Goal: Task Accomplishment & Management: Use online tool/utility

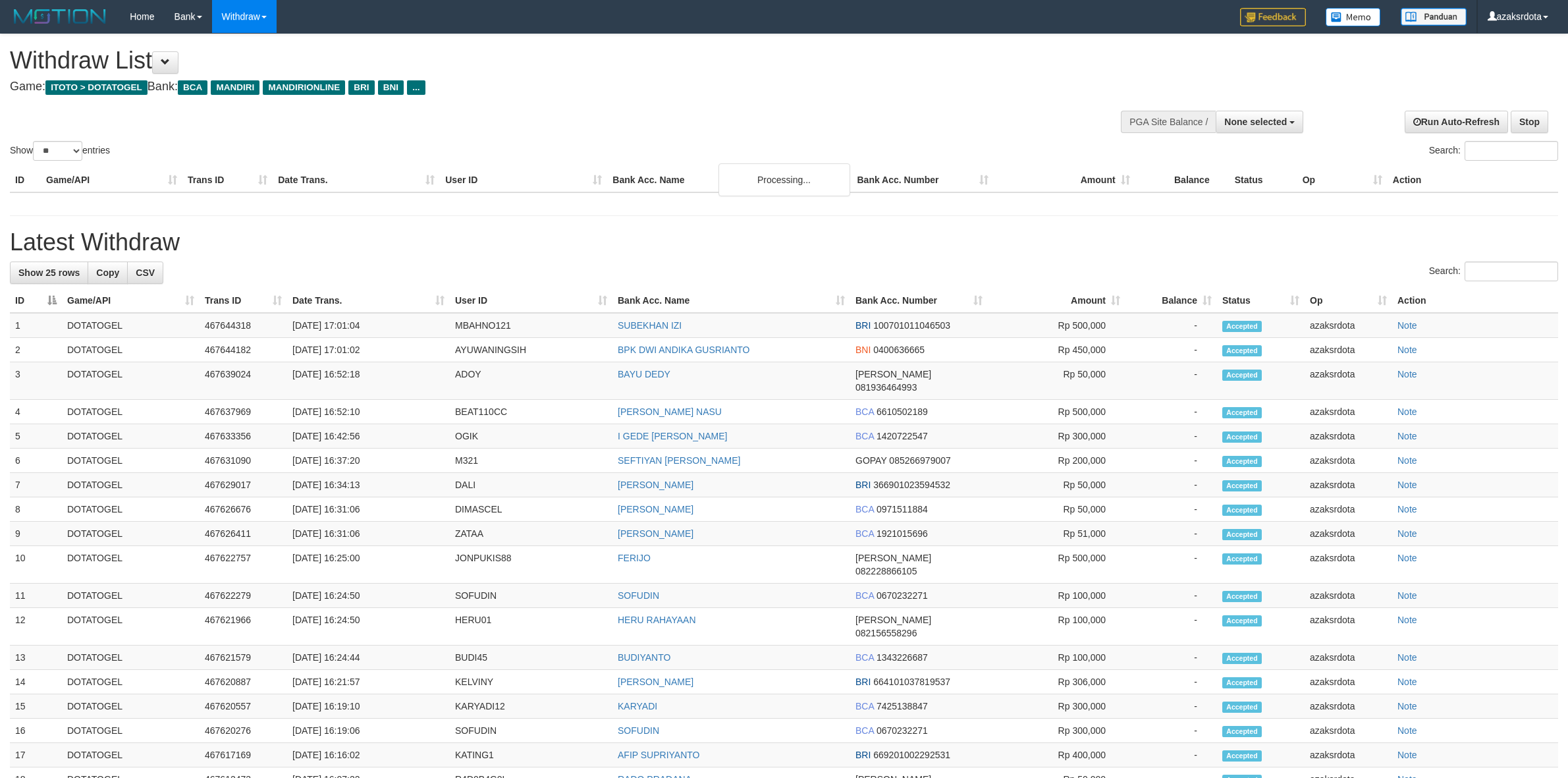
select select
select select "**"
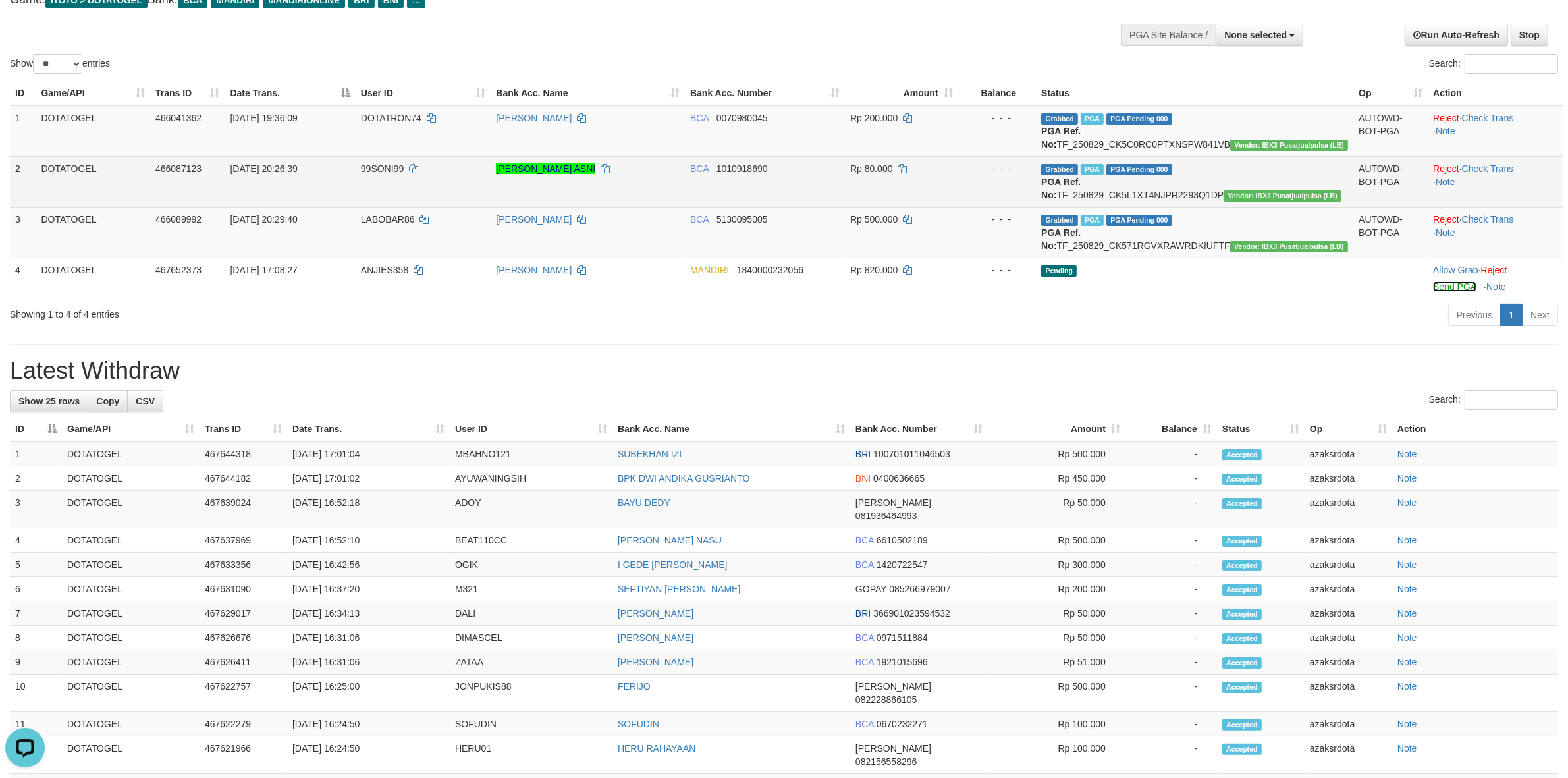
drag, startPoint x: 1430, startPoint y: 324, endPoint x: 871, endPoint y: 224, distance: 567.9
click at [1433, 292] on link "Send PGA" at bounding box center [1454, 286] width 43 height 10
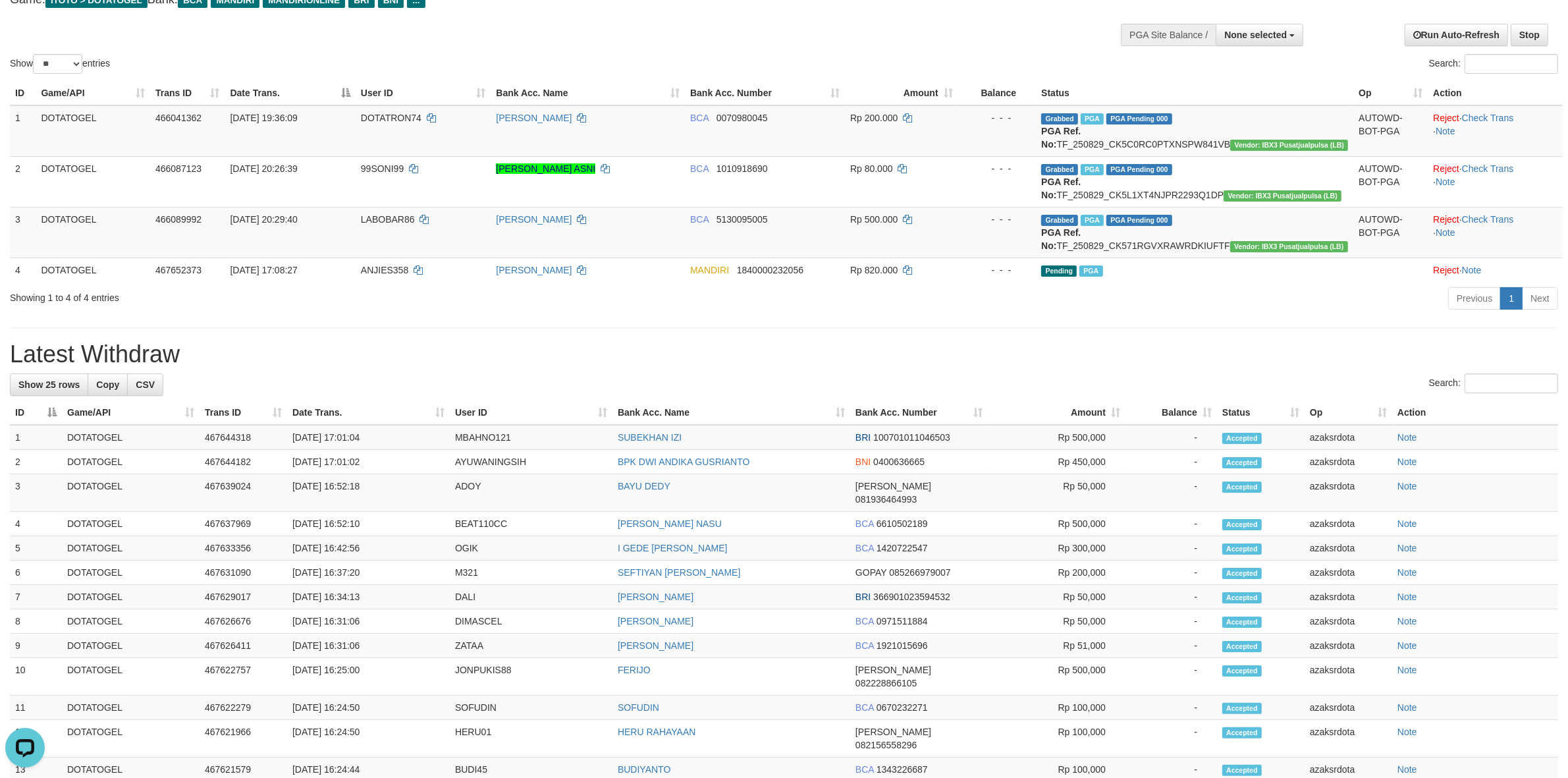
click at [1032, 361] on div "**********" at bounding box center [784, 561] width 1568 height 1228
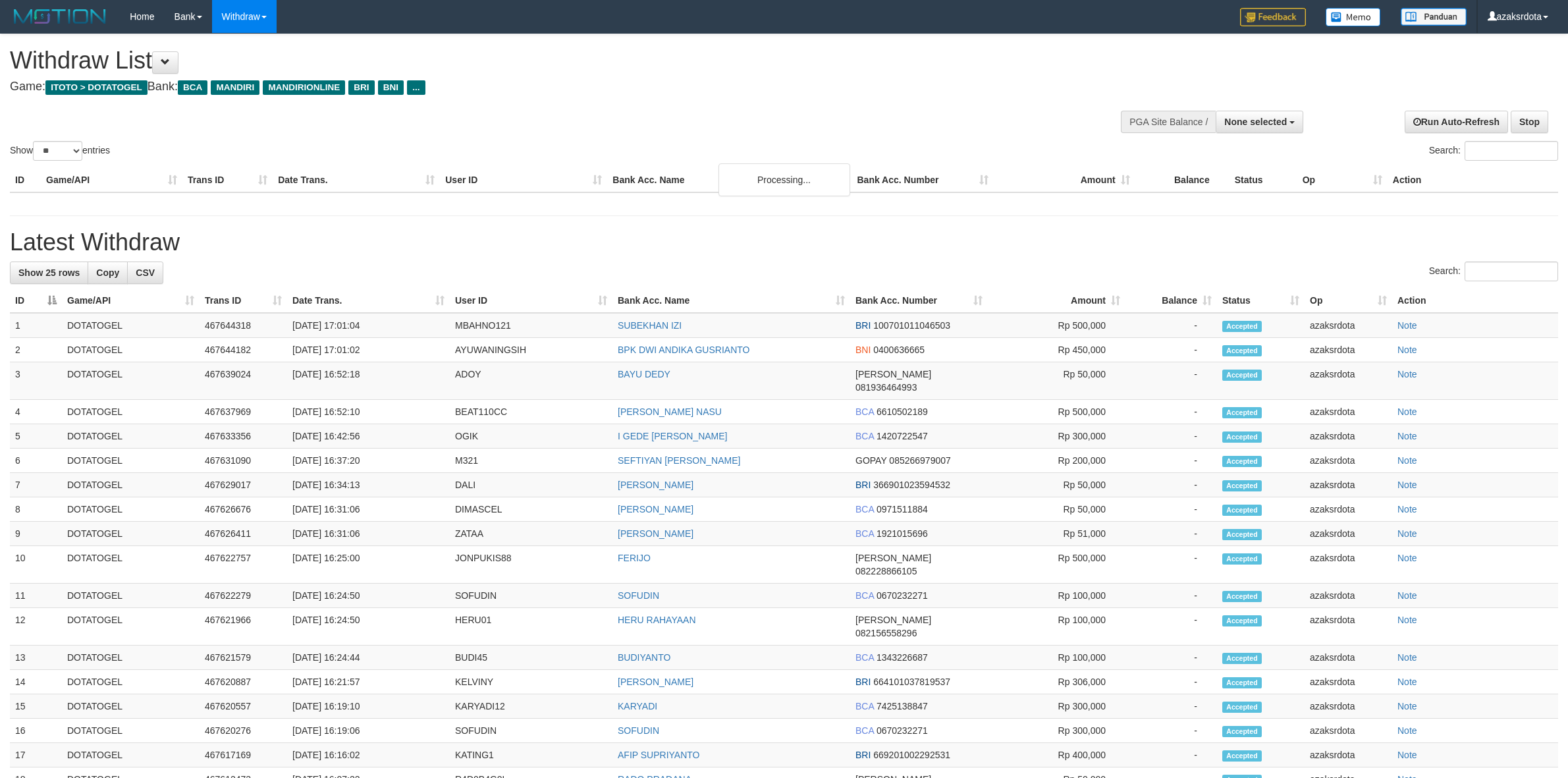
select select
select select "**"
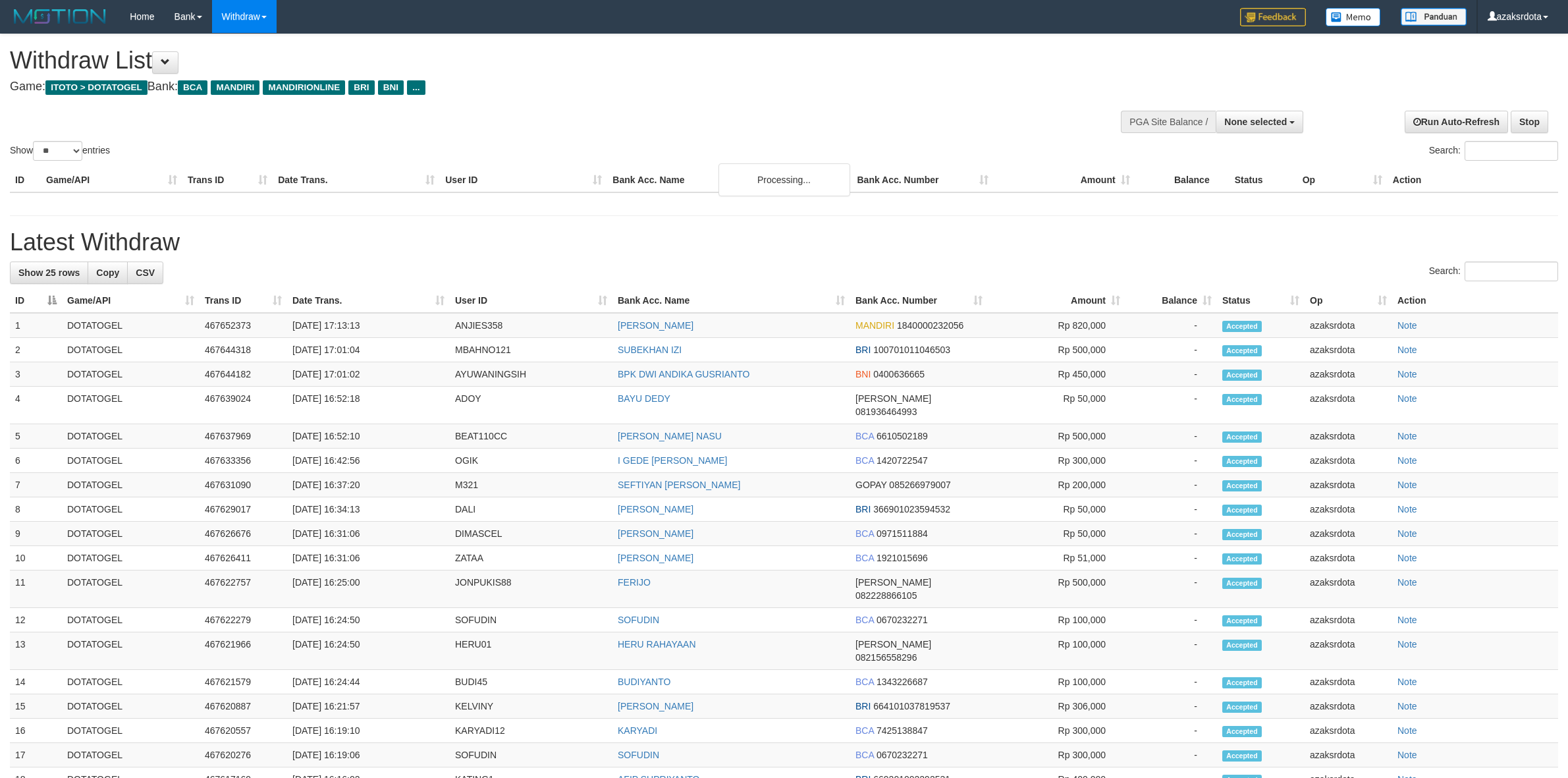
select select
select select "**"
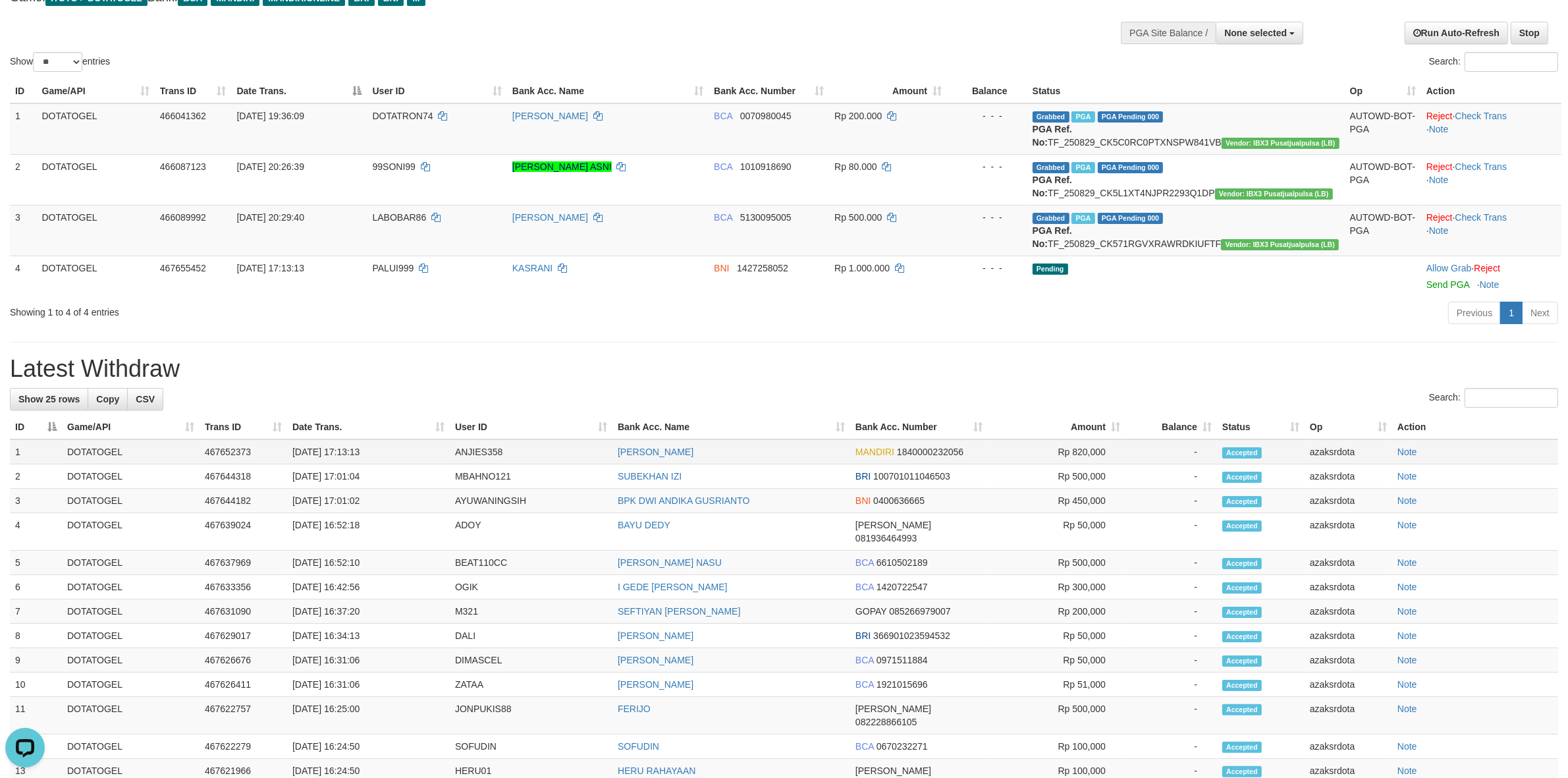
click at [344, 455] on td "31/08/2025 17:13:13" at bounding box center [368, 452] width 162 height 25
drag, startPoint x: 344, startPoint y: 455, endPoint x: 383, endPoint y: 448, distance: 39.6
click at [383, 448] on td "31/08/2025 17:13:13" at bounding box center [368, 452] width 162 height 25
copy td "17:13:13"
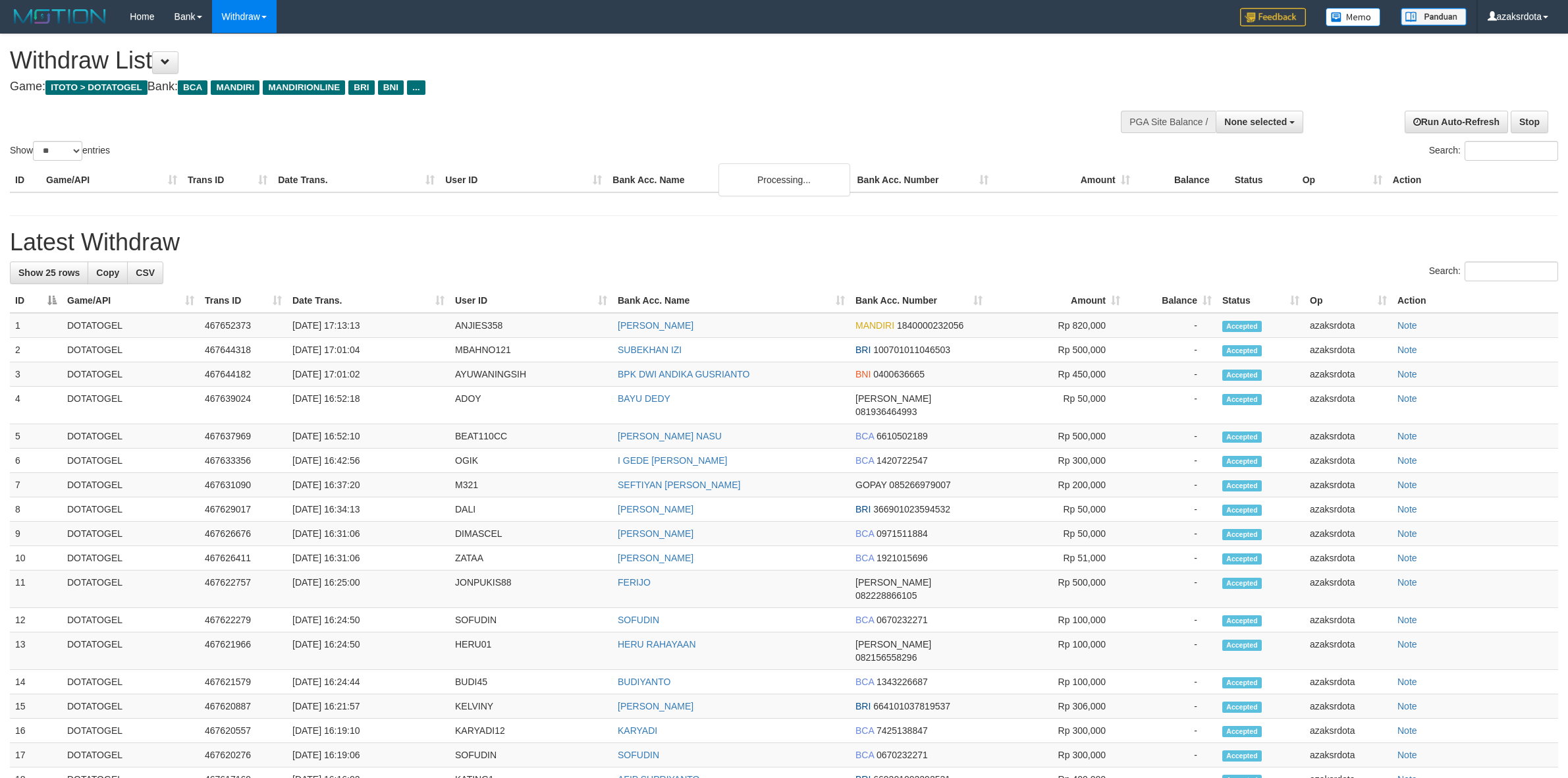
select select
select select "**"
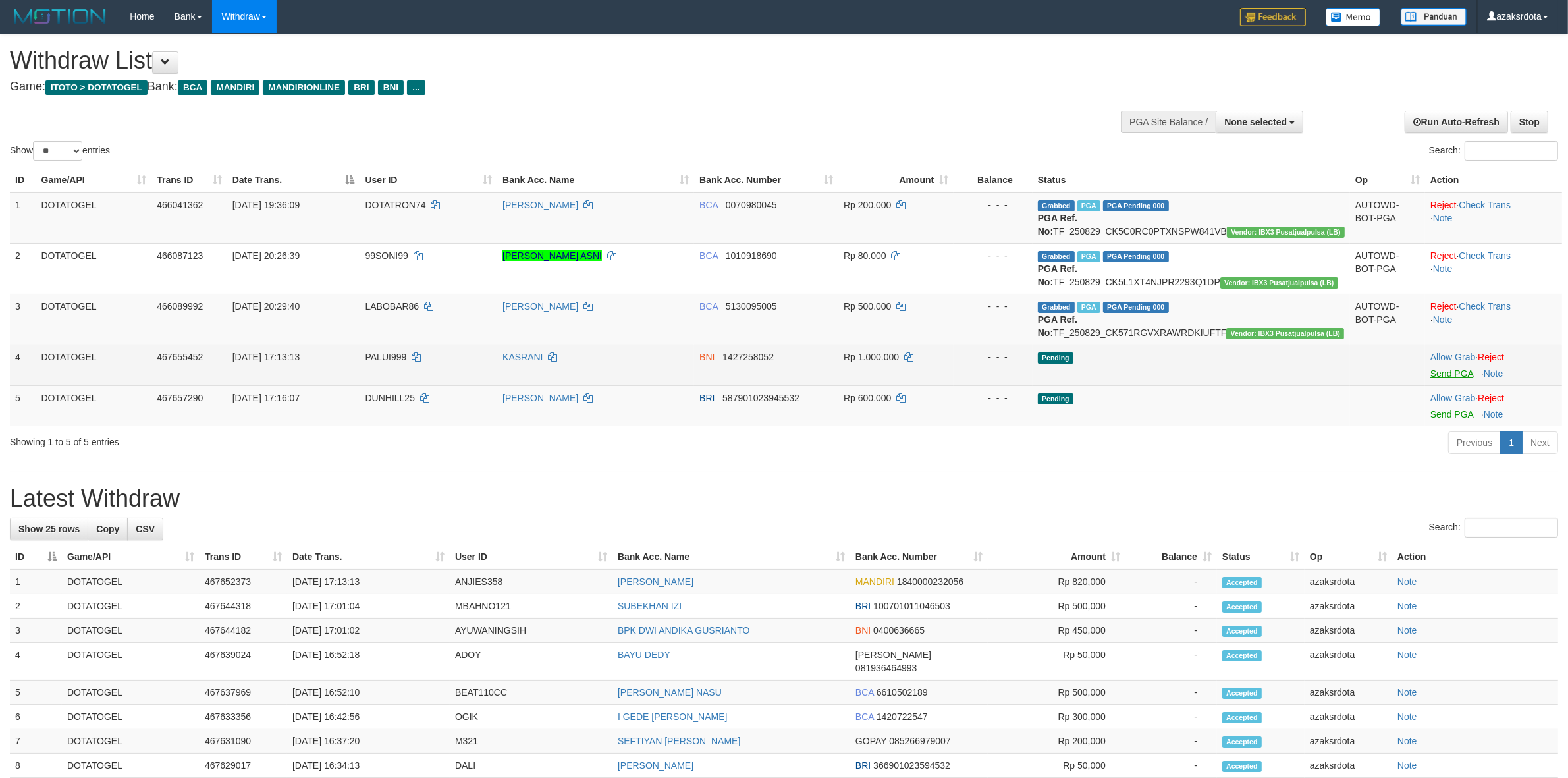
scroll to position [156, 0]
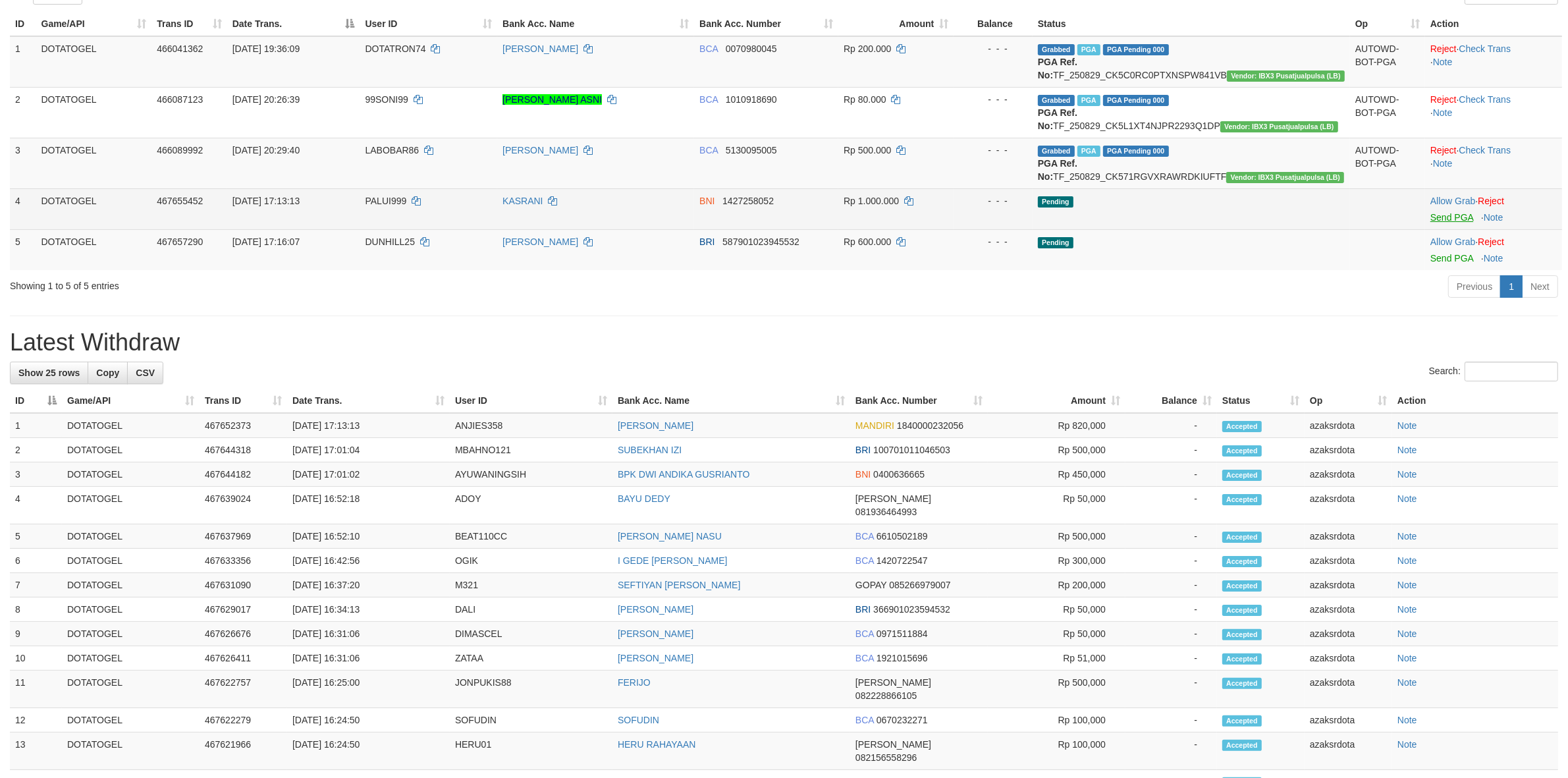
click at [1450, 401] on div "**********" at bounding box center [784, 521] width 1568 height 1285
click at [1431, 223] on link "Send PGA" at bounding box center [1451, 217] width 43 height 10
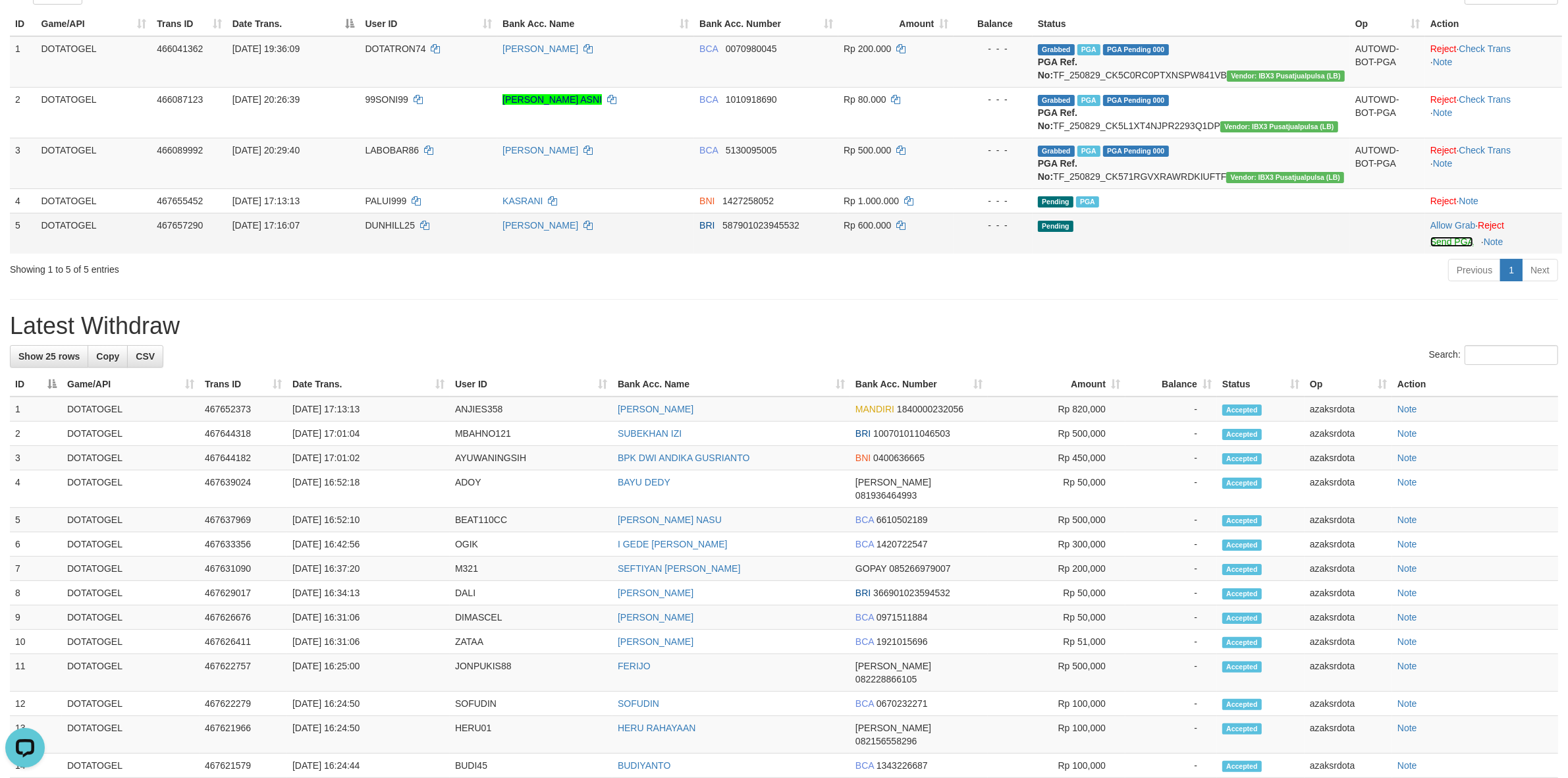
click at [1439, 247] on link "Send PGA" at bounding box center [1451, 241] width 43 height 10
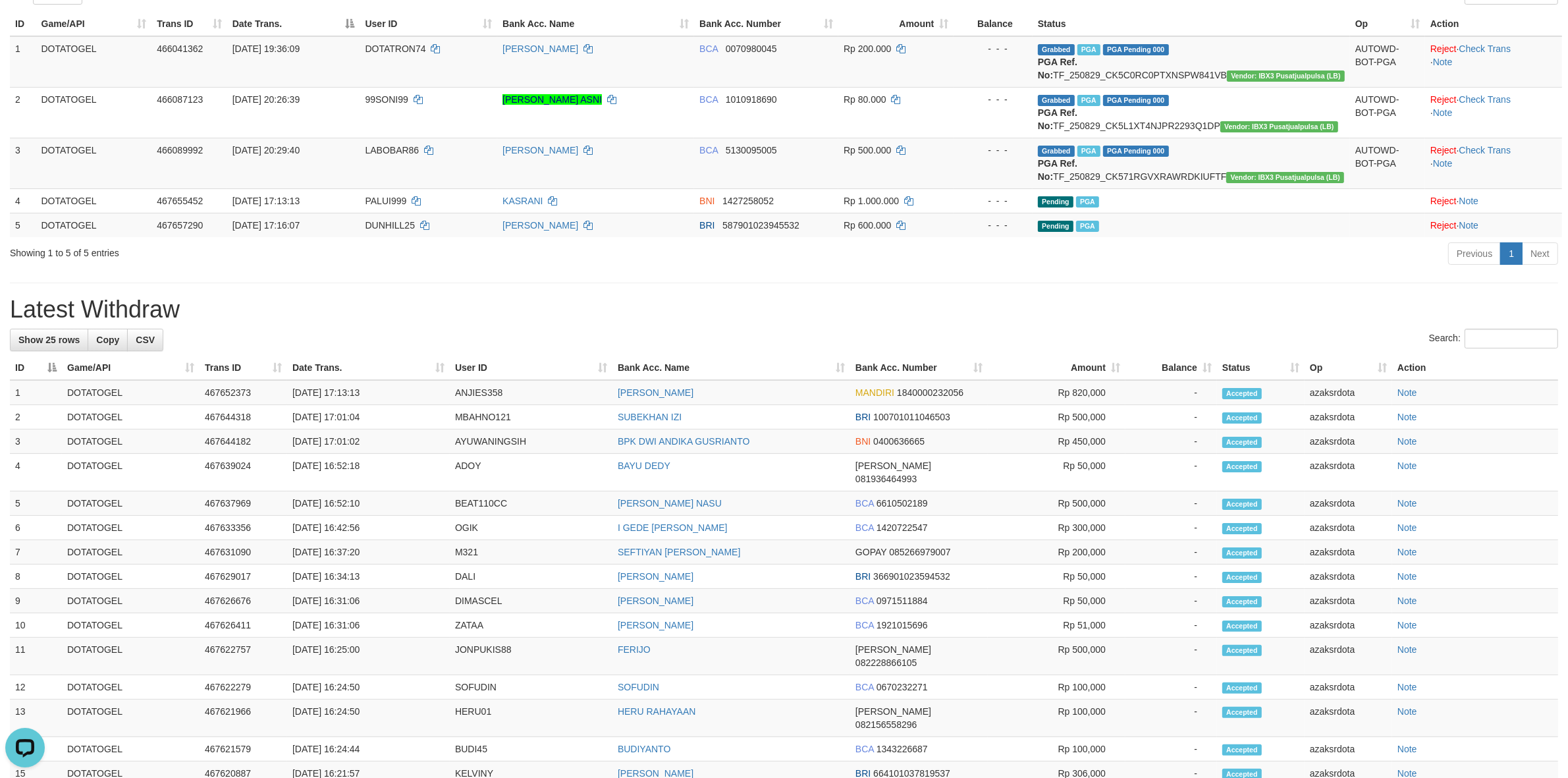
click at [872, 321] on div "**********" at bounding box center [784, 504] width 1568 height 1252
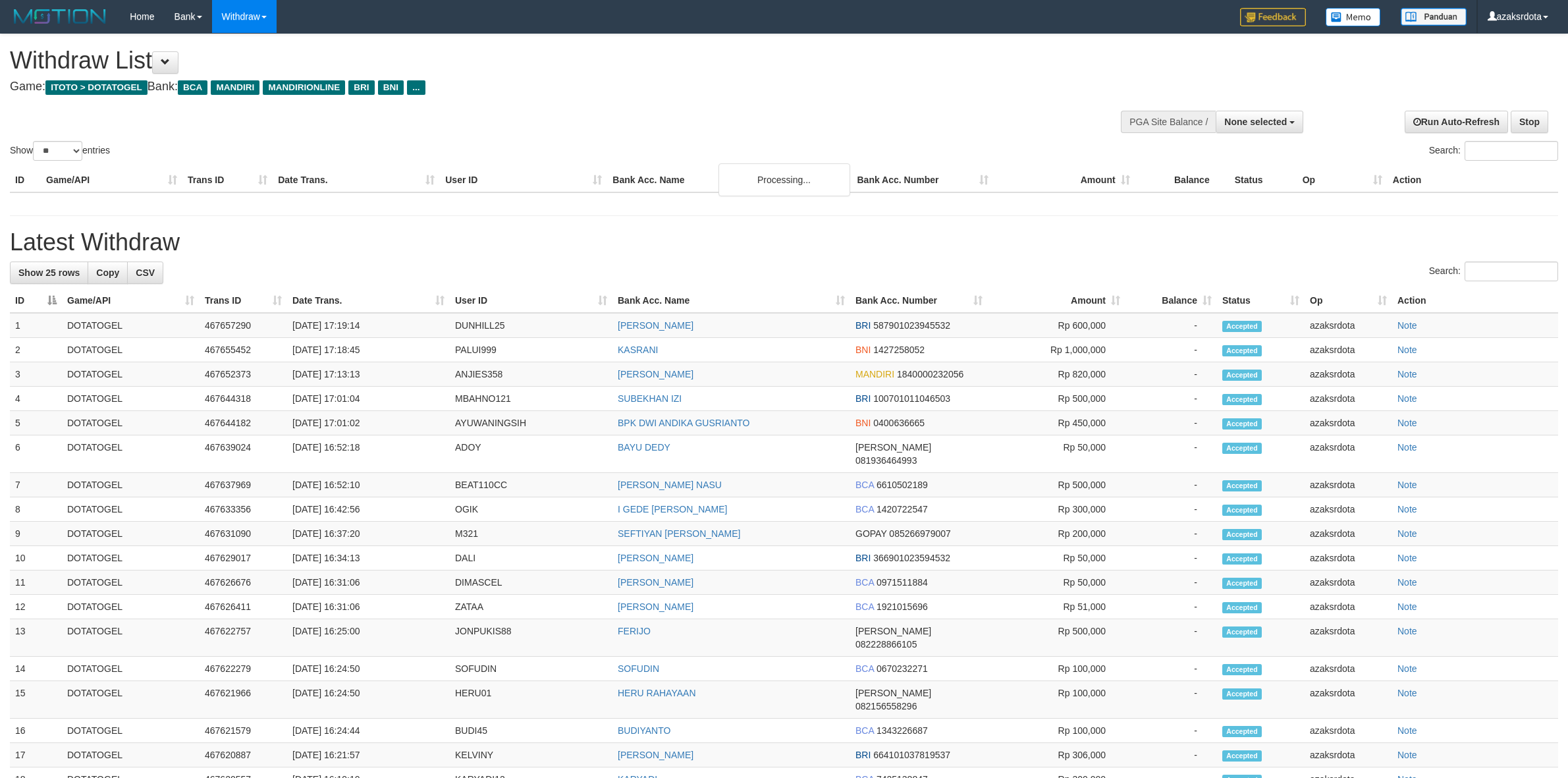
select select
select select "**"
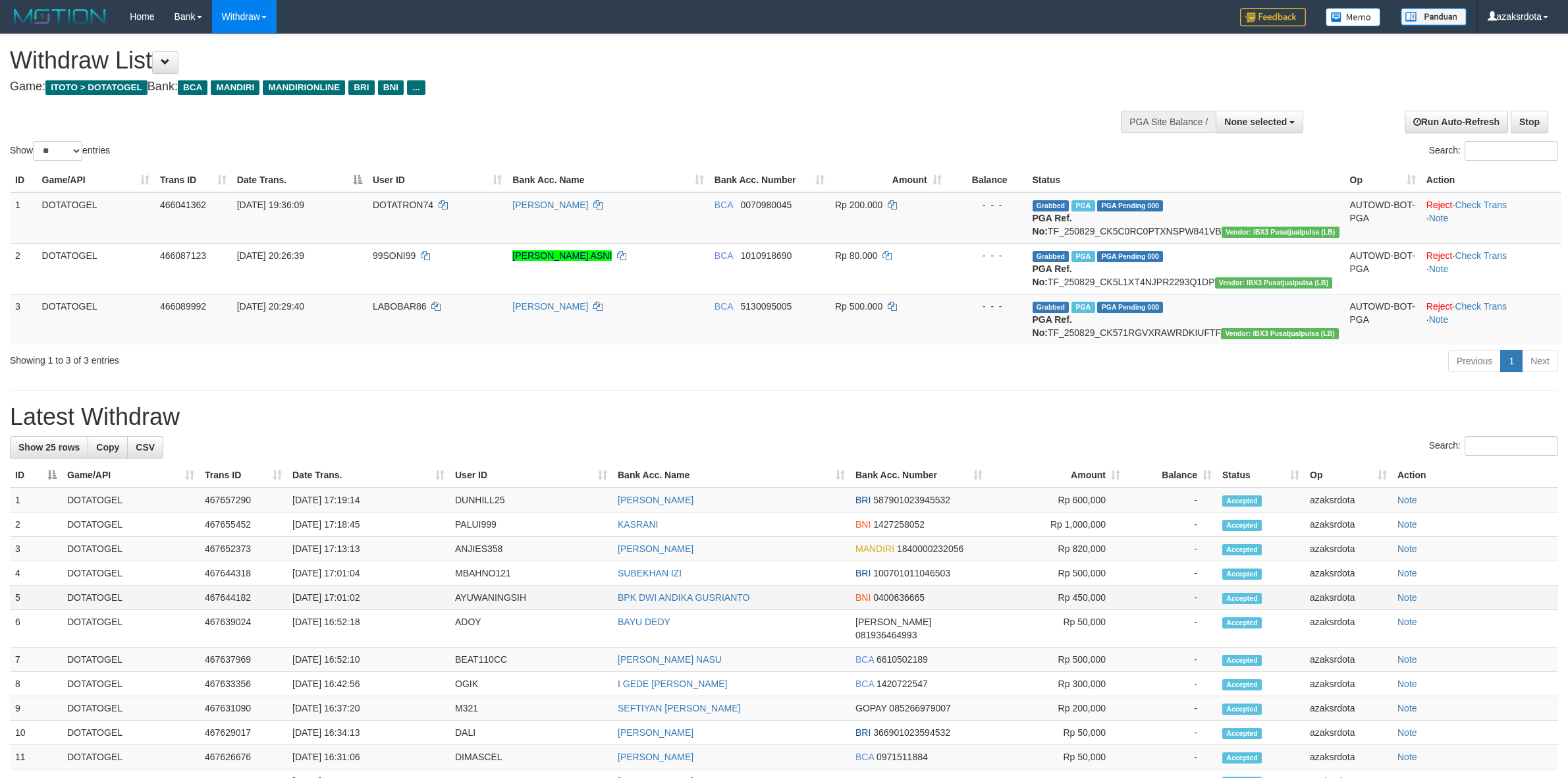
scroll to position [156, 0]
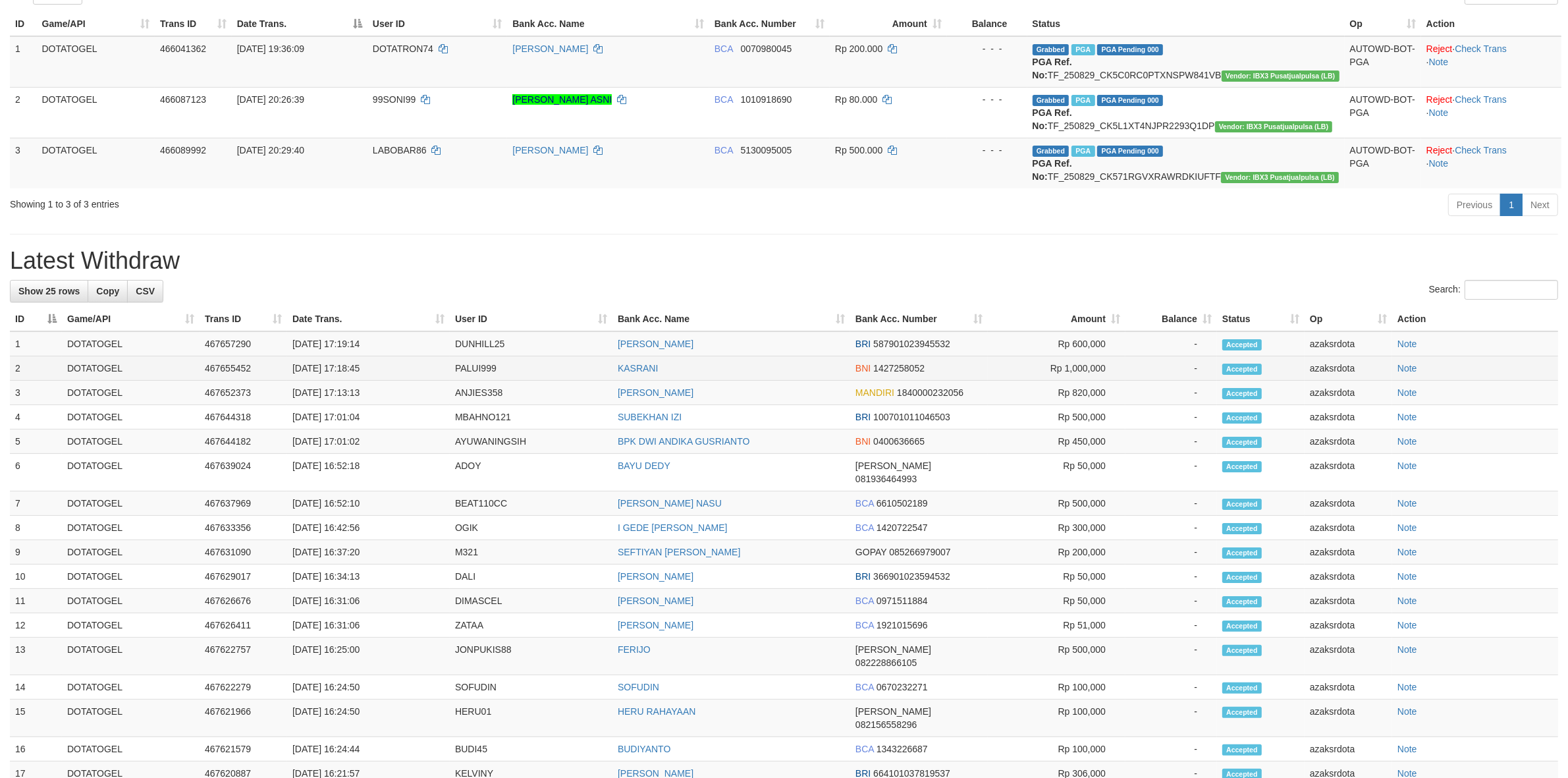
click at [341, 365] on td "[DATE] 17:18:45" at bounding box center [368, 368] width 162 height 24
drag, startPoint x: 341, startPoint y: 365, endPoint x: 400, endPoint y: 373, distance: 59.5
click at [400, 373] on td "[DATE] 17:18:45" at bounding box center [368, 368] width 162 height 24
copy td "17:18:45"
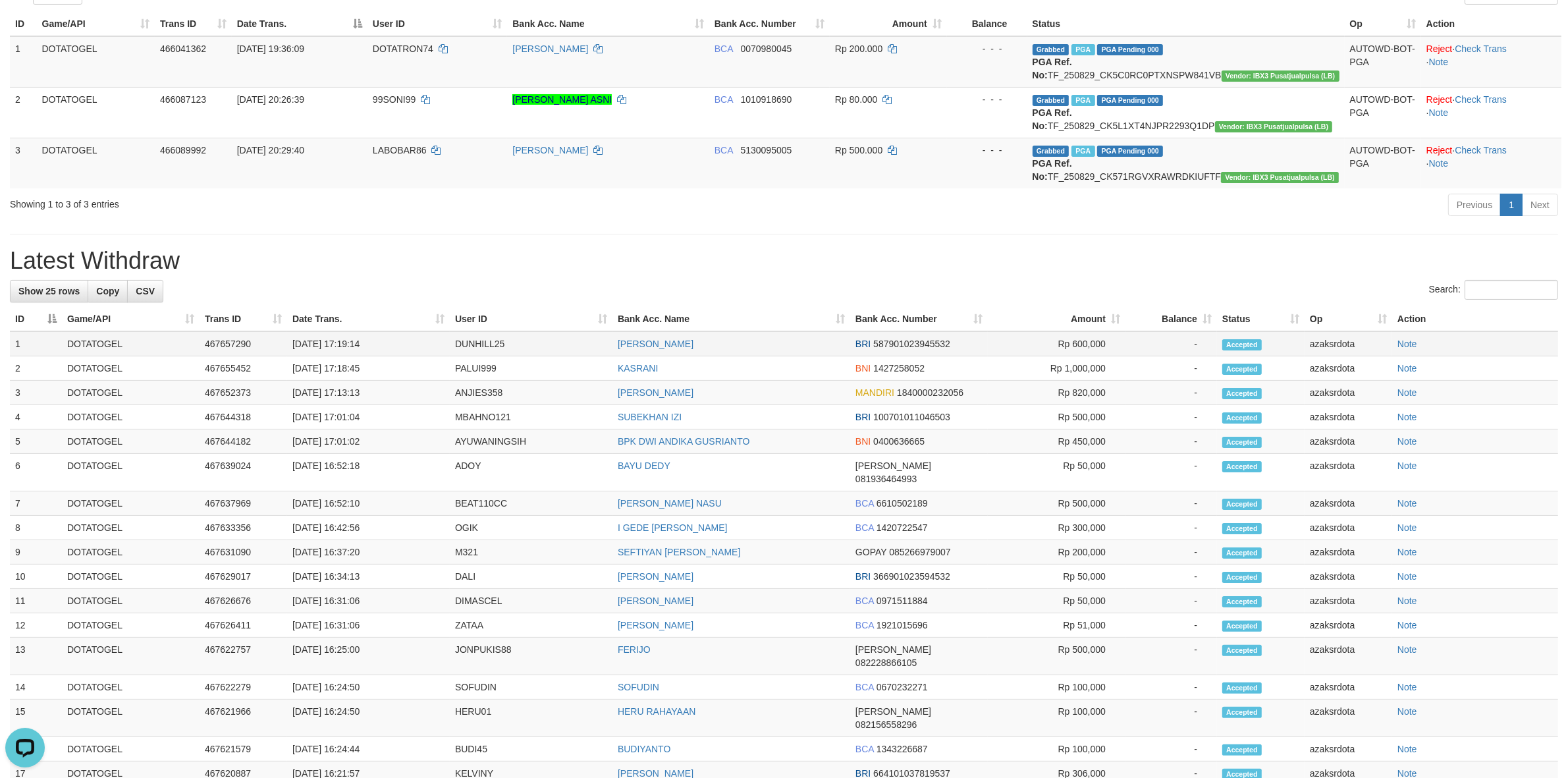
click at [345, 347] on td "[DATE] 17:19:14" at bounding box center [368, 344] width 162 height 25
drag, startPoint x: 345, startPoint y: 347, endPoint x: 375, endPoint y: 344, distance: 30.1
click at [375, 344] on td "[DATE] 17:19:14" at bounding box center [368, 344] width 162 height 25
copy td "17:19:14"
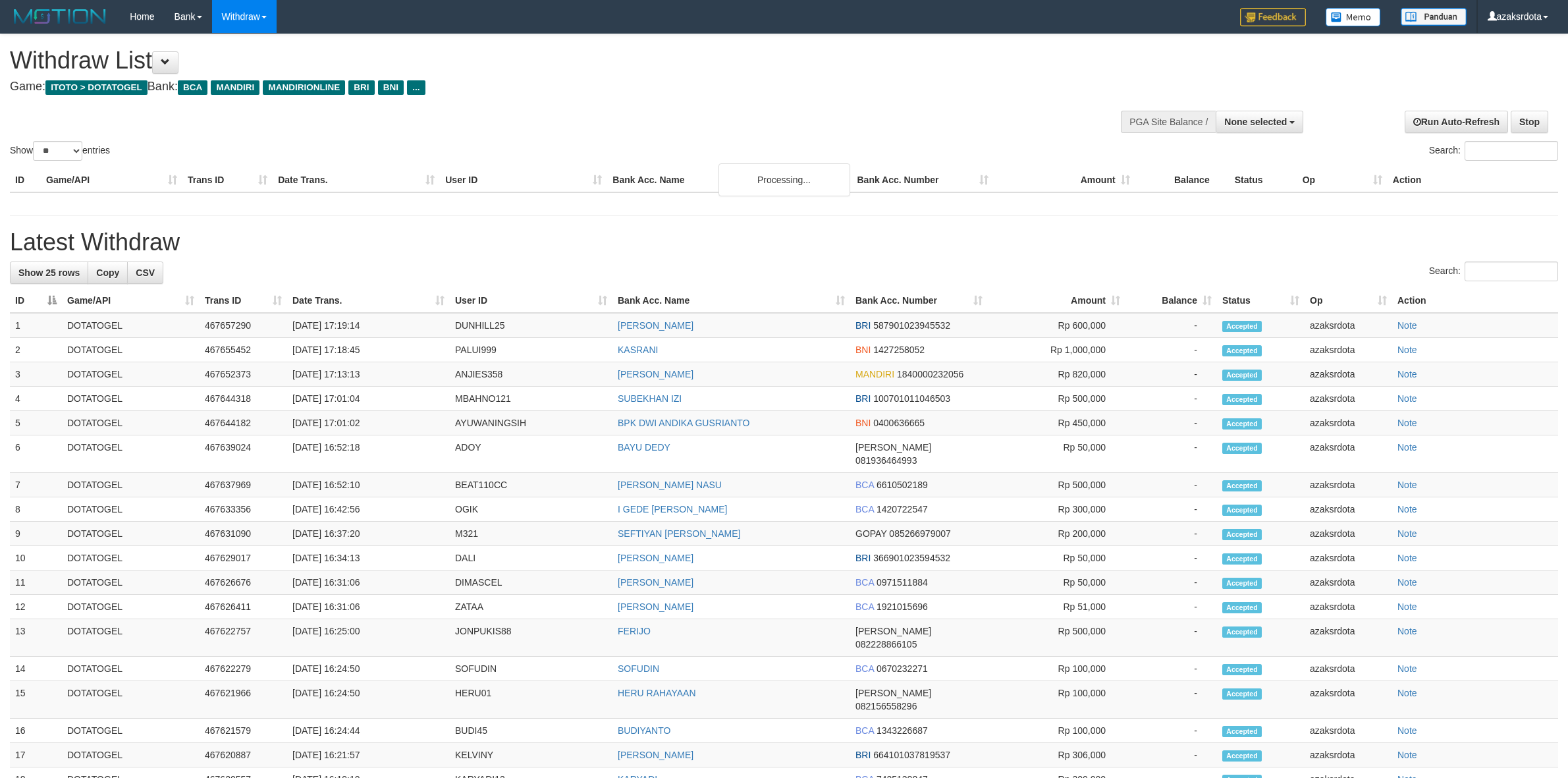
select select
select select "**"
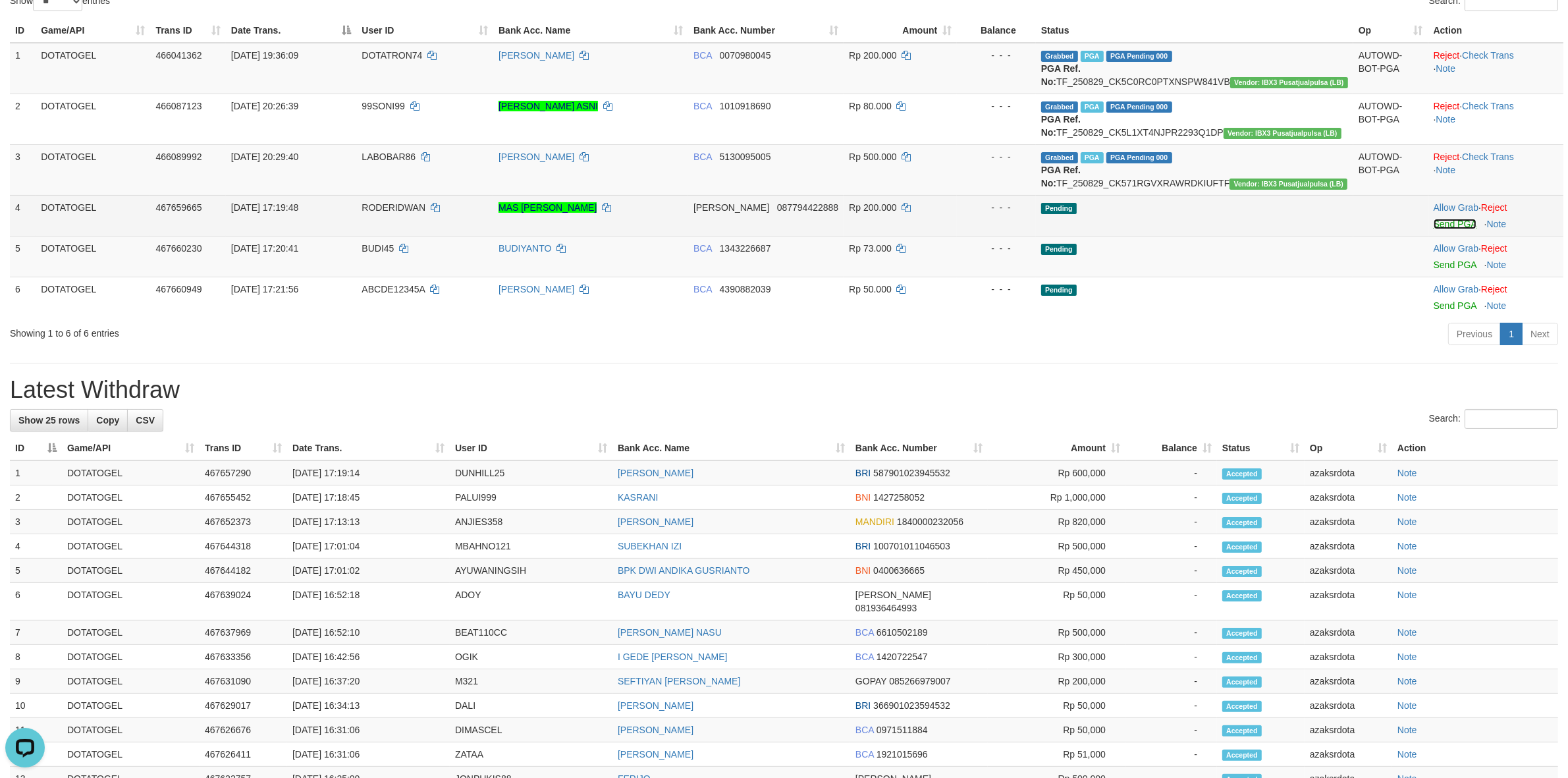
drag, startPoint x: 1420, startPoint y: 249, endPoint x: 844, endPoint y: 230, distance: 576.3
click at [1434, 230] on link "Send PGA" at bounding box center [1455, 223] width 43 height 10
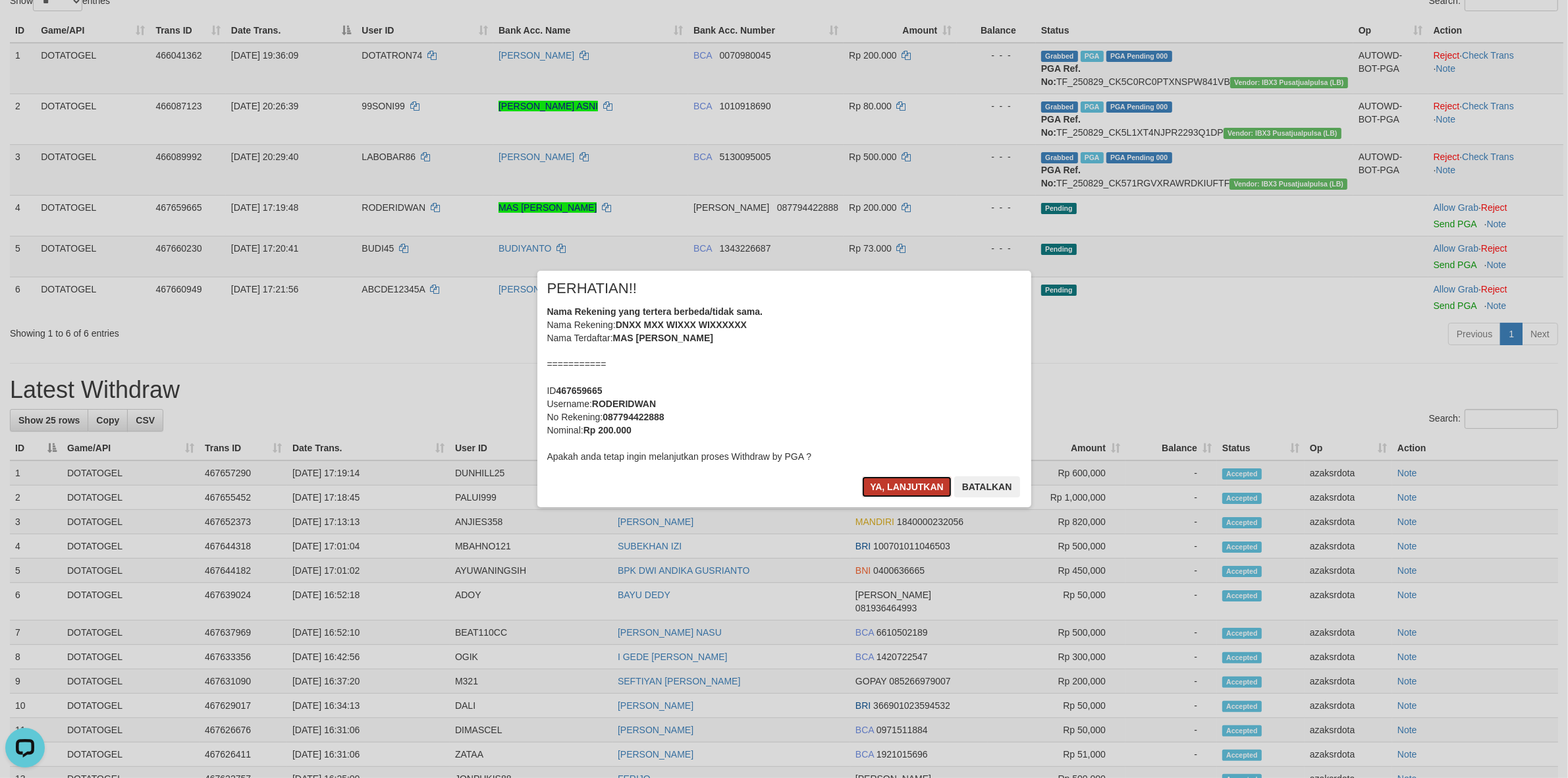
click at [916, 481] on button "Ya, lanjutkan" at bounding box center [907, 487] width 90 height 21
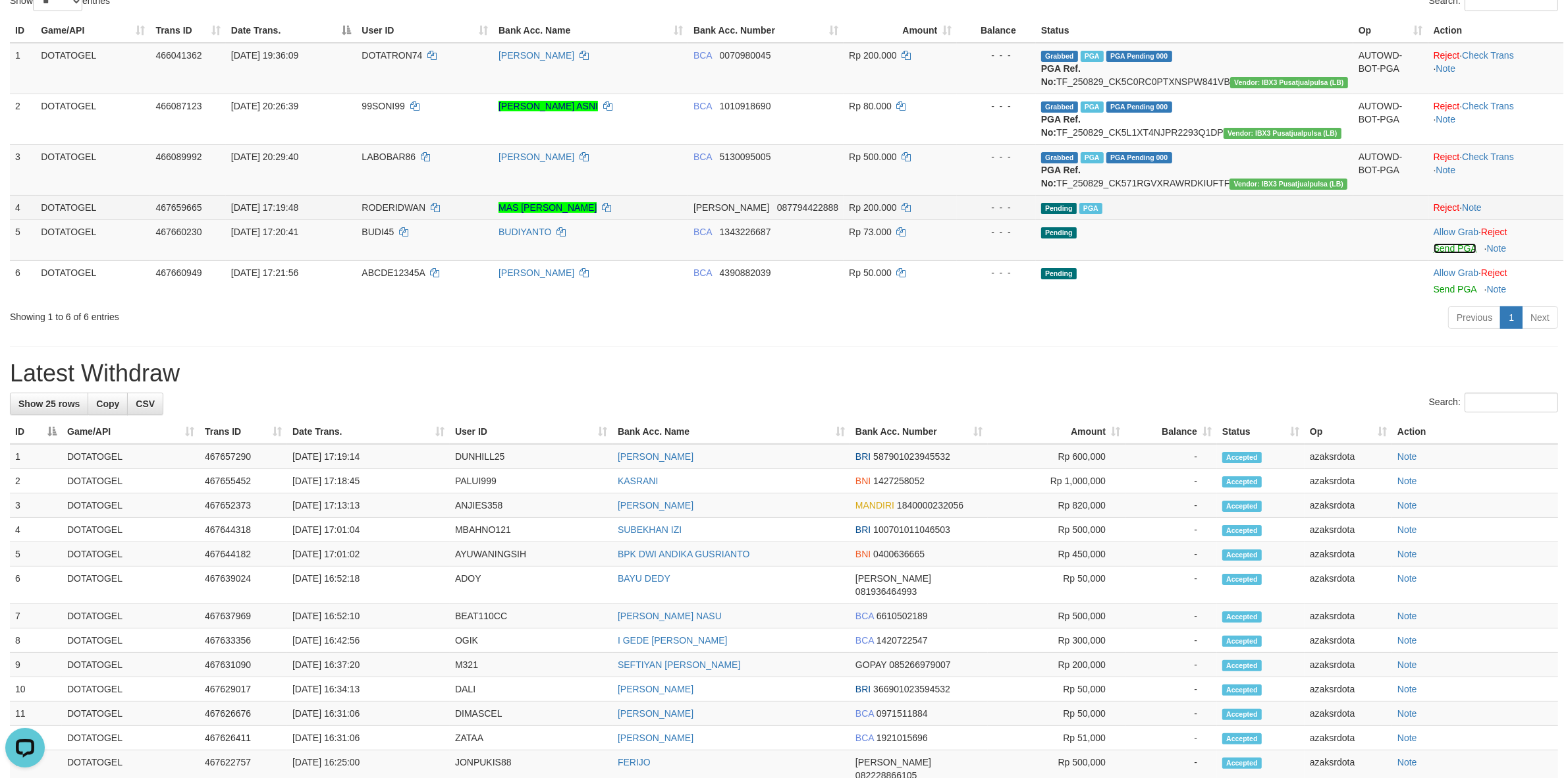
drag, startPoint x: 1439, startPoint y: 274, endPoint x: 861, endPoint y: 228, distance: 579.8
click at [1439, 253] on link "Send PGA" at bounding box center [1455, 248] width 43 height 10
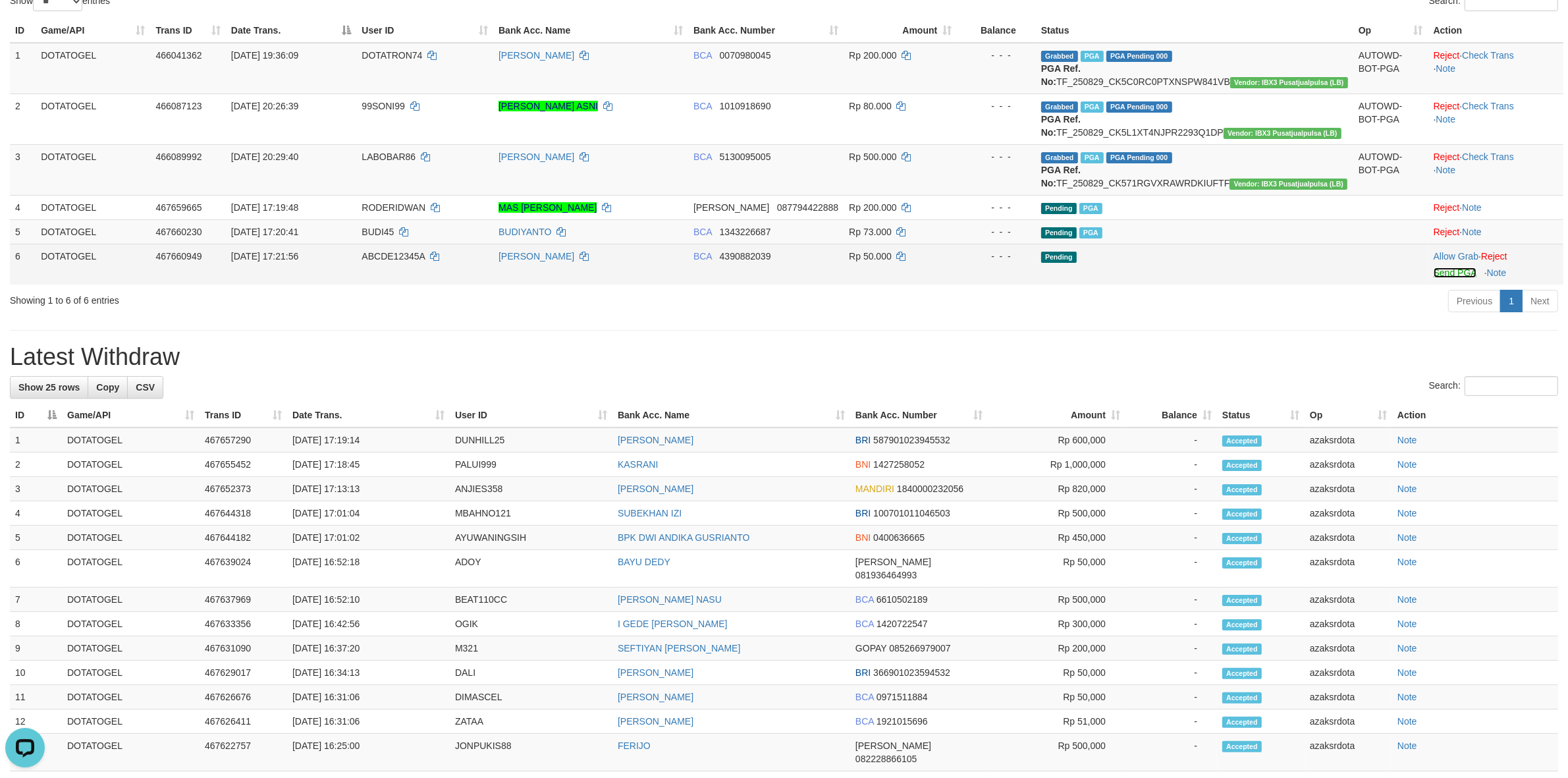
click at [1440, 278] on link "Send PGA" at bounding box center [1455, 272] width 43 height 10
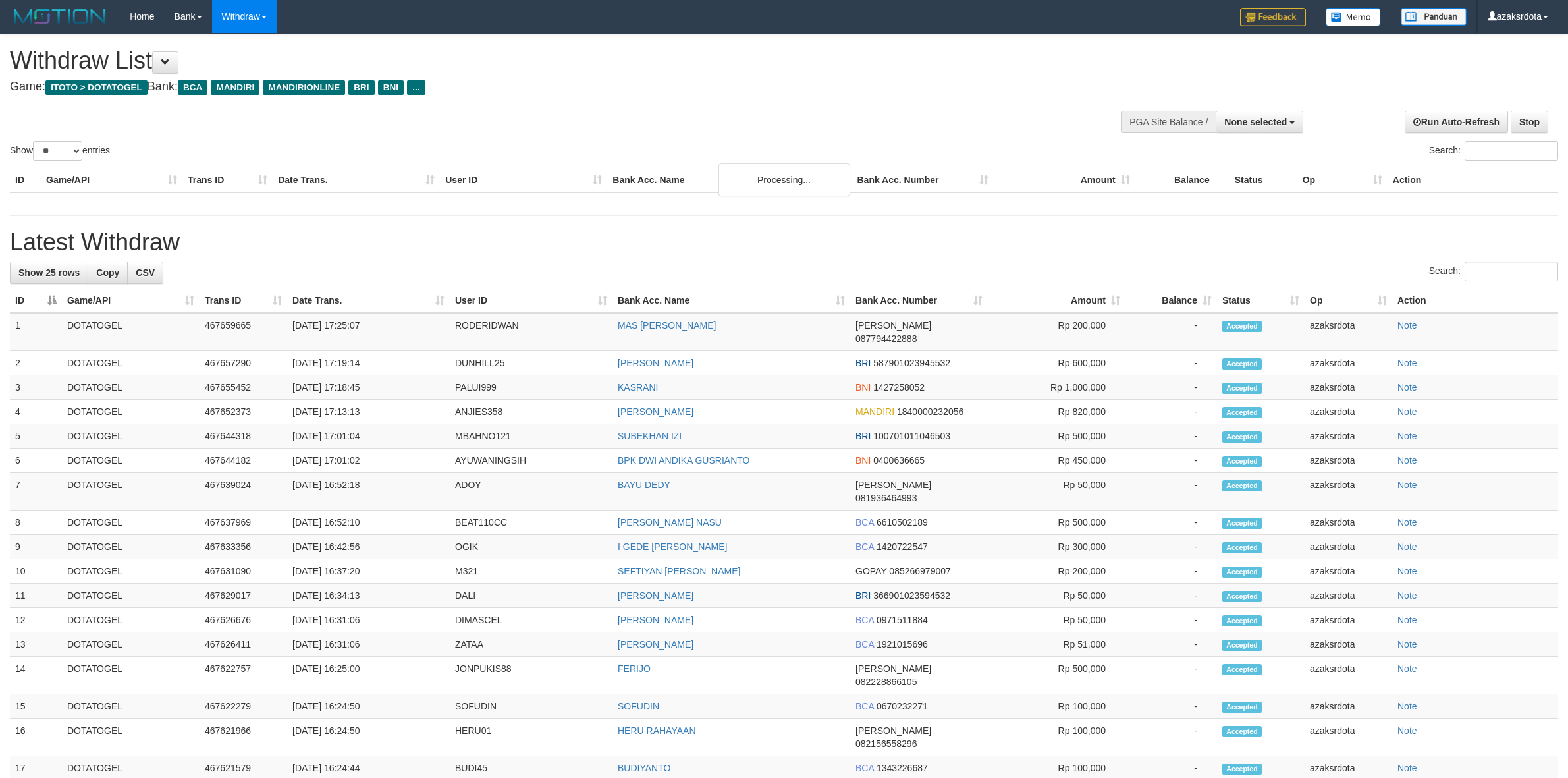
select select
select select "**"
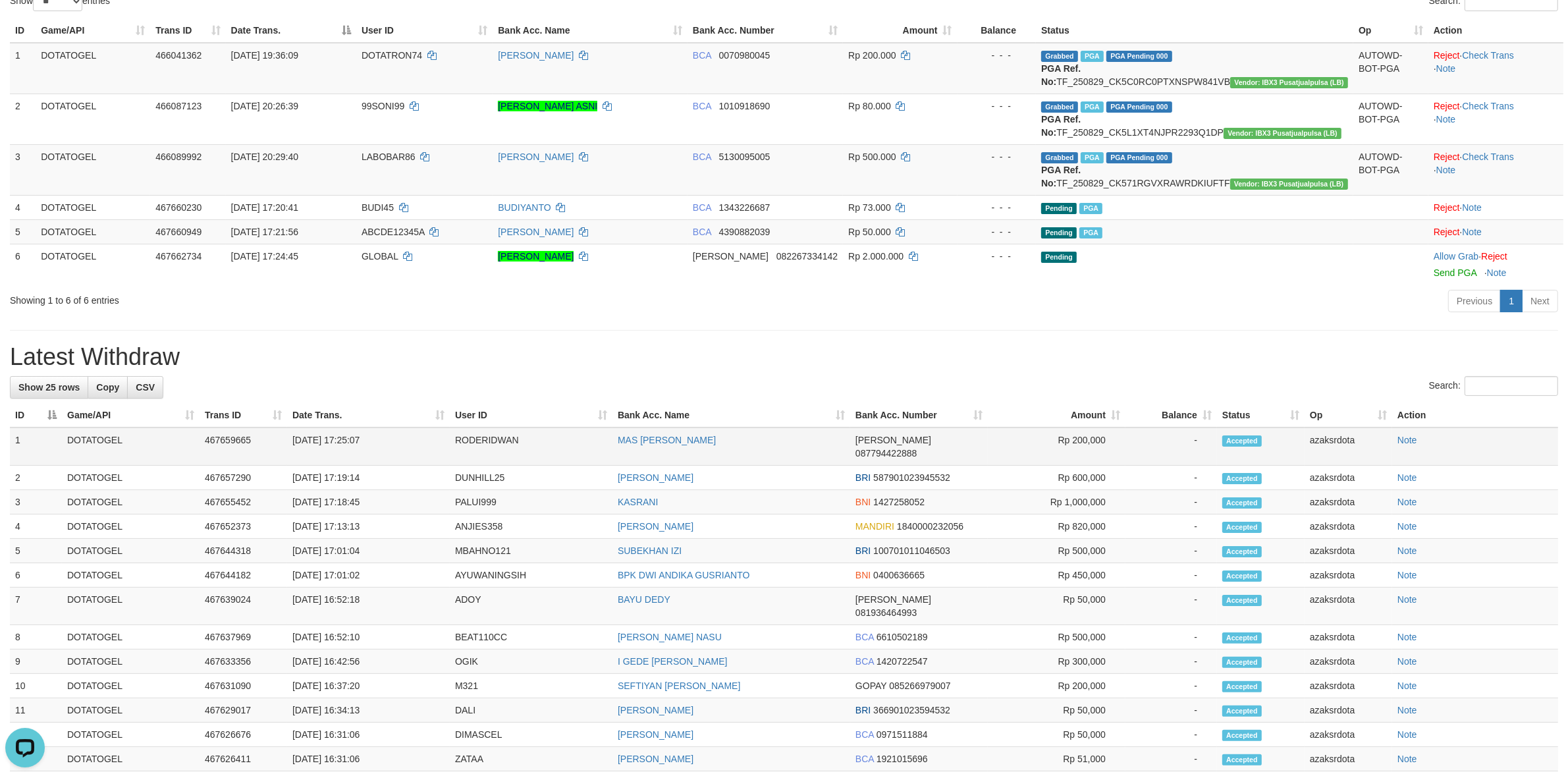
click at [348, 462] on td "[DATE] 17:25:07" at bounding box center [368, 447] width 162 height 38
click at [346, 462] on td "[DATE] 17:25:07" at bounding box center [368, 447] width 162 height 38
drag, startPoint x: 346, startPoint y: 462, endPoint x: 389, endPoint y: 460, distance: 43.0
click at [389, 460] on td "[DATE] 17:25:07" at bounding box center [368, 447] width 162 height 38
click at [345, 466] on td "[DATE] 17:25:07" at bounding box center [368, 447] width 162 height 38
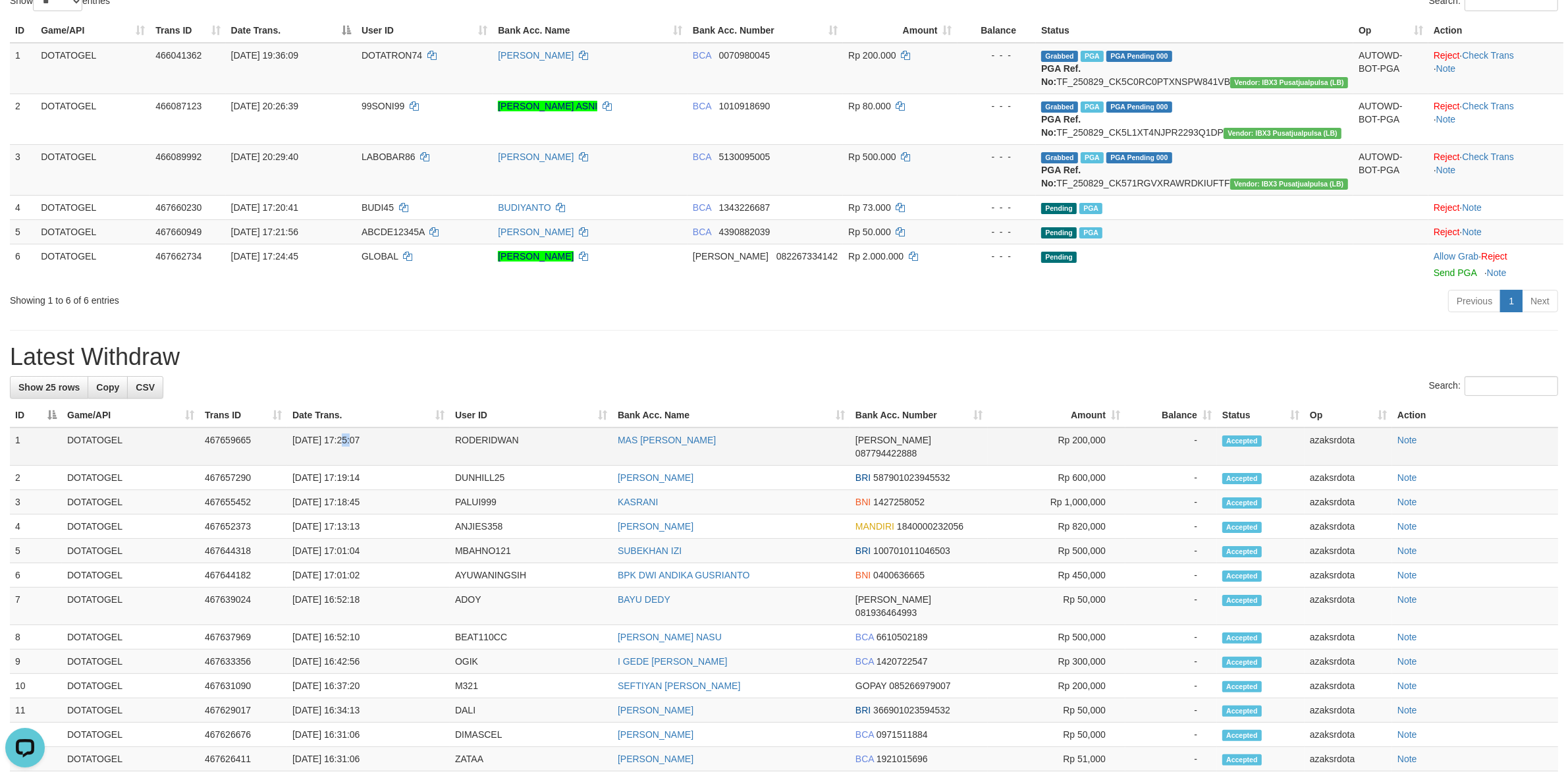
drag, startPoint x: 345, startPoint y: 466, endPoint x: 381, endPoint y: 461, distance: 36.3
click at [353, 465] on td "[DATE] 17:25:07" at bounding box center [368, 447] width 162 height 38
click at [381, 461] on td "[DATE] 17:25:07" at bounding box center [368, 447] width 162 height 38
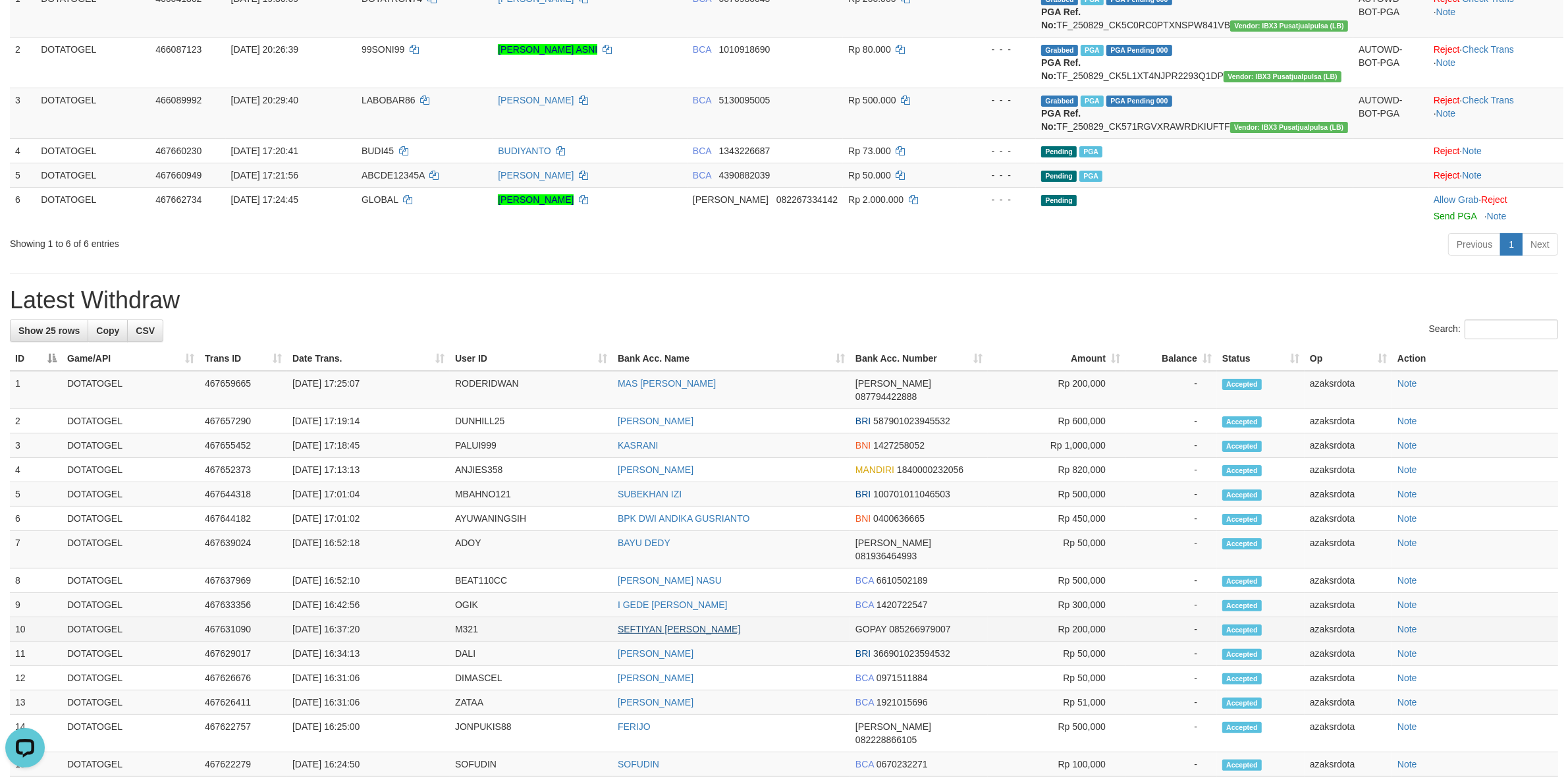
scroll to position [149, 0]
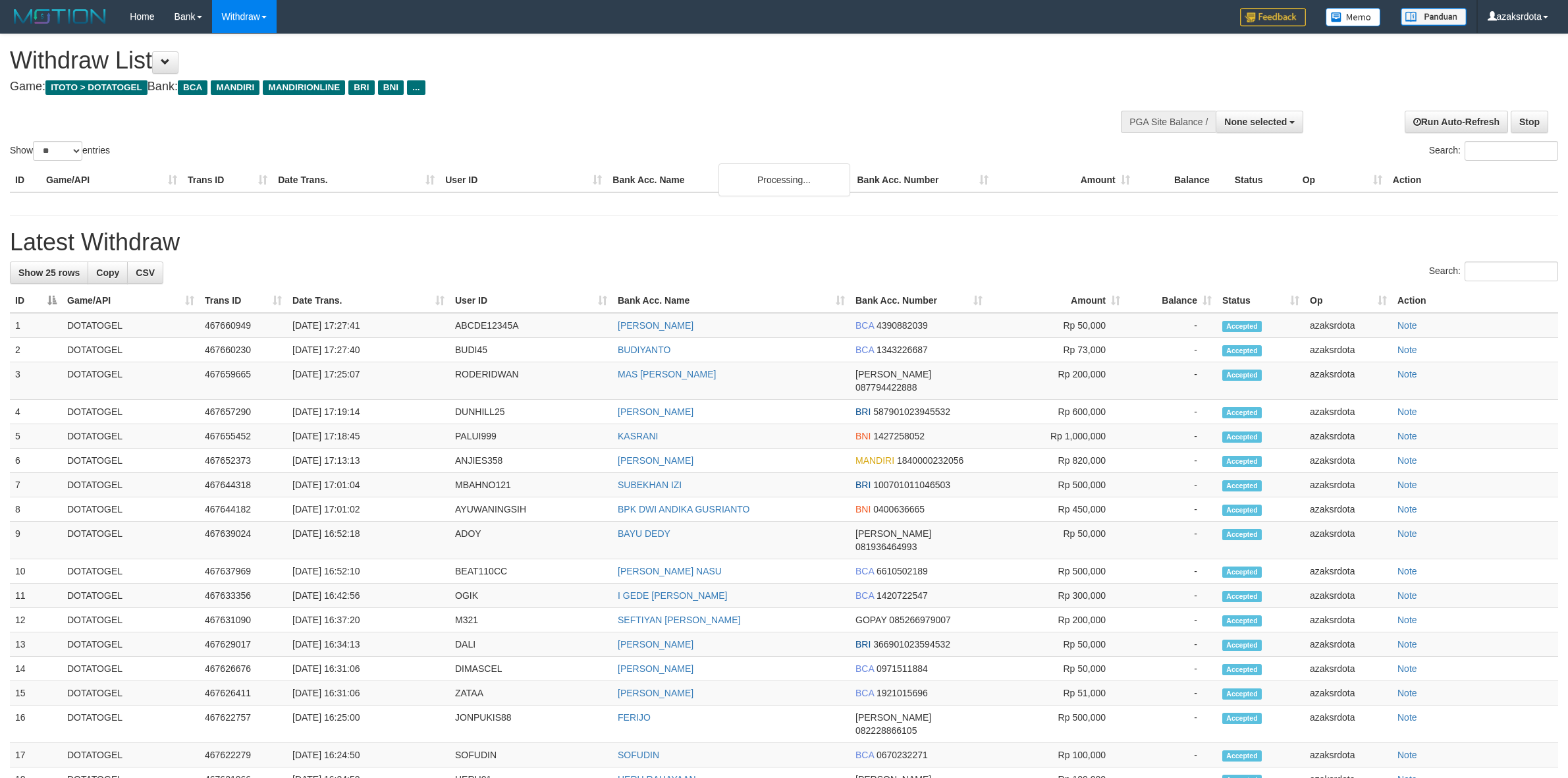
select select
select select "**"
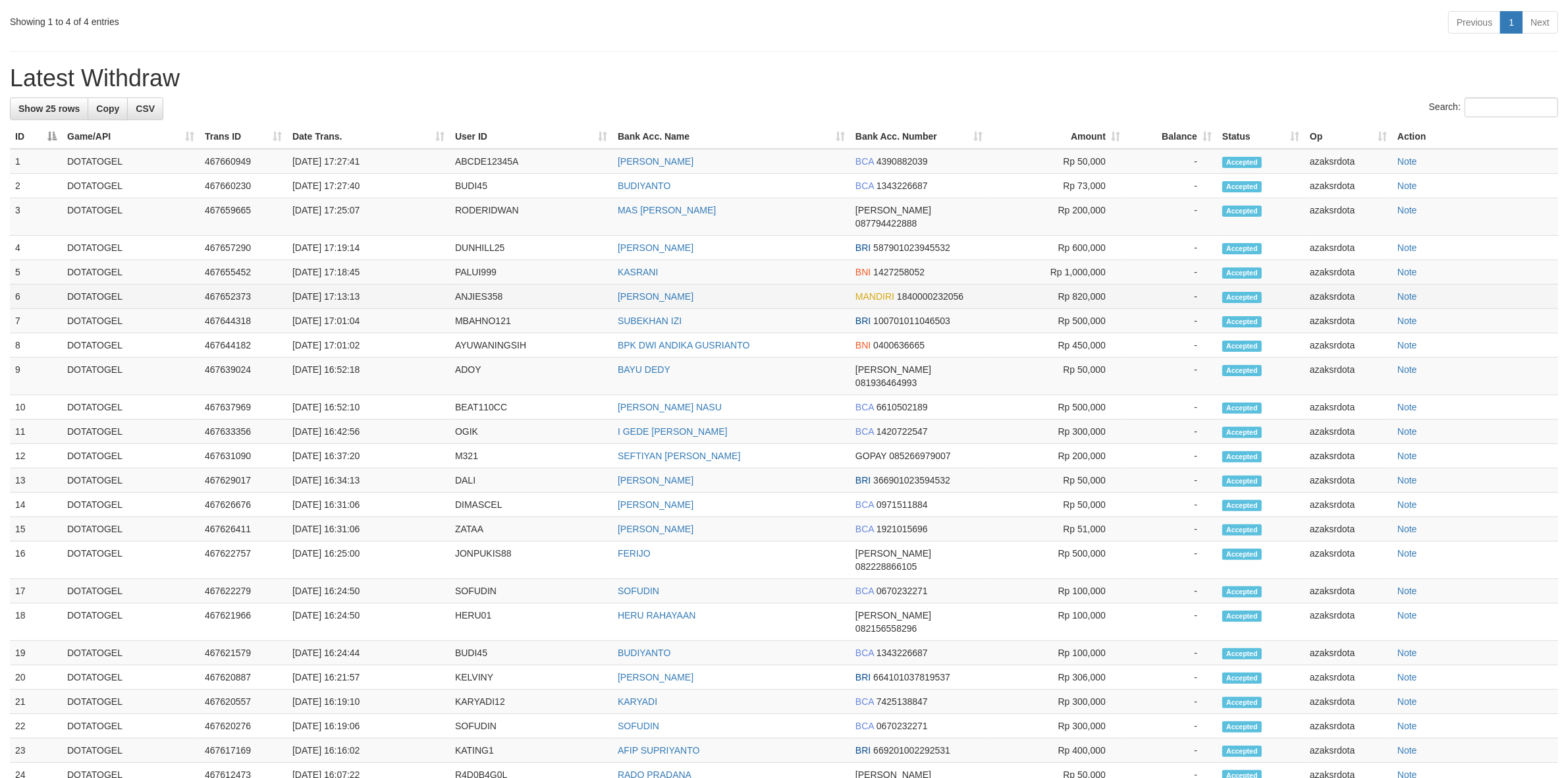
scroll to position [373, 0]
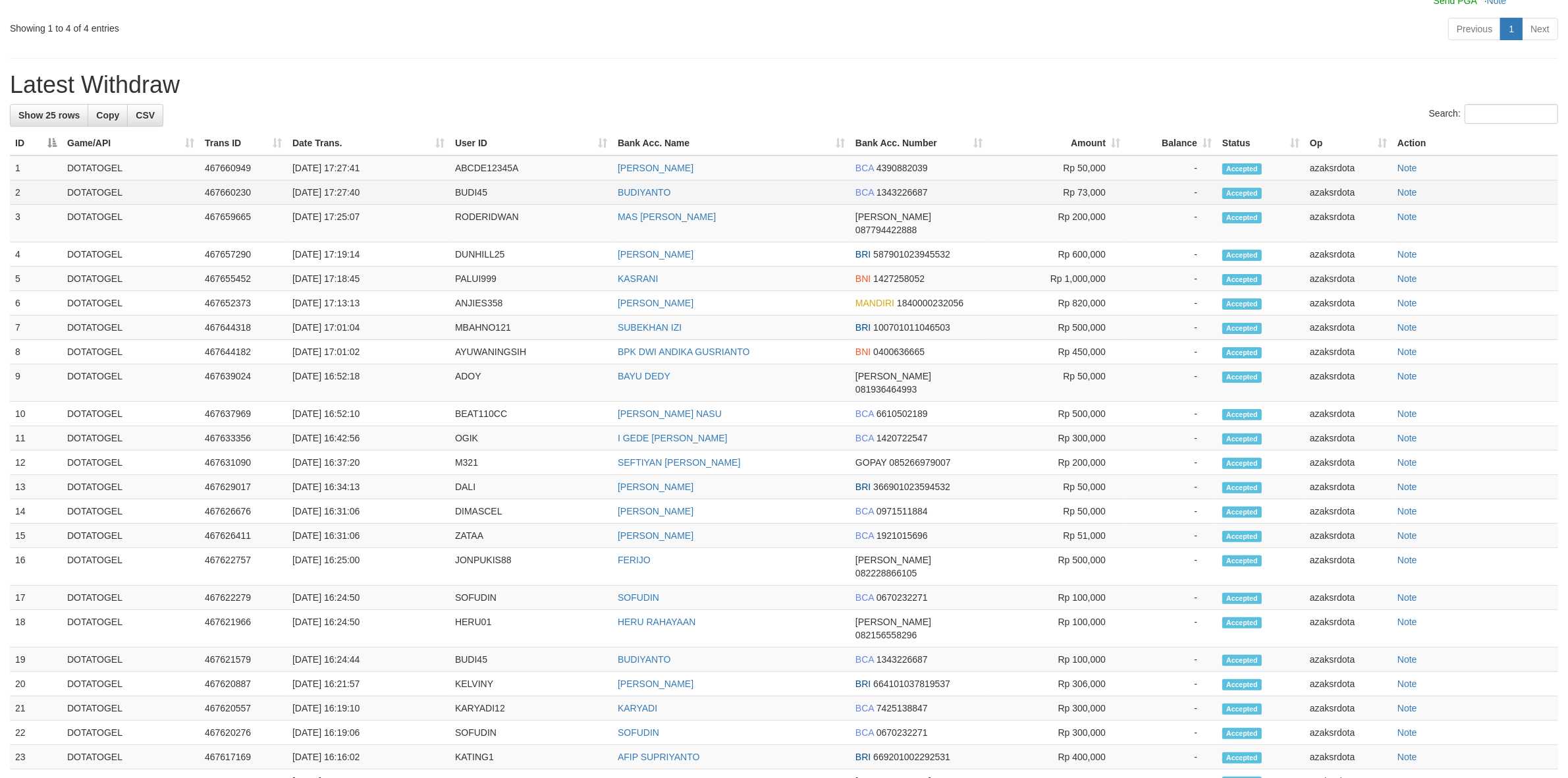
click at [340, 205] on td "[DATE] 17:27:40" at bounding box center [368, 193] width 162 height 24
click at [343, 205] on td "[DATE] 17:27:40" at bounding box center [368, 193] width 162 height 24
drag, startPoint x: 369, startPoint y: 218, endPoint x: 381, endPoint y: 215, distance: 12.4
click at [374, 205] on td "[DATE] 17:27:40" at bounding box center [368, 193] width 162 height 24
copy td "17:27:40"
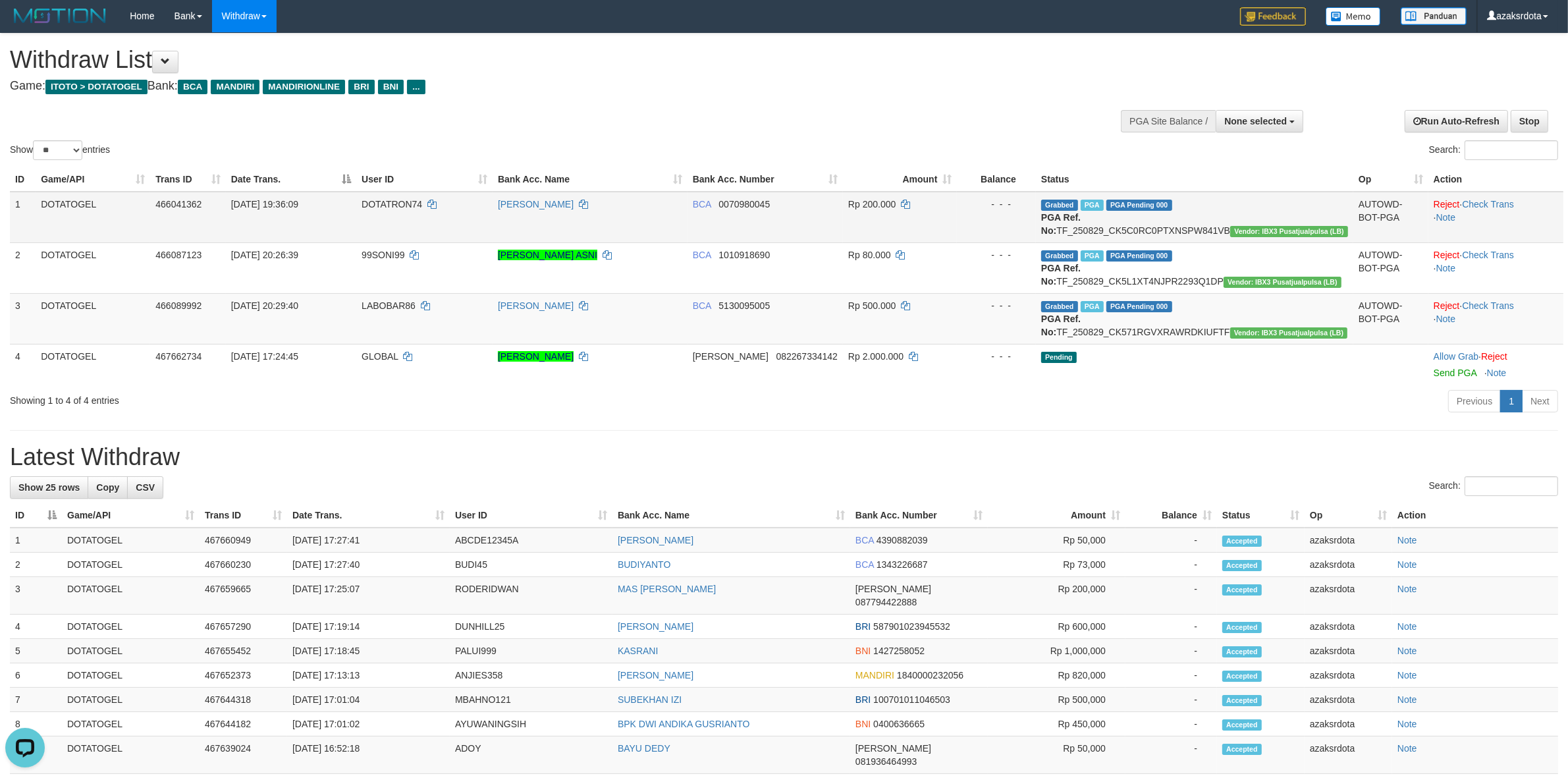
scroll to position [0, 0]
click at [1268, 126] on span "None selected" at bounding box center [1255, 122] width 62 height 10
click at [1241, 185] on label "[ITOTO] DOTATOGEL" at bounding box center [1237, 189] width 130 height 17
select select "***"
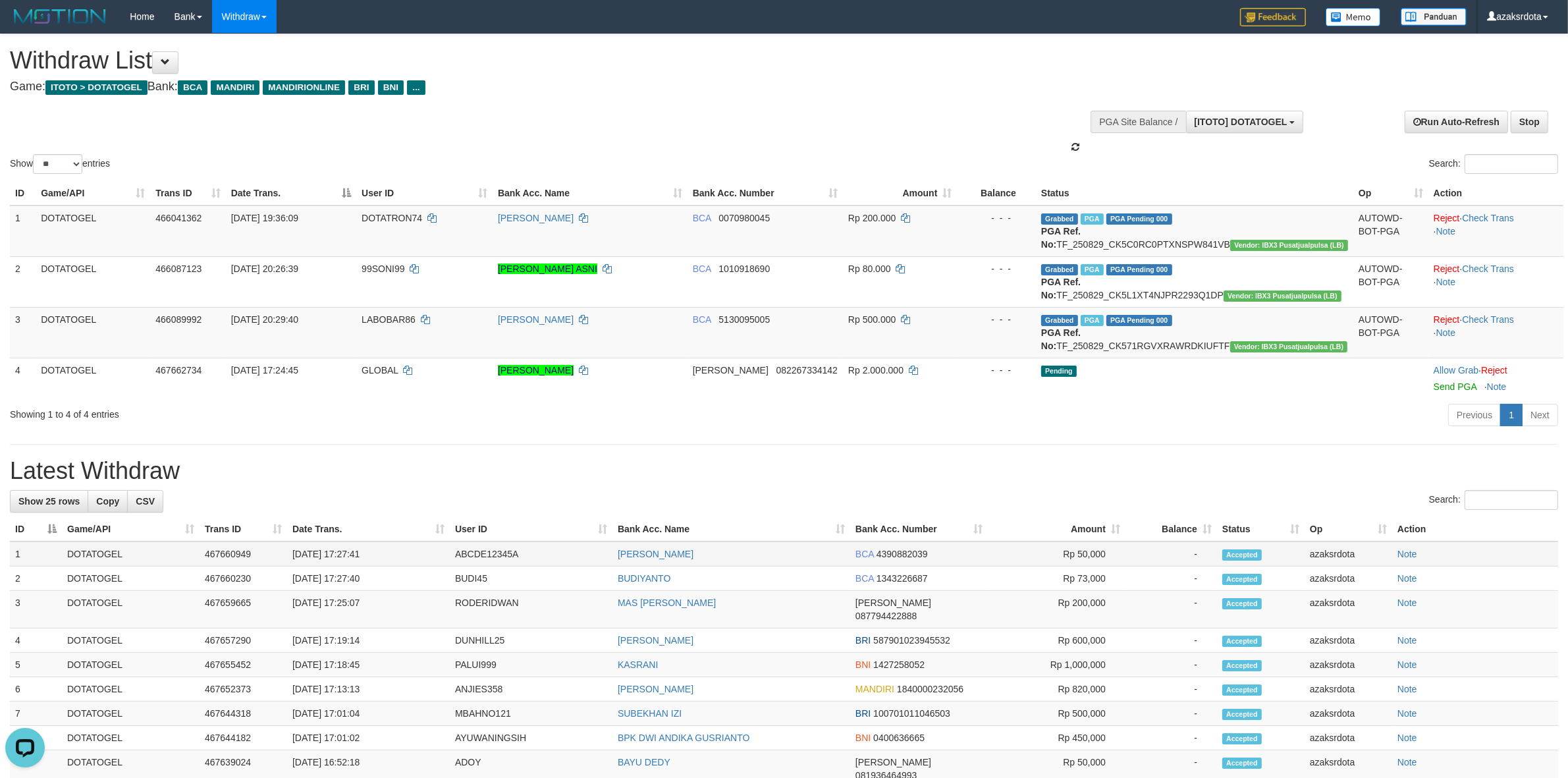
click at [343, 567] on td "[DATE] 17:27:41" at bounding box center [368, 554] width 162 height 25
click at [389, 567] on td "[DATE] 17:27:41" at bounding box center [368, 554] width 162 height 25
copy td "17:27:41"
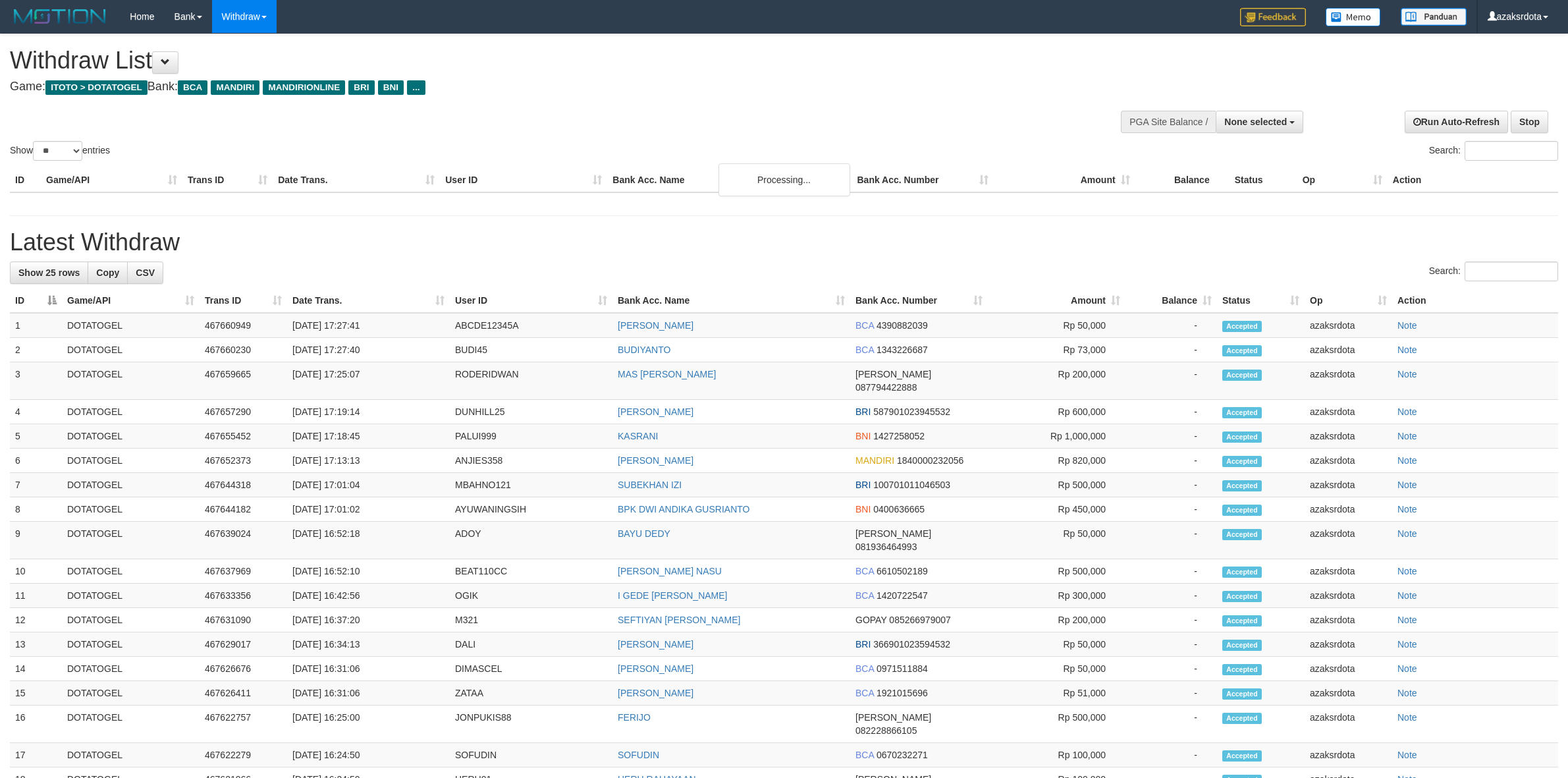
select select
select select "**"
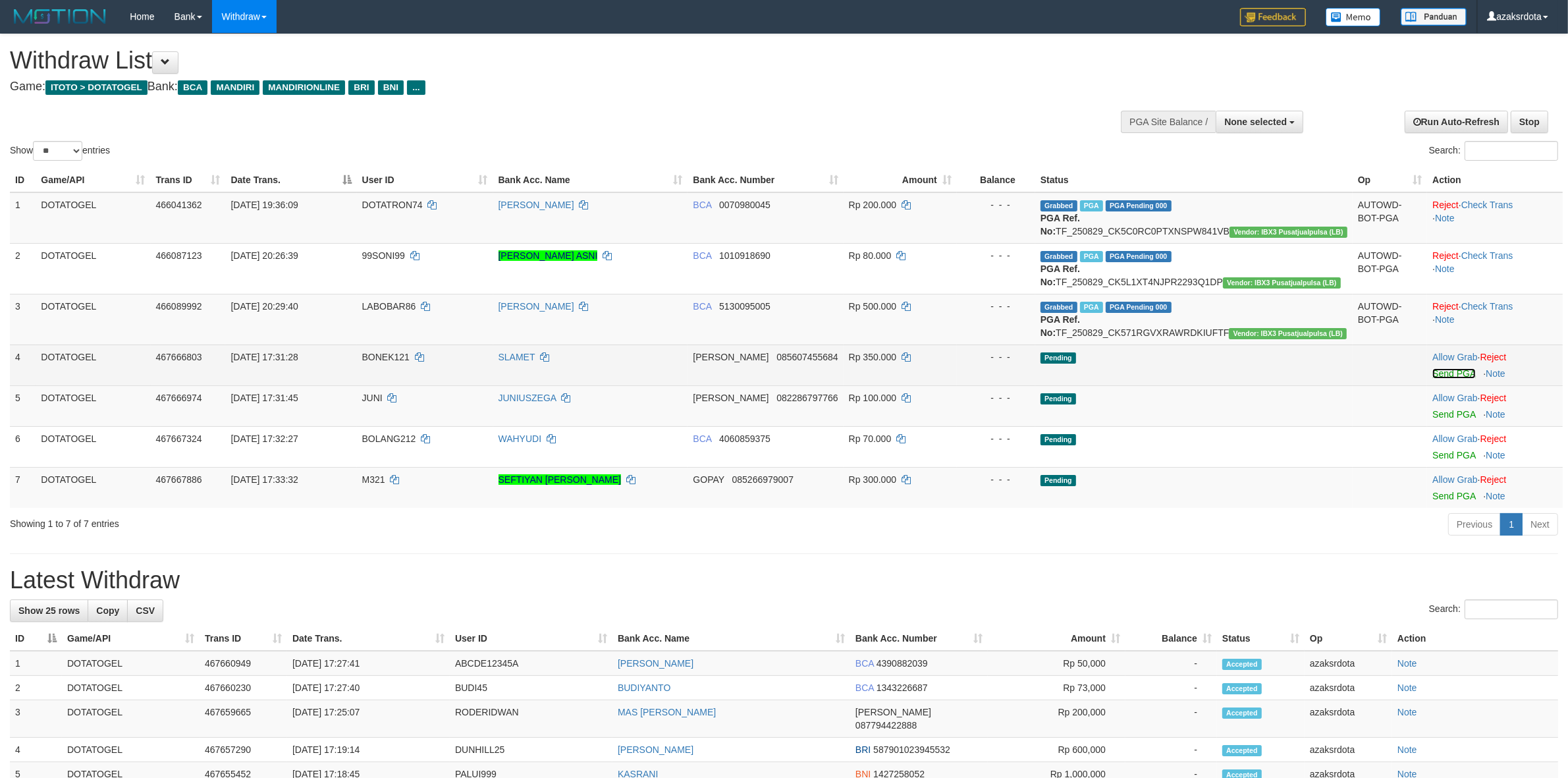
click at [1443, 379] on link "Send PGA" at bounding box center [1454, 373] width 43 height 10
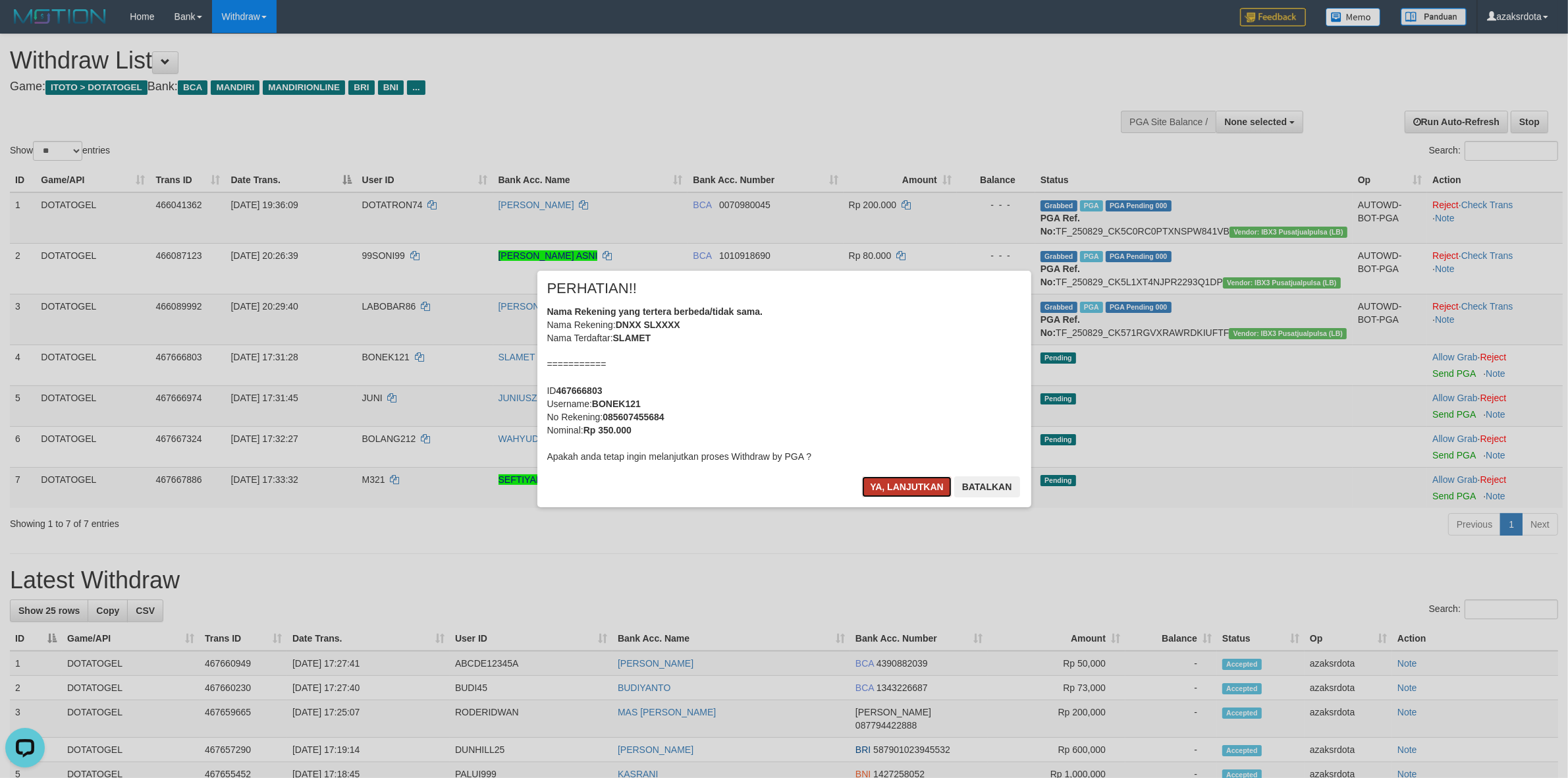
click at [903, 486] on button "Ya, lanjutkan" at bounding box center [907, 487] width 90 height 21
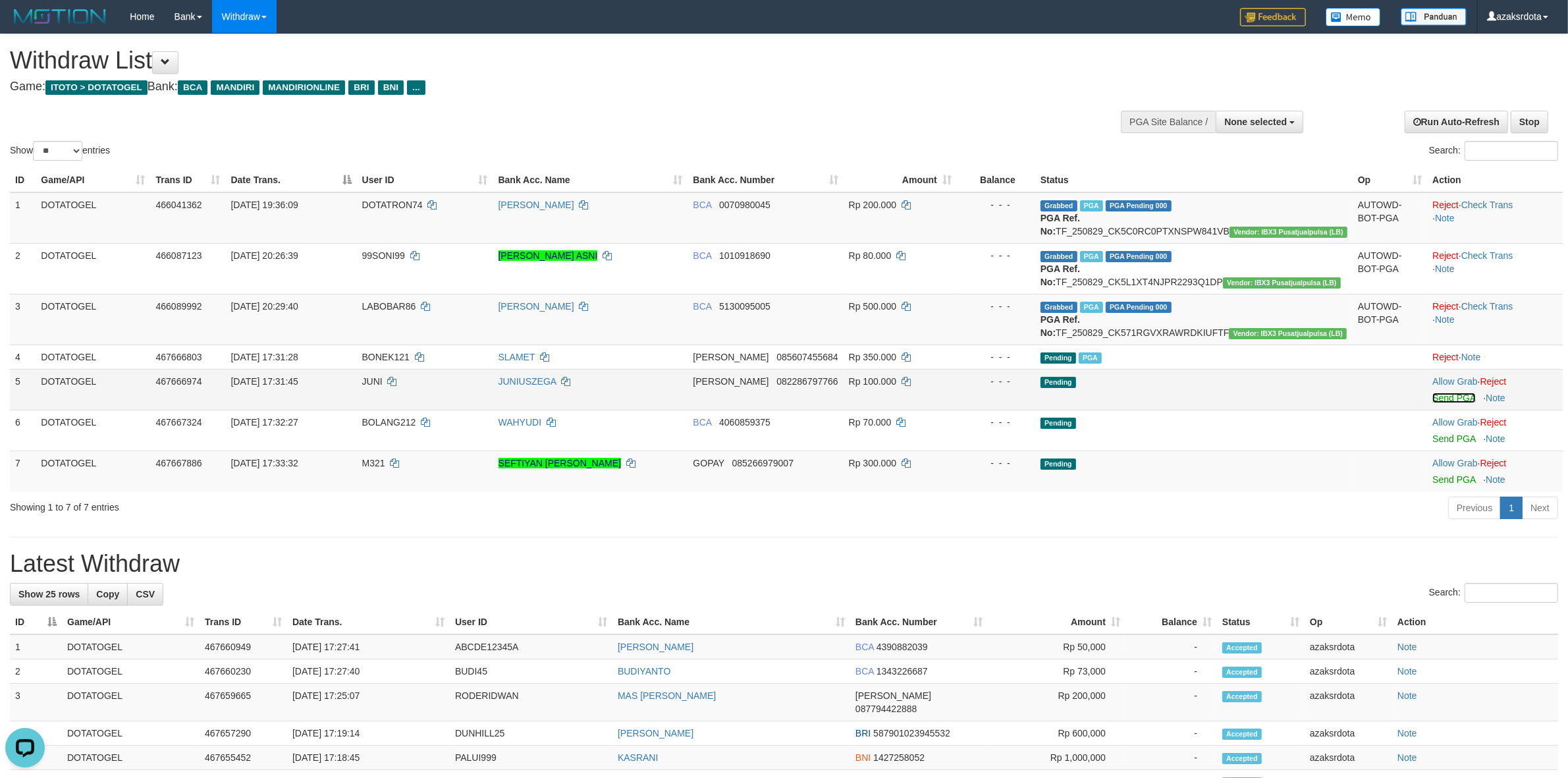
click at [1437, 403] on link "Send PGA" at bounding box center [1454, 398] width 43 height 10
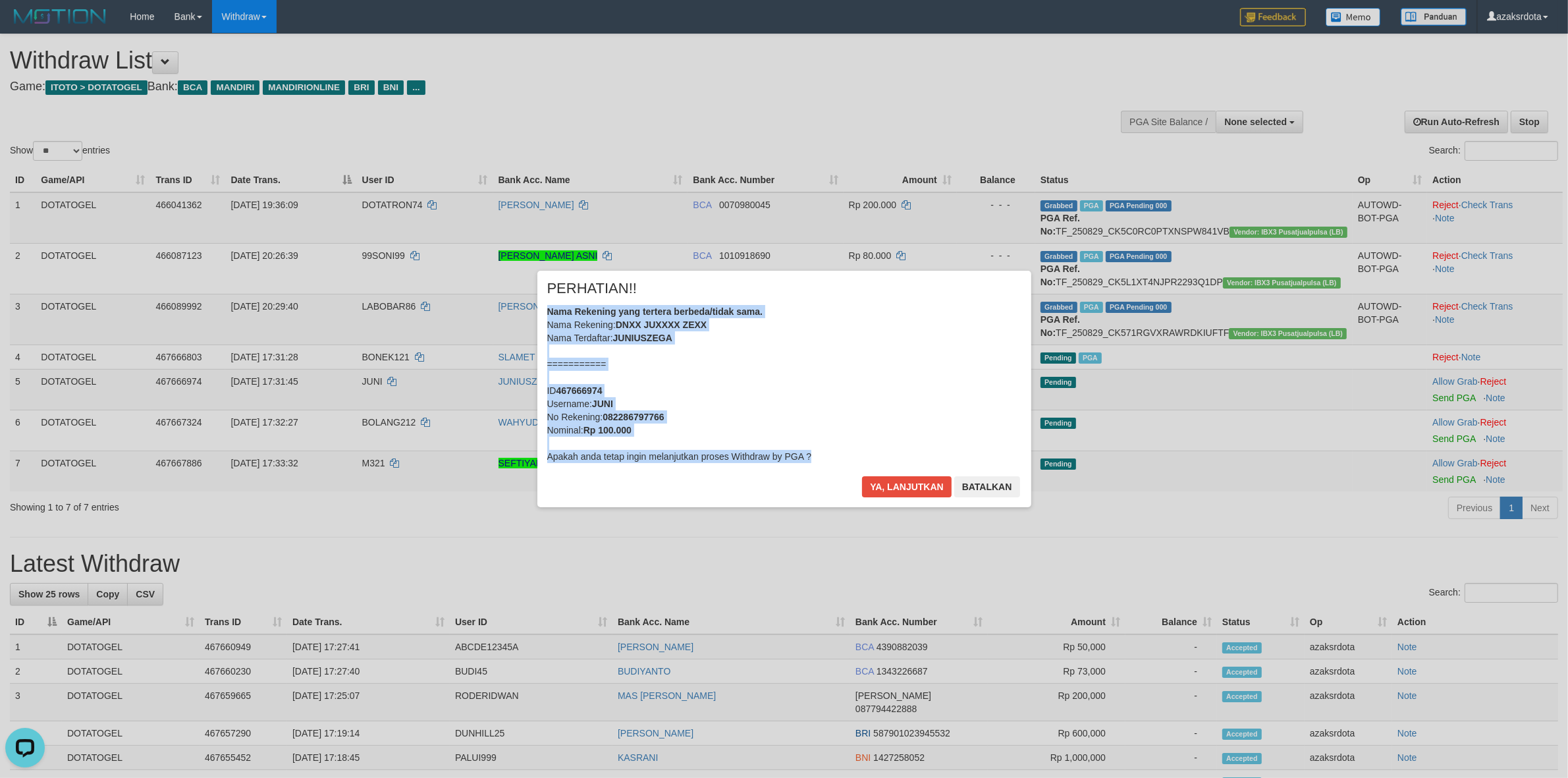
drag, startPoint x: 564, startPoint y: 312, endPoint x: 813, endPoint y: 453, distance: 286.2
click at [813, 453] on div "× PERHATIAN!! Nama Rekening yang tertera berbeda/tidak sama. Nama Rekening: DNX…" at bounding box center [784, 388] width 494 height 236
copy div "Nama Rekening yang tertera berbeda/tidak sama. Nama Rekening: DNXX JUXXXX ZEXX …"
click at [983, 478] on button "Batalkan" at bounding box center [987, 487] width 65 height 21
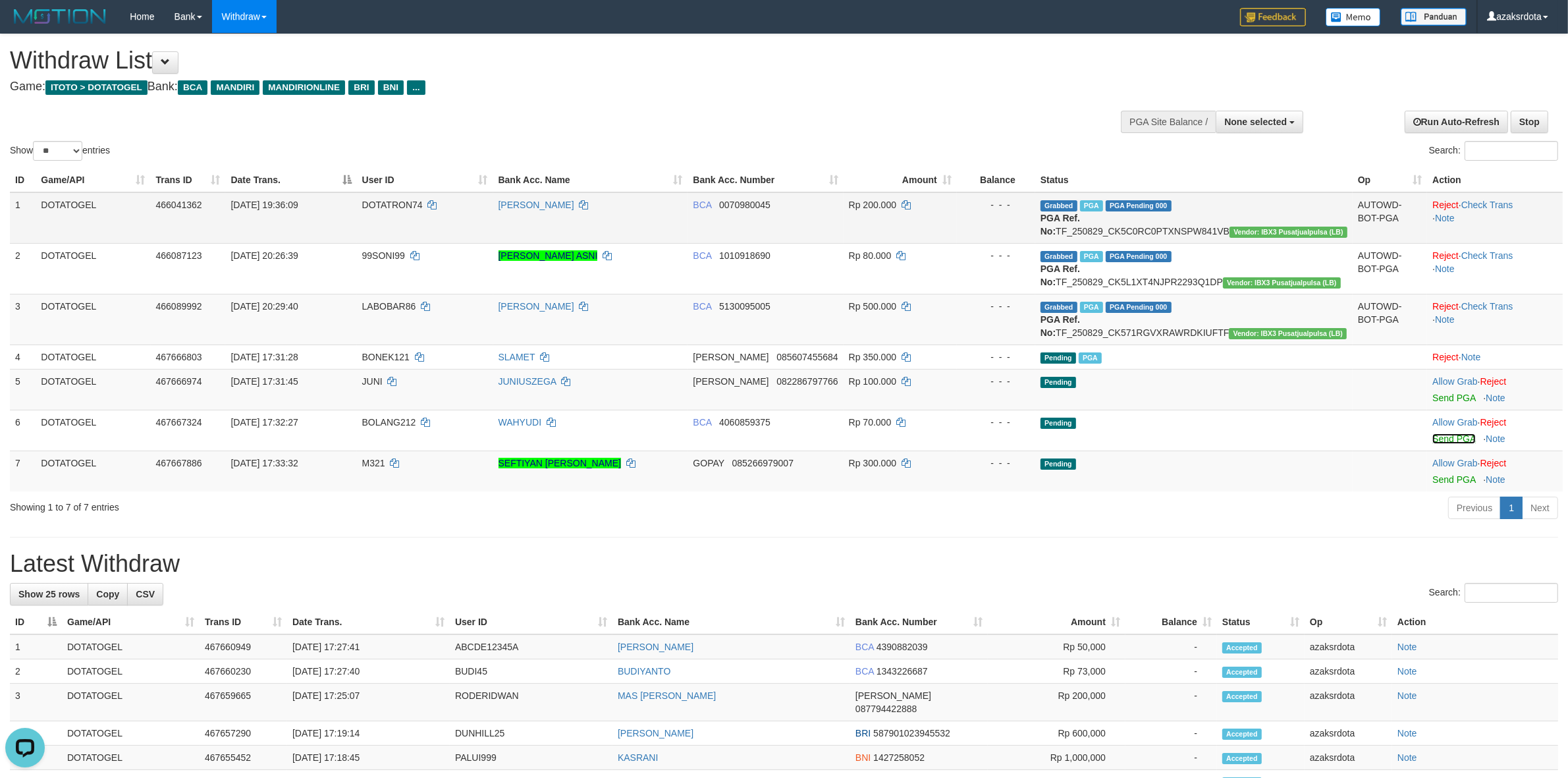
click at [1432, 444] on link "Send PGA" at bounding box center [1454, 438] width 43 height 10
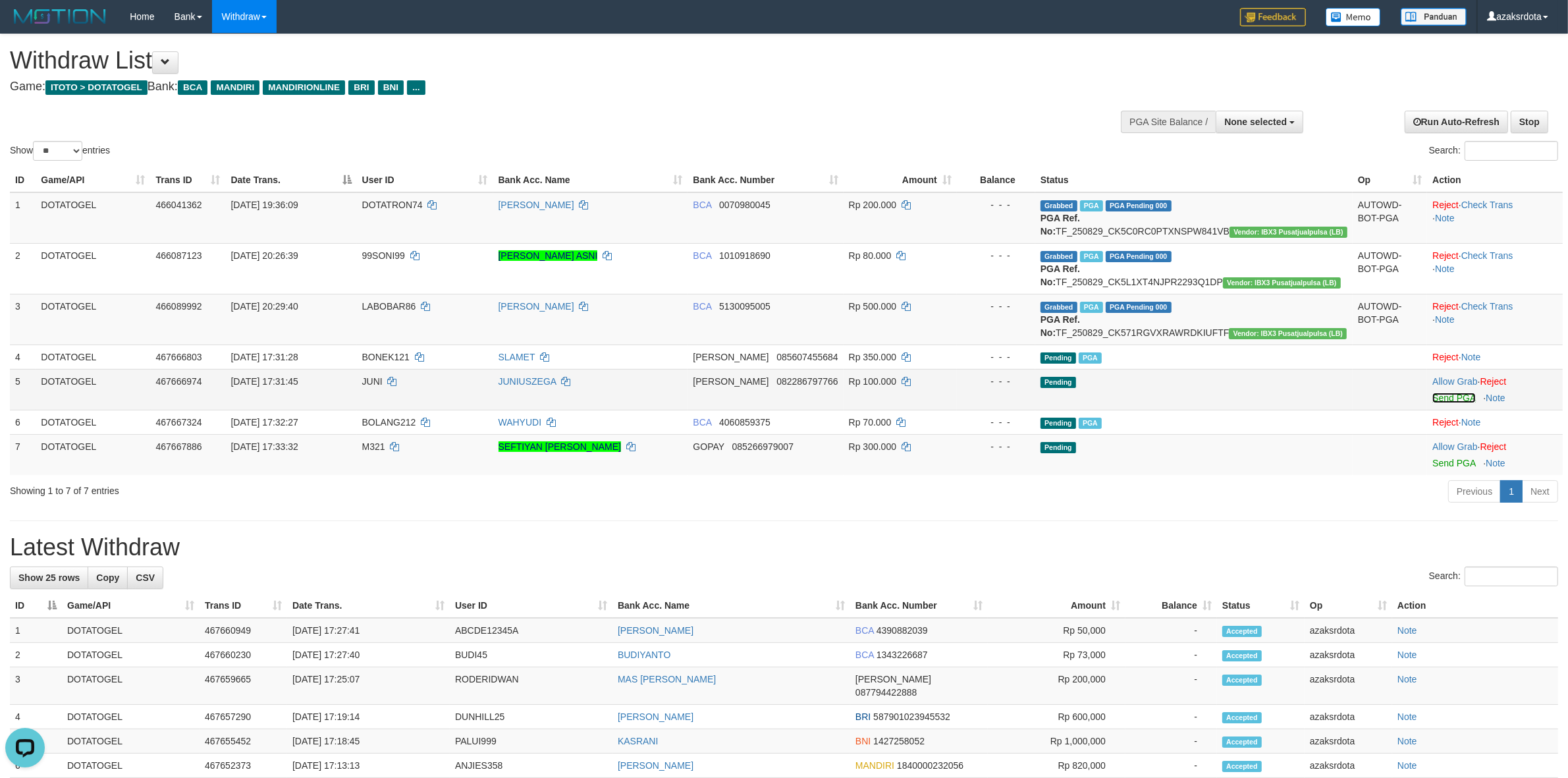
click at [1432, 403] on link "Send PGA" at bounding box center [1454, 398] width 43 height 10
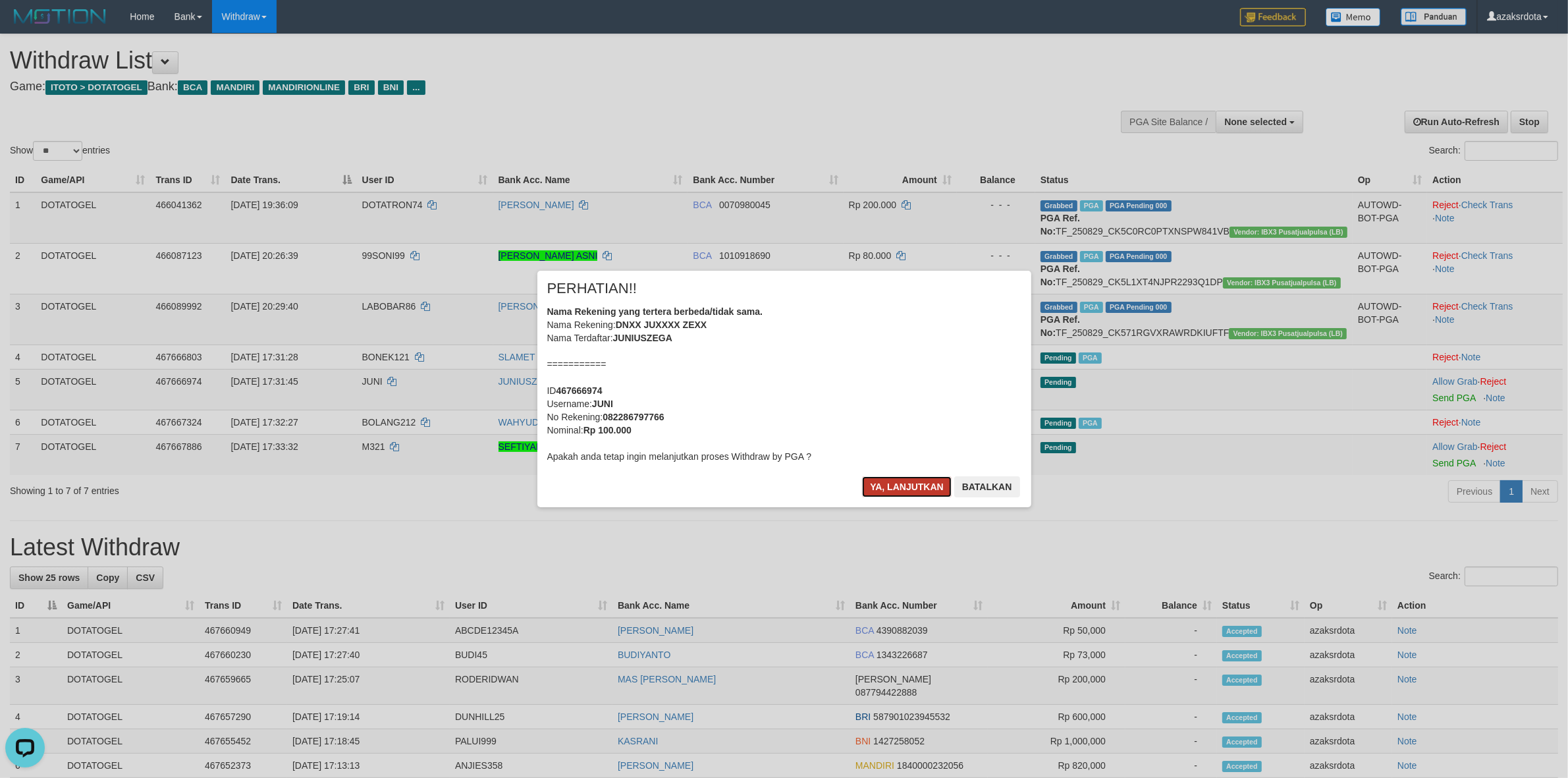
click at [904, 485] on button "Ya, lanjutkan" at bounding box center [907, 487] width 90 height 21
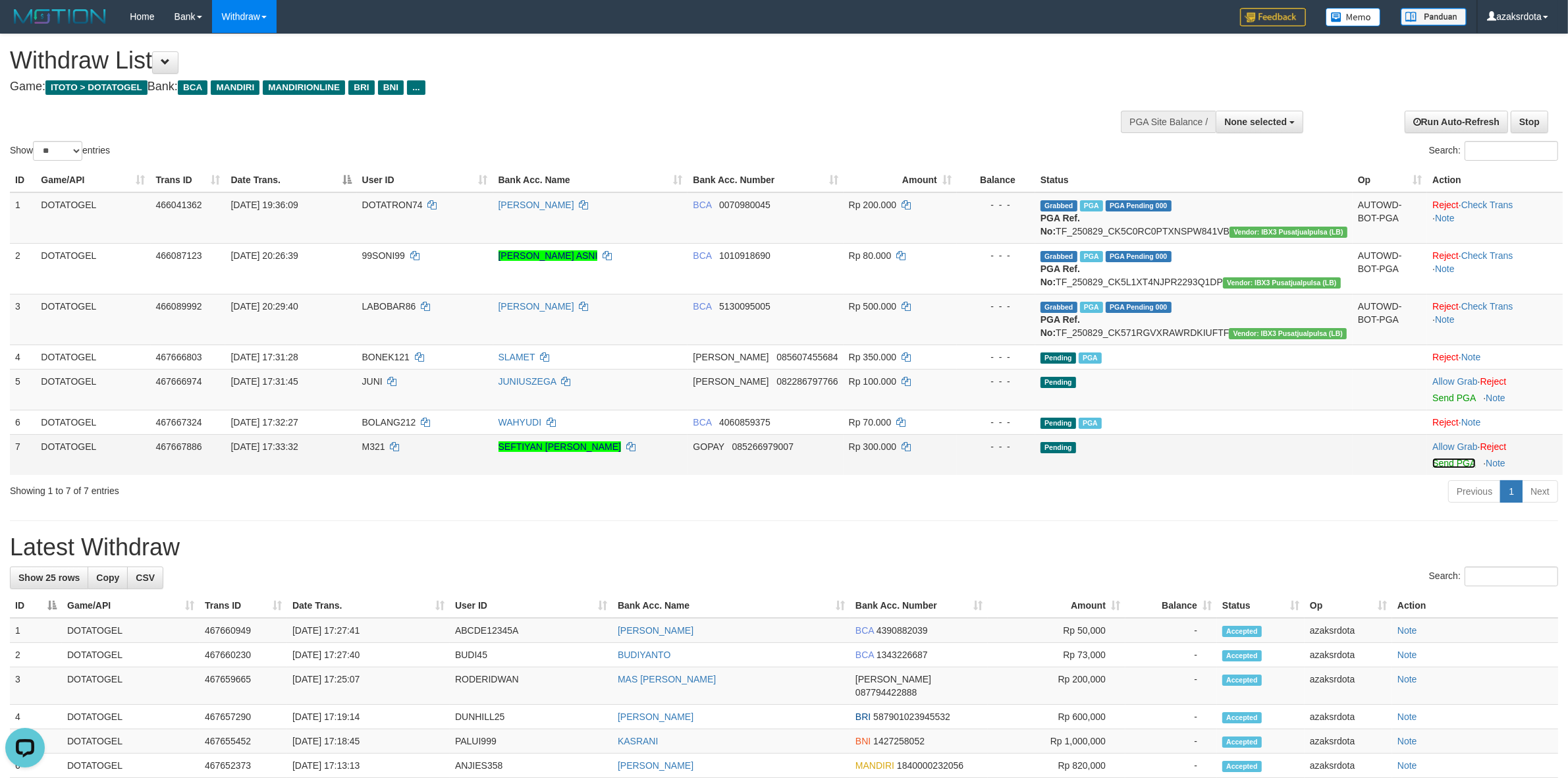
click at [1437, 469] on link "Send PGA" at bounding box center [1454, 462] width 43 height 10
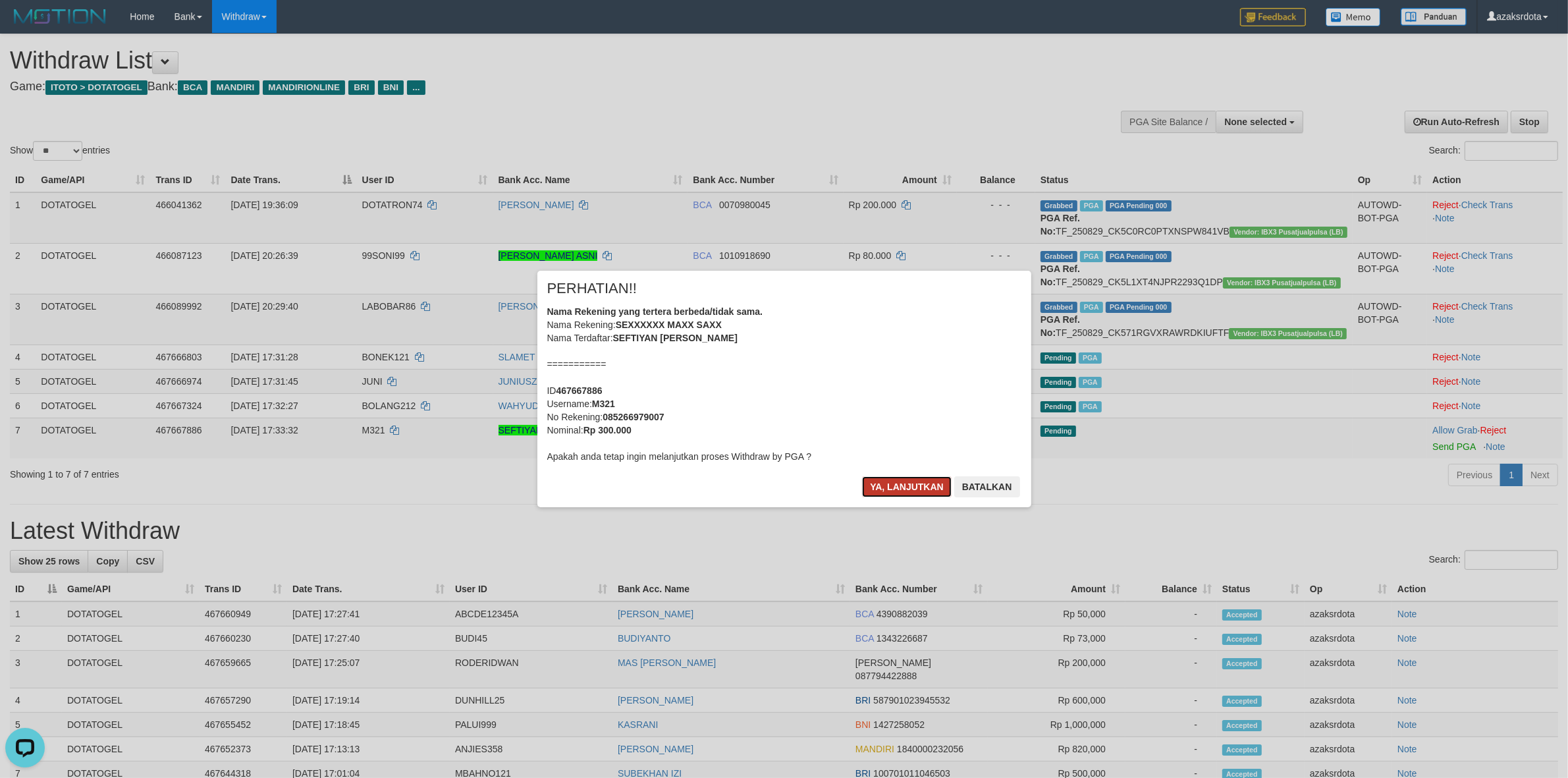
click at [879, 482] on button "Ya, lanjutkan" at bounding box center [907, 487] width 90 height 21
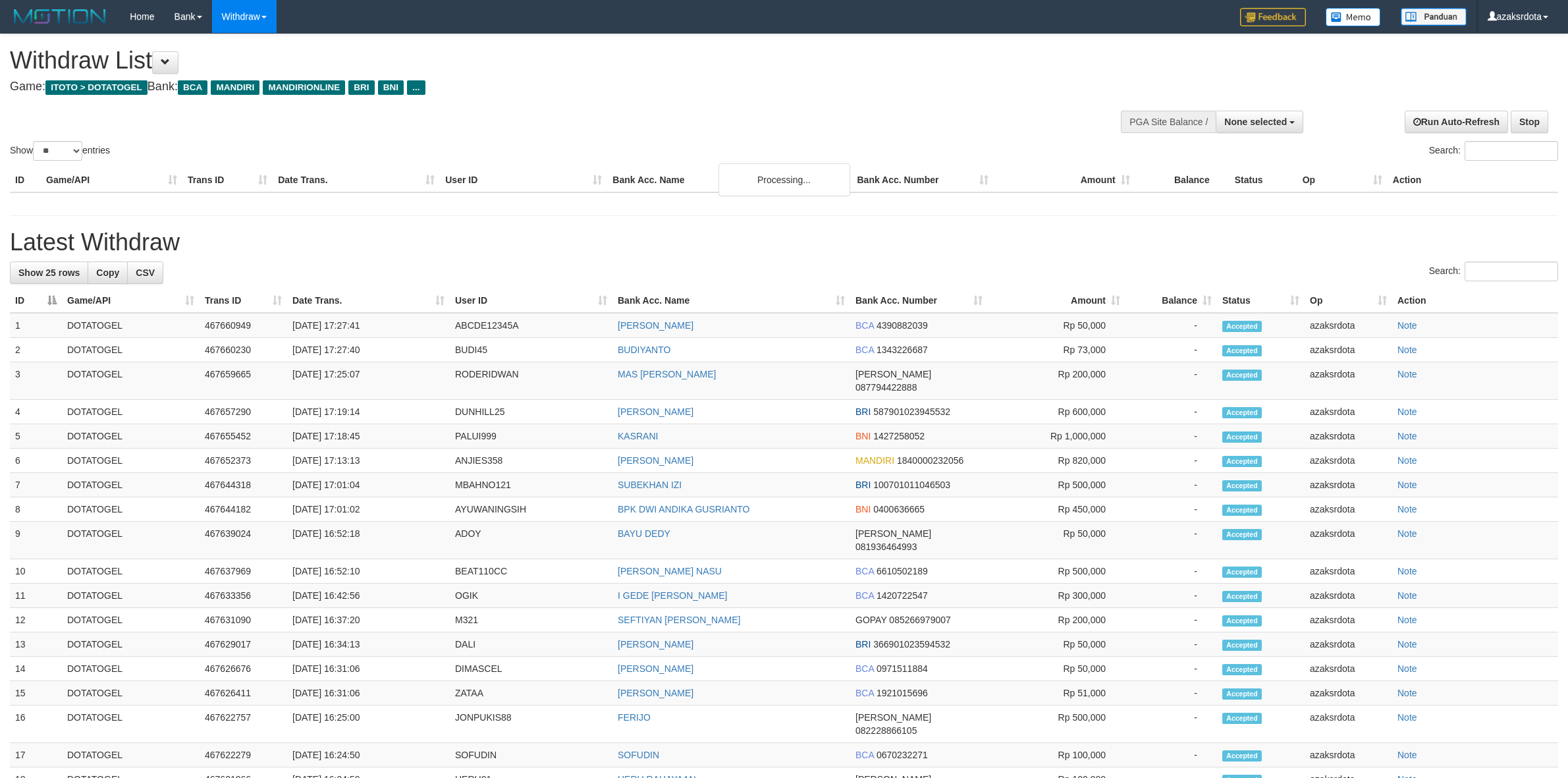
select select
select select "**"
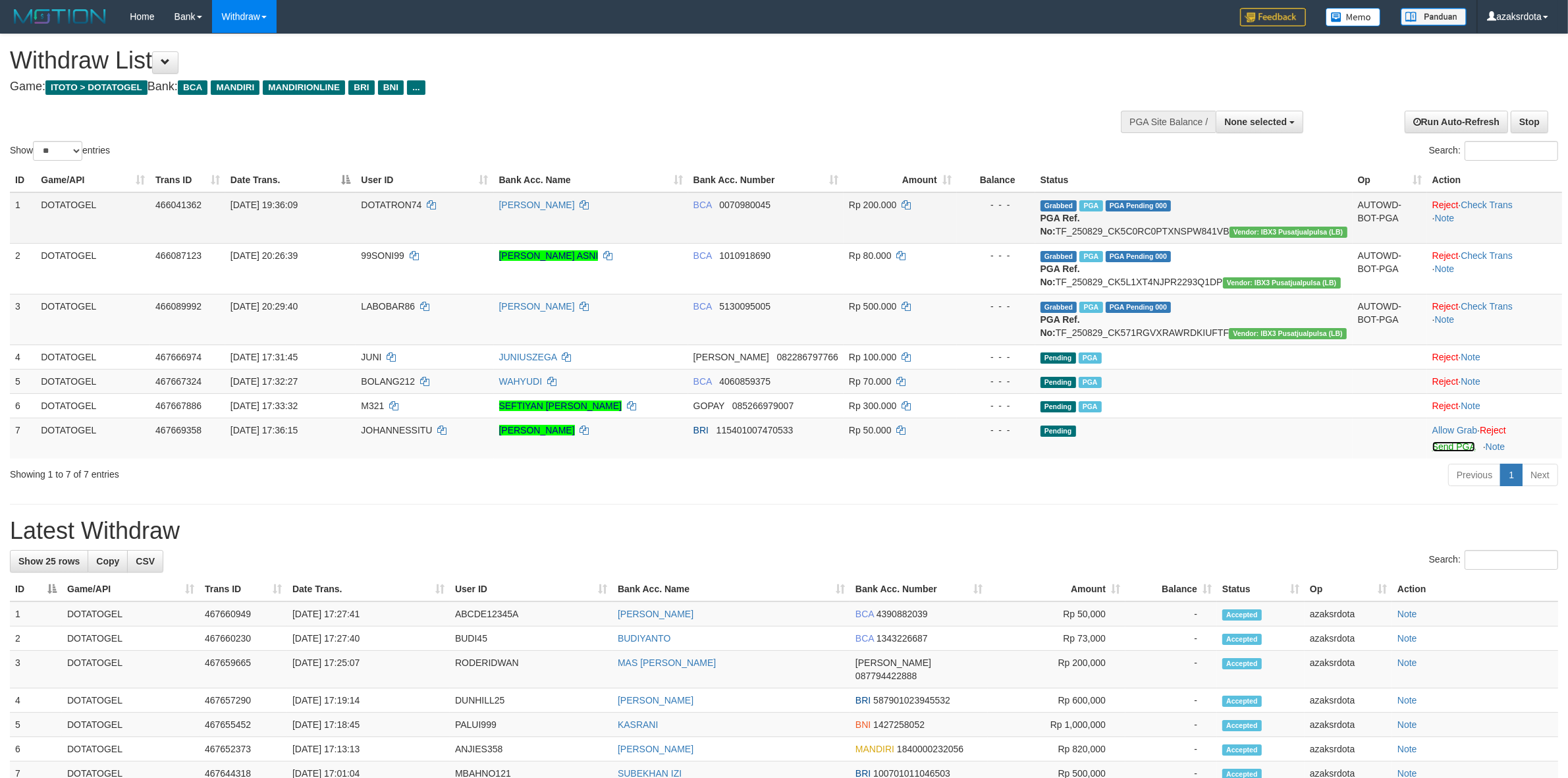
drag, startPoint x: 1439, startPoint y: 469, endPoint x: 864, endPoint y: 238, distance: 619.7
click at [1439, 452] on link "Send PGA" at bounding box center [1454, 446] width 43 height 10
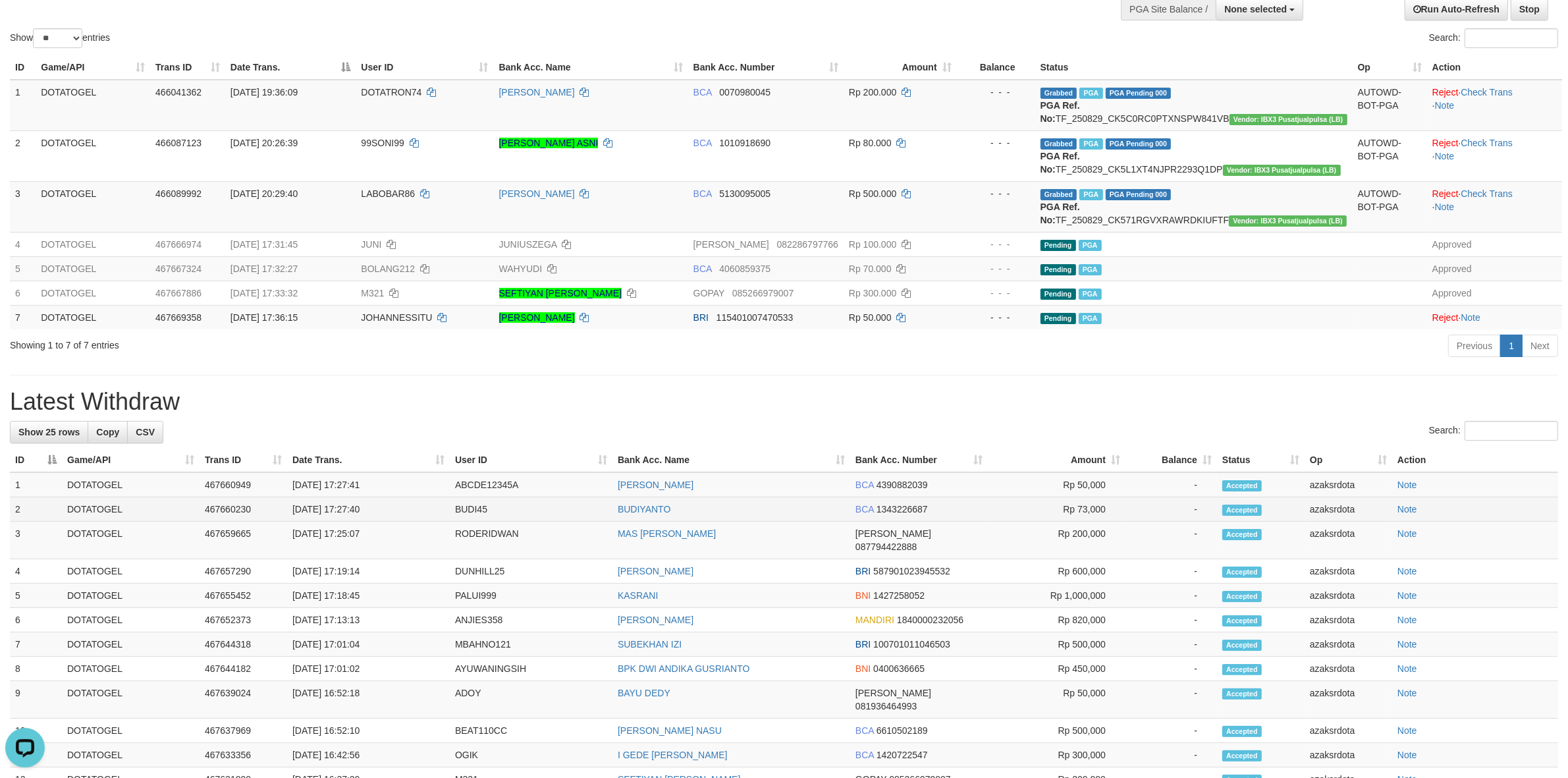
scroll to position [110, 0]
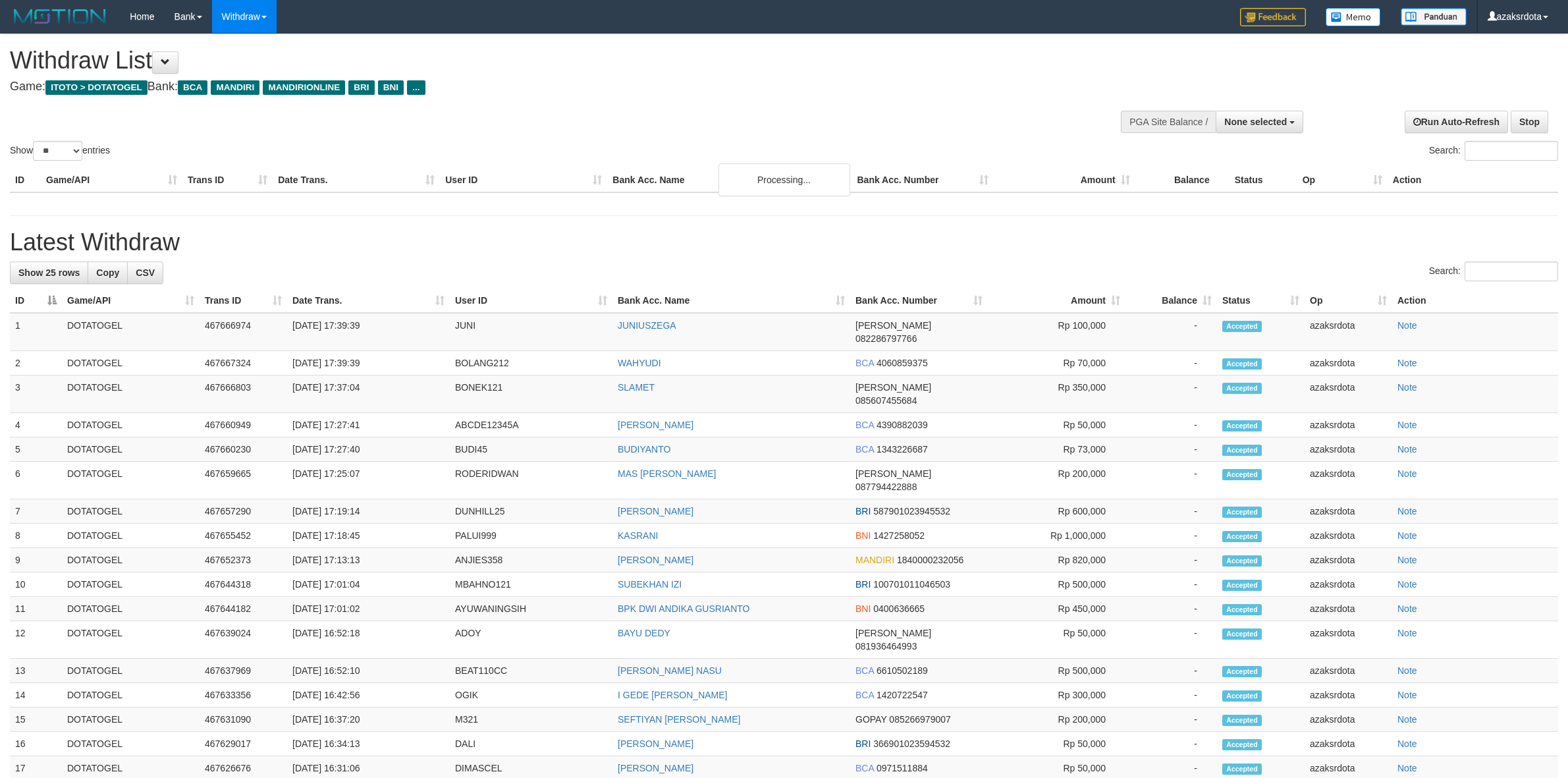
select select
select select "**"
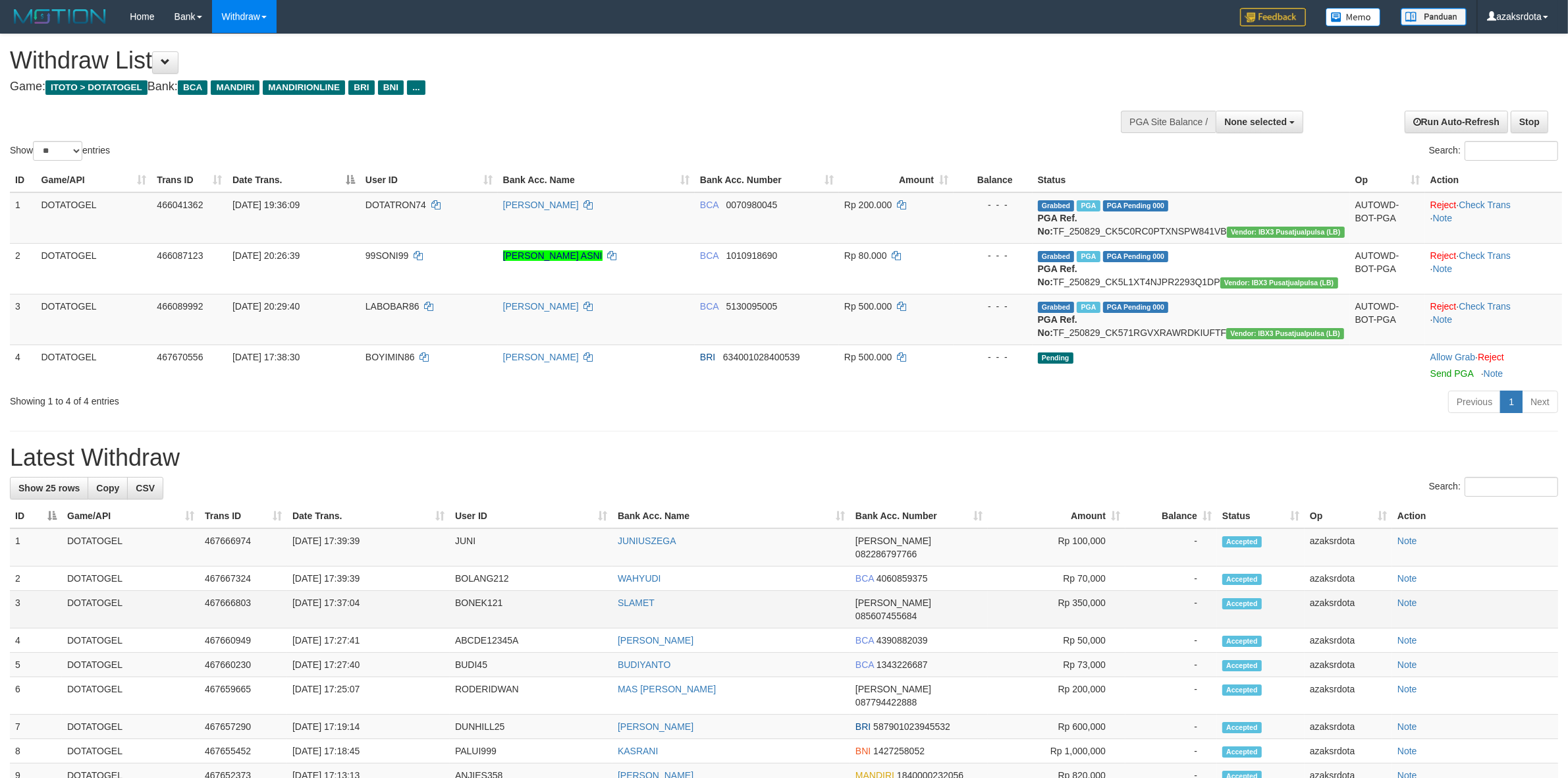
click at [344, 612] on td "[DATE] 17:37:04" at bounding box center [368, 610] width 162 height 38
drag, startPoint x: 344, startPoint y: 612, endPoint x: 390, endPoint y: 610, distance: 46.0
click at [346, 612] on td "[DATE] 17:37:04" at bounding box center [368, 610] width 162 height 38
click at [392, 610] on td "[DATE] 17:37:04" at bounding box center [368, 610] width 162 height 38
copy td "17:37:04"
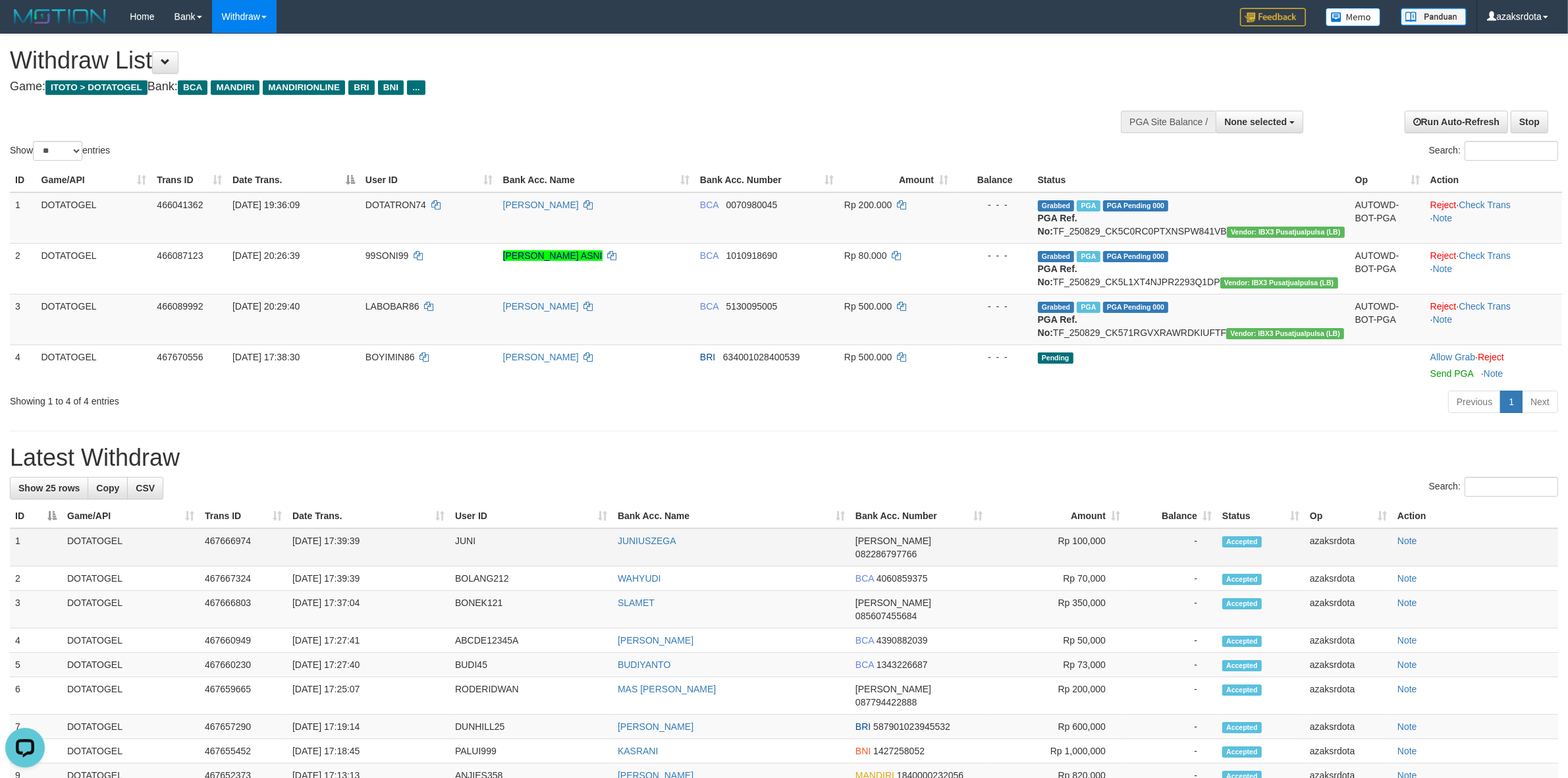
click at [341, 567] on td "[DATE] 17:39:39" at bounding box center [368, 548] width 162 height 38
drag, startPoint x: 341, startPoint y: 567, endPoint x: 400, endPoint y: 557, distance: 59.8
click at [400, 557] on td "[DATE] 17:39:39" at bounding box center [368, 548] width 162 height 38
copy td "17:39:39"
click at [345, 591] on td "[DATE] 17:39:39" at bounding box center [368, 578] width 162 height 24
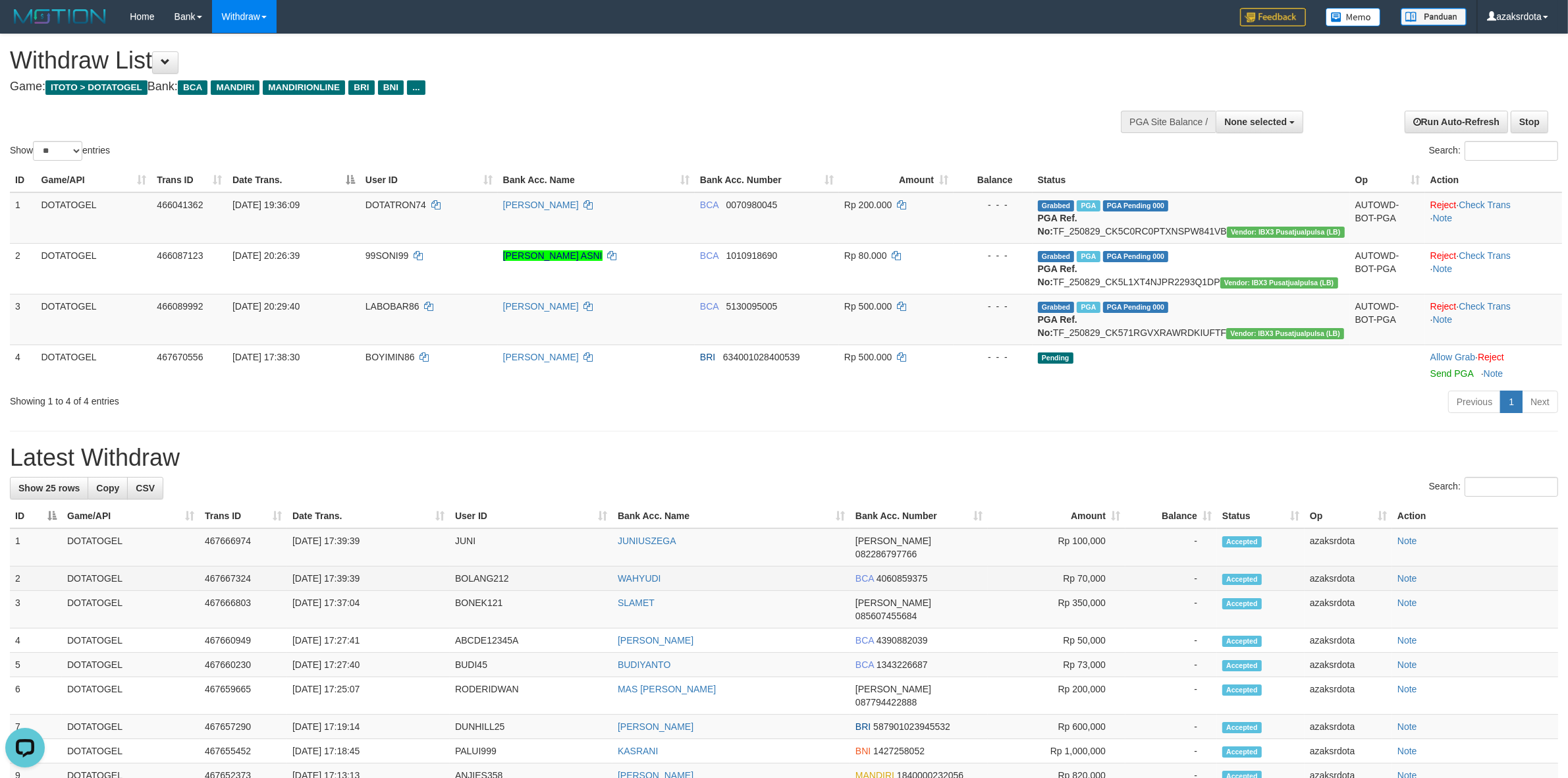
drag, startPoint x: 345, startPoint y: 597, endPoint x: 381, endPoint y: 586, distance: 37.6
click at [381, 586] on td "[DATE] 17:39:39" at bounding box center [368, 578] width 162 height 24
copy td "17:39:39"
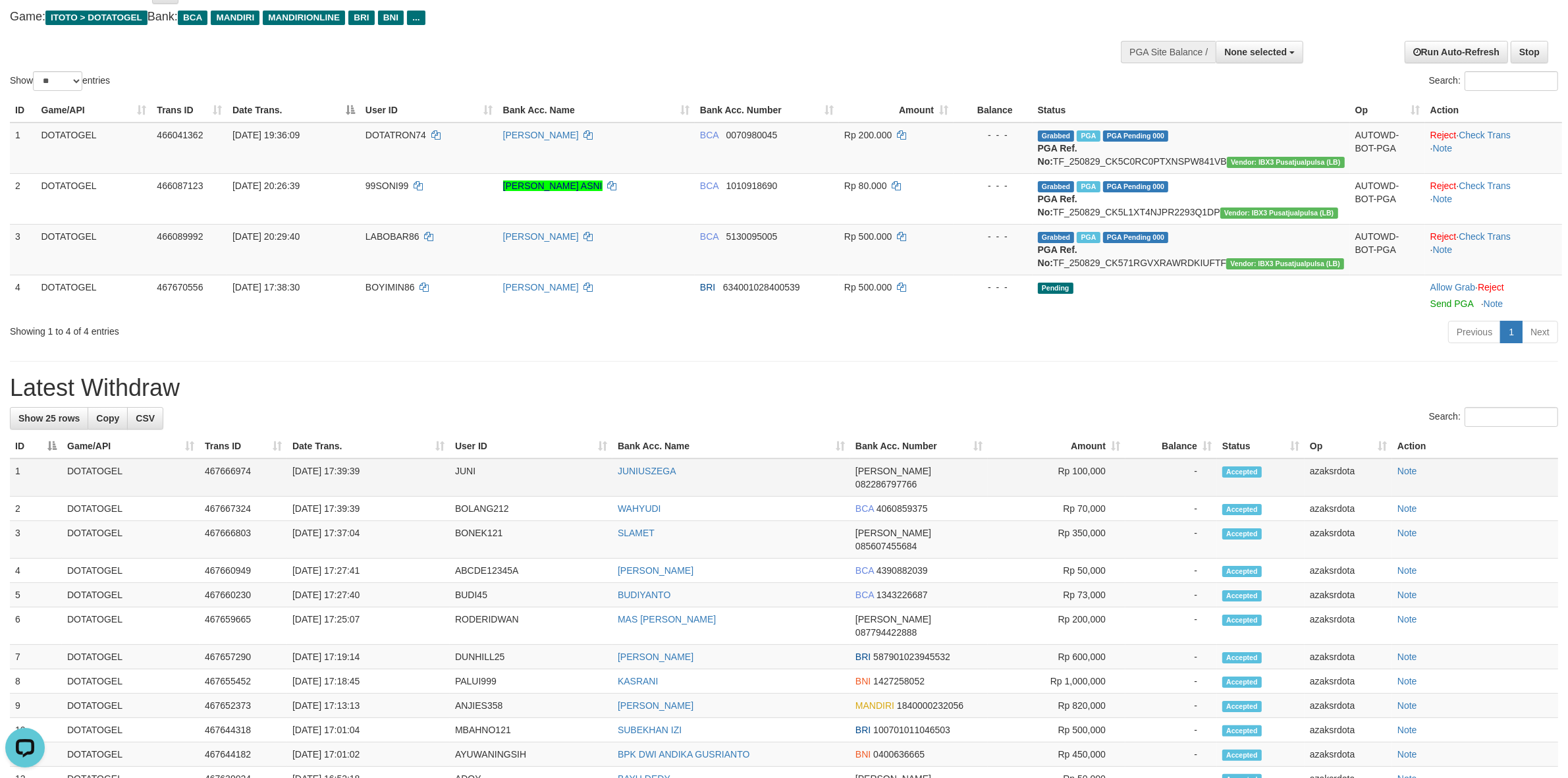
scroll to position [54, 0]
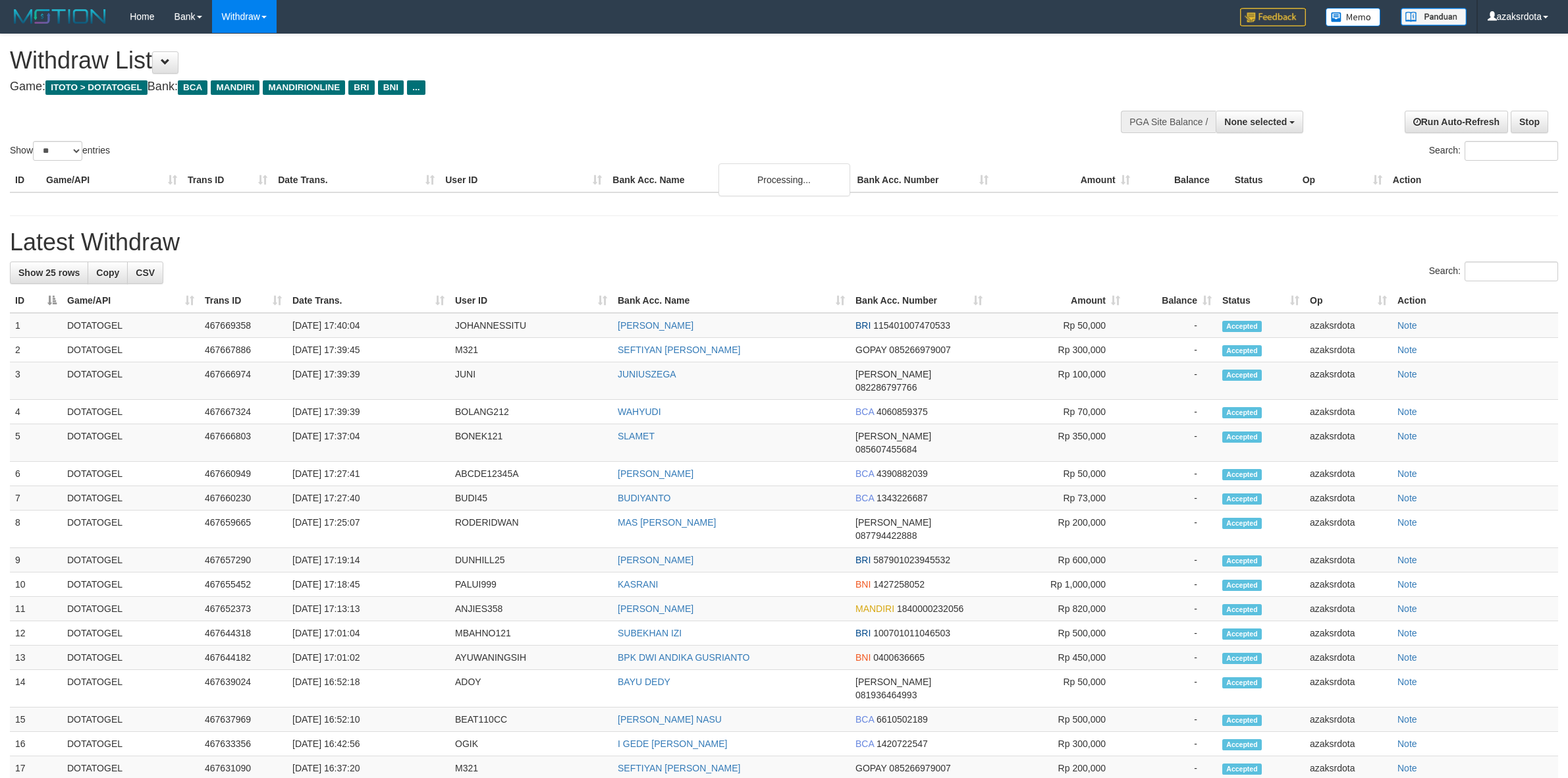
select select
select select "**"
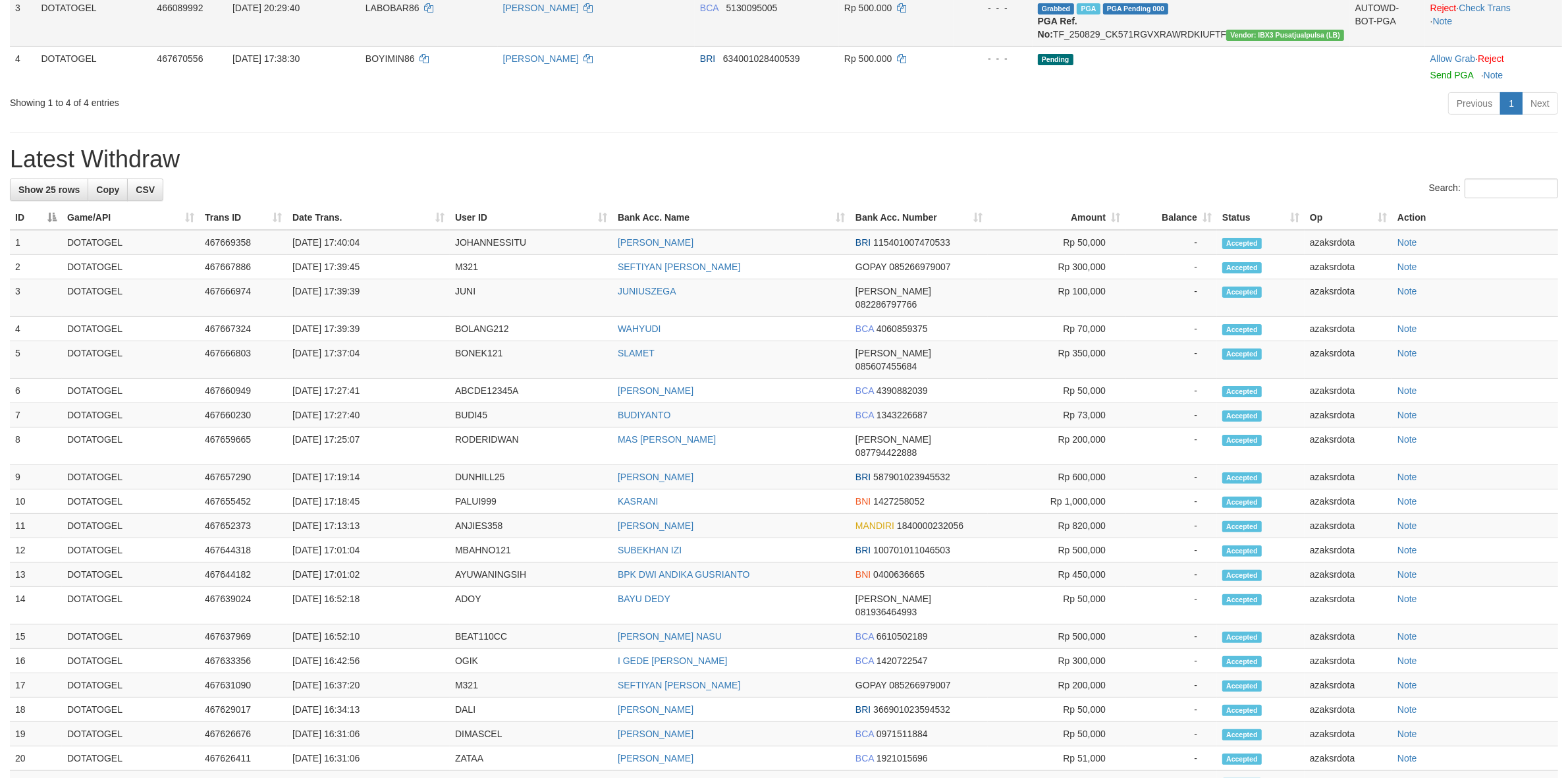
scroll to position [54, 0]
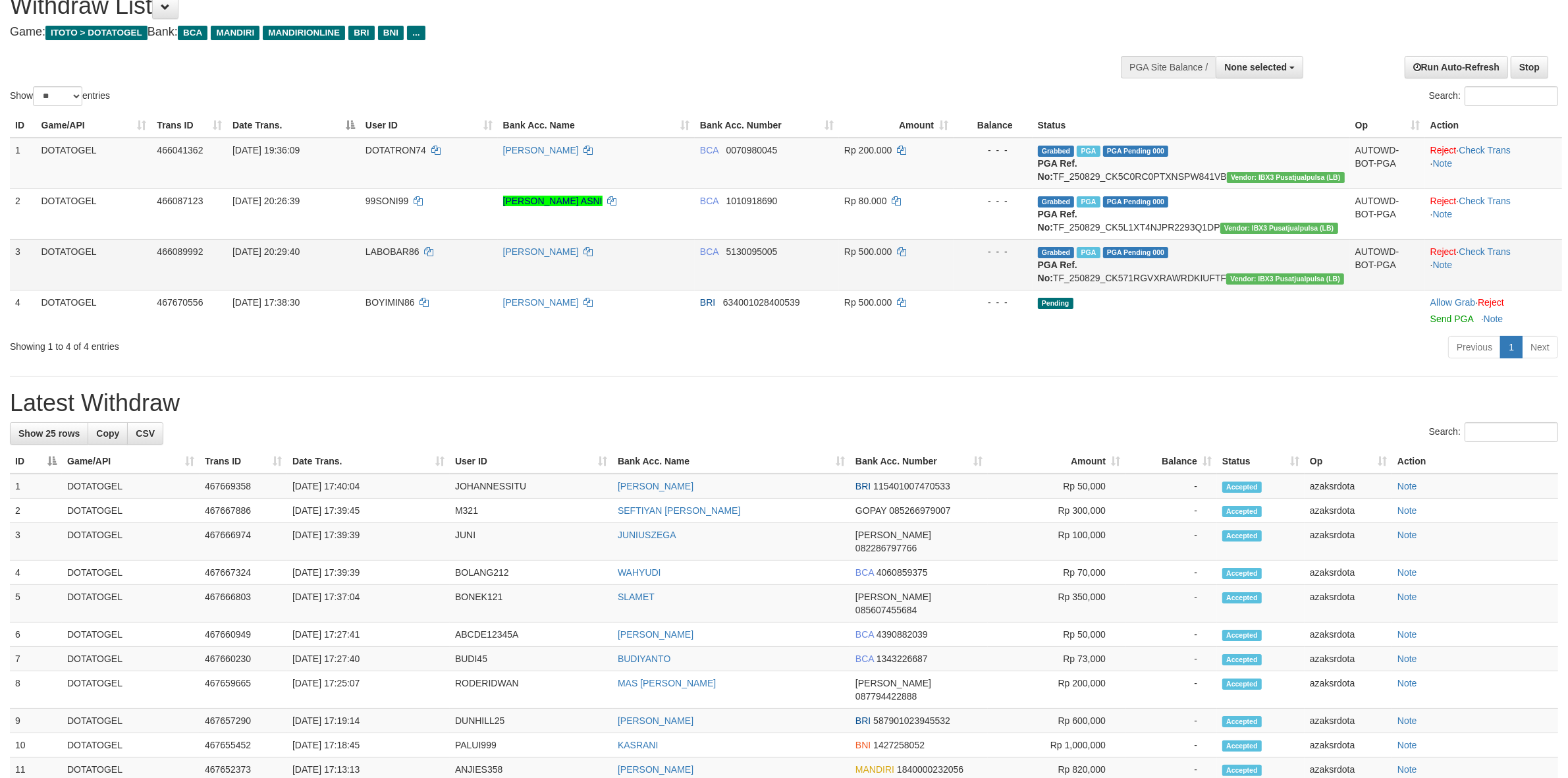
click at [345, 290] on td "[DATE] 20:29:40" at bounding box center [293, 264] width 133 height 50
click at [347, 290] on td "[DATE] 20:29:40" at bounding box center [293, 264] width 133 height 50
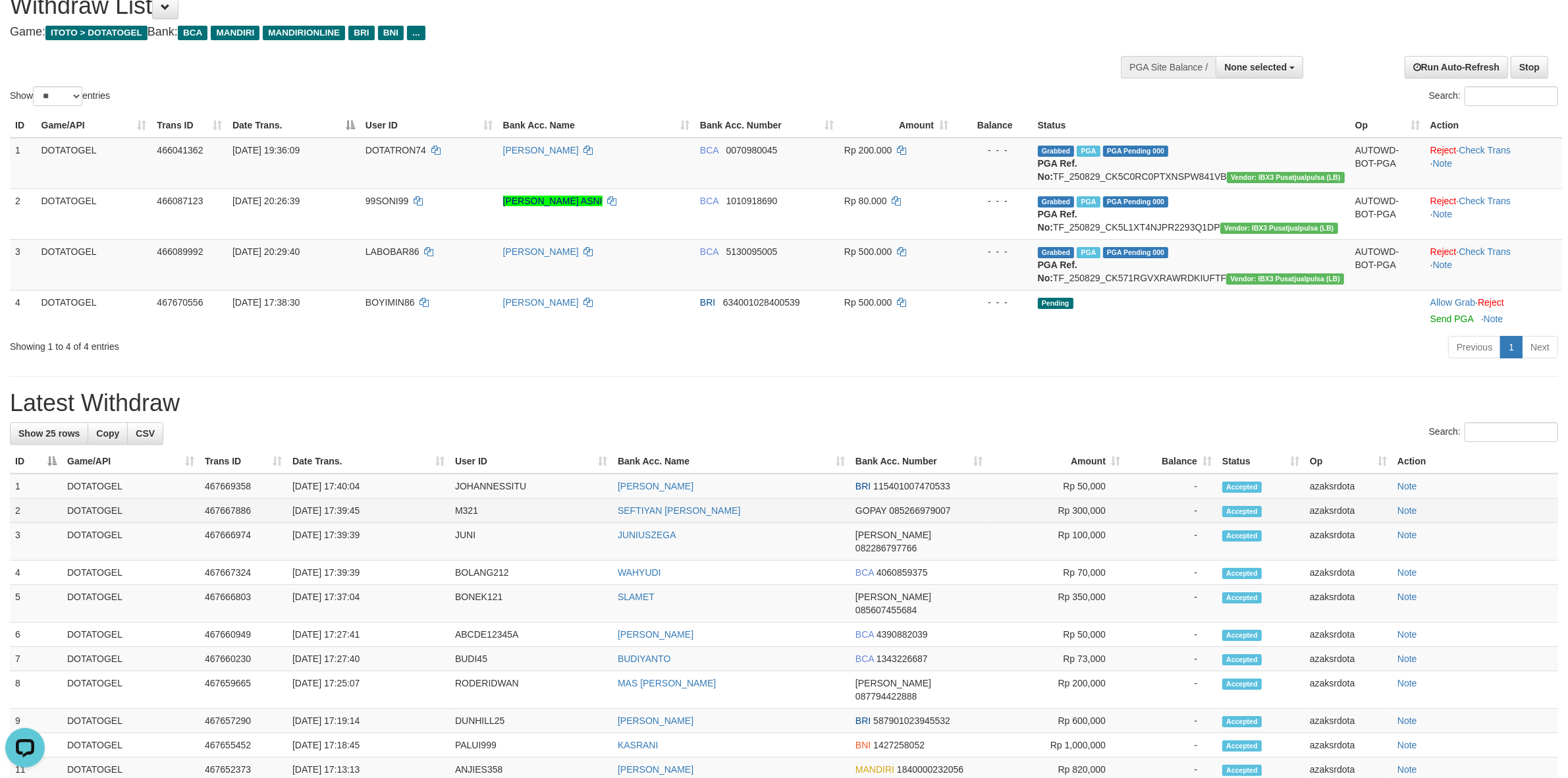
click at [340, 523] on td "31/08/2025 17:39:45" at bounding box center [368, 511] width 162 height 24
click at [340, 523] on td "[DATE] 17:39:45" at bounding box center [368, 511] width 162 height 24
click at [377, 523] on td "[DATE] 17:39:45" at bounding box center [368, 511] width 162 height 24
copy td "17:39:45"
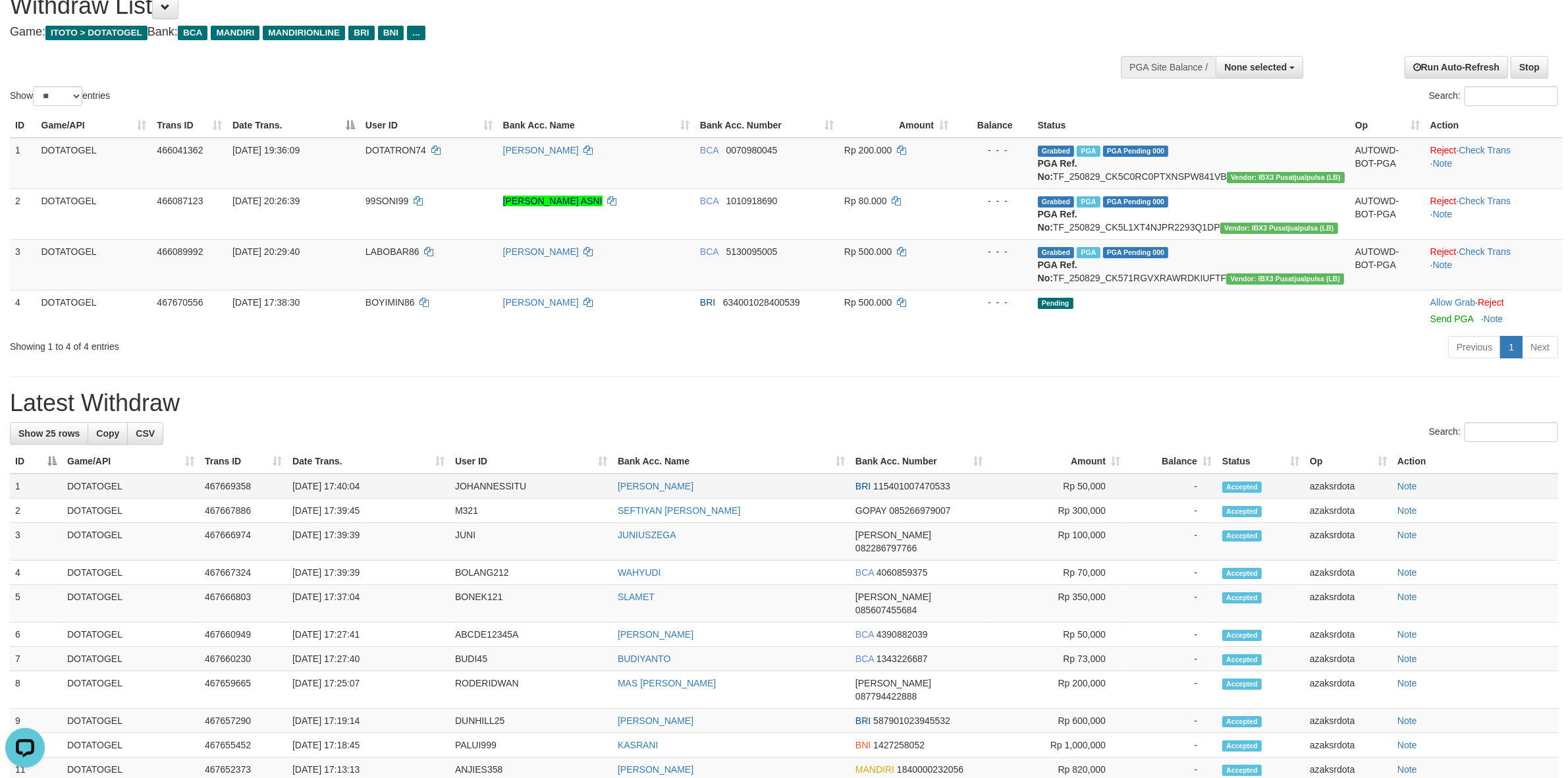
click at [341, 499] on td "[DATE] 17:40:04" at bounding box center [368, 486] width 162 height 25
drag, startPoint x: 345, startPoint y: 516, endPoint x: 379, endPoint y: 507, distance: 35.2
click at [348, 499] on td "[DATE] 17:40:04" at bounding box center [368, 486] width 162 height 25
click at [379, 499] on td "[DATE] 17:40:04" at bounding box center [368, 486] width 162 height 25
copy td "17:40:04"
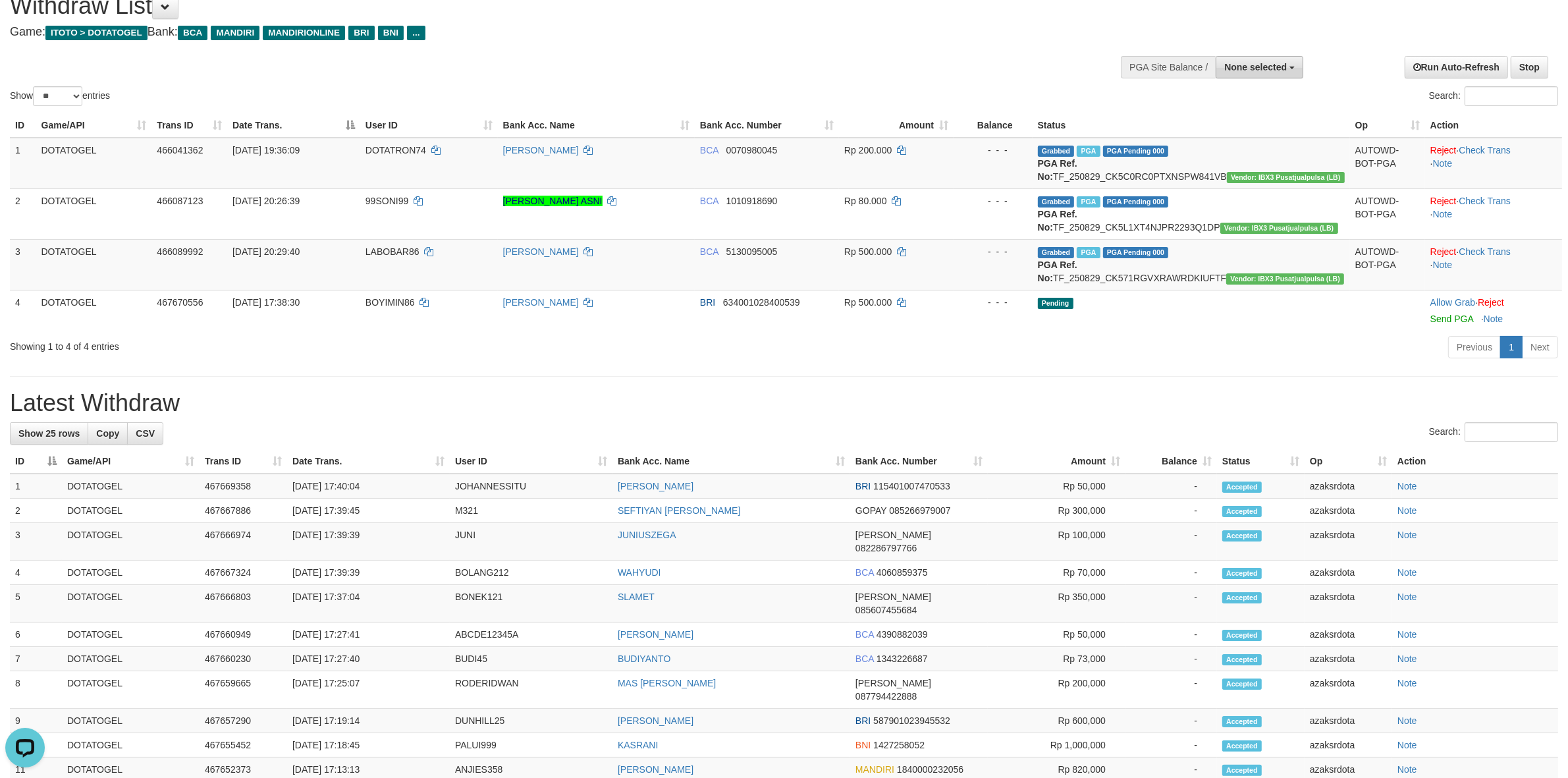
click at [1265, 66] on span "None selected" at bounding box center [1255, 66] width 62 height 10
click at [1248, 136] on label "[ITOTO] DOTATOGEL" at bounding box center [1237, 134] width 130 height 17
select select "***"
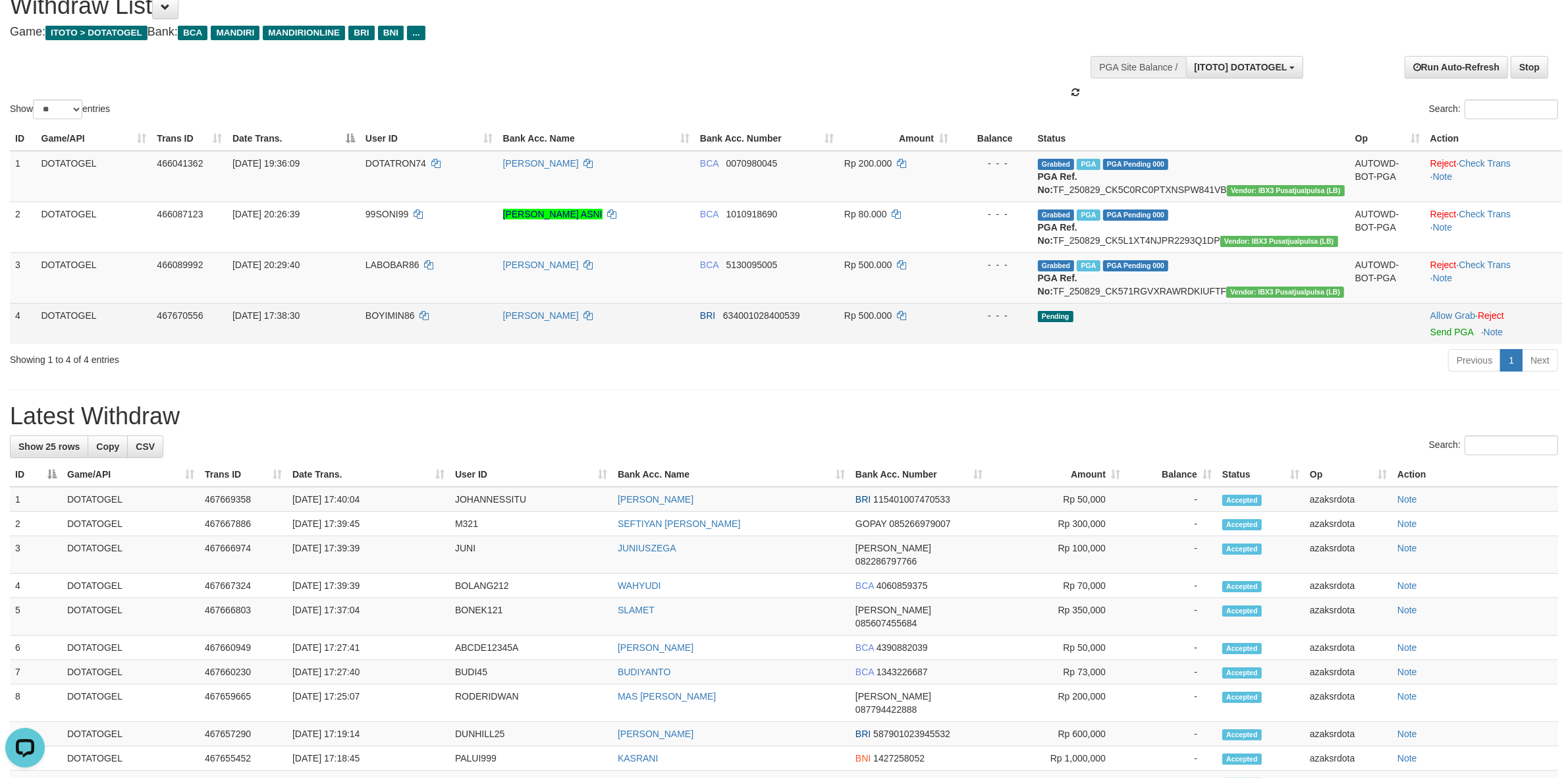
scroll to position [11, 0]
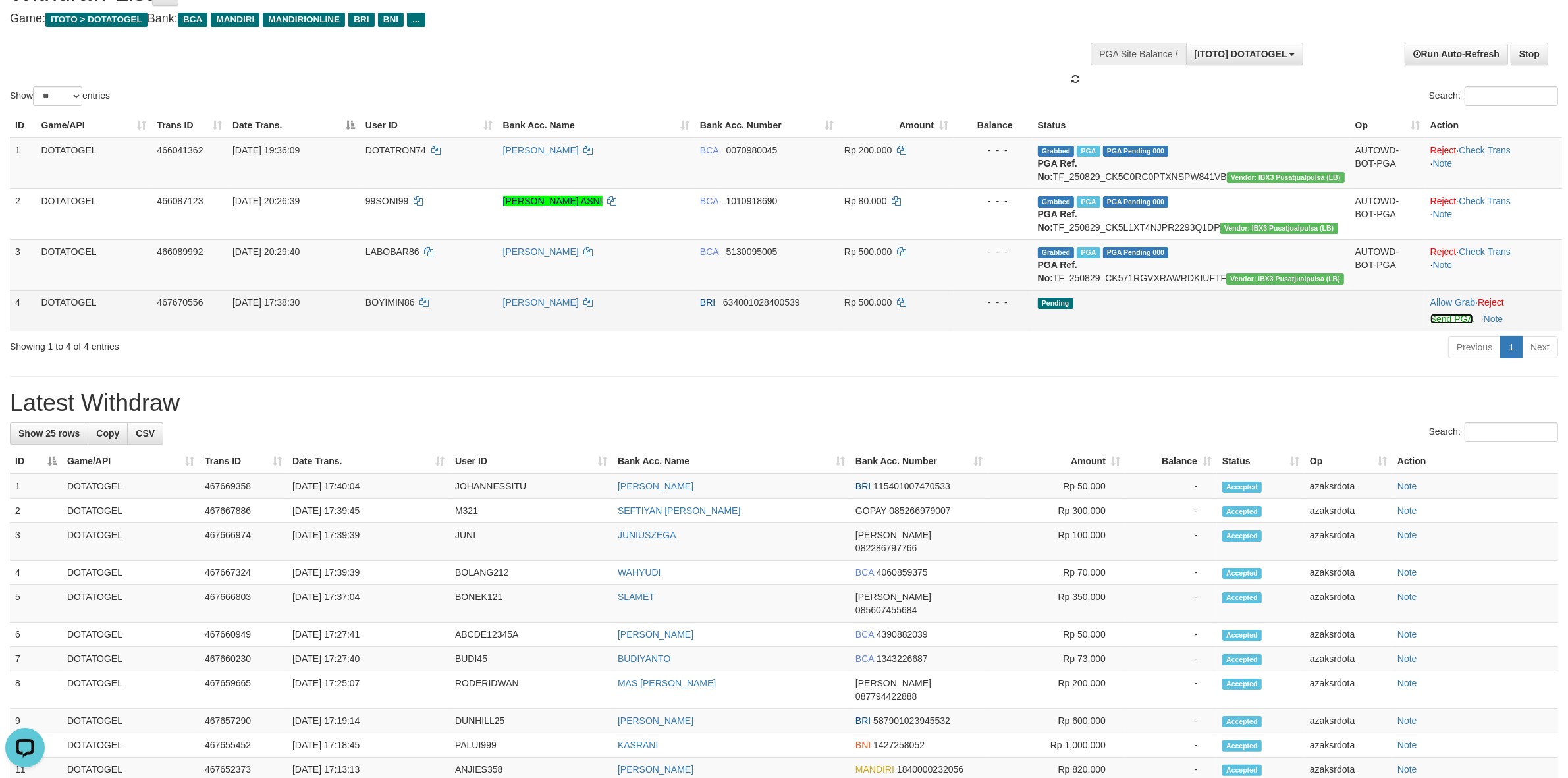
click at [1439, 324] on link "Send PGA" at bounding box center [1451, 318] width 43 height 10
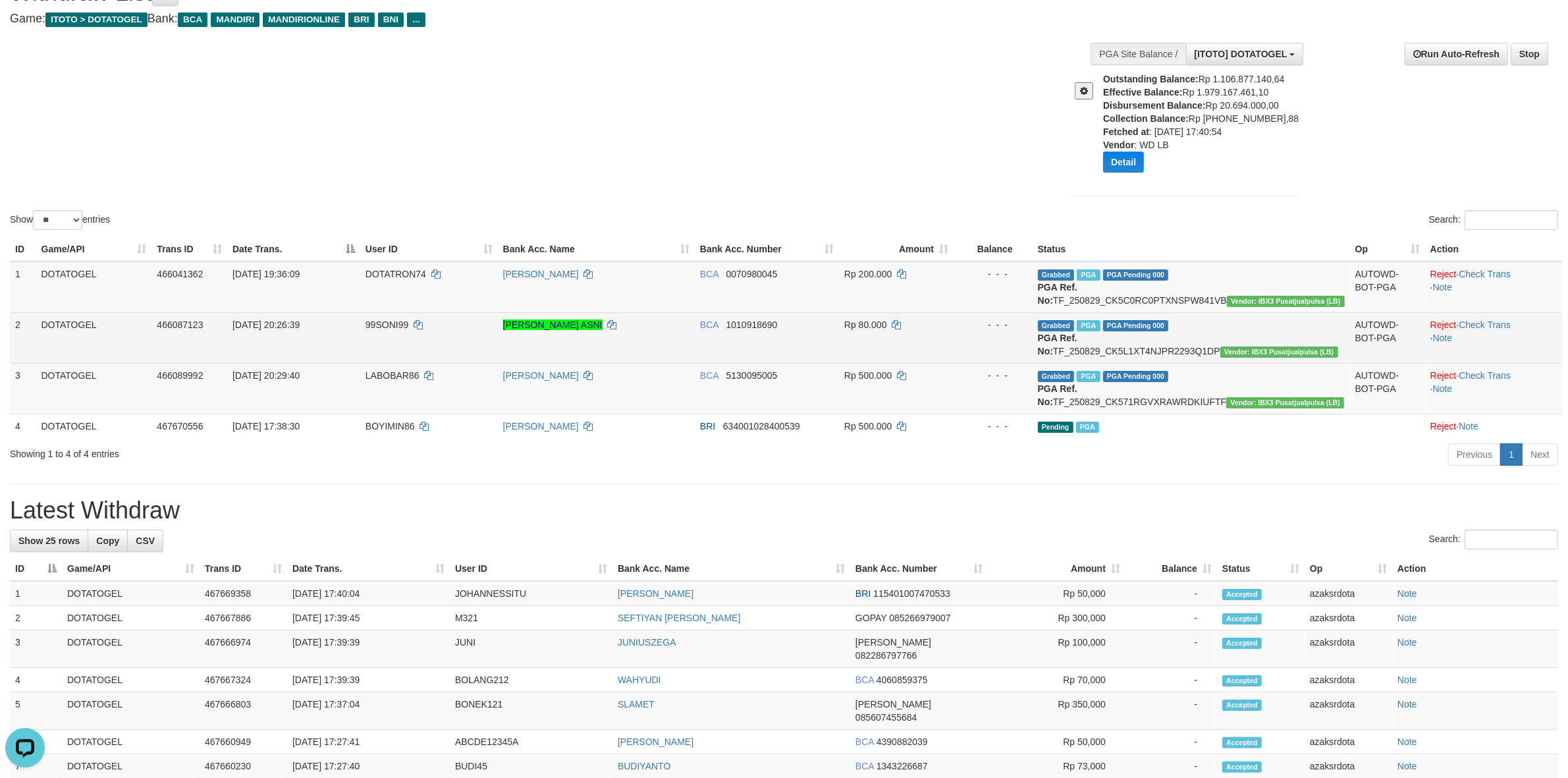
scroll to position [192, 0]
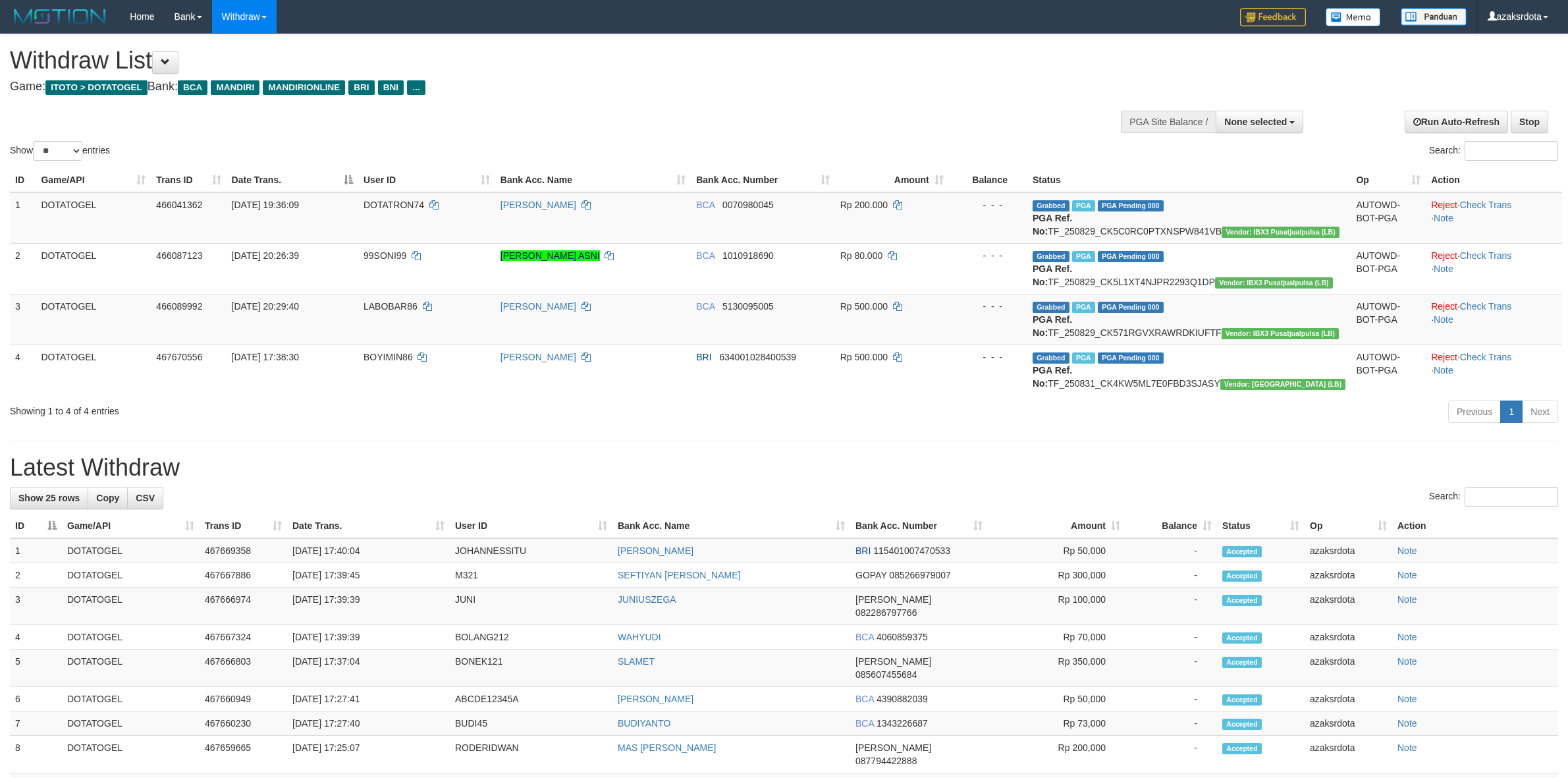
select select
select select "**"
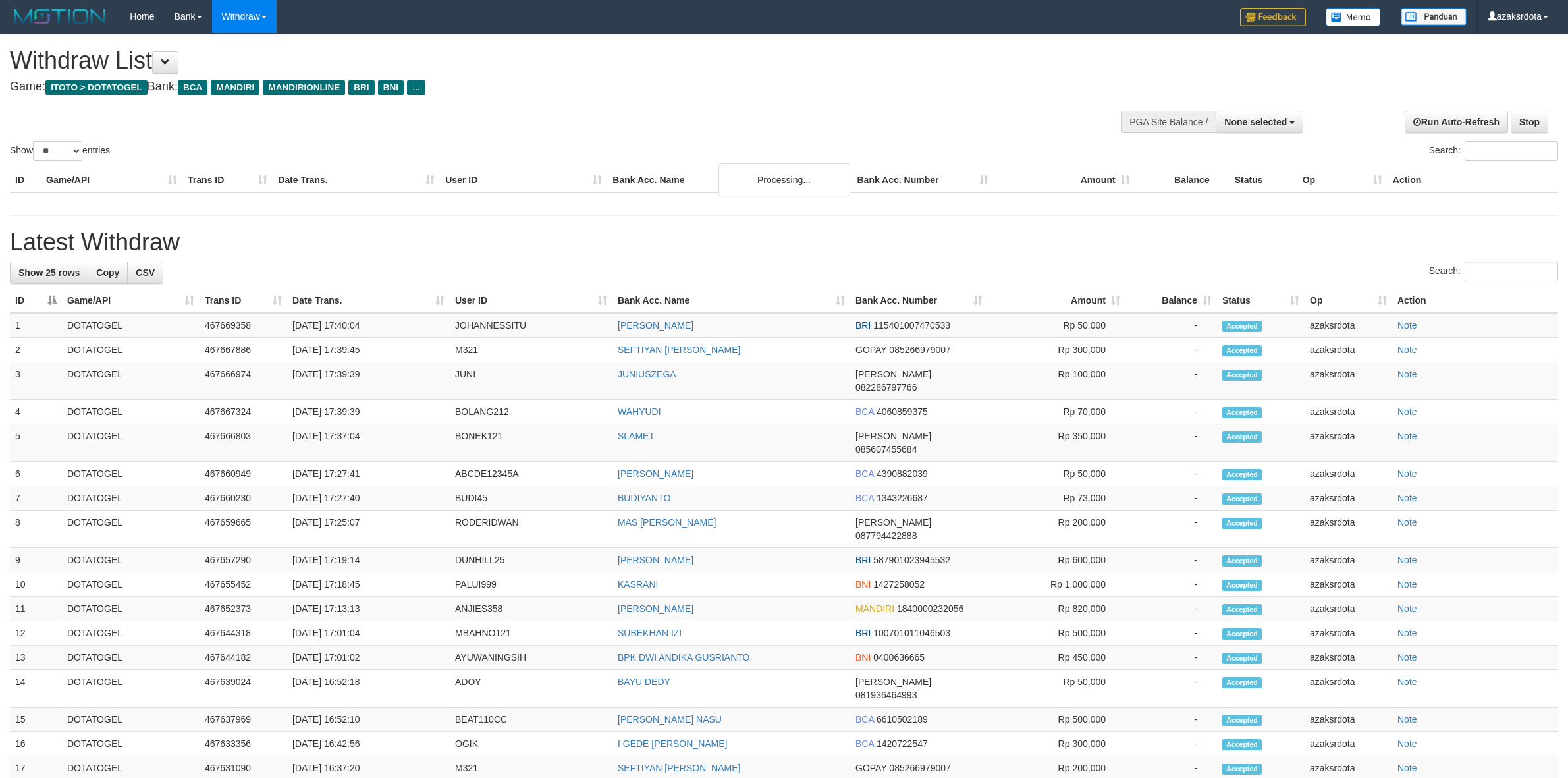
select select
select select "**"
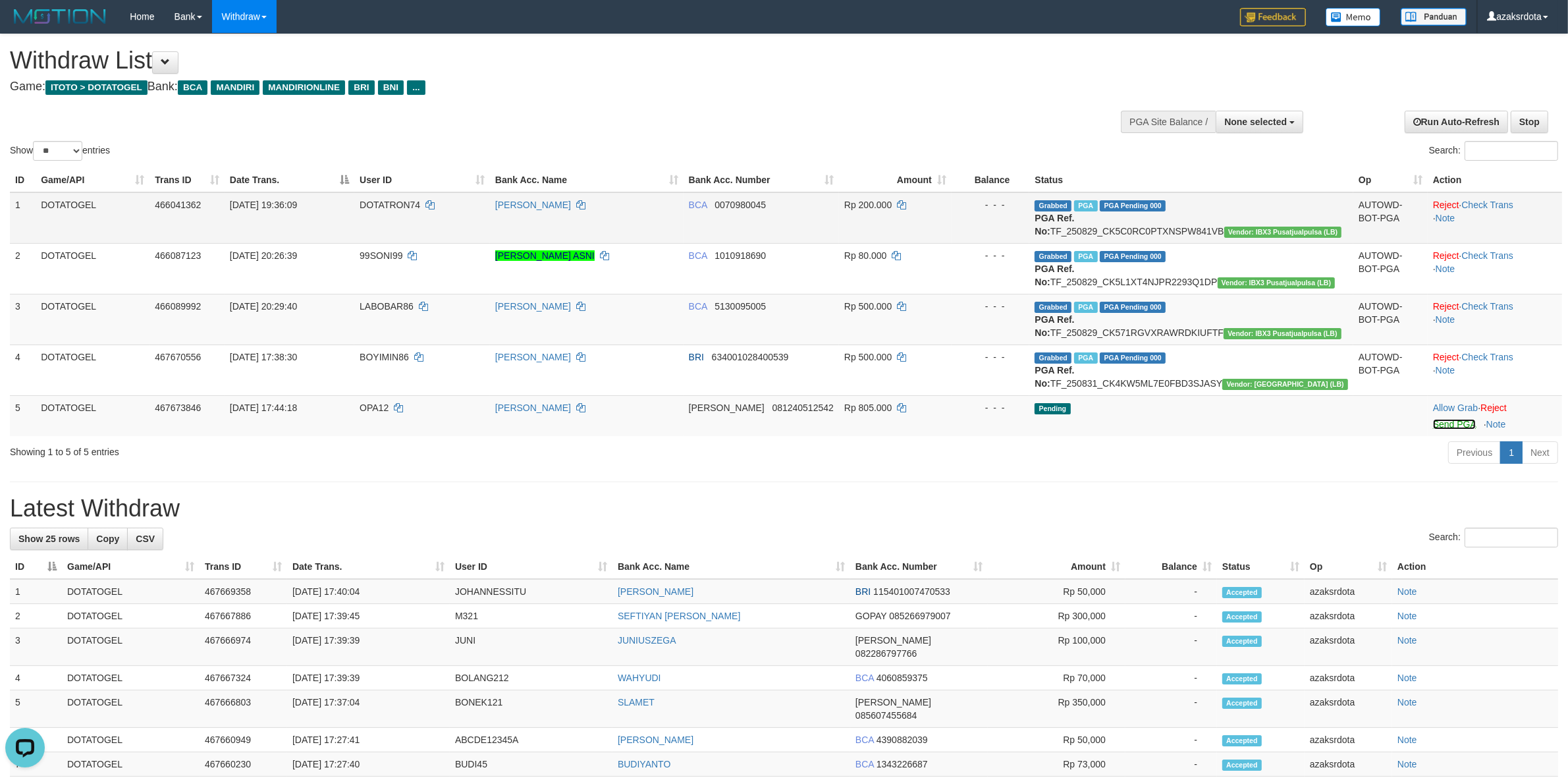
drag, startPoint x: 1422, startPoint y: 460, endPoint x: 855, endPoint y: 226, distance: 613.4
click at [1433, 429] on link "Send PGA" at bounding box center [1454, 424] width 43 height 10
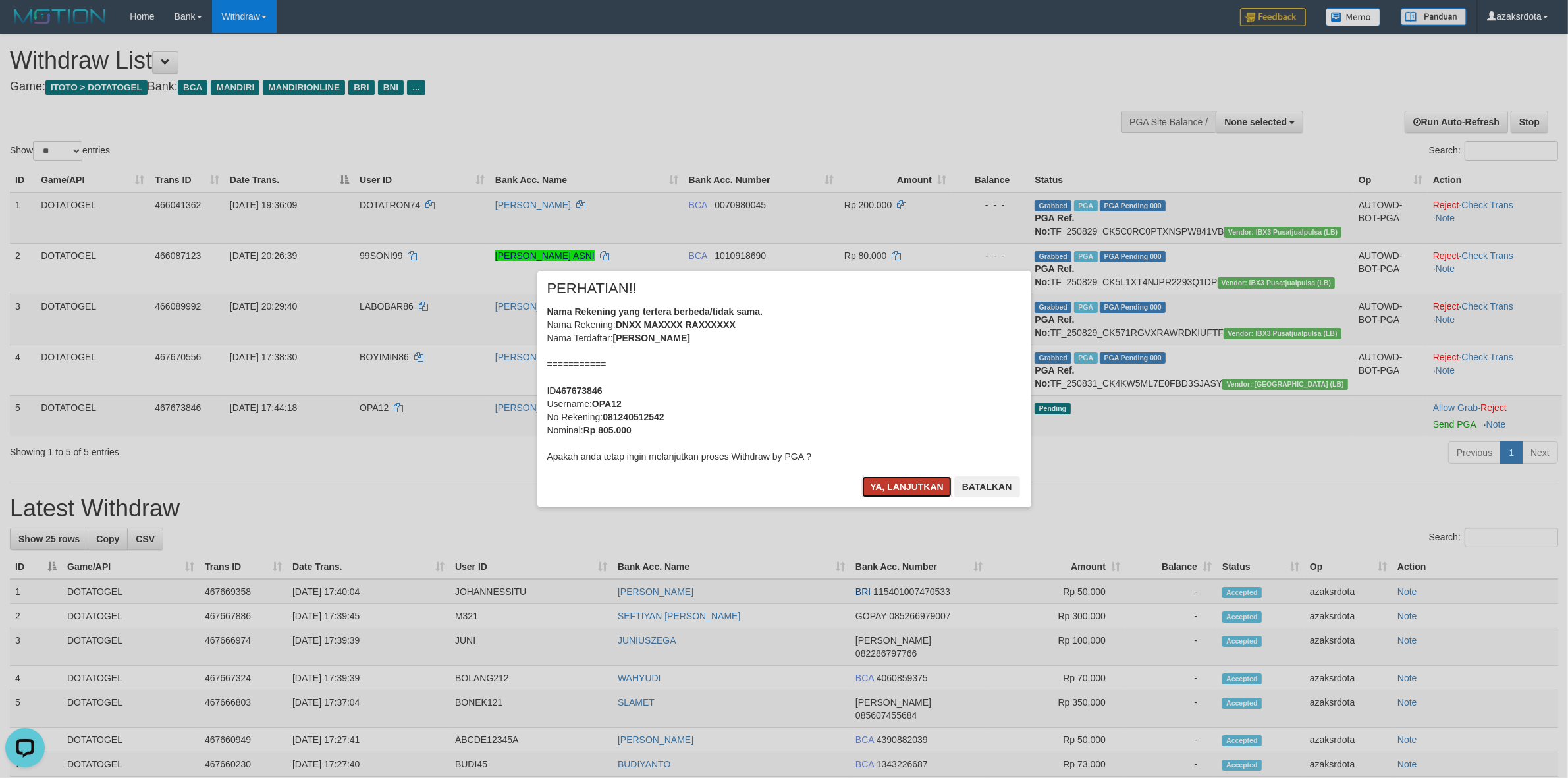
click at [864, 484] on button "Ya, lanjutkan" at bounding box center [907, 487] width 90 height 21
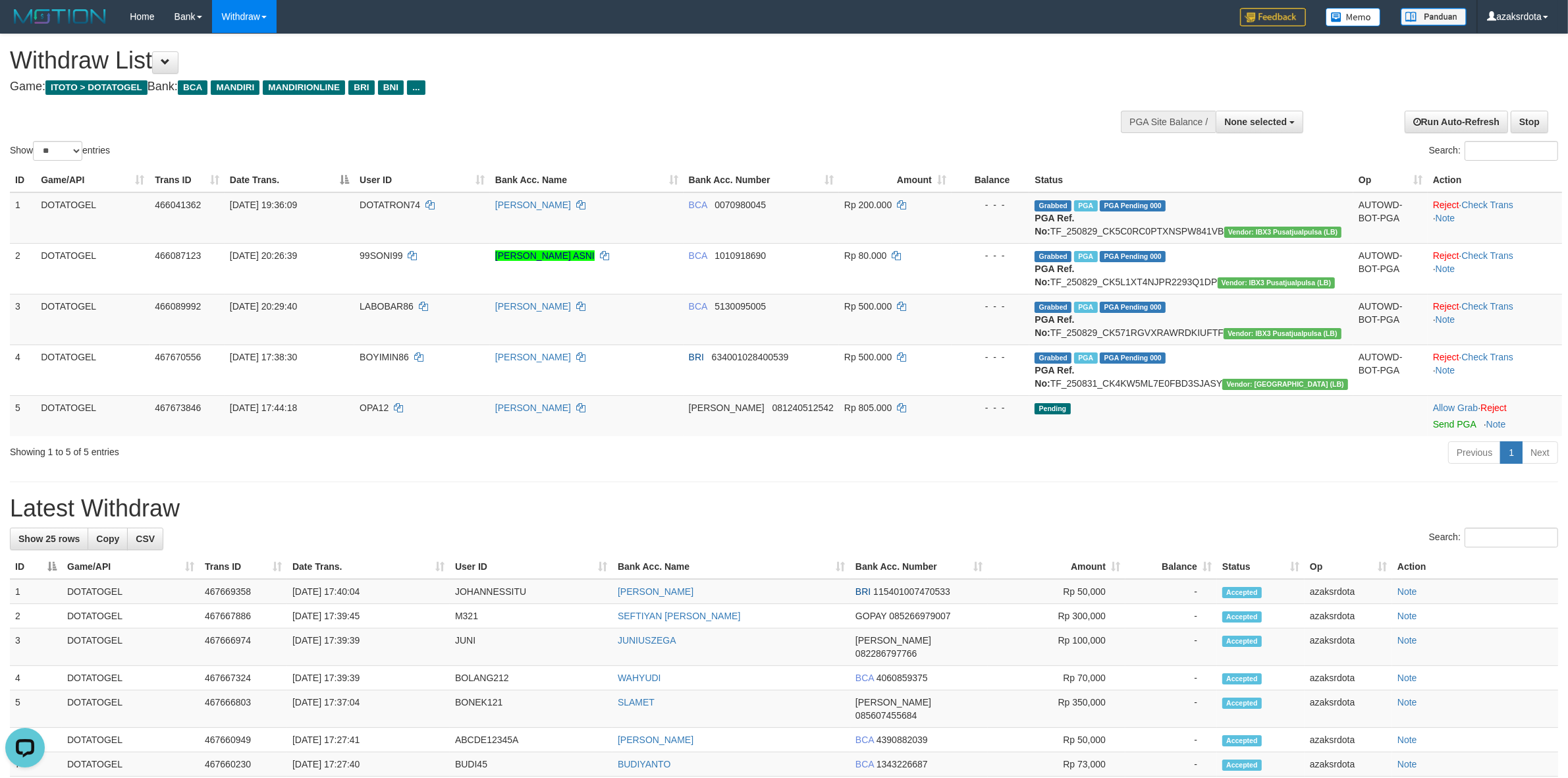
click at [1288, 110] on div at bounding box center [1185, 121] width 229 height 39
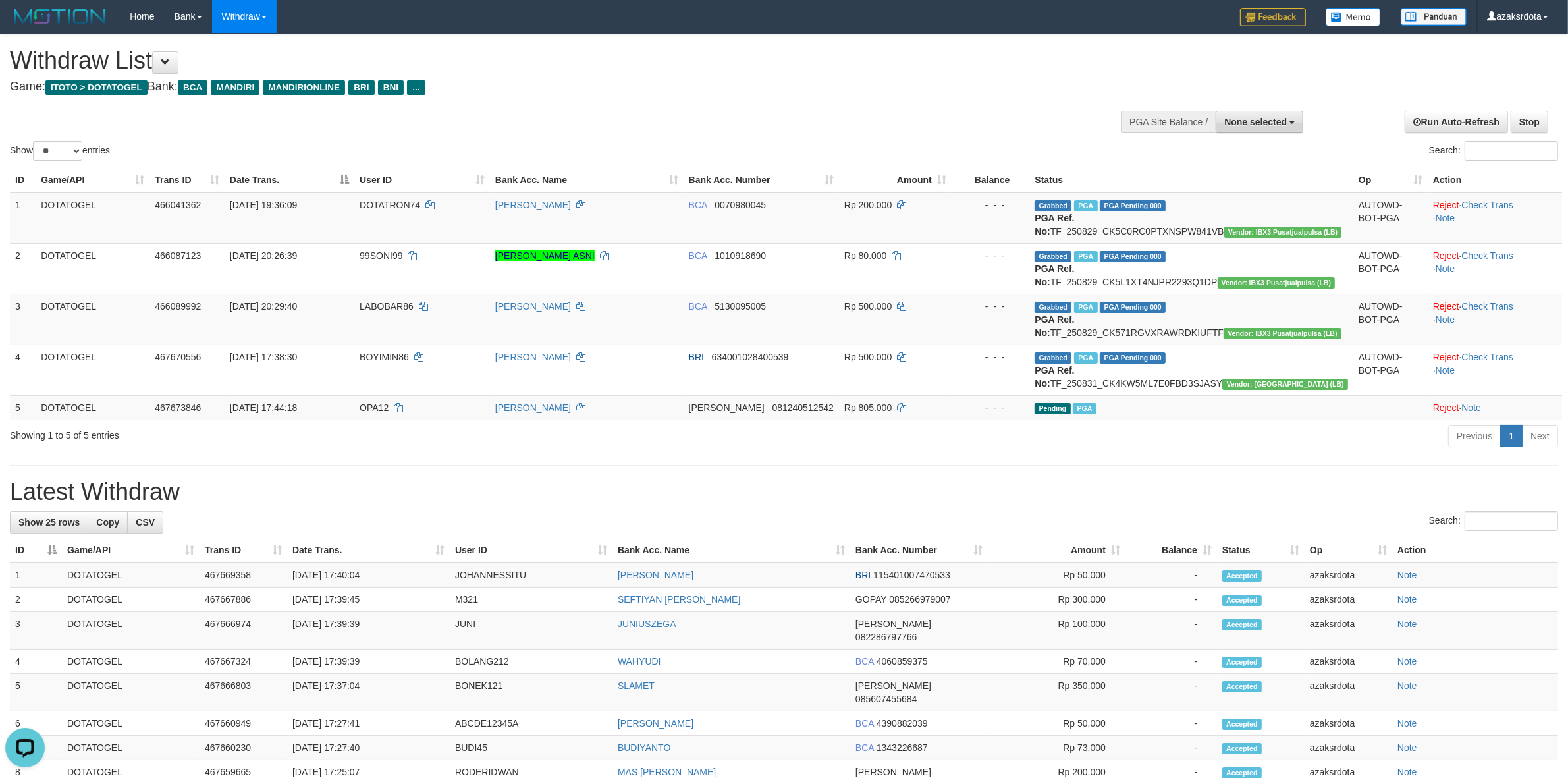
click at [1284, 113] on button "None selected" at bounding box center [1259, 122] width 88 height 22
click at [1226, 189] on label "[ITOTO] DOTATOGEL" at bounding box center [1237, 189] width 130 height 17
select select "***"
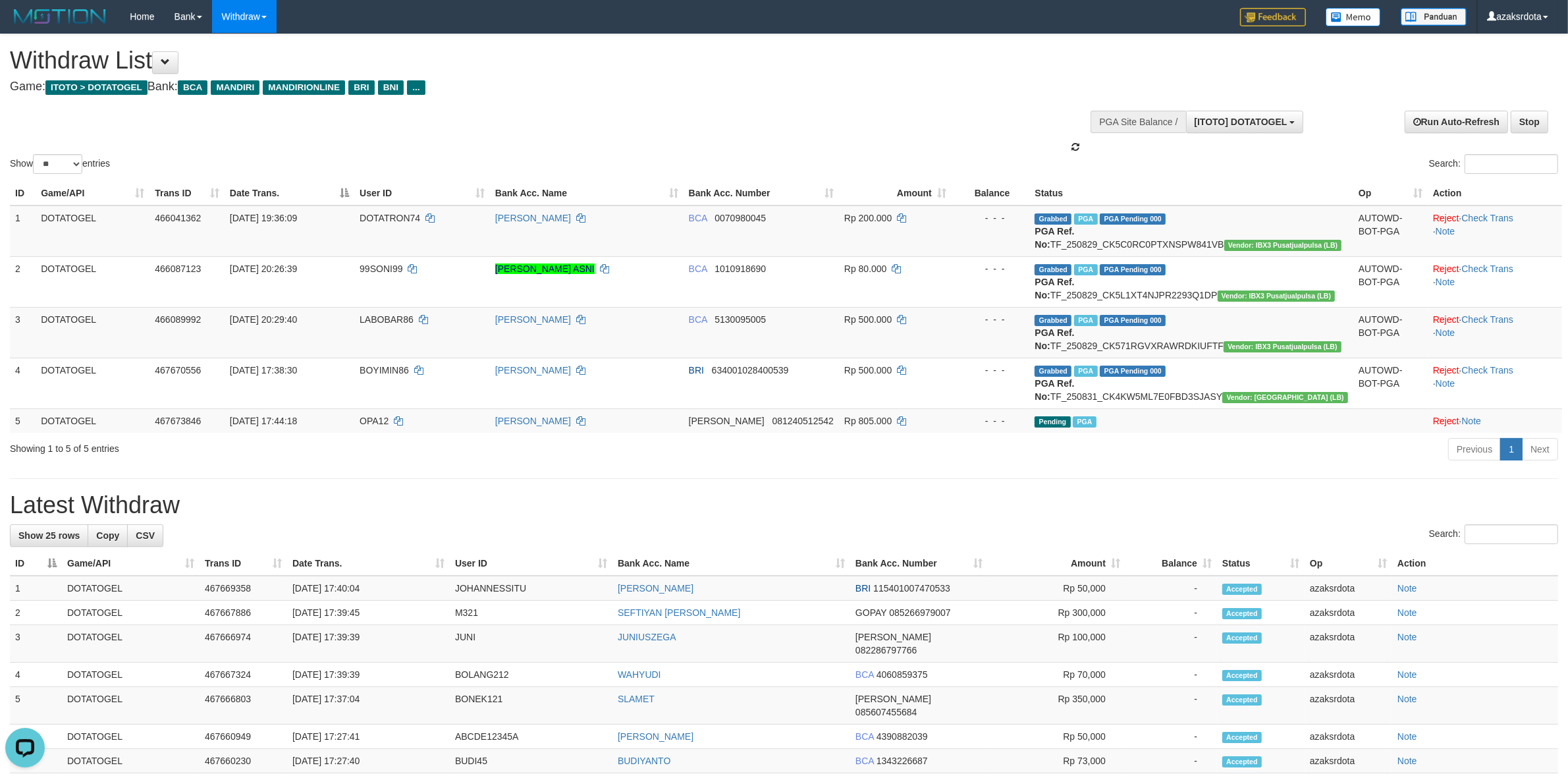
scroll to position [11, 0]
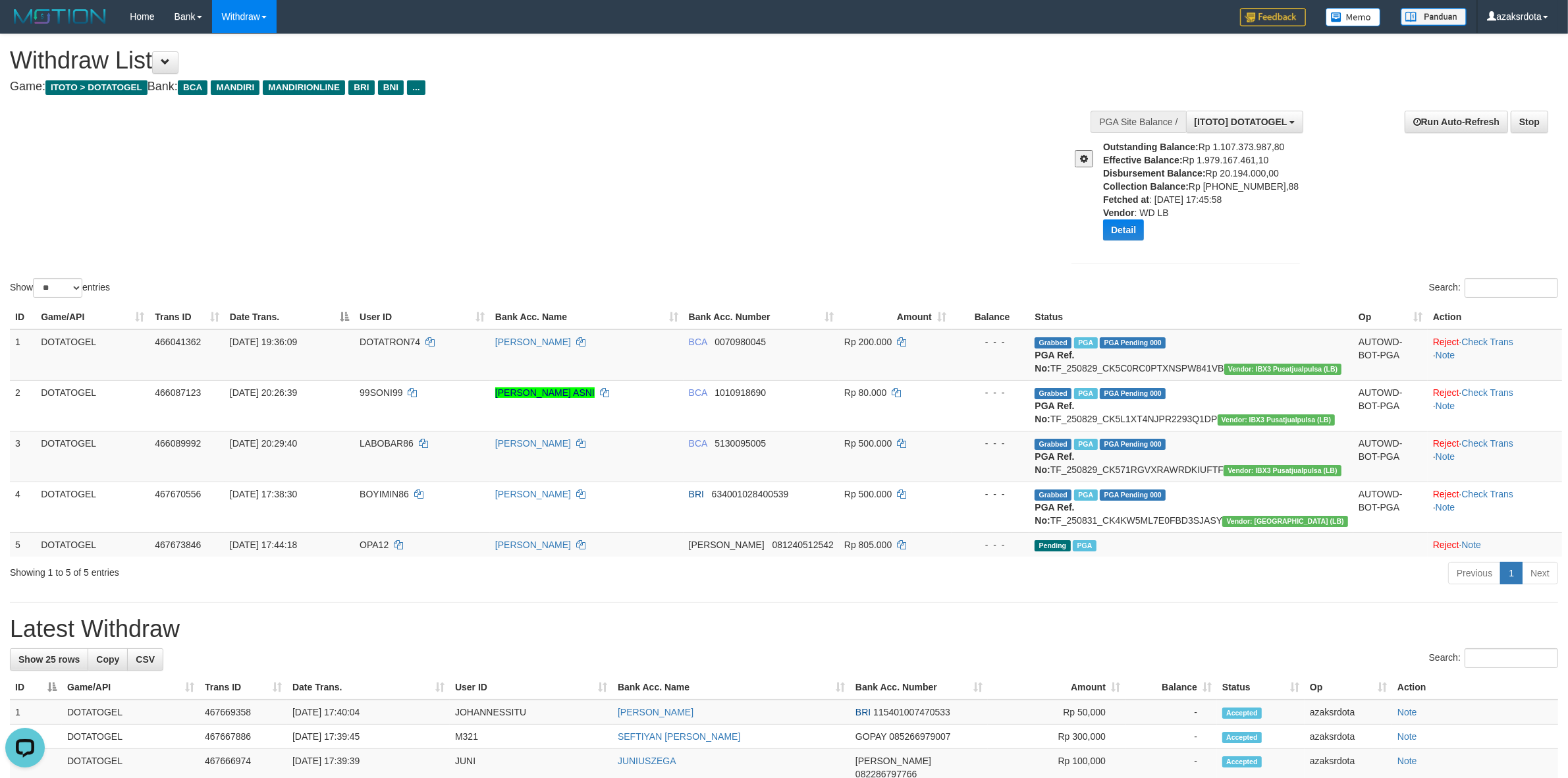
click at [832, 226] on div "Show ** ** ** *** entries Search:" at bounding box center [784, 166] width 1568 height 266
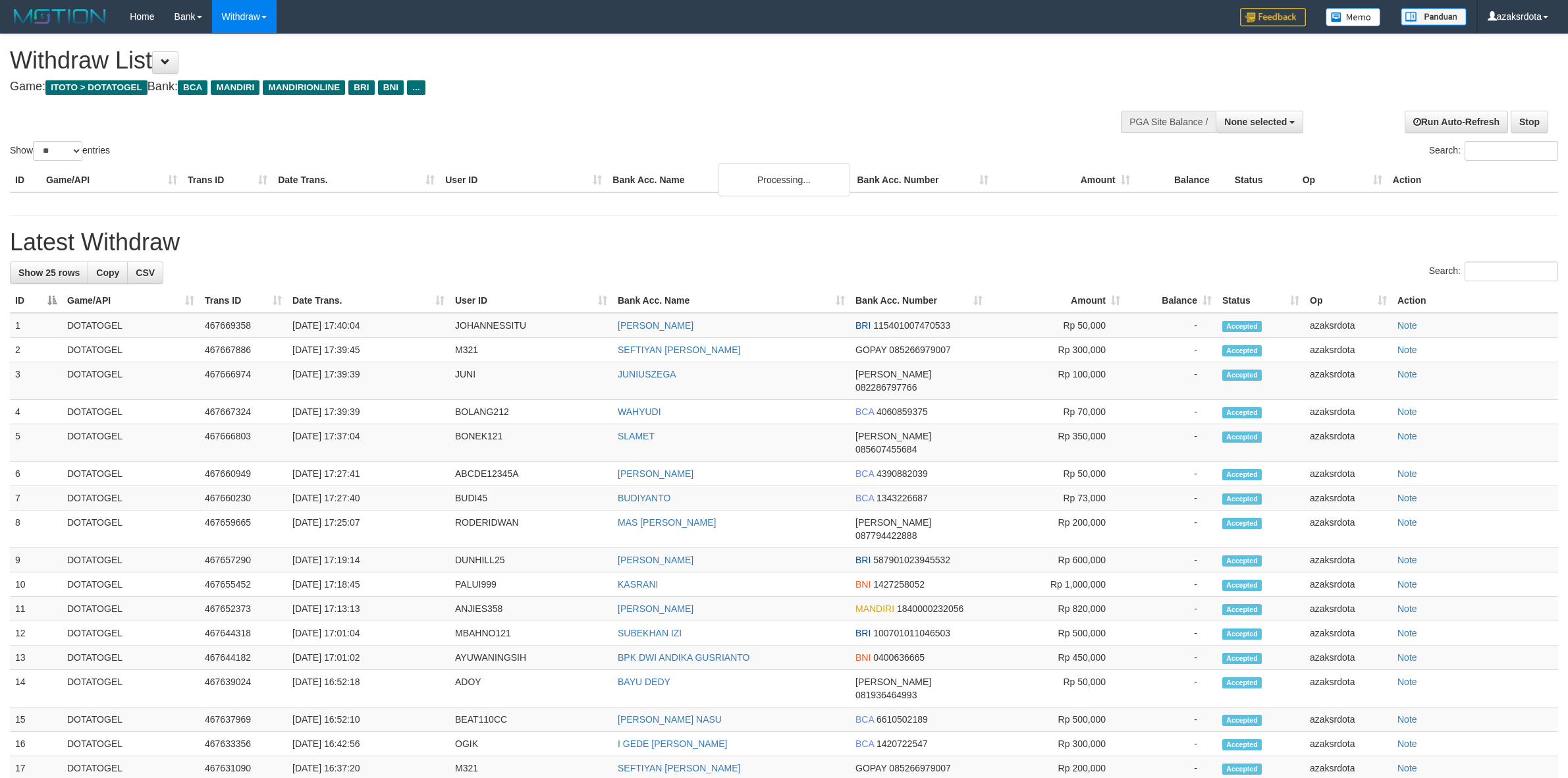
select select
select select "**"
select select
select select "**"
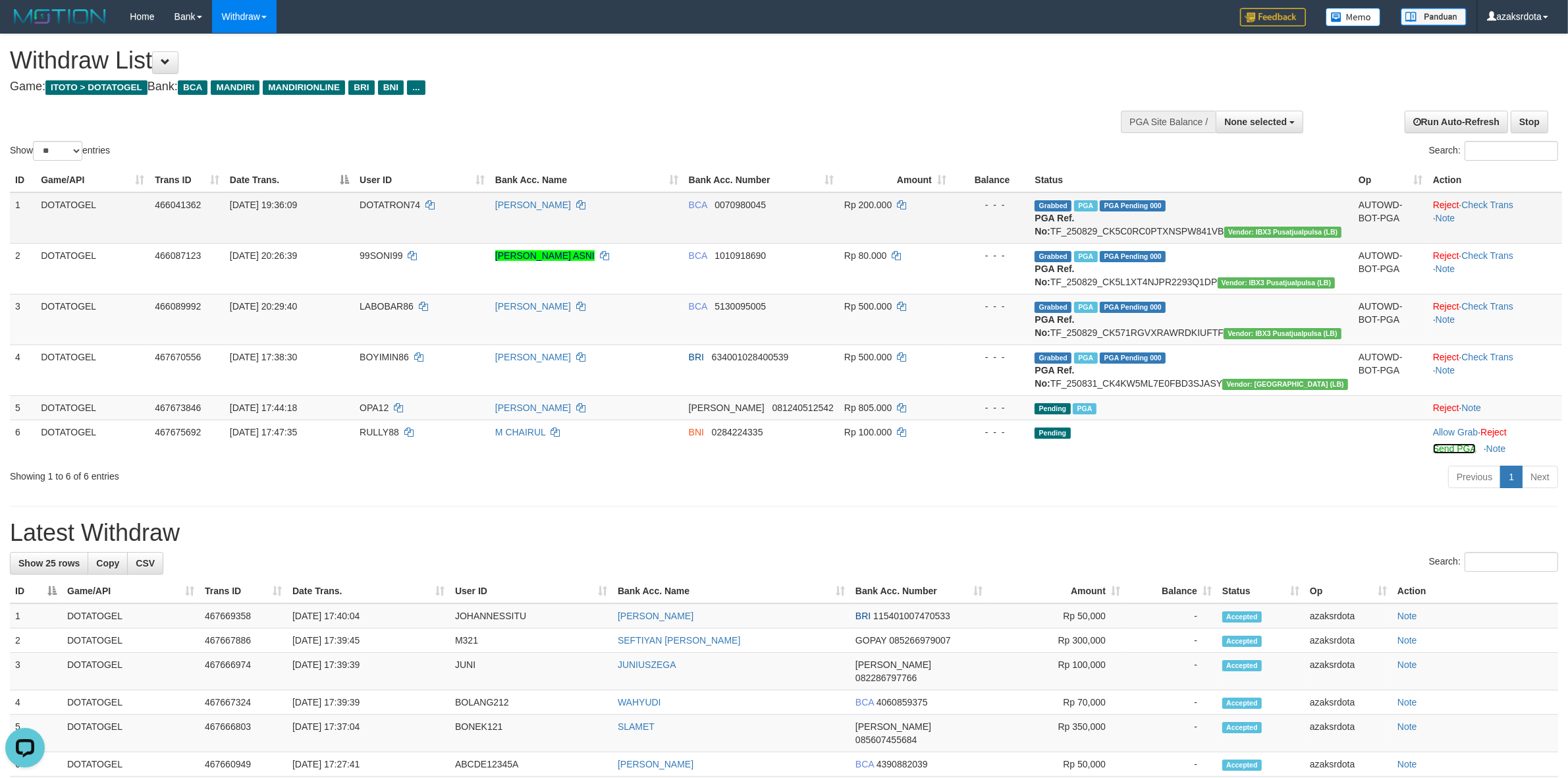
click at [1433, 454] on link "Send PGA" at bounding box center [1454, 448] width 43 height 10
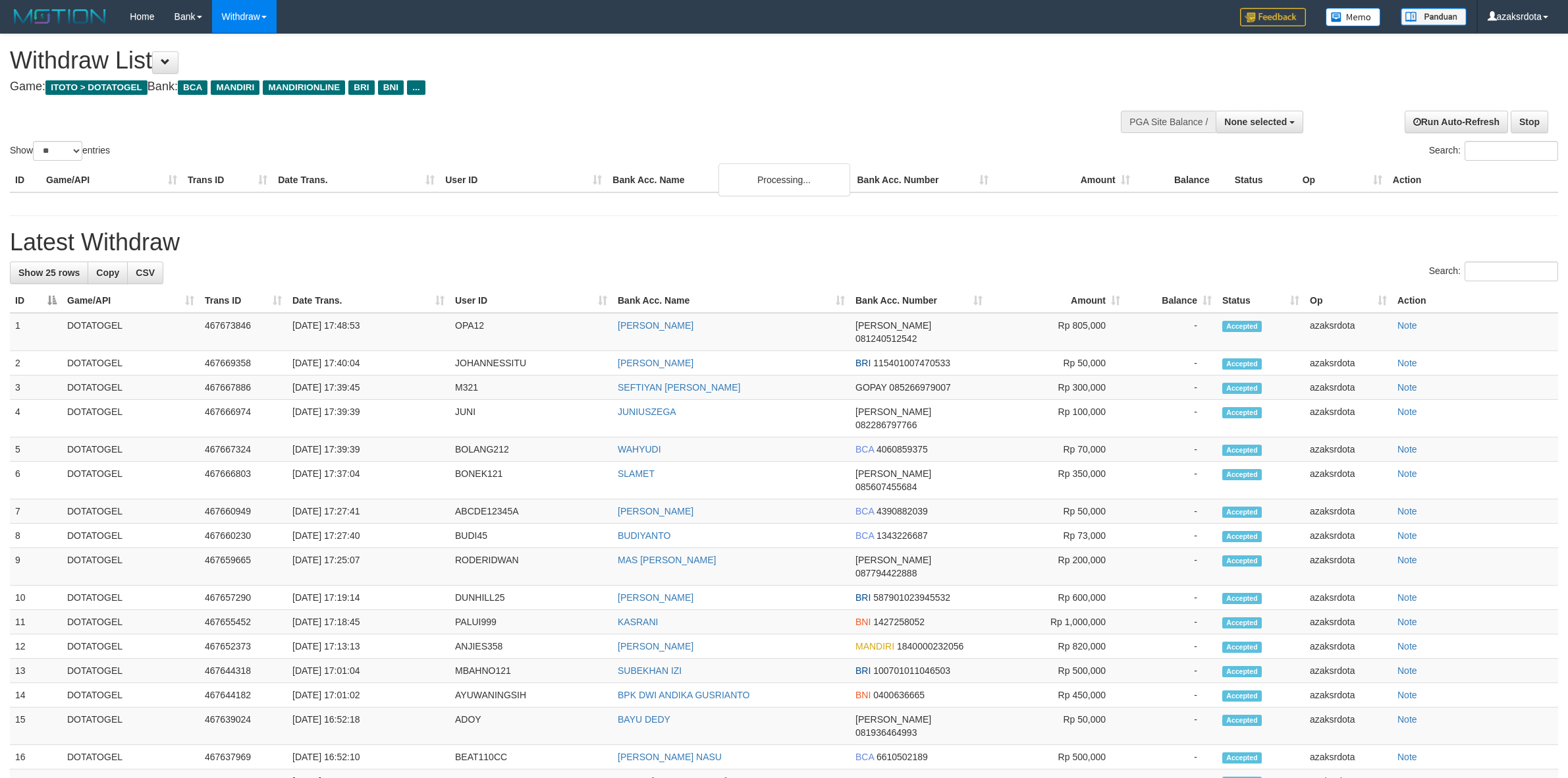
select select
select select "**"
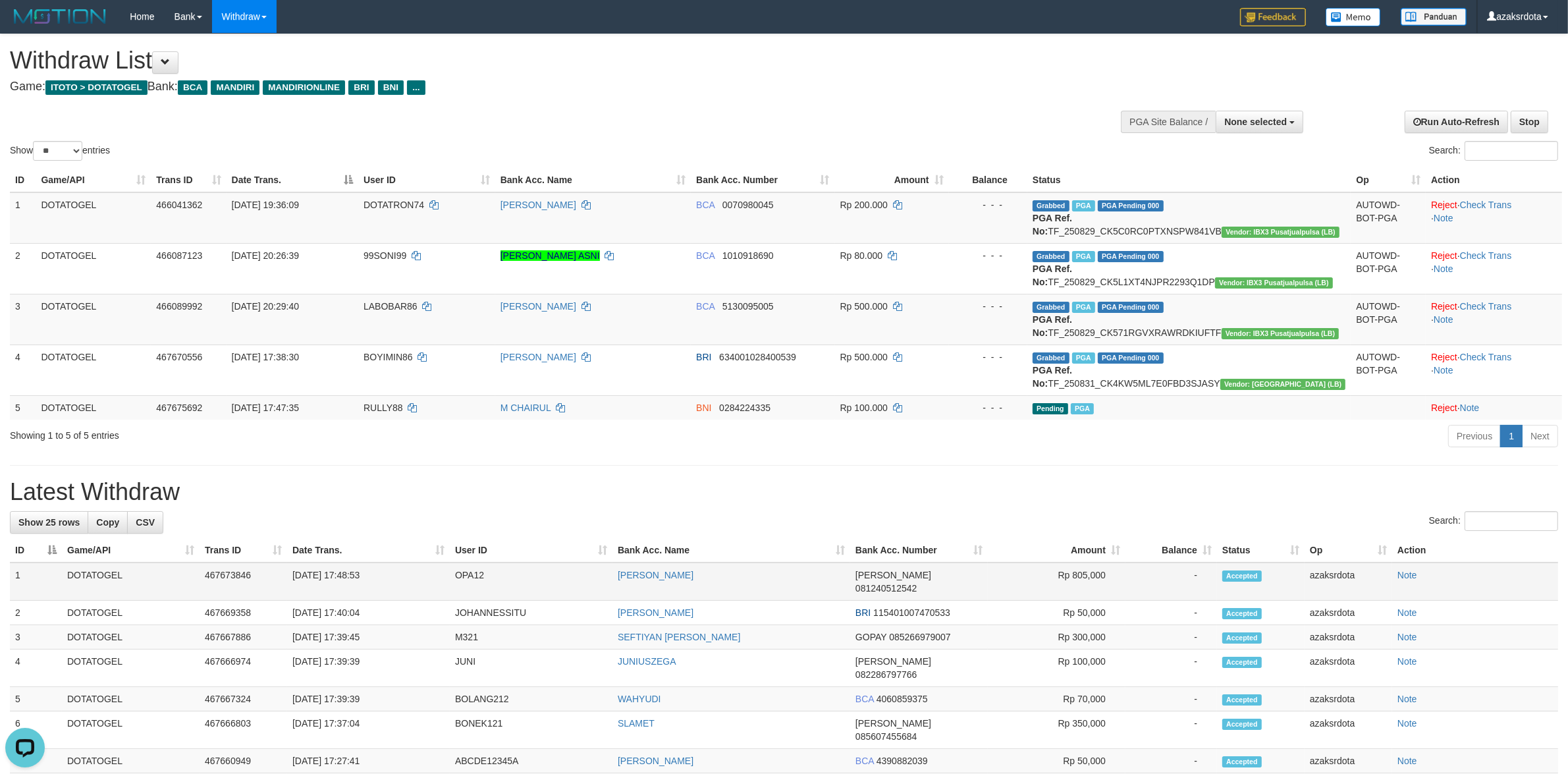
click at [343, 600] on td "[DATE] 17:48:53" at bounding box center [368, 582] width 162 height 38
drag, startPoint x: 343, startPoint y: 614, endPoint x: 379, endPoint y: 613, distance: 36.0
click at [379, 600] on td "[DATE] 17:48:53" at bounding box center [368, 582] width 162 height 38
copy td "17:48:53"
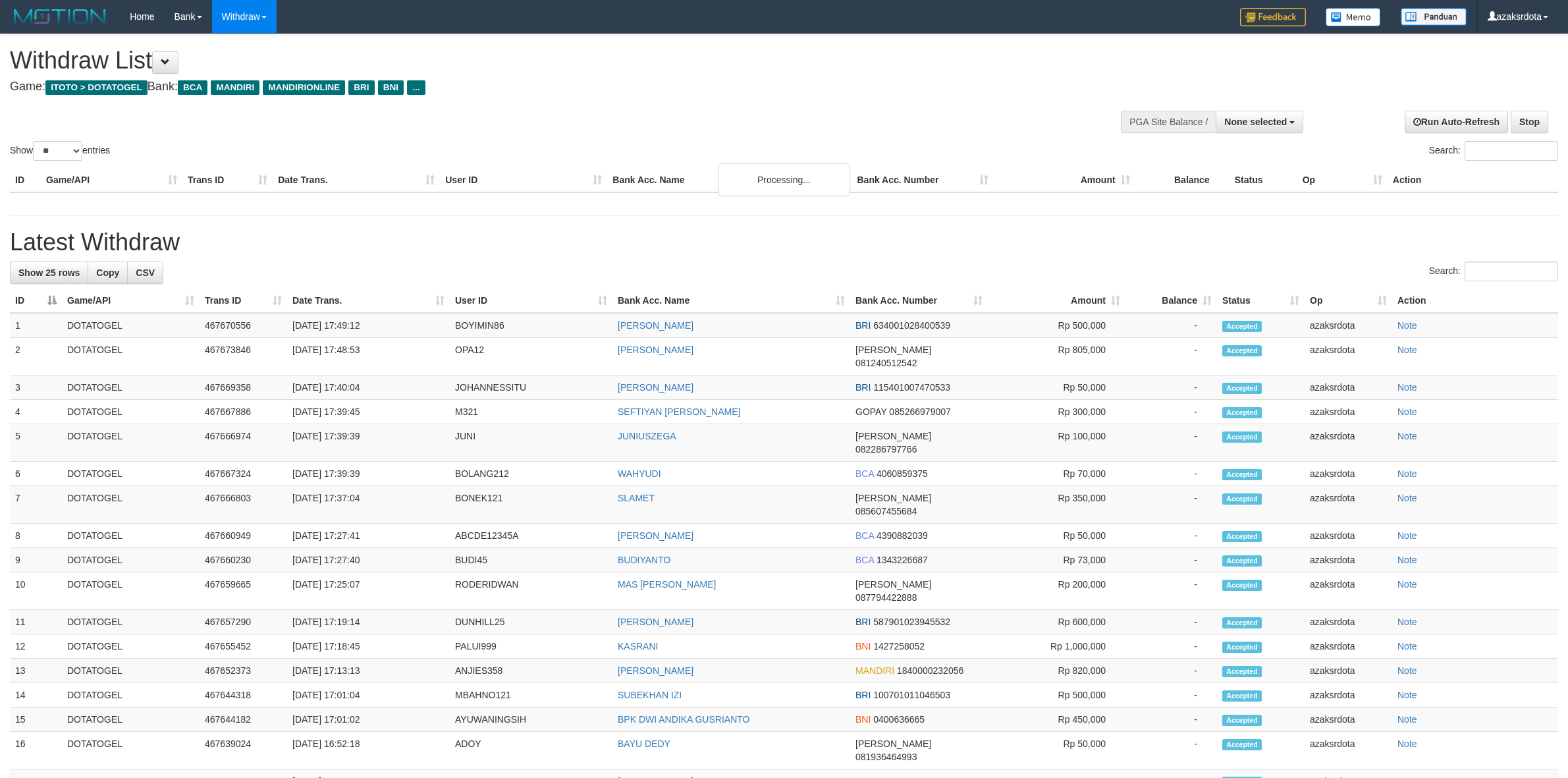
select select
select select "**"
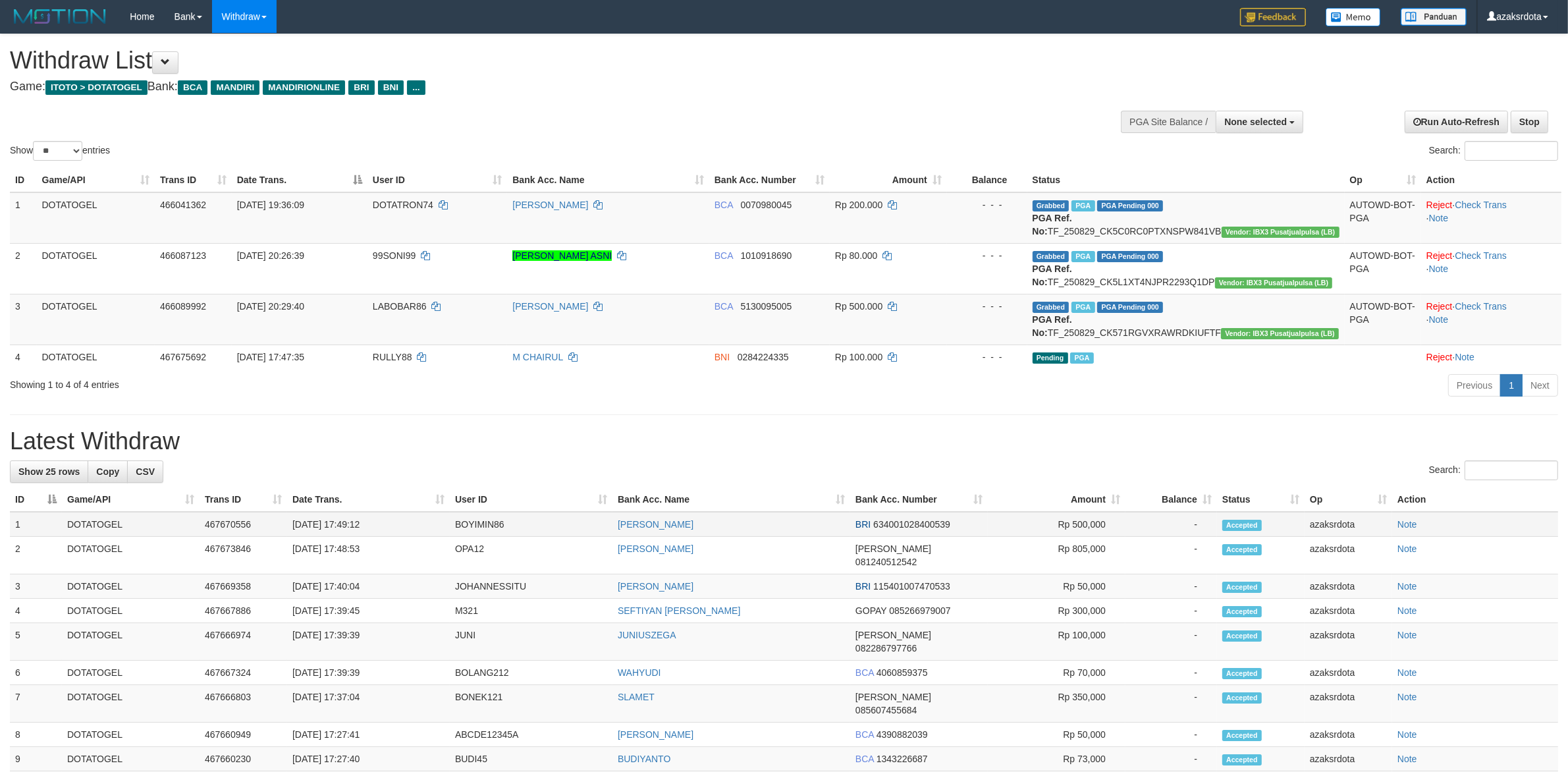
click at [342, 526] on td "[DATE] 17:49:12" at bounding box center [368, 525] width 162 height 25
drag, startPoint x: 342, startPoint y: 526, endPoint x: 360, endPoint y: 522, distance: 18.4
click at [345, 525] on td "[DATE] 17:49:12" at bounding box center [368, 525] width 162 height 25
drag, startPoint x: 369, startPoint y: 521, endPoint x: 383, endPoint y: 521, distance: 14.0
click at [379, 521] on td "[DATE] 17:49:12" at bounding box center [368, 525] width 162 height 25
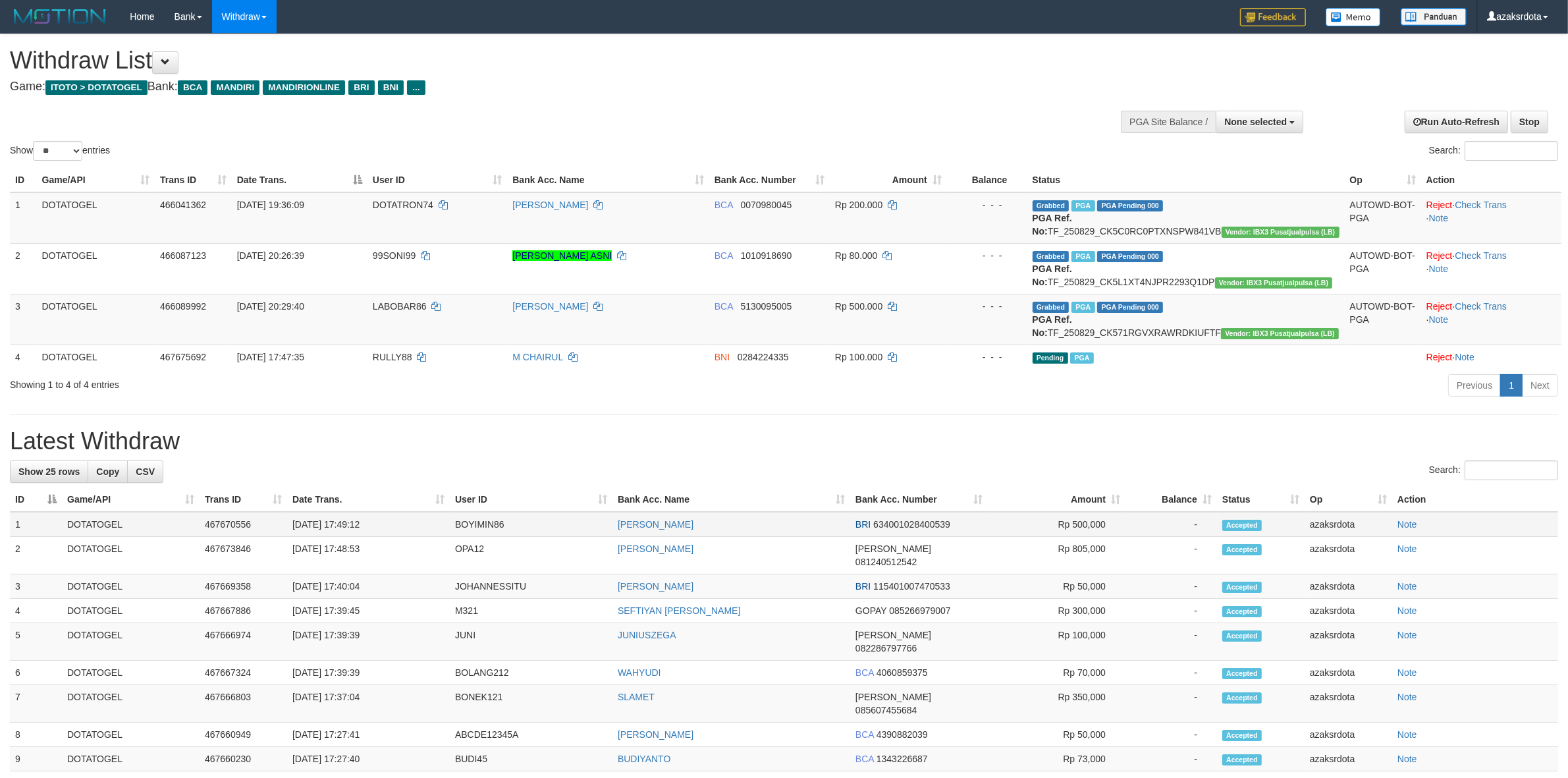
click at [349, 524] on td "[DATE] 17:49:12" at bounding box center [368, 525] width 162 height 25
click at [345, 522] on td "[DATE] 17:49:12" at bounding box center [368, 525] width 162 height 25
drag, startPoint x: 345, startPoint y: 522, endPoint x: 386, endPoint y: 514, distance: 41.8
click at [383, 518] on td "[DATE] 17:49:12" at bounding box center [368, 525] width 162 height 25
copy td "17:49:12"
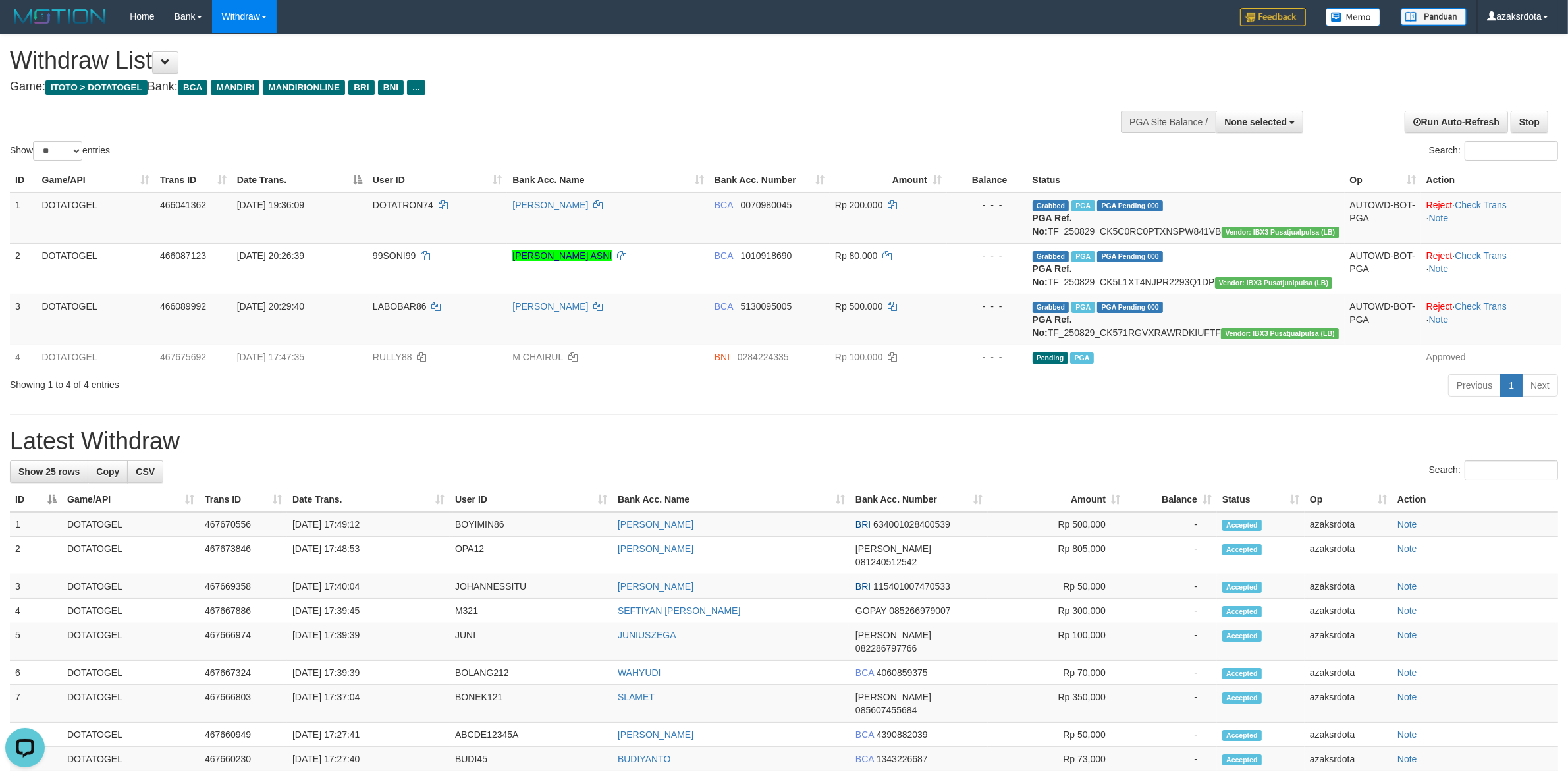
click at [953, 414] on hr at bounding box center [784, 414] width 1548 height 1
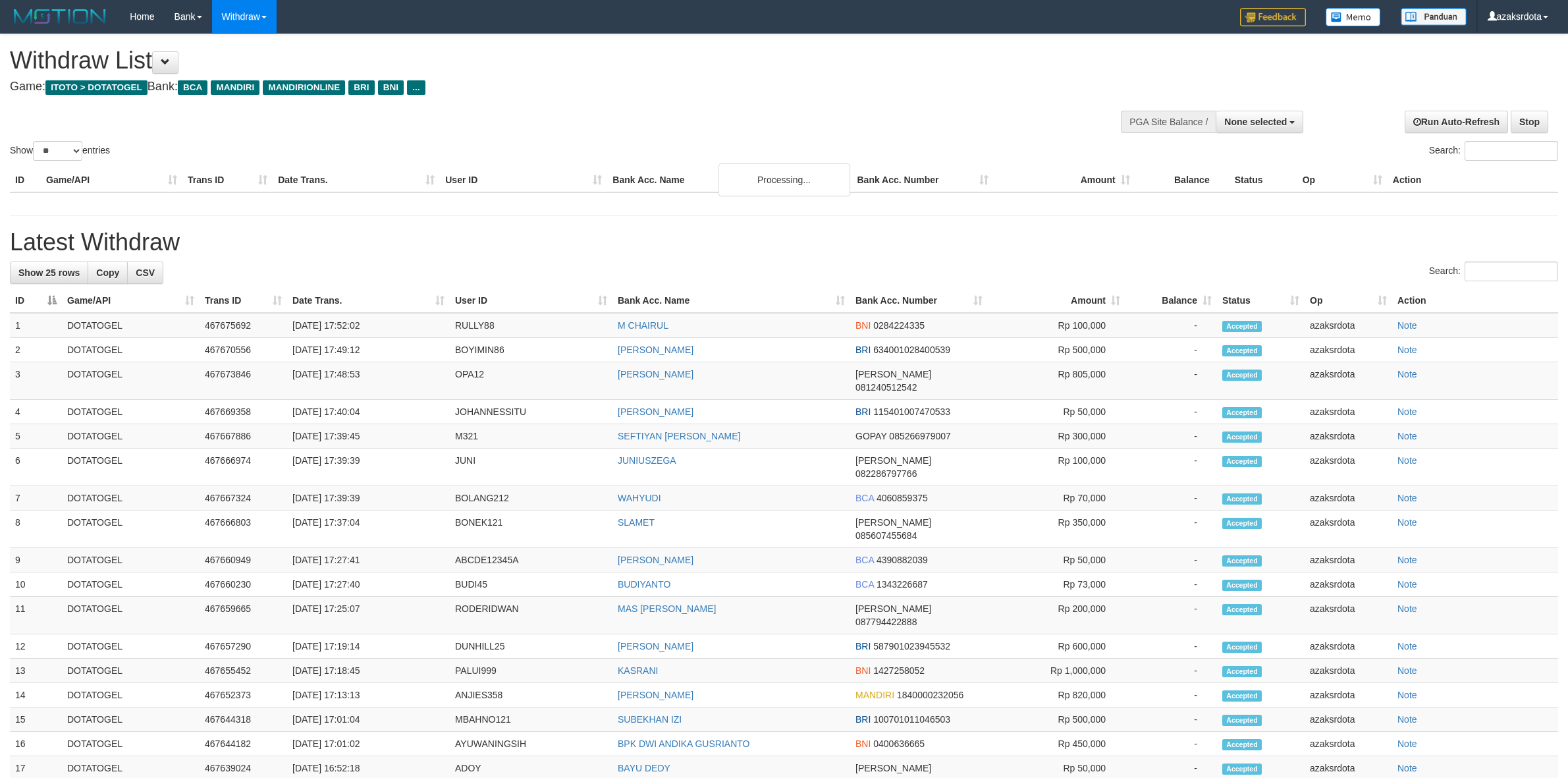
select select
select select "**"
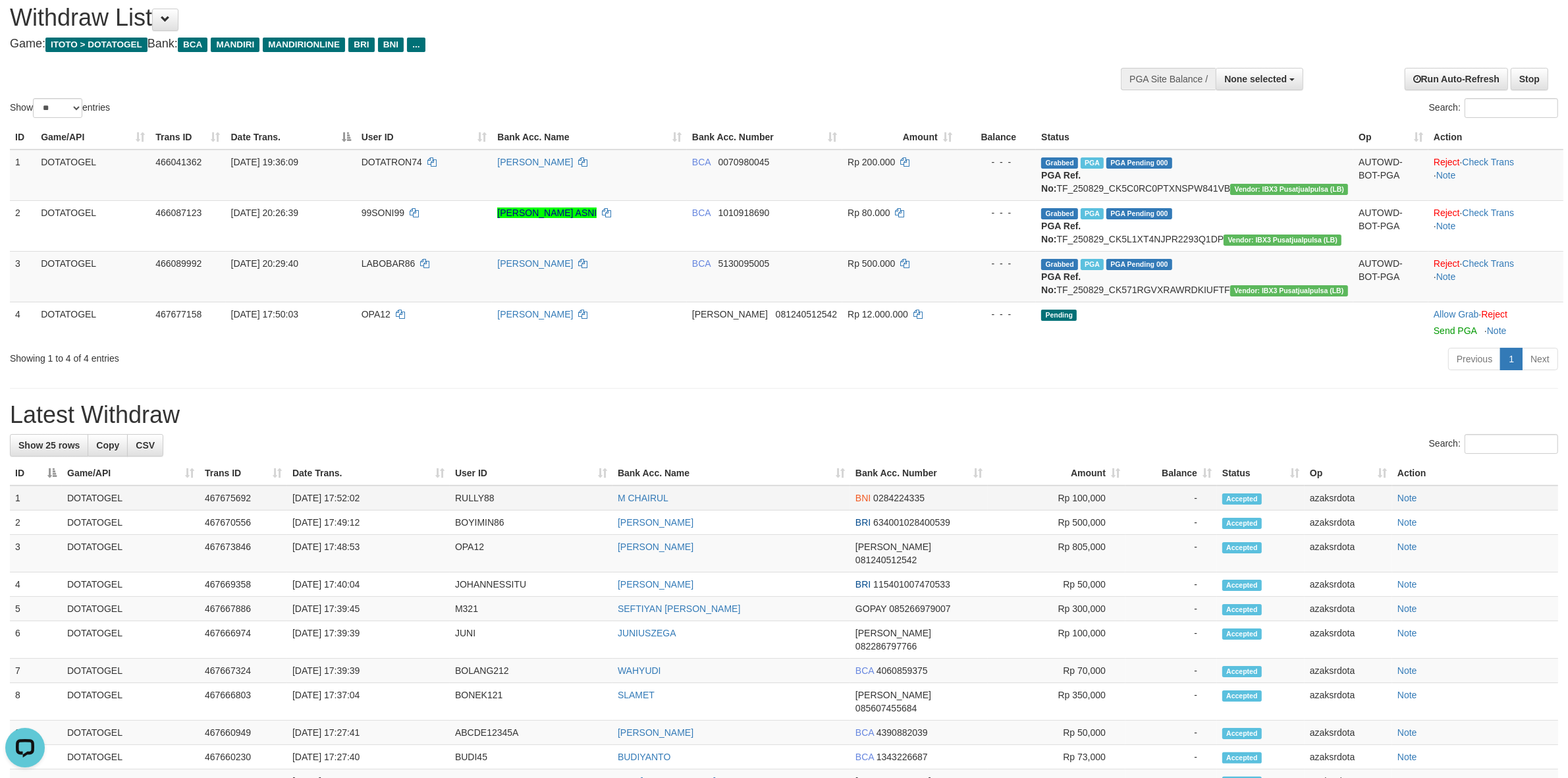
click at [344, 511] on td "[DATE] 17:52:02" at bounding box center [368, 498] width 162 height 25
drag, startPoint x: 344, startPoint y: 529, endPoint x: 401, endPoint y: 524, distance: 57.2
click at [345, 511] on td "[DATE] 17:52:02" at bounding box center [368, 498] width 162 height 25
click at [402, 511] on td "[DATE] 17:52:02" at bounding box center [368, 498] width 162 height 25
copy td "17:52:02"
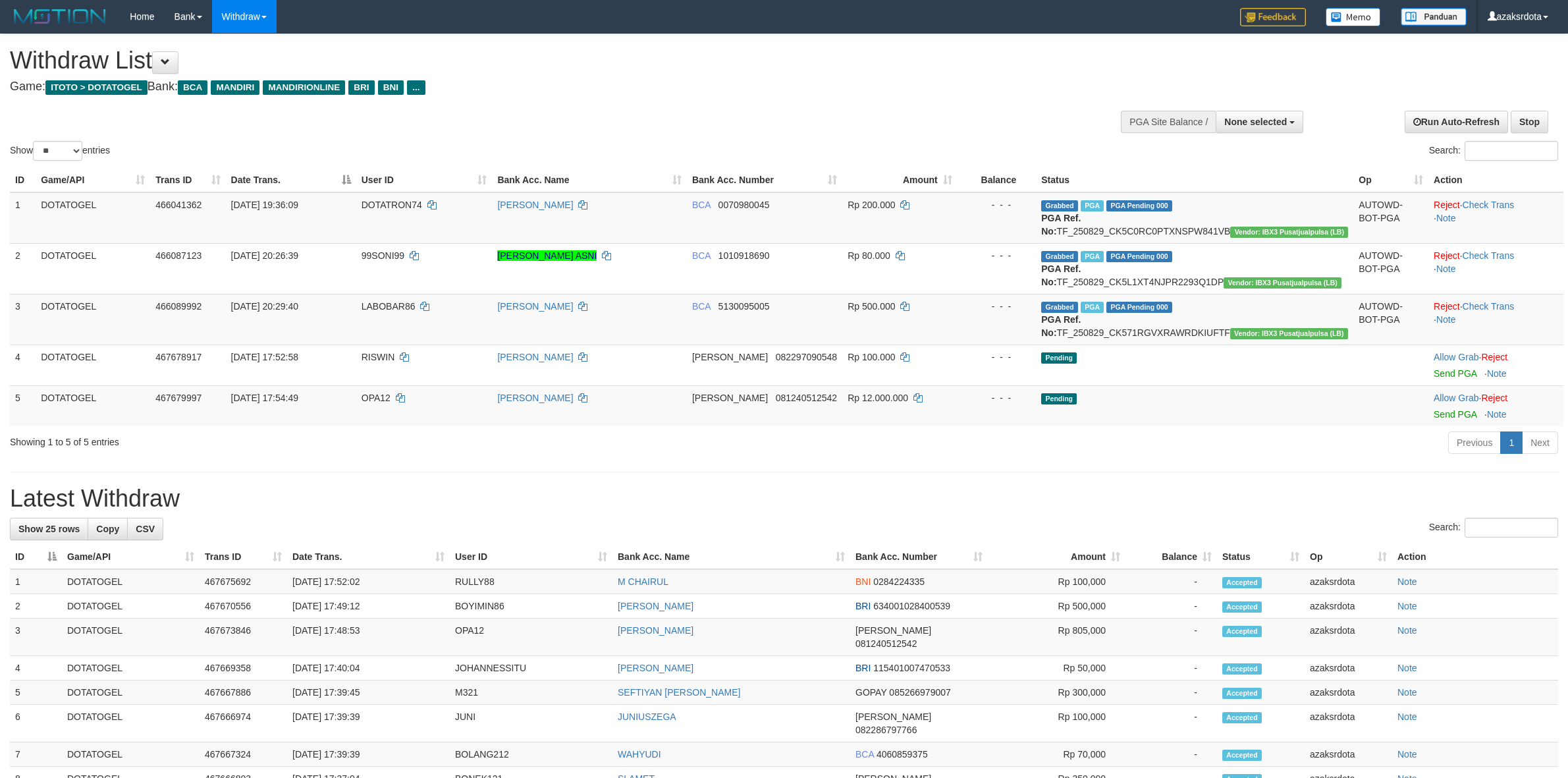
select select
select select "**"
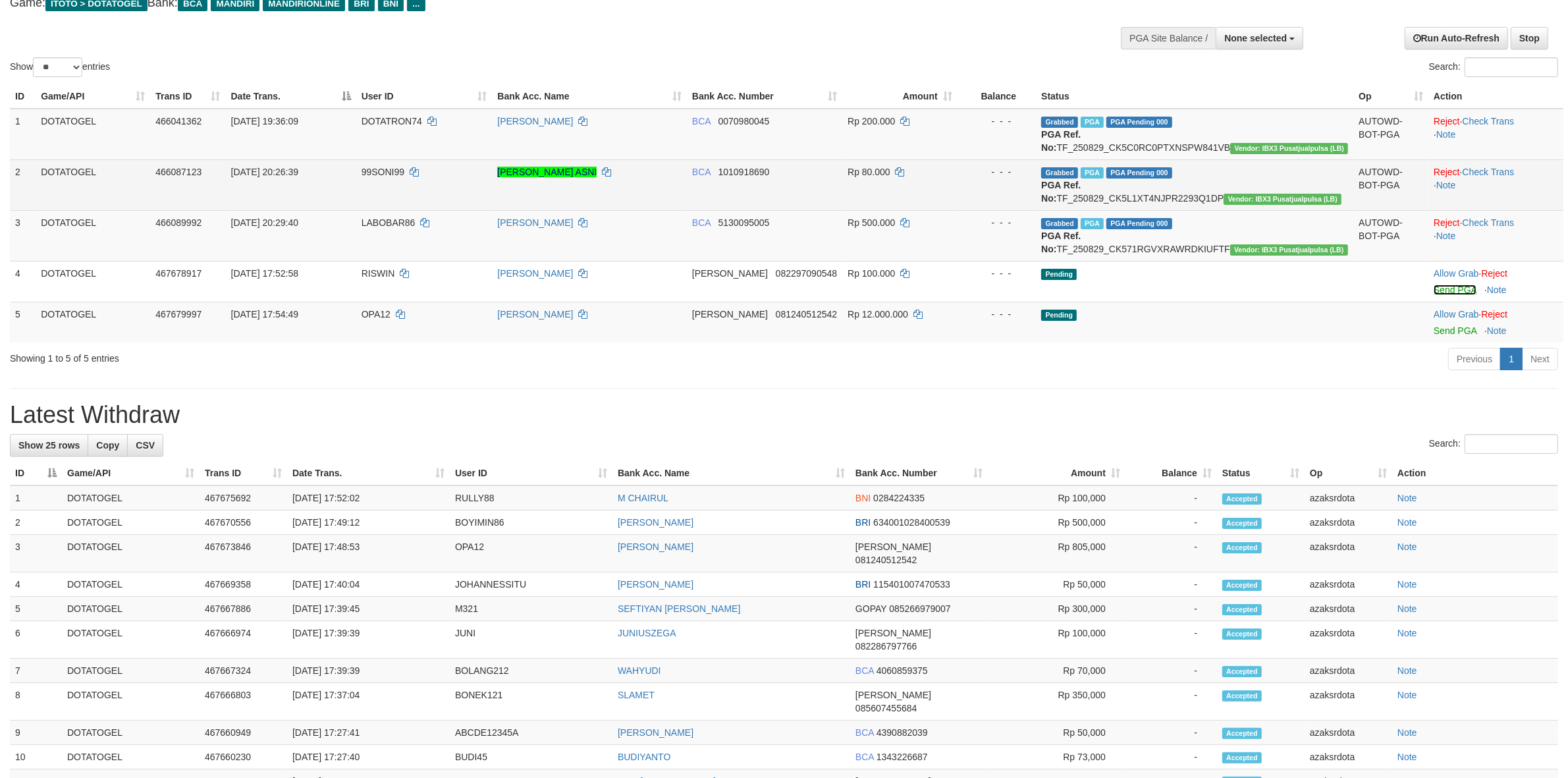
drag, startPoint x: 1432, startPoint y: 318, endPoint x: 840, endPoint y: 219, distance: 600.2
click at [1434, 295] on link "Send PGA" at bounding box center [1455, 290] width 43 height 10
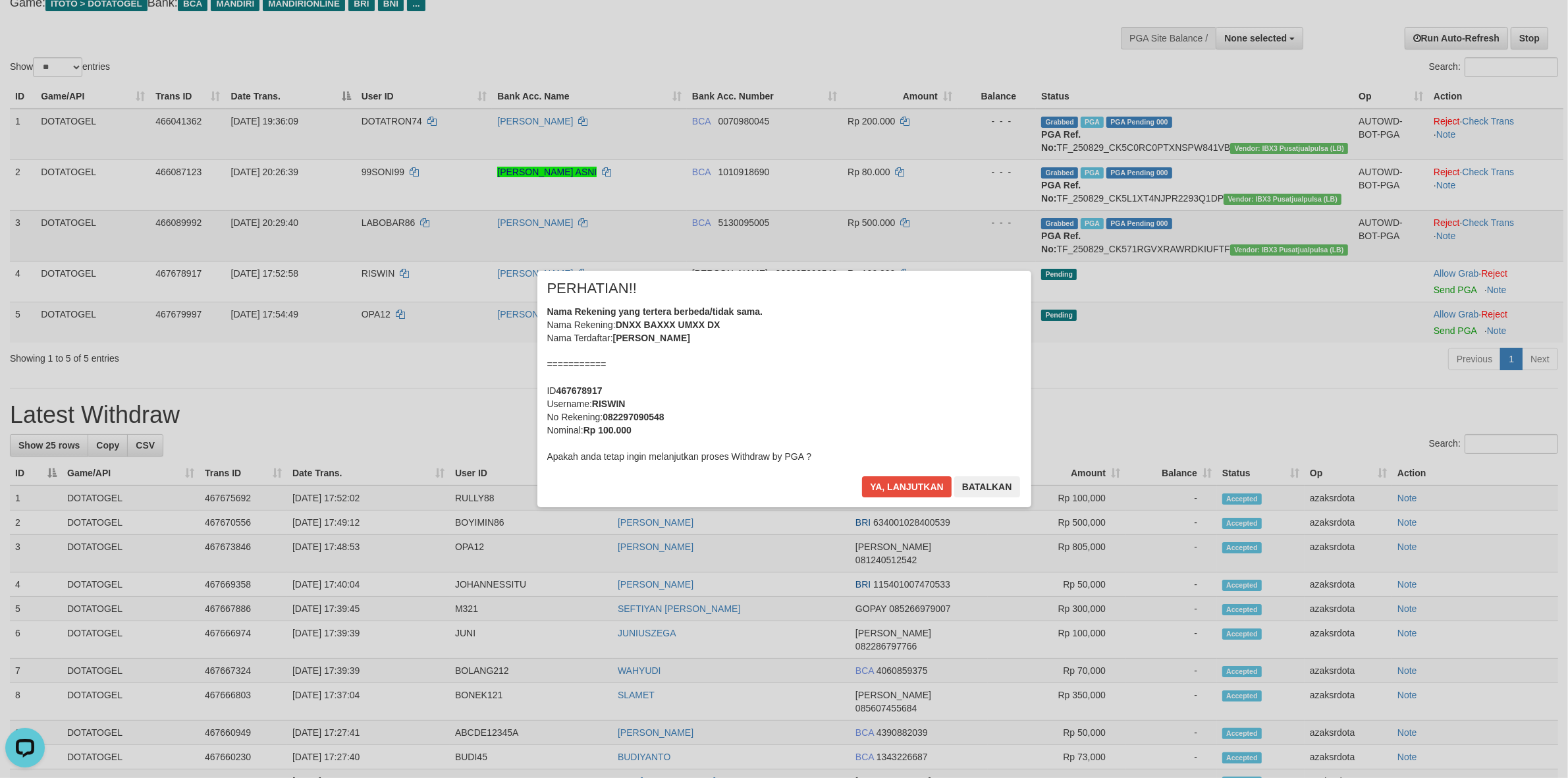
scroll to position [0, 0]
click at [880, 485] on button "Ya, lanjutkan" at bounding box center [907, 487] width 90 height 21
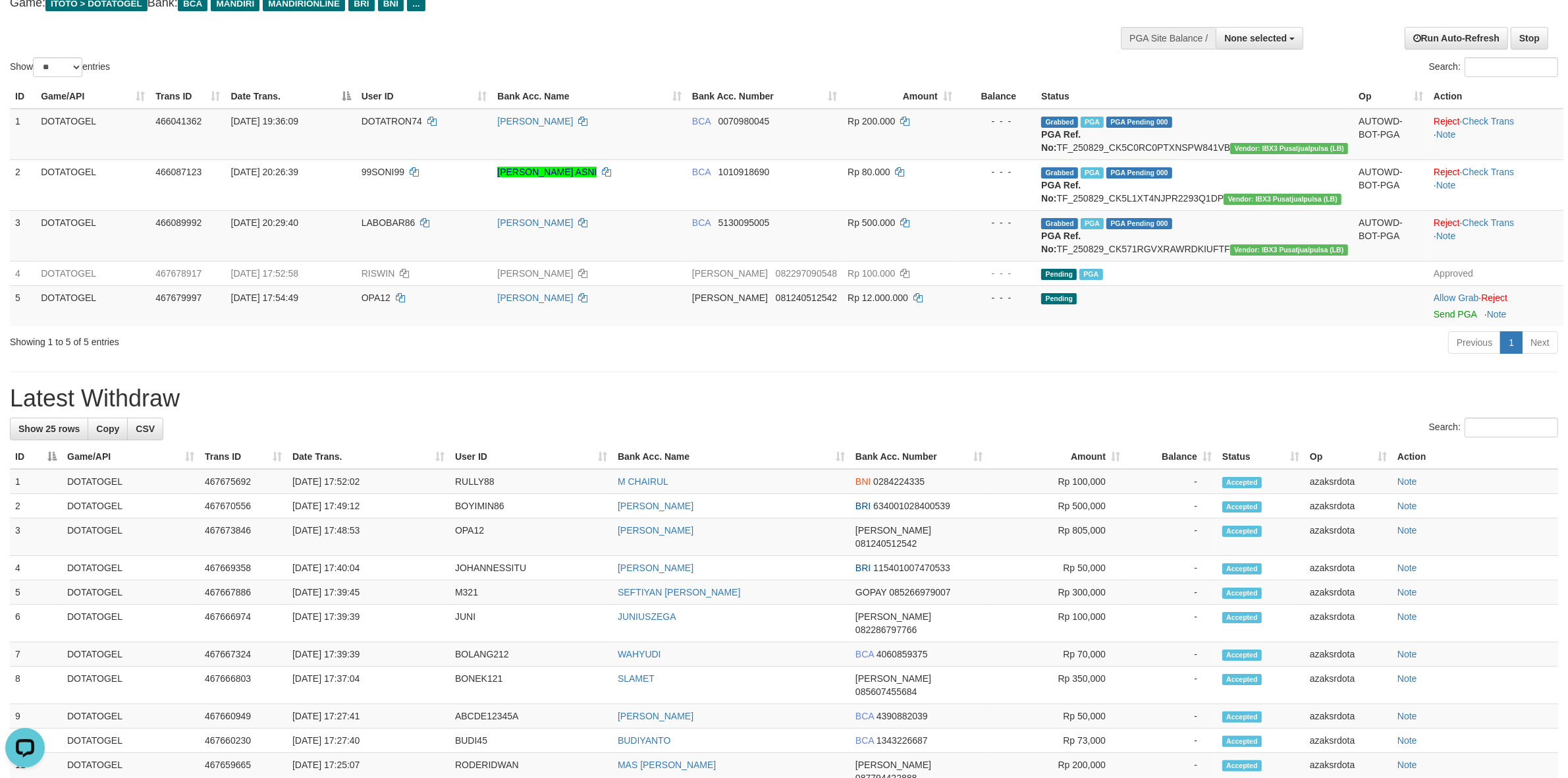
click at [884, 394] on div "**********" at bounding box center [784, 591] width 1568 height 1282
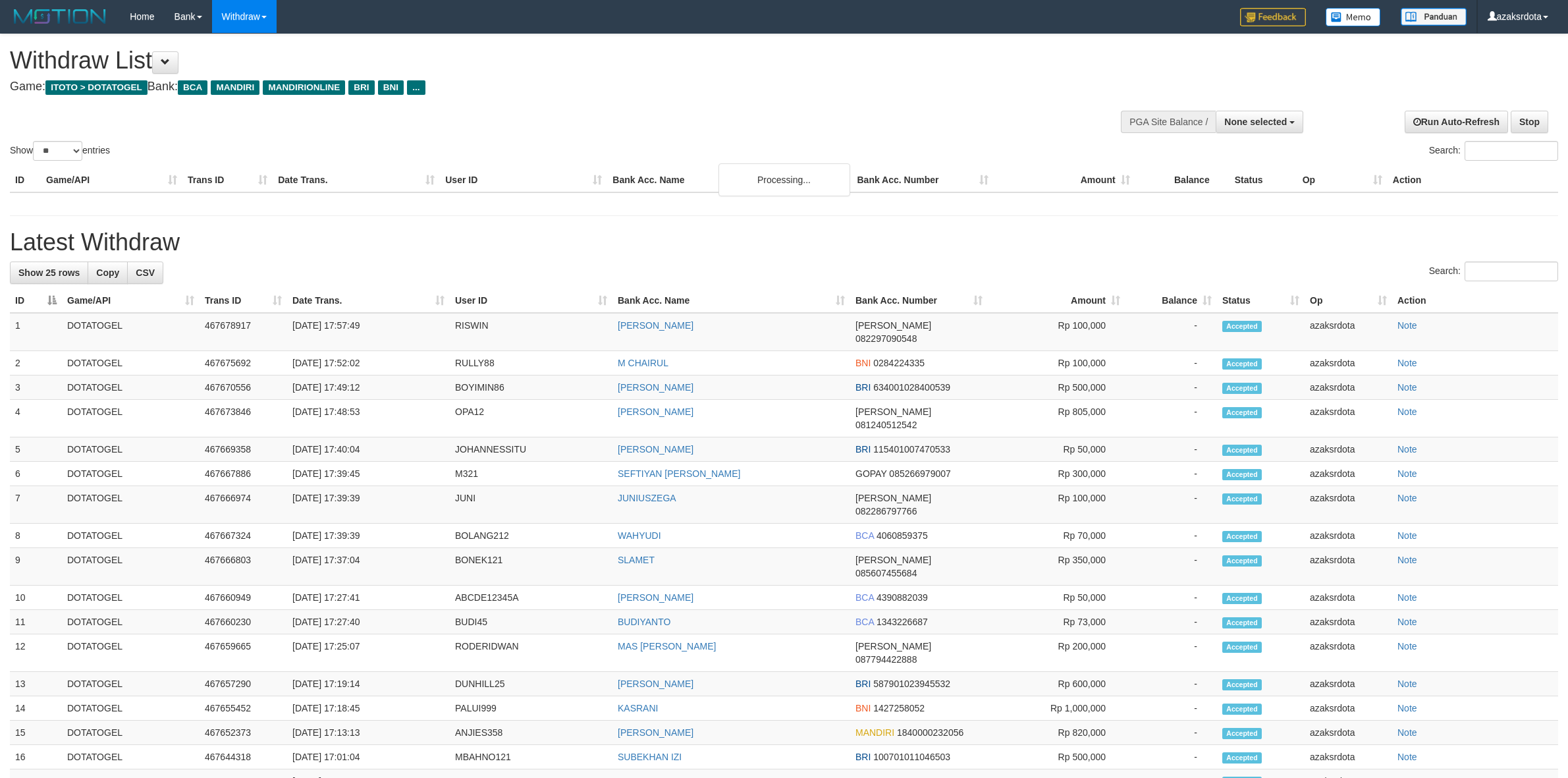
select select
select select "**"
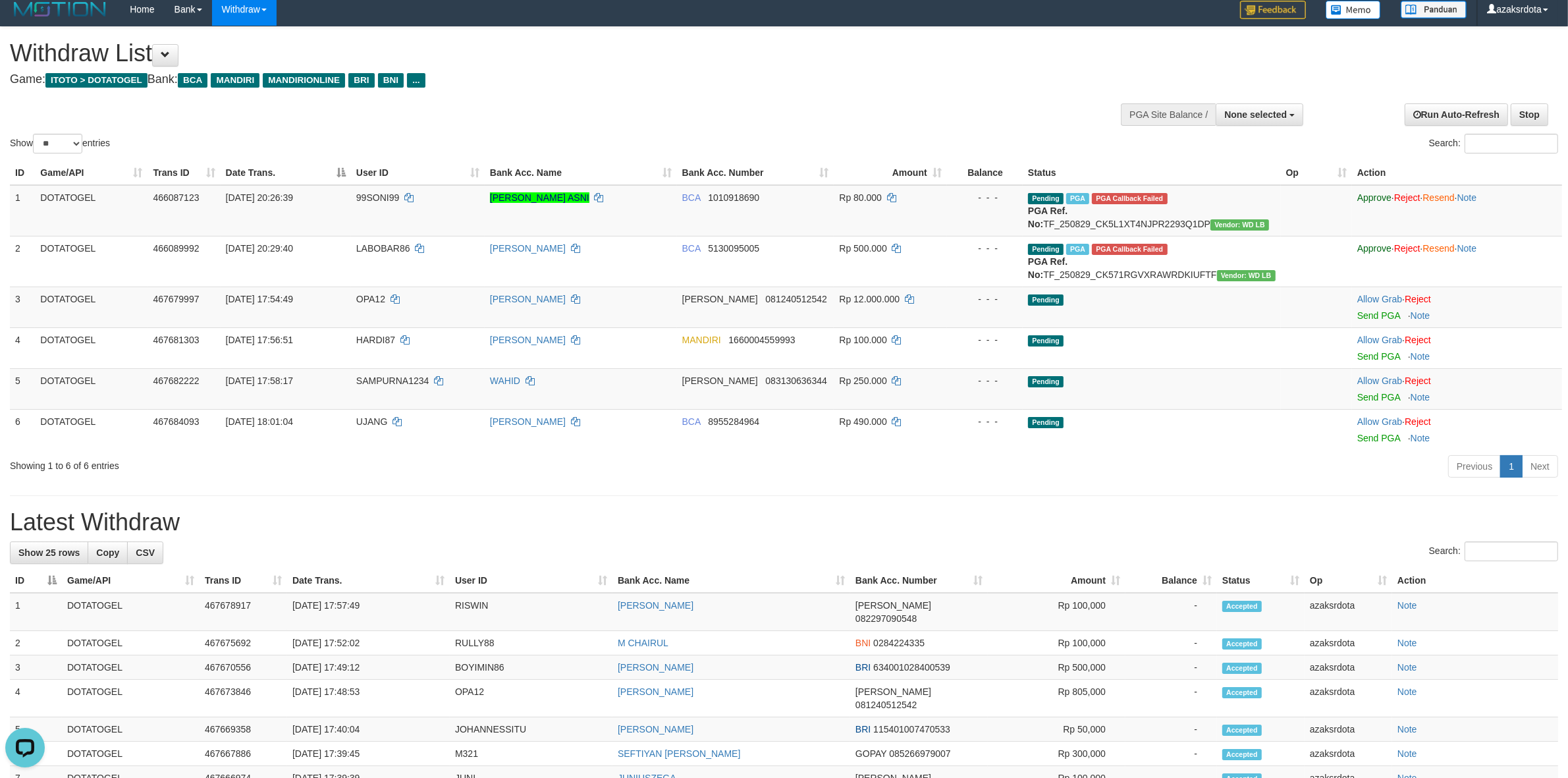
scroll to position [2, 0]
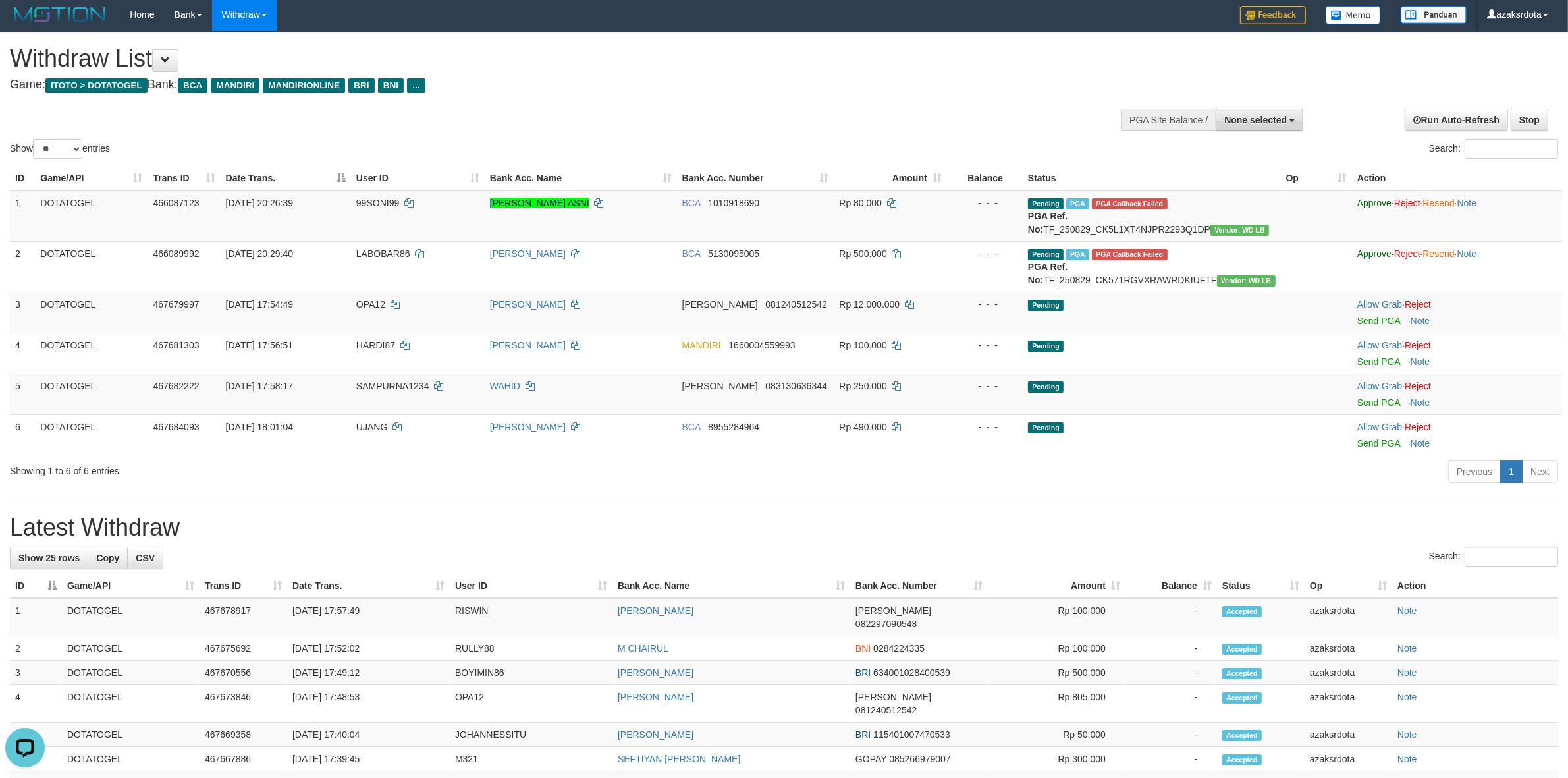
click at [1238, 125] on button "None selected" at bounding box center [1259, 120] width 88 height 22
click at [1211, 197] on td "Pending PGA PGA Callback Failed {"signature":"6063e292cde3690ef16879447ce9af0bf…" at bounding box center [1152, 215] width 258 height 51
click at [1240, 110] on button "None selected" at bounding box center [1259, 120] width 88 height 22
click at [1217, 185] on label "[ITOTO] DOTATOGEL" at bounding box center [1237, 186] width 130 height 17
select select "***"
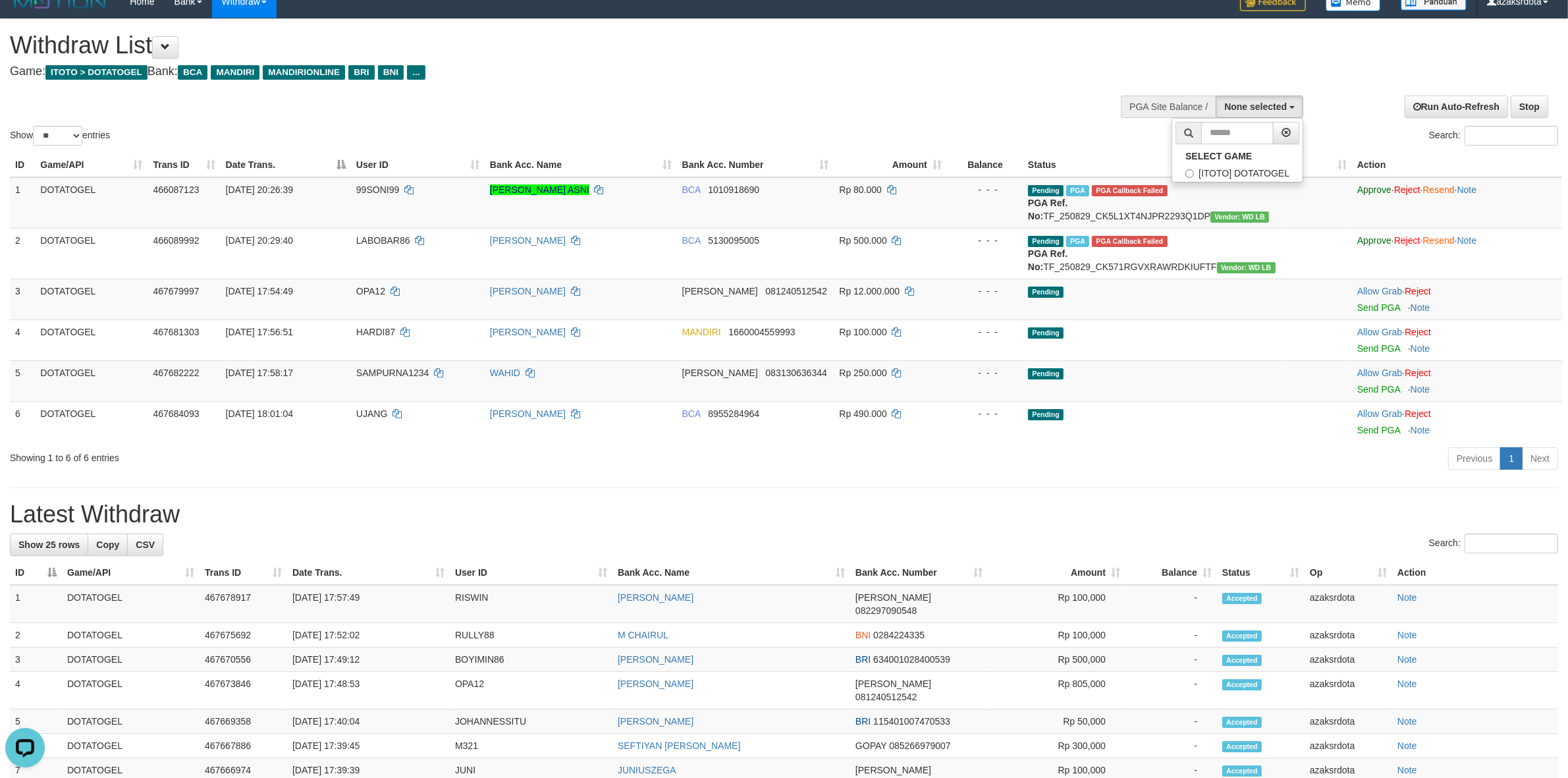
scroll to position [11, 0]
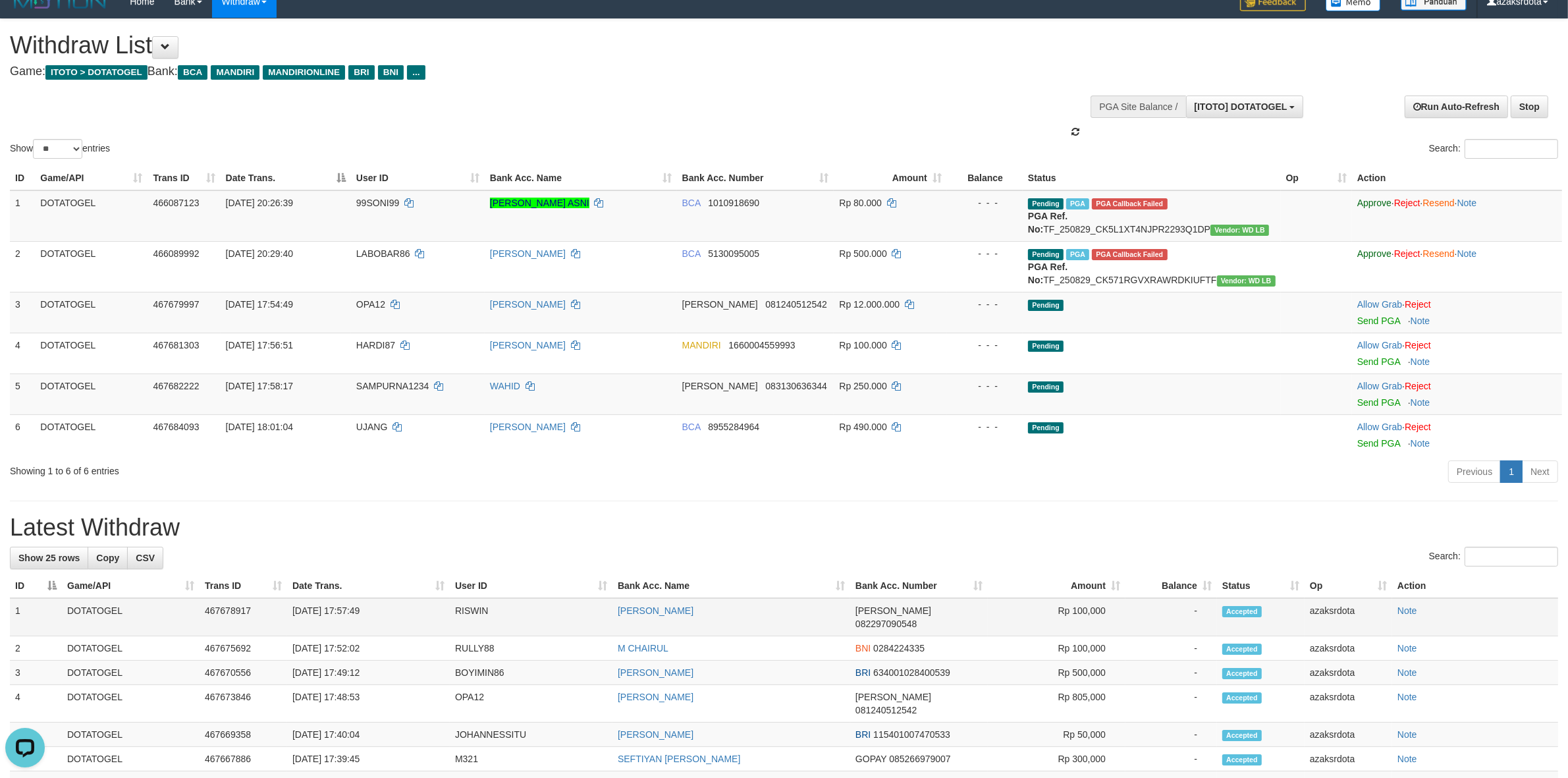
click at [341, 637] on td "[DATE] 17:57:49" at bounding box center [368, 617] width 162 height 38
click at [364, 637] on td "[DATE] 17:57:49" at bounding box center [368, 617] width 162 height 38
copy td "17:57:"
click at [383, 634] on td "[DATE] 17:57:49" at bounding box center [368, 617] width 162 height 38
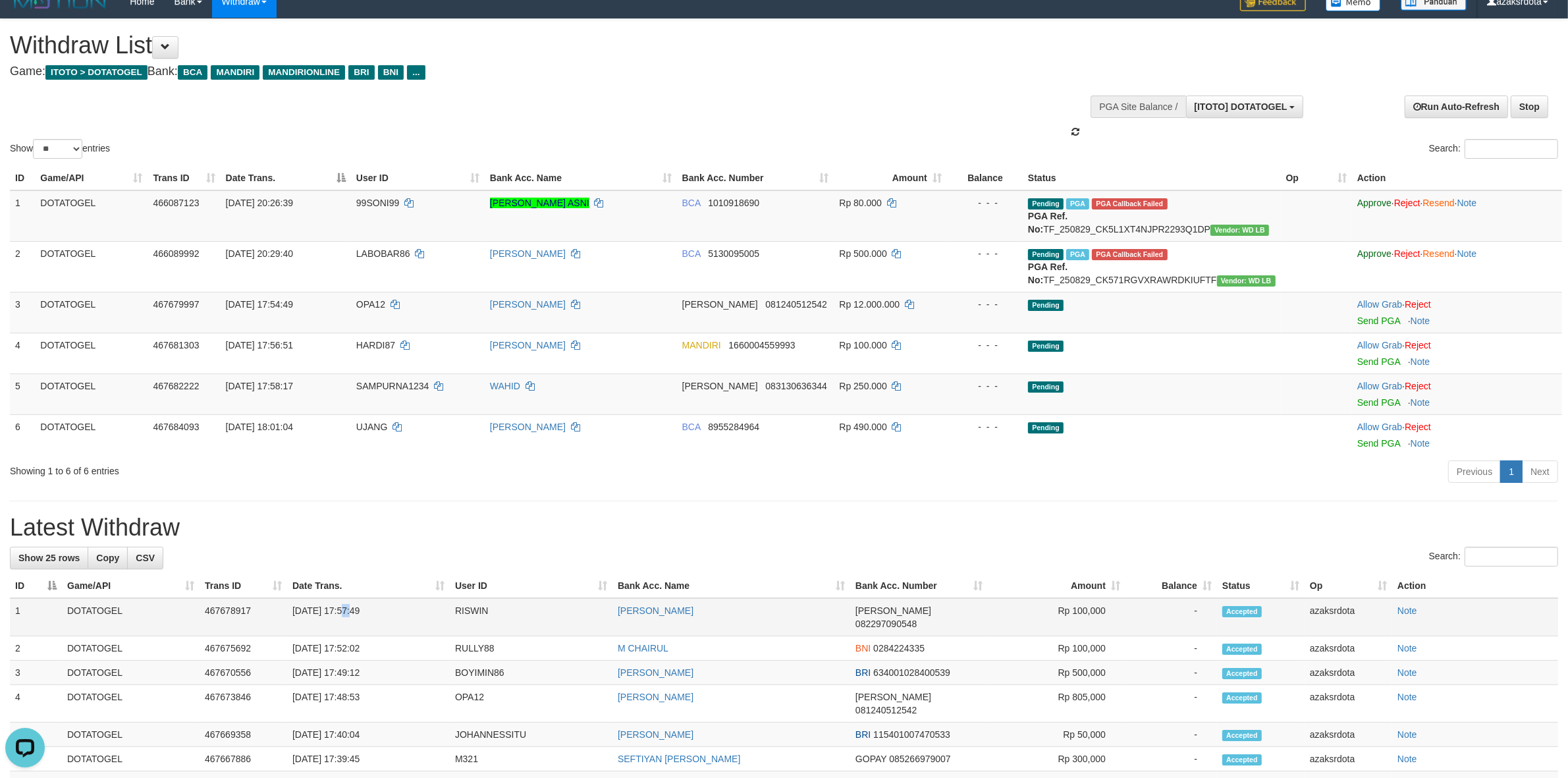
copy td "17:57:49"
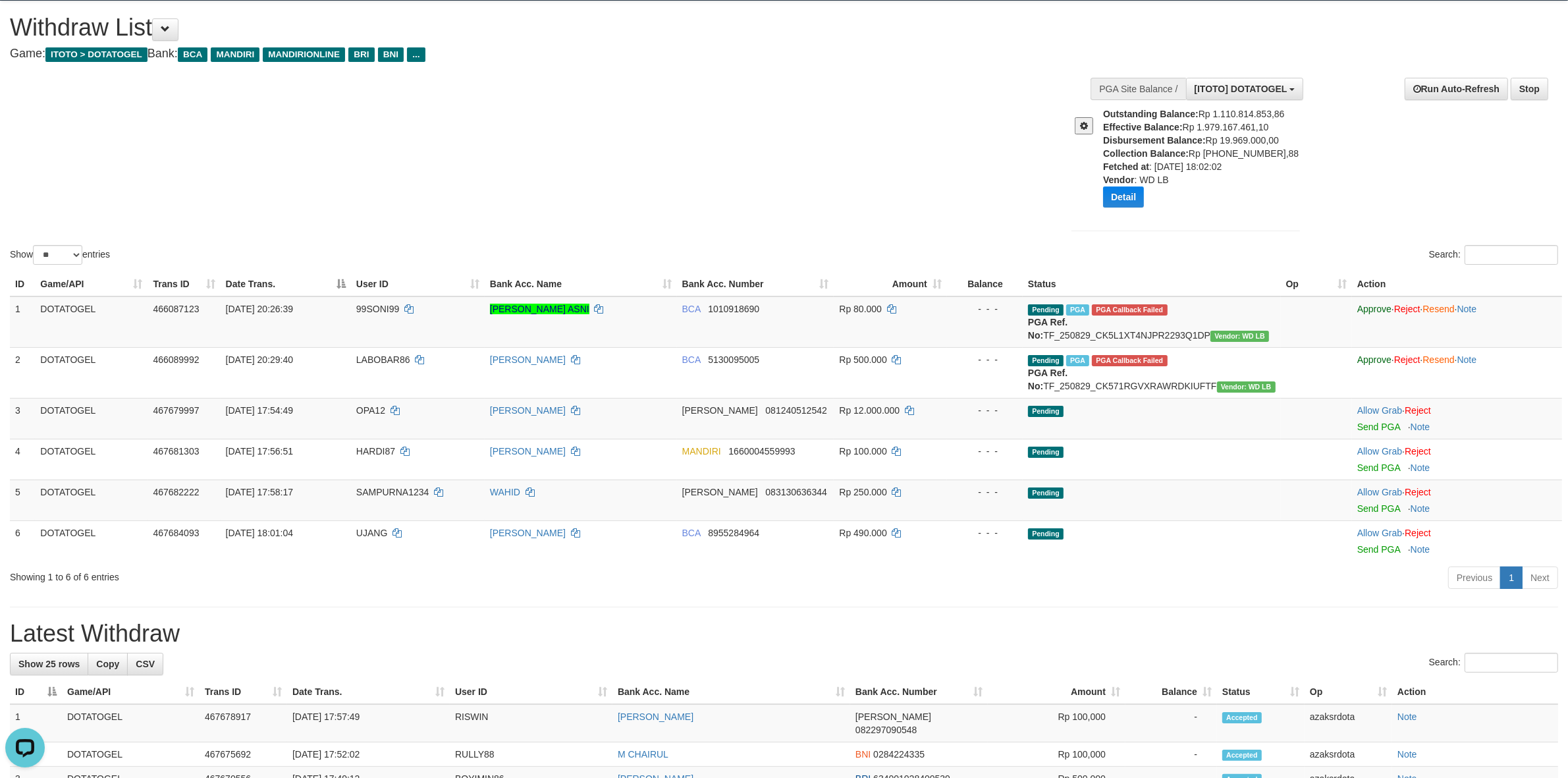
scroll to position [0, 0]
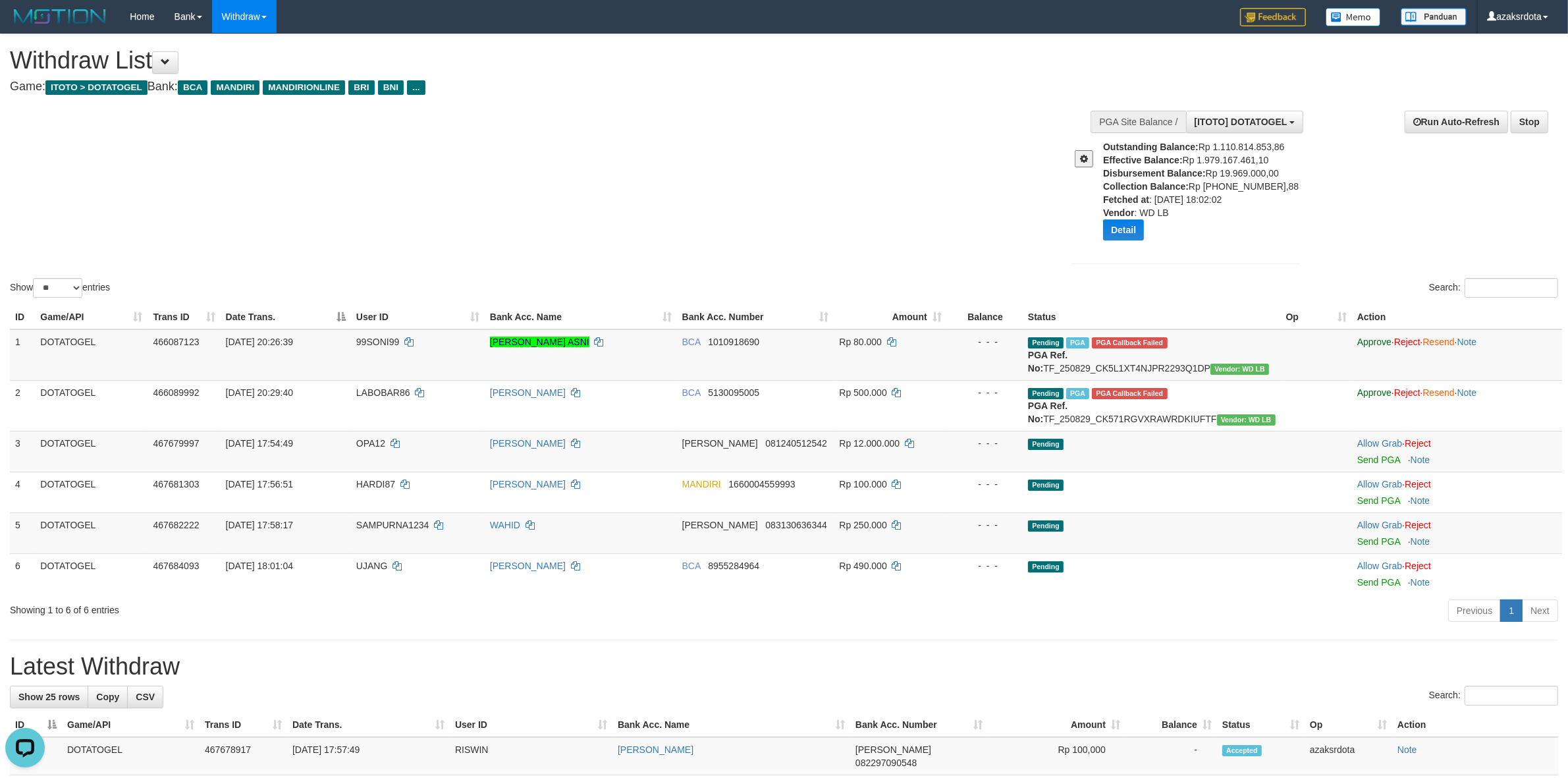
click at [1225, 170] on div "Outstanding Balance: Rp 1.110.814.853,86 Effective Balance: Rp 1.979.167.461,10…" at bounding box center [1207, 195] width 207 height 110
copy div "19.969.000,00"
click at [866, 278] on div at bounding box center [784, 278] width 1548 height 1
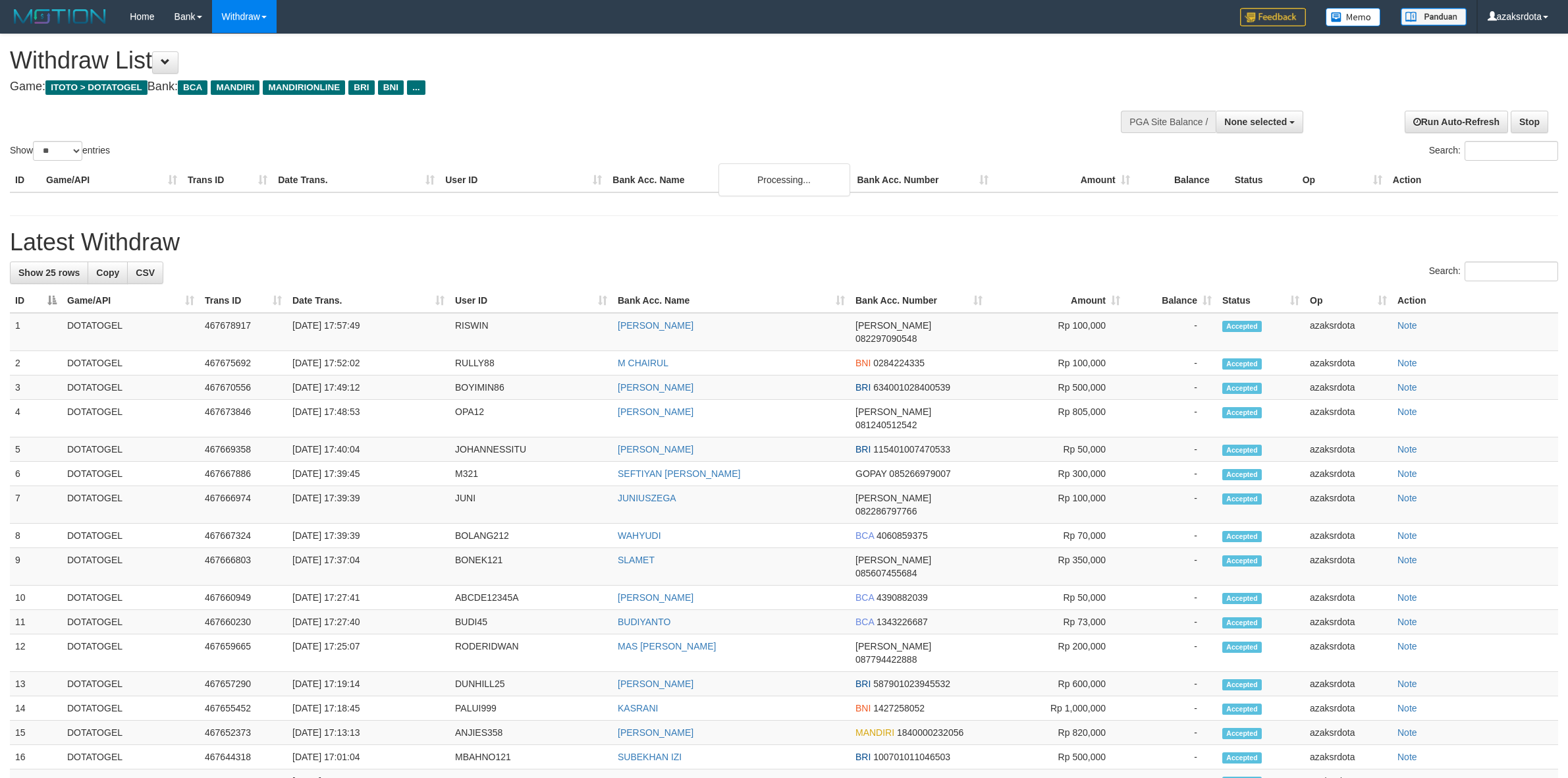
select select
select select "**"
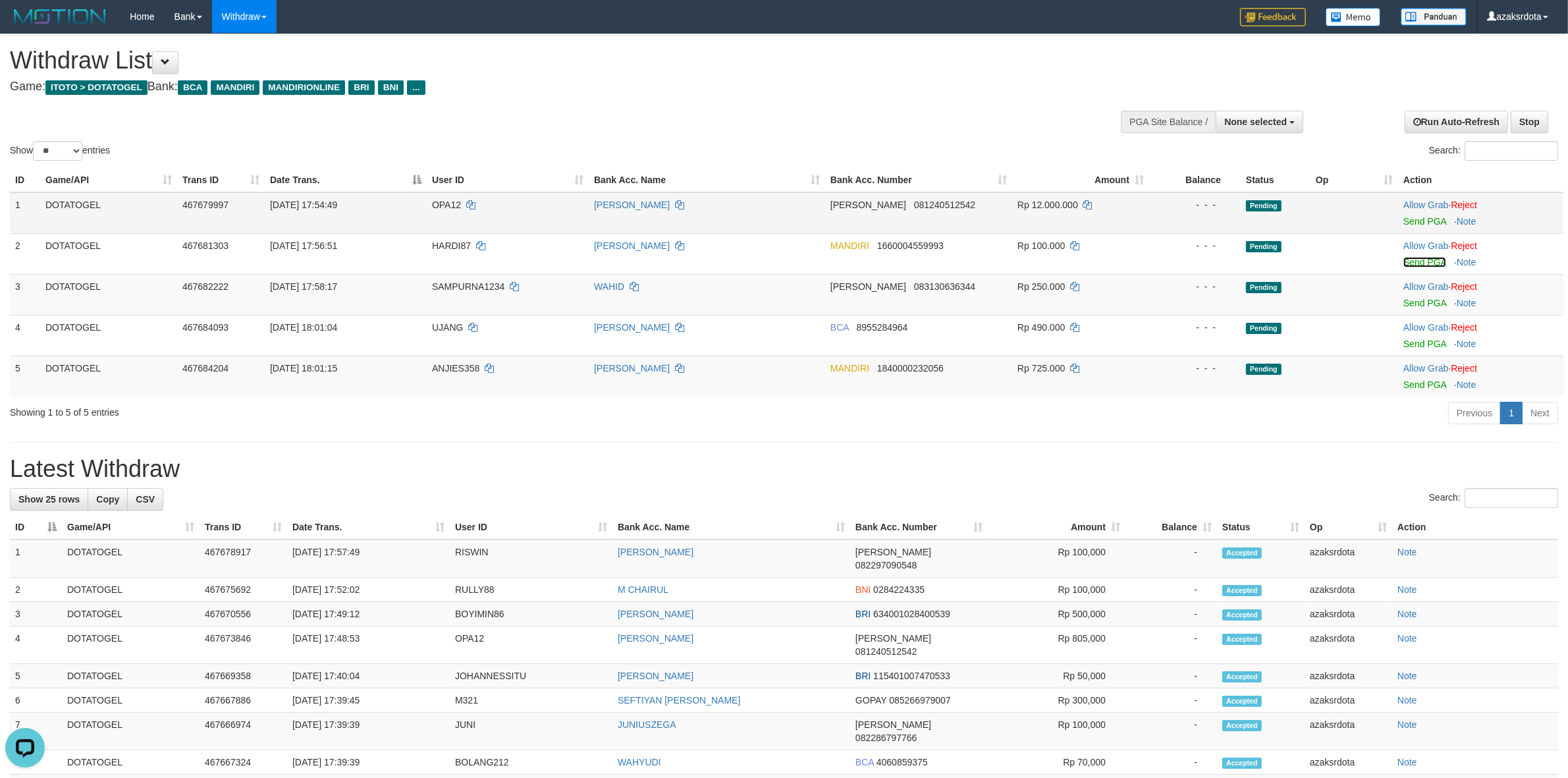
drag, startPoint x: 1429, startPoint y: 260, endPoint x: 860, endPoint y: 228, distance: 569.9
click at [1429, 260] on link "Send PGA" at bounding box center [1424, 262] width 43 height 10
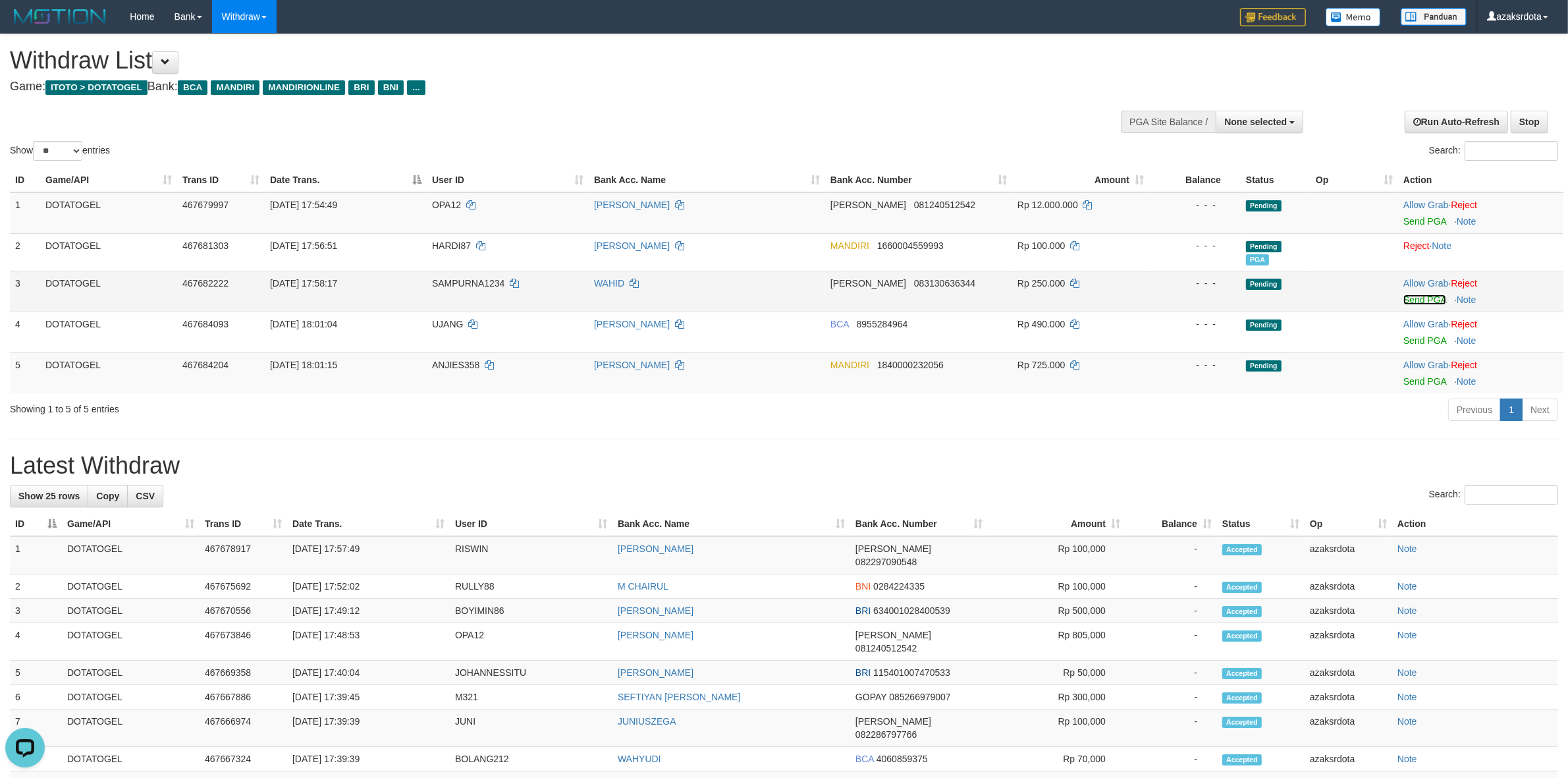
click at [1418, 300] on link "Send PGA" at bounding box center [1424, 299] width 43 height 10
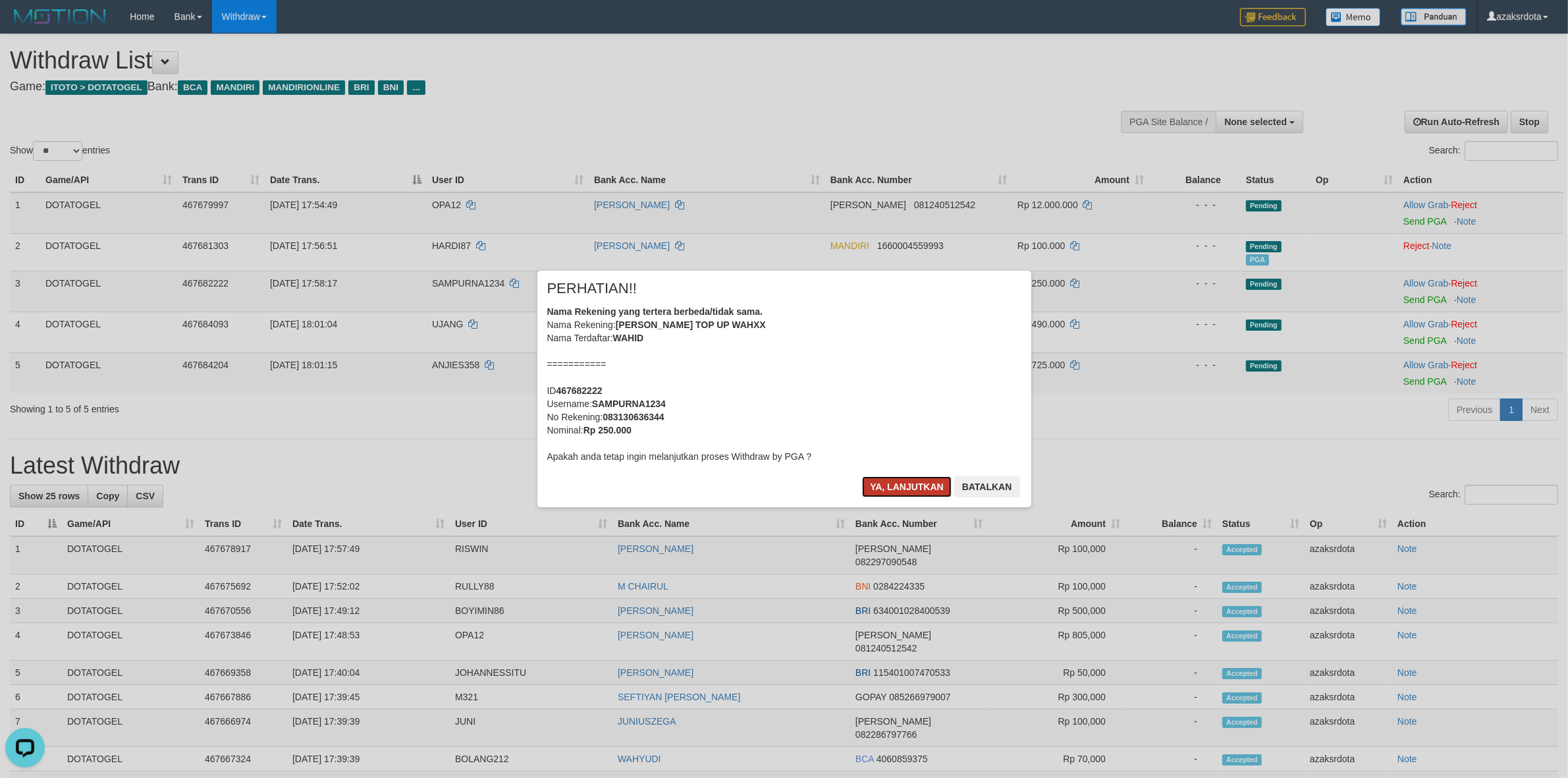
click at [916, 495] on button "Ya, lanjutkan" at bounding box center [907, 487] width 90 height 21
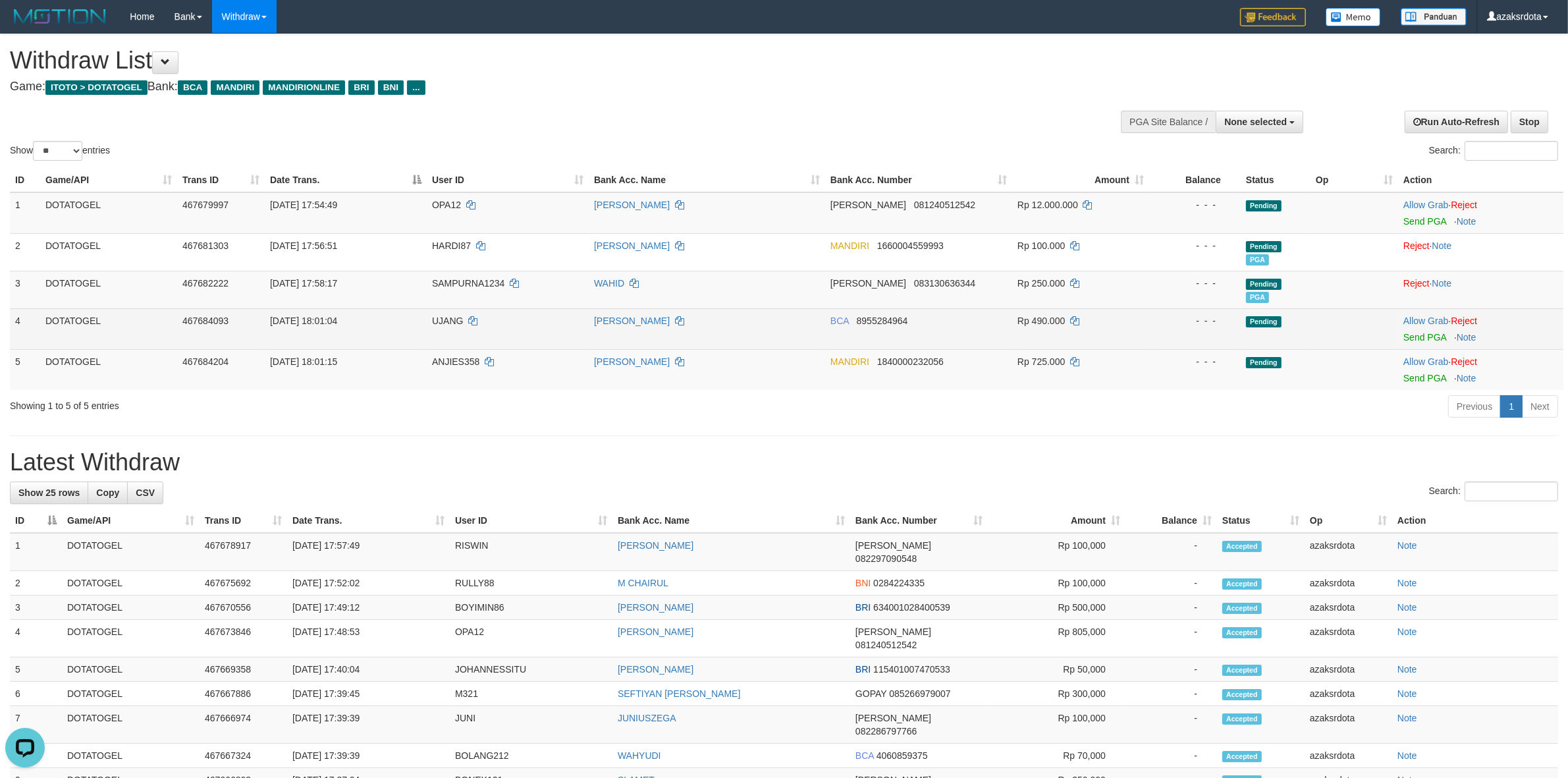
click at [1423, 342] on td "Allow Grab · Reject Send PGA · Note" at bounding box center [1481, 329] width 166 height 41
click at [1400, 340] on td "Allow Grab · Reject Send PGA · Note" at bounding box center [1481, 329] width 166 height 41
click at [1408, 339] on link "Send PGA" at bounding box center [1424, 337] width 43 height 10
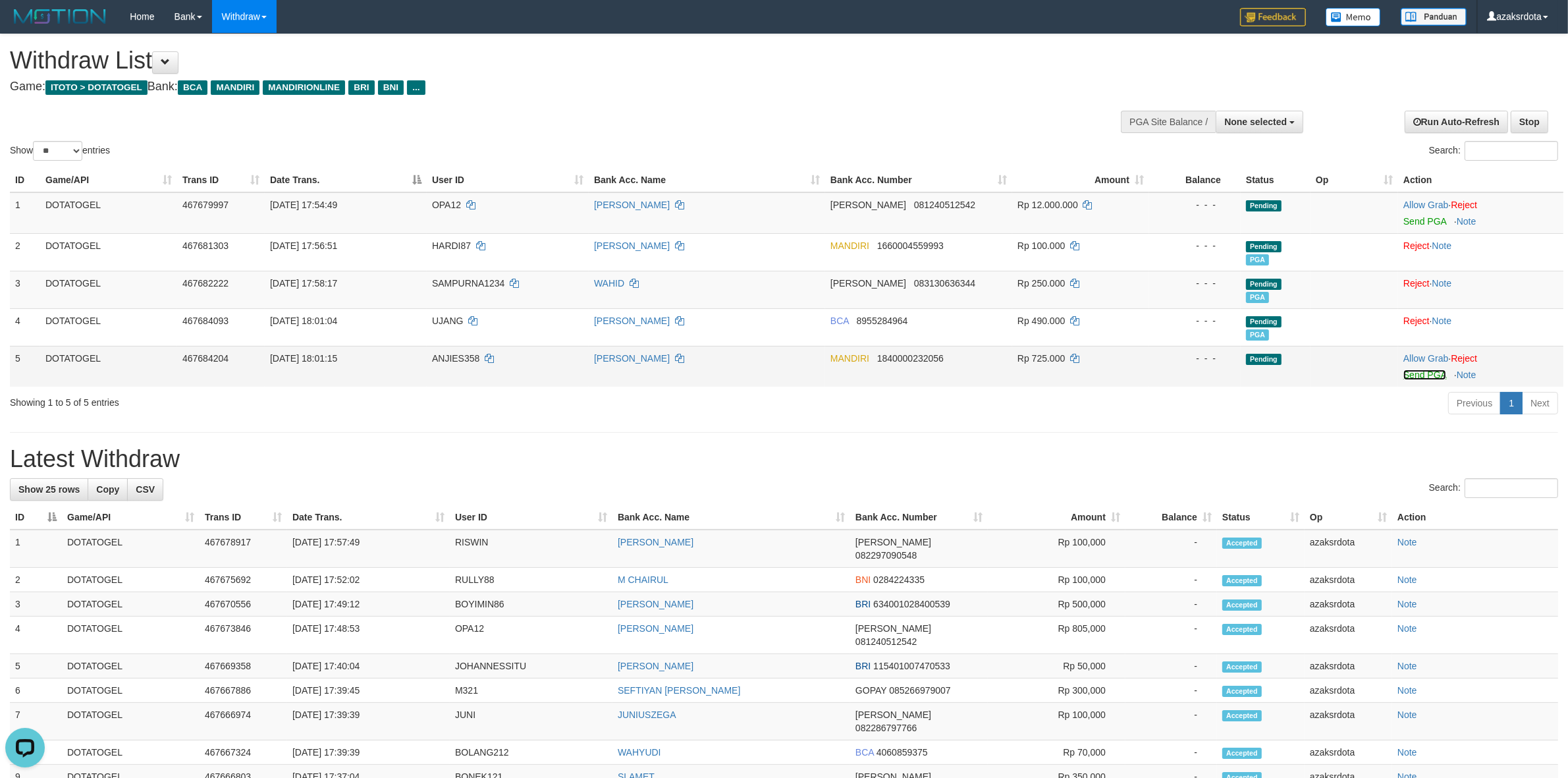
click at [1417, 377] on link "Send PGA" at bounding box center [1424, 374] width 43 height 10
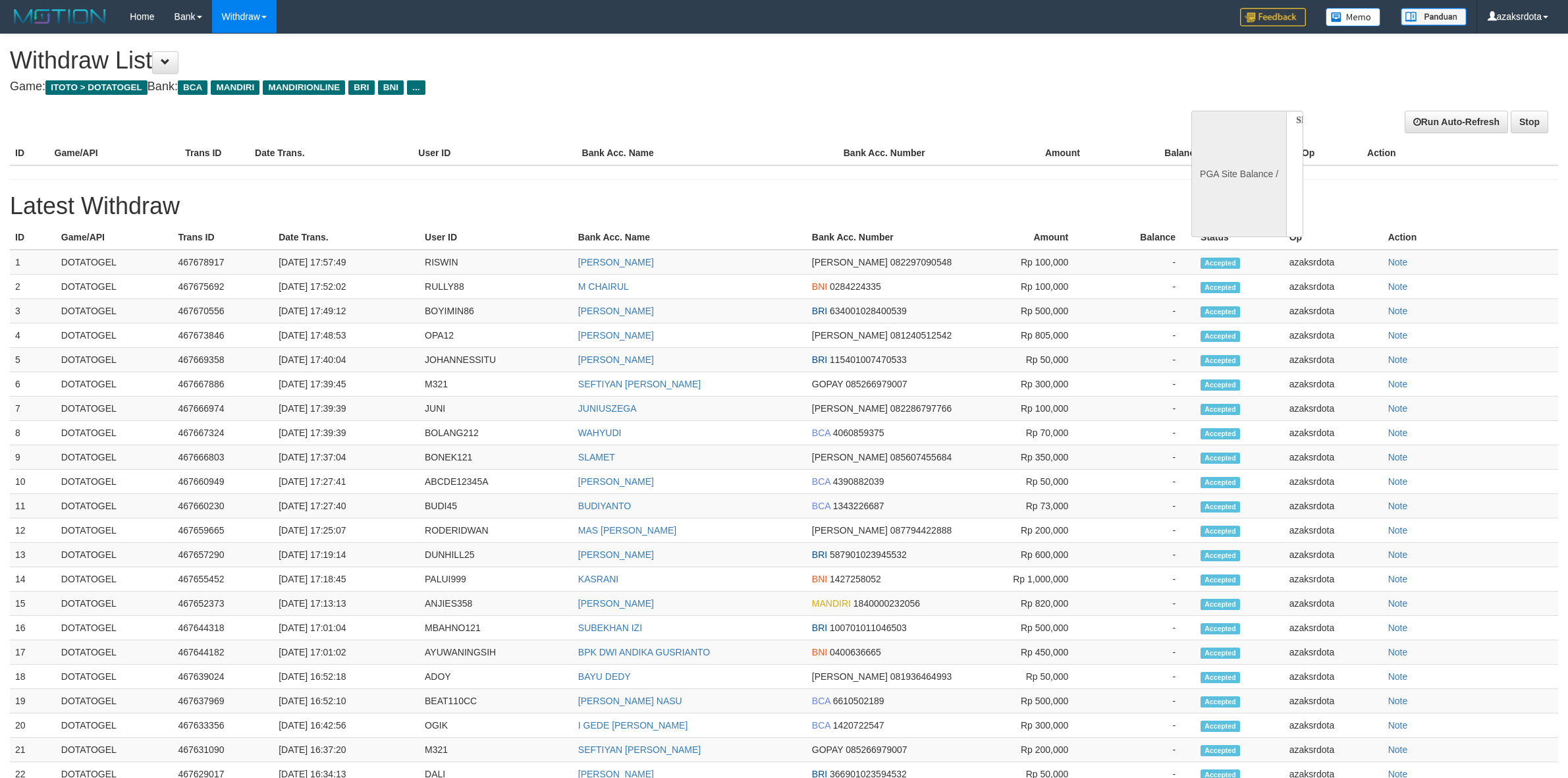
select select
select select "**"
select select
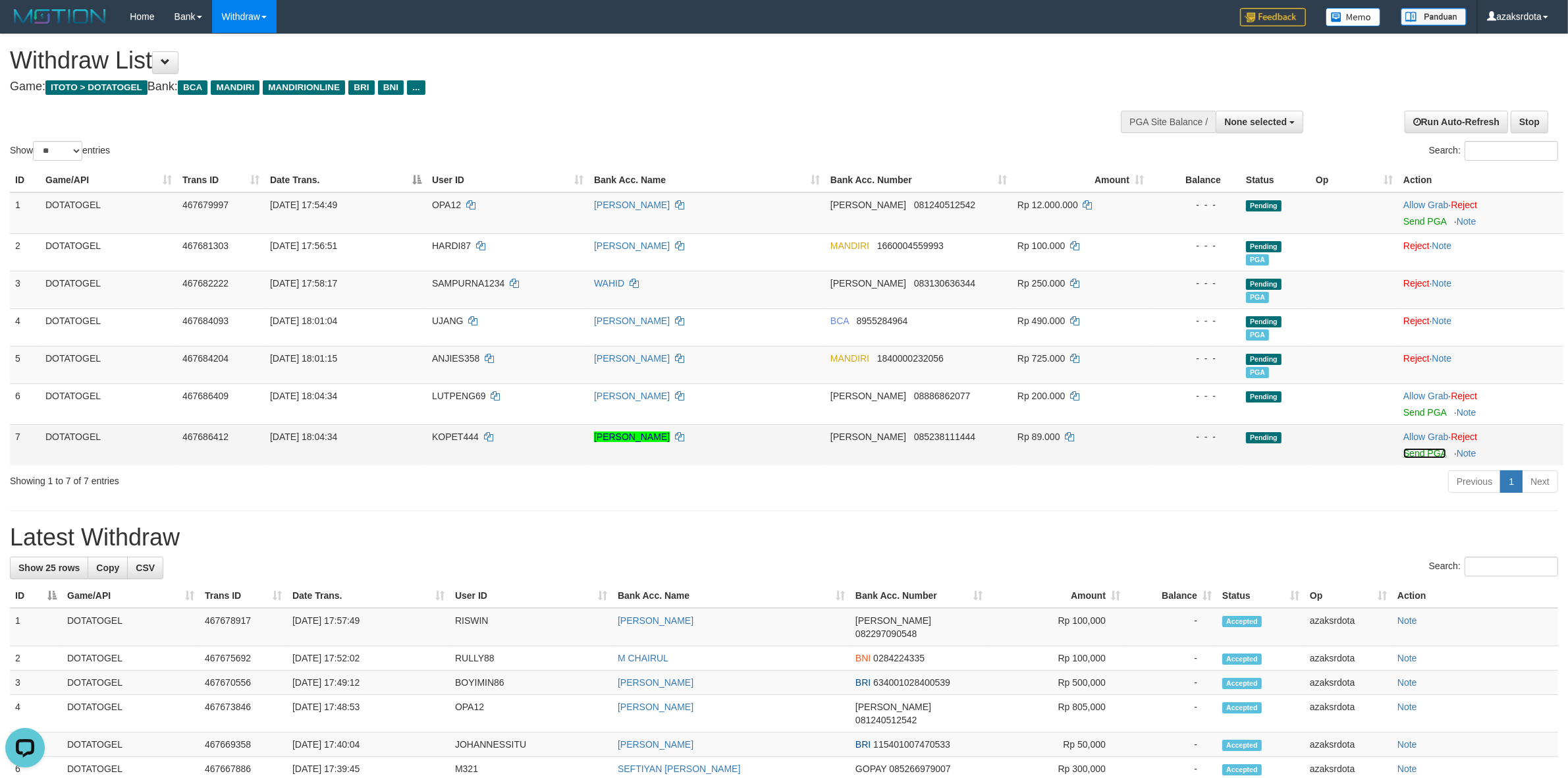
click at [1430, 451] on link "Send PGA" at bounding box center [1424, 453] width 43 height 10
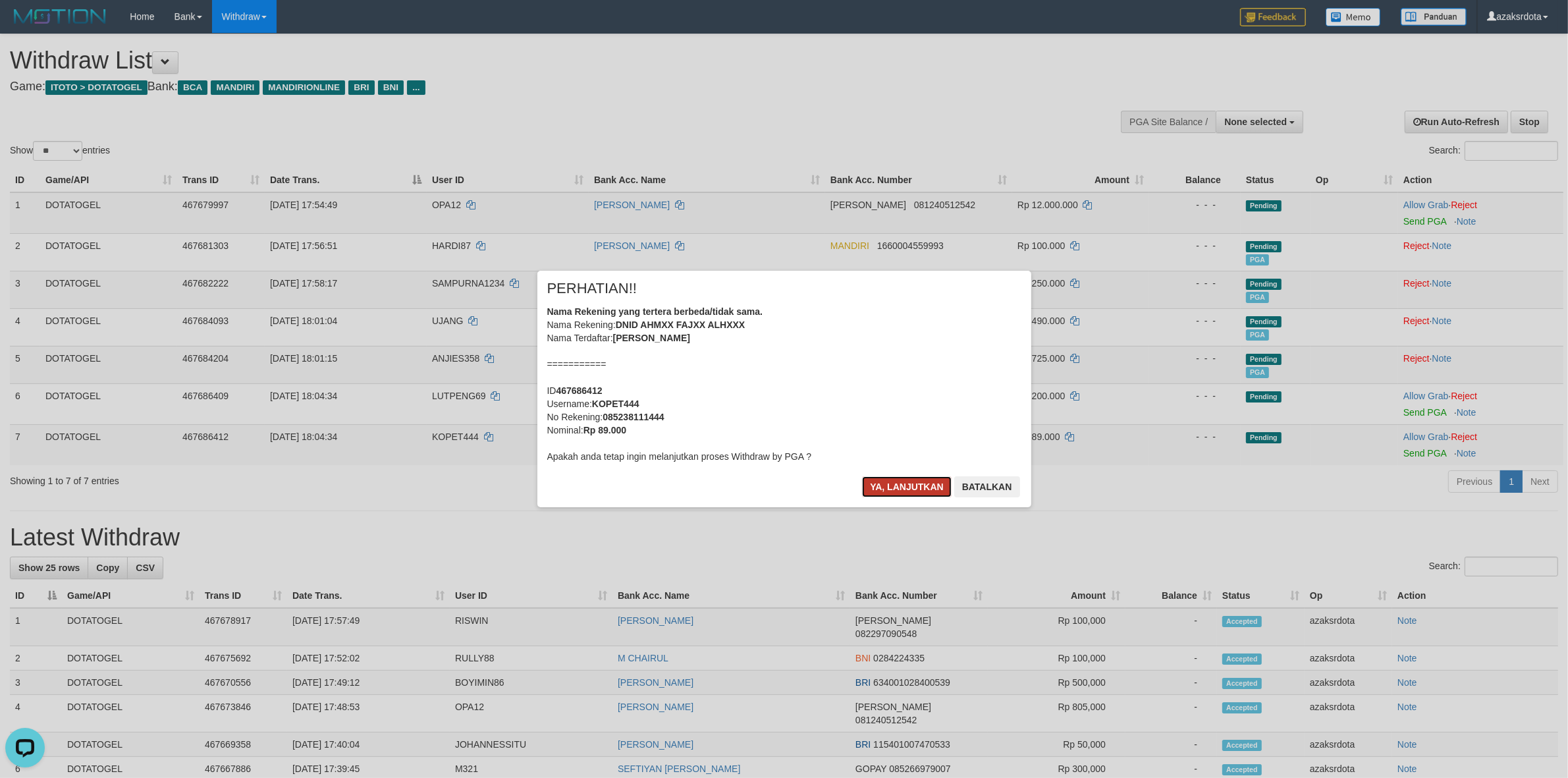
click at [901, 485] on button "Ya, lanjutkan" at bounding box center [907, 487] width 90 height 21
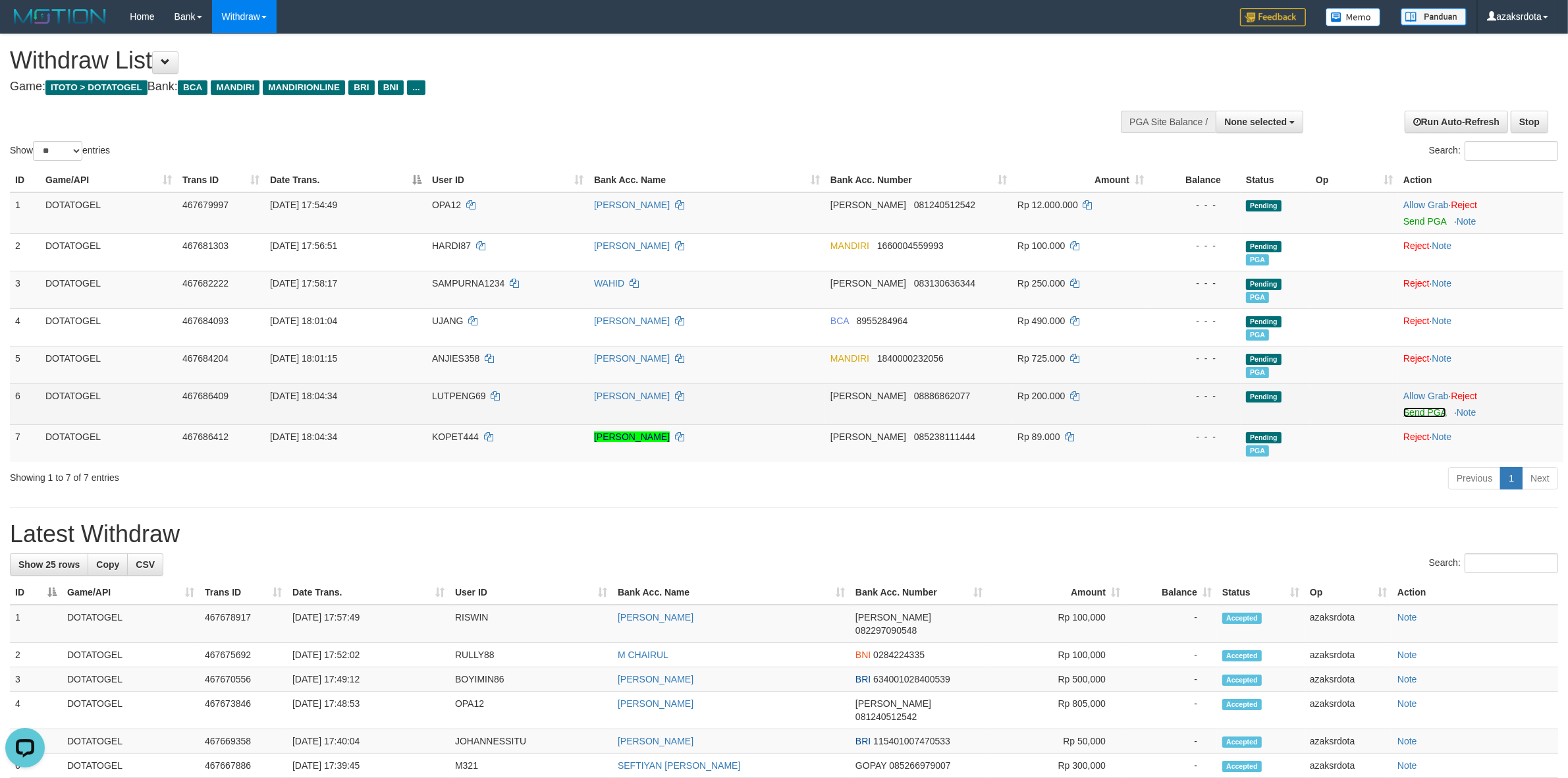
click at [1428, 417] on link "Send PGA" at bounding box center [1424, 412] width 43 height 10
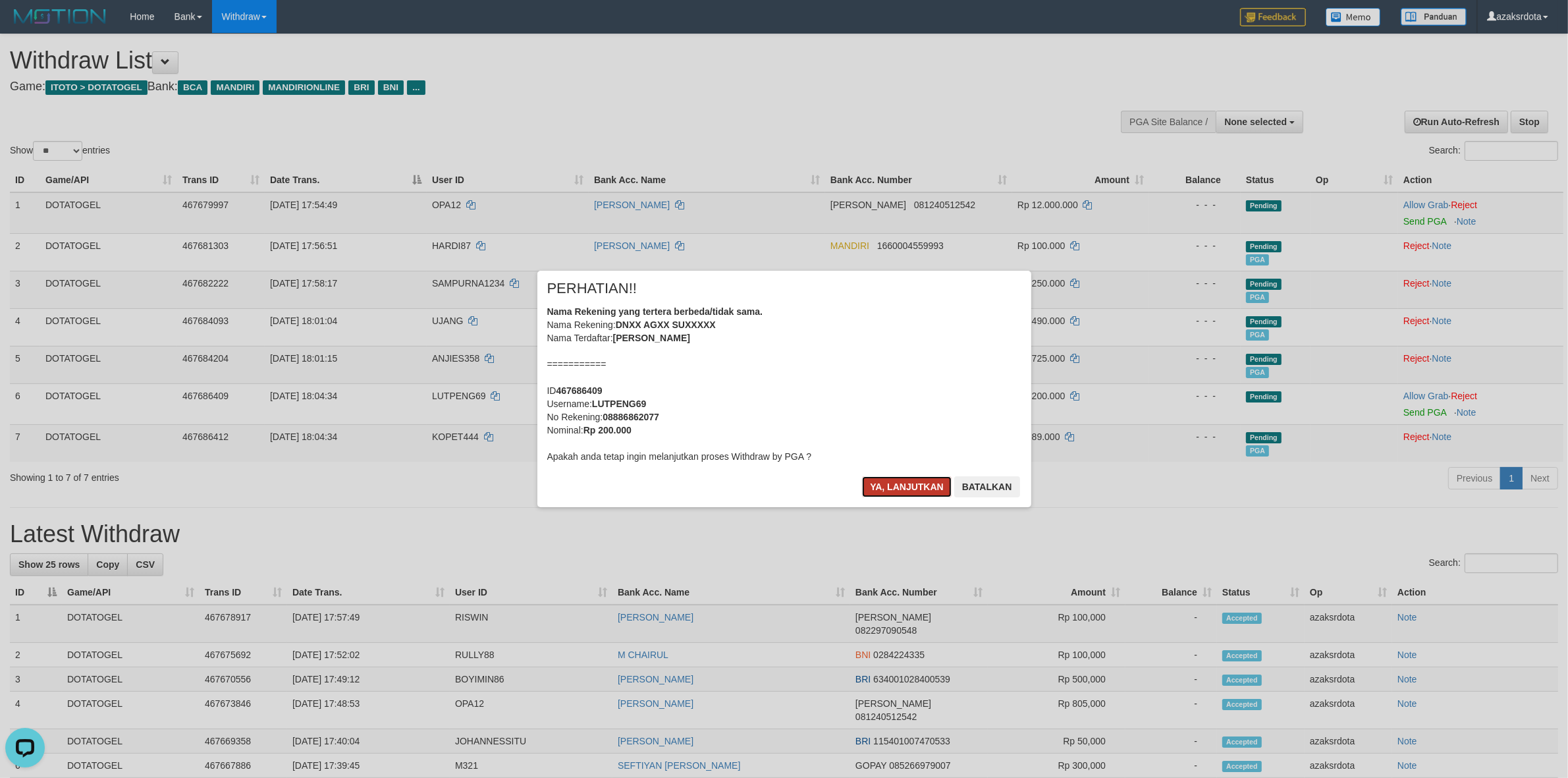
click at [900, 482] on button "Ya, lanjutkan" at bounding box center [907, 487] width 90 height 21
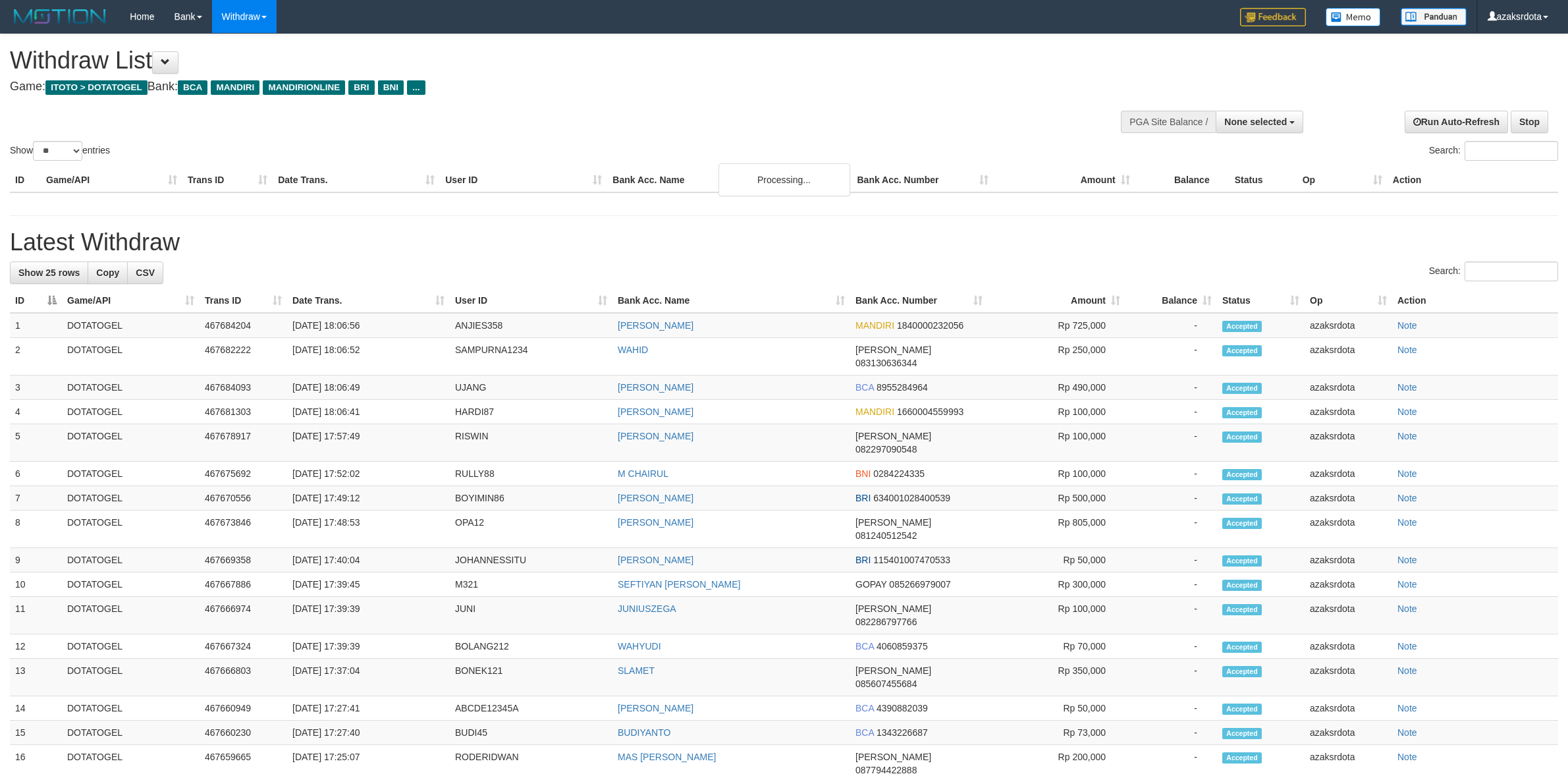
select select
select select "**"
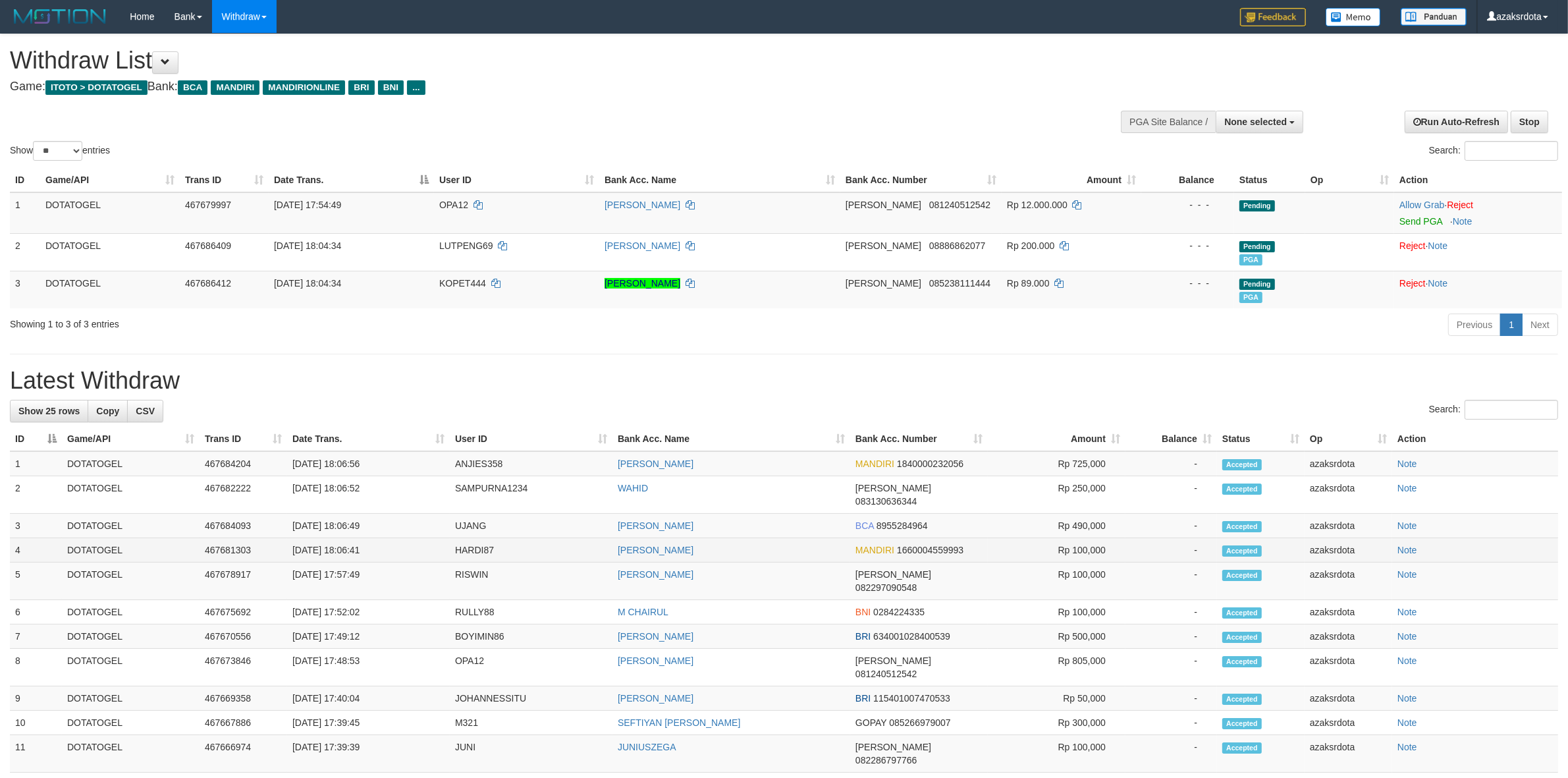
click at [346, 538] on td "[DATE] 18:06:41" at bounding box center [368, 550] width 162 height 24
click at [379, 538] on td "[DATE] 18:06:41" at bounding box center [368, 550] width 162 height 24
copy td "18:06:41"
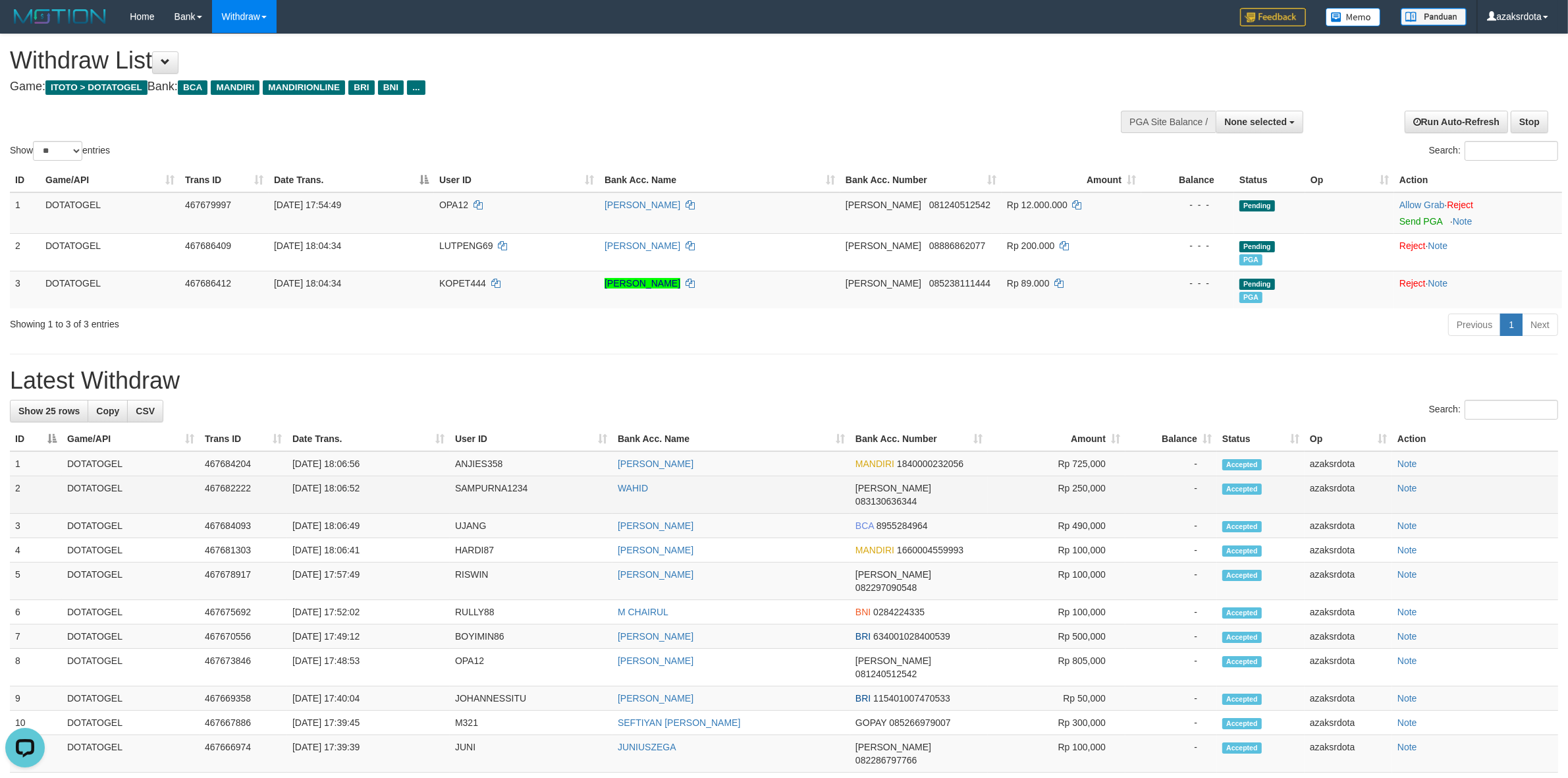
click at [349, 492] on td "[DATE] 18:06:52" at bounding box center [368, 496] width 162 height 38
click at [345, 492] on td "[DATE] 18:06:52" at bounding box center [368, 496] width 162 height 38
drag, startPoint x: 345, startPoint y: 492, endPoint x: 368, endPoint y: 488, distance: 23.3
click at [367, 488] on td "[DATE] 18:06:52" at bounding box center [368, 496] width 162 height 38
copy td "18:06:52"
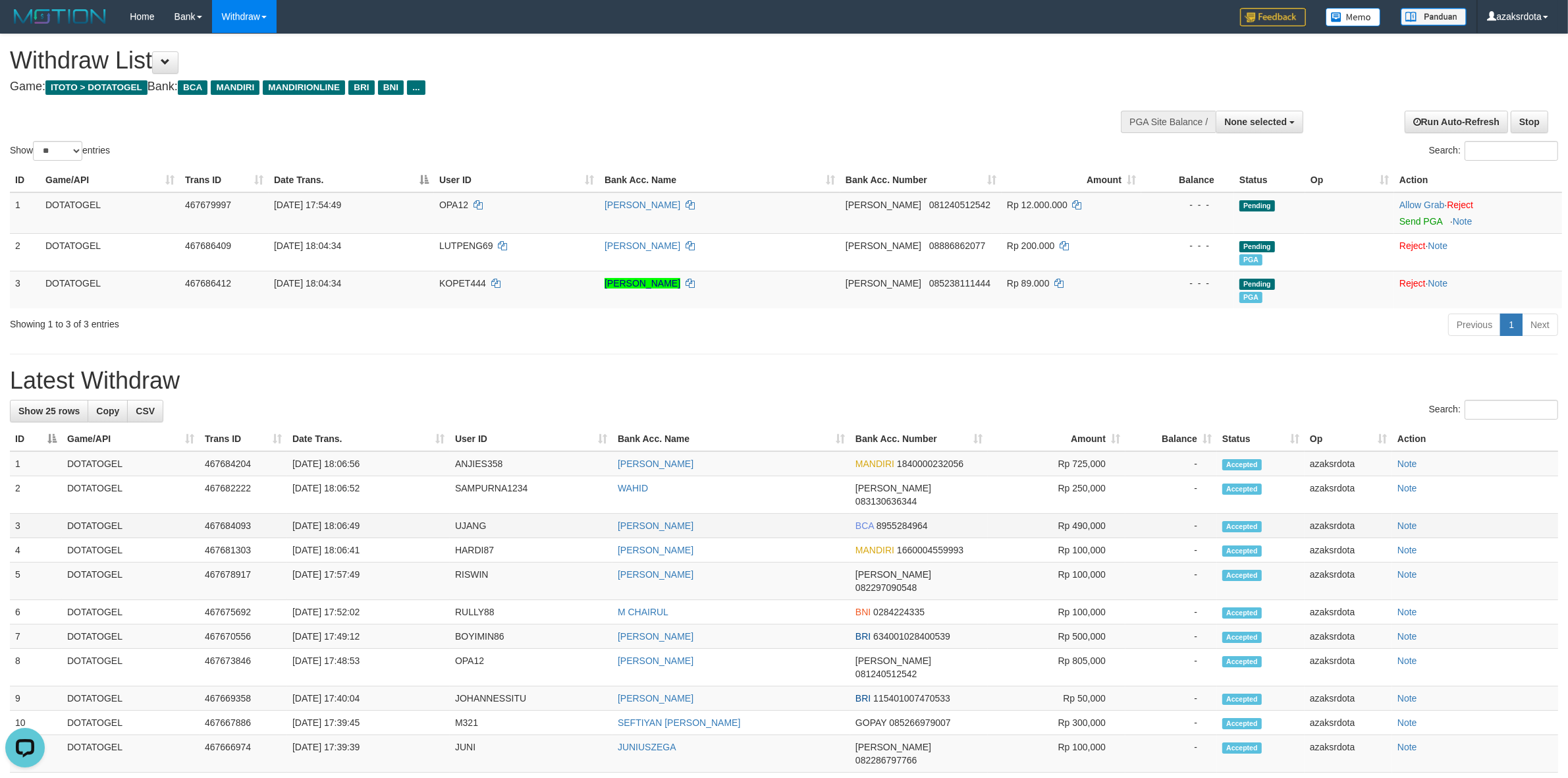
click at [342, 514] on td "[DATE] 18:06:49" at bounding box center [368, 526] width 162 height 24
drag, startPoint x: 342, startPoint y: 512, endPoint x: 376, endPoint y: 509, distance: 34.1
click at [376, 514] on td "[DATE] 18:06:49" at bounding box center [368, 526] width 162 height 24
copy td "18:06:49"
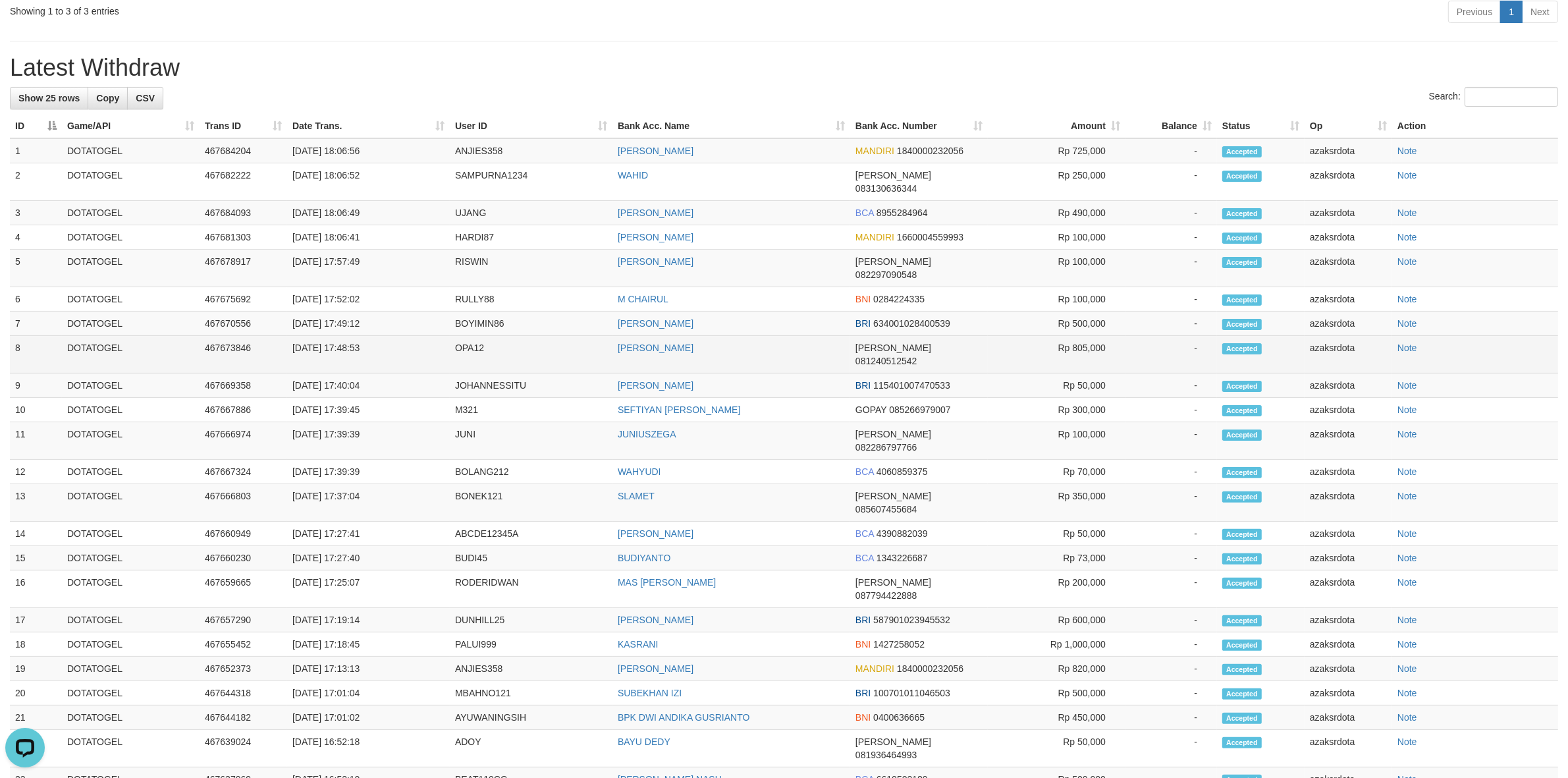
scroll to position [297, 0]
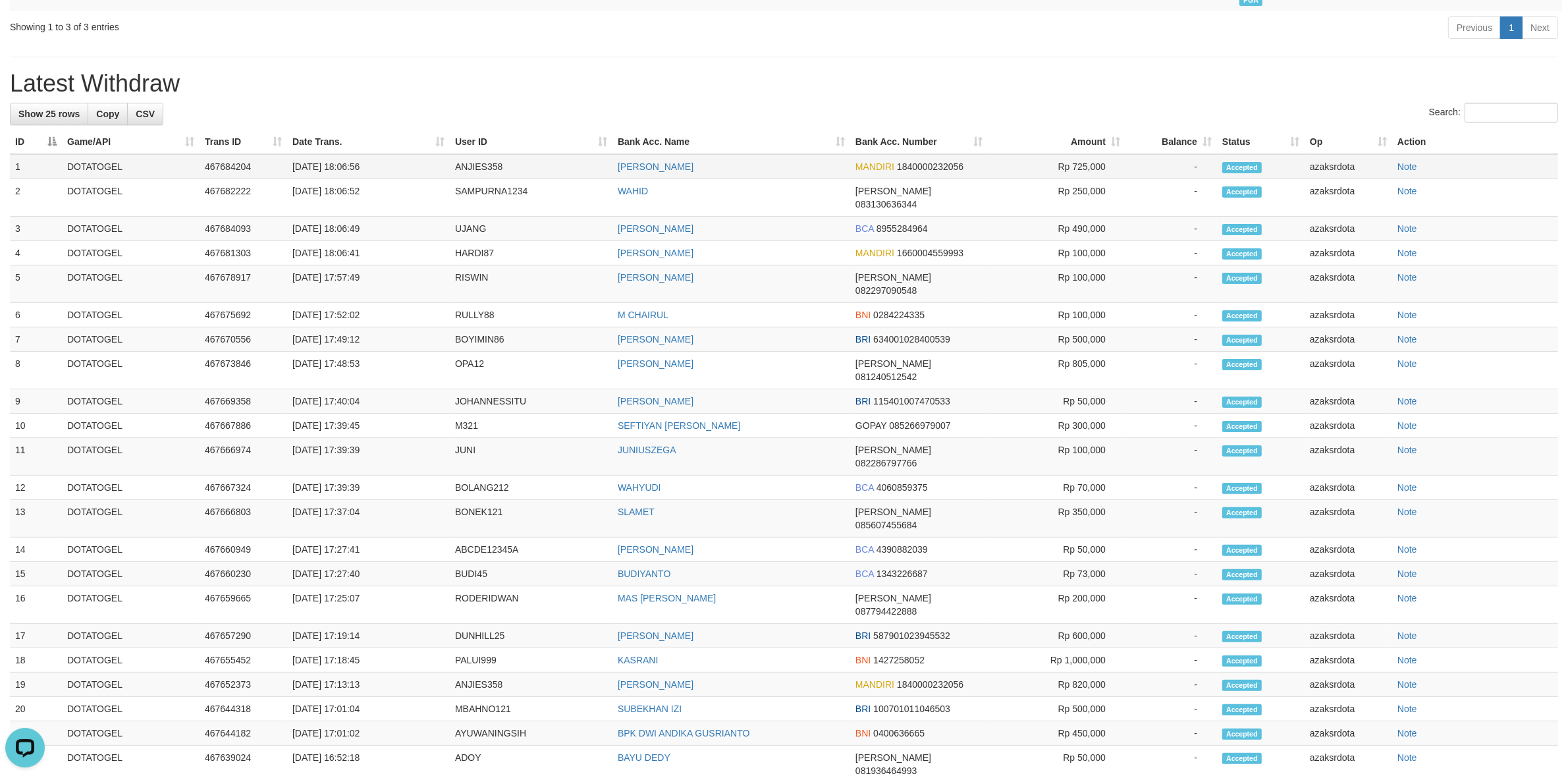
click at [346, 170] on td "[DATE] 18:06:56" at bounding box center [368, 166] width 162 height 25
click at [392, 157] on td "[DATE] 18:06:56" at bounding box center [368, 166] width 162 height 25
click at [338, 162] on td "[DATE] 18:06:56" at bounding box center [368, 166] width 162 height 25
click at [344, 159] on td "[DATE] 18:06:56" at bounding box center [368, 166] width 162 height 25
drag, startPoint x: 344, startPoint y: 159, endPoint x: 367, endPoint y: 162, distance: 23.2
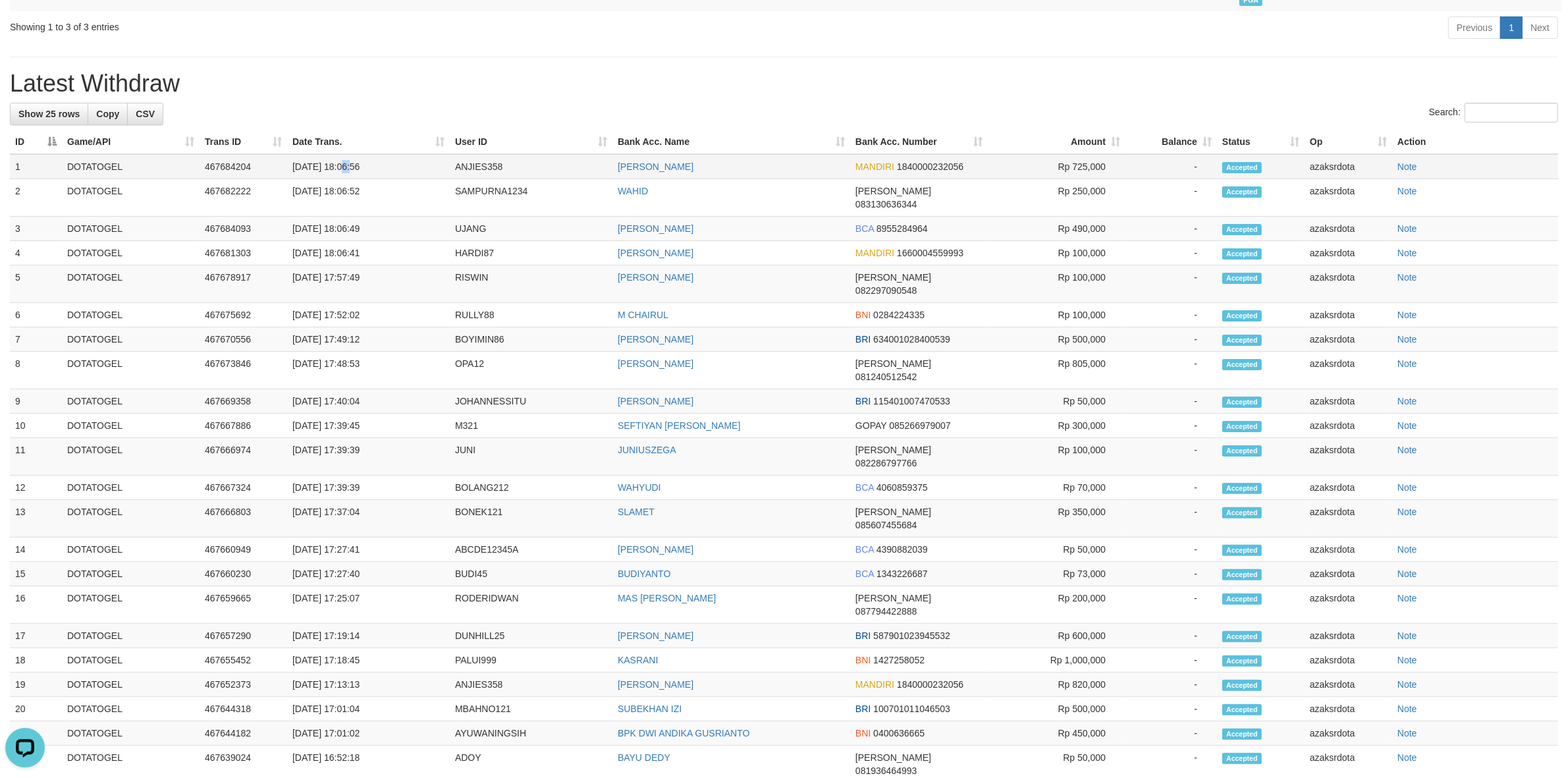
click at [346, 159] on td "[DATE] 18:06:56" at bounding box center [368, 166] width 162 height 25
click at [367, 162] on td "[DATE] 18:06:56" at bounding box center [368, 166] width 162 height 25
copy td "18:06:56"
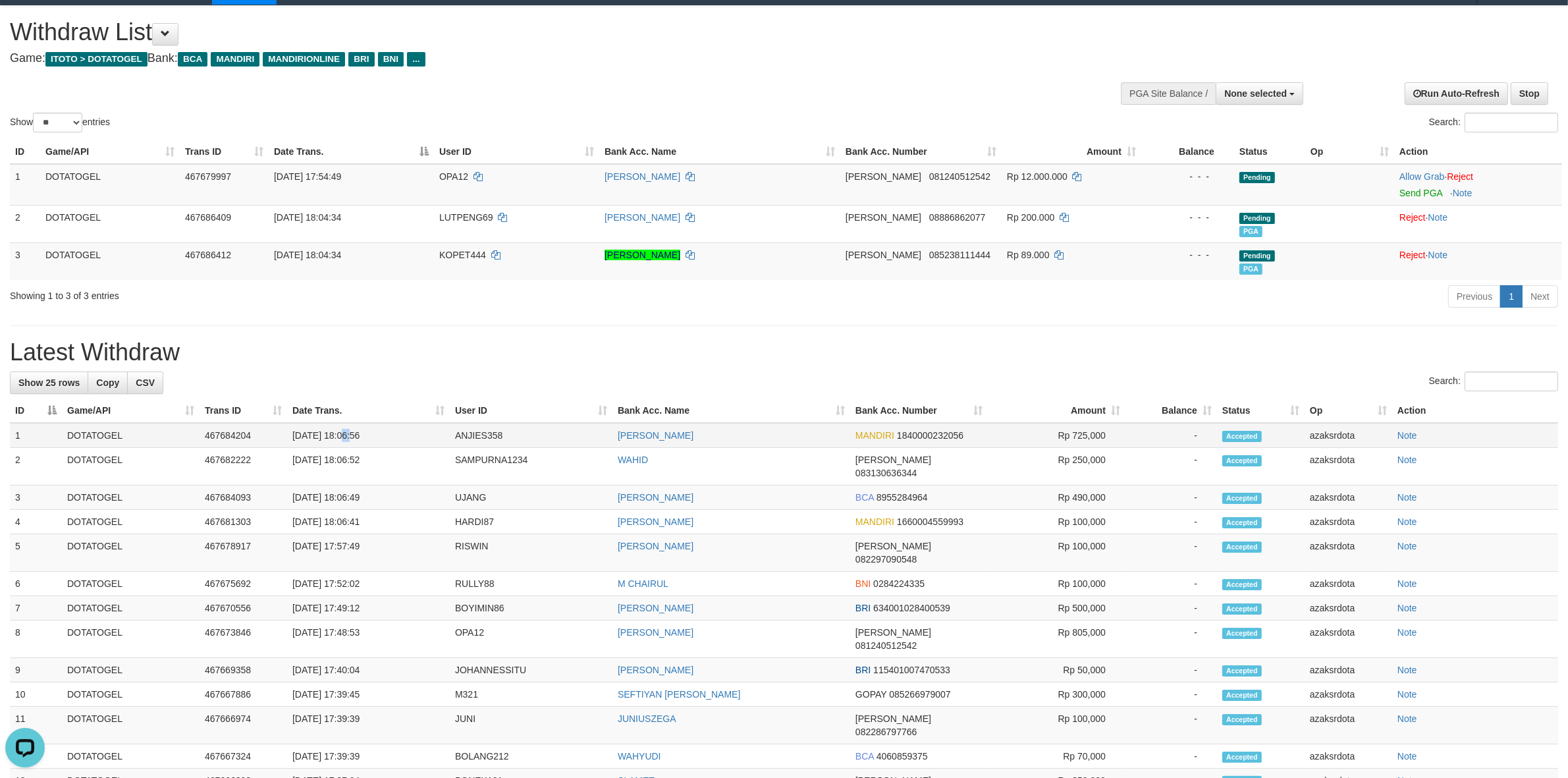
scroll to position [0, 0]
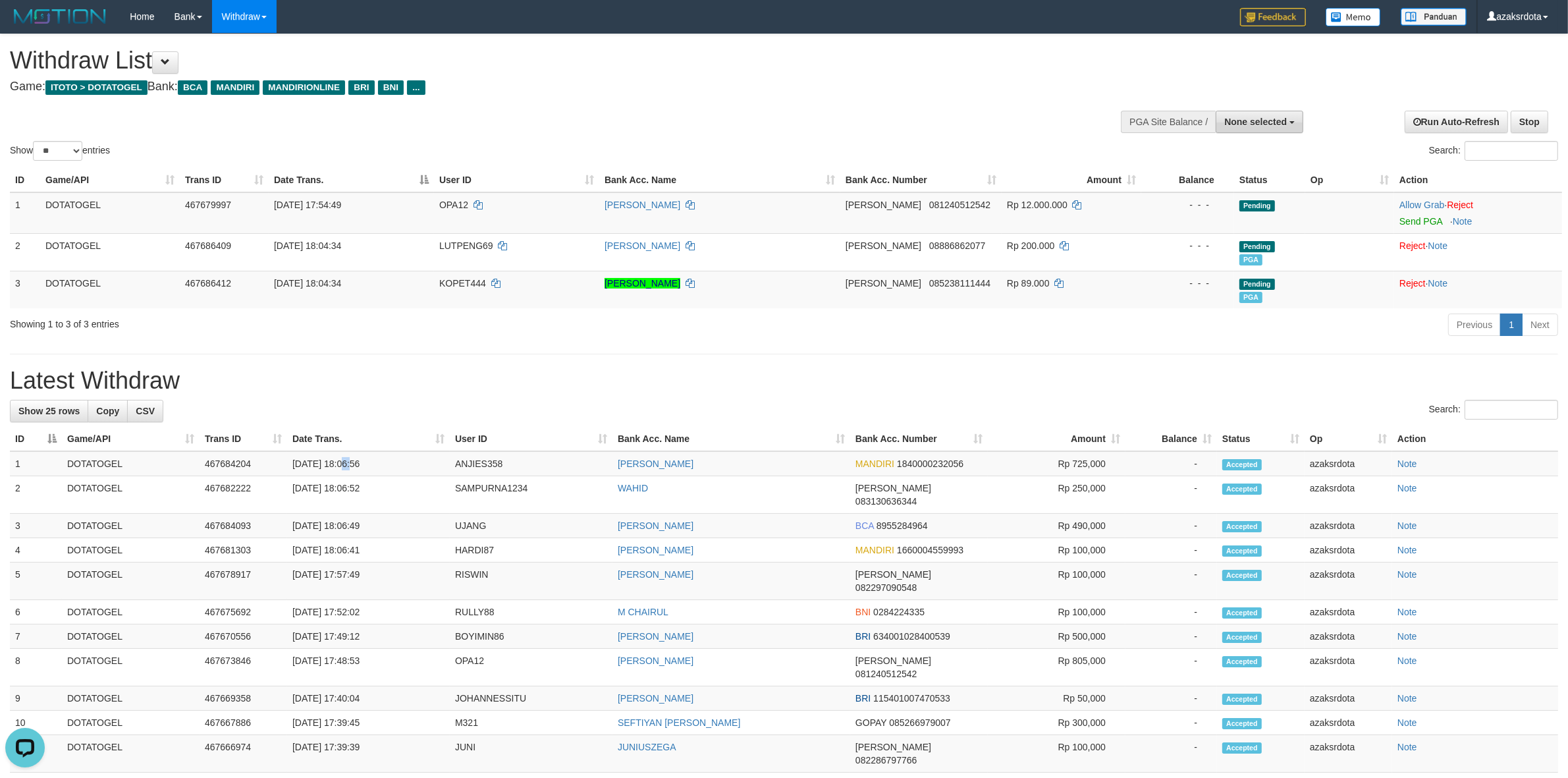
click at [1245, 129] on button "None selected" at bounding box center [1259, 122] width 88 height 22
click at [1247, 180] on label "[ITOTO] DOTATOGEL" at bounding box center [1237, 189] width 130 height 17
select select "***"
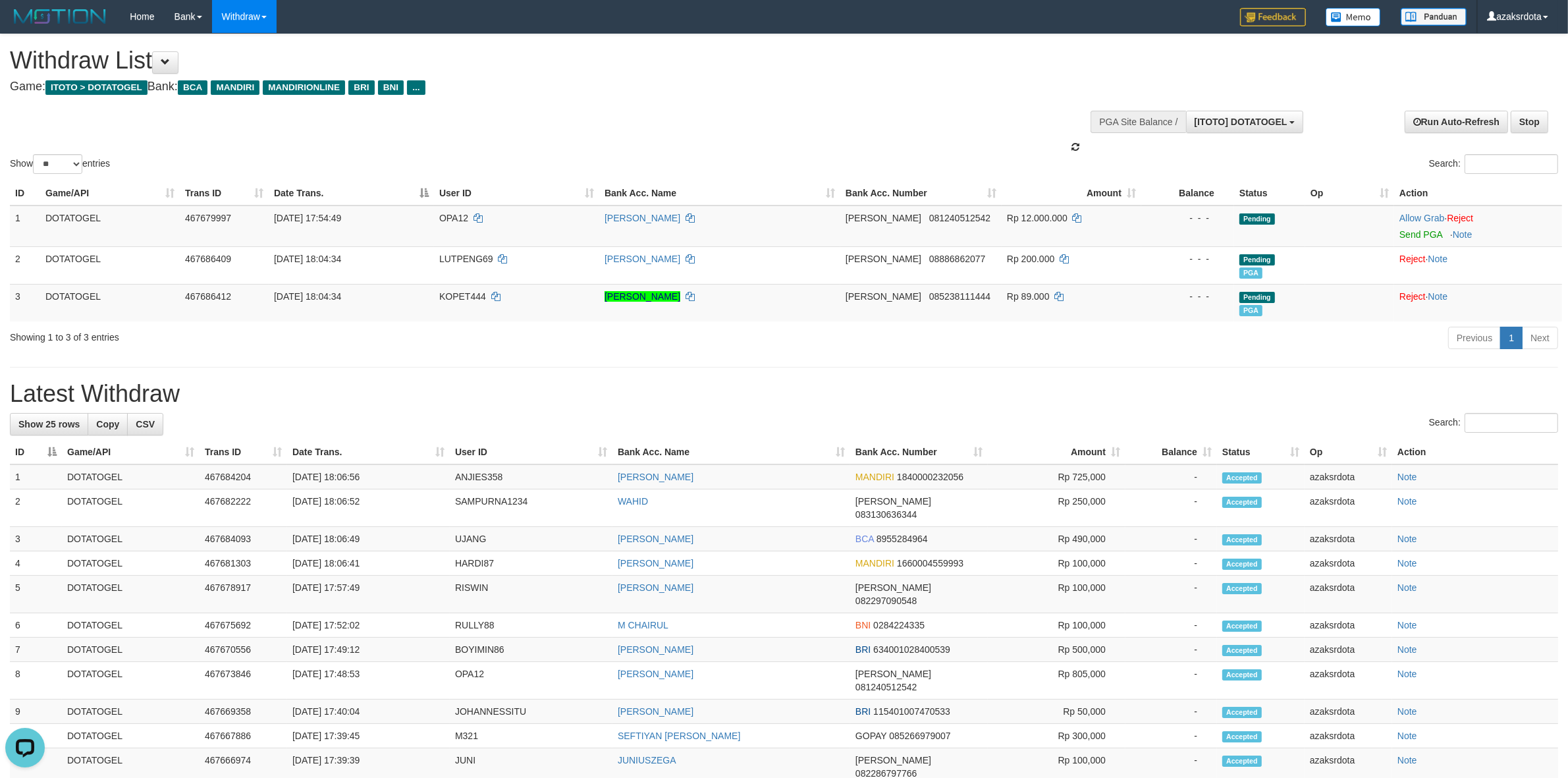
scroll to position [11, 0]
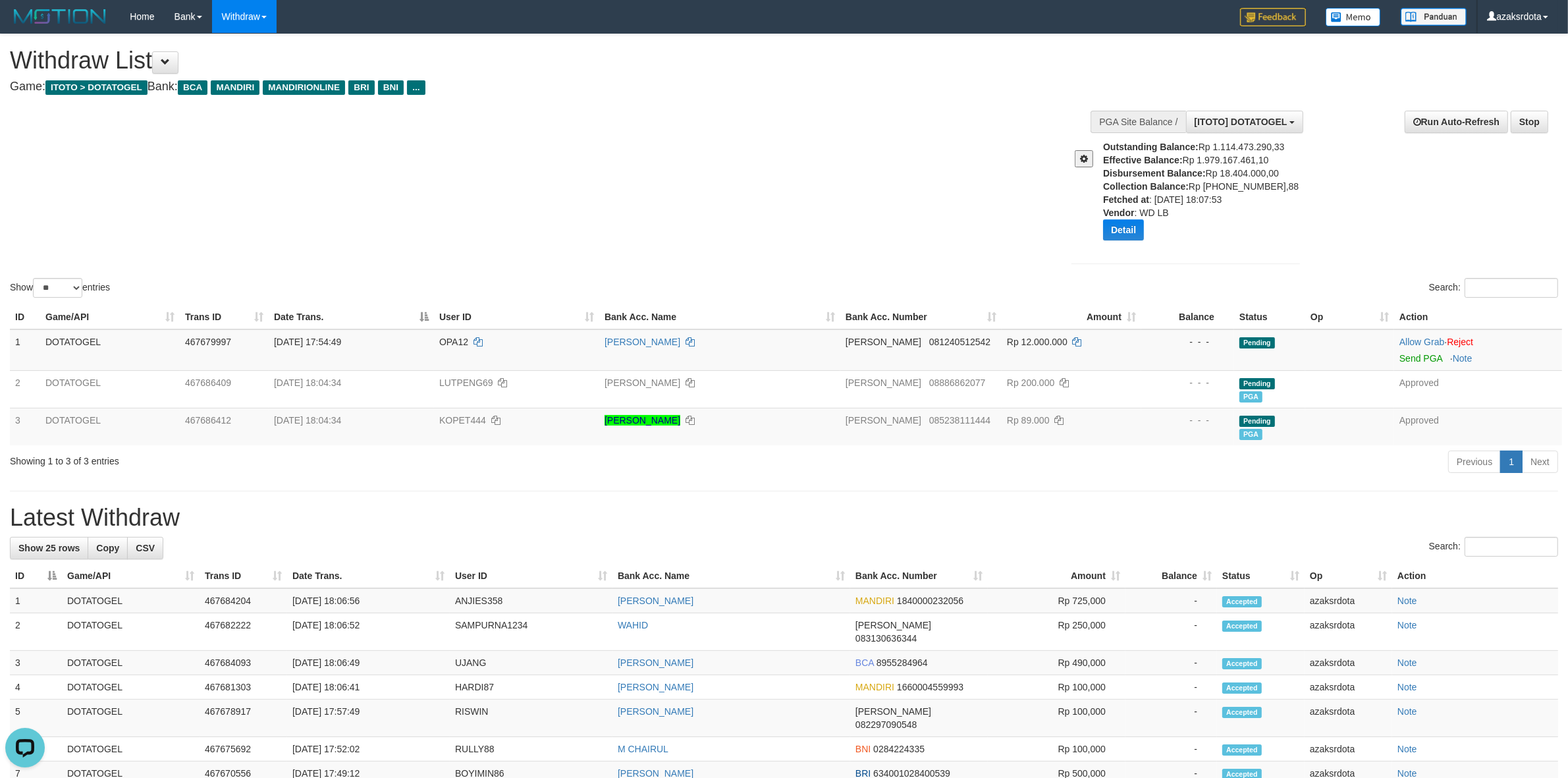
click at [1025, 478] on div "**********" at bounding box center [784, 699] width 1568 height 1331
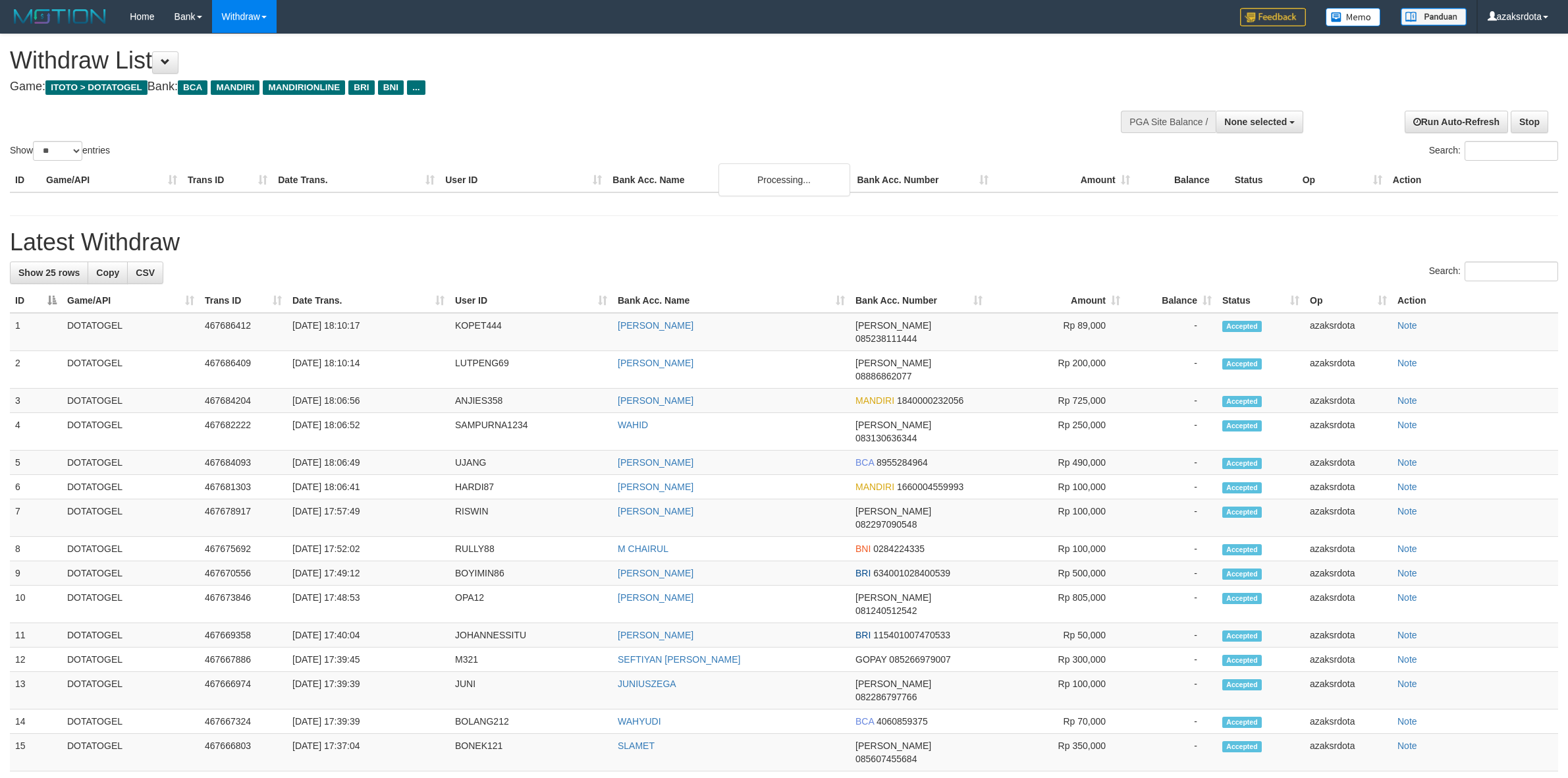
select select
select select "**"
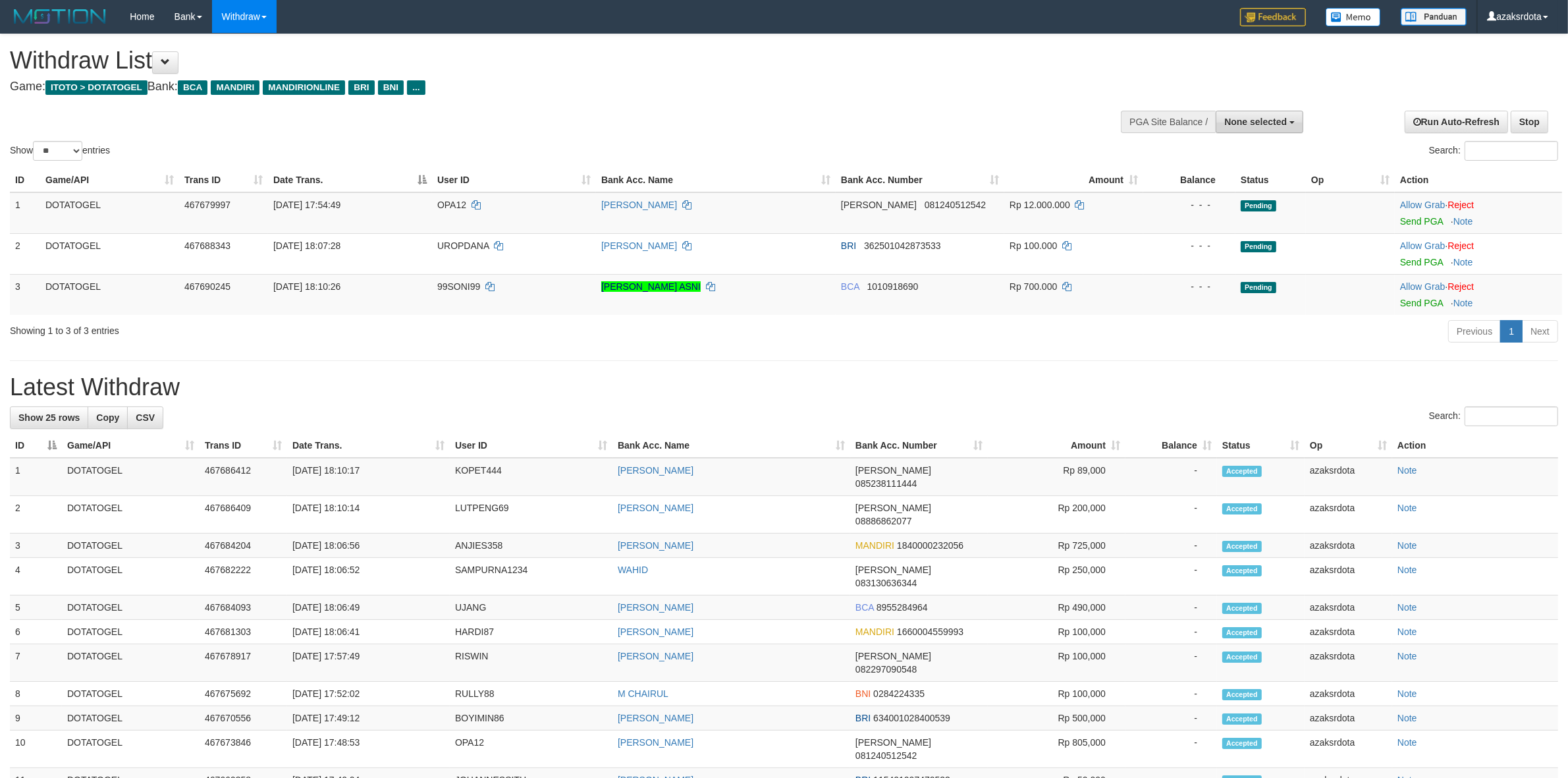
click at [1272, 122] on span "None selected" at bounding box center [1255, 122] width 62 height 10
click at [1222, 191] on label "[ITOTO] DOTATOGEL" at bounding box center [1237, 189] width 130 height 17
select select "***"
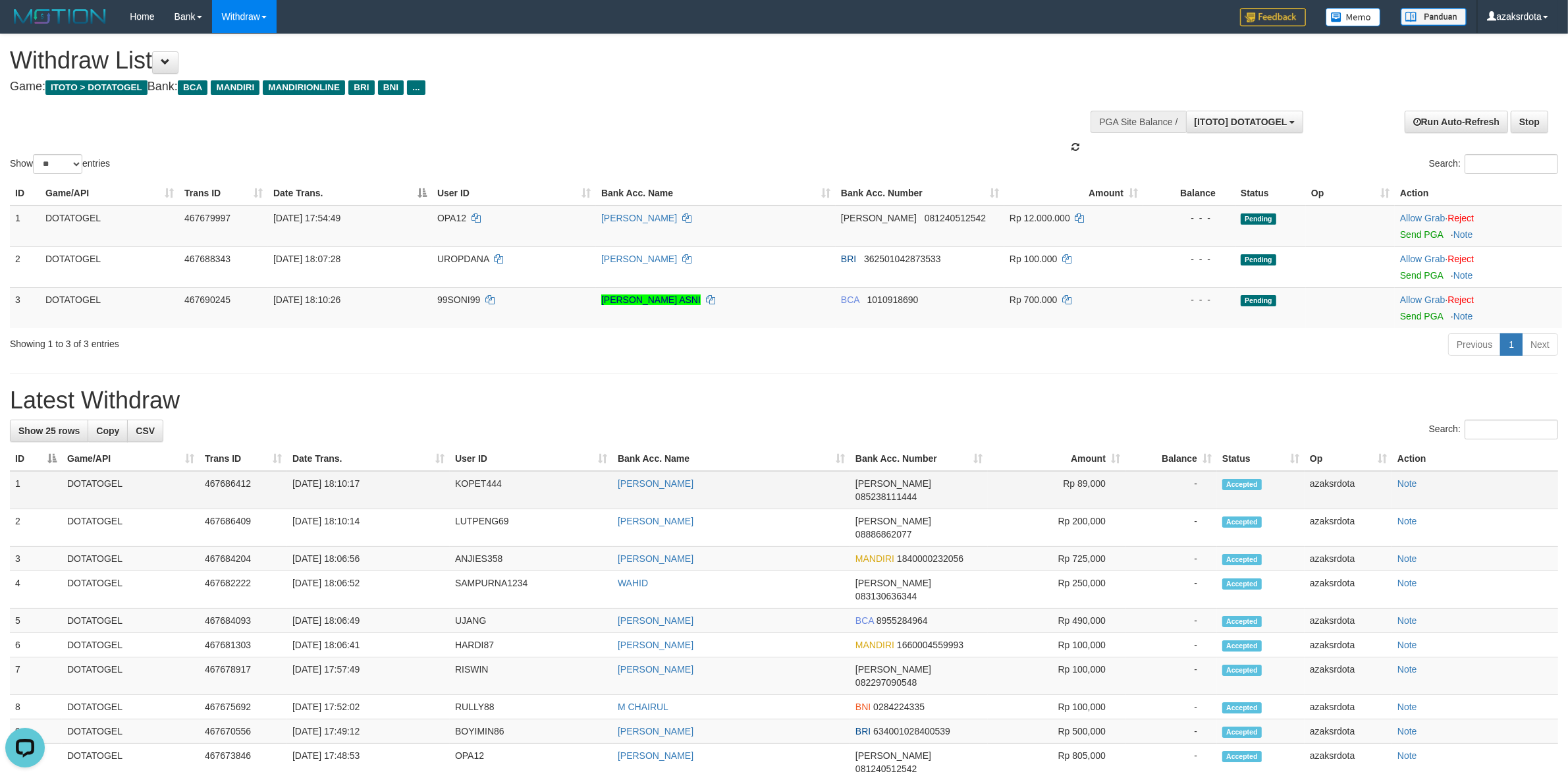
click at [343, 481] on td "[DATE] 18:10:17" at bounding box center [368, 490] width 162 height 38
drag, startPoint x: 343, startPoint y: 481, endPoint x: 379, endPoint y: 481, distance: 36.0
click at [379, 481] on td "[DATE] 18:10:17" at bounding box center [368, 490] width 162 height 38
copy td "18:10:17"
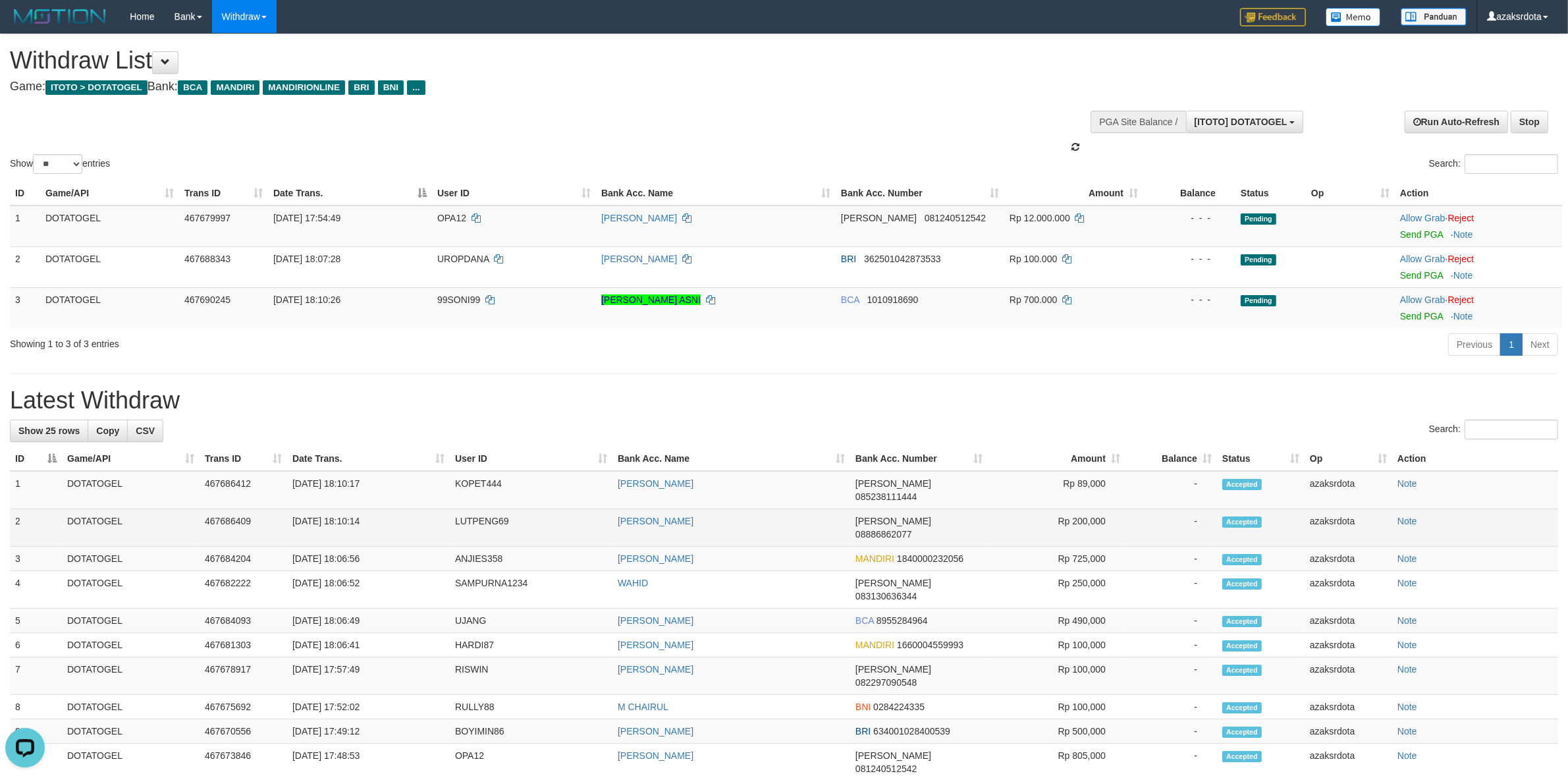
click at [345, 511] on td "[DATE] 18:10:14" at bounding box center [368, 528] width 162 height 38
click at [369, 509] on td "[DATE] 18:10:14" at bounding box center [368, 528] width 162 height 38
click at [343, 509] on td "[DATE] 18:10:14" at bounding box center [368, 528] width 162 height 38
drag, startPoint x: 343, startPoint y: 507, endPoint x: 381, endPoint y: 503, distance: 38.2
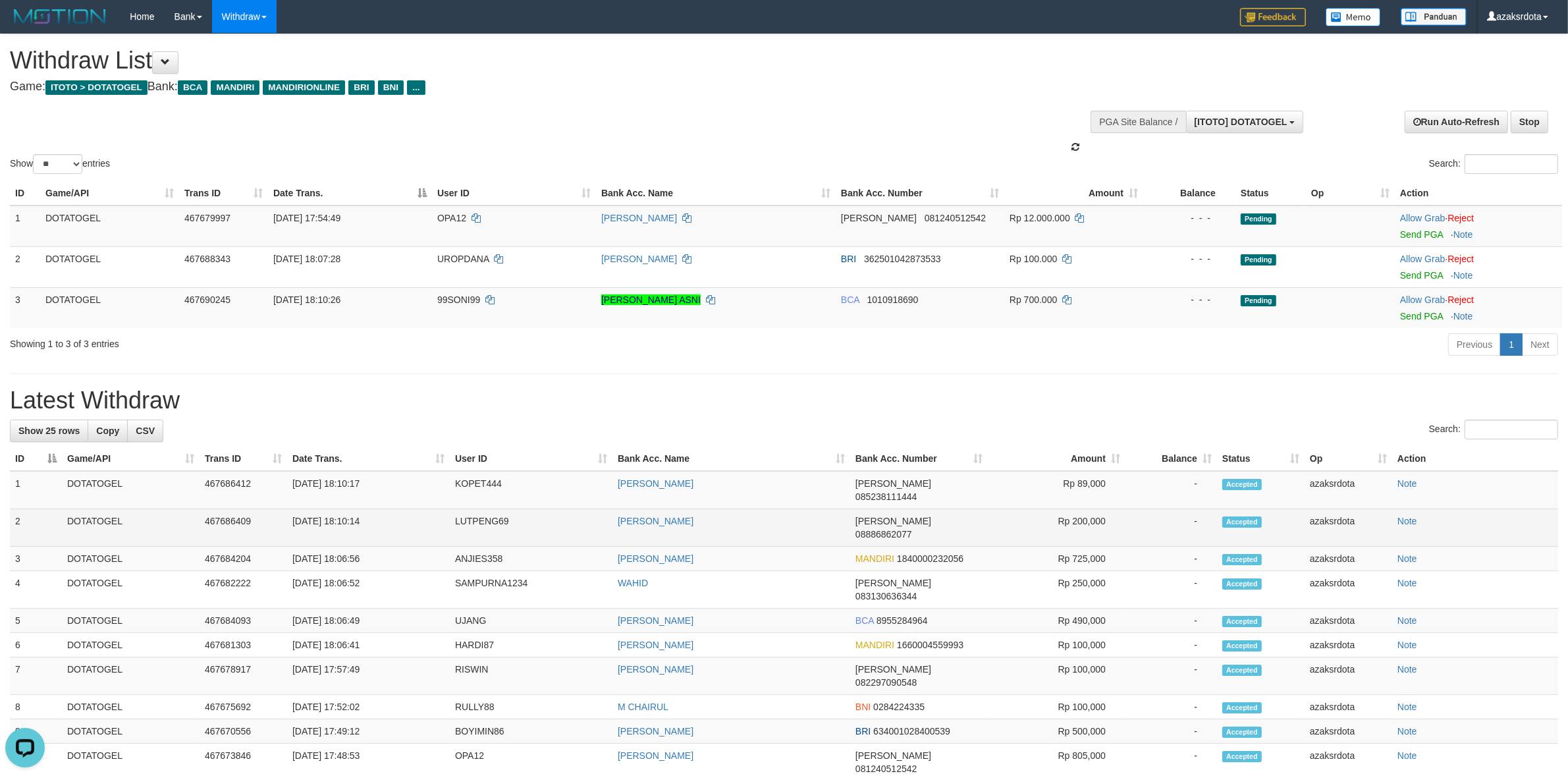
click at [356, 509] on td "[DATE] 18:10:14" at bounding box center [368, 528] width 162 height 38
click at [381, 509] on td "[DATE] 18:10:14" at bounding box center [368, 528] width 162 height 38
click at [342, 509] on td "[DATE] 18:10:14" at bounding box center [368, 528] width 162 height 38
drag, startPoint x: 342, startPoint y: 509, endPoint x: 367, endPoint y: 511, distance: 25.1
click at [341, 511] on td "[DATE] 18:10:14" at bounding box center [368, 528] width 162 height 38
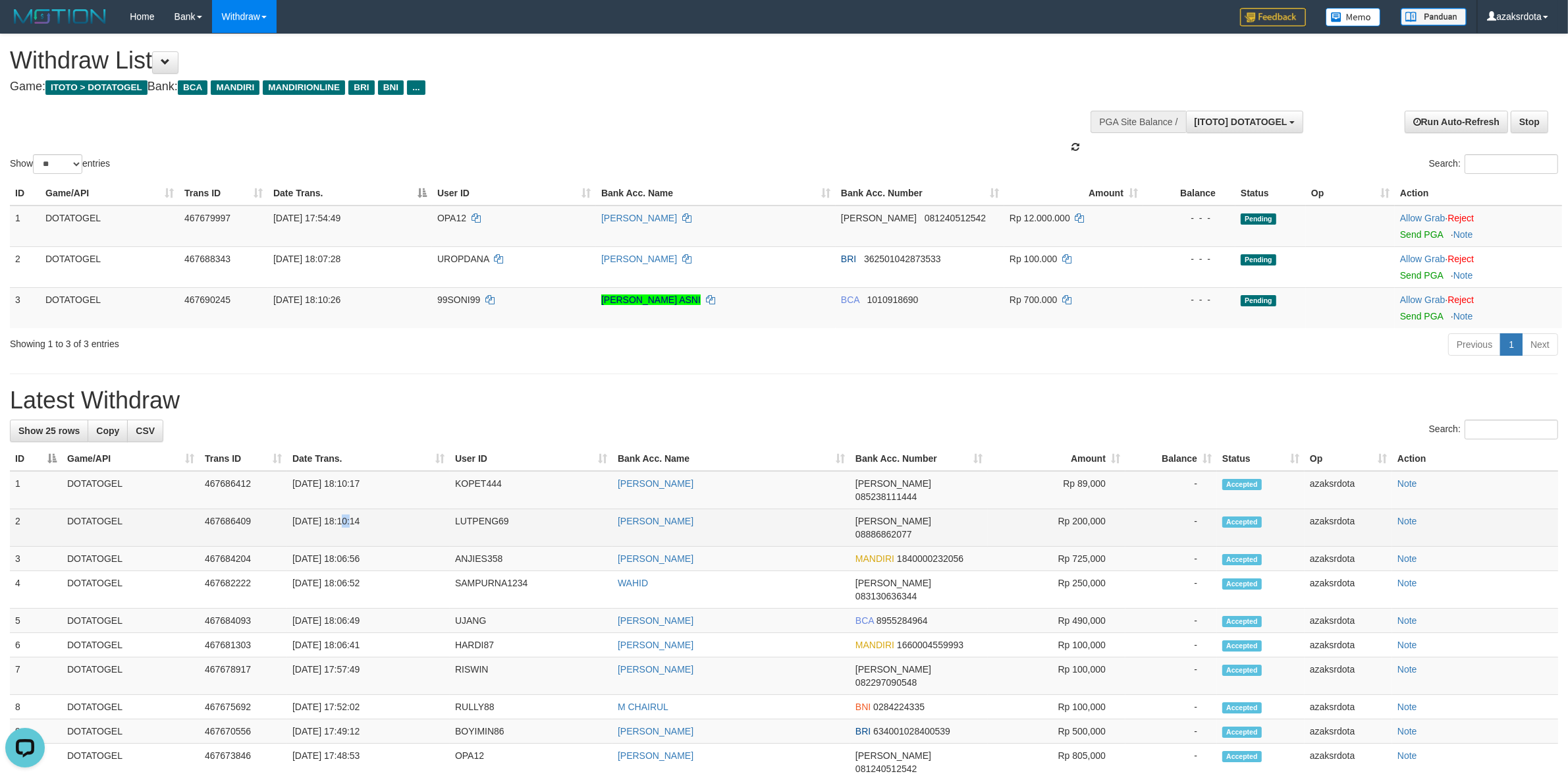
click at [367, 511] on td "[DATE] 18:10:14" at bounding box center [368, 528] width 162 height 38
copy td "18:10:14"
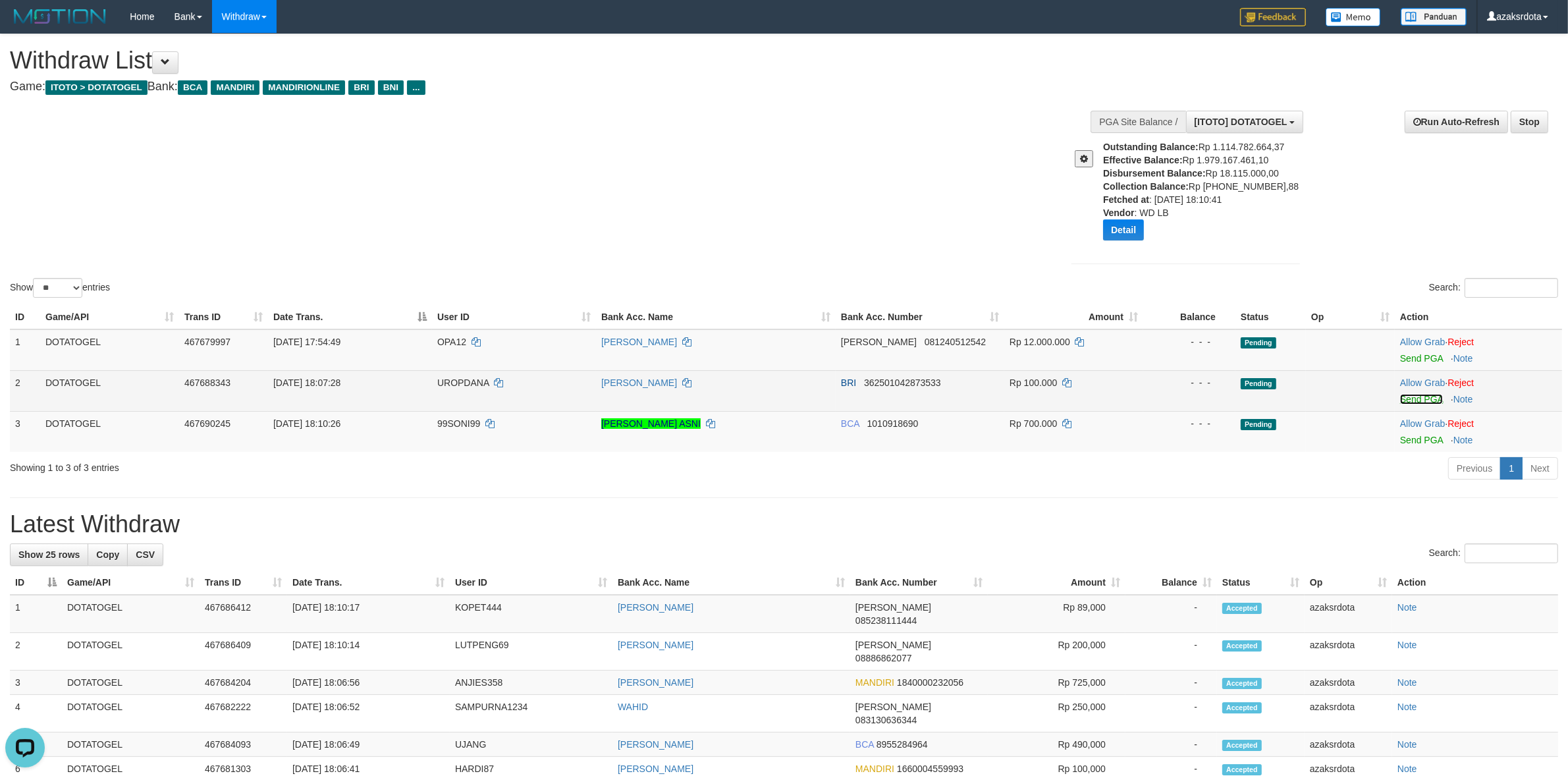
click at [1433, 395] on link "Send PGA" at bounding box center [1421, 398] width 43 height 10
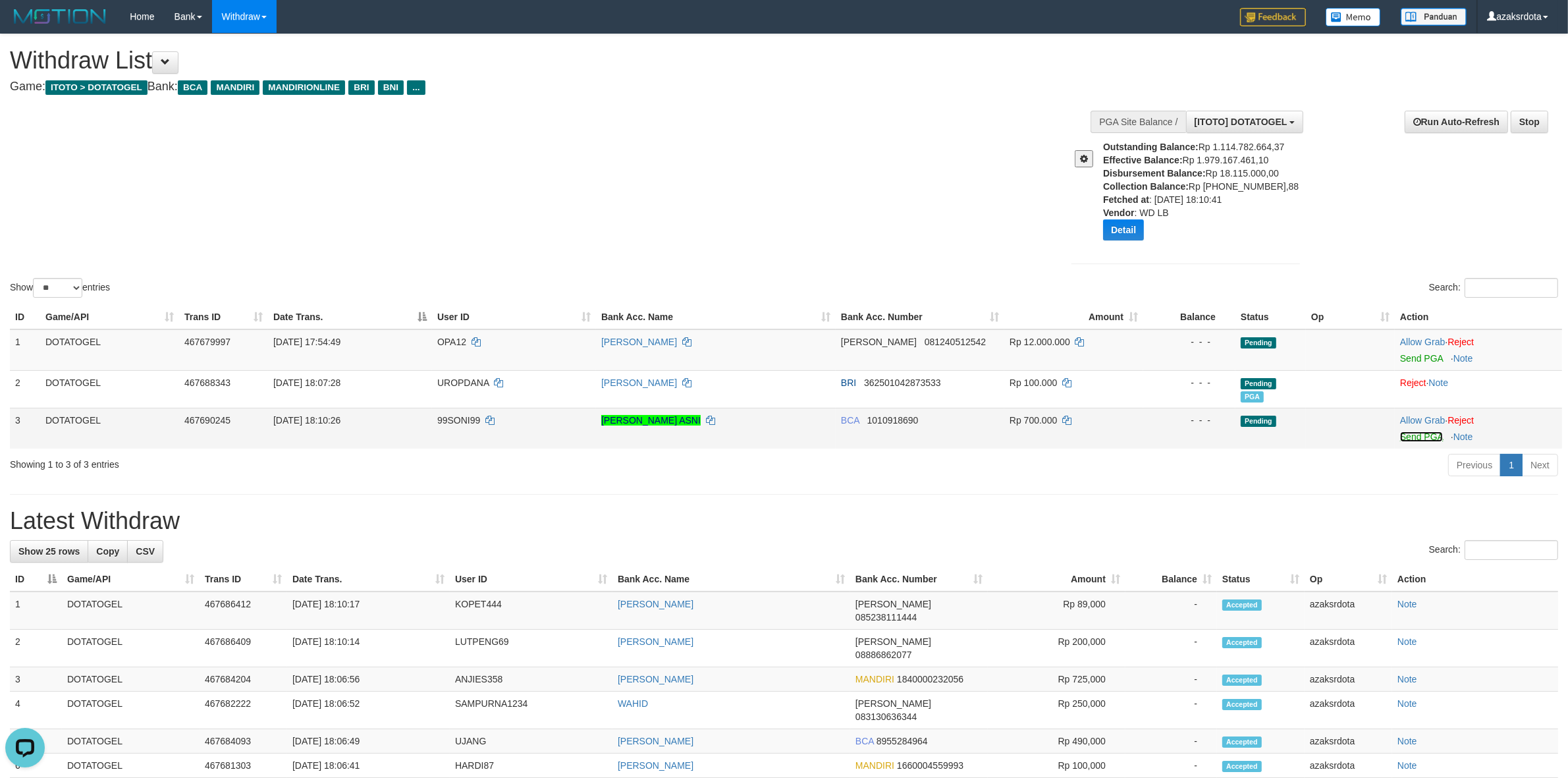
click at [1407, 436] on link "Send PGA" at bounding box center [1421, 436] width 43 height 10
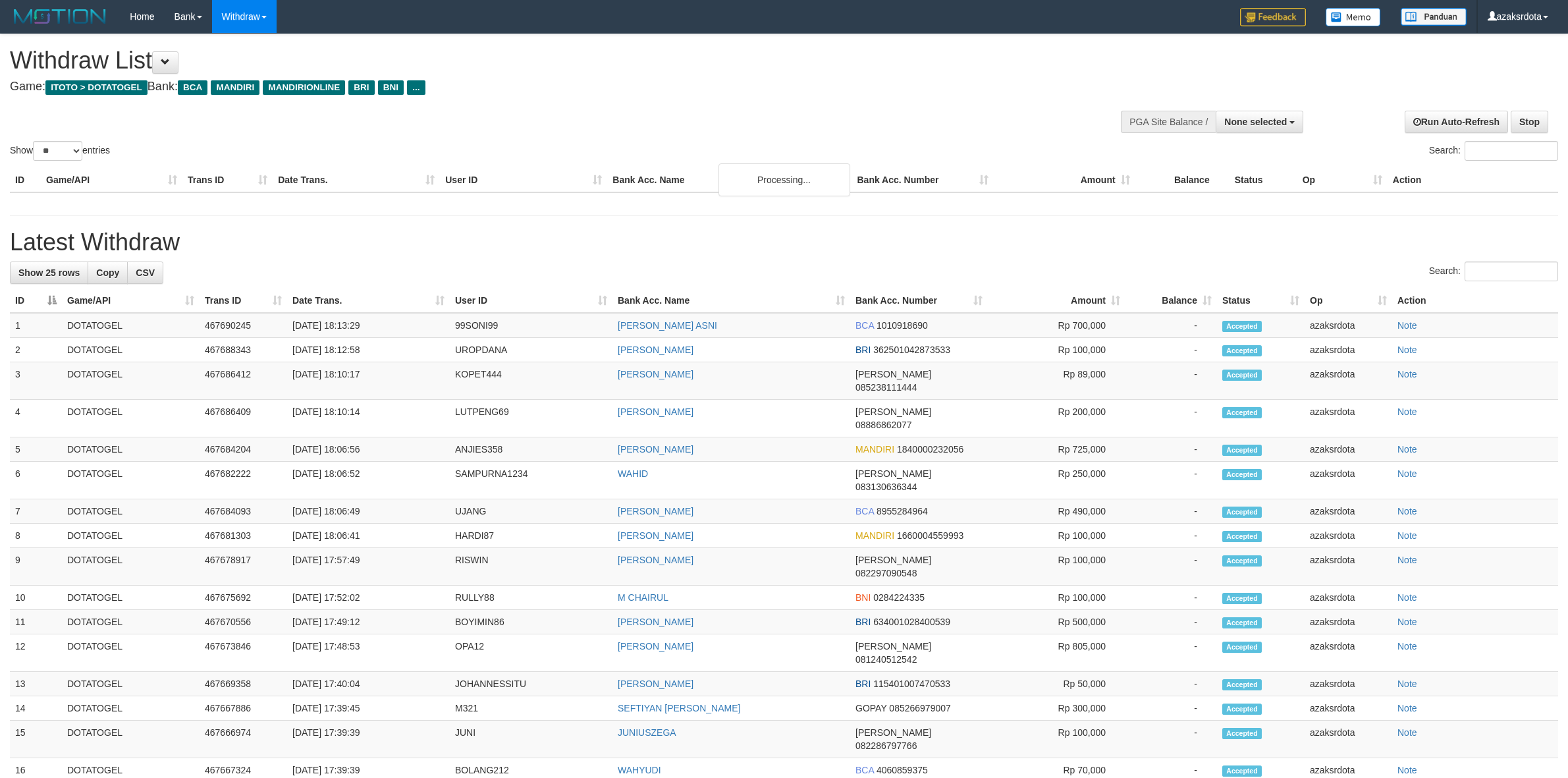
select select
select select "**"
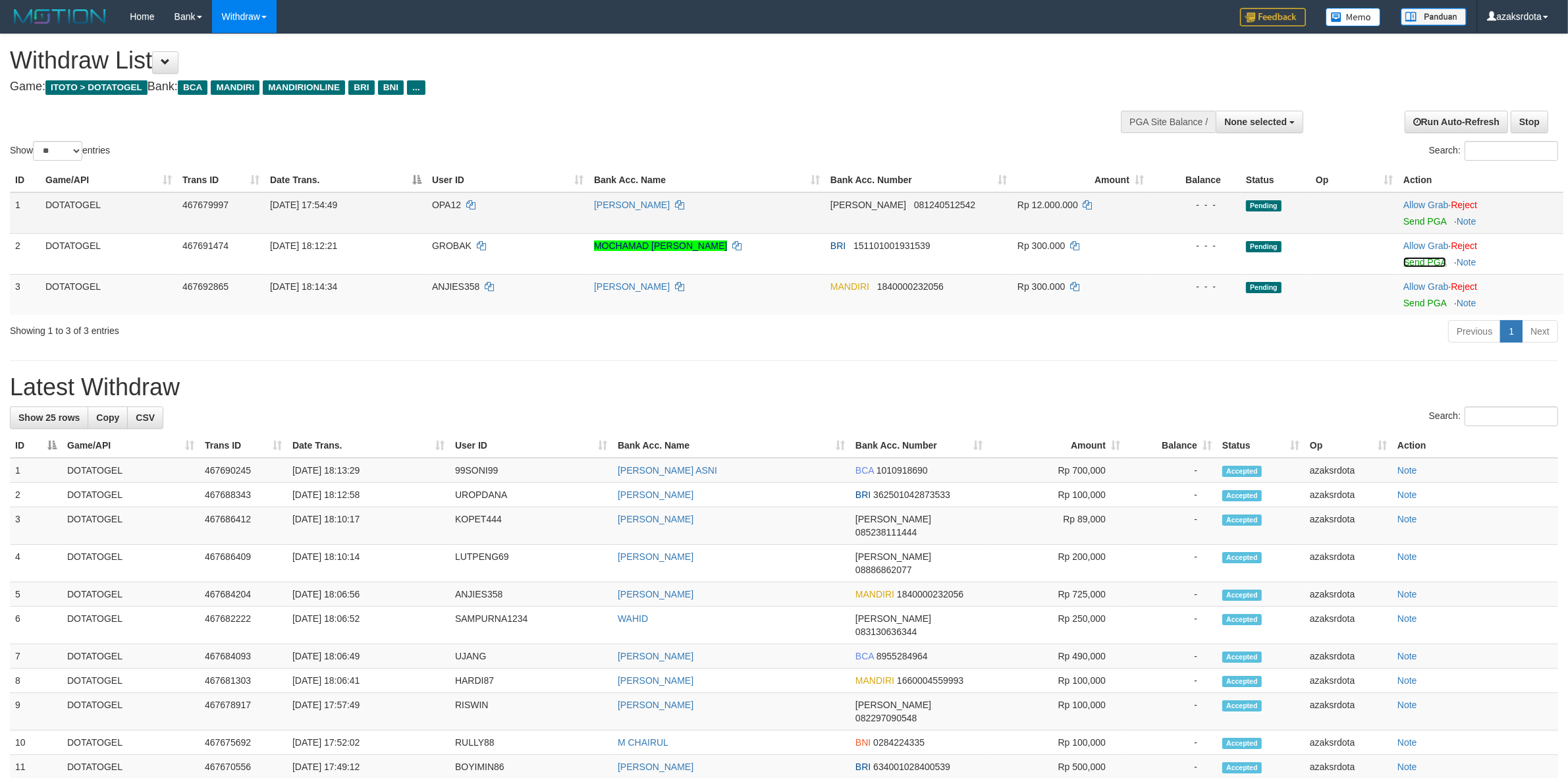
drag, startPoint x: 1438, startPoint y: 257, endPoint x: 861, endPoint y: 230, distance: 577.6
click at [1438, 257] on link "Send PGA" at bounding box center [1424, 262] width 43 height 10
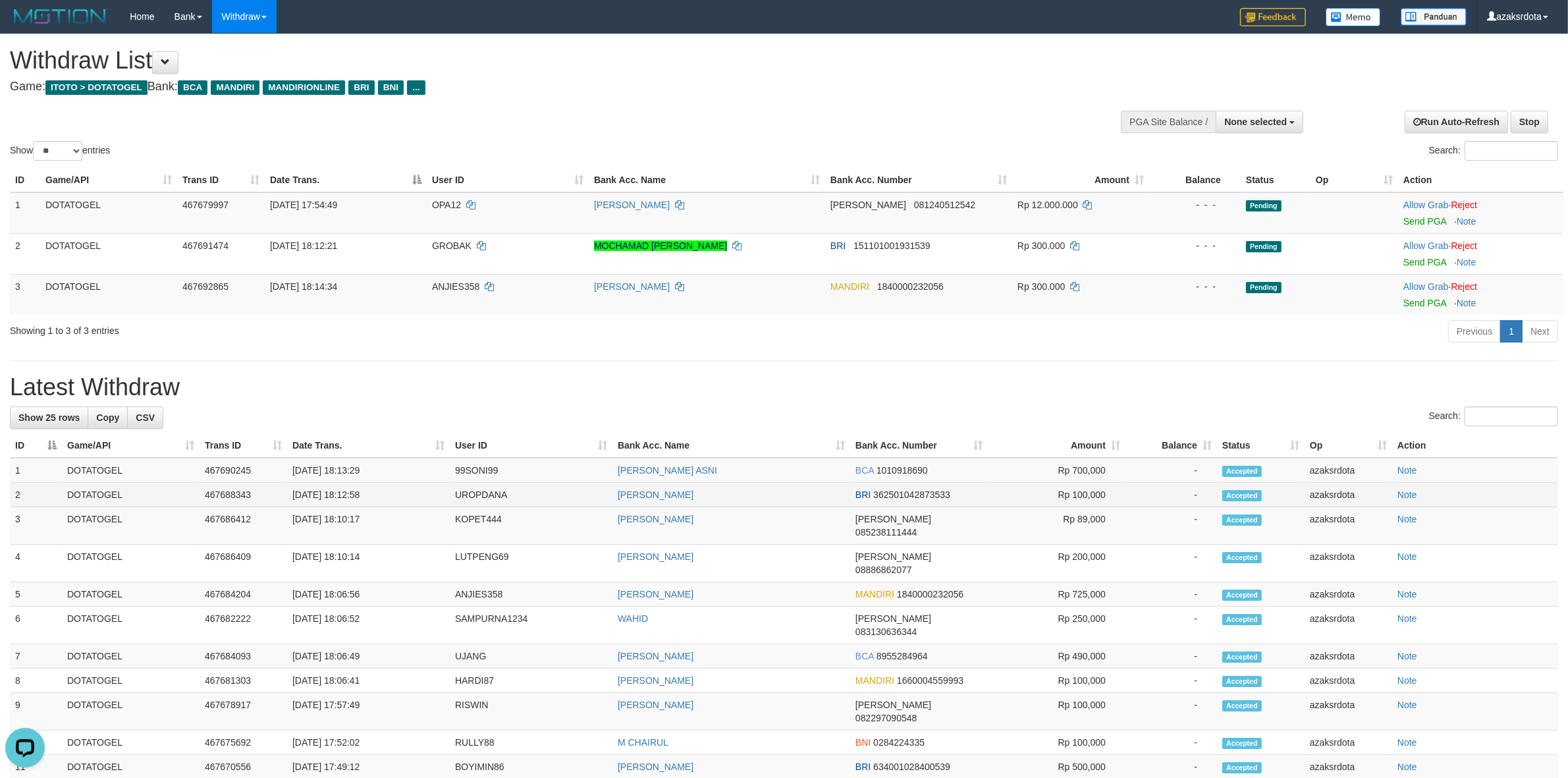
click at [341, 495] on td "[DATE] 18:12:58" at bounding box center [368, 495] width 162 height 24
drag, startPoint x: 341, startPoint y: 495, endPoint x: 373, endPoint y: 494, distance: 32.0
click at [373, 494] on td "[DATE] 18:12:58" at bounding box center [368, 495] width 162 height 24
copy td "18:12:58"
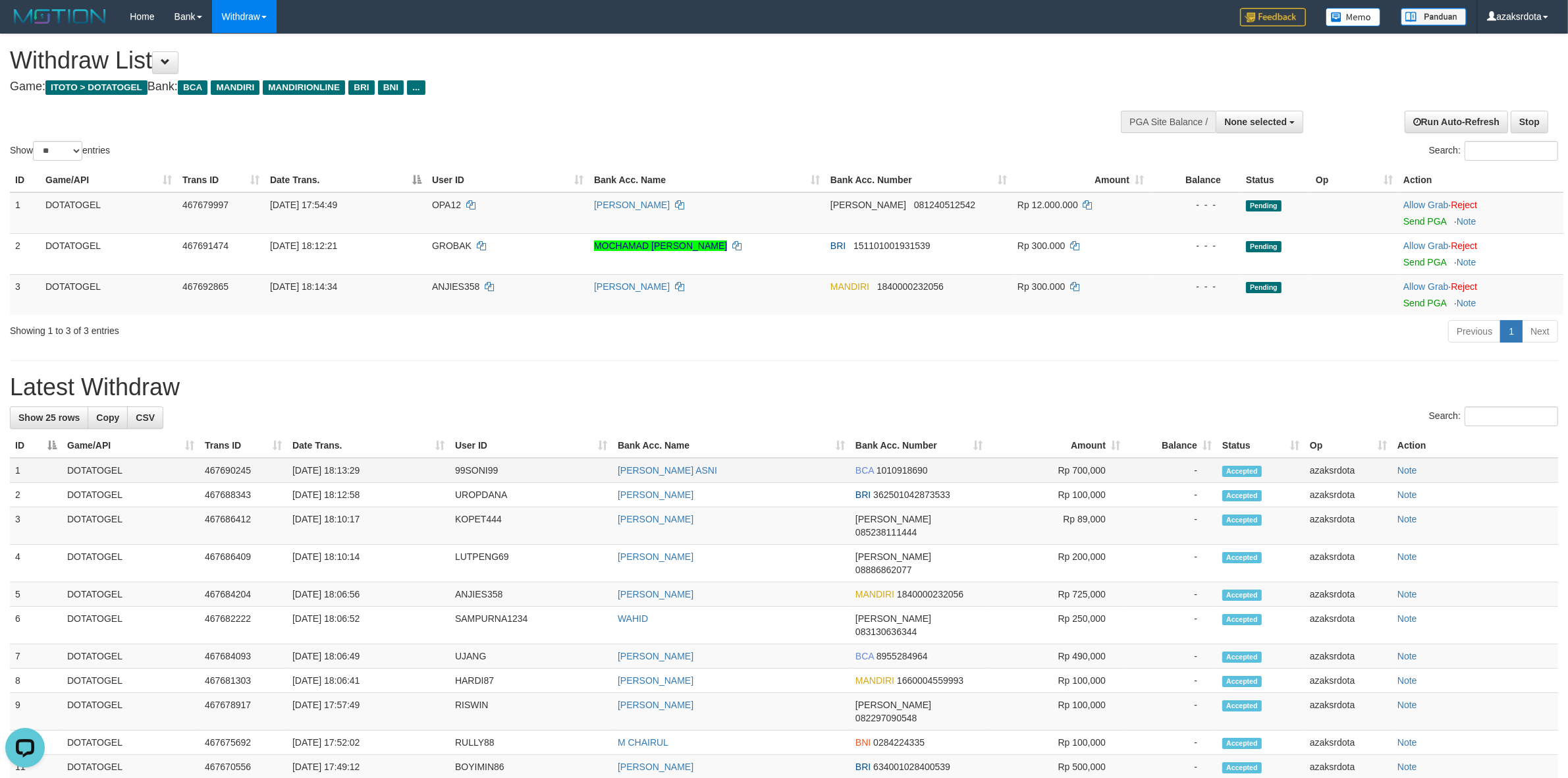
click at [342, 474] on td "[DATE] 18:13:29" at bounding box center [368, 470] width 162 height 25
drag, startPoint x: 342, startPoint y: 474, endPoint x: 377, endPoint y: 465, distance: 36.1
click at [377, 465] on td "[DATE] 18:13:29" at bounding box center [368, 470] width 162 height 25
copy td "18:13:29"
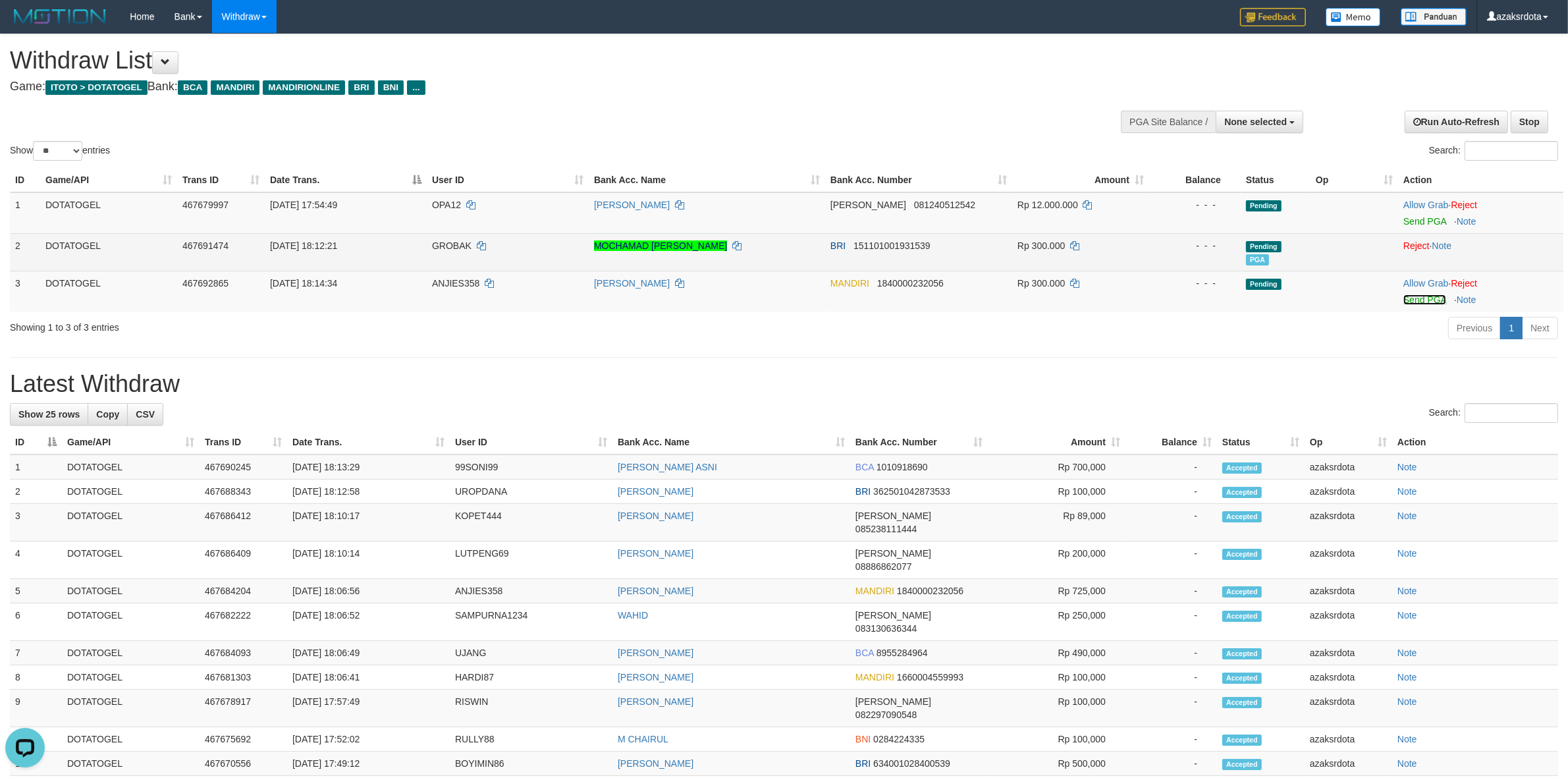
drag, startPoint x: 1421, startPoint y: 297, endPoint x: 871, endPoint y: 238, distance: 553.2
click at [1421, 297] on link "Send PGA" at bounding box center [1424, 299] width 43 height 10
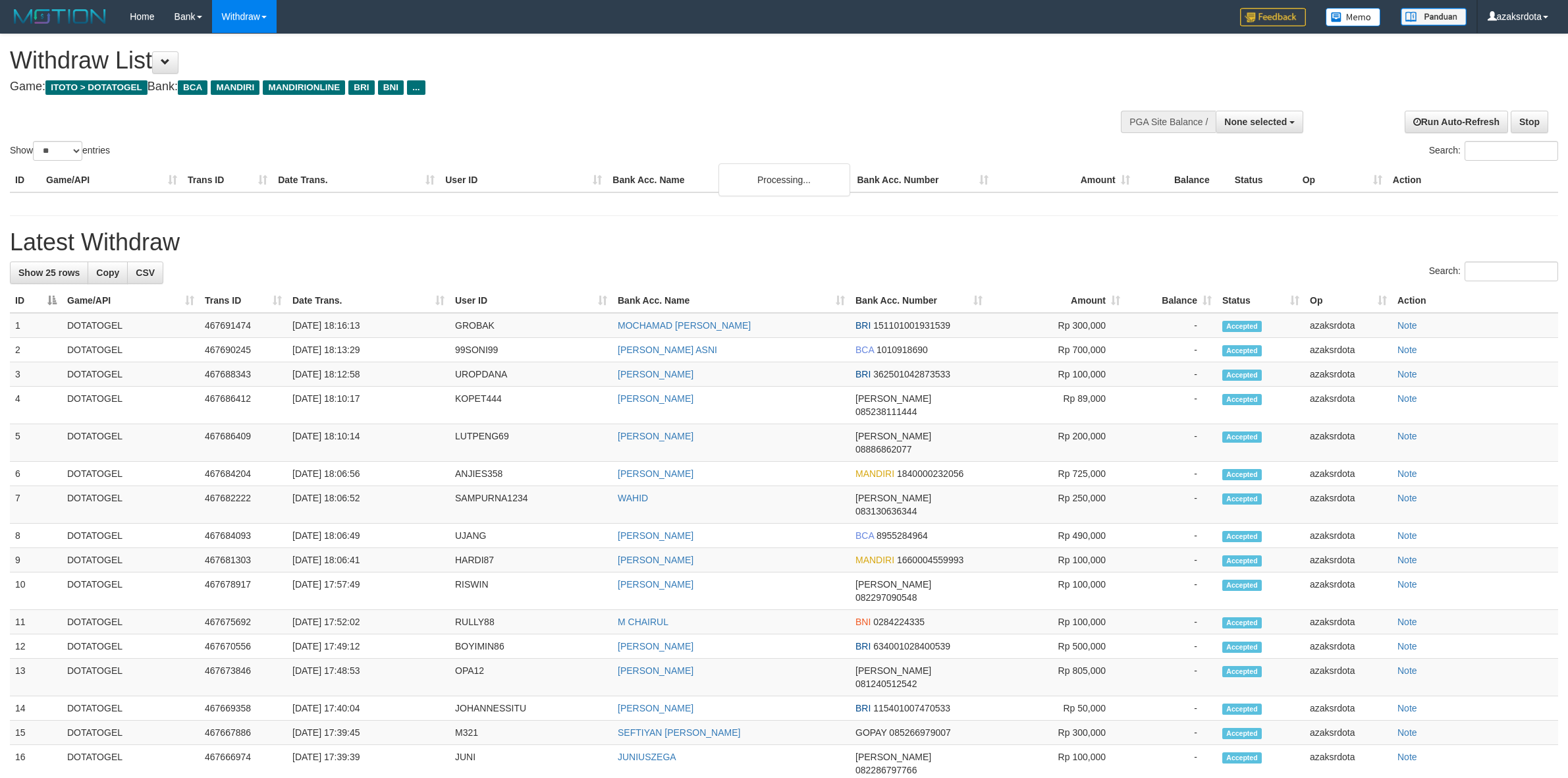
select select
select select "**"
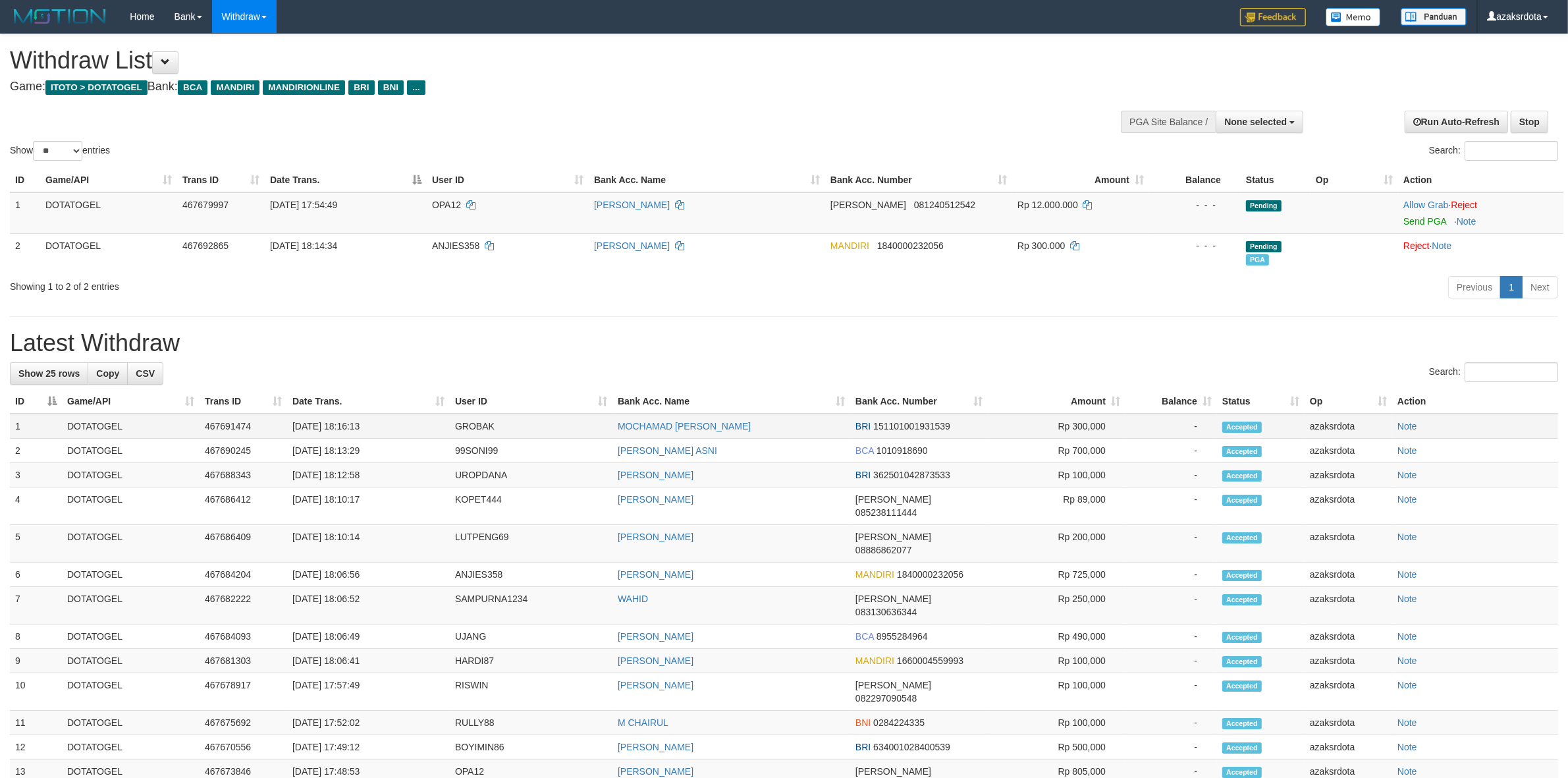
click at [342, 432] on td "[DATE] 18:16:13" at bounding box center [368, 426] width 162 height 25
click at [396, 427] on td "[DATE] 18:16:13" at bounding box center [368, 426] width 162 height 25
copy td "18:16:13"
click at [1255, 115] on button "None selected" at bounding box center [1259, 122] width 88 height 22
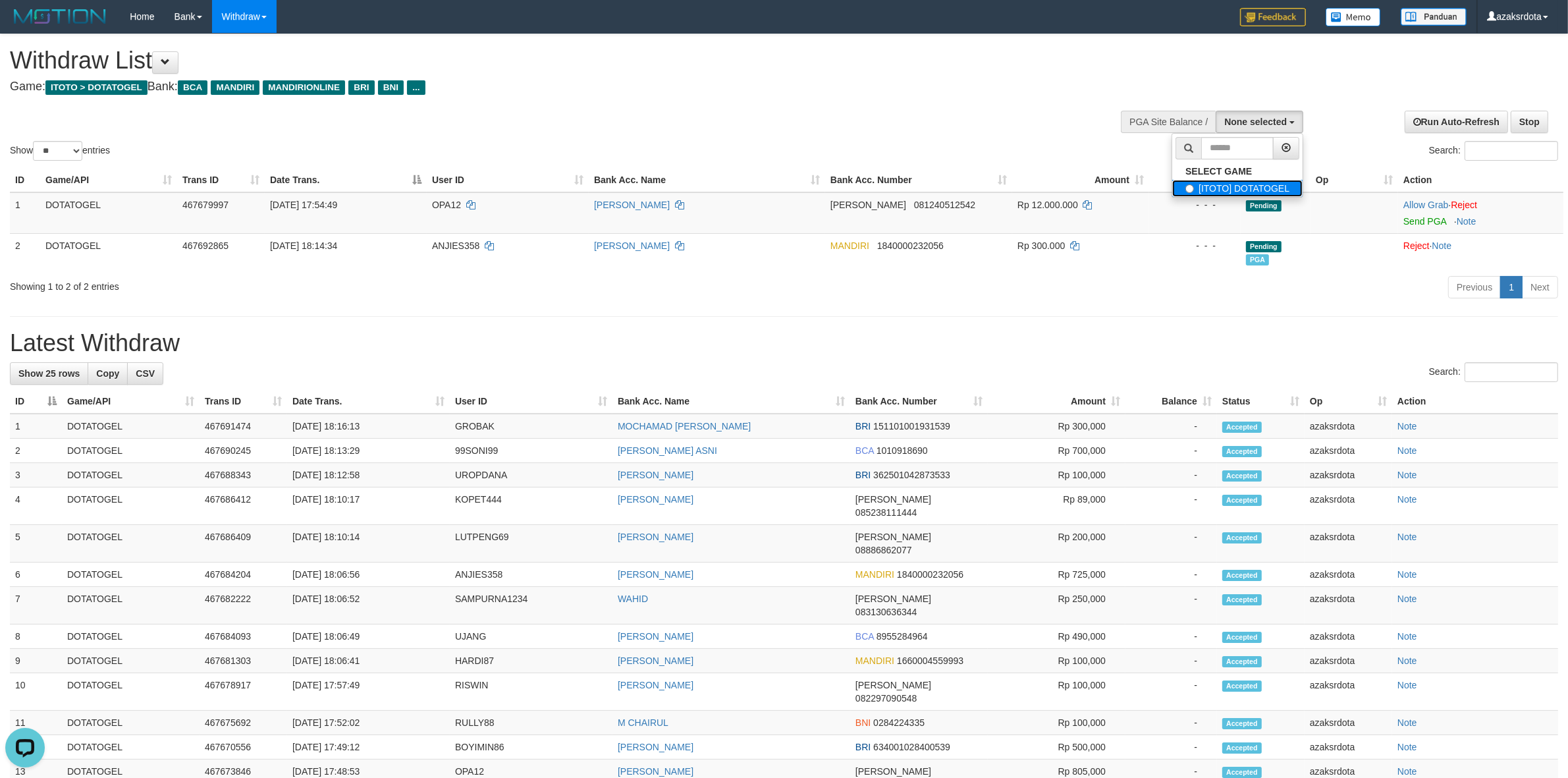
click at [1234, 189] on label "[ITOTO] DOTATOGEL" at bounding box center [1237, 189] width 130 height 17
select select "***"
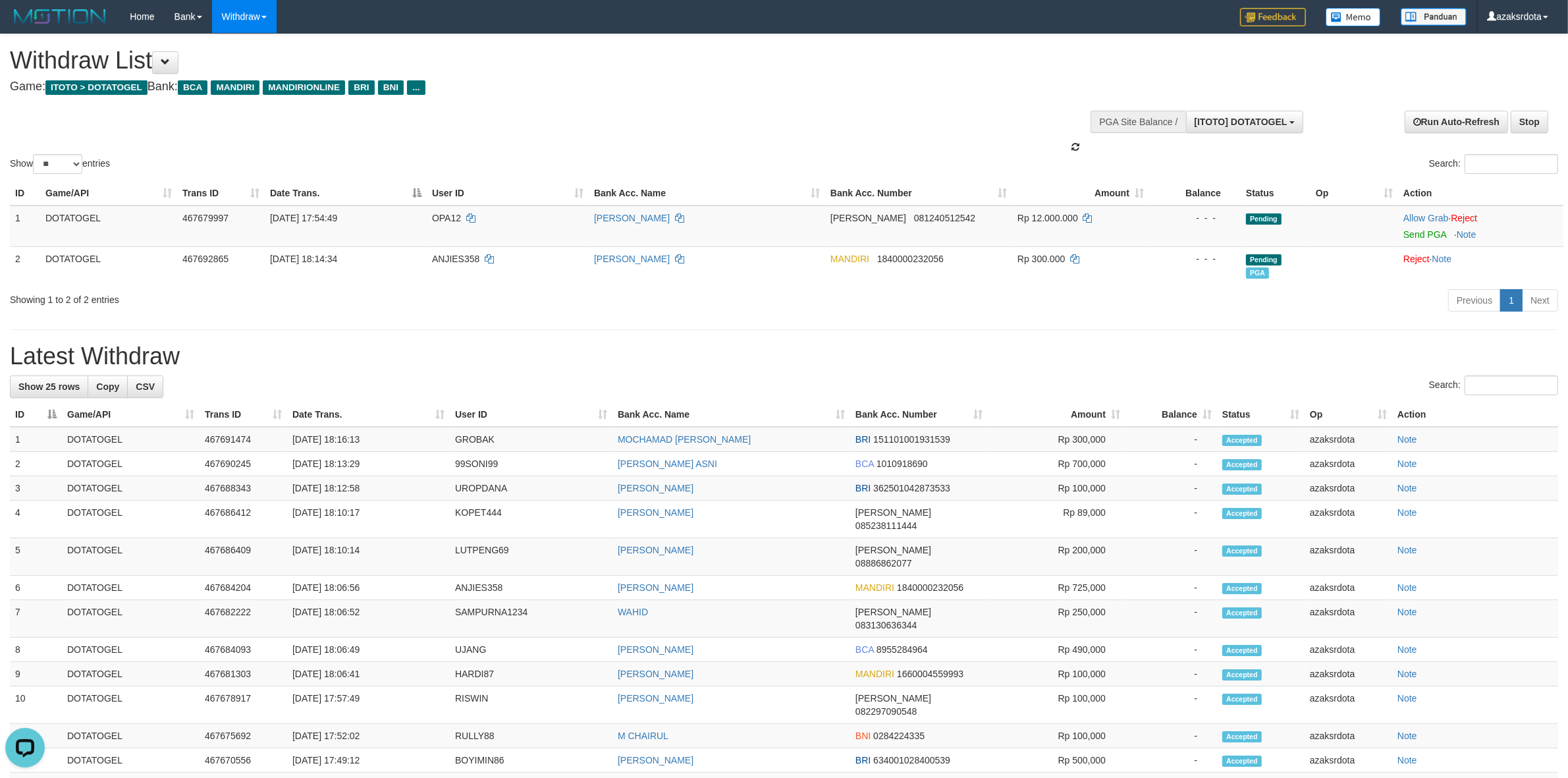
scroll to position [11, 0]
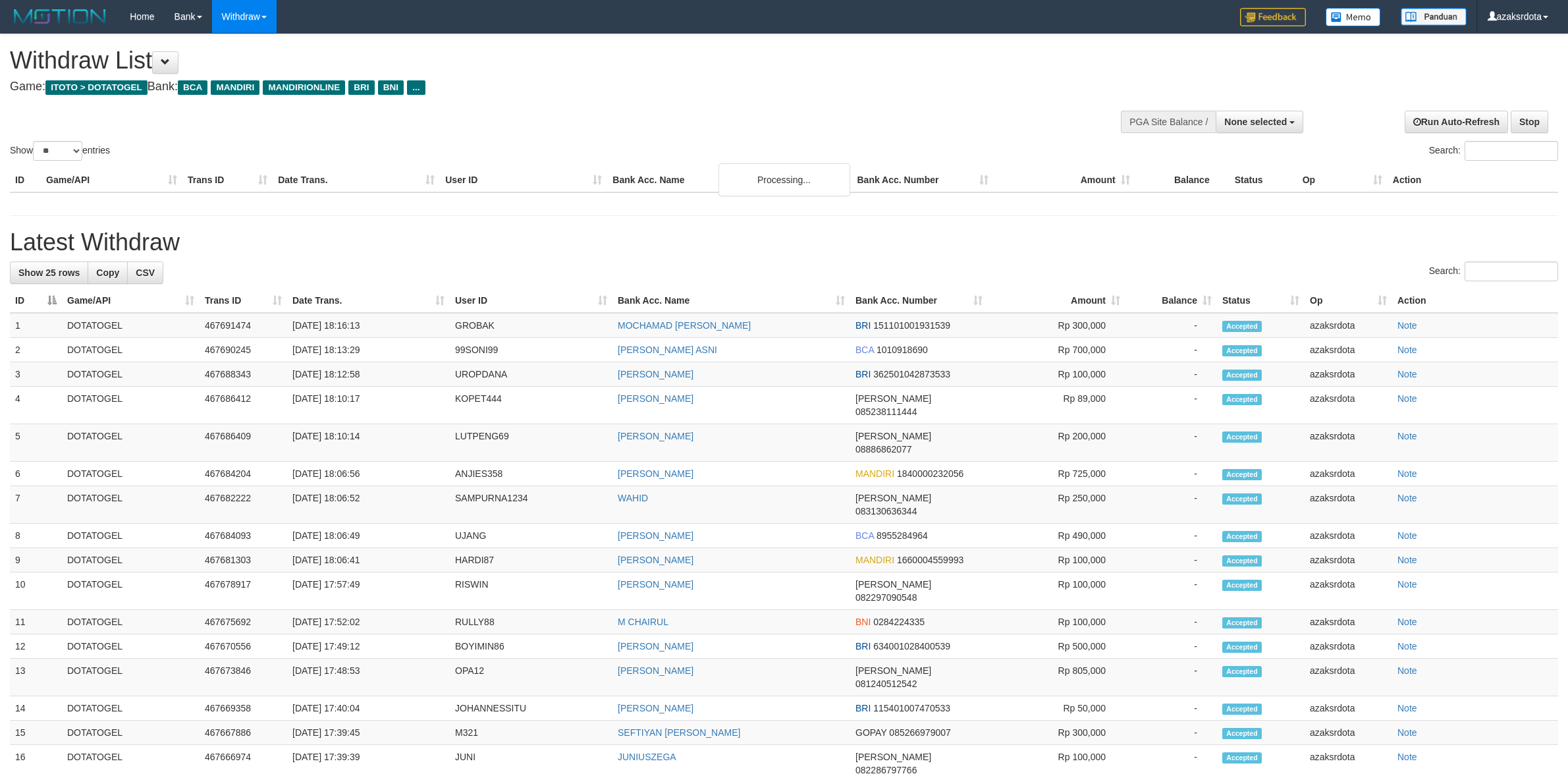
select select
select select "**"
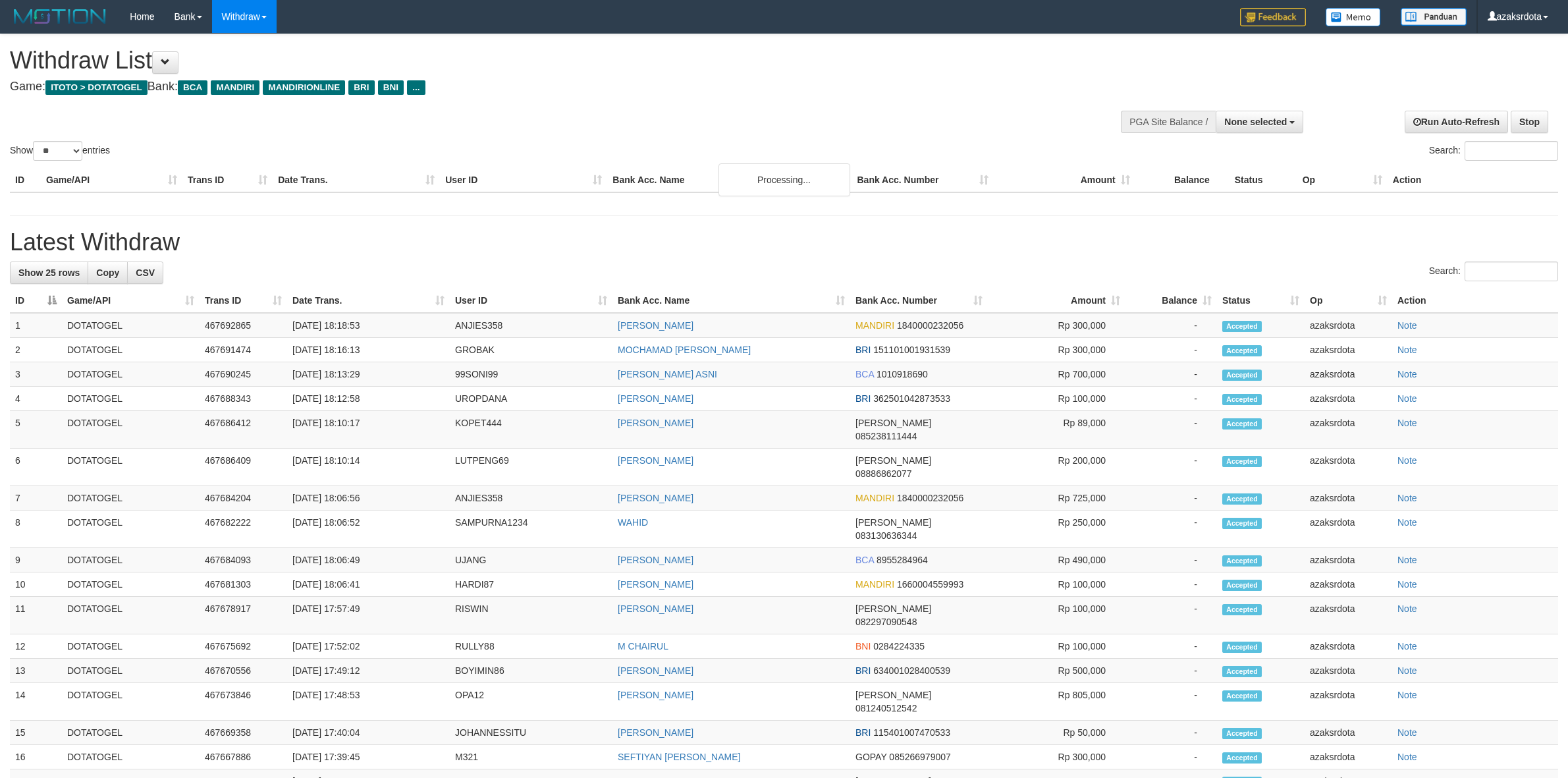
select select
select select "**"
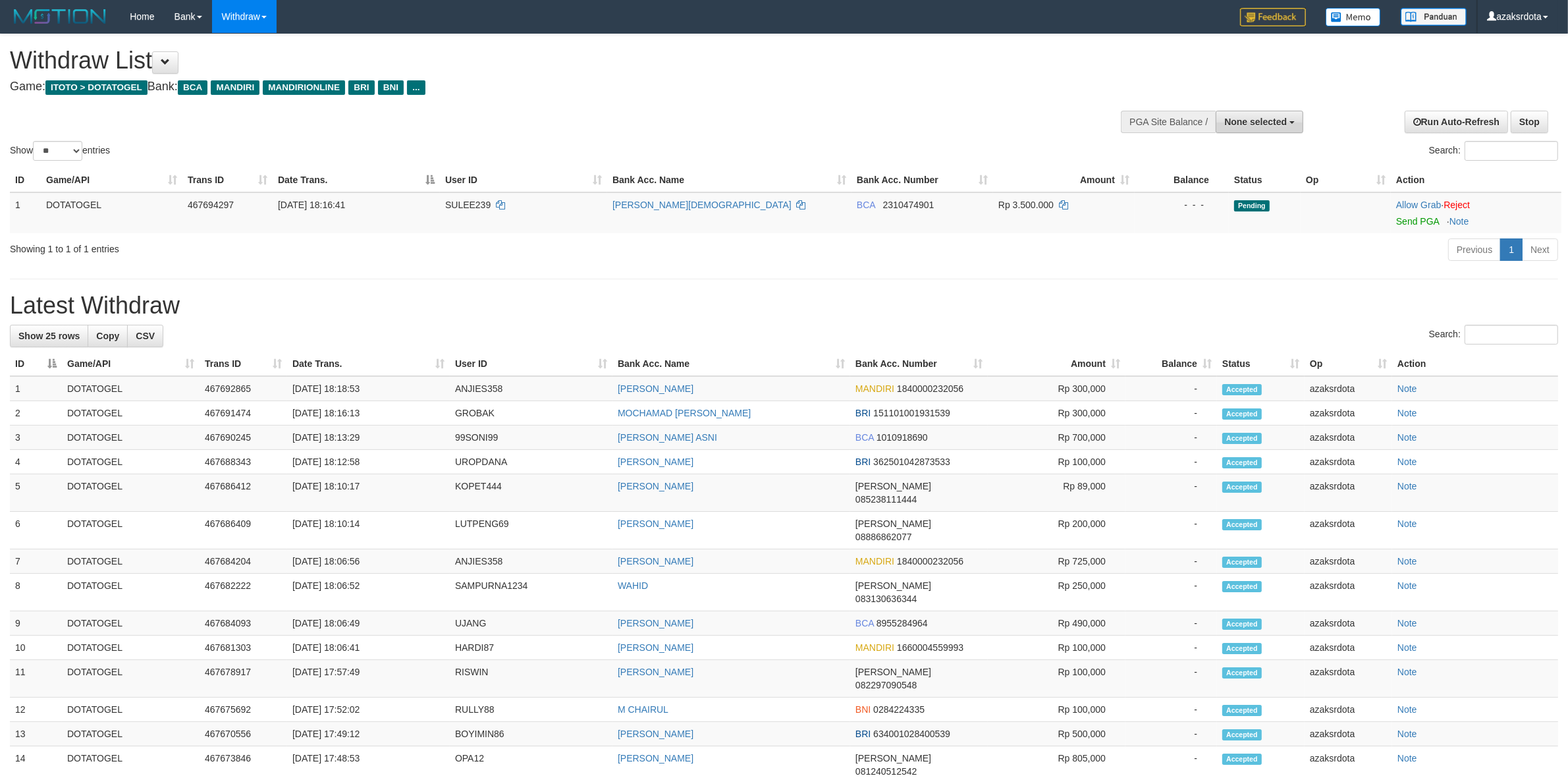
click at [1255, 120] on span "None selected" at bounding box center [1255, 122] width 62 height 10
click at [1239, 185] on label "[ITOTO] DOTATOGEL" at bounding box center [1237, 189] width 130 height 17
select select "***"
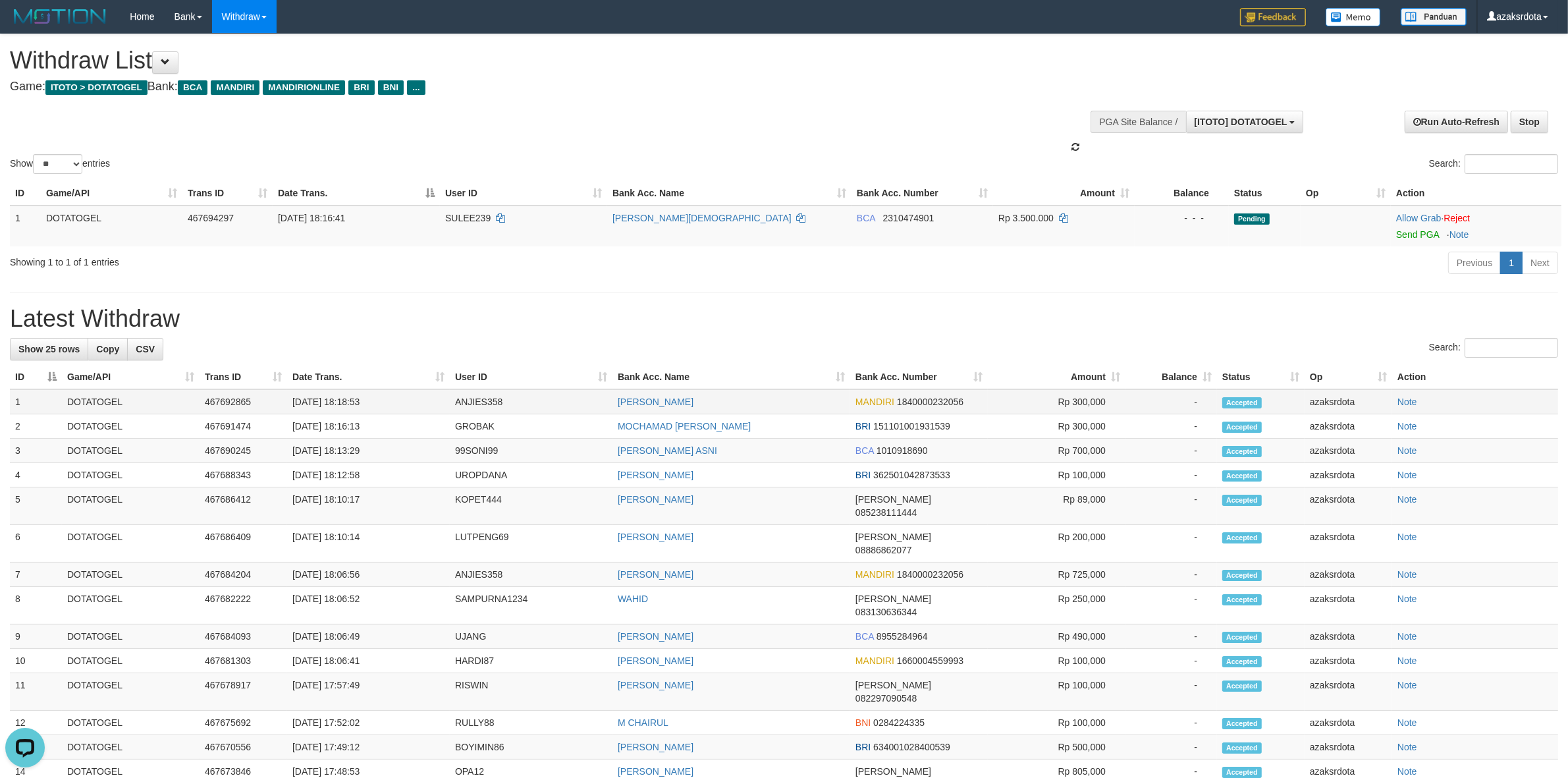
click at [344, 401] on td "[DATE] 18:18:53" at bounding box center [368, 402] width 162 height 25
click at [382, 400] on td "[DATE] 18:18:53" at bounding box center [368, 402] width 162 height 25
copy td "18:18:53"
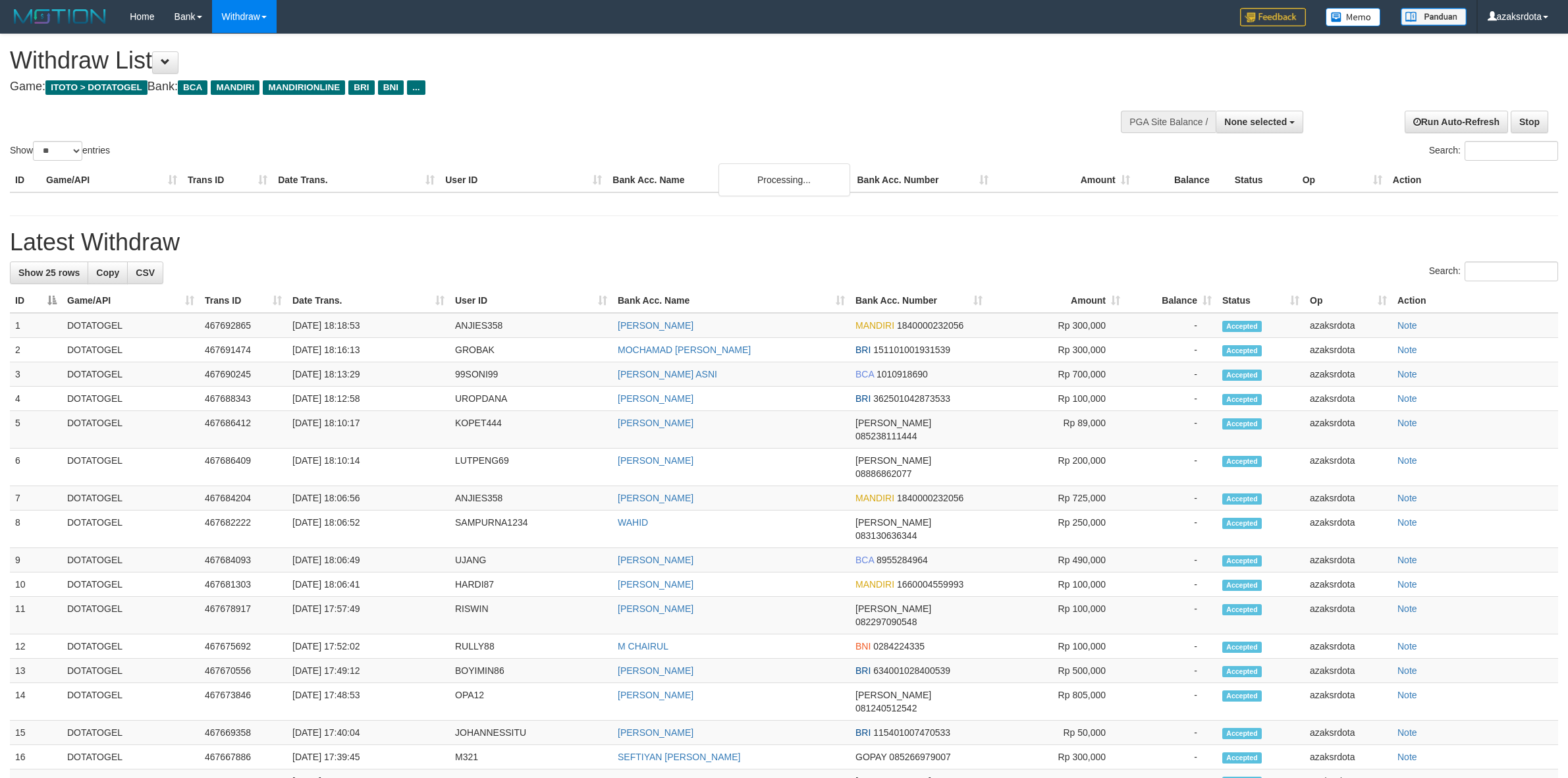
select select
select select "**"
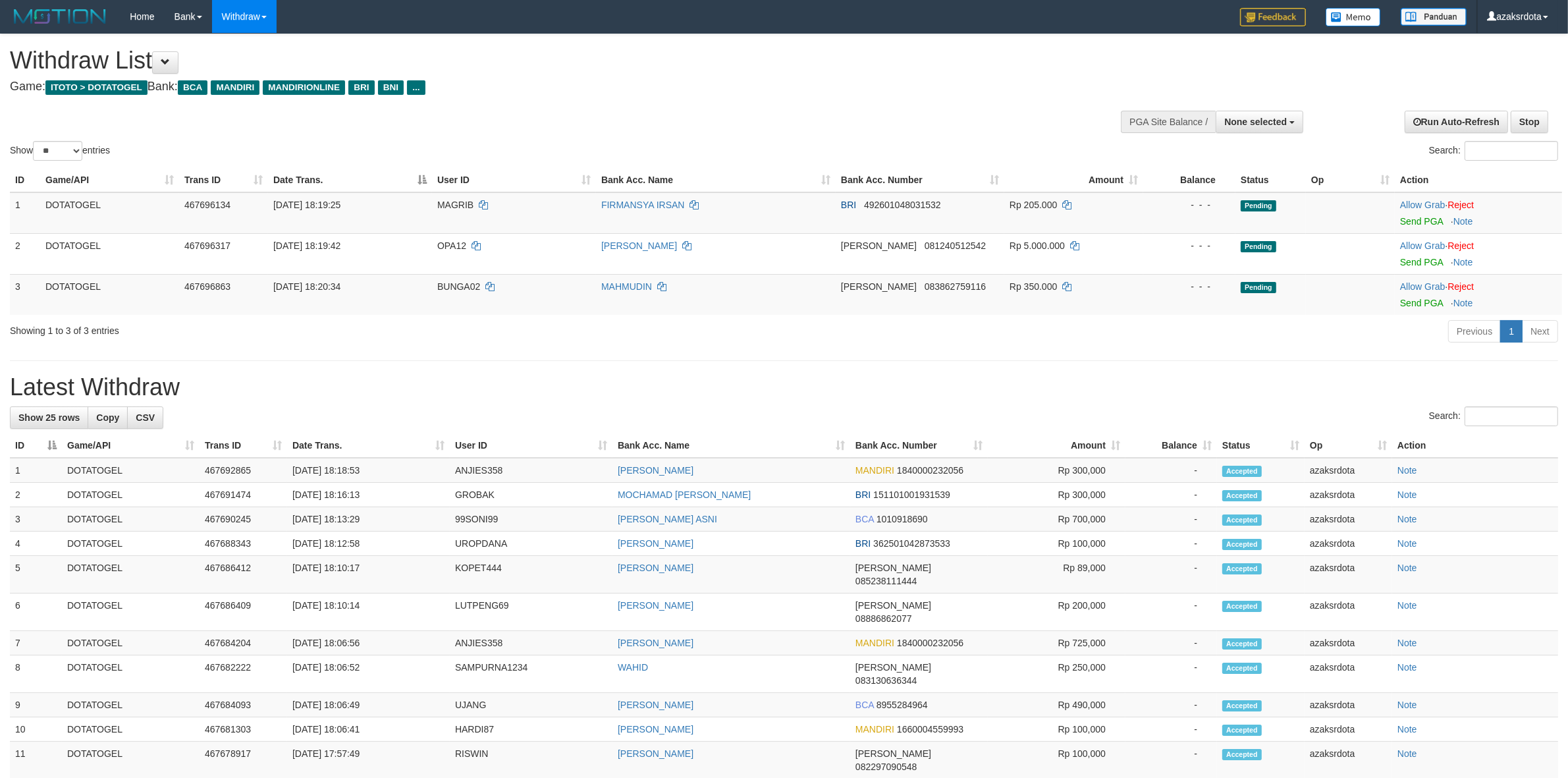
click at [1060, 376] on h1 "Latest Withdraw" at bounding box center [784, 387] width 1548 height 26
click at [1405, 219] on link "Send PGA" at bounding box center [1421, 221] width 43 height 10
drag, startPoint x: 1431, startPoint y: 301, endPoint x: 868, endPoint y: 214, distance: 569.7
click at [1431, 301] on link "Send PGA" at bounding box center [1421, 299] width 43 height 10
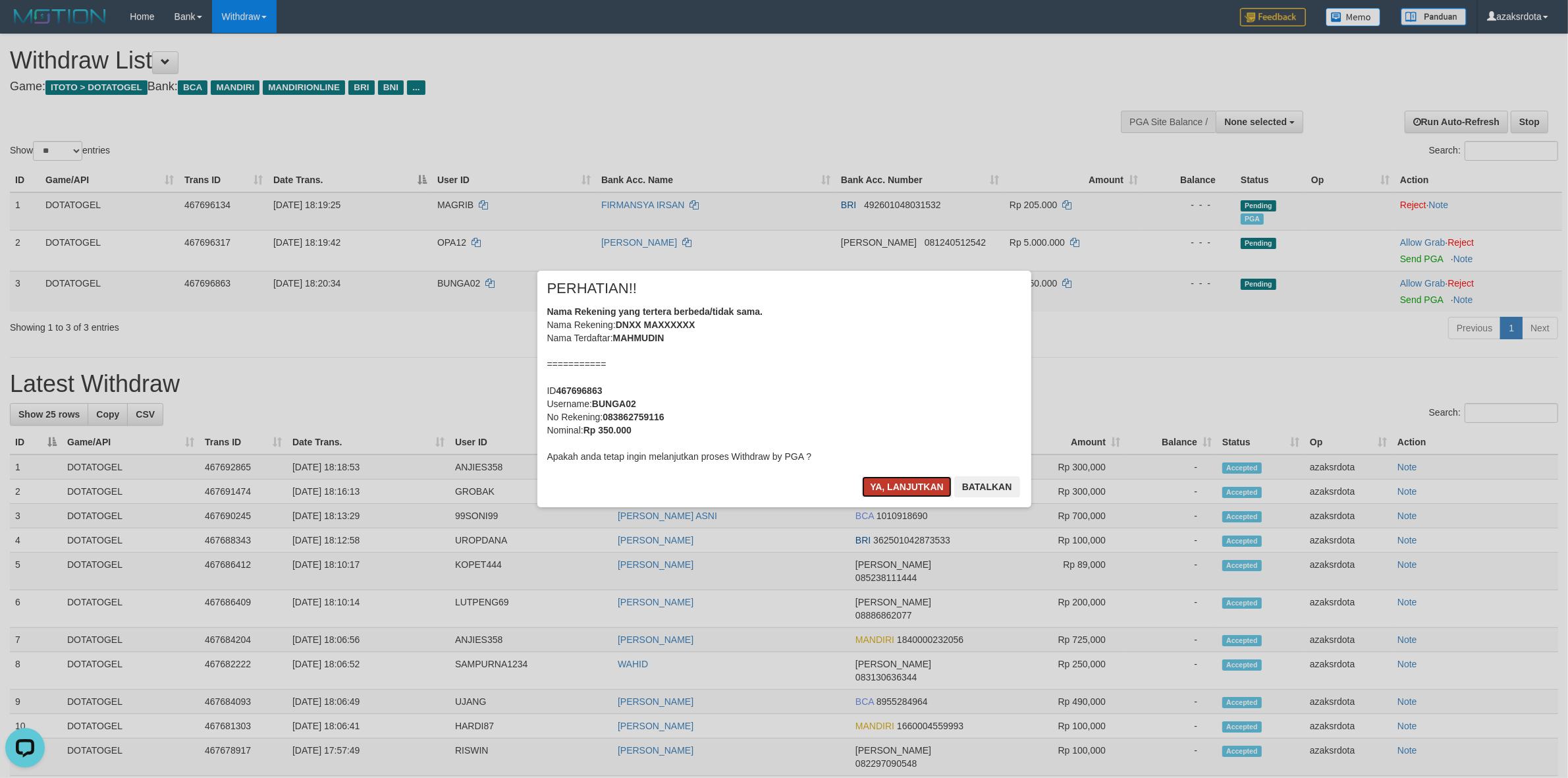
click at [896, 480] on button "Ya, lanjutkan" at bounding box center [907, 487] width 90 height 21
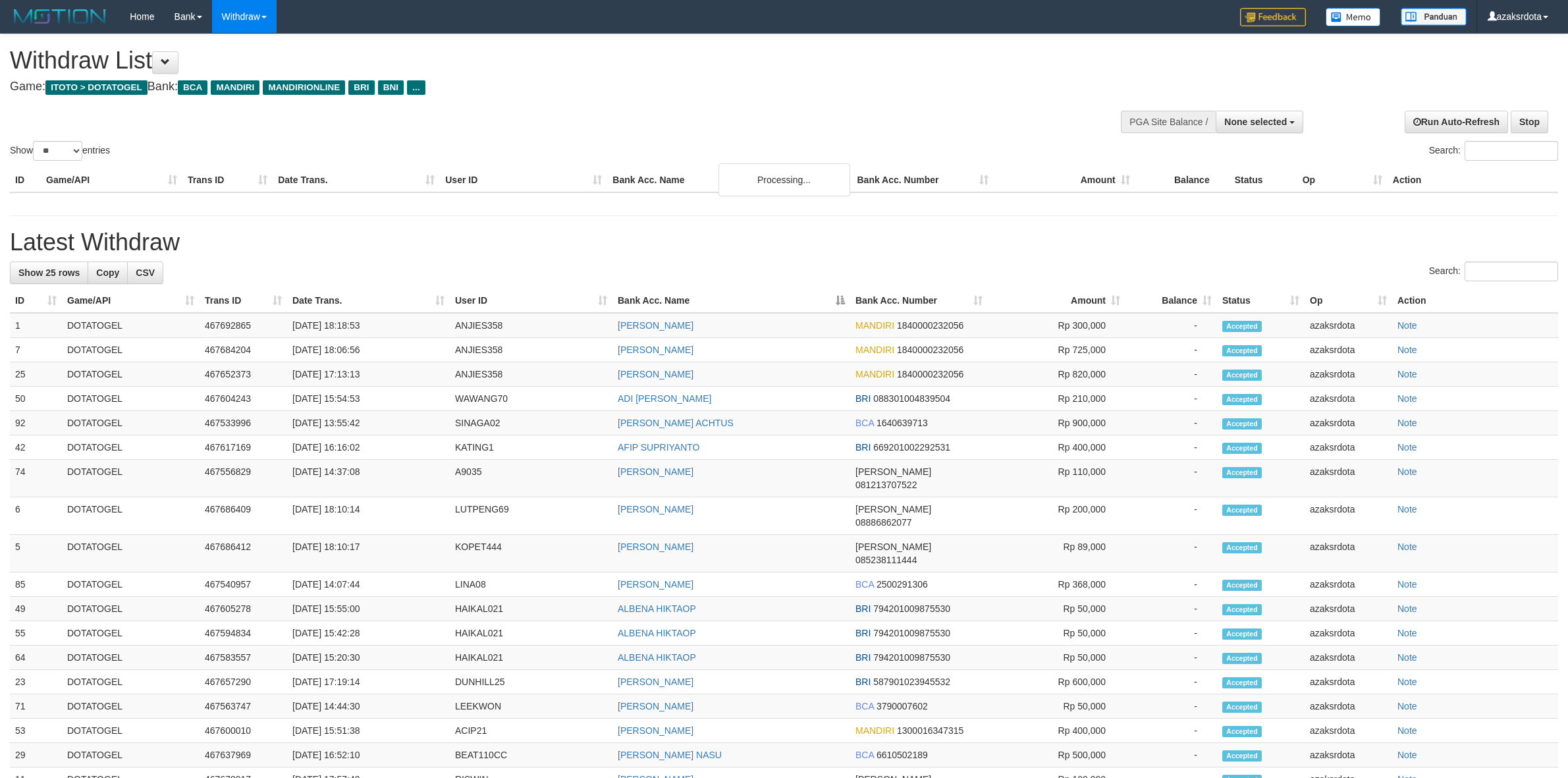
select select
select select "**"
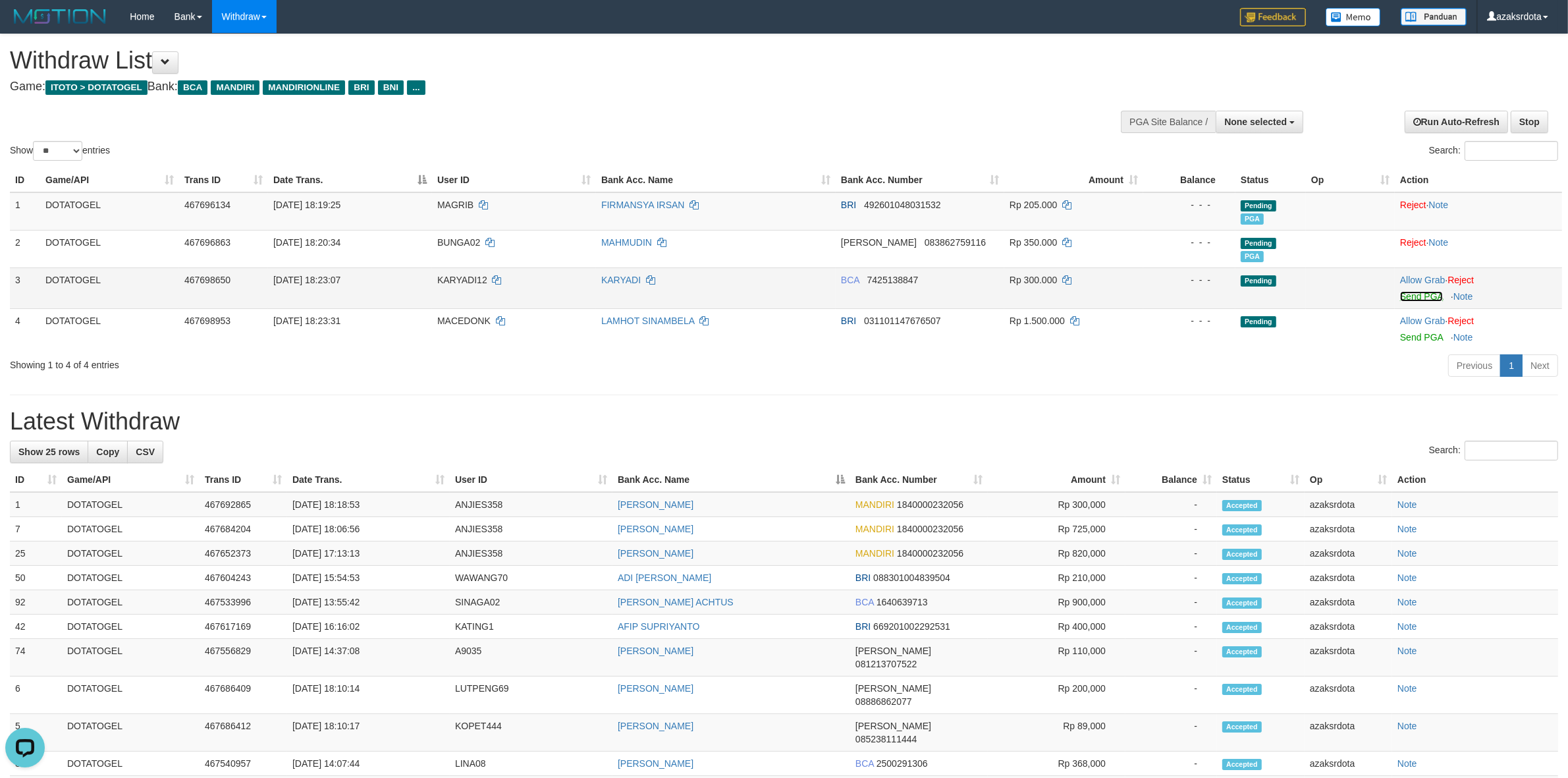
click at [1428, 297] on link "Send PGA" at bounding box center [1421, 296] width 43 height 10
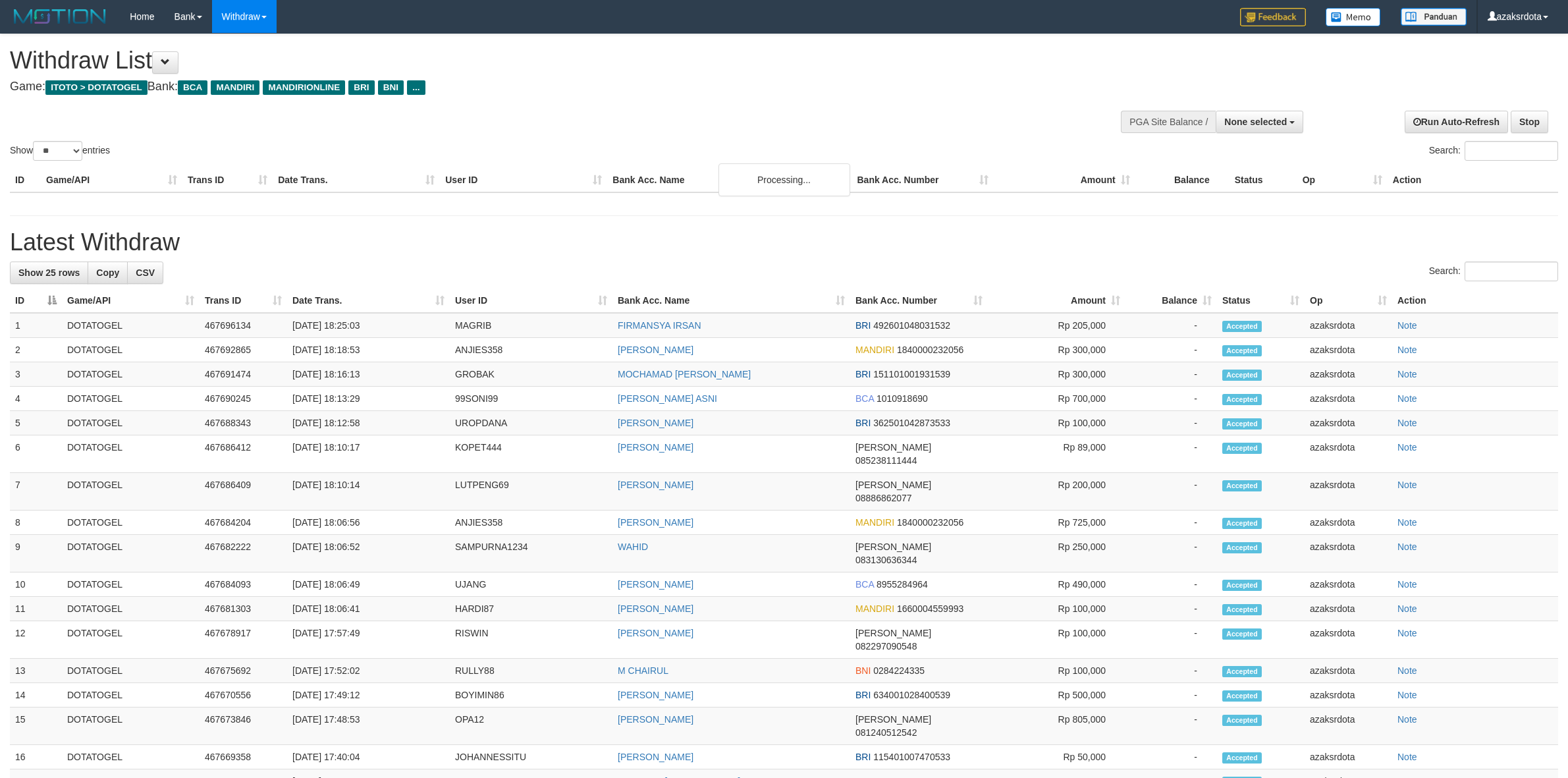
select select
select select "**"
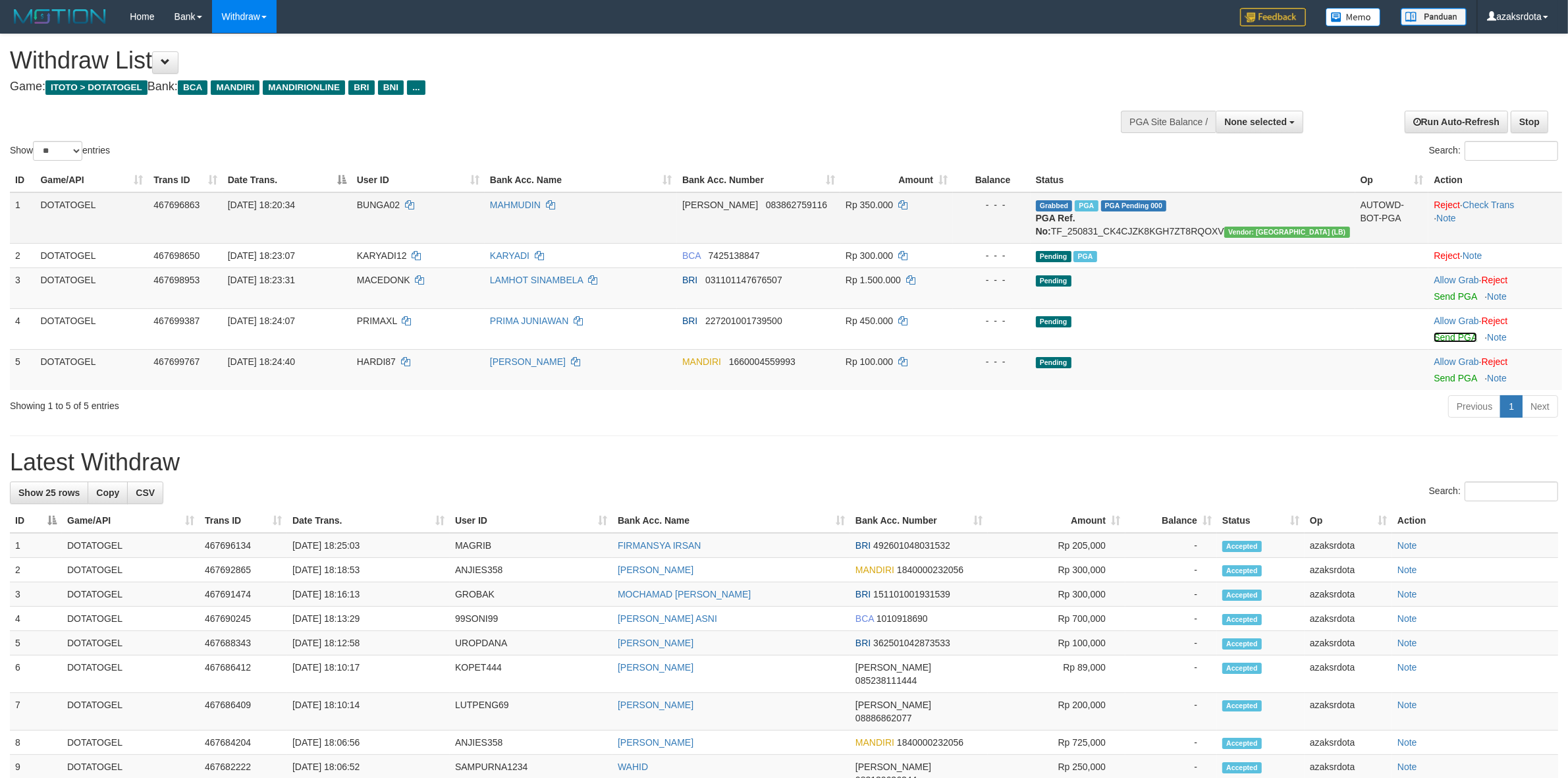
drag, startPoint x: 1435, startPoint y: 336, endPoint x: 858, endPoint y: 222, distance: 588.2
click at [1435, 336] on link "Send PGA" at bounding box center [1455, 337] width 43 height 10
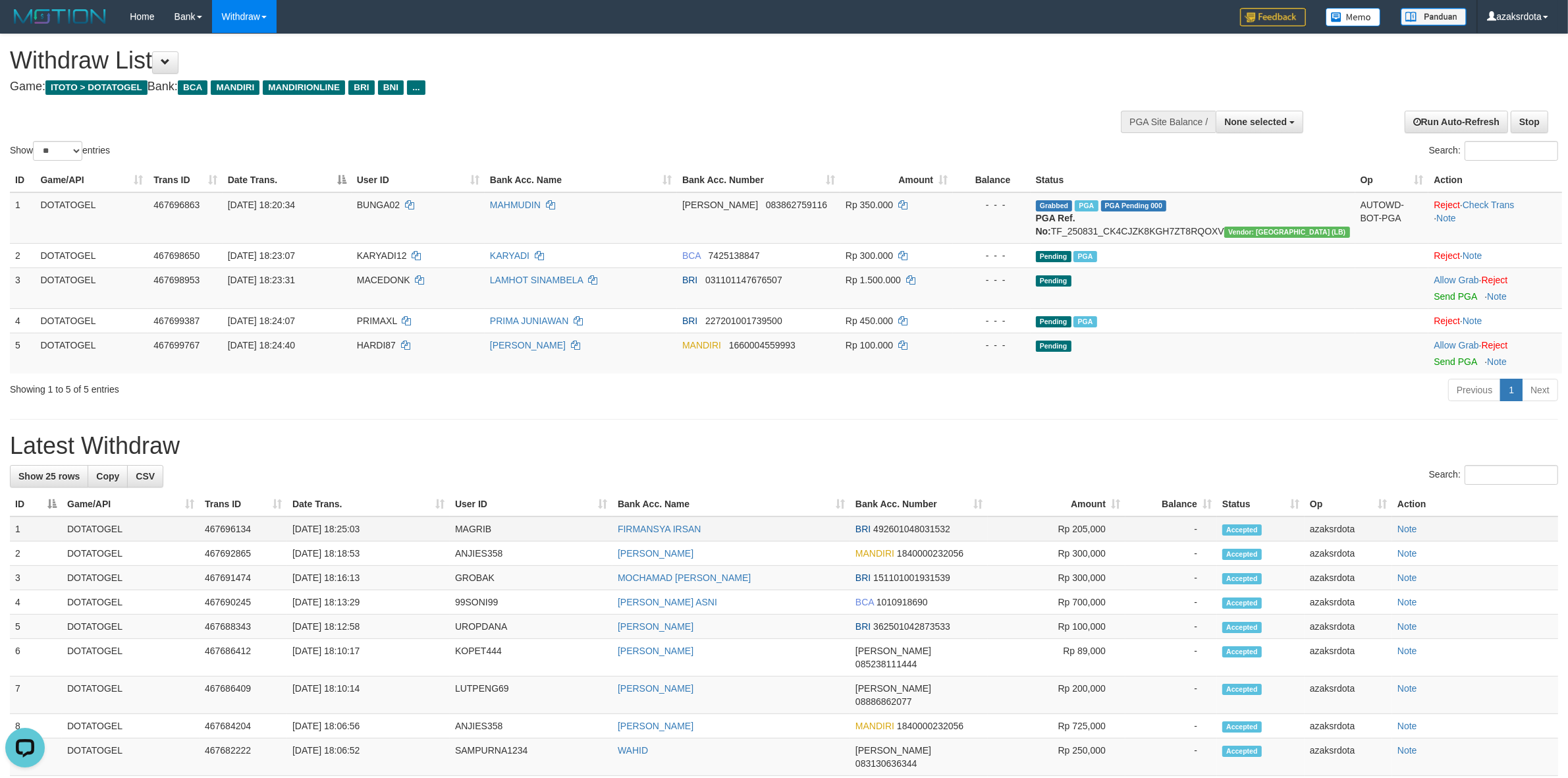
click at [347, 527] on td "[DATE] 18:25:03" at bounding box center [368, 529] width 162 height 25
drag, startPoint x: 347, startPoint y: 527, endPoint x: 364, endPoint y: 525, distance: 17.1
click at [350, 527] on td "[DATE] 18:25:03" at bounding box center [368, 529] width 162 height 25
click at [371, 525] on td "[DATE] 18:25:03" at bounding box center [368, 529] width 162 height 25
copy td "18:25:03"
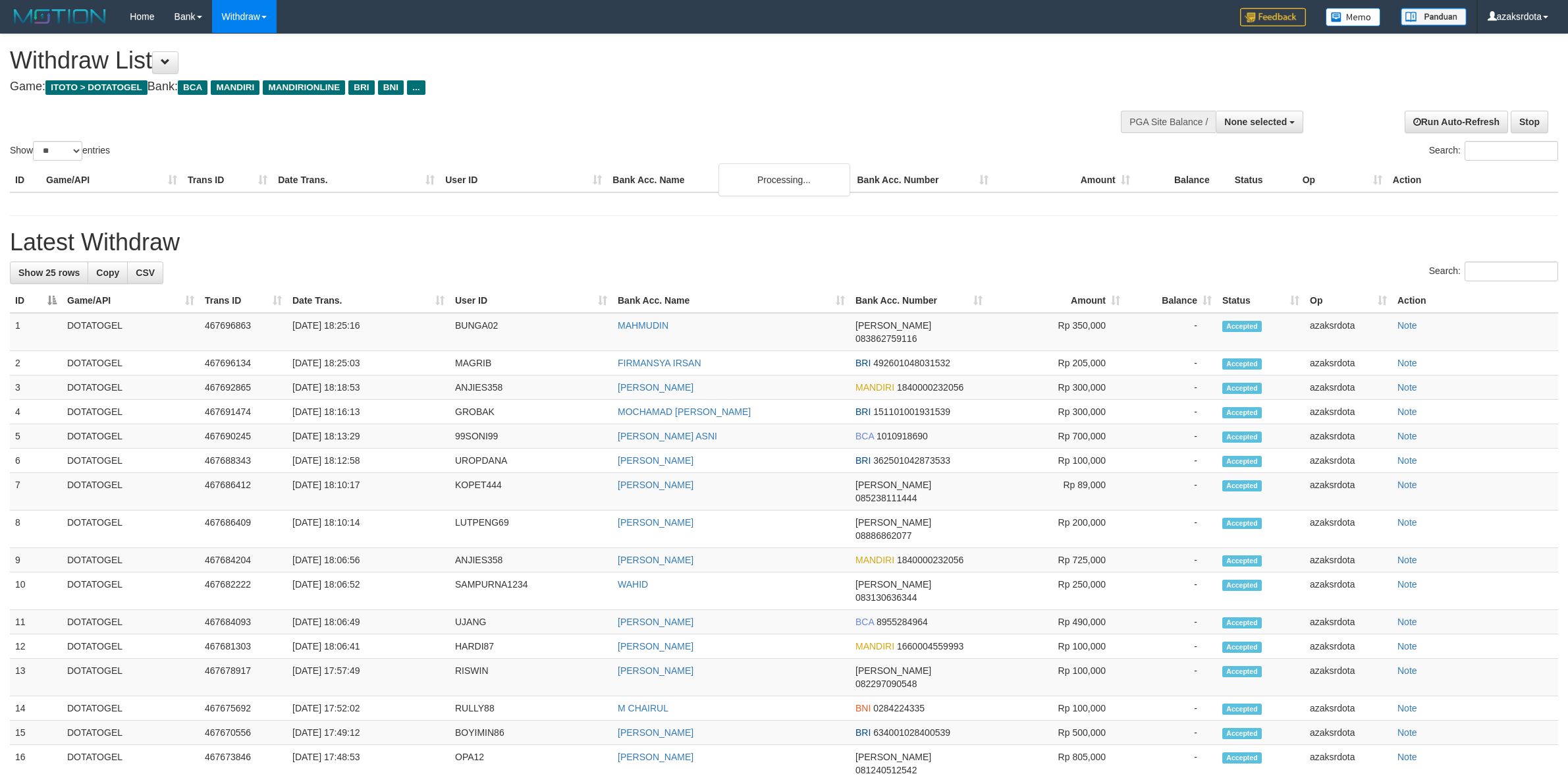
select select
select select "**"
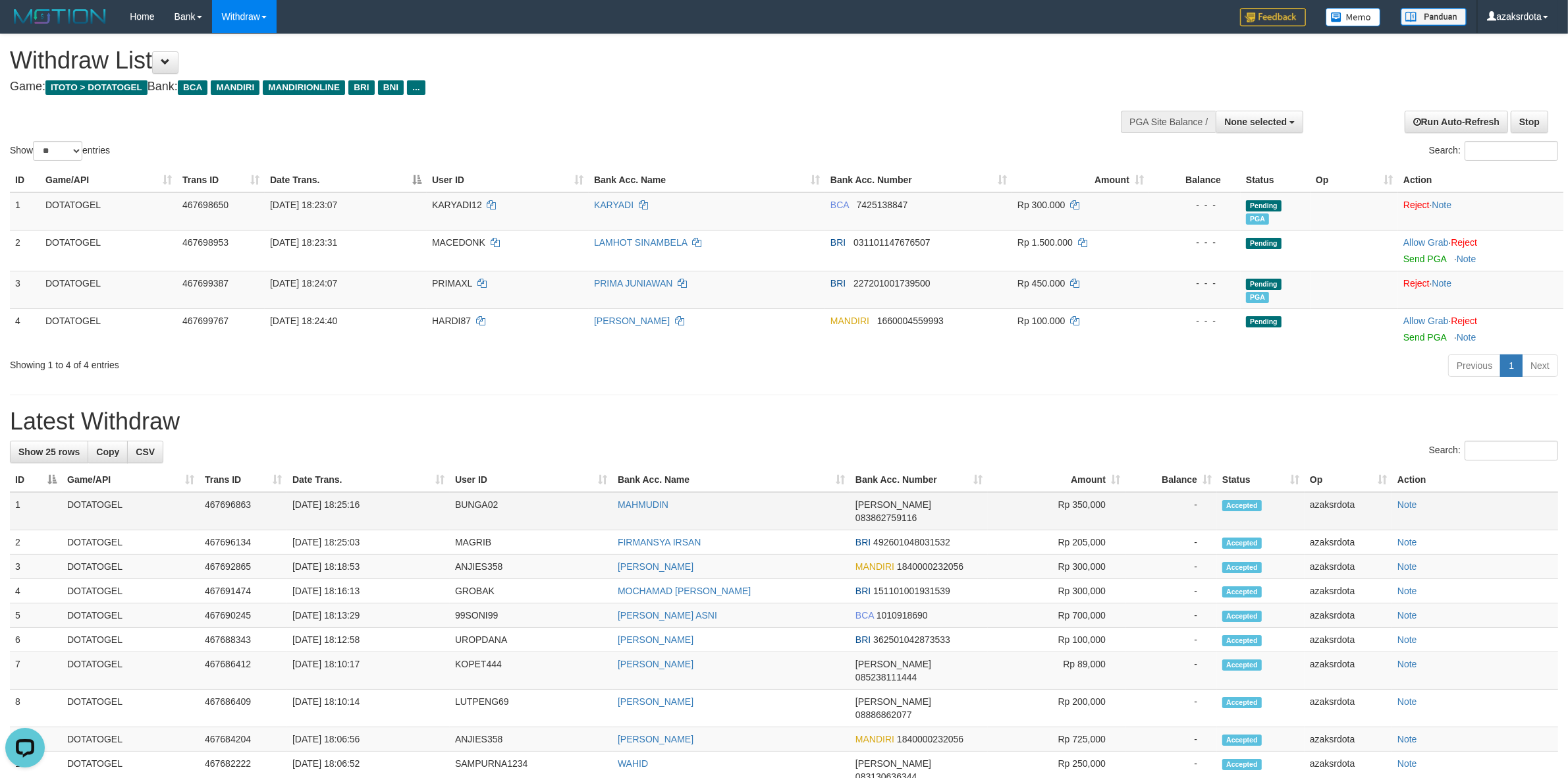
click at [343, 513] on td "[DATE] 18:25:16" at bounding box center [368, 511] width 162 height 38
drag, startPoint x: 343, startPoint y: 513, endPoint x: 385, endPoint y: 505, distance: 42.8
click at [344, 513] on td "[DATE] 18:25:16" at bounding box center [368, 511] width 162 height 38
click at [393, 503] on td "[DATE] 18:25:16" at bounding box center [368, 511] width 162 height 38
copy td "18:25:16"
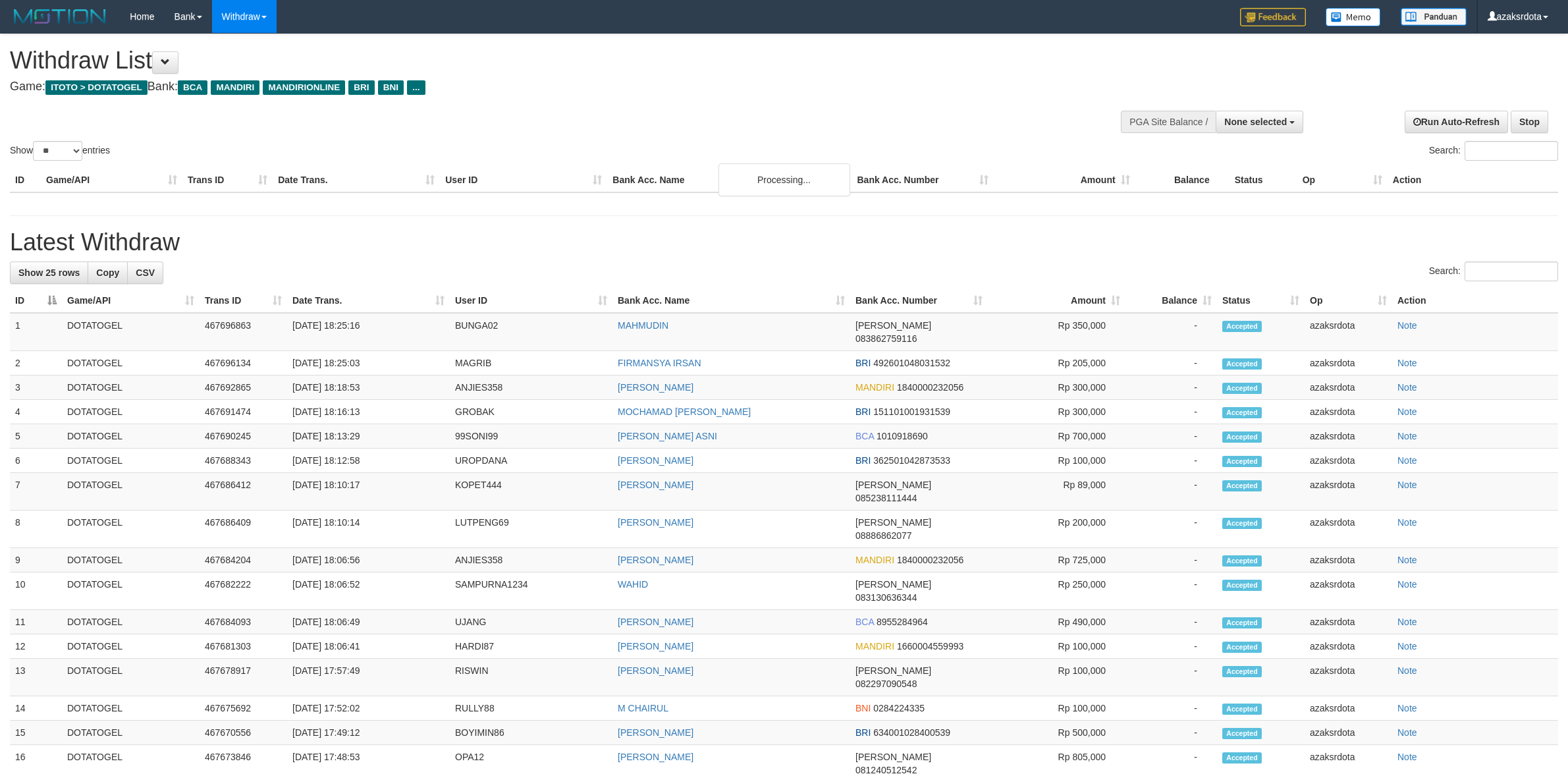
select select
select select "**"
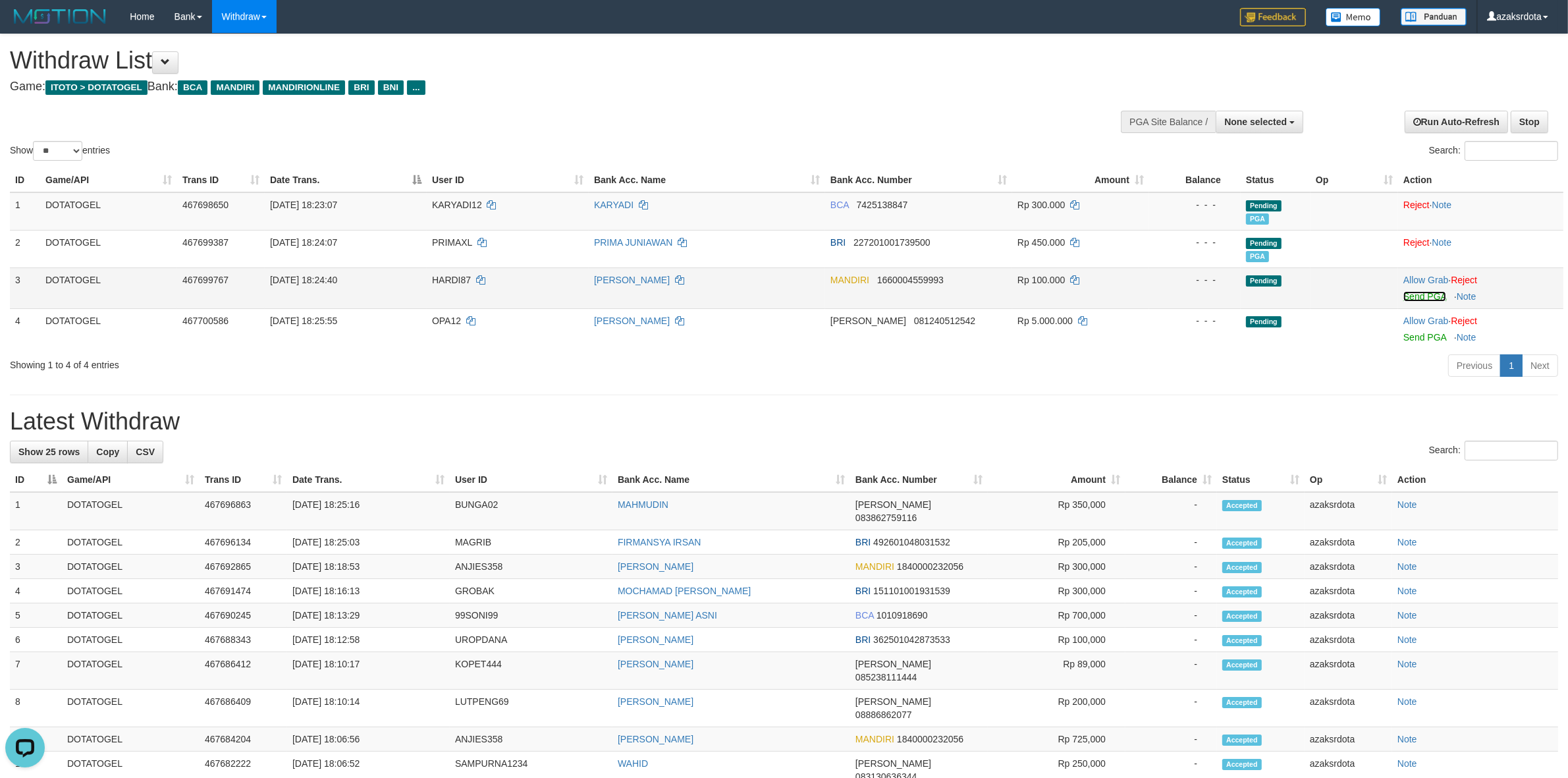
click at [1420, 297] on link "Send PGA" at bounding box center [1424, 296] width 43 height 10
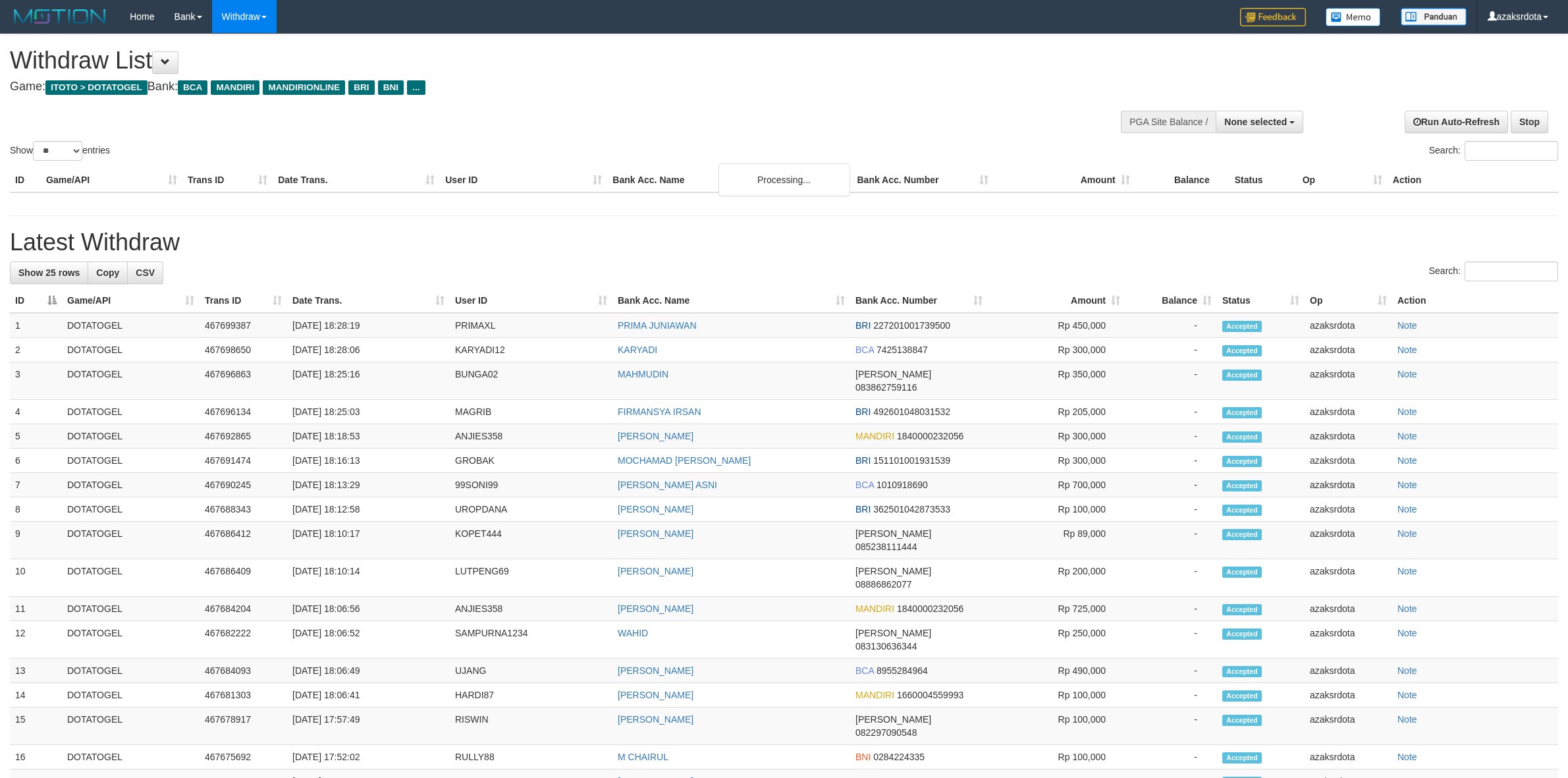
select select
select select "**"
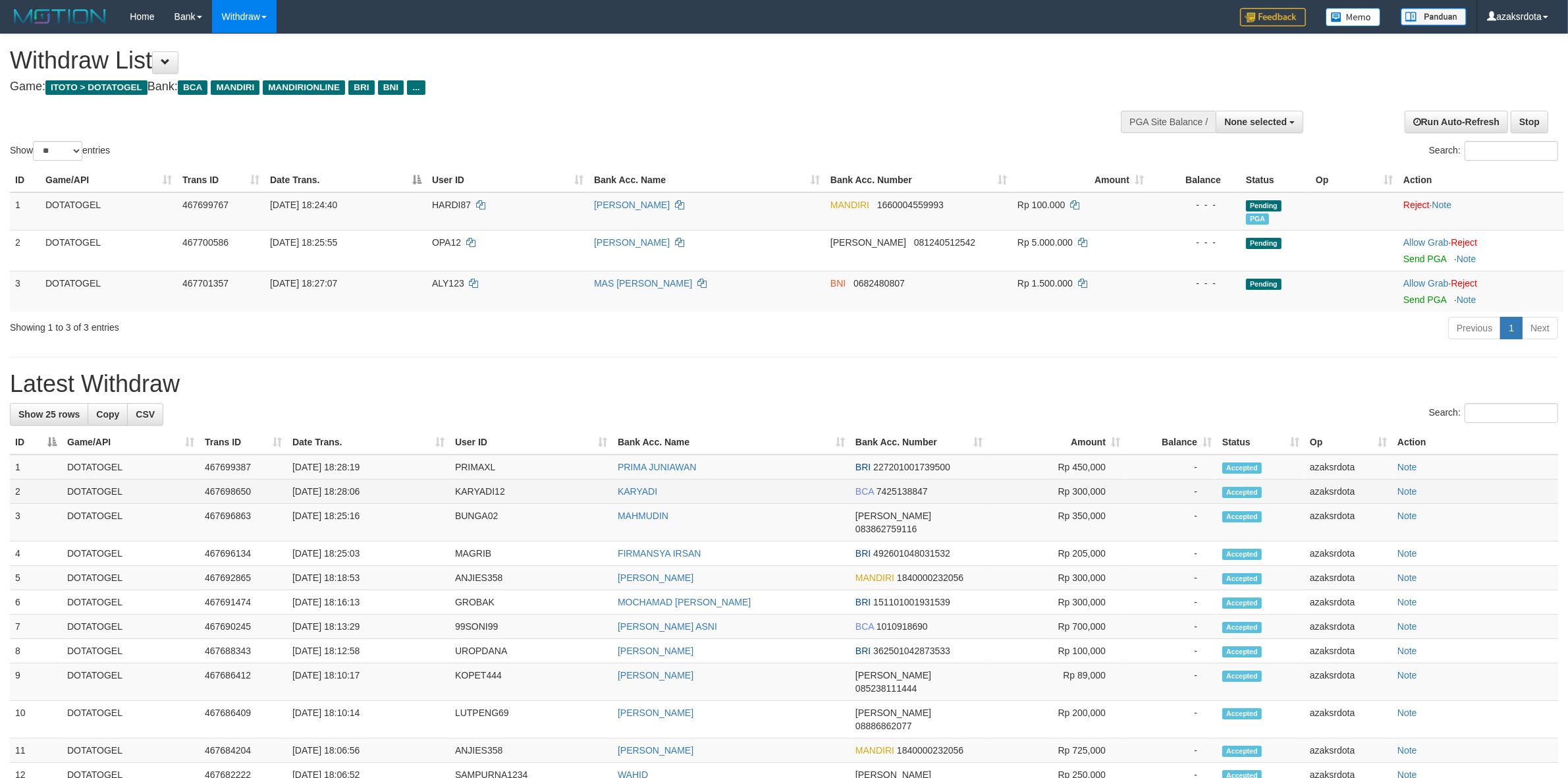
click at [348, 496] on td "[DATE] 18:28:06" at bounding box center [368, 492] width 162 height 24
drag, startPoint x: 348, startPoint y: 496, endPoint x: 381, endPoint y: 486, distance: 34.5
click at [379, 488] on td "[DATE] 18:28:06" at bounding box center [368, 492] width 162 height 24
copy td "18:28:06"
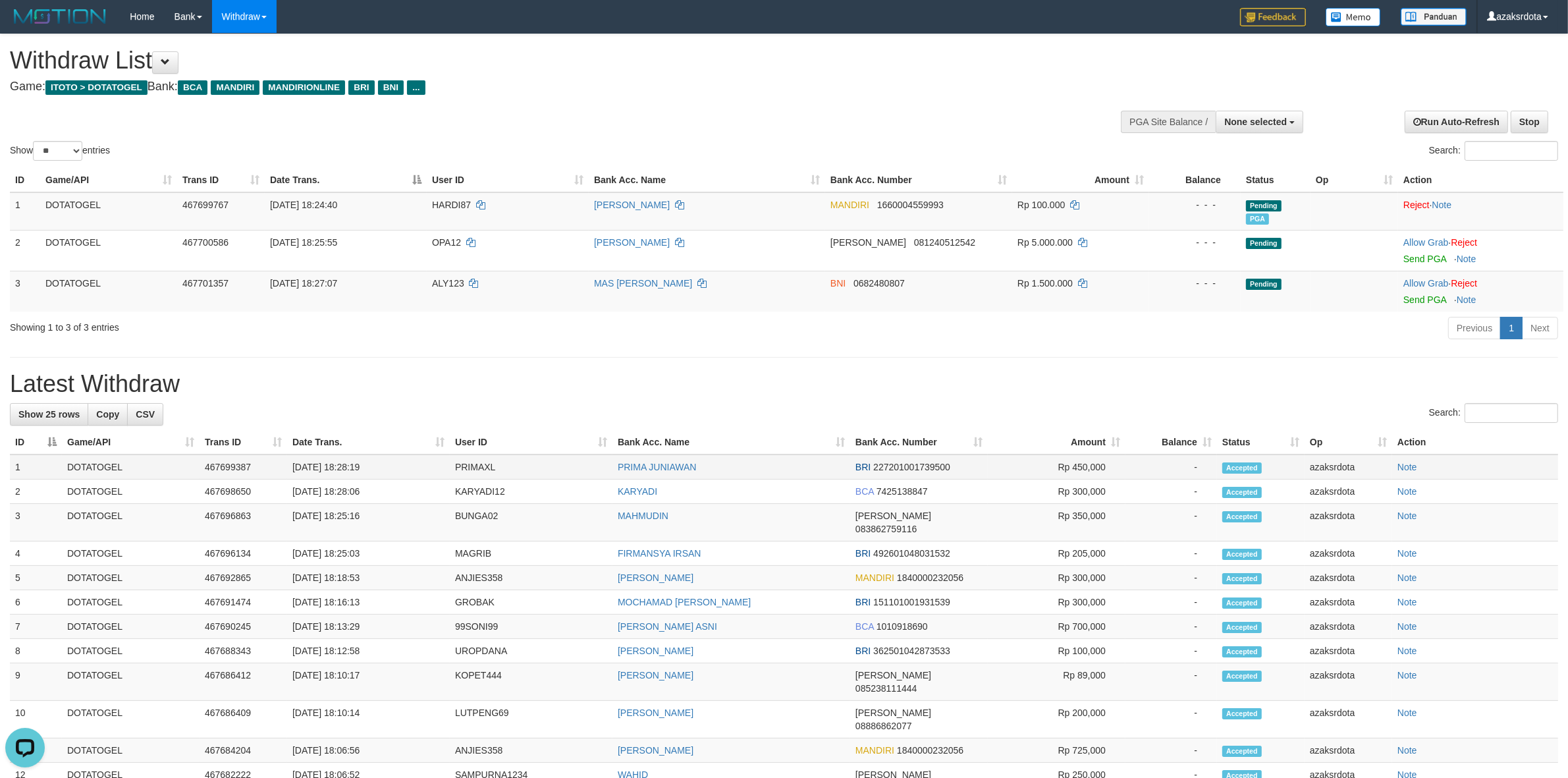
click at [339, 465] on td "[DATE] 18:28:19" at bounding box center [368, 467] width 162 height 25
click at [346, 463] on td "[DATE] 18:28:19" at bounding box center [368, 467] width 162 height 25
drag, startPoint x: 346, startPoint y: 463, endPoint x: 377, endPoint y: 462, distance: 31.0
click at [353, 462] on td "[DATE] 18:28:19" at bounding box center [368, 467] width 162 height 25
click at [377, 462] on td "[DATE] 18:28:19" at bounding box center [368, 467] width 162 height 25
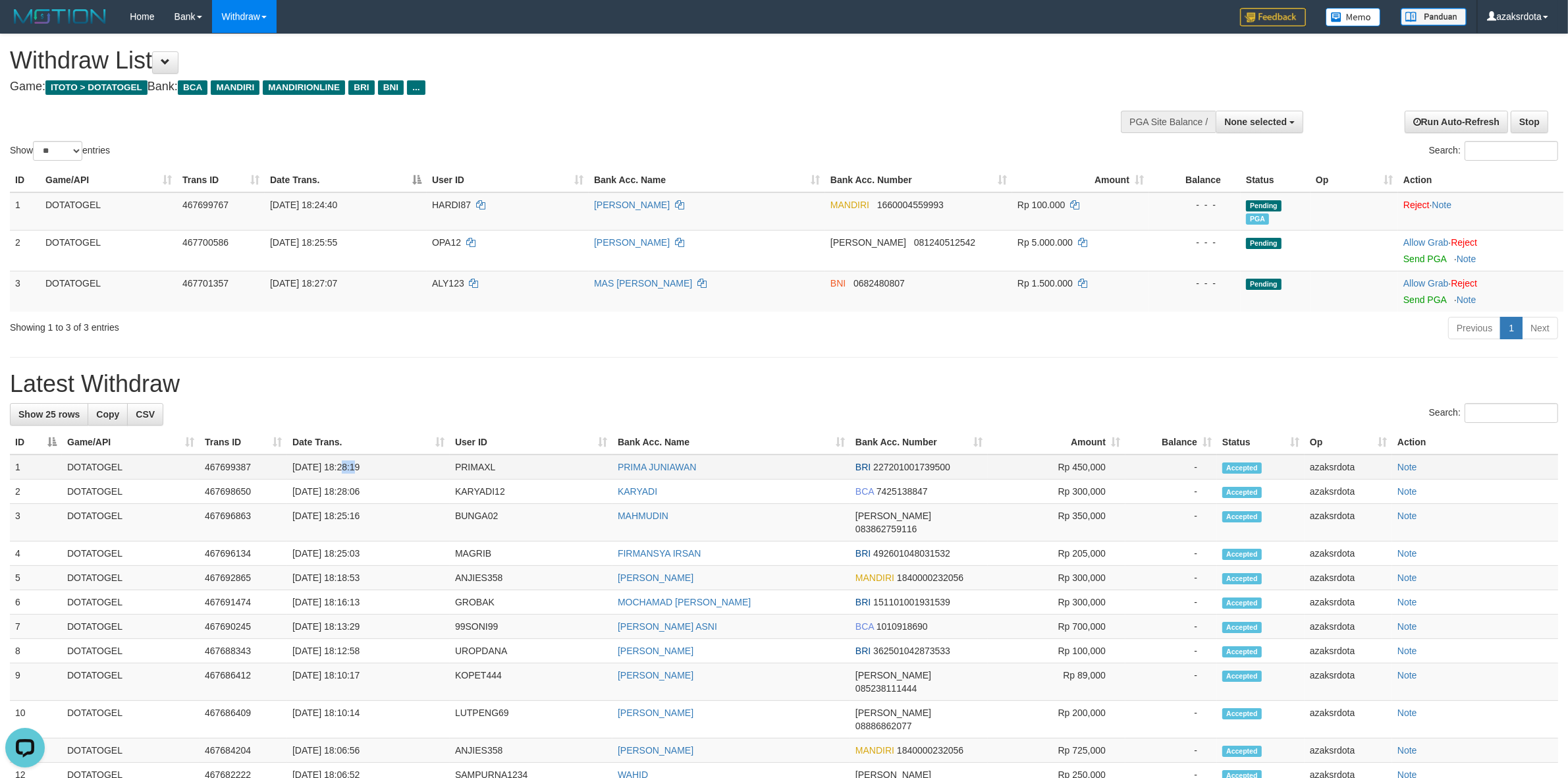
copy td "18:28:19"
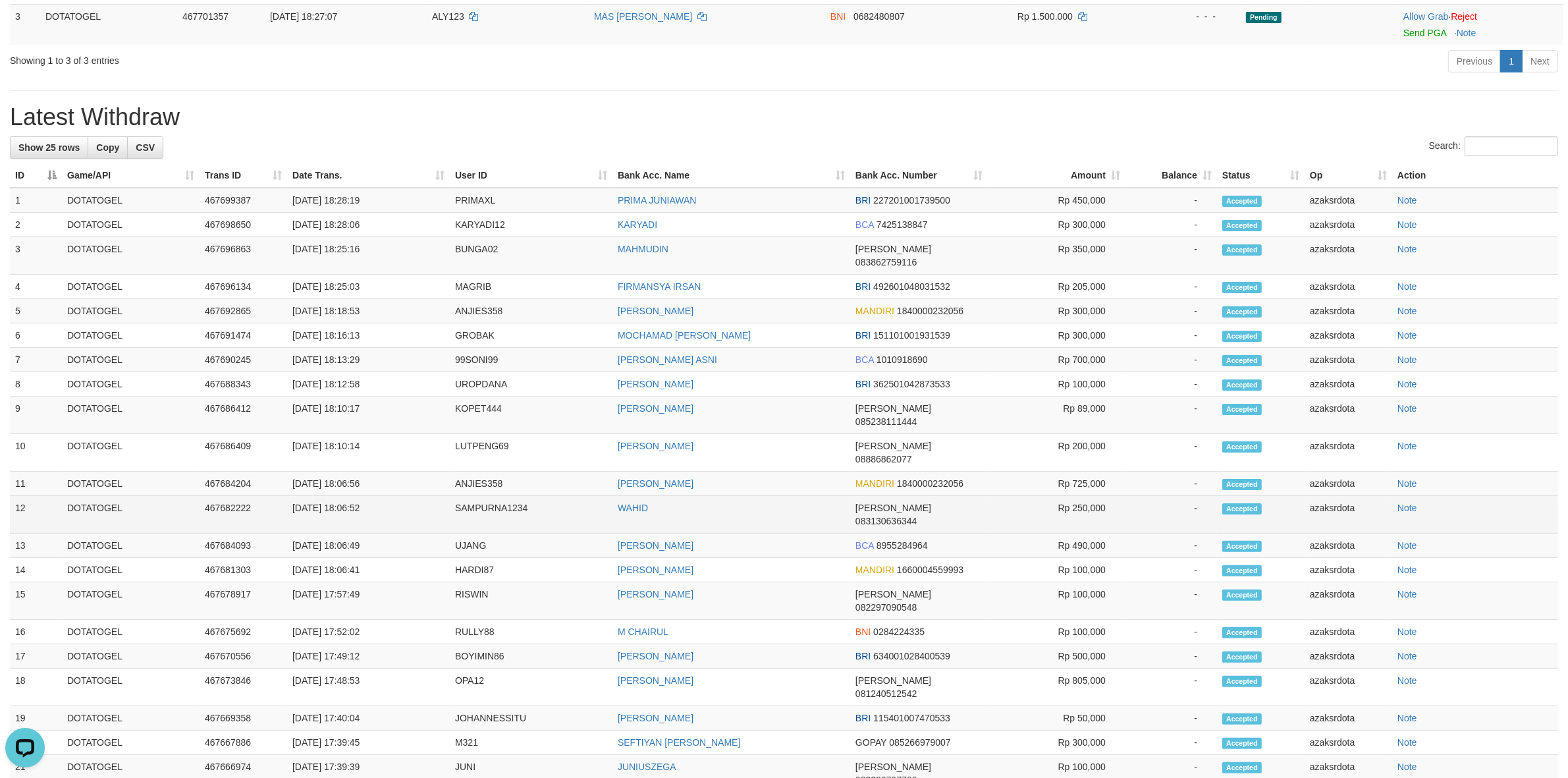
scroll to position [245, 0]
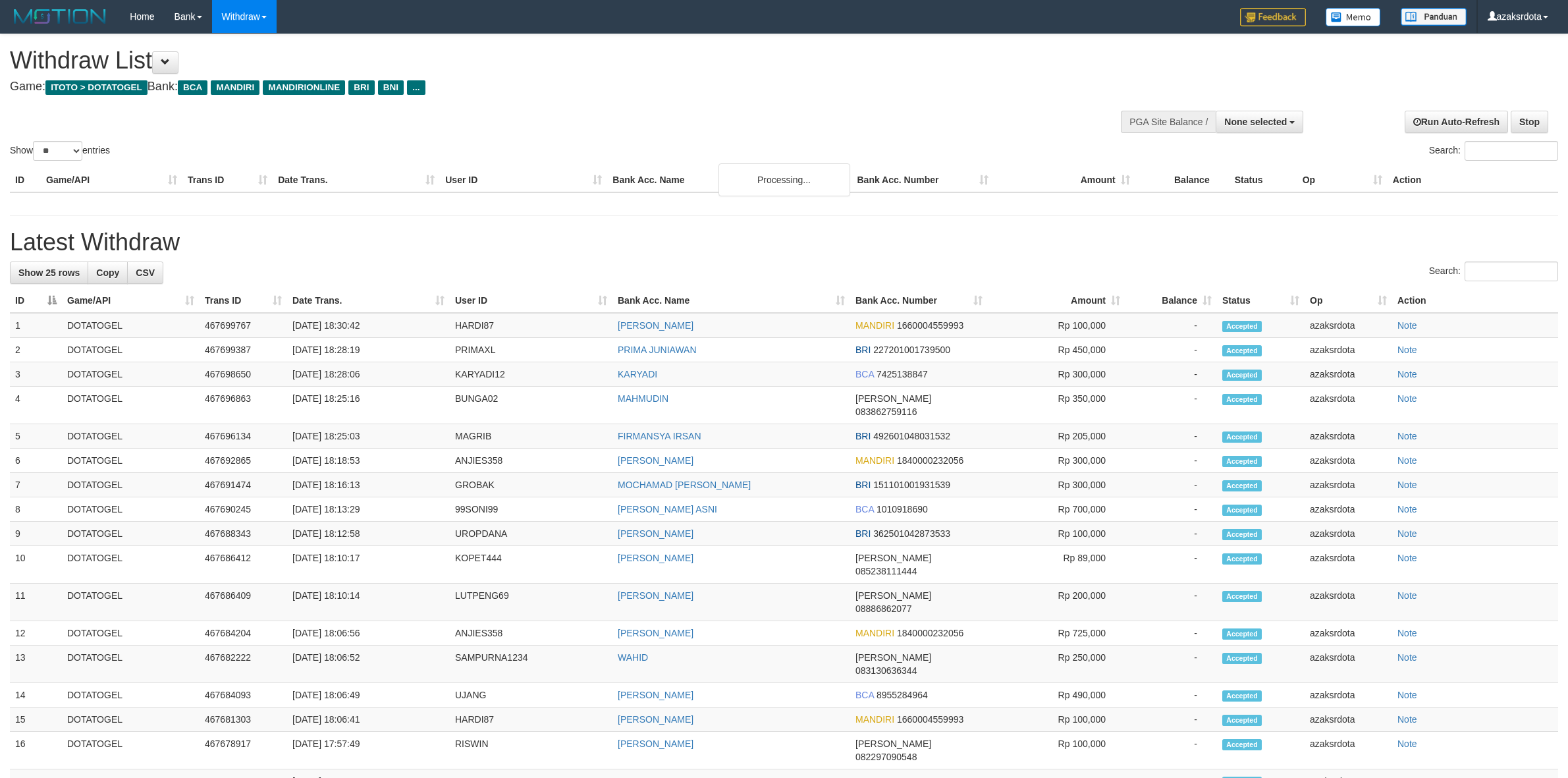
select select
select select "**"
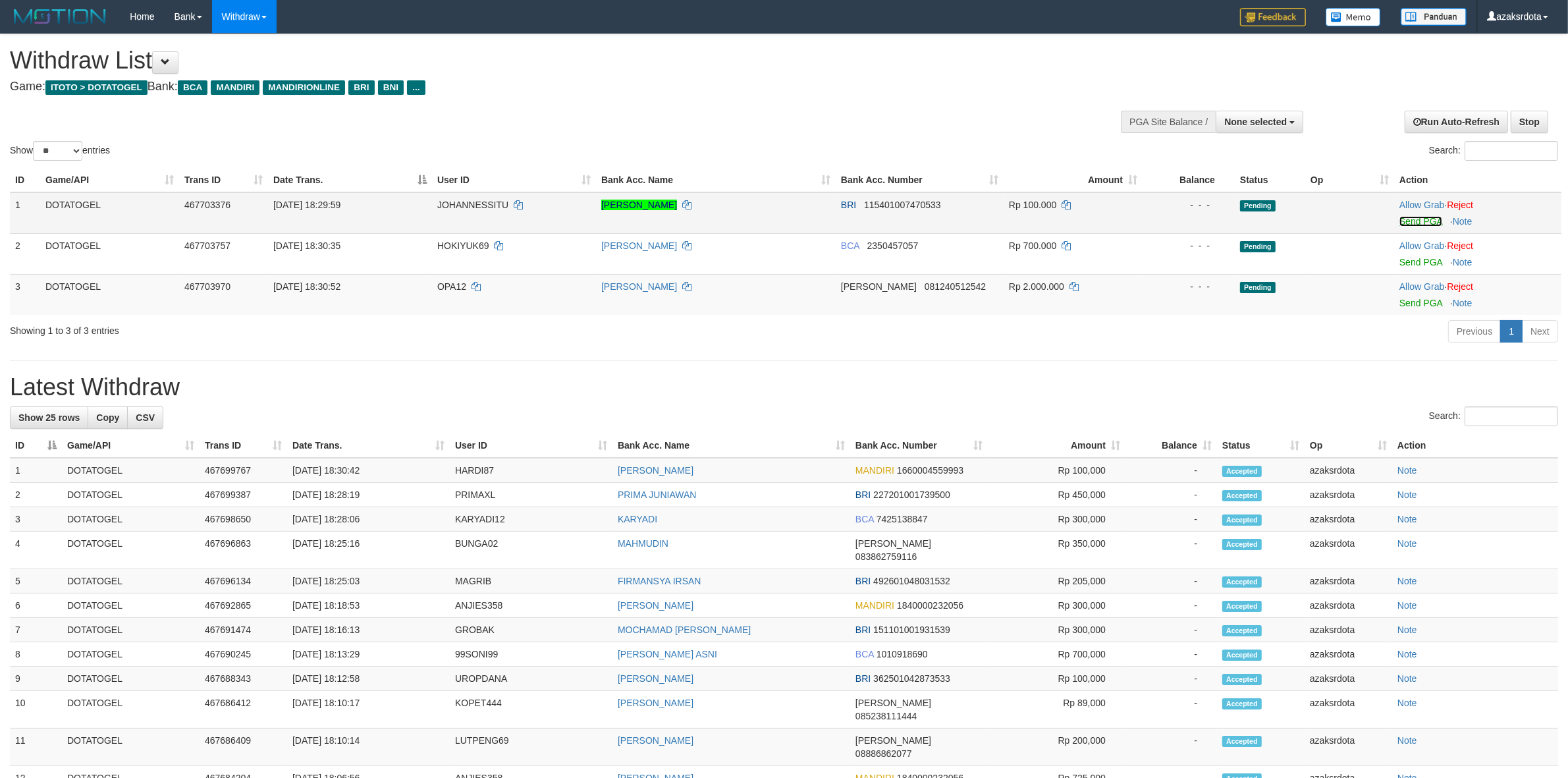
click at [1420, 222] on link "Send PGA" at bounding box center [1421, 221] width 43 height 10
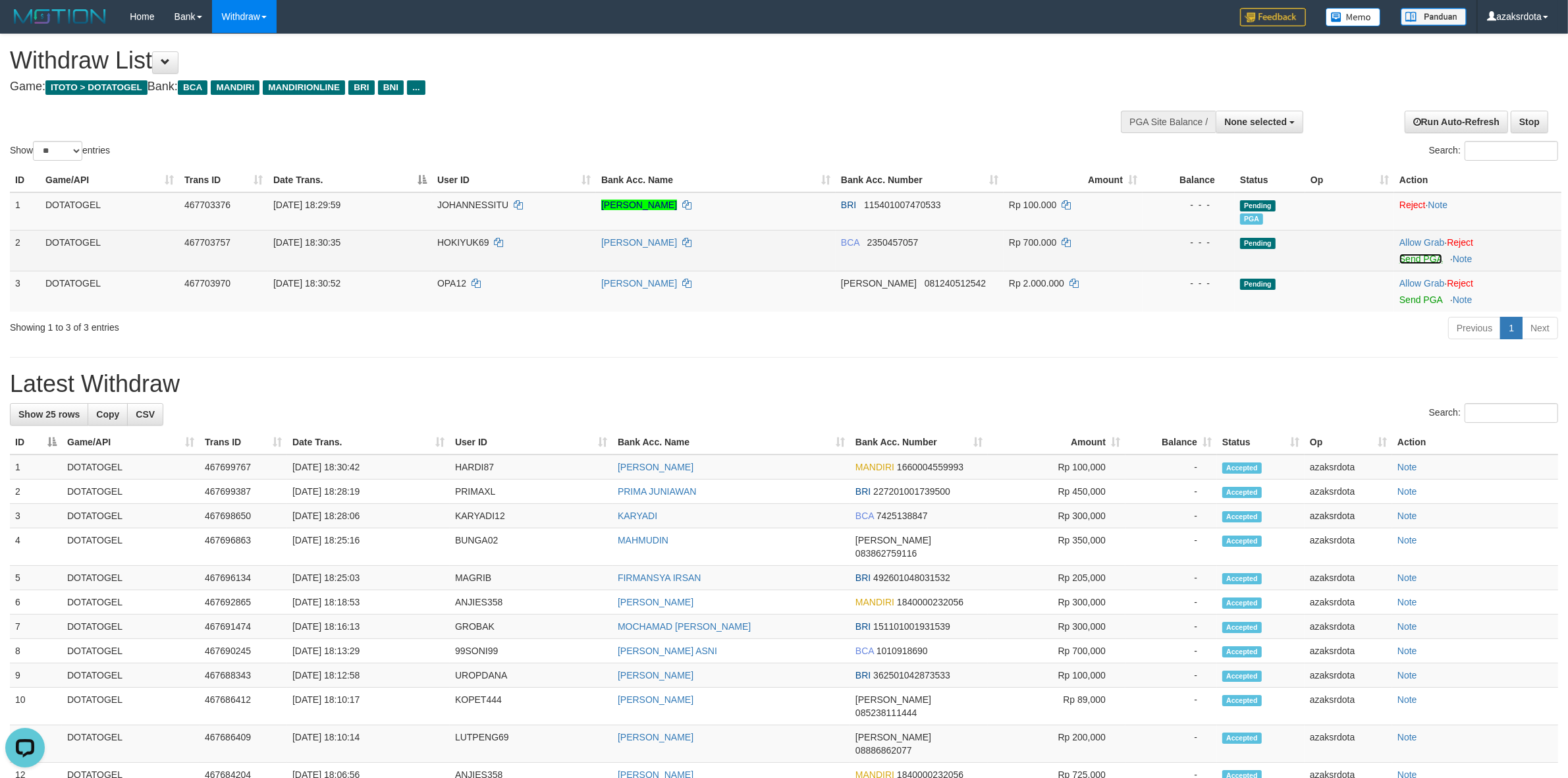
click at [1417, 258] on link "Send PGA" at bounding box center [1421, 258] width 43 height 10
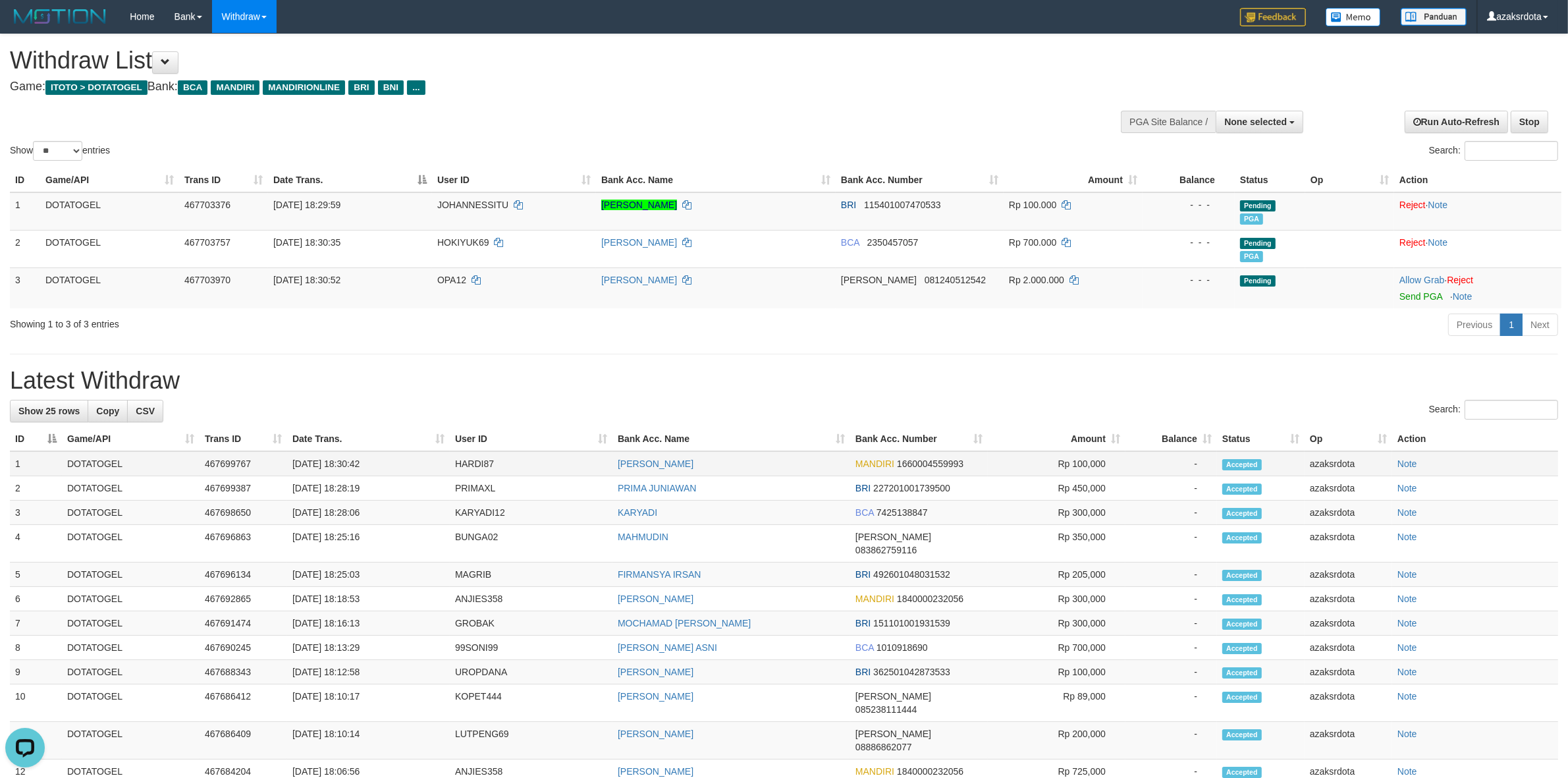
click at [341, 466] on td "[DATE] 18:30:42" at bounding box center [368, 464] width 162 height 25
drag, startPoint x: 341, startPoint y: 466, endPoint x: 369, endPoint y: 461, distance: 28.4
click at [369, 461] on td "[DATE] 18:30:42" at bounding box center [368, 464] width 162 height 25
copy td "18:30:42"
click at [1290, 125] on button "None selected" at bounding box center [1259, 122] width 88 height 22
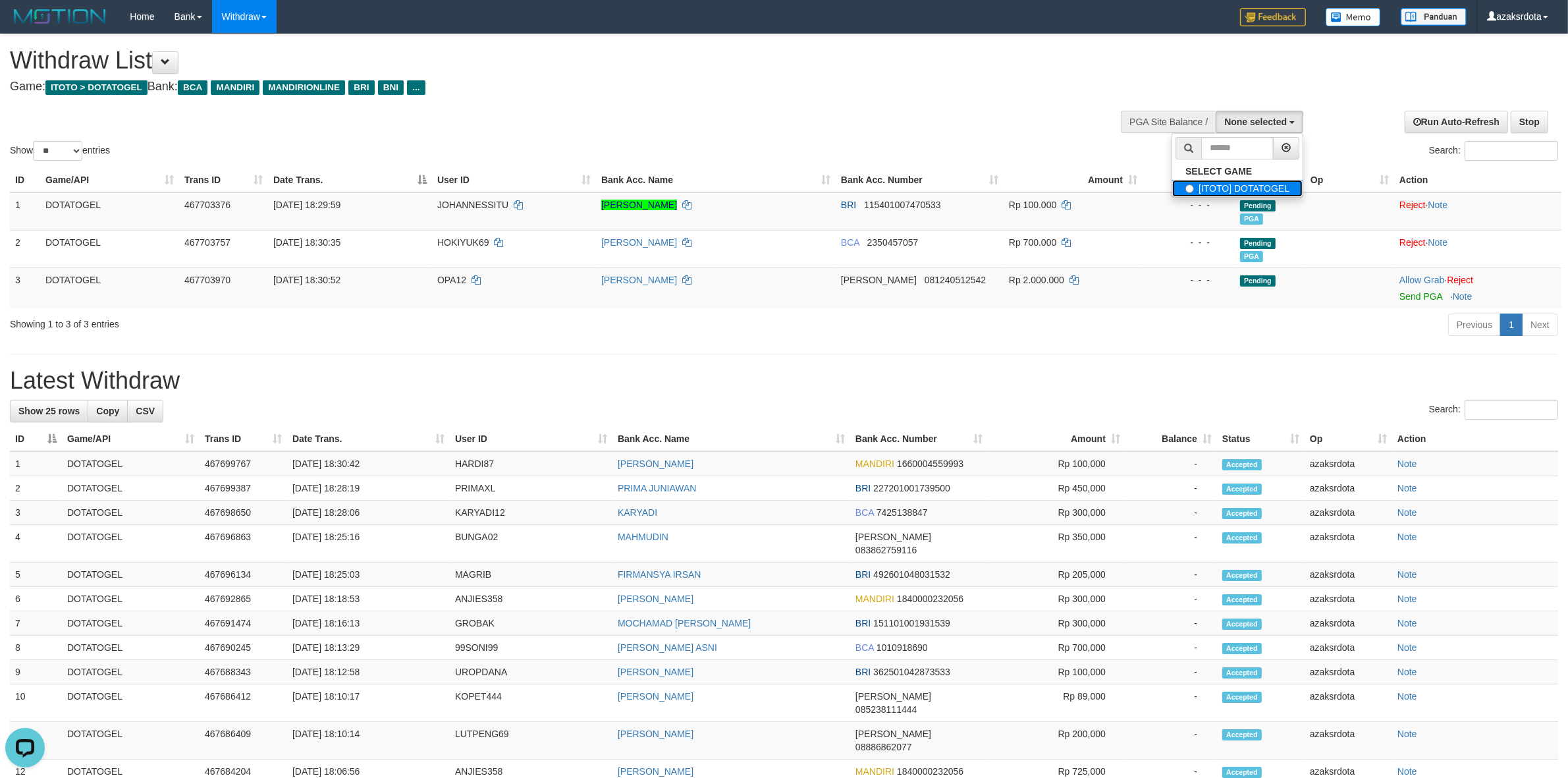
click at [1249, 189] on label "[ITOTO] DOTATOGEL" at bounding box center [1237, 189] width 130 height 17
select select "***"
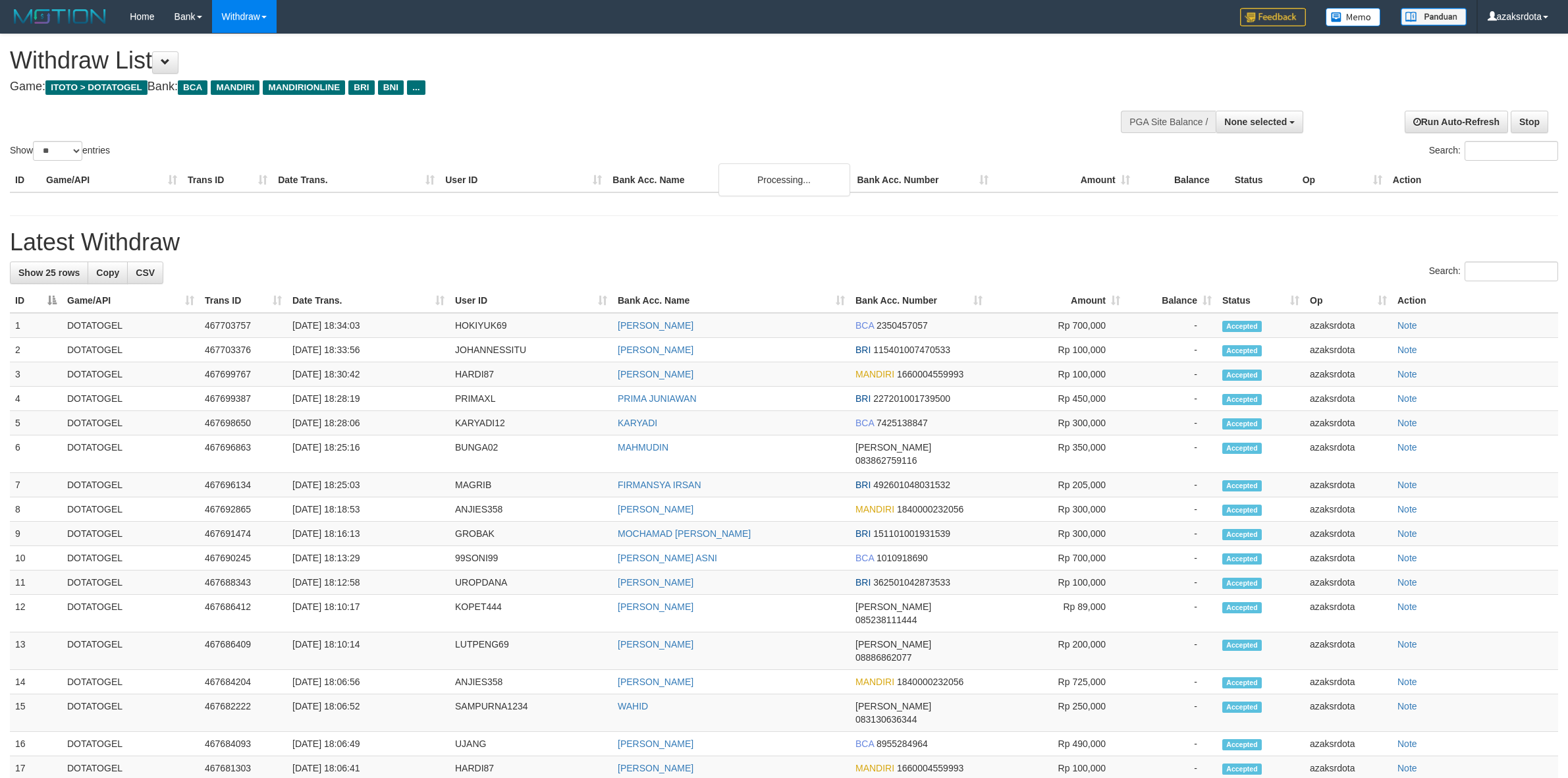
select select
select select "**"
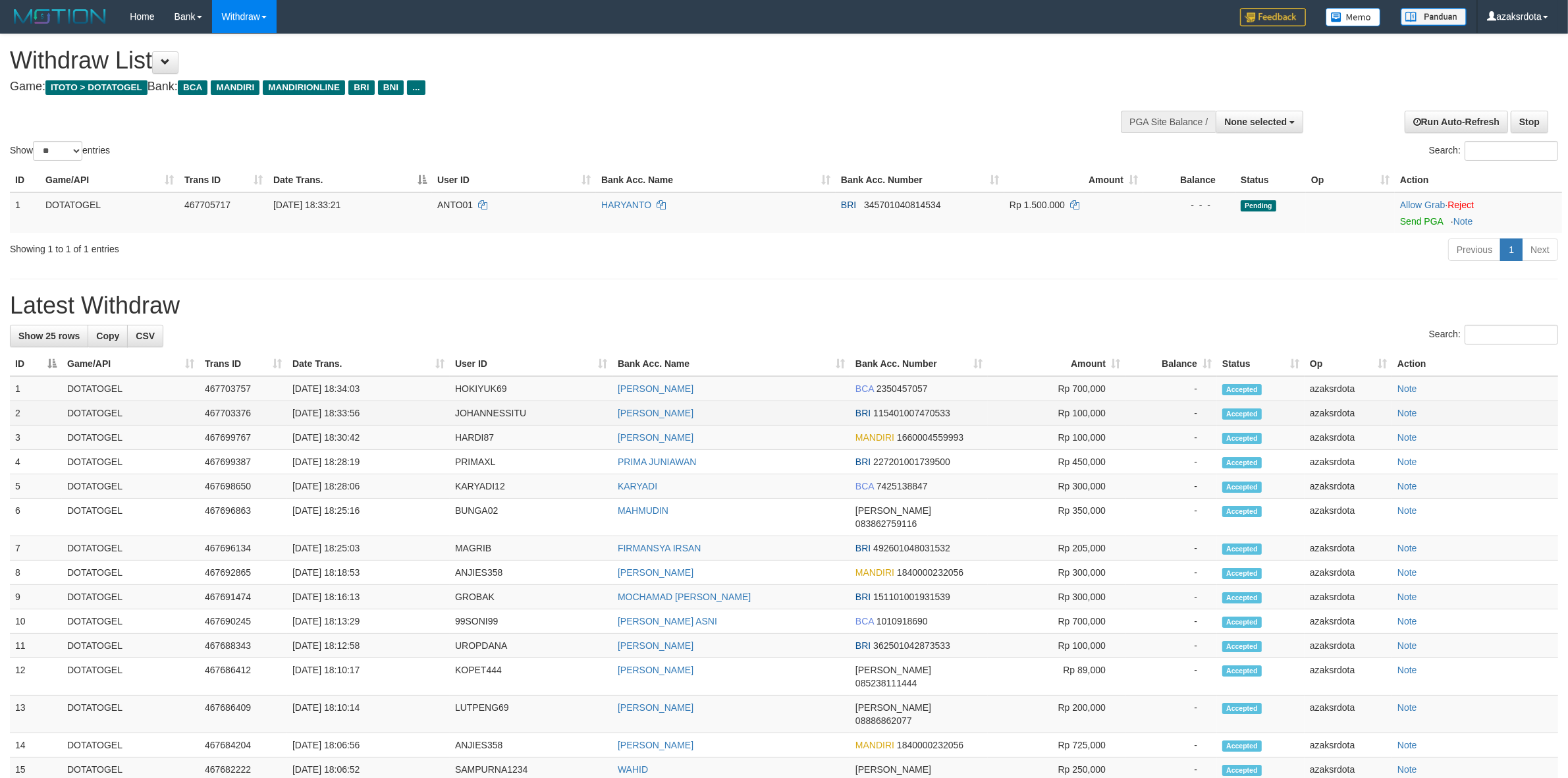
click at [345, 413] on td "[DATE] 18:33:56" at bounding box center [368, 413] width 162 height 24
drag, startPoint x: 345, startPoint y: 413, endPoint x: 383, endPoint y: 409, distance: 38.2
click at [383, 409] on td "[DATE] 18:33:56" at bounding box center [368, 413] width 162 height 24
copy td "18:33:56"
click at [348, 393] on td "[DATE] 18:34:03" at bounding box center [368, 389] width 162 height 25
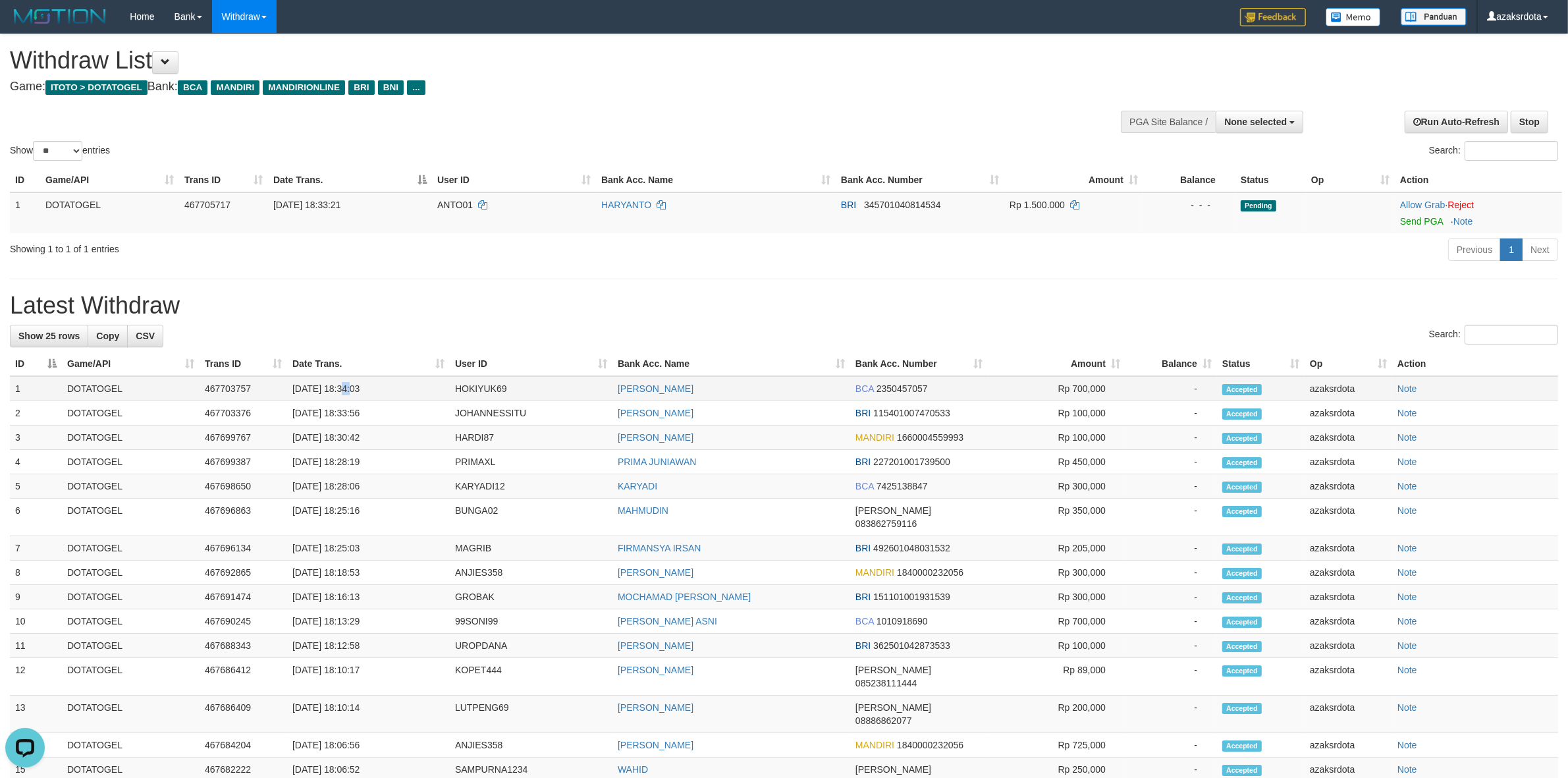
drag, startPoint x: 348, startPoint y: 393, endPoint x: 380, endPoint y: 390, distance: 32.1
click at [357, 392] on td "[DATE] 18:34:03" at bounding box center [368, 389] width 162 height 25
click at [380, 390] on td "[DATE] 18:34:03" at bounding box center [368, 389] width 162 height 25
copy td "18:34:03"
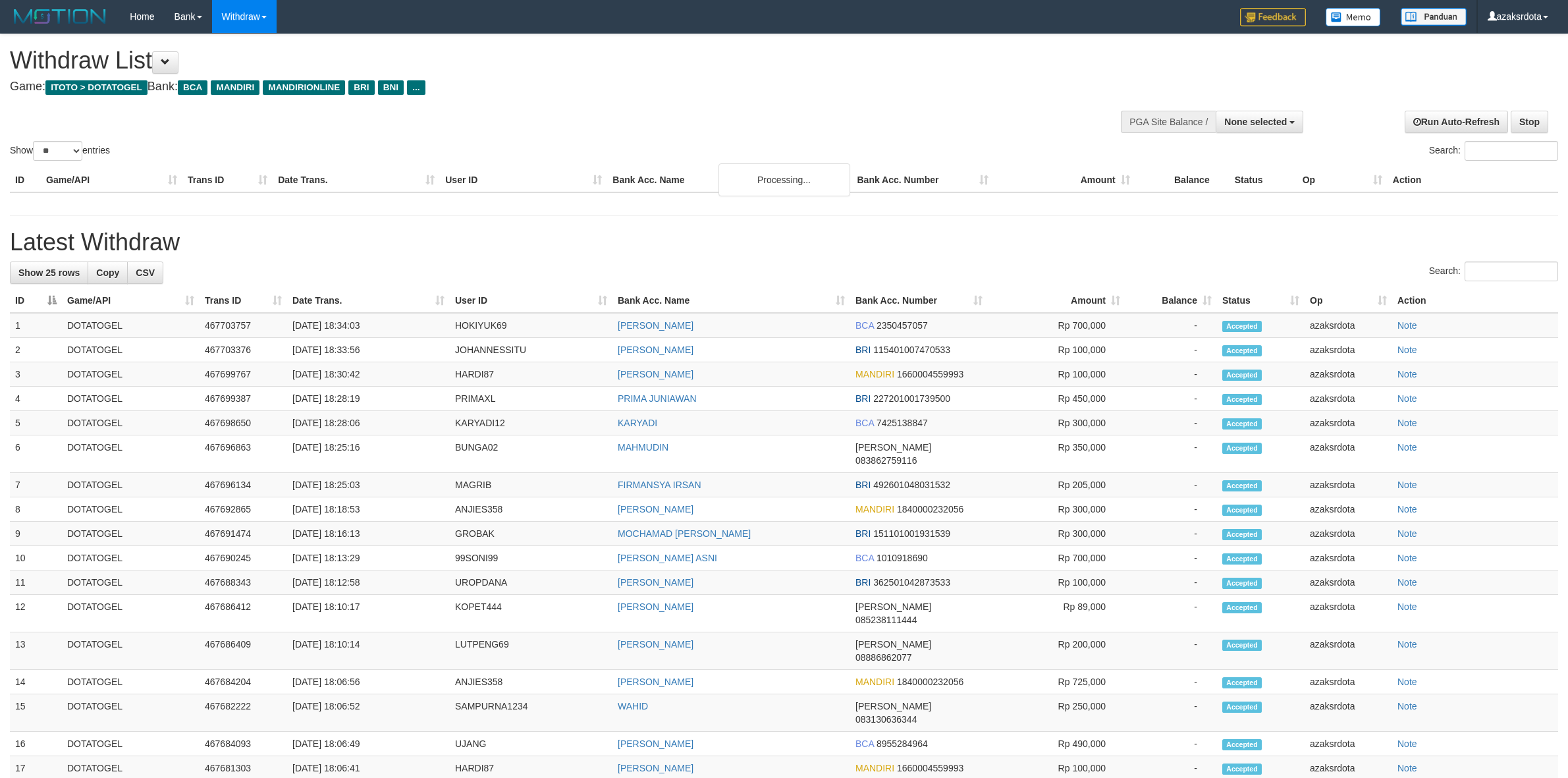
select select
select select "**"
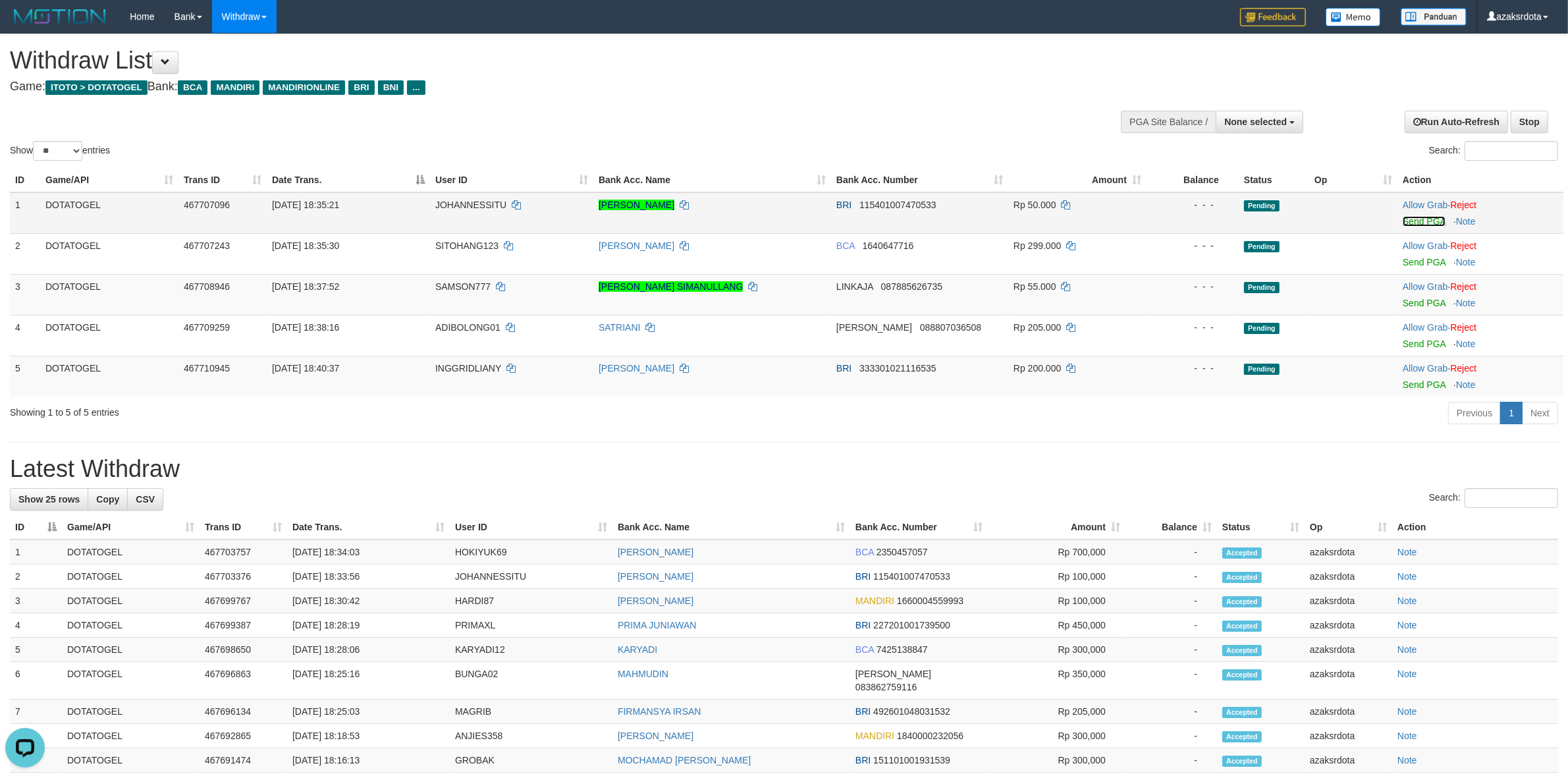
drag, startPoint x: 1417, startPoint y: 219, endPoint x: 868, endPoint y: 221, distance: 549.0
click at [1417, 219] on link "Send PGA" at bounding box center [1424, 221] width 43 height 10
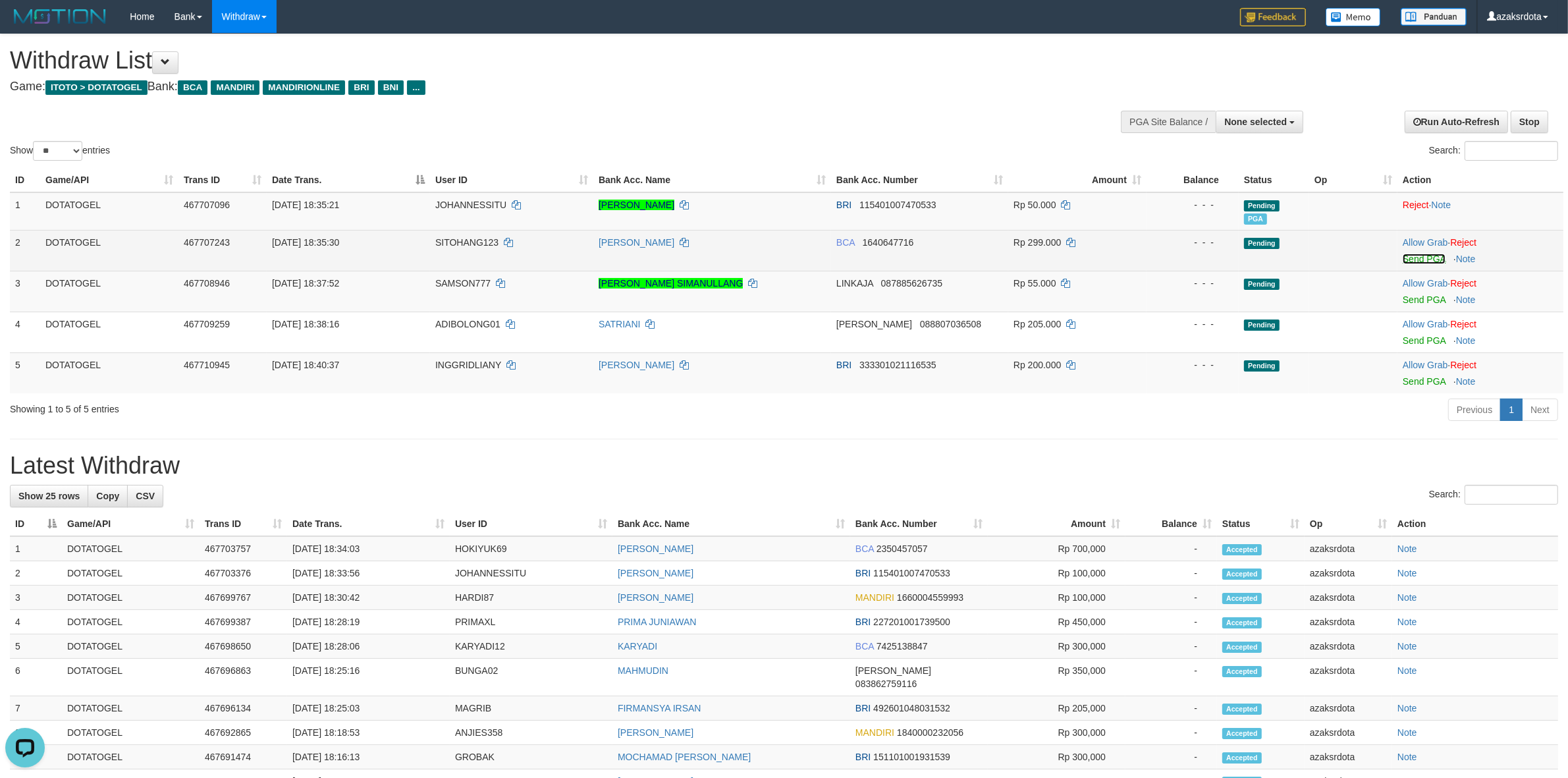
click at [1403, 259] on link "Send PGA" at bounding box center [1424, 258] width 43 height 10
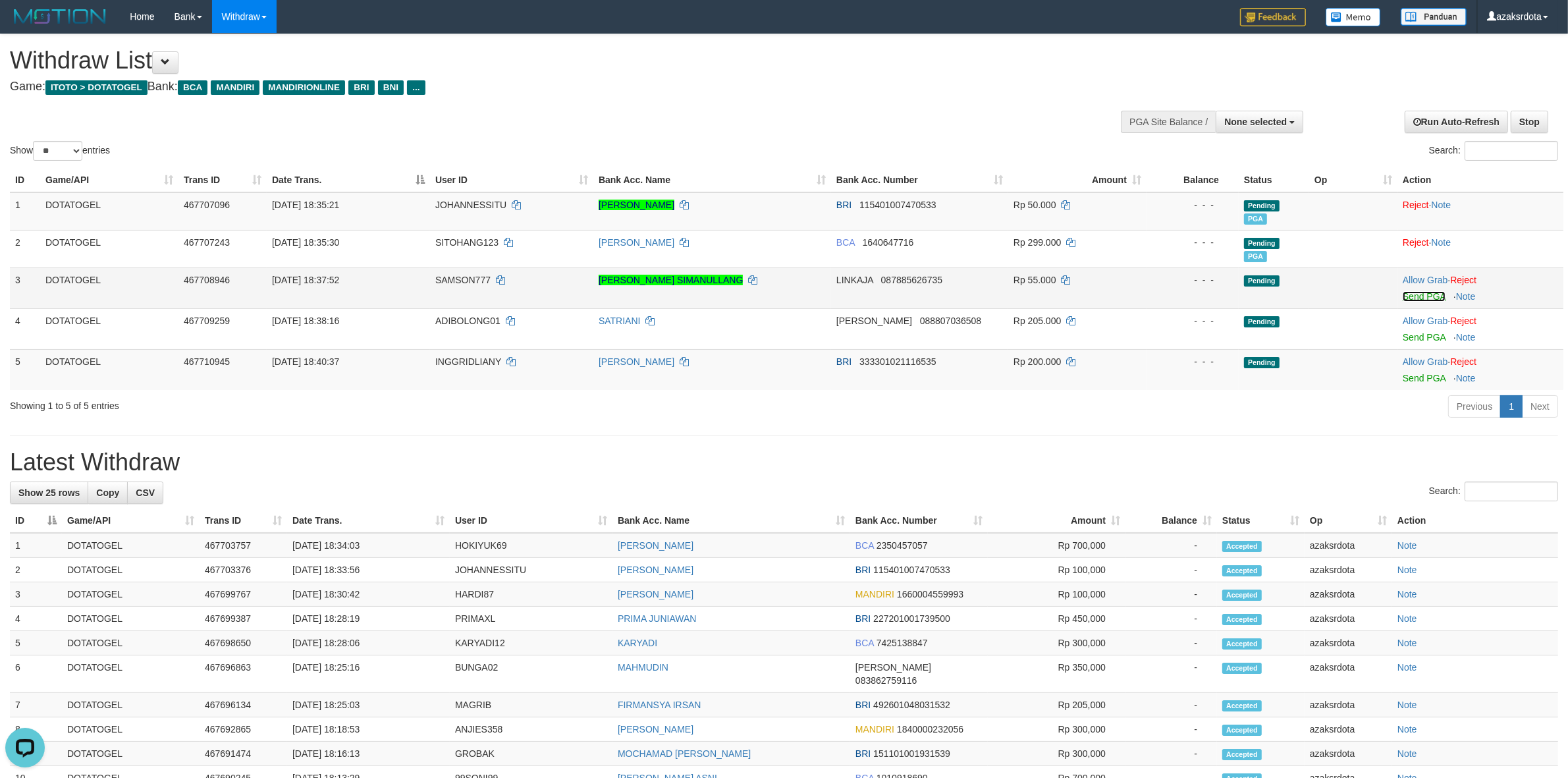
click at [1402, 297] on link "Send PGA" at bounding box center [1424, 296] width 43 height 10
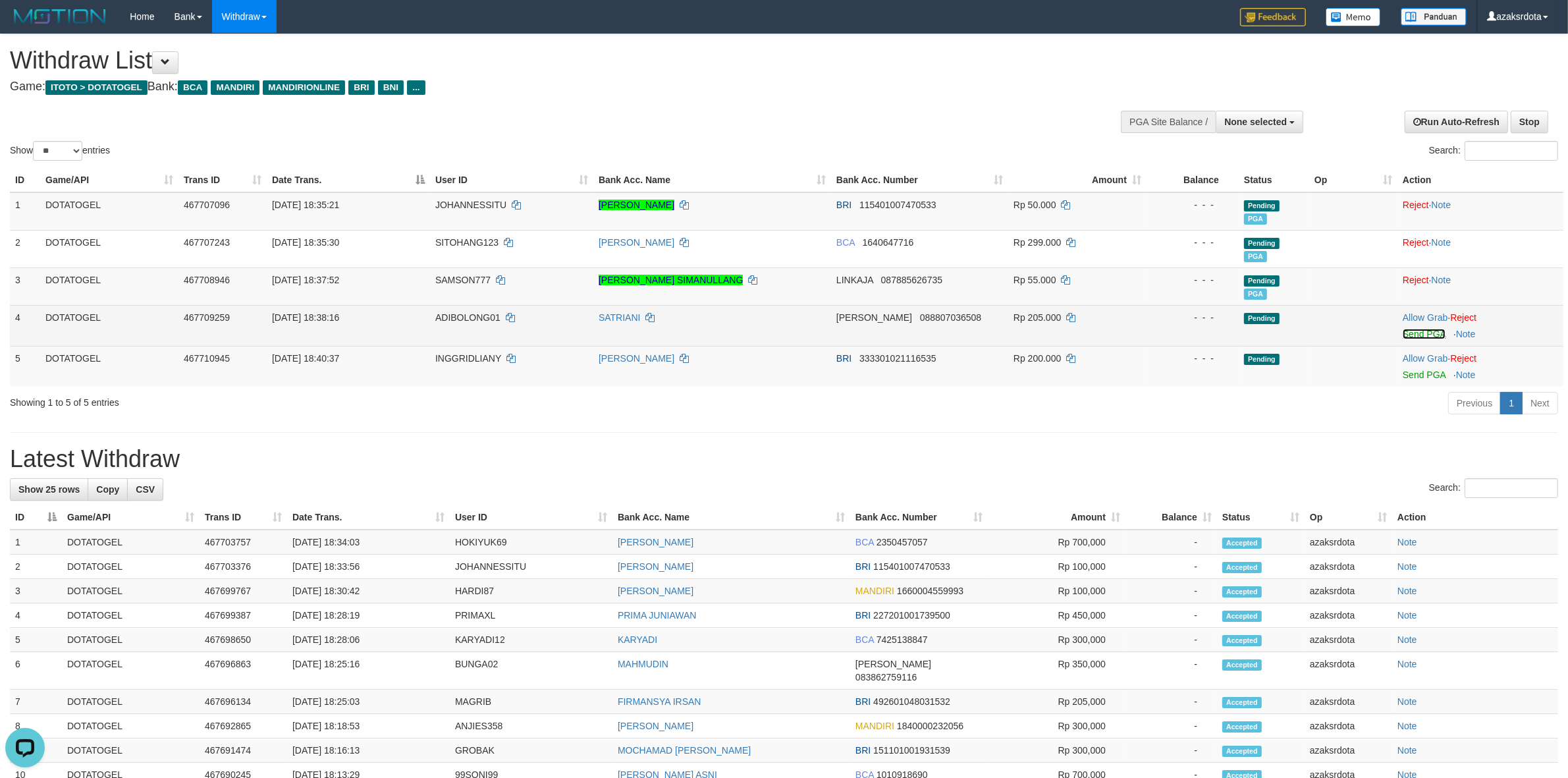
click at [1429, 330] on link "Send PGA" at bounding box center [1424, 334] width 43 height 10
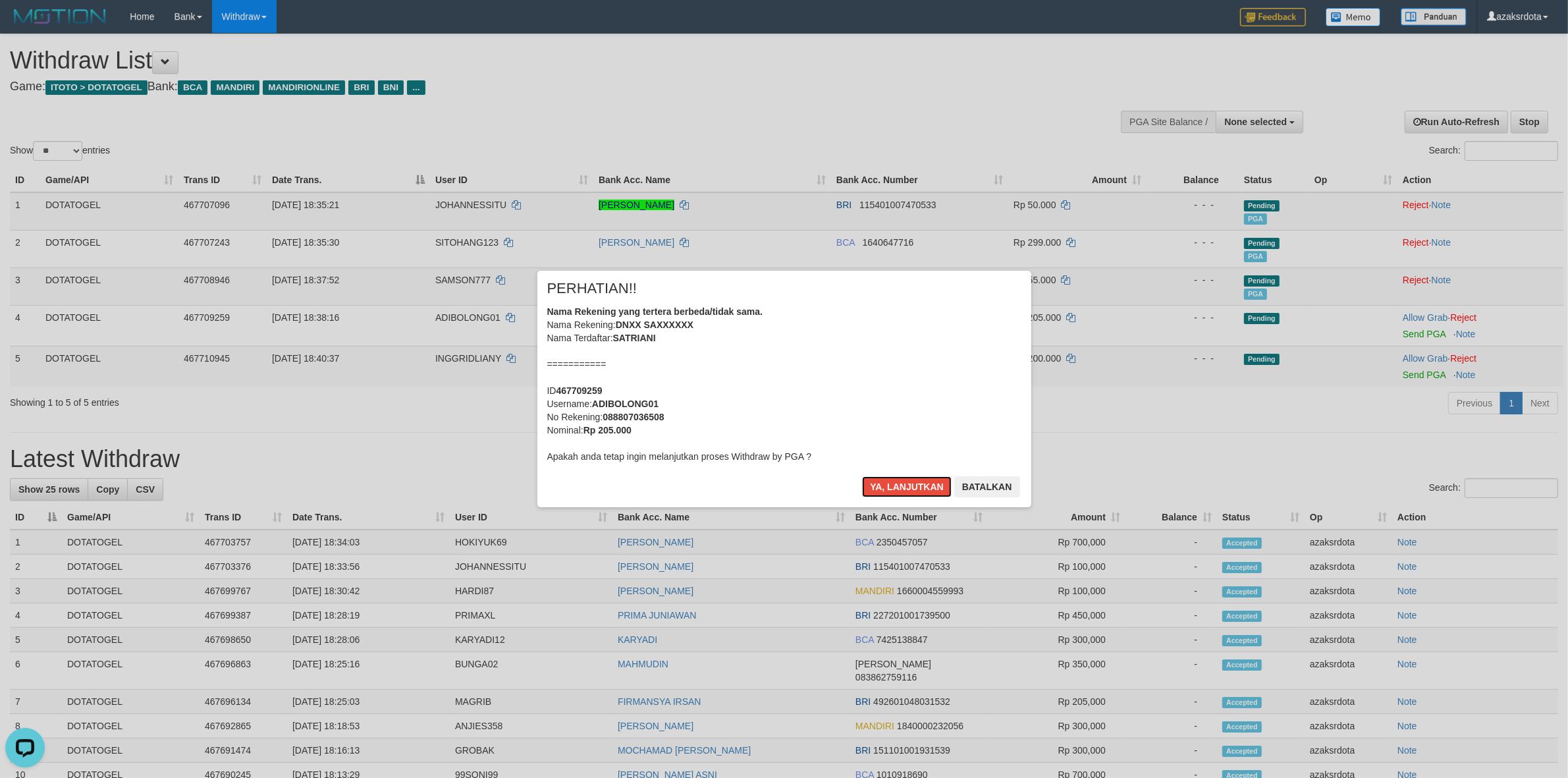
click at [903, 477] on button "Ya, lanjutkan" at bounding box center [907, 487] width 90 height 21
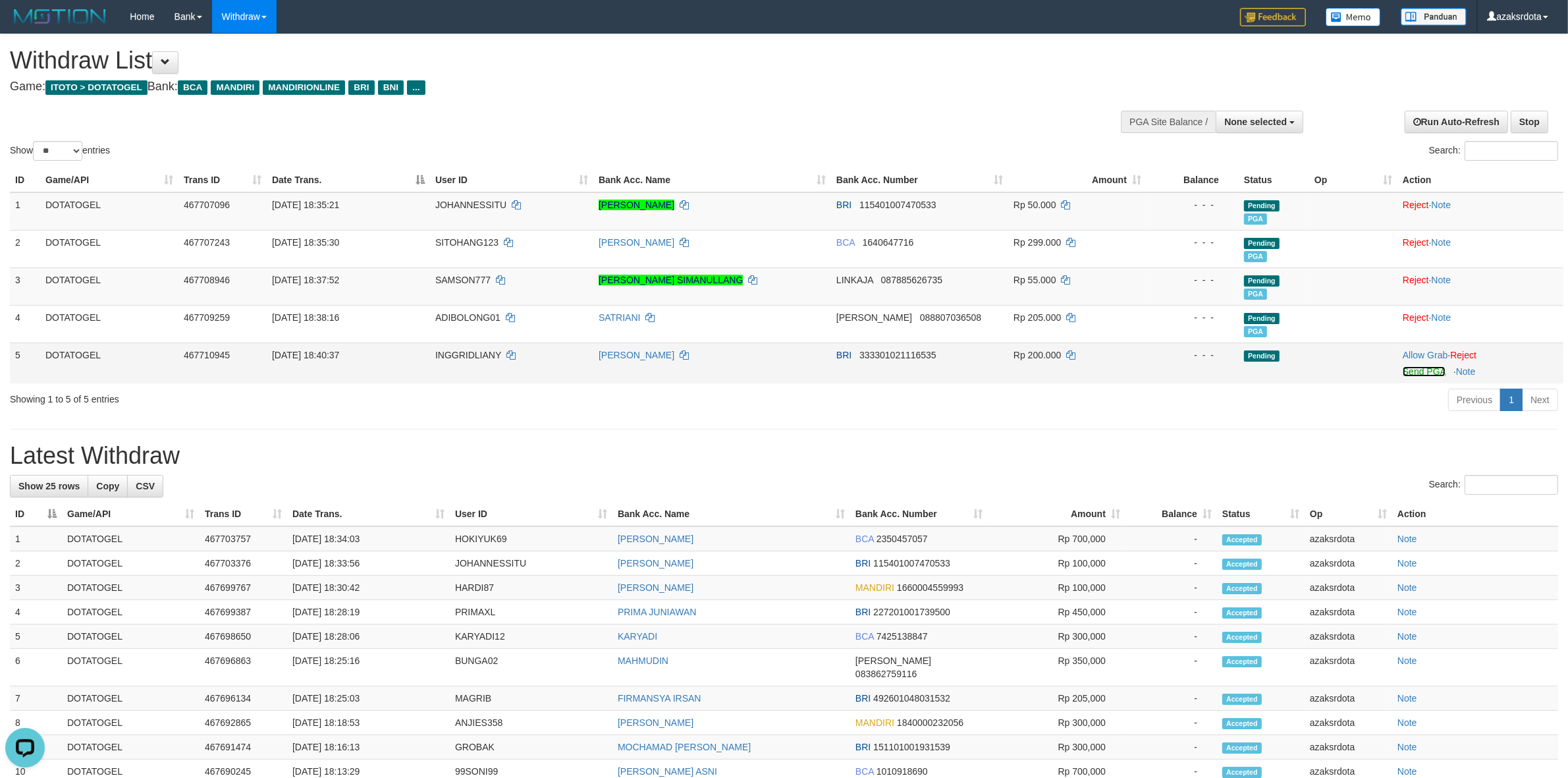
click at [1406, 369] on link "Send PGA" at bounding box center [1424, 371] width 43 height 10
click at [976, 445] on h1 "Latest Withdraw" at bounding box center [784, 452] width 1548 height 26
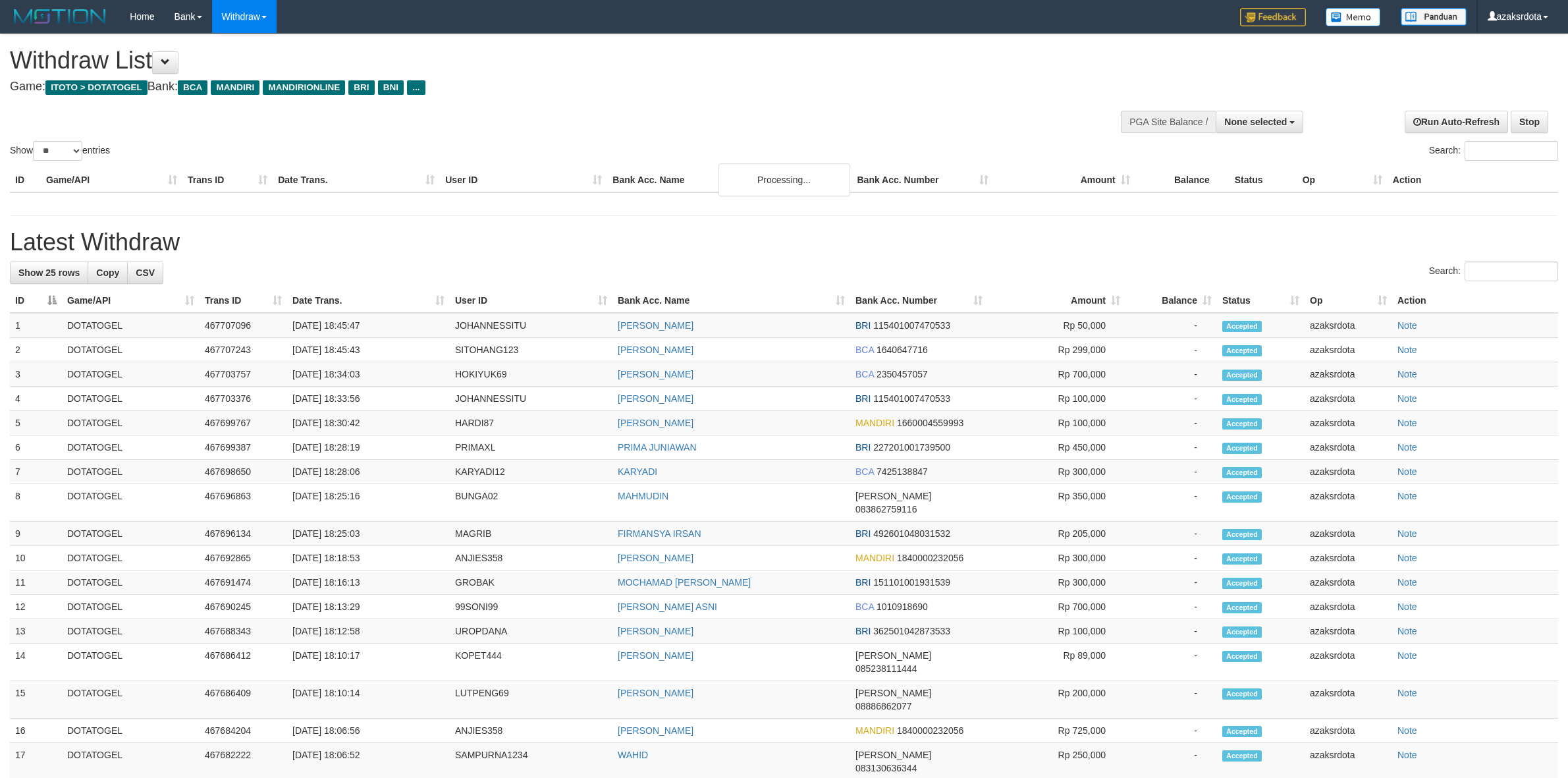
select select
select select "**"
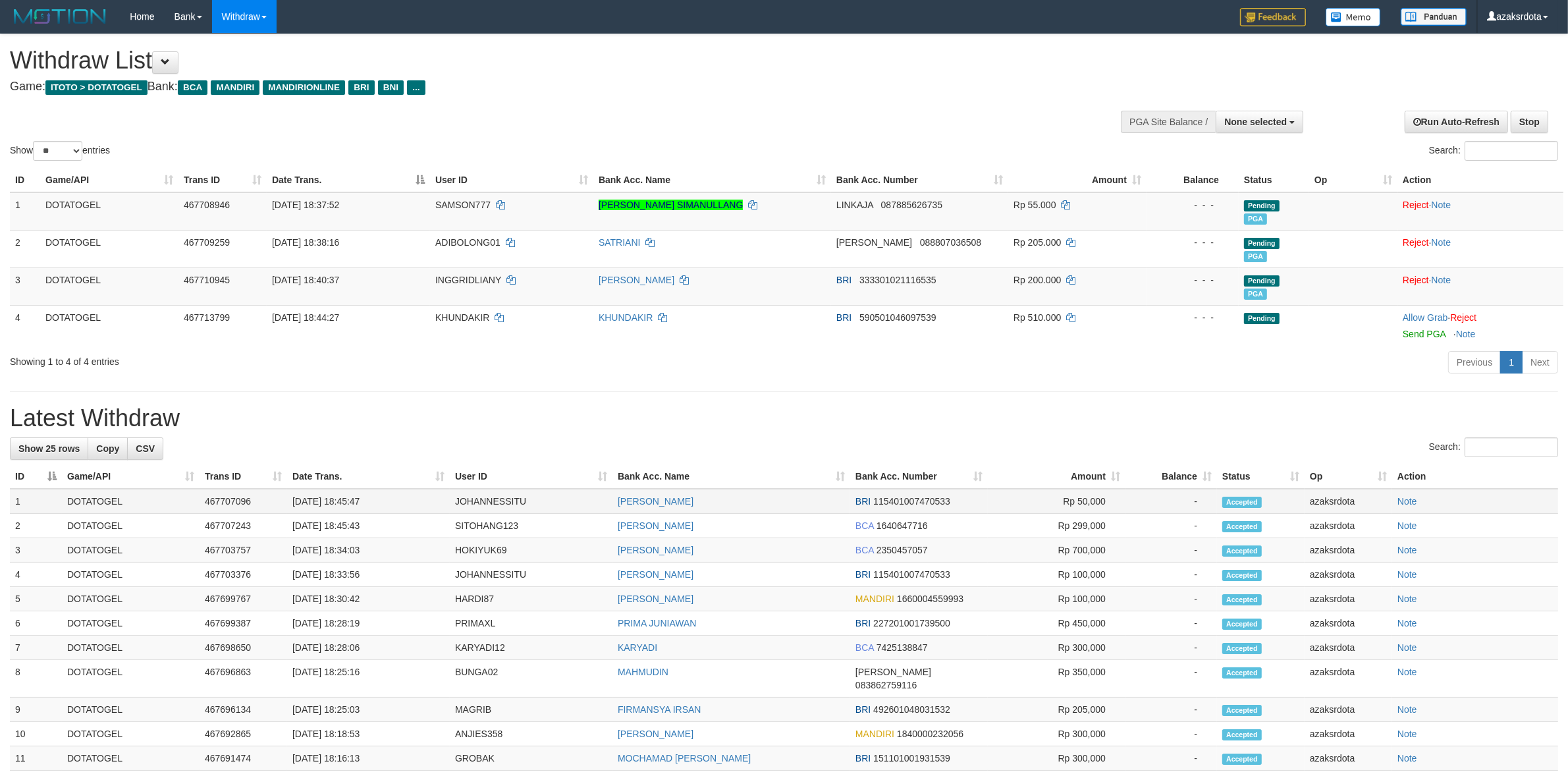
click at [340, 505] on td "[DATE] 18:45:47" at bounding box center [368, 502] width 162 height 25
drag, startPoint x: 340, startPoint y: 505, endPoint x: 413, endPoint y: 496, distance: 73.6
click at [364, 501] on td "[DATE] 18:45:47" at bounding box center [368, 502] width 162 height 25
click at [413, 496] on td "[DATE] 18:45:47" at bounding box center [368, 502] width 162 height 25
copy td "18:45:47"
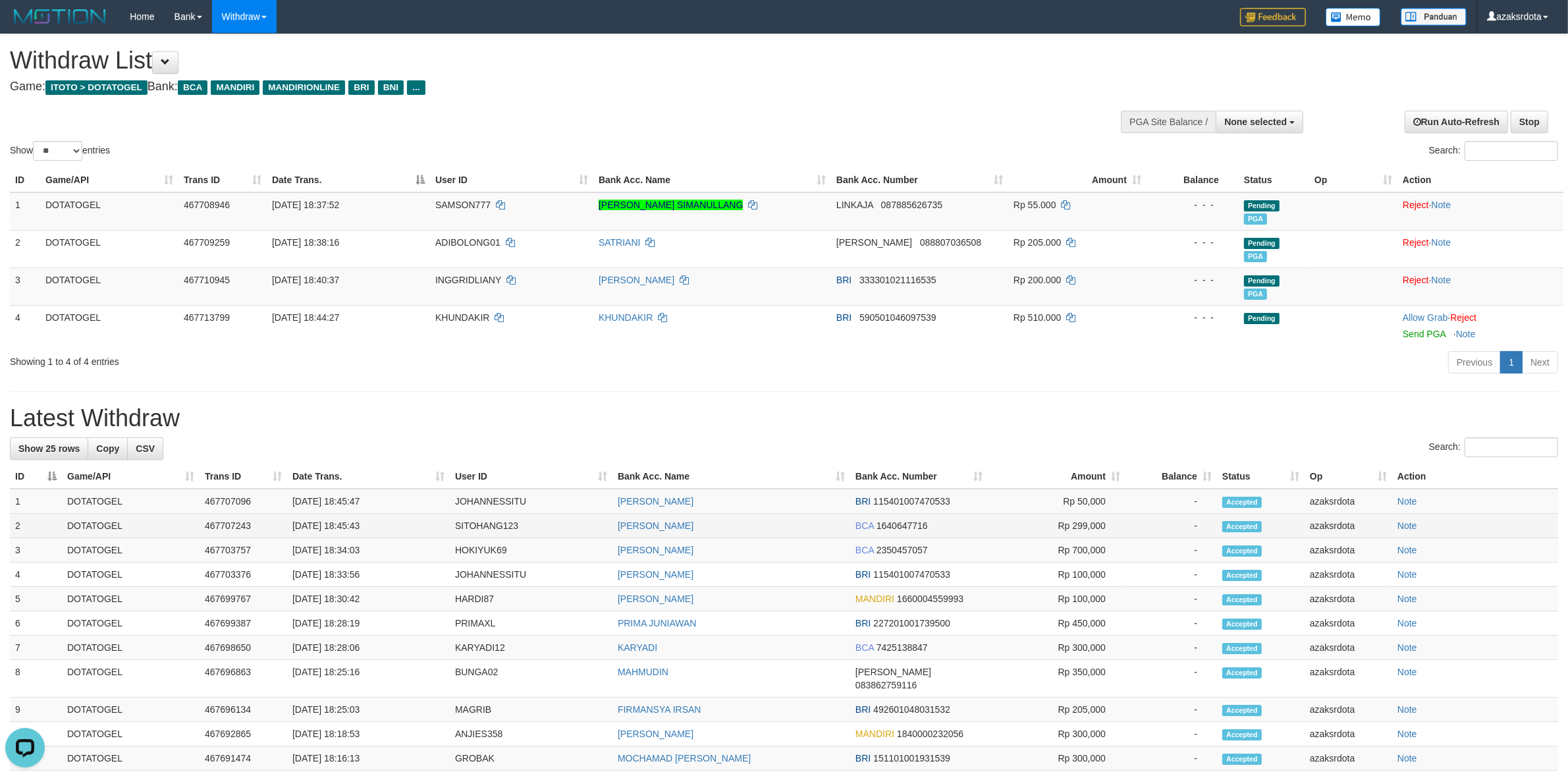
click at [341, 528] on td "[DATE] 18:45:43" at bounding box center [368, 526] width 162 height 24
click at [396, 522] on td "[DATE] 18:45:43" at bounding box center [368, 526] width 162 height 24
copy td "18:45:43"
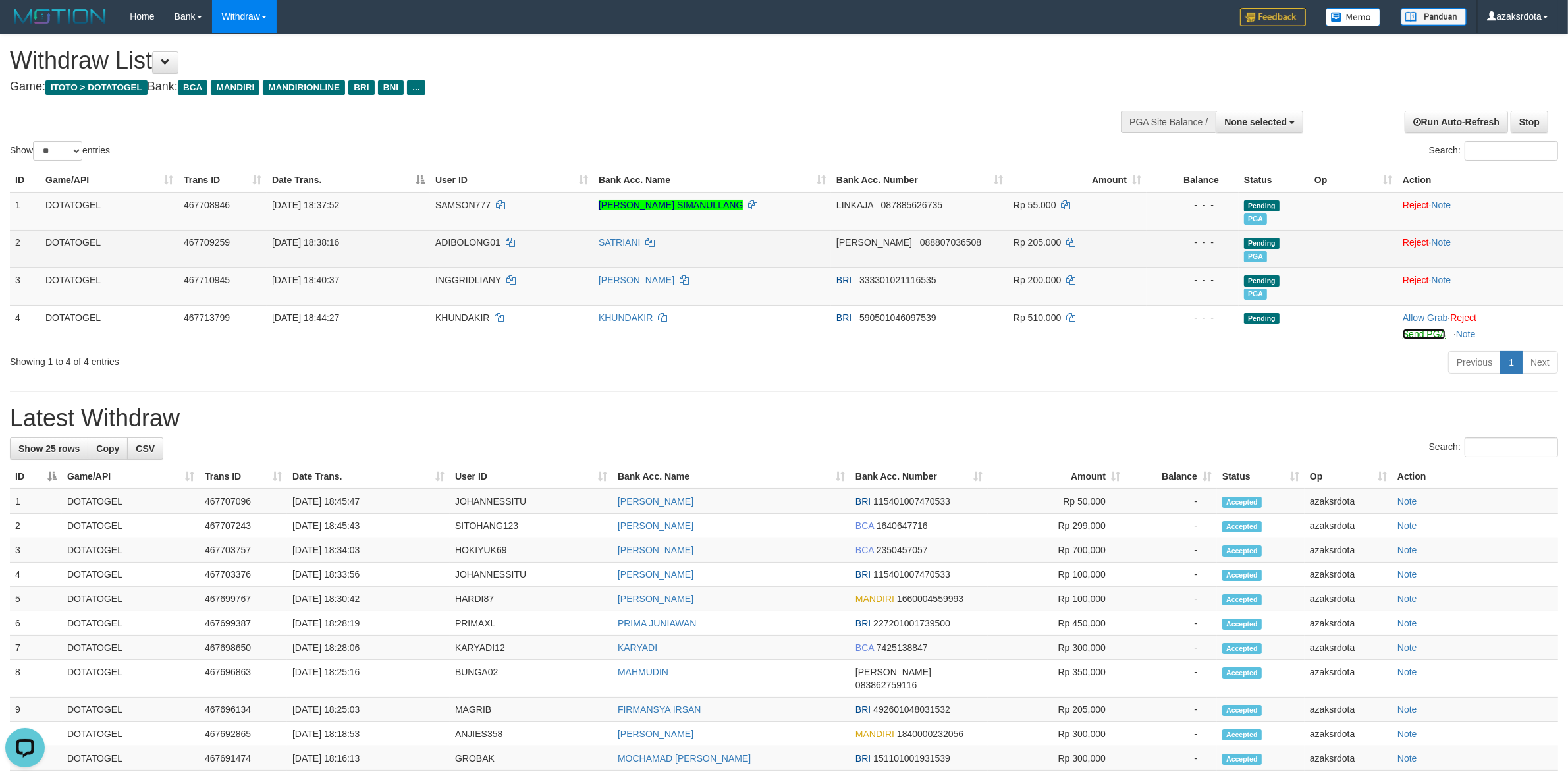
drag, startPoint x: 1409, startPoint y: 333, endPoint x: 864, endPoint y: 238, distance: 553.2
click at [1409, 333] on link "Send PGA" at bounding box center [1424, 334] width 43 height 10
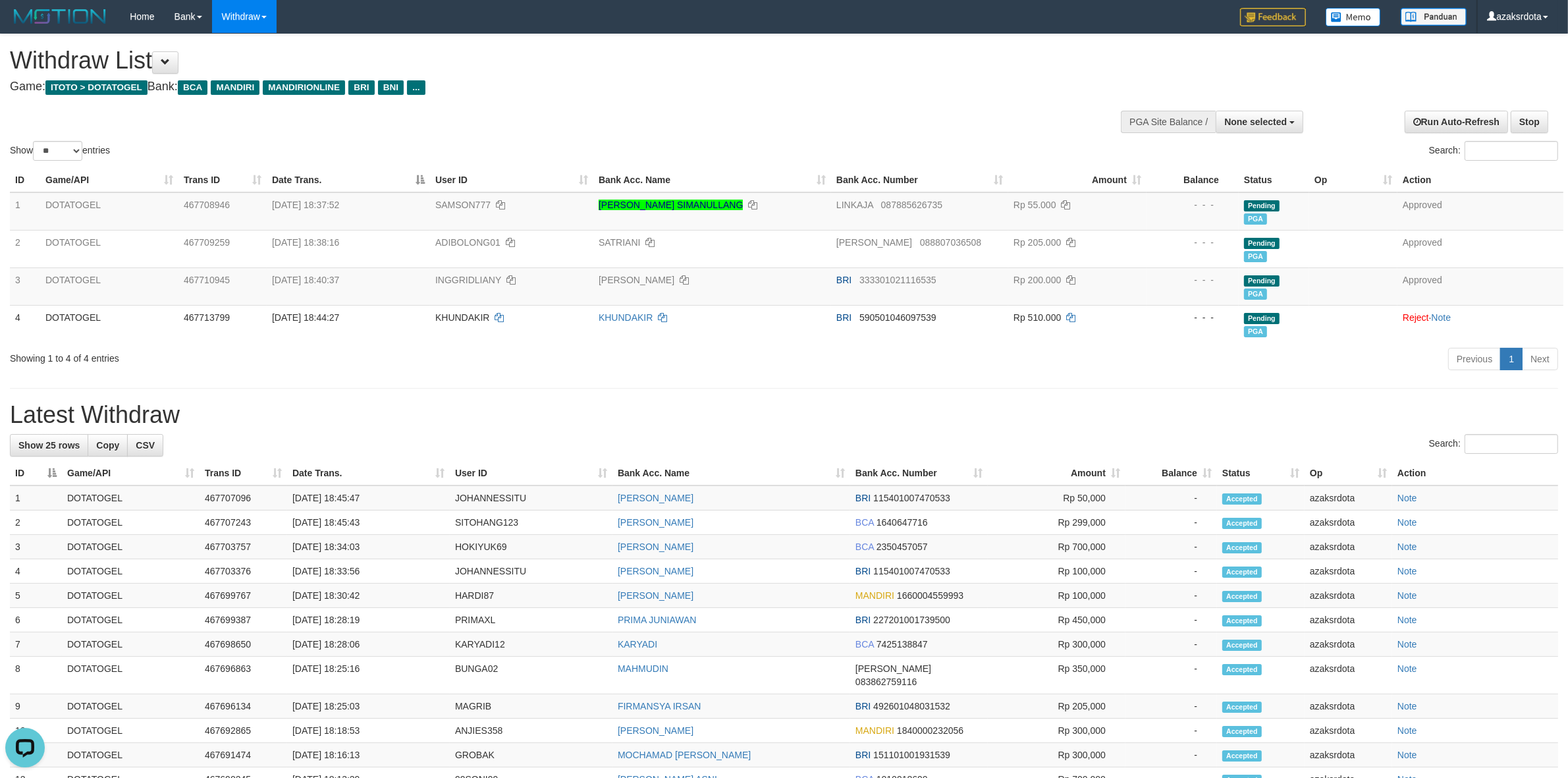
click at [1004, 406] on h1 "Latest Withdraw" at bounding box center [784, 414] width 1548 height 26
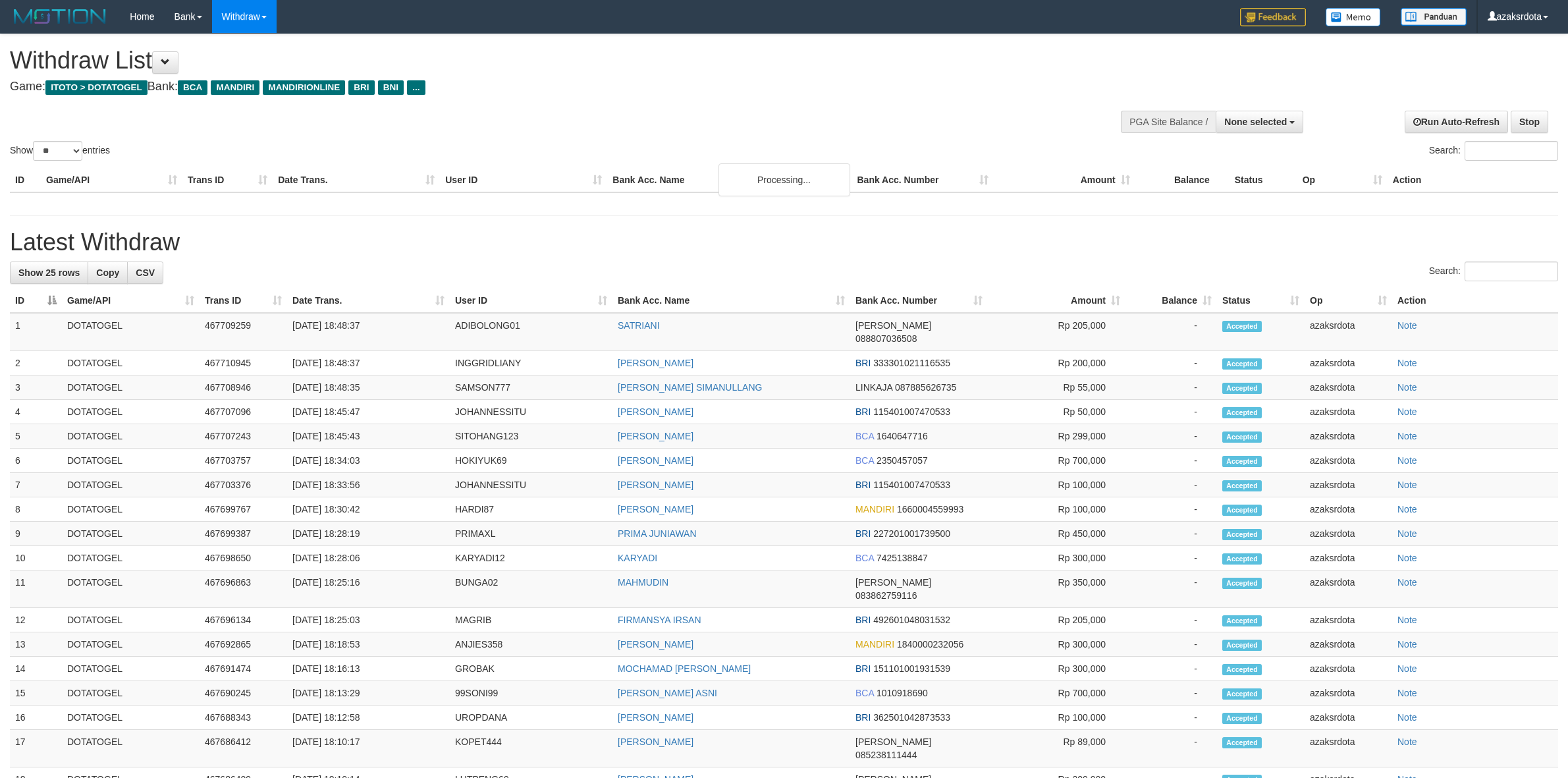
select select
select select "**"
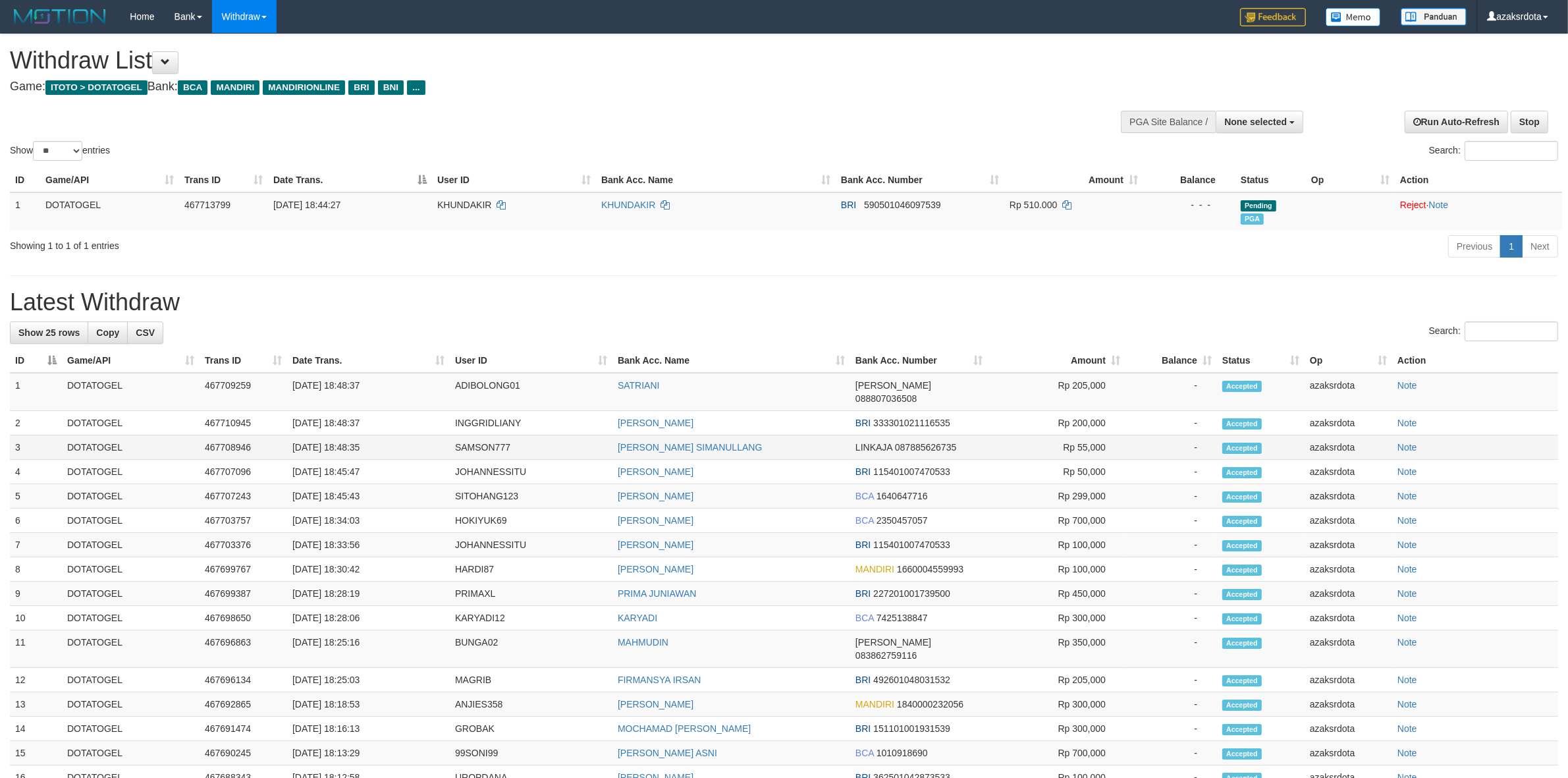
click at [351, 445] on td "[DATE] 18:48:35" at bounding box center [368, 447] width 162 height 24
click at [346, 438] on td "[DATE] 18:48:35" at bounding box center [368, 447] width 162 height 24
drag, startPoint x: 346, startPoint y: 438, endPoint x: 409, endPoint y: 433, distance: 63.2
click at [409, 436] on td "[DATE] 18:48:35" at bounding box center [368, 447] width 162 height 24
copy td "18:48:35"
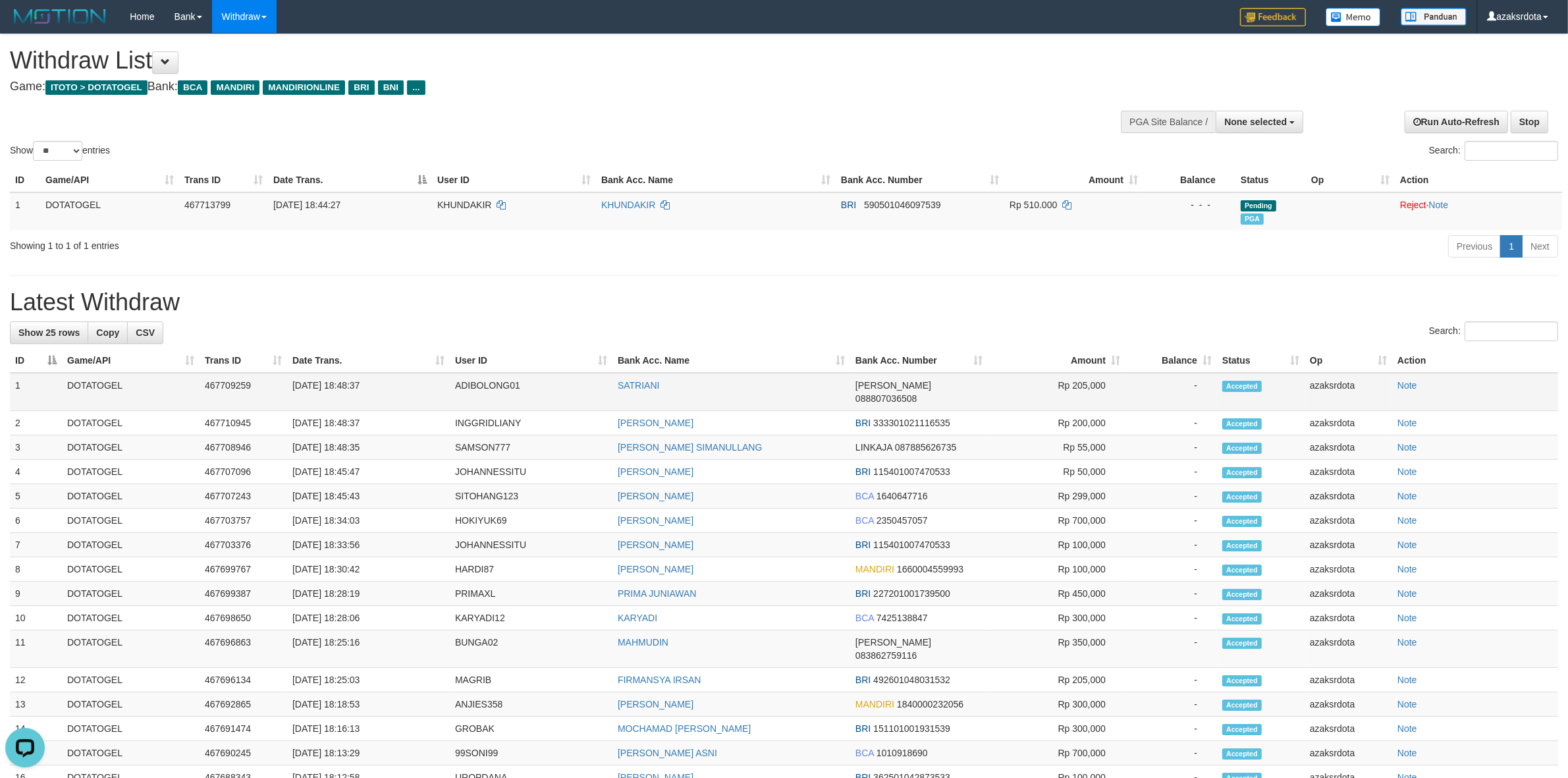
click at [346, 389] on td "[DATE] 18:48:37" at bounding box center [368, 392] width 162 height 38
drag, startPoint x: 346, startPoint y: 389, endPoint x: 374, endPoint y: 383, distance: 28.6
click at [374, 383] on td "[DATE] 18:48:37" at bounding box center [368, 392] width 162 height 38
copy td "18:48:37"
click at [345, 412] on td "[DATE] 18:48:37" at bounding box center [368, 423] width 162 height 24
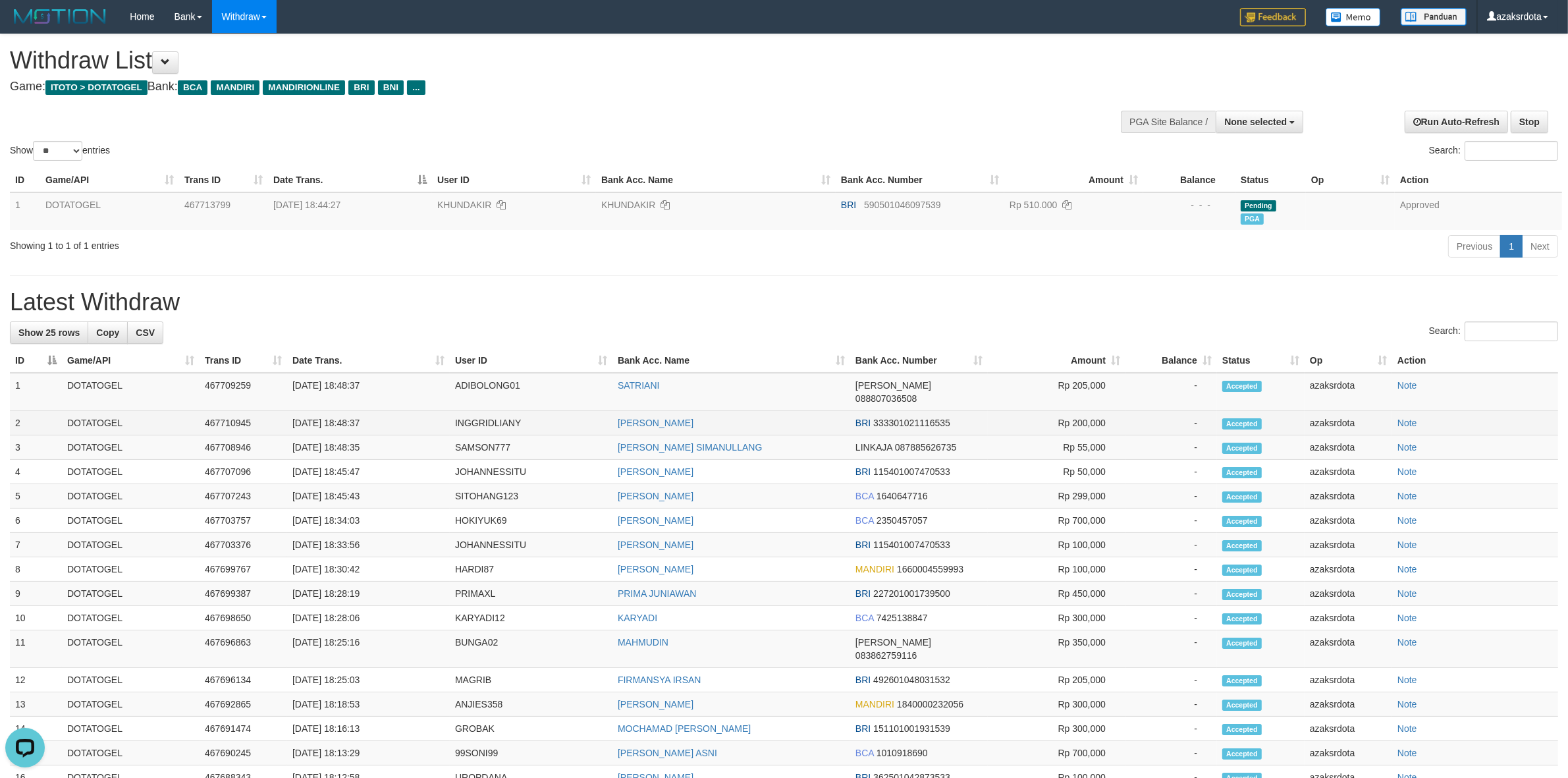
drag, startPoint x: 345, startPoint y: 412, endPoint x: 405, endPoint y: 409, distance: 60.1
click at [405, 411] on td "[DATE] 18:48:37" at bounding box center [368, 423] width 162 height 24
copy td "18:48:37"
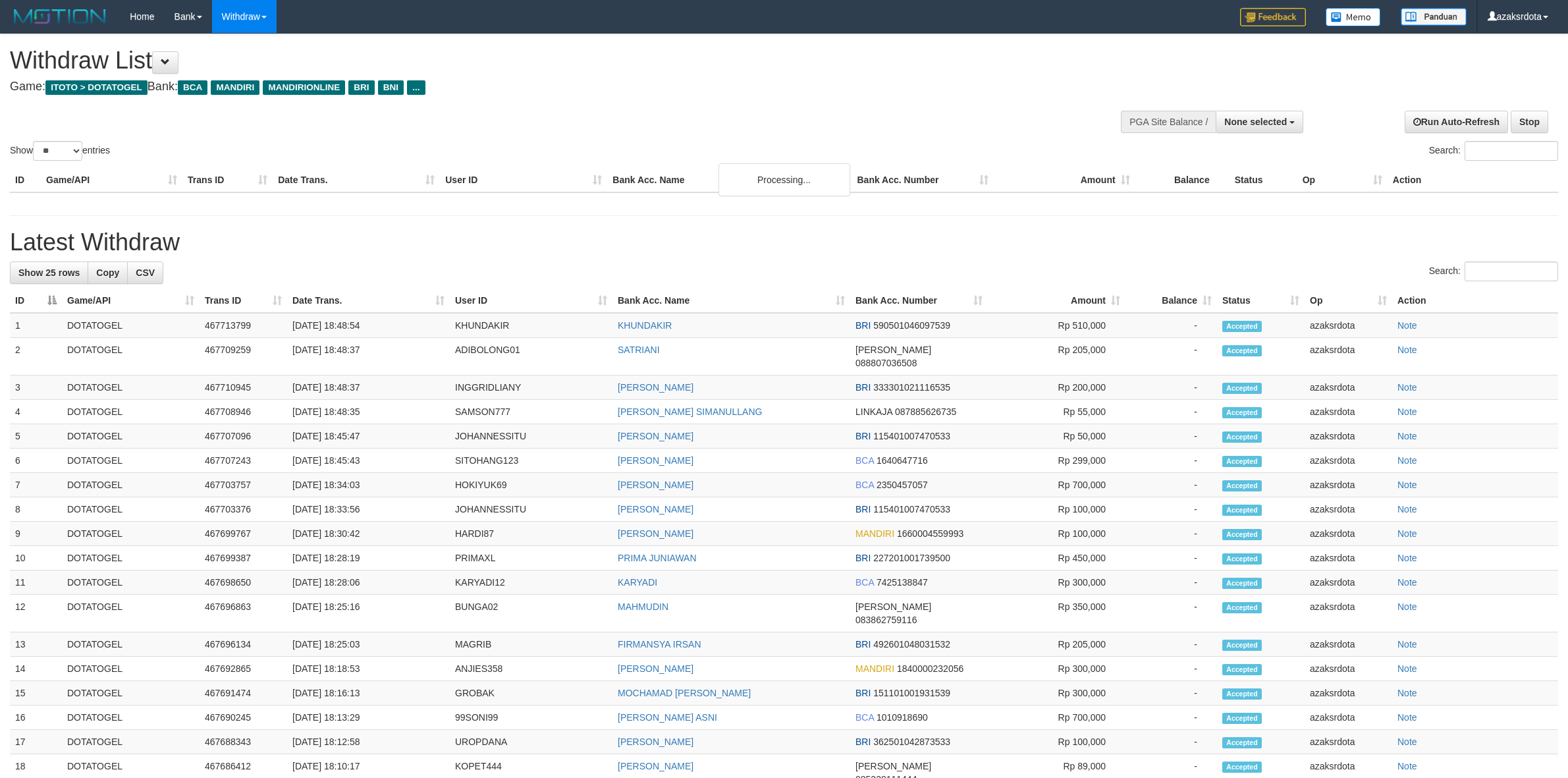
select select
select select "**"
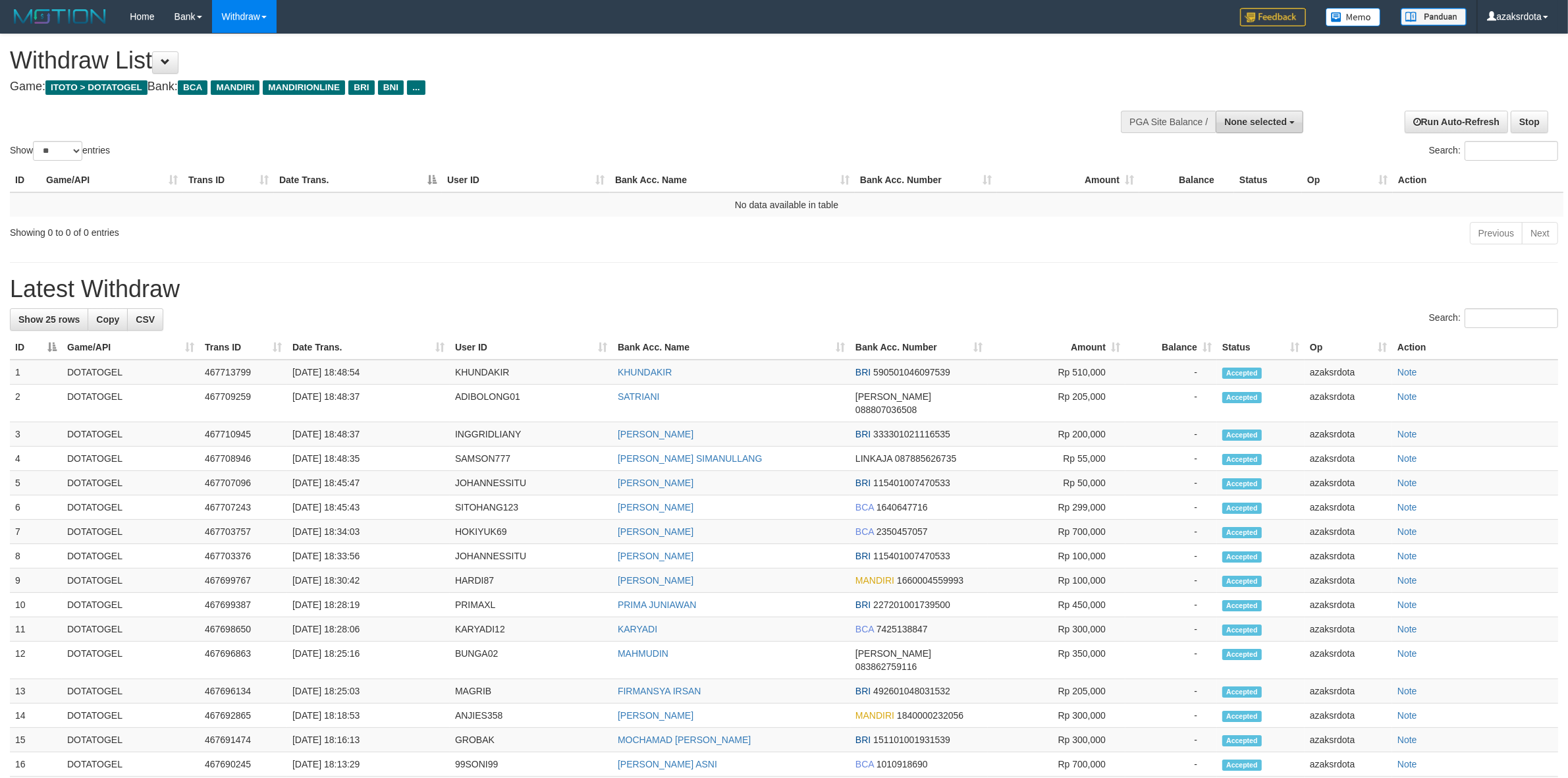
click at [1229, 122] on span "None selected" at bounding box center [1255, 122] width 62 height 10
click at [1203, 194] on label "[ITOTO] DOTATOGEL" at bounding box center [1237, 189] width 130 height 17
select select "***"
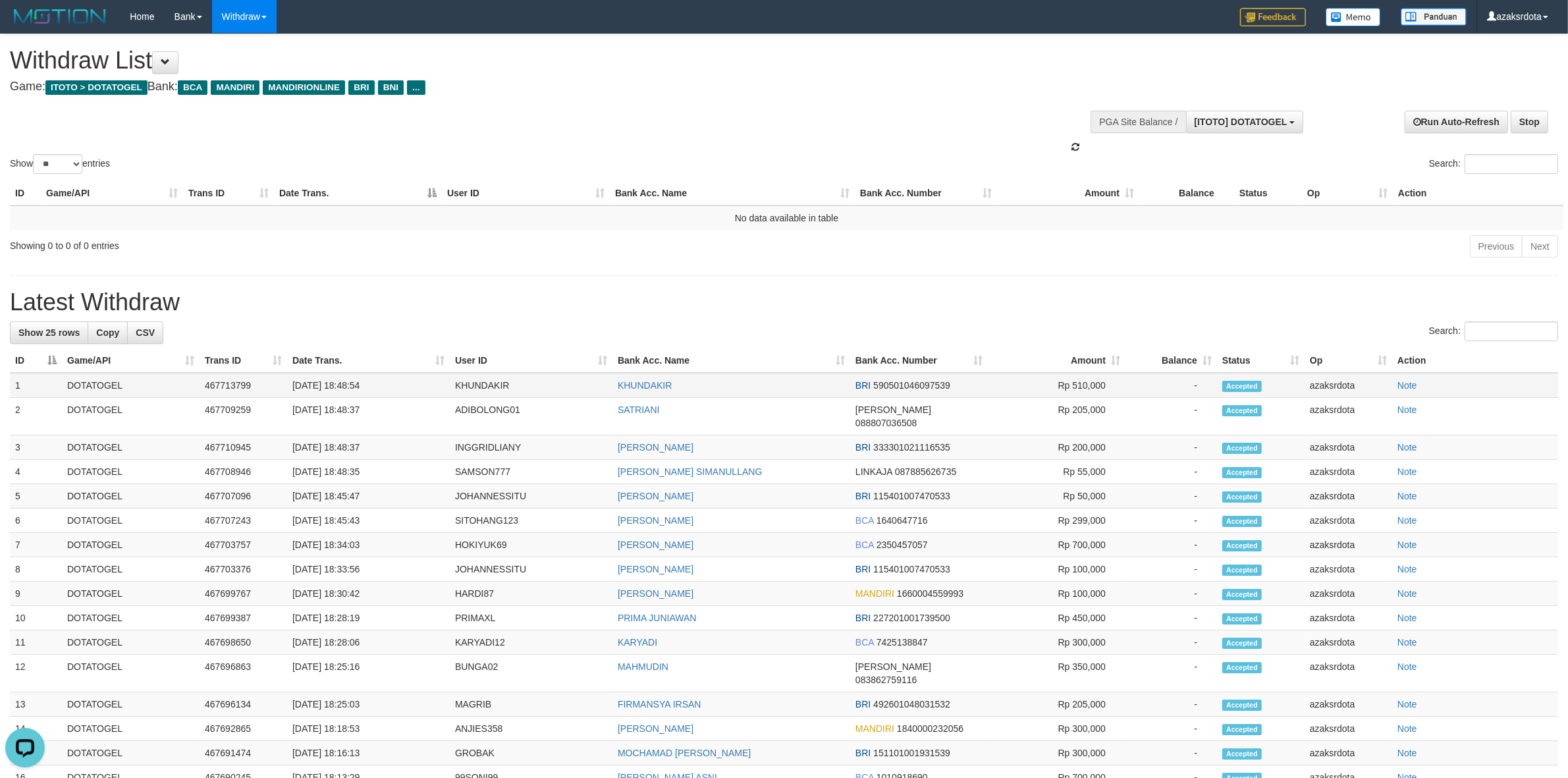
click at [346, 389] on td "[DATE] 18:48:54" at bounding box center [368, 386] width 162 height 25
drag, startPoint x: 346, startPoint y: 389, endPoint x: 384, endPoint y: 380, distance: 39.1
click at [384, 380] on td "[DATE] 18:48:54" at bounding box center [368, 386] width 162 height 25
copy td "18:48:54"
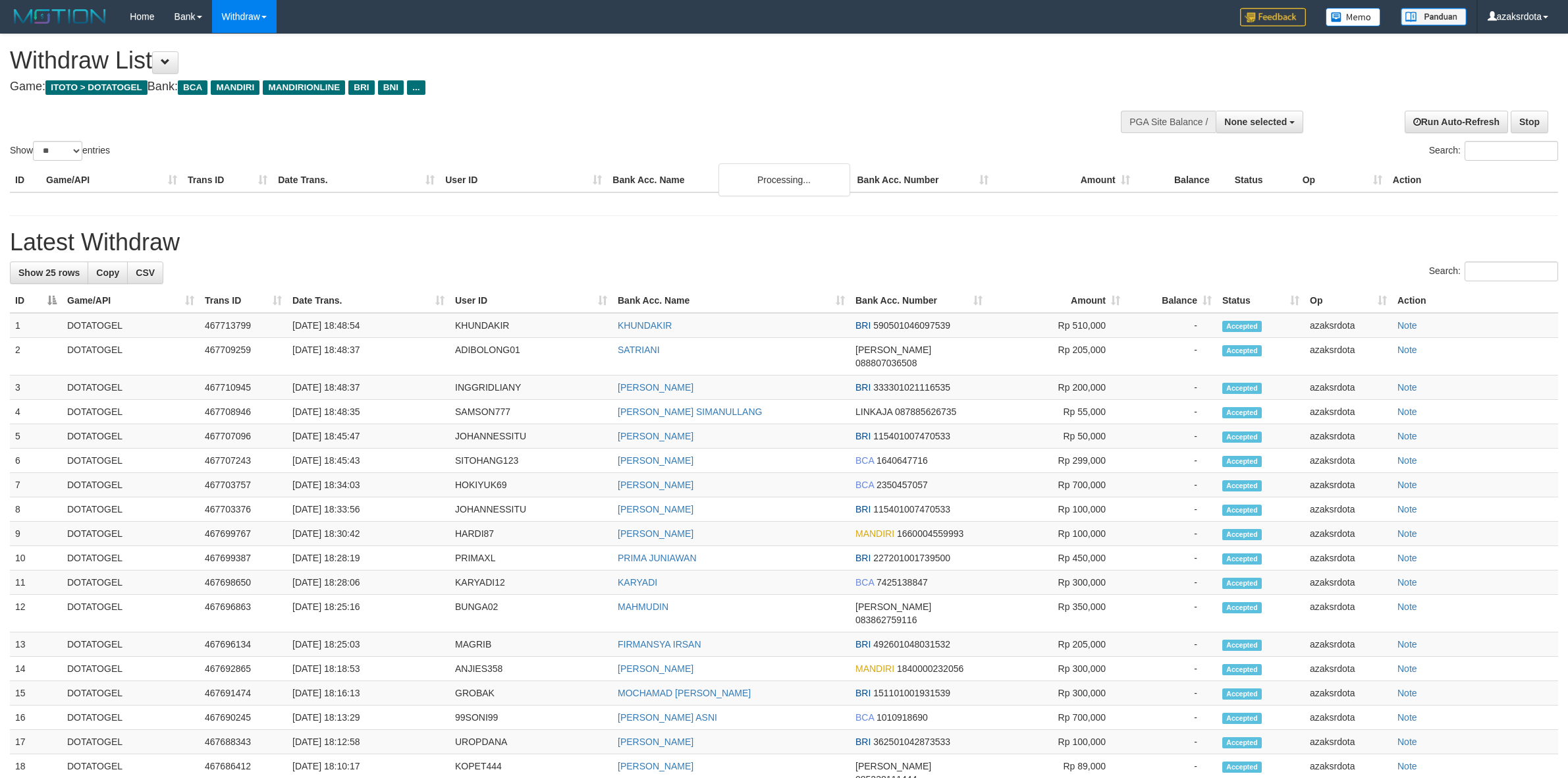
select select
select select "**"
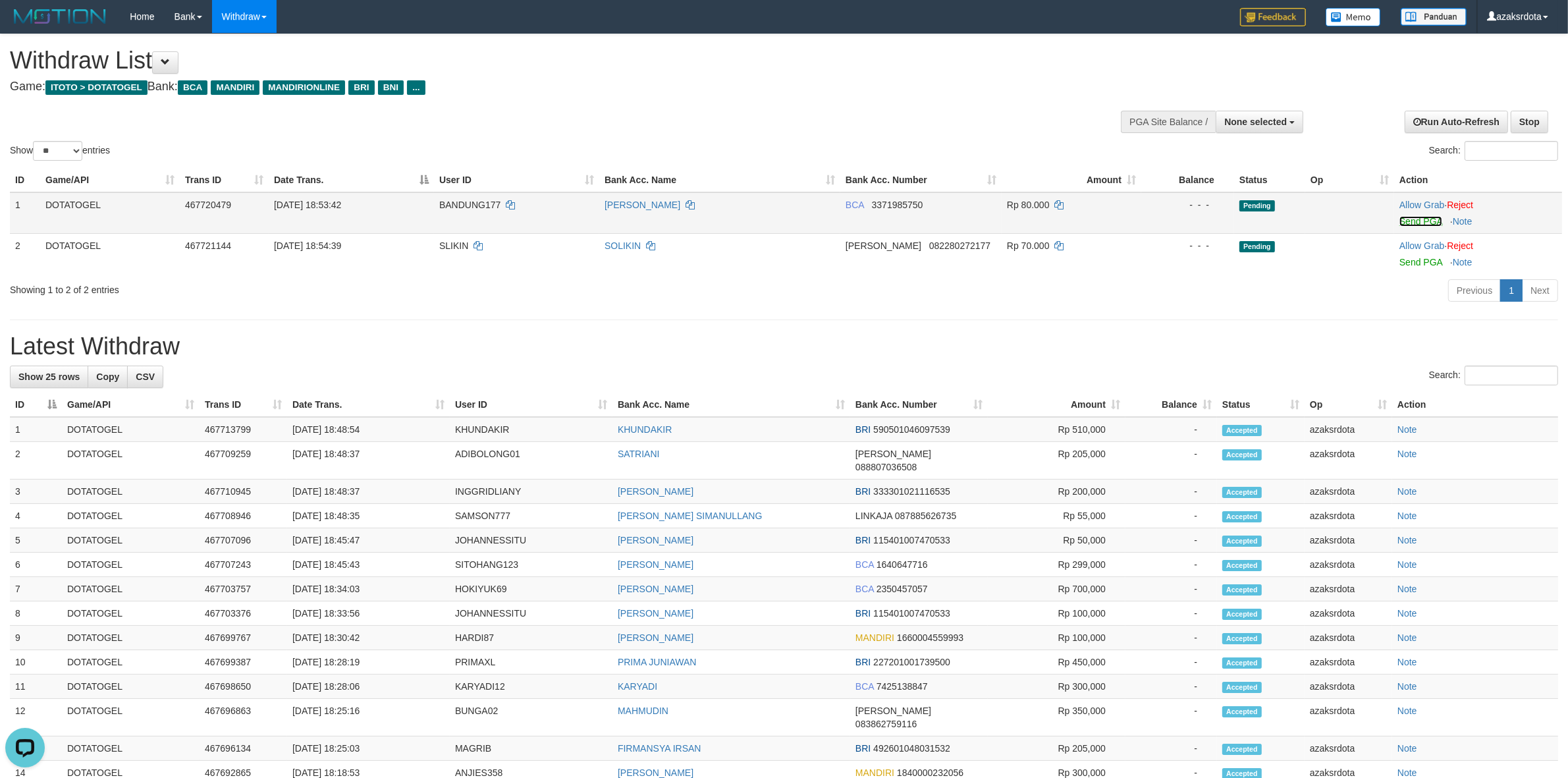
drag, startPoint x: 1419, startPoint y: 216, endPoint x: 838, endPoint y: 222, distance: 581.0
click at [1419, 216] on link "Send PGA" at bounding box center [1421, 221] width 43 height 10
drag, startPoint x: 1418, startPoint y: 256, endPoint x: 872, endPoint y: 215, distance: 547.5
click at [1418, 256] on link "Send PGA" at bounding box center [1421, 258] width 43 height 10
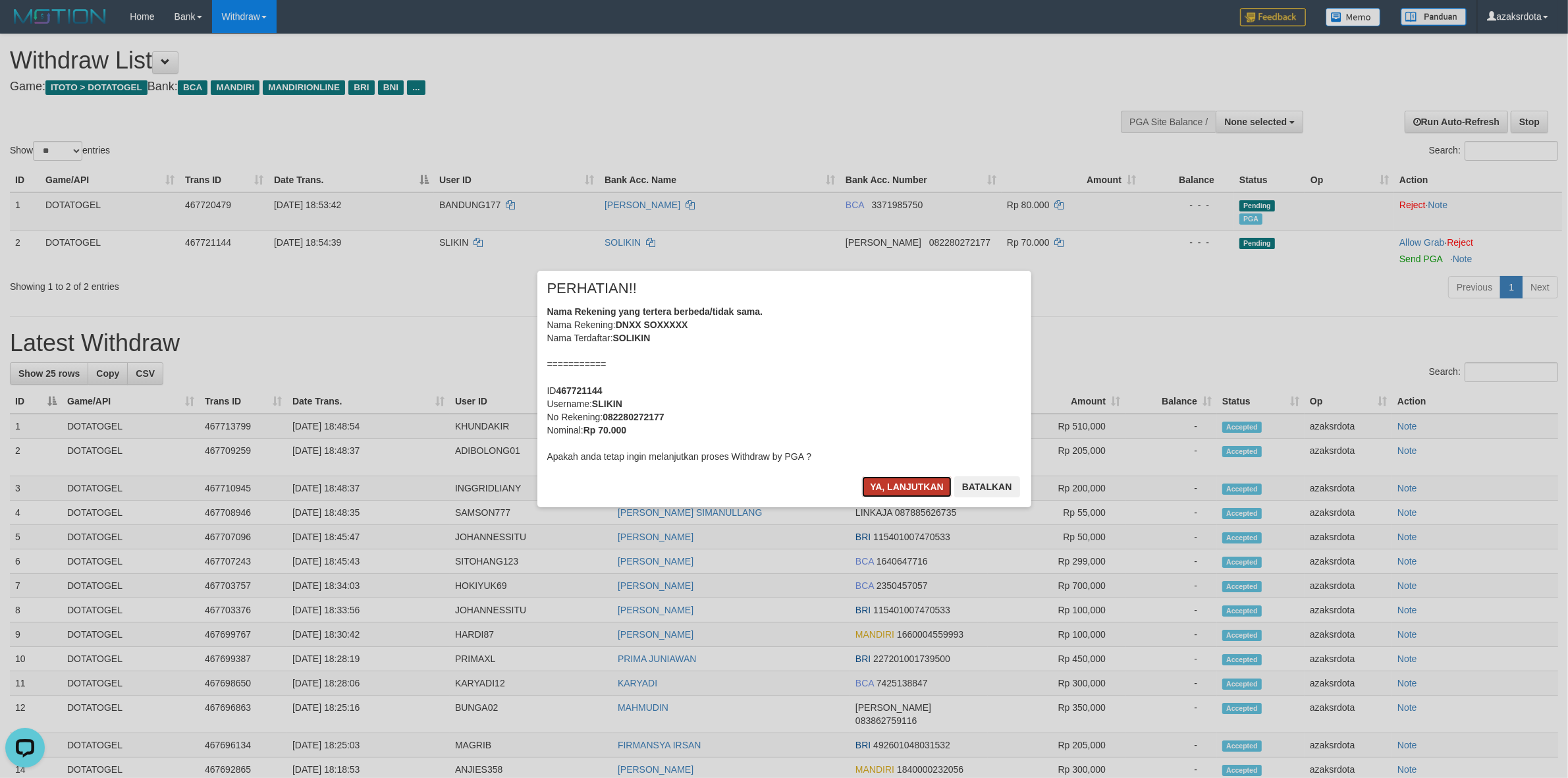
click at [883, 481] on button "Ya, lanjutkan" at bounding box center [907, 487] width 90 height 21
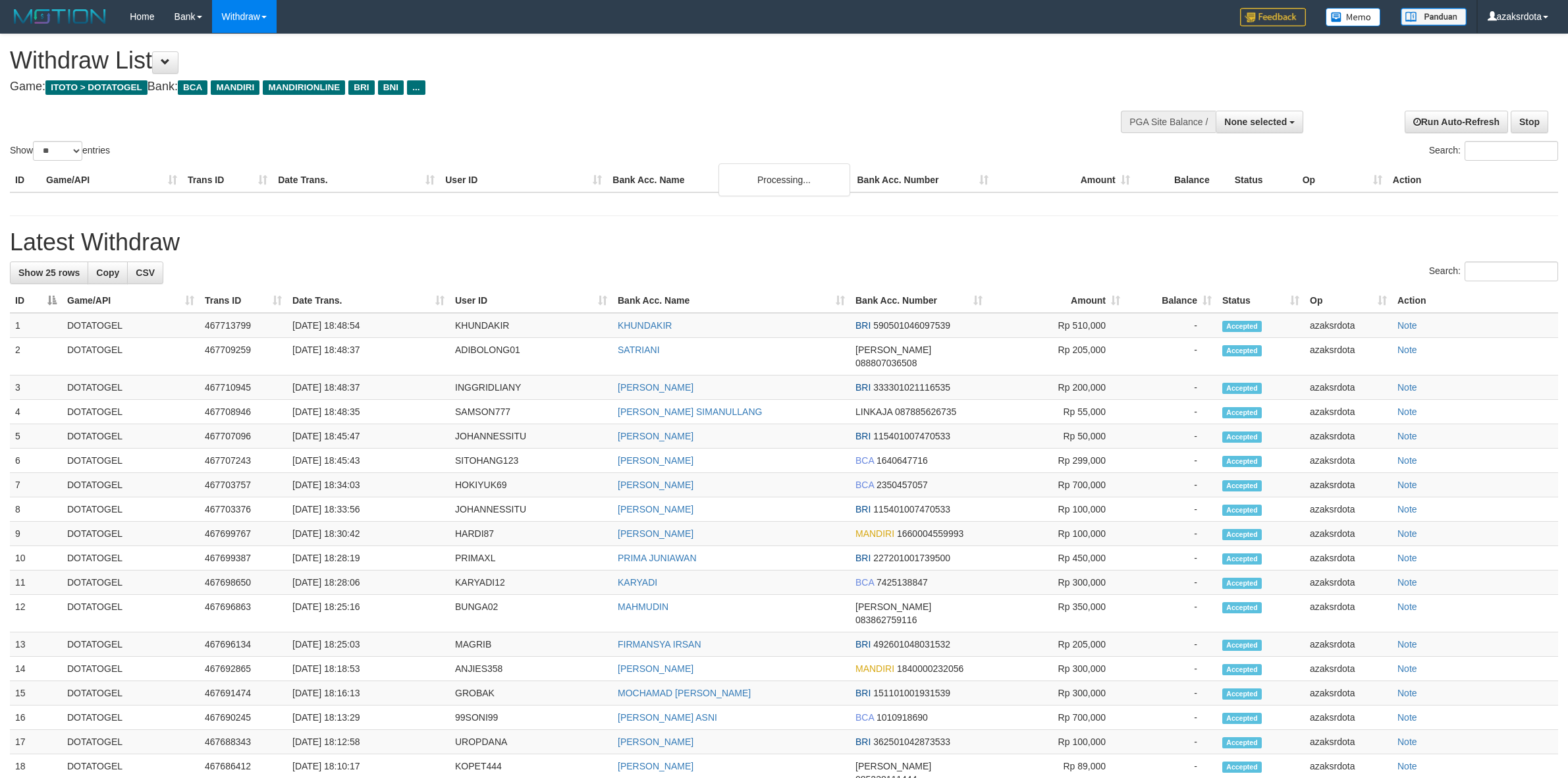
select select
select select "**"
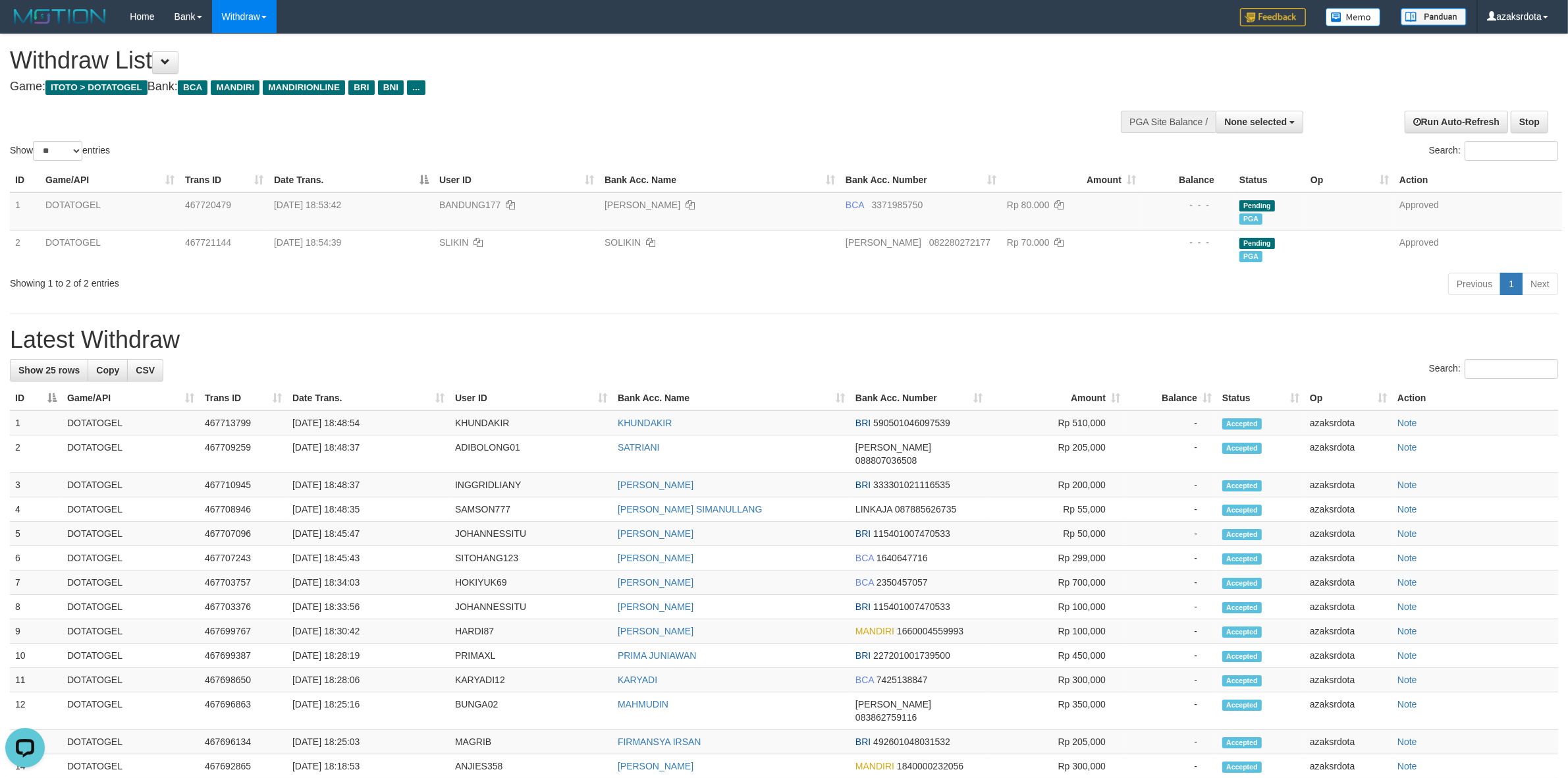
click at [965, 329] on h1 "Latest Withdraw" at bounding box center [784, 339] width 1548 height 26
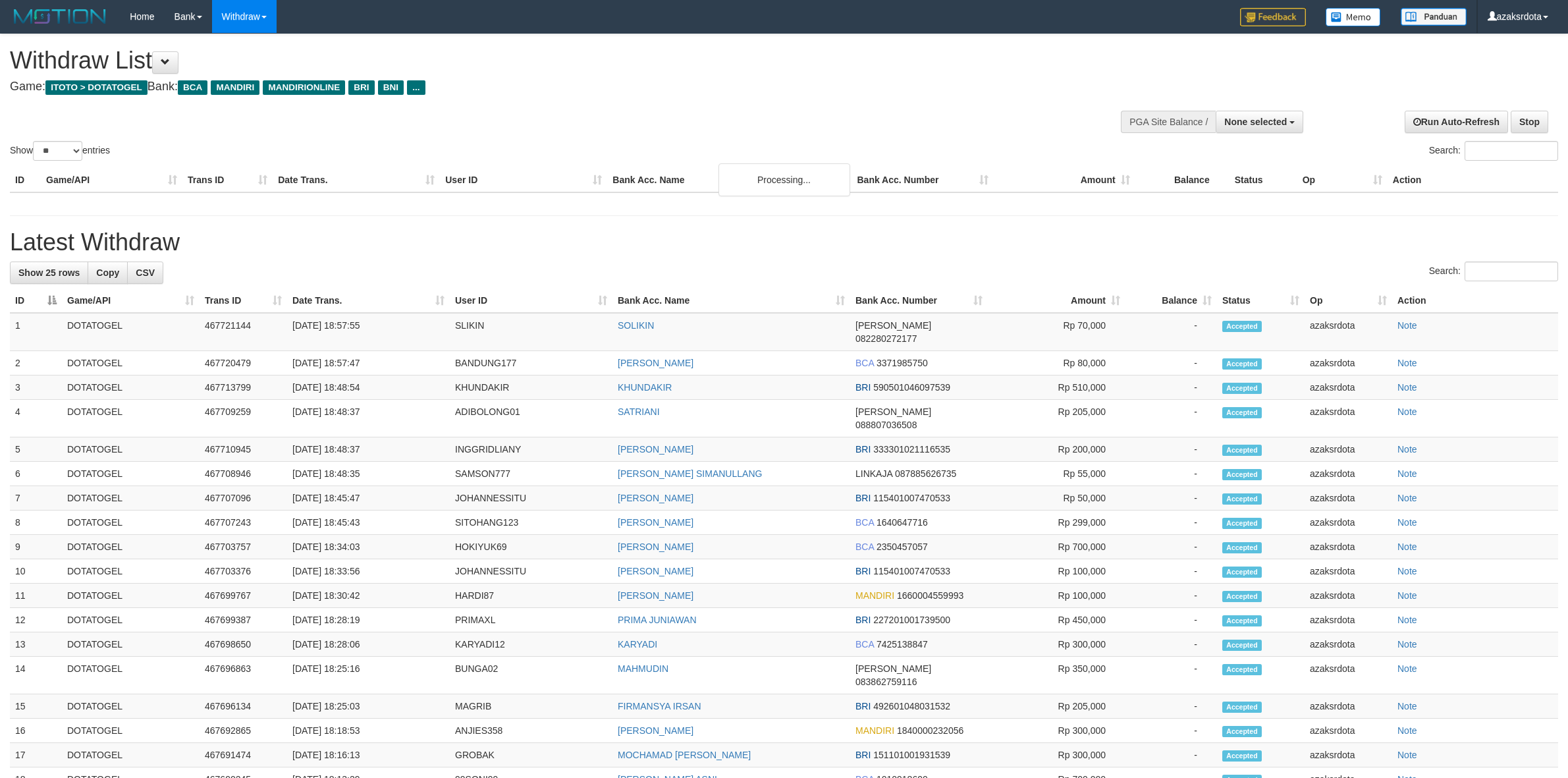
select select
select select "**"
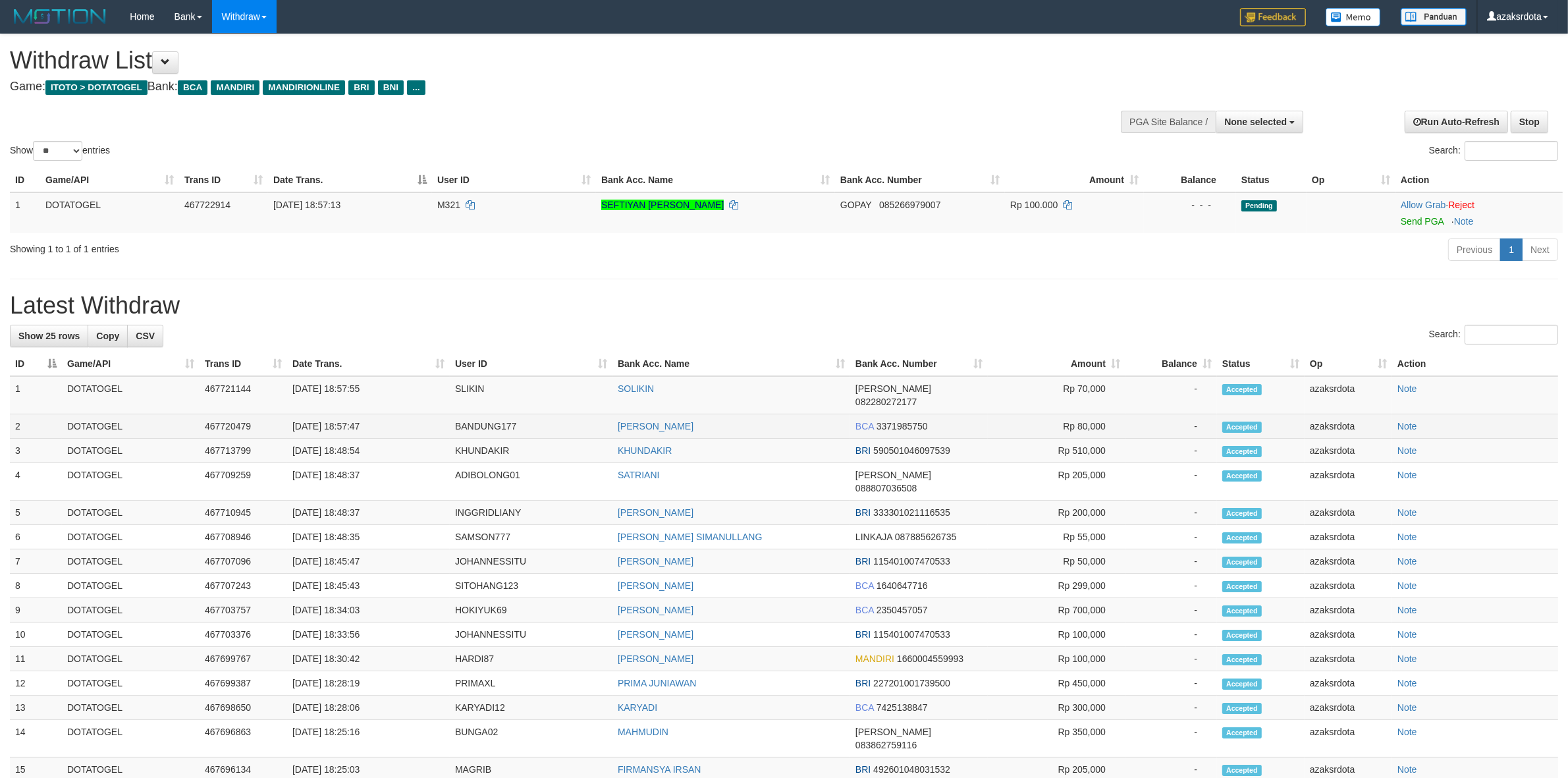
click at [350, 414] on td "[DATE] 18:57:47" at bounding box center [368, 426] width 162 height 24
click at [344, 414] on td "[DATE] 18:57:47" at bounding box center [368, 426] width 162 height 24
drag, startPoint x: 344, startPoint y: 413, endPoint x: 381, endPoint y: 413, distance: 37.0
click at [356, 414] on td "[DATE] 18:57:47" at bounding box center [368, 426] width 162 height 24
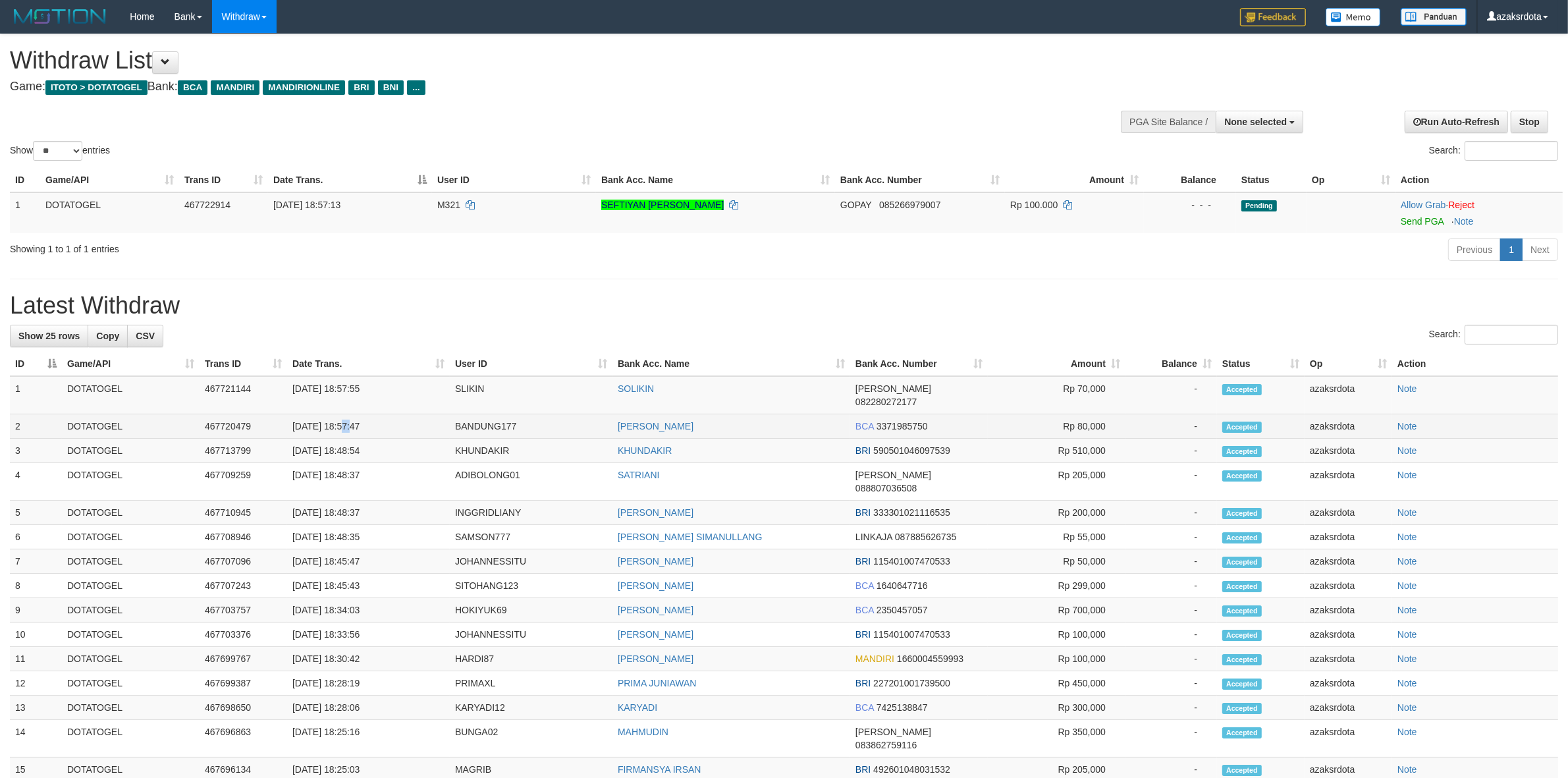
drag, startPoint x: 381, startPoint y: 413, endPoint x: 412, endPoint y: 413, distance: 31.0
click at [383, 414] on td "[DATE] 18:57:47" at bounding box center [368, 426] width 162 height 24
click at [341, 414] on td "[DATE] 18:57:47" at bounding box center [368, 426] width 162 height 24
drag, startPoint x: 341, startPoint y: 412, endPoint x: 375, endPoint y: 406, distance: 34.5
click at [354, 414] on td "[DATE] 18:57:47" at bounding box center [368, 426] width 162 height 24
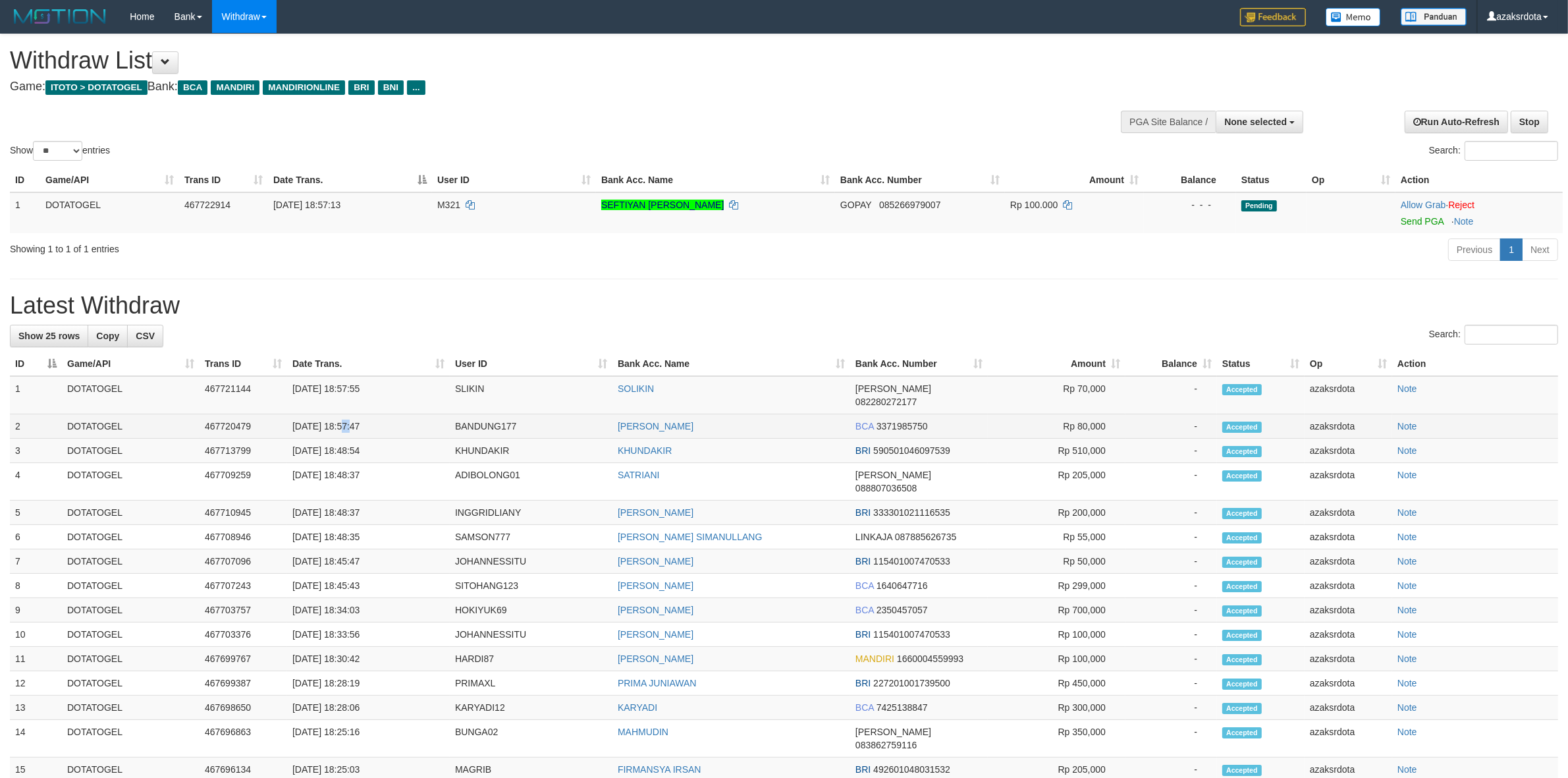
click at [375, 414] on td "[DATE] 18:57:47" at bounding box center [368, 426] width 162 height 24
copy td "18:57:47"
click at [343, 389] on td "[DATE] 18:57:55" at bounding box center [368, 395] width 162 height 38
drag, startPoint x: 343, startPoint y: 389, endPoint x: 401, endPoint y: 391, distance: 58.0
click at [401, 391] on td "[DATE] 18:57:55" at bounding box center [368, 395] width 162 height 38
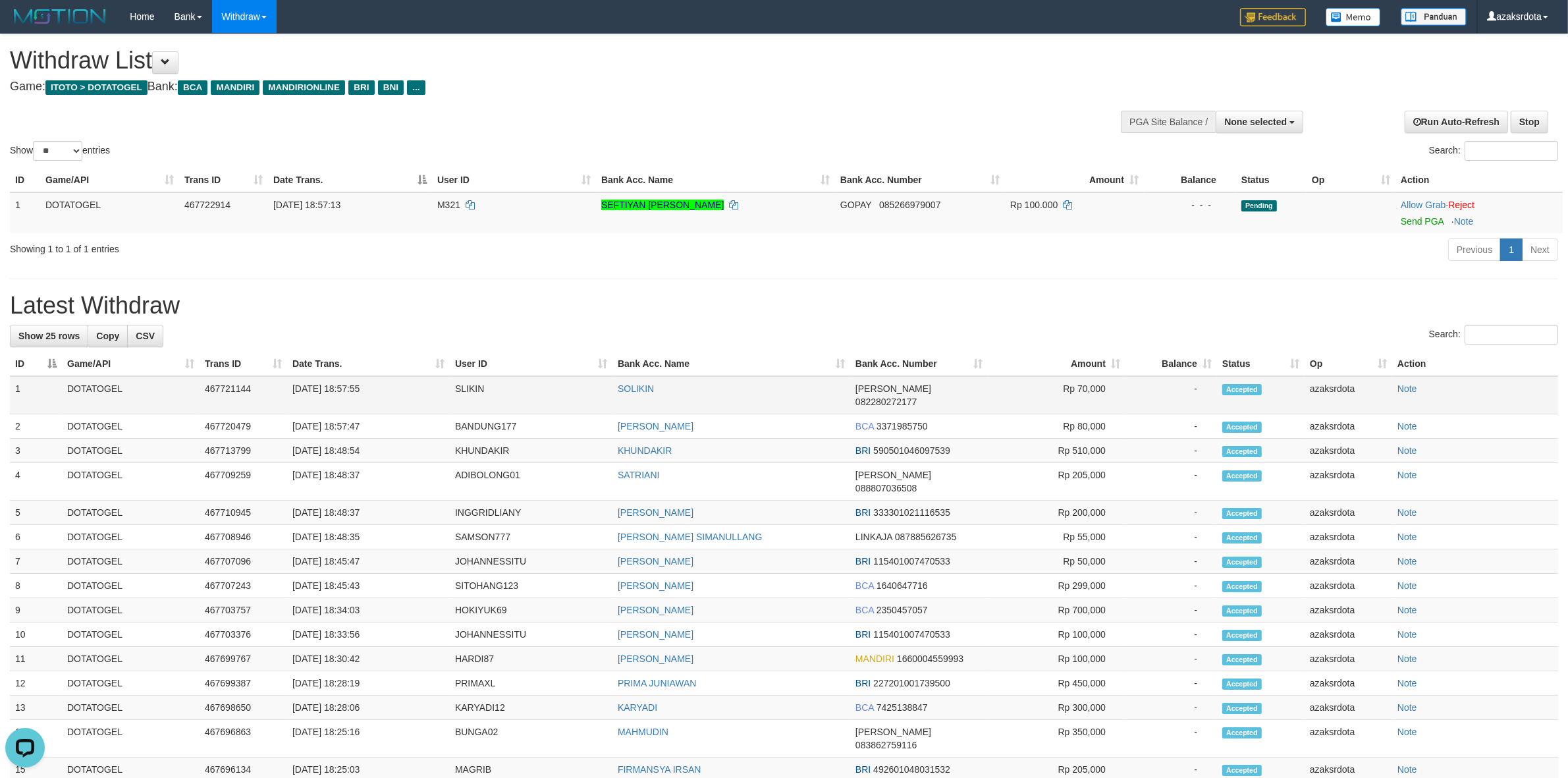
copy td "18:57:55"
drag, startPoint x: 1430, startPoint y: 223, endPoint x: 853, endPoint y: 226, distance: 577.0
click at [1430, 223] on link "Send PGA" at bounding box center [1422, 221] width 43 height 10
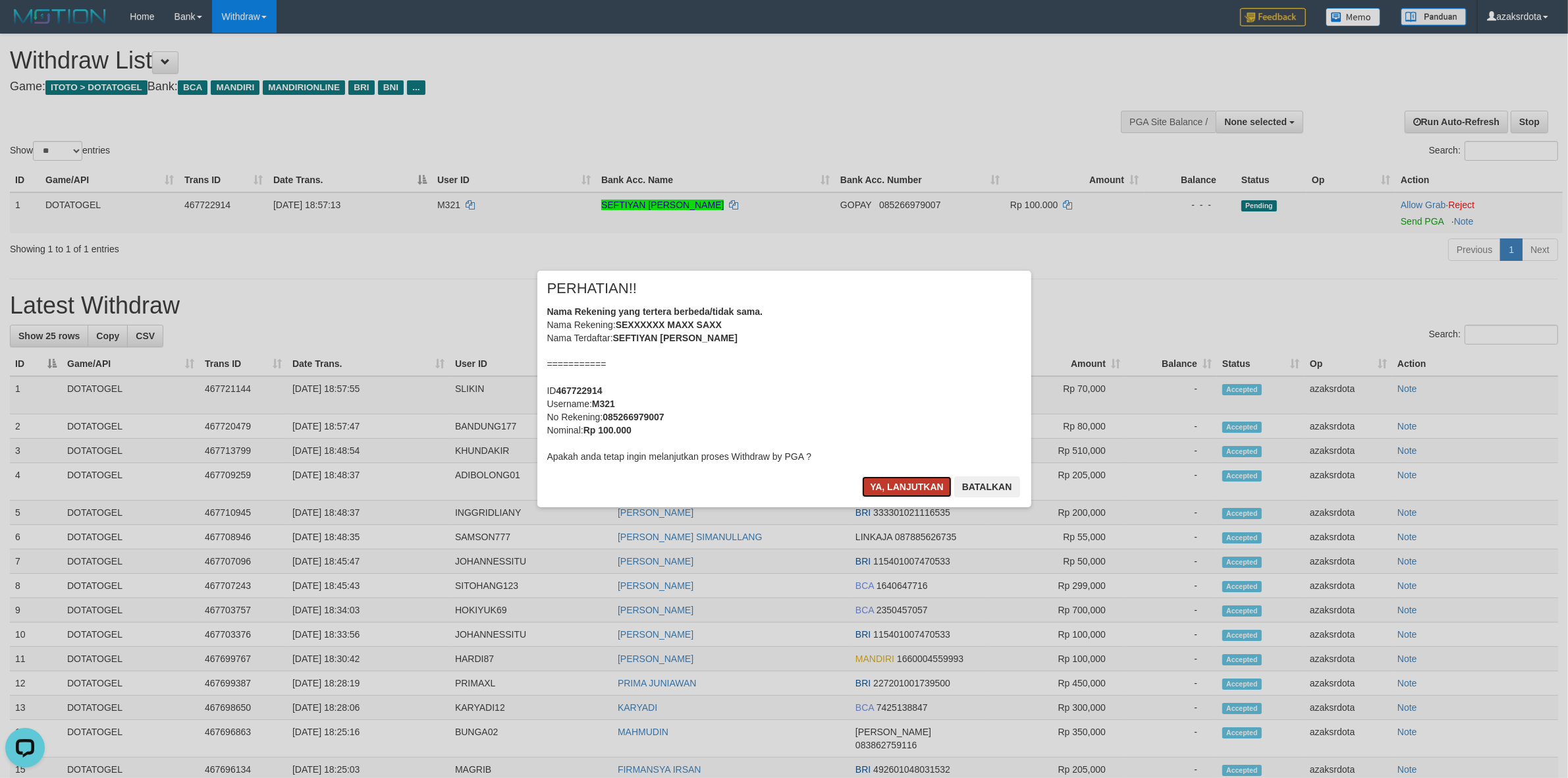
click at [894, 485] on button "Ya, lanjutkan" at bounding box center [907, 487] width 90 height 21
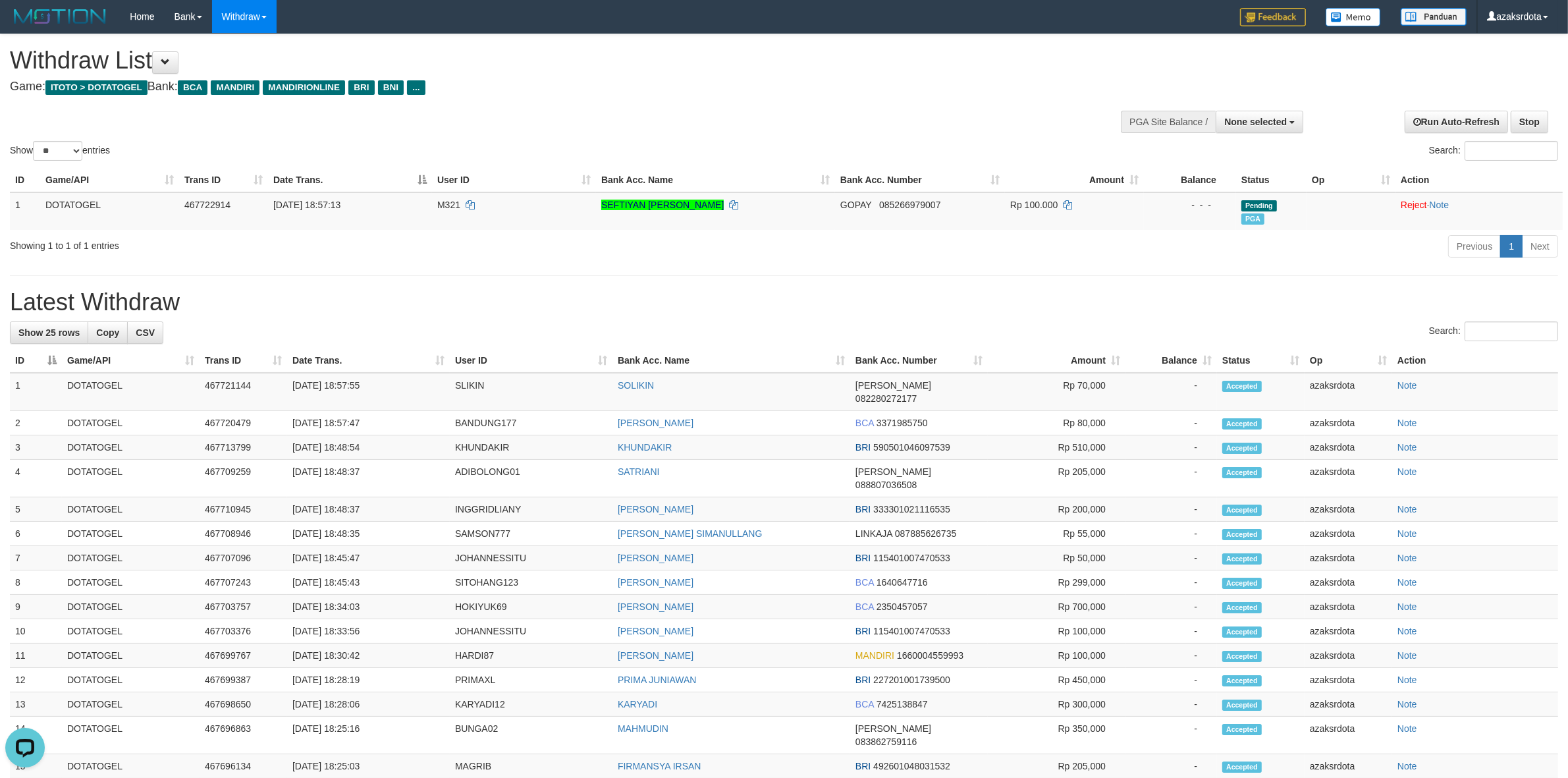
click at [1097, 309] on h1 "Latest Withdraw" at bounding box center [784, 302] width 1548 height 26
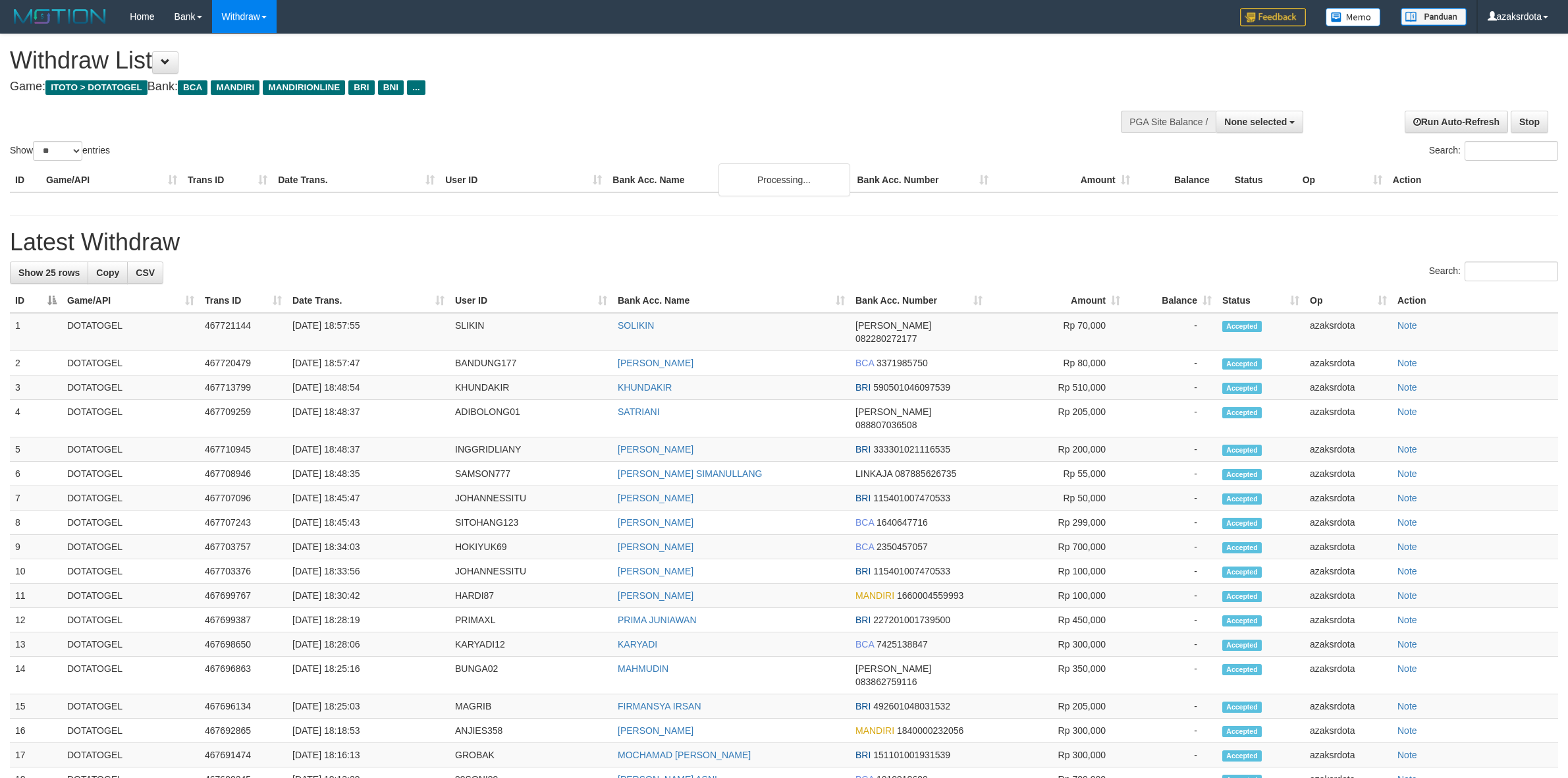
select select
select select "**"
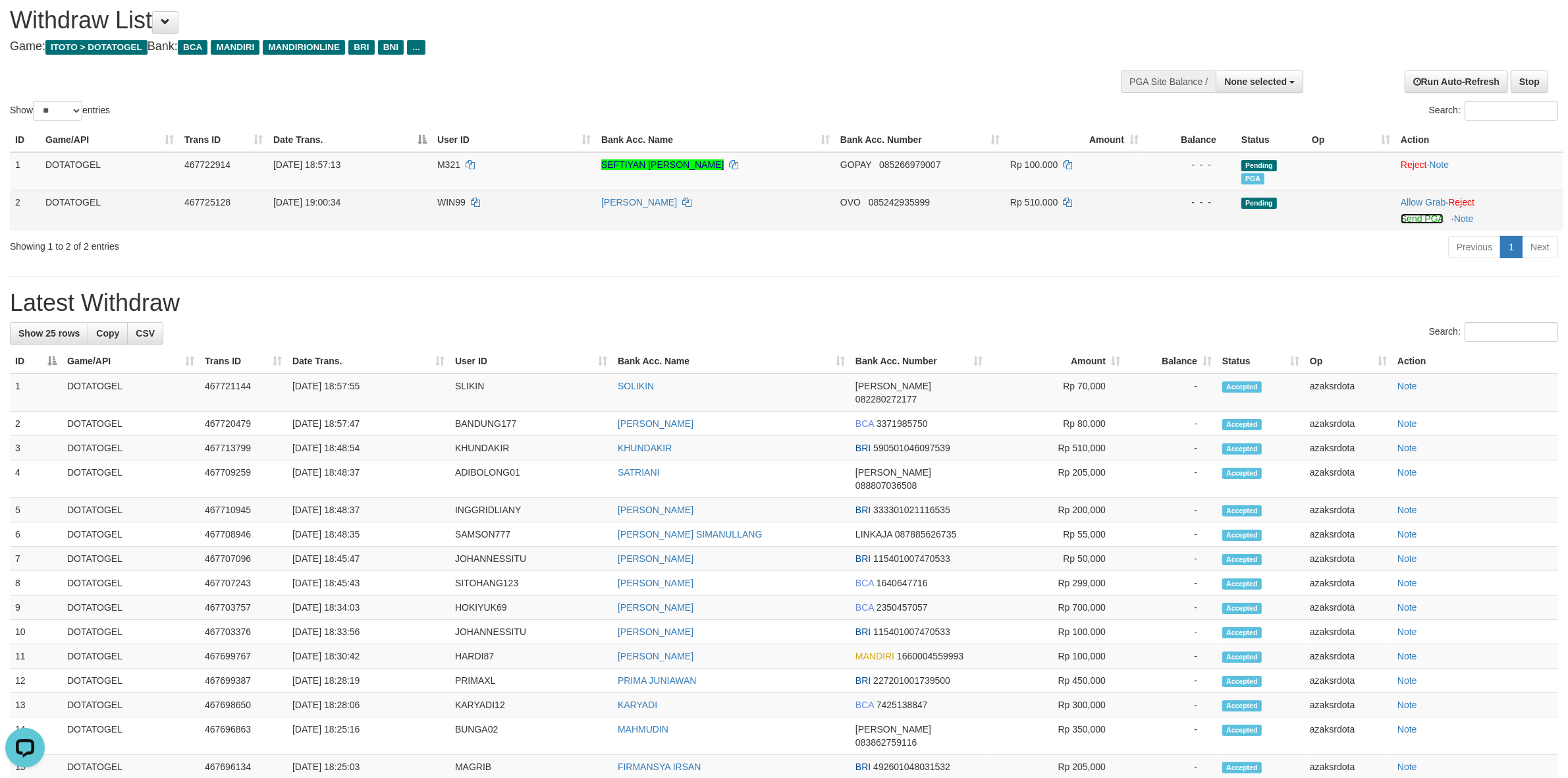
drag, startPoint x: 1417, startPoint y: 216, endPoint x: 856, endPoint y: 226, distance: 561.1
click at [1417, 216] on link "Send PGA" at bounding box center [1422, 219] width 43 height 10
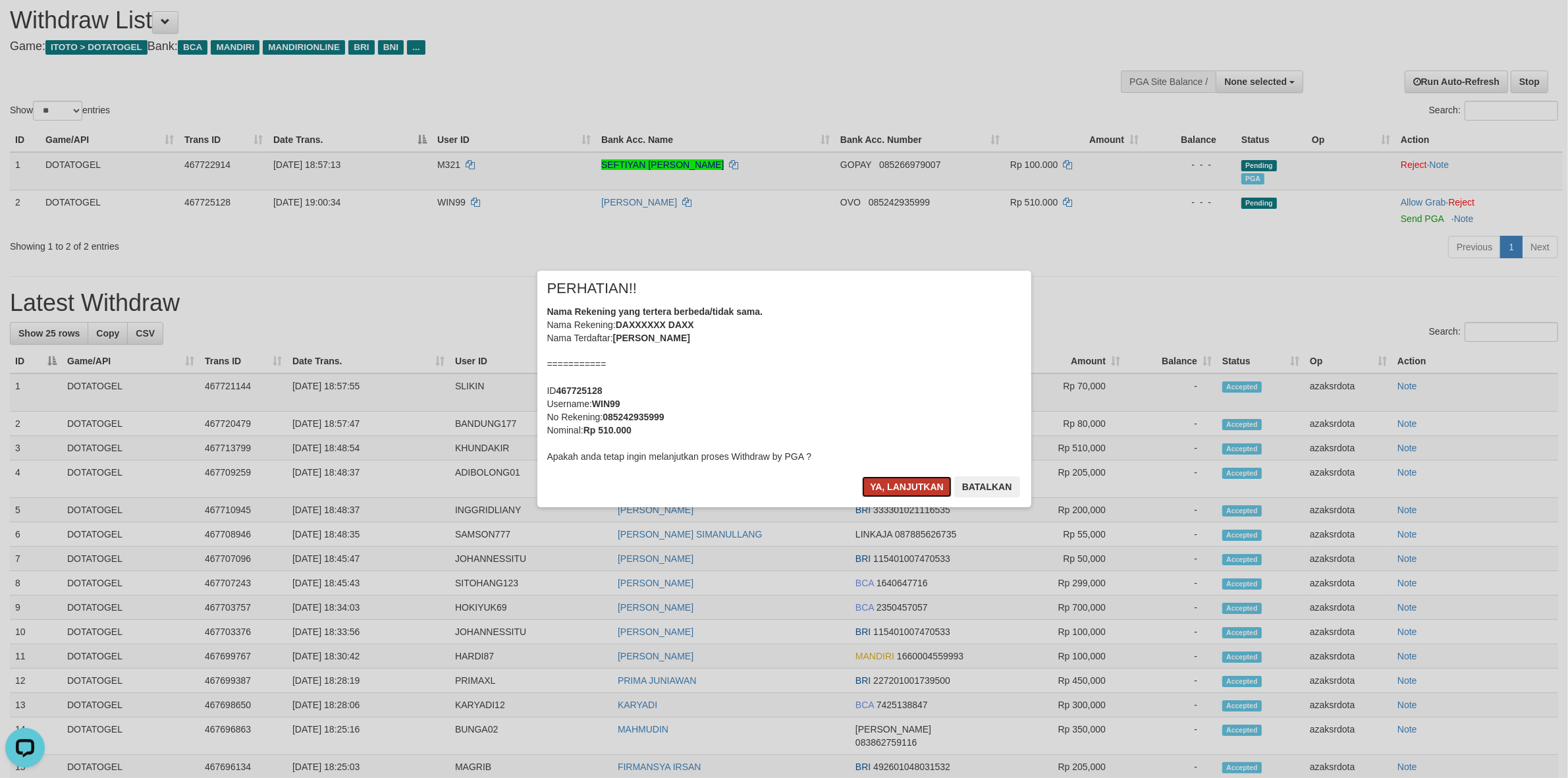
click at [867, 491] on button "Ya, lanjutkan" at bounding box center [907, 487] width 90 height 21
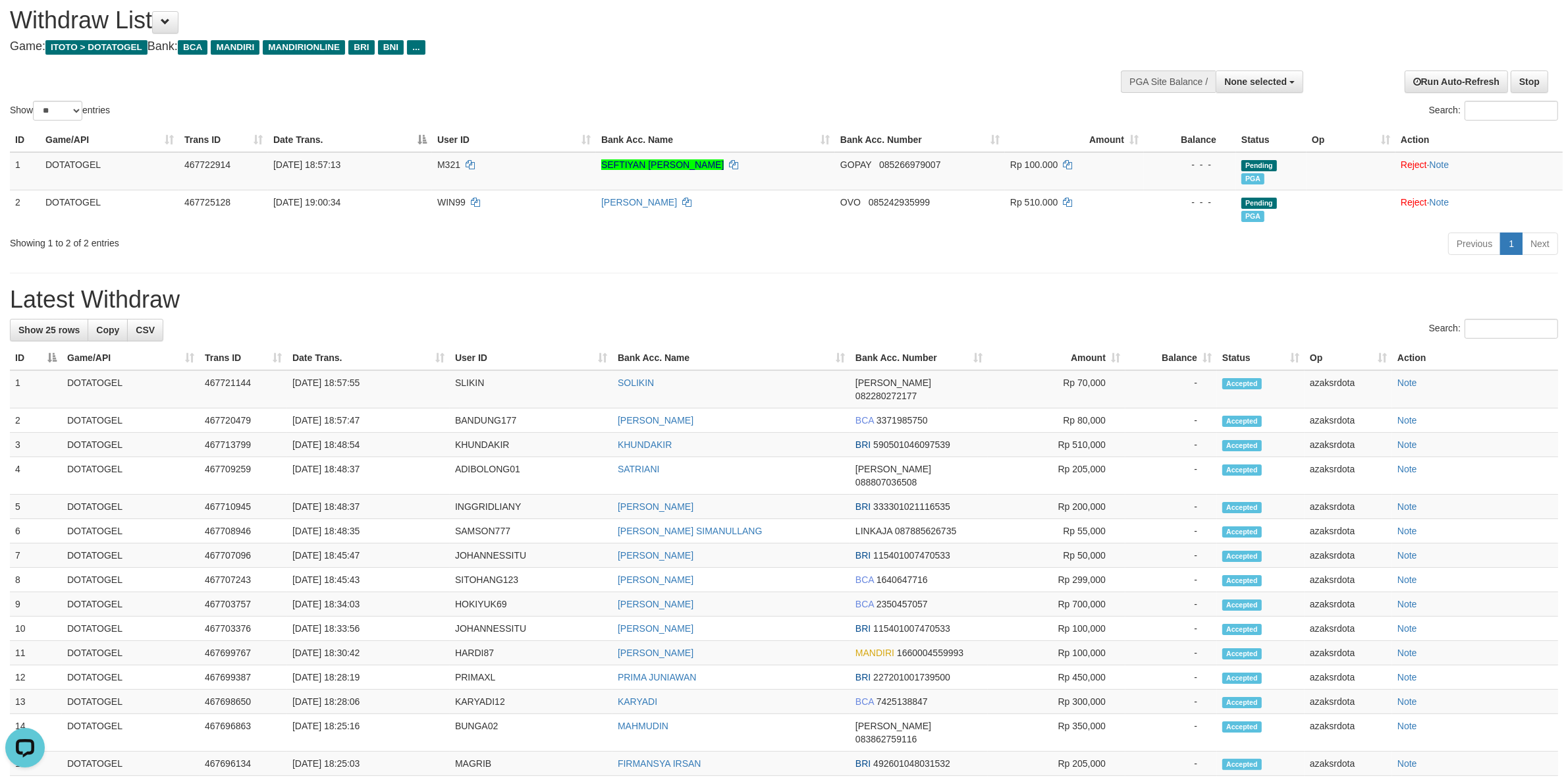
click at [1443, 288] on h1 "Latest Withdraw" at bounding box center [784, 299] width 1548 height 26
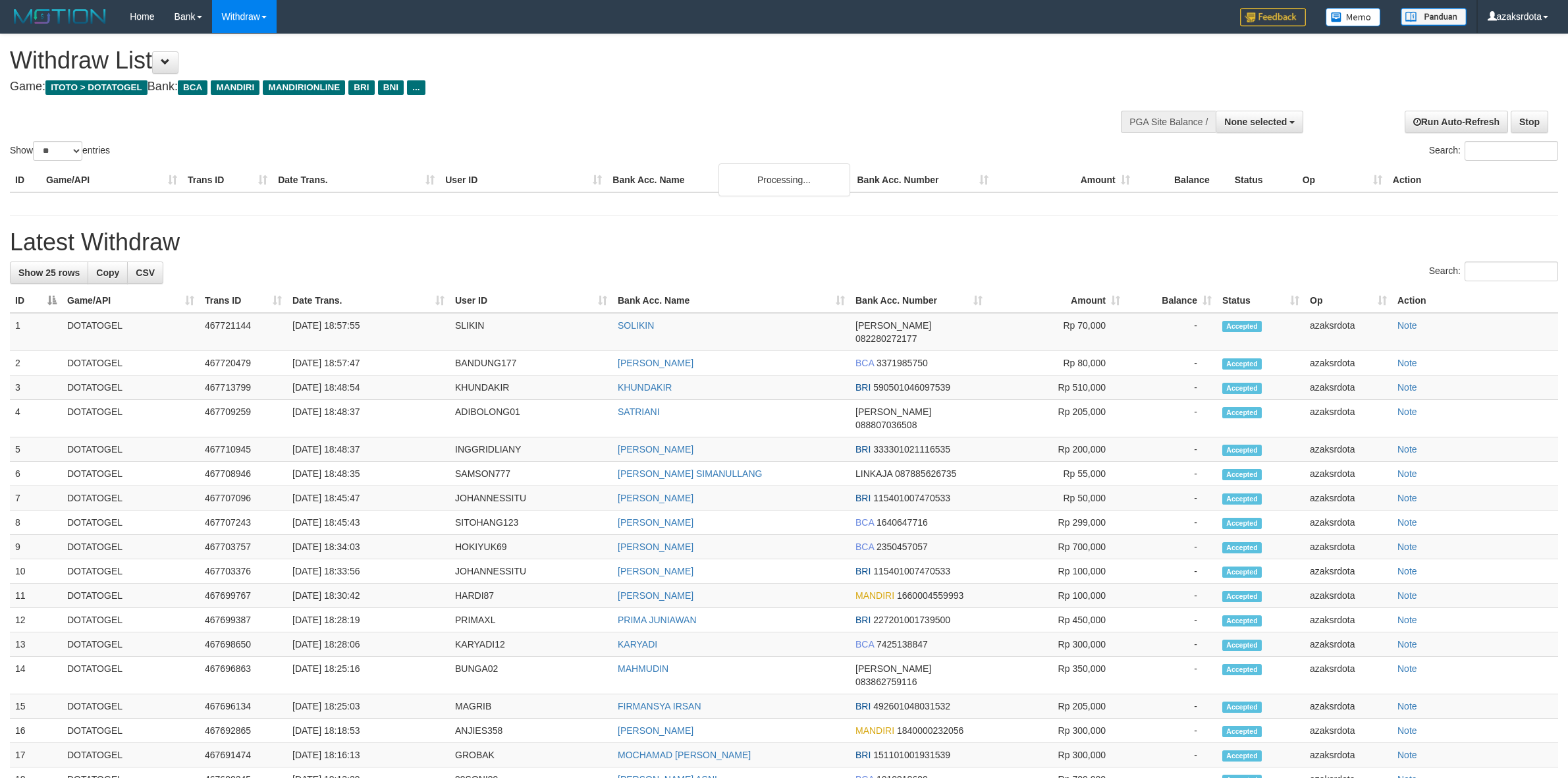
select select
select select "**"
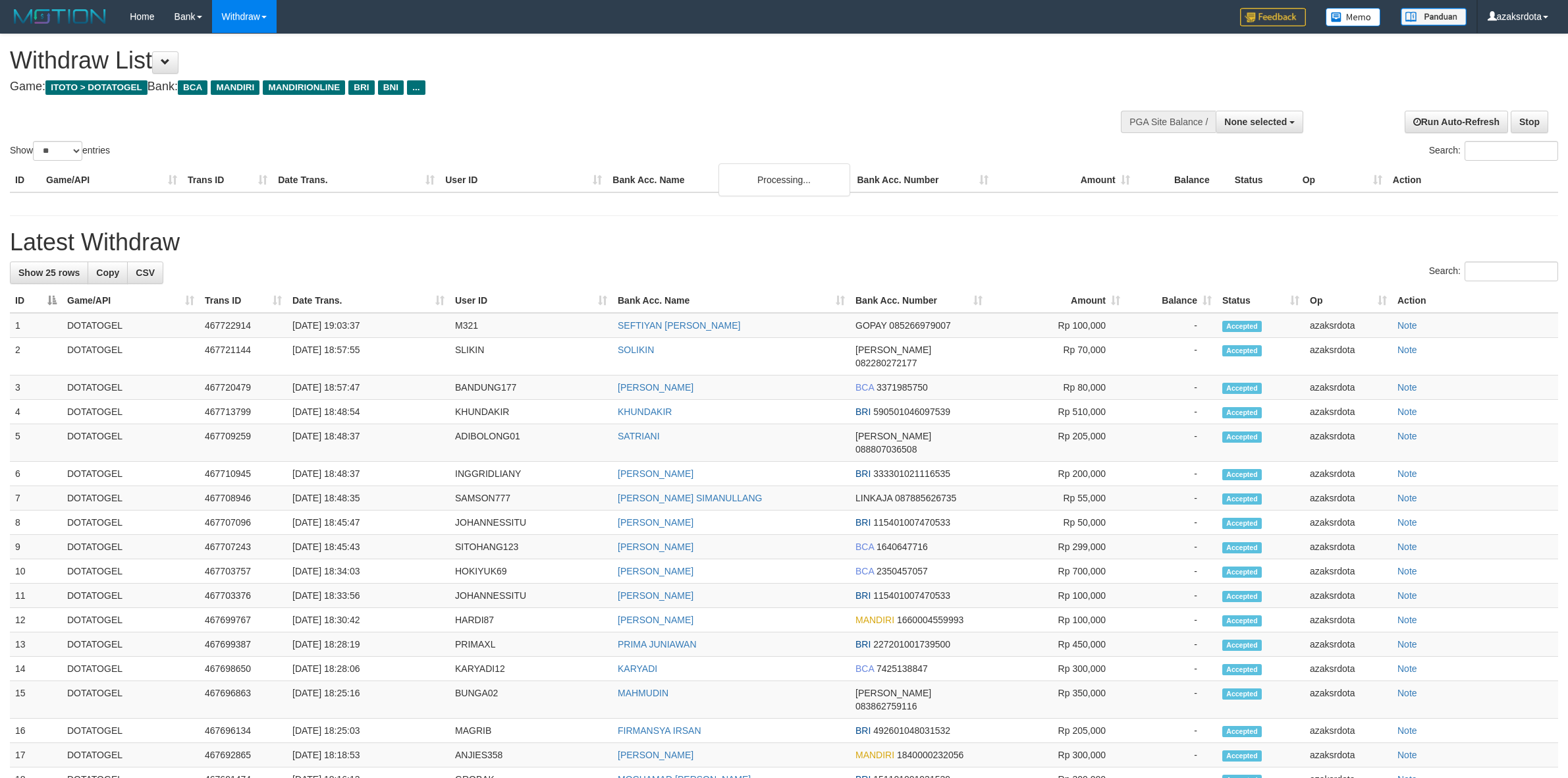
select select
select select "**"
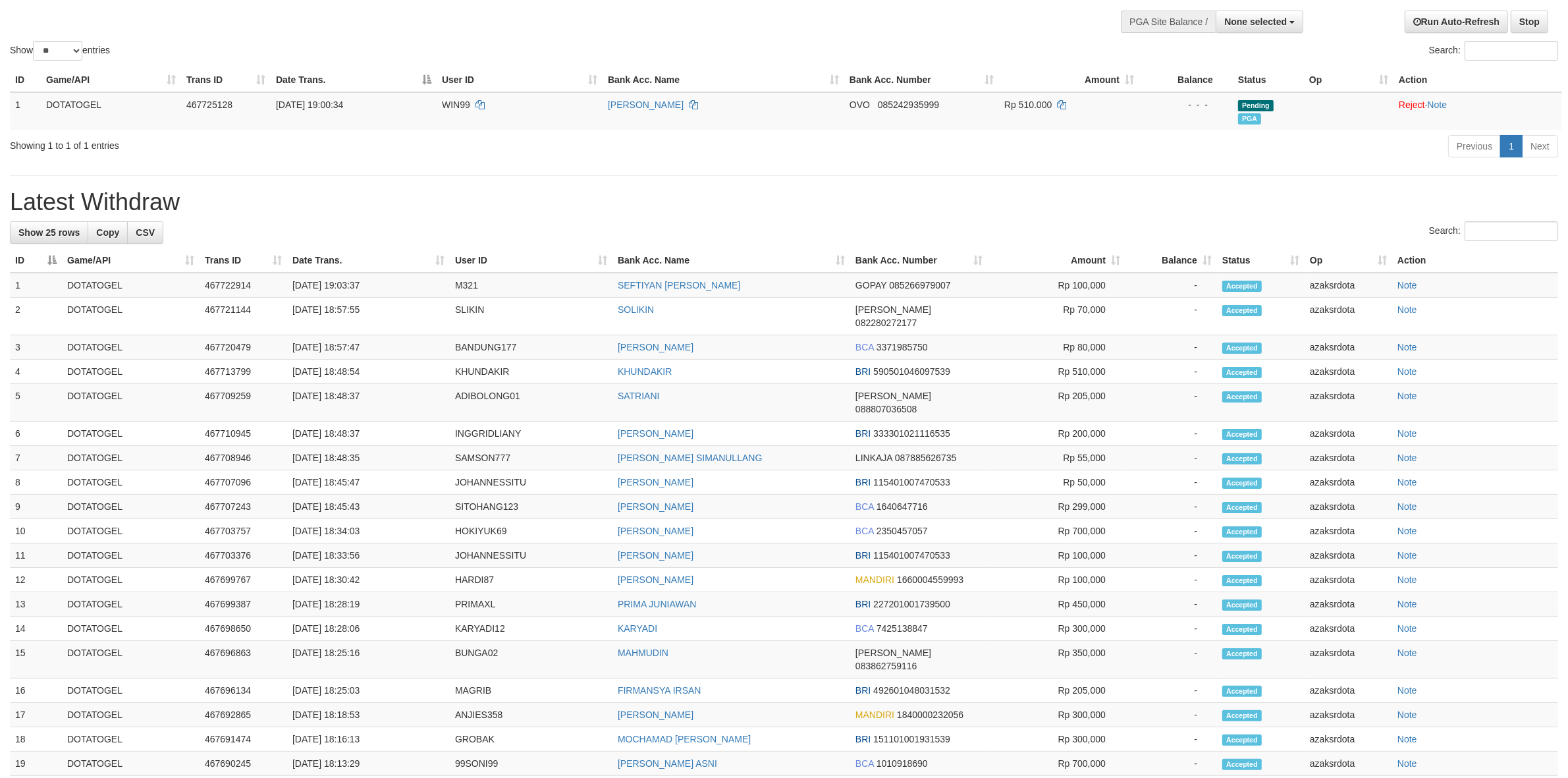
scroll to position [40, 0]
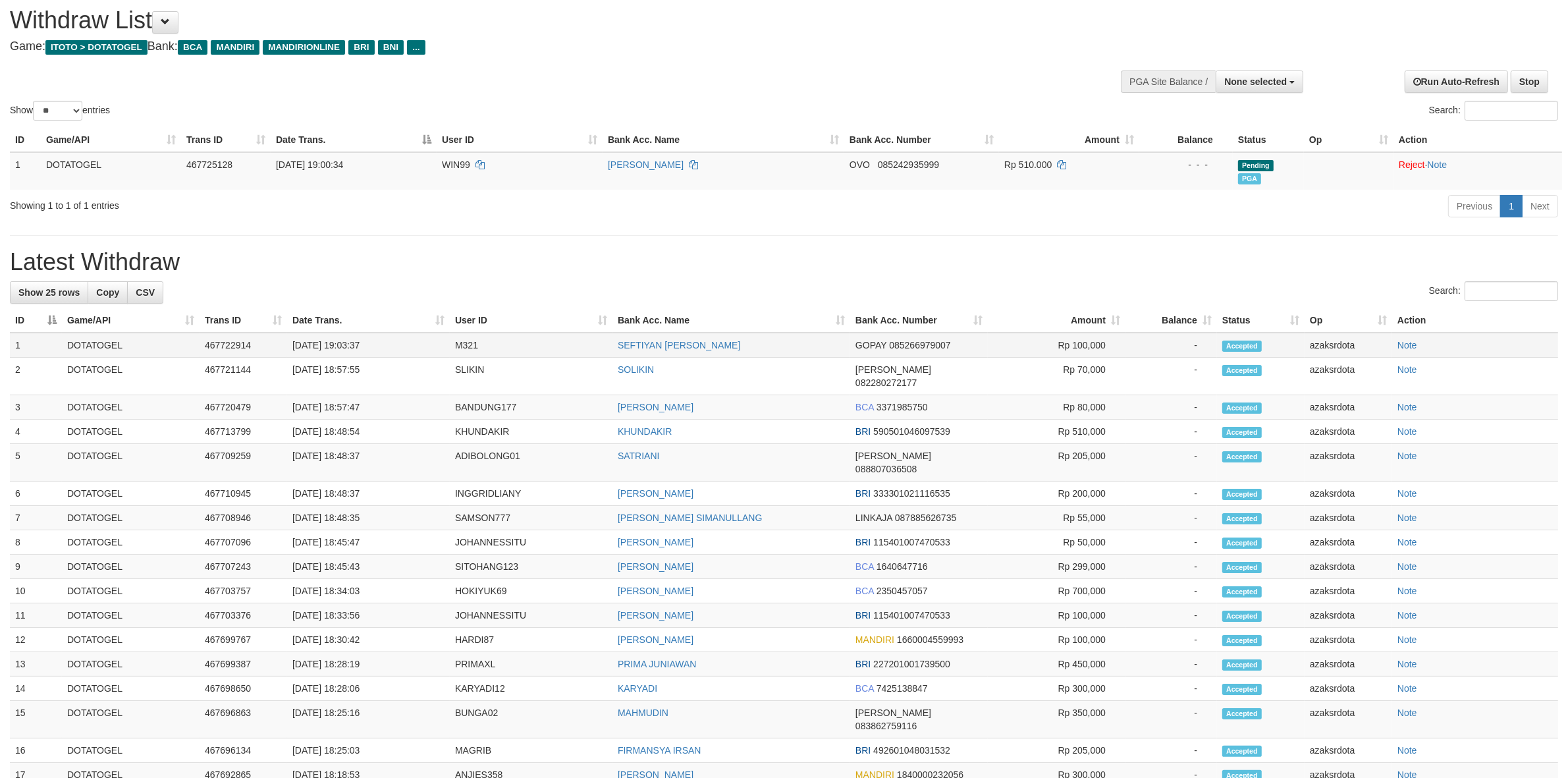
click at [342, 347] on td "[DATE] 19:03:37" at bounding box center [368, 346] width 162 height 25
drag, startPoint x: 373, startPoint y: 346, endPoint x: 409, endPoint y: 341, distance: 36.3
click at [379, 345] on td "[DATE] 19:03:37" at bounding box center [368, 346] width 162 height 25
copy td "19:03:37"
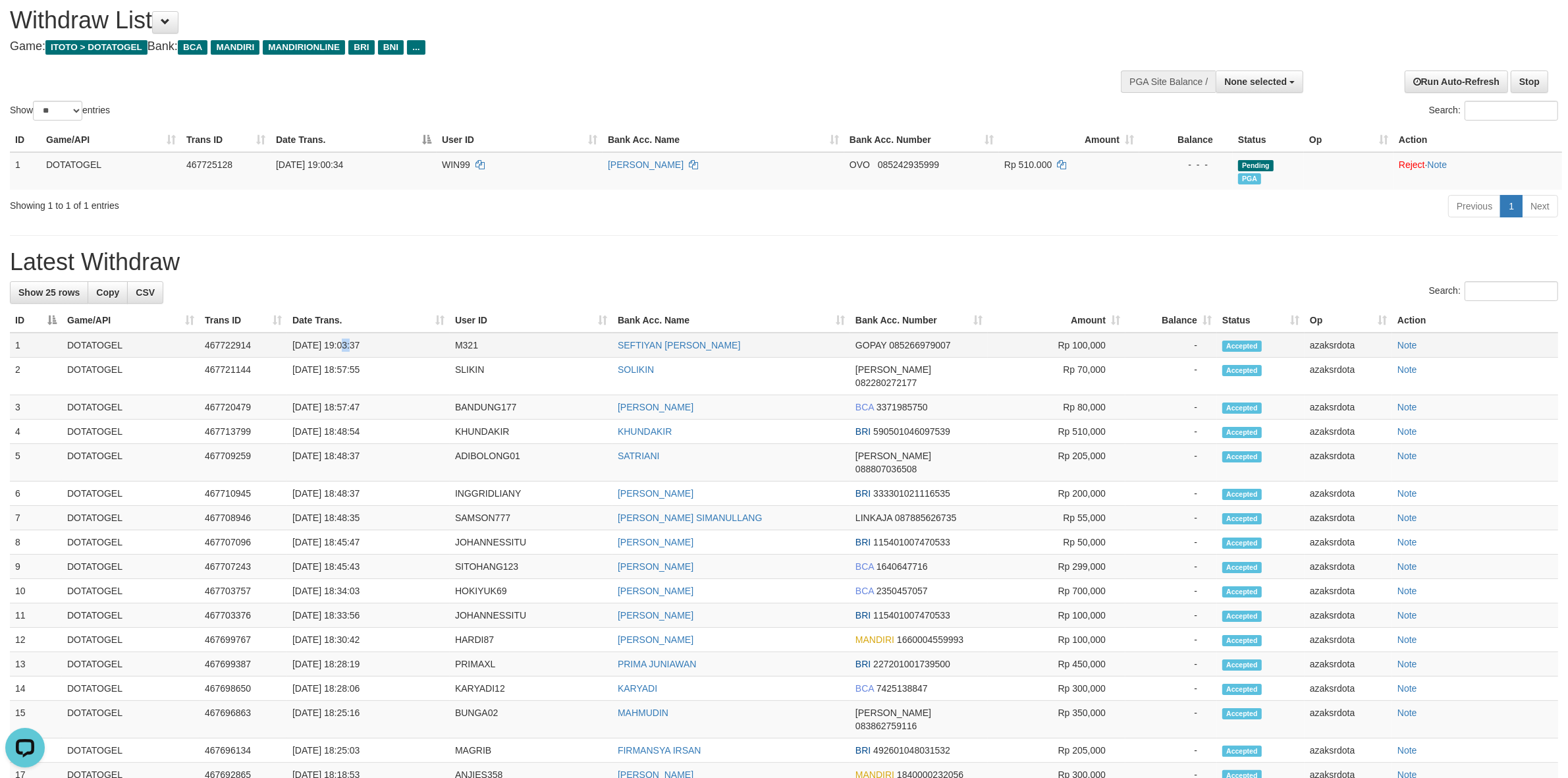
scroll to position [0, 0]
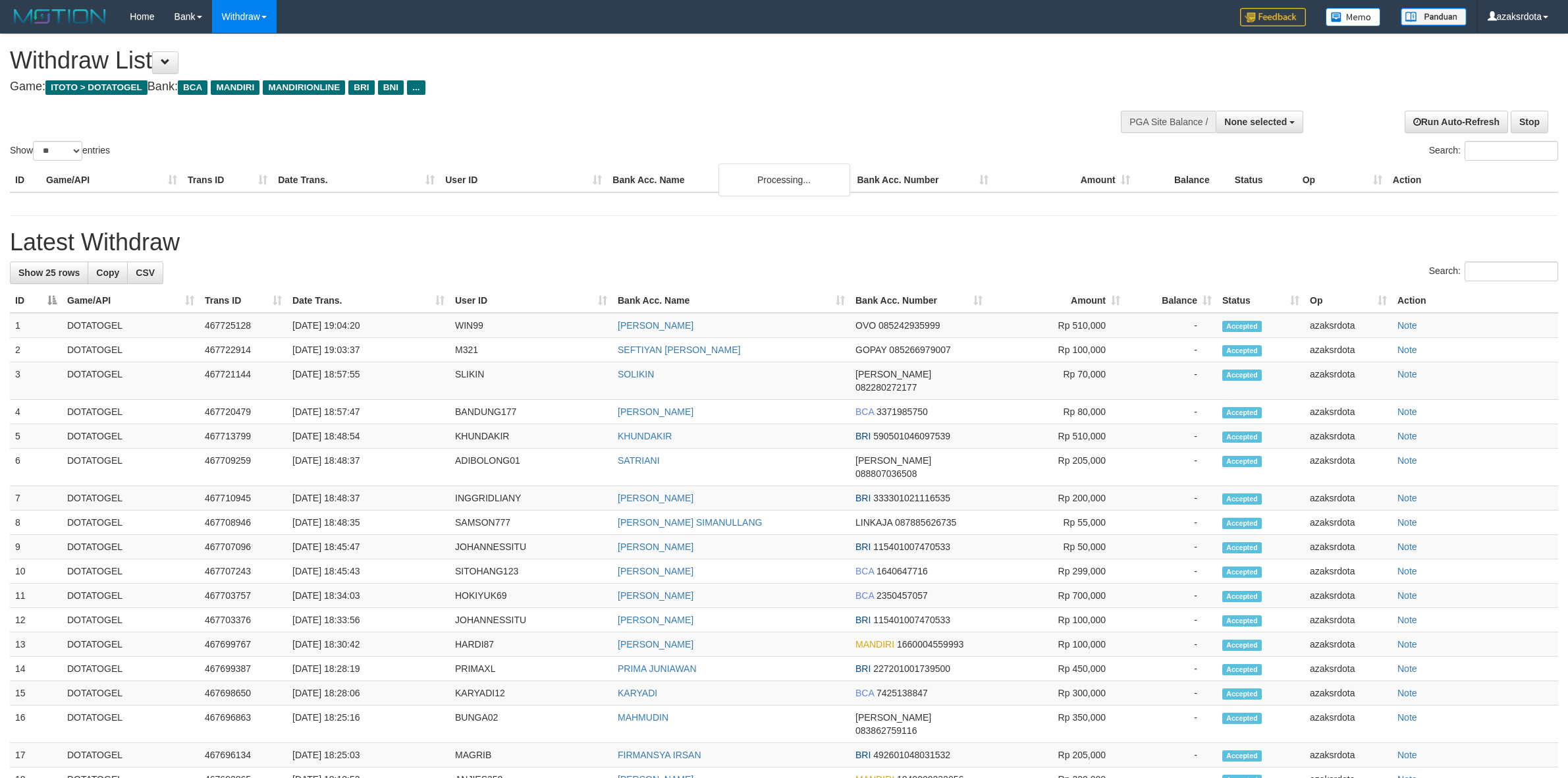
select select
select select "**"
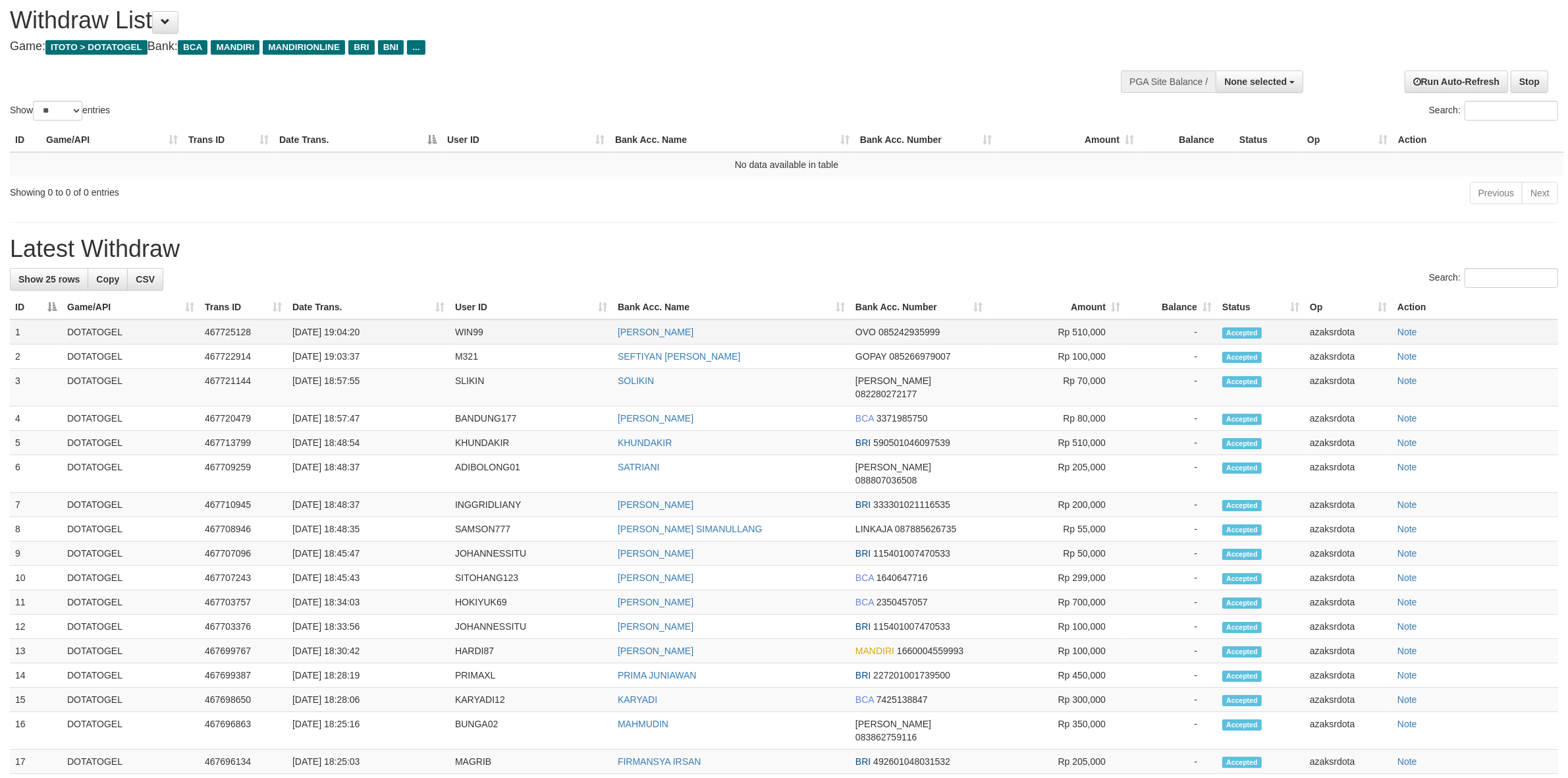
click at [341, 333] on td "[DATE] 19:04:20" at bounding box center [368, 332] width 162 height 25
drag, startPoint x: 343, startPoint y: 333, endPoint x: 374, endPoint y: 330, distance: 31.1
click at [345, 333] on td "[DATE] 19:04:20" at bounding box center [368, 332] width 162 height 25
drag, startPoint x: 374, startPoint y: 330, endPoint x: 383, endPoint y: 327, distance: 9.5
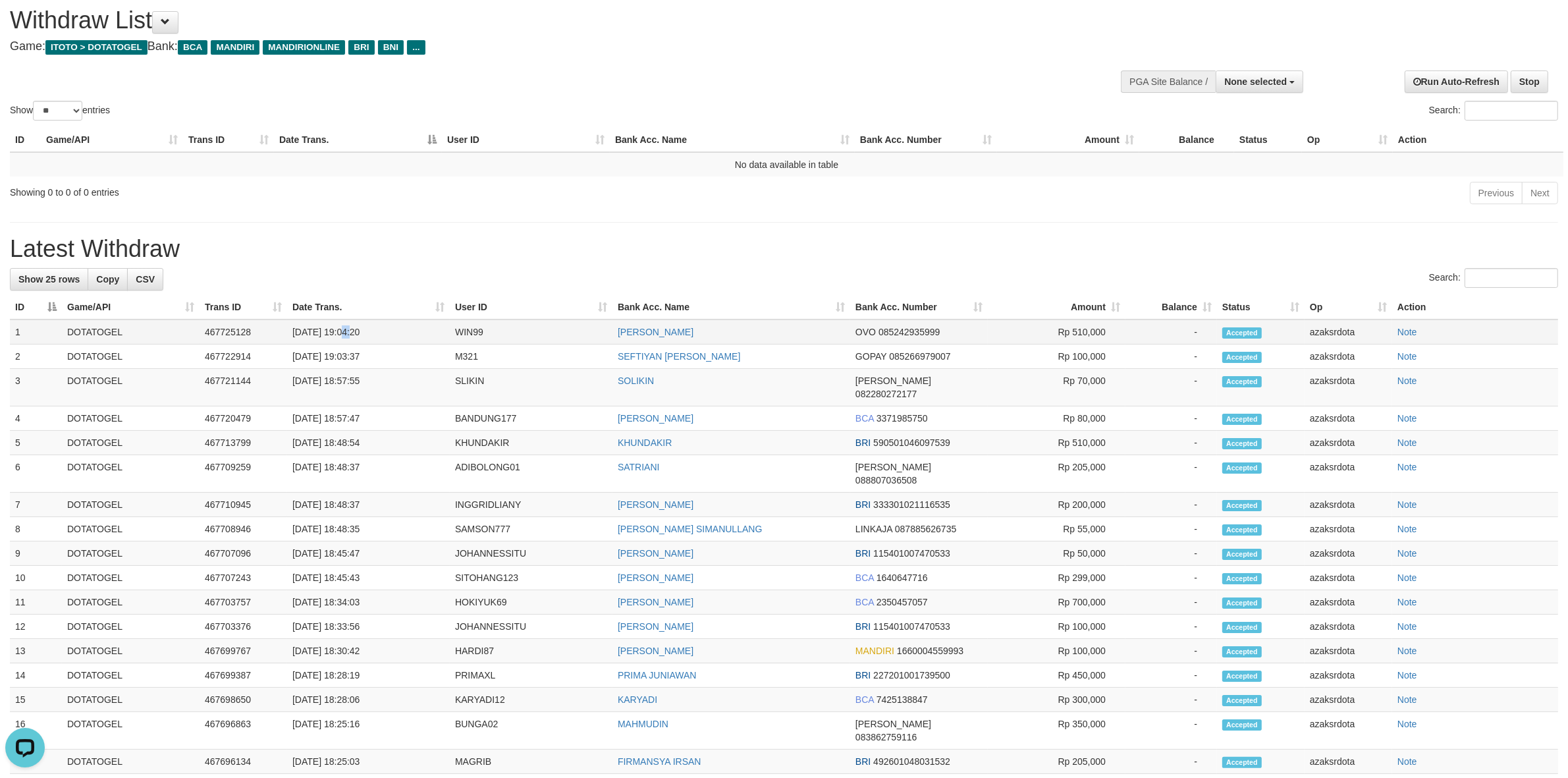
click at [383, 327] on td "[DATE] 19:04:20" at bounding box center [368, 332] width 162 height 25
copy td "19:04:20"
click at [1267, 89] on button "None selected" at bounding box center [1259, 81] width 88 height 22
click at [1239, 144] on label "[ITOTO] DOTATOGEL" at bounding box center [1237, 148] width 130 height 17
select select "***"
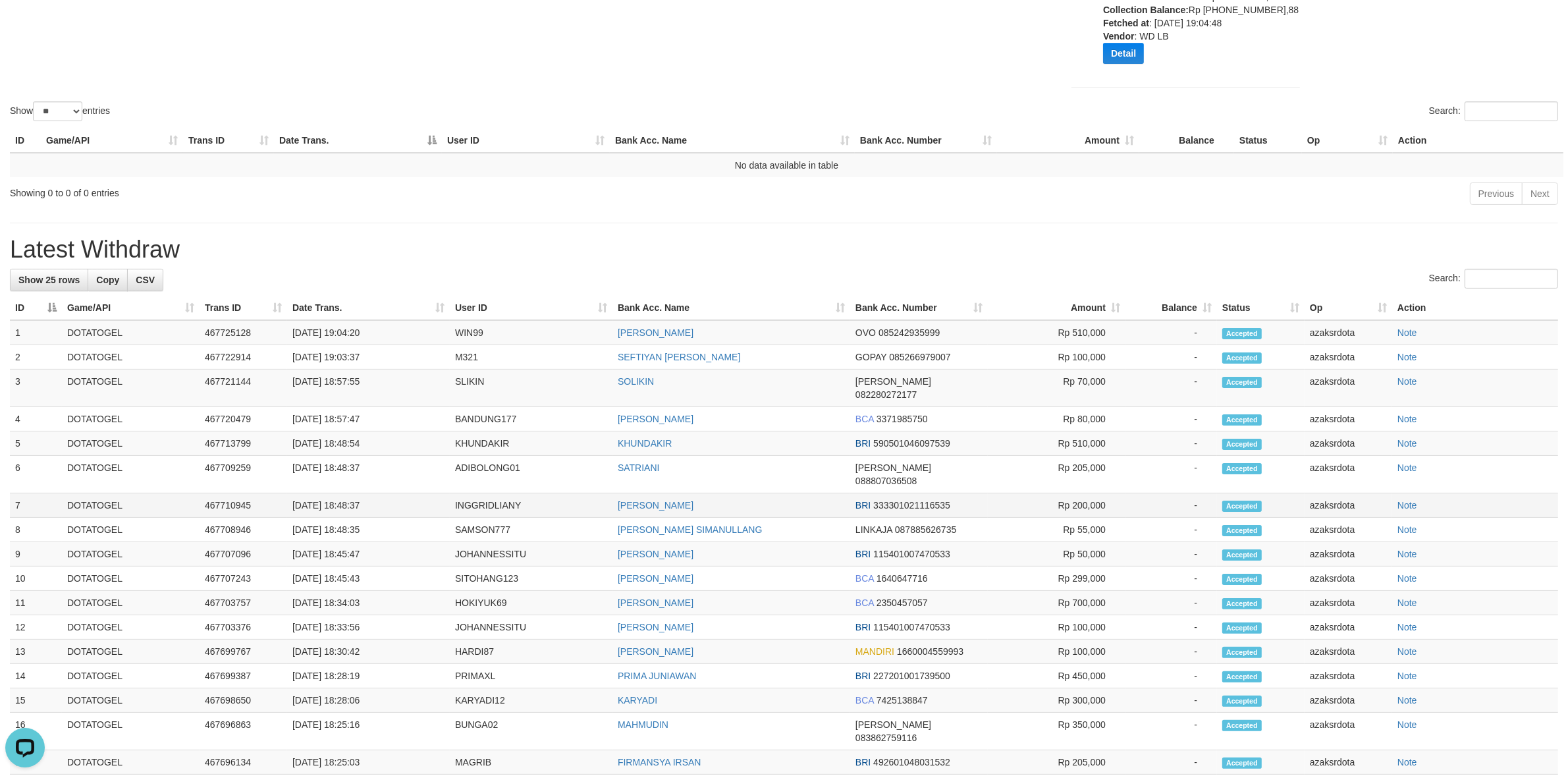
scroll to position [168, 0]
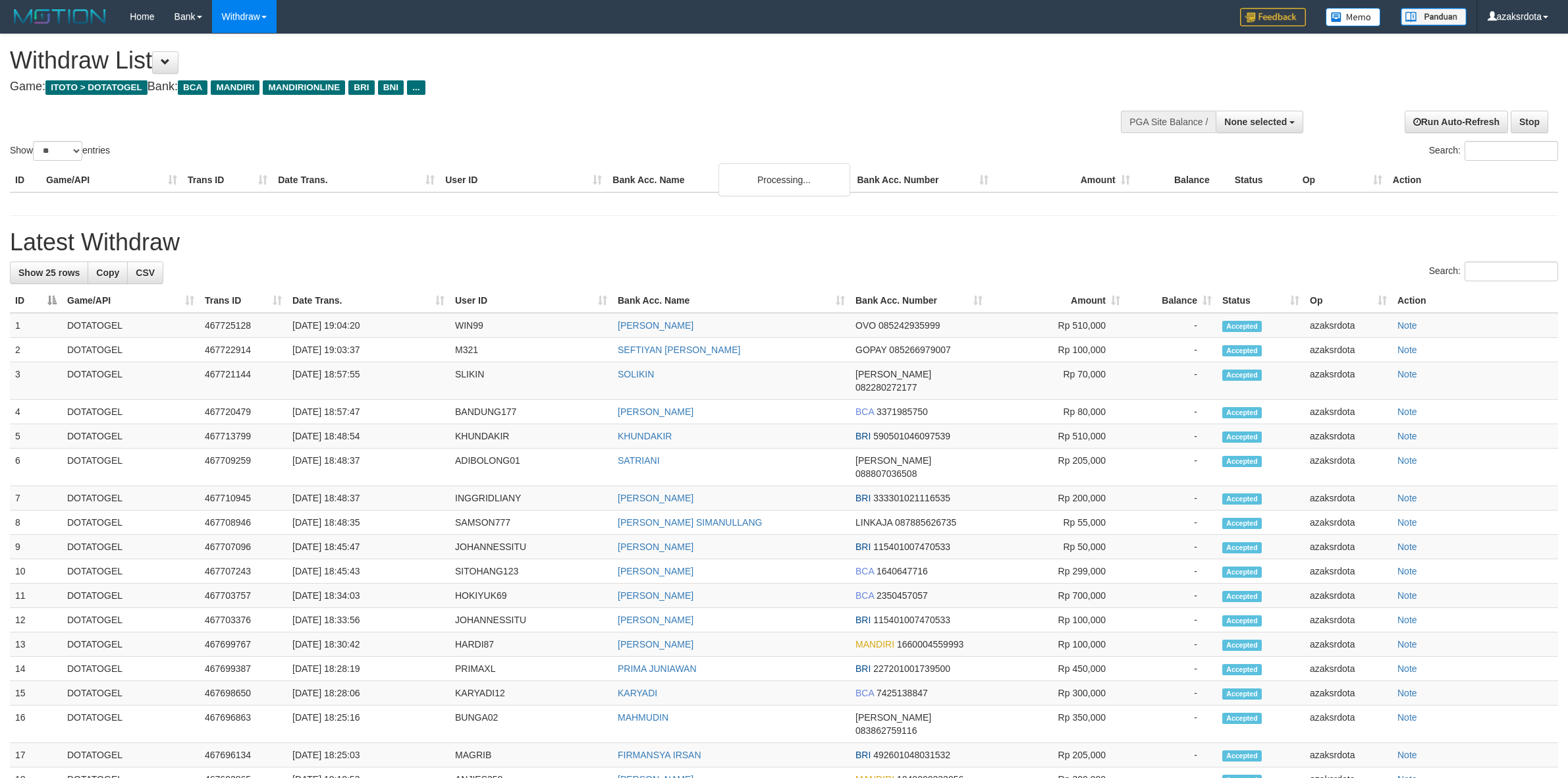
select select
select select "**"
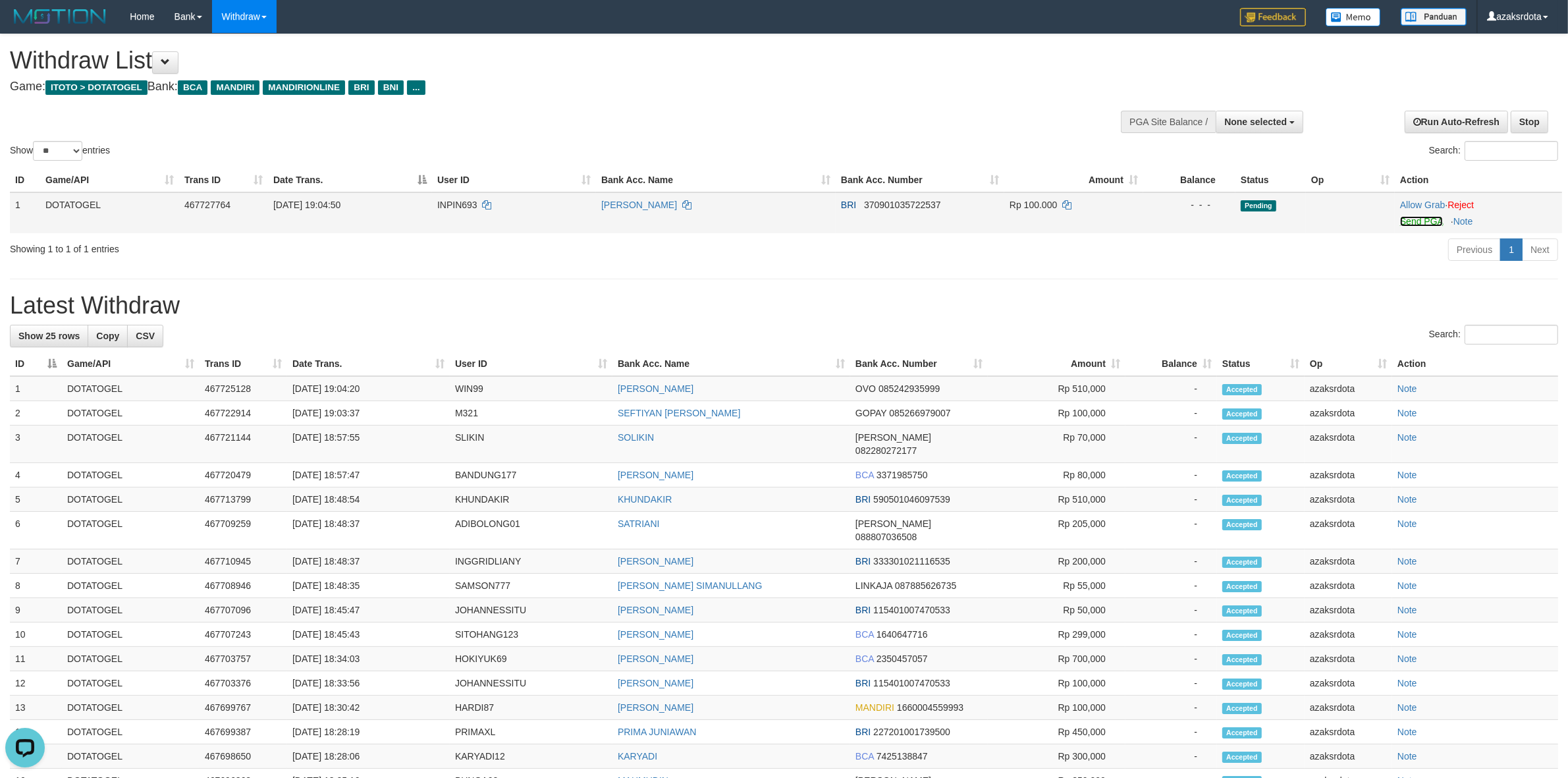
drag, startPoint x: 1413, startPoint y: 215, endPoint x: 887, endPoint y: 232, distance: 526.3
click at [1413, 216] on link "Send PGA" at bounding box center [1421, 221] width 43 height 10
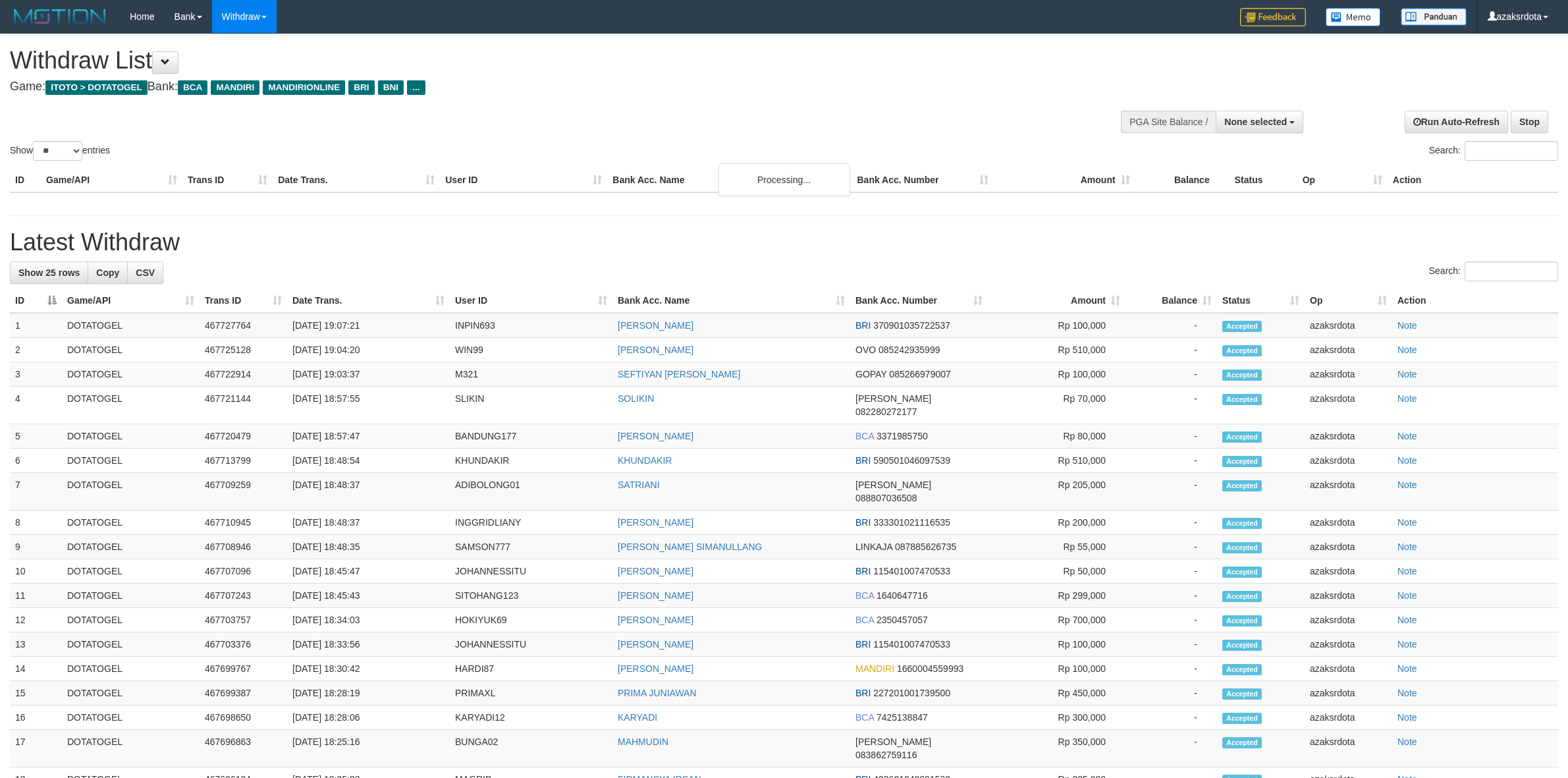
select select
select select "**"
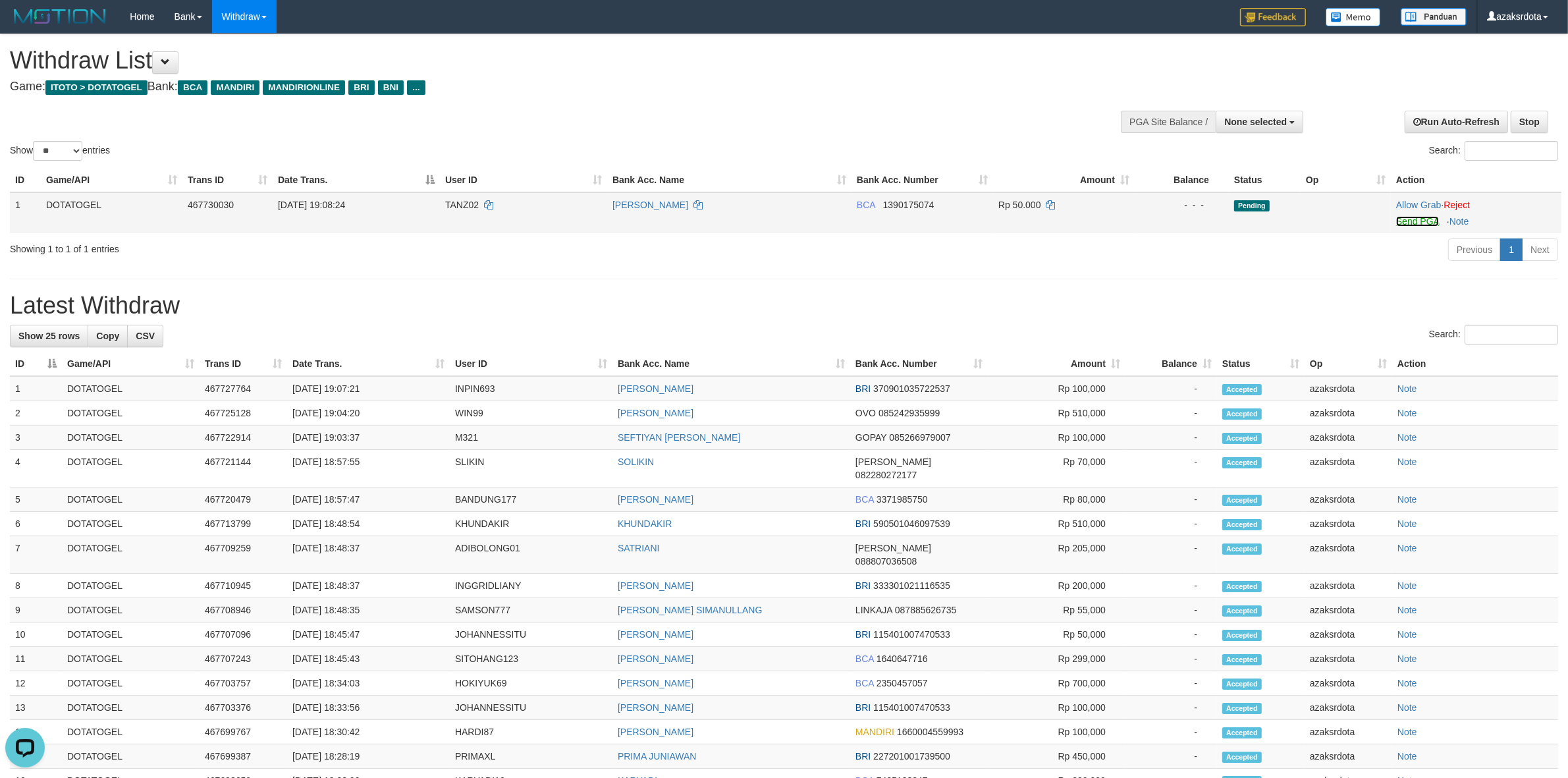
drag, startPoint x: 1406, startPoint y: 226, endPoint x: 840, endPoint y: 232, distance: 566.0
click at [1406, 226] on link "Send PGA" at bounding box center [1417, 221] width 43 height 10
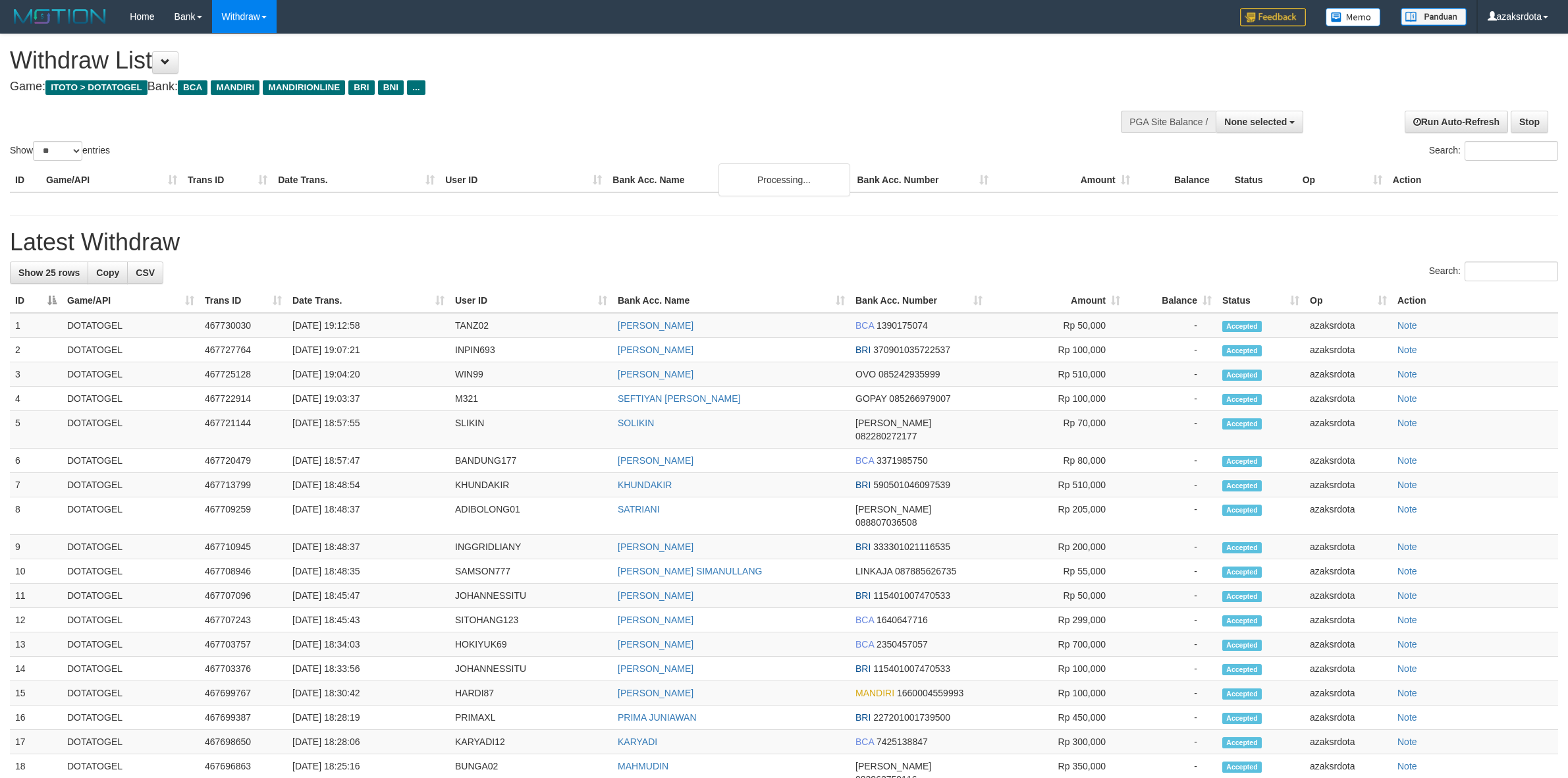
select select
select select "**"
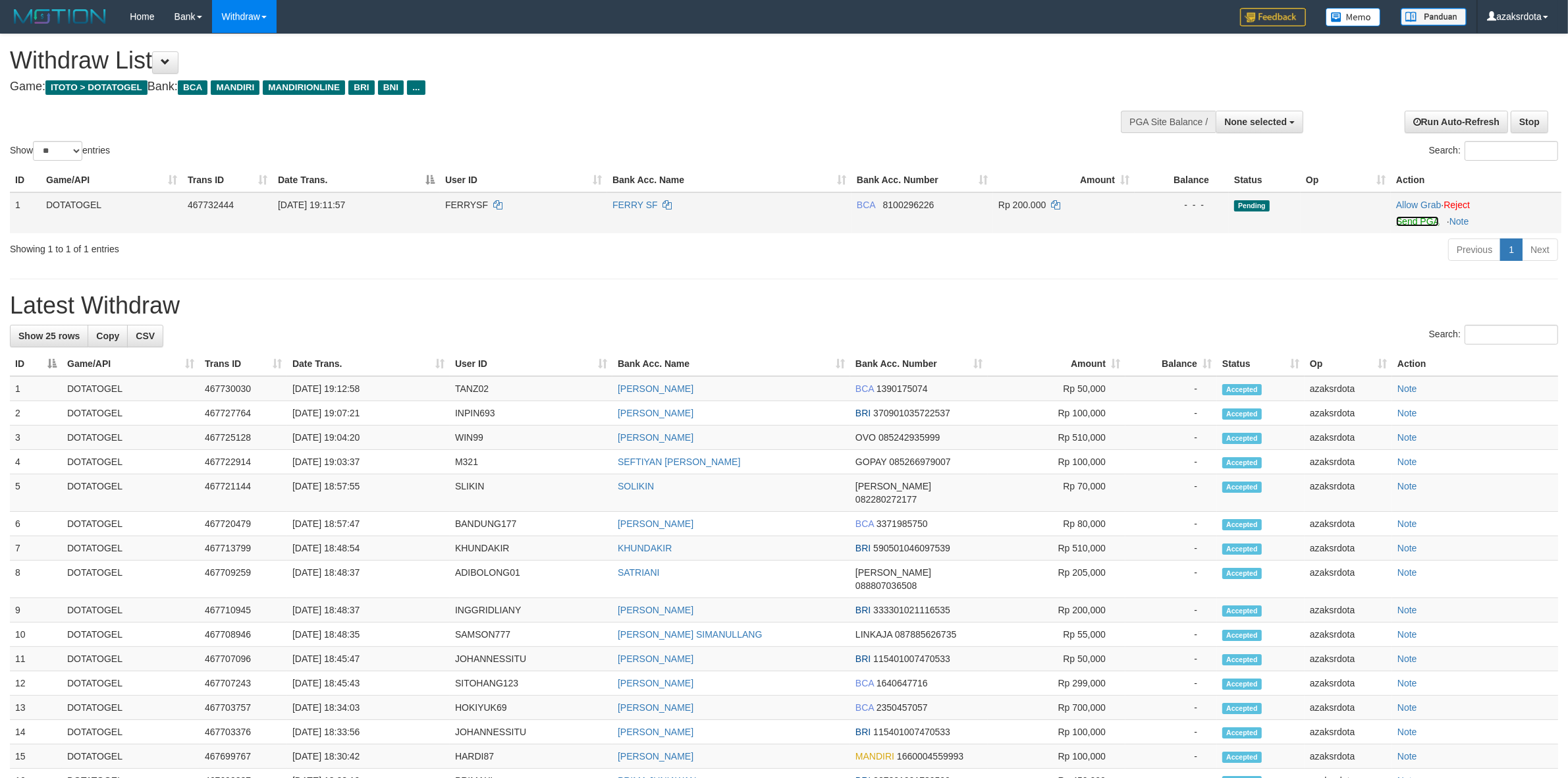
drag, startPoint x: 1422, startPoint y: 222, endPoint x: 872, endPoint y: 221, distance: 550.0
click at [1422, 222] on link "Send PGA" at bounding box center [1417, 221] width 43 height 10
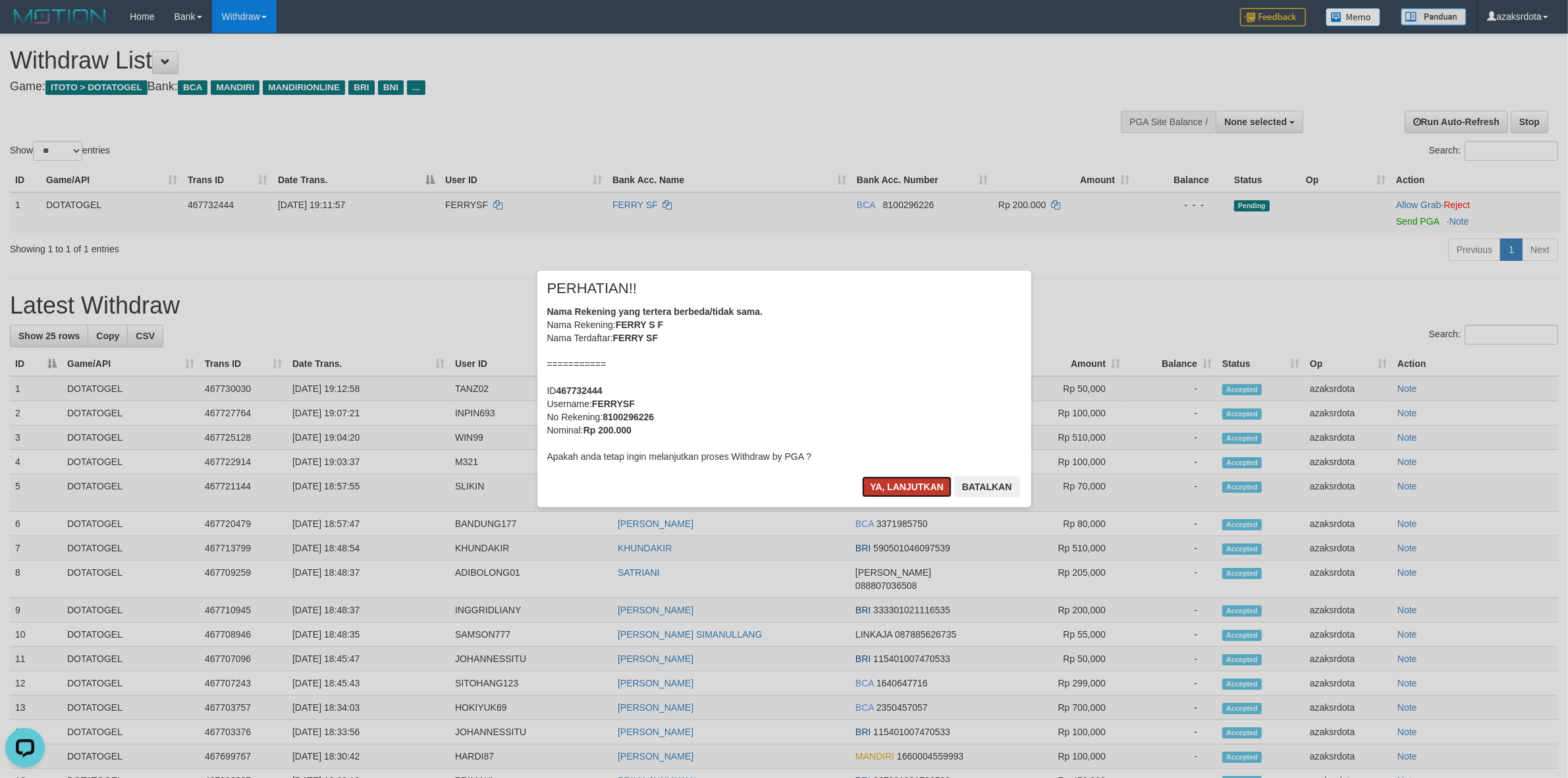
click at [898, 485] on button "Ya, lanjutkan" at bounding box center [907, 487] width 90 height 21
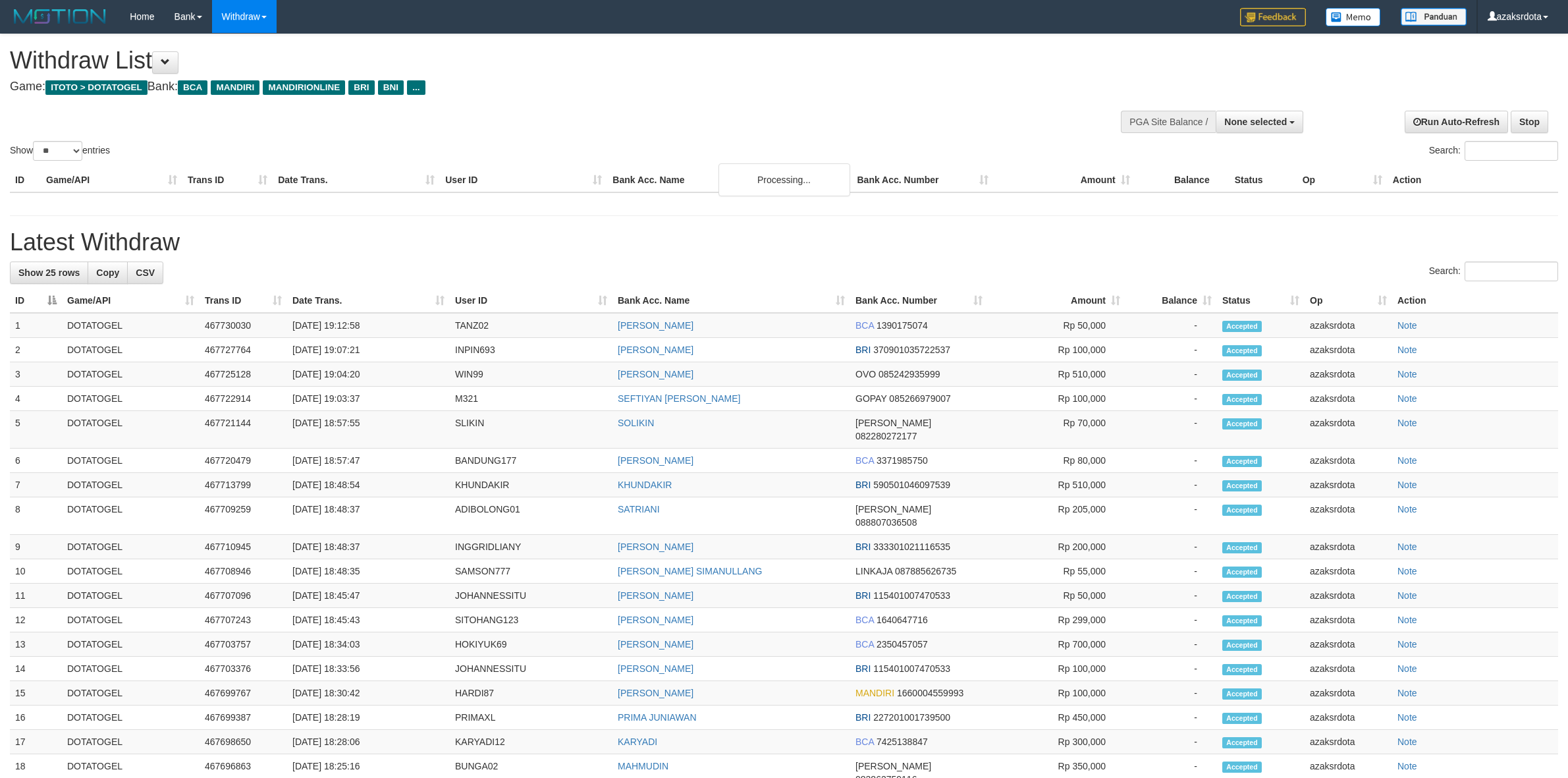
select select
select select "**"
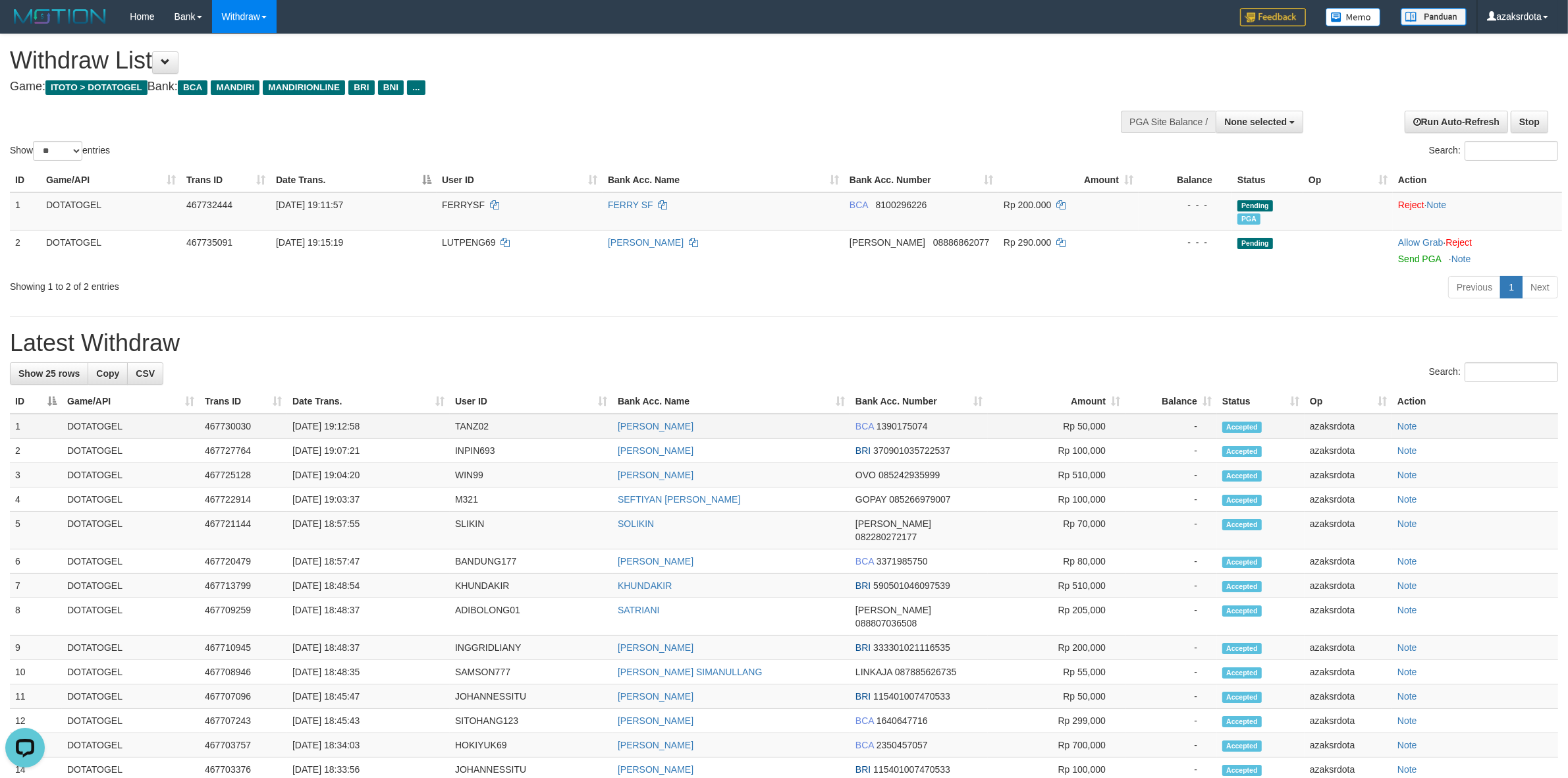
click at [342, 429] on td "[DATE] 19:12:58" at bounding box center [368, 426] width 162 height 25
click at [373, 425] on td "[DATE] 19:12:58" at bounding box center [368, 426] width 162 height 25
copy td "19:12:58"
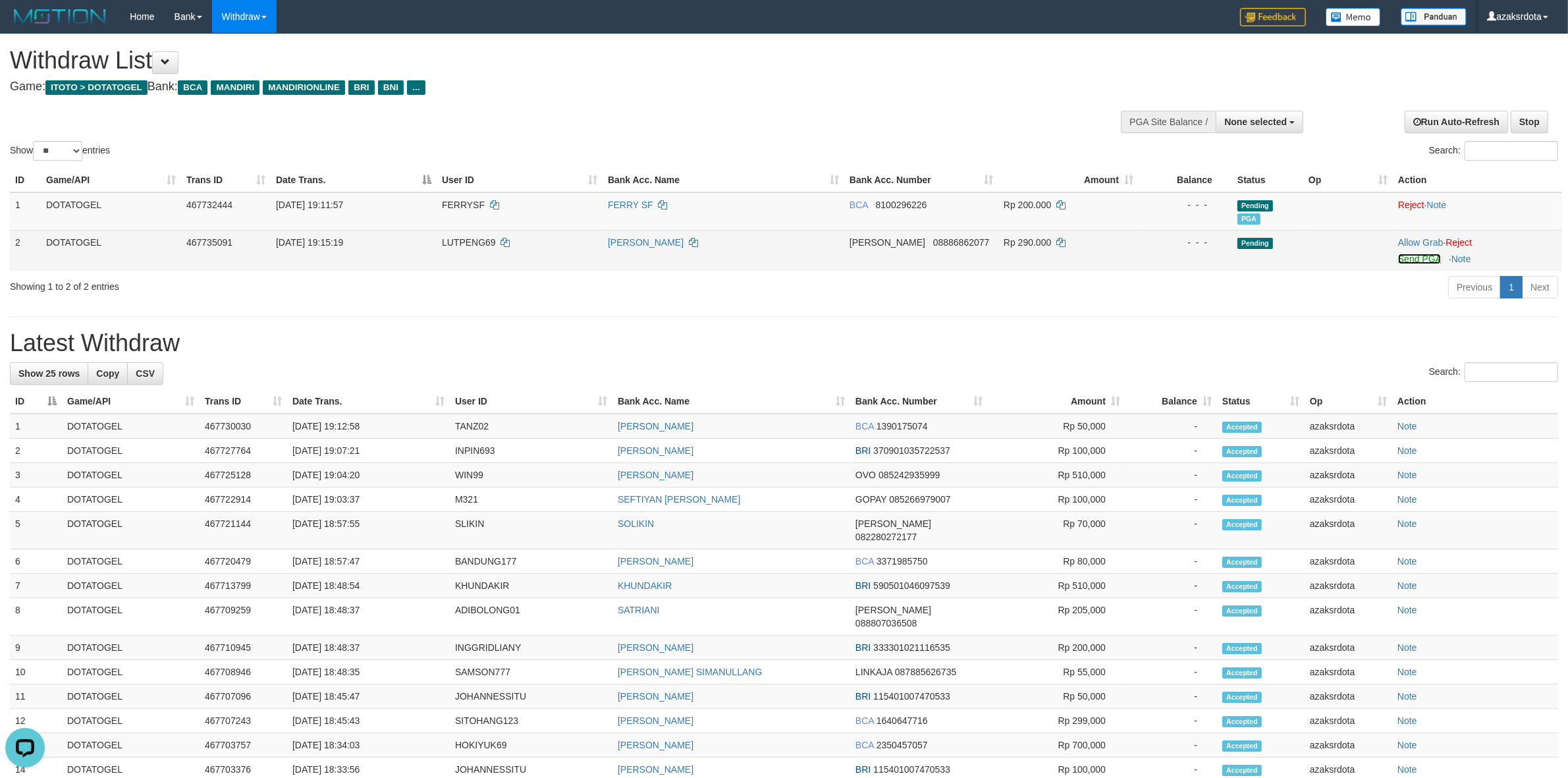
click at [1417, 255] on link "Send PGA" at bounding box center [1420, 258] width 43 height 10
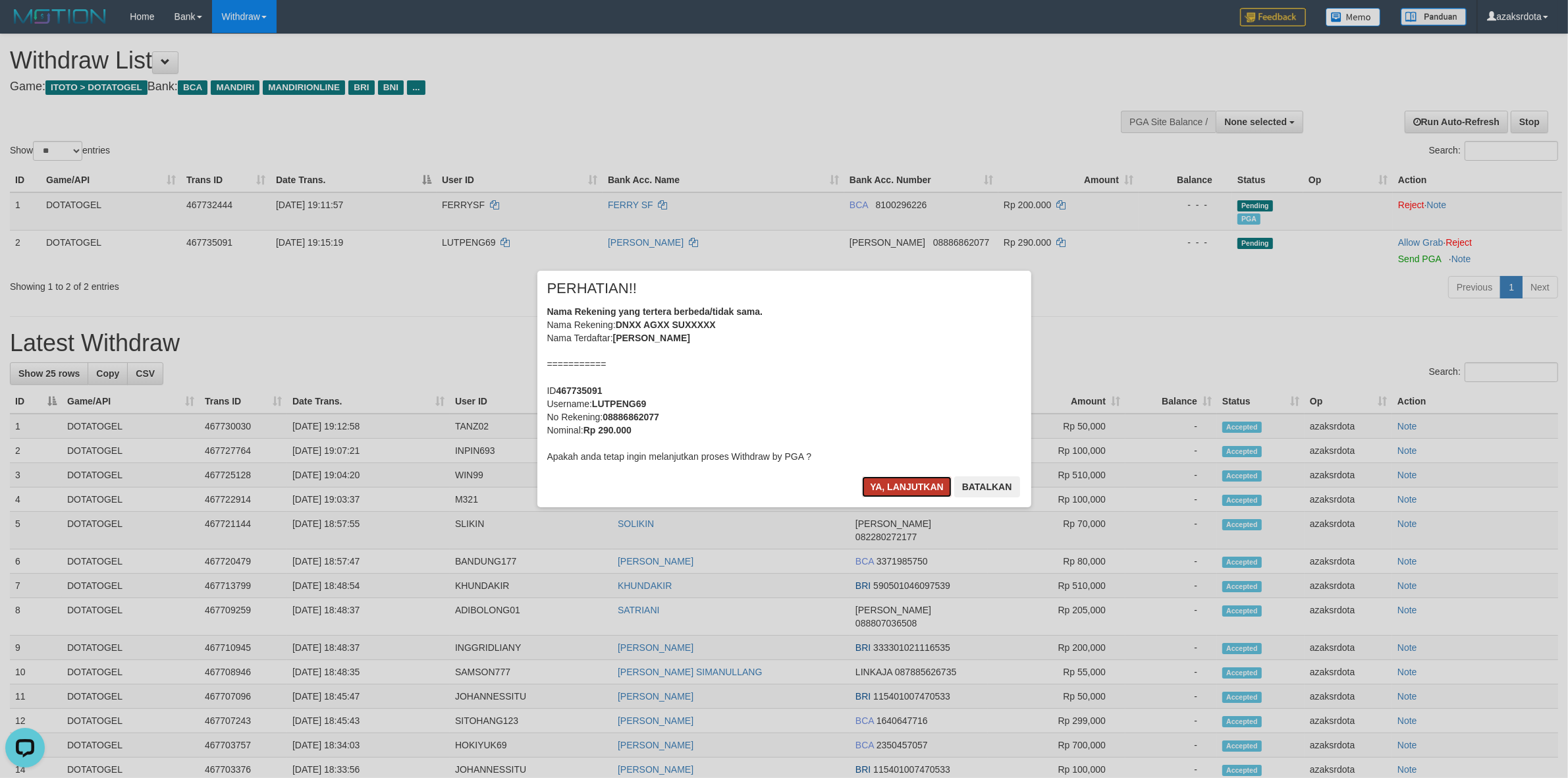
click at [889, 484] on button "Ya, lanjutkan" at bounding box center [907, 487] width 90 height 21
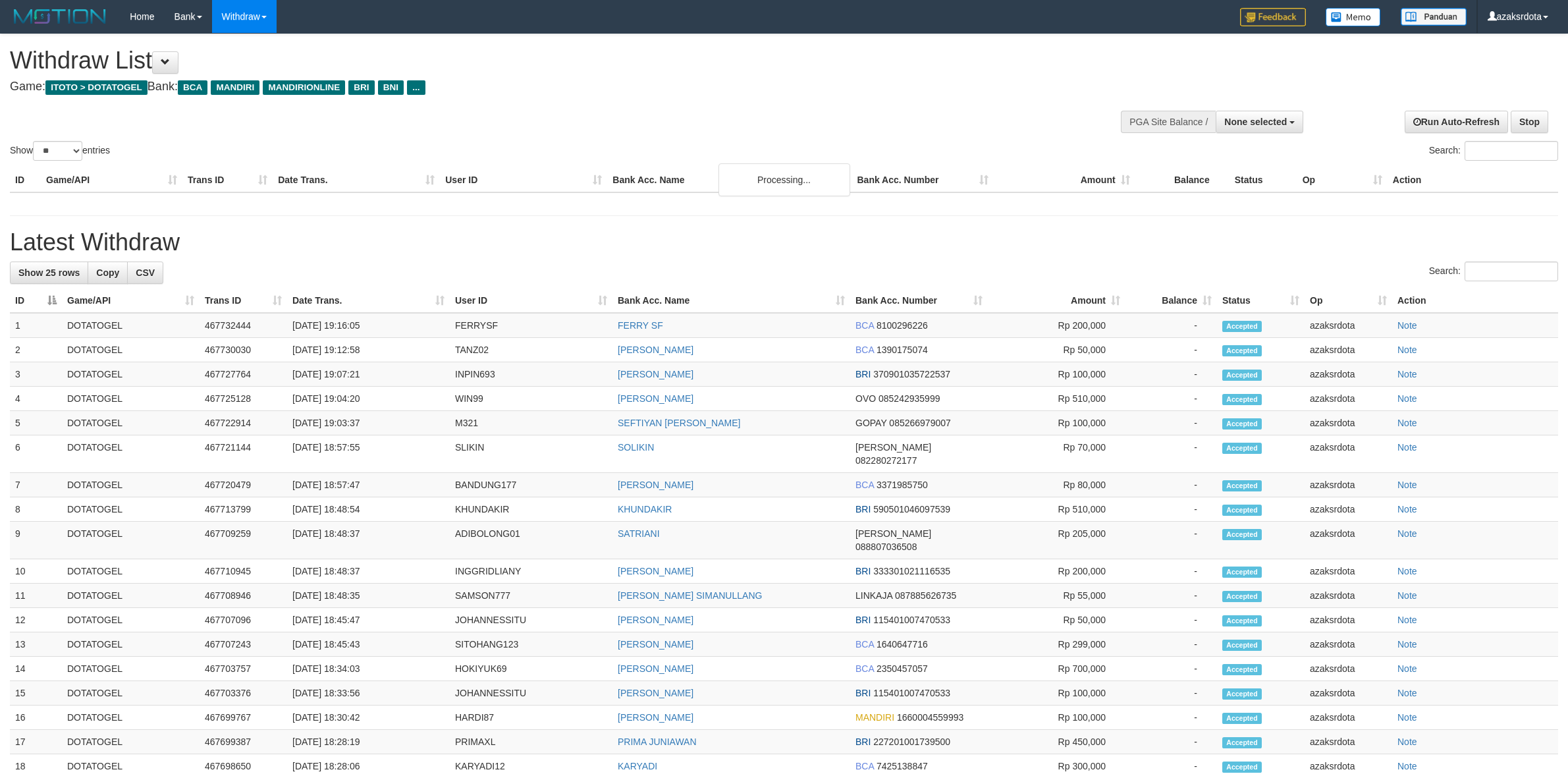
select select
select select "**"
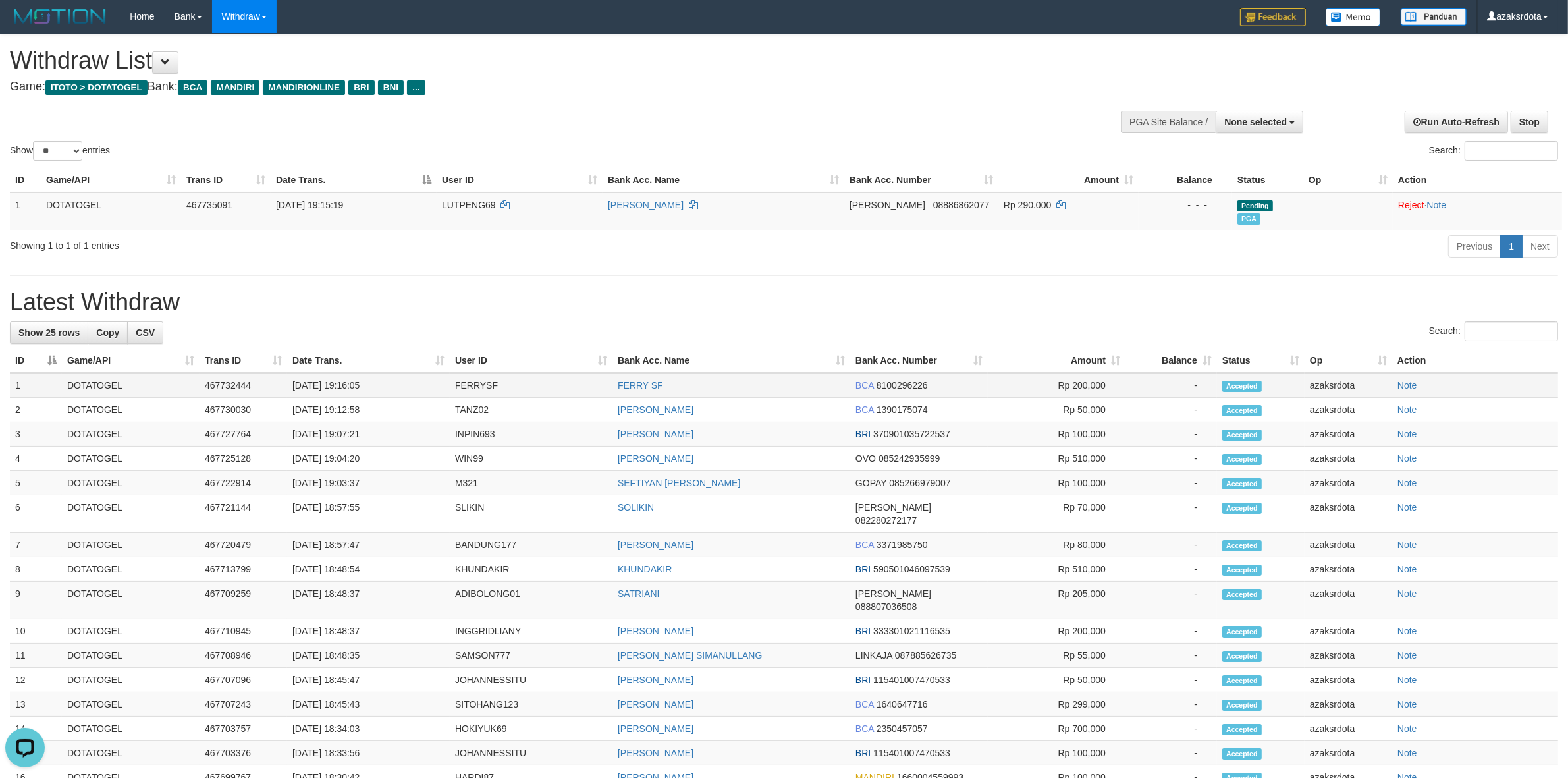
click at [337, 382] on td "[DATE] 19:16:05" at bounding box center [368, 386] width 162 height 25
click at [340, 383] on td "[DATE] 19:16:05" at bounding box center [368, 386] width 162 height 25
drag, startPoint x: 340, startPoint y: 383, endPoint x: 353, endPoint y: 383, distance: 13.0
click at [349, 383] on td "[DATE] 19:16:05" at bounding box center [368, 386] width 162 height 25
drag, startPoint x: 369, startPoint y: 383, endPoint x: 379, endPoint y: 380, distance: 10.4
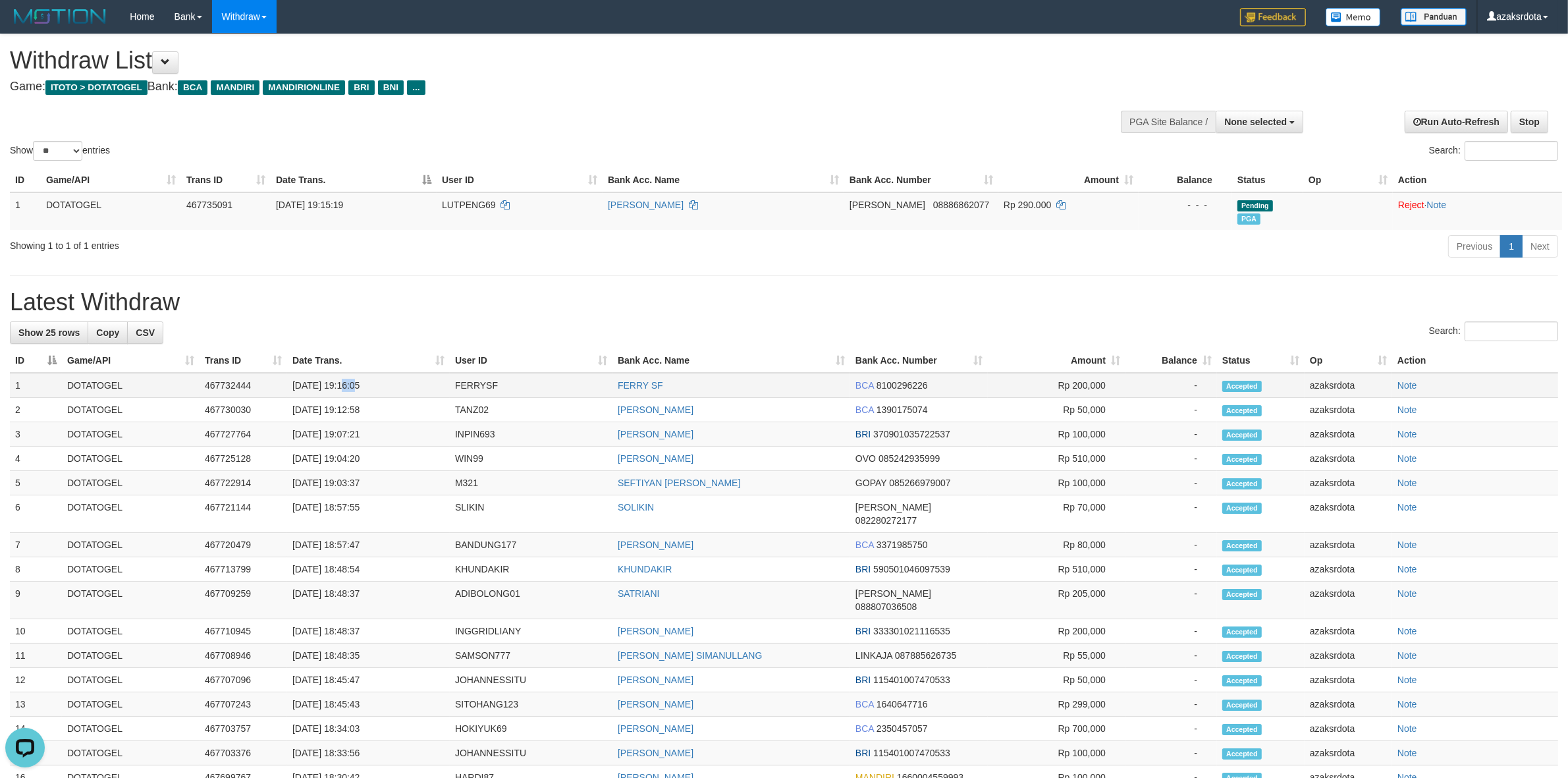
click at [379, 380] on td "[DATE] 19:16:05" at bounding box center [368, 386] width 162 height 25
copy td "19:16:05"
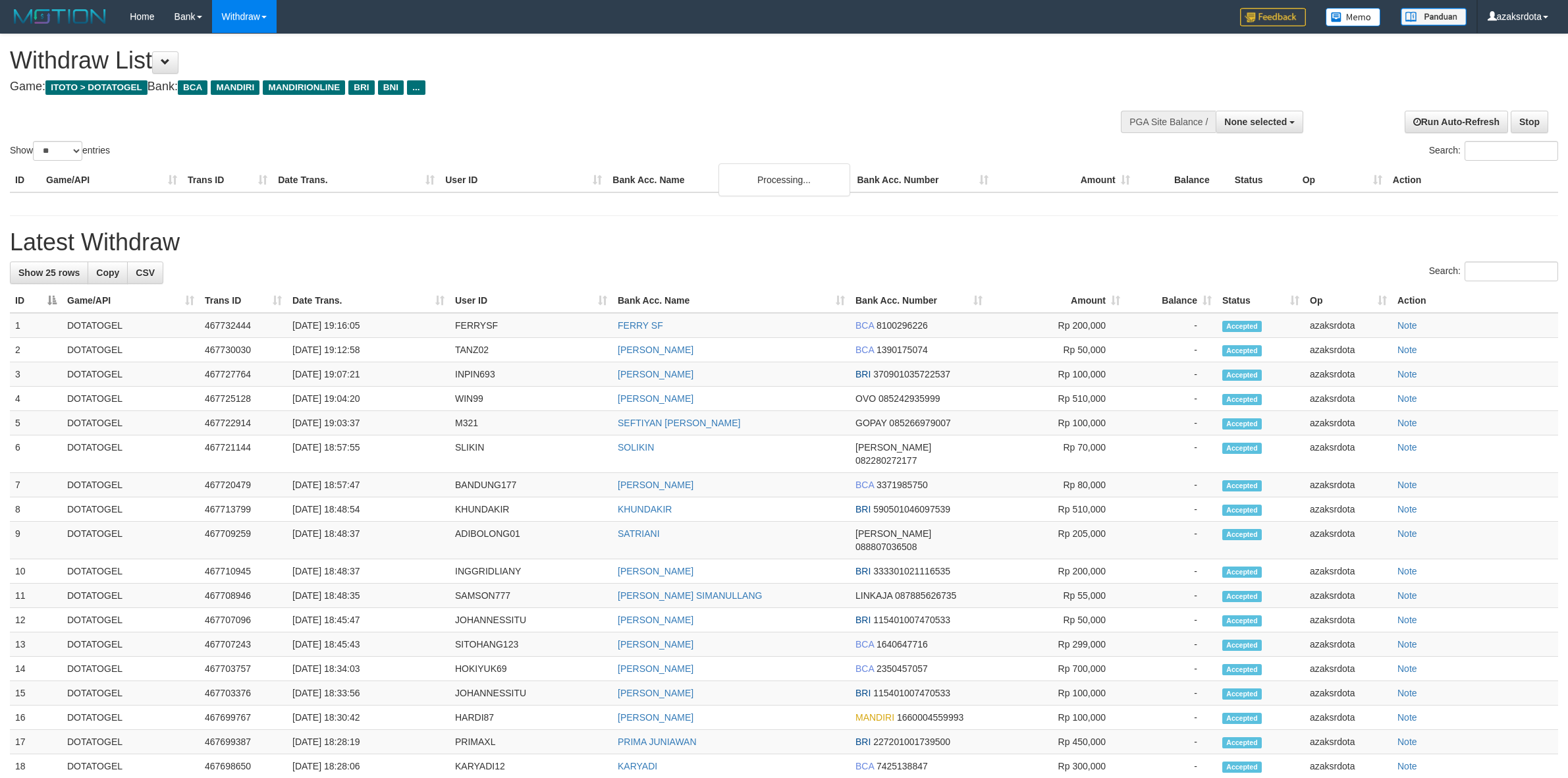
select select
select select "**"
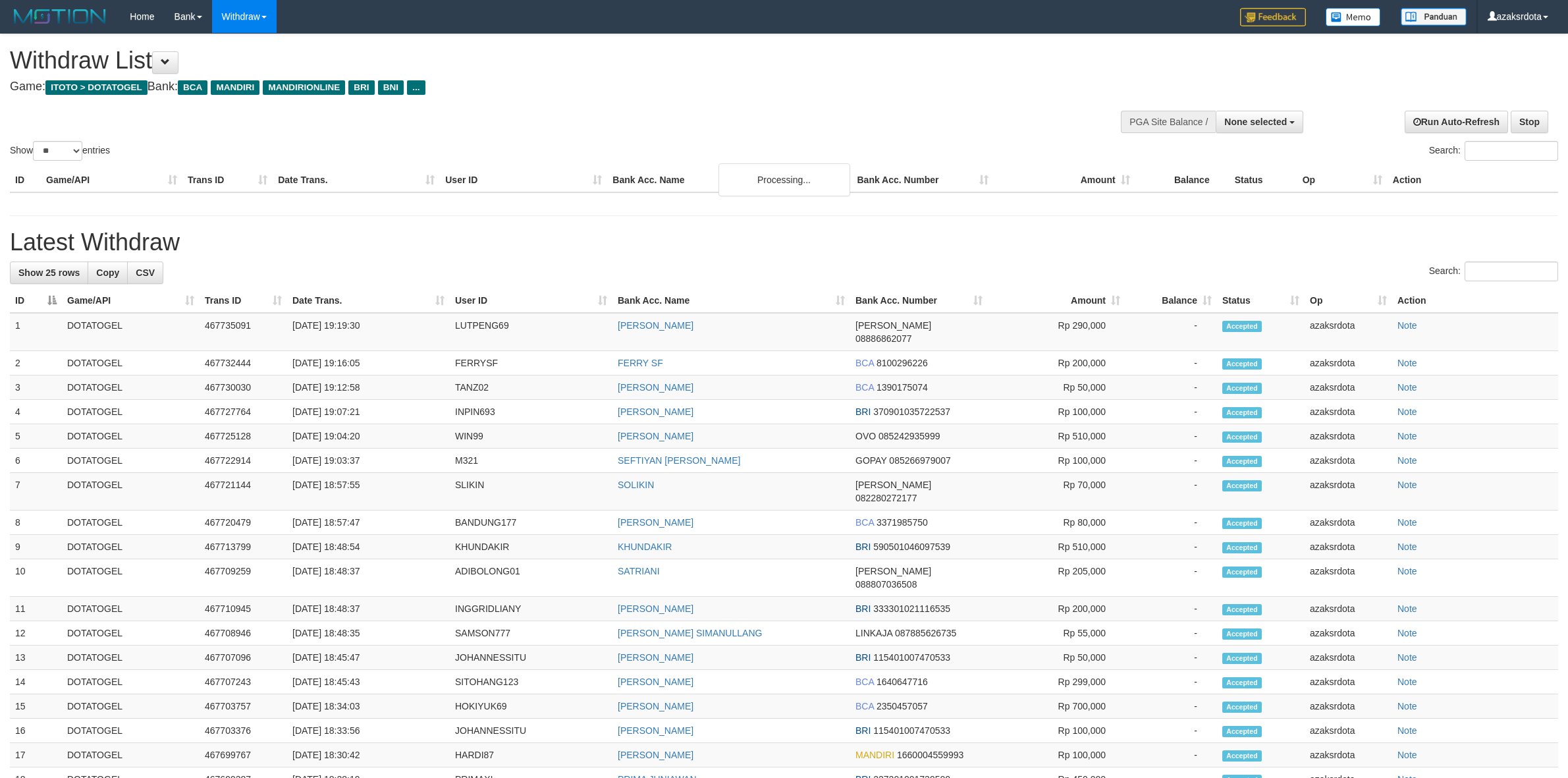
select select
select select "**"
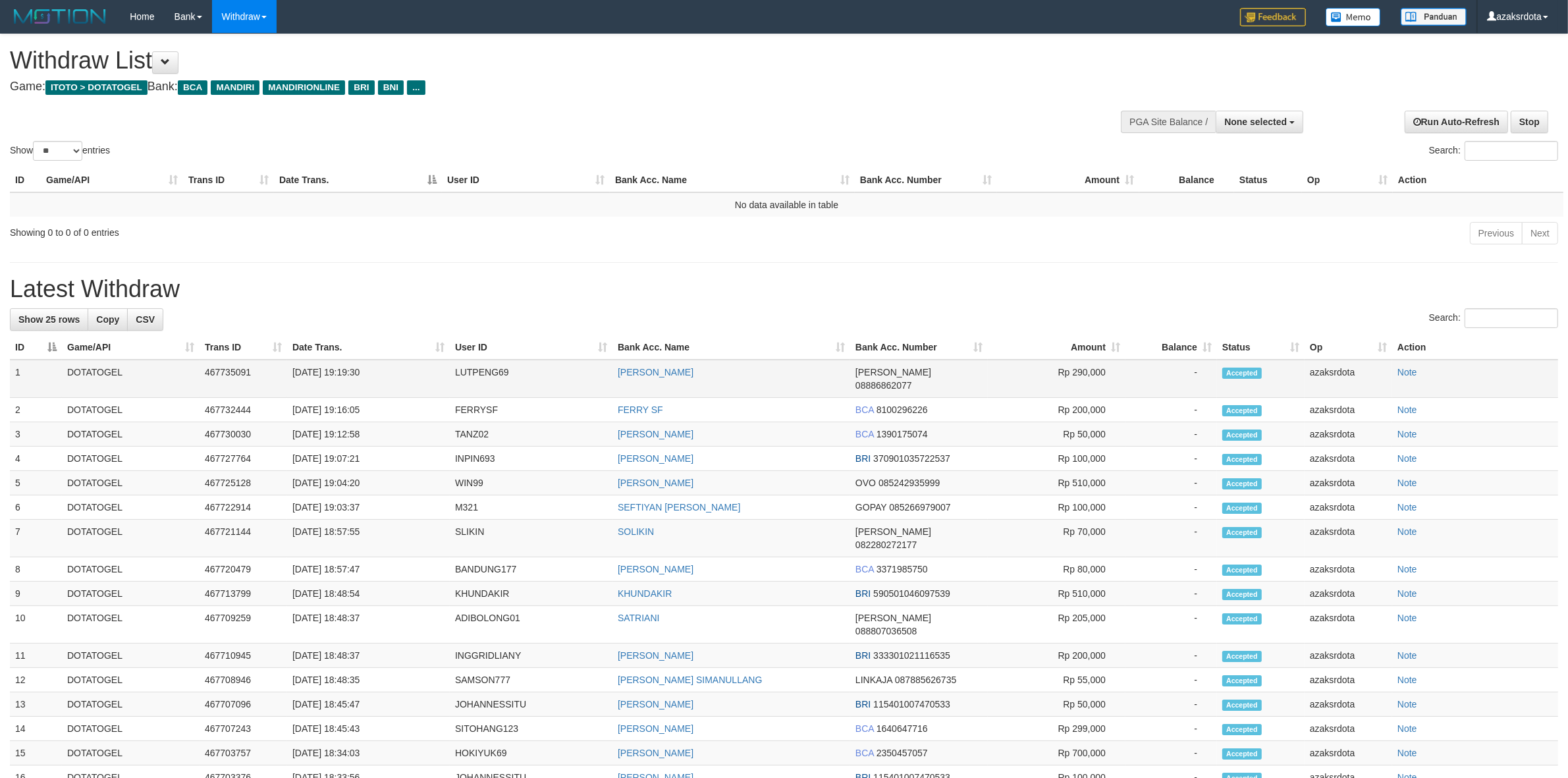
click at [342, 372] on td "[DATE] 19:19:30" at bounding box center [368, 379] width 162 height 38
click at [393, 365] on td "[DATE] 19:19:30" at bounding box center [368, 379] width 162 height 38
click at [333, 372] on td "[DATE] 19:19:30" at bounding box center [368, 379] width 162 height 38
click at [343, 372] on td "[DATE] 19:19:30" at bounding box center [368, 379] width 162 height 38
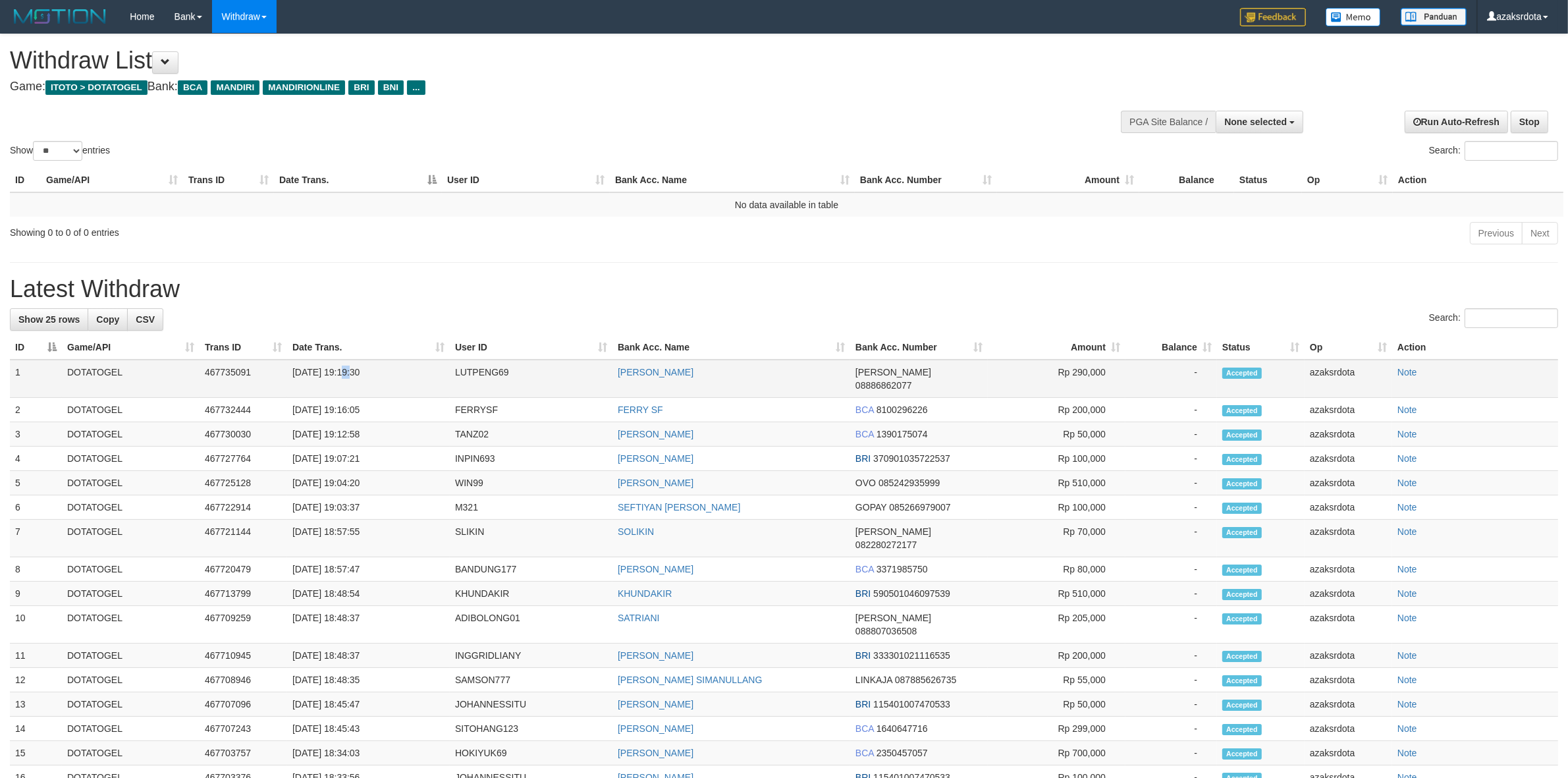
click at [343, 372] on td "[DATE] 19:19:30" at bounding box center [368, 379] width 162 height 38
click at [392, 369] on td "[DATE] 19:19:30" at bounding box center [368, 379] width 162 height 38
copy td "19:19:30"
click at [1235, 129] on button "None selected" at bounding box center [1259, 122] width 88 height 22
click at [1207, 191] on label "[ITOTO] DOTATOGEL" at bounding box center [1237, 189] width 130 height 17
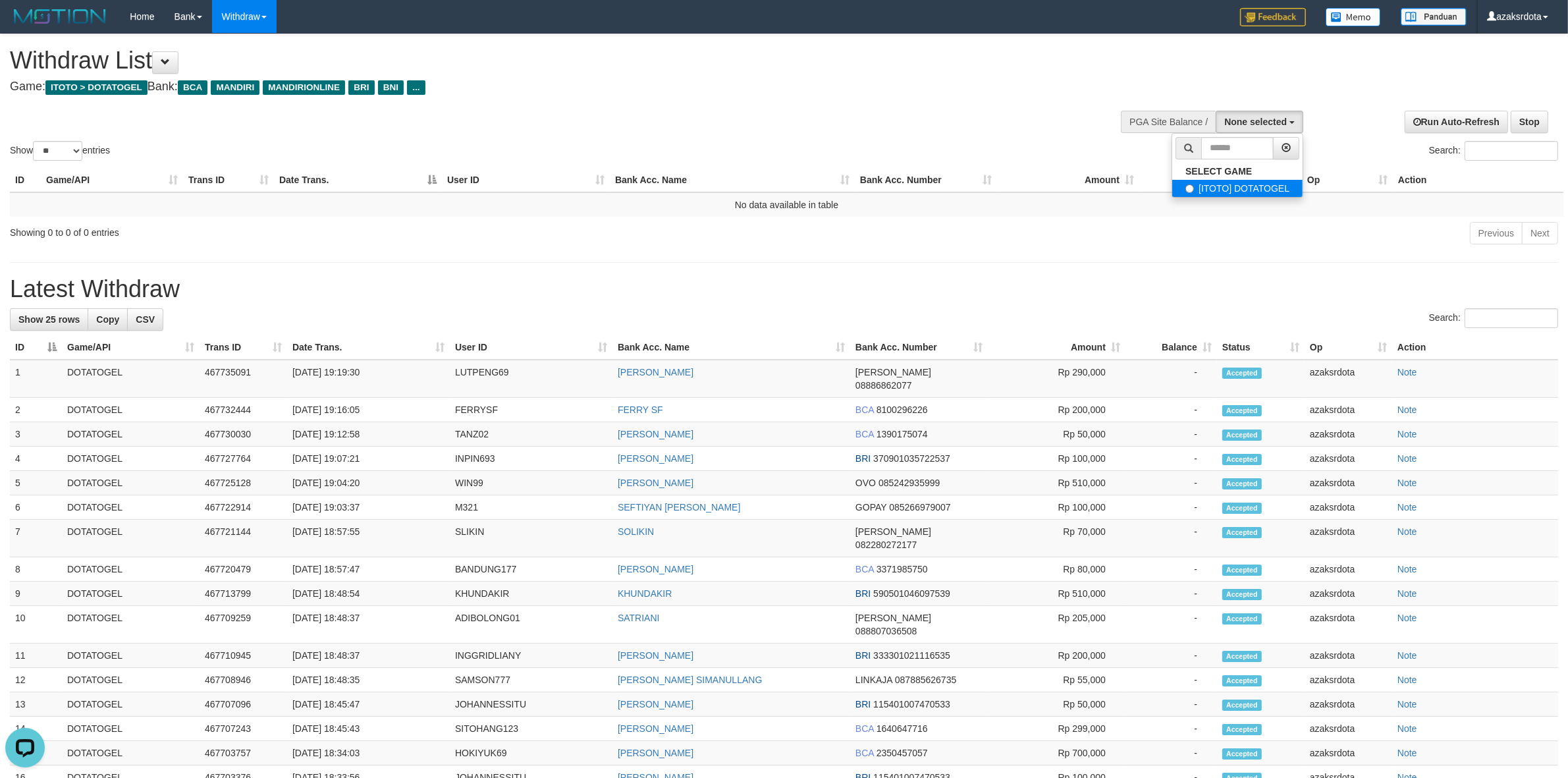
select select "***"
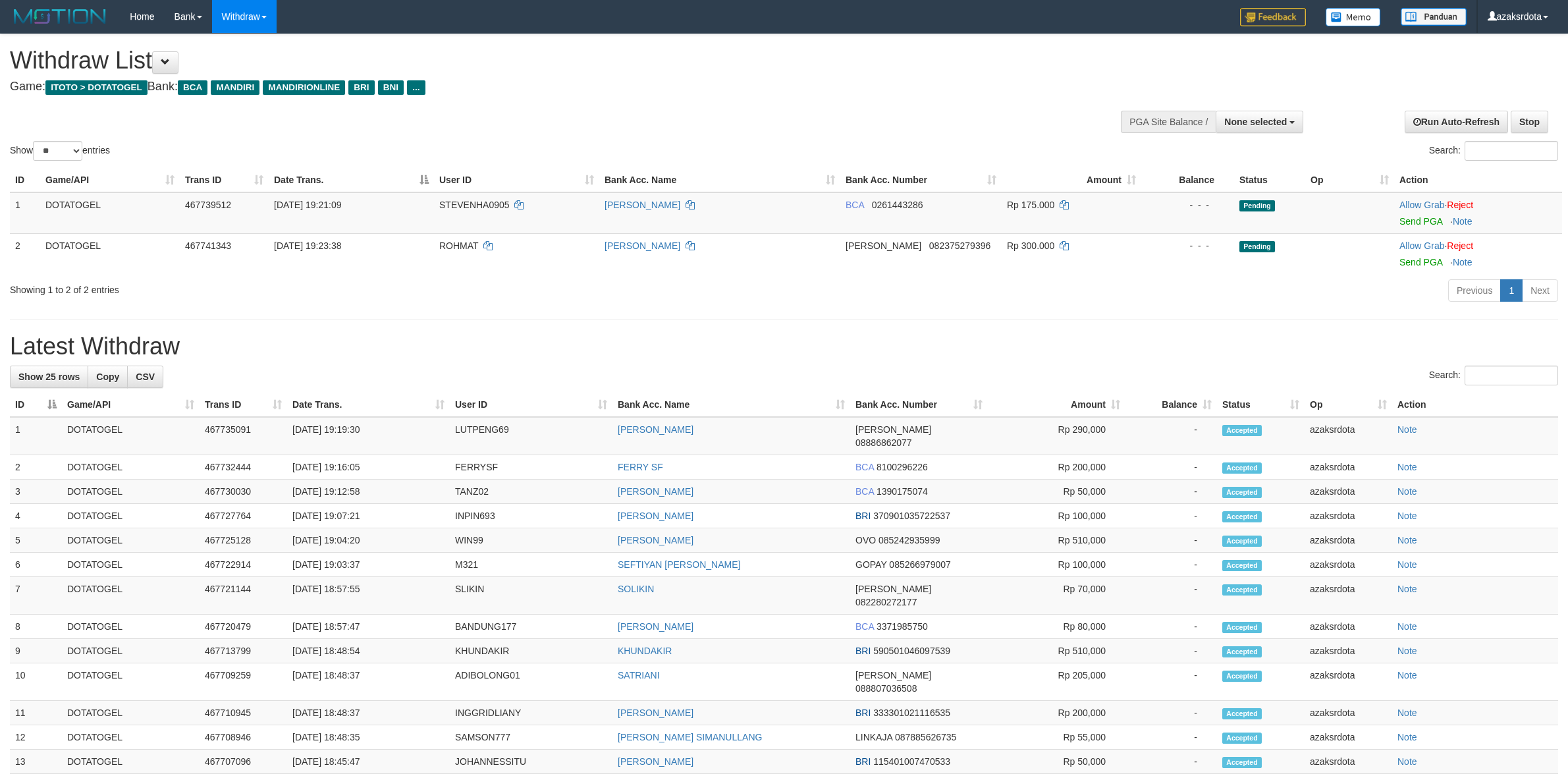
select select
select select "**"
click at [1413, 219] on link "Send PGA" at bounding box center [1421, 221] width 43 height 10
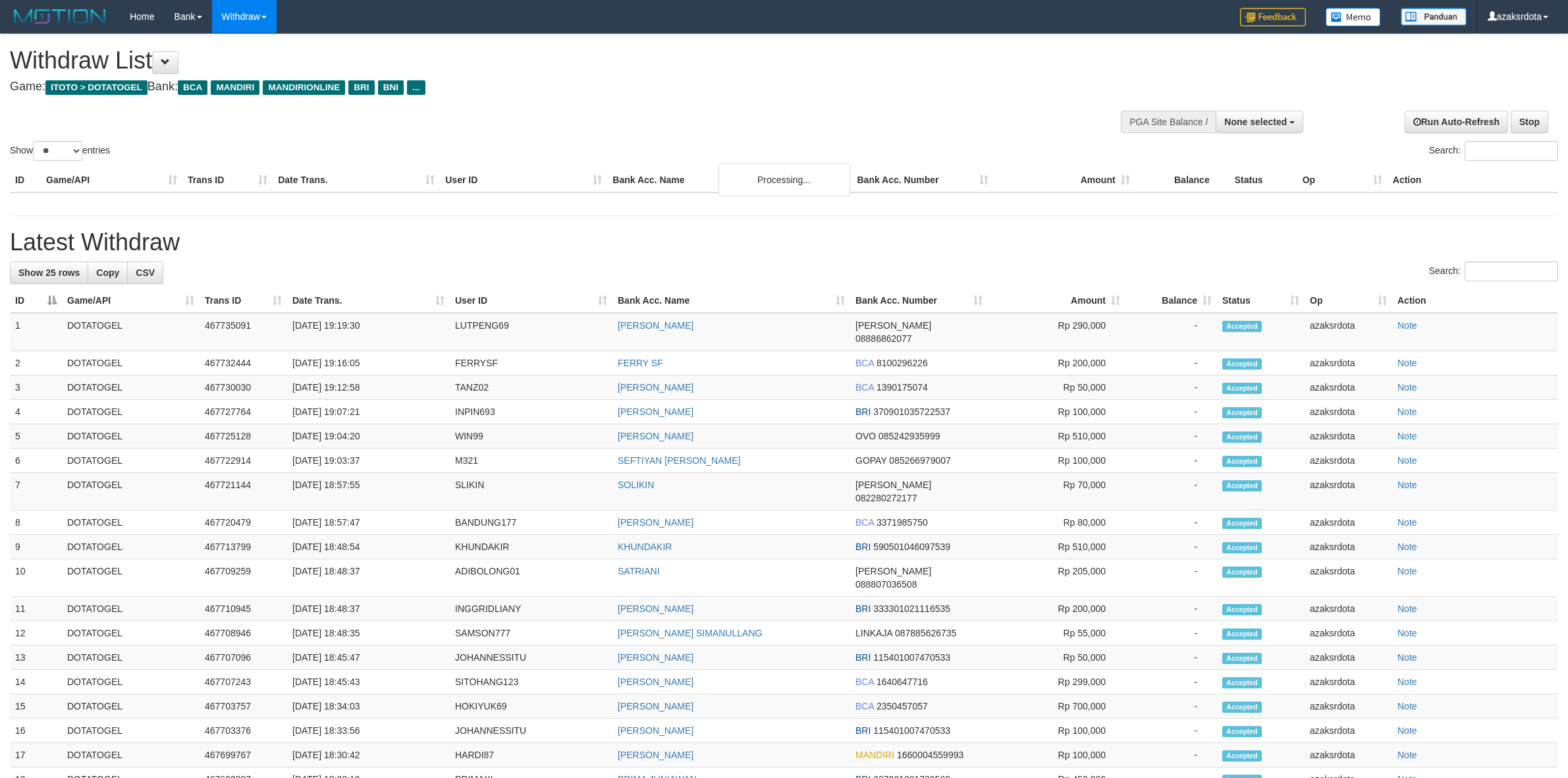
select select
select select "**"
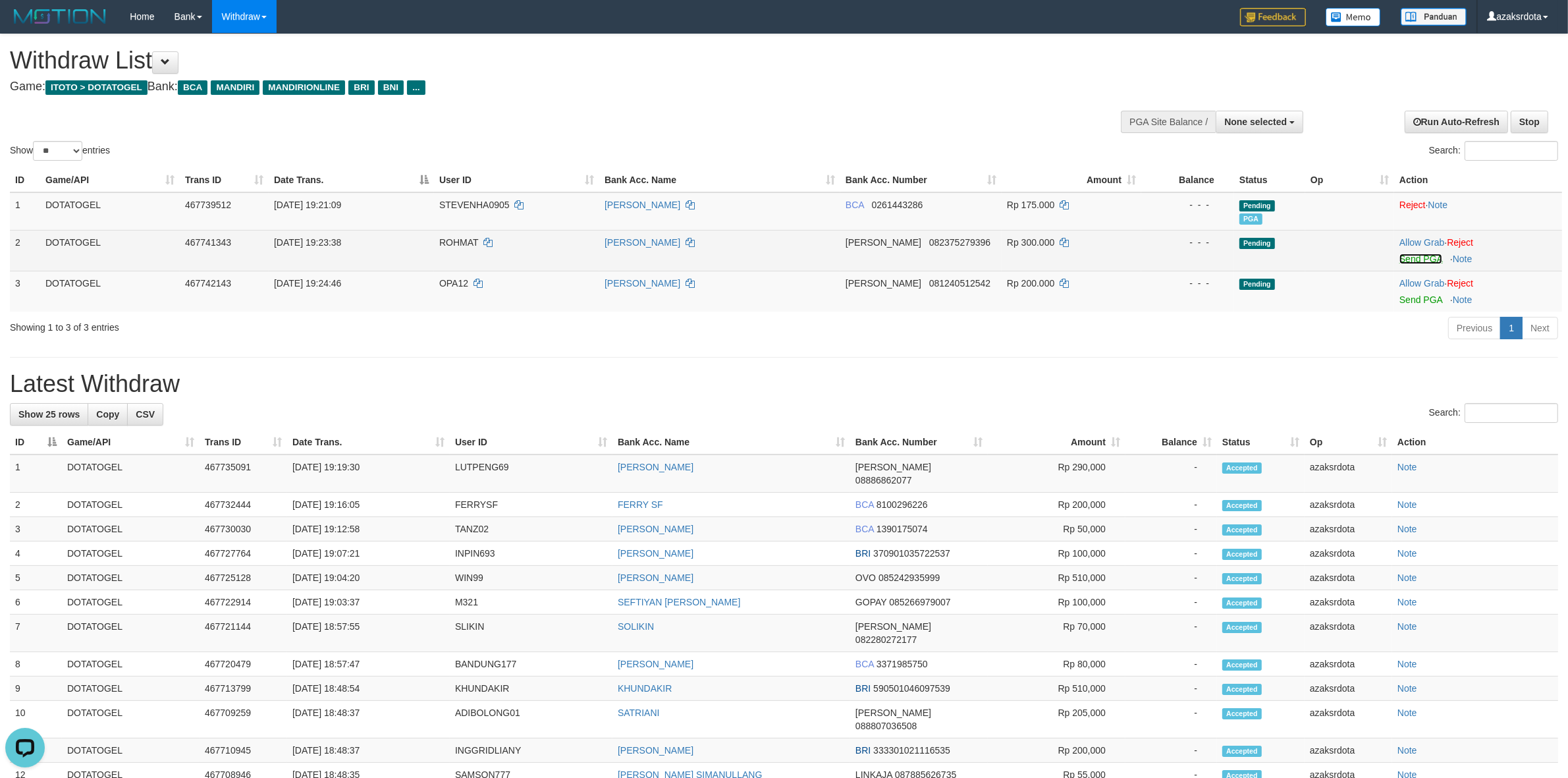
drag, startPoint x: 1429, startPoint y: 259, endPoint x: 874, endPoint y: 233, distance: 555.6
click at [1429, 259] on link "Send PGA" at bounding box center [1421, 258] width 43 height 10
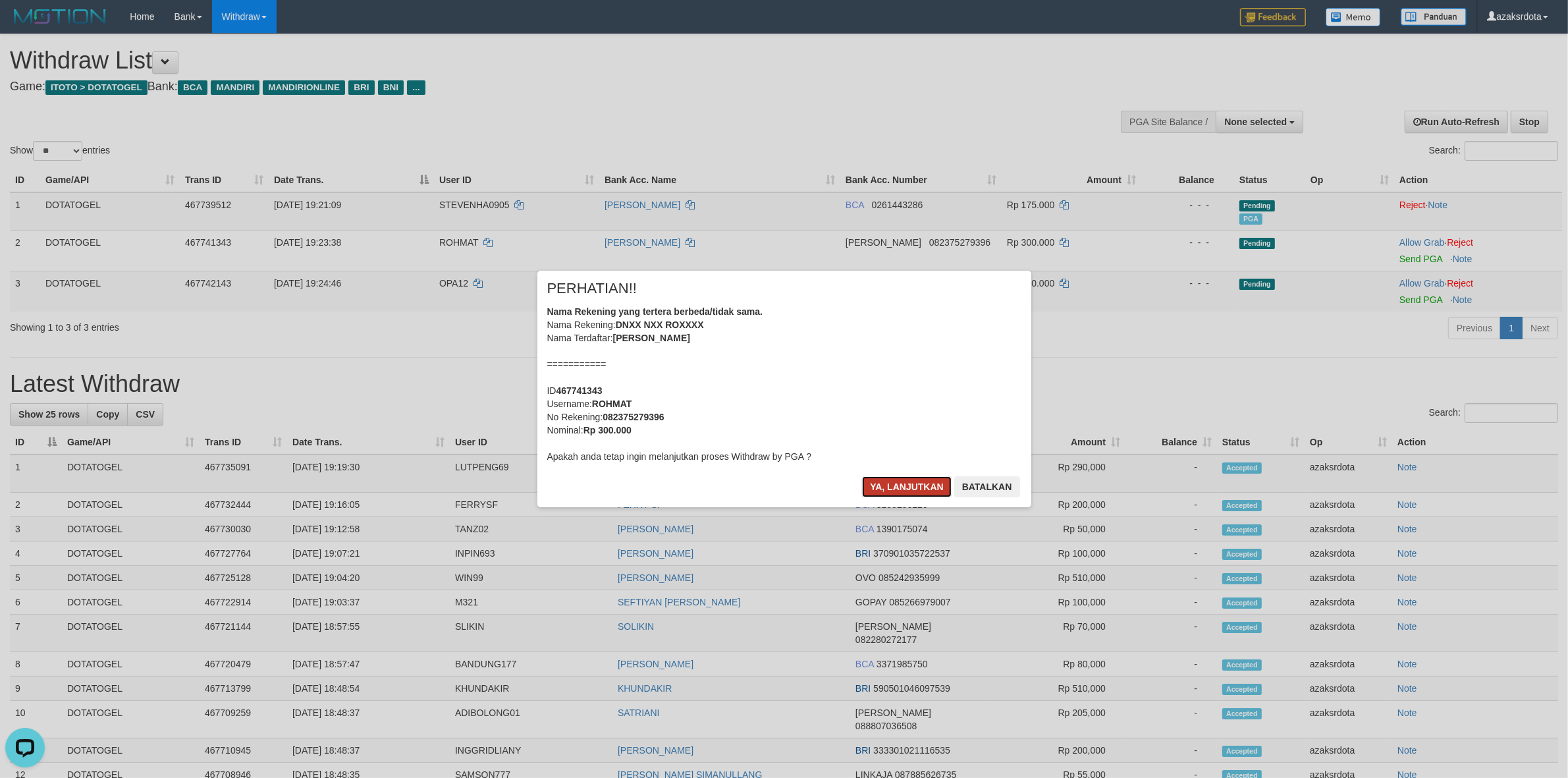
click at [896, 478] on button "Ya, lanjutkan" at bounding box center [907, 487] width 90 height 21
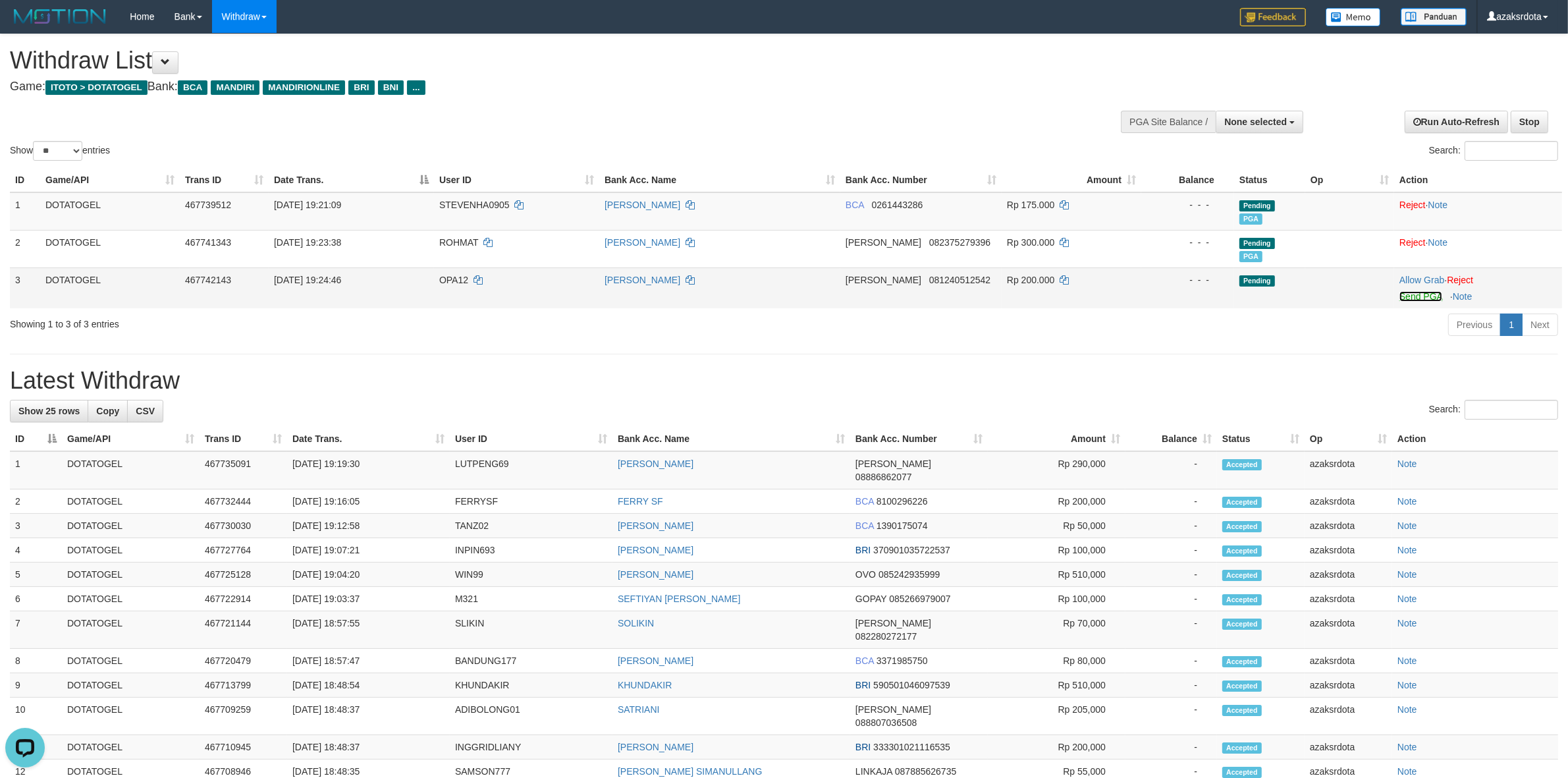
click at [1419, 297] on link "Send PGA" at bounding box center [1421, 296] width 43 height 10
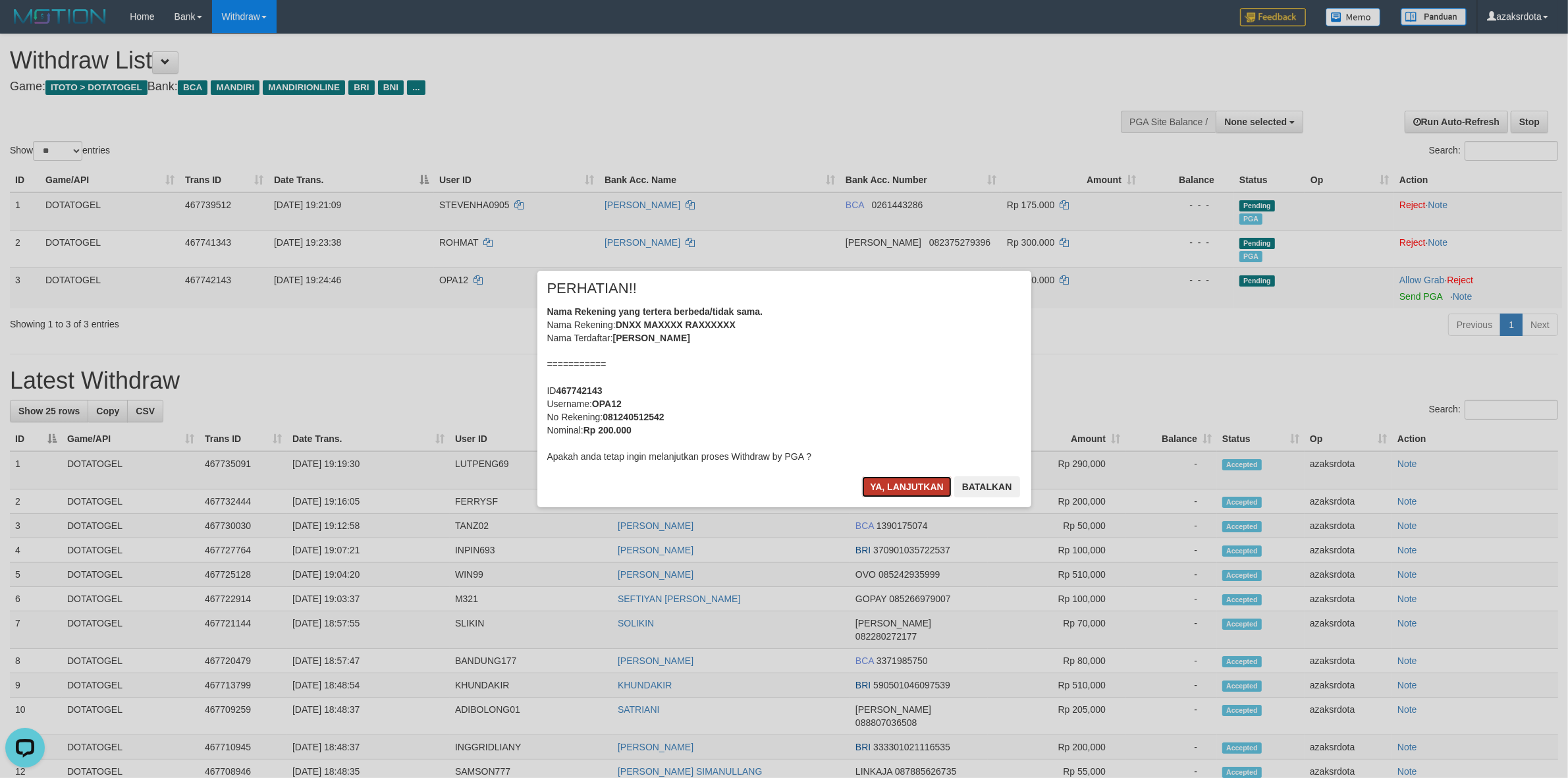
click at [899, 479] on button "Ya, lanjutkan" at bounding box center [907, 487] width 90 height 21
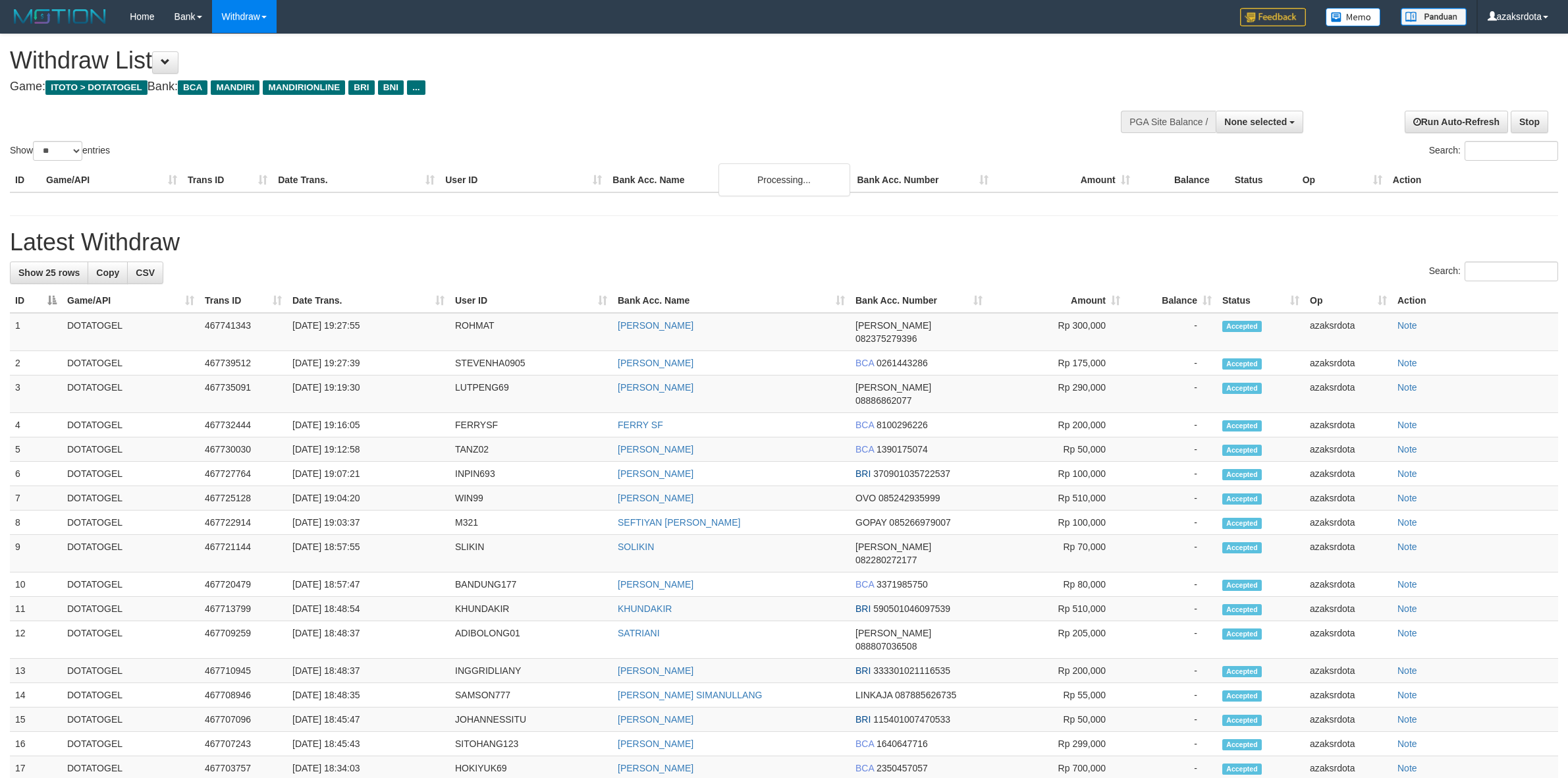
select select
select select "**"
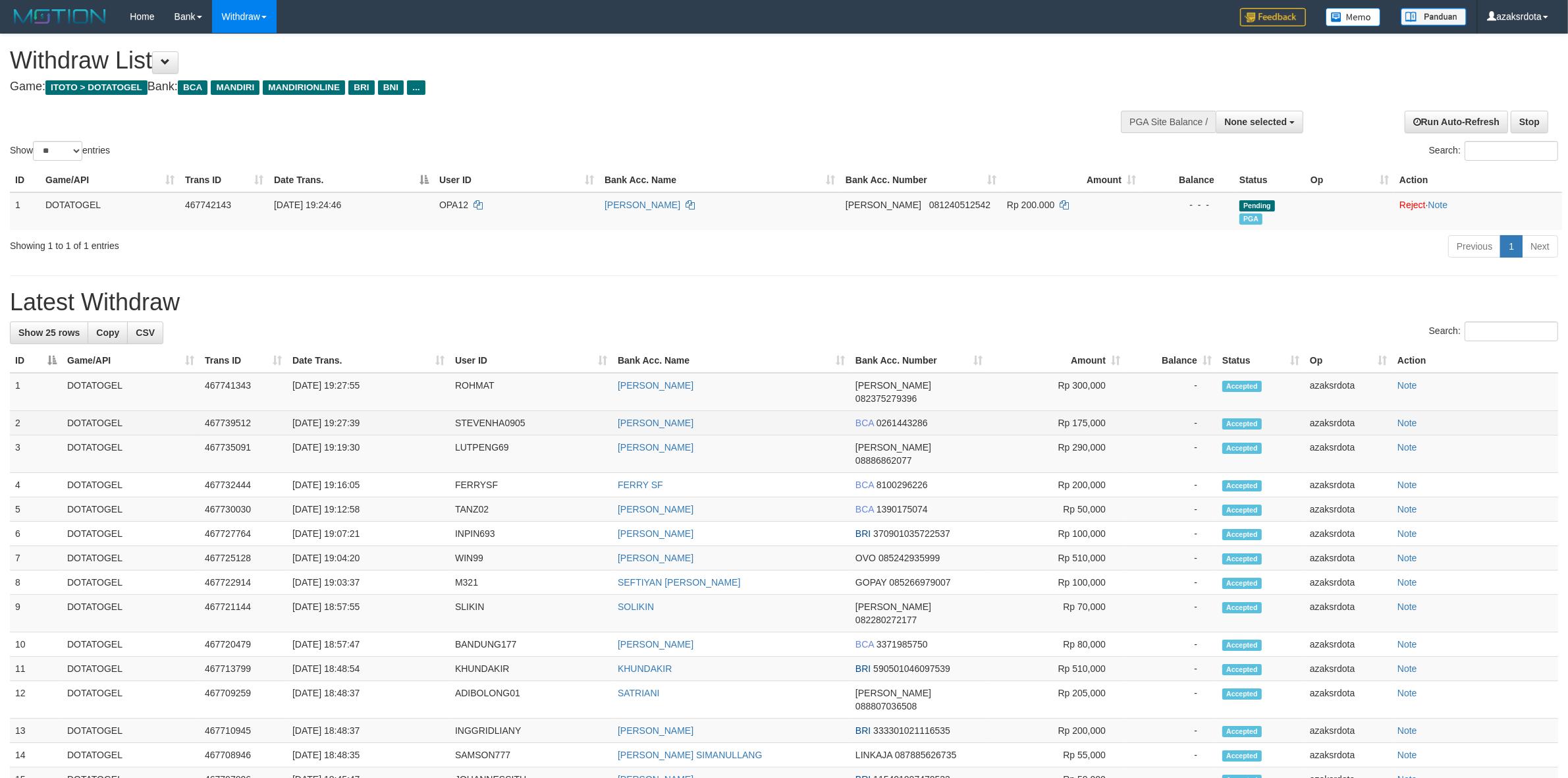
click at [347, 413] on td "[DATE] 19:27:39" at bounding box center [368, 423] width 162 height 24
drag, startPoint x: 347, startPoint y: 413, endPoint x: 403, endPoint y: 413, distance: 56.0
click at [369, 413] on td "[DATE] 19:27:39" at bounding box center [368, 423] width 162 height 24
click at [403, 413] on td "[DATE] 19:27:39" at bounding box center [368, 423] width 162 height 24
copy td "19:27:39"
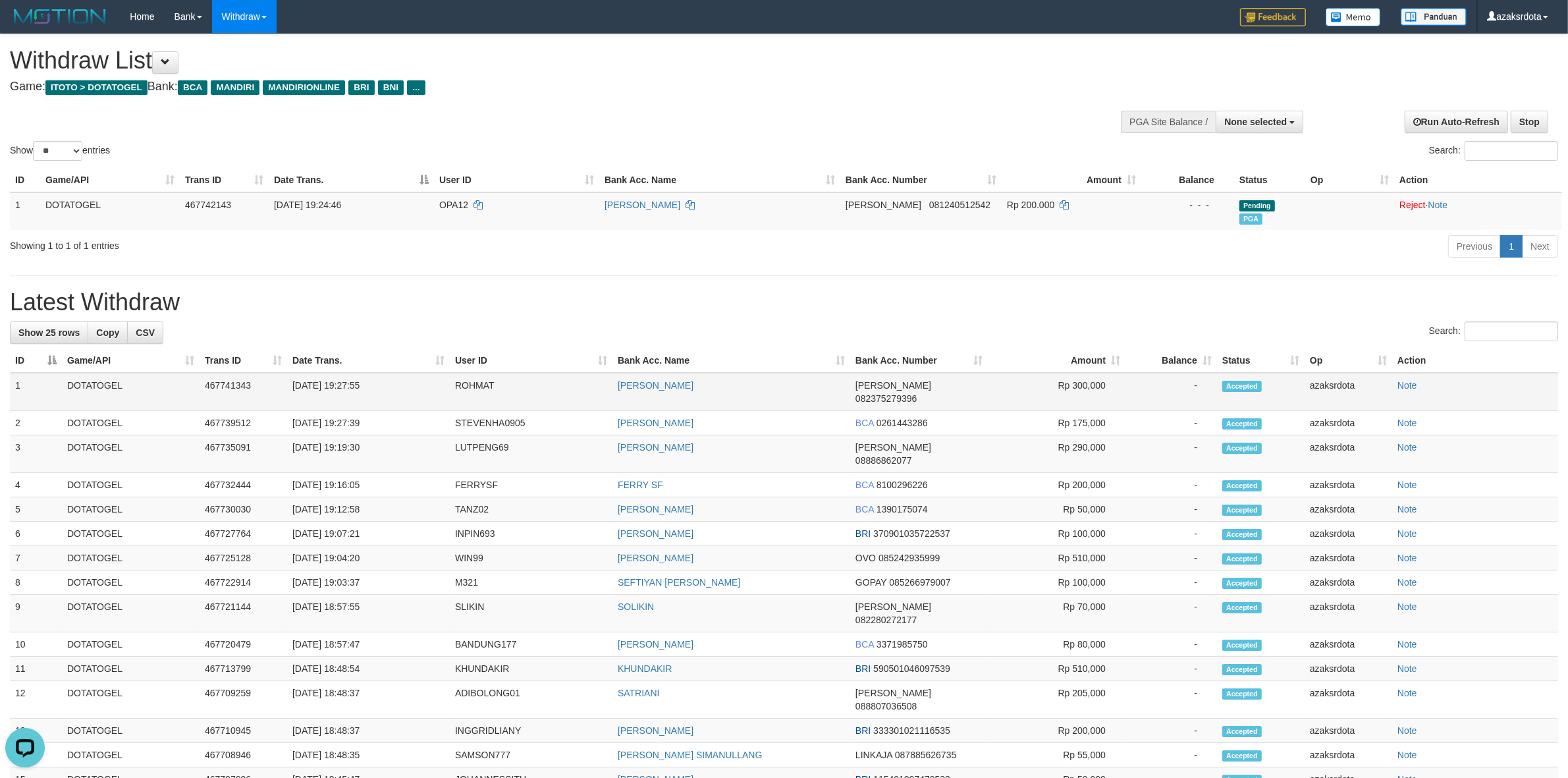
click at [345, 373] on td "[DATE] 19:27:55" at bounding box center [368, 392] width 162 height 38
click at [348, 379] on td "[DATE] 19:27:55" at bounding box center [368, 392] width 162 height 38
drag, startPoint x: 348, startPoint y: 379, endPoint x: 370, endPoint y: 383, distance: 22.4
click at [357, 382] on td "[DATE] 19:27:55" at bounding box center [368, 392] width 162 height 38
click at [377, 383] on td "[DATE] 19:27:55" at bounding box center [368, 392] width 162 height 38
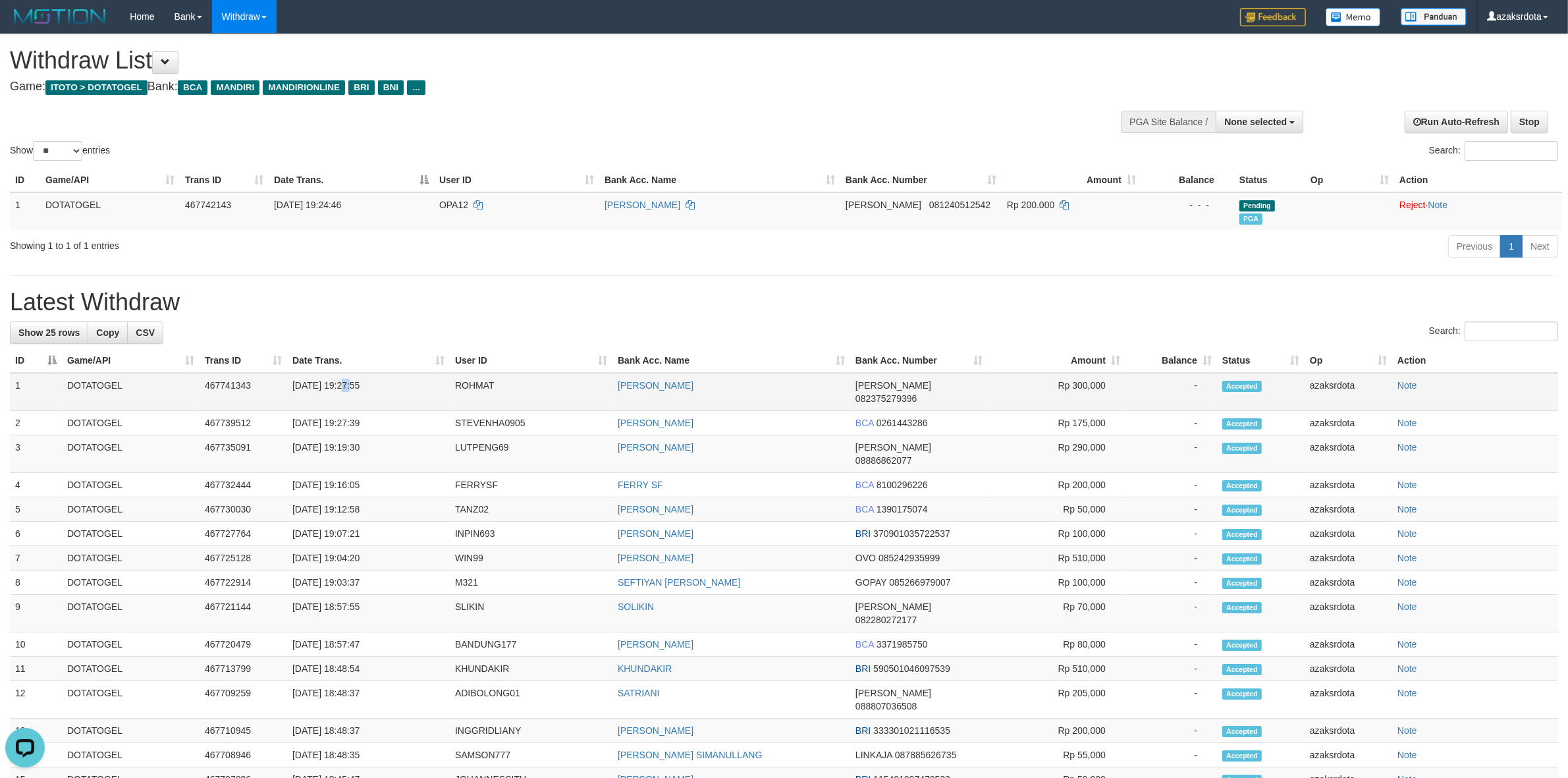
copy td "19:27:55"
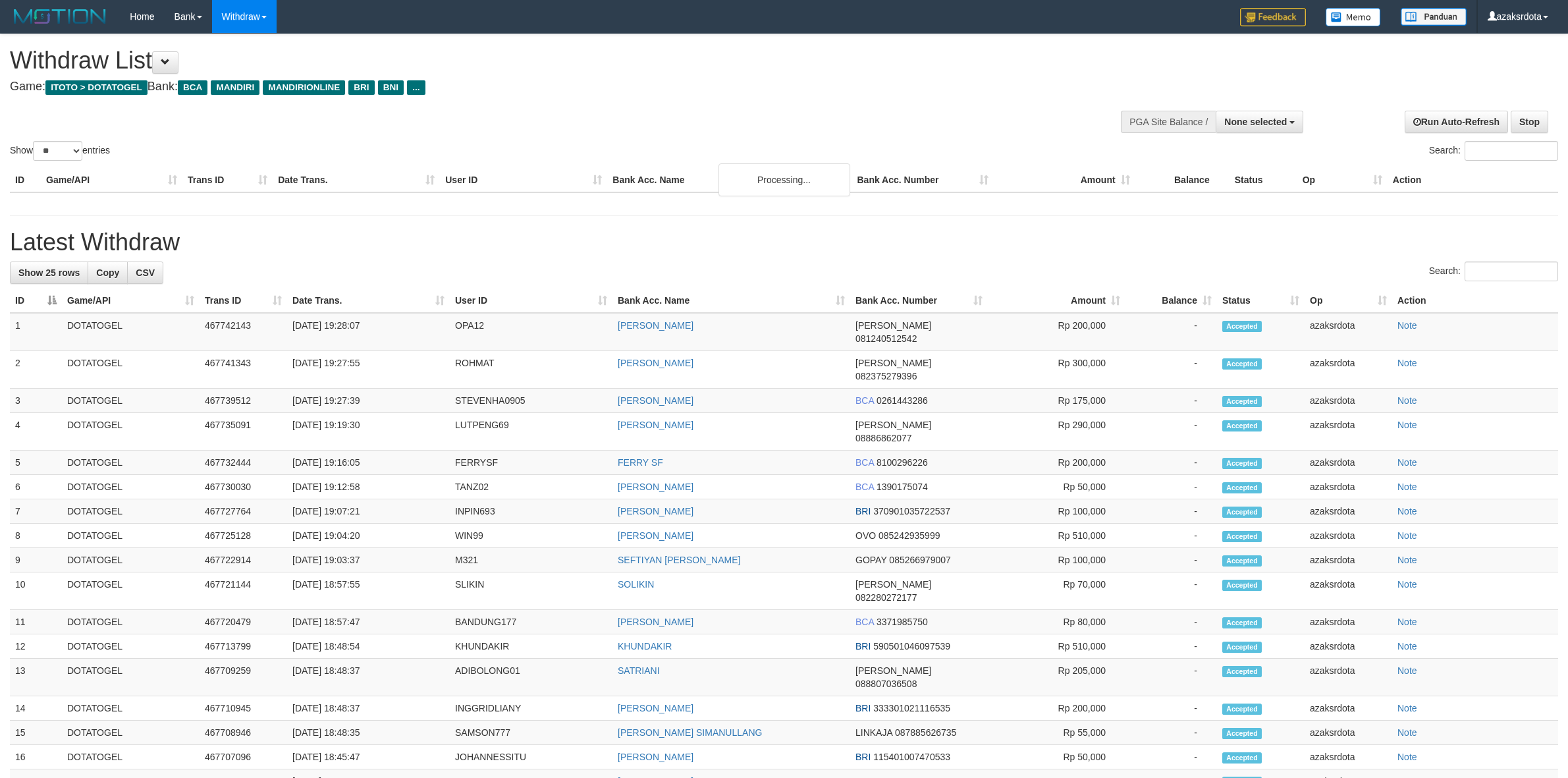
select select
select select "**"
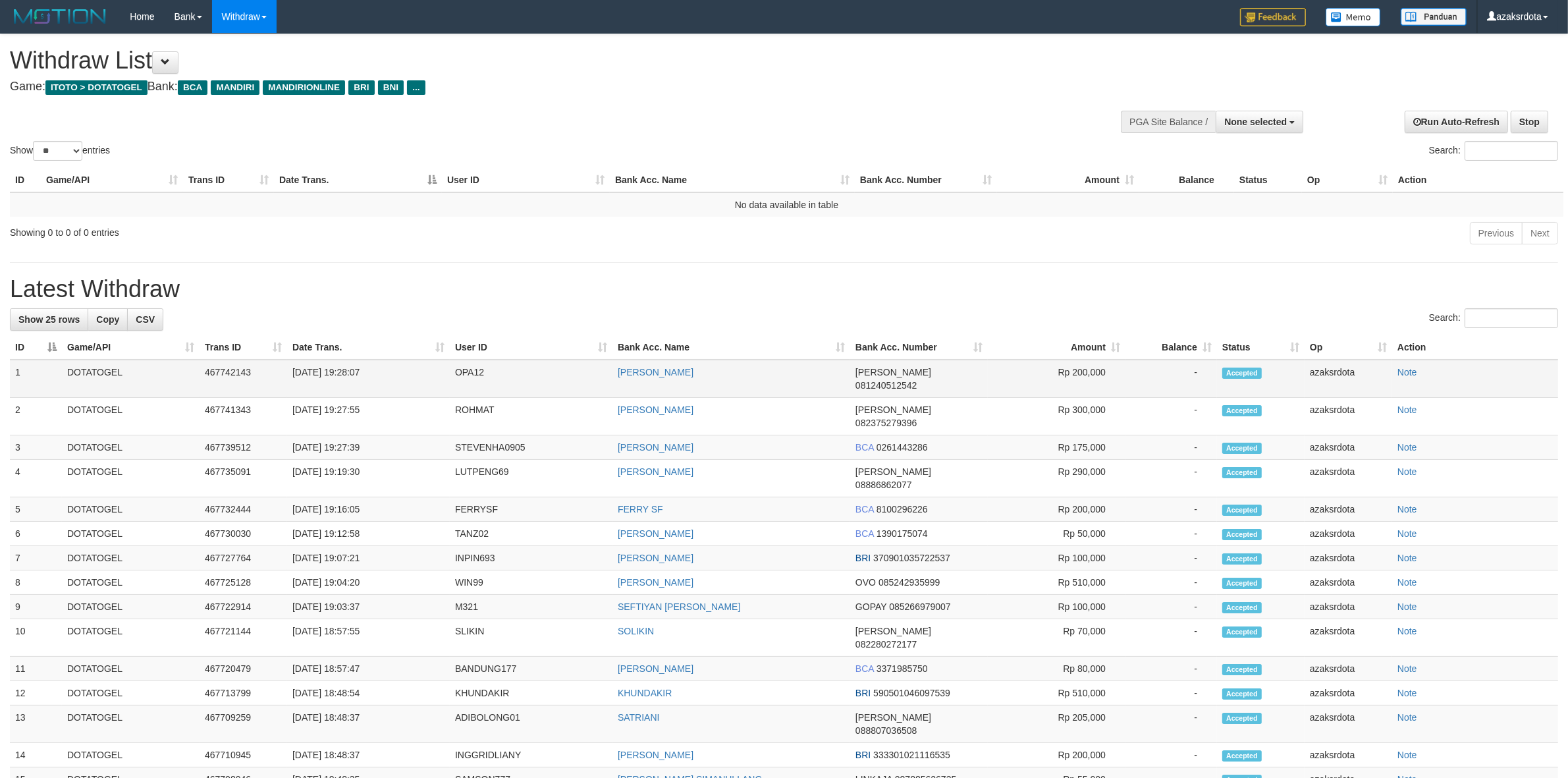
click at [345, 369] on td "[DATE] 19:28:07" at bounding box center [368, 379] width 162 height 38
drag, startPoint x: 345, startPoint y: 369, endPoint x: 404, endPoint y: 366, distance: 59.1
click at [404, 366] on td "[DATE] 19:28:07" at bounding box center [368, 379] width 162 height 38
copy td "19:28:07"
click at [1259, 126] on span "None selected" at bounding box center [1255, 122] width 62 height 10
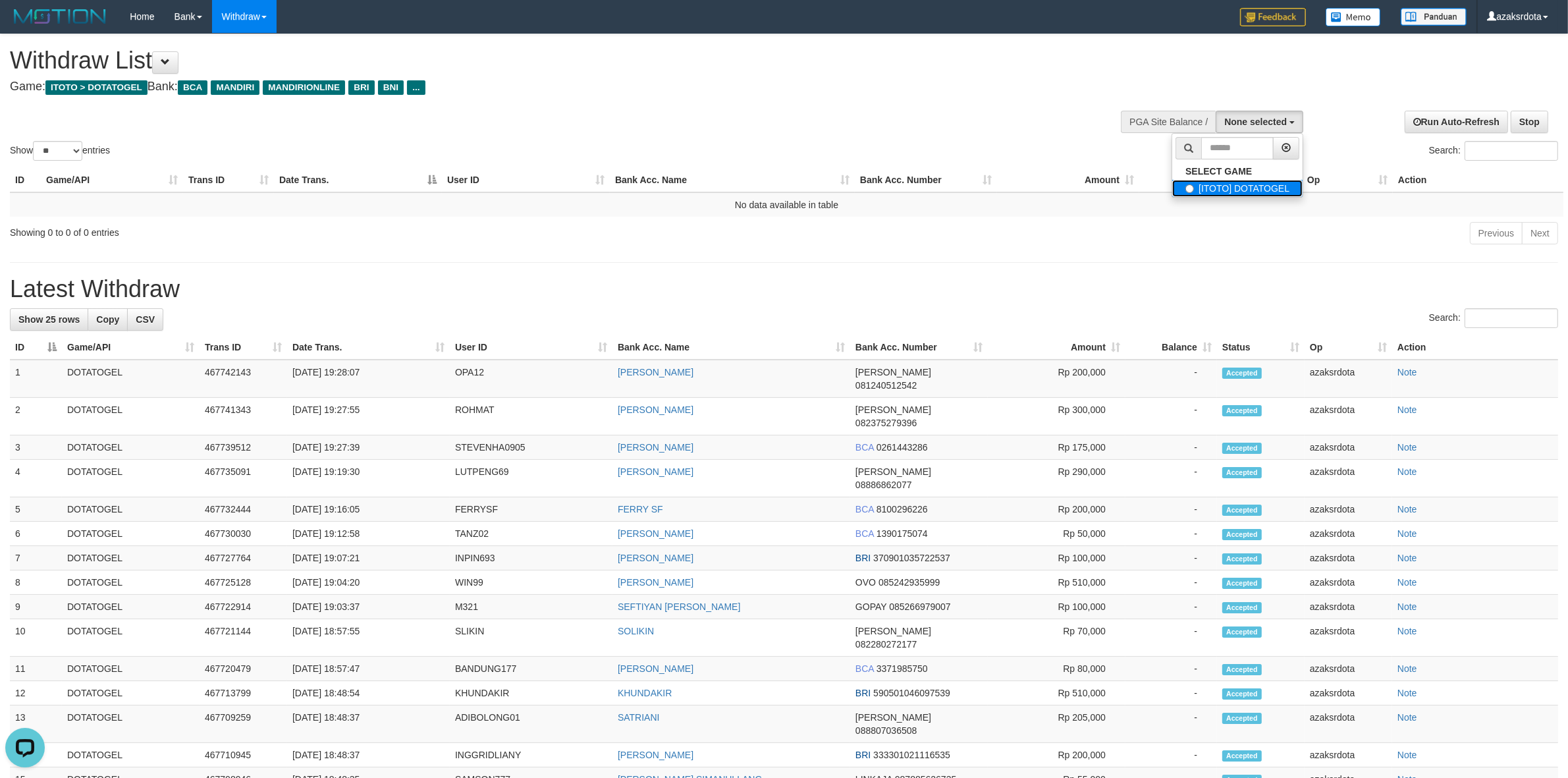
click at [1220, 193] on label "[ITOTO] DOTATOGEL" at bounding box center [1237, 189] width 130 height 17
select select "***"
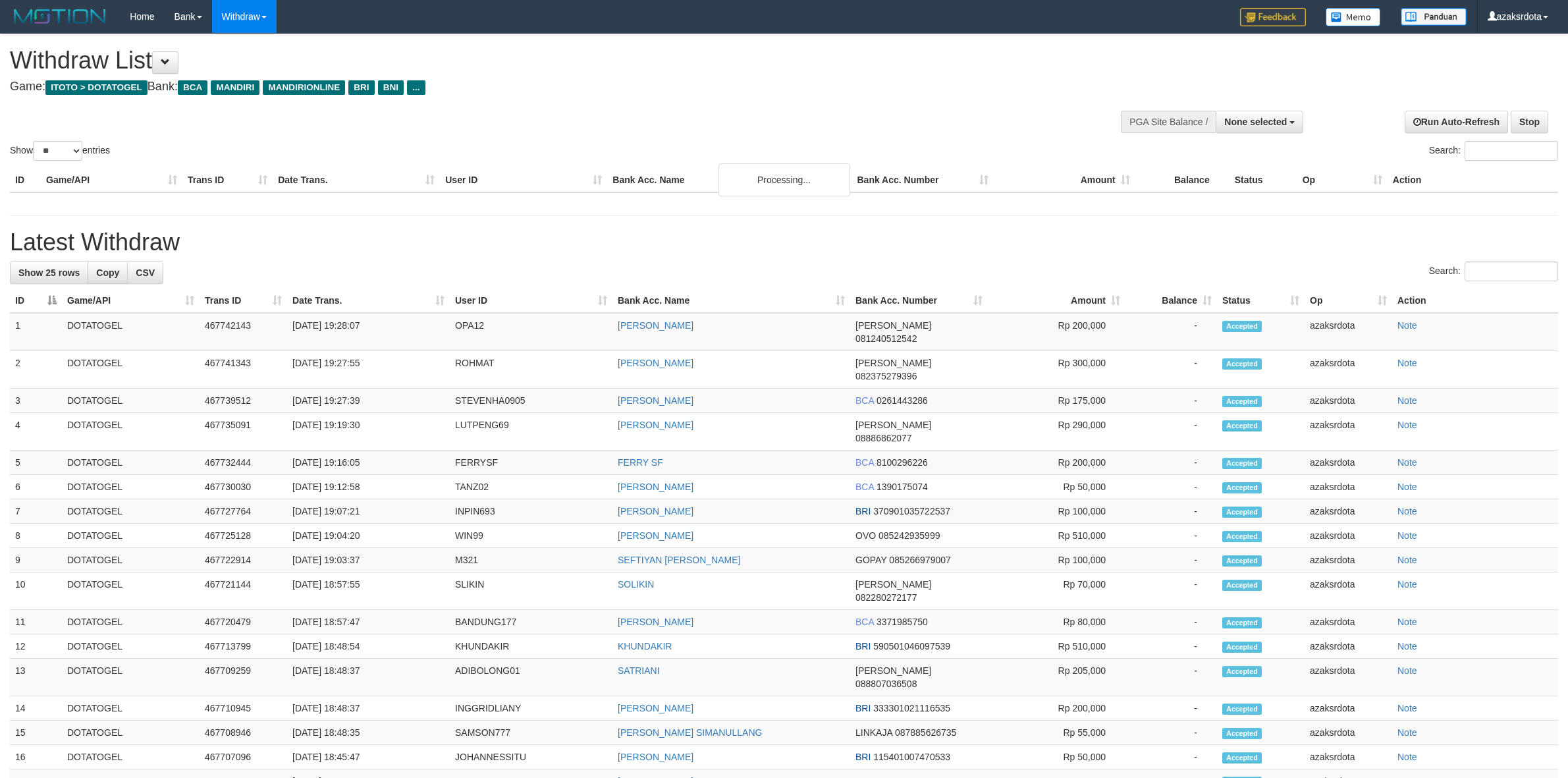
select select
select select "**"
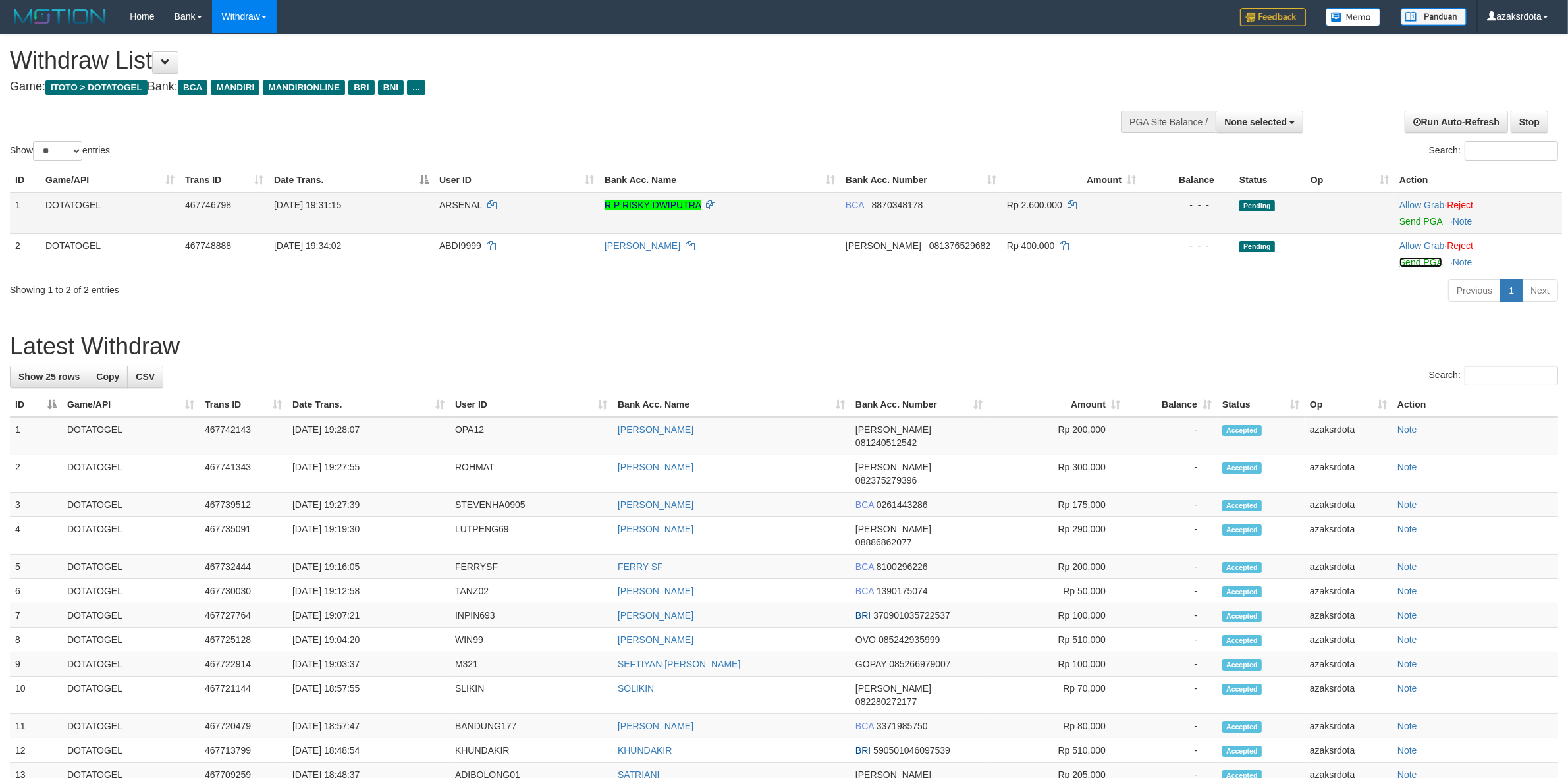
drag, startPoint x: 1417, startPoint y: 257, endPoint x: 852, endPoint y: 225, distance: 565.9
click at [1417, 257] on link "Send PGA" at bounding box center [1421, 262] width 43 height 10
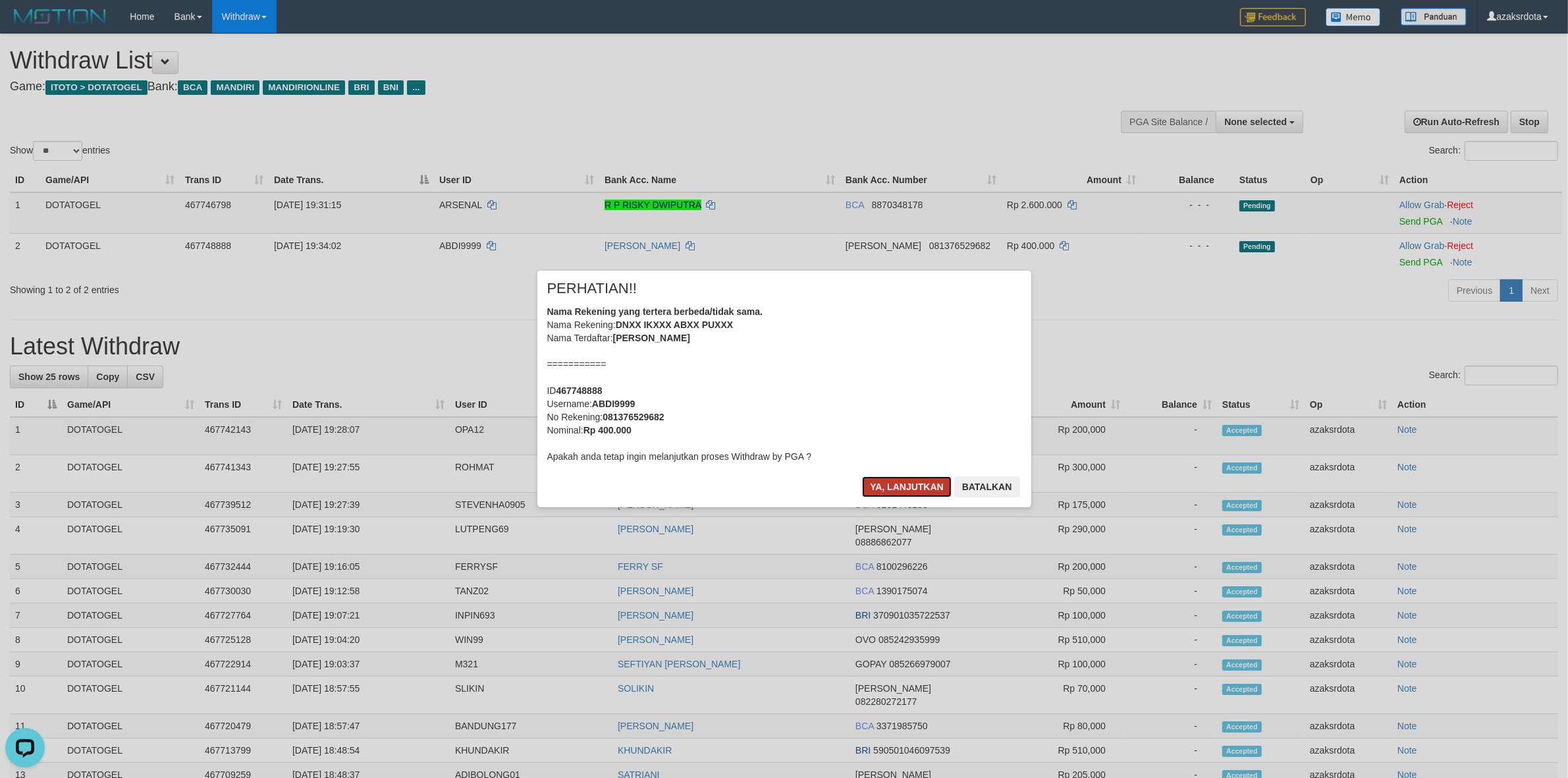
click at [875, 479] on button "Ya, lanjutkan" at bounding box center [907, 487] width 90 height 21
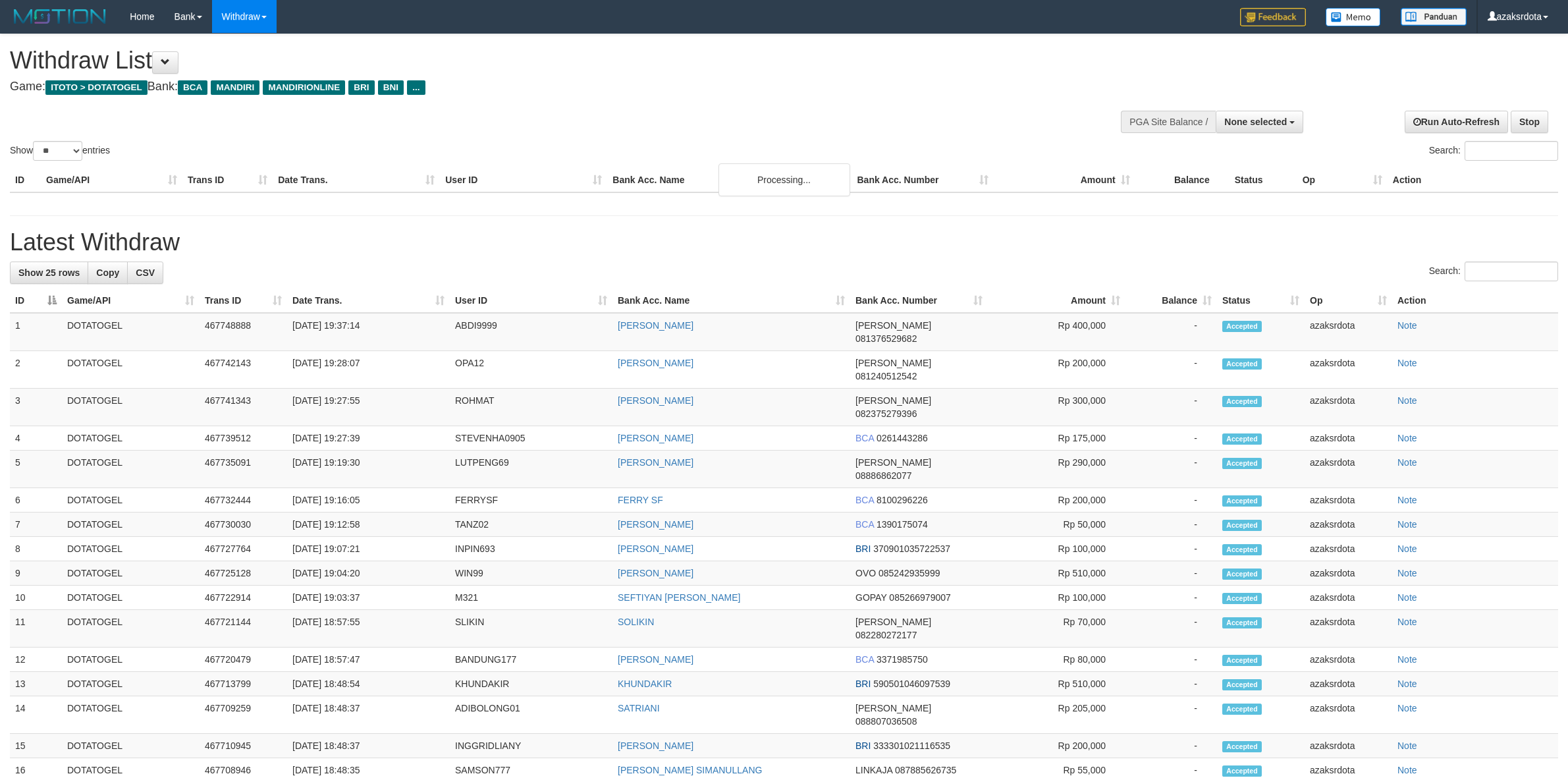
select select
select select "**"
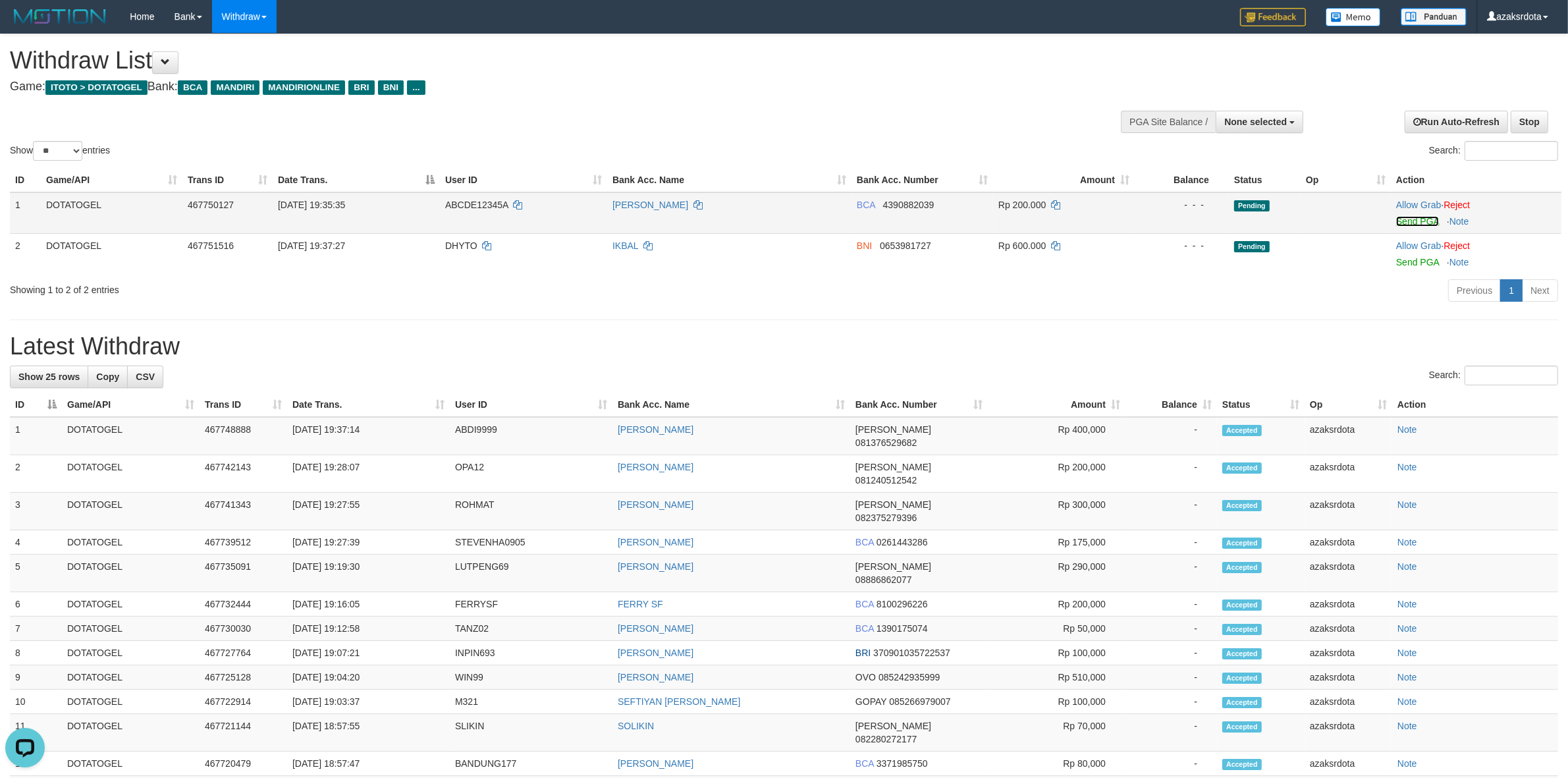
click at [1419, 222] on link "Send PGA" at bounding box center [1417, 221] width 43 height 10
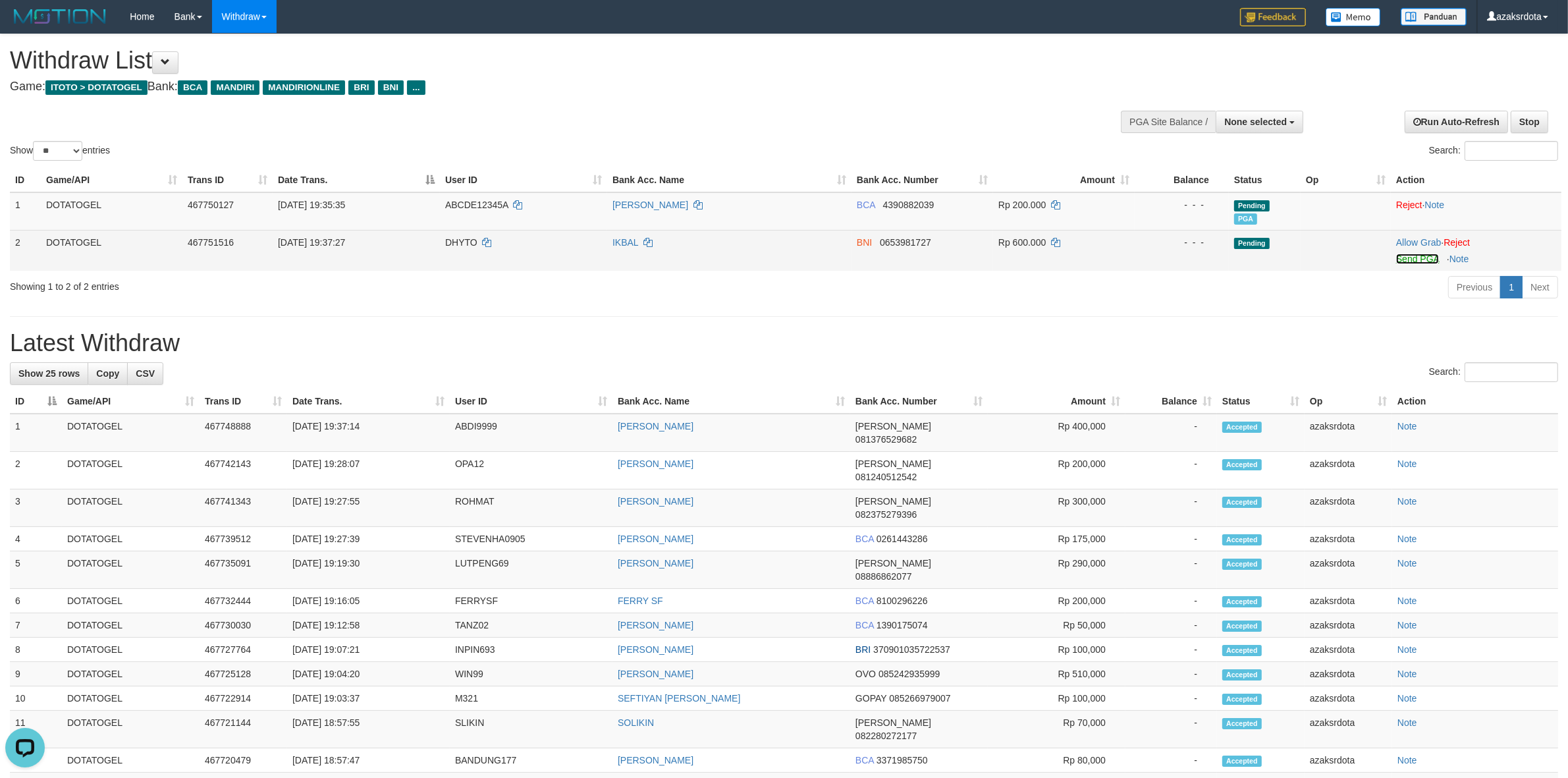
click at [1414, 256] on link "Send PGA" at bounding box center [1417, 258] width 43 height 10
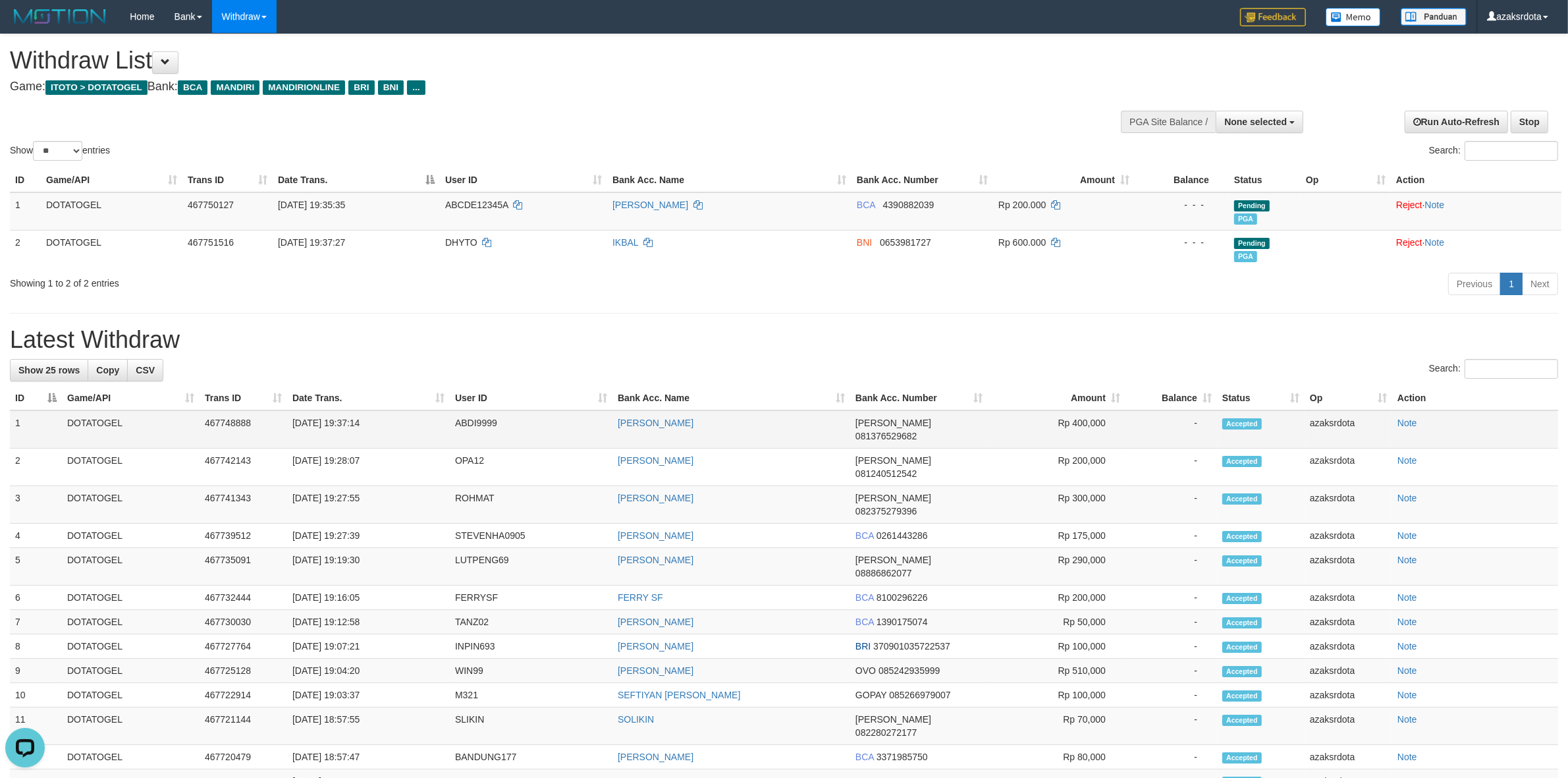
click at [350, 423] on td "[DATE] 19:37:14" at bounding box center [368, 429] width 162 height 38
click at [339, 426] on td "[DATE] 19:37:14" at bounding box center [368, 429] width 162 height 38
drag, startPoint x: 339, startPoint y: 426, endPoint x: 361, endPoint y: 426, distance: 22.0
click at [341, 426] on td "[DATE] 19:37:14" at bounding box center [368, 429] width 162 height 38
click at [365, 425] on td "[DATE] 19:37:14" at bounding box center [368, 429] width 162 height 38
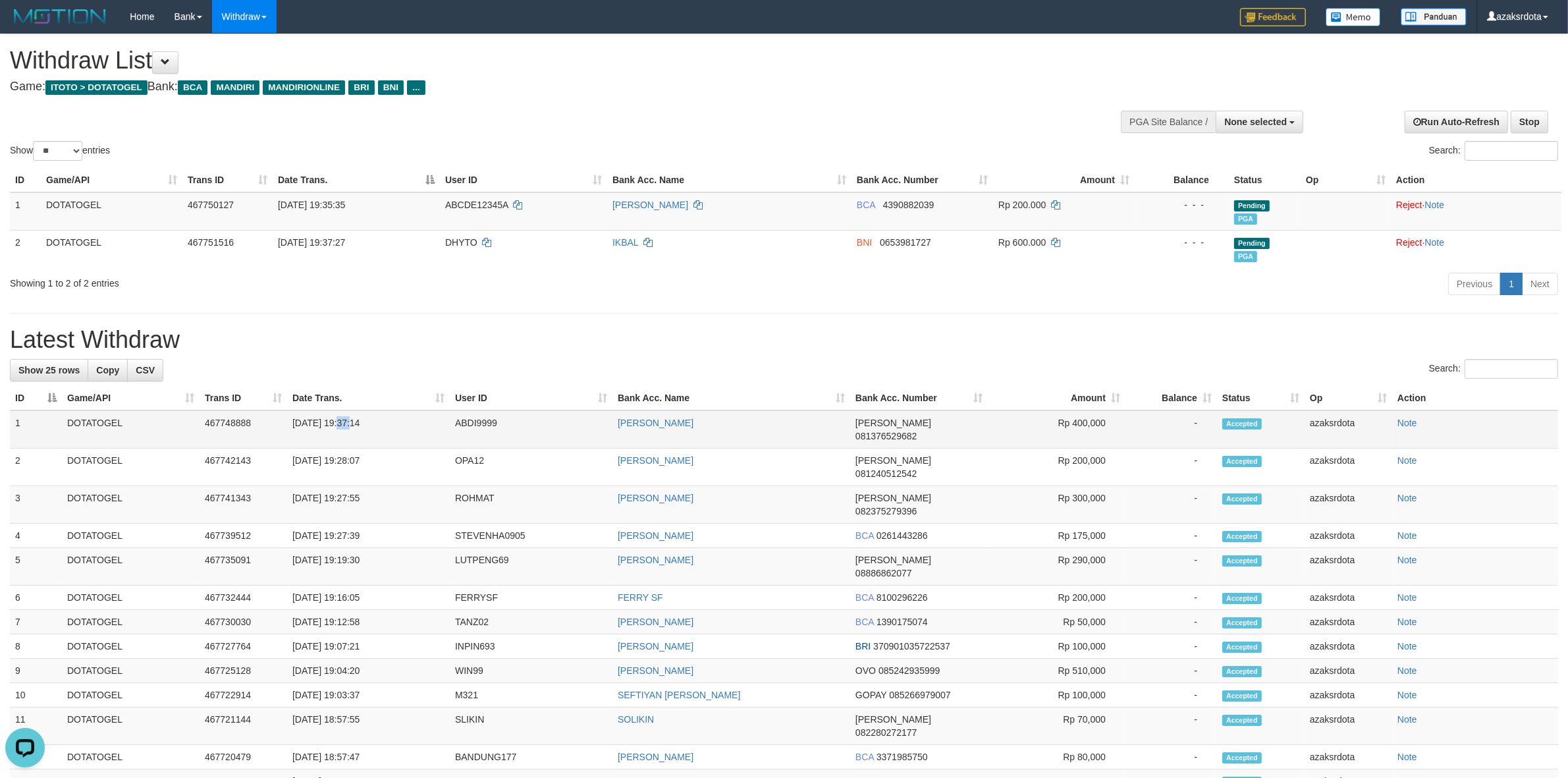
copy td "19:37:14"
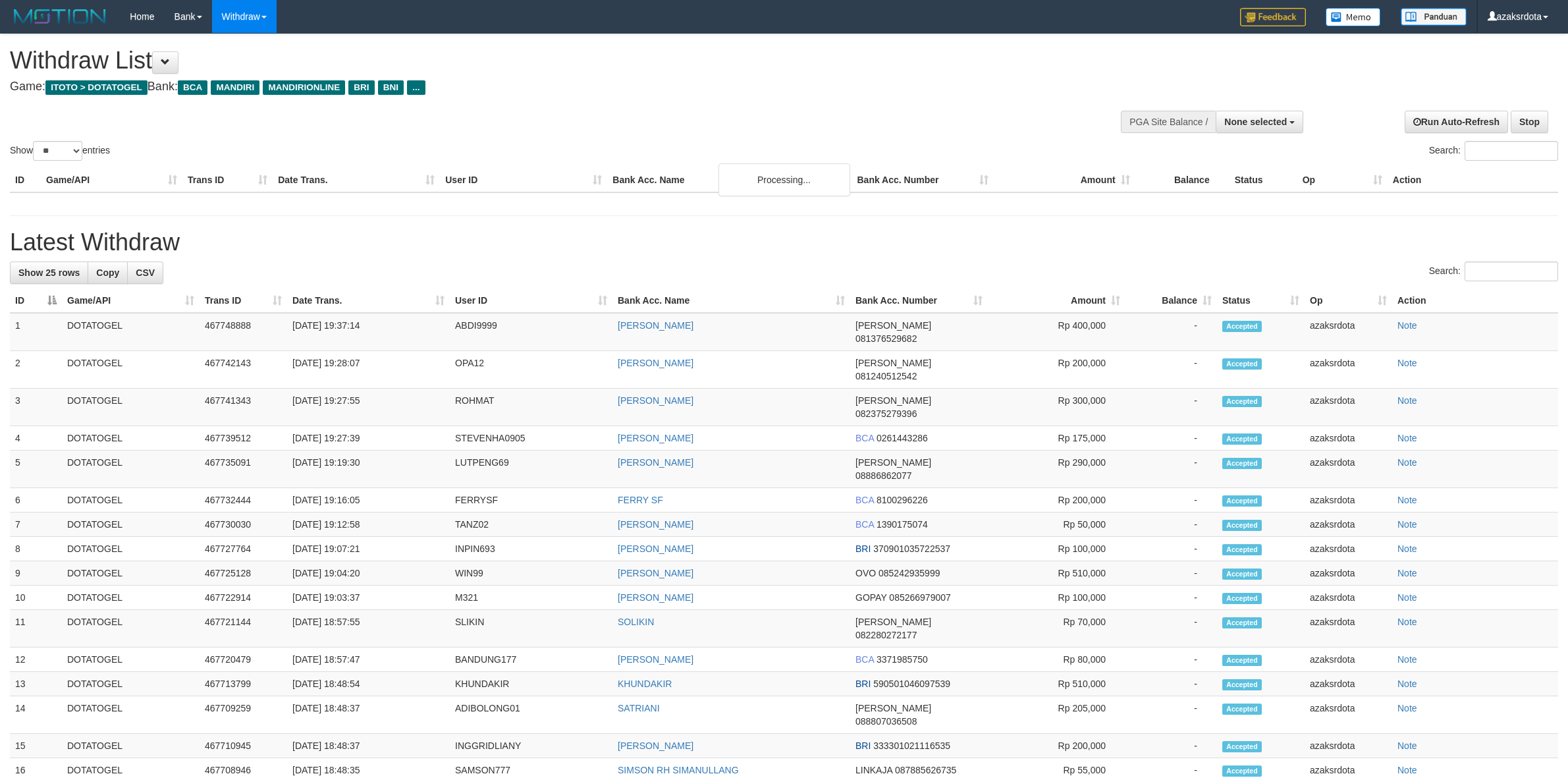
select select
select select "**"
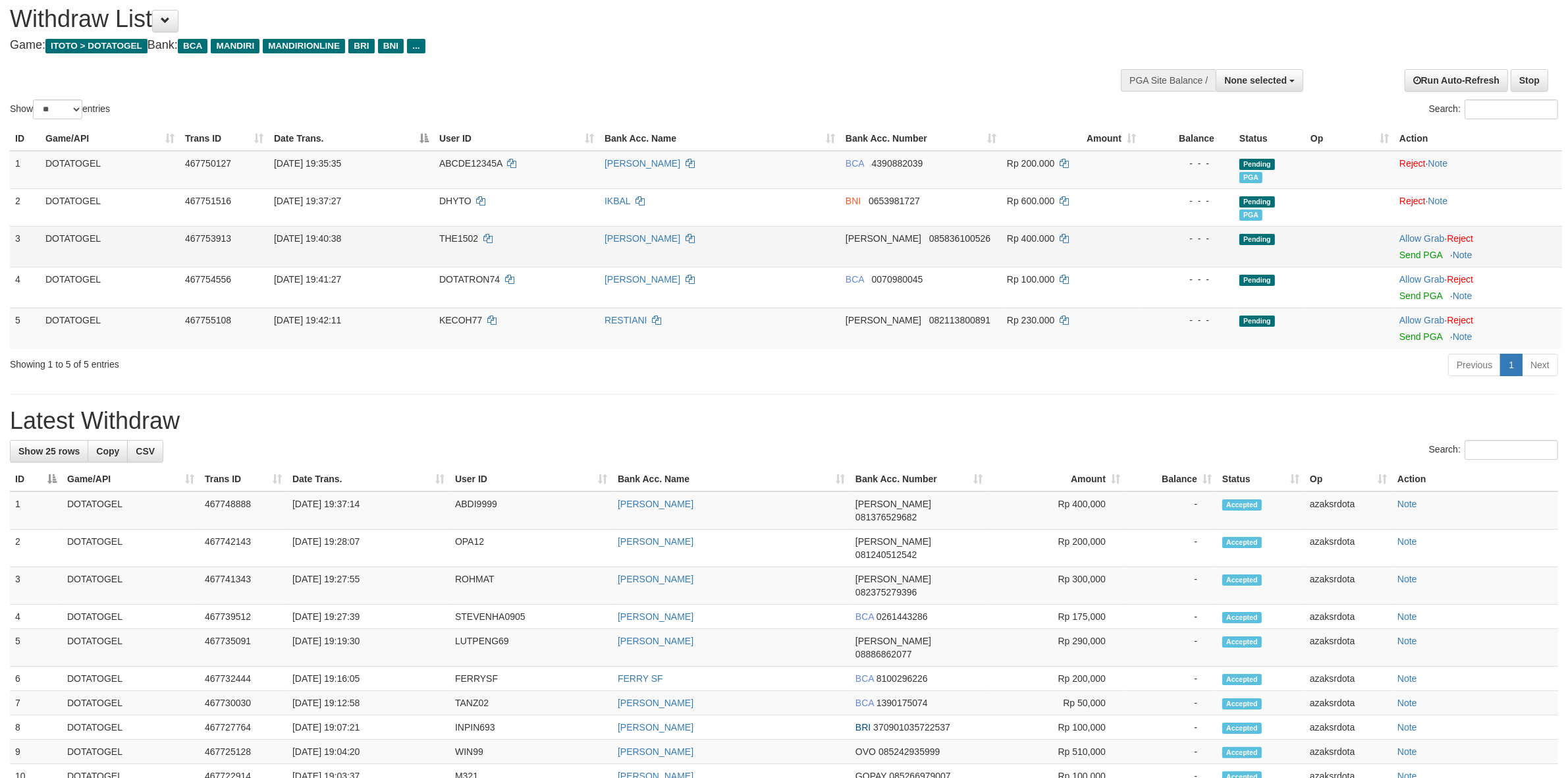
scroll to position [13, 0]
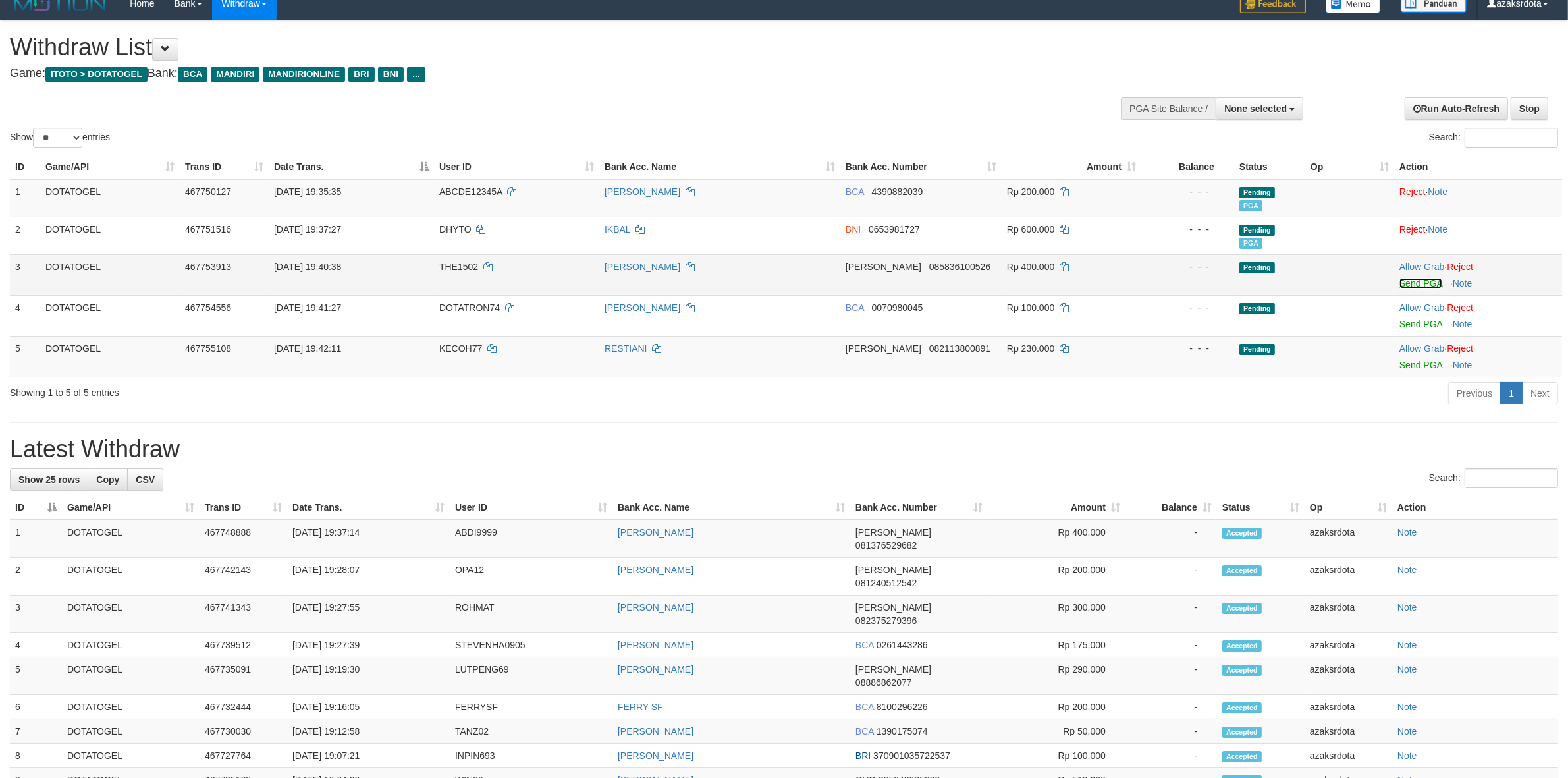
click at [1410, 280] on link "Send PGA" at bounding box center [1421, 282] width 43 height 10
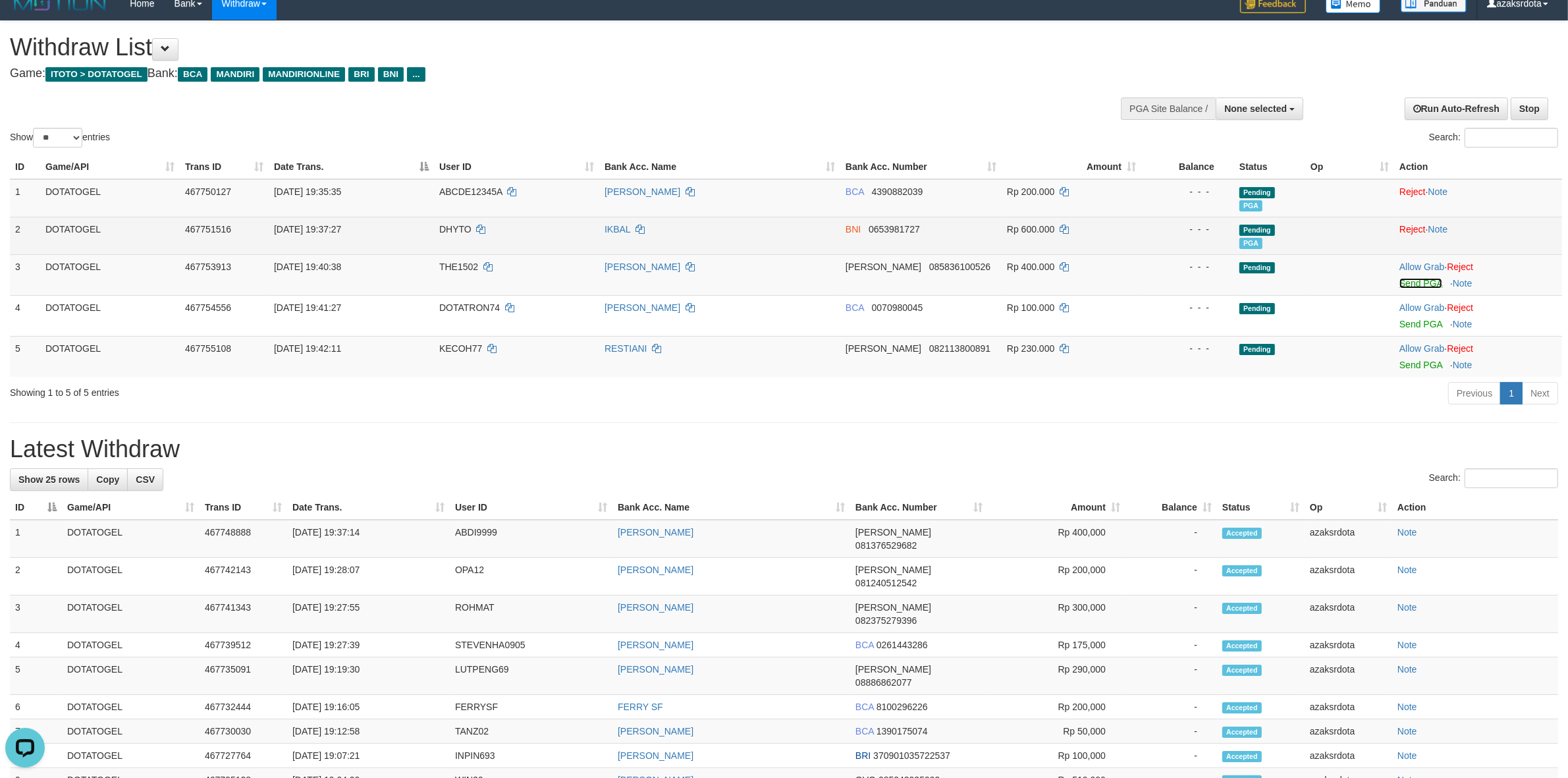
scroll to position [0, 0]
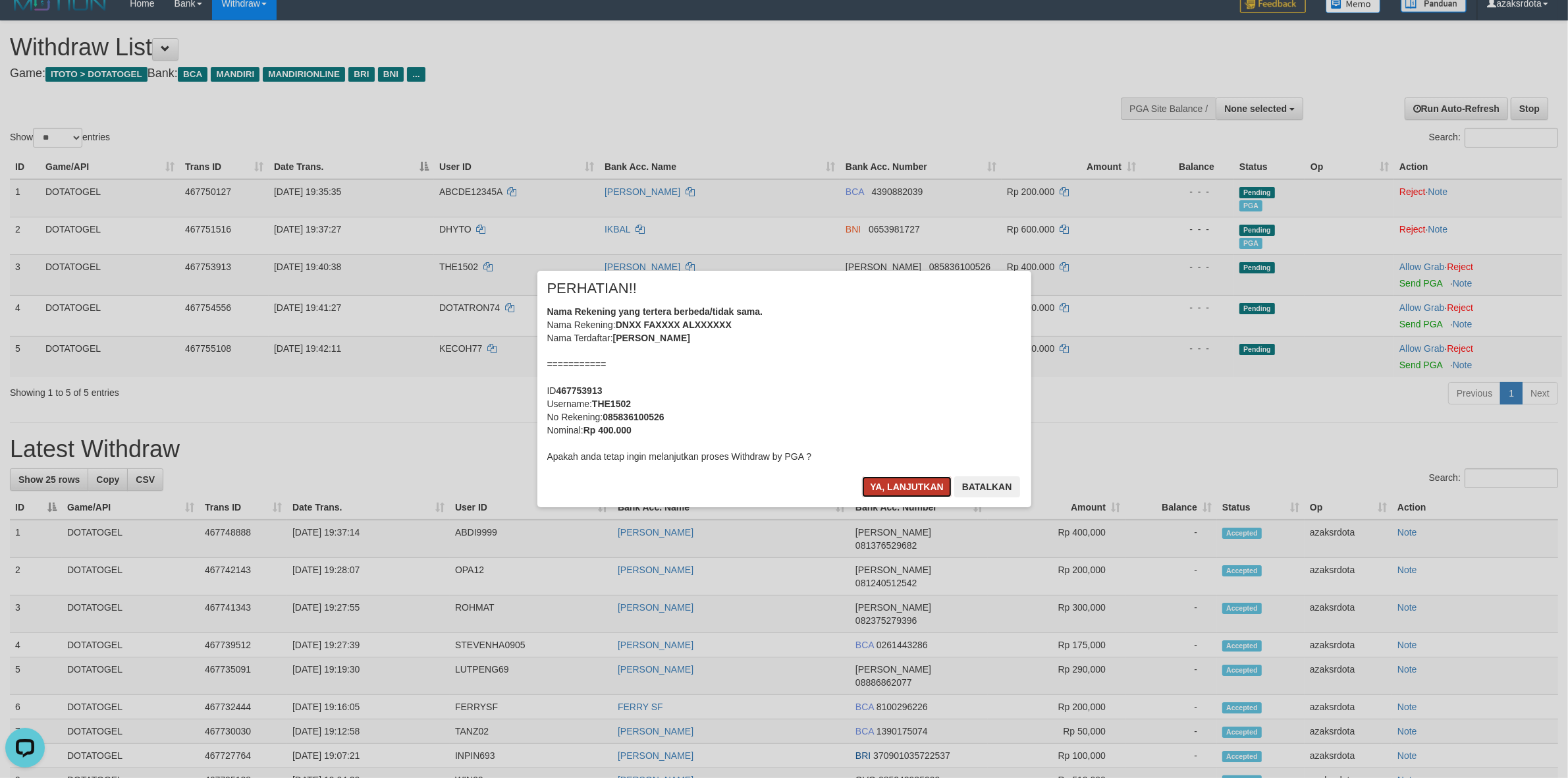
click at [891, 488] on button "Ya, lanjutkan" at bounding box center [907, 487] width 90 height 21
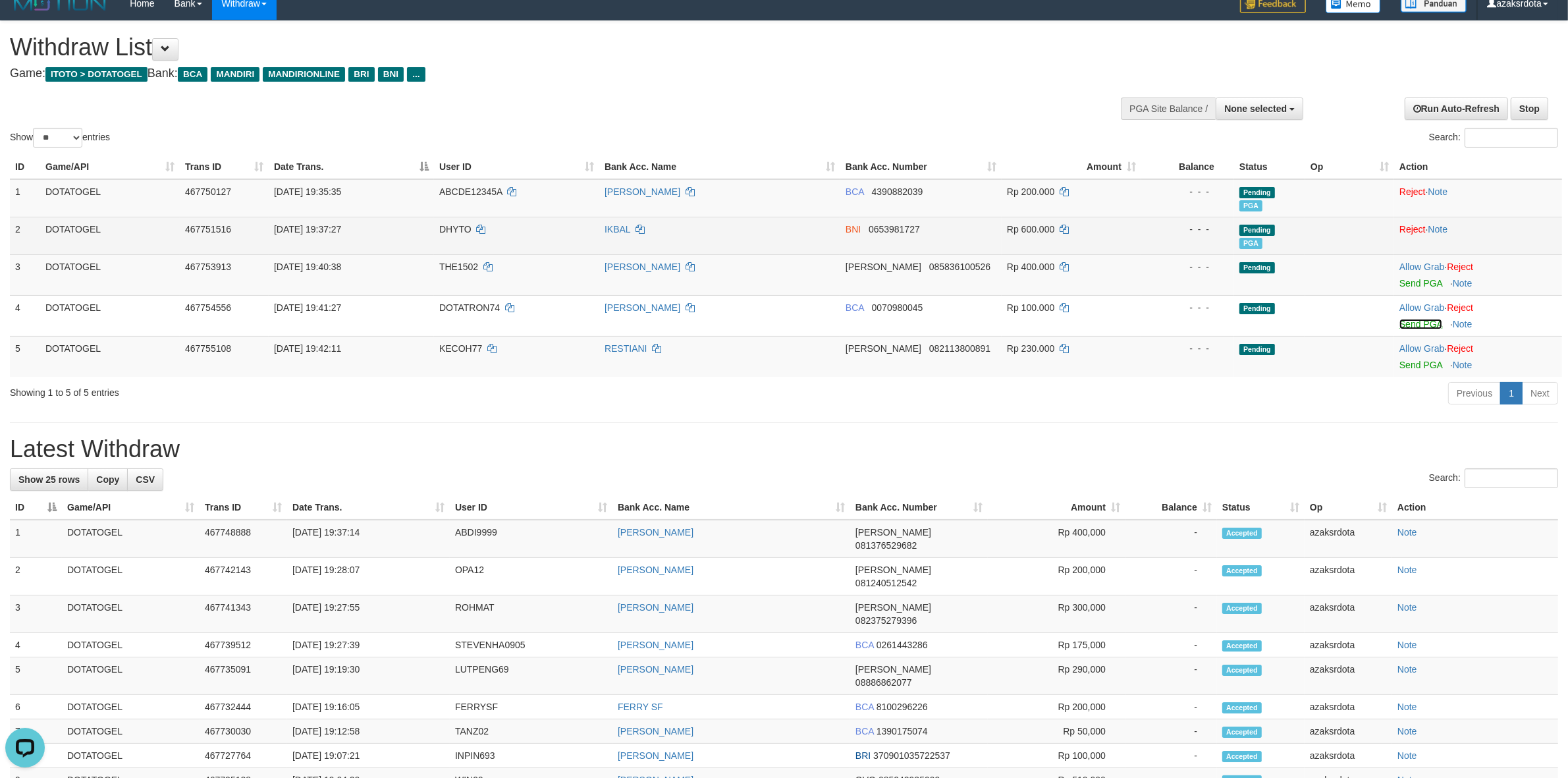
click at [1413, 323] on link "Send PGA" at bounding box center [1421, 324] width 43 height 10
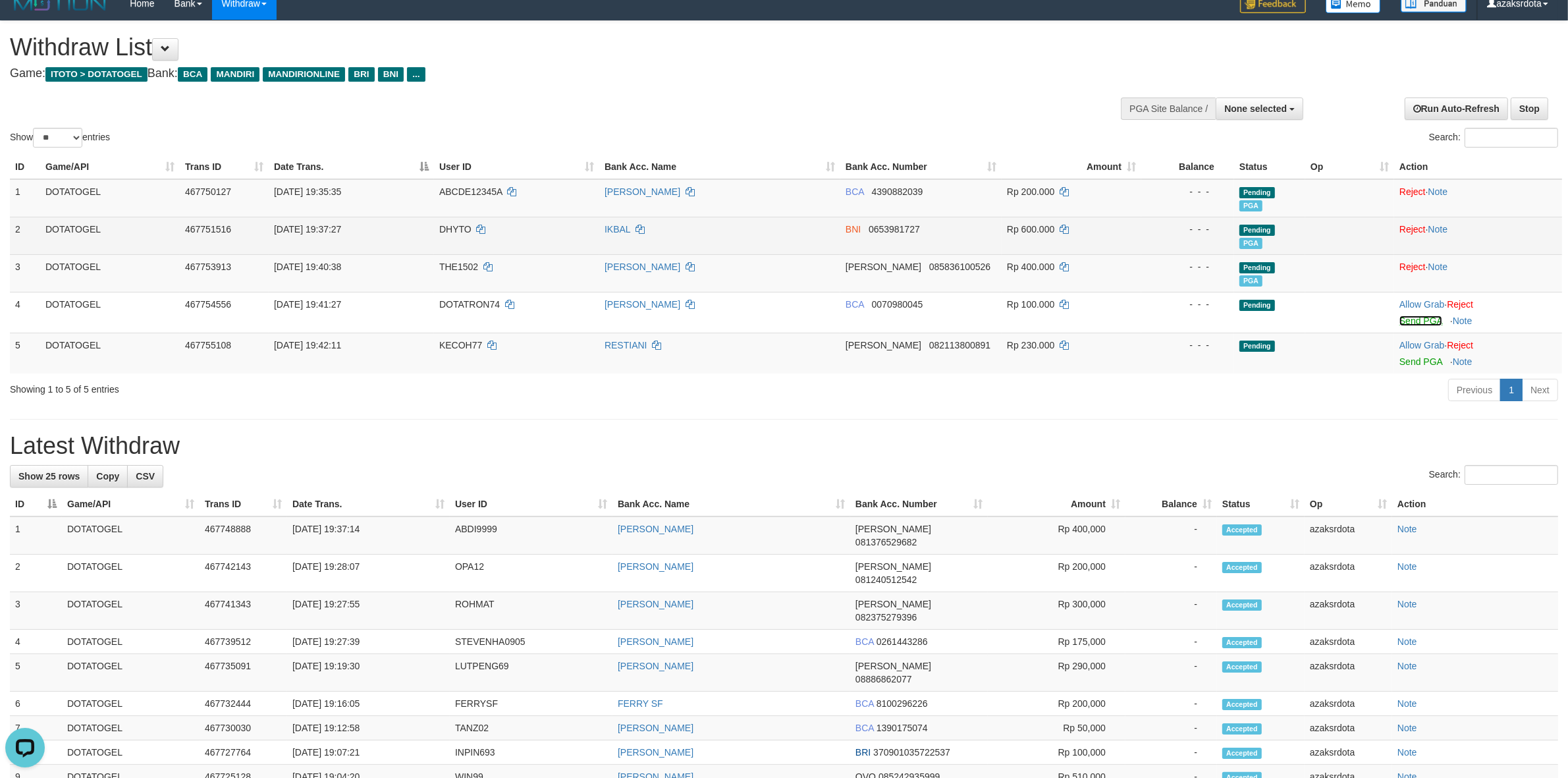
scroll to position [10, 0]
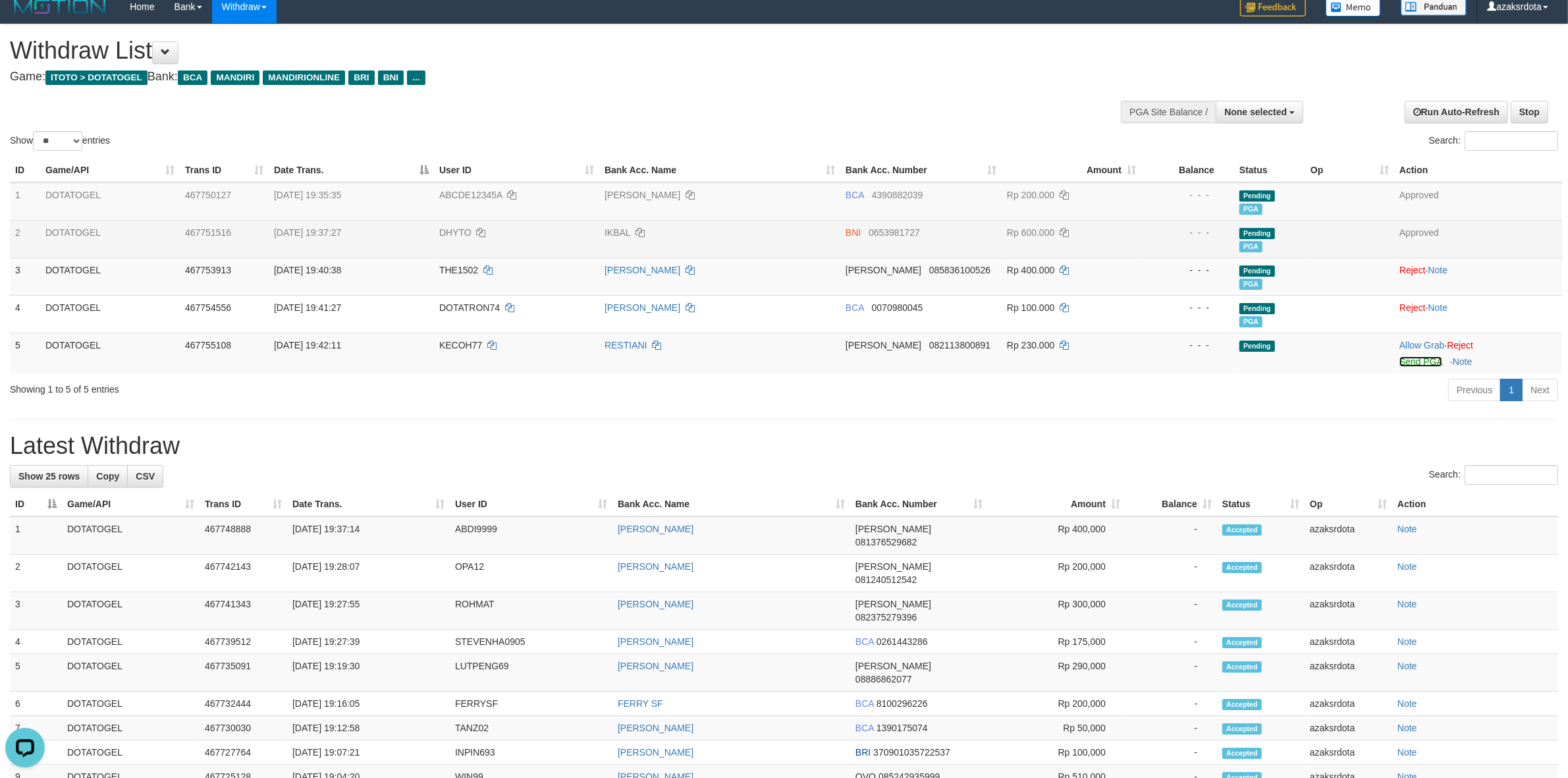
drag, startPoint x: 1413, startPoint y: 365, endPoint x: 868, endPoint y: 229, distance: 561.7
click at [1413, 365] on link "Send PGA" at bounding box center [1421, 361] width 43 height 10
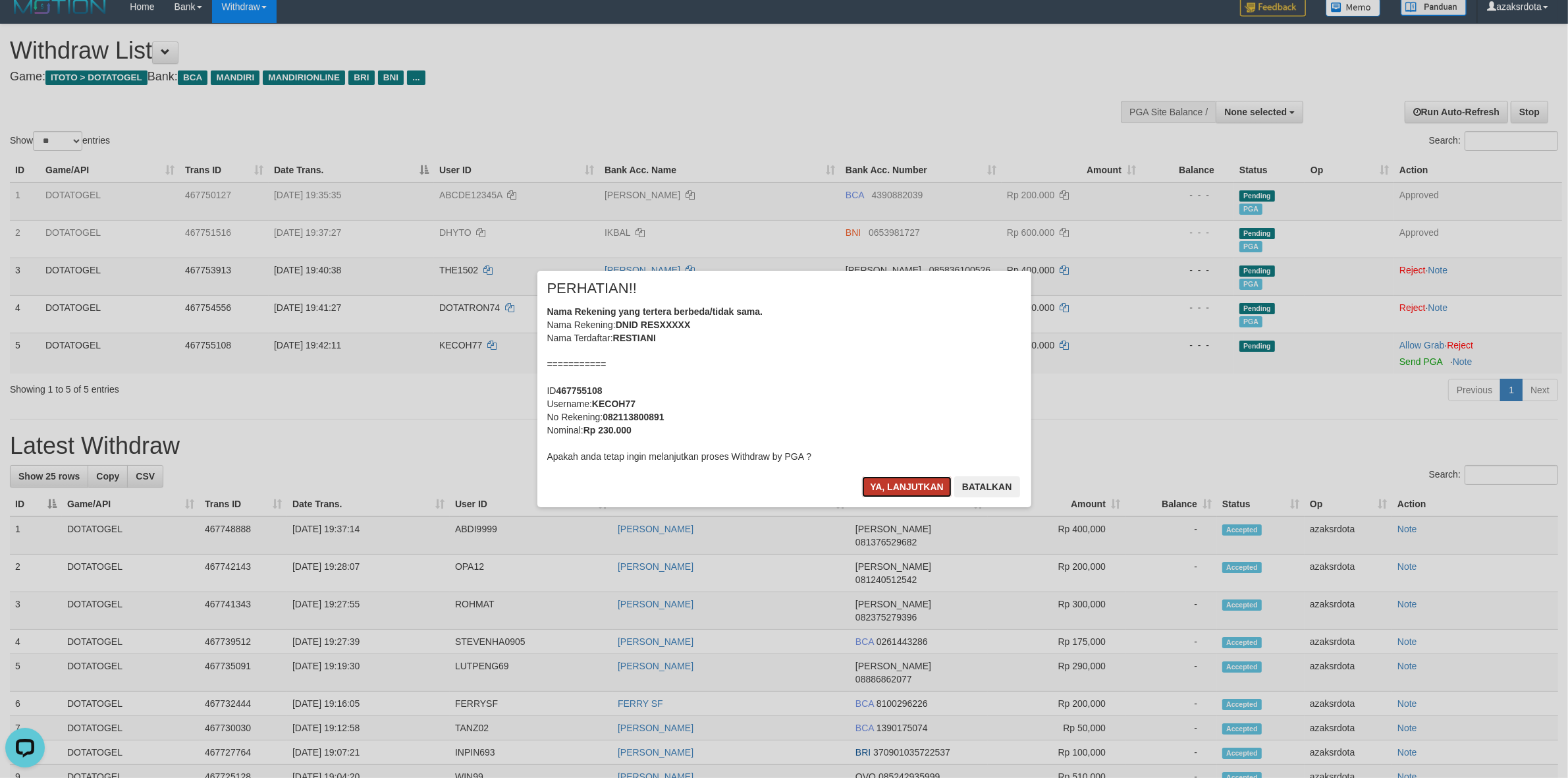
click at [878, 488] on button "Ya, lanjutkan" at bounding box center [907, 487] width 90 height 21
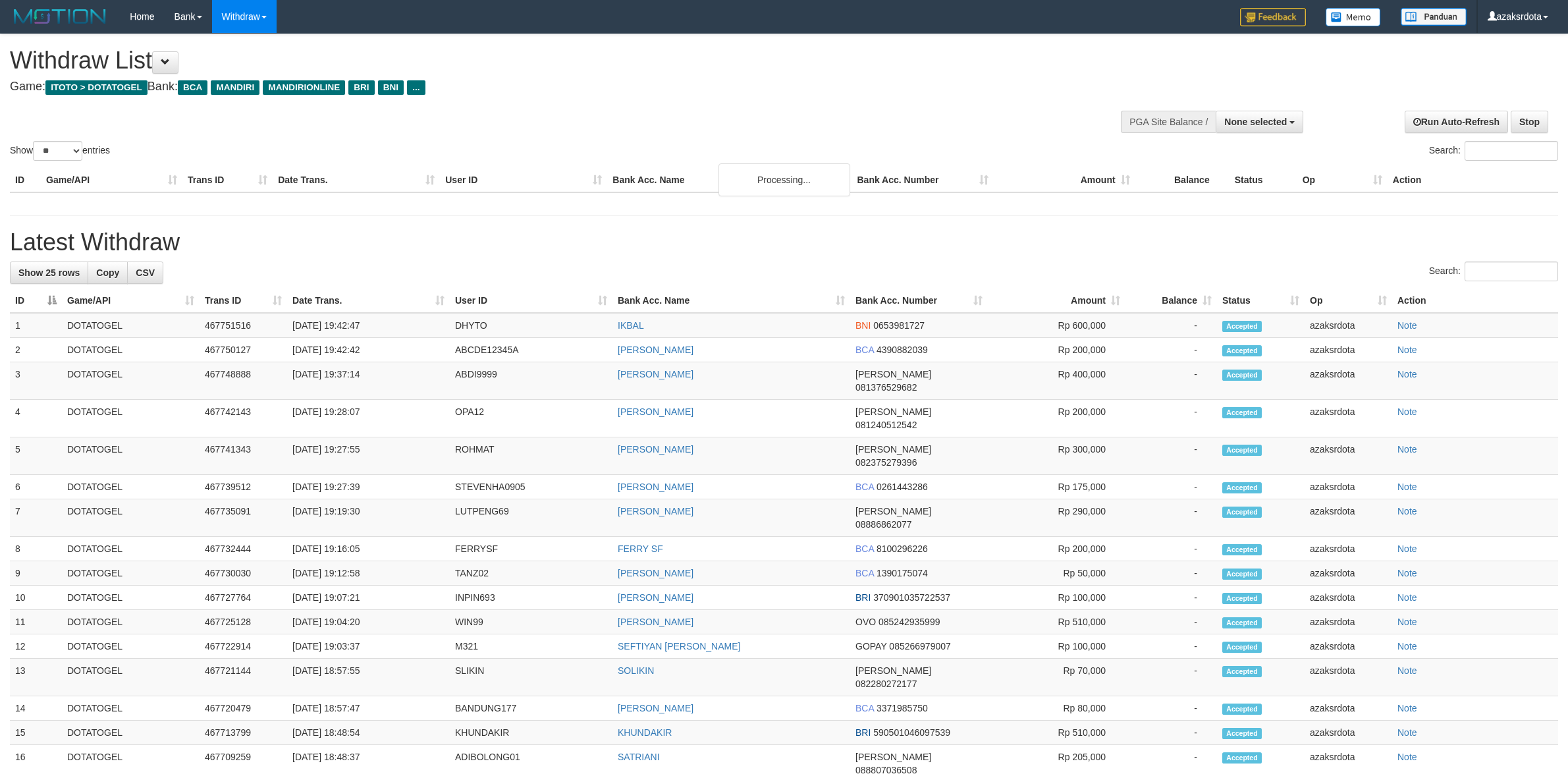
select select
select select "**"
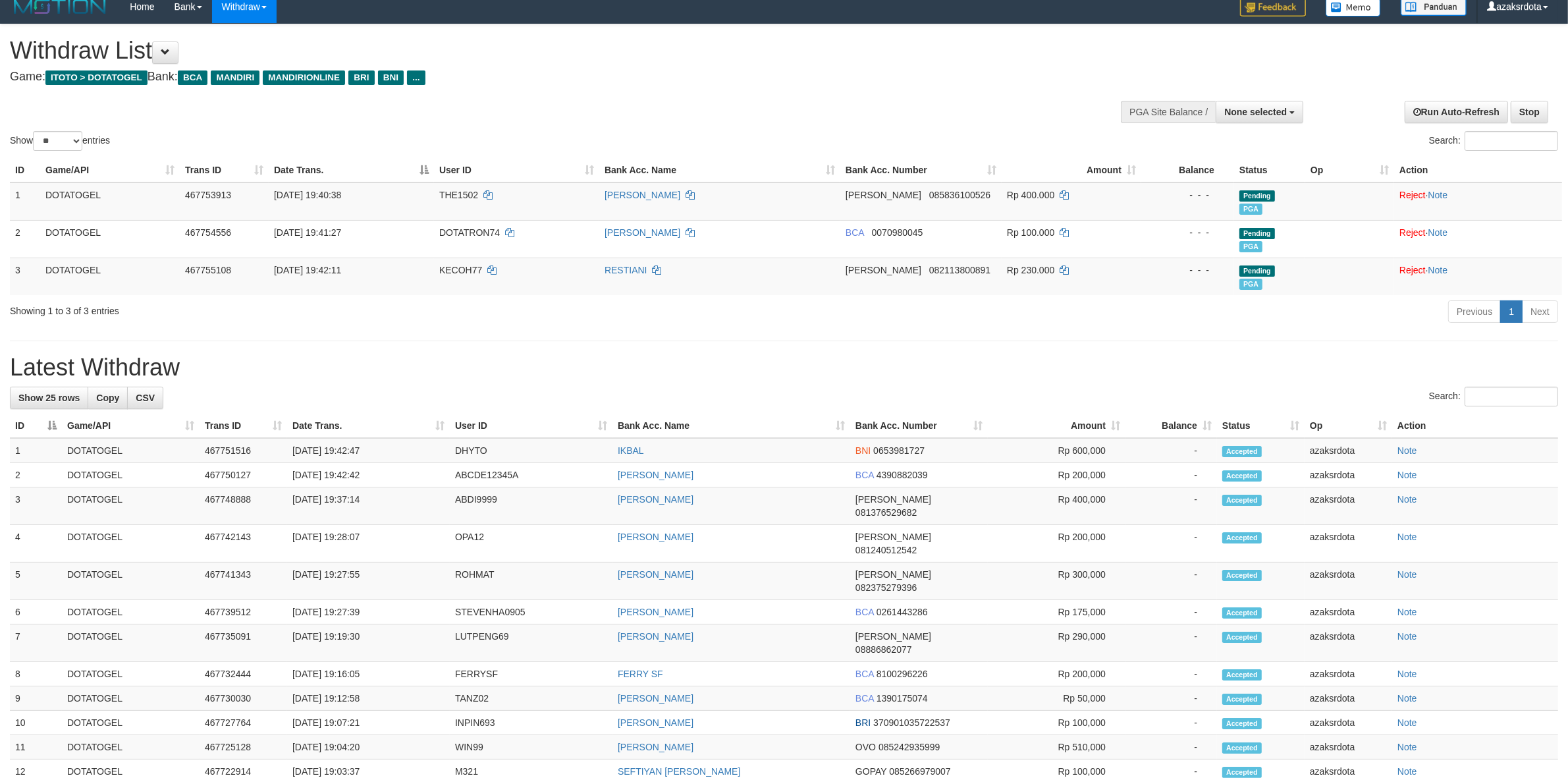
scroll to position [10, 0]
click at [341, 481] on td "[DATE] 19:42:42" at bounding box center [368, 475] width 162 height 24
drag, startPoint x: 343, startPoint y: 481, endPoint x: 386, endPoint y: 479, distance: 43.0
click at [353, 481] on td "[DATE] 19:42:42" at bounding box center [368, 475] width 162 height 24
click at [386, 479] on td "[DATE] 19:42:42" at bounding box center [368, 475] width 162 height 24
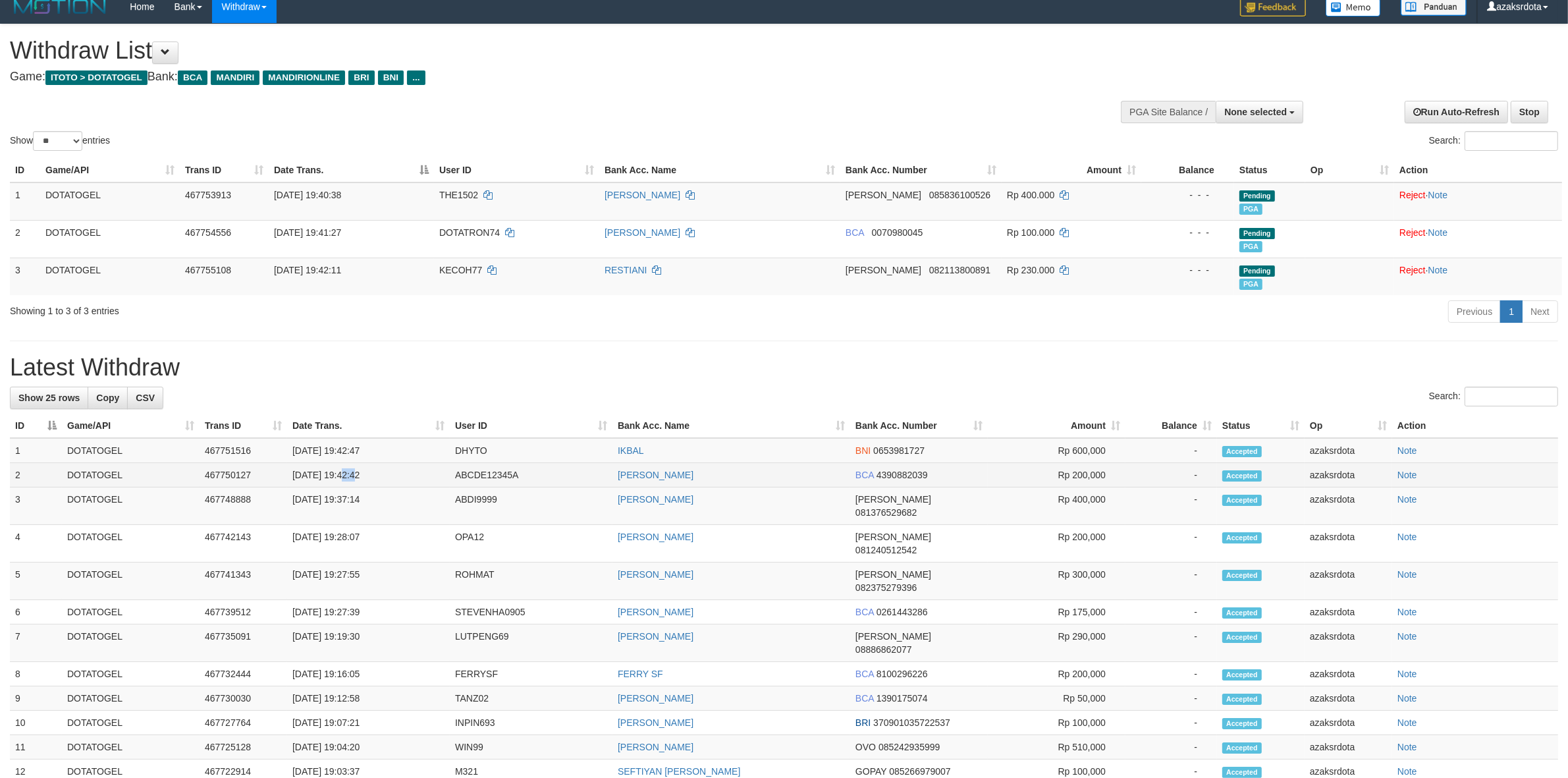
copy td "19:42:42"
click at [341, 449] on td "[DATE] 19:42:47" at bounding box center [368, 451] width 162 height 25
drag, startPoint x: 341, startPoint y: 449, endPoint x: 401, endPoint y: 449, distance: 60.0
click at [401, 449] on td "[DATE] 19:42:47" at bounding box center [368, 451] width 162 height 25
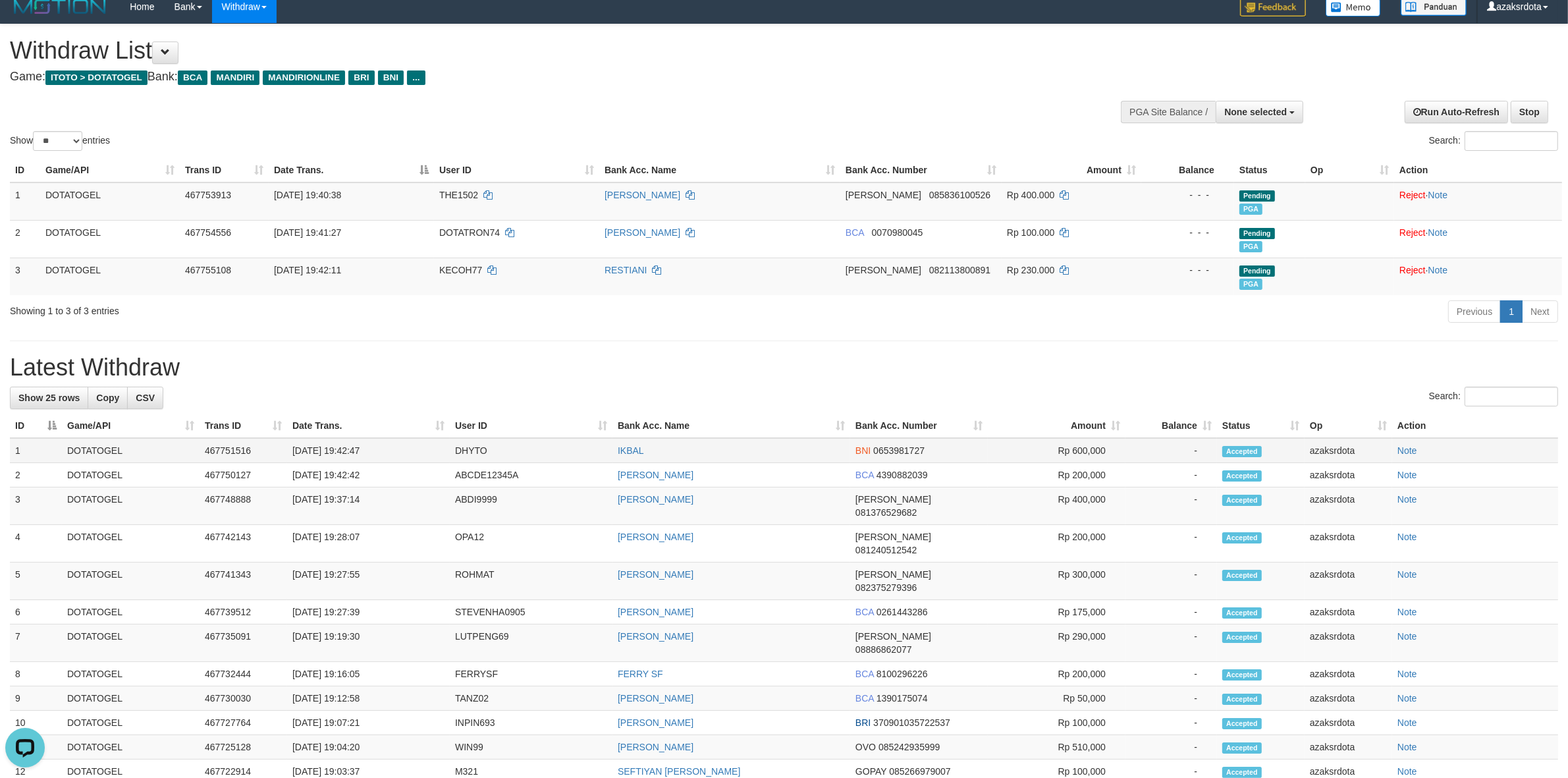
copy td "19:42:47"
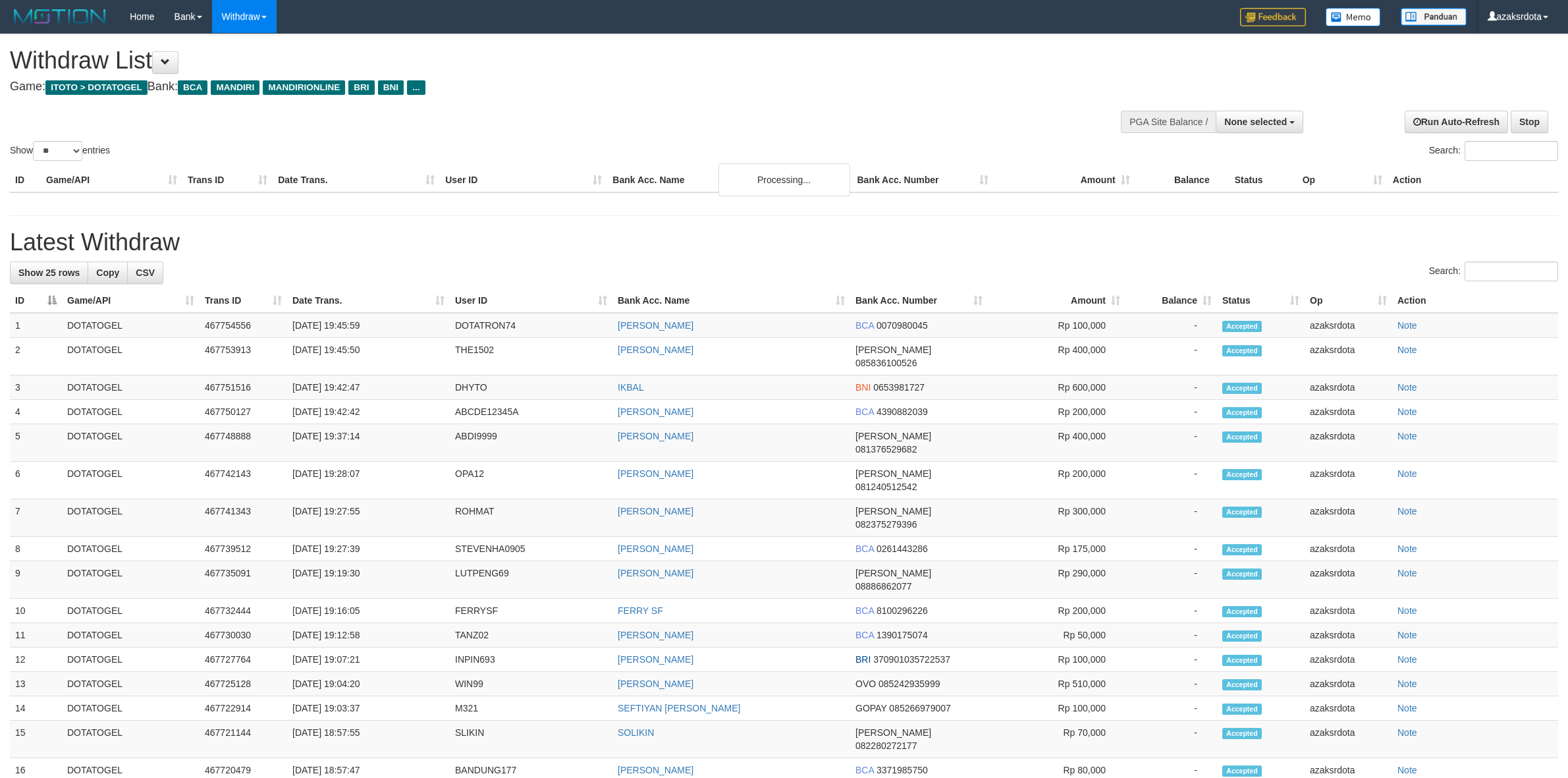
select select
select select "**"
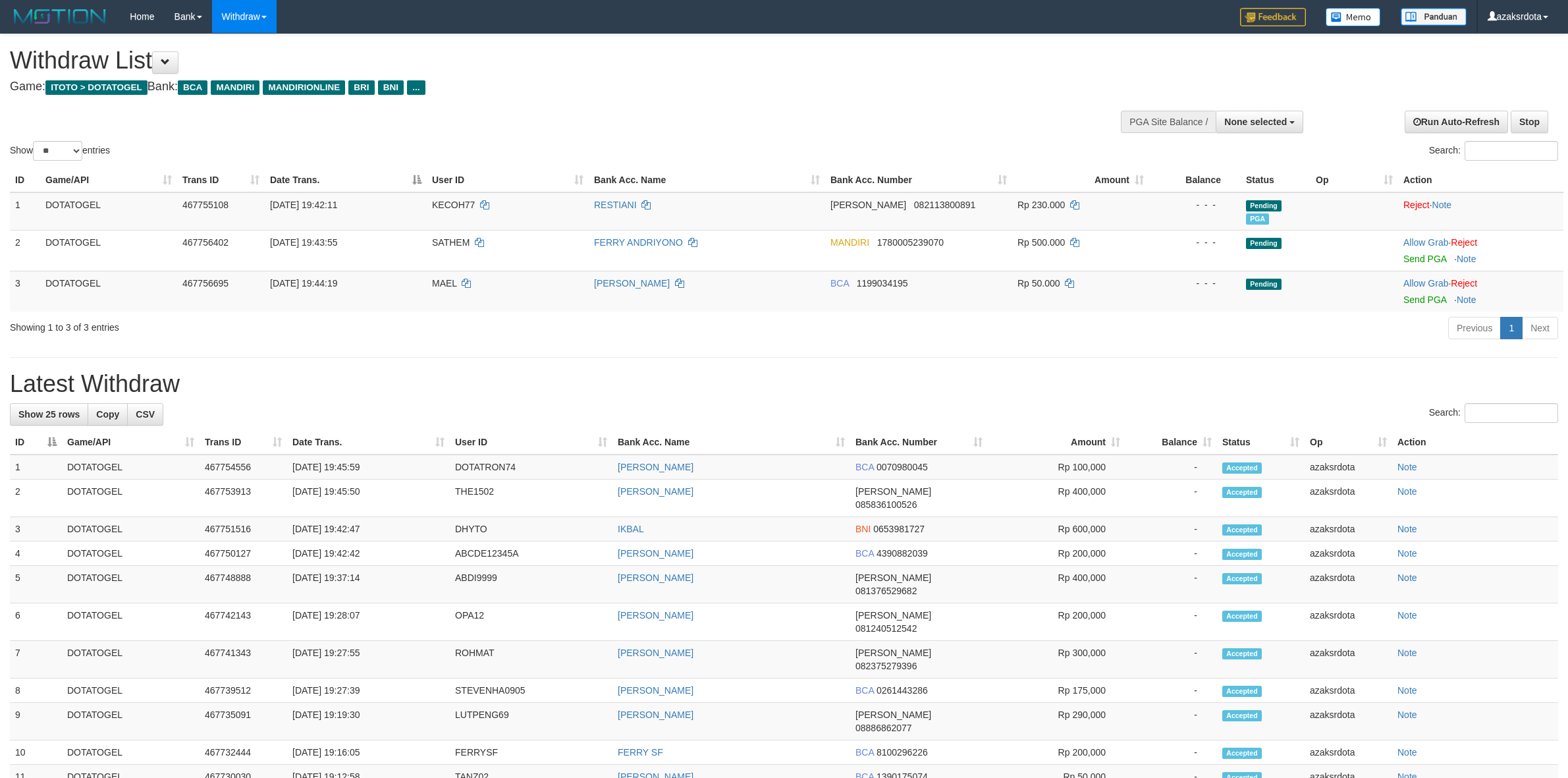
scroll to position [17, 0]
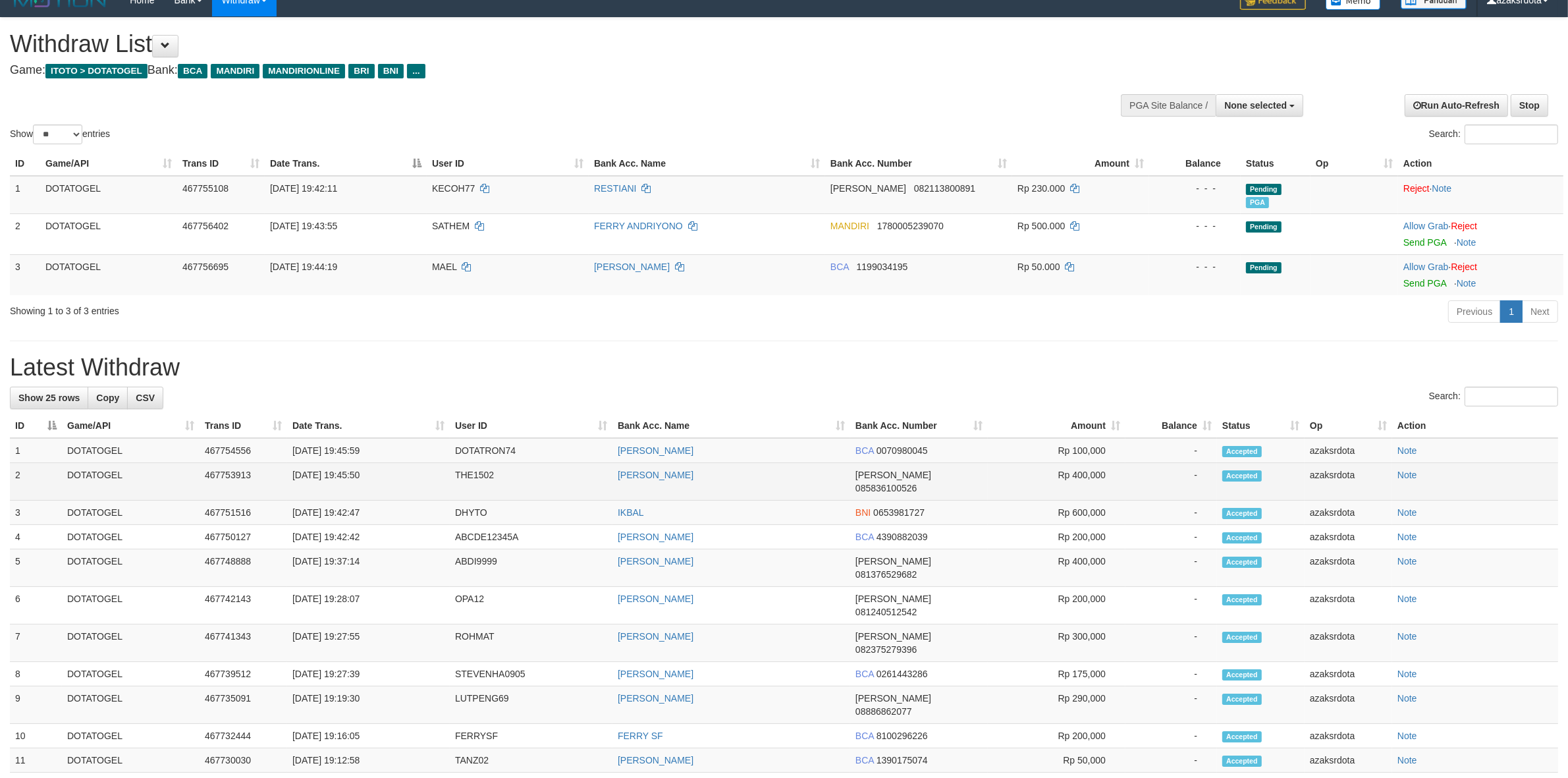
click at [347, 476] on td "[DATE] 19:45:50" at bounding box center [368, 482] width 162 height 38
drag, startPoint x: 347, startPoint y: 476, endPoint x: 373, endPoint y: 483, distance: 26.9
click at [354, 478] on td "[DATE] 19:45:50" at bounding box center [368, 482] width 162 height 38
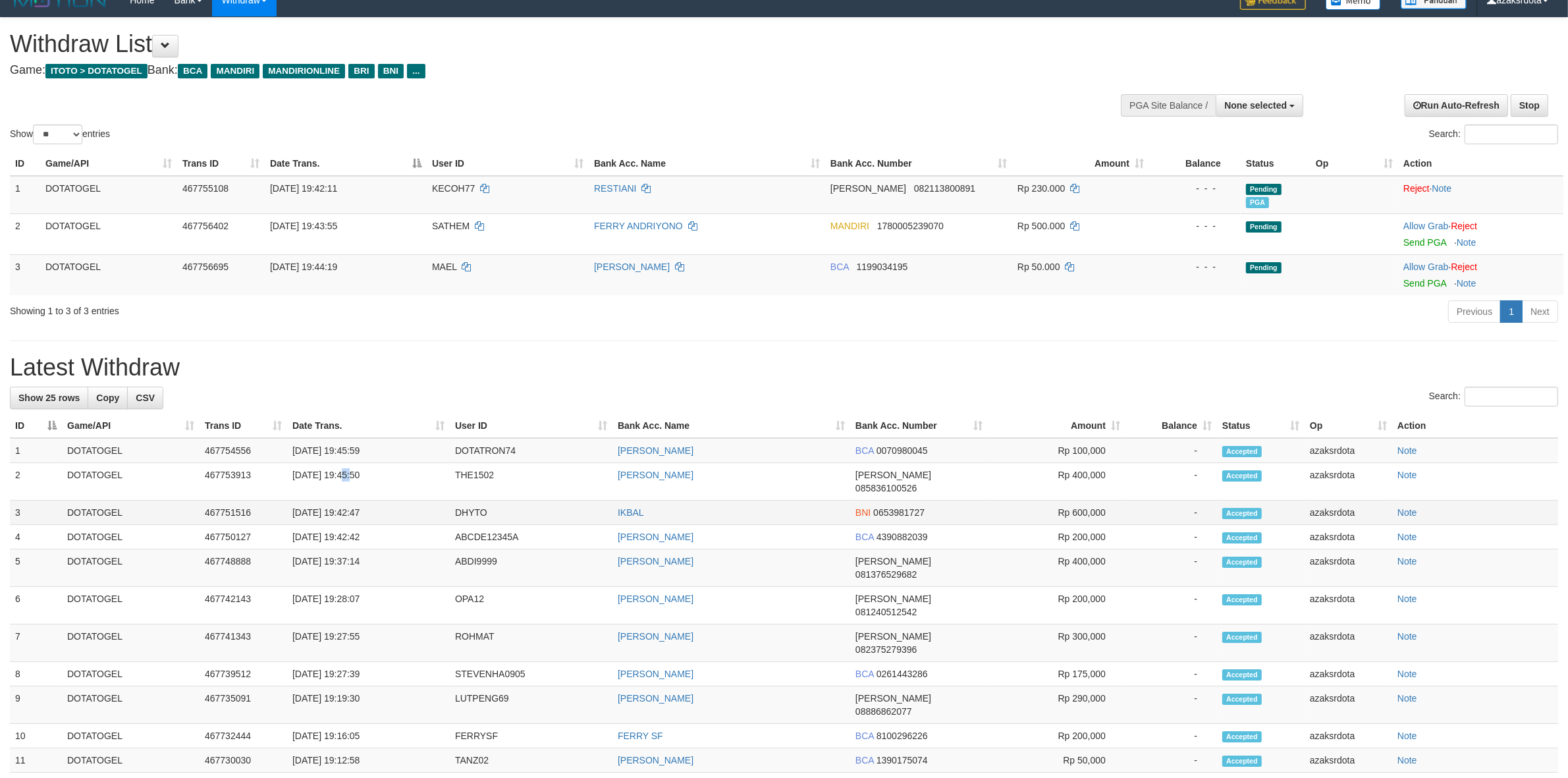
click at [389, 501] on td "[DATE] 19:42:47" at bounding box center [368, 513] width 162 height 24
copy tbody "19:45:50 THE1502 FAHRUL ALFARIZI DANA 085836100526 Rp 400,000 - Accepted azaksr…"
click at [389, 501] on td "[DATE] 19:42:47" at bounding box center [368, 513] width 162 height 24
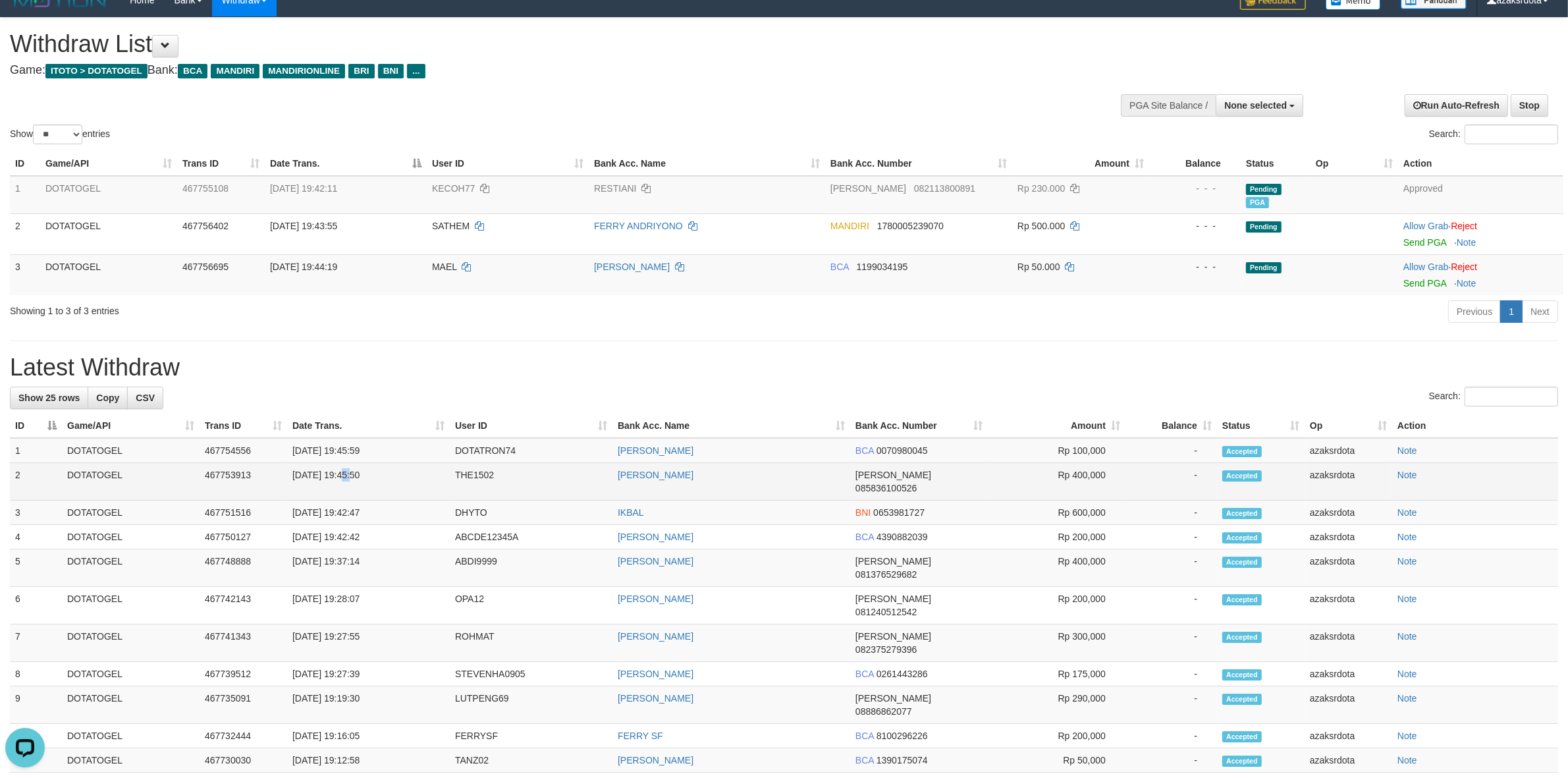
click at [383, 479] on td "[DATE] 19:45:50" at bounding box center [368, 482] width 162 height 38
click at [348, 476] on td "[DATE] 19:45:50" at bounding box center [368, 482] width 162 height 38
click at [339, 480] on td "[DATE] 19:45:50" at bounding box center [368, 482] width 162 height 38
click at [340, 480] on td "[DATE] 19:45:50" at bounding box center [368, 482] width 162 height 38
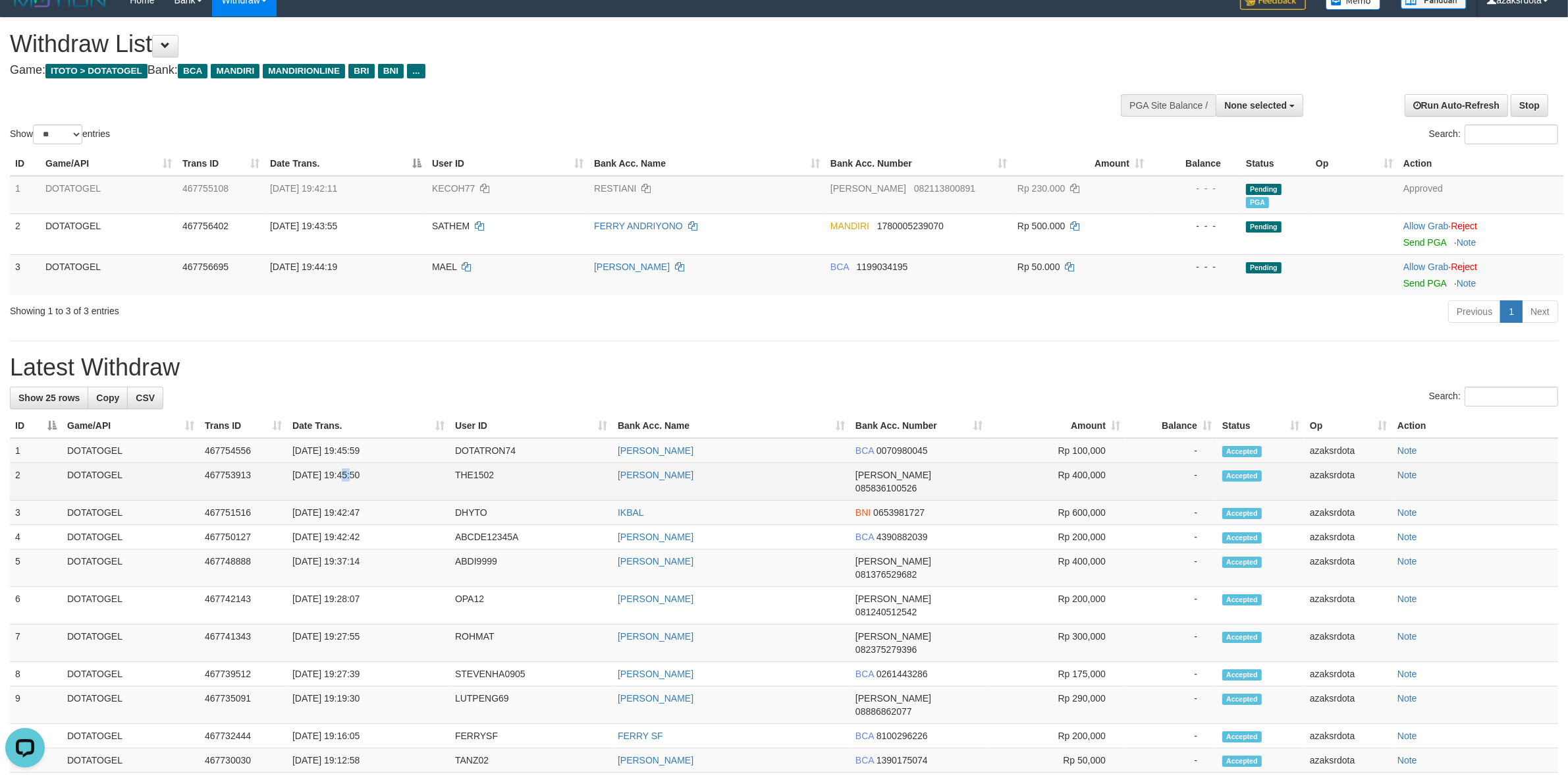
click at [400, 483] on td "[DATE] 19:45:50" at bounding box center [368, 482] width 162 height 38
copy td "19:45:50"
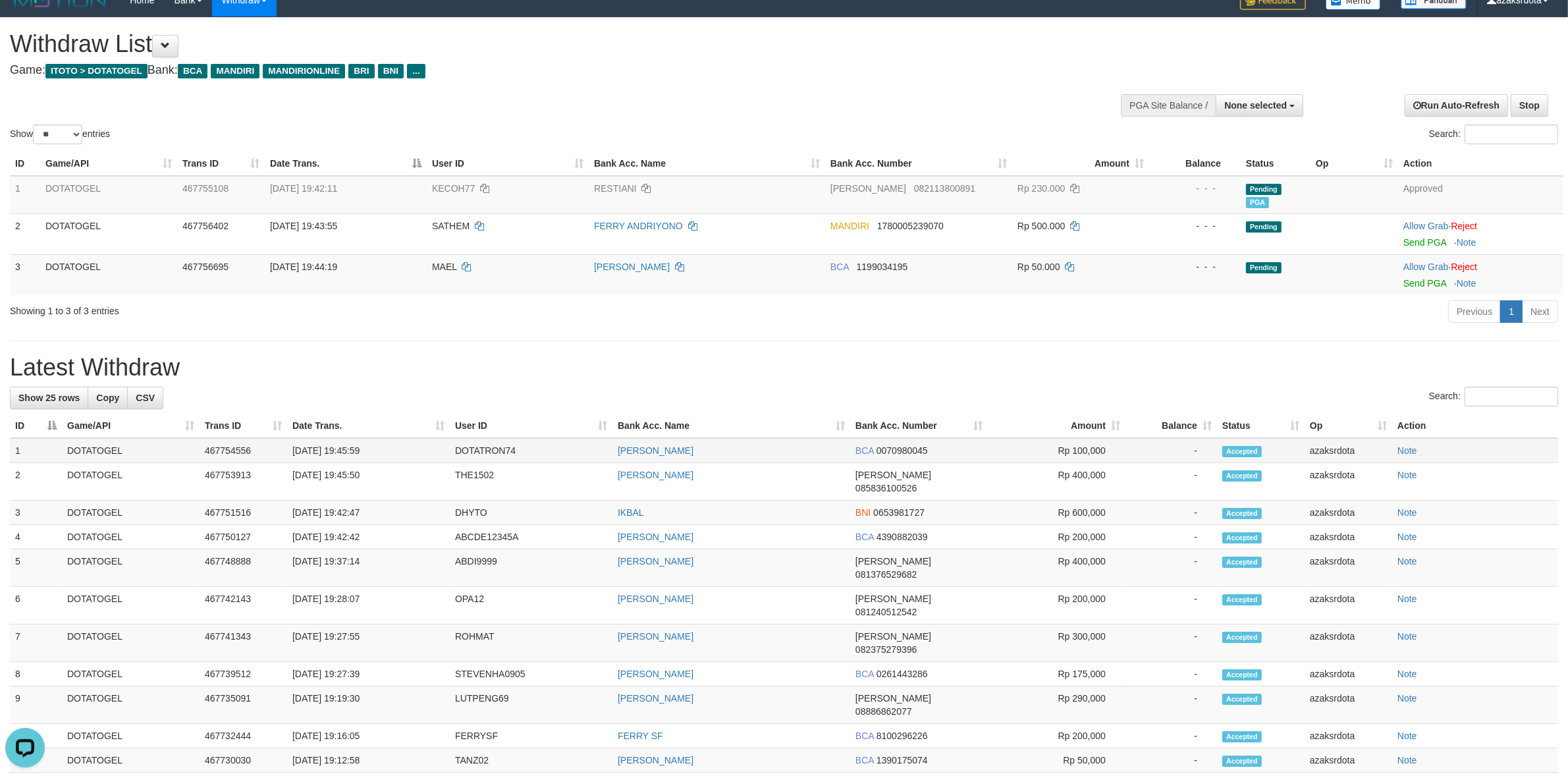
click at [357, 458] on td "[DATE] 19:45:59" at bounding box center [368, 451] width 162 height 25
click at [346, 451] on td "[DATE] 19:45:59" at bounding box center [368, 451] width 162 height 25
drag, startPoint x: 346, startPoint y: 451, endPoint x: 402, endPoint y: 453, distance: 56.0
click at [402, 453] on td "[DATE] 19:45:59" at bounding box center [368, 451] width 162 height 25
copy td "19:45:59"
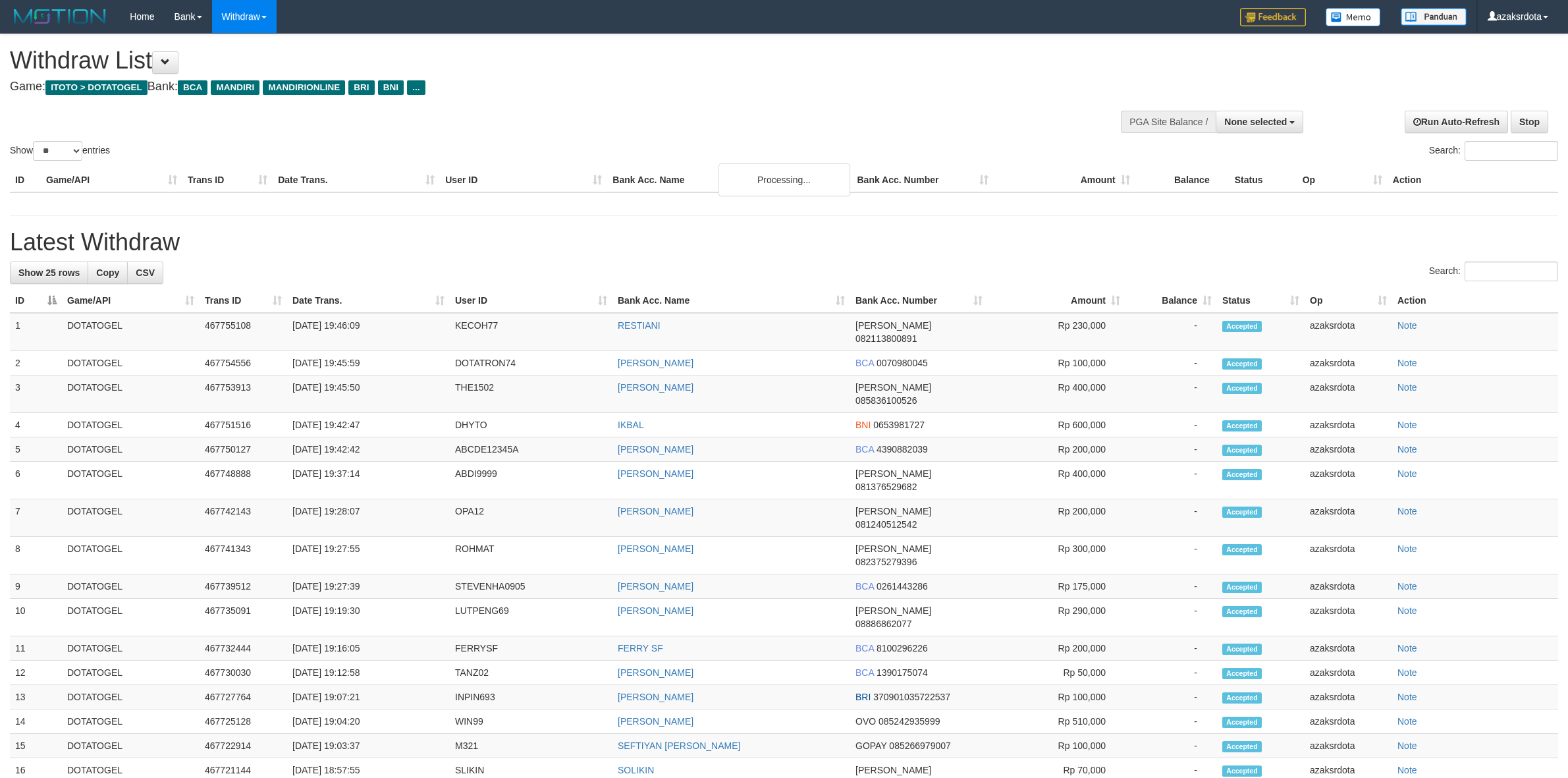
select select
select select "**"
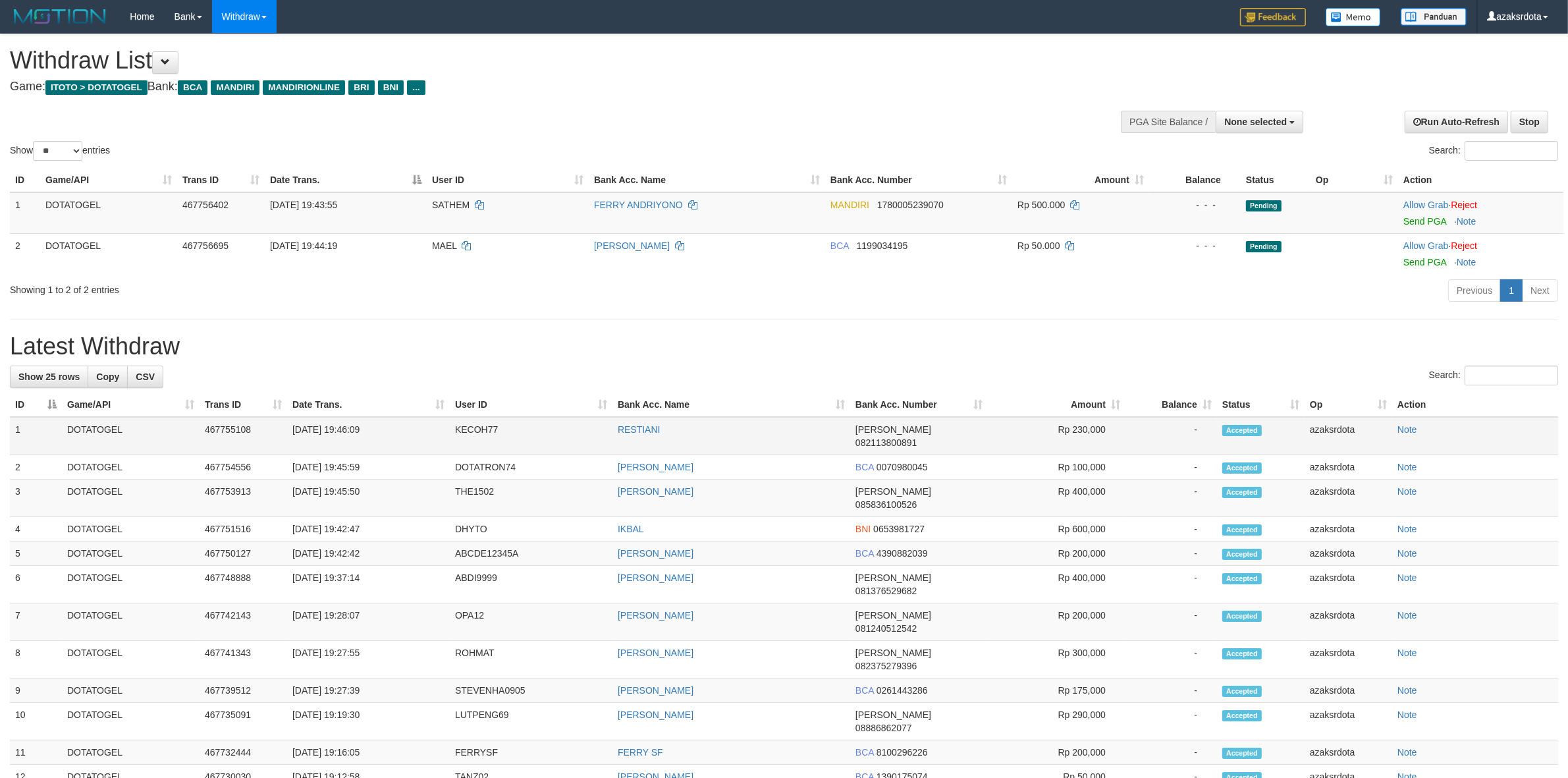
click at [346, 433] on td "31/08/2025 19:46:09" at bounding box center [368, 436] width 162 height 38
drag, startPoint x: 346, startPoint y: 433, endPoint x: 397, endPoint y: 425, distance: 51.6
click at [397, 425] on td "31/08/2025 19:46:09" at bounding box center [368, 436] width 162 height 38
copy td "19:46:09"
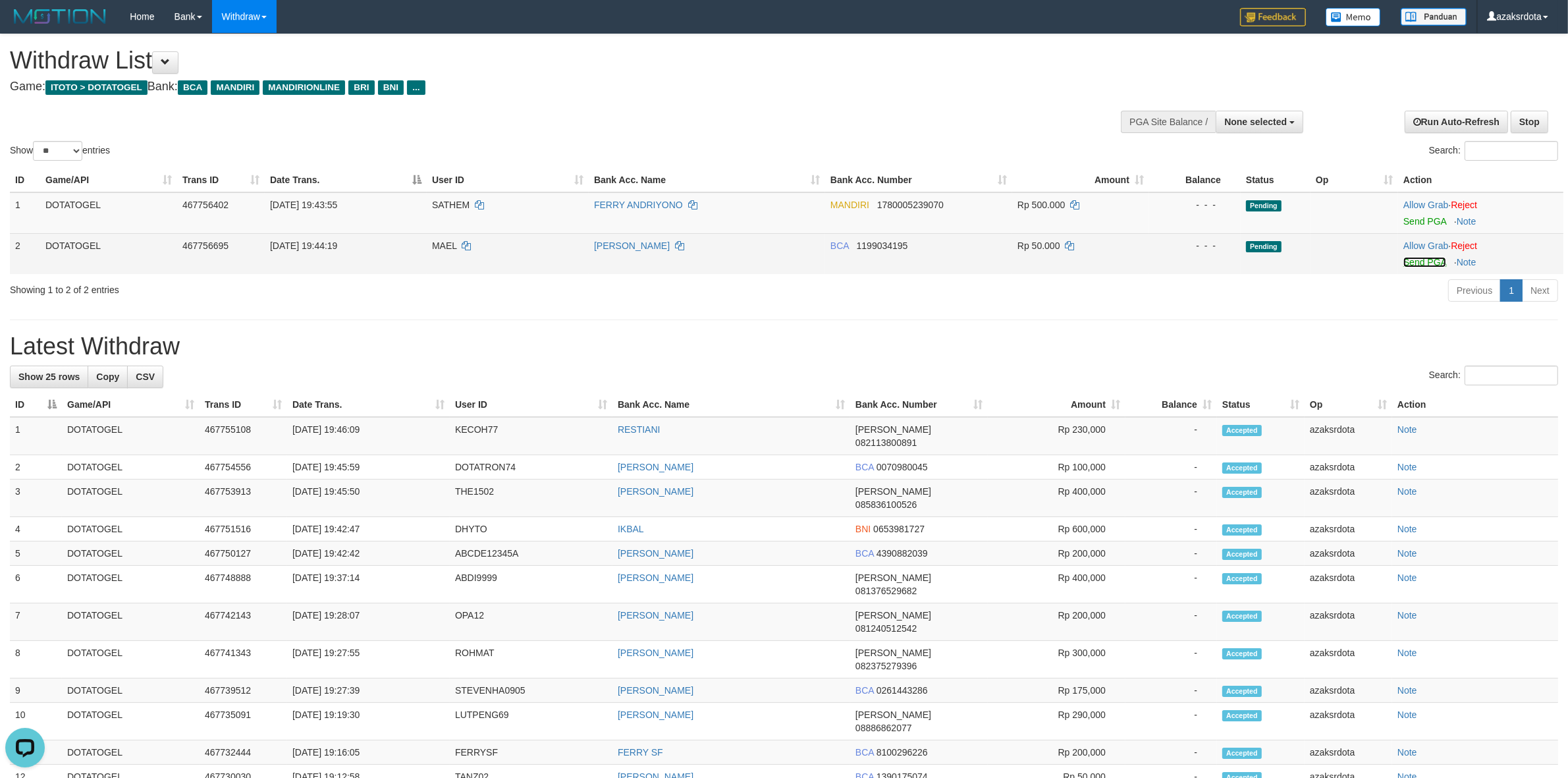
drag, startPoint x: 1410, startPoint y: 258, endPoint x: 864, endPoint y: 234, distance: 546.5
click at [1410, 258] on link "Send PGA" at bounding box center [1424, 262] width 43 height 10
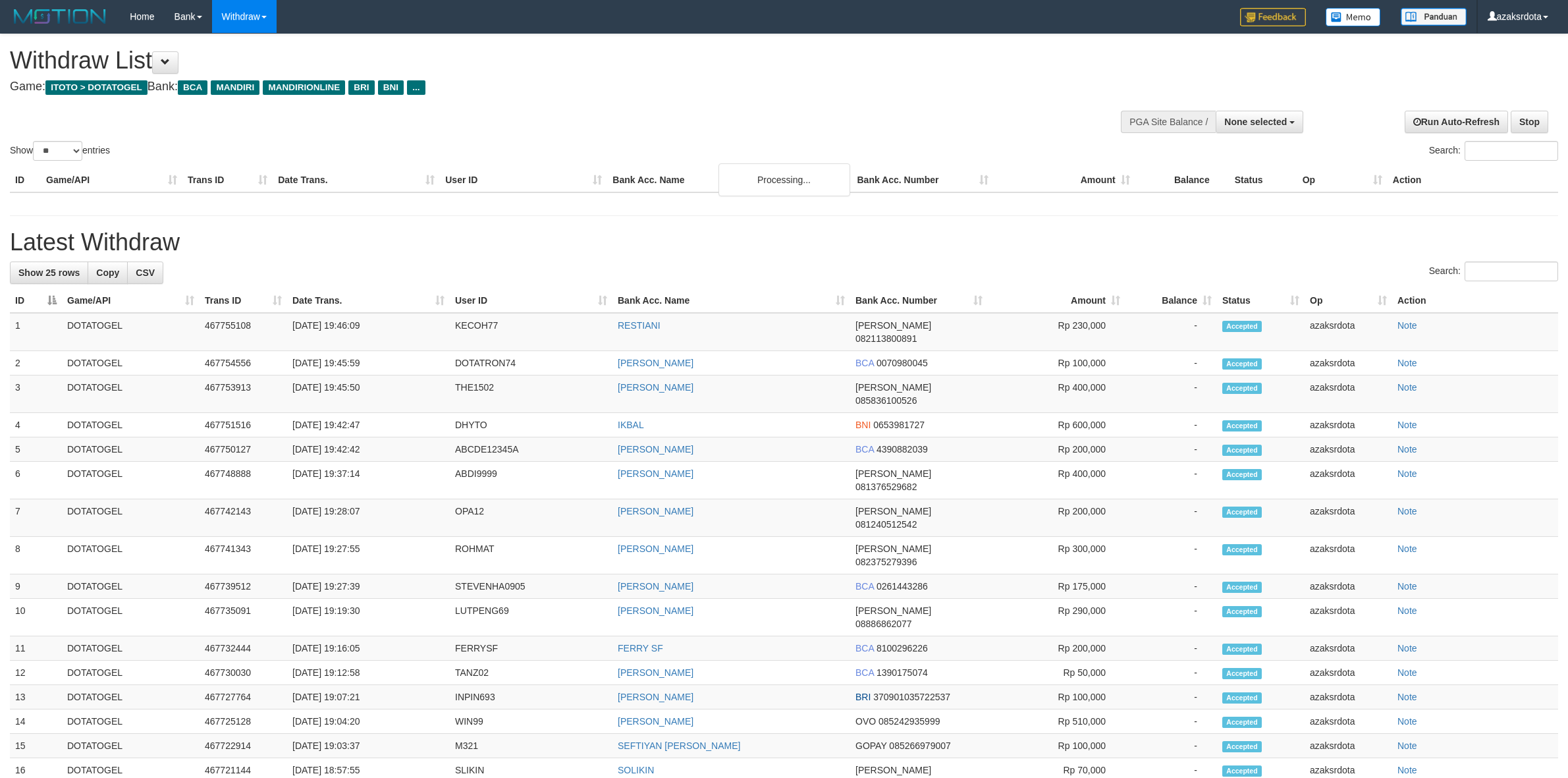
select select
select select "**"
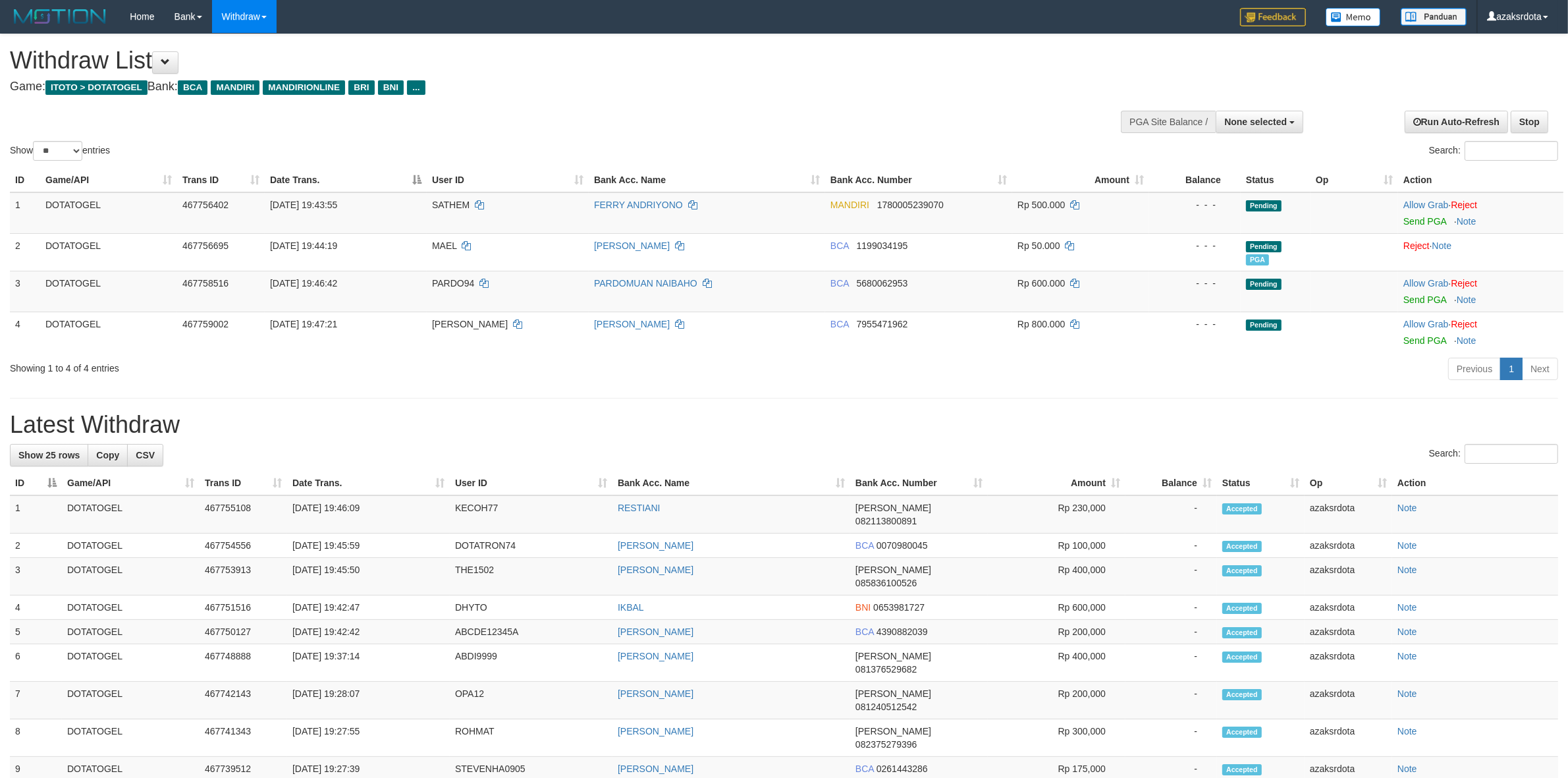
scroll to position [81, 0]
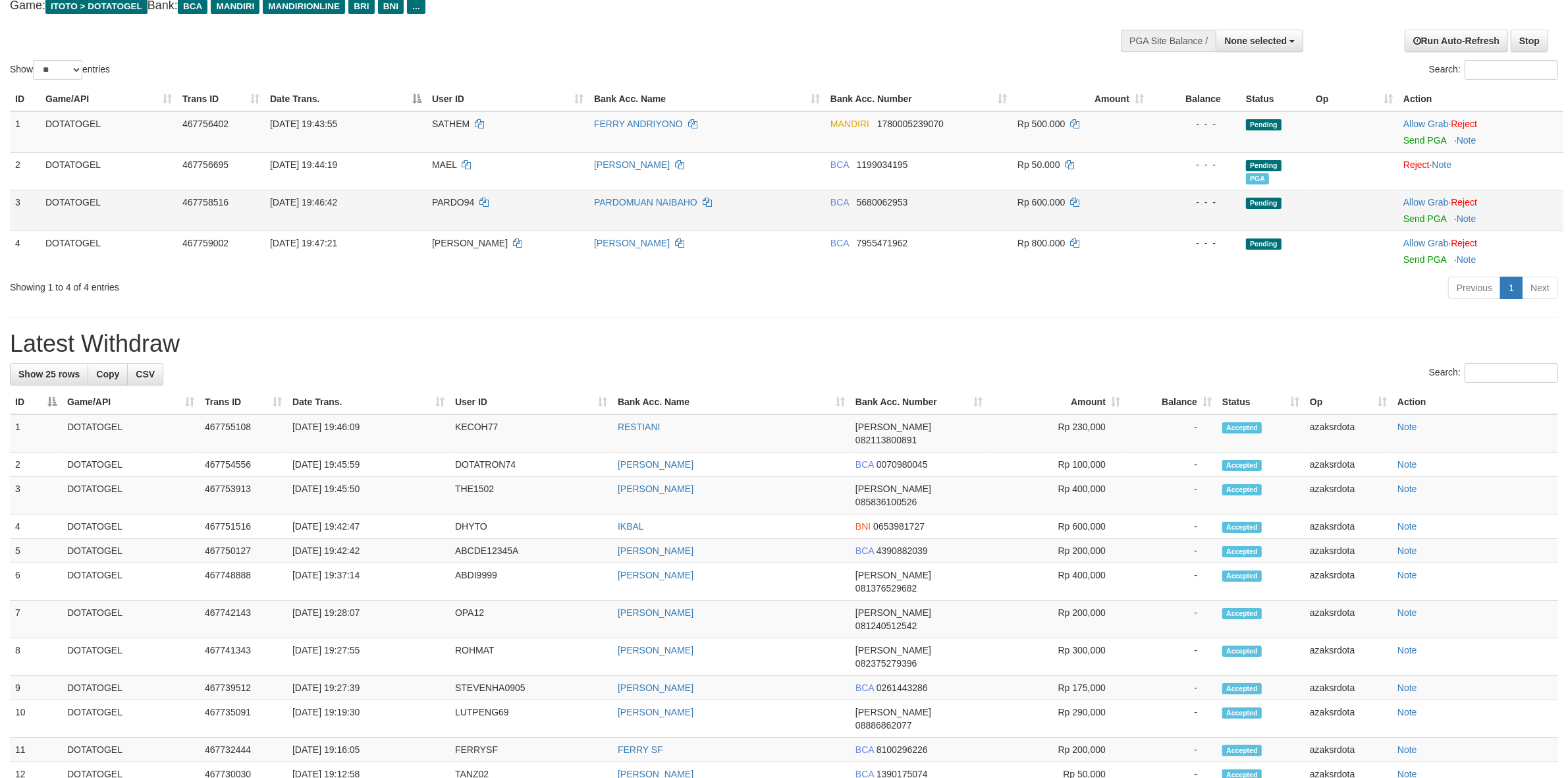
click at [1408, 223] on td "Allow Grab · Reject Send PGA · Note" at bounding box center [1481, 210] width 166 height 41
click at [1410, 215] on link "Send PGA" at bounding box center [1424, 219] width 43 height 10
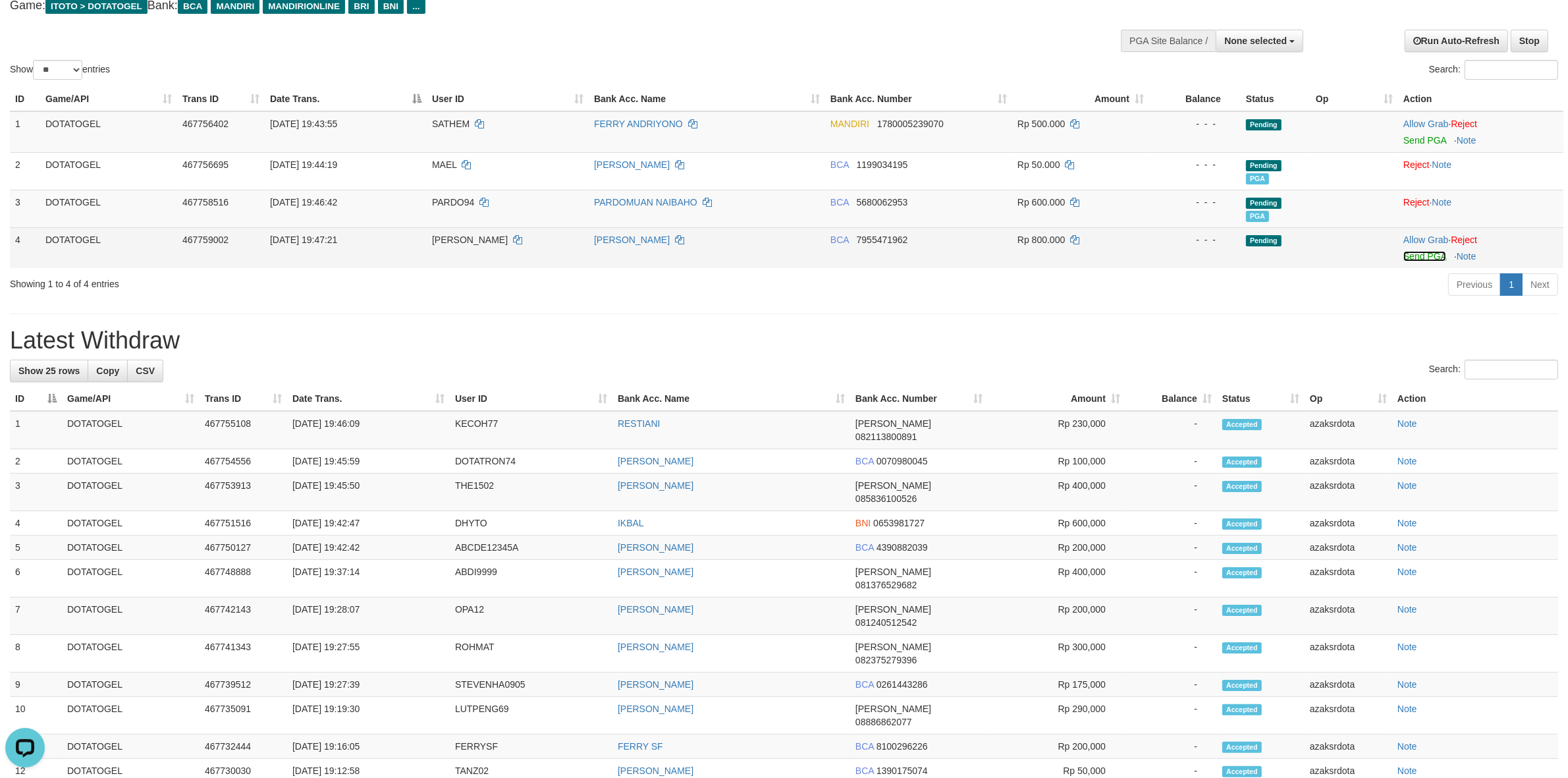
click at [1419, 253] on link "Send PGA" at bounding box center [1424, 256] width 43 height 10
drag, startPoint x: 1422, startPoint y: 142, endPoint x: 872, endPoint y: 234, distance: 557.6
click at [1422, 142] on link "Send PGA" at bounding box center [1424, 140] width 43 height 10
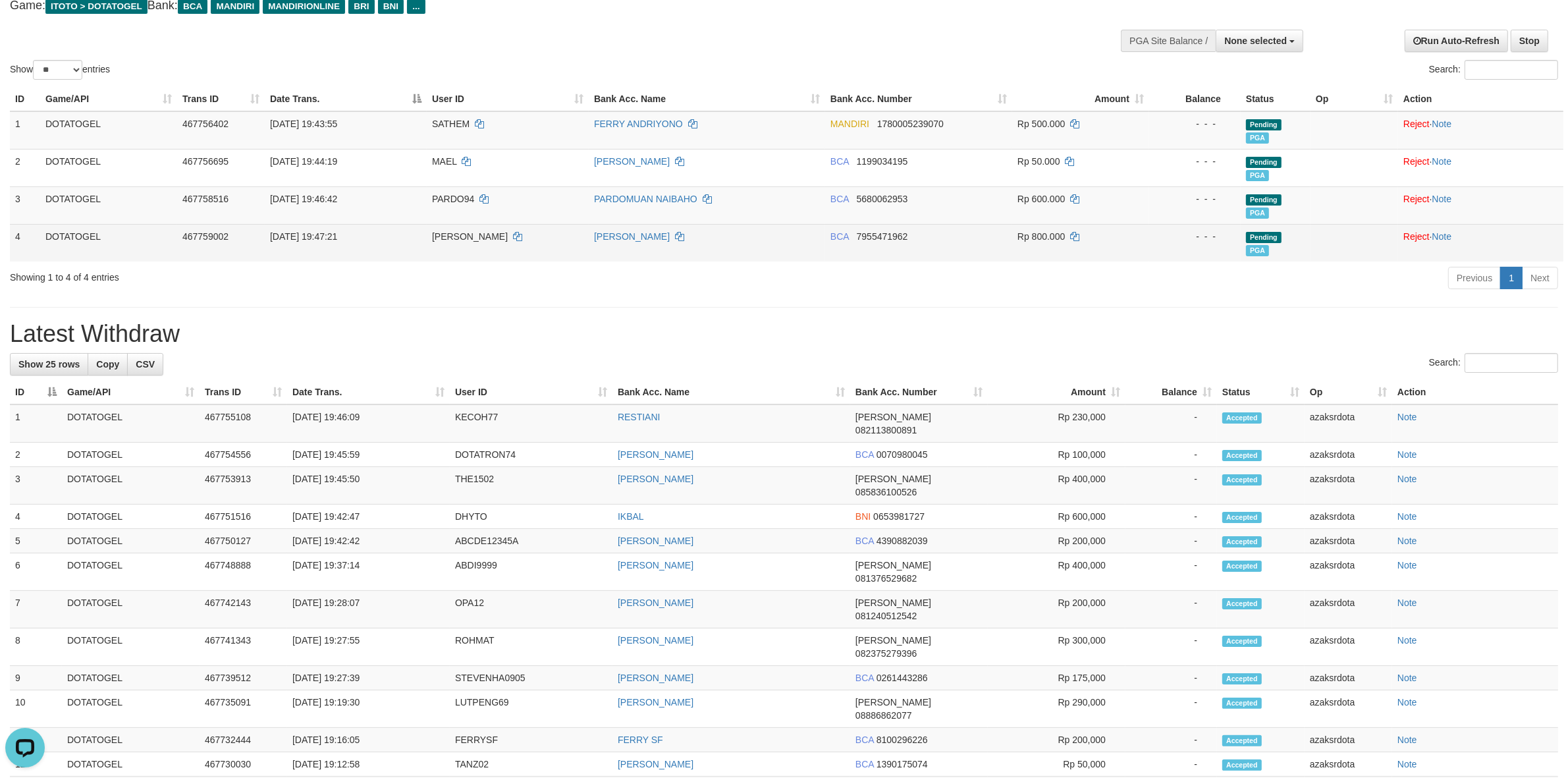
scroll to position [78, 0]
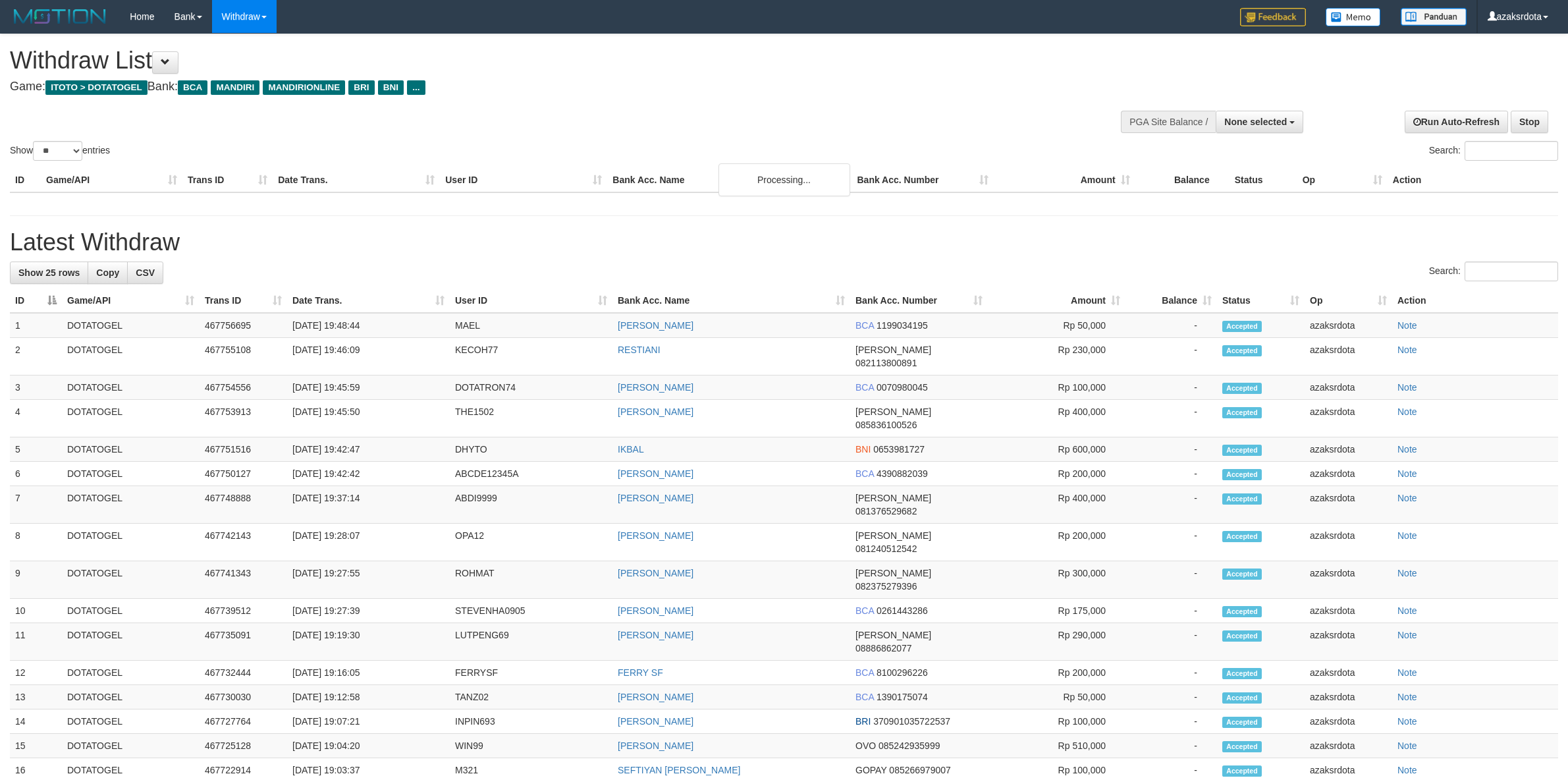
select select
select select "**"
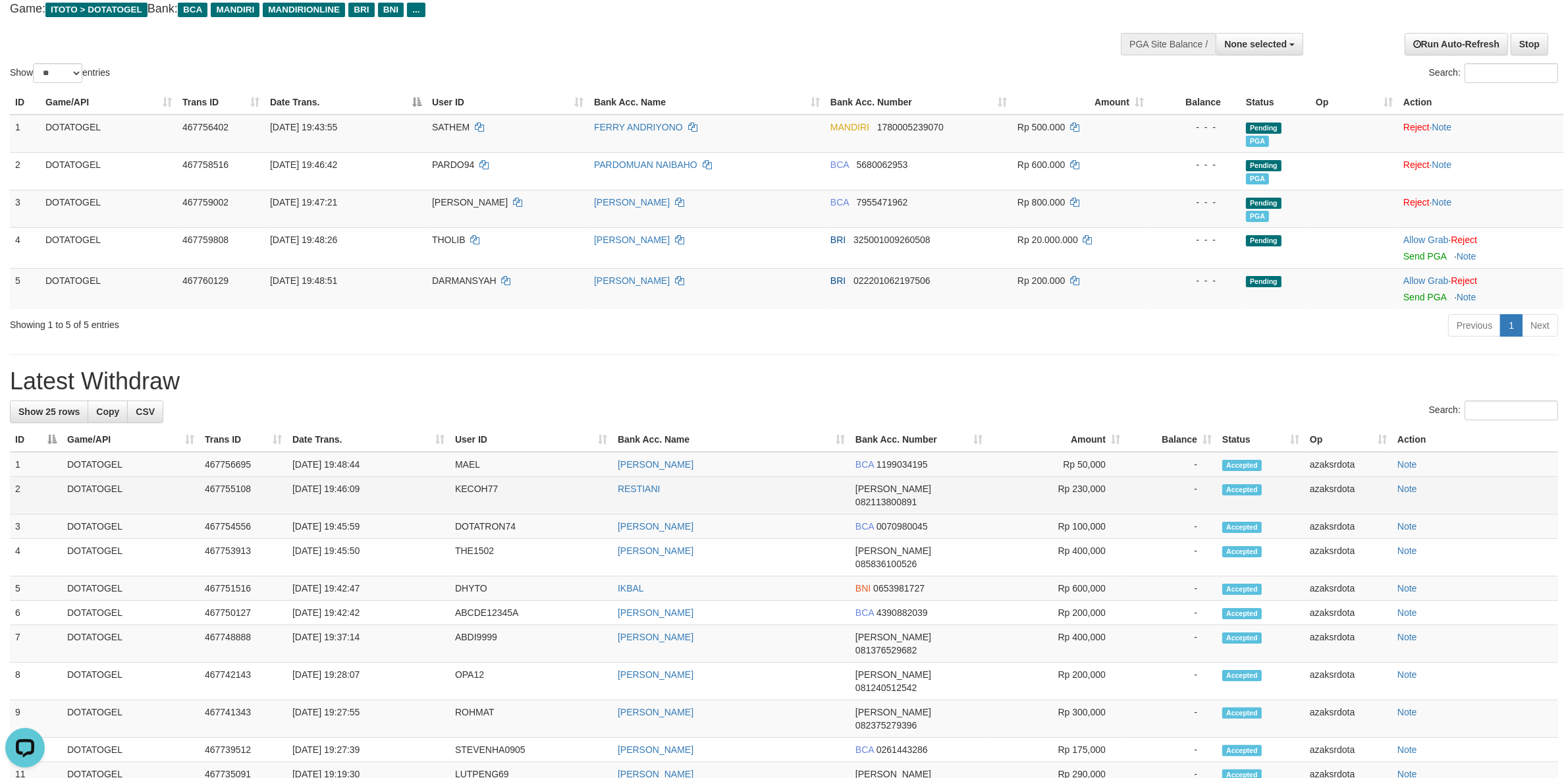
click at [346, 477] on td "[DATE] 19:46:09" at bounding box center [368, 496] width 162 height 38
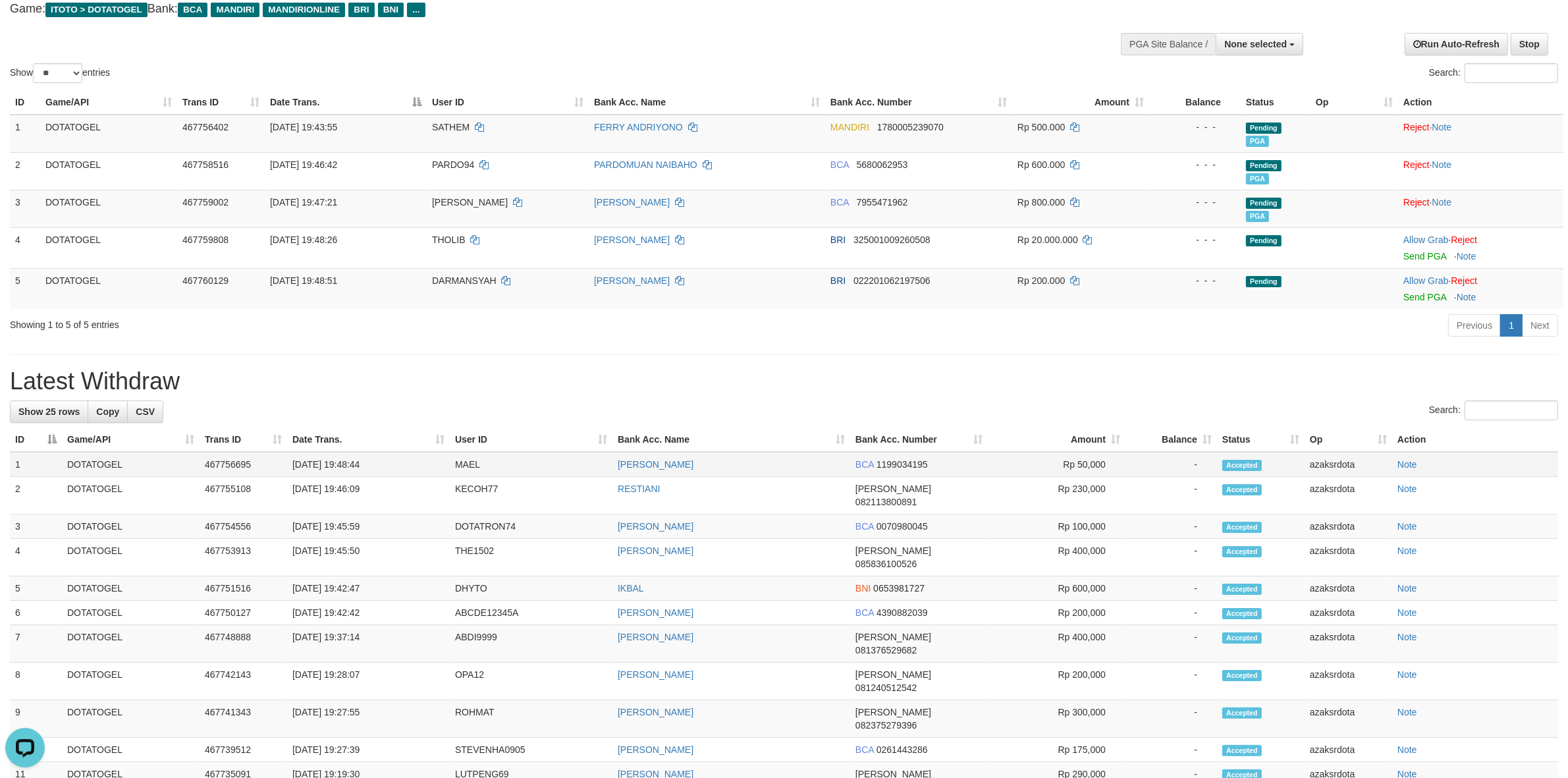
click at [348, 469] on td "[DATE] 19:48:44" at bounding box center [368, 465] width 162 height 25
drag, startPoint x: 348, startPoint y: 469, endPoint x: 379, endPoint y: 466, distance: 31.1
click at [350, 469] on td "[DATE] 19:48:44" at bounding box center [368, 465] width 162 height 25
drag, startPoint x: 379, startPoint y: 466, endPoint x: 387, endPoint y: 465, distance: 8.1
click at [383, 465] on td "[DATE] 19:48:44" at bounding box center [368, 465] width 162 height 25
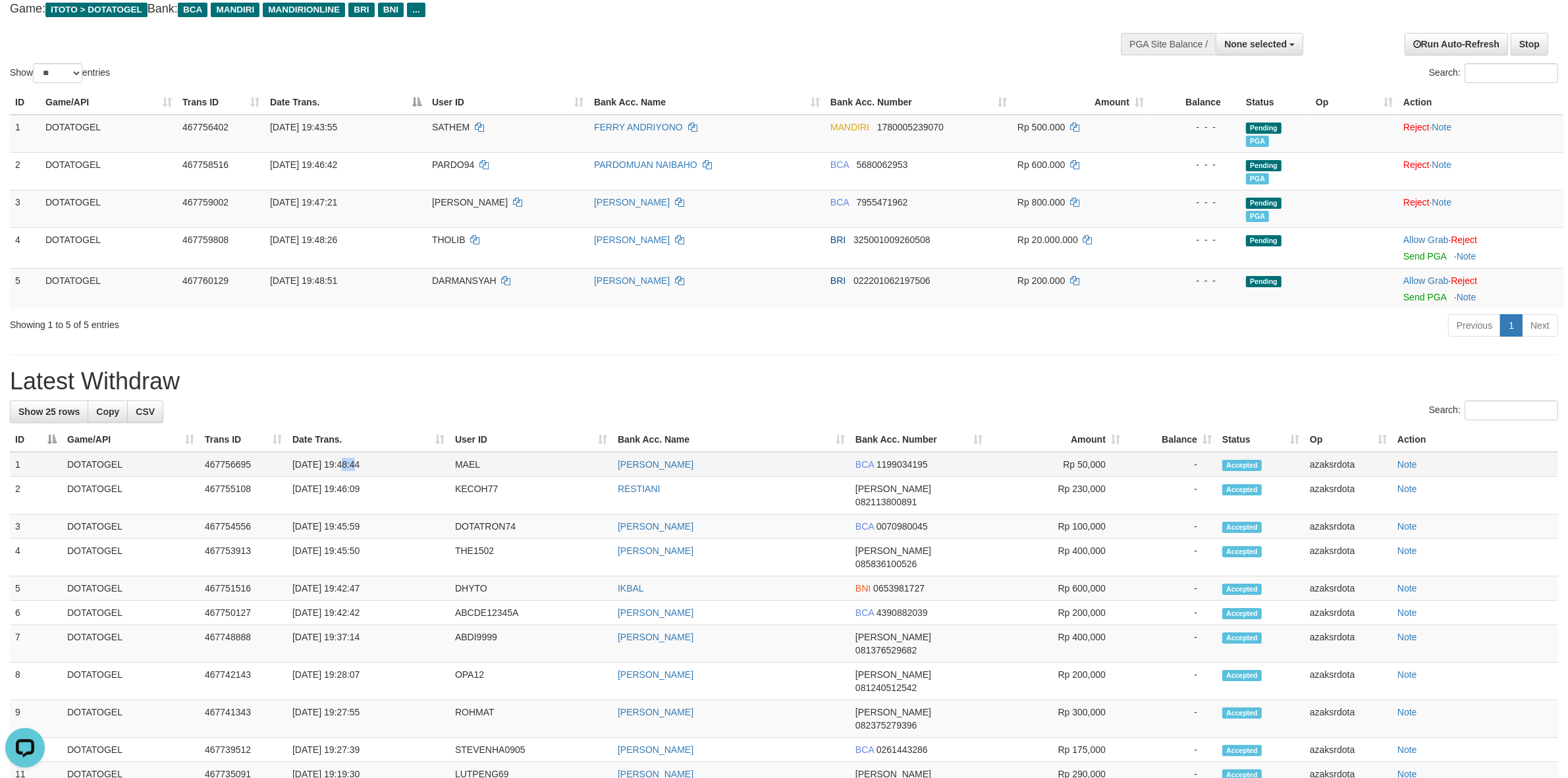
copy td "19:48:44"
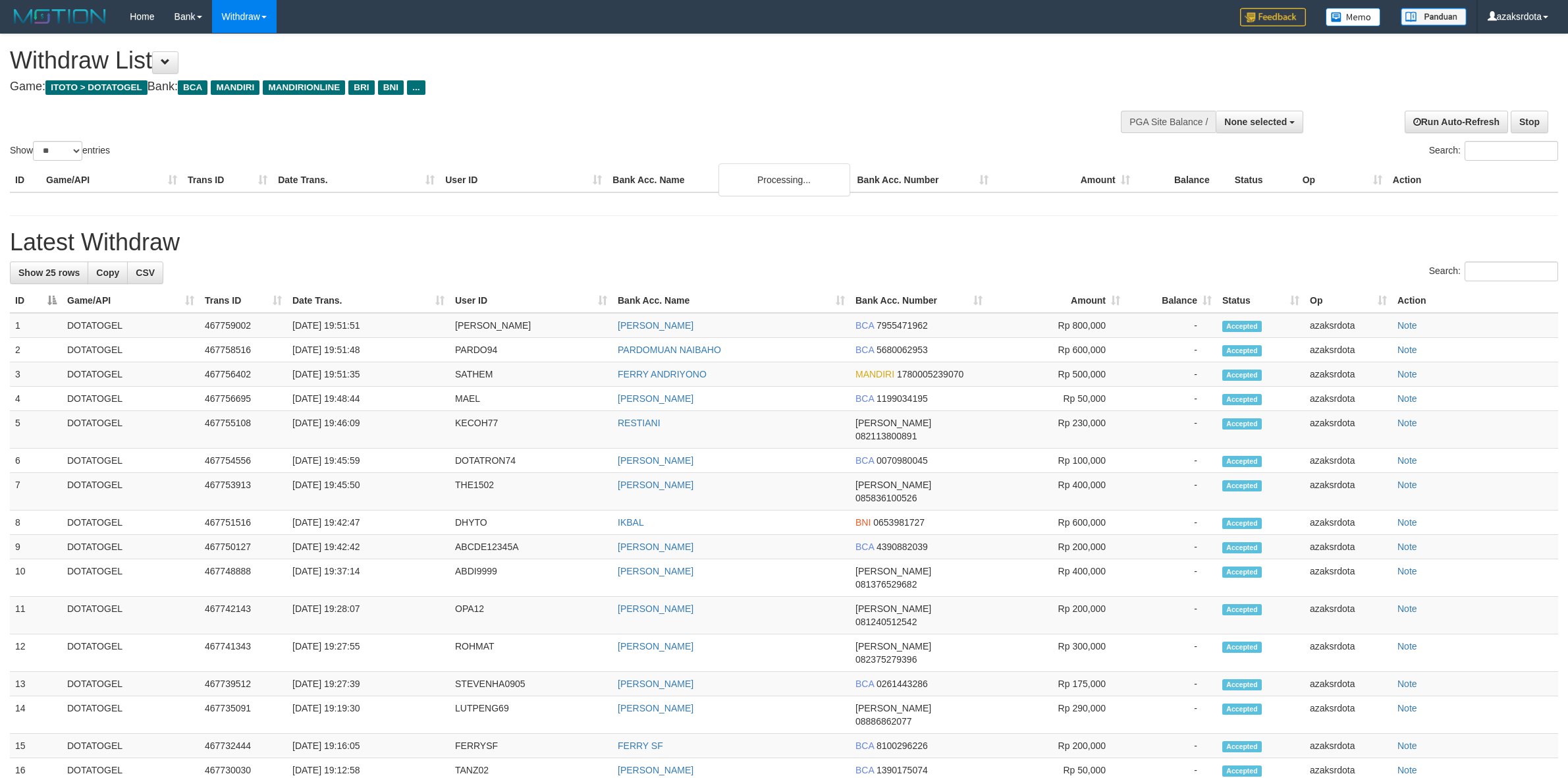
select select
select select "**"
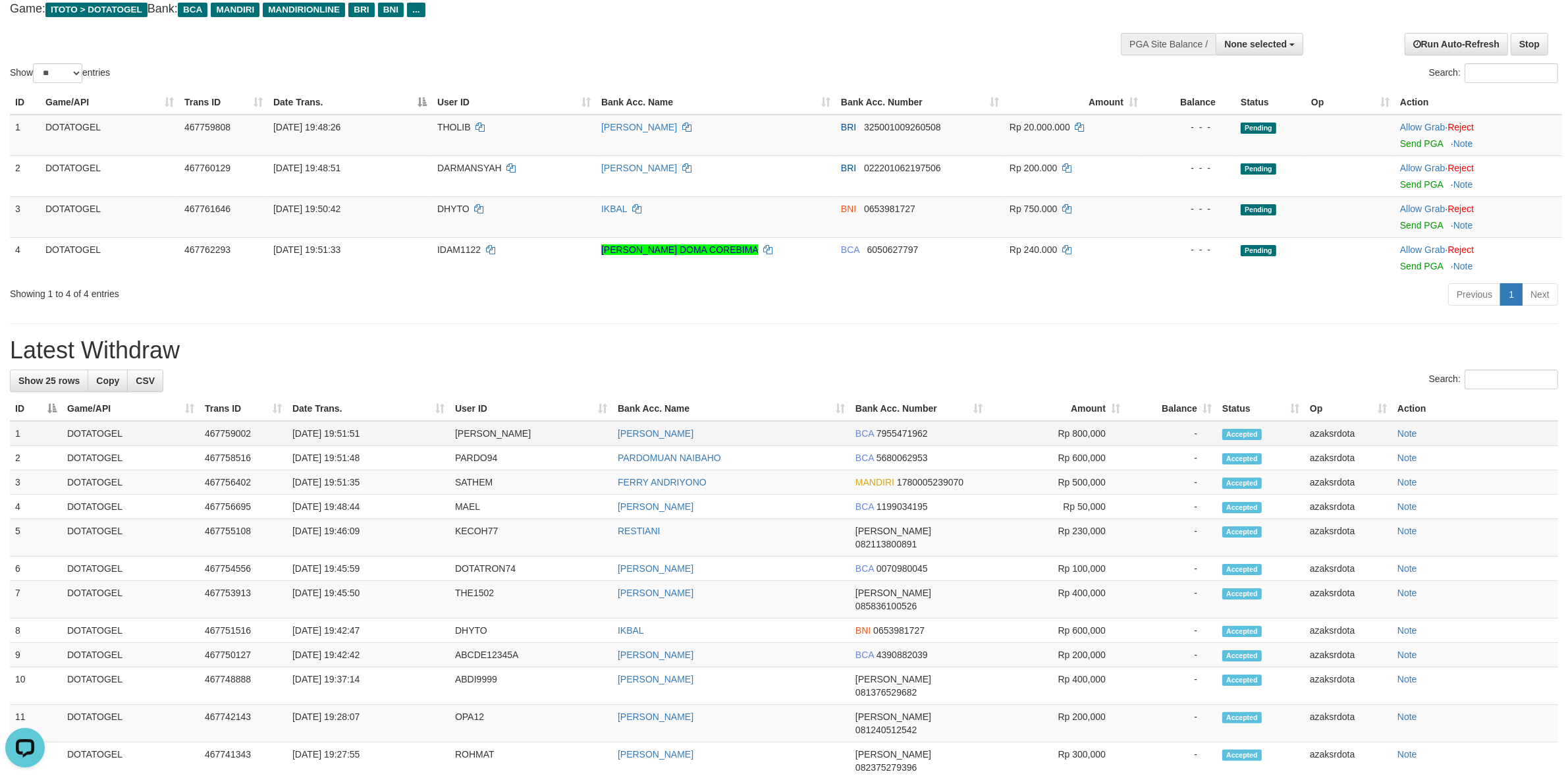
click at [344, 433] on td "[DATE] 19:51:51" at bounding box center [368, 434] width 162 height 25
drag, startPoint x: 344, startPoint y: 433, endPoint x: 401, endPoint y: 423, distance: 57.9
click at [401, 423] on td "[DATE] 19:51:51" at bounding box center [368, 434] width 162 height 25
copy td "19:51:51"
click at [348, 486] on td "[DATE] 19:51:35" at bounding box center [368, 482] width 162 height 24
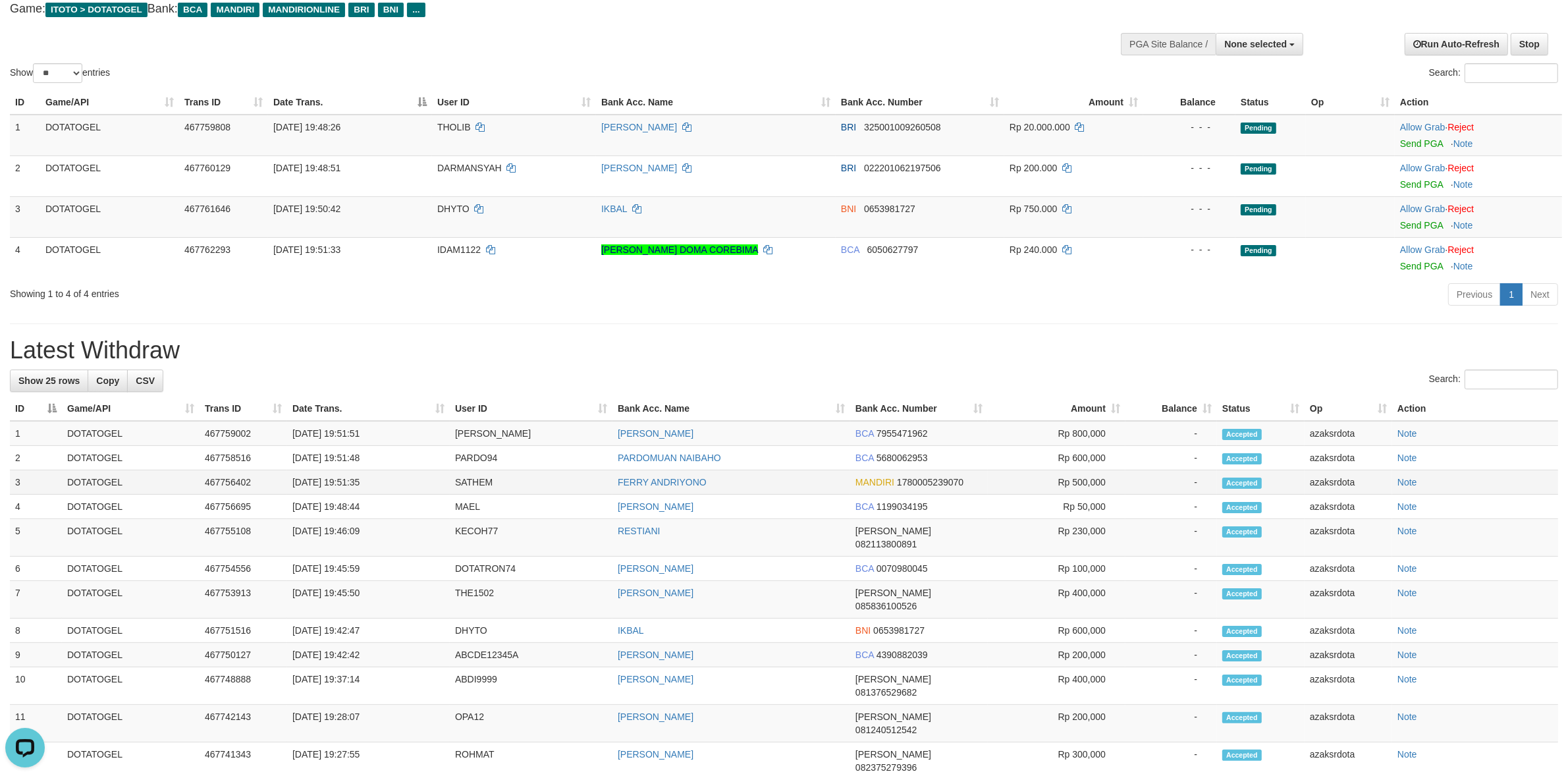
drag, startPoint x: 348, startPoint y: 486, endPoint x: 404, endPoint y: 476, distance: 56.9
click at [404, 476] on td "[DATE] 19:51:35" at bounding box center [368, 482] width 162 height 24
copy td "19:51:35"
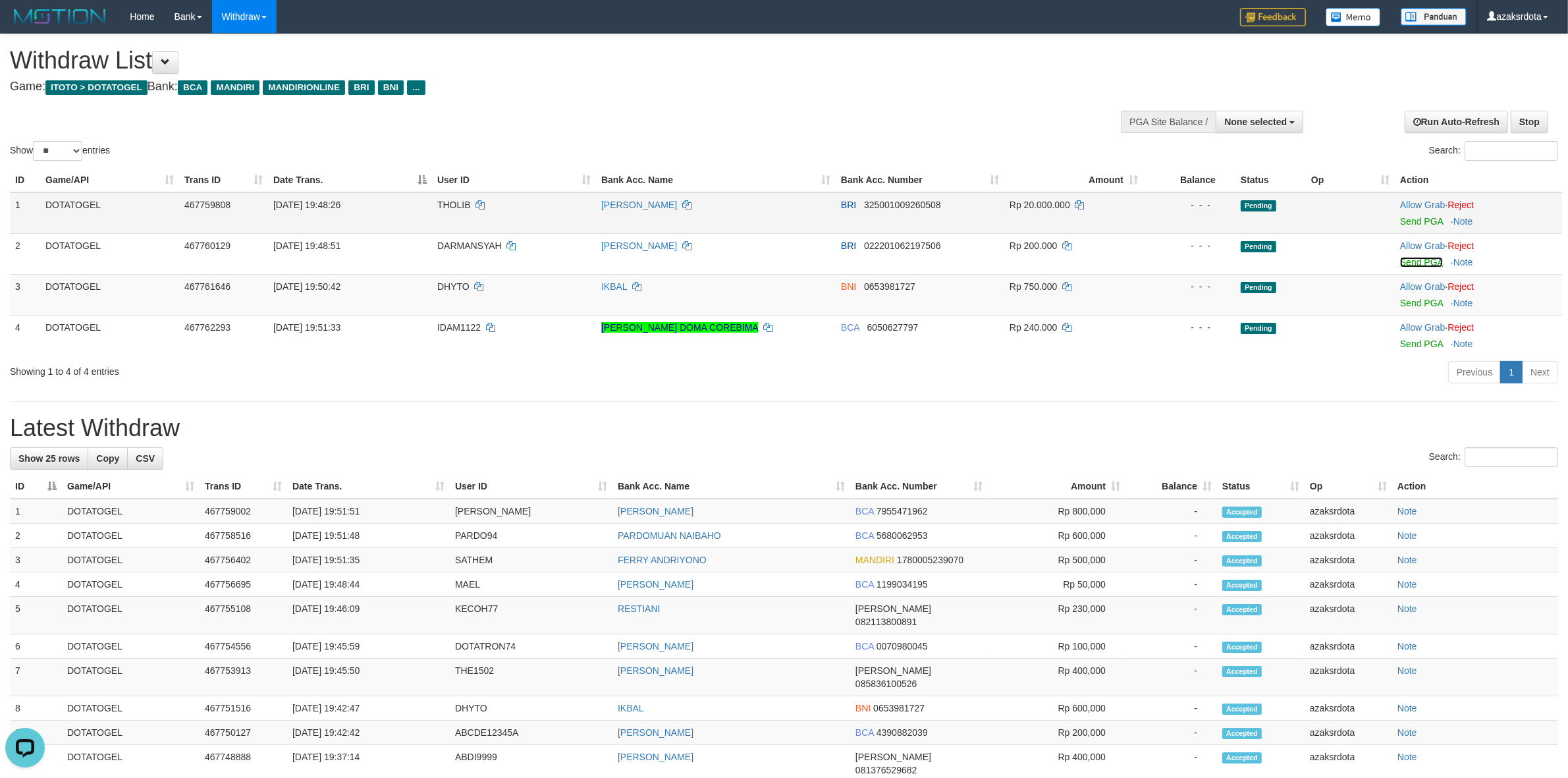
drag, startPoint x: 1410, startPoint y: 261, endPoint x: 867, endPoint y: 227, distance: 544.1
click at [1410, 261] on link "Send PGA" at bounding box center [1421, 262] width 43 height 10
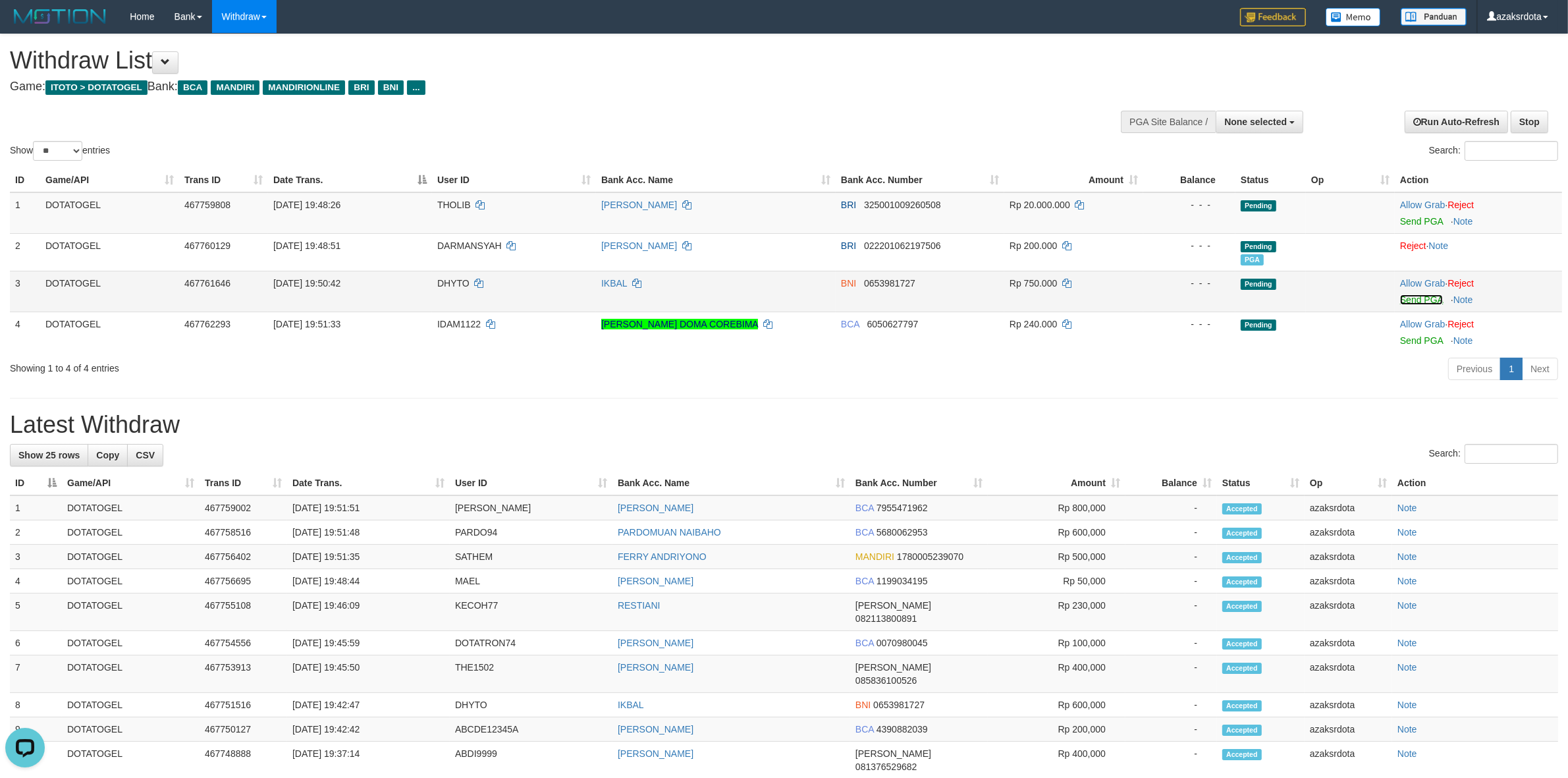
click at [1424, 297] on link "Send PGA" at bounding box center [1421, 299] width 43 height 10
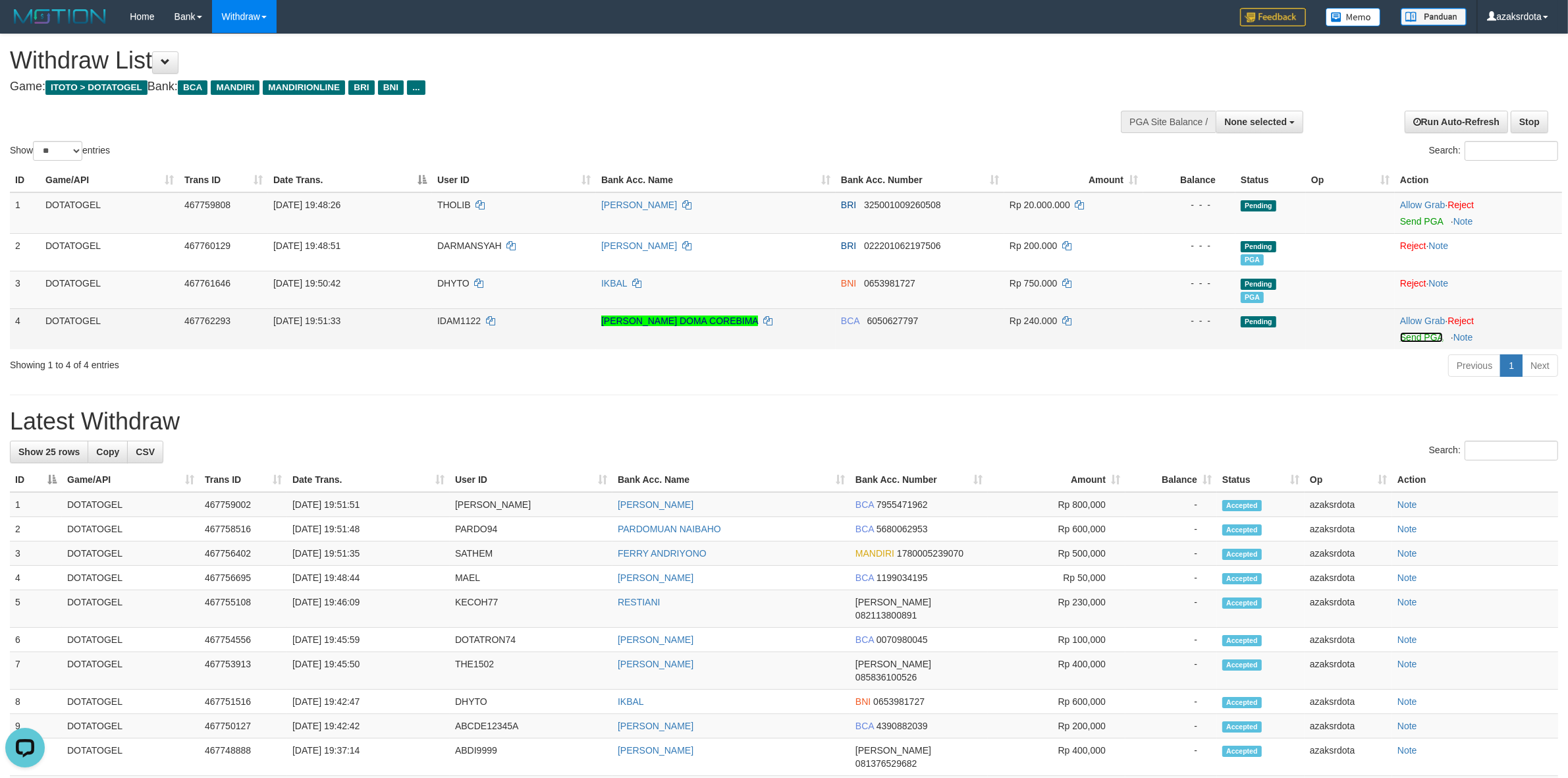
click at [1417, 337] on link "Send PGA" at bounding box center [1421, 337] width 43 height 10
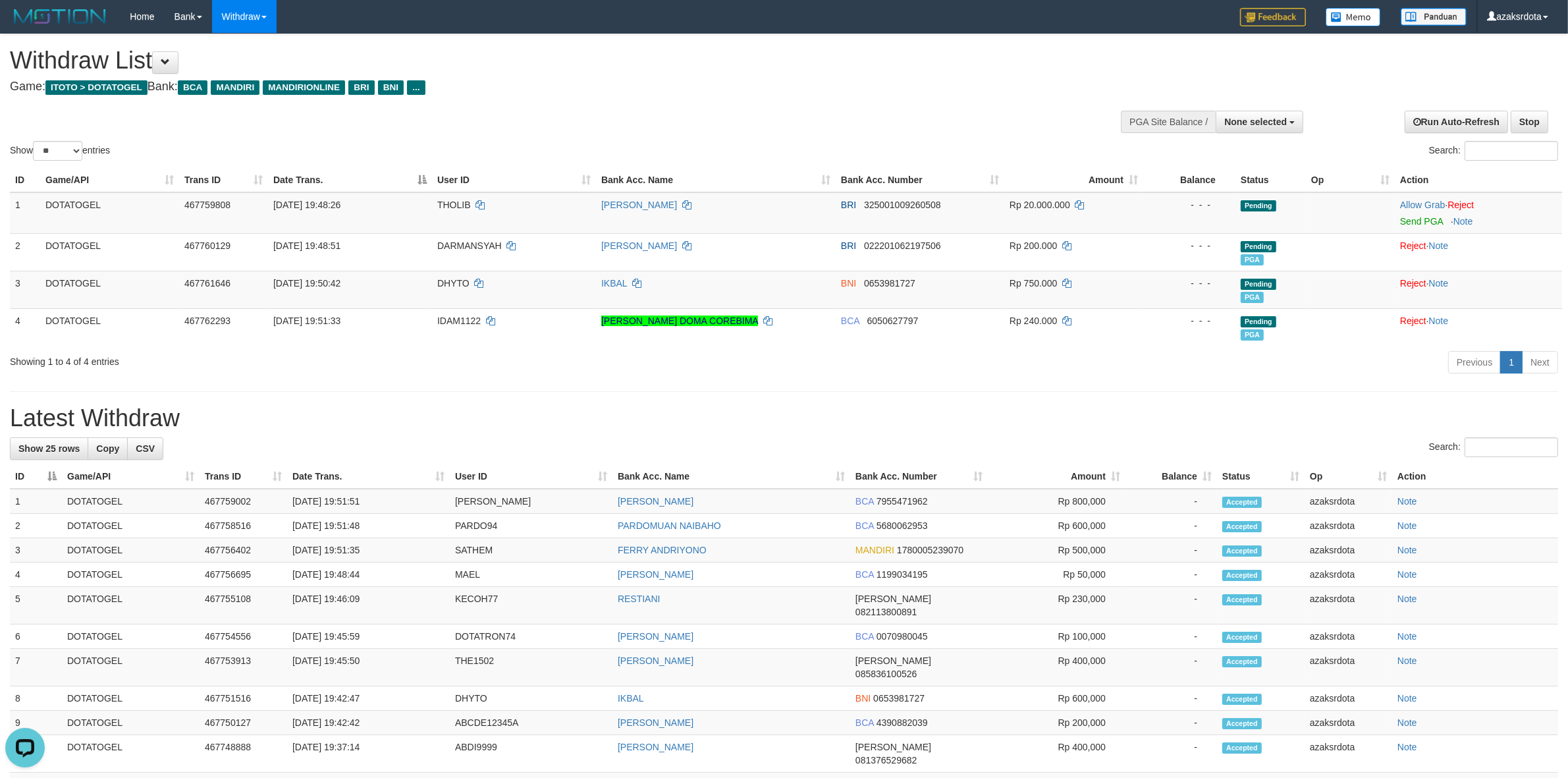
click at [967, 421] on h1 "Latest Withdraw" at bounding box center [784, 417] width 1548 height 26
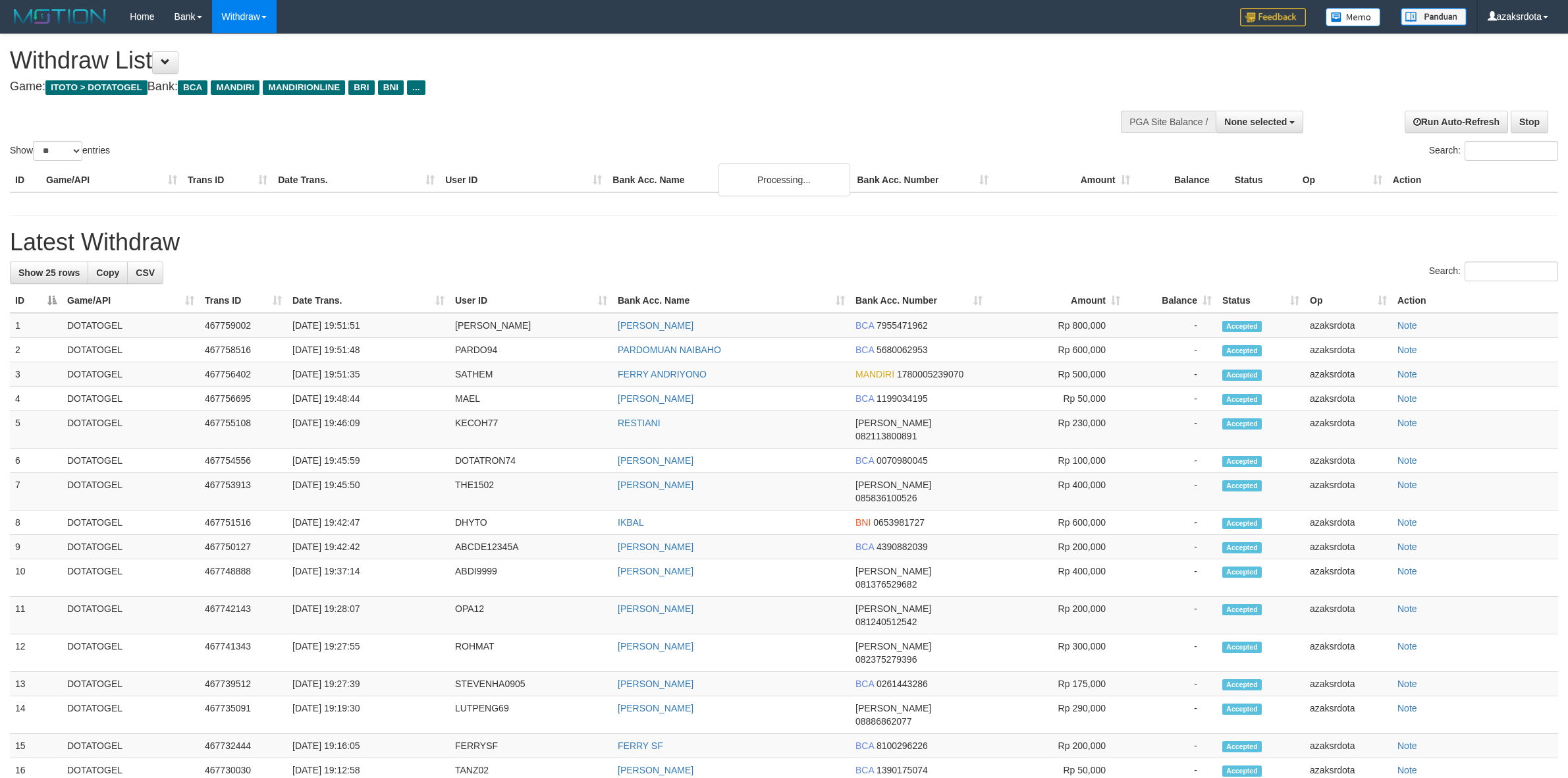
select select
select select "**"
select select
select select "**"
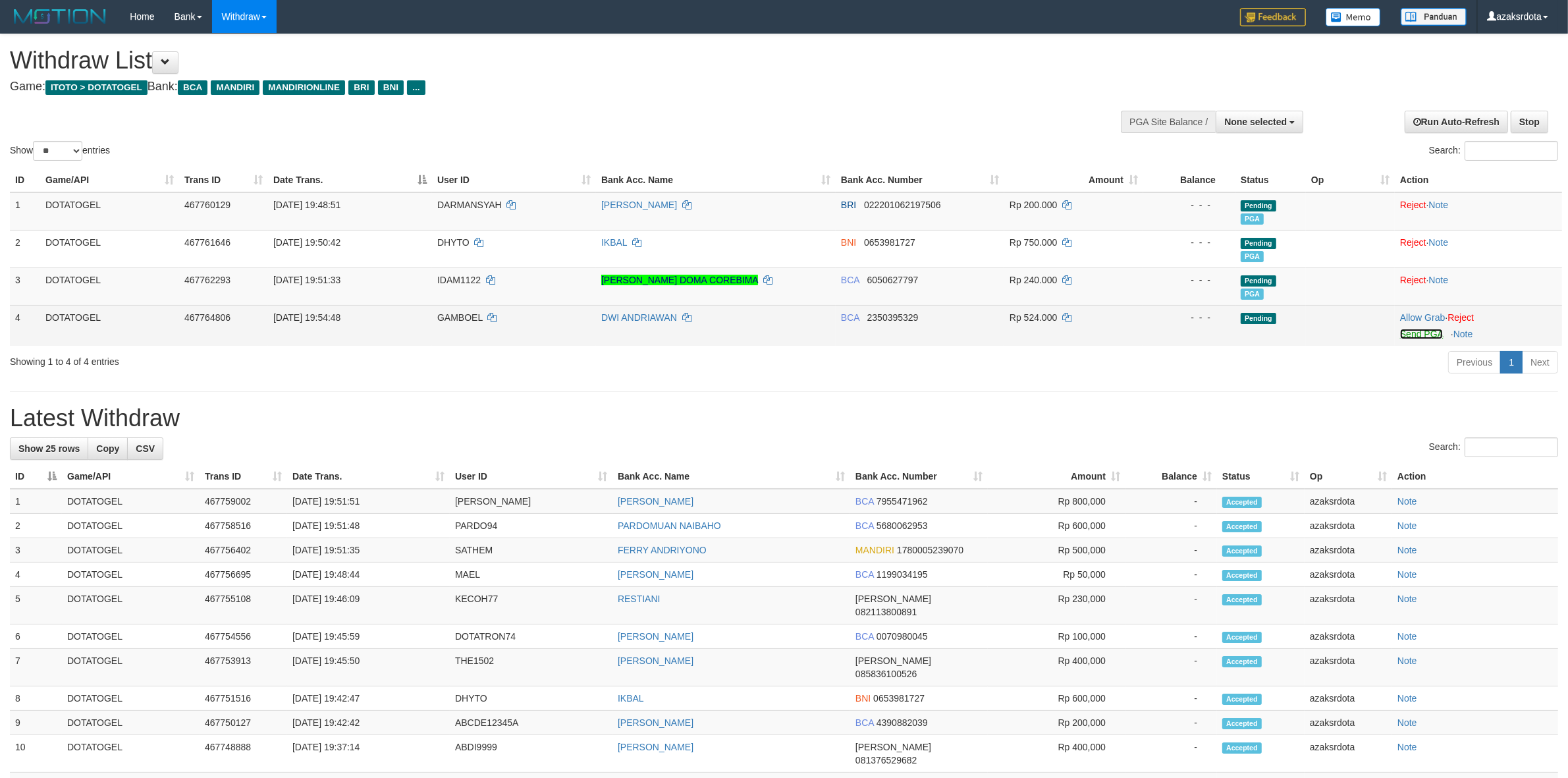
click at [1405, 333] on link "Send PGA" at bounding box center [1421, 334] width 43 height 10
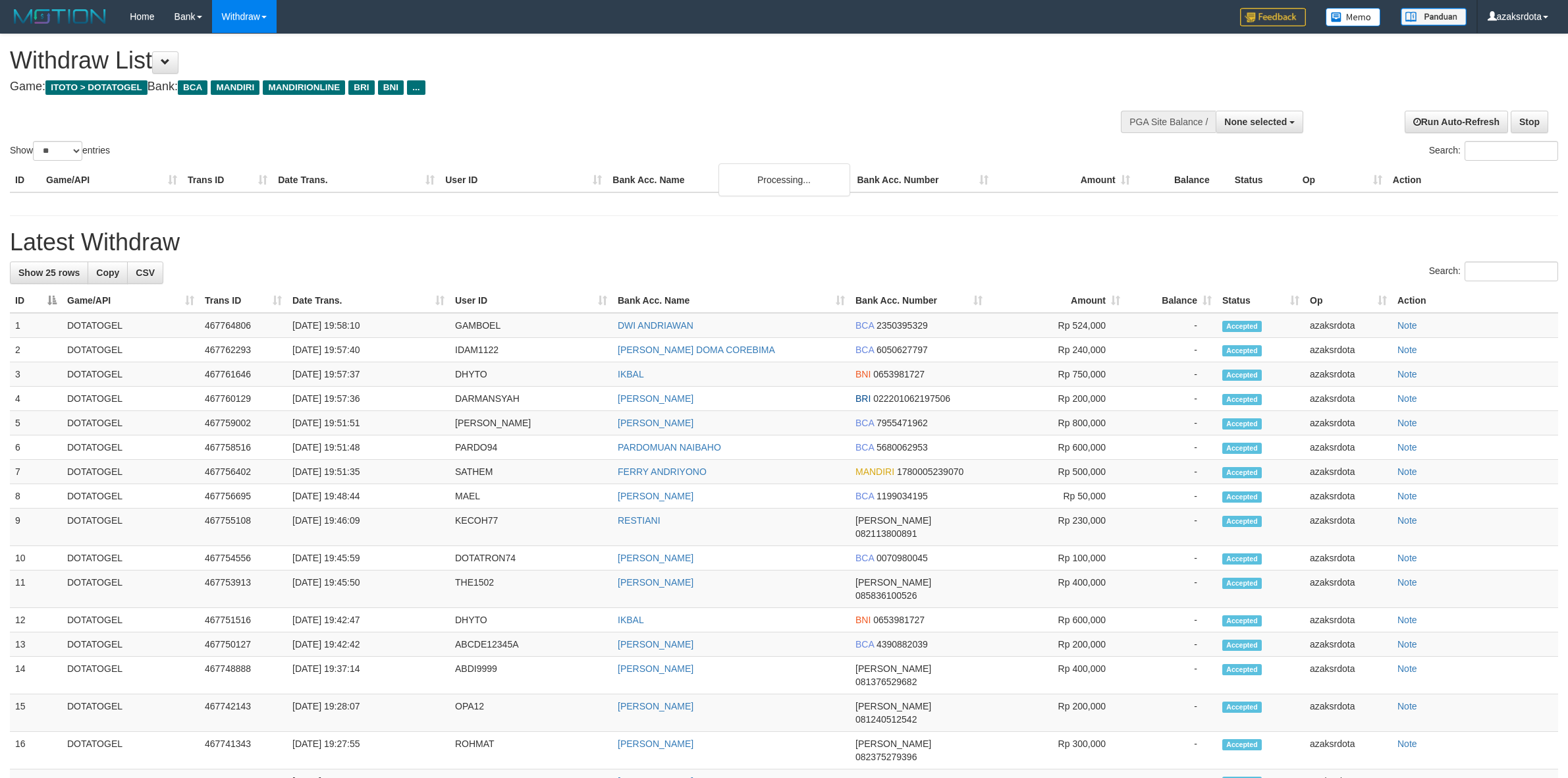
select select
select select "**"
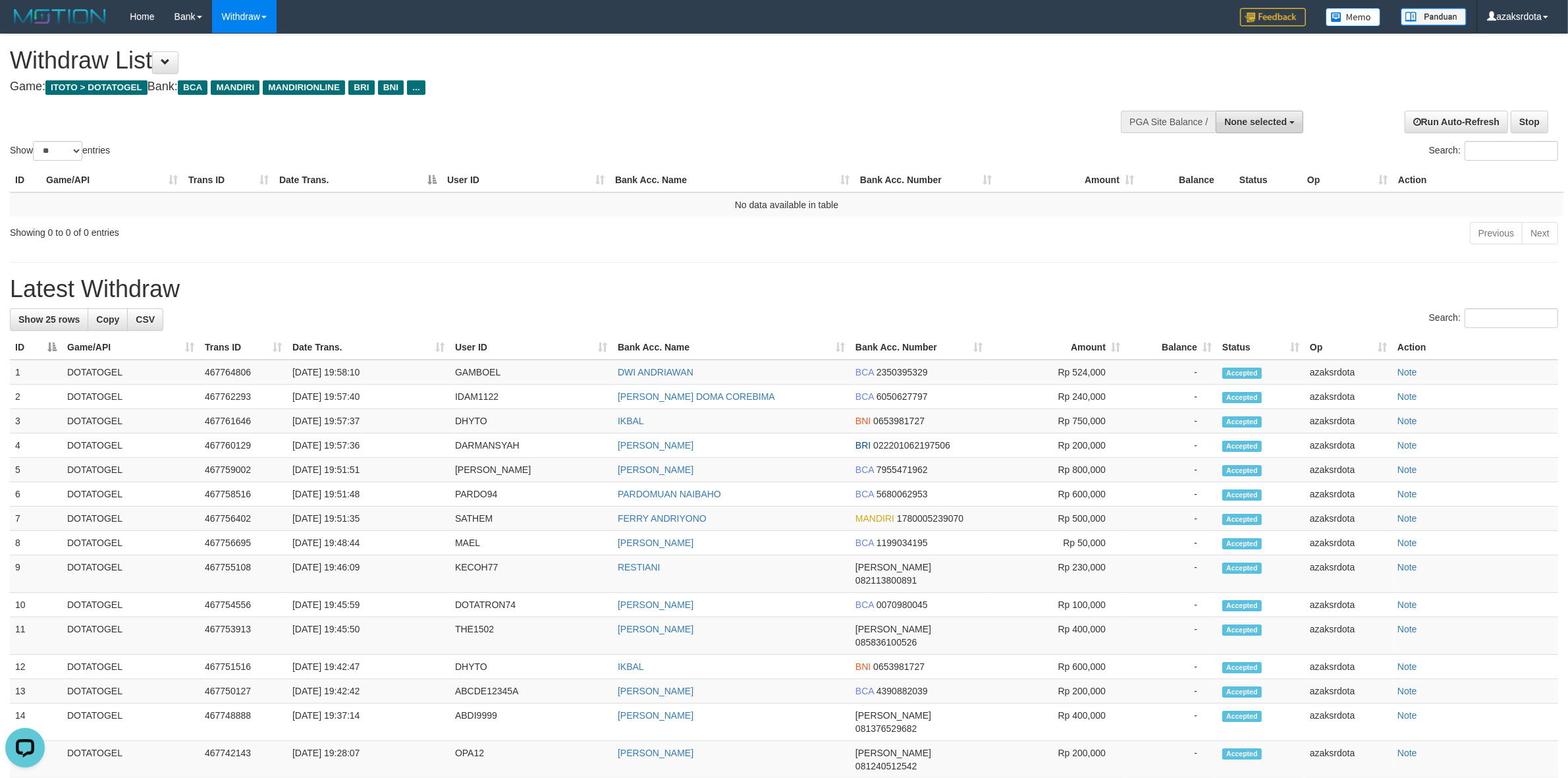
click at [1232, 118] on span "None selected" at bounding box center [1255, 122] width 62 height 10
click at [1214, 188] on label "[ITOTO] DOTATOGEL" at bounding box center [1237, 189] width 130 height 17
select select "***"
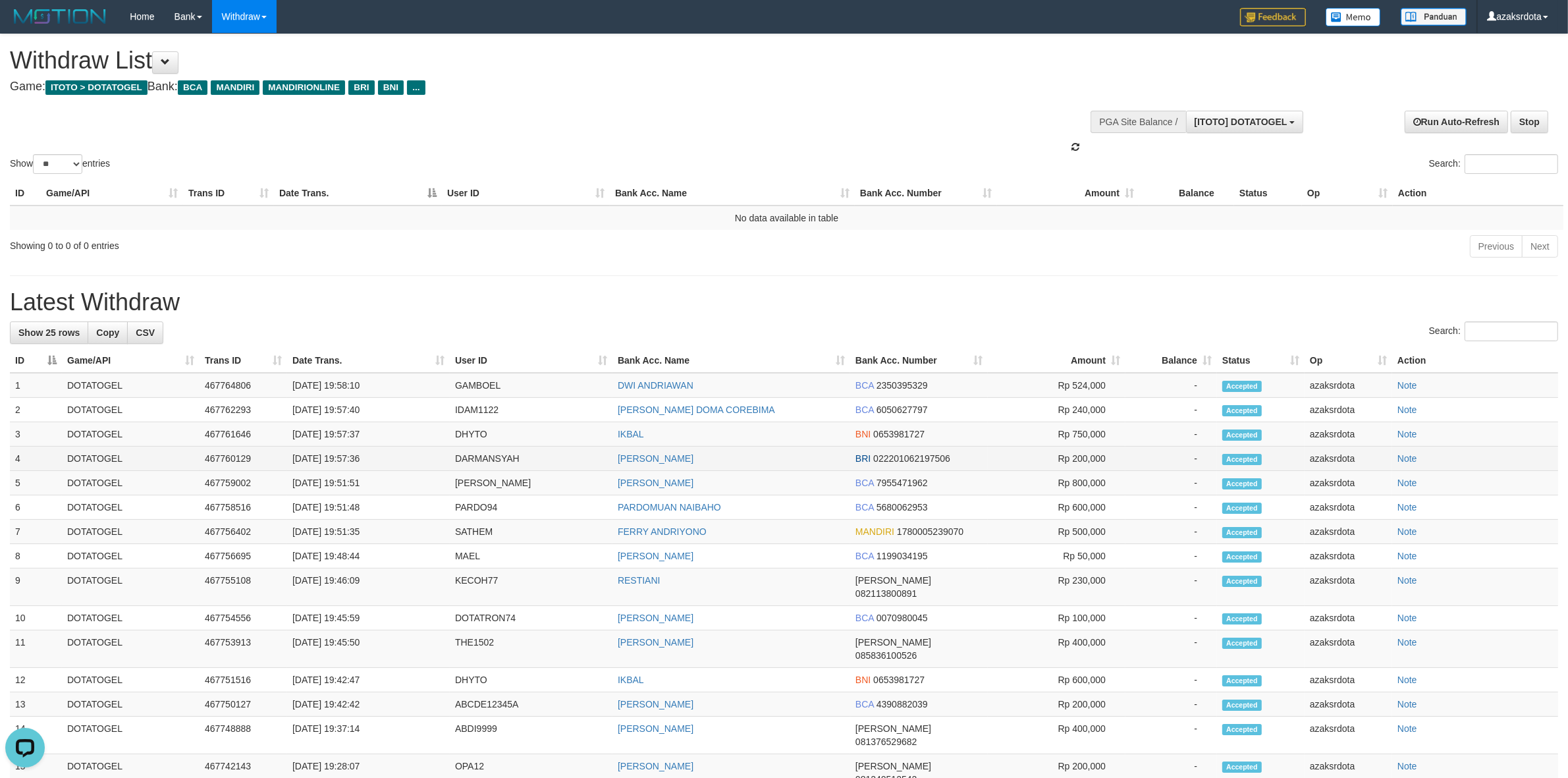
click at [344, 462] on td "[DATE] 19:57:36" at bounding box center [368, 458] width 162 height 24
drag, startPoint x: 344, startPoint y: 462, endPoint x: 397, endPoint y: 451, distance: 54.1
click at [397, 451] on td "[DATE] 19:57:36" at bounding box center [368, 458] width 162 height 24
copy td "19:57:36"
click at [345, 438] on td "[DATE] 19:57:37" at bounding box center [368, 434] width 162 height 24
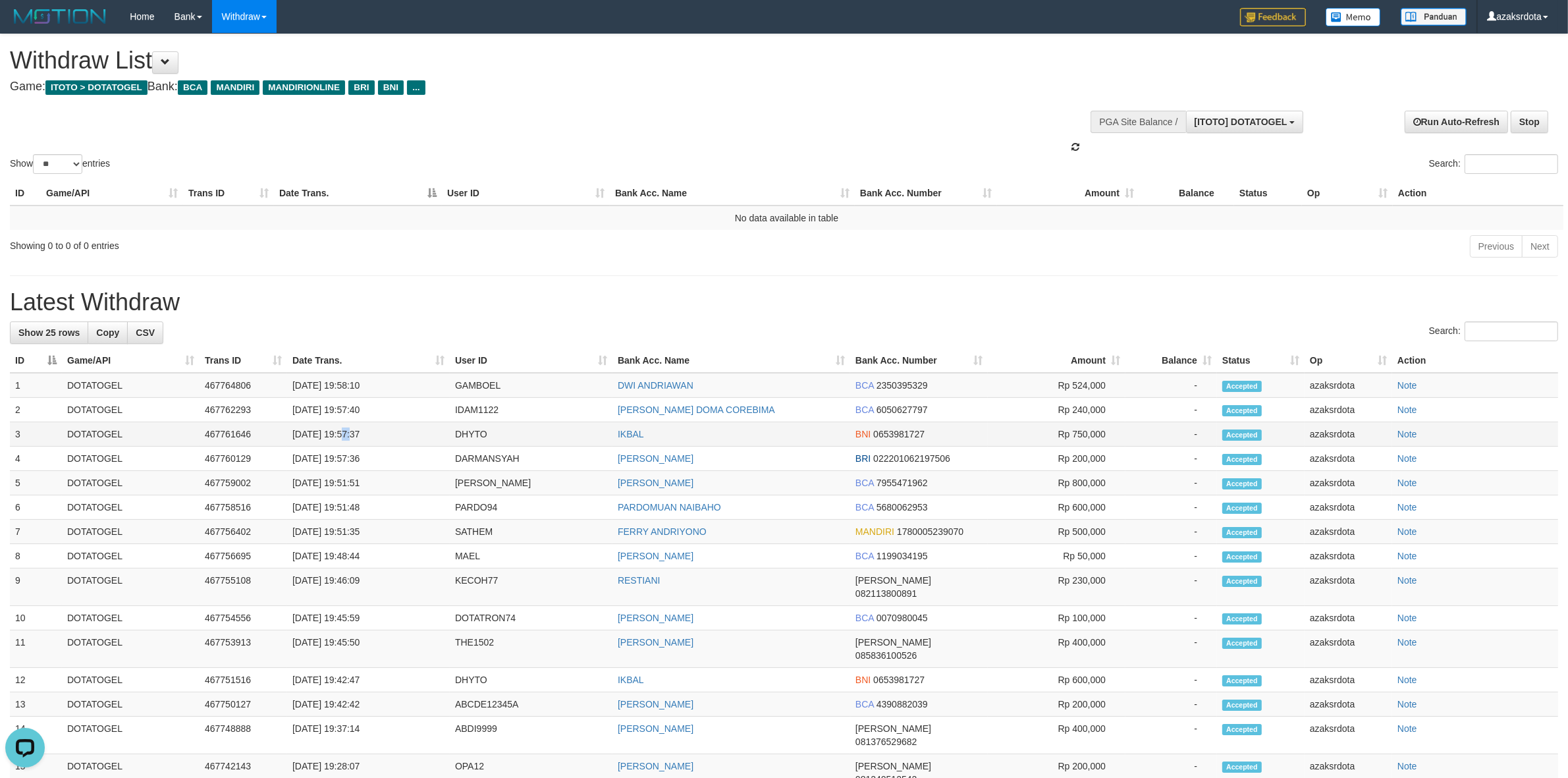
drag, startPoint x: 345, startPoint y: 438, endPoint x: 357, endPoint y: 438, distance: 12.0
click at [345, 438] on td "[DATE] 19:57:37" at bounding box center [368, 434] width 162 height 24
click at [357, 438] on td "[DATE] 19:57:37" at bounding box center [368, 434] width 162 height 24
copy td "19:57"
drag, startPoint x: 364, startPoint y: 436, endPoint x: 383, endPoint y: 432, distance: 19.4
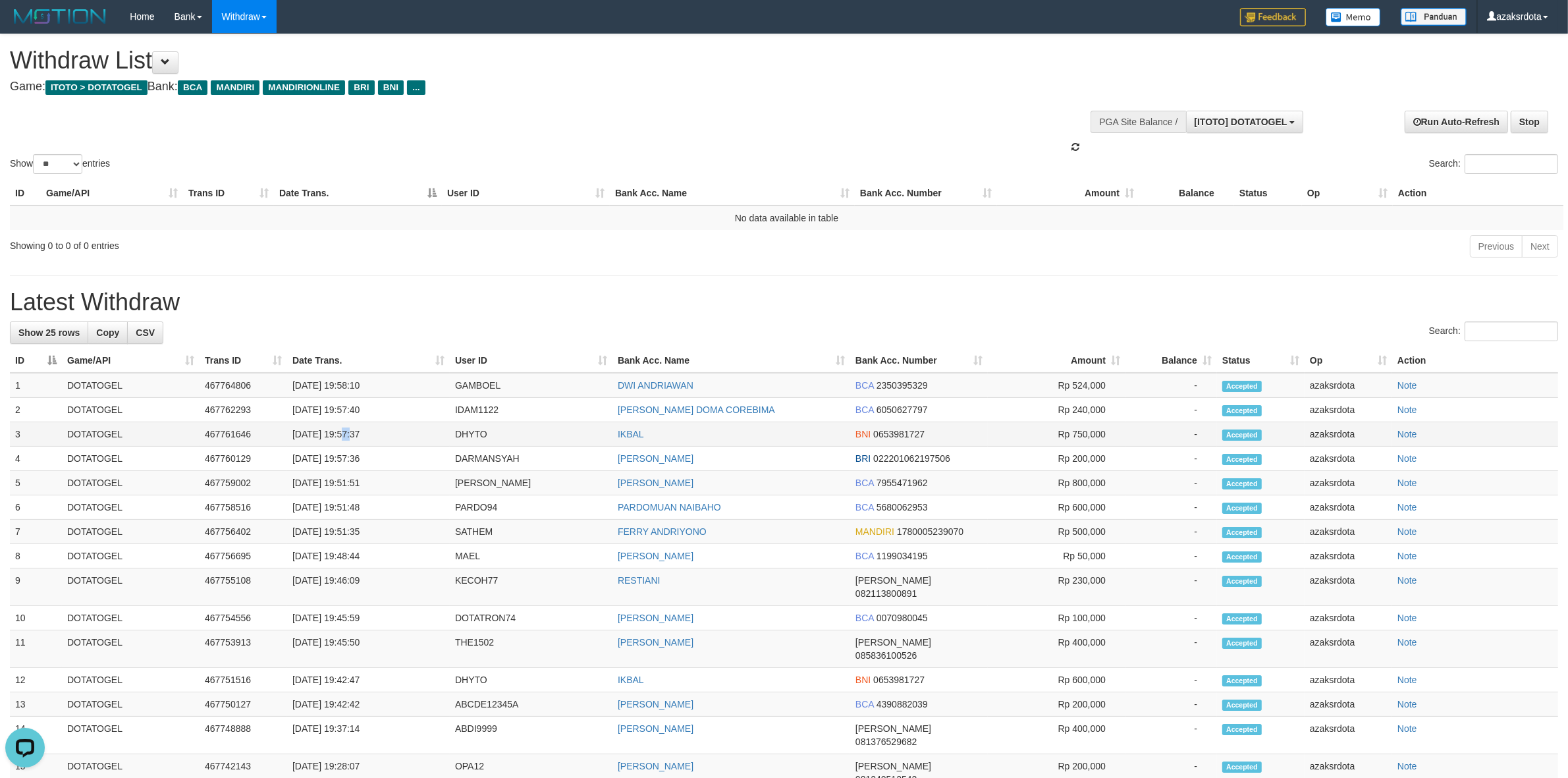
click at [383, 432] on td "[DATE] 19:57:37" at bounding box center [368, 434] width 162 height 24
copy td "19:57:37"
click at [344, 435] on td "[DATE] 19:57:37" at bounding box center [368, 434] width 162 height 24
drag, startPoint x: 344, startPoint y: 435, endPoint x: 373, endPoint y: 433, distance: 29.1
click at [373, 433] on td "[DATE] 19:57:37" at bounding box center [368, 434] width 162 height 24
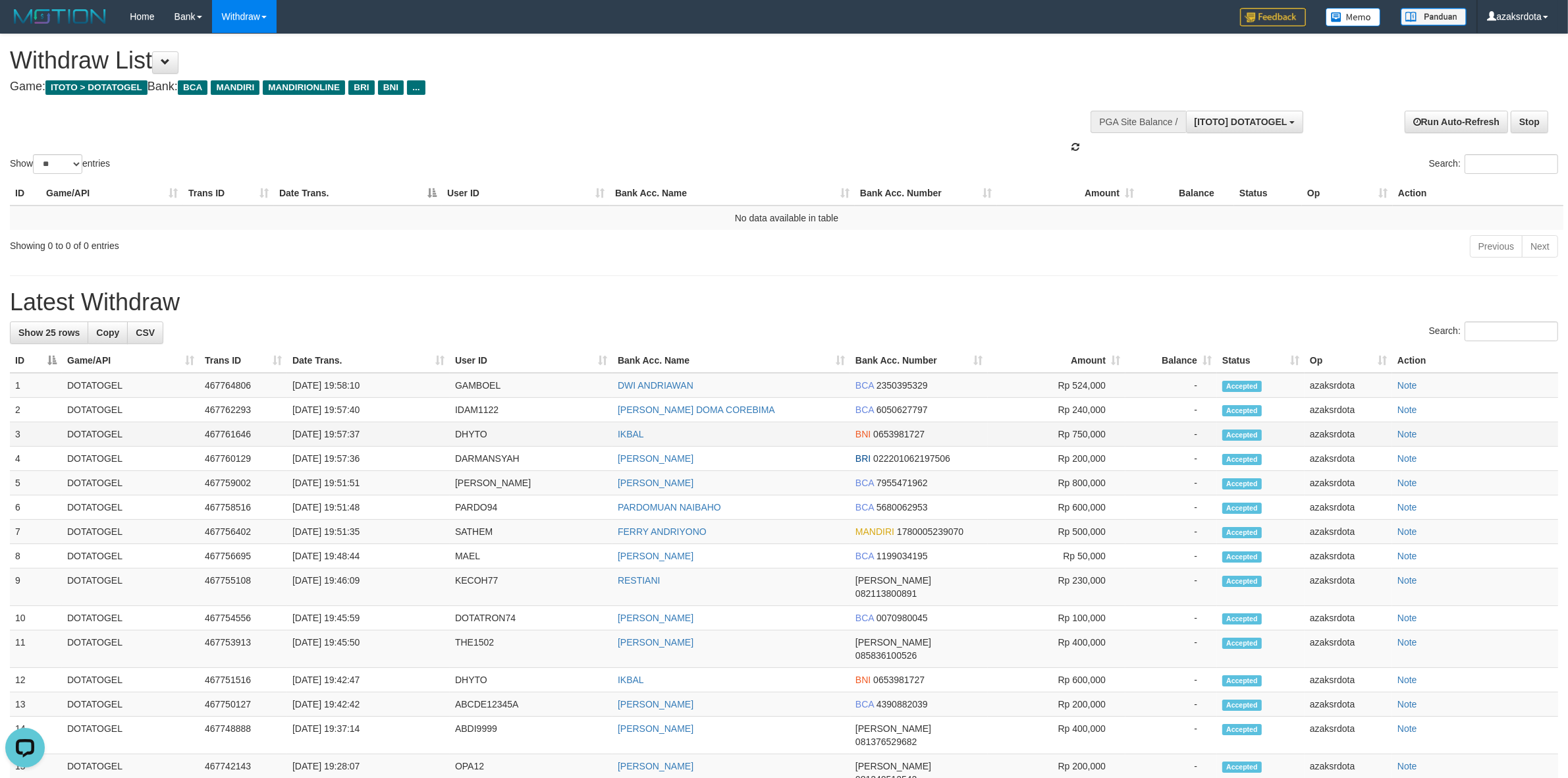
copy td "19:57:37"
click at [347, 409] on td "31/08/2025 19:57:40" at bounding box center [368, 410] width 162 height 24
click at [369, 406] on td "31/08/2025 19:57:40" at bounding box center [368, 410] width 162 height 24
copy td "19:57:40"
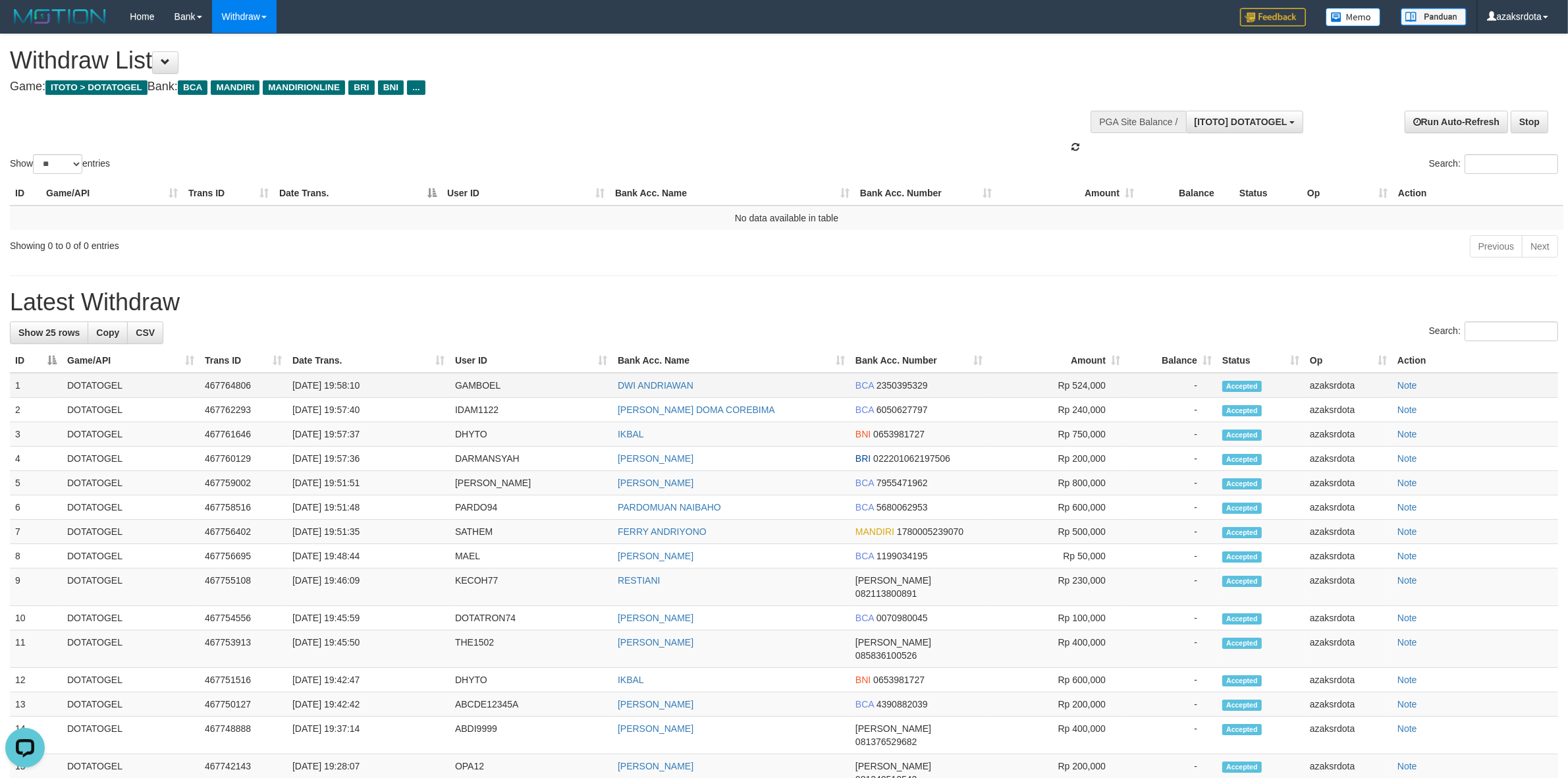
click at [345, 390] on td "31/08/2025 19:58:10" at bounding box center [368, 386] width 162 height 25
drag, startPoint x: 345, startPoint y: 390, endPoint x: 366, endPoint y: 387, distance: 21.2
click at [353, 389] on td "31/08/2025 19:58:10" at bounding box center [368, 386] width 162 height 25
drag, startPoint x: 366, startPoint y: 387, endPoint x: 375, endPoint y: 384, distance: 9.5
click at [374, 384] on td "31/08/2025 19:58:10" at bounding box center [368, 386] width 162 height 25
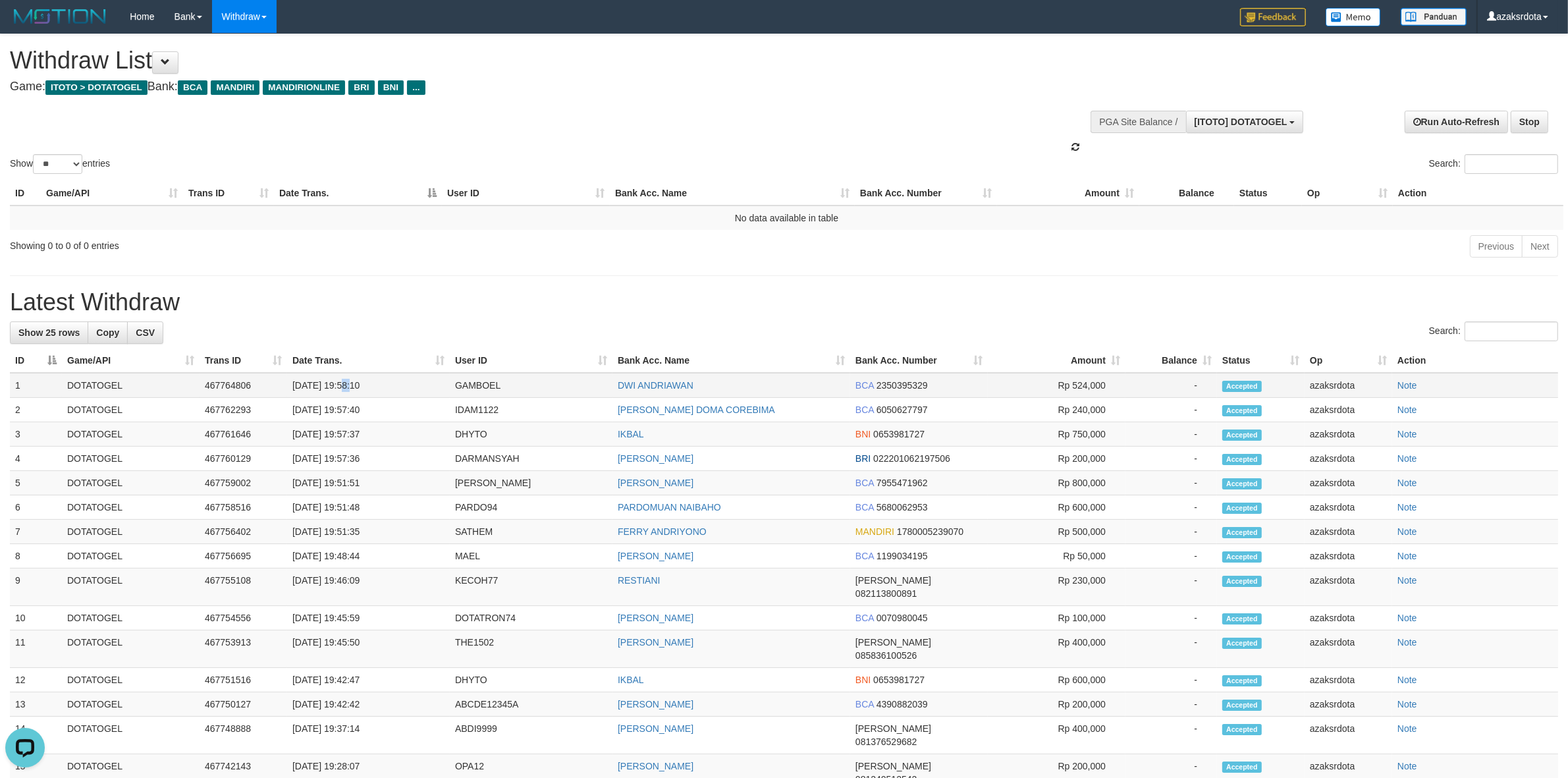
copy td "19:58:10"
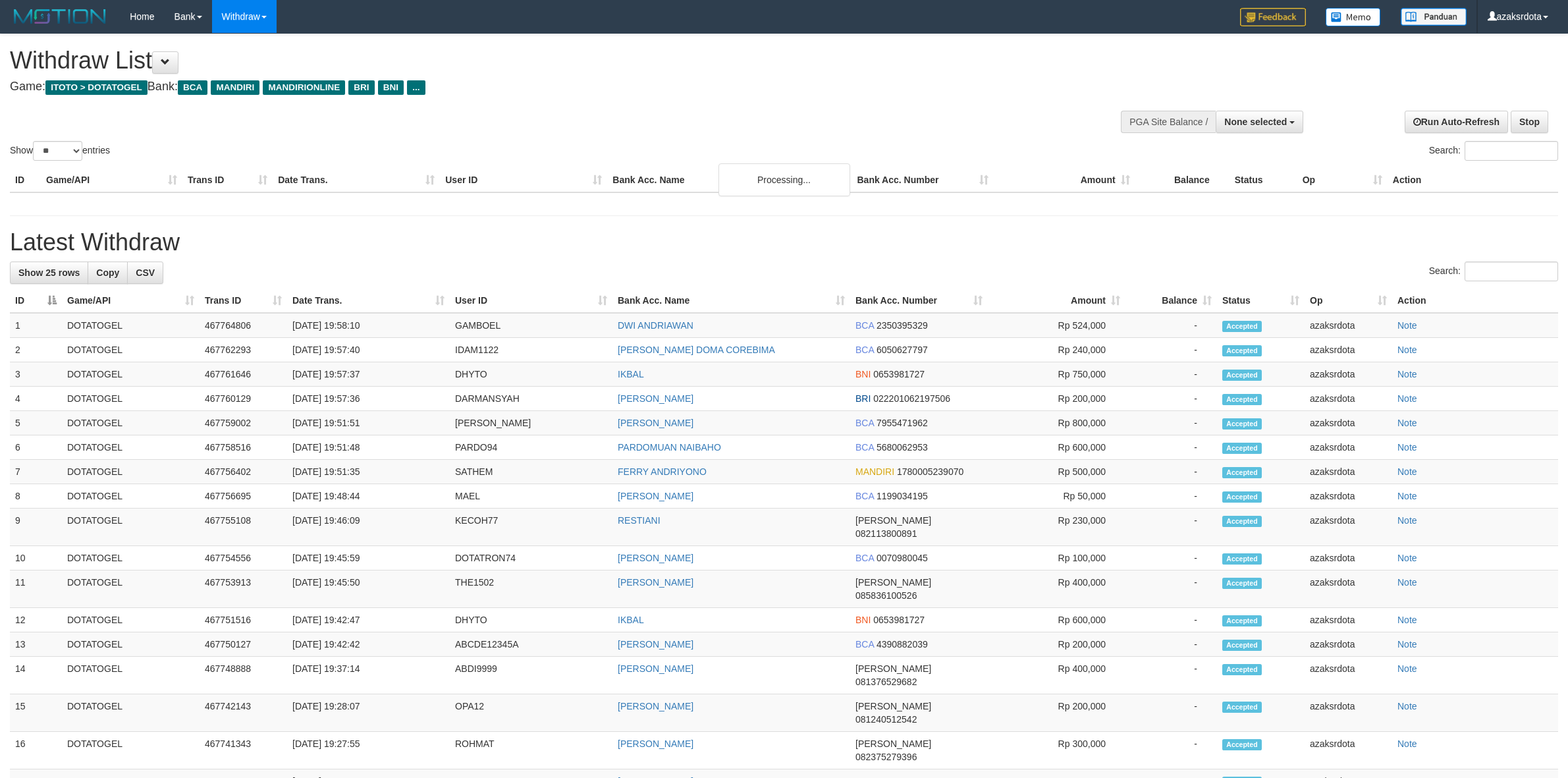
select select
select select "**"
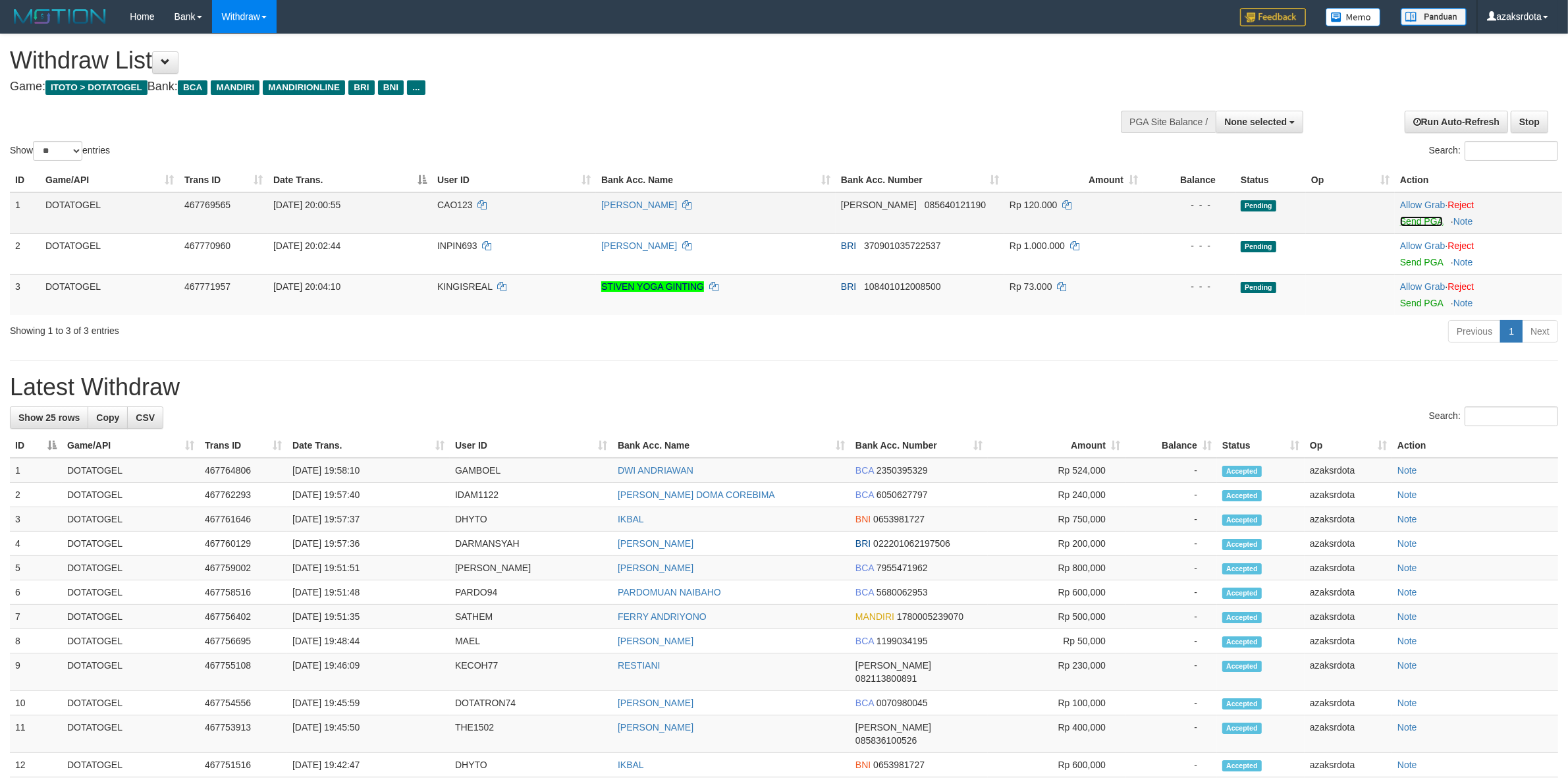
drag, startPoint x: 1407, startPoint y: 219, endPoint x: 853, endPoint y: 228, distance: 554.1
click at [1407, 219] on link "Send PGA" at bounding box center [1421, 221] width 43 height 10
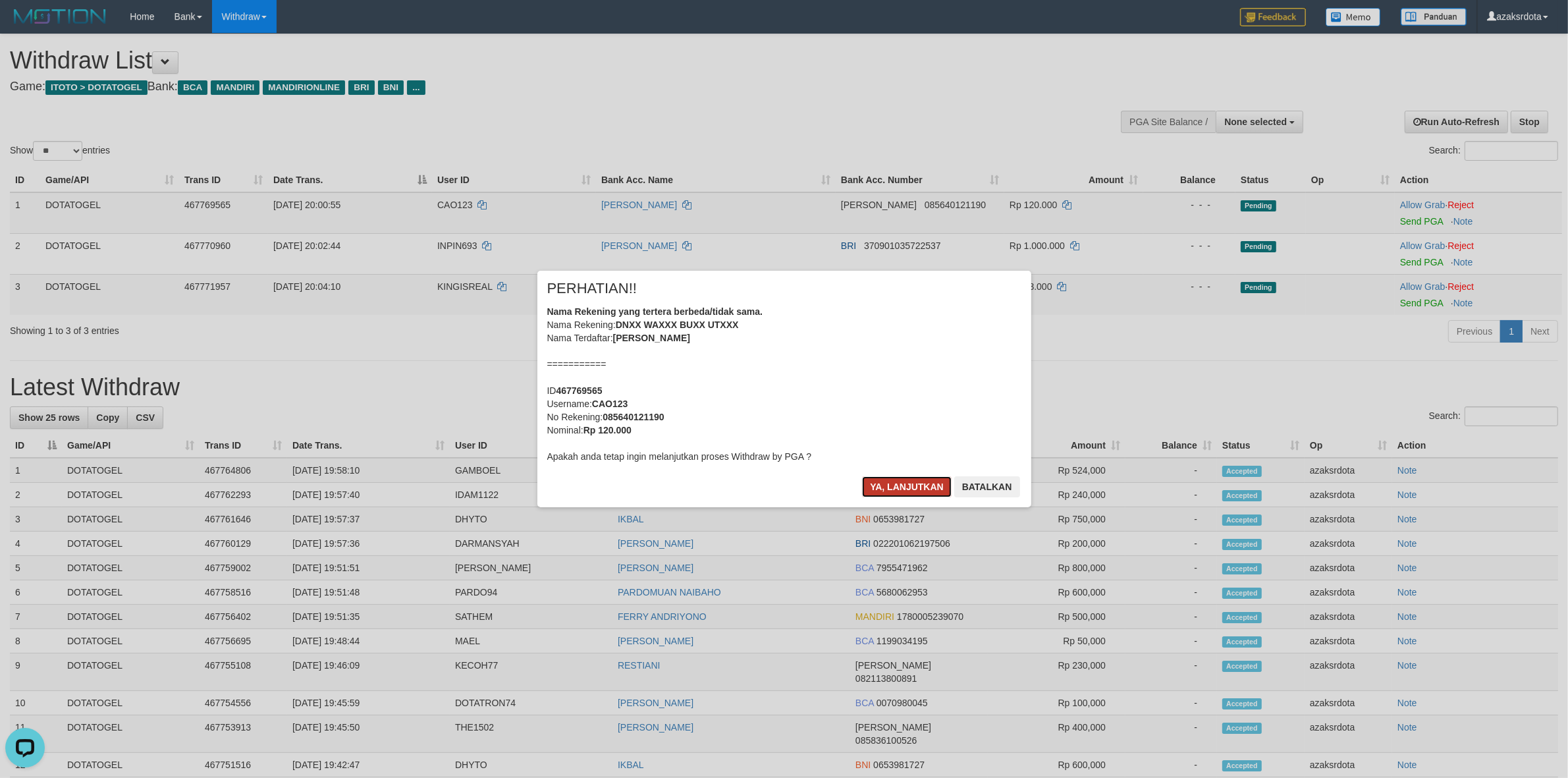
click at [899, 485] on button "Ya, lanjutkan" at bounding box center [907, 487] width 90 height 21
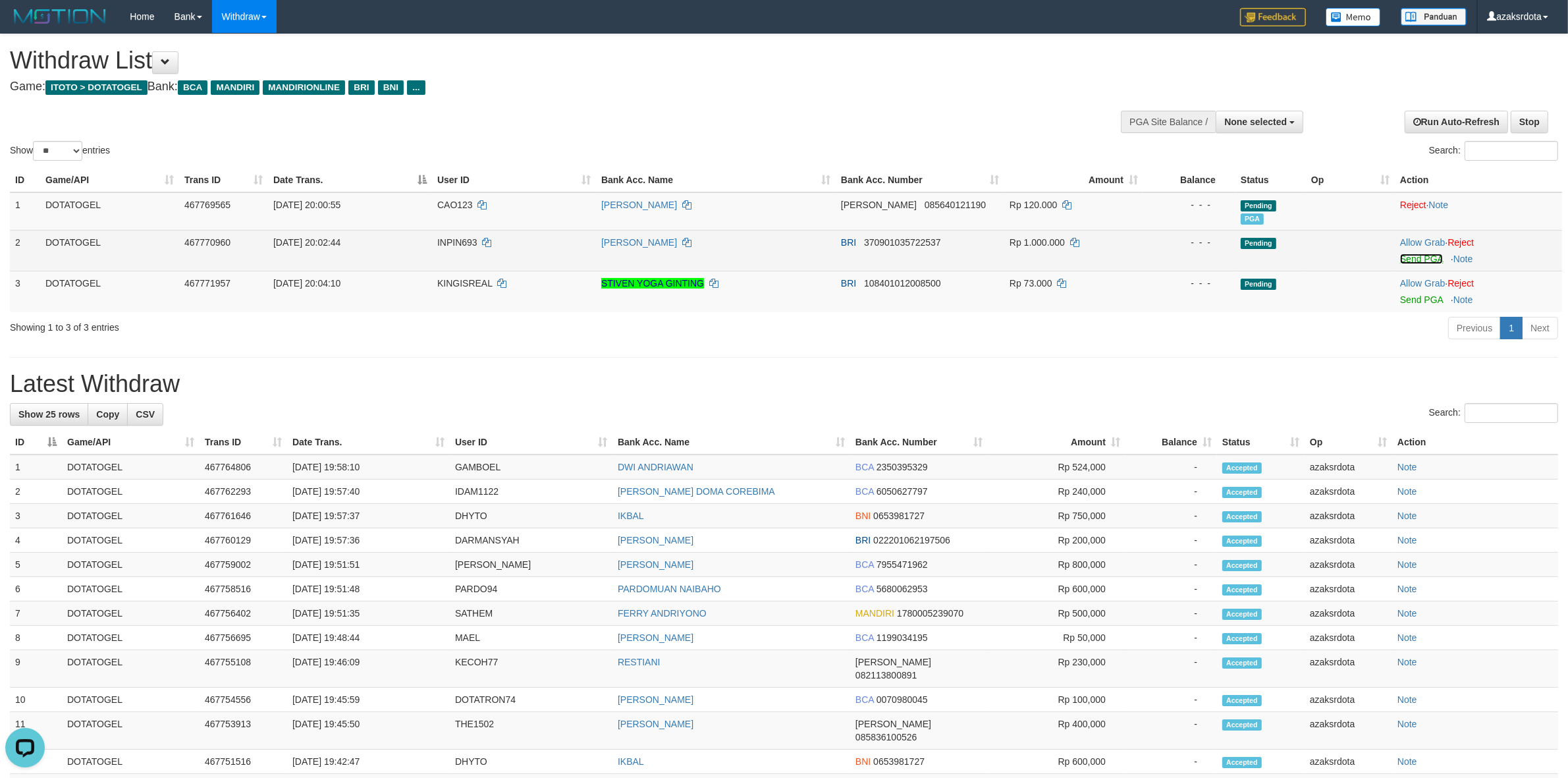
click at [1417, 257] on link "Send PGA" at bounding box center [1421, 258] width 43 height 10
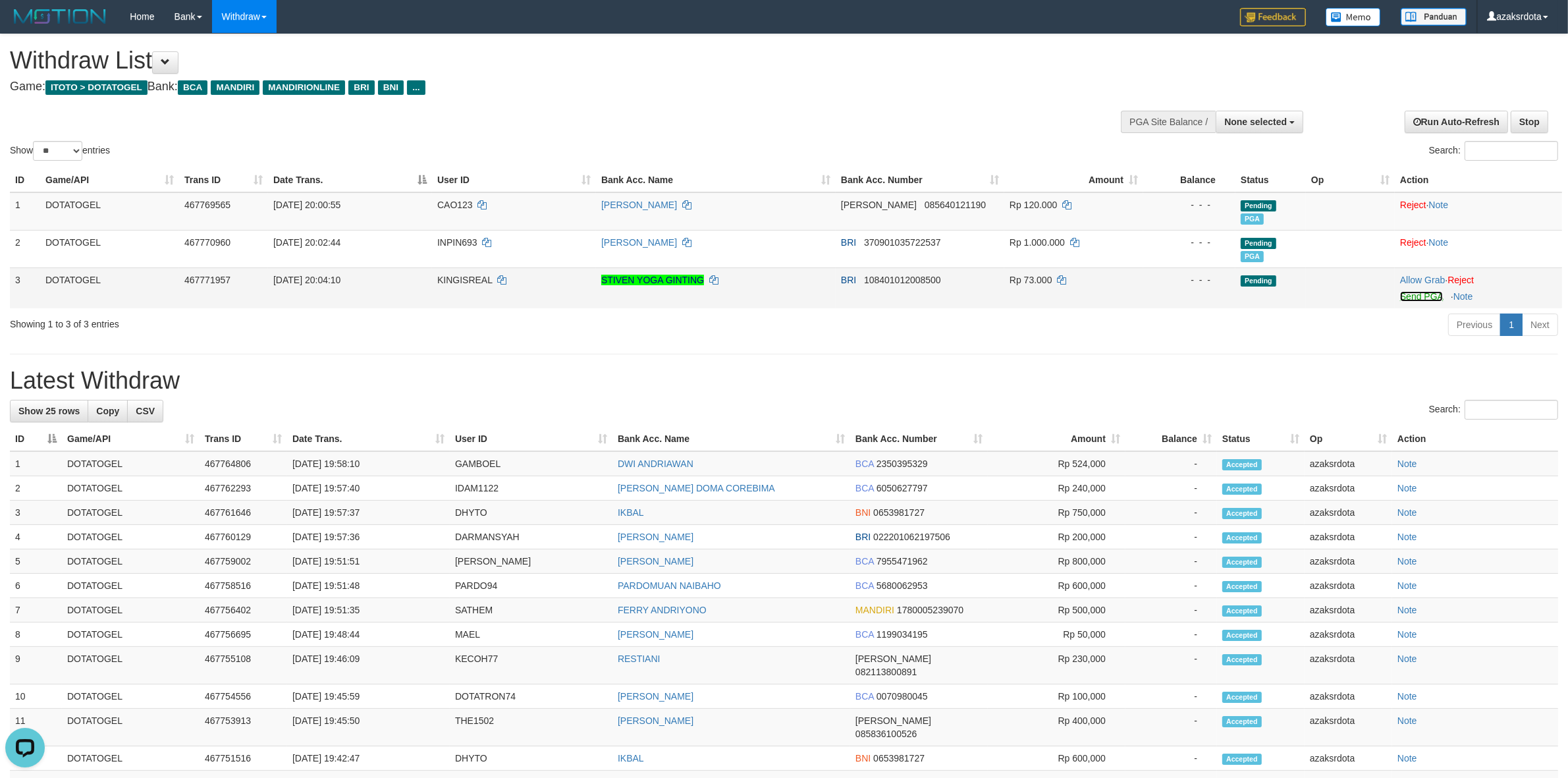
click at [1410, 297] on link "Send PGA" at bounding box center [1421, 296] width 43 height 10
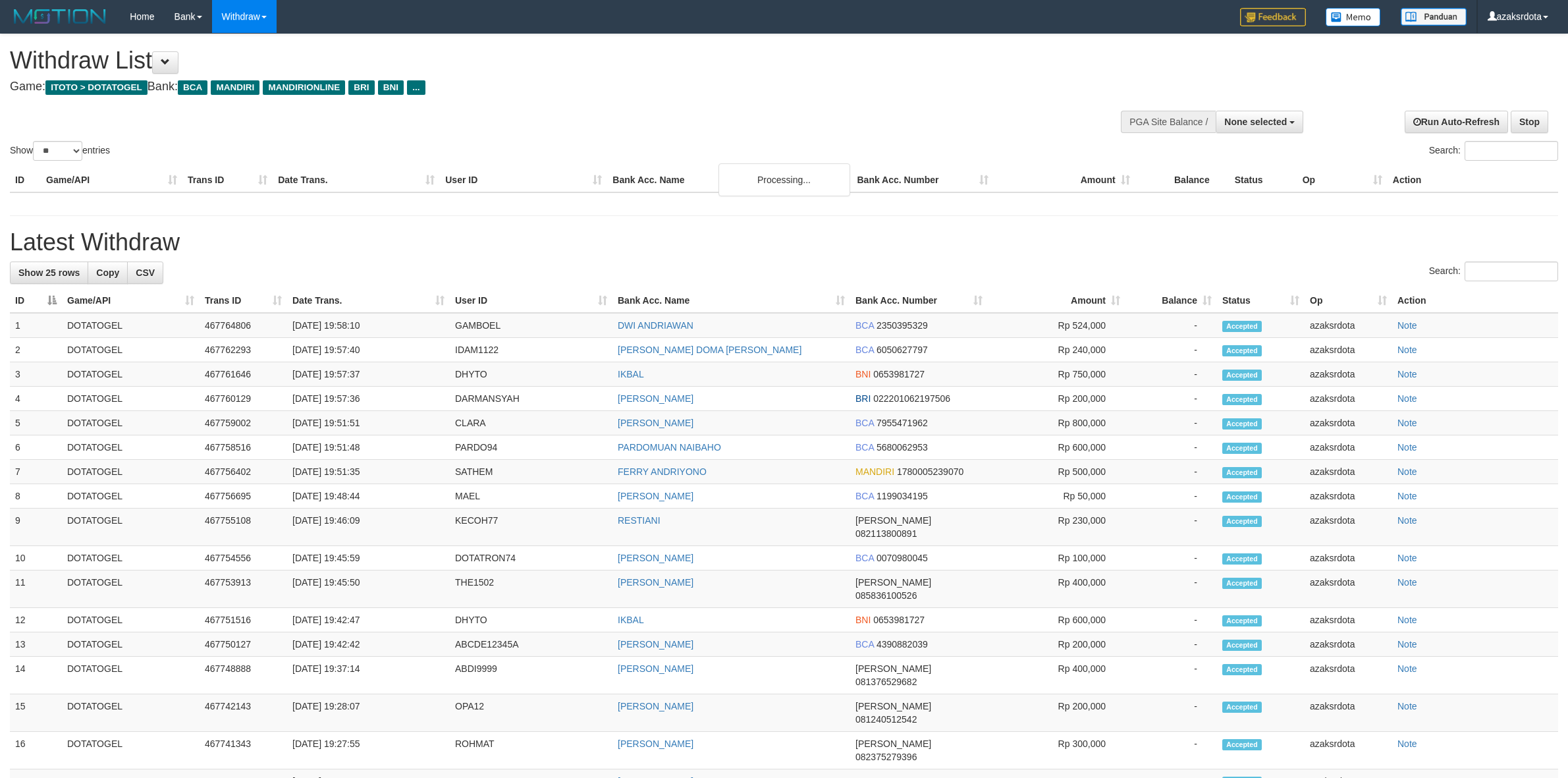
select select
select select "**"
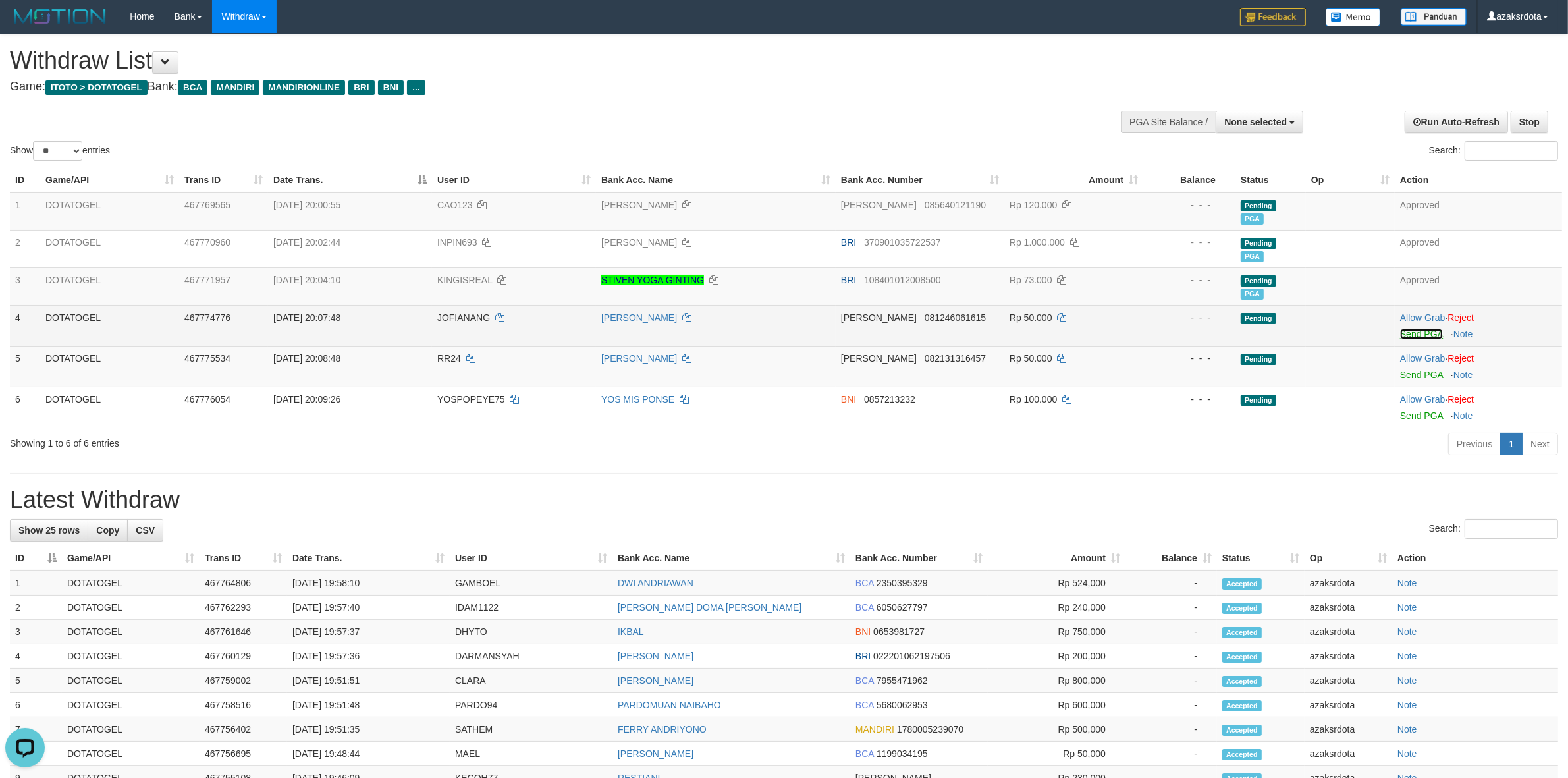
click at [1404, 329] on link "Send PGA" at bounding box center [1421, 334] width 43 height 10
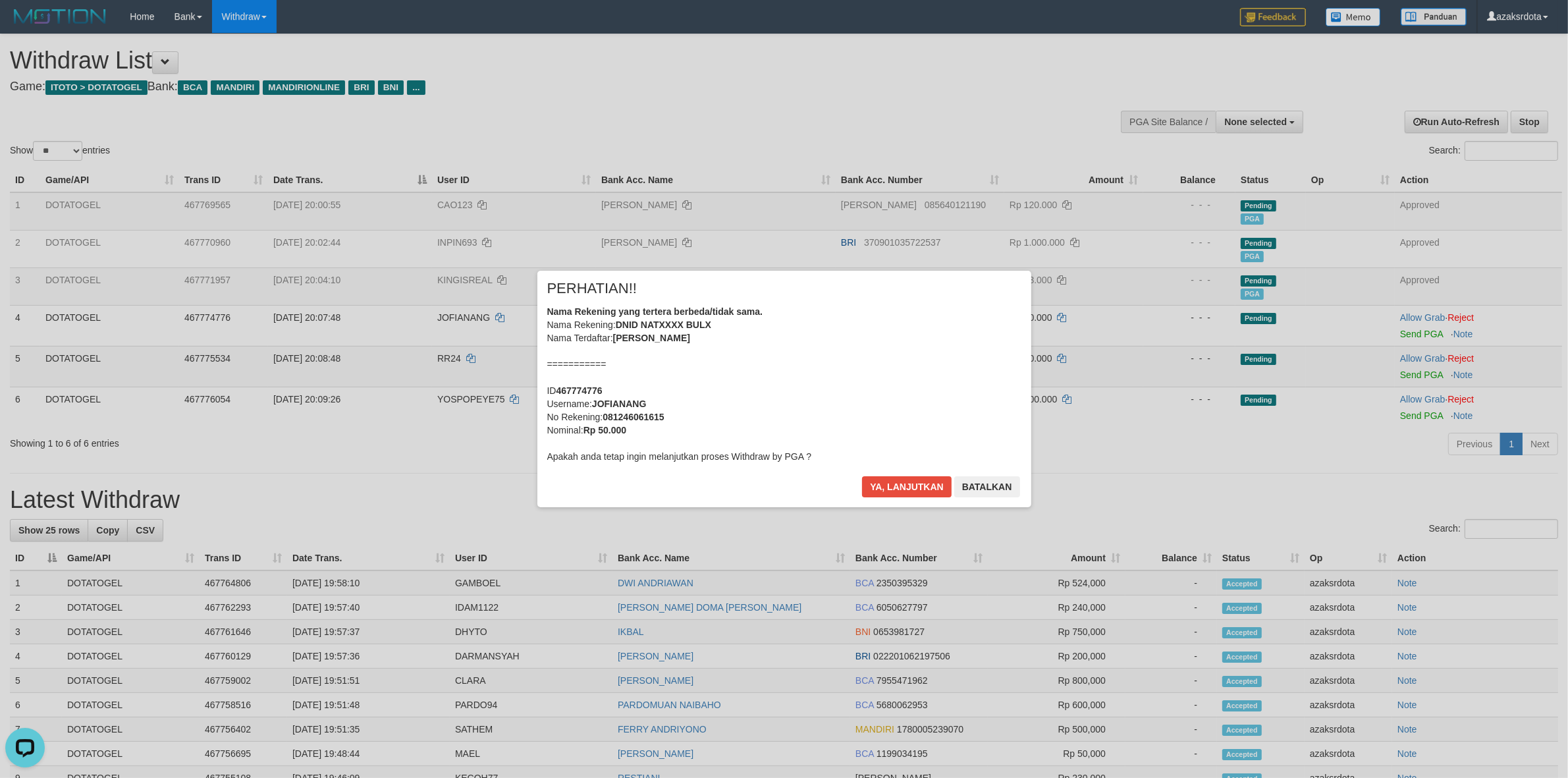
click at [860, 474] on div "× PERHATIAN!! Nama Rekening yang tertera berbeda/tidak sama. Nama Rekening: DNI…" at bounding box center [784, 388] width 494 height 236
click at [875, 477] on div "× PERHATIAN!! Nama Rekening yang tertera berbeda/tidak sama. Nama Rekening: DNI…" at bounding box center [784, 388] width 494 height 236
drag, startPoint x: 877, startPoint y: 479, endPoint x: 893, endPoint y: 483, distance: 16.5
click at [877, 480] on button "Ya, lanjutkan" at bounding box center [907, 487] width 90 height 21
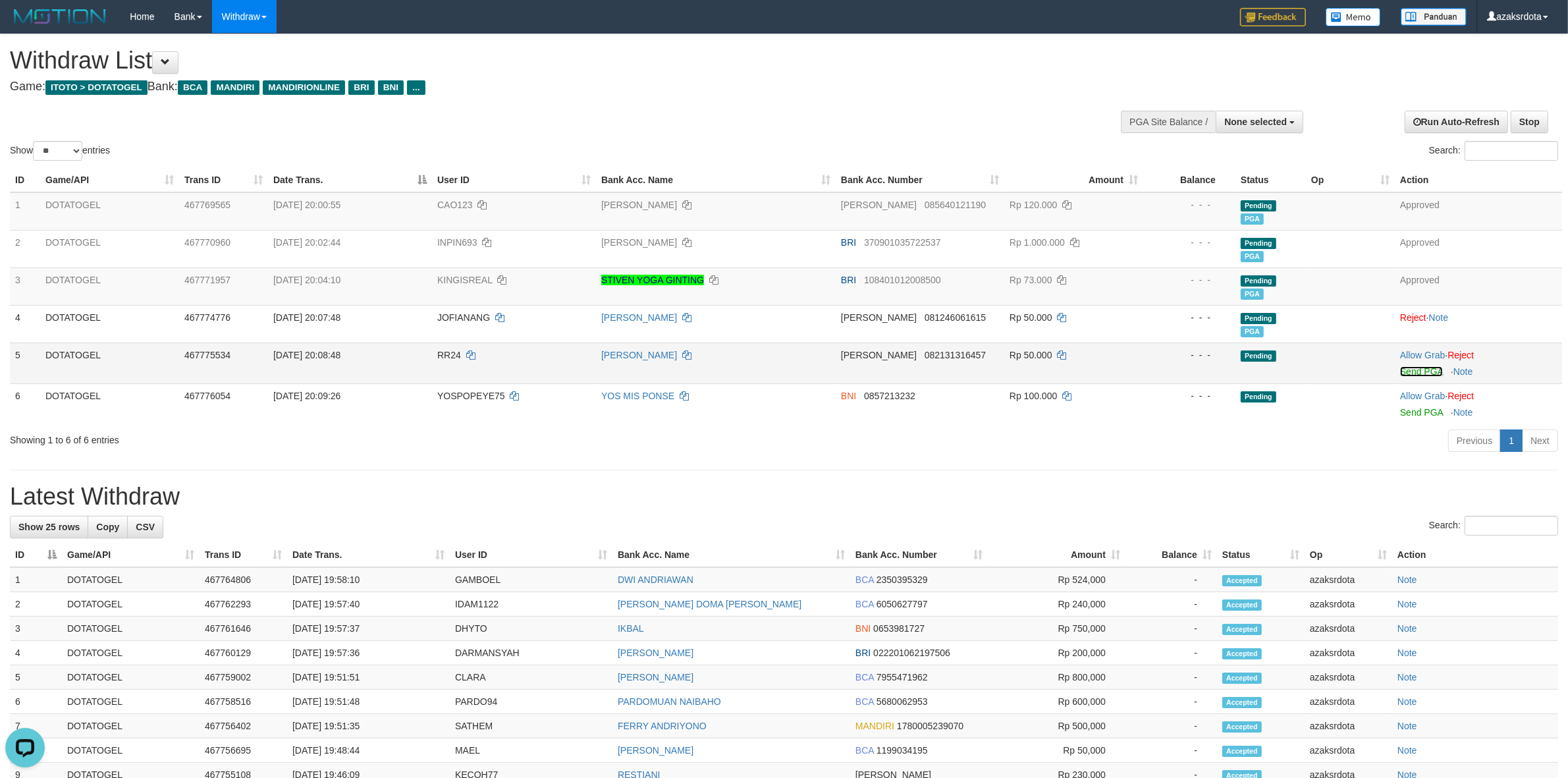
click at [1424, 376] on link "Send PGA" at bounding box center [1421, 371] width 43 height 10
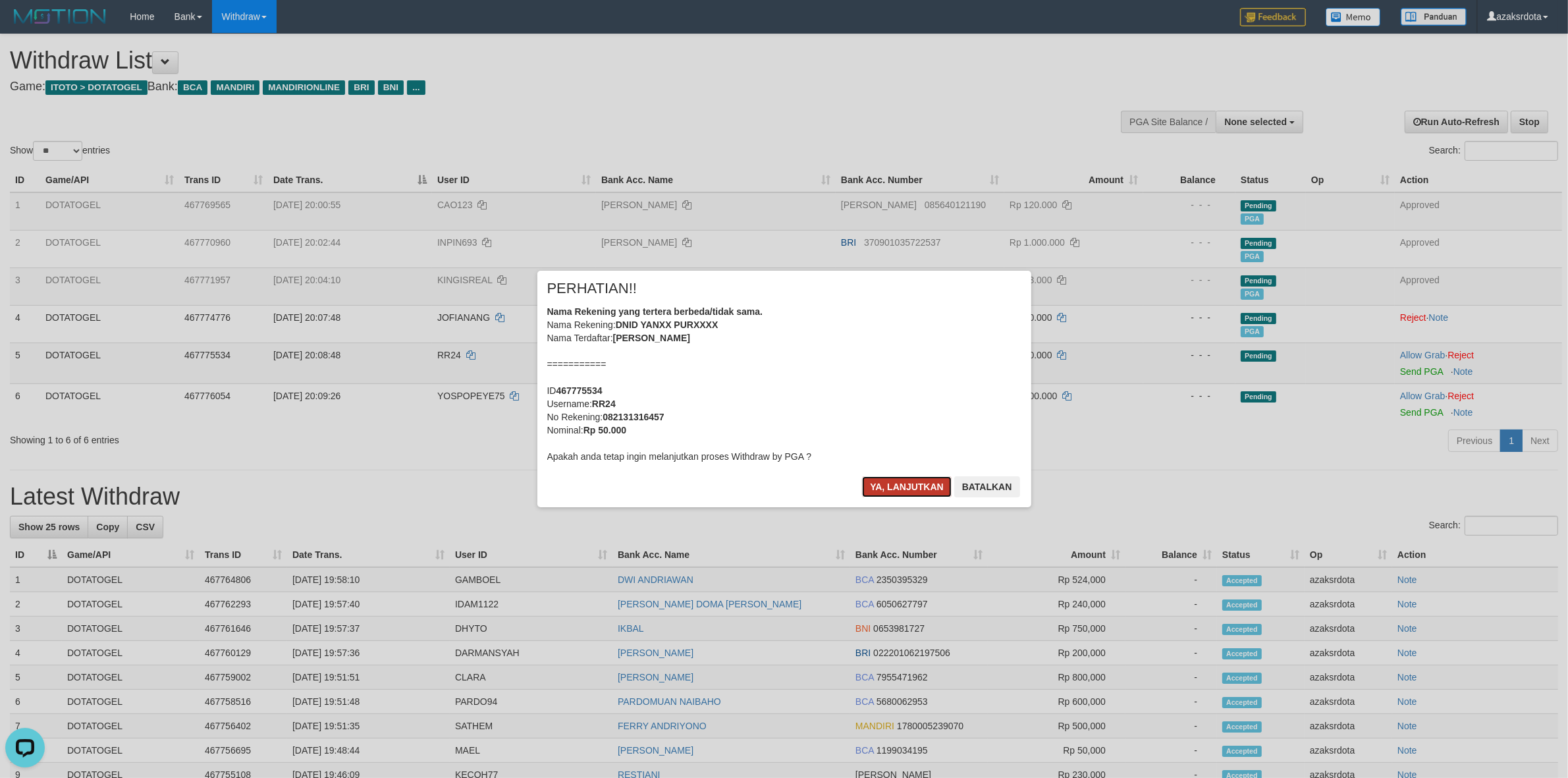
click at [880, 480] on button "Ya, lanjutkan" at bounding box center [907, 487] width 90 height 21
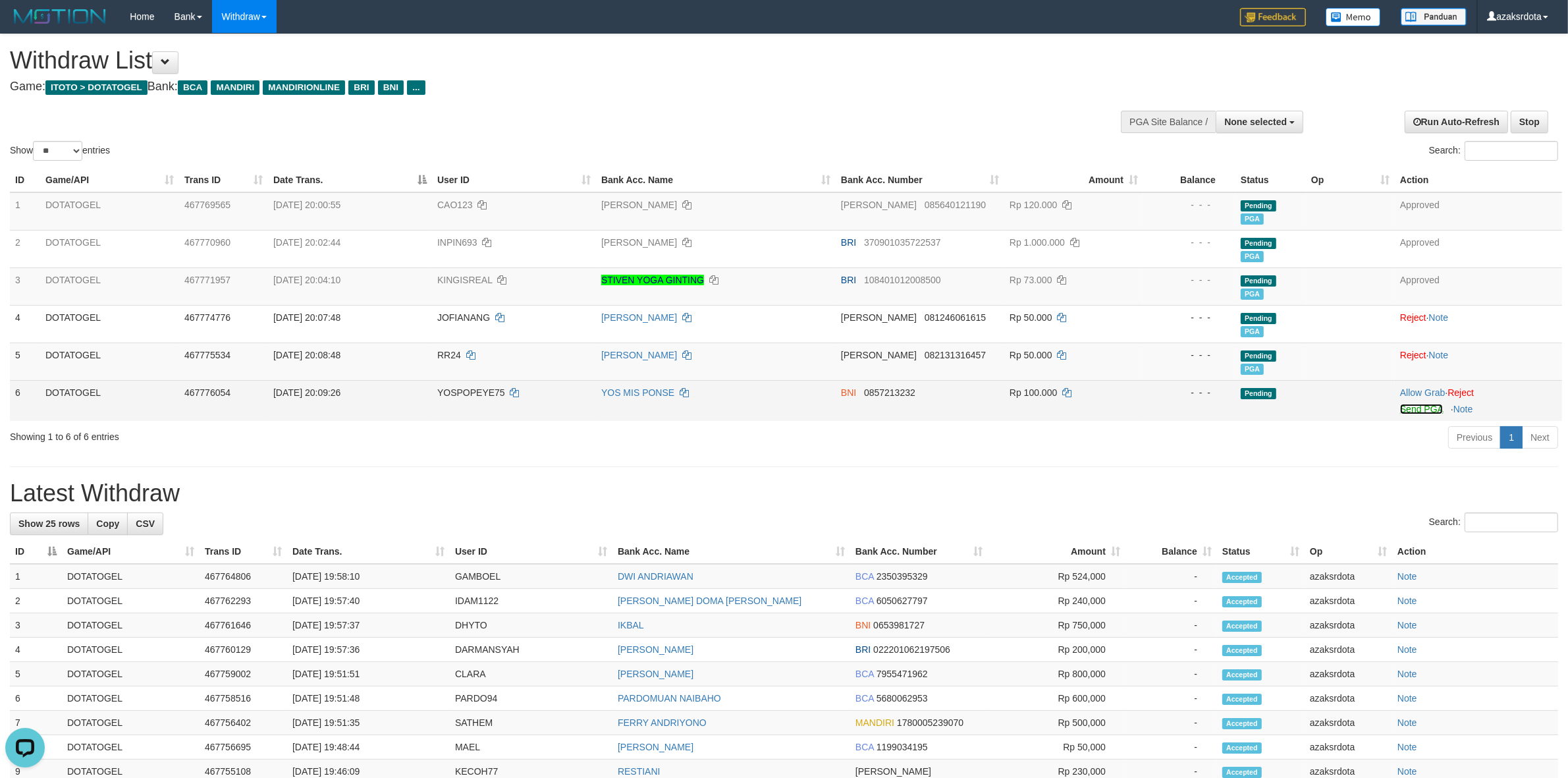
click at [1430, 407] on link "Send PGA" at bounding box center [1421, 409] width 43 height 10
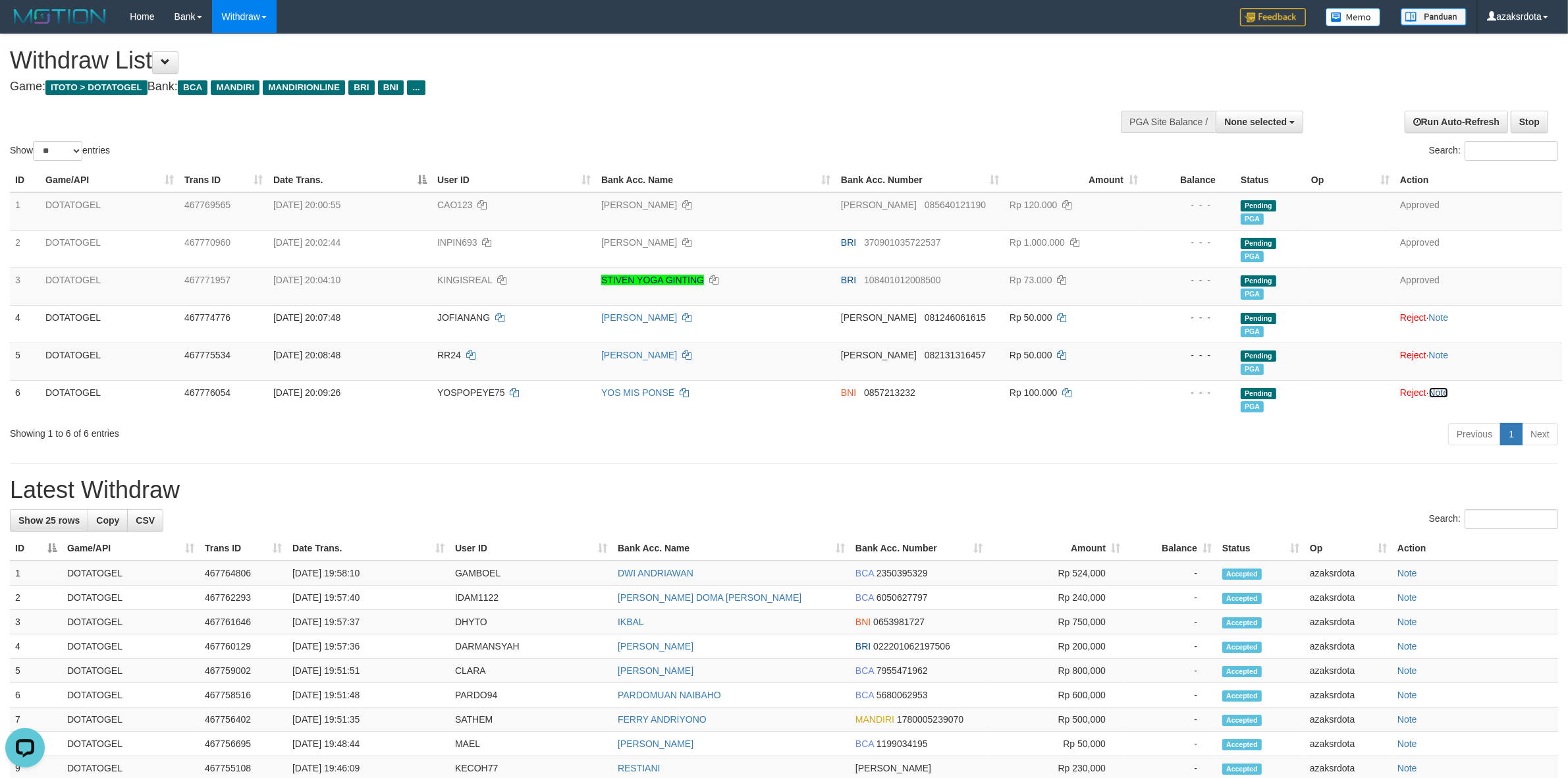
scroll to position [509, 0]
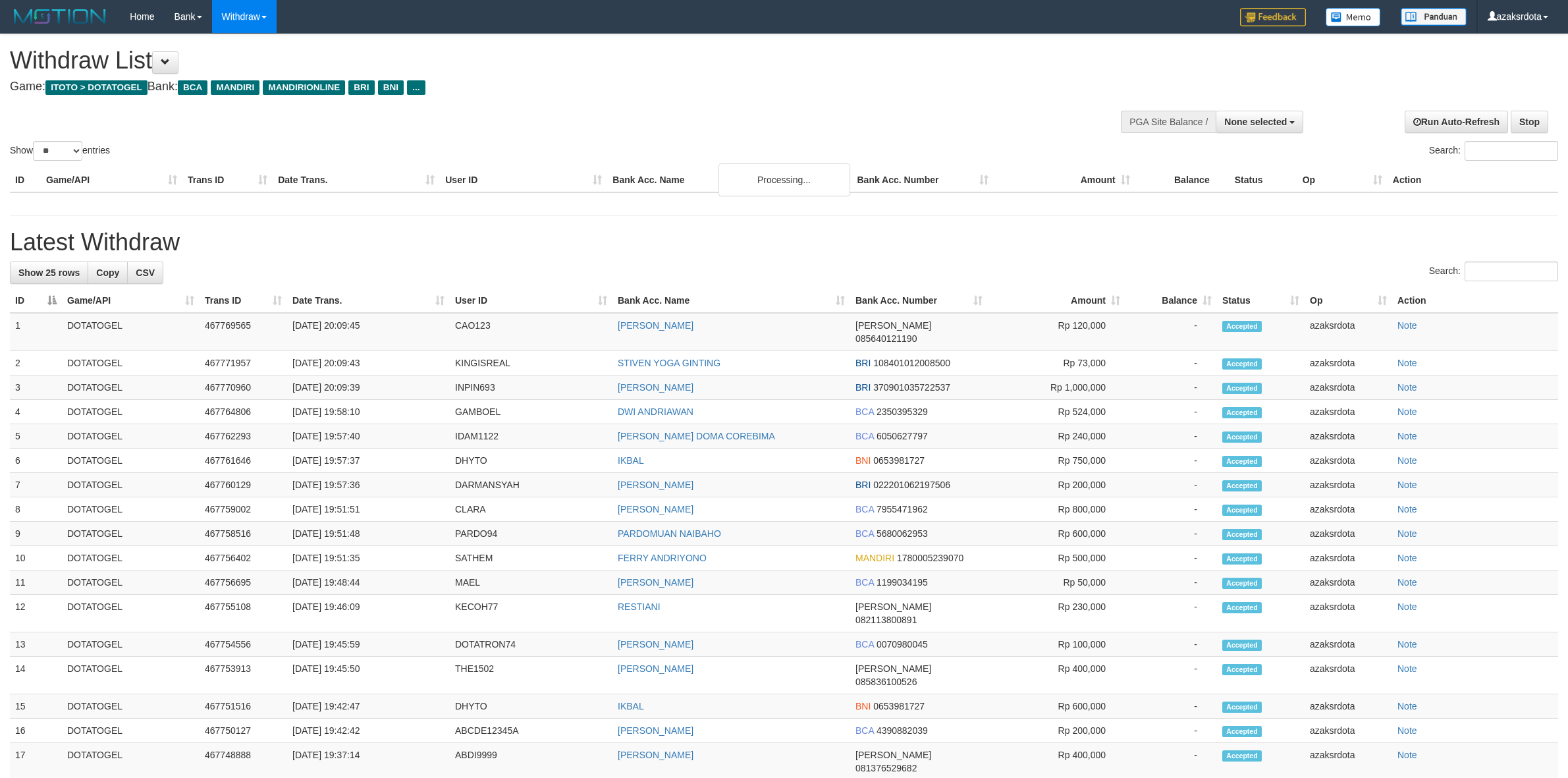
select select
select select "**"
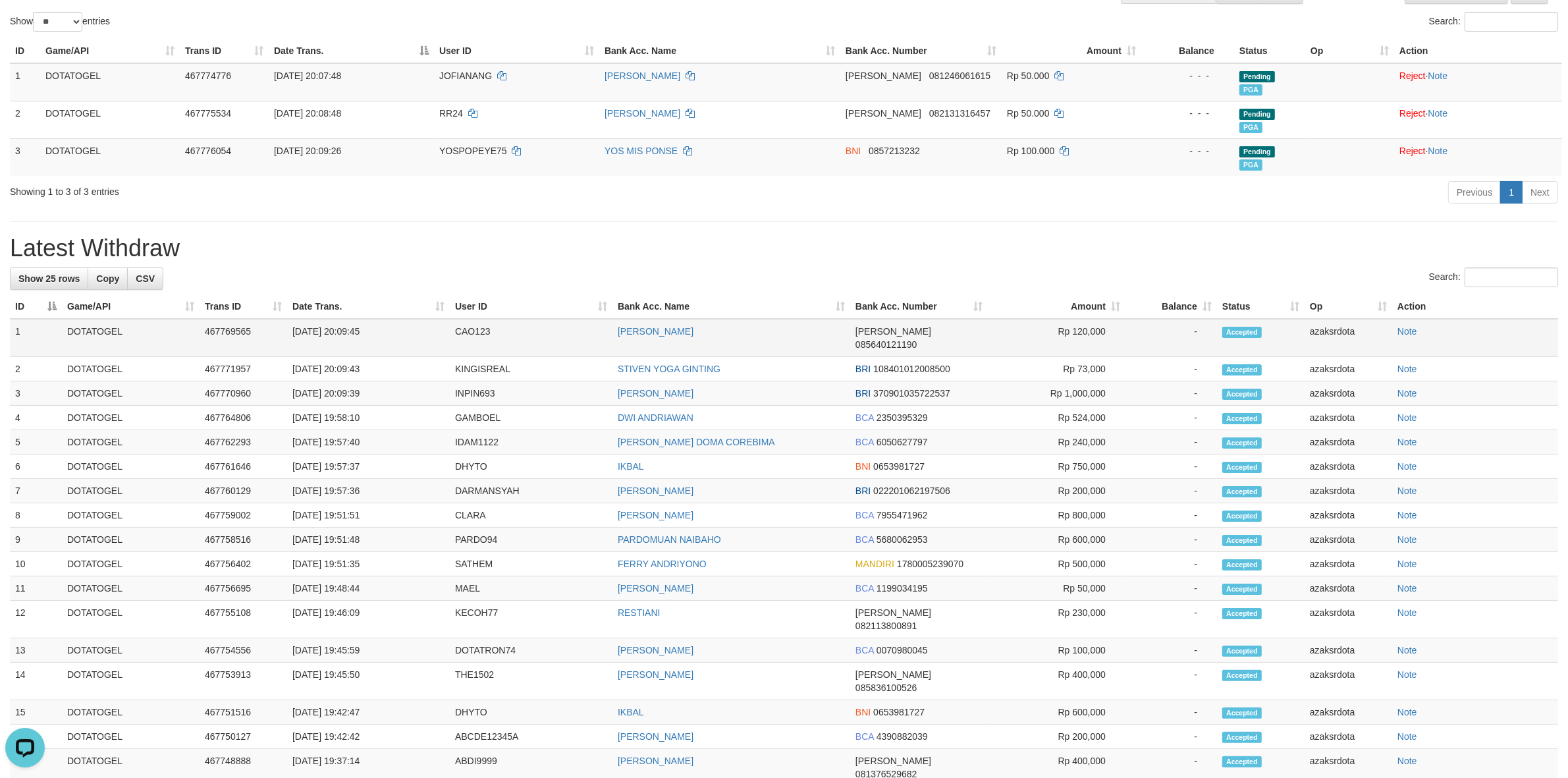
click at [344, 333] on td "[DATE] 20:09:45" at bounding box center [368, 338] width 162 height 38
drag, startPoint x: 344, startPoint y: 333, endPoint x: 373, endPoint y: 325, distance: 30.1
click at [373, 325] on td "[DATE] 20:09:45" at bounding box center [368, 338] width 162 height 38
copy td "20:09:45"
click at [347, 381] on td "[DATE] 20:09:39" at bounding box center [368, 393] width 162 height 24
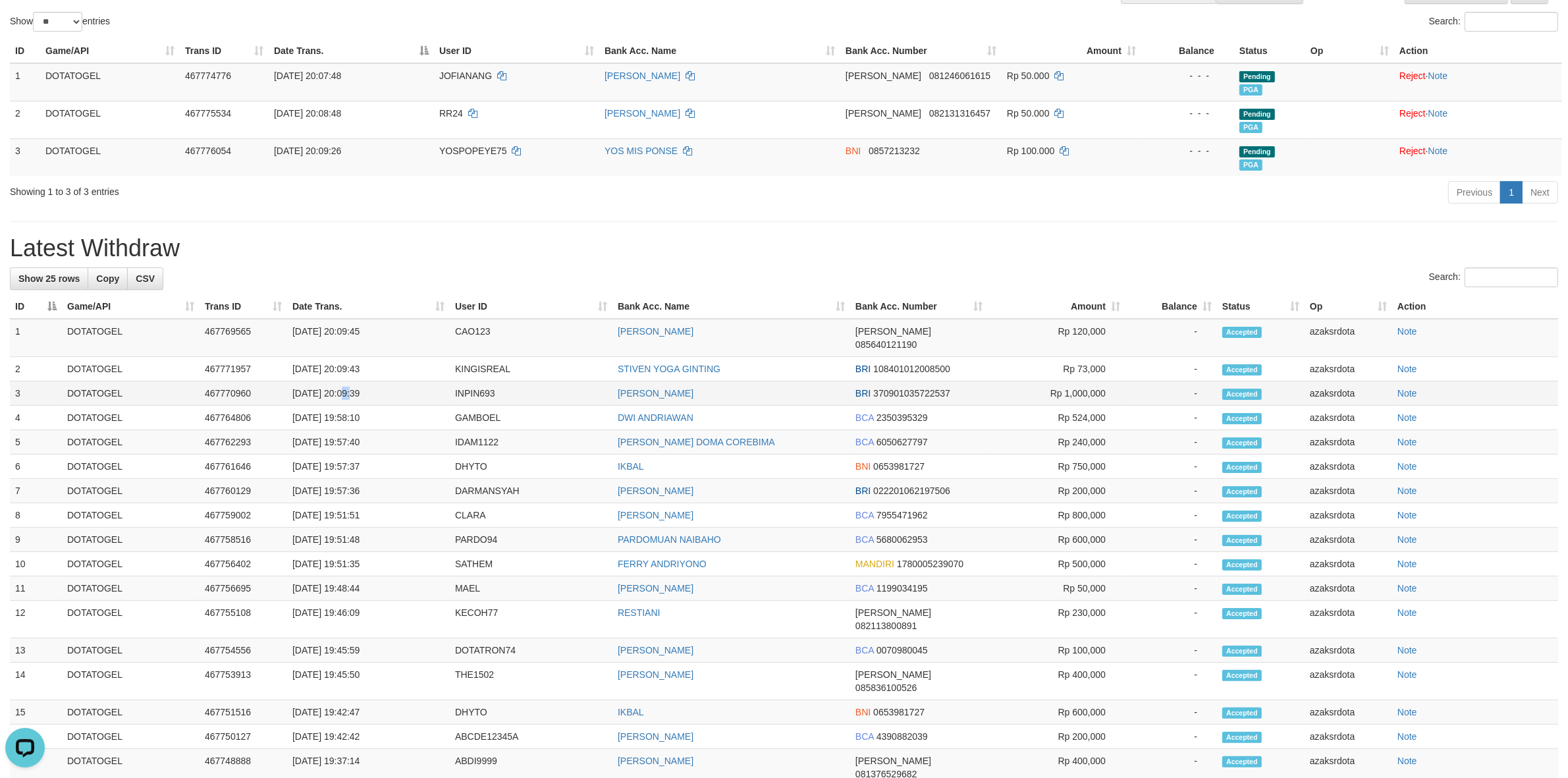
drag, startPoint x: 347, startPoint y: 377, endPoint x: 373, endPoint y: 377, distance: 26.0
click at [359, 381] on td "[DATE] 20:09:39" at bounding box center [368, 393] width 162 height 24
drag, startPoint x: 373, startPoint y: 377, endPoint x: 386, endPoint y: 377, distance: 13.0
click at [381, 381] on td "[DATE] 20:09:39" at bounding box center [368, 393] width 162 height 24
copy td "20:09:39"
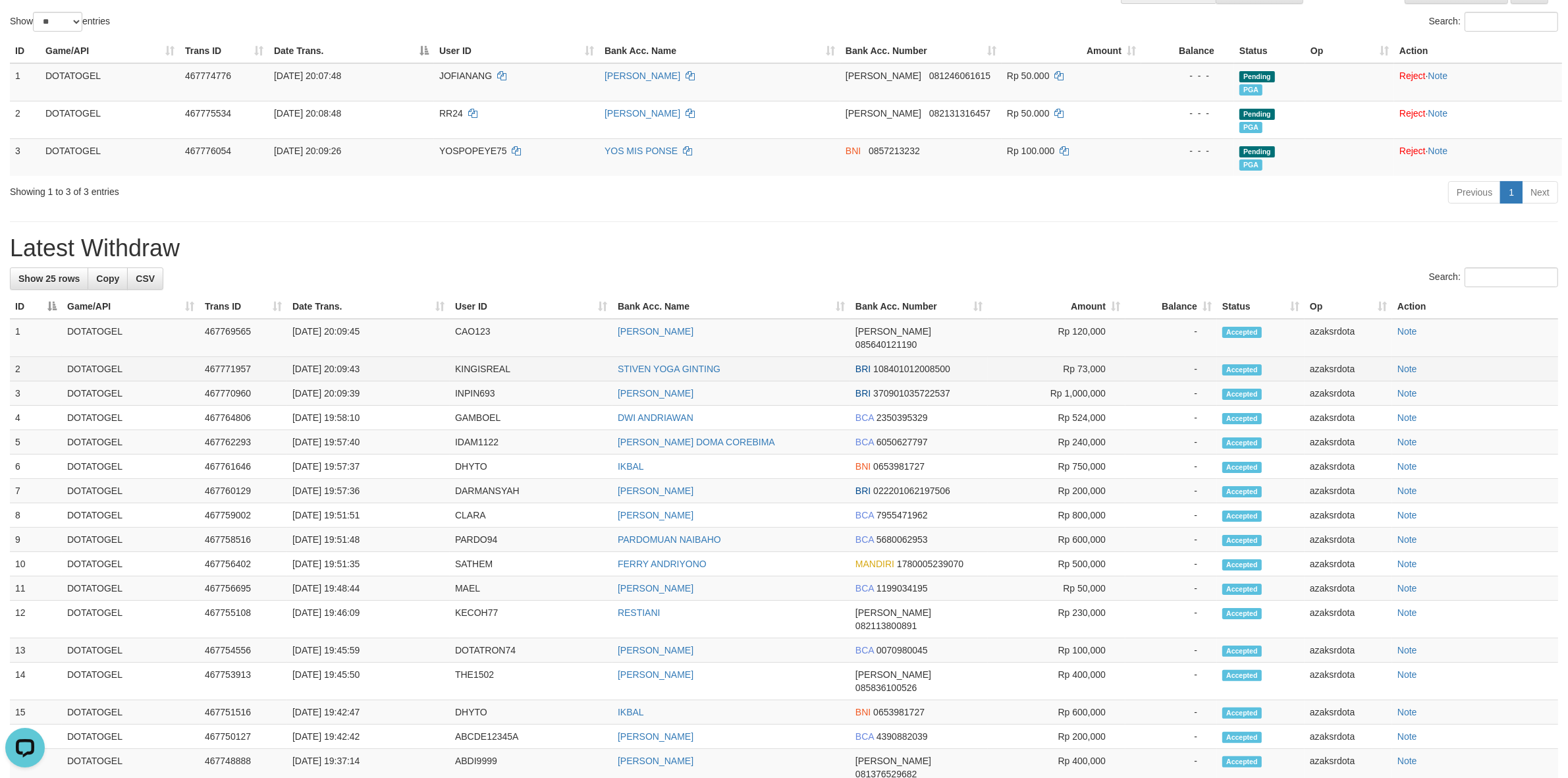
click at [344, 357] on td "[DATE] 20:09:43" at bounding box center [368, 369] width 162 height 24
drag, startPoint x: 344, startPoint y: 354, endPoint x: 393, endPoint y: 353, distance: 49.0
click at [393, 357] on td "[DATE] 20:09:43" at bounding box center [368, 369] width 162 height 24
copy td "20:09:43"
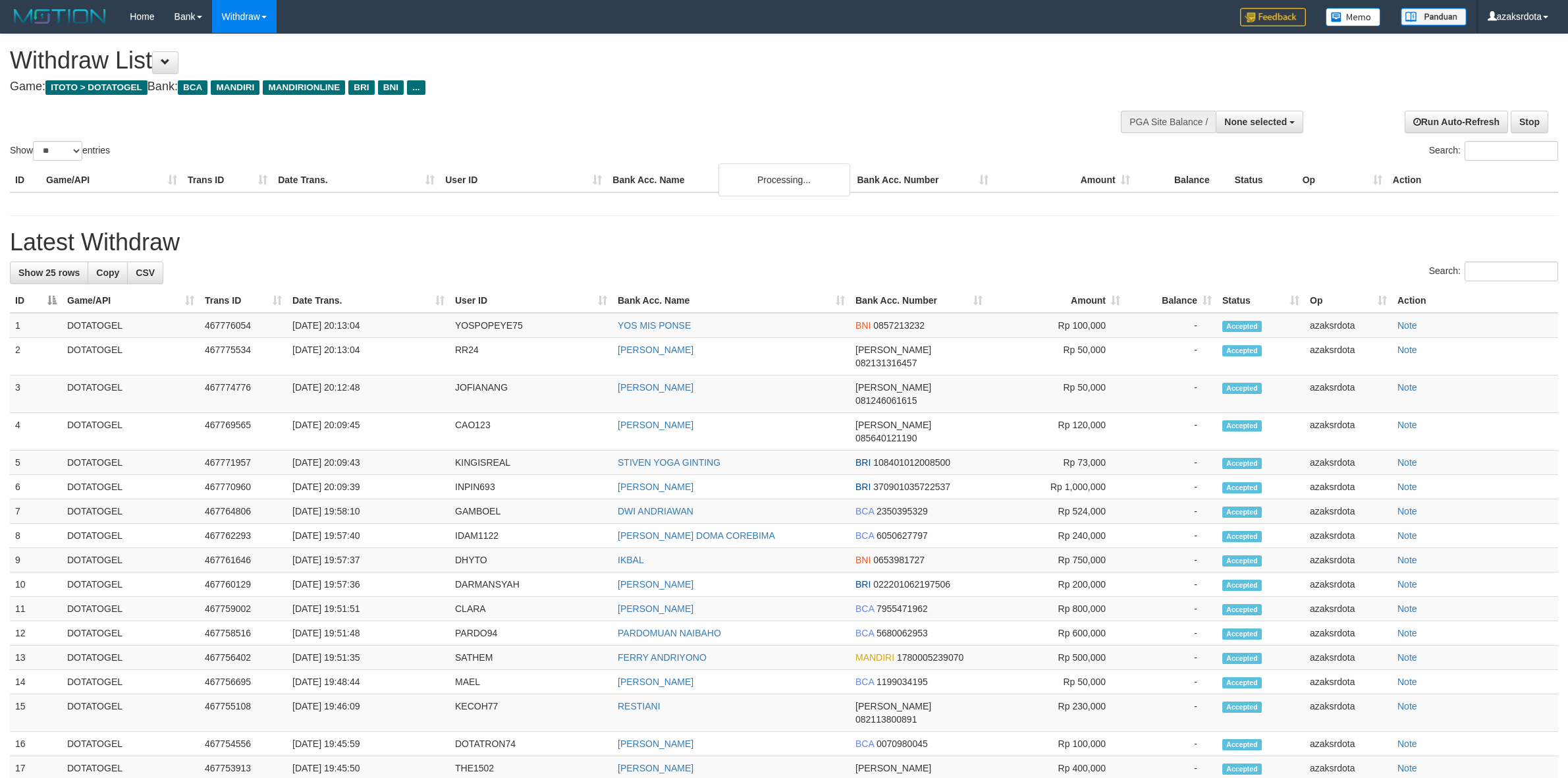
select select
select select "**"
click at [1264, 129] on button "None selected" at bounding box center [1259, 122] width 88 height 22
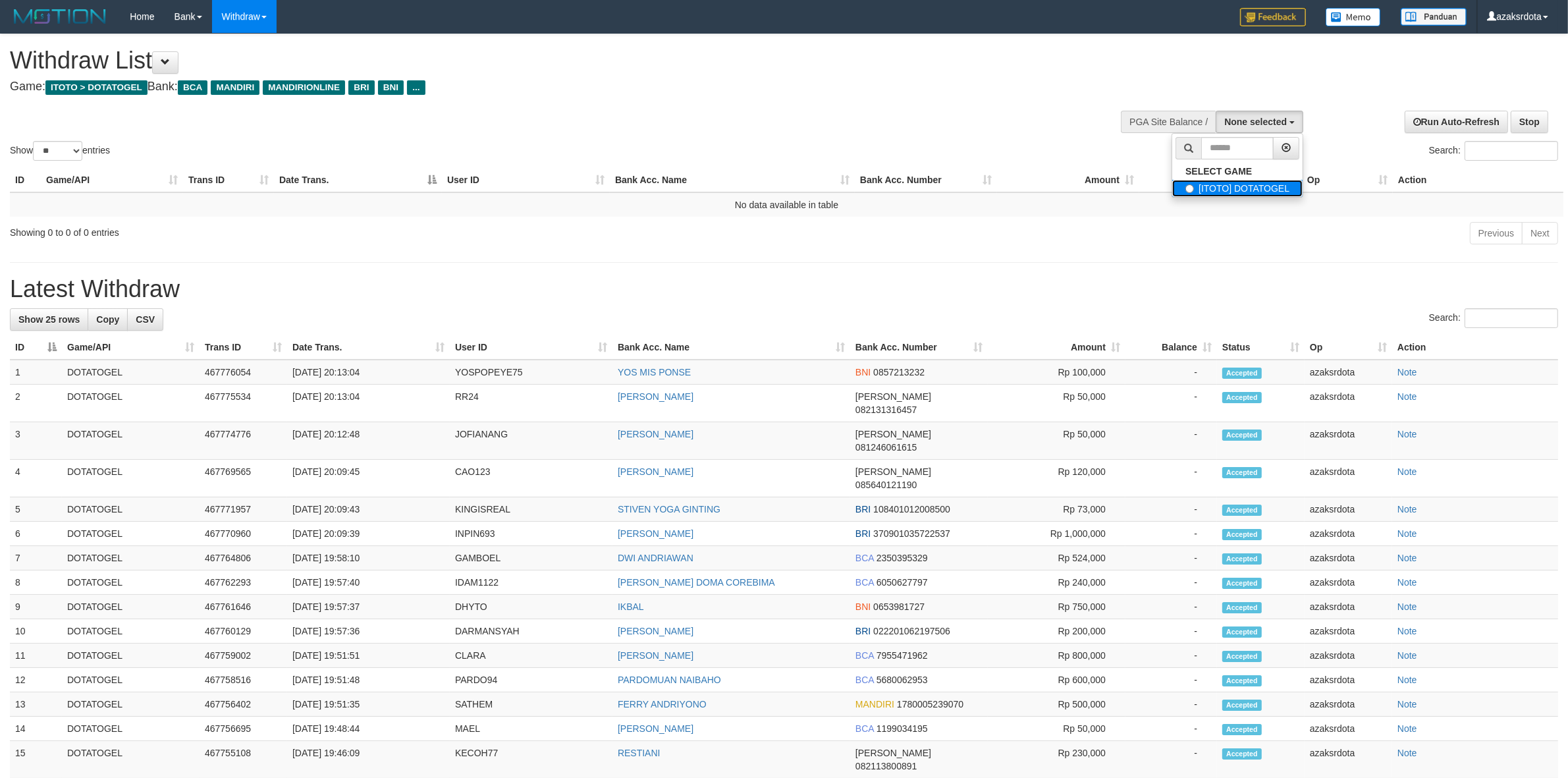
click at [1237, 189] on label "[ITOTO] DOTATOGEL" at bounding box center [1237, 189] width 130 height 17
select select "***"
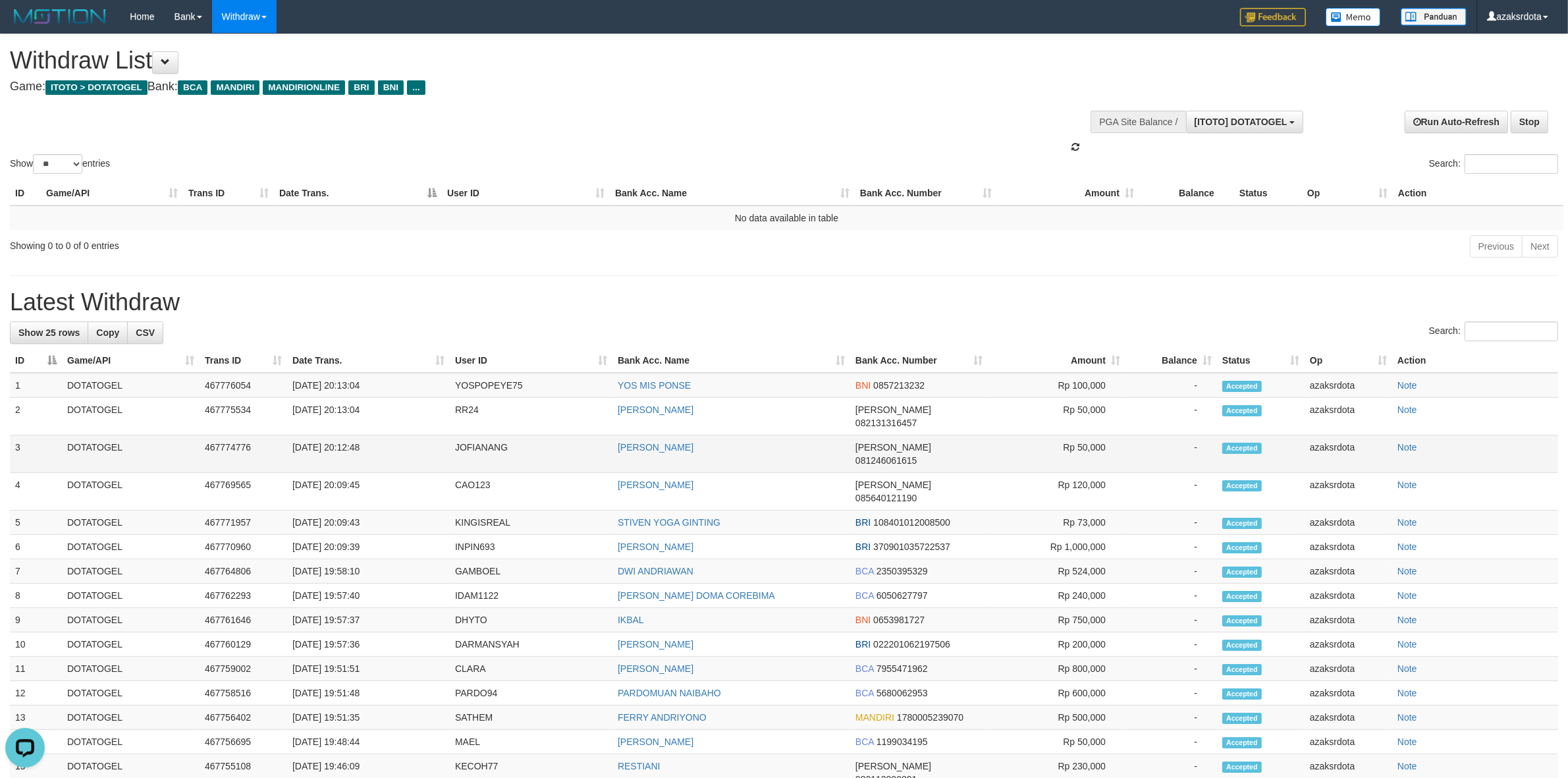
click at [345, 436] on td "[DATE] 20:12:48" at bounding box center [368, 454] width 162 height 38
drag, startPoint x: 345, startPoint y: 433, endPoint x: 379, endPoint y: 433, distance: 34.0
click at [350, 436] on td "[DATE] 20:12:48" at bounding box center [368, 454] width 162 height 38
click at [379, 436] on td "[DATE] 20:12:48" at bounding box center [368, 454] width 162 height 38
copy td "20:12:48"
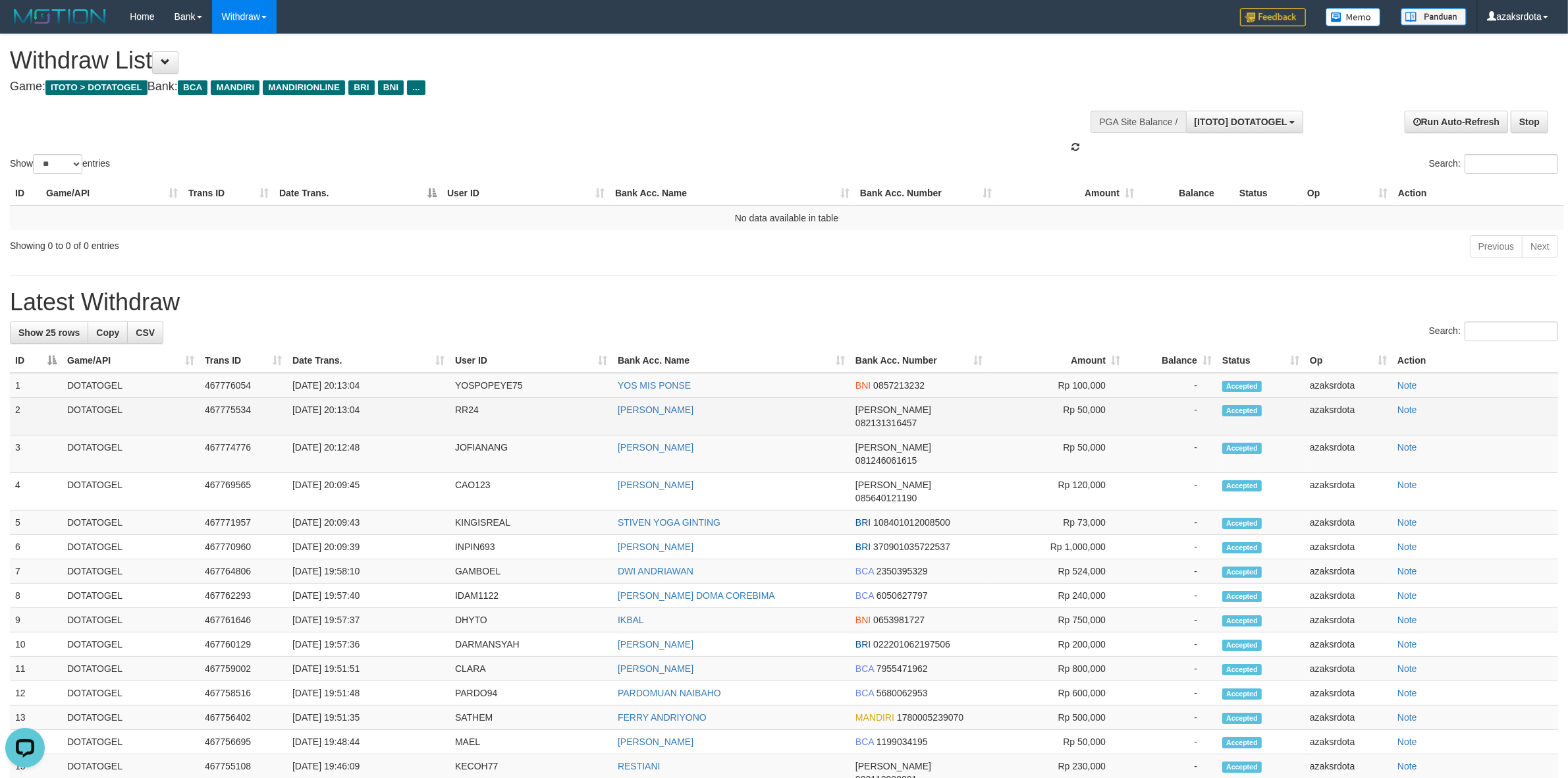
click at [343, 412] on td "[DATE] 20:13:04" at bounding box center [368, 417] width 162 height 38
drag, startPoint x: 343, startPoint y: 412, endPoint x: 390, endPoint y: 413, distance: 47.0
click at [390, 413] on td "[DATE] 20:13:04" at bounding box center [368, 417] width 162 height 38
copy td "20:13:04"
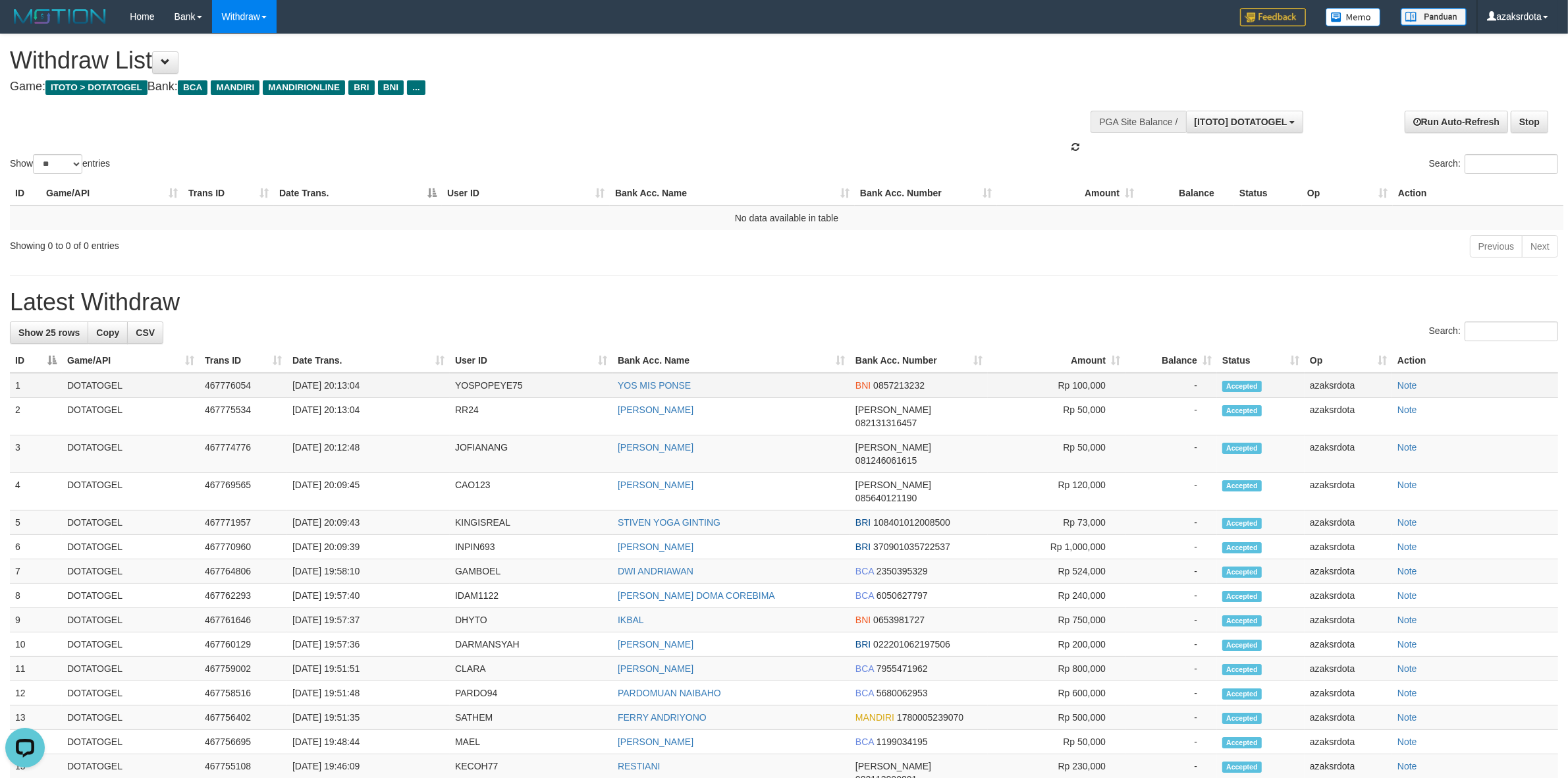
click at [346, 394] on td "[DATE] 20:13:04" at bounding box center [368, 386] width 162 height 25
drag, startPoint x: 346, startPoint y: 394, endPoint x: 380, endPoint y: 389, distance: 34.4
click at [351, 393] on td "[DATE] 20:13:04" at bounding box center [368, 386] width 162 height 25
click at [381, 387] on td "[DATE] 20:13:04" at bounding box center [368, 386] width 162 height 25
copy td "20:13:04"
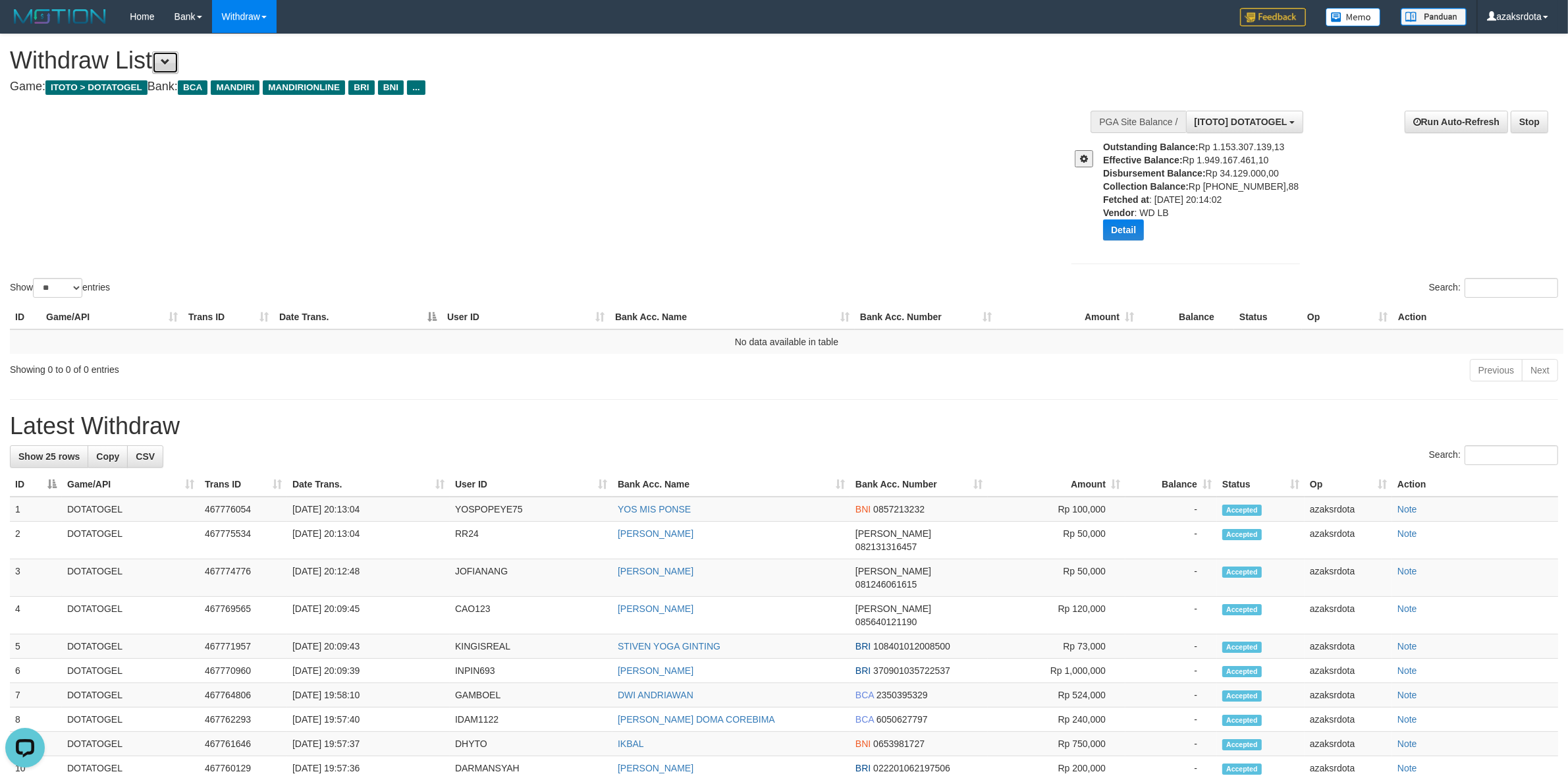
drag, startPoint x: 181, startPoint y: 62, endPoint x: 189, endPoint y: 78, distance: 17.9
click at [178, 62] on button at bounding box center [165, 62] width 26 height 22
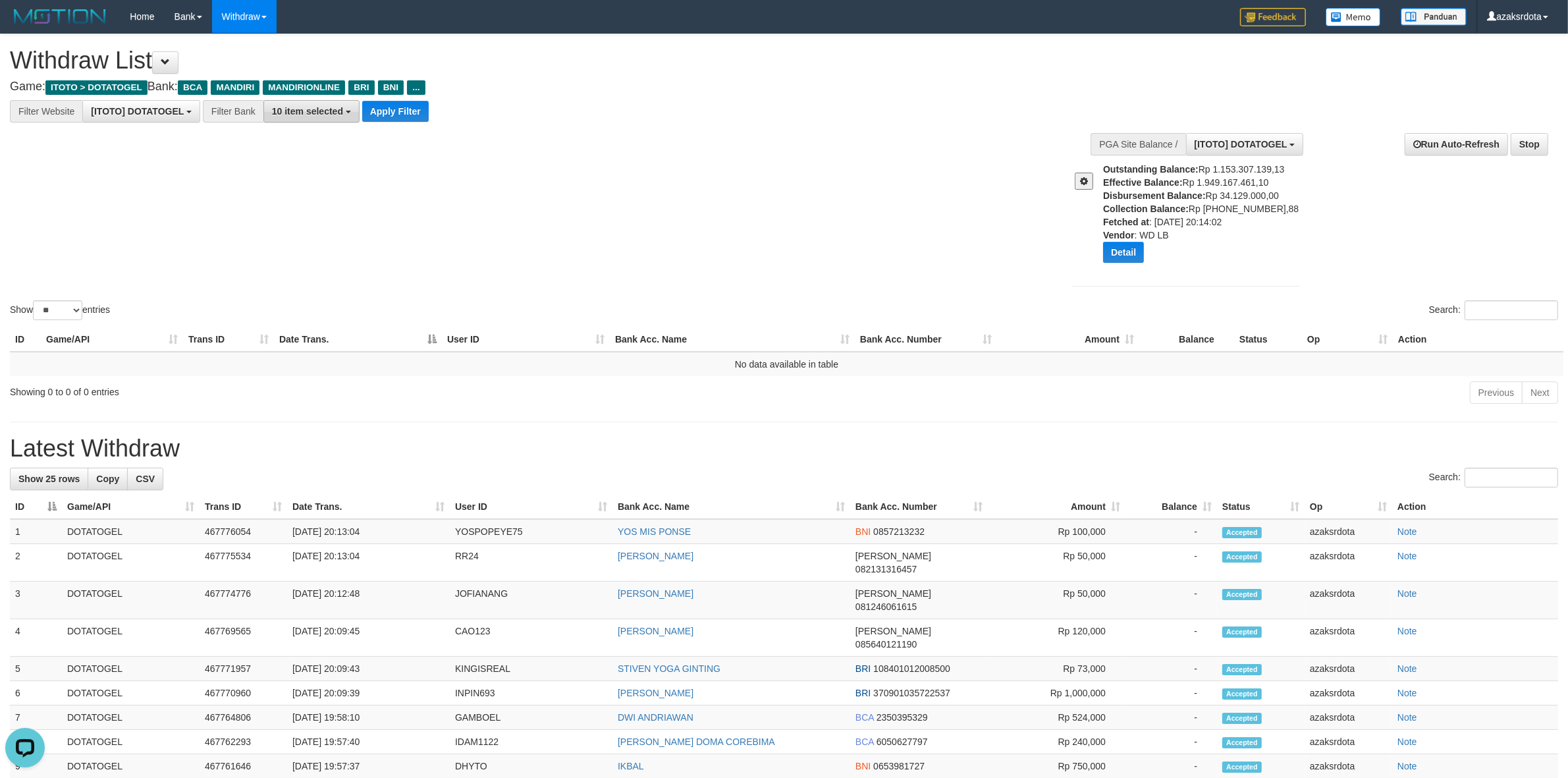
click at [270, 102] on button "10 item selected" at bounding box center [312, 111] width 96 height 22
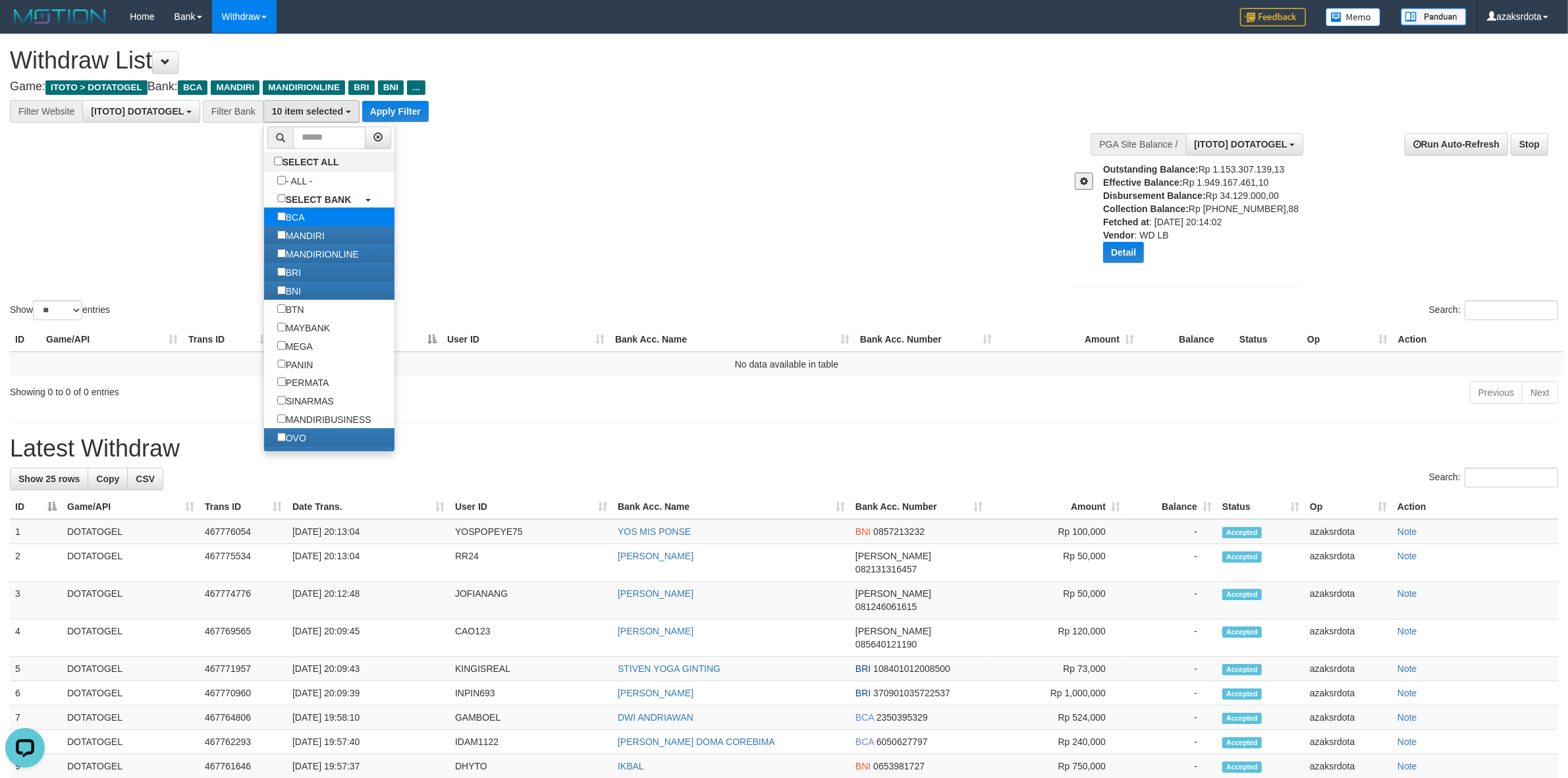
click at [340, 219] on link "BCA" at bounding box center [330, 216] width 131 height 18
select select "*******"
click at [384, 103] on button "Apply Filter" at bounding box center [390, 111] width 66 height 21
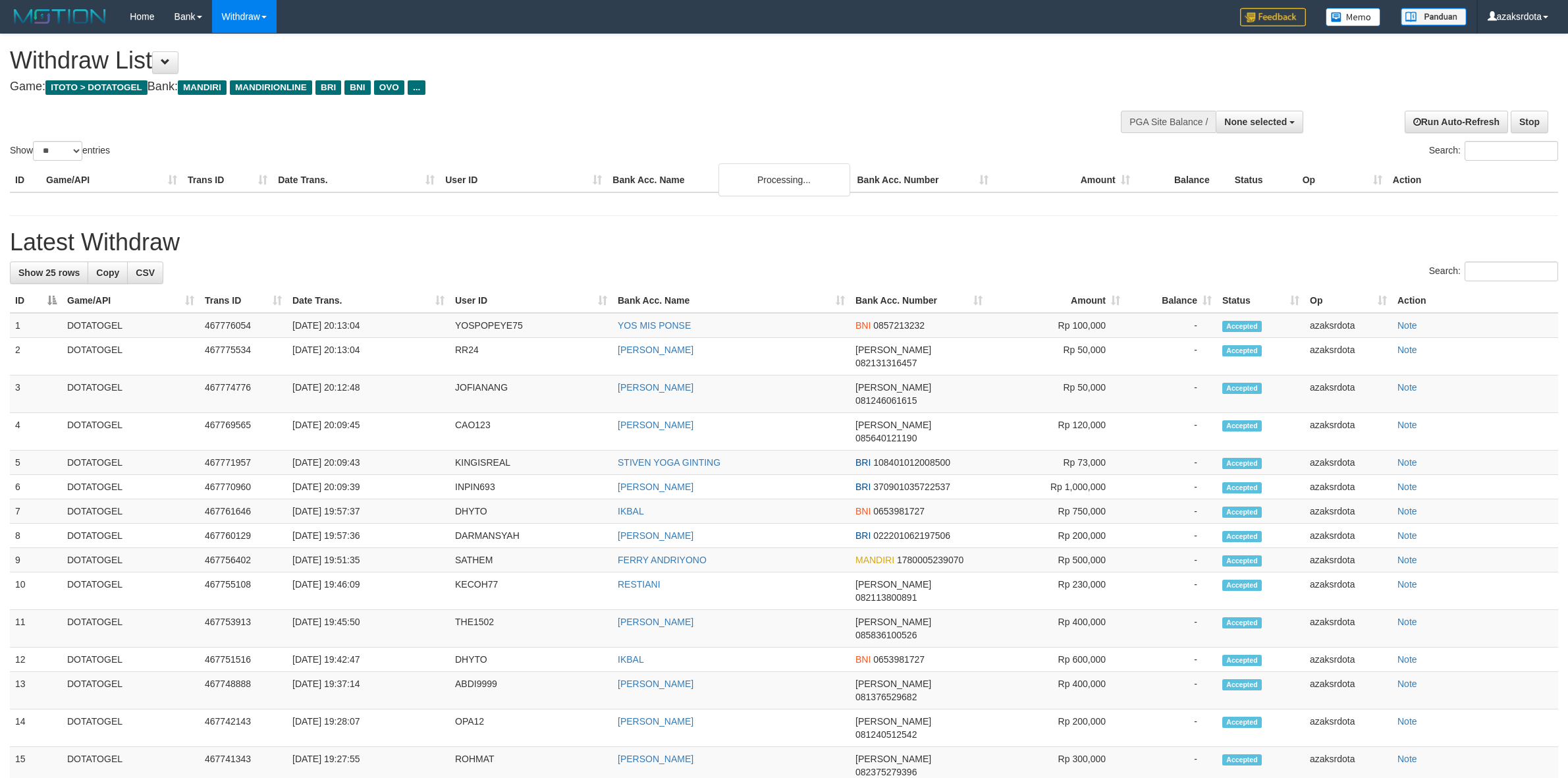
select select
select select "**"
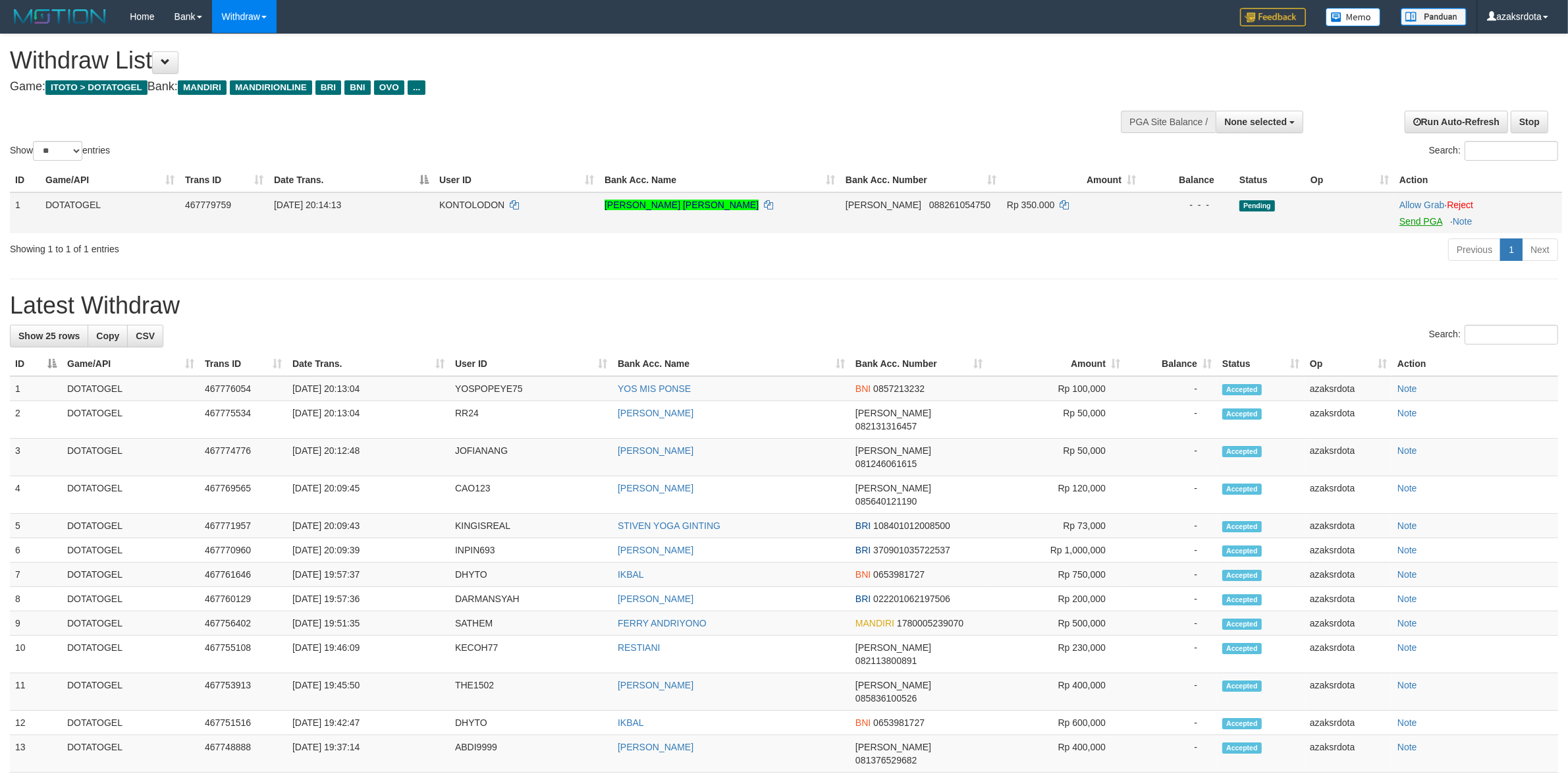
click at [1413, 224] on link "Send PGA" at bounding box center [1421, 221] width 43 height 10
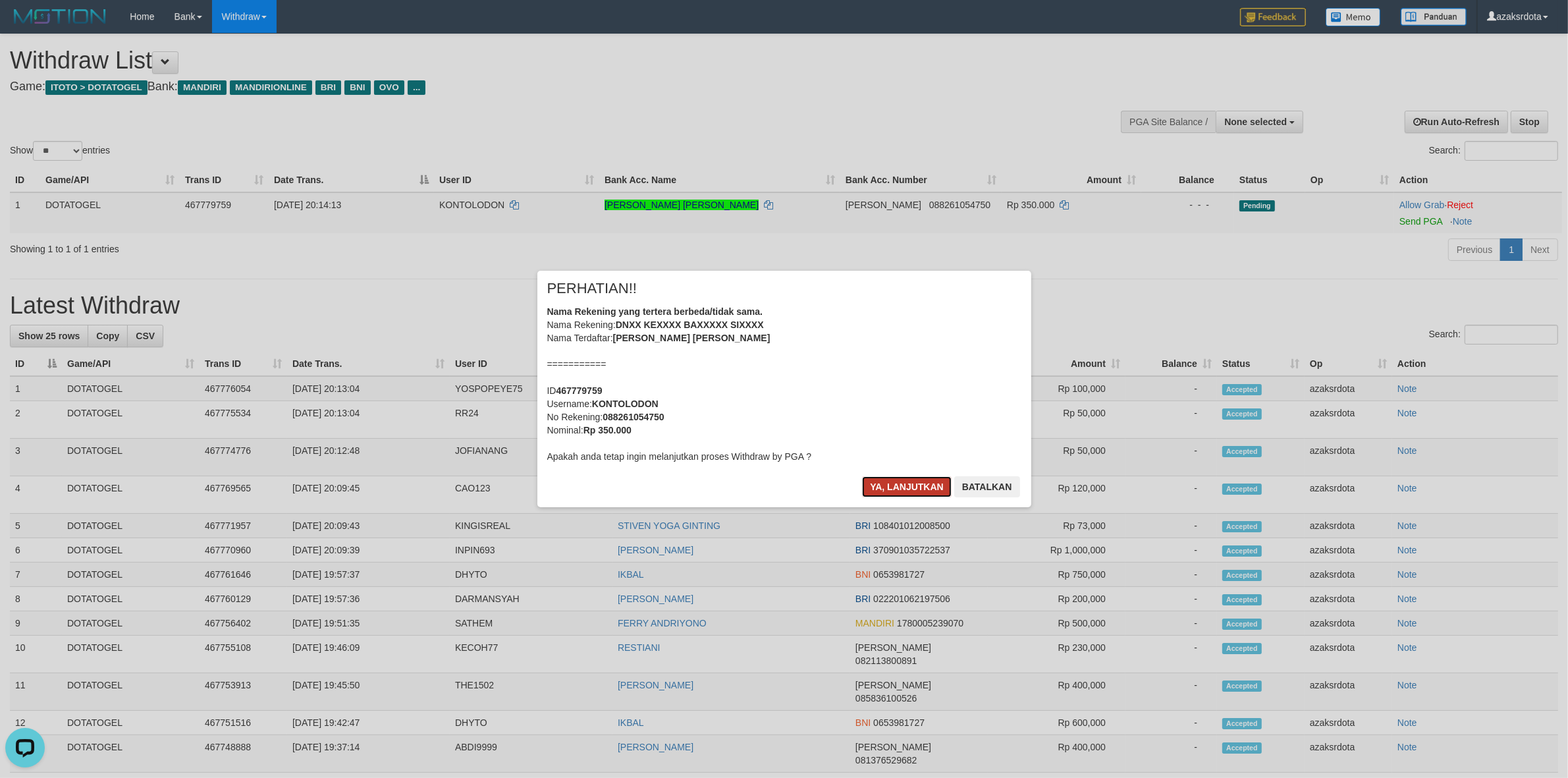
click at [897, 488] on button "Ya, lanjutkan" at bounding box center [907, 487] width 90 height 21
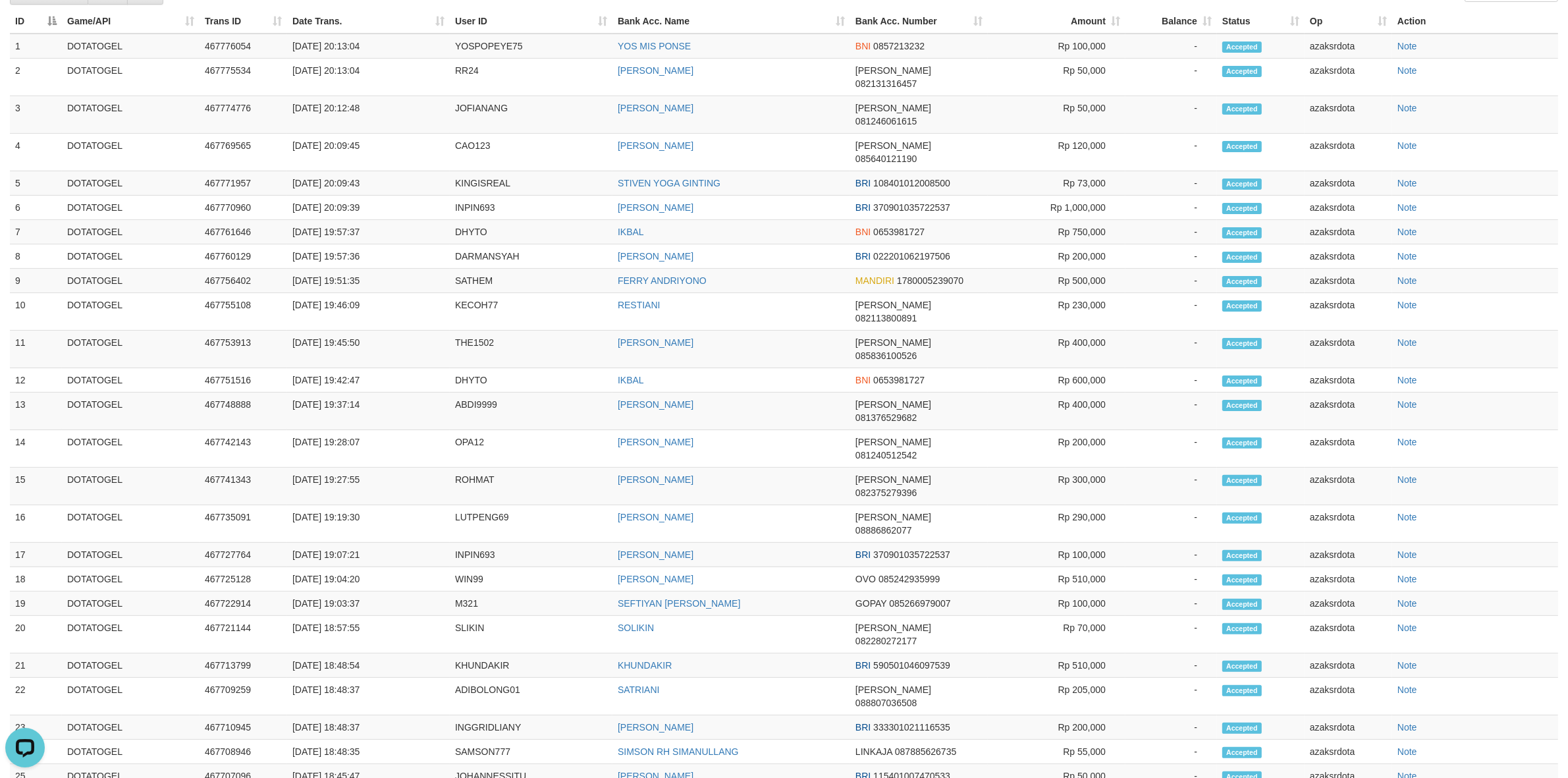
scroll to position [357, 0]
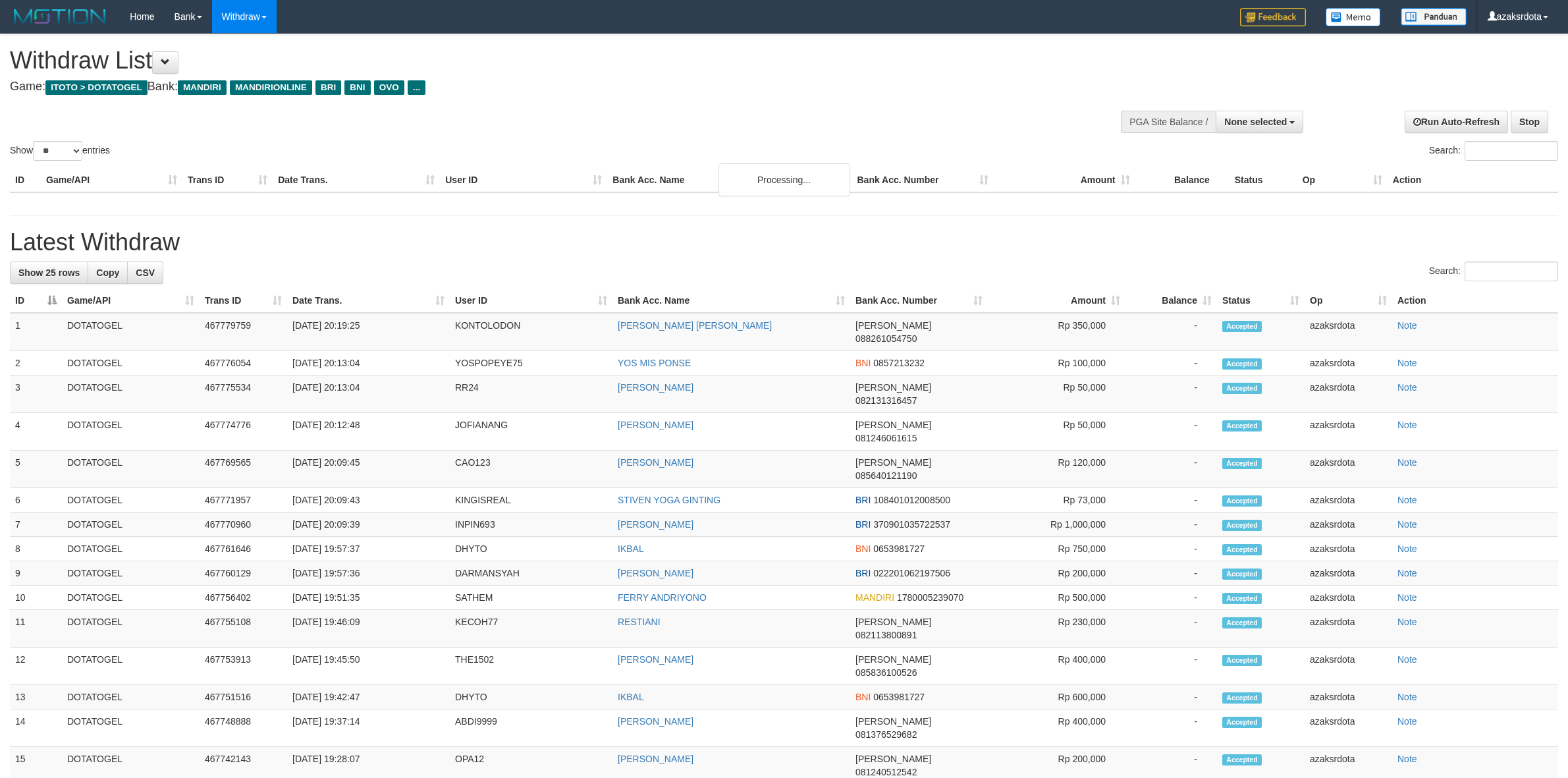
select select
select select "**"
select select
select select "**"
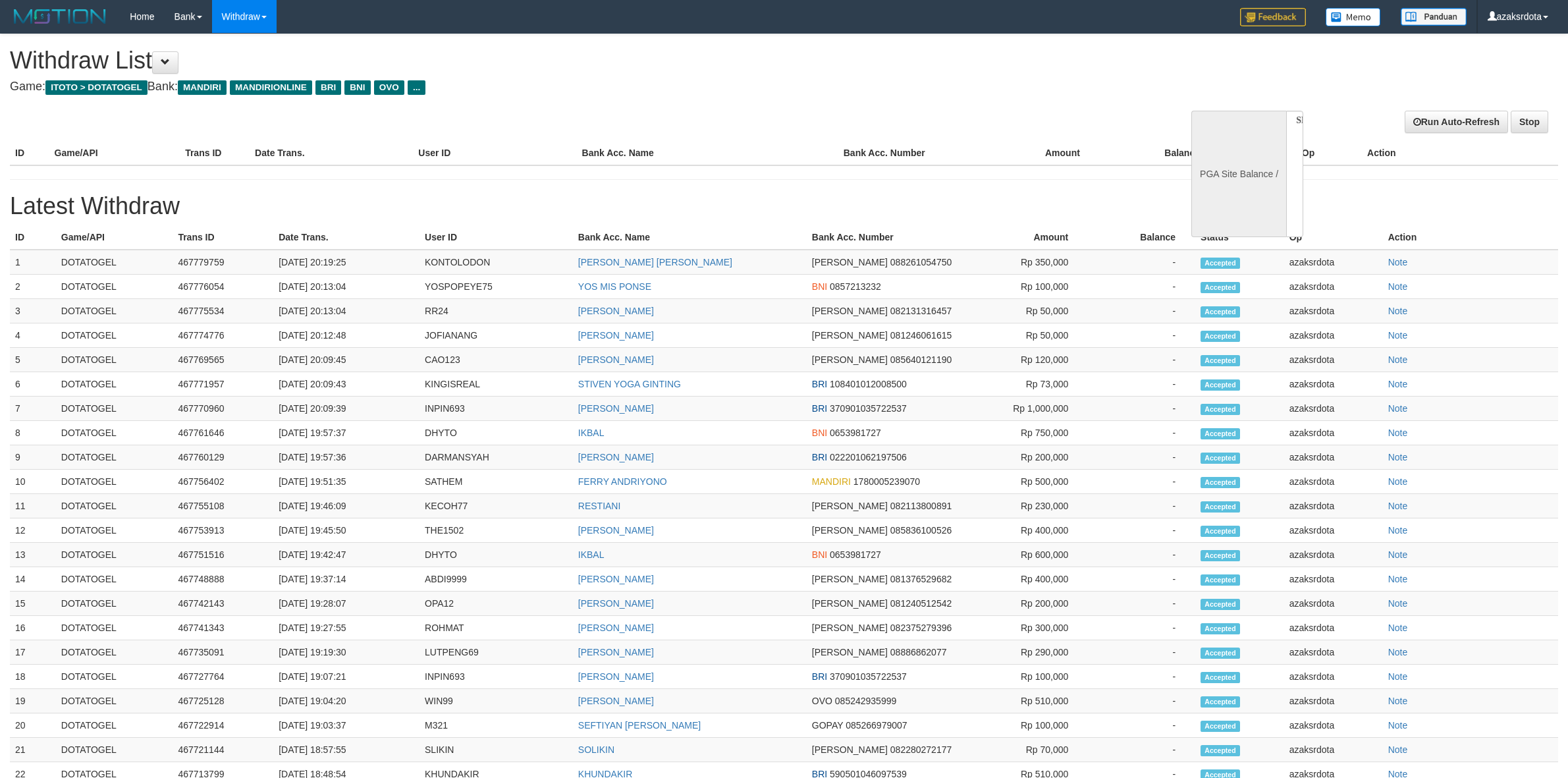
select select
select select "**"
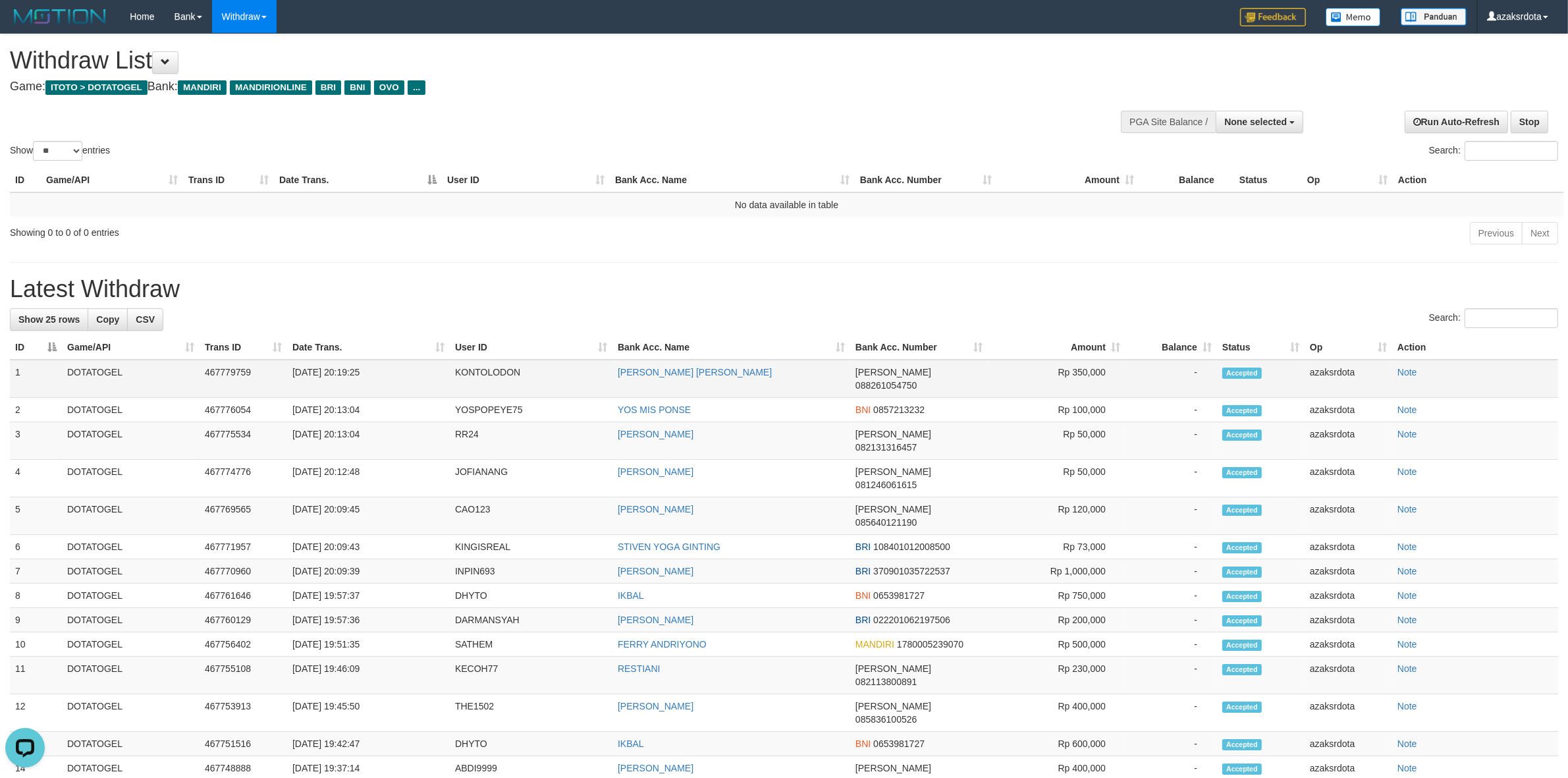
click at [341, 372] on td "[DATE] 20:19:25" at bounding box center [368, 379] width 162 height 38
drag, startPoint x: 341, startPoint y: 372, endPoint x: 390, endPoint y: 366, distance: 49.4
click at [390, 366] on td "[DATE] 20:19:25" at bounding box center [368, 379] width 162 height 38
copy td "20:19:25"
click at [1265, 129] on button "None selected" at bounding box center [1259, 122] width 88 height 22
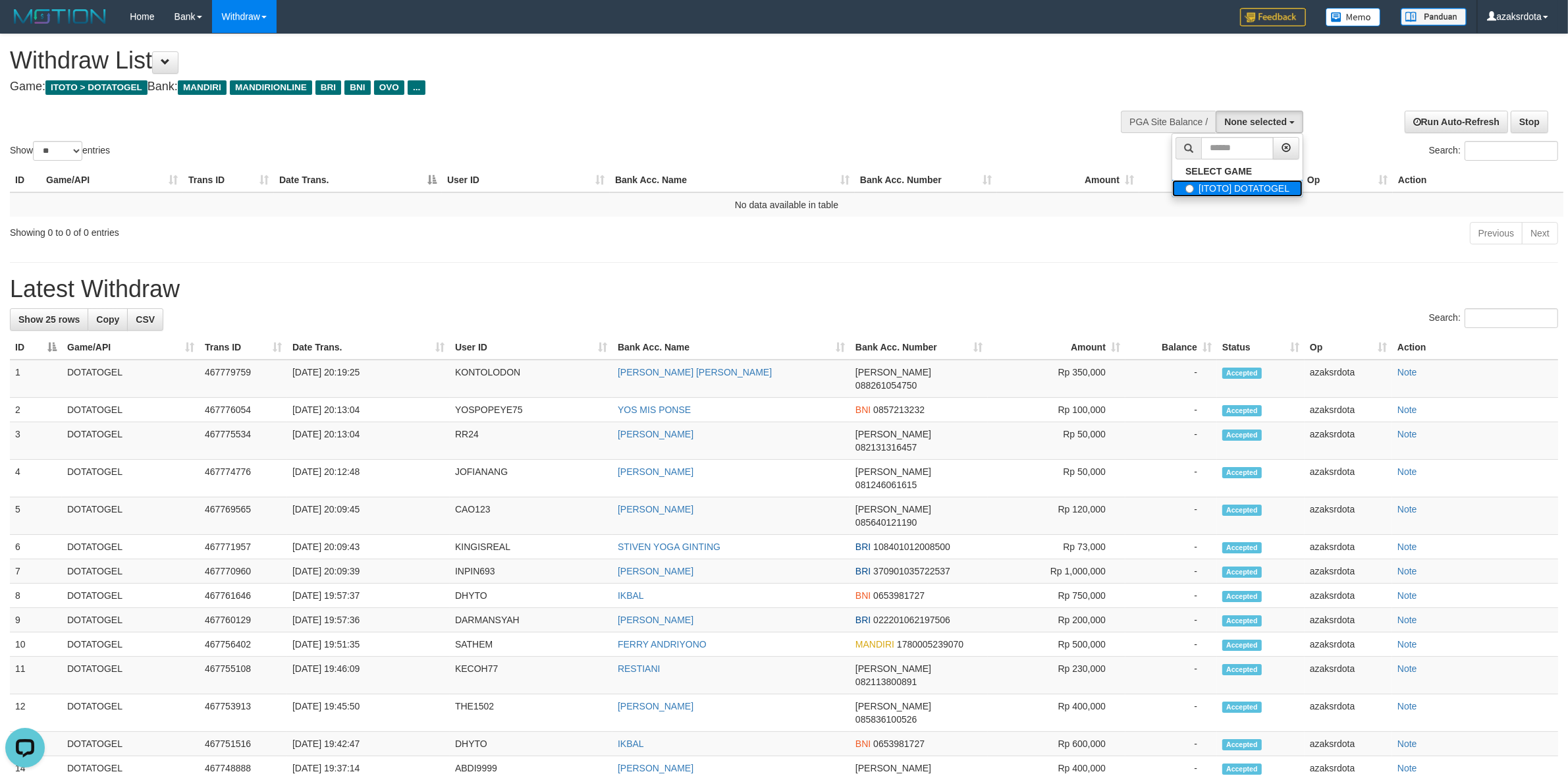
click at [1239, 186] on label "[ITOTO] DOTATOGEL" at bounding box center [1237, 189] width 130 height 17
select select "***"
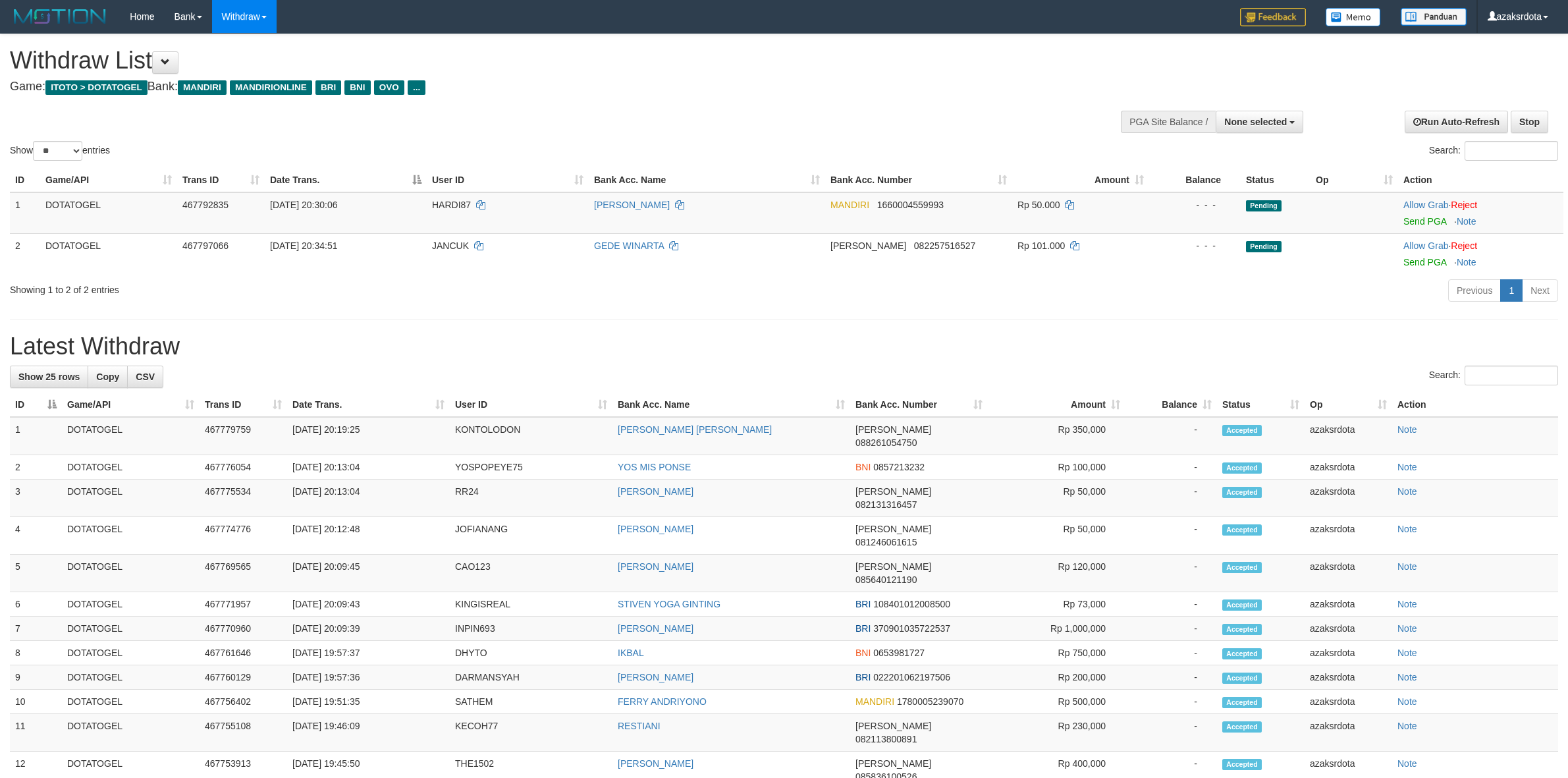
select select
select select "**"
drag, startPoint x: 1427, startPoint y: 218, endPoint x: 875, endPoint y: 222, distance: 552.0
click at [1427, 218] on link "Send PGA" at bounding box center [1424, 221] width 43 height 10
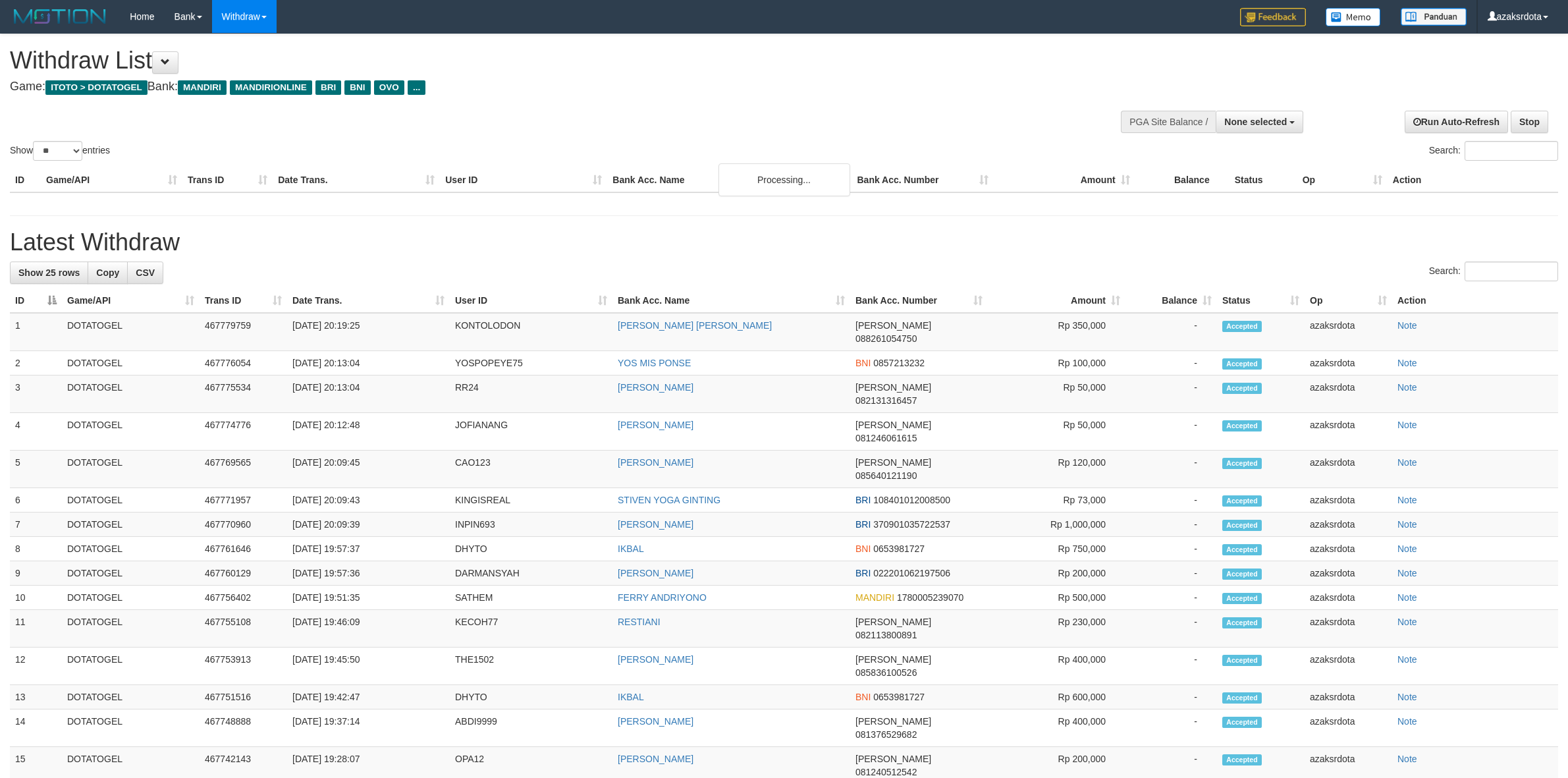
select select
select select "**"
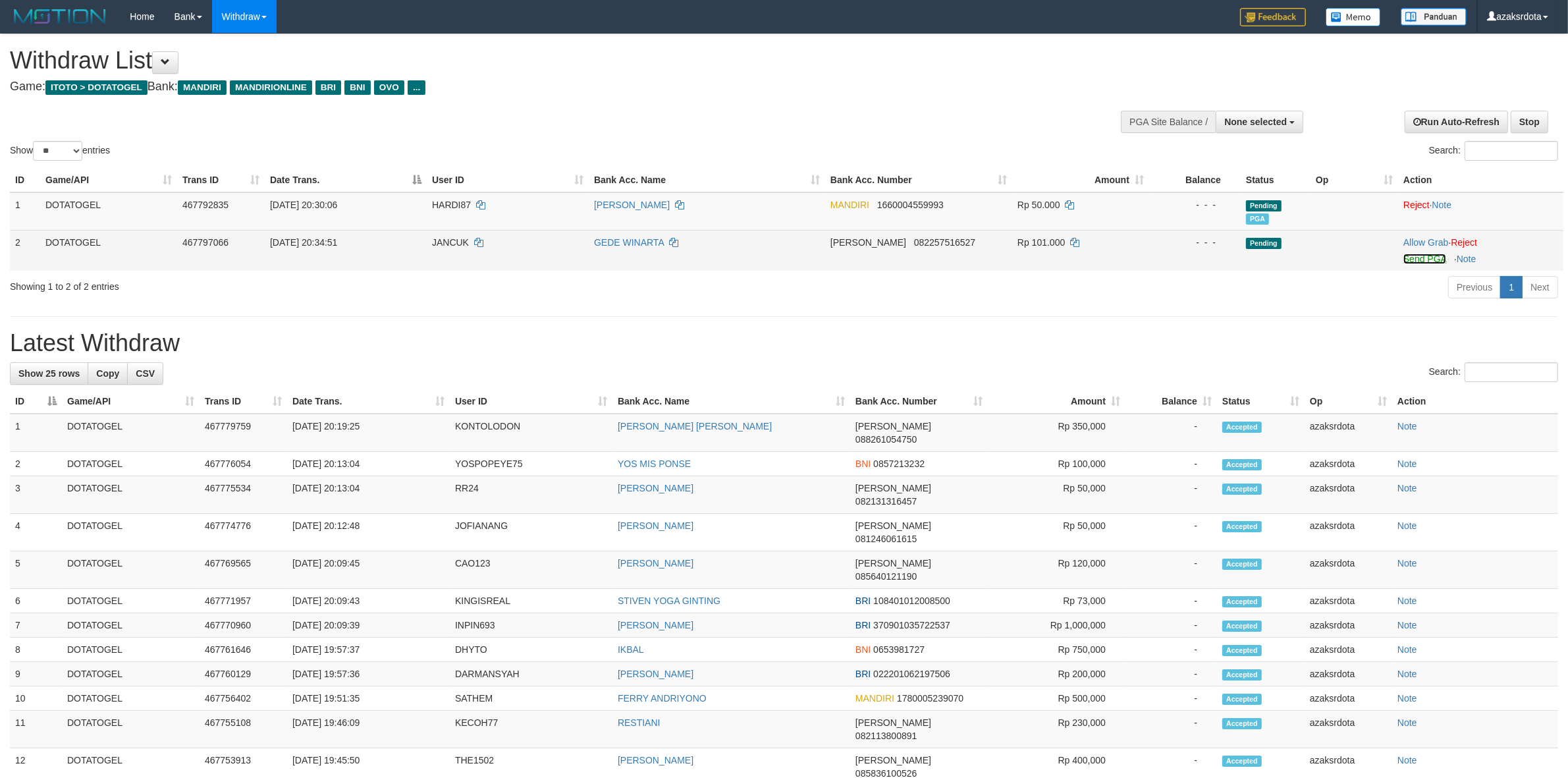
click at [1414, 260] on link "Send PGA" at bounding box center [1424, 258] width 43 height 10
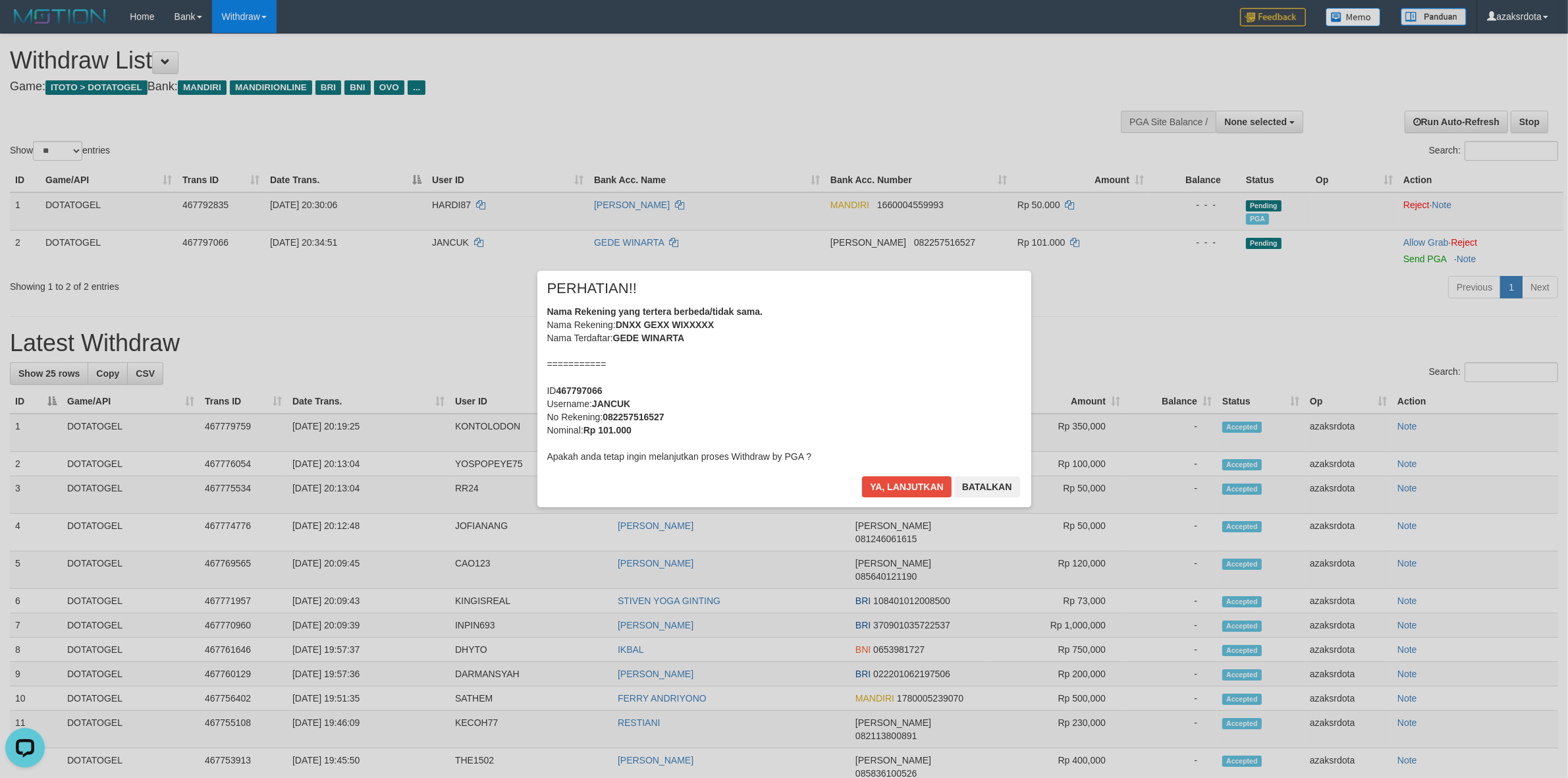
click at [869, 341] on div "Nama Rekening yang tertera berbeda/tidak sama. Nama Rekening: DNXX GEXX WIXXXXX…" at bounding box center [784, 384] width 474 height 158
click at [914, 485] on button "Ya, lanjutkan" at bounding box center [907, 487] width 90 height 21
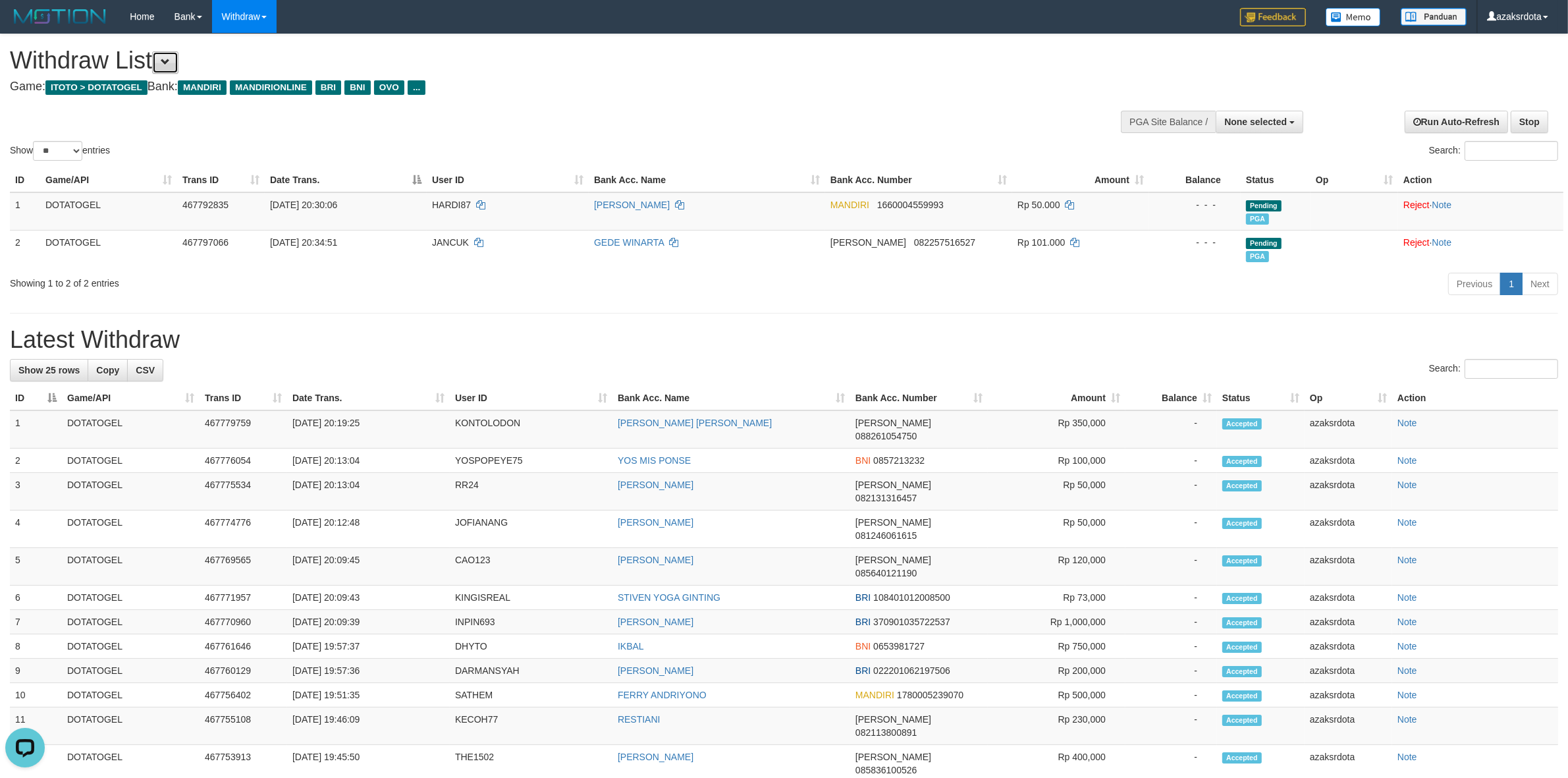
click at [178, 58] on button at bounding box center [165, 62] width 26 height 22
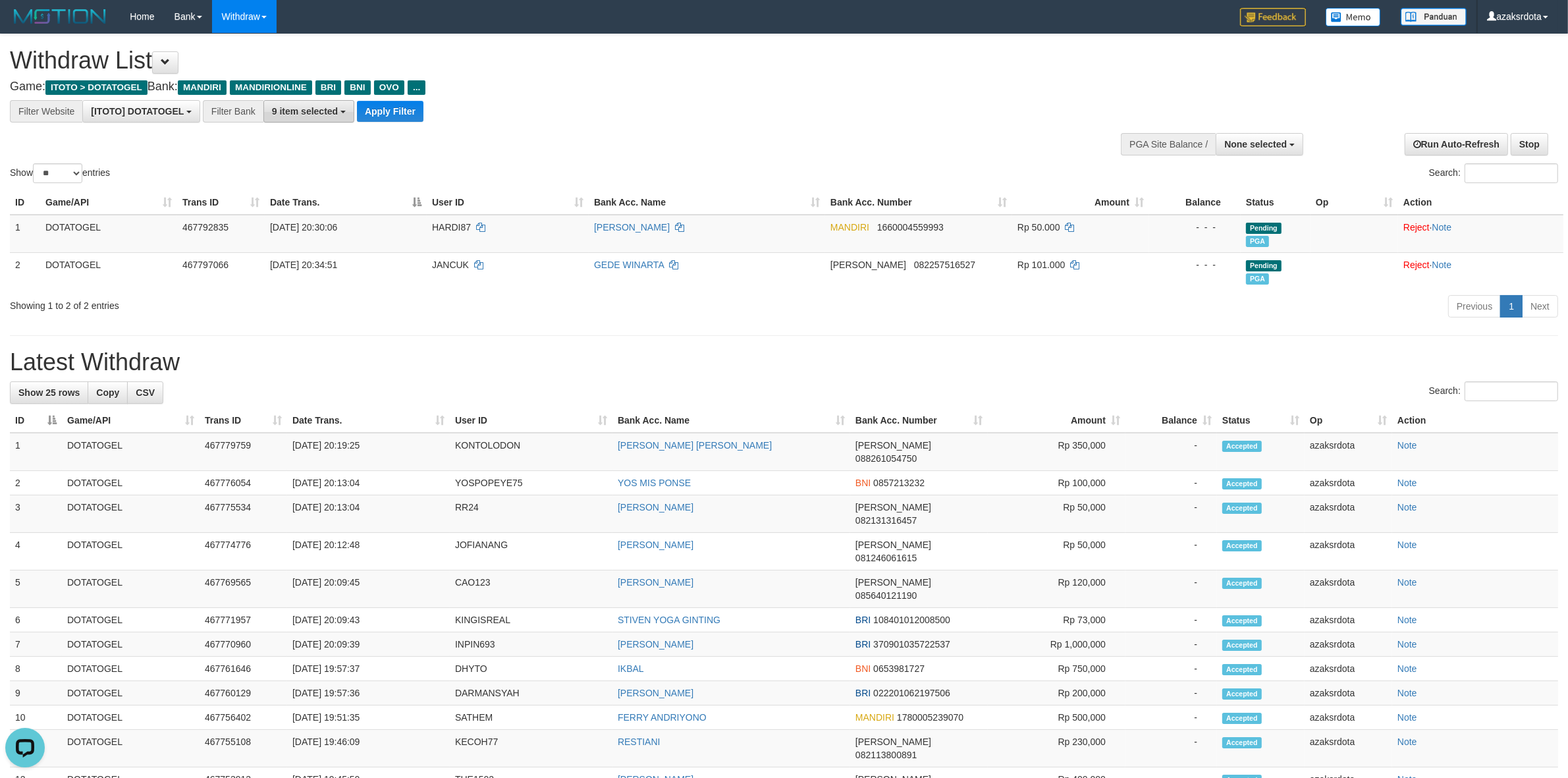
click at [278, 106] on span "9 item selected" at bounding box center [304, 110] width 65 height 10
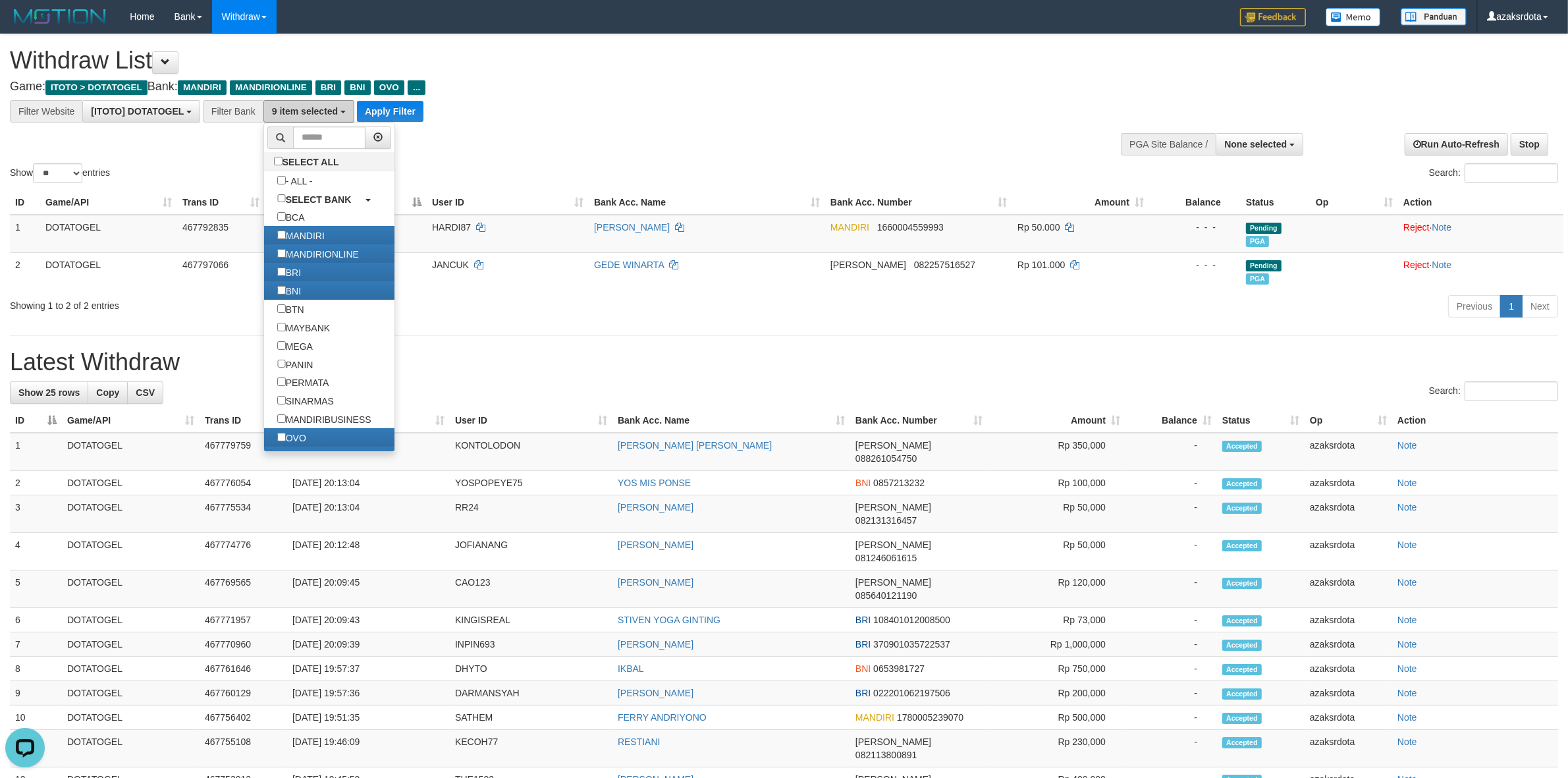
click at [278, 106] on span "9 item selected" at bounding box center [304, 110] width 65 height 10
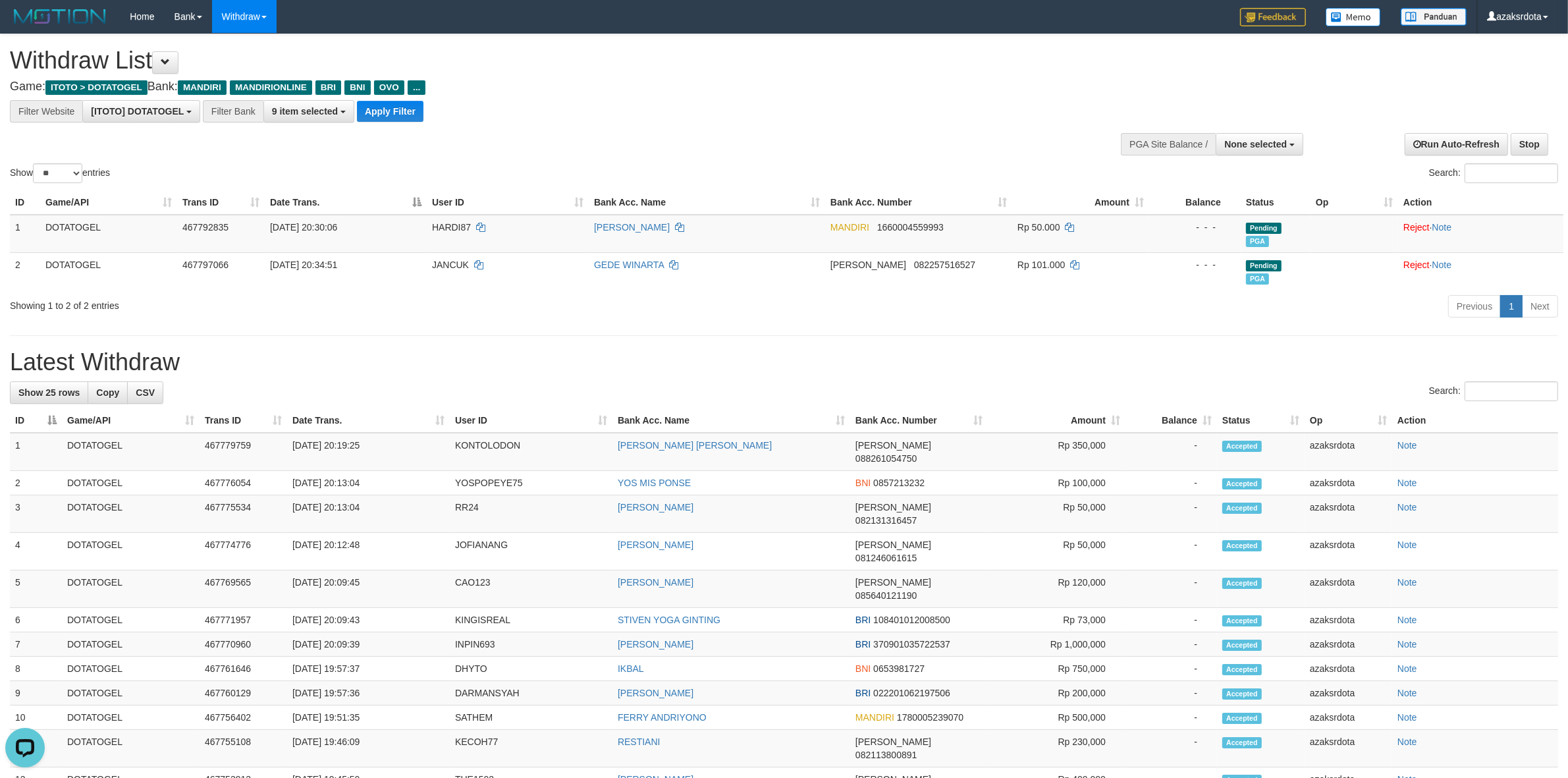
click at [600, 112] on div "**********" at bounding box center [434, 111] width 868 height 22
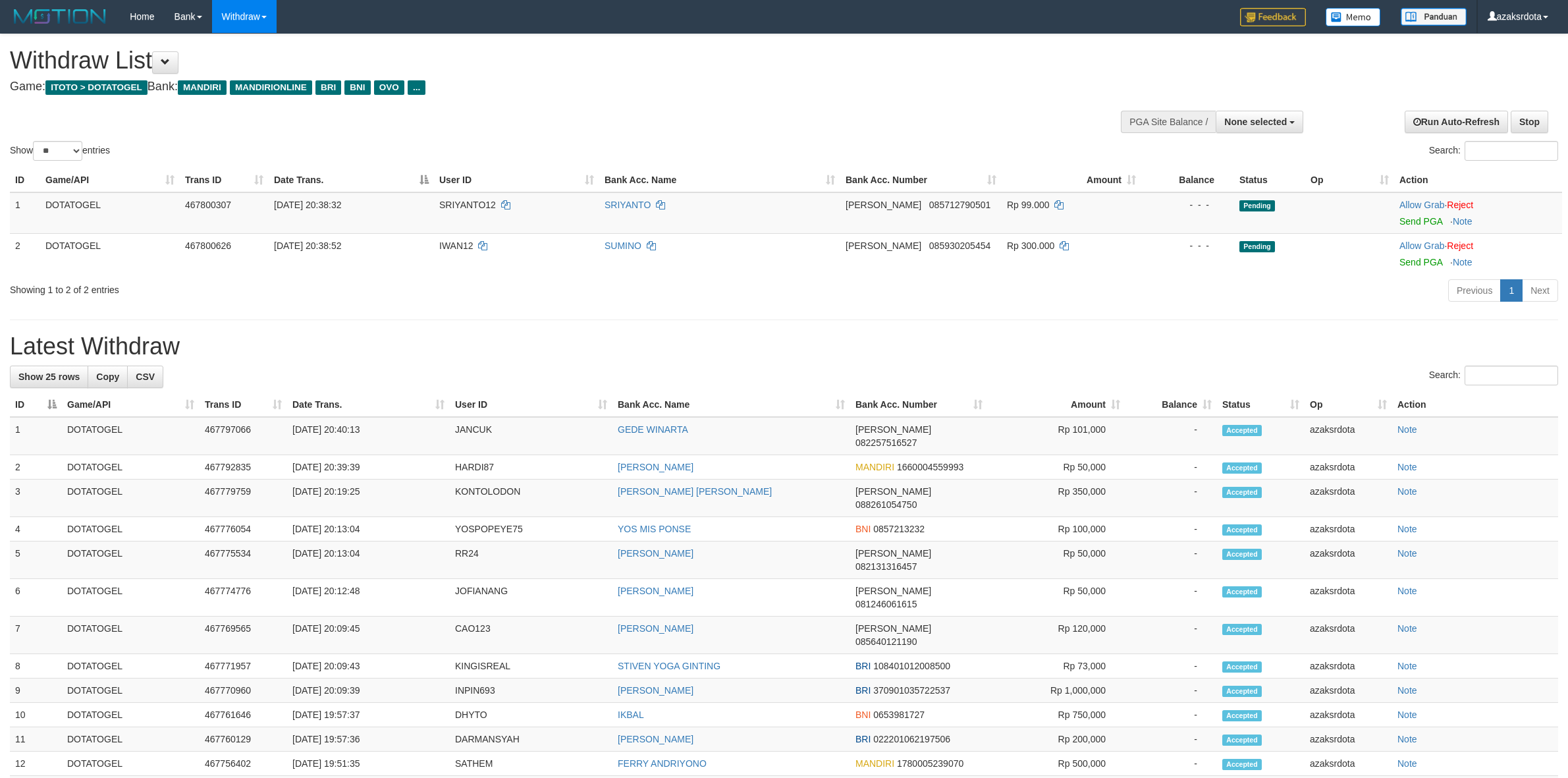
select select
select select "**"
click at [1427, 222] on link "Send PGA" at bounding box center [1421, 221] width 43 height 10
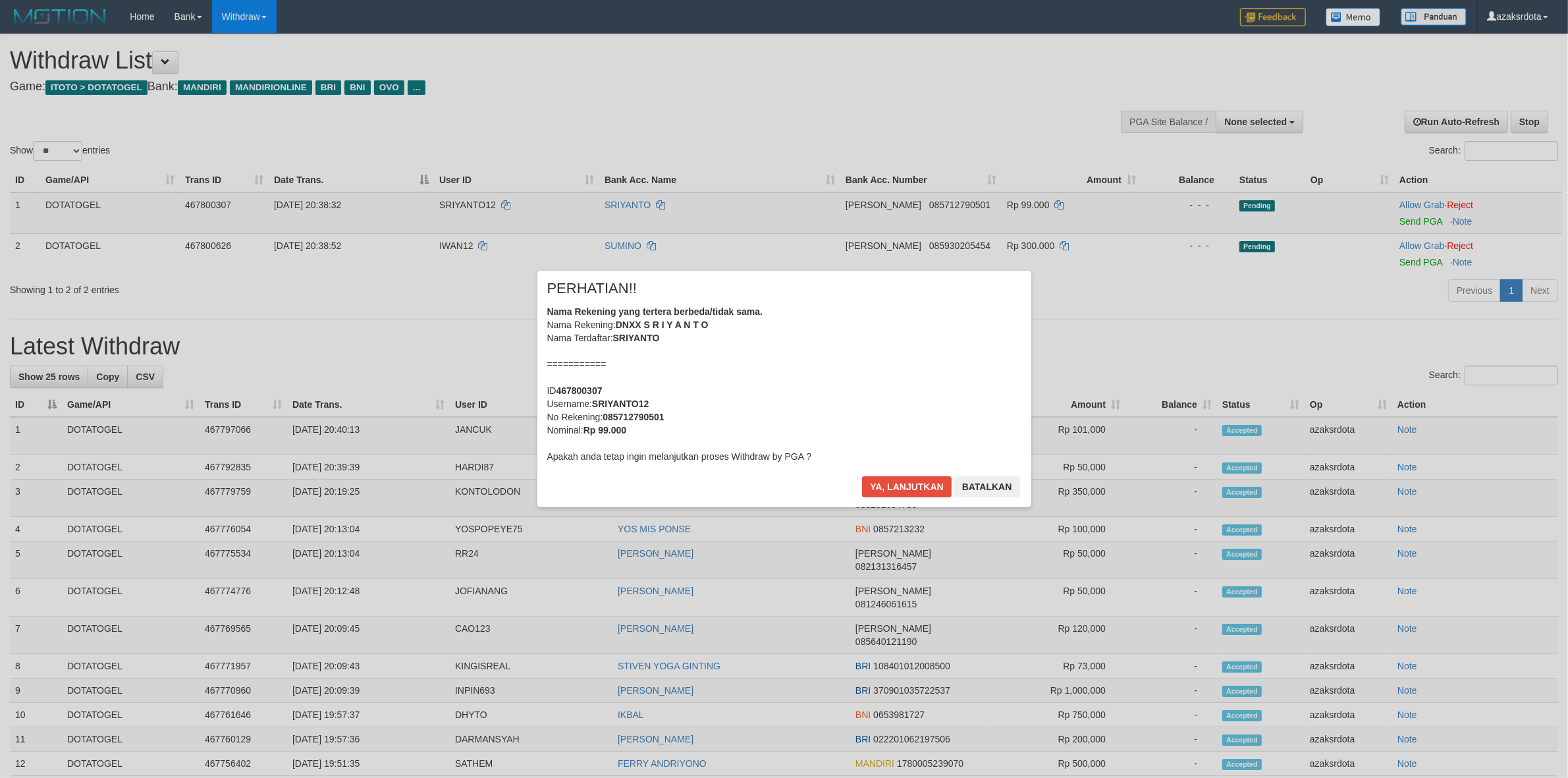
click at [844, 363] on div "Nama Rekening yang tertera berbeda/tidak sama. Nama Rekening: DNXX S R I Y A N …" at bounding box center [784, 384] width 474 height 158
click at [899, 492] on button "Ya, lanjutkan" at bounding box center [907, 487] width 90 height 21
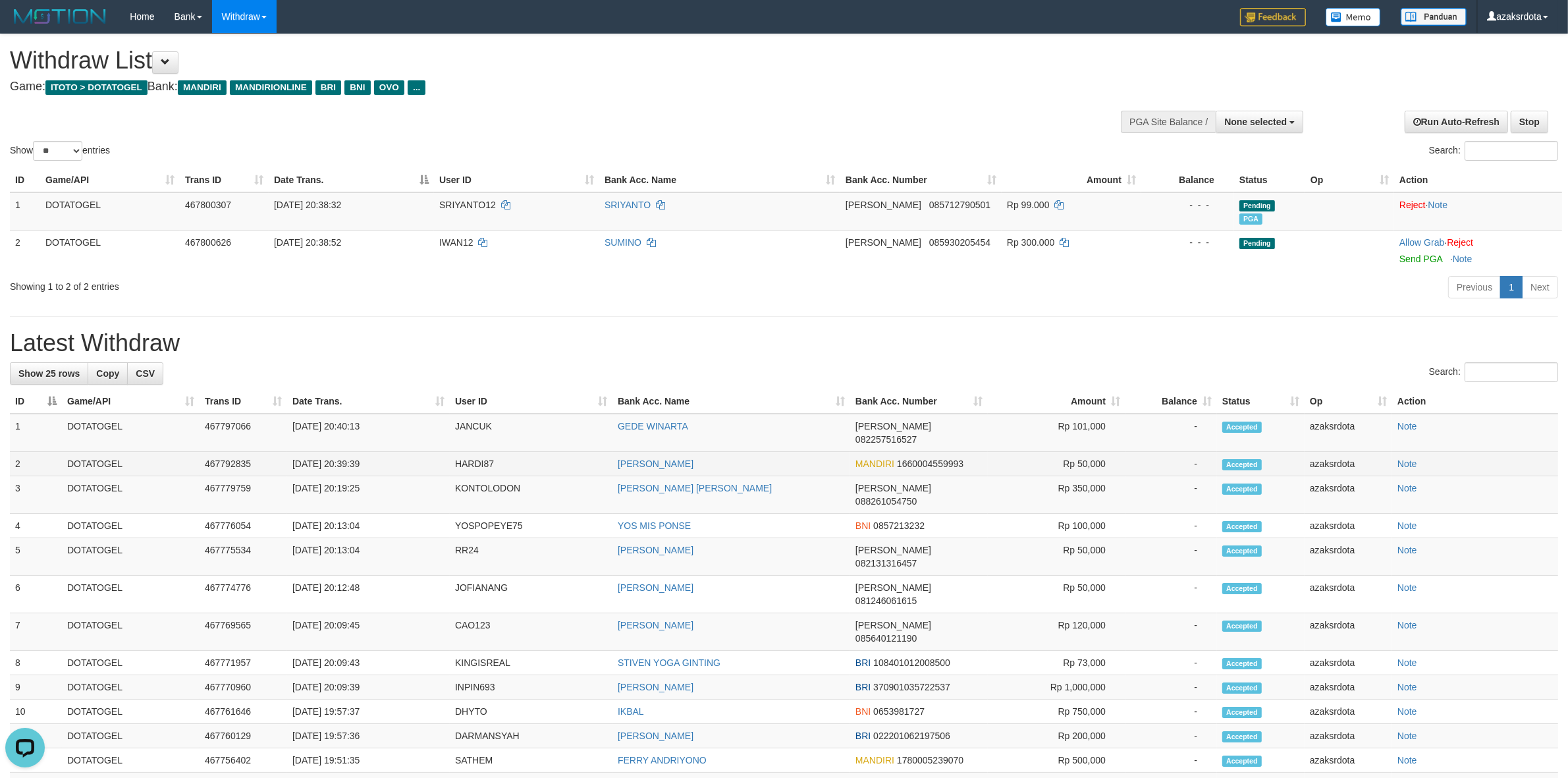
click at [341, 452] on td "[DATE] 20:39:39" at bounding box center [368, 464] width 162 height 24
drag, startPoint x: 341, startPoint y: 449, endPoint x: 446, endPoint y: 449, distance: 105.0
click at [446, 452] on td "[DATE] 20:39:39" at bounding box center [368, 464] width 162 height 24
copy td "20:39:39"
click at [338, 421] on td "[DATE] 20:40:13" at bounding box center [368, 432] width 162 height 38
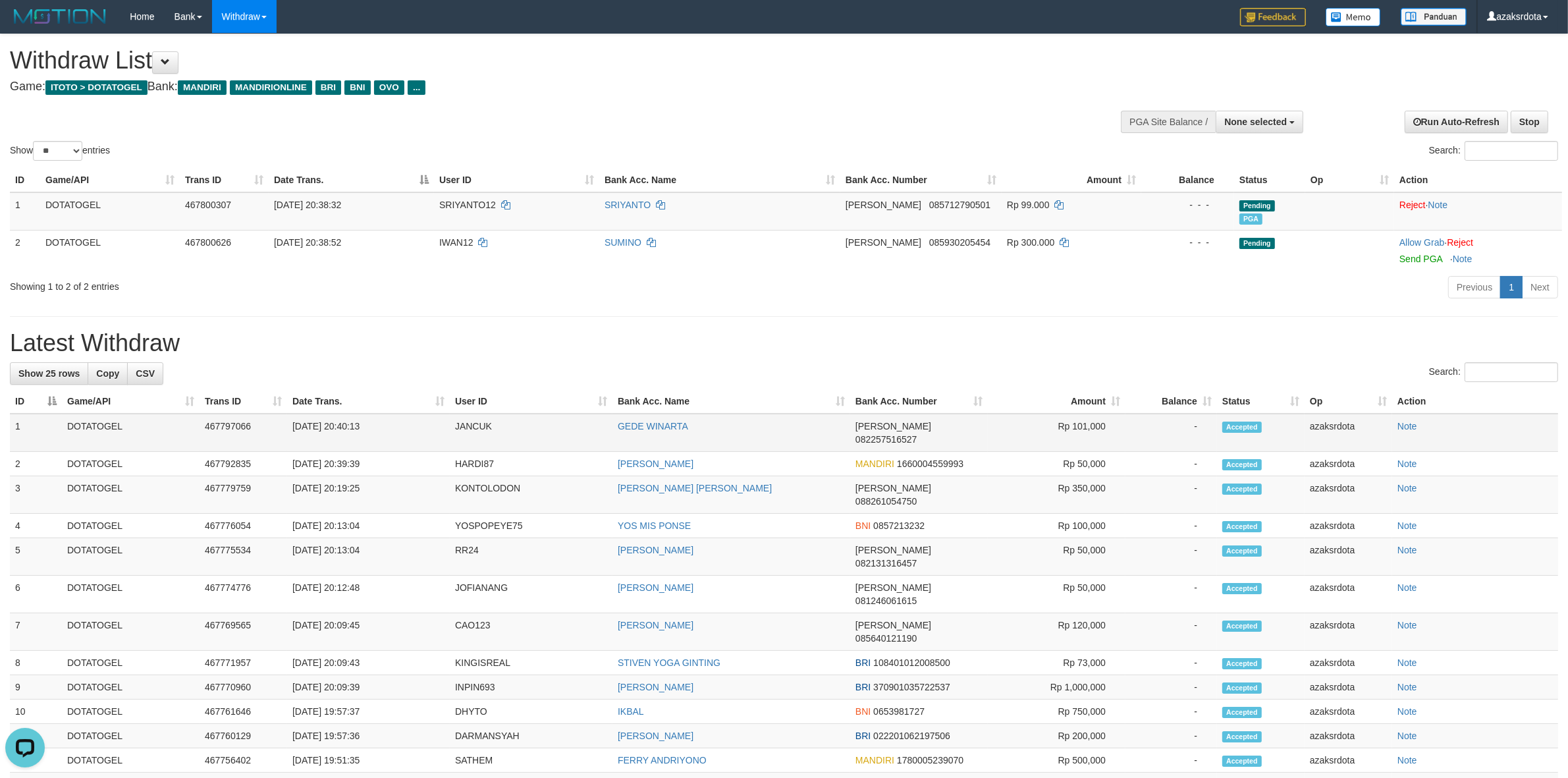
drag, startPoint x: 338, startPoint y: 421, endPoint x: 386, endPoint y: 421, distance: 48.0
click at [386, 421] on td "[DATE] 20:40:13" at bounding box center [368, 432] width 162 height 38
copy td "20:40:13"
drag, startPoint x: 1408, startPoint y: 256, endPoint x: 879, endPoint y: 218, distance: 530.4
click at [1408, 256] on link "Send PGA" at bounding box center [1421, 258] width 43 height 10
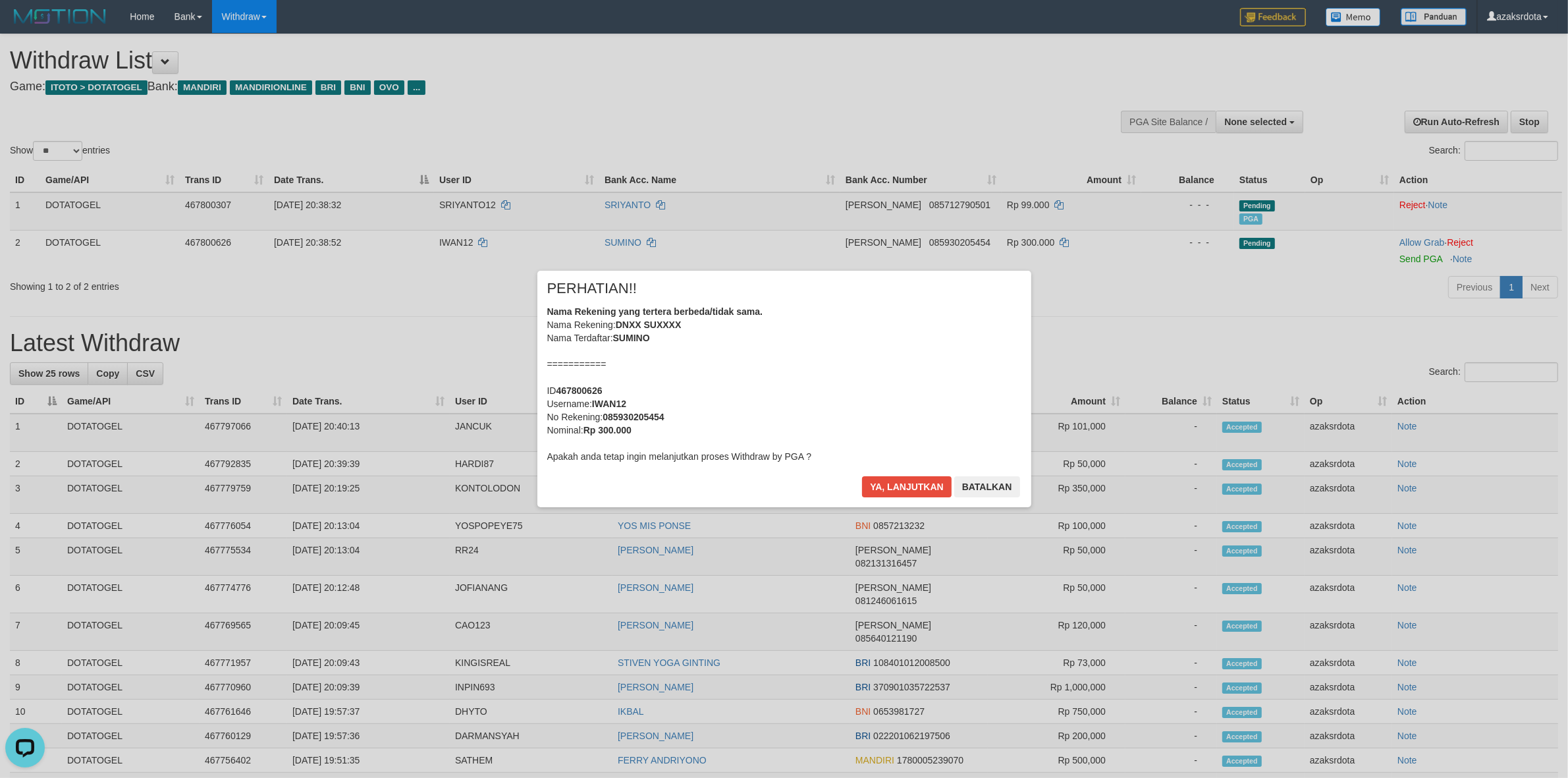
click at [819, 407] on div "Nama Rekening yang tertera berbeda/tidak sama. Nama Rekening: DNXX SUXXXX Nama …" at bounding box center [784, 384] width 474 height 158
click at [892, 496] on button "Ya, lanjutkan" at bounding box center [907, 487] width 90 height 21
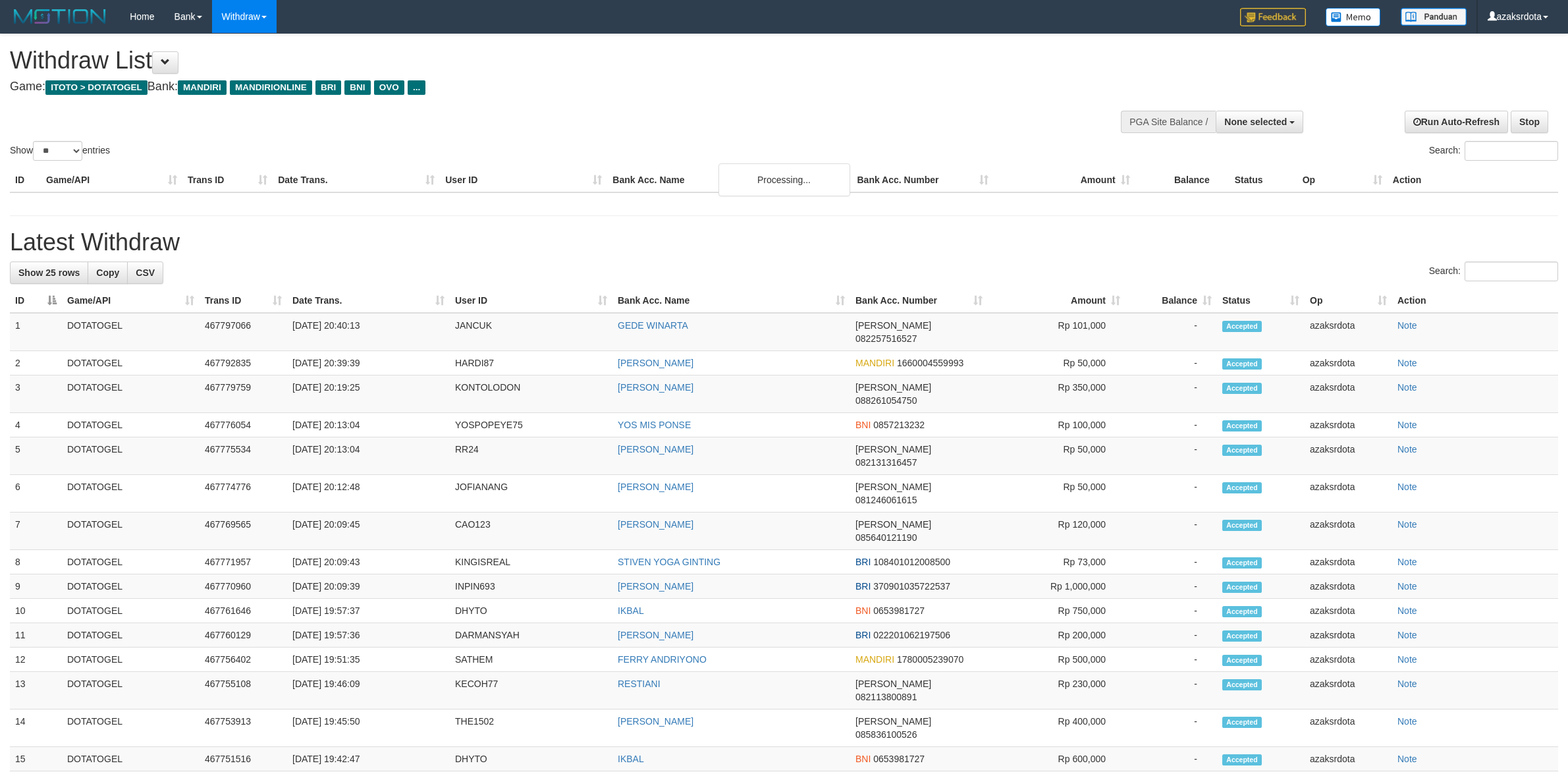
select select
select select "**"
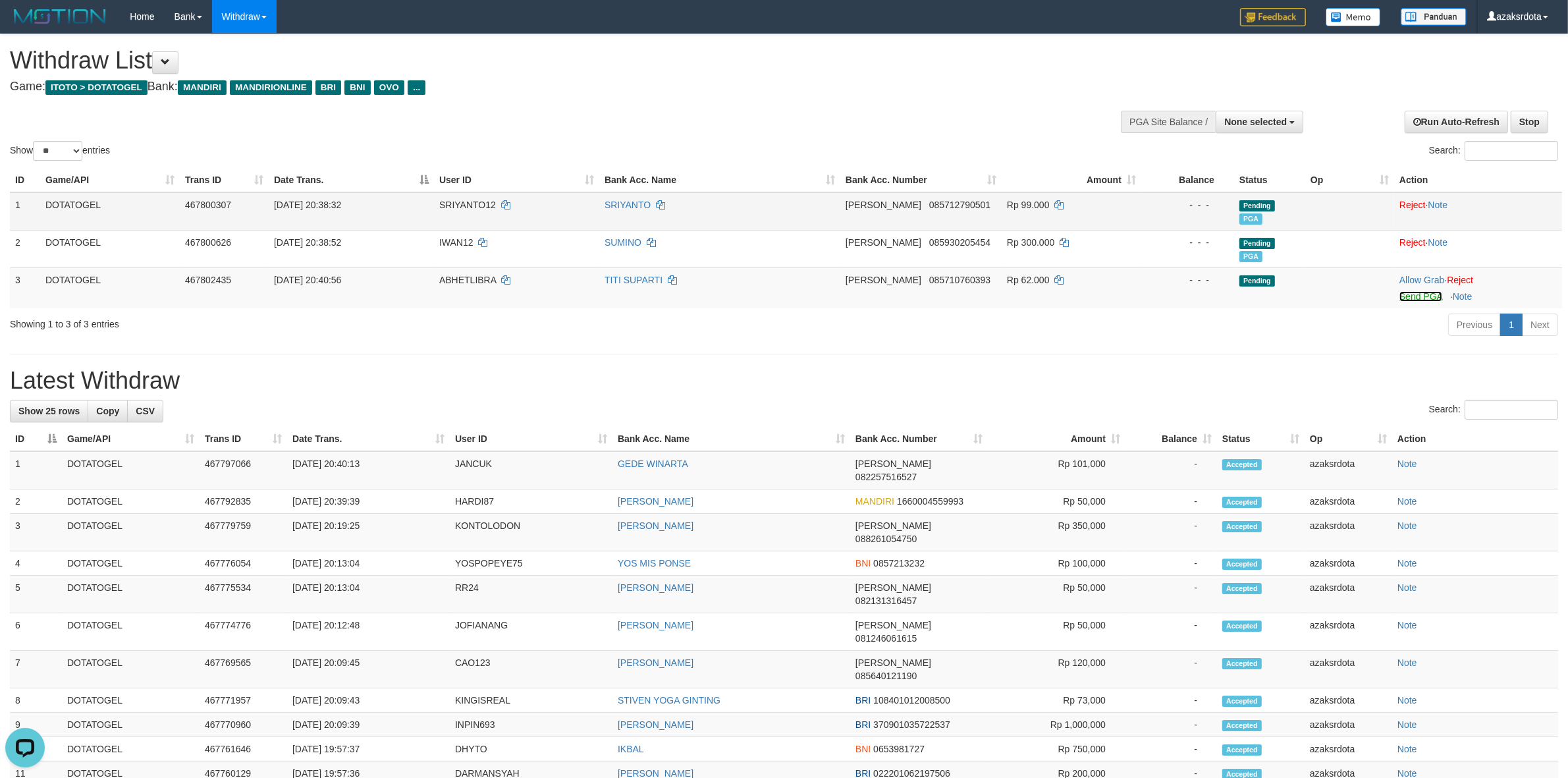
drag, startPoint x: 1419, startPoint y: 295, endPoint x: 863, endPoint y: 226, distance: 560.3
click at [1419, 295] on link "Send PGA" at bounding box center [1421, 296] width 43 height 10
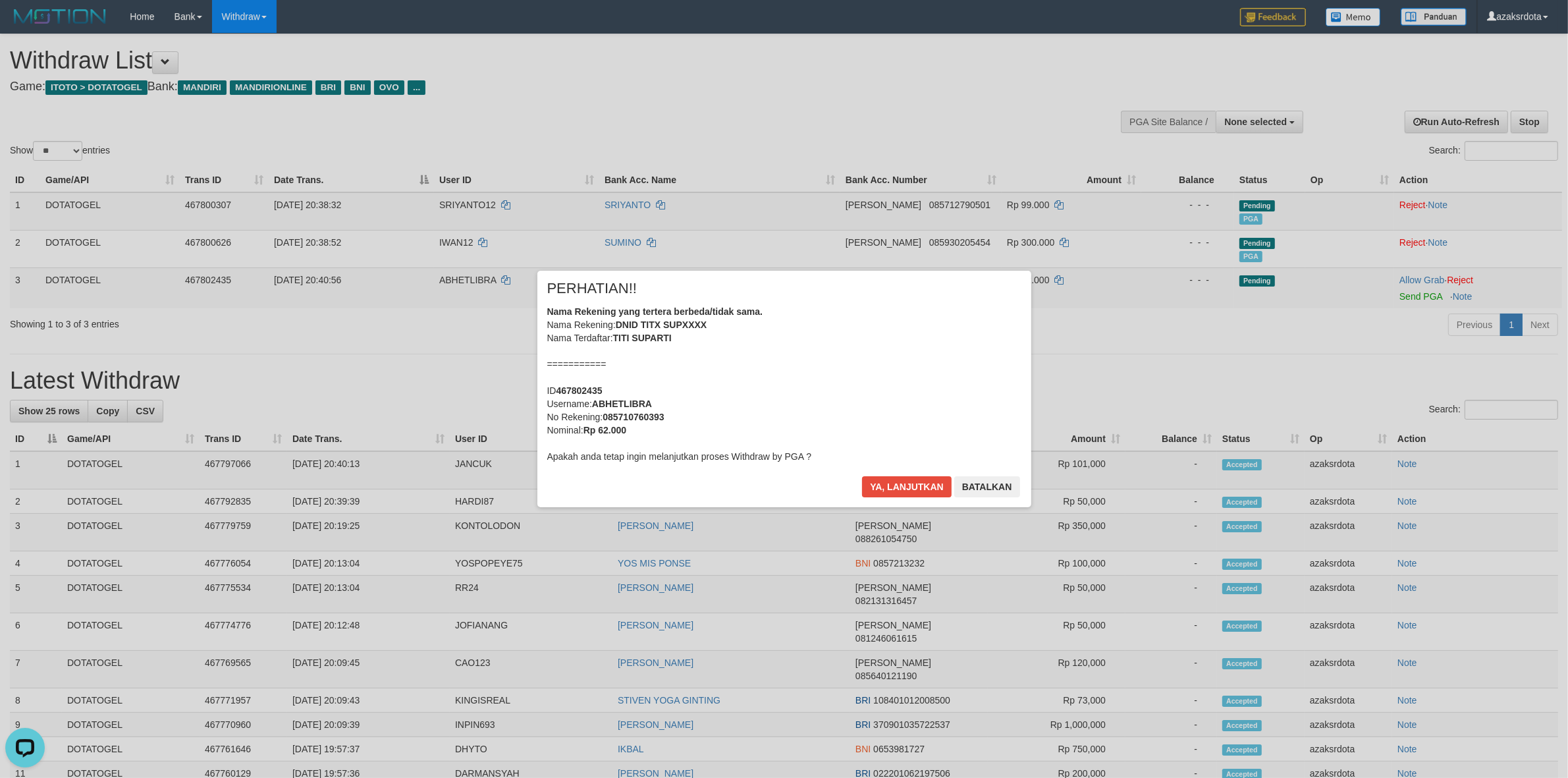
click at [815, 376] on div "Nama Rekening yang tertera berbeda/tidak sama. Nama Rekening: DNID TITX SUPXXXX…" at bounding box center [784, 384] width 474 height 158
click at [889, 481] on button "Ya, lanjutkan" at bounding box center [907, 487] width 90 height 21
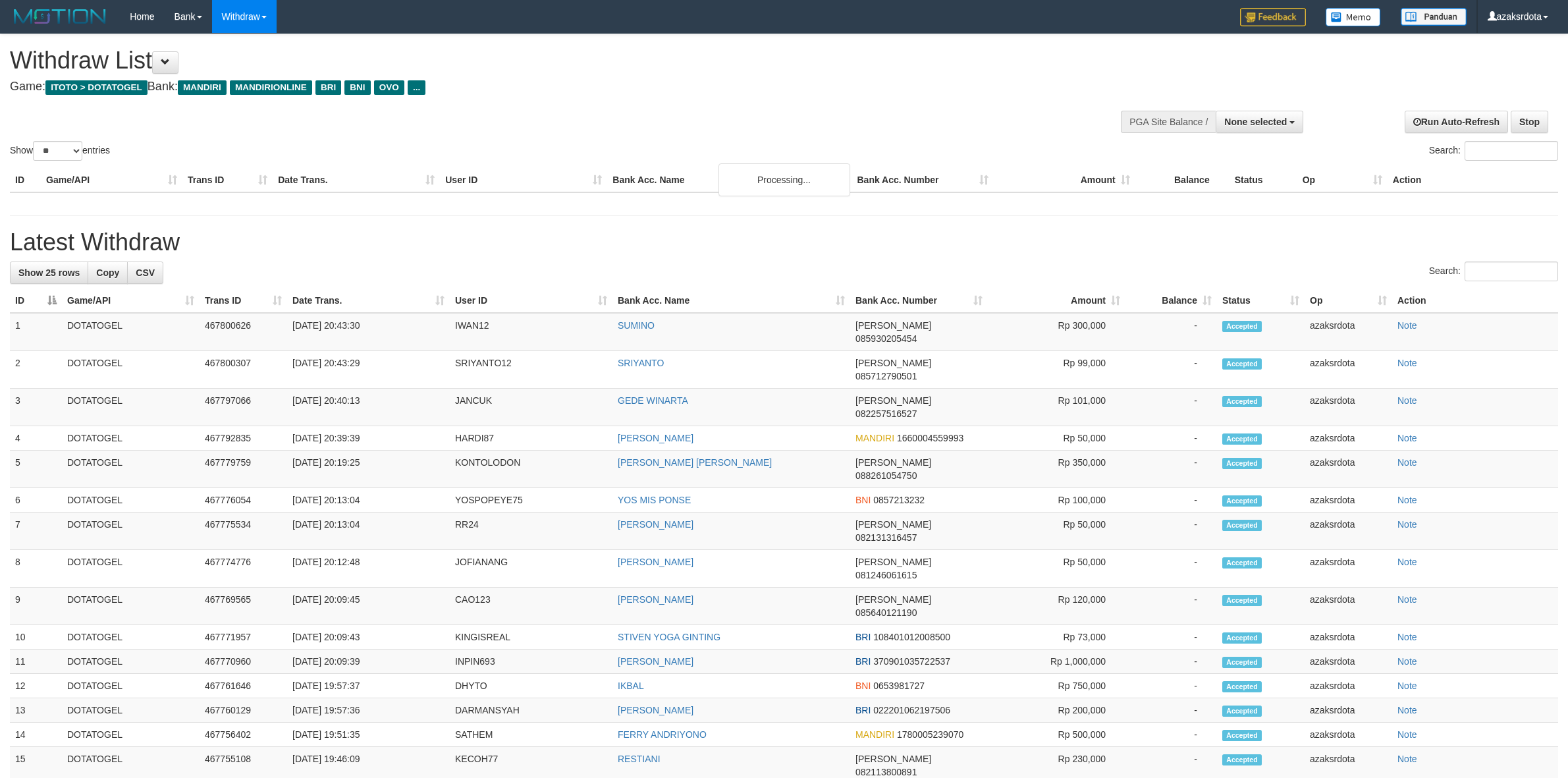
select select
select select "**"
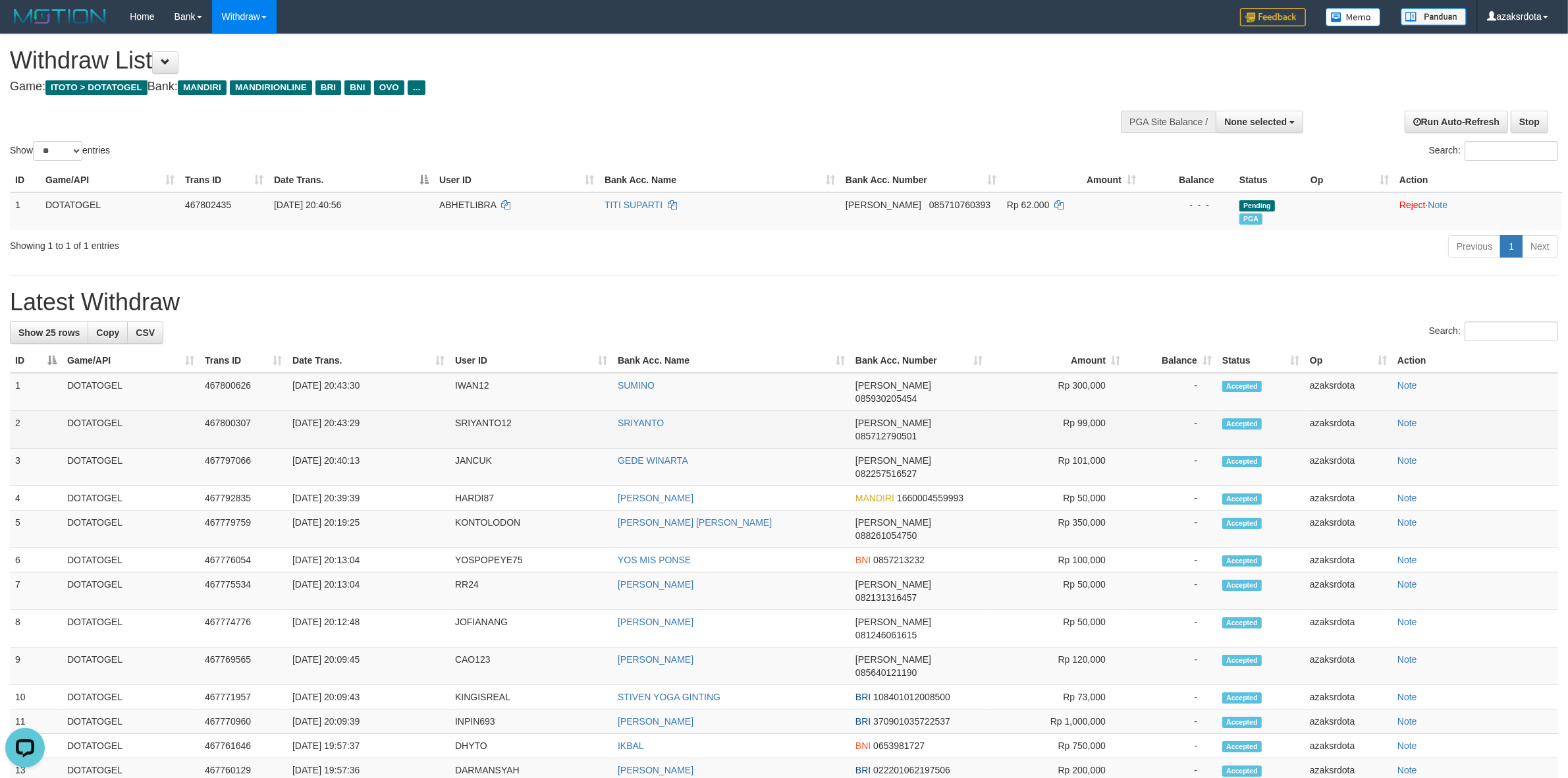
click at [337, 411] on td "[DATE] 20:43:29" at bounding box center [368, 430] width 162 height 38
drag, startPoint x: 337, startPoint y: 406, endPoint x: 418, endPoint y: 397, distance: 81.5
click at [418, 411] on td "[DATE] 20:43:29" at bounding box center [368, 430] width 162 height 38
copy td "20:43:29"
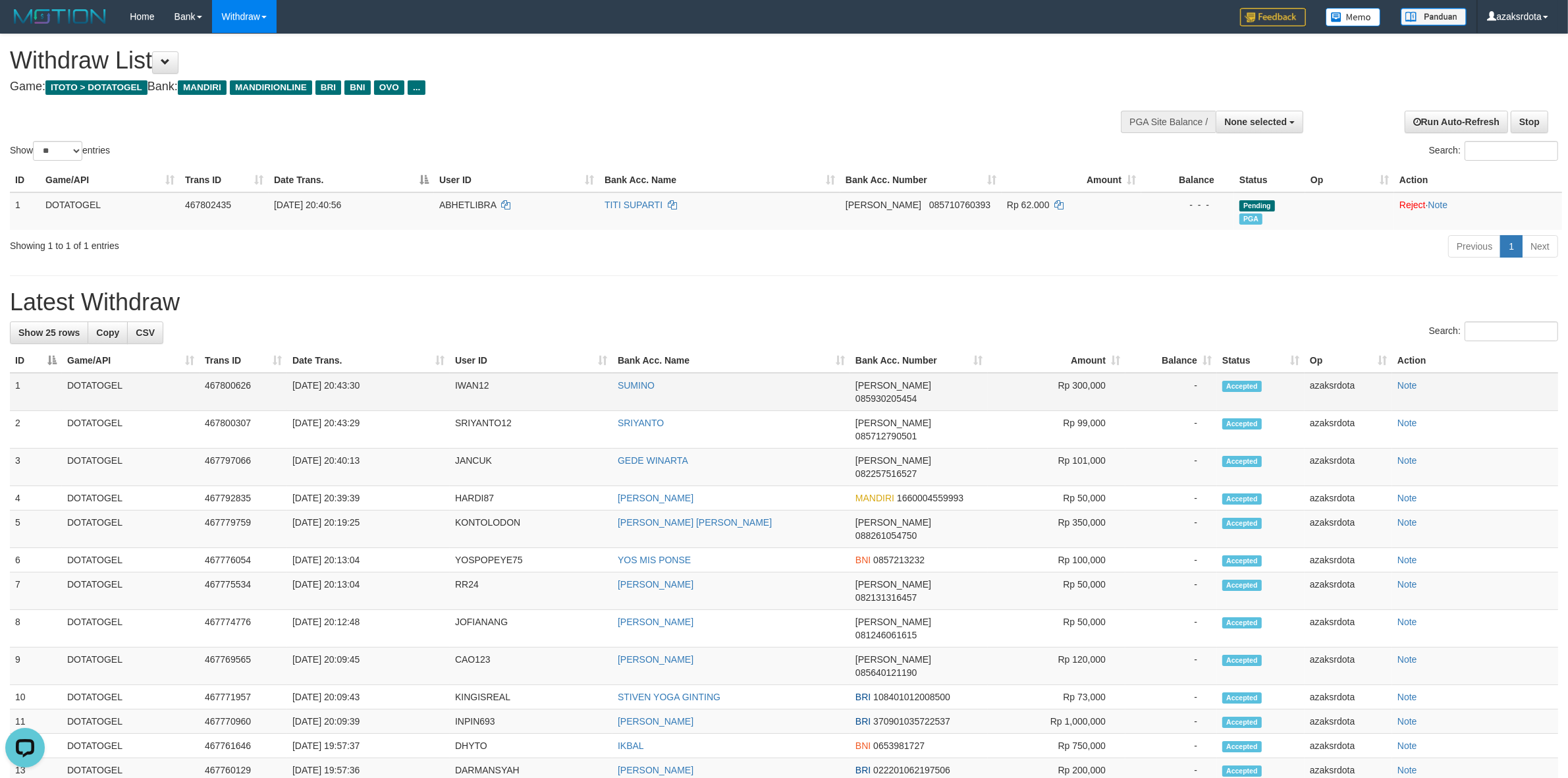
click at [341, 377] on td "[DATE] 20:43:30" at bounding box center [368, 392] width 162 height 38
drag, startPoint x: 341, startPoint y: 377, endPoint x: 373, endPoint y: 374, distance: 32.1
click at [373, 374] on td "[DATE] 20:43:30" at bounding box center [368, 392] width 162 height 38
copy td "20:43:30"
drag, startPoint x: 1251, startPoint y: 130, endPoint x: 1251, endPoint y: 143, distance: 13.0
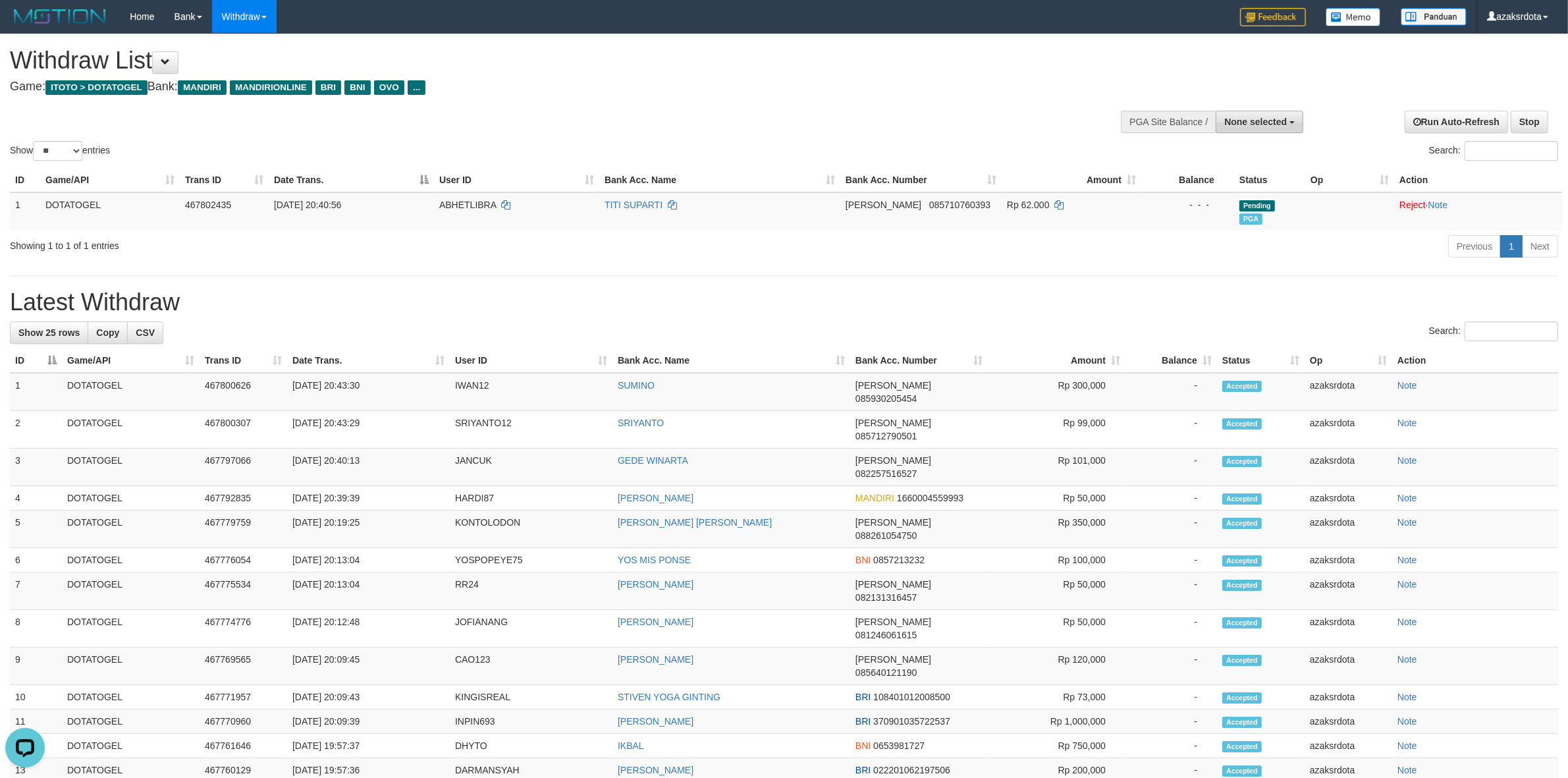
click at [1250, 130] on button "None selected" at bounding box center [1259, 122] width 88 height 22
click at [1235, 194] on label "[ITOTO] DOTATOGEL" at bounding box center [1237, 189] width 130 height 17
select select "***"
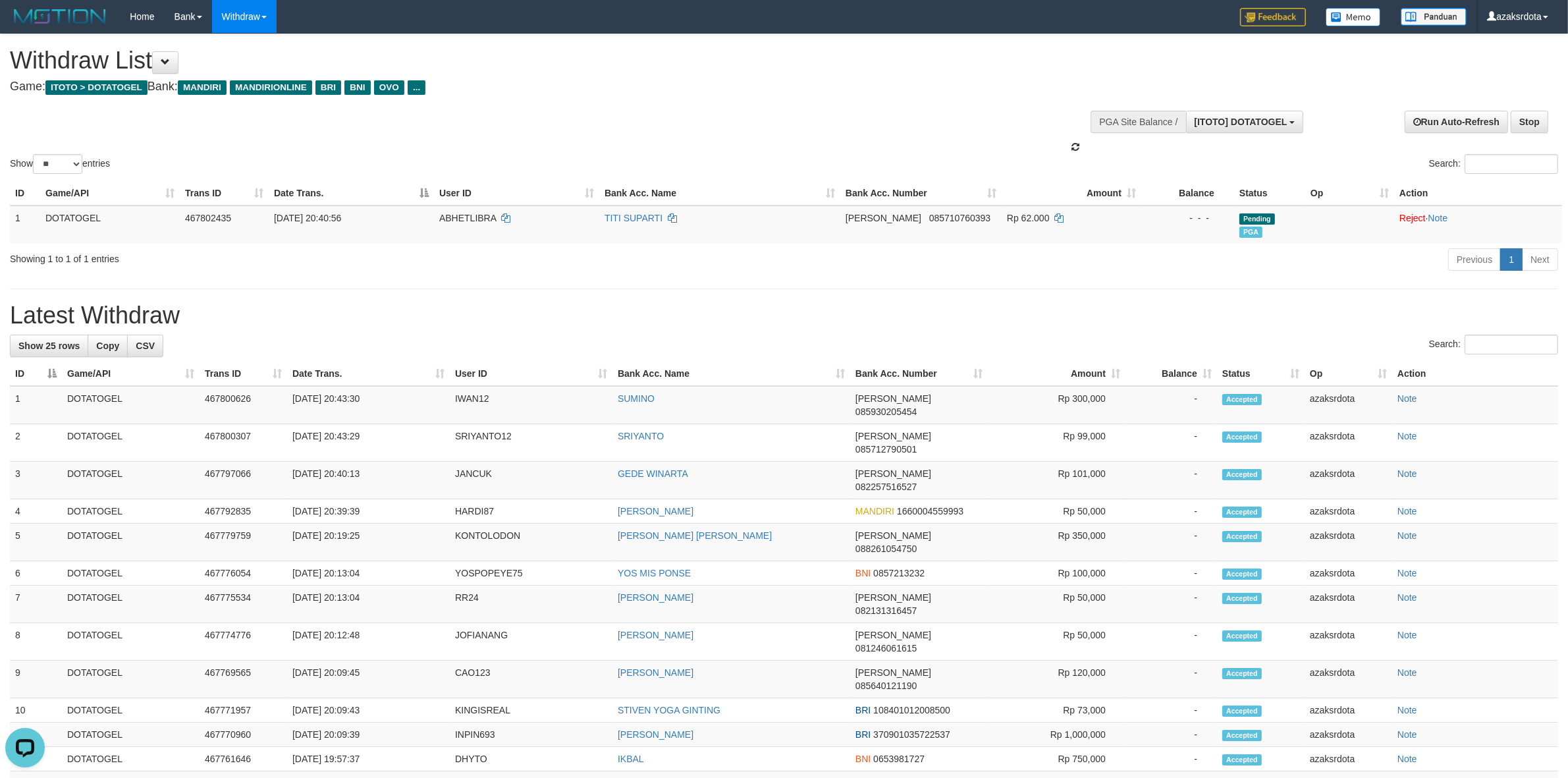
scroll to position [11, 0]
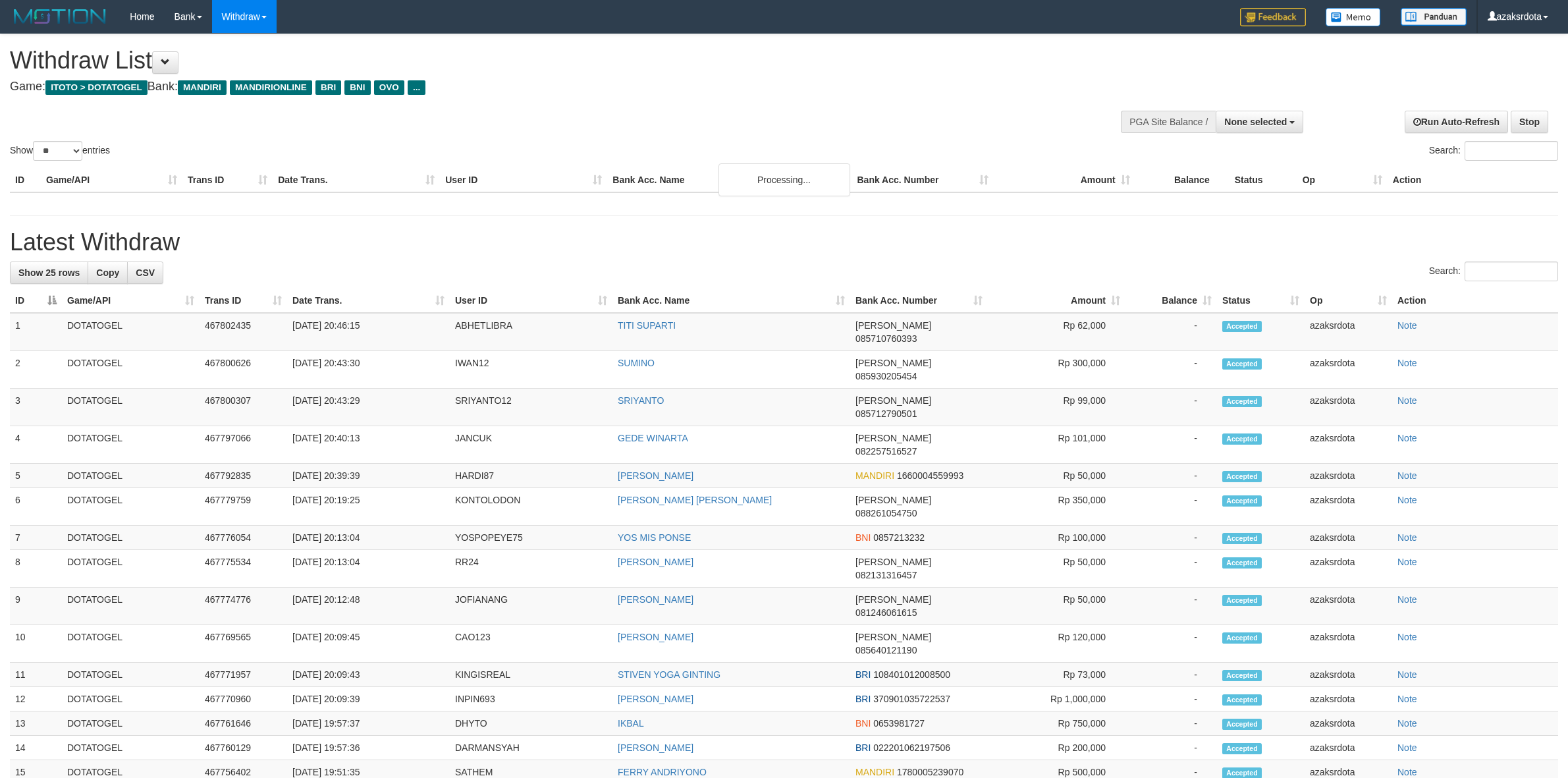
select select
select select "**"
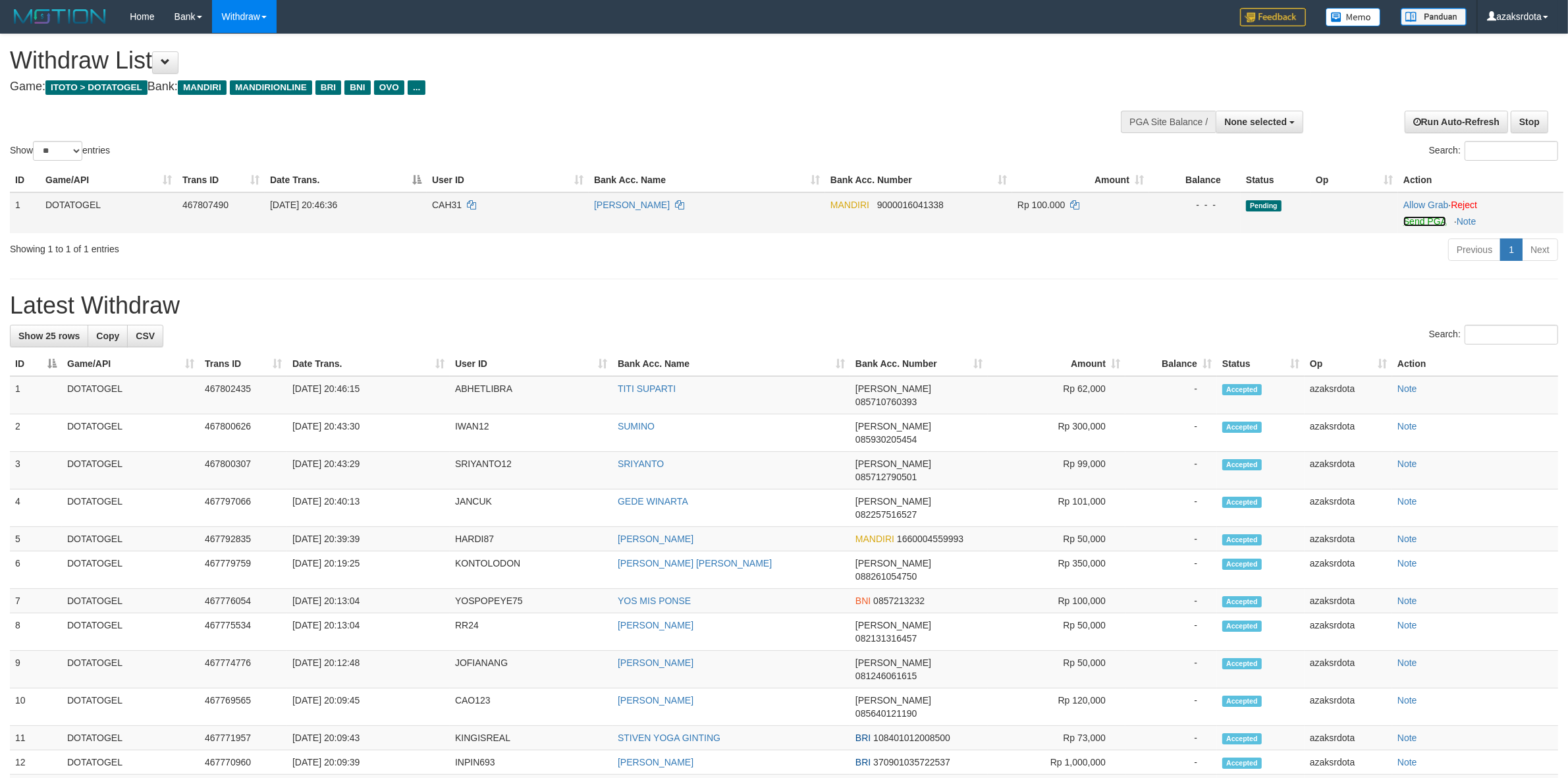
drag, startPoint x: 1422, startPoint y: 216, endPoint x: 868, endPoint y: 230, distance: 554.2
click at [1422, 216] on link "Send PGA" at bounding box center [1424, 221] width 43 height 10
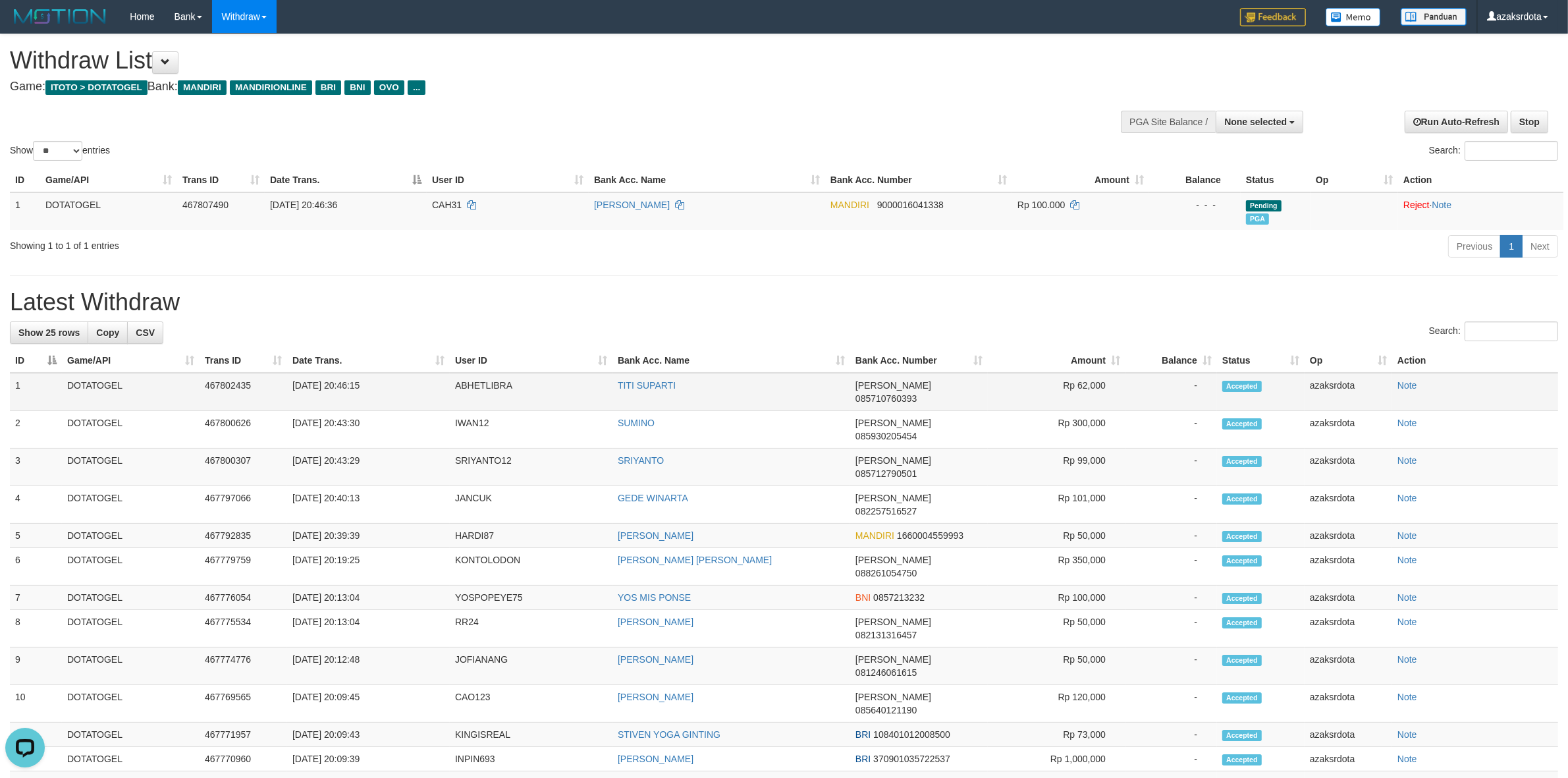
click at [330, 383] on td "[DATE] 20:46:15" at bounding box center [368, 392] width 162 height 38
click at [345, 380] on td "[DATE] 20:46:15" at bounding box center [368, 392] width 162 height 38
drag, startPoint x: 345, startPoint y: 380, endPoint x: 395, endPoint y: 376, distance: 50.2
click at [395, 376] on td "[DATE] 20:46:15" at bounding box center [368, 392] width 162 height 38
copy td "20:46:15"
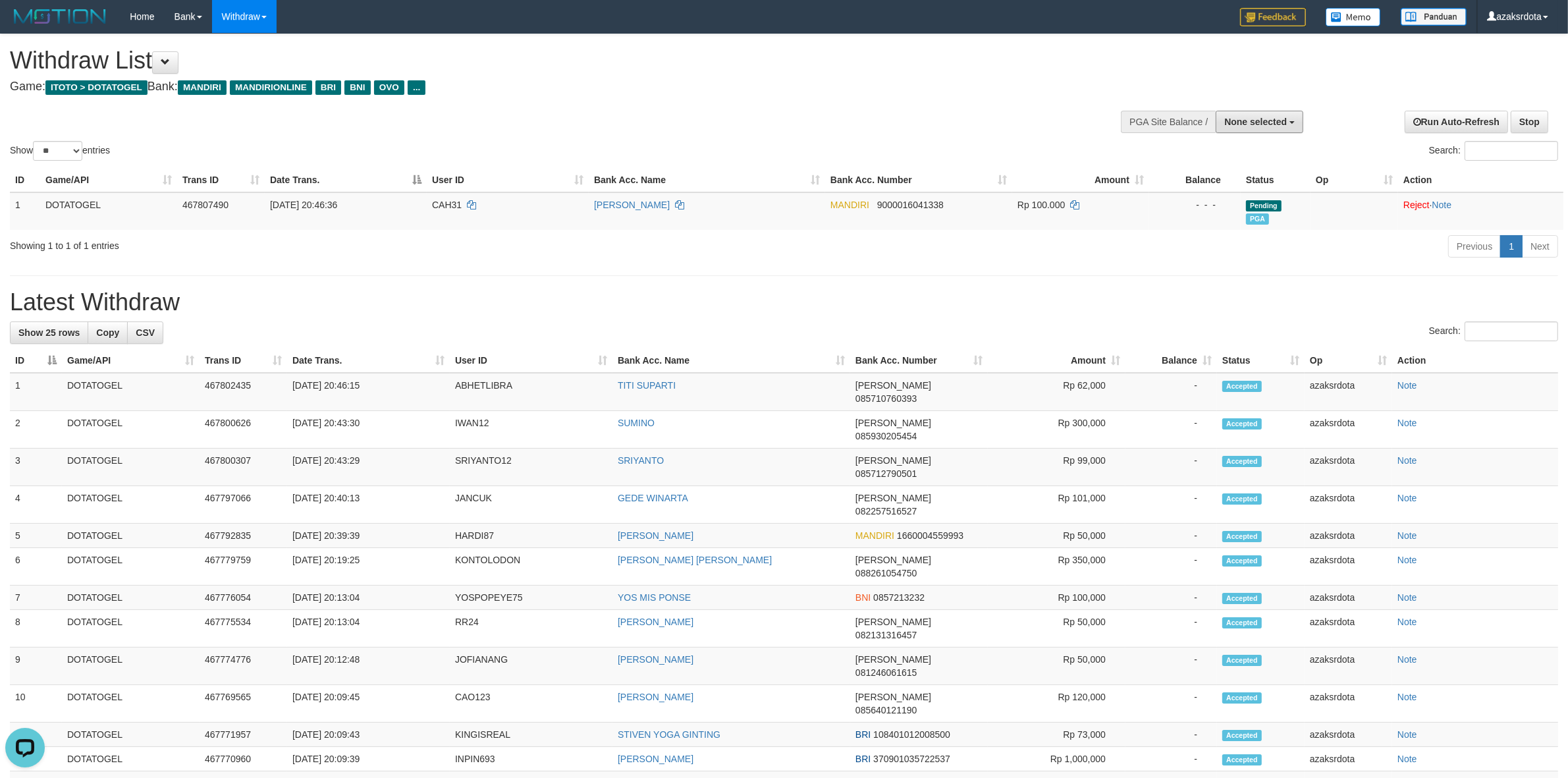
click at [1287, 133] on div "**********" at bounding box center [1185, 121] width 248 height 39
click at [1251, 125] on span "None selected" at bounding box center [1255, 122] width 62 height 10
click at [1230, 193] on label "[ITOTO] DOTATOGEL" at bounding box center [1237, 189] width 130 height 17
select select "***"
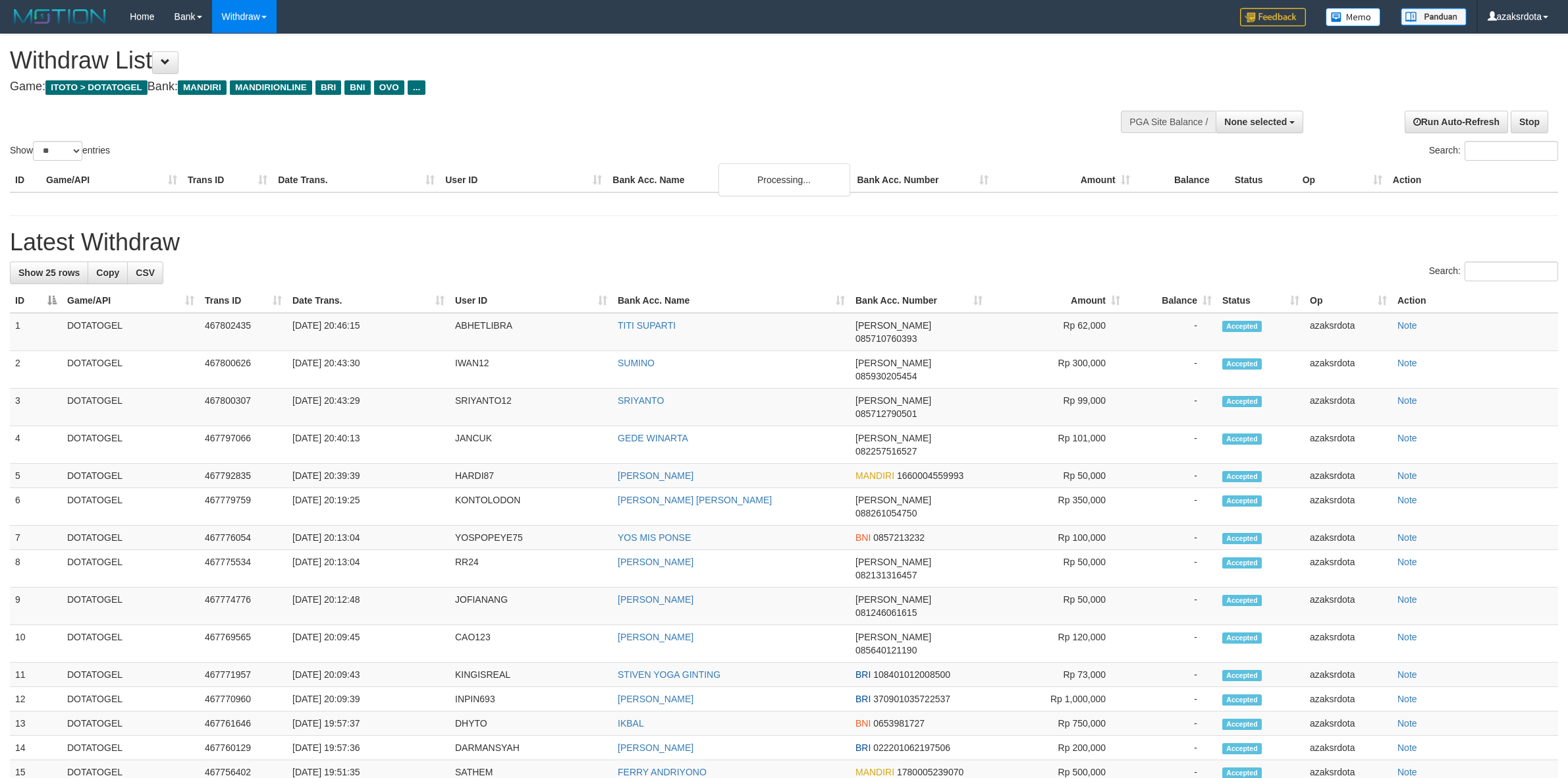
select select
select select "**"
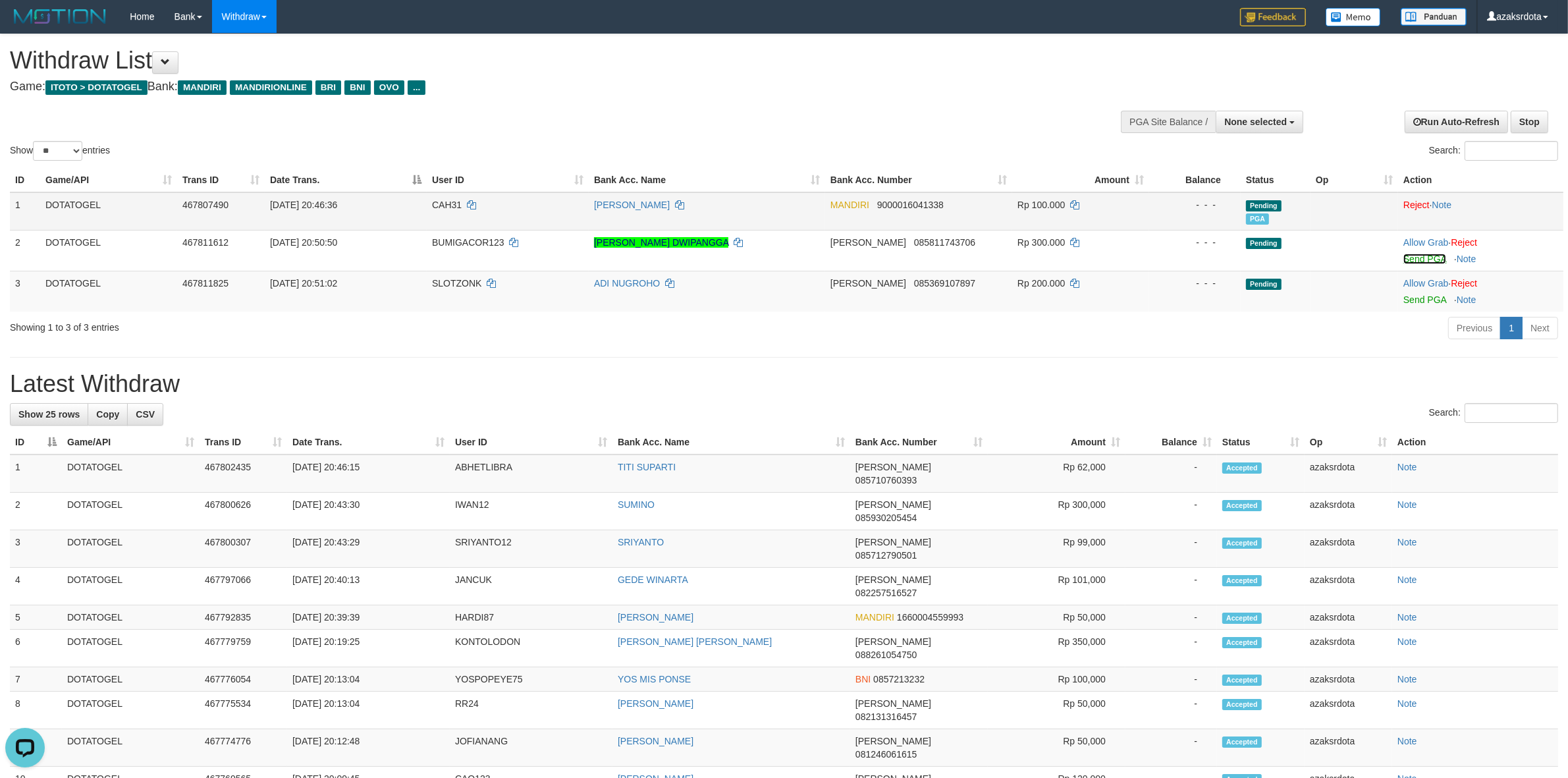
drag, startPoint x: 1430, startPoint y: 261, endPoint x: 845, endPoint y: 216, distance: 586.7
click at [1430, 261] on link "Send PGA" at bounding box center [1424, 258] width 43 height 10
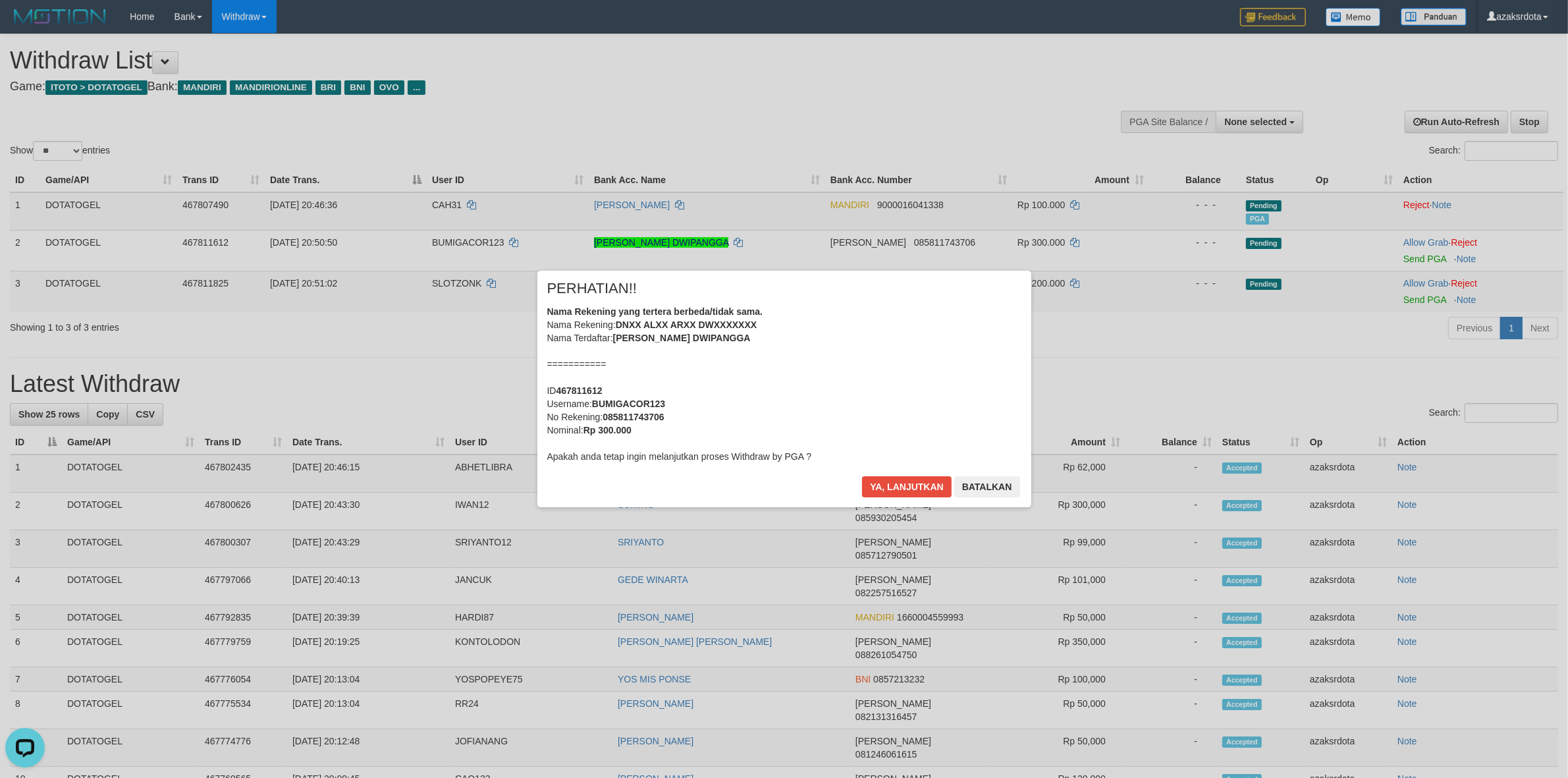
click at [879, 343] on div "Nama Rekening yang tertera berbeda/tidak sama. Nama Rekening: DNXX ALXX ARXX DW…" at bounding box center [784, 384] width 474 height 158
click at [912, 488] on button "Ya, lanjutkan" at bounding box center [907, 487] width 90 height 21
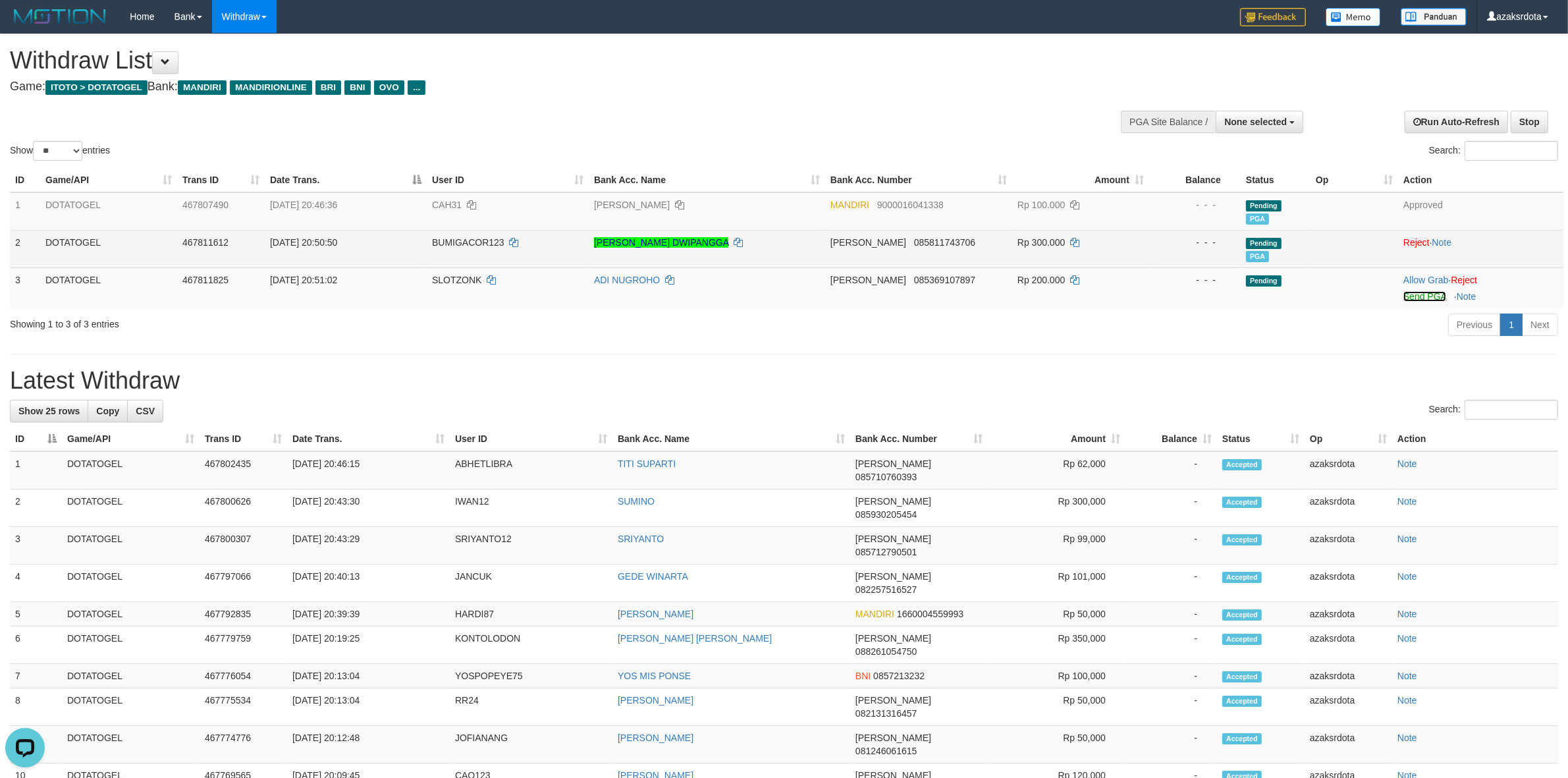
drag, startPoint x: 1413, startPoint y: 297, endPoint x: 866, endPoint y: 230, distance: 551.1
click at [1413, 297] on link "Send PGA" at bounding box center [1424, 296] width 43 height 10
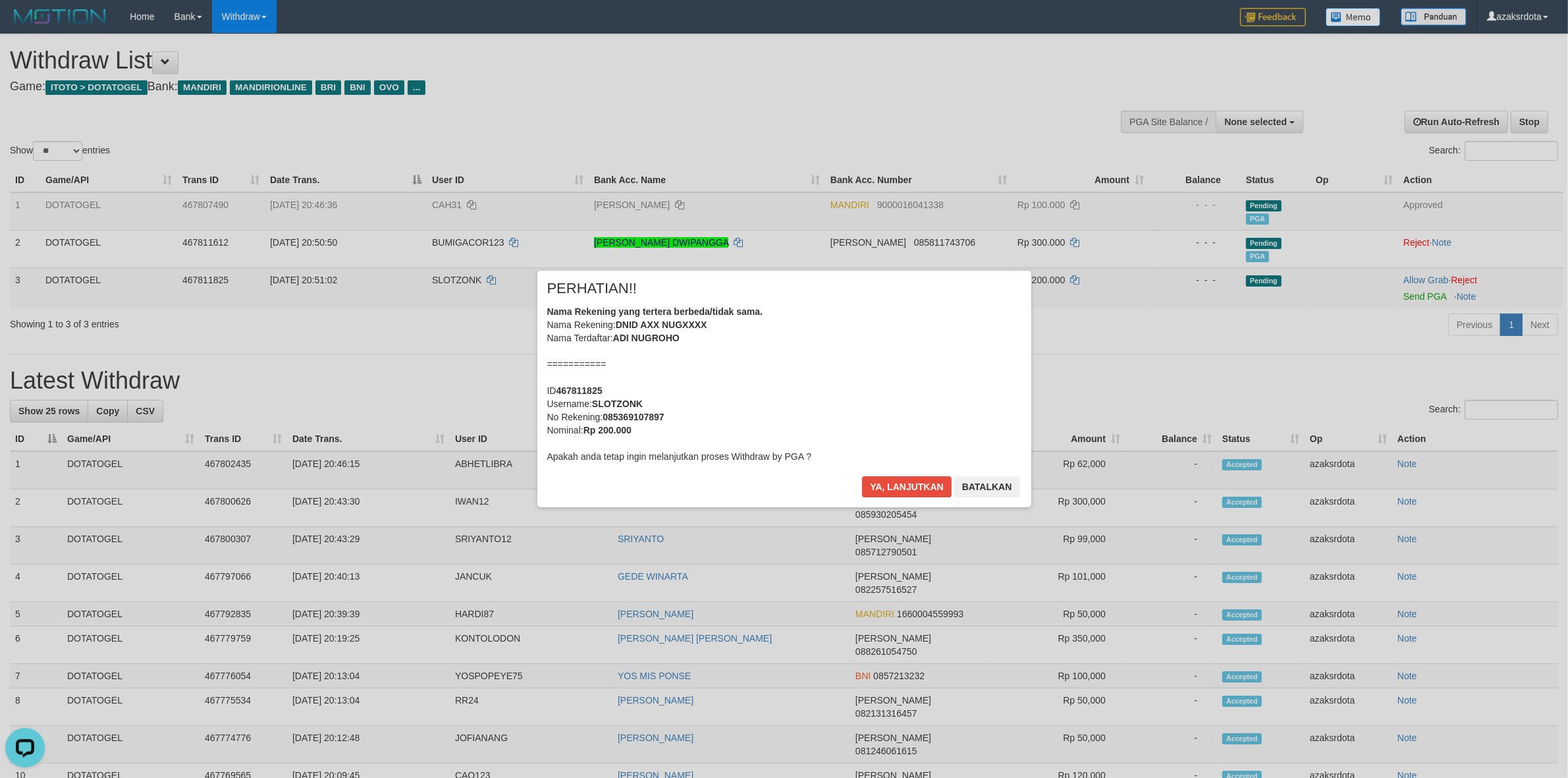
click at [844, 344] on div "Nama Rekening yang tertera berbeda/tidak sama. Nama Rekening: DNID AXX NUGXXXX …" at bounding box center [784, 384] width 474 height 158
click at [913, 481] on button "Ya, lanjutkan" at bounding box center [907, 487] width 90 height 21
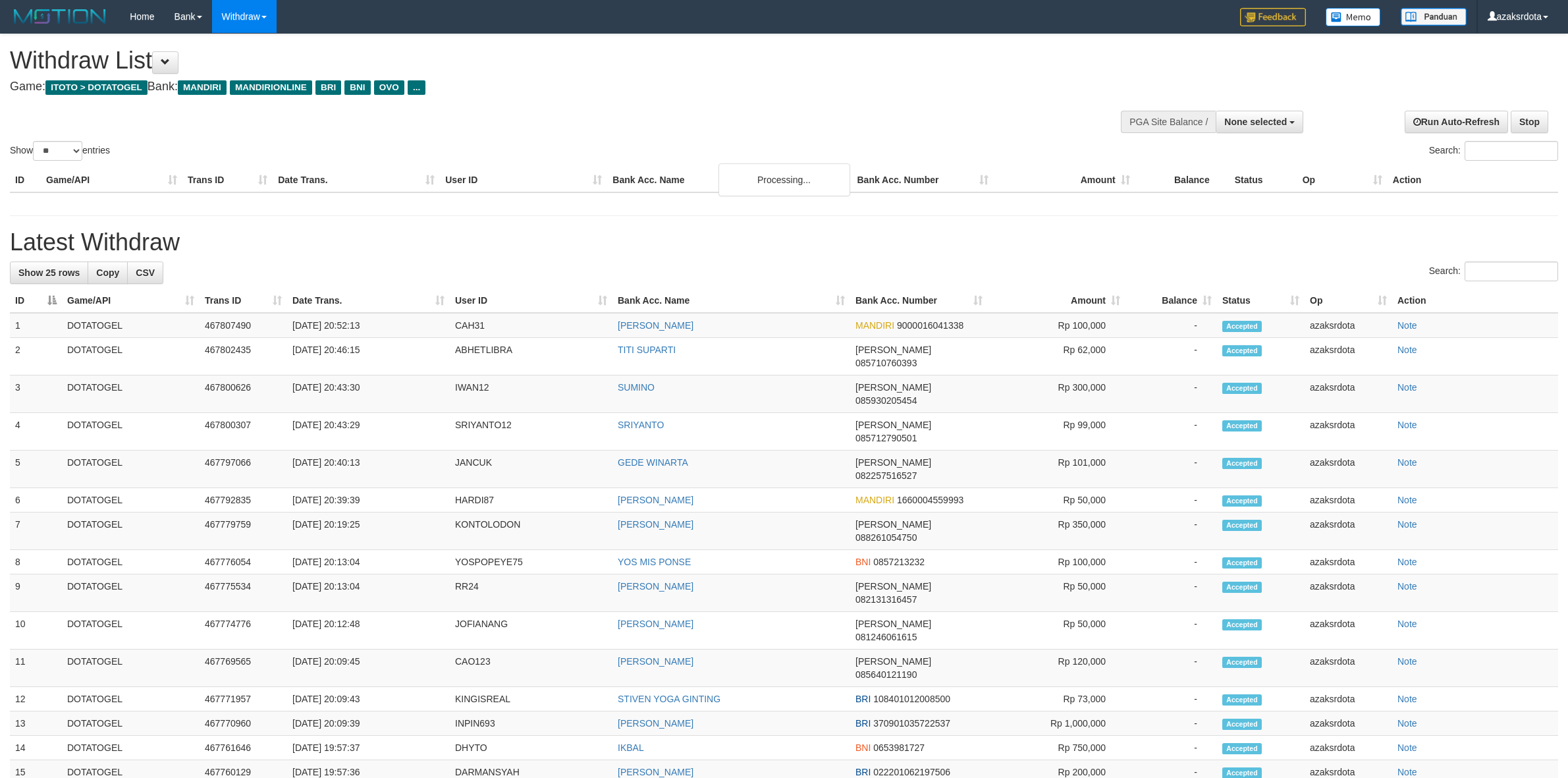
select select
select select "**"
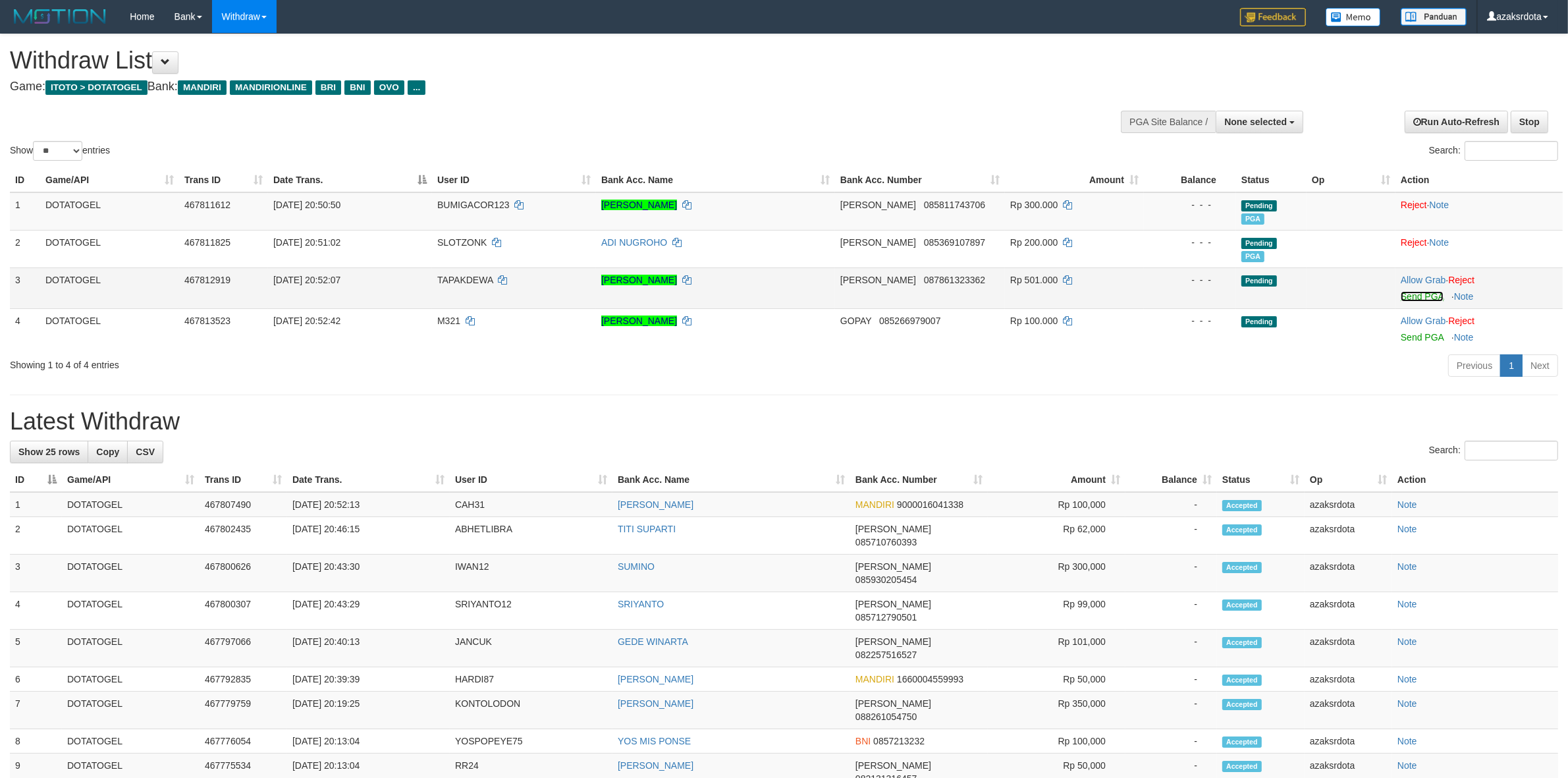
click at [1424, 295] on link "Send PGA" at bounding box center [1422, 296] width 43 height 10
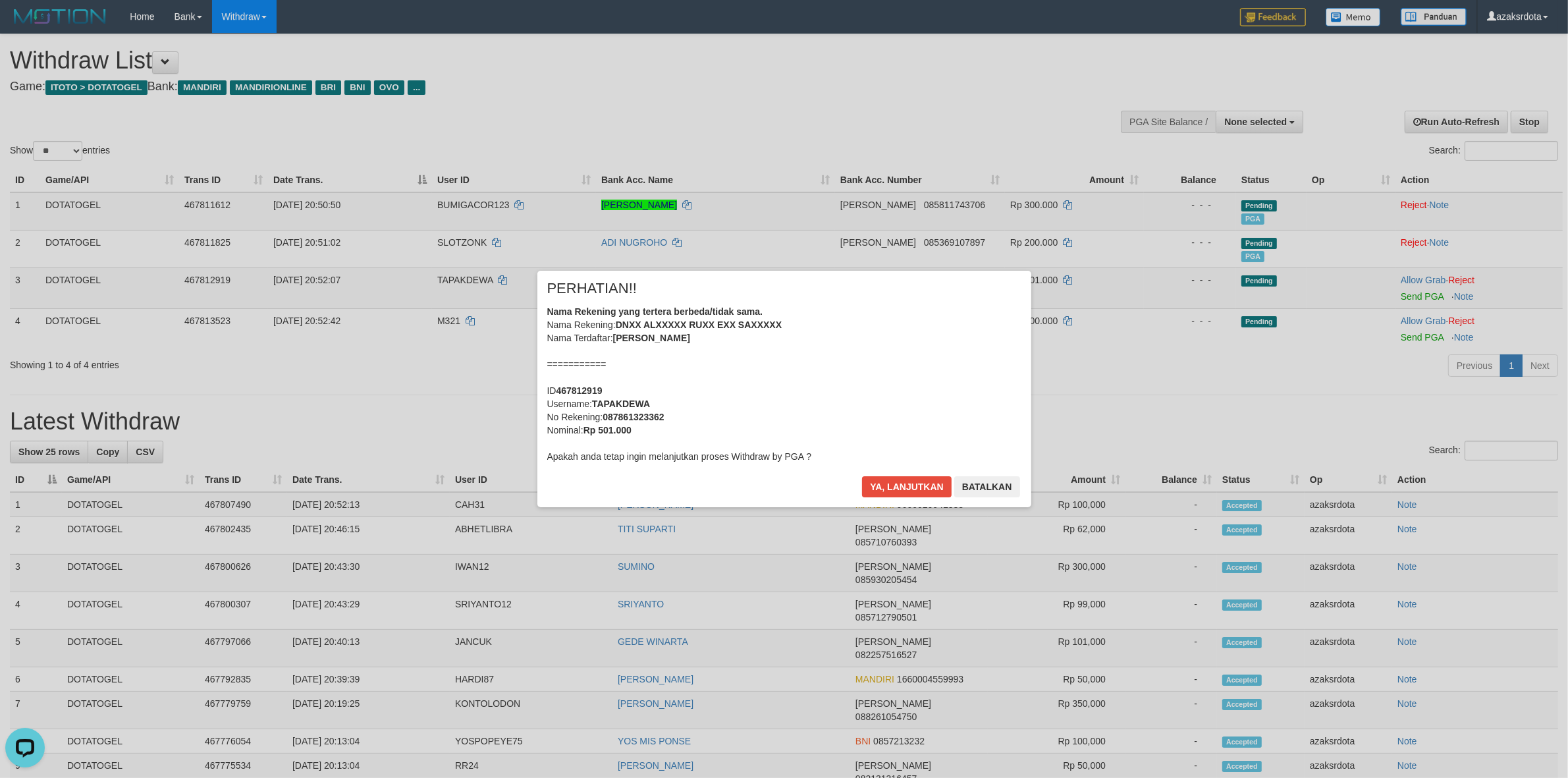
click at [876, 394] on div "Nama Rekening yang tertera berbeda/tidak sama. Nama Rekening: DNXX ALXXXXX RUXX…" at bounding box center [784, 384] width 474 height 158
click at [900, 481] on button "Ya, lanjutkan" at bounding box center [907, 487] width 90 height 21
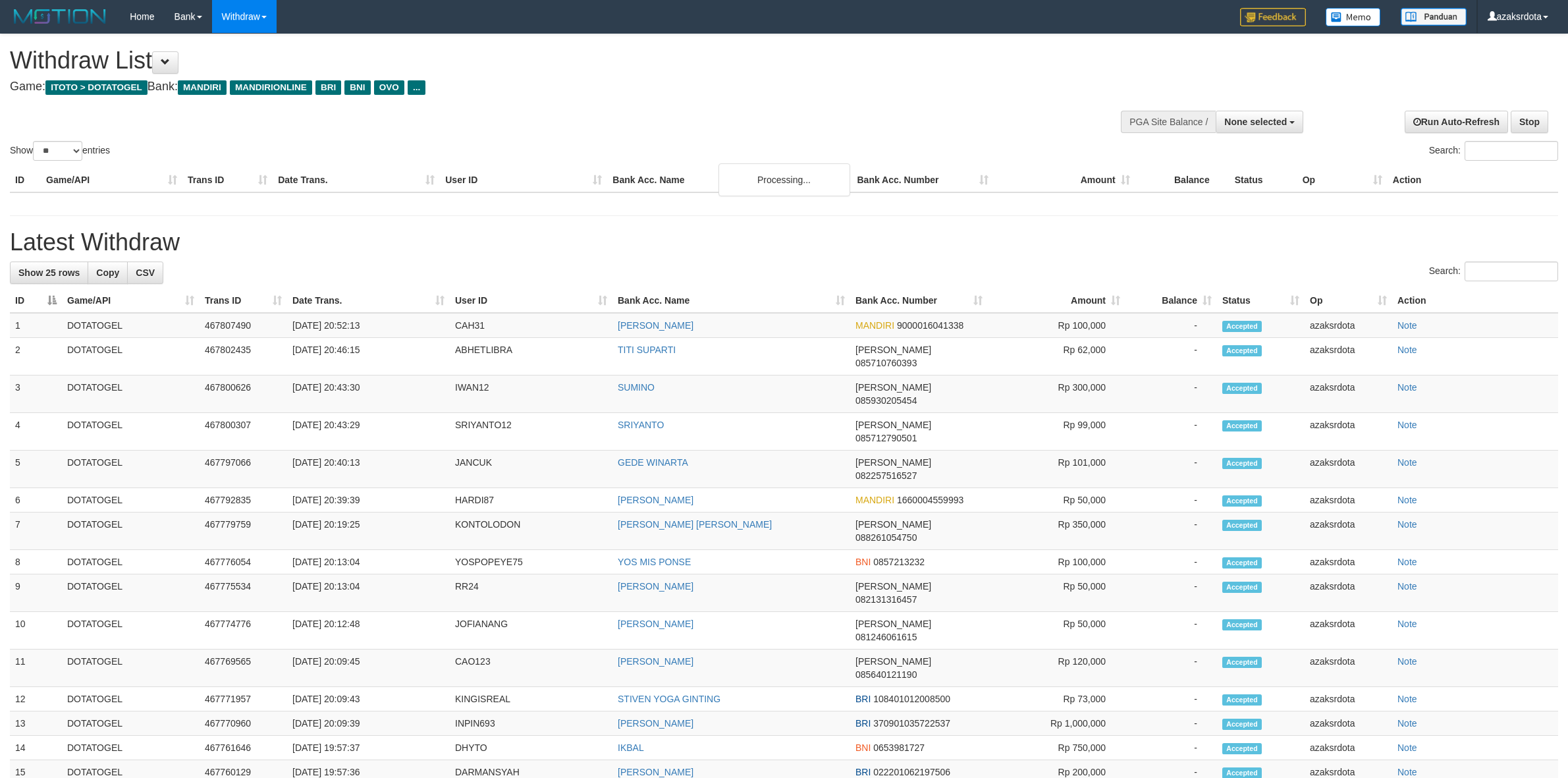
select select
select select "**"
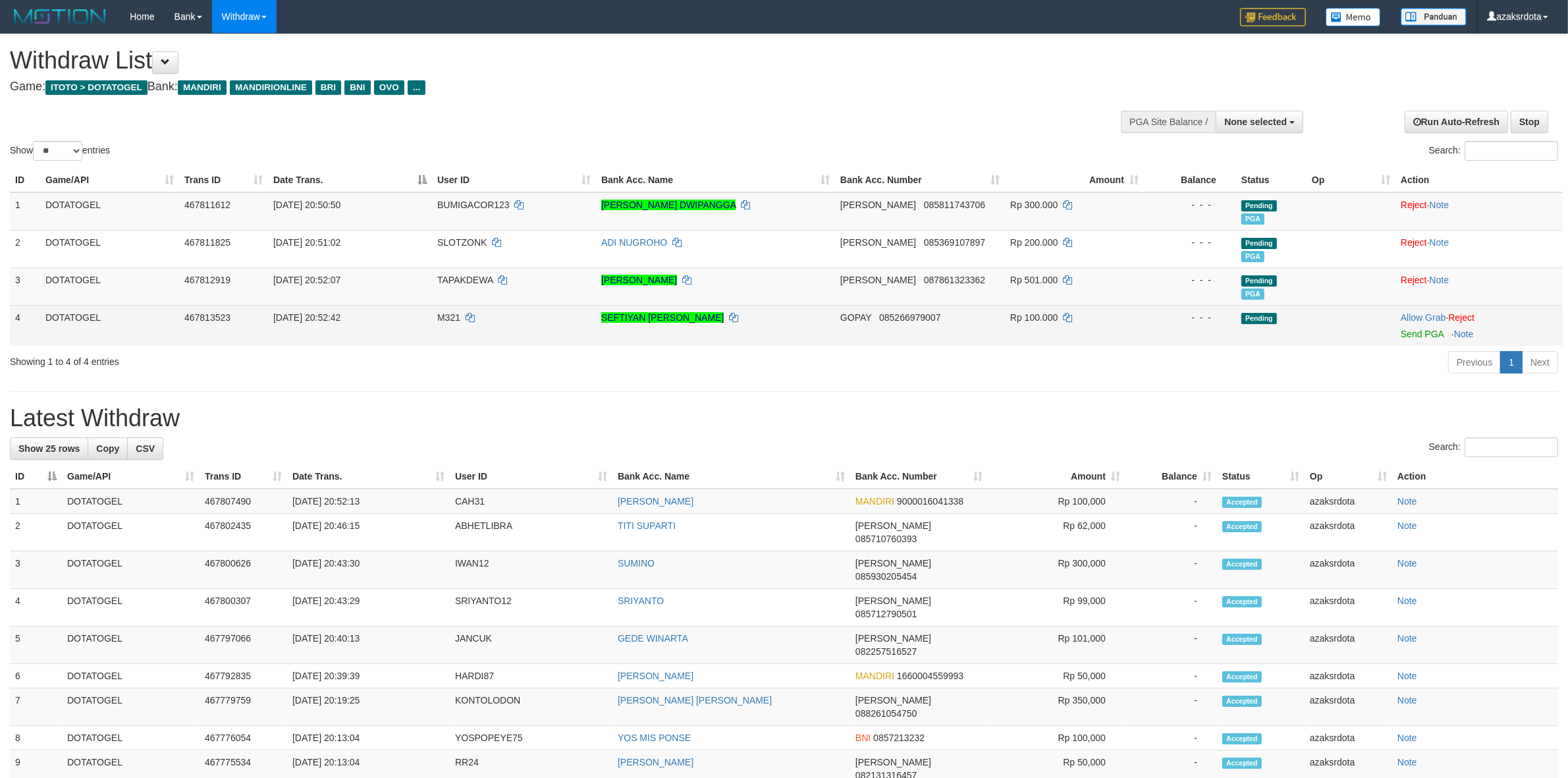
click at [1419, 339] on td "Allow Grab · Reject Send PGA · Note" at bounding box center [1479, 326] width 167 height 41
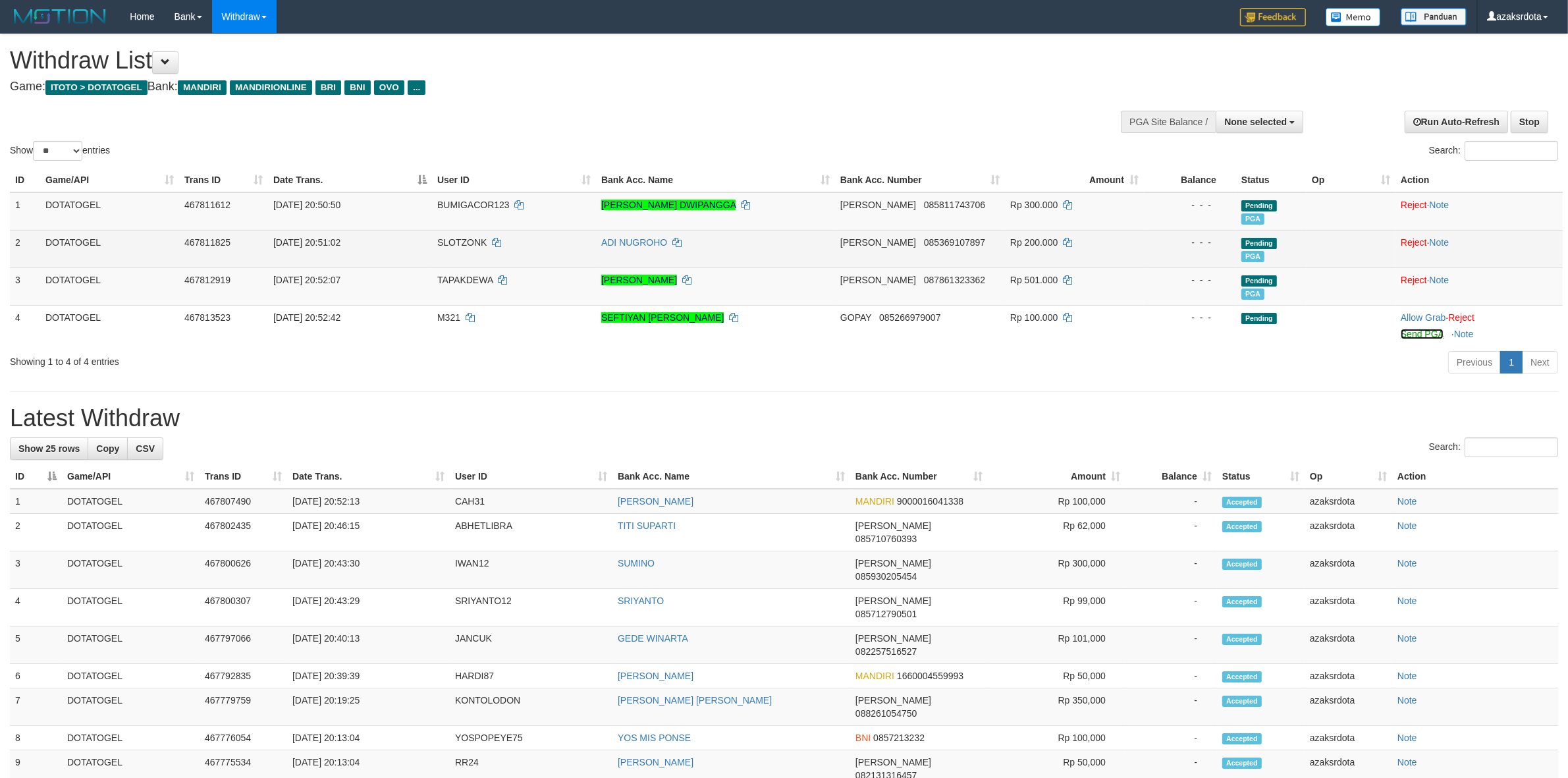
drag, startPoint x: 1424, startPoint y: 337, endPoint x: 868, endPoint y: 235, distance: 565.3
click at [1424, 337] on link "Send PGA" at bounding box center [1422, 334] width 43 height 10
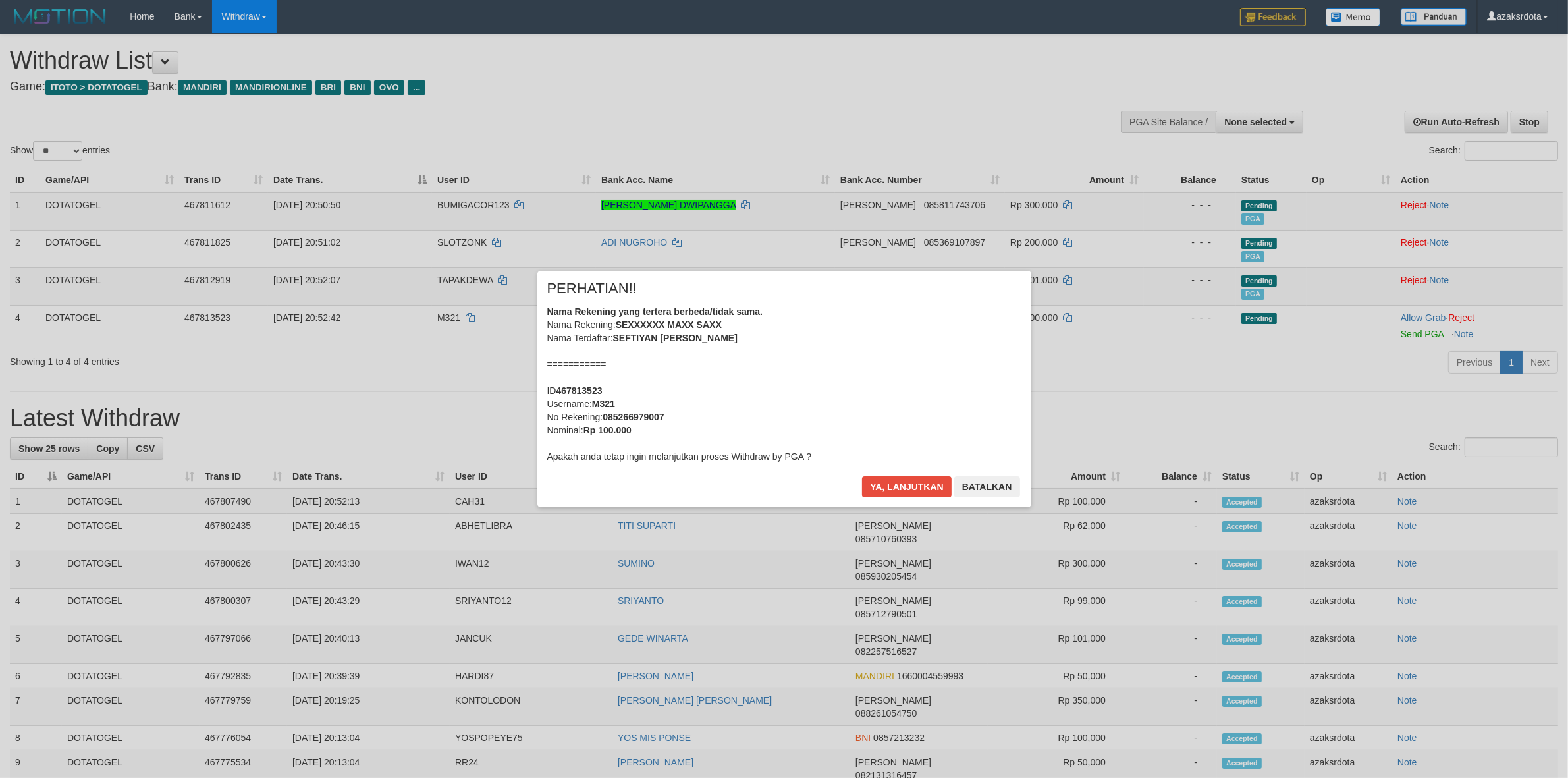
drag, startPoint x: 846, startPoint y: 307, endPoint x: 855, endPoint y: 317, distance: 13.5
click at [847, 312] on div "Nama Rekening yang tertera berbeda/tidak sama. Nama Rekening: SEXXXXXX MAXX SAX…" at bounding box center [784, 384] width 474 height 158
click at [916, 489] on button "Ya, lanjutkan" at bounding box center [907, 487] width 90 height 21
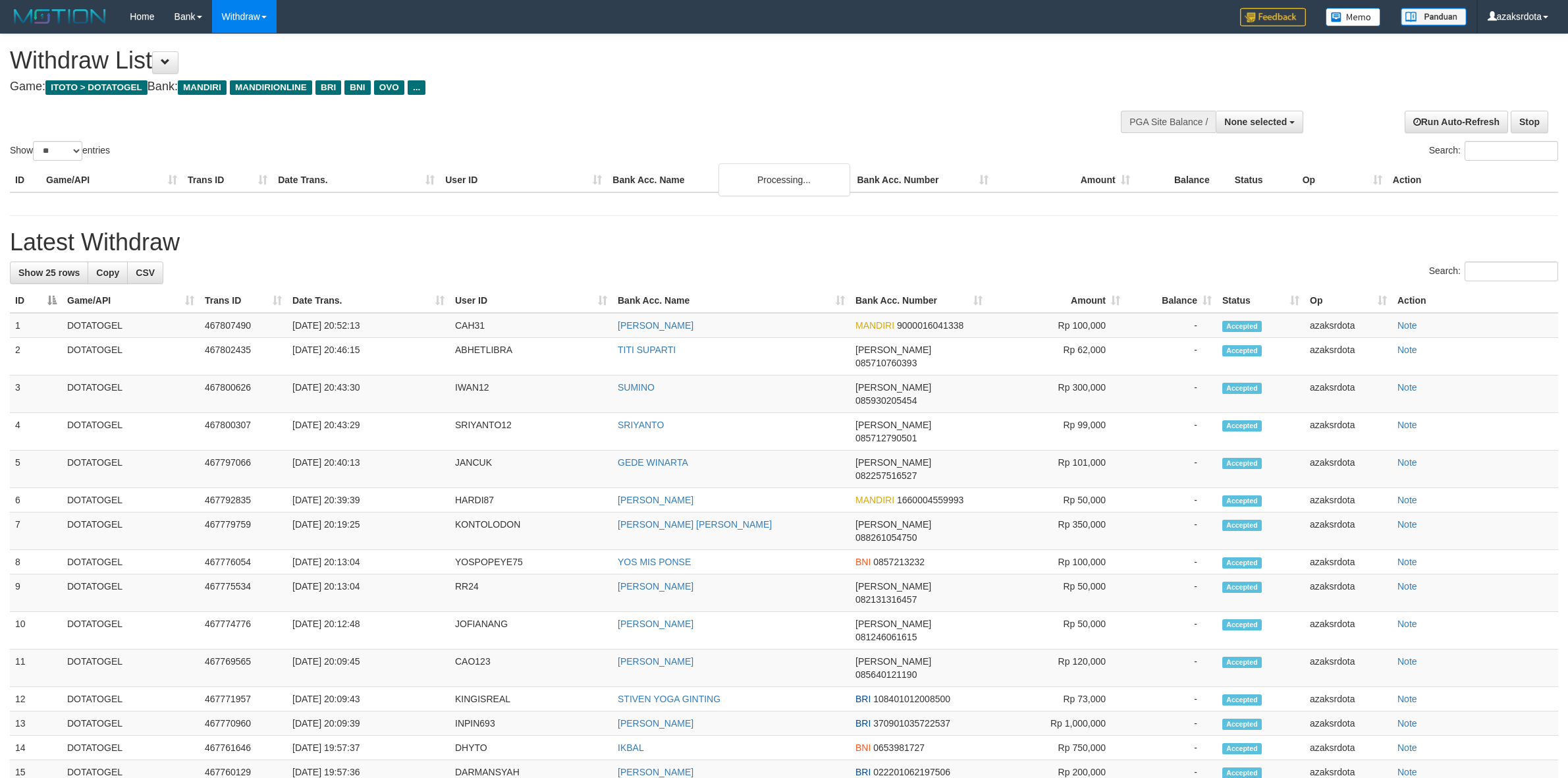
select select
select select "**"
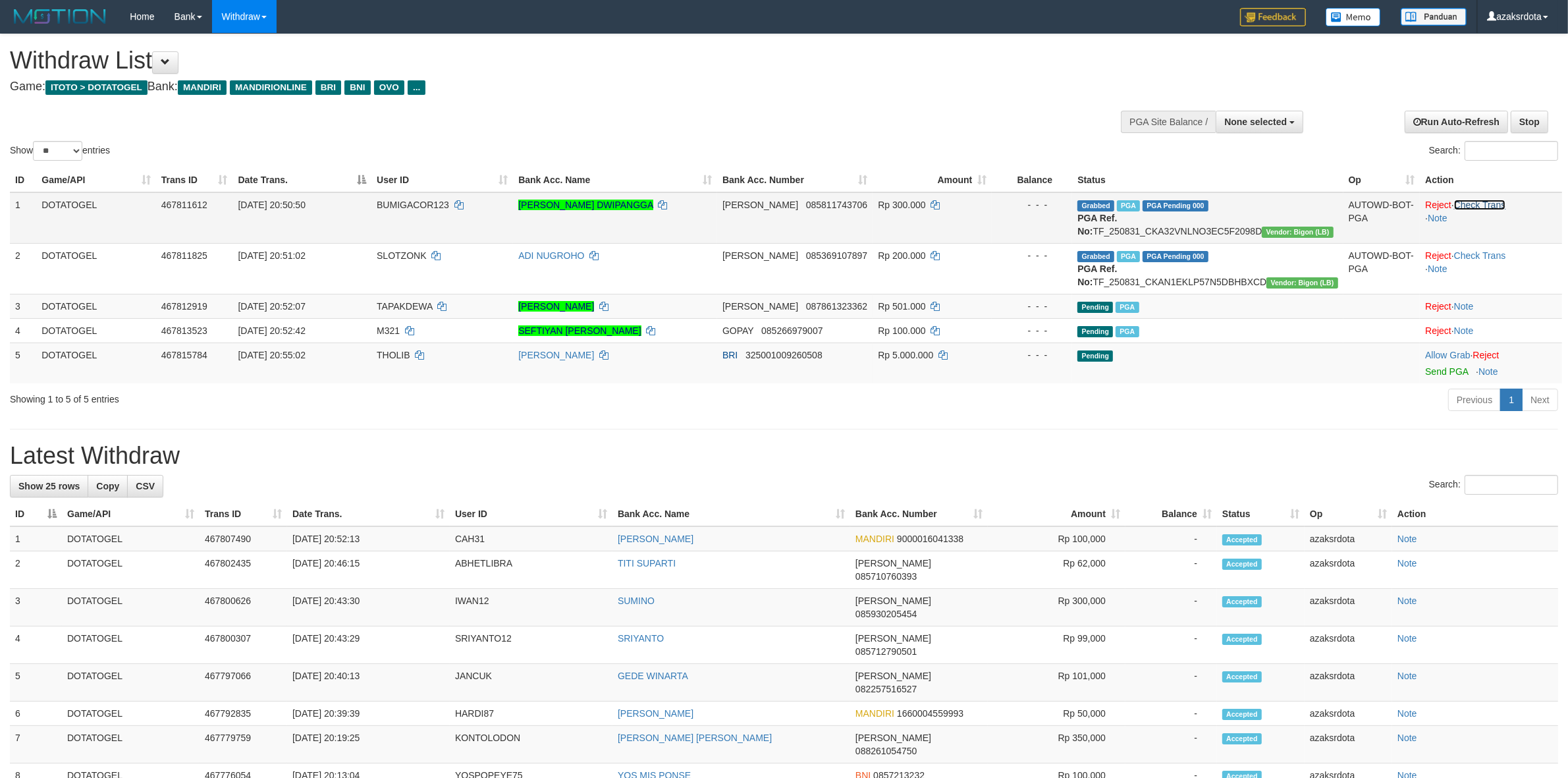
drag, startPoint x: 1495, startPoint y: 203, endPoint x: 1506, endPoint y: 205, distance: 11.2
click at [1495, 203] on link "Check Trans" at bounding box center [1480, 204] width 52 height 10
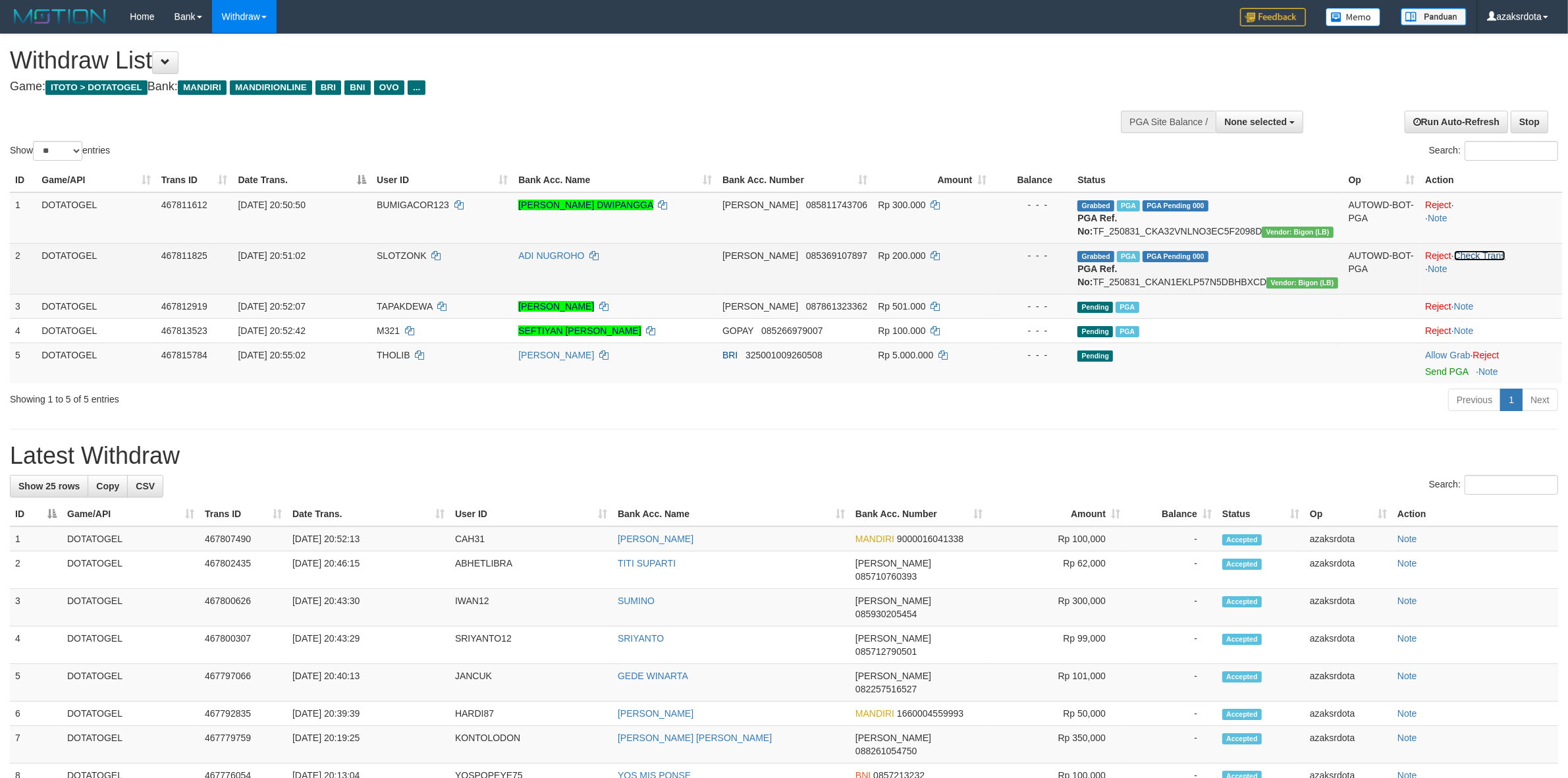
click at [1496, 259] on link "Check Trans" at bounding box center [1480, 255] width 52 height 10
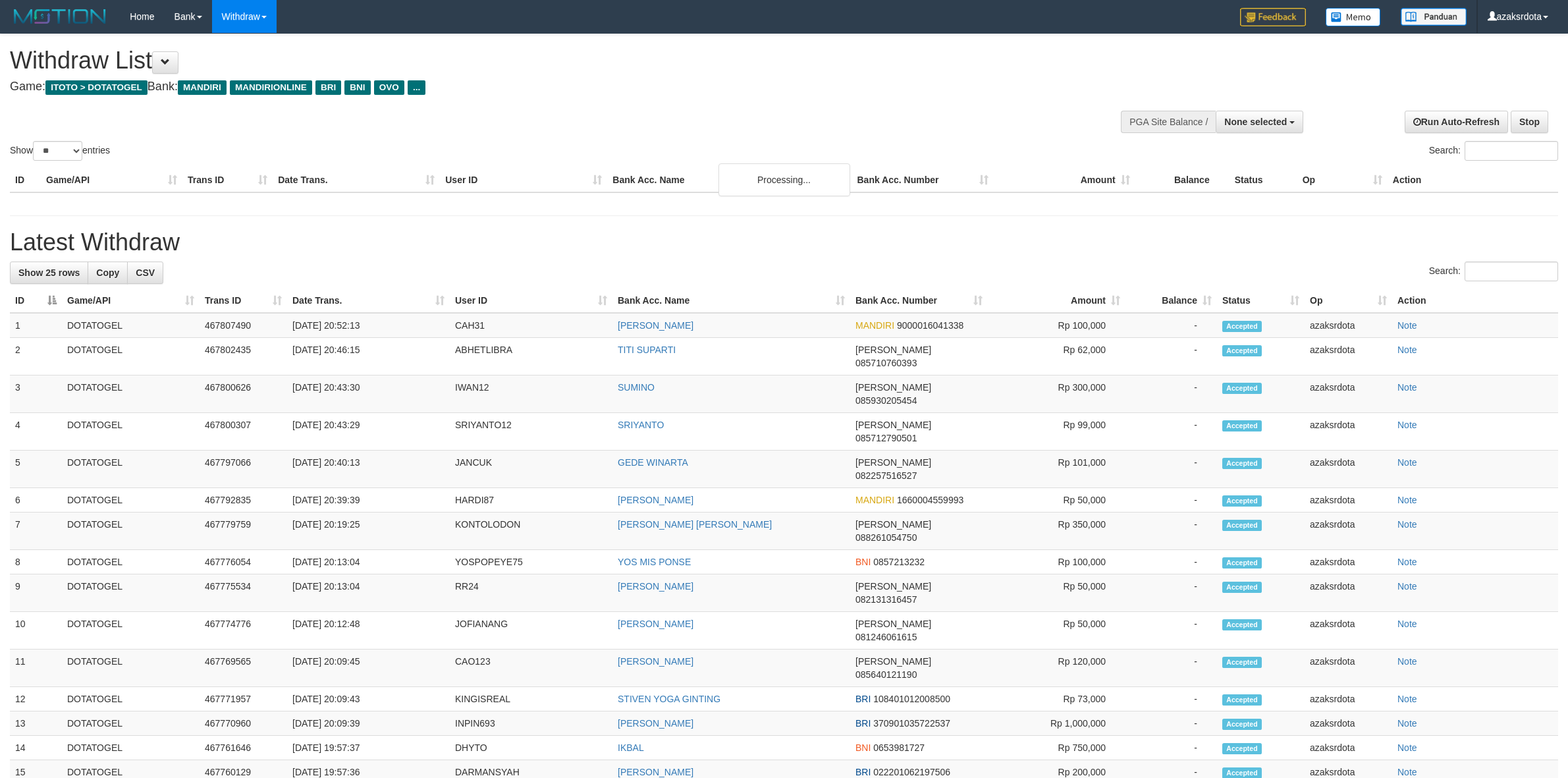
select select
select select "**"
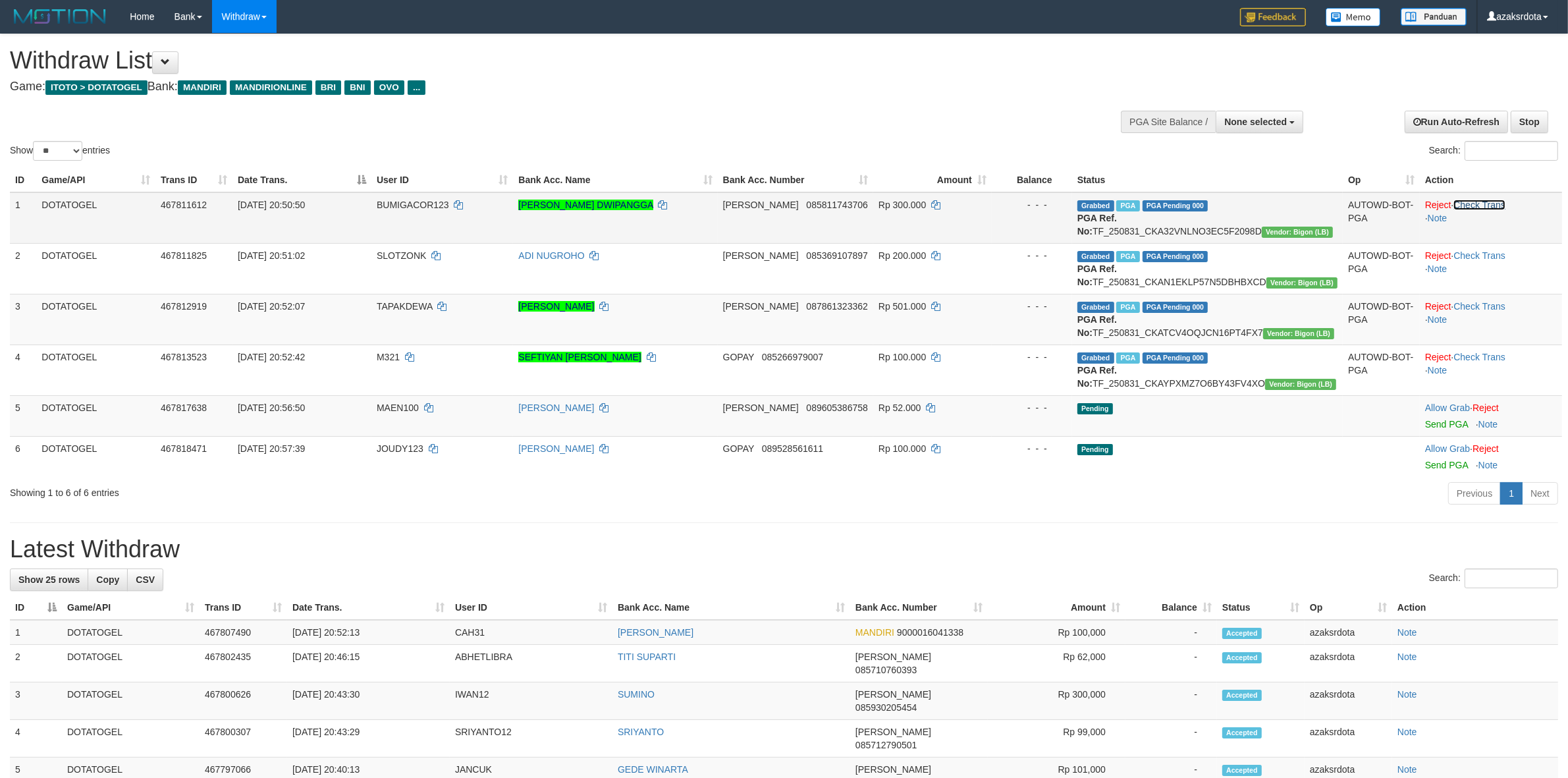
click at [1485, 205] on link "Check Trans" at bounding box center [1480, 204] width 52 height 10
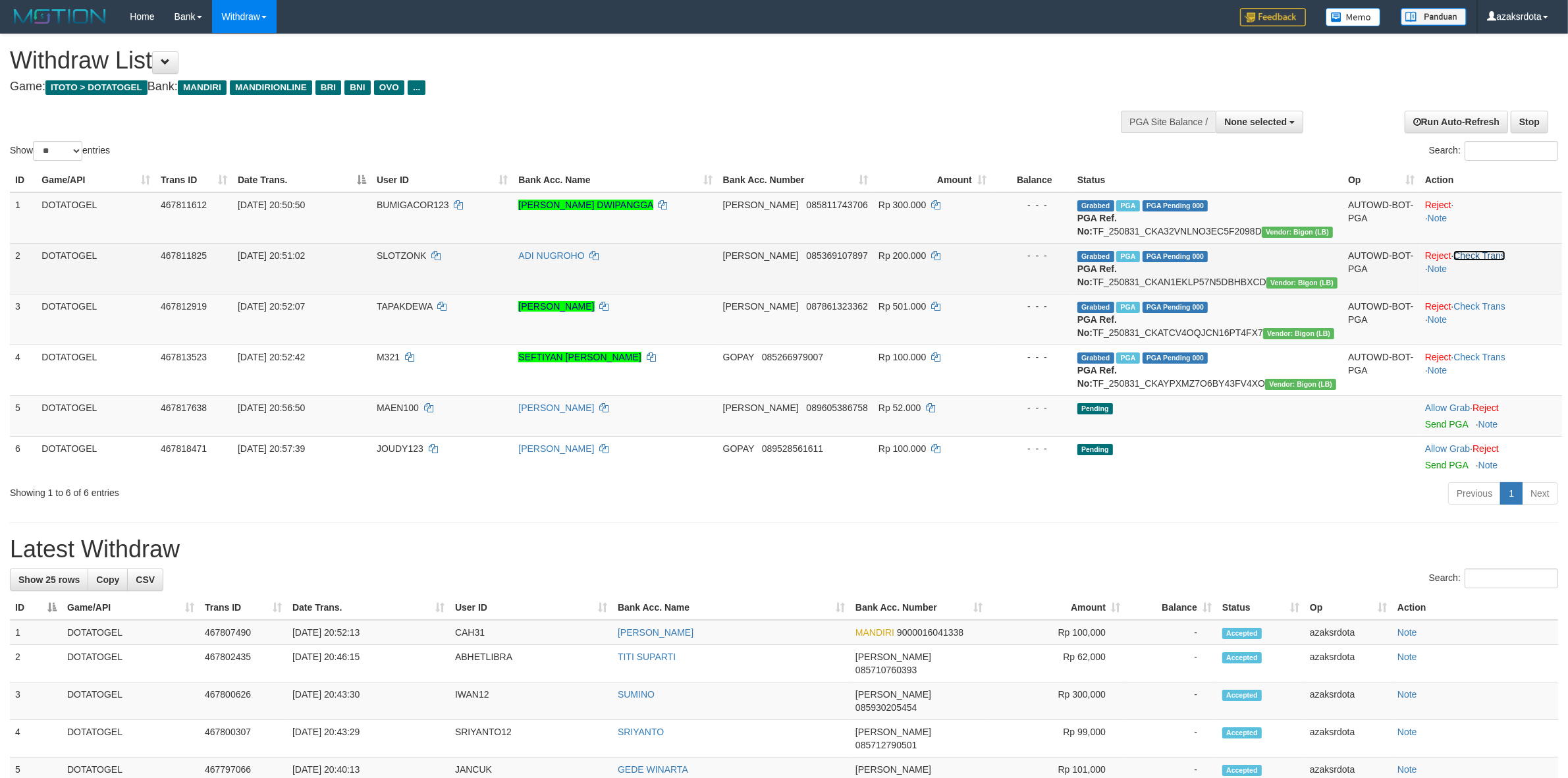
click at [1485, 255] on link "Check Trans" at bounding box center [1480, 255] width 52 height 10
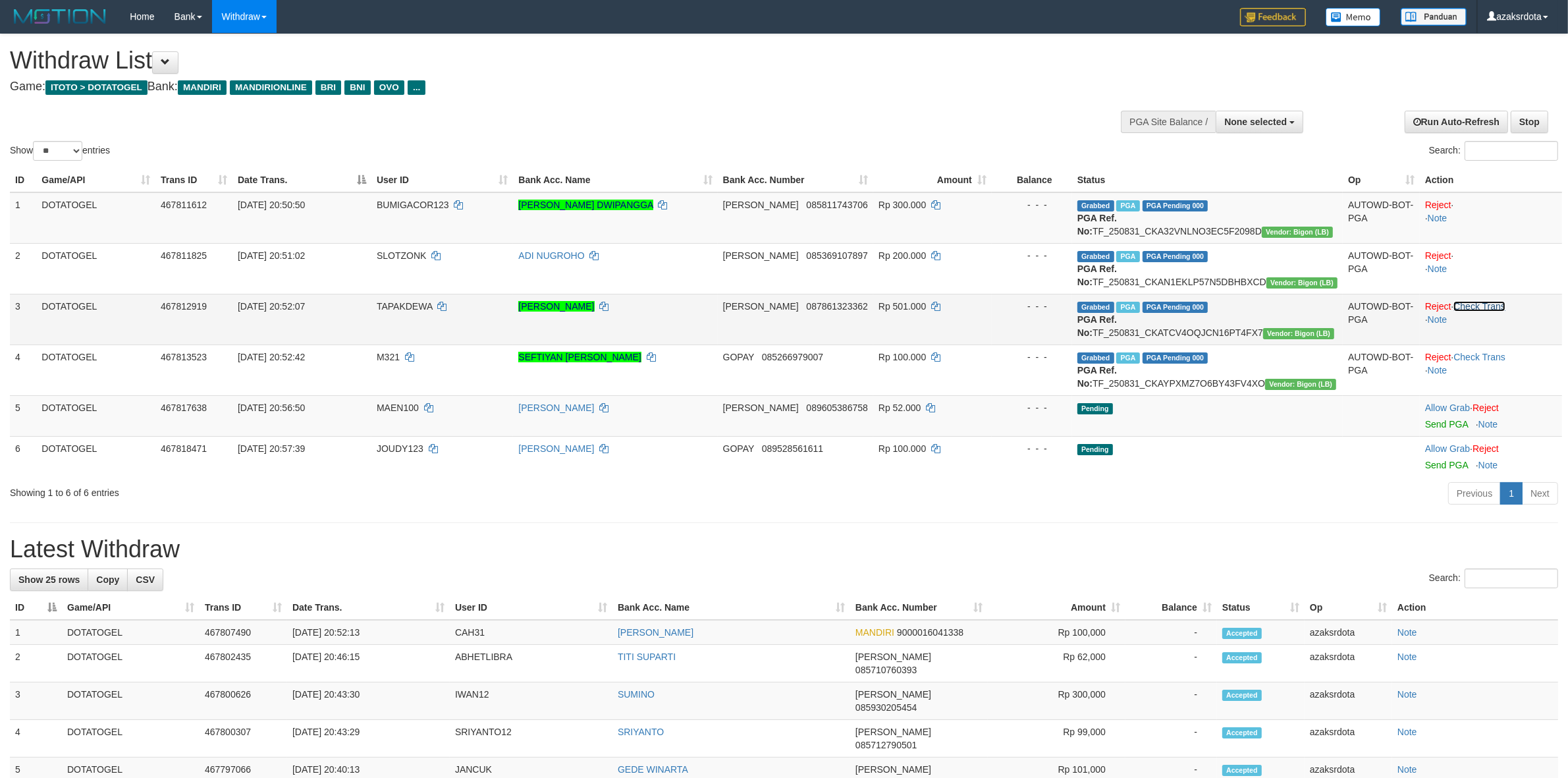
click at [1484, 312] on link "Check Trans" at bounding box center [1480, 306] width 52 height 10
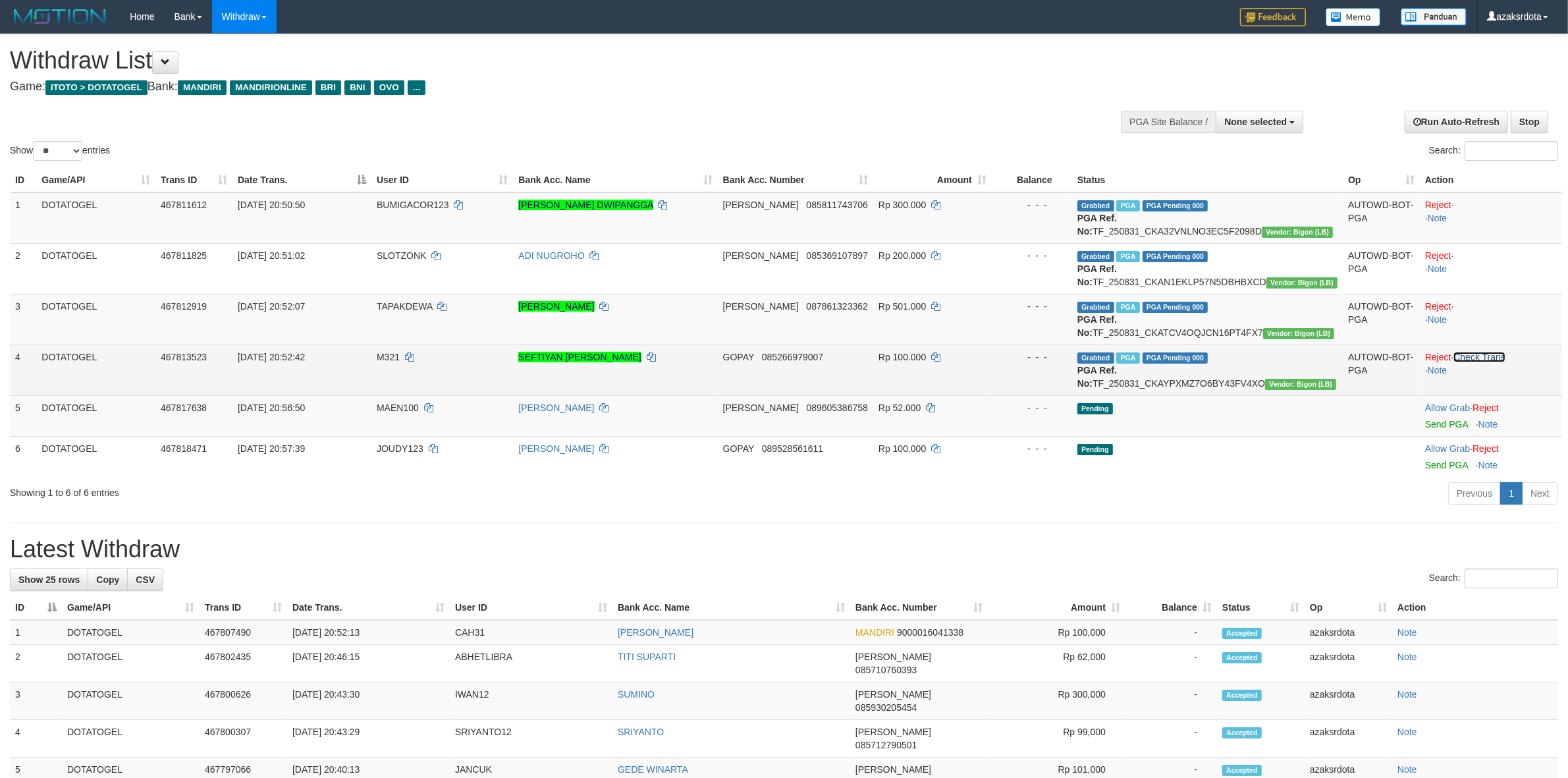
click at [1467, 362] on link "Check Trans" at bounding box center [1480, 357] width 52 height 10
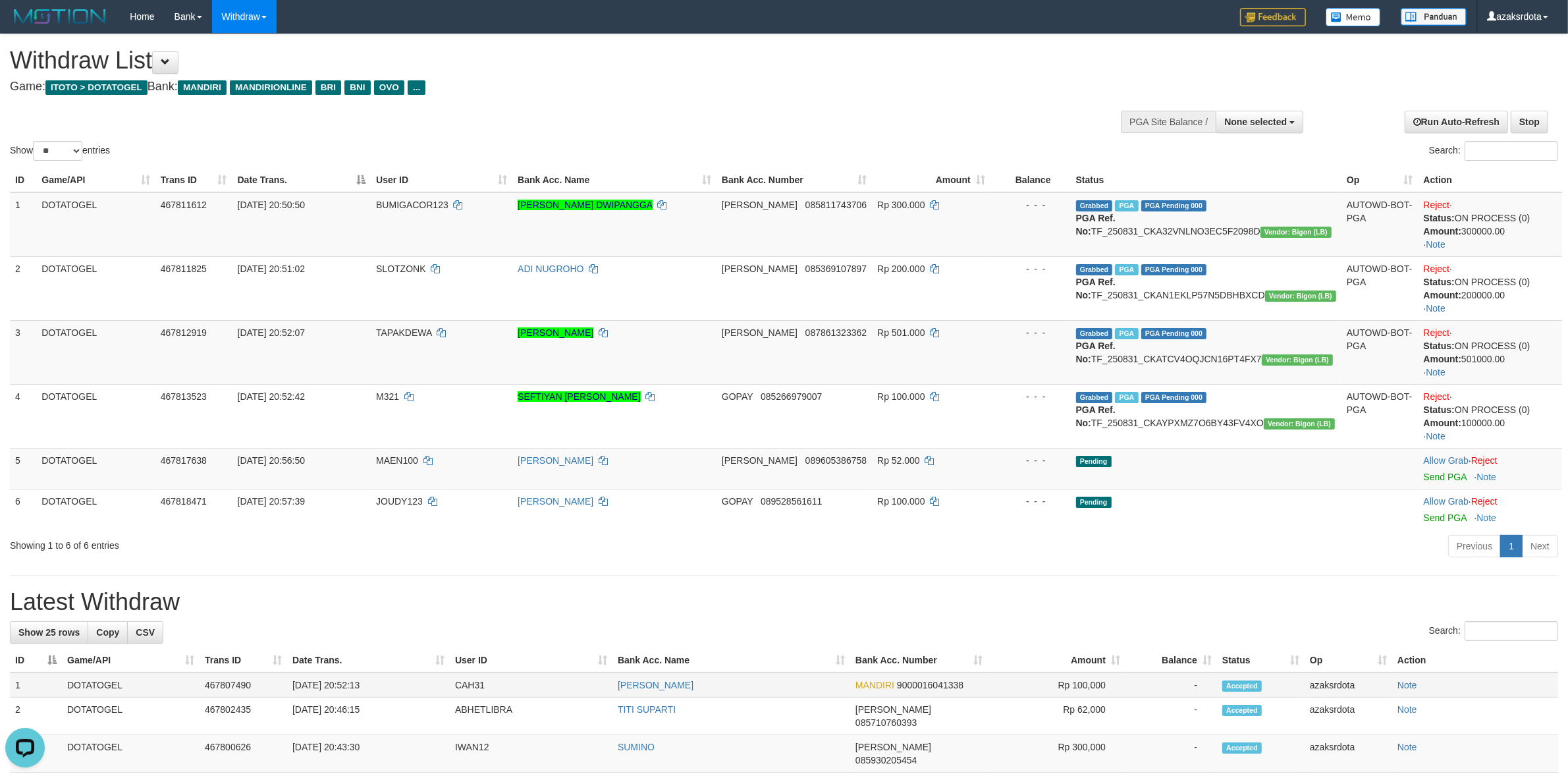
click at [346, 686] on td "[DATE] 20:52:13" at bounding box center [368, 685] width 162 height 25
drag, startPoint x: 346, startPoint y: 686, endPoint x: 376, endPoint y: 684, distance: 30.1
click at [376, 684] on td "[DATE] 20:52:13" at bounding box center [368, 685] width 162 height 25
copy td "20:52:13"
click at [1226, 118] on span "None selected" at bounding box center [1255, 122] width 62 height 10
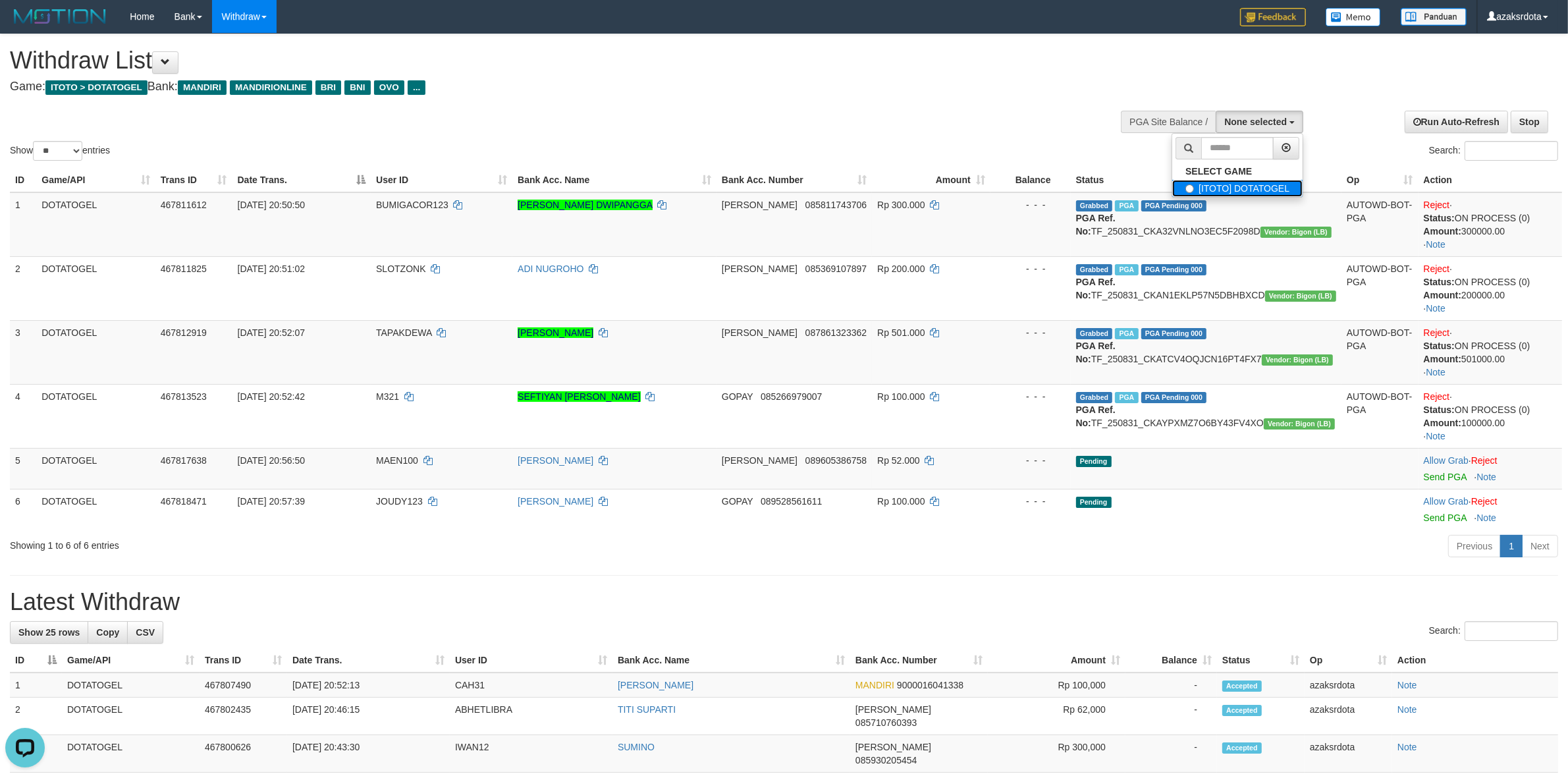
click at [1199, 182] on label "[ITOTO] DOTATOGEL" at bounding box center [1237, 189] width 130 height 17
select select "***"
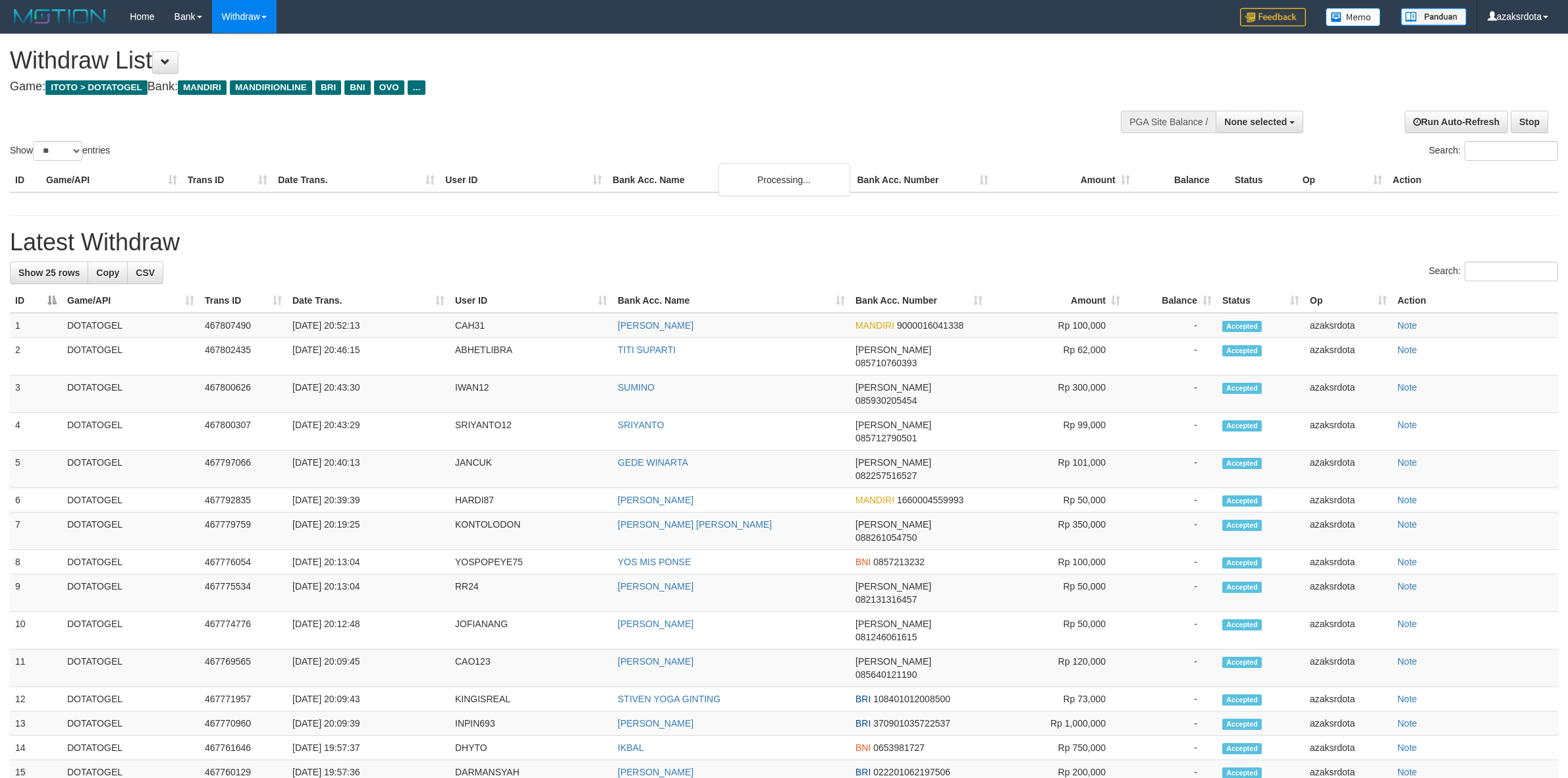
select select
select select "**"
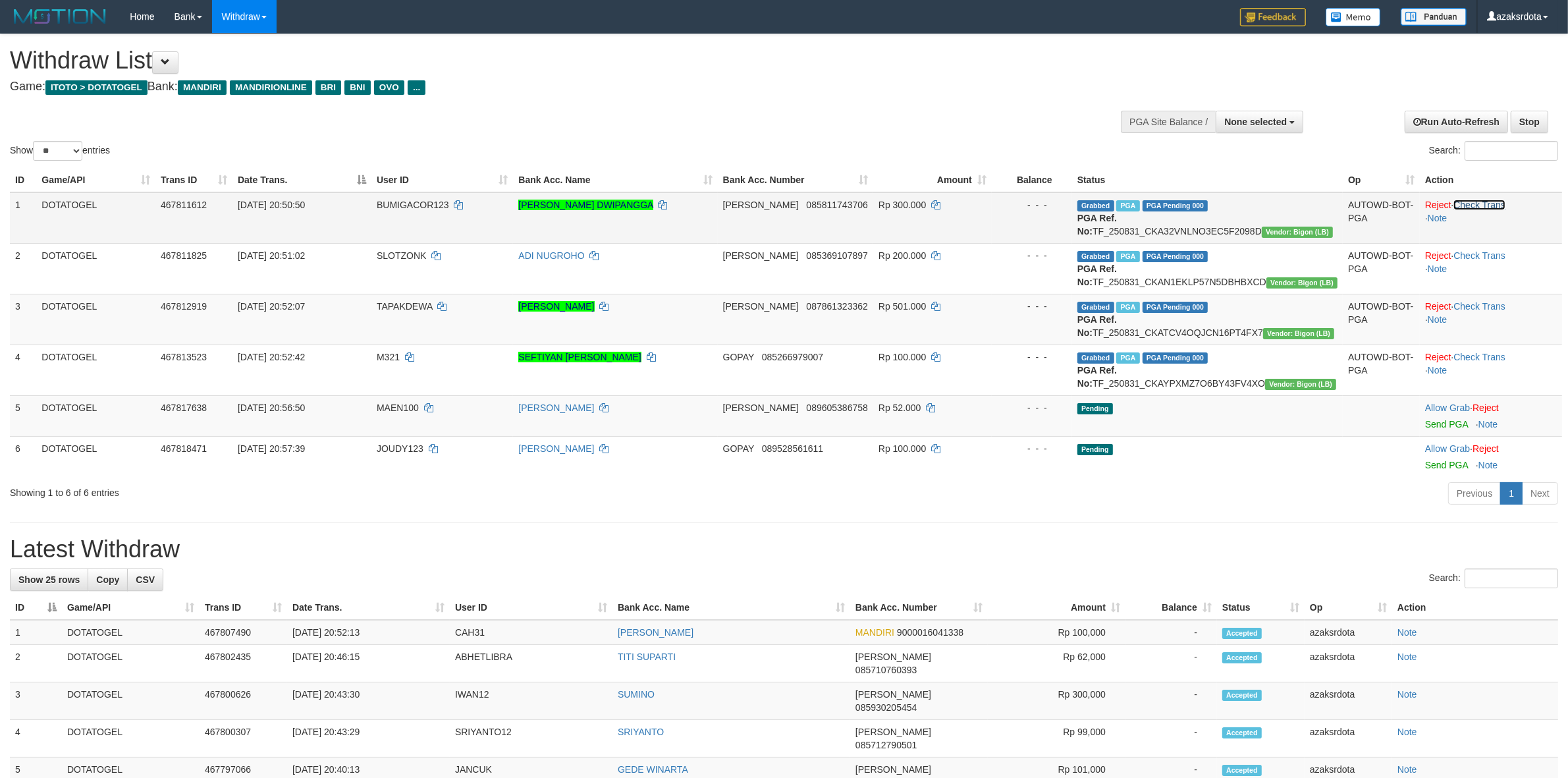
click at [1488, 203] on link "Check Trans" at bounding box center [1480, 204] width 52 height 10
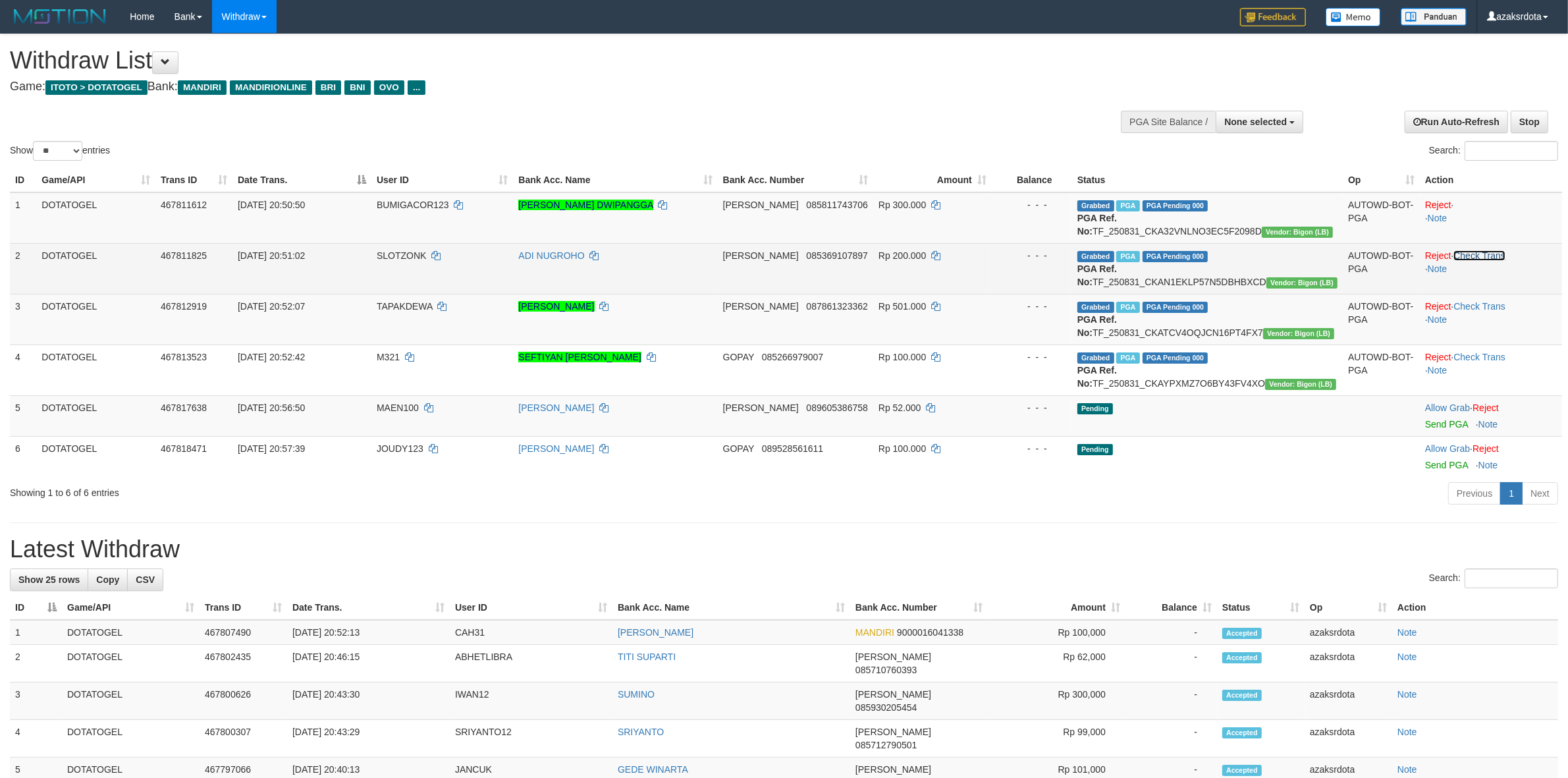
click at [1488, 255] on link "Check Trans" at bounding box center [1480, 255] width 52 height 10
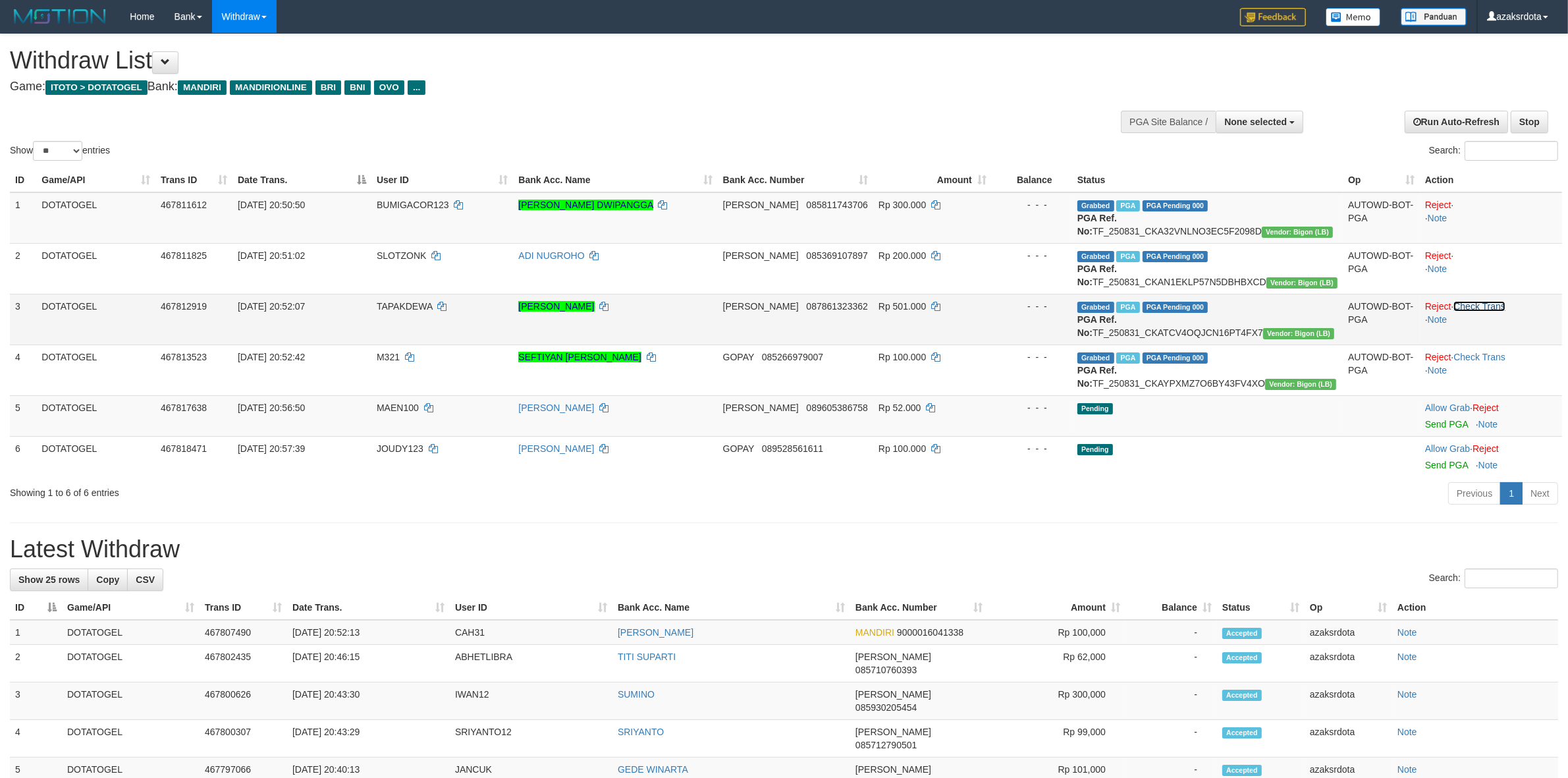
click at [1500, 312] on link "Check Trans" at bounding box center [1480, 306] width 52 height 10
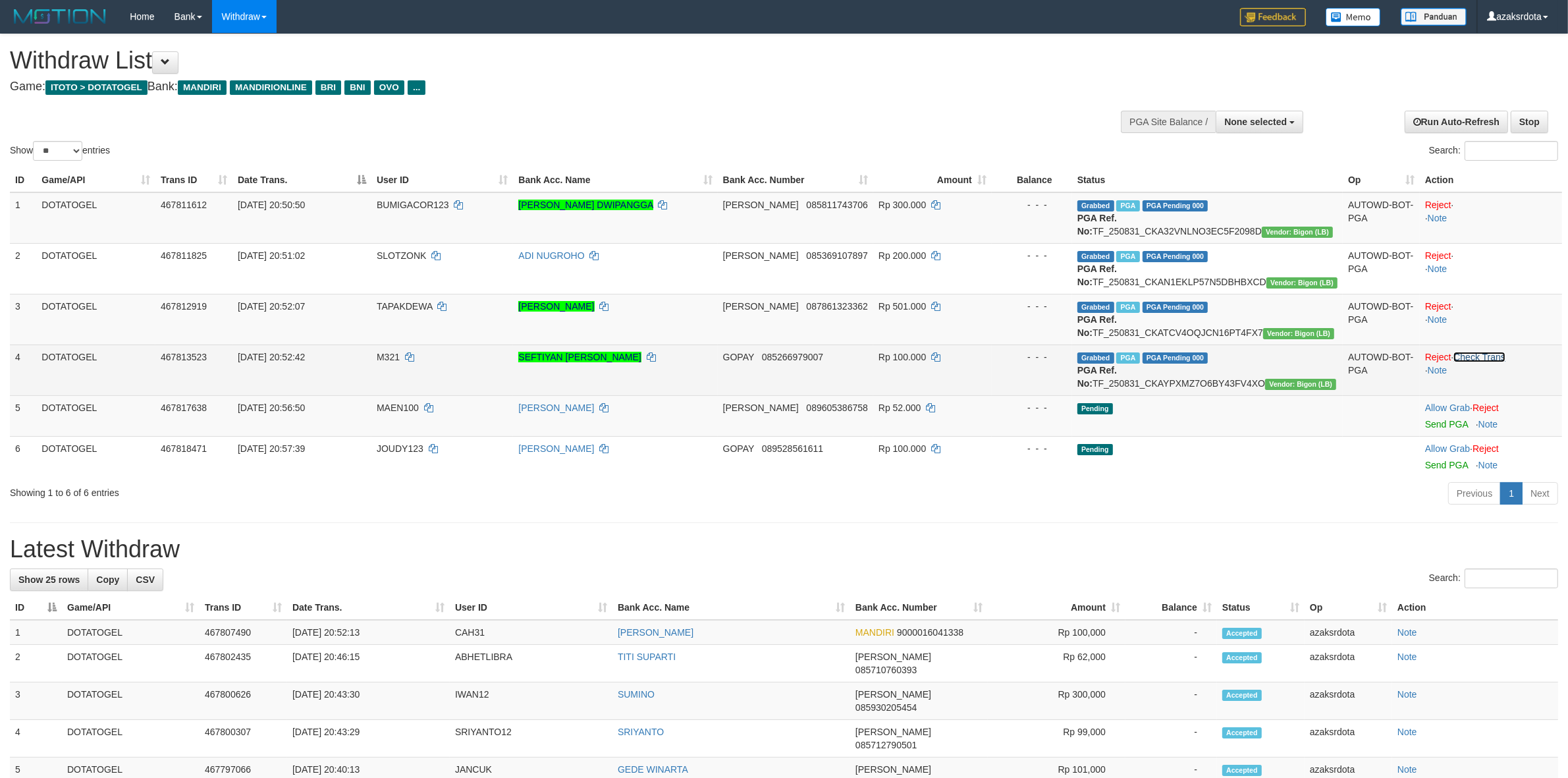
click at [1496, 362] on link "Check Trans" at bounding box center [1480, 357] width 52 height 10
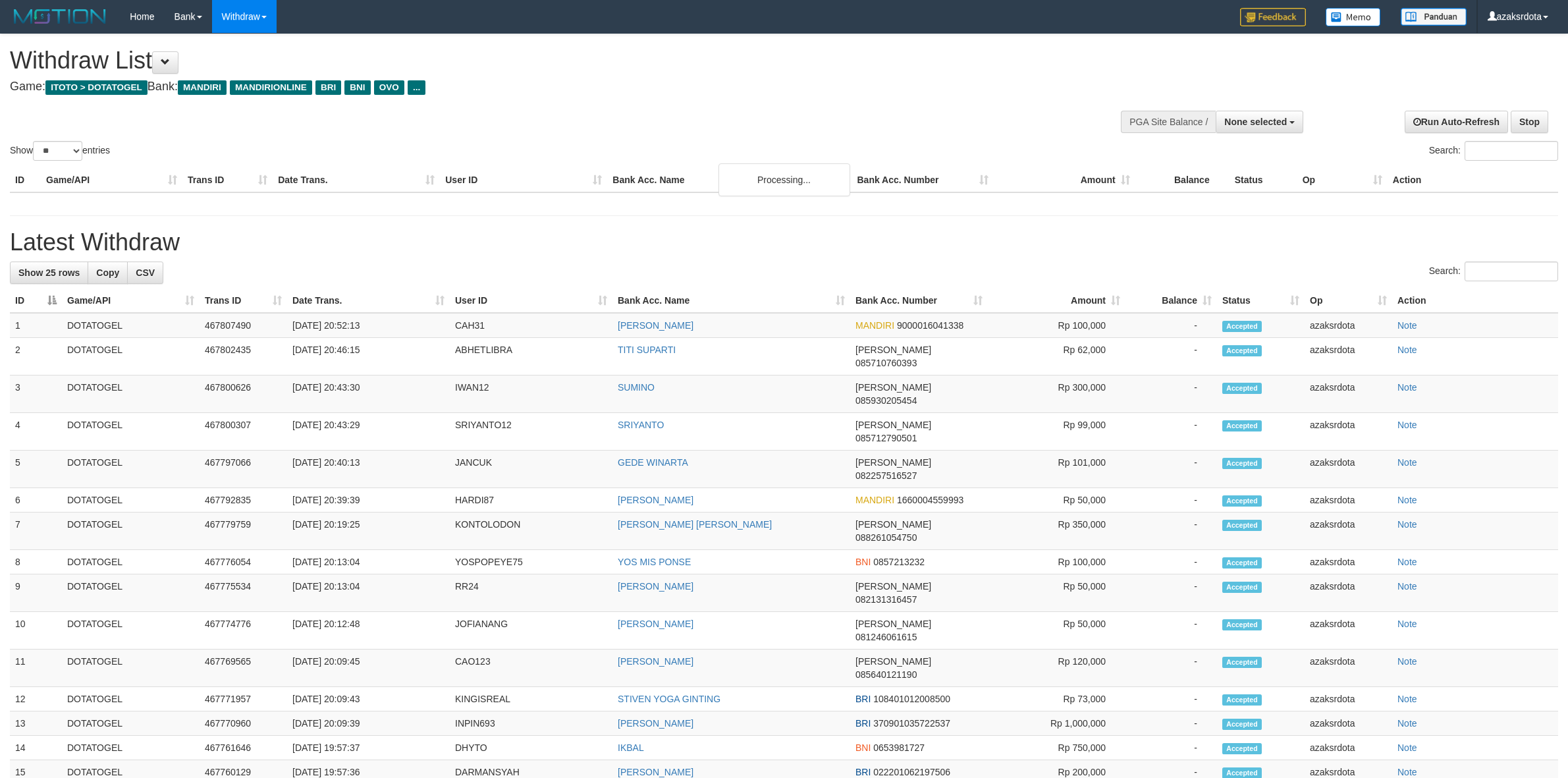
select select
select select "**"
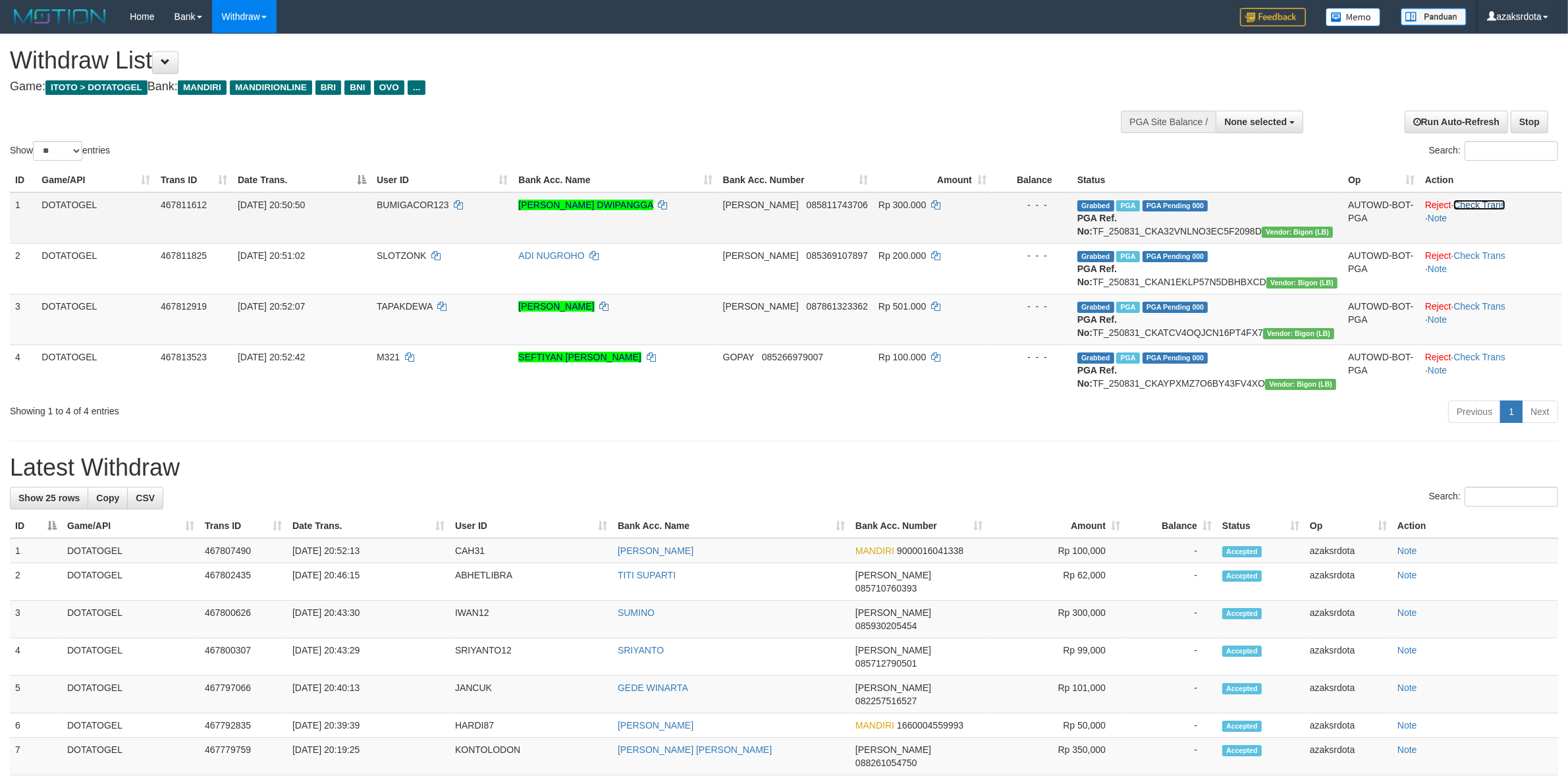
click at [1483, 205] on link "Check Trans" at bounding box center [1480, 204] width 52 height 10
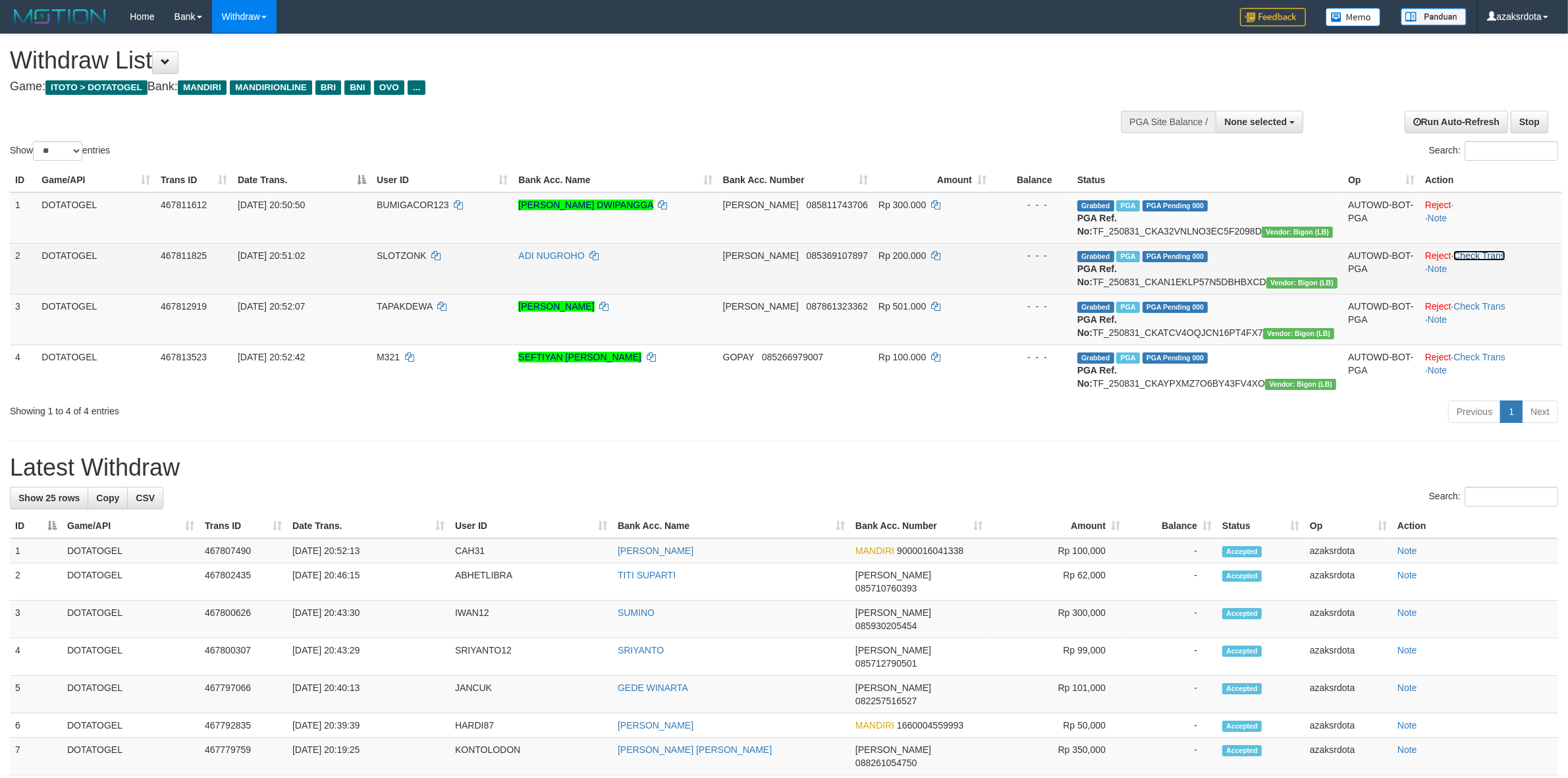
click at [1482, 257] on link "Check Trans" at bounding box center [1480, 255] width 52 height 10
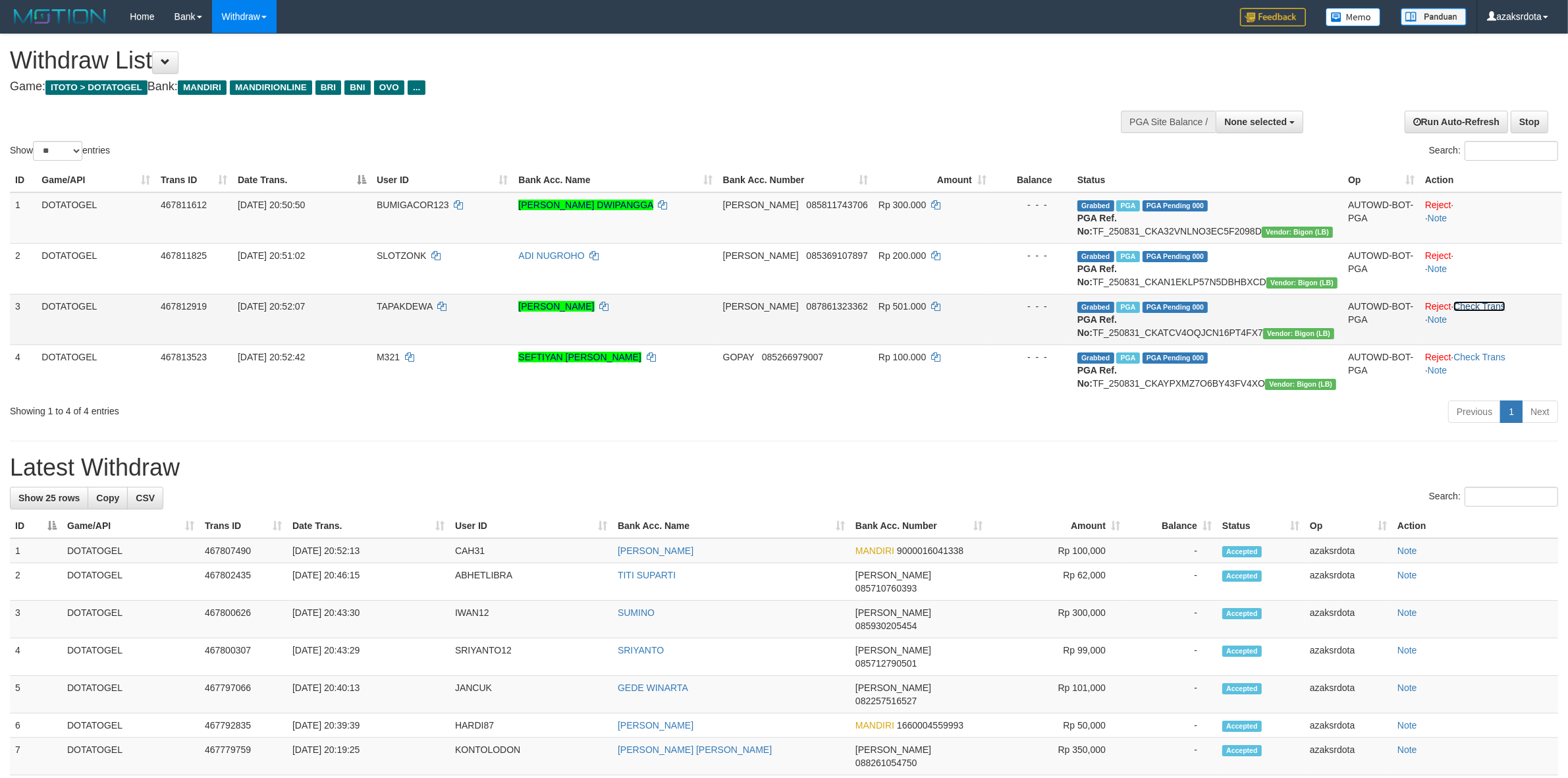
click at [1478, 312] on link "Check Trans" at bounding box center [1480, 306] width 52 height 10
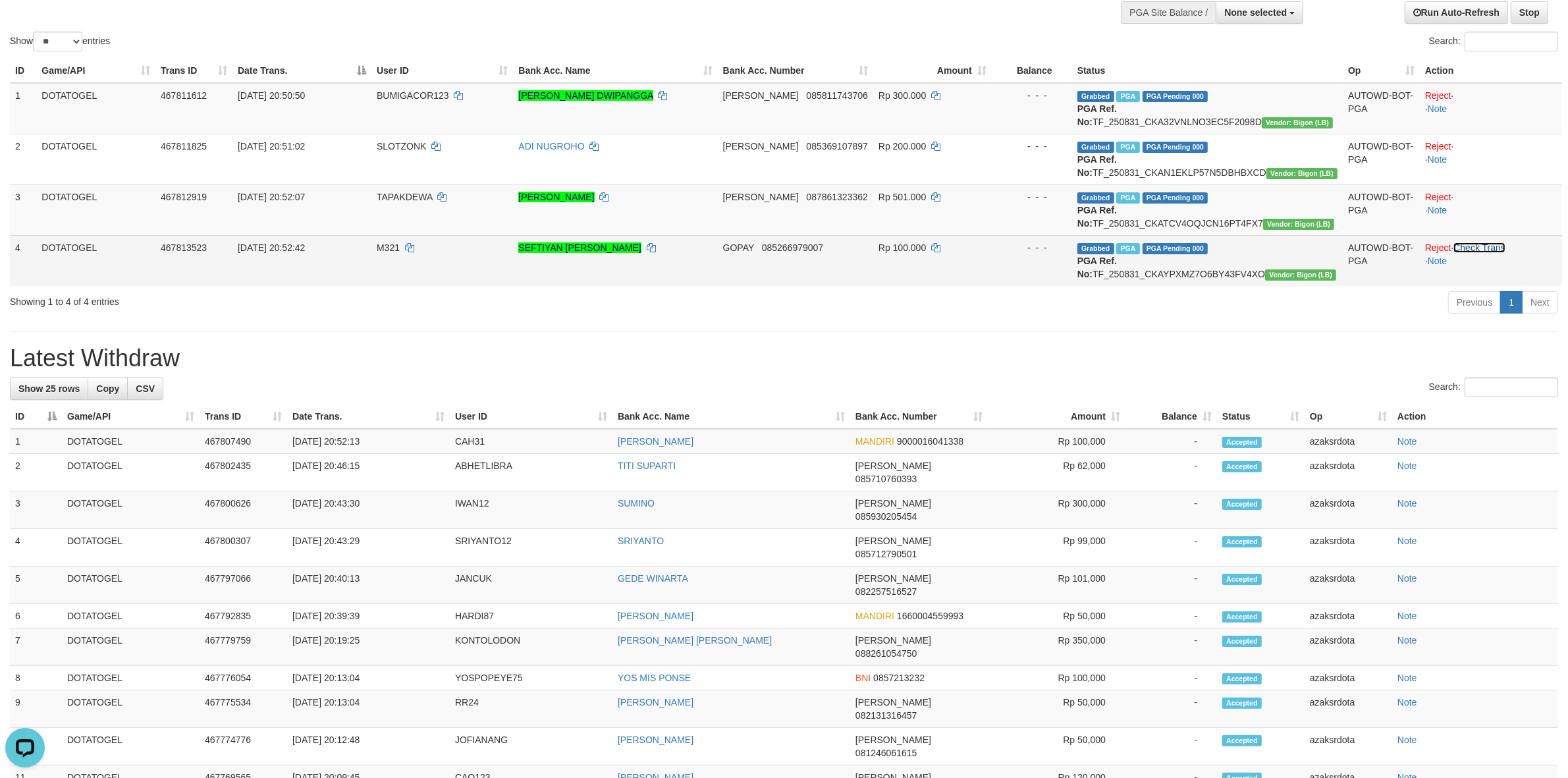
click at [1495, 253] on link "Check Trans" at bounding box center [1480, 247] width 52 height 10
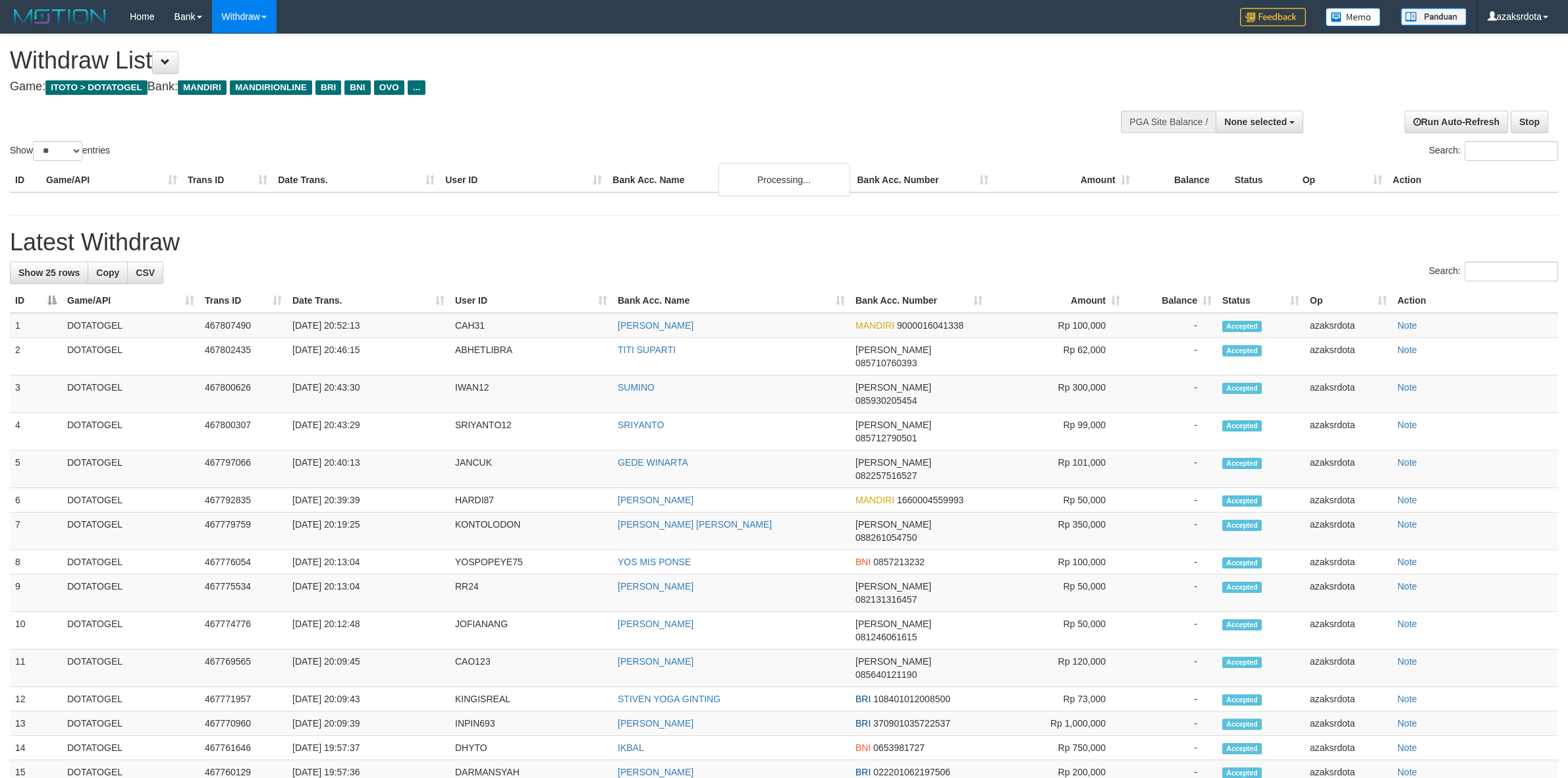
select select
select select "**"
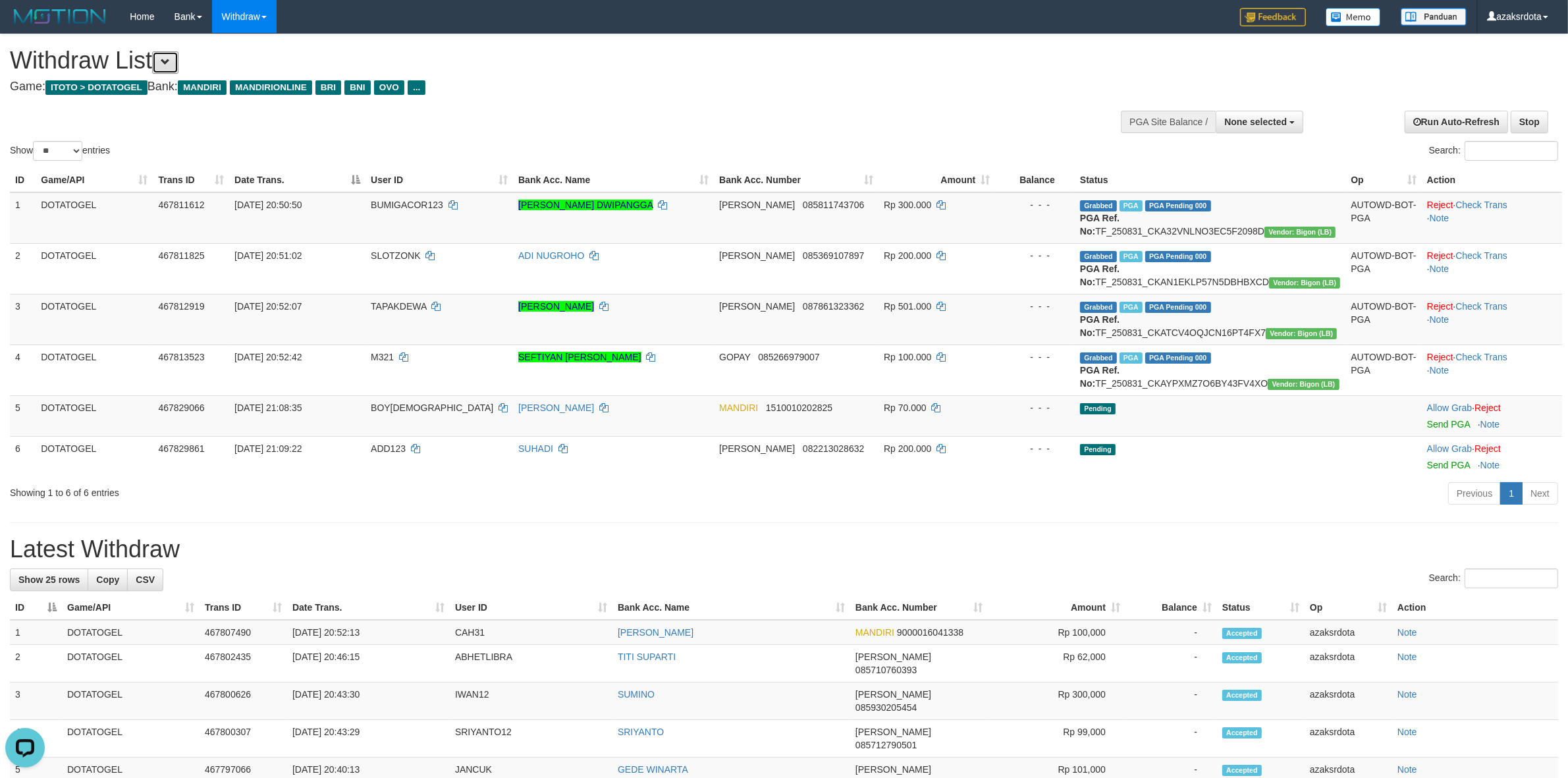
drag, startPoint x: 176, startPoint y: 57, endPoint x: 304, endPoint y: 106, distance: 137.1
click at [177, 58] on button at bounding box center [165, 62] width 26 height 22
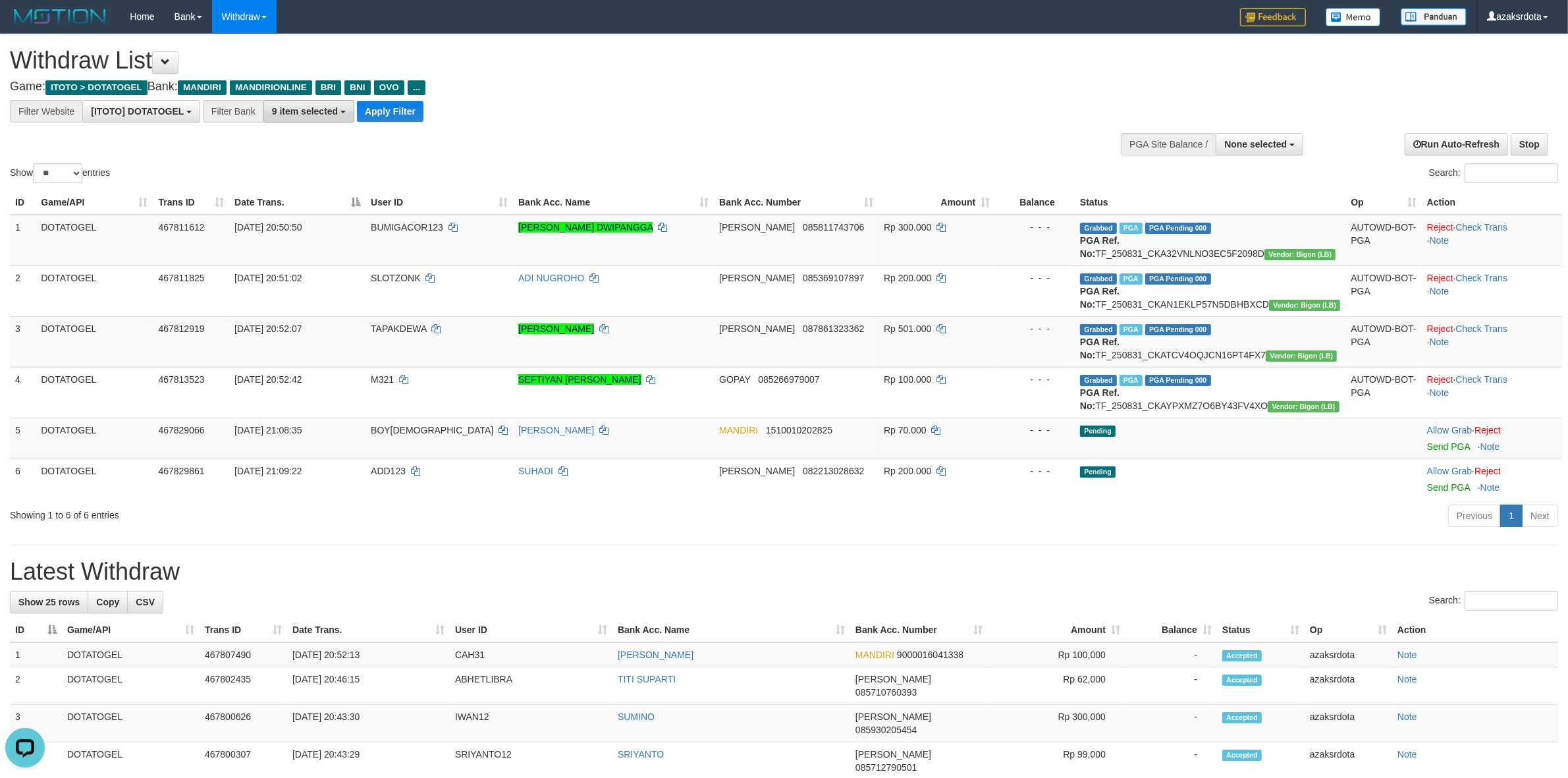
click at [301, 102] on button "9 item selected" at bounding box center [308, 111] width 91 height 22
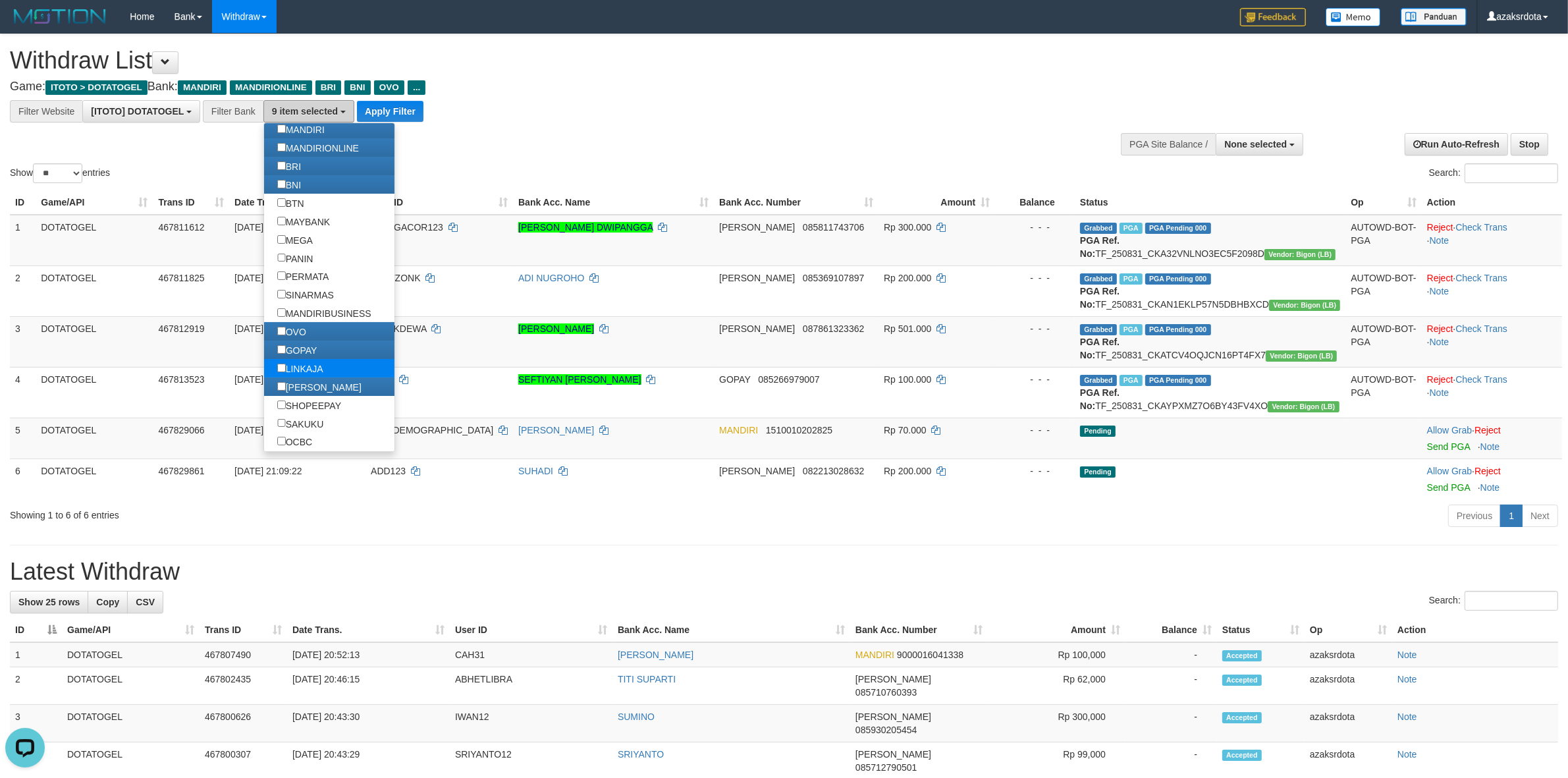
scroll to position [110, 0]
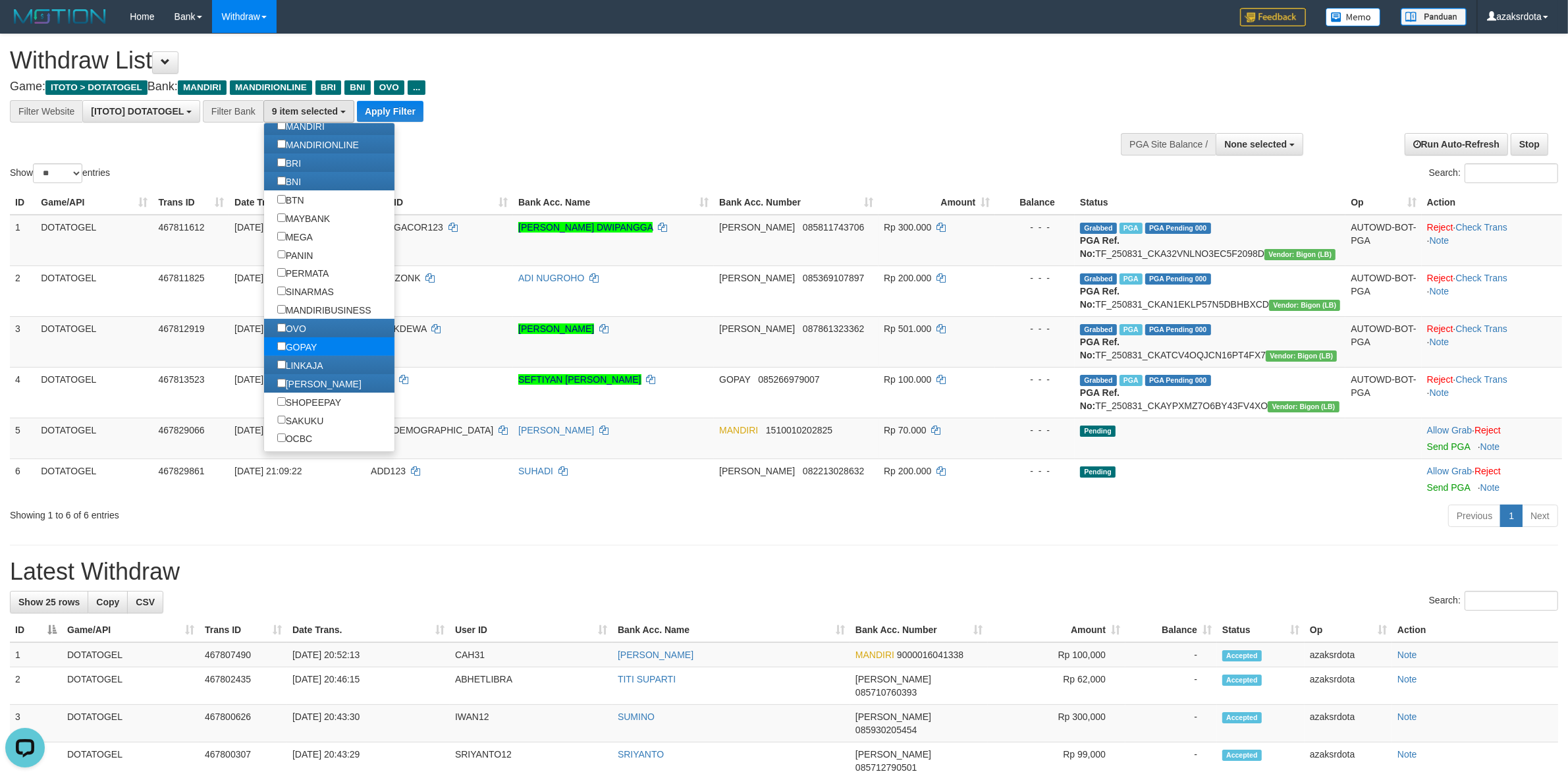
click at [337, 341] on link "GOPAY" at bounding box center [330, 346] width 131 height 18
click at [292, 326] on label "OVO" at bounding box center [292, 327] width 55 height 18
click at [289, 350] on label "GOPAY" at bounding box center [297, 346] width 66 height 18
click at [293, 362] on label "LINKAJA" at bounding box center [301, 365] width 73 height 18
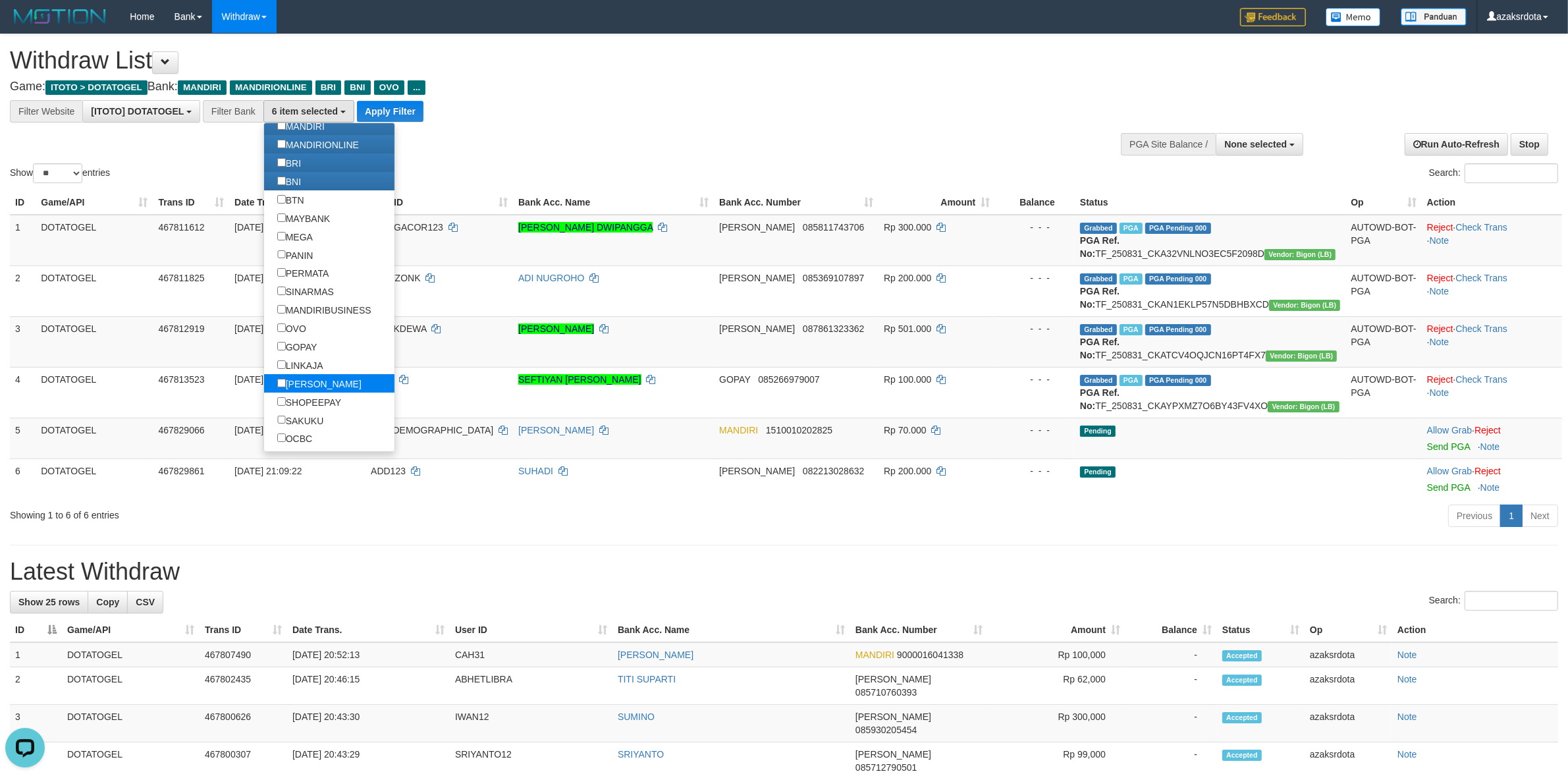
click at [303, 379] on label "[PERSON_NAME]" at bounding box center [319, 383] width 110 height 18
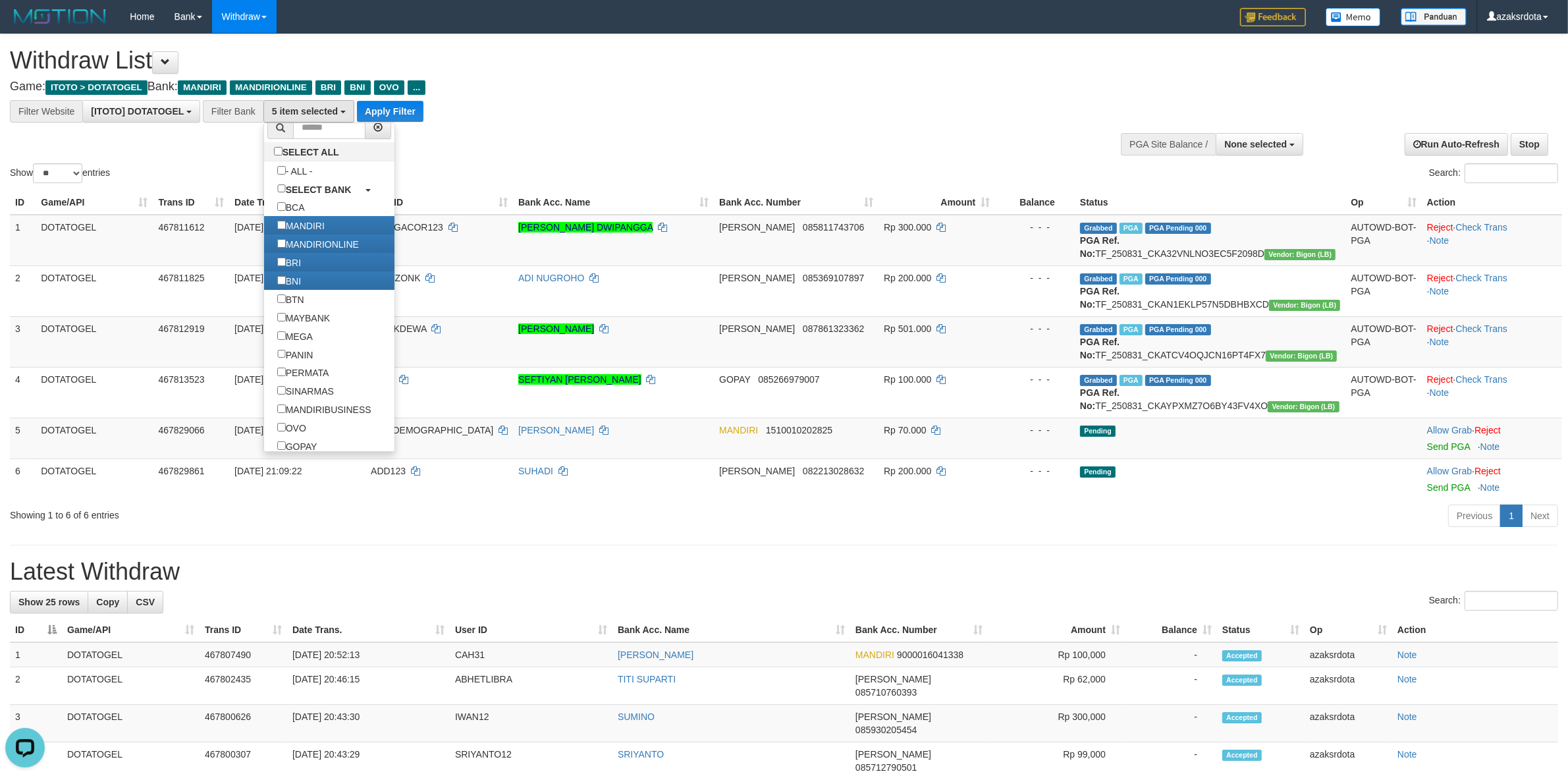
scroll to position [0, 0]
click at [398, 114] on button "Apply Filter" at bounding box center [390, 111] width 66 height 21
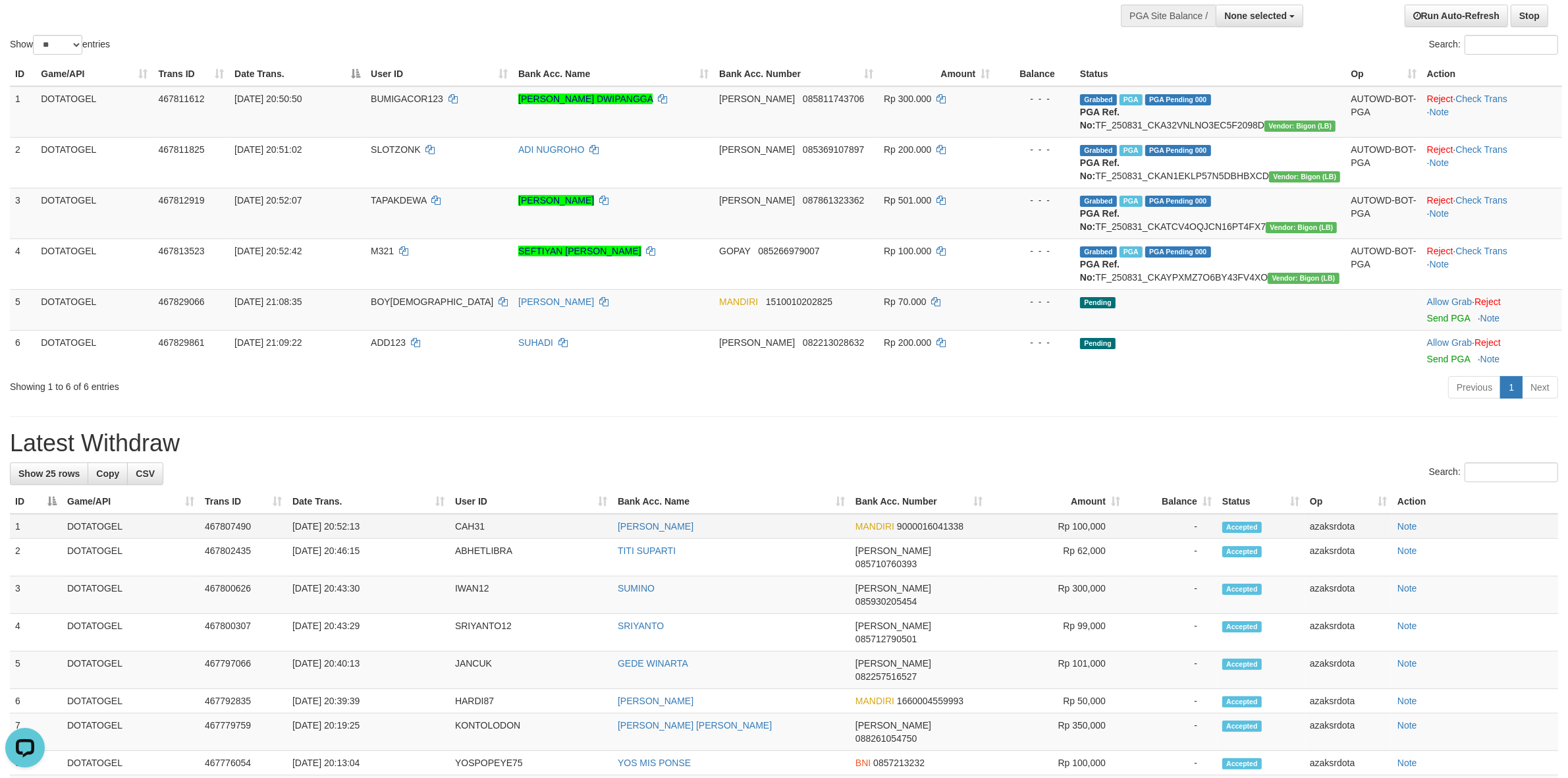
scroll to position [137, 0]
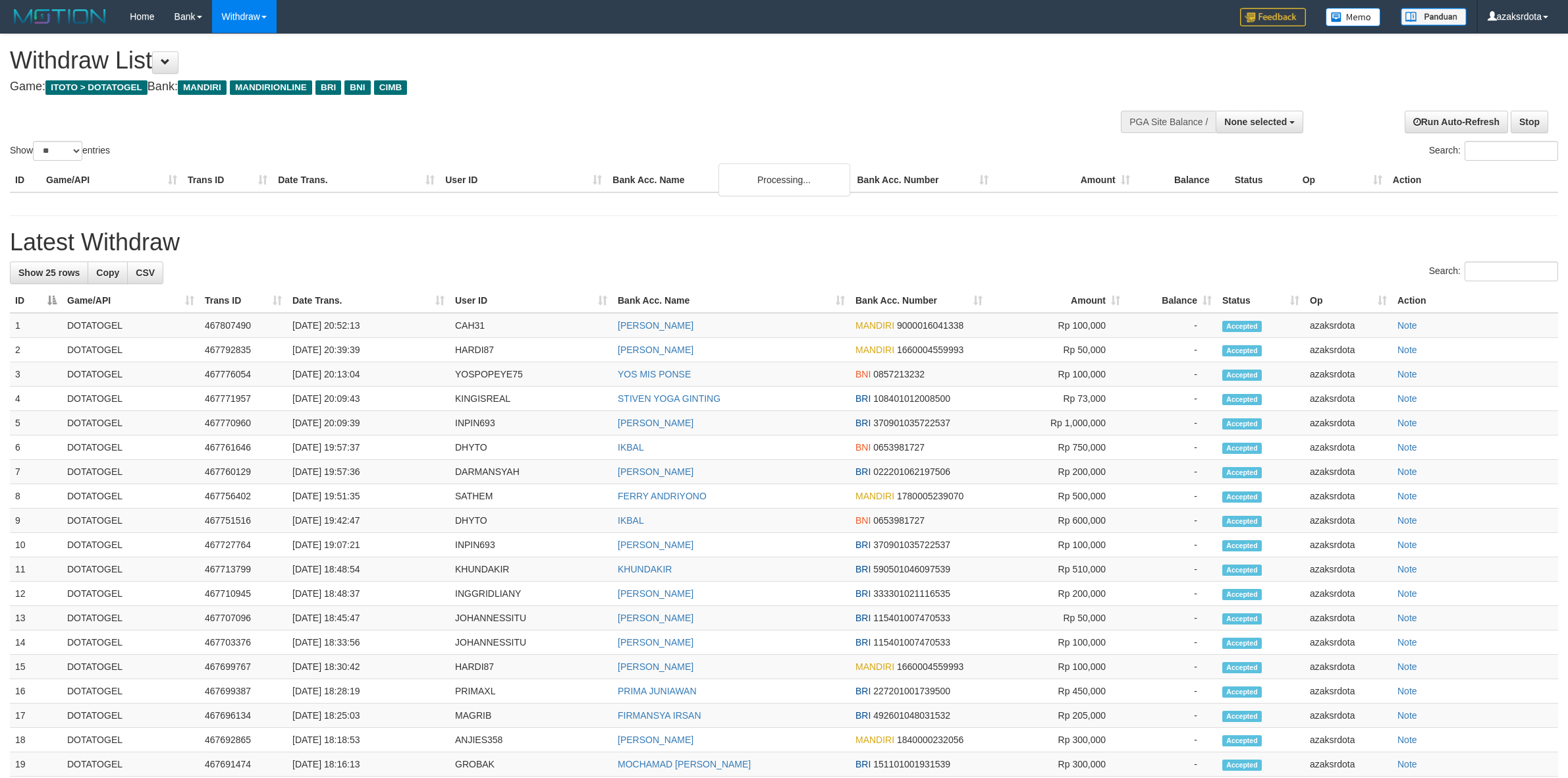
select select
select select "**"
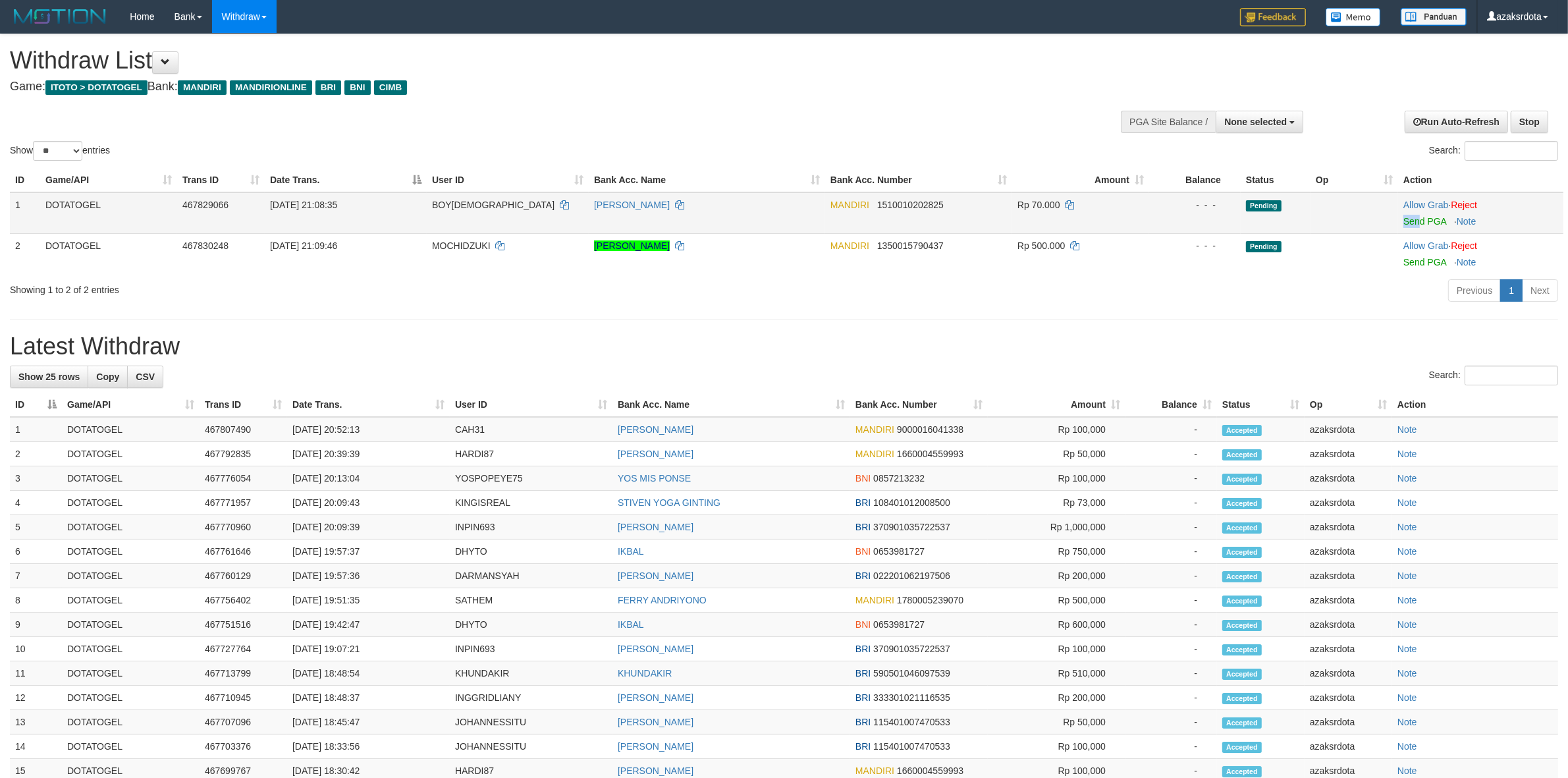
click at [1419, 214] on td "Allow Grab · Reject Send PGA · Note" at bounding box center [1481, 213] width 166 height 42
click at [1417, 219] on link "Send PGA" at bounding box center [1424, 221] width 43 height 10
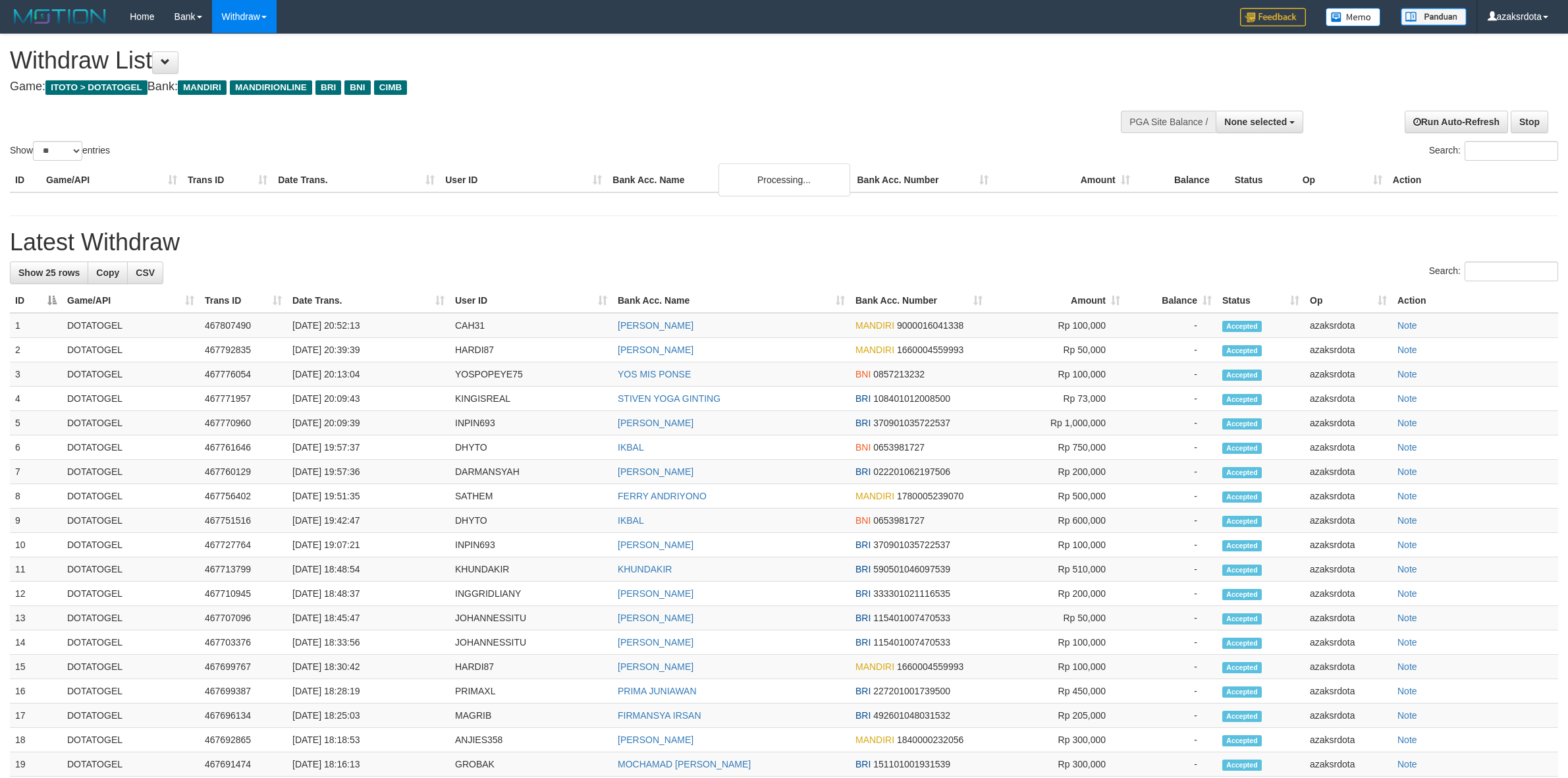
select select
select select "**"
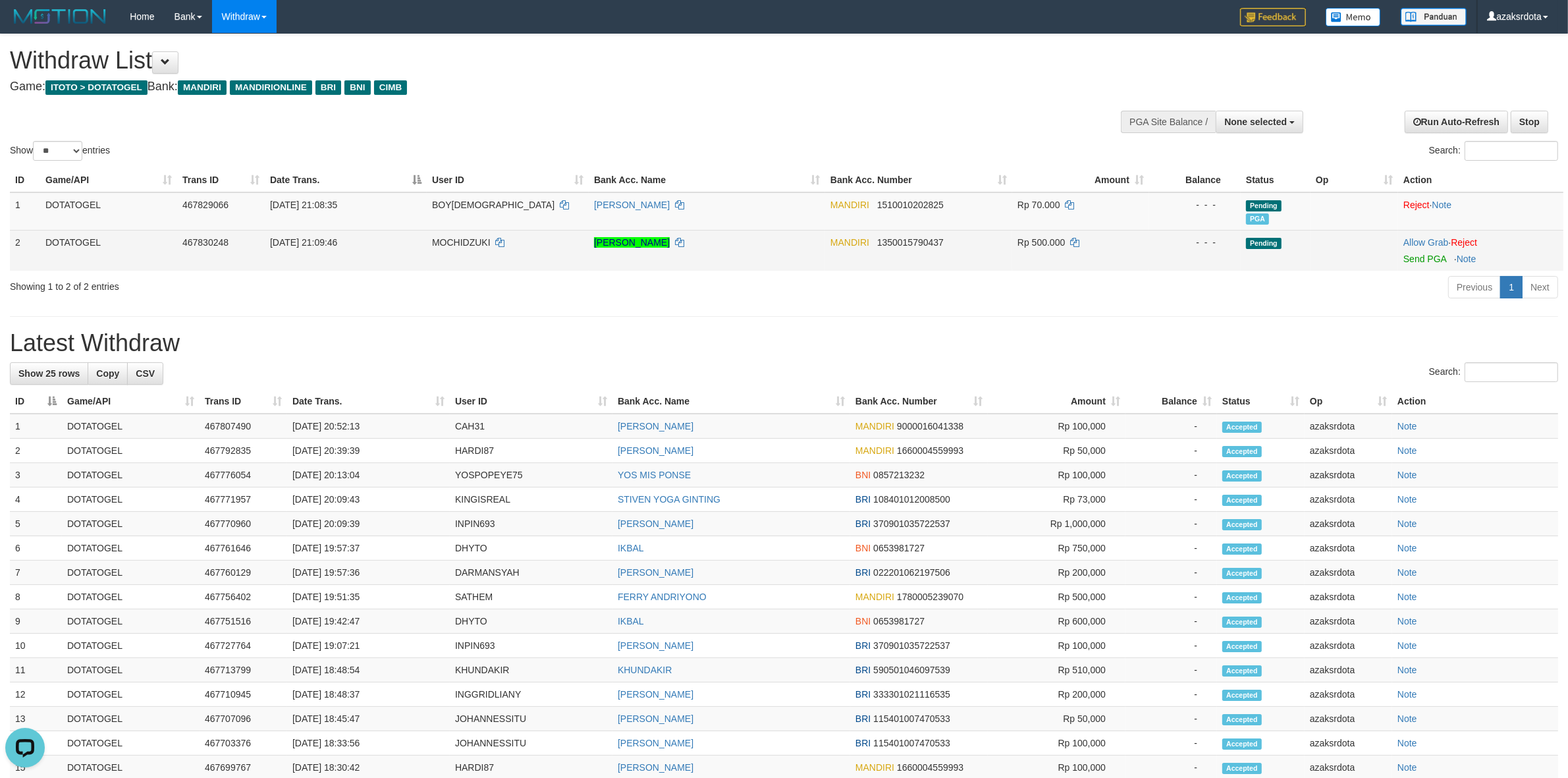
click at [1418, 264] on td "Allow Grab · Reject Send PGA · Note" at bounding box center [1481, 250] width 166 height 41
drag, startPoint x: 1408, startPoint y: 260, endPoint x: 860, endPoint y: 230, distance: 548.8
click at [1409, 260] on link "Send PGA" at bounding box center [1424, 258] width 43 height 10
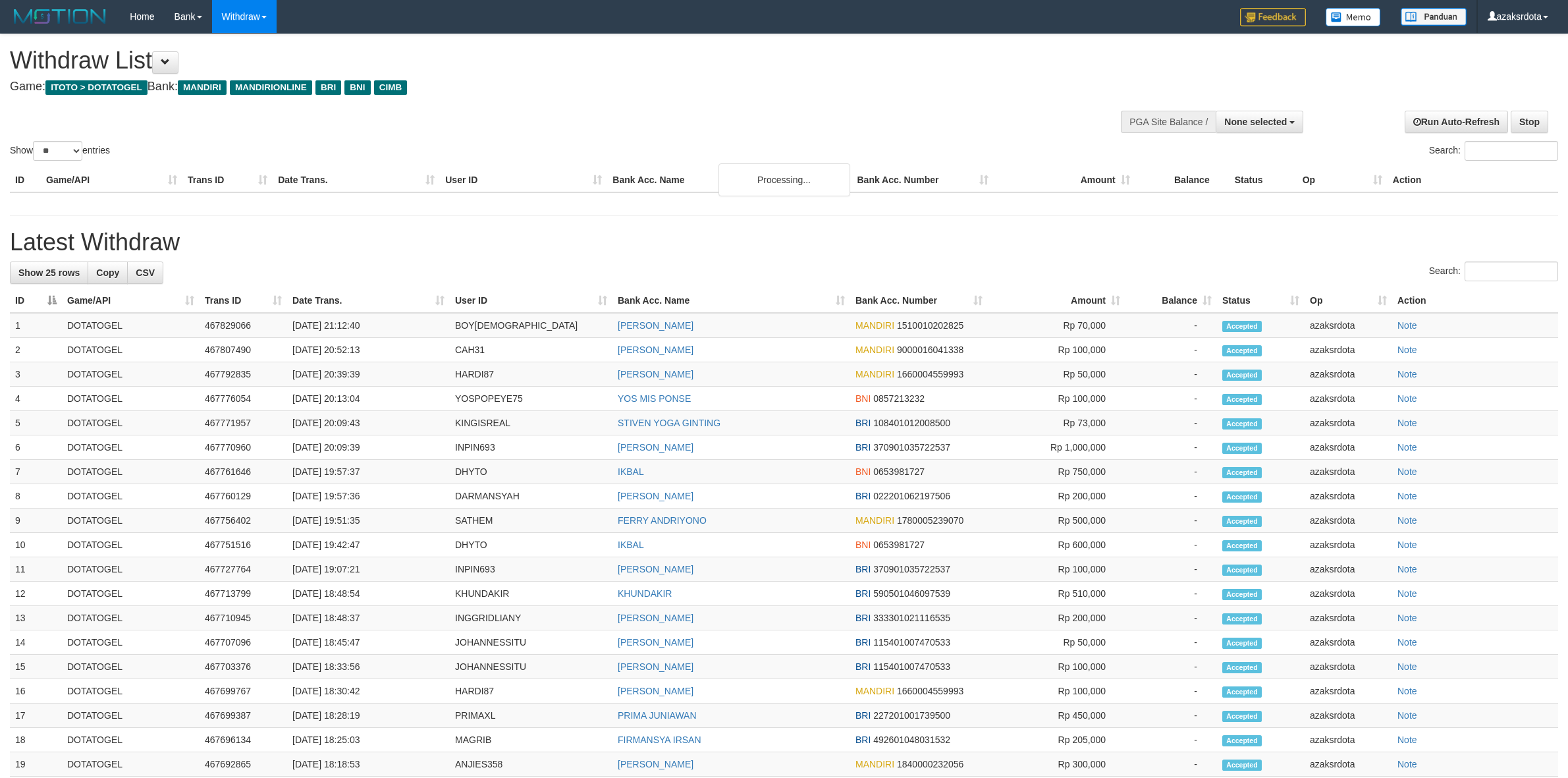
select select
select select "**"
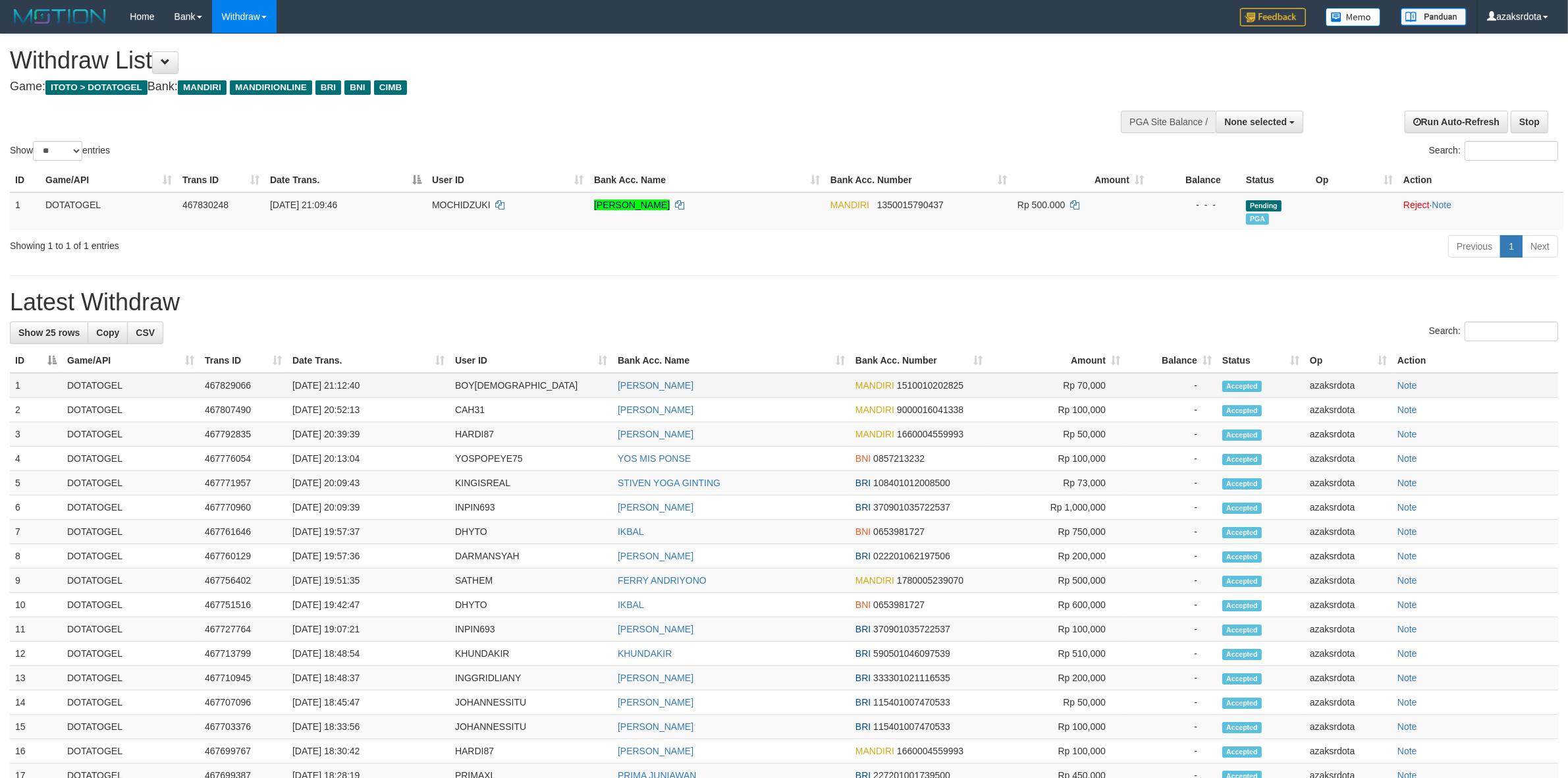
click at [337, 382] on td "[DATE] 21:12:40" at bounding box center [368, 386] width 162 height 25
drag, startPoint x: 337, startPoint y: 382, endPoint x: 397, endPoint y: 377, distance: 60.2
click at [394, 376] on td "[DATE] 21:12:40" at bounding box center [368, 386] width 162 height 25
copy td "21:12:40"
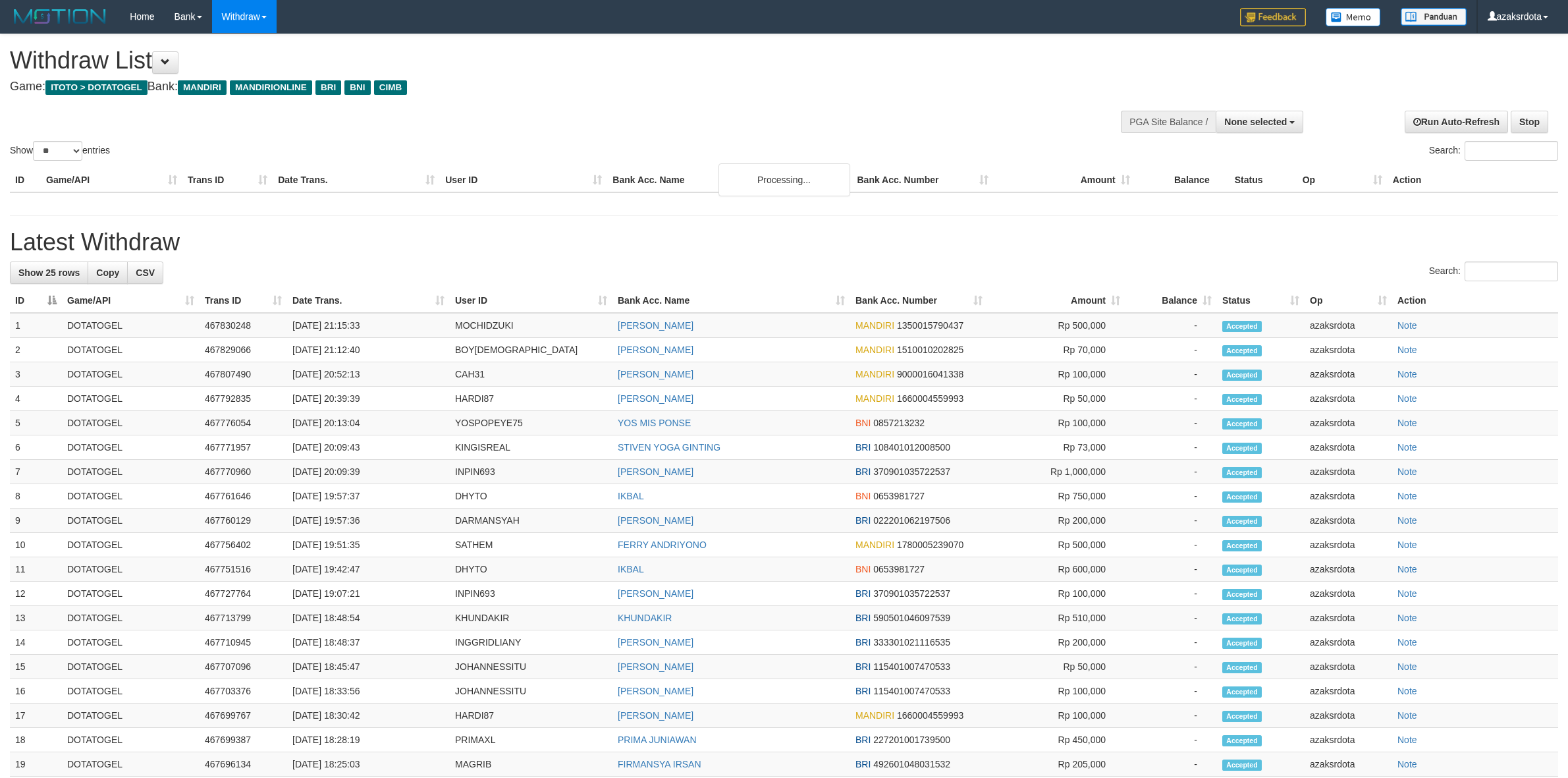
select select
select select "**"
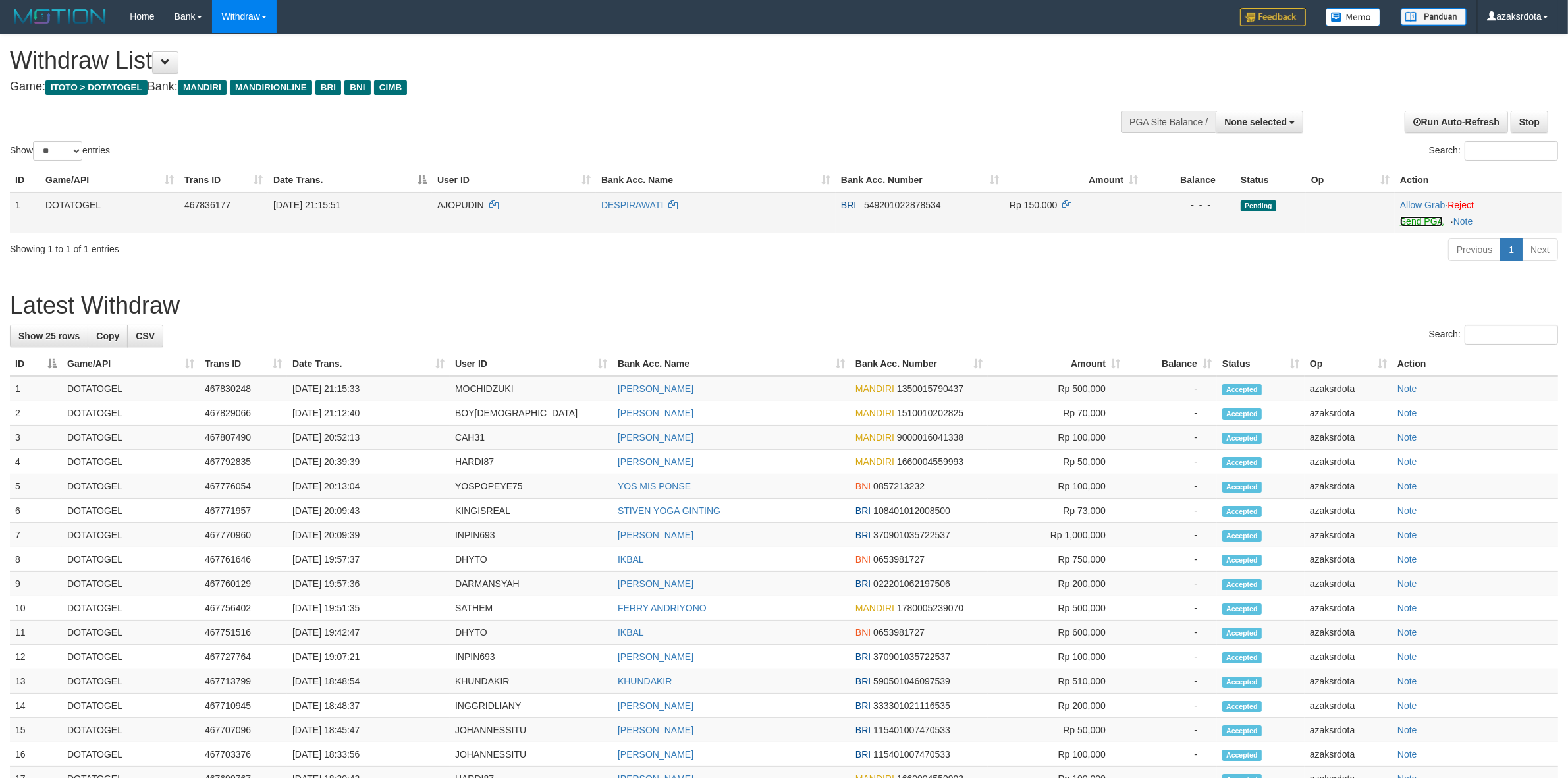
drag, startPoint x: 1426, startPoint y: 215, endPoint x: 872, endPoint y: 230, distance: 554.2
click at [1426, 216] on link "Send PGA" at bounding box center [1421, 221] width 43 height 10
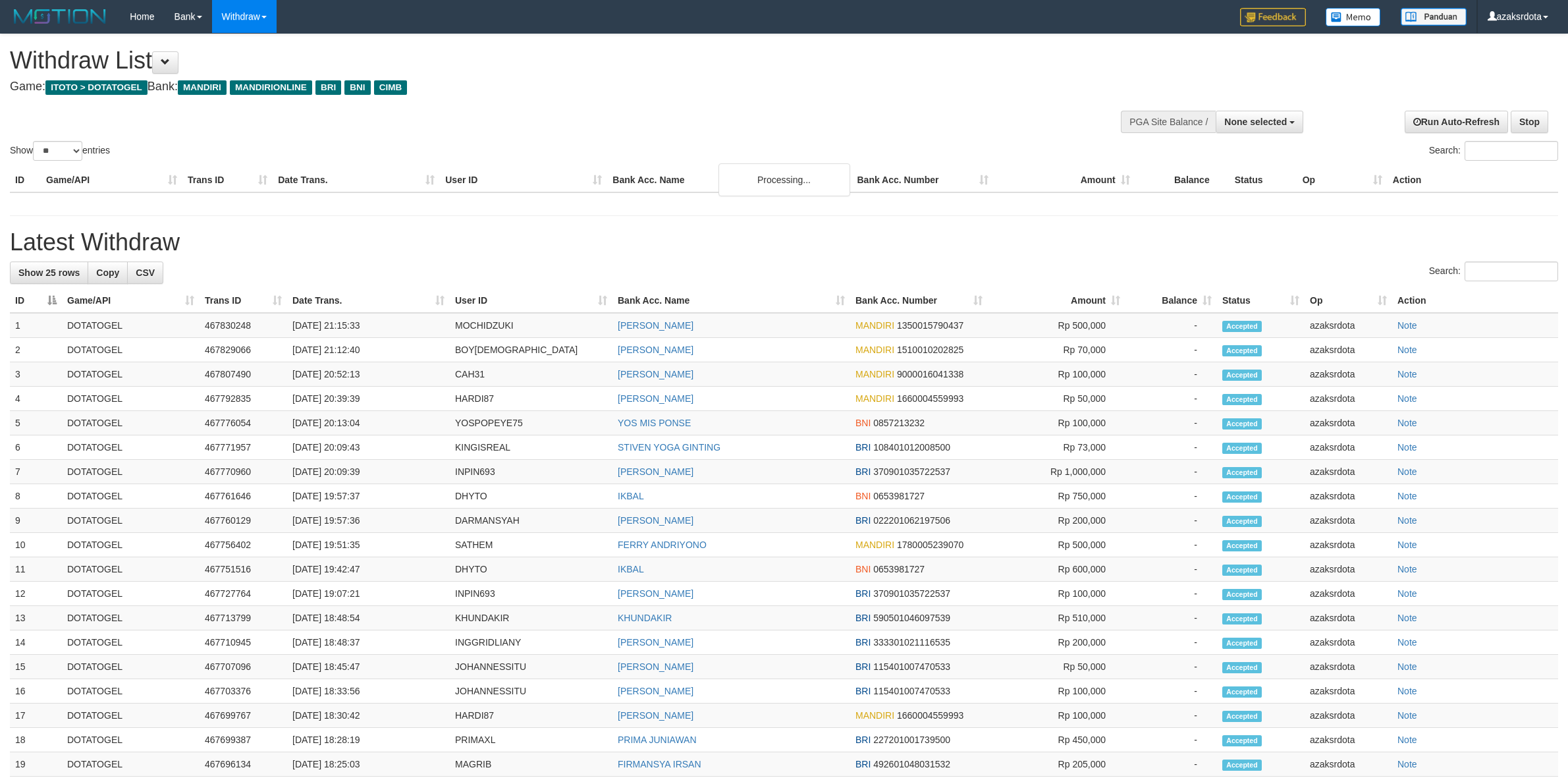
select select
select select "**"
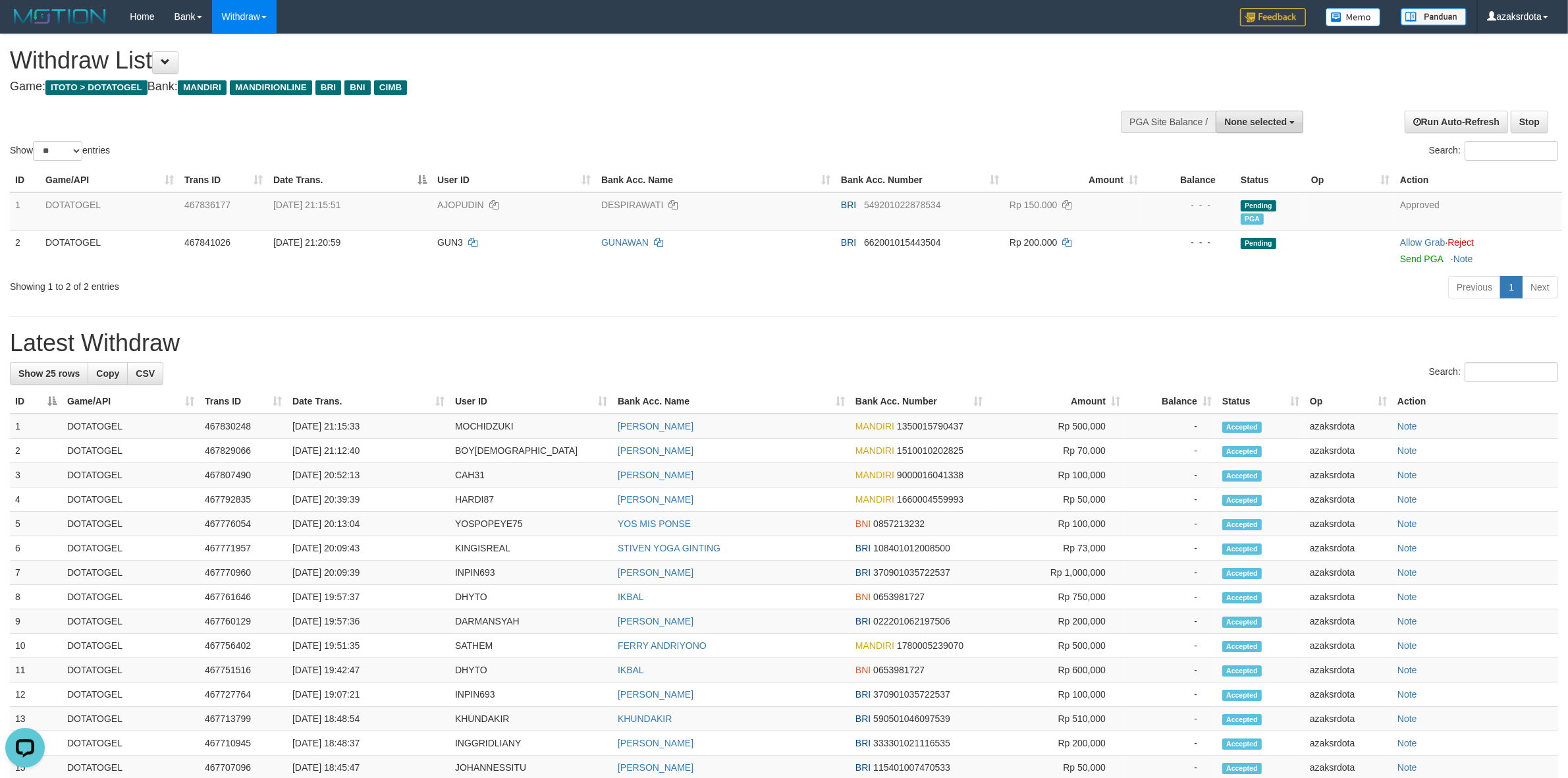
drag, startPoint x: 1281, startPoint y: 126, endPoint x: 1236, endPoint y: 185, distance: 74.2
click at [1279, 127] on button "None selected" at bounding box center [1259, 122] width 88 height 22
drag, startPoint x: 1163, startPoint y: 284, endPoint x: 1163, endPoint y: 294, distance: 10.0
click at [1163, 290] on div "Previous 1 Next" at bounding box center [1111, 289] width 895 height 28
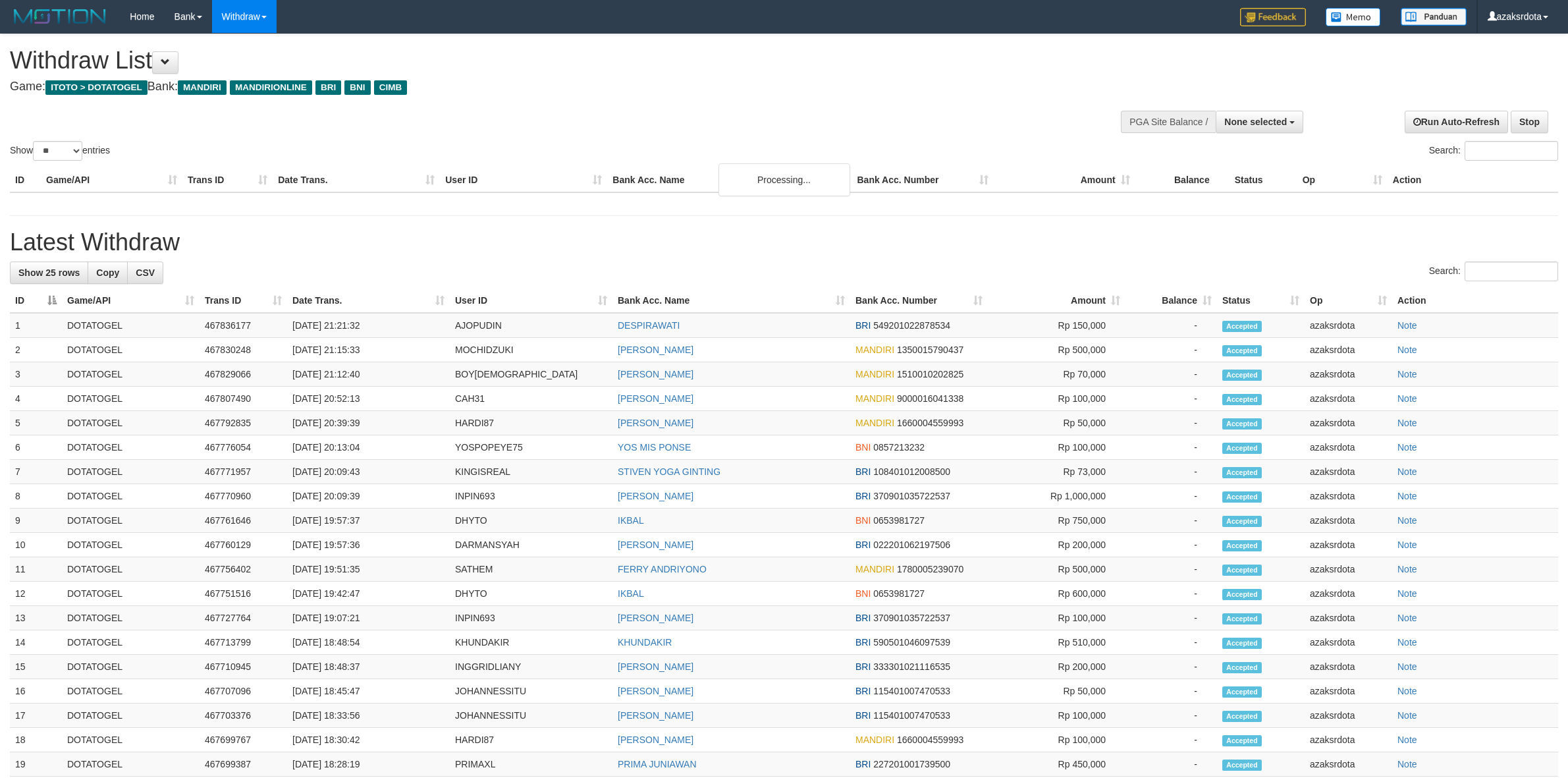
select select
select select "**"
click at [1249, 119] on span "None selected" at bounding box center [1255, 122] width 62 height 10
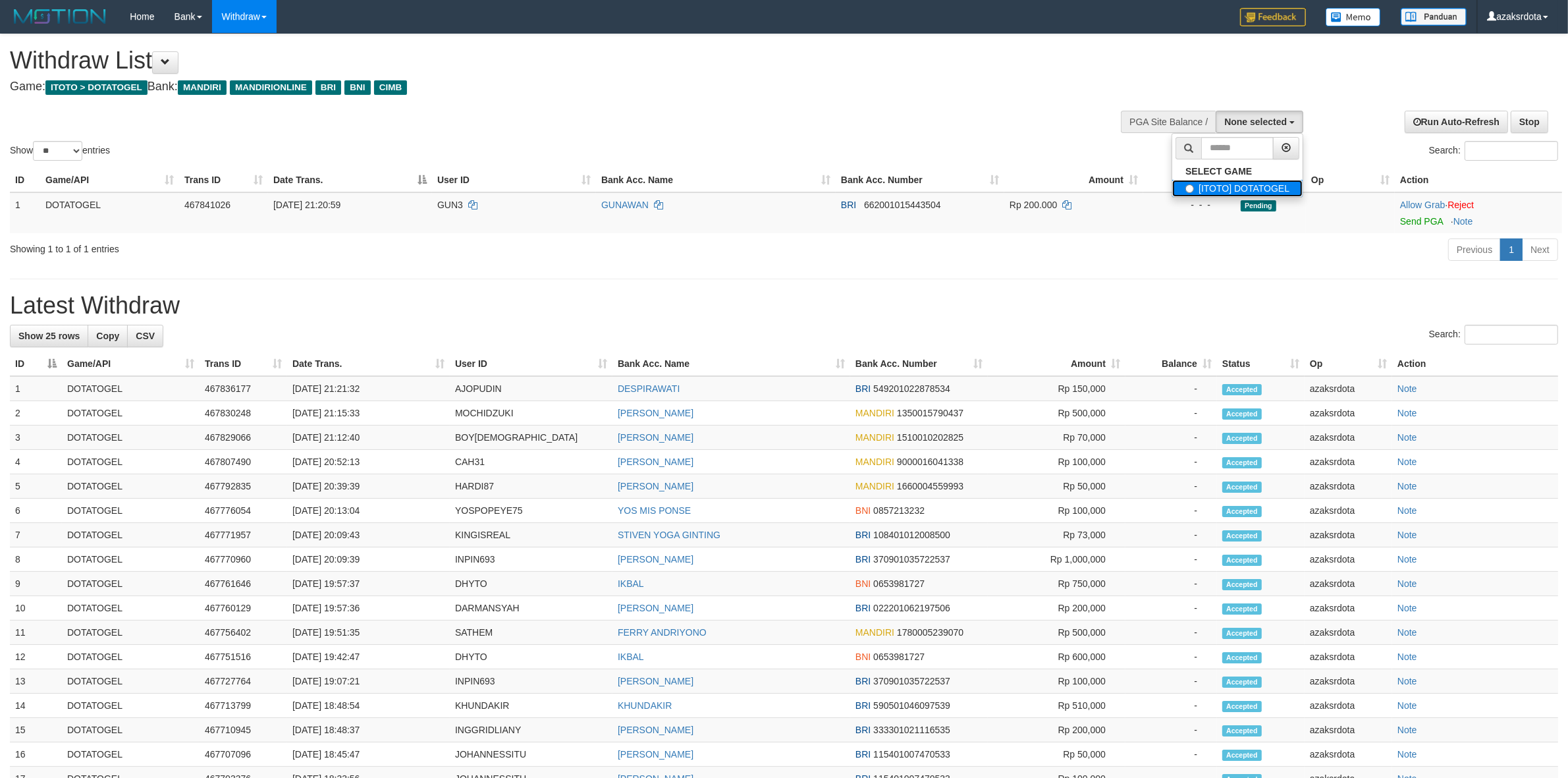
click at [1219, 186] on label "[ITOTO] DOTATOGEL" at bounding box center [1237, 189] width 130 height 17
select select "***"
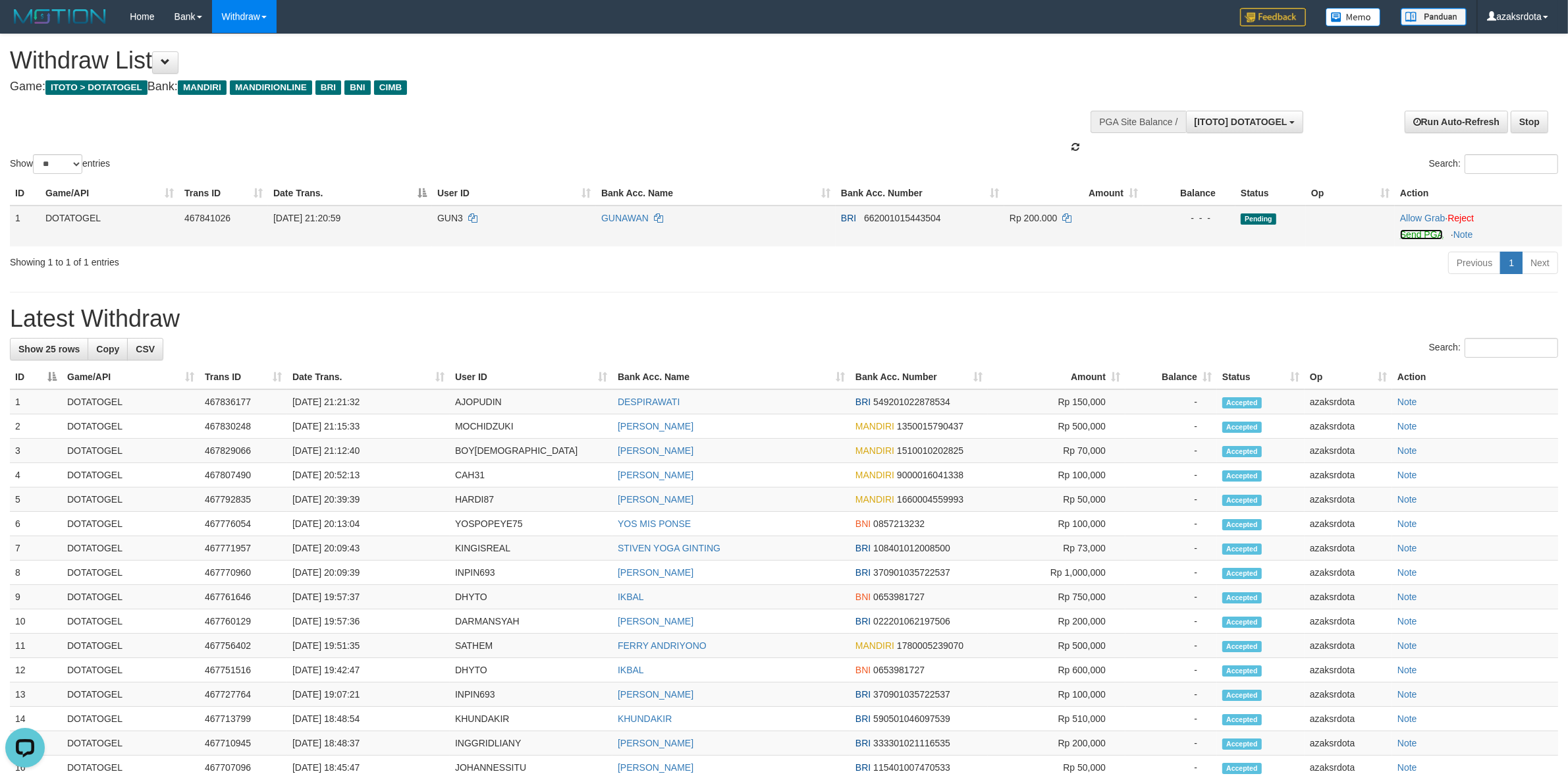
click at [1416, 234] on link "Send PGA" at bounding box center [1421, 234] width 43 height 10
click at [339, 406] on td "[DATE] 21:21:32" at bounding box center [368, 402] width 162 height 25
drag, startPoint x: 339, startPoint y: 406, endPoint x: 412, endPoint y: 400, distance: 73.2
click at [412, 400] on td "[DATE] 21:21:32" at bounding box center [368, 402] width 162 height 25
click at [349, 400] on td "[DATE] 21:21:32" at bounding box center [368, 402] width 162 height 25
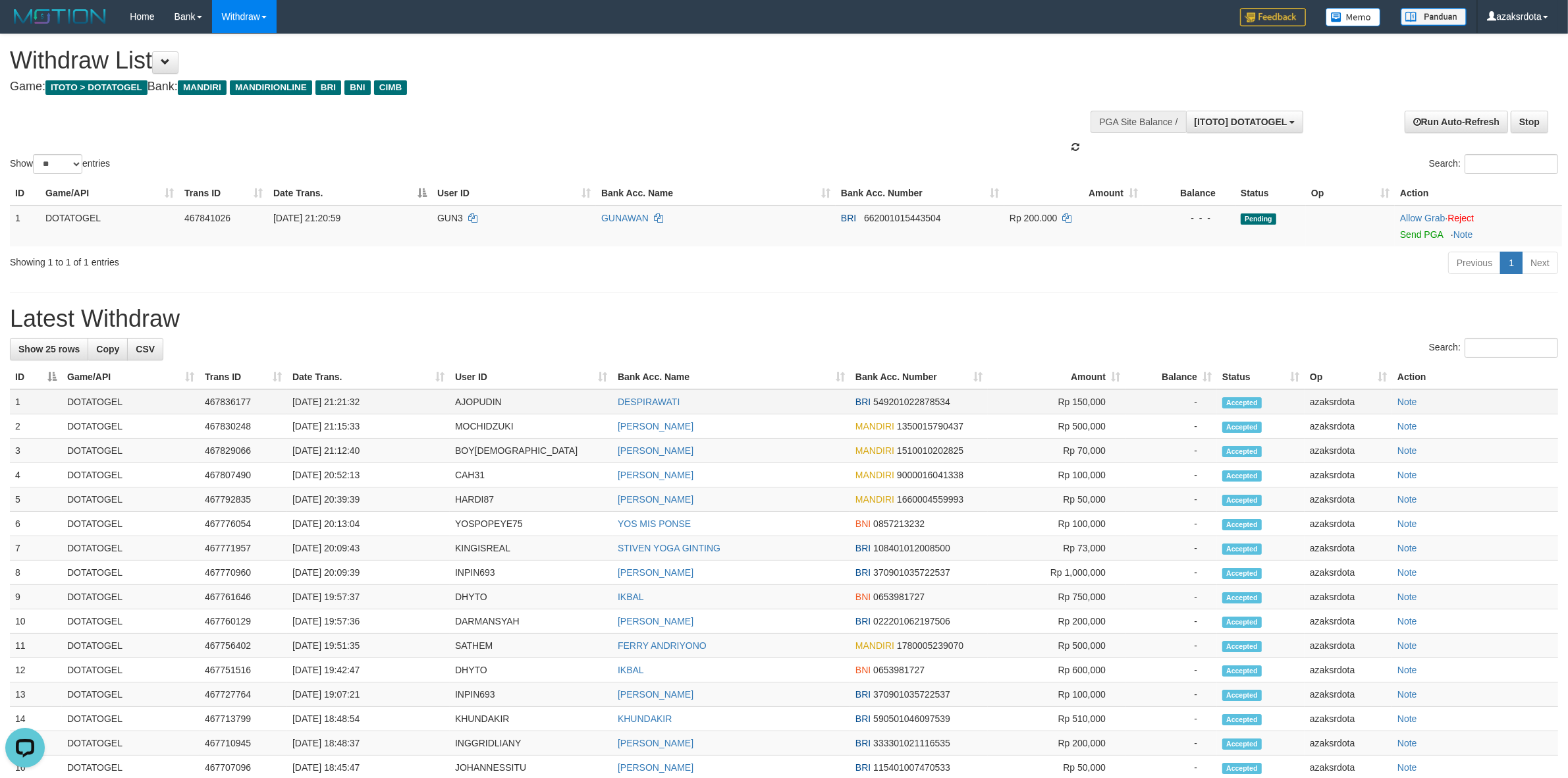
click at [346, 400] on td "[DATE] 21:21:32" at bounding box center [368, 402] width 162 height 25
drag, startPoint x: 346, startPoint y: 400, endPoint x: 394, endPoint y: 391, distance: 48.8
click at [394, 391] on td "[DATE] 21:21:32" at bounding box center [368, 402] width 162 height 25
copy td "21:21:32"
click at [339, 424] on td "[DATE] 21:15:33" at bounding box center [368, 423] width 162 height 24
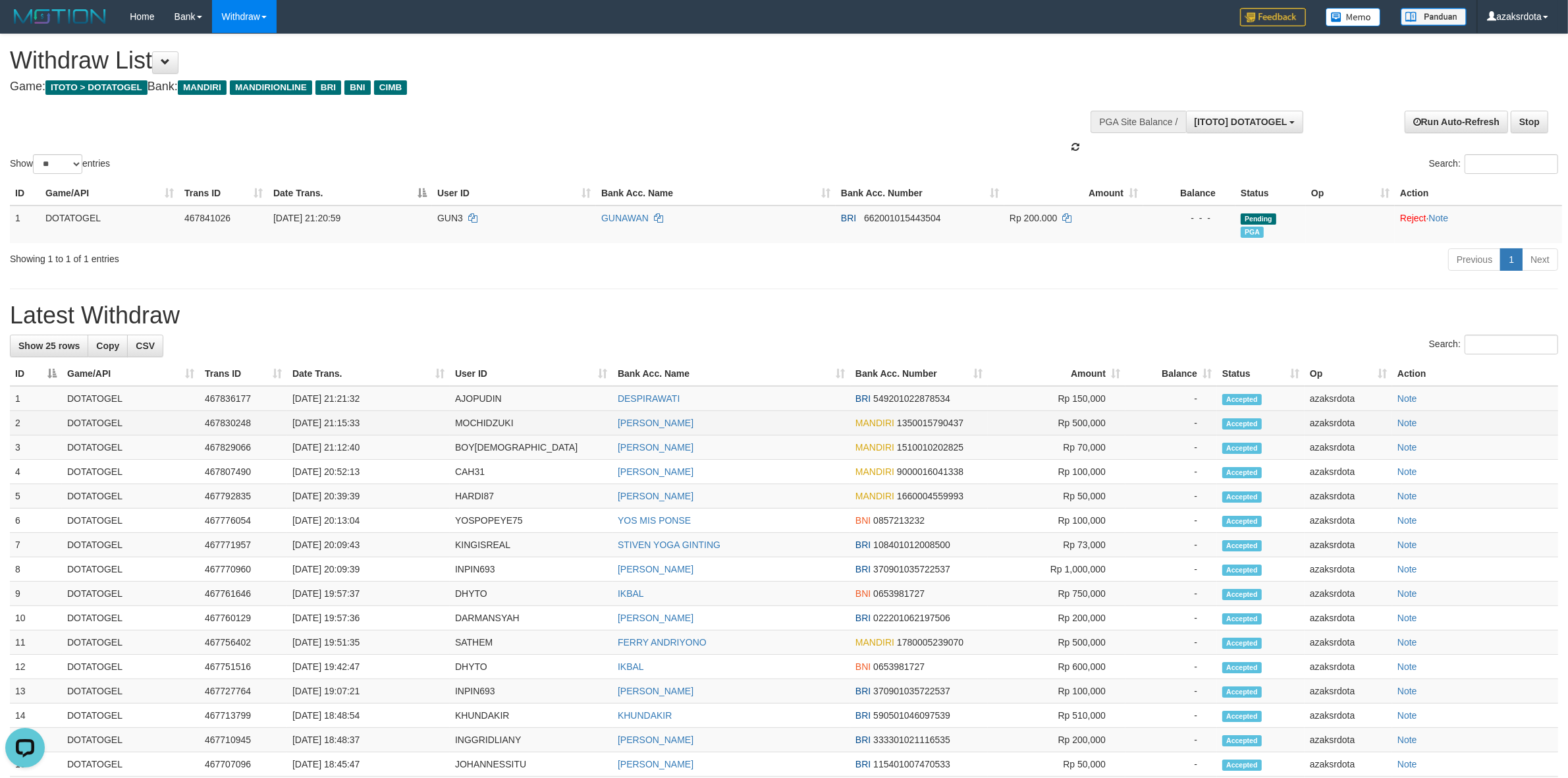
drag, startPoint x: 339, startPoint y: 424, endPoint x: 404, endPoint y: 432, distance: 65.5
click at [424, 427] on td "[DATE] 21:15:33" at bounding box center [368, 423] width 162 height 24
copy td "21:15:33"
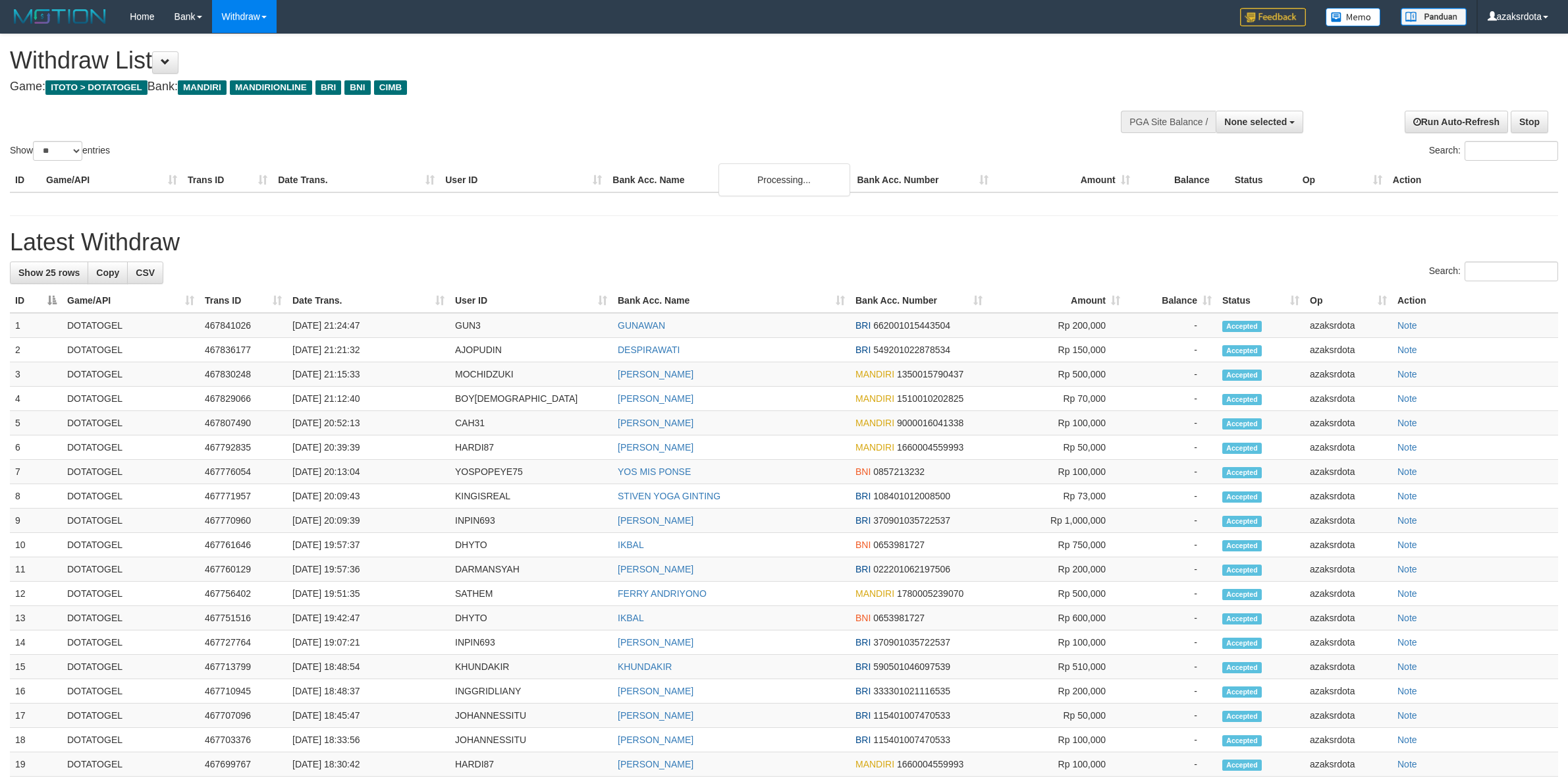
select select
select select "**"
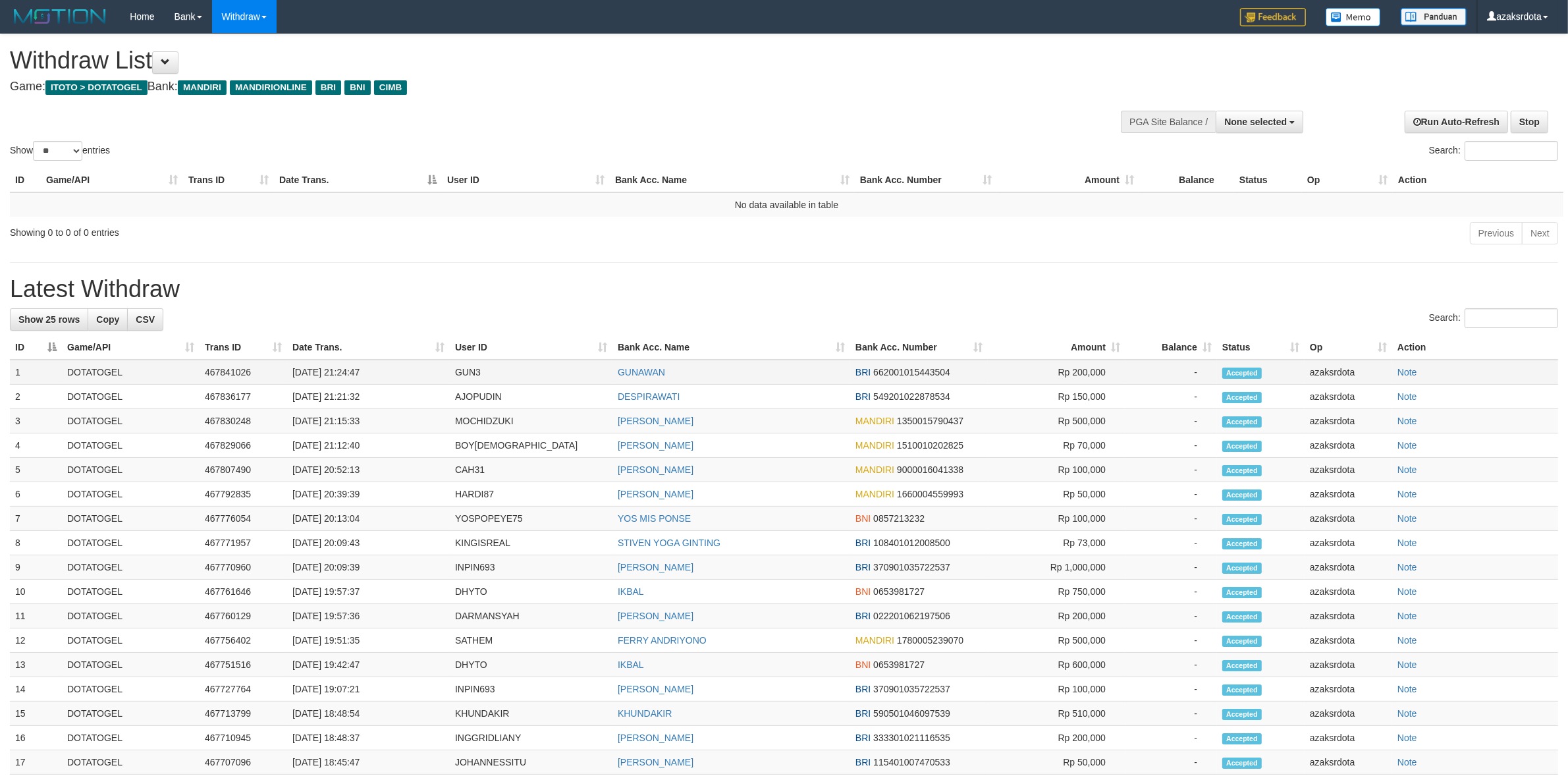
click at [340, 373] on td "[DATE] 21:24:47" at bounding box center [368, 372] width 162 height 25
drag, startPoint x: 340, startPoint y: 373, endPoint x: 377, endPoint y: 373, distance: 37.0
click at [377, 373] on td "[DATE] 21:24:47" at bounding box center [368, 372] width 162 height 25
copy td "21:24:47"
click at [1238, 121] on span "None selected" at bounding box center [1255, 122] width 62 height 10
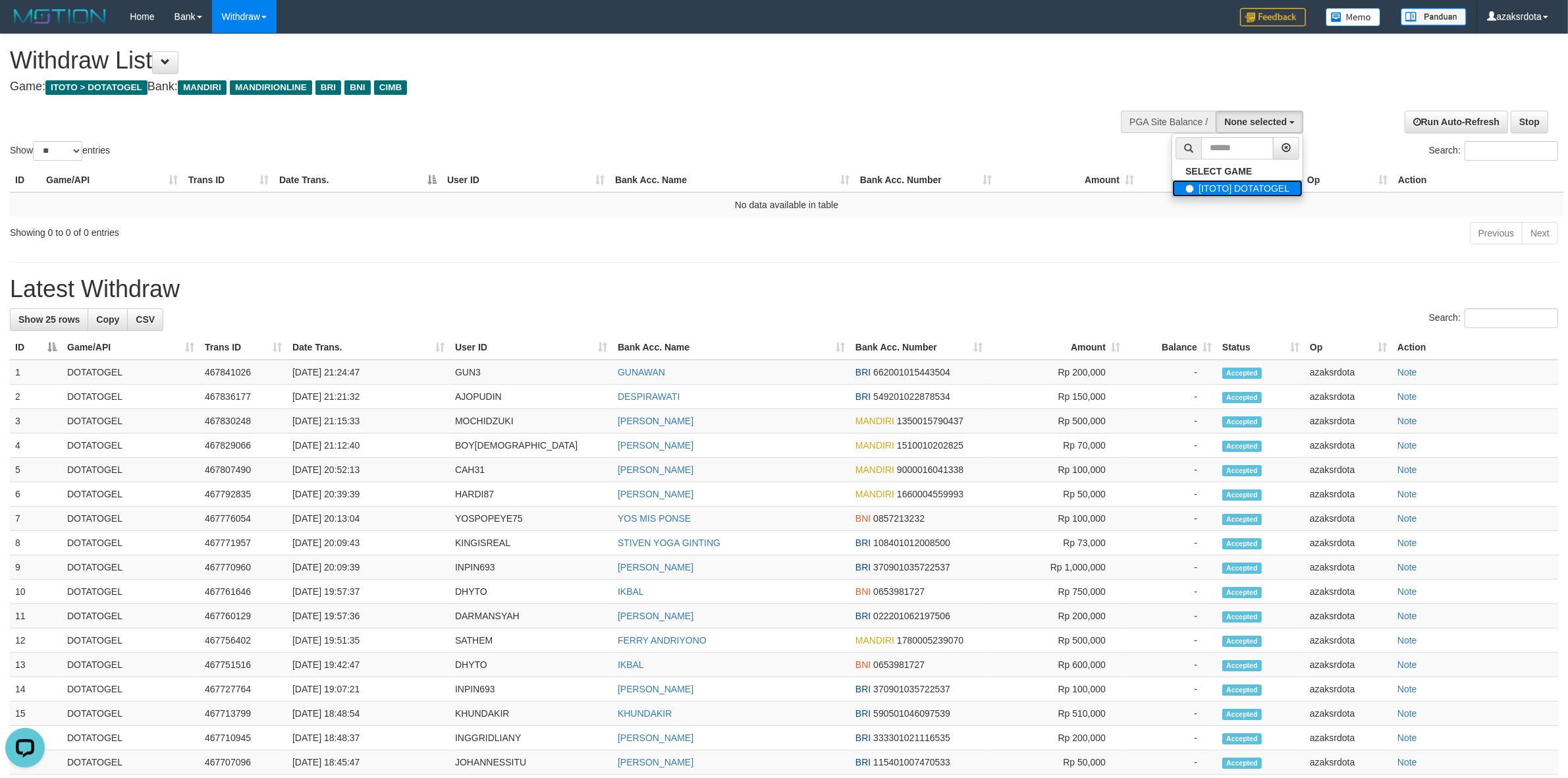
click at [1234, 193] on label "[ITOTO] DOTATOGEL" at bounding box center [1237, 189] width 130 height 17
select select "***"
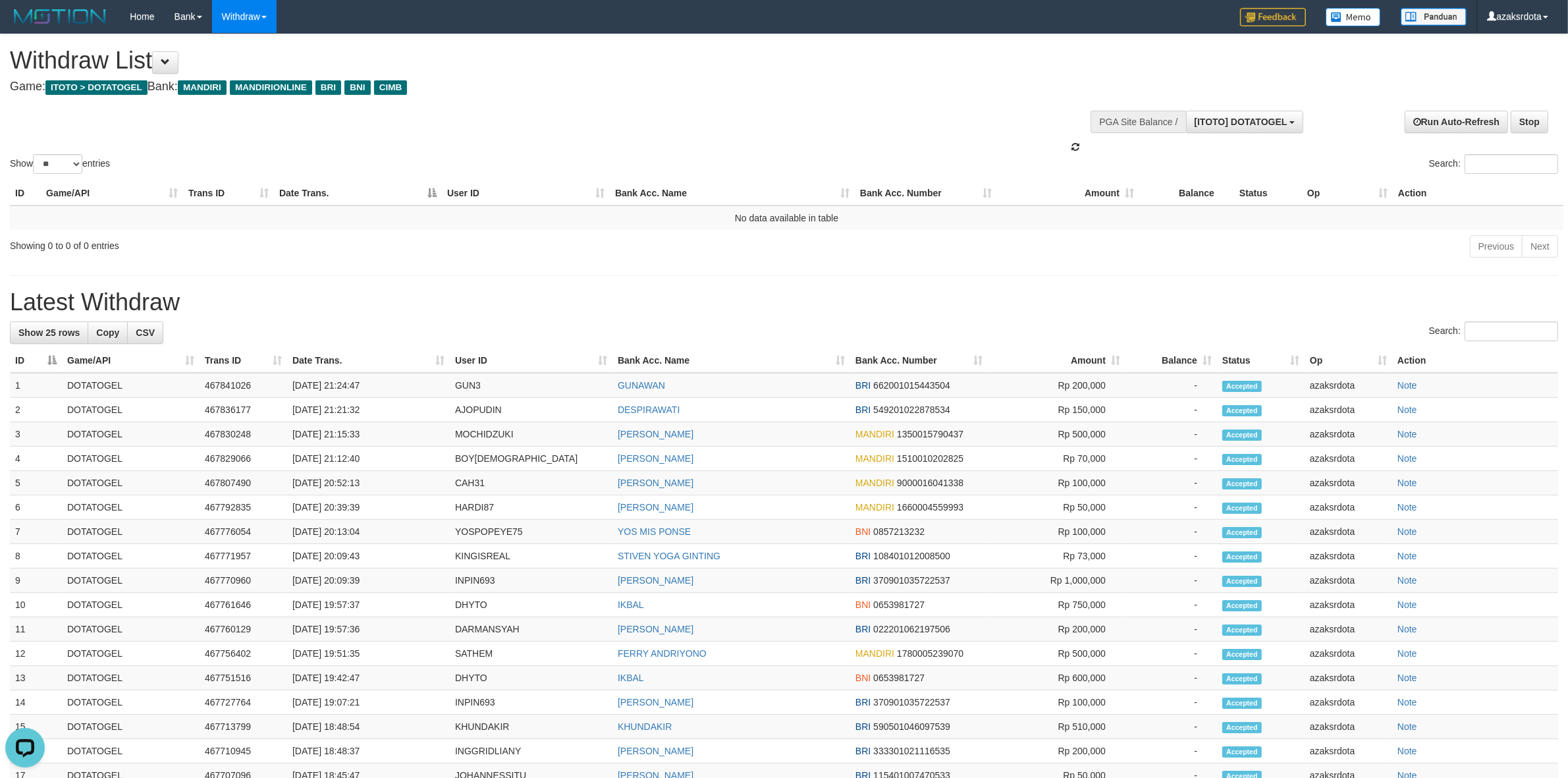
scroll to position [11, 0]
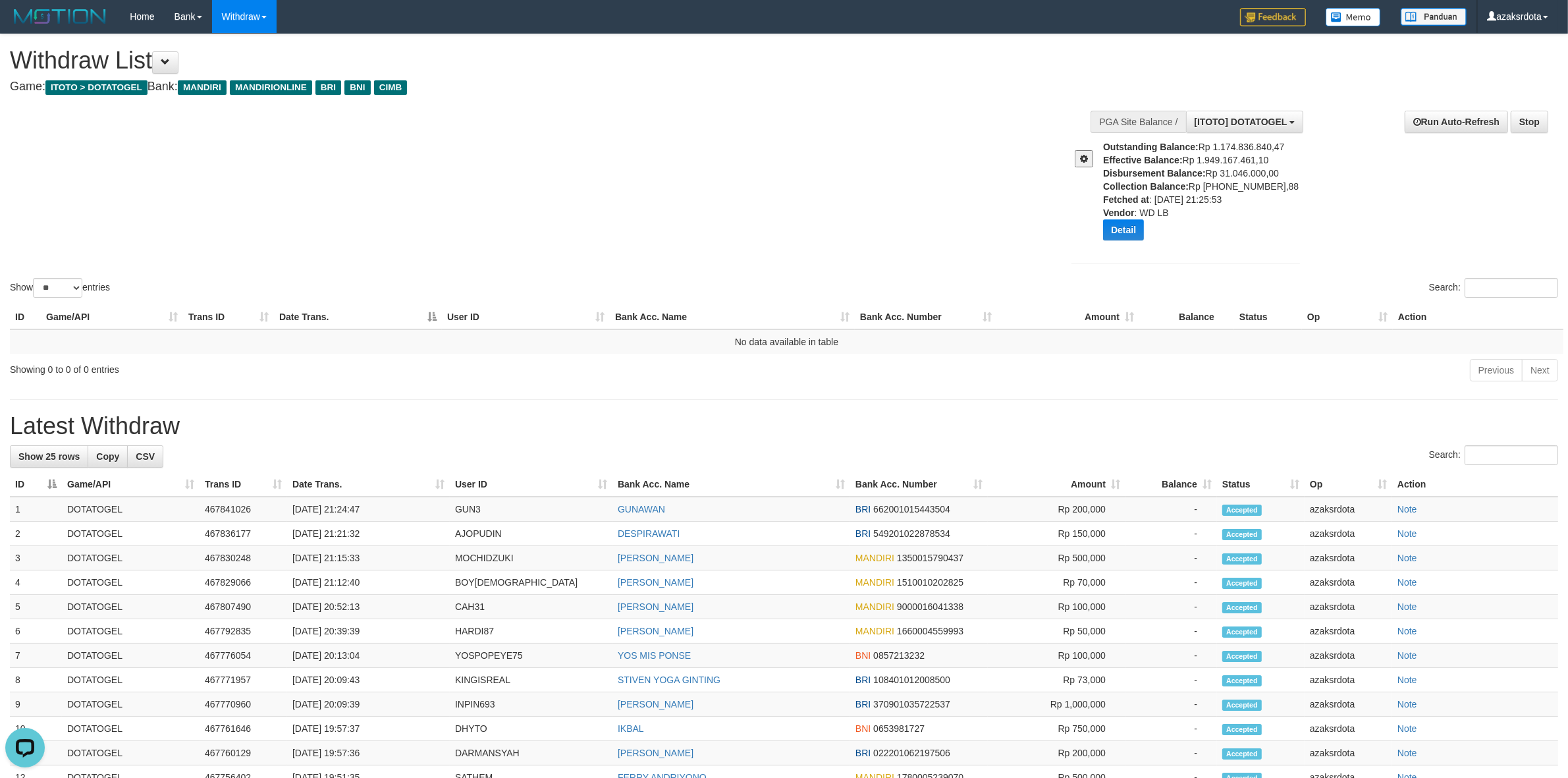
click at [741, 251] on div "Show ** ** ** *** entries Search:" at bounding box center [784, 166] width 1568 height 266
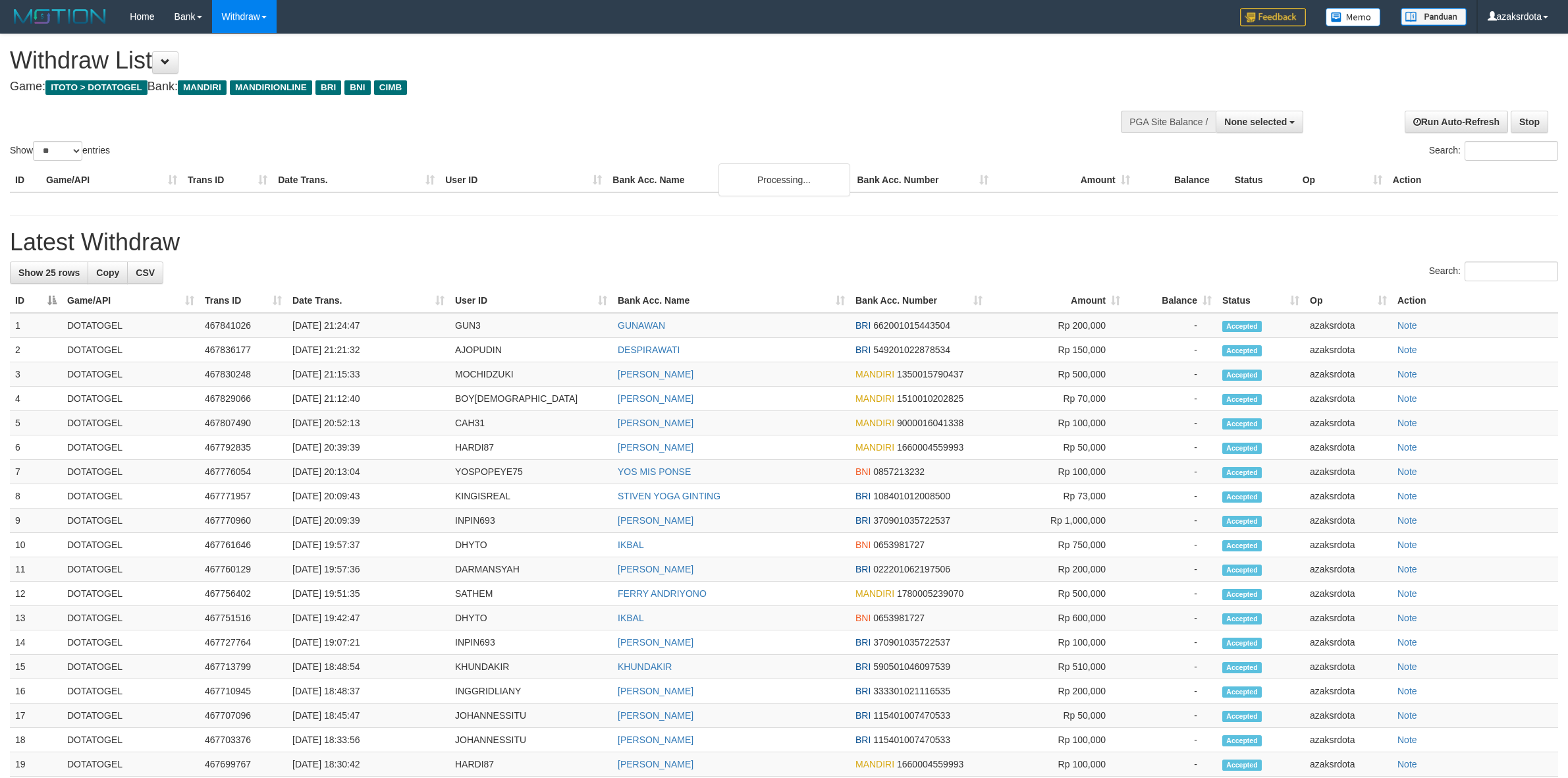
select select
select select "**"
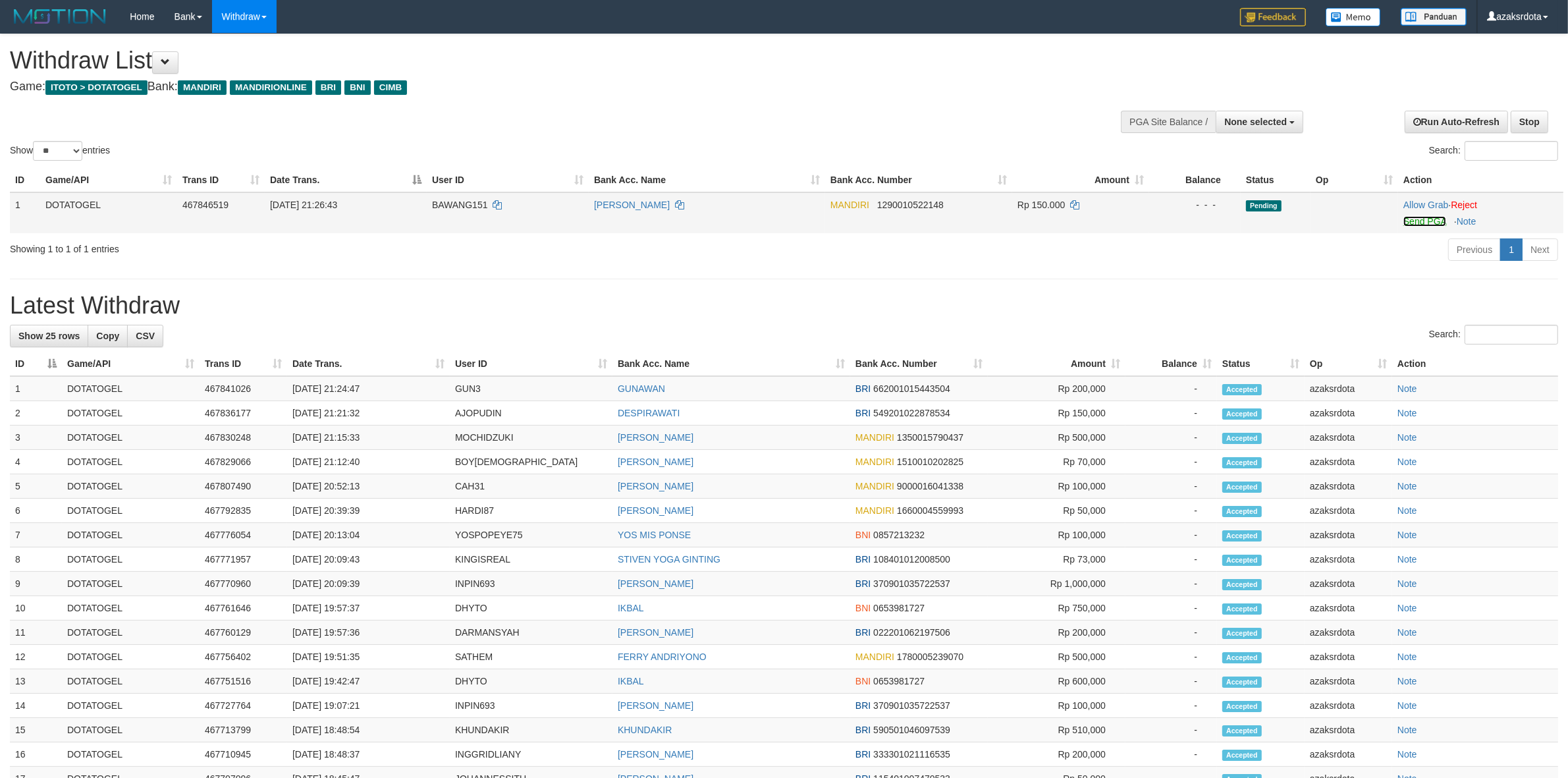
click at [1420, 224] on link "Send PGA" at bounding box center [1424, 221] width 43 height 10
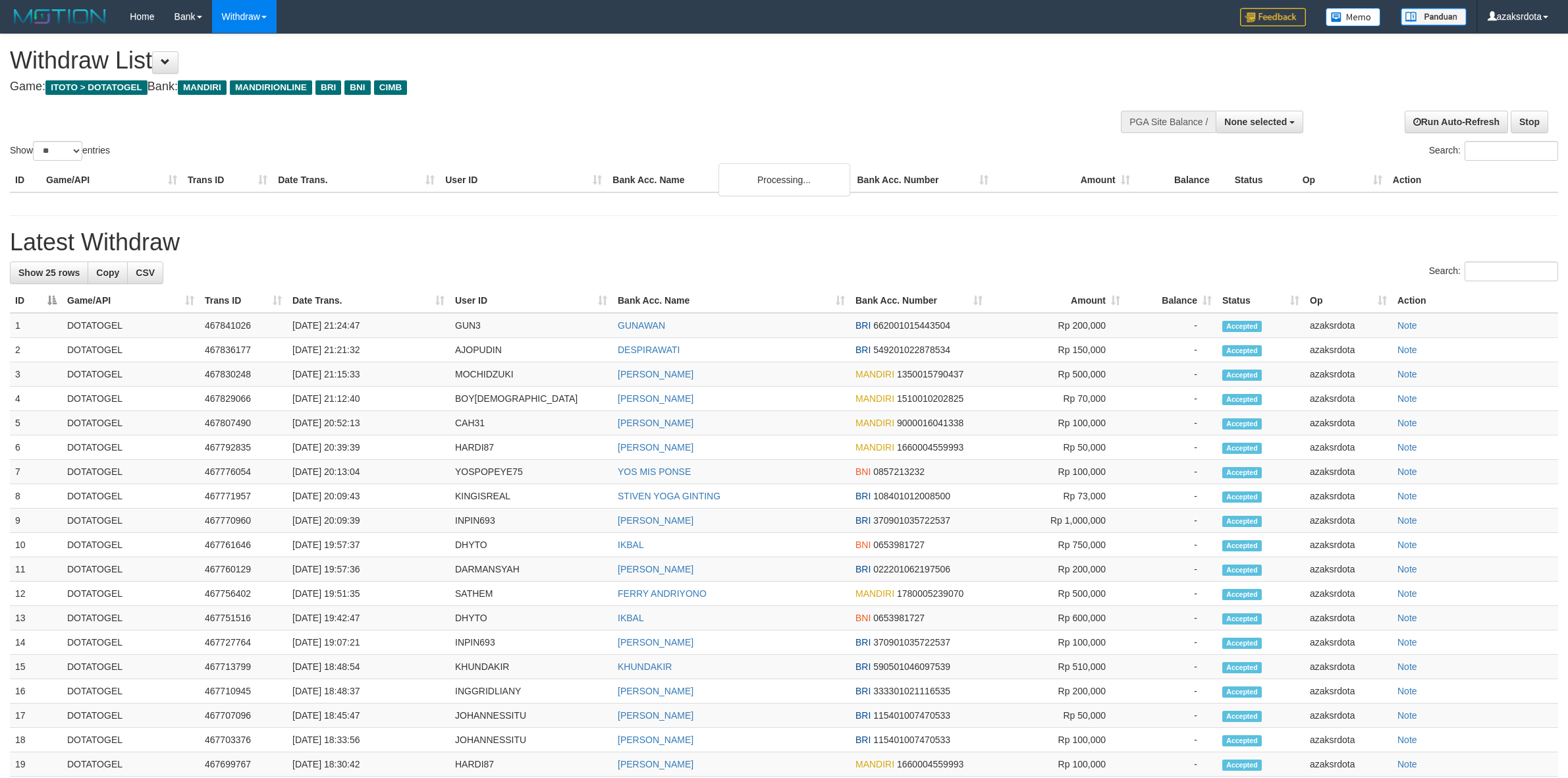
select select
select select "**"
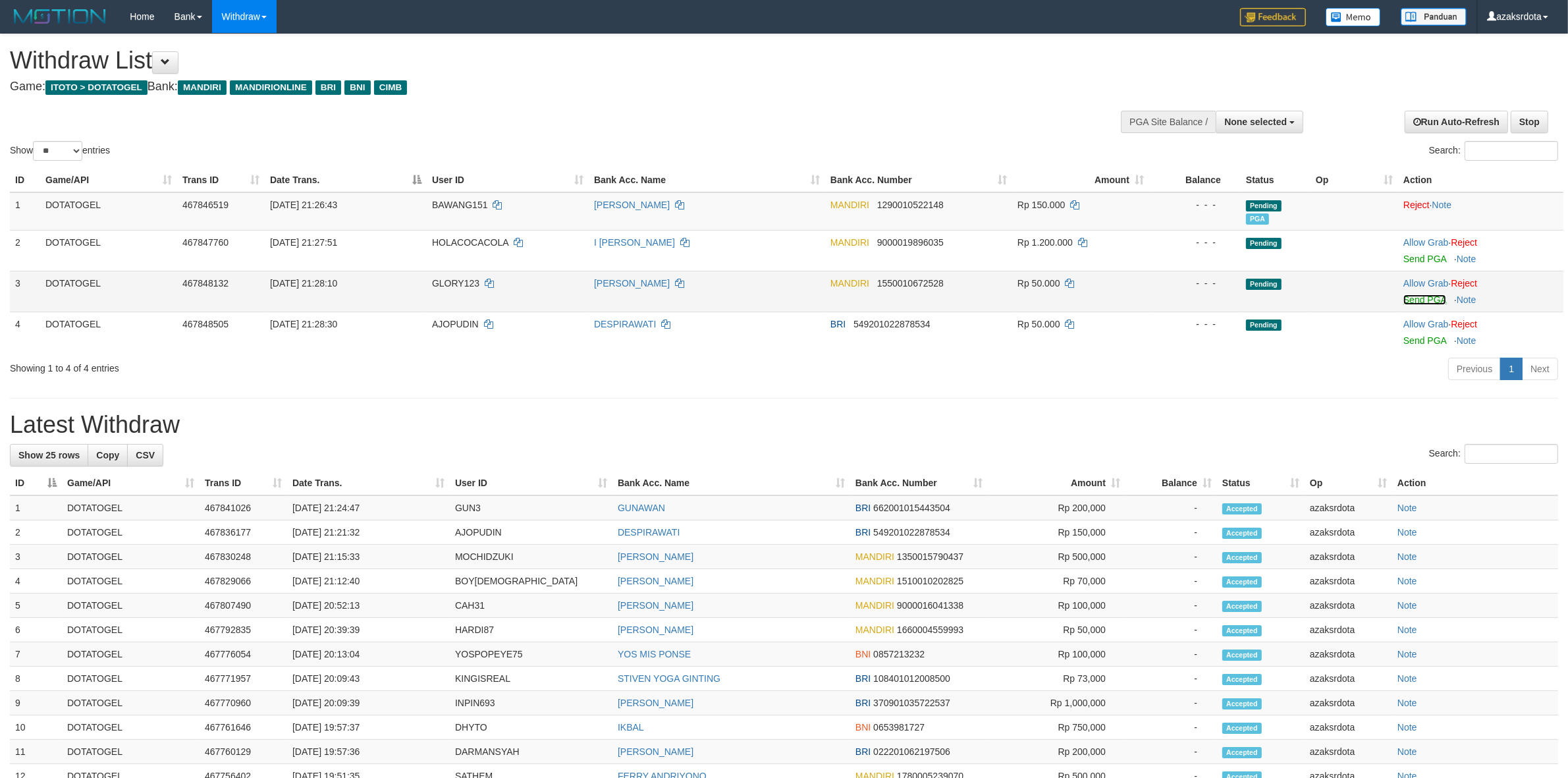
click at [1414, 301] on link "Send PGA" at bounding box center [1424, 299] width 43 height 10
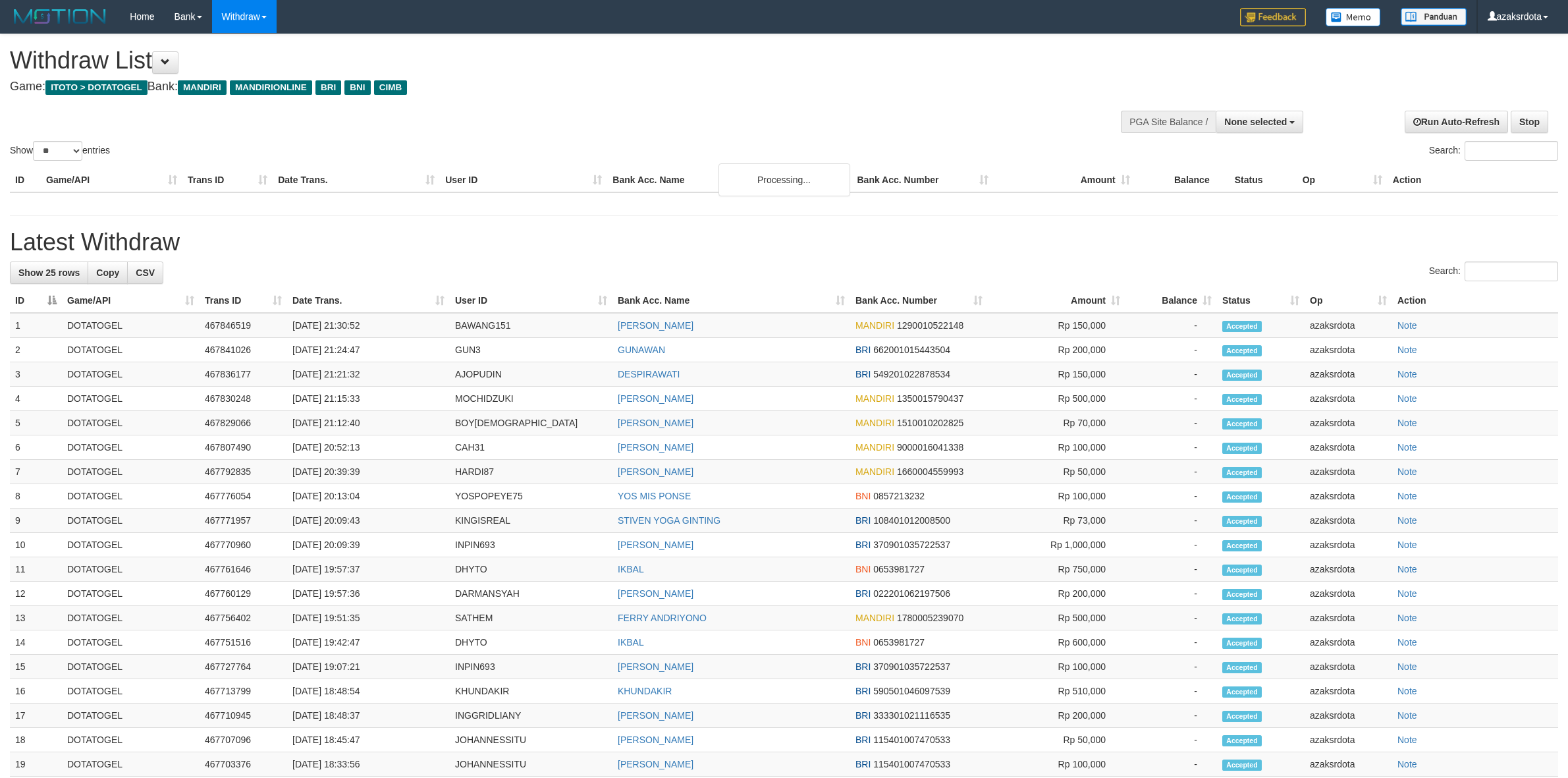
select select
select select "**"
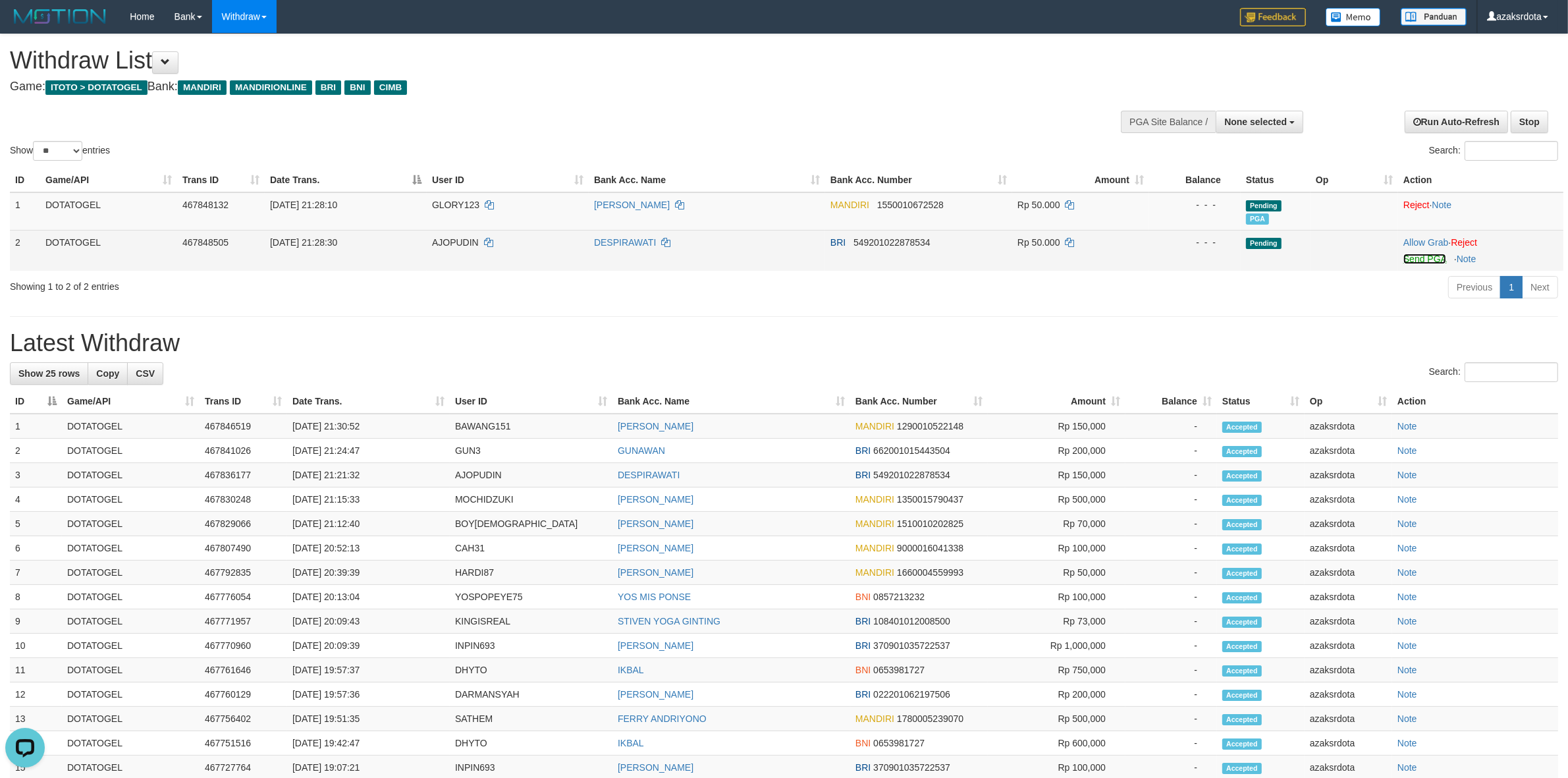
click at [1414, 255] on link "Send PGA" at bounding box center [1424, 258] width 43 height 10
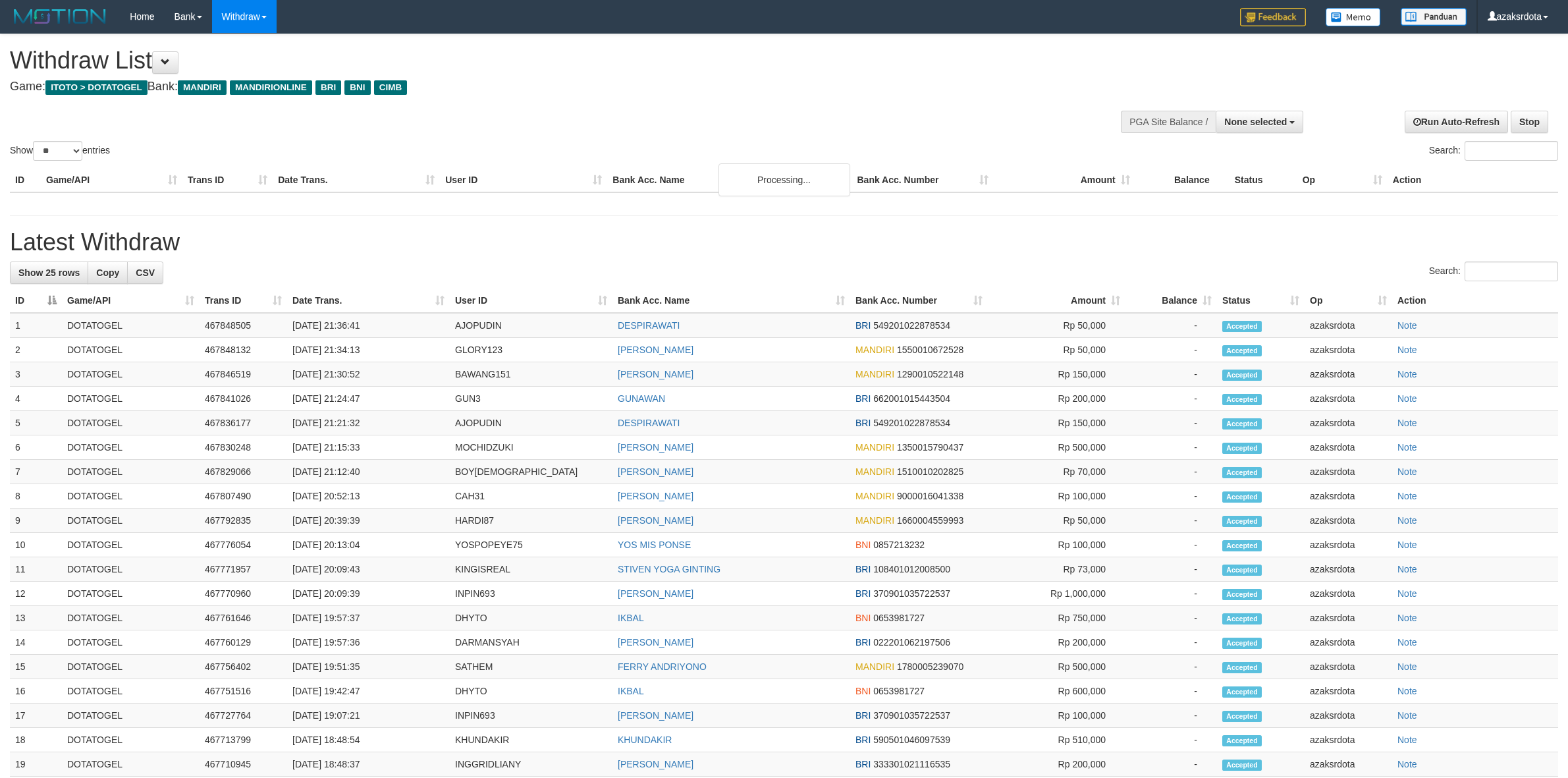
select select
select select "**"
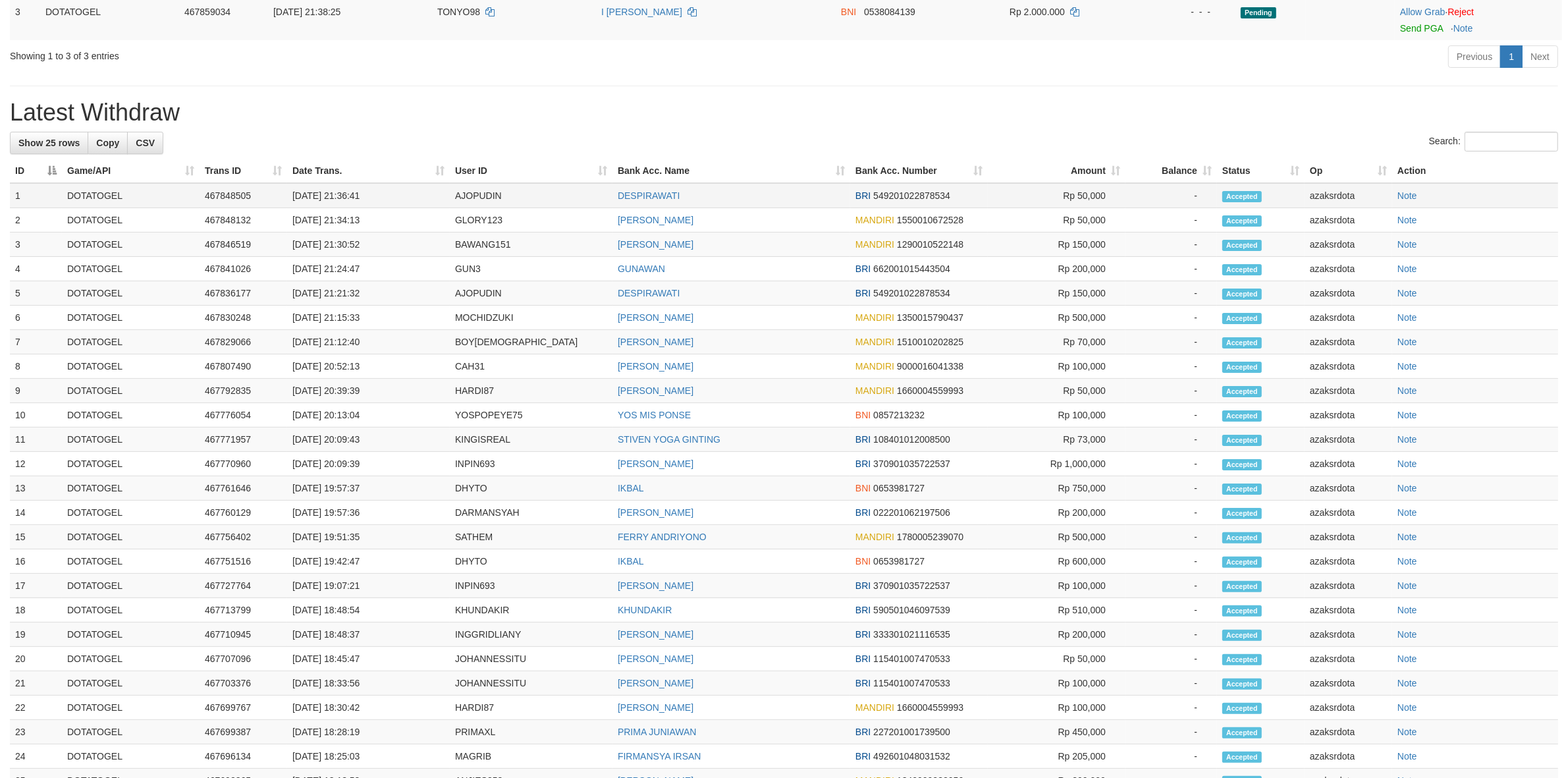
scroll to position [84, 0]
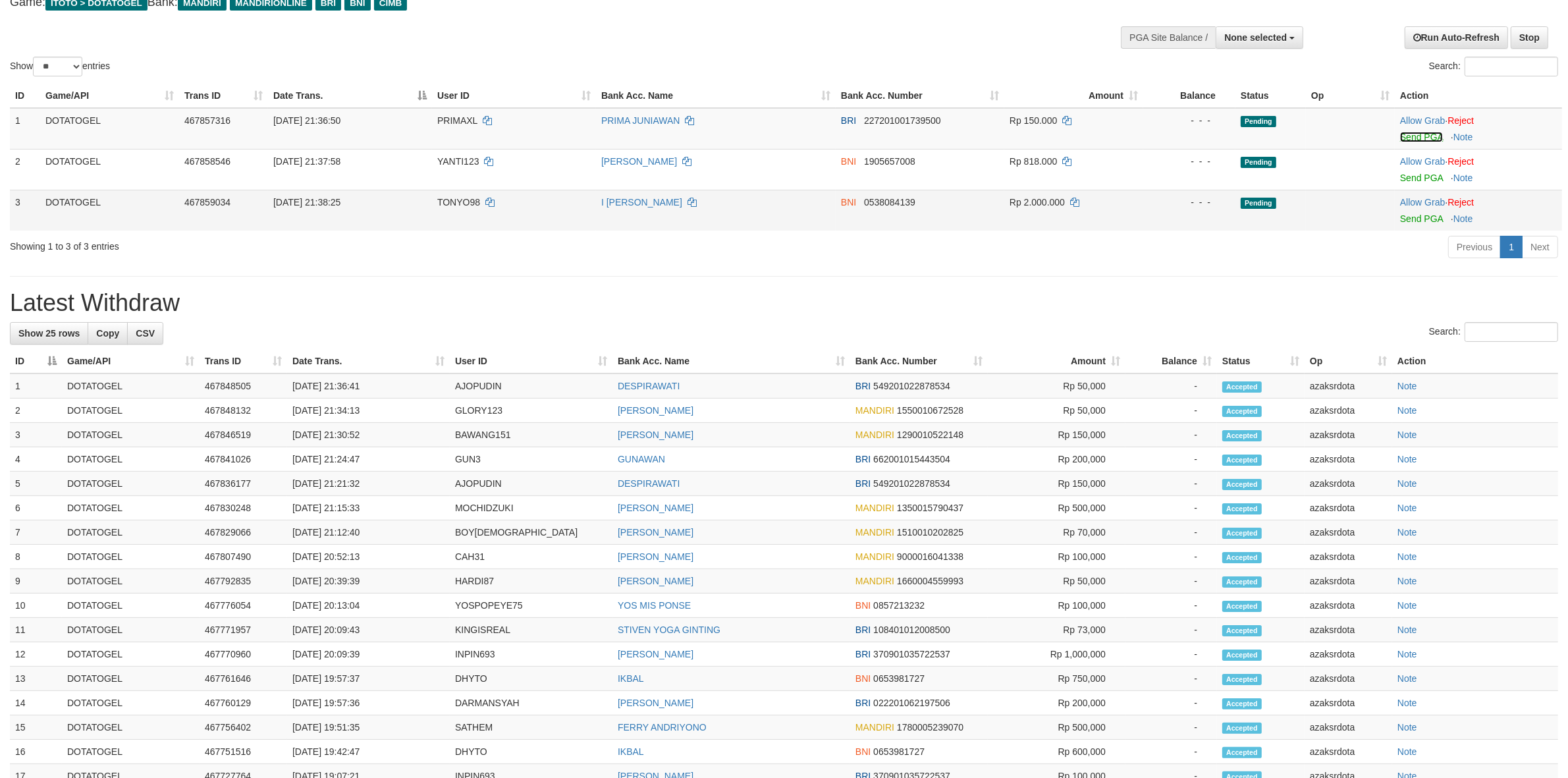
drag, startPoint x: 1420, startPoint y: 139, endPoint x: 856, endPoint y: 225, distance: 570.5
click at [1420, 139] on link "Send PGA" at bounding box center [1421, 137] width 43 height 10
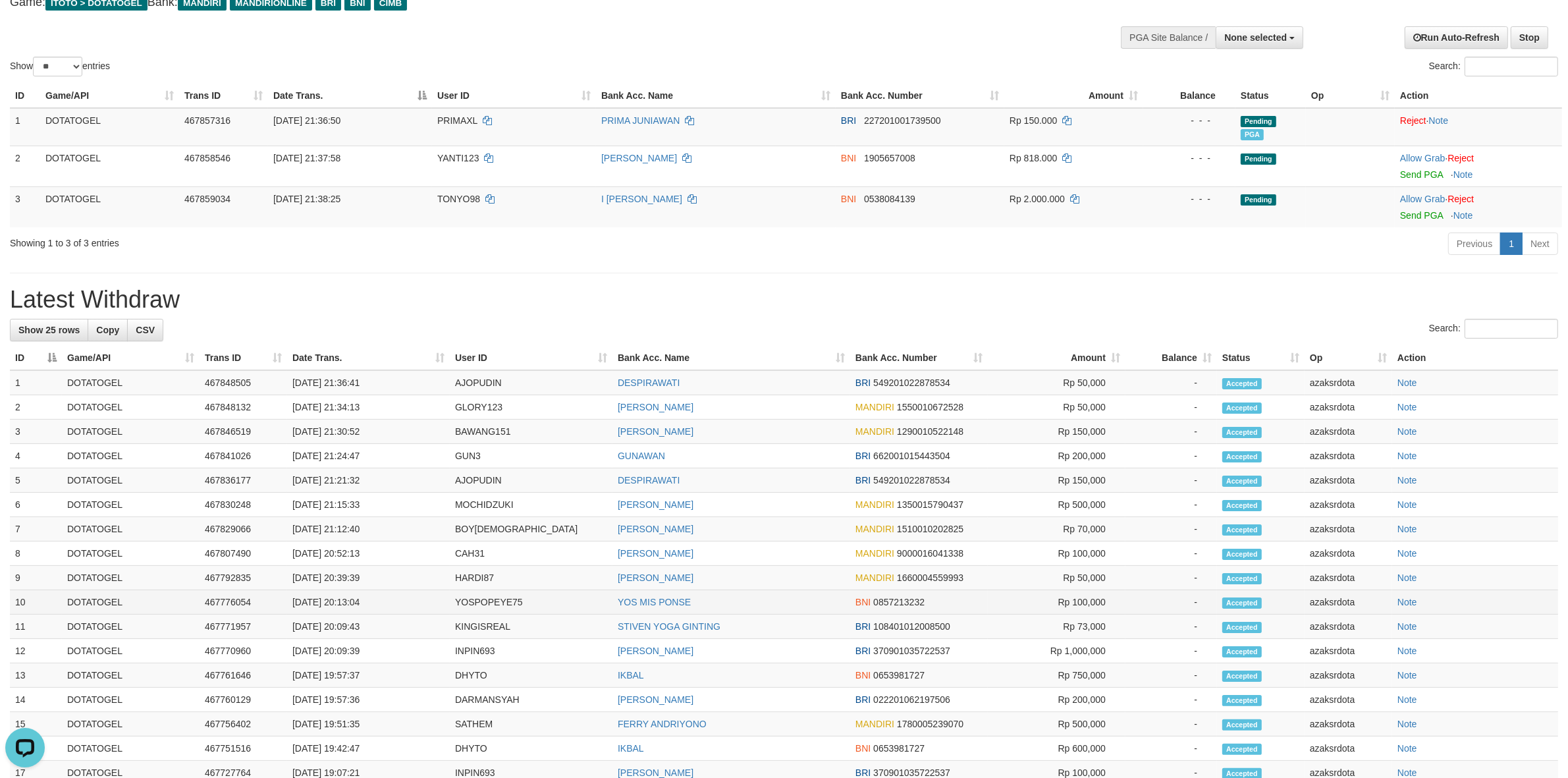
scroll to position [0, 0]
click at [345, 429] on td "[DATE] 21:30:52" at bounding box center [368, 432] width 162 height 24
click at [342, 429] on td "[DATE] 21:30:52" at bounding box center [368, 432] width 162 height 24
drag, startPoint x: 342, startPoint y: 429, endPoint x: 384, endPoint y: 430, distance: 42.0
click at [353, 430] on td "[DATE] 21:30:52" at bounding box center [368, 432] width 162 height 24
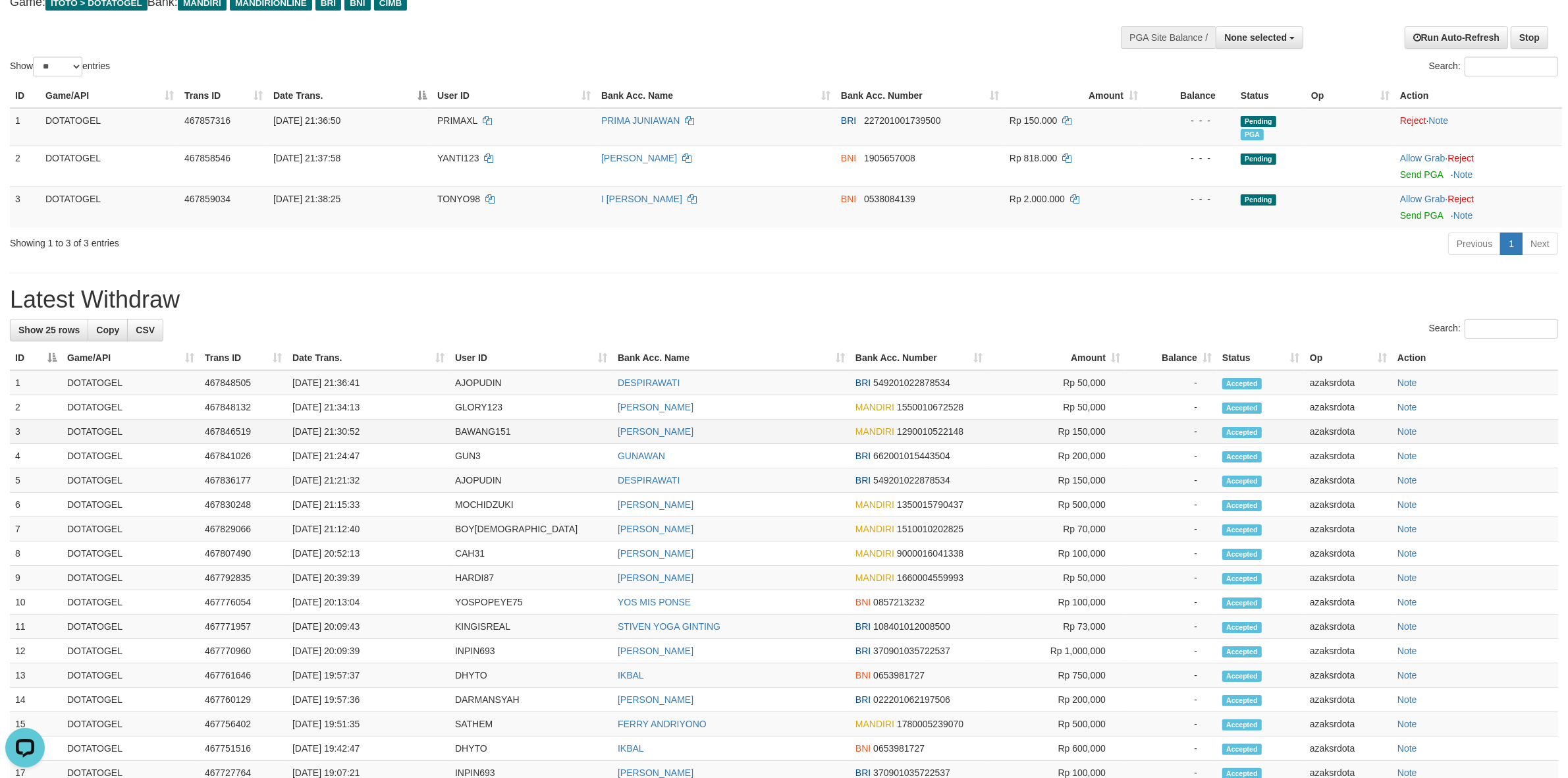
click at [389, 430] on td "[DATE] 21:30:52" at bounding box center [368, 432] width 162 height 24
click at [345, 435] on td "[DATE] 21:30:52" at bounding box center [368, 432] width 162 height 24
drag, startPoint x: 345, startPoint y: 435, endPoint x: 416, endPoint y: 435, distance: 71.0
click at [416, 435] on td "[DATE] 21:30:52" at bounding box center [368, 432] width 162 height 24
copy td "21:30:52"
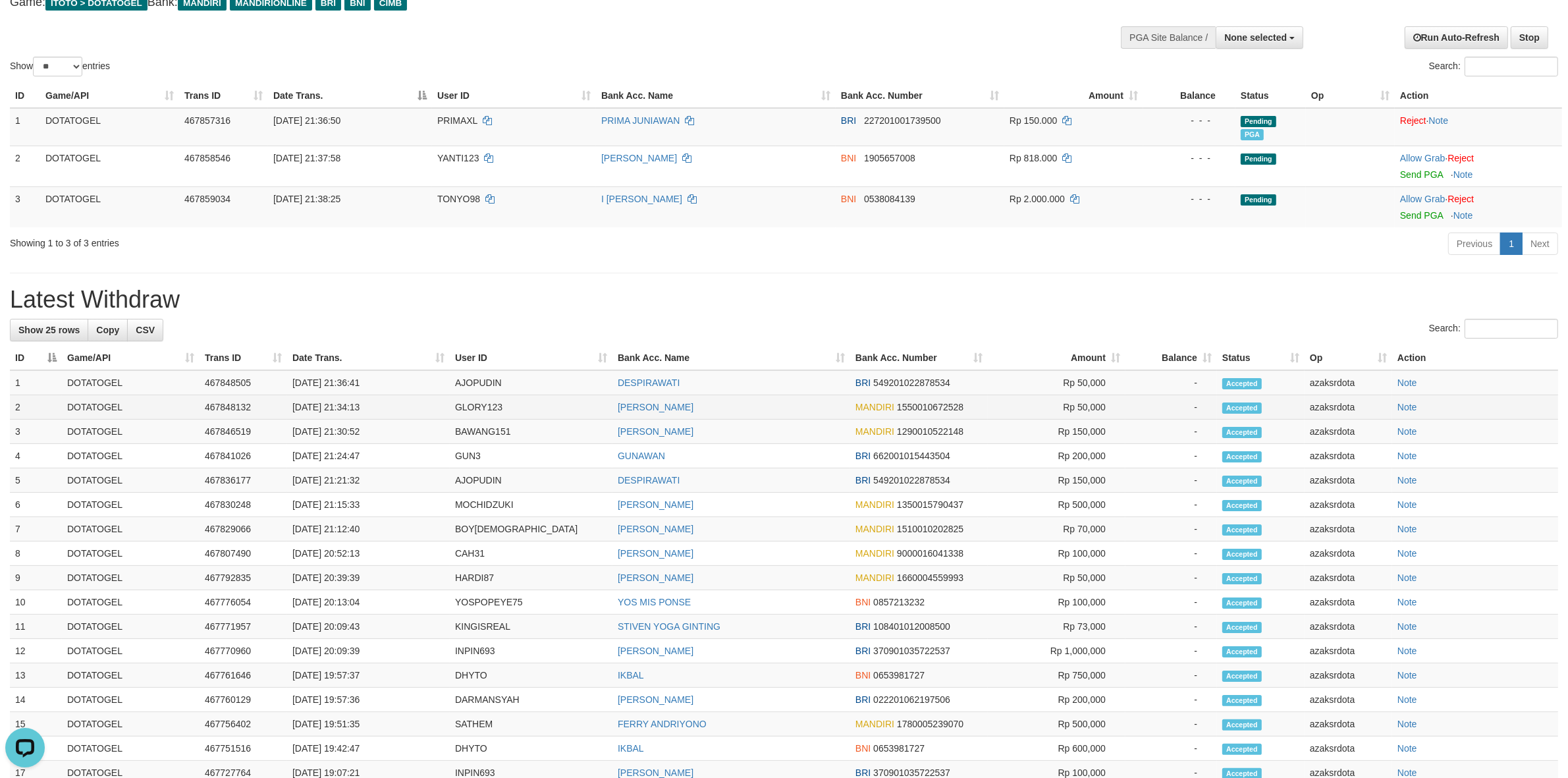
click at [341, 407] on td "[DATE] 21:34:13" at bounding box center [368, 407] width 162 height 24
drag, startPoint x: 341, startPoint y: 407, endPoint x: 389, endPoint y: 407, distance: 48.0
click at [389, 407] on td "[DATE] 21:34:13" at bounding box center [368, 407] width 162 height 24
copy td "21:34:13"
click at [349, 382] on td "[DATE] 21:36:41" at bounding box center [368, 383] width 162 height 25
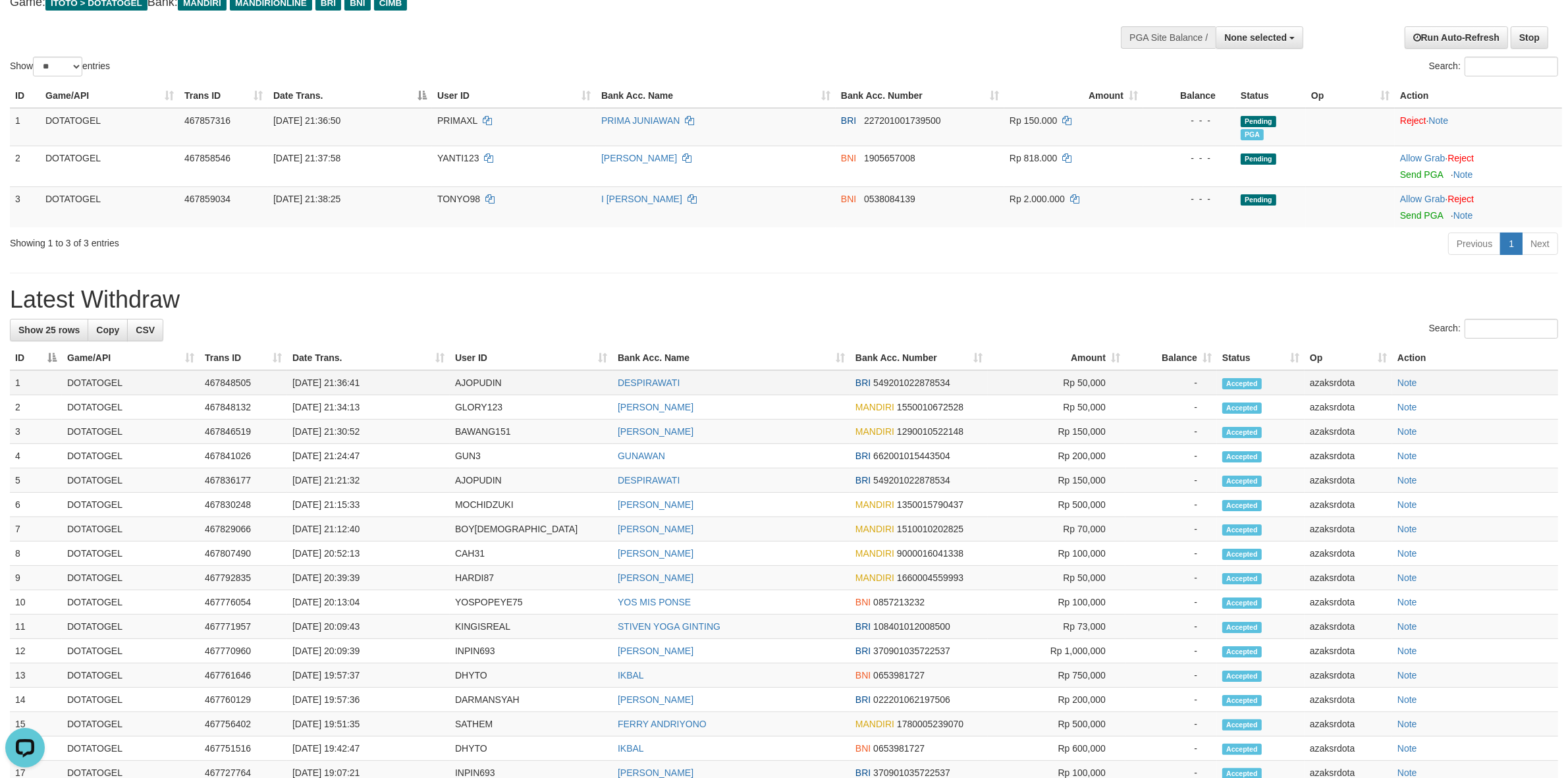
drag, startPoint x: 349, startPoint y: 382, endPoint x: 386, endPoint y: 381, distance: 37.0
click at [386, 381] on td "[DATE] 21:36:41" at bounding box center [368, 383] width 162 height 25
click at [340, 384] on td "[DATE] 21:36:41" at bounding box center [368, 383] width 162 height 25
drag, startPoint x: 340, startPoint y: 384, endPoint x: 382, endPoint y: 380, distance: 42.2
click at [382, 380] on td "[DATE] 21:36:41" at bounding box center [368, 383] width 162 height 25
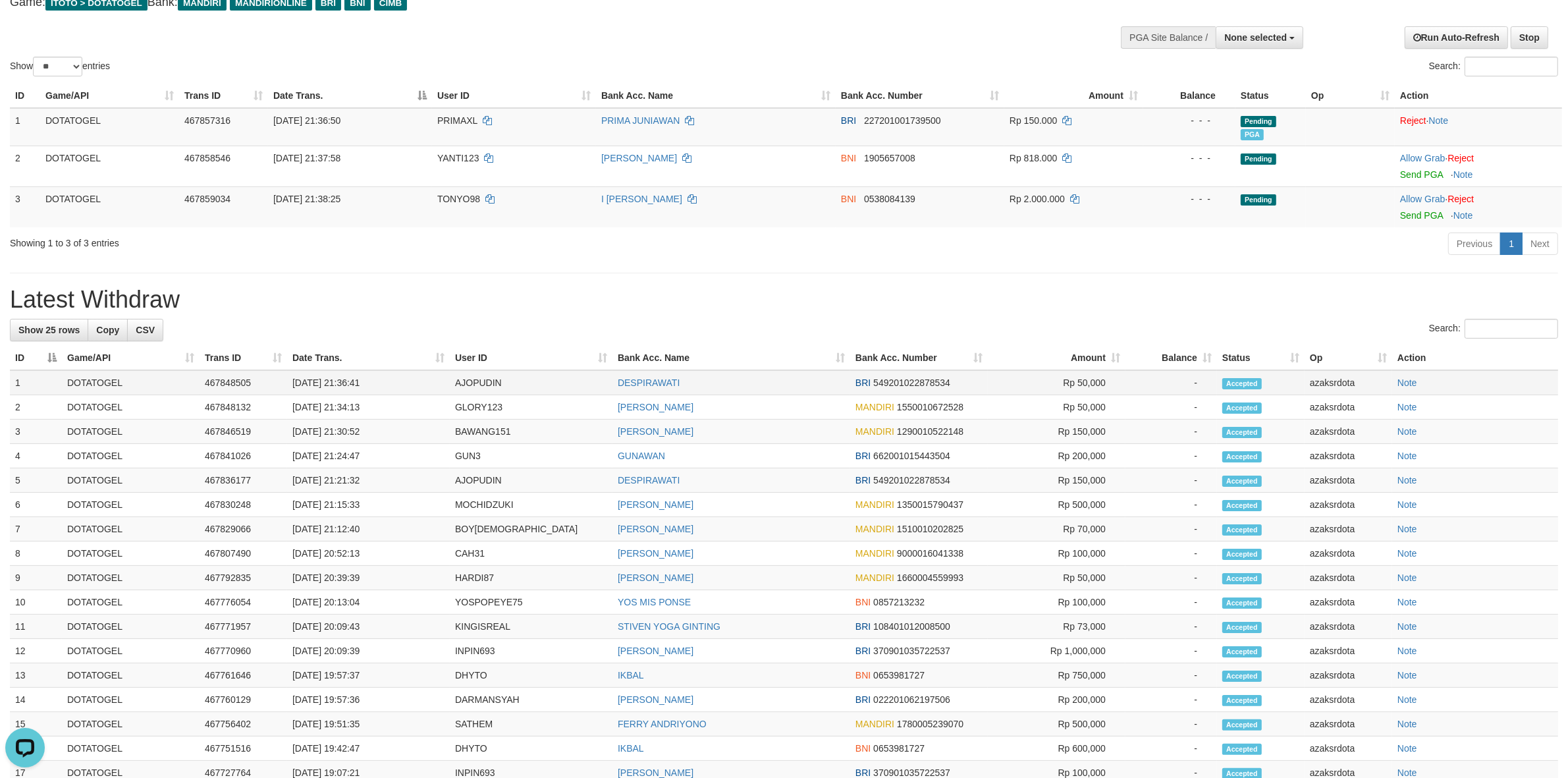
copy td "21:36:41"
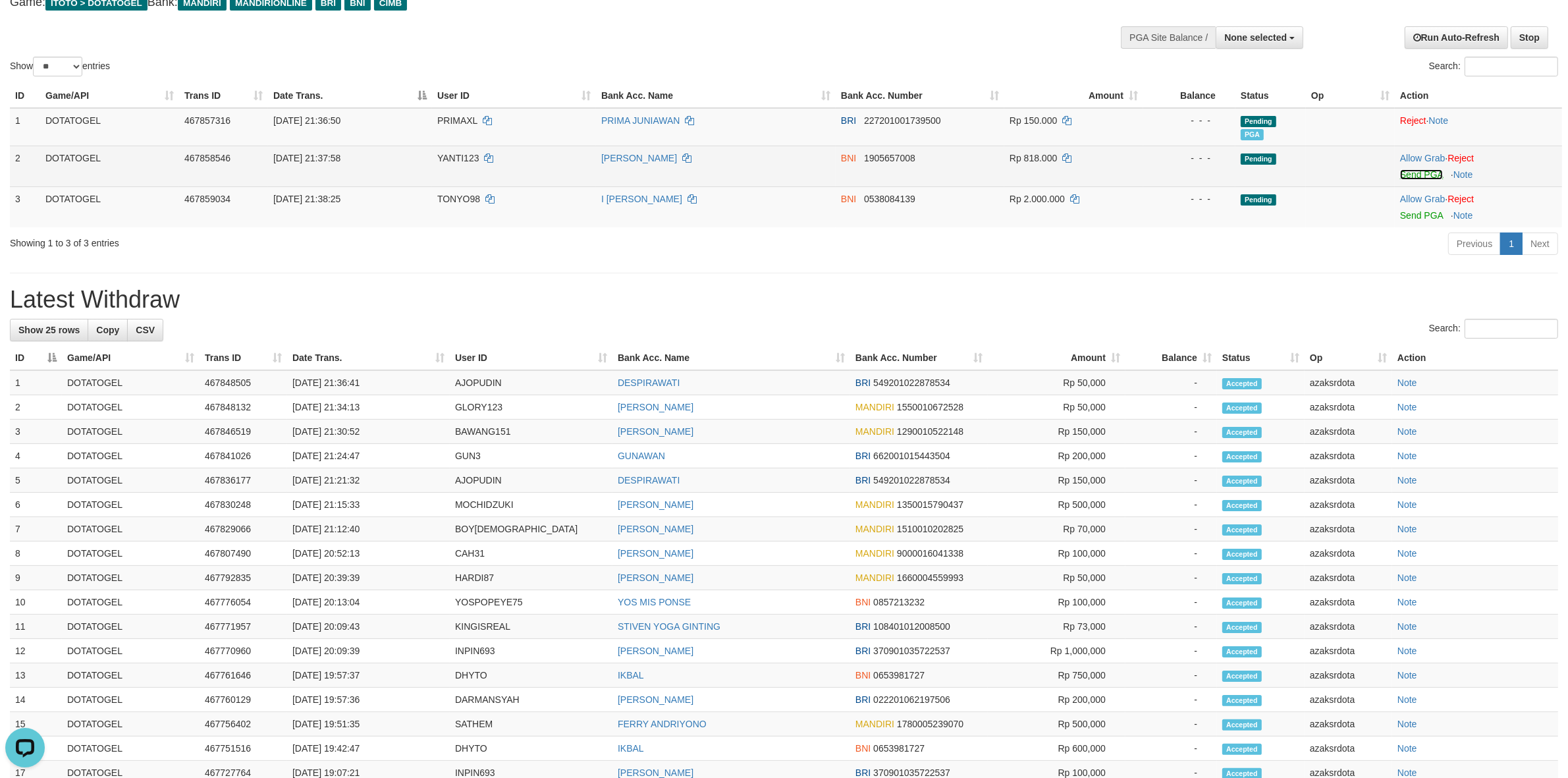
drag, startPoint x: 1429, startPoint y: 174, endPoint x: 872, endPoint y: 226, distance: 559.4
click at [1428, 174] on link "Send PGA" at bounding box center [1421, 174] width 43 height 10
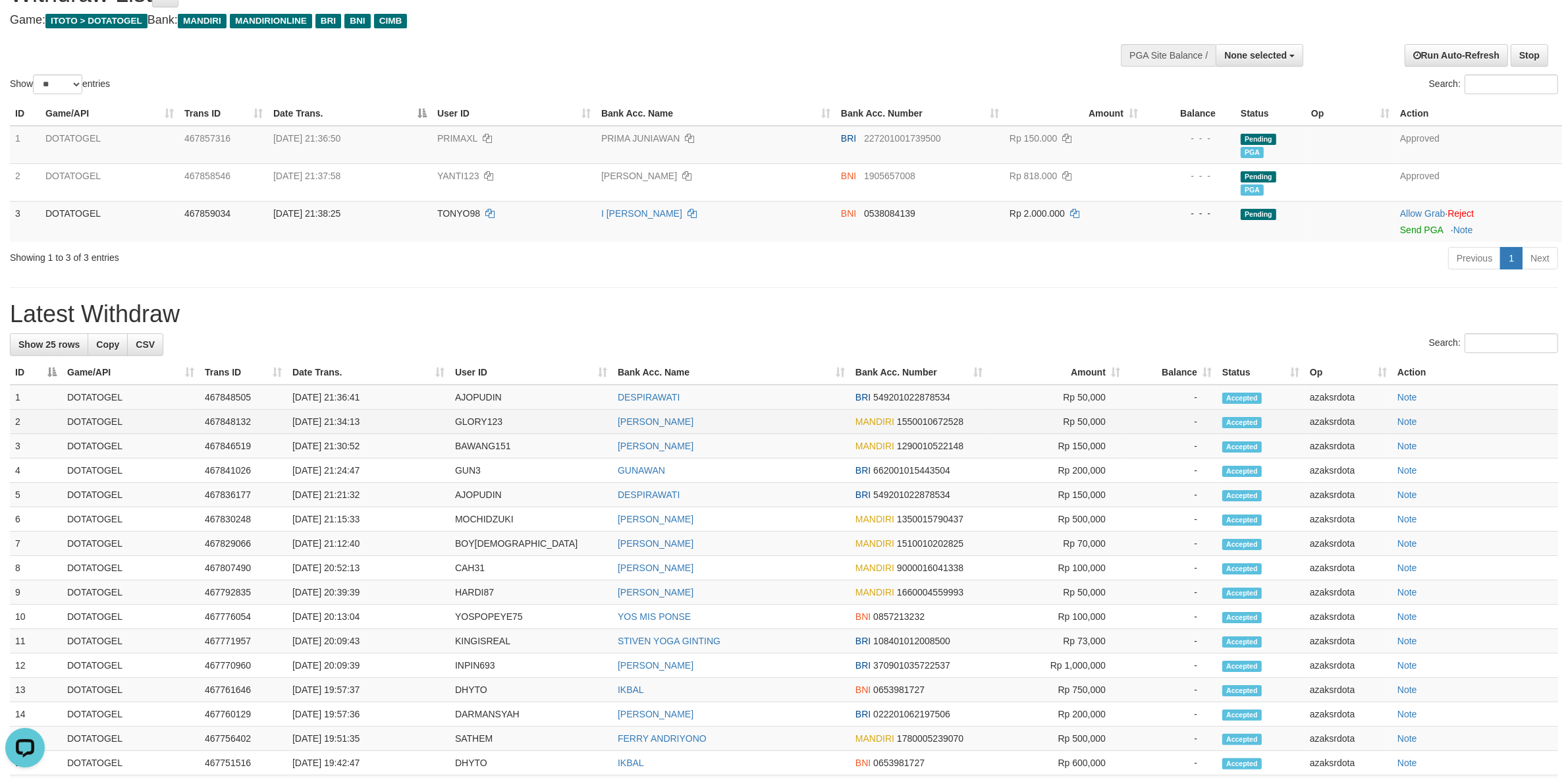
scroll to position [57, 0]
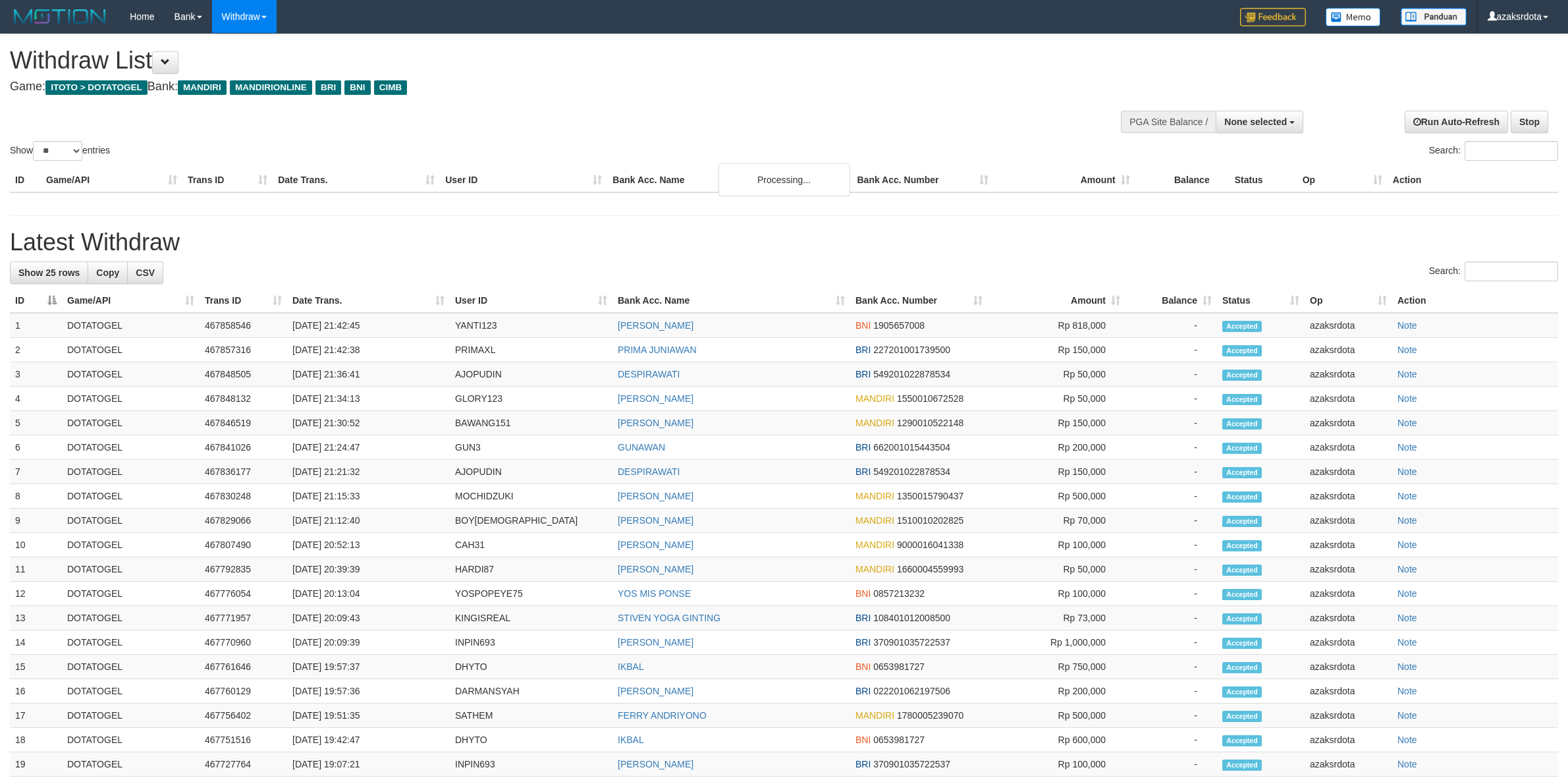
select select
select select "**"
select select
select select "**"
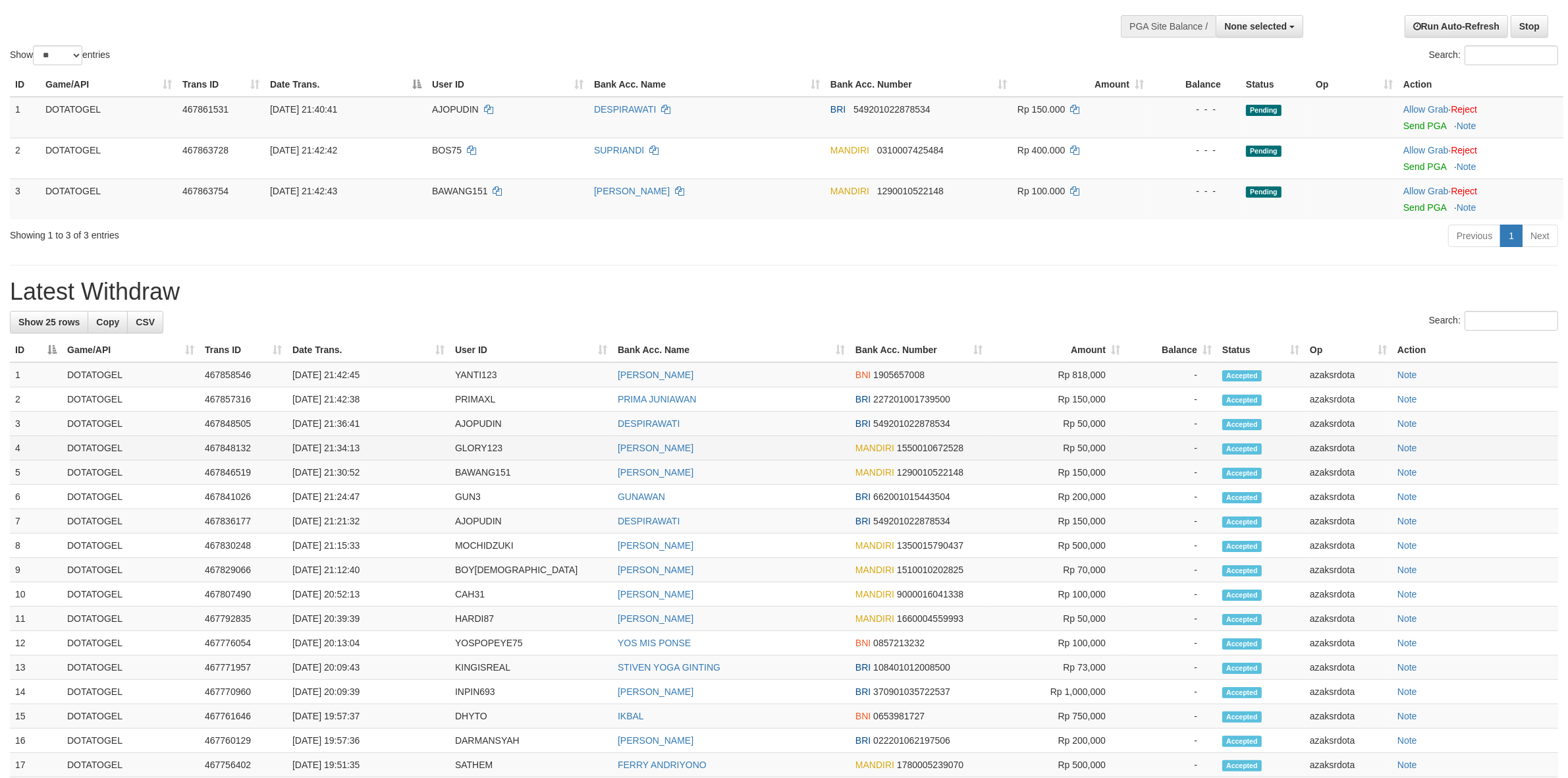
scroll to position [110, 0]
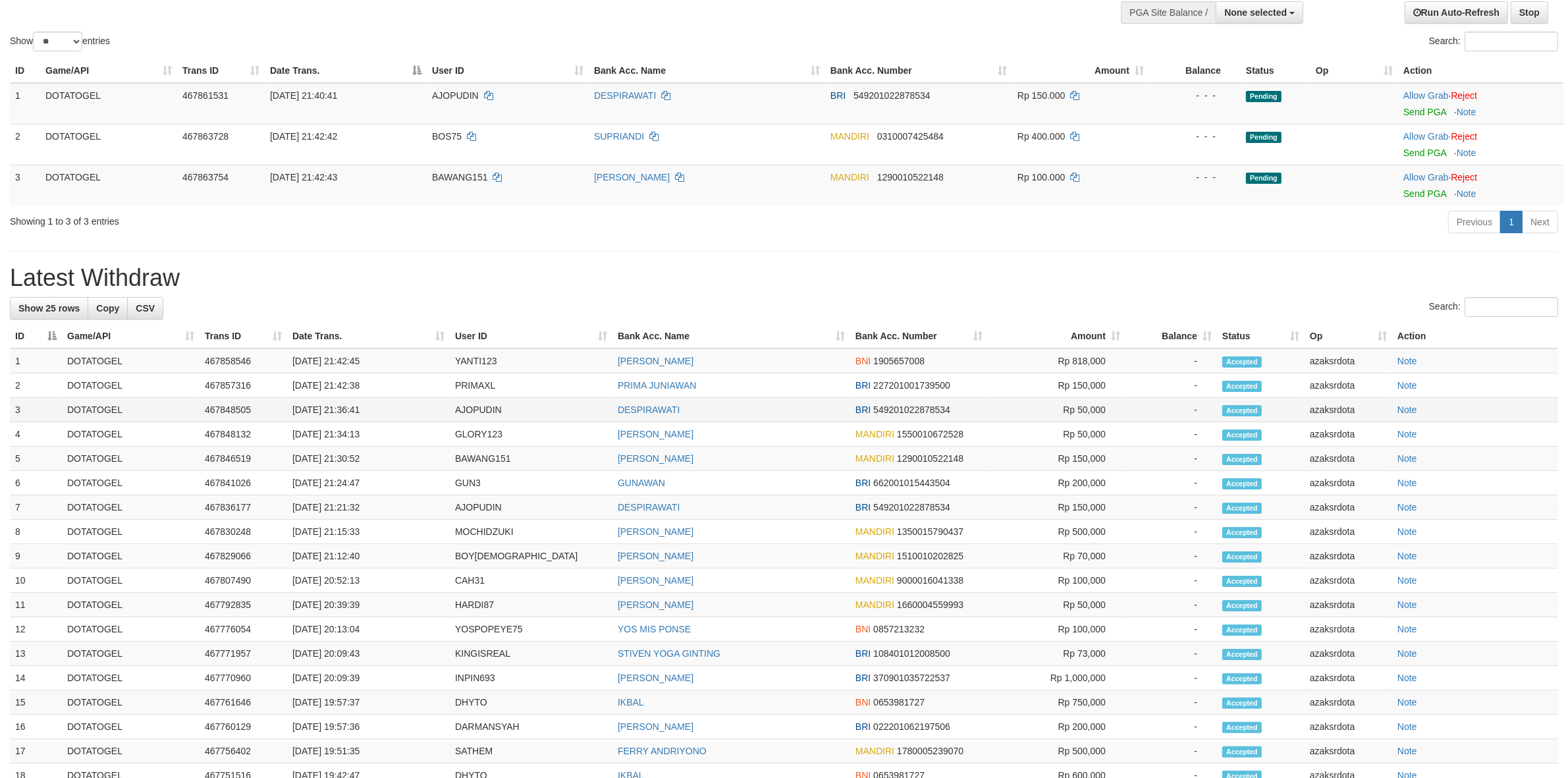
click at [340, 410] on td "[DATE] 21:36:41" at bounding box center [368, 410] width 162 height 24
drag, startPoint x: 340, startPoint y: 410, endPoint x: 393, endPoint y: 407, distance: 53.1
click at [349, 410] on td "[DATE] 21:36:41" at bounding box center [368, 410] width 162 height 24
click at [397, 407] on td "[DATE] 21:36:41" at bounding box center [368, 410] width 162 height 24
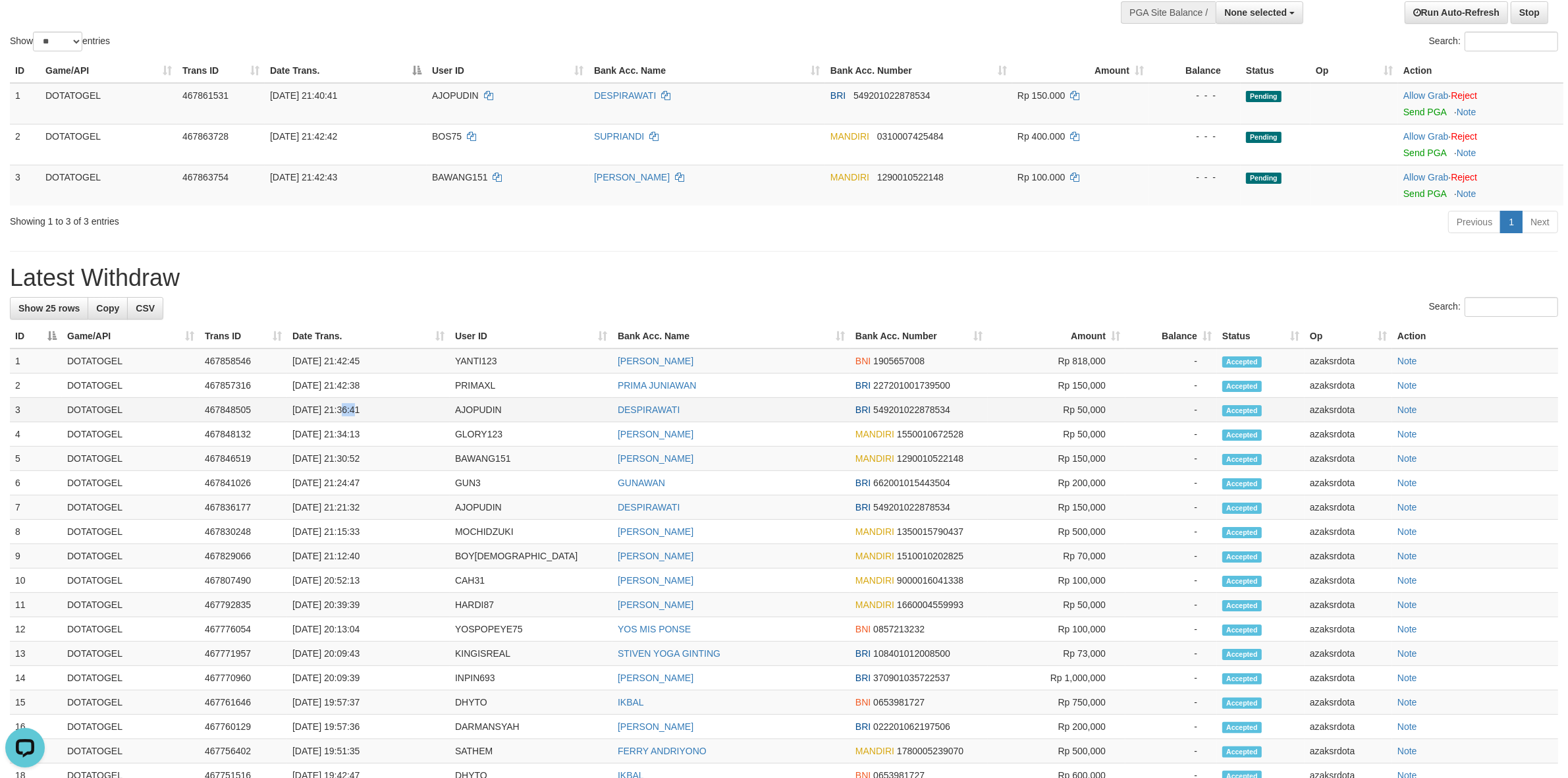
copy td "21:36:41"
click at [343, 361] on td "[DATE] 21:42:45" at bounding box center [368, 361] width 162 height 25
drag, startPoint x: 343, startPoint y: 361, endPoint x: 428, endPoint y: 361, distance: 85.0
click at [428, 361] on td "[DATE] 21:42:45" at bounding box center [368, 361] width 162 height 25
copy td "21:42:45"
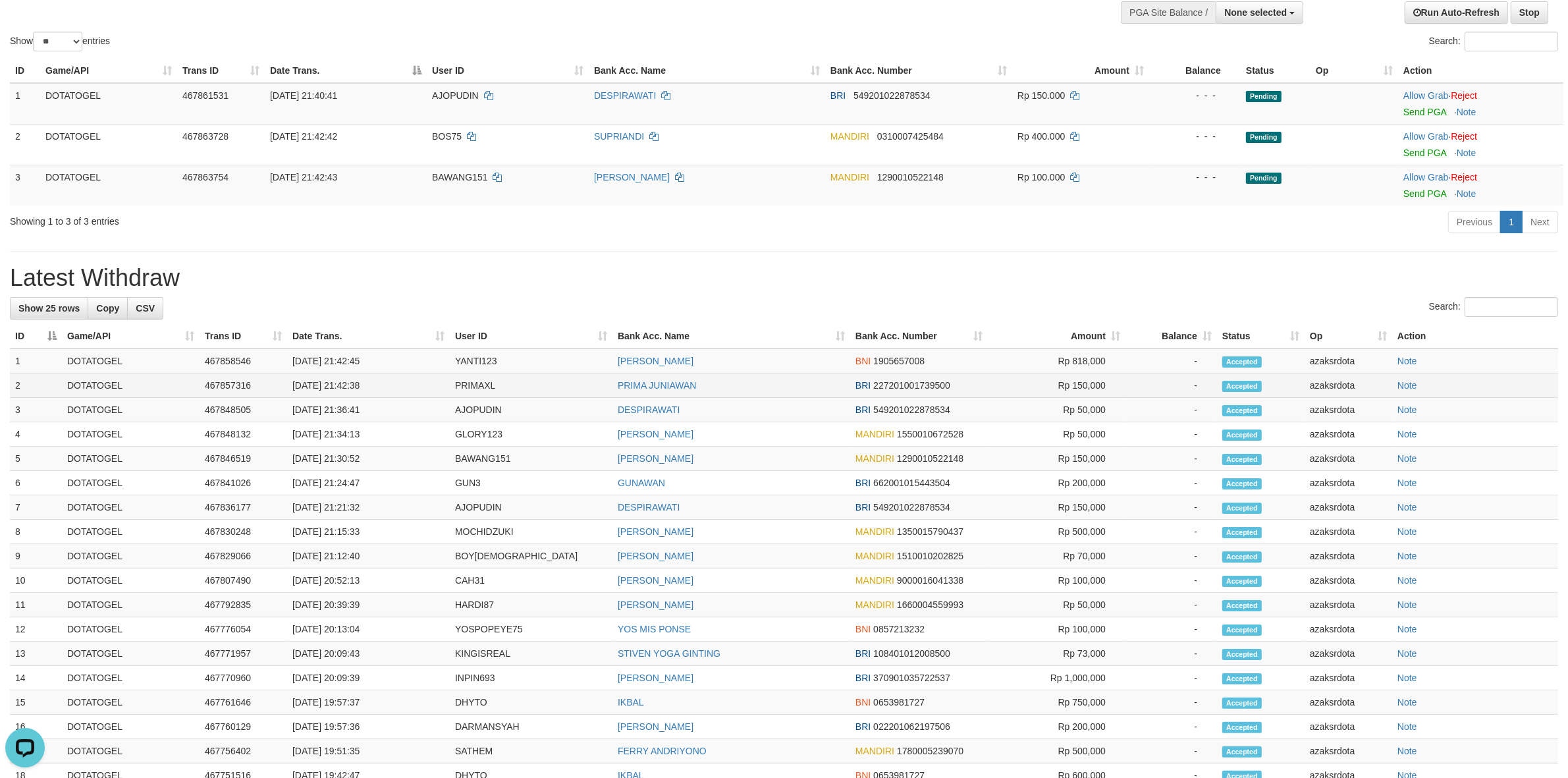
click at [346, 387] on td "[DATE] 21:42:38" at bounding box center [368, 385] width 162 height 24
click at [386, 383] on td "[DATE] 21:42:38" at bounding box center [368, 385] width 162 height 24
copy td "21:42:38"
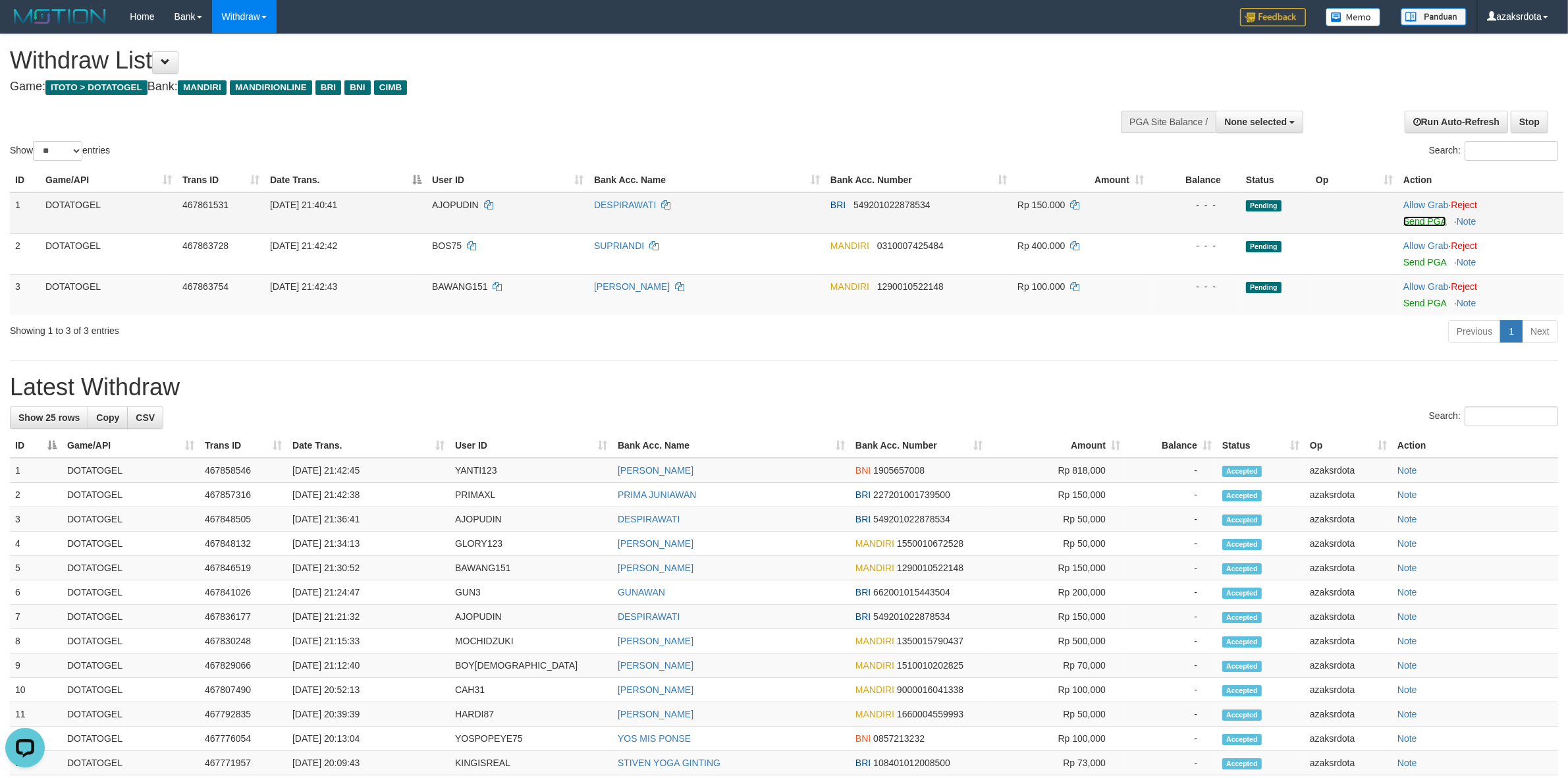
click at [1416, 218] on link "Send PGA" at bounding box center [1424, 221] width 43 height 10
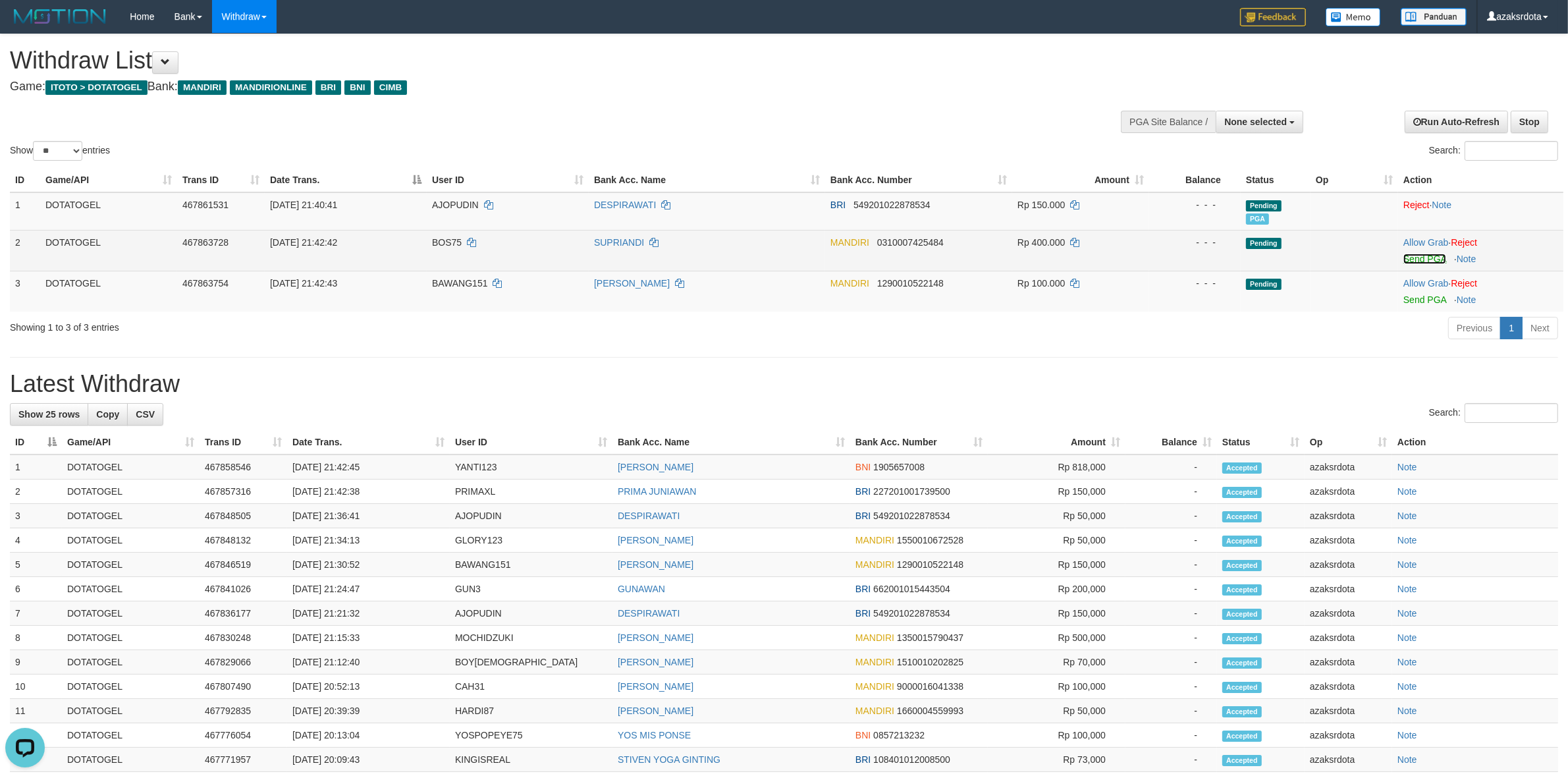
click at [1420, 260] on link "Send PGA" at bounding box center [1424, 258] width 43 height 10
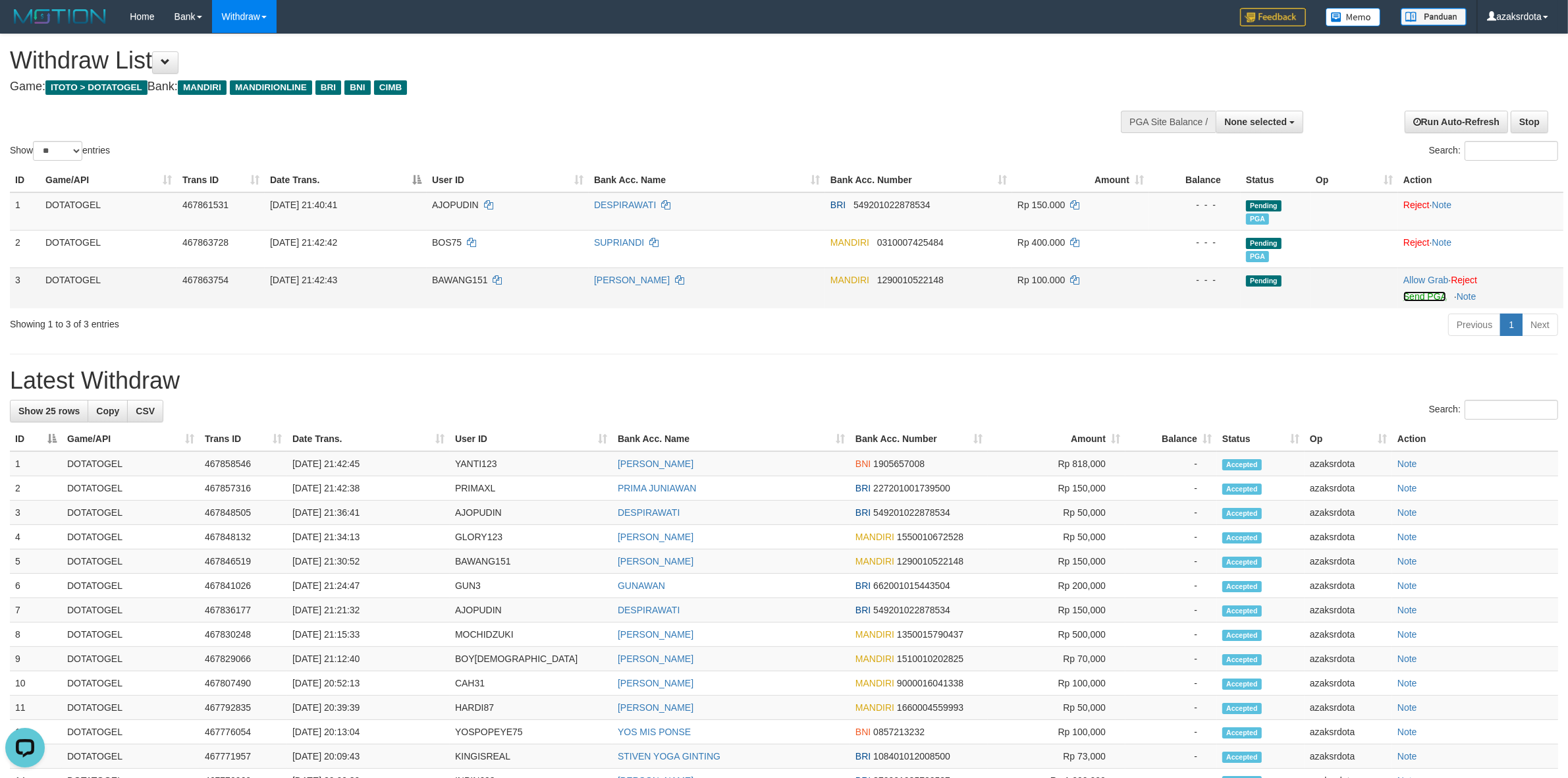
click at [1421, 298] on link "Send PGA" at bounding box center [1424, 296] width 43 height 10
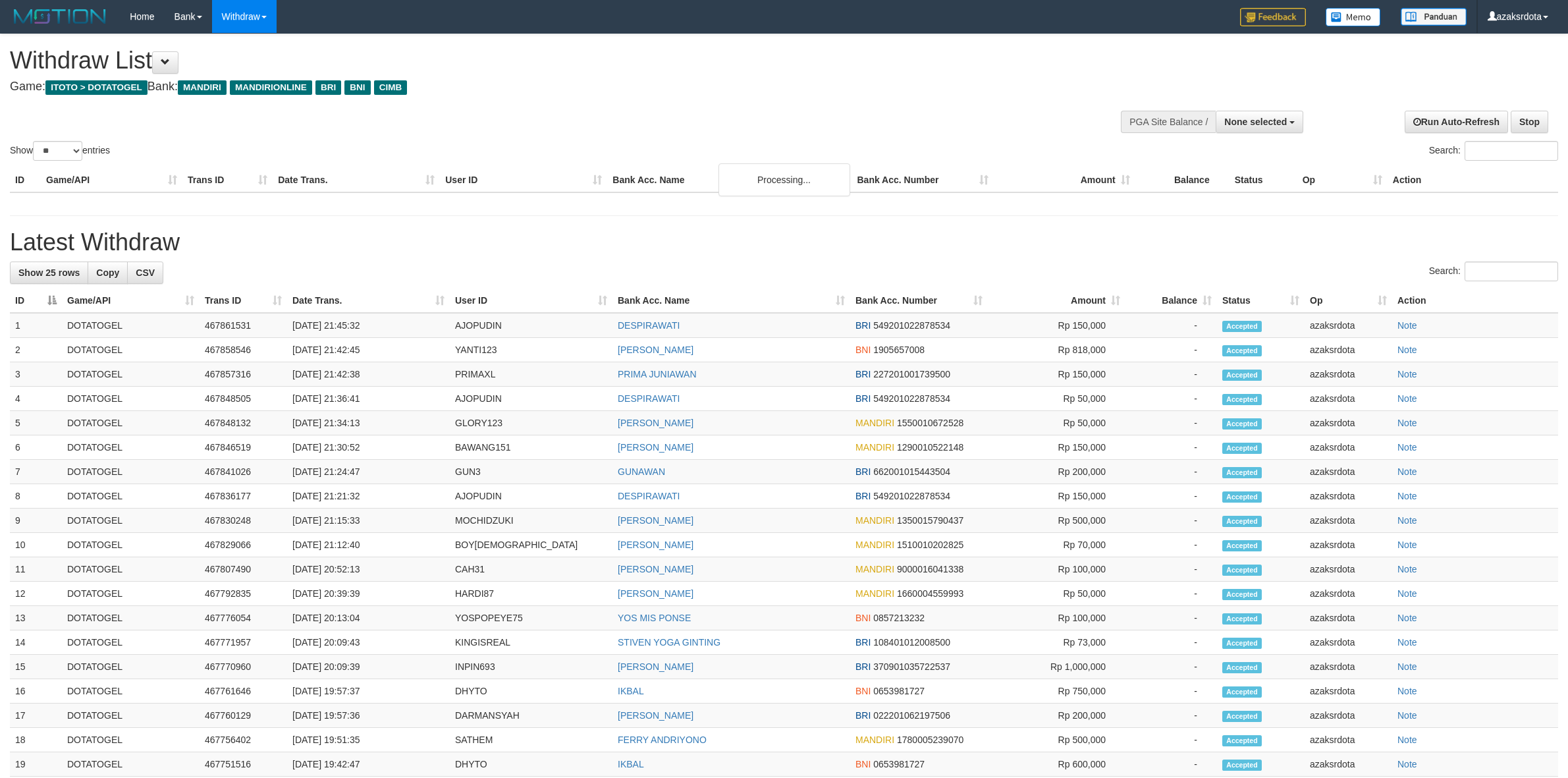
select select
select select "**"
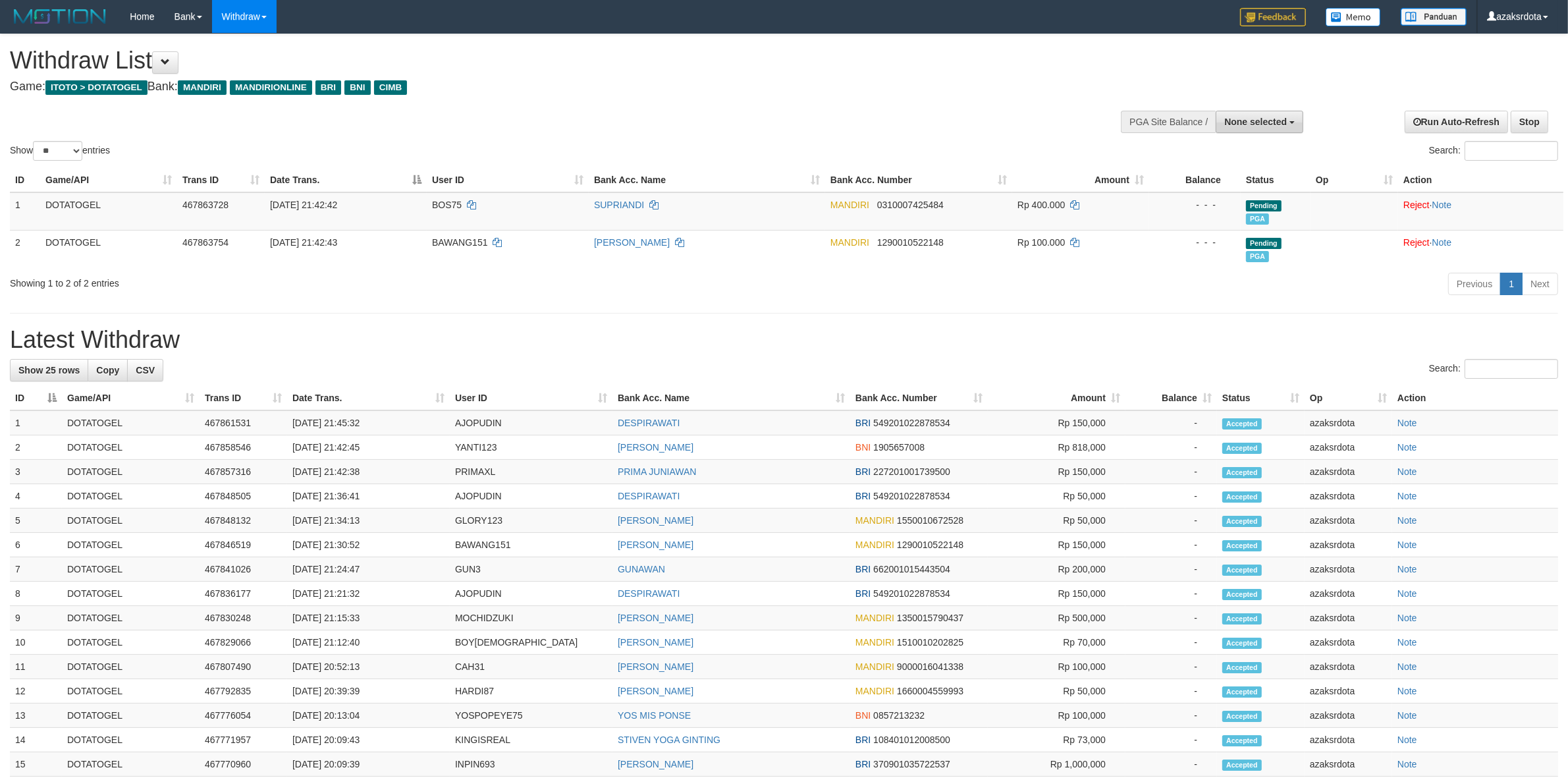
click at [1264, 121] on span "None selected" at bounding box center [1255, 122] width 62 height 10
click at [1234, 185] on label "[ITOTO] DOTATOGEL" at bounding box center [1237, 189] width 130 height 17
select select "***"
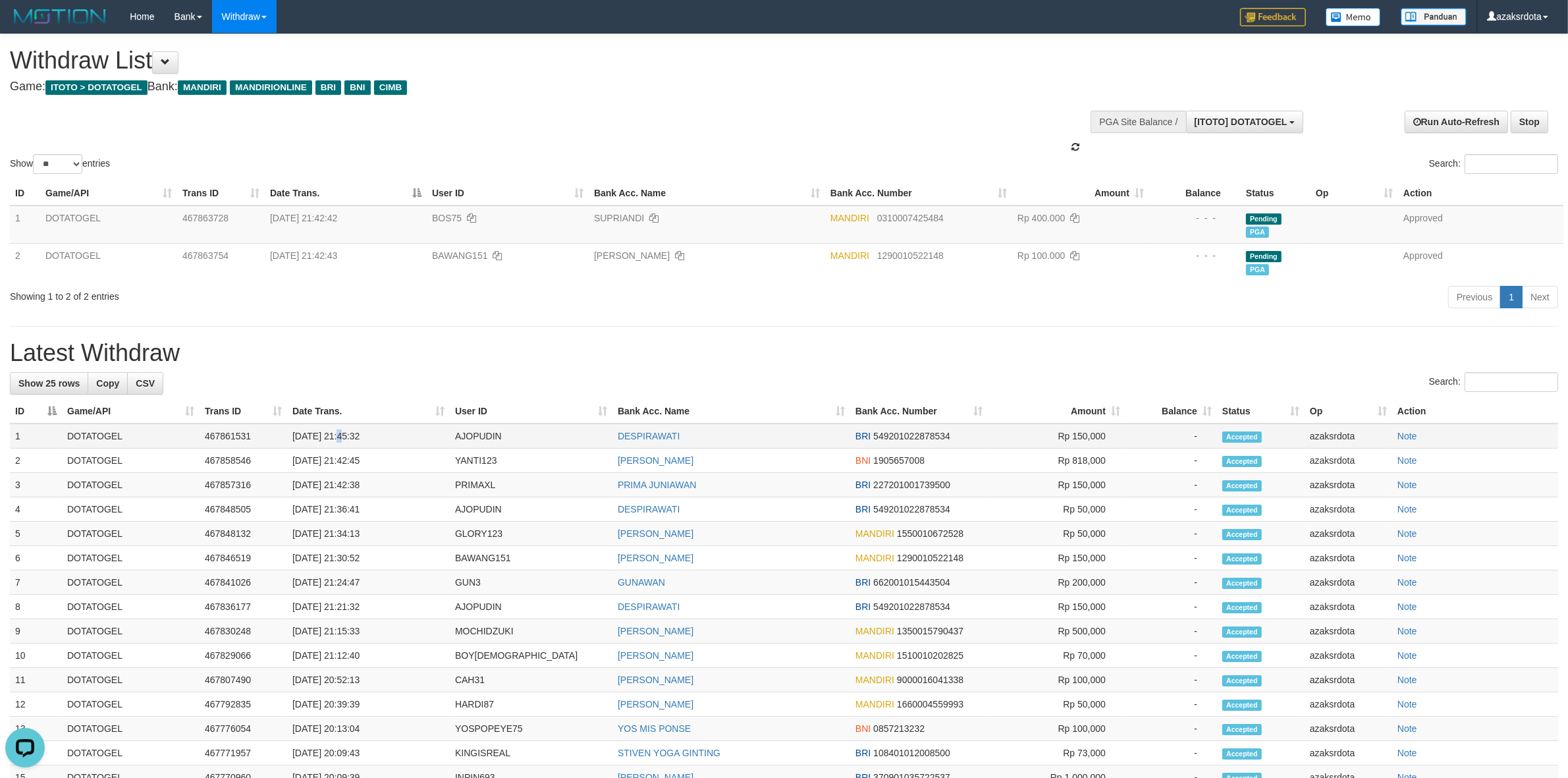
click at [339, 438] on td "[DATE] 21:45:32" at bounding box center [368, 436] width 162 height 25
drag, startPoint x: 380, startPoint y: 439, endPoint x: 417, endPoint y: 439, distance: 37.0
click at [417, 439] on td "[DATE] 21:45:32" at bounding box center [368, 436] width 162 height 25
click at [346, 436] on td "[DATE] 21:45:32" at bounding box center [368, 436] width 162 height 25
drag, startPoint x: 346, startPoint y: 436, endPoint x: 393, endPoint y: 435, distance: 47.0
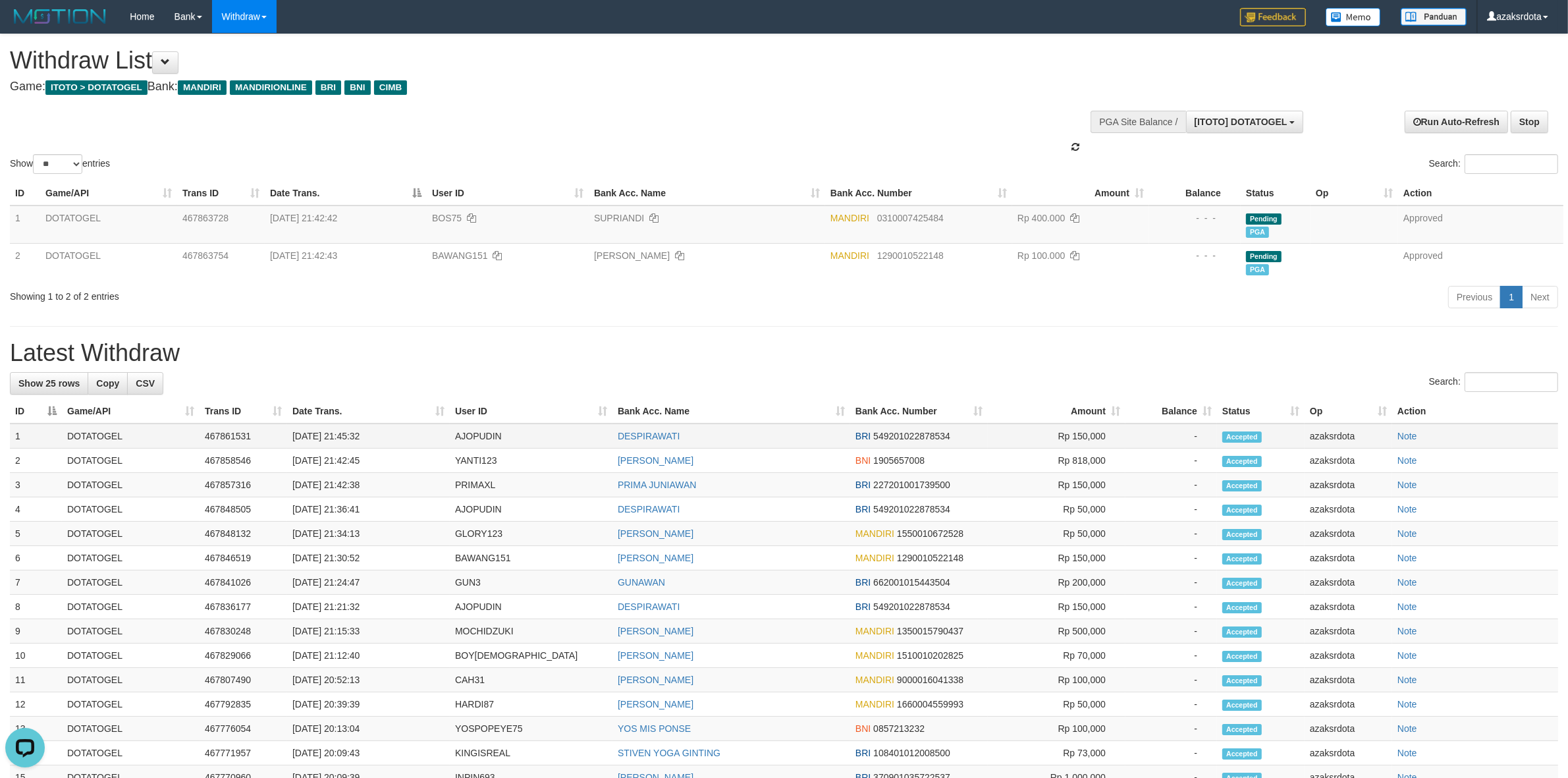
click at [393, 435] on td "[DATE] 21:45:32" at bounding box center [368, 436] width 162 height 25
copy td "21:45:32"
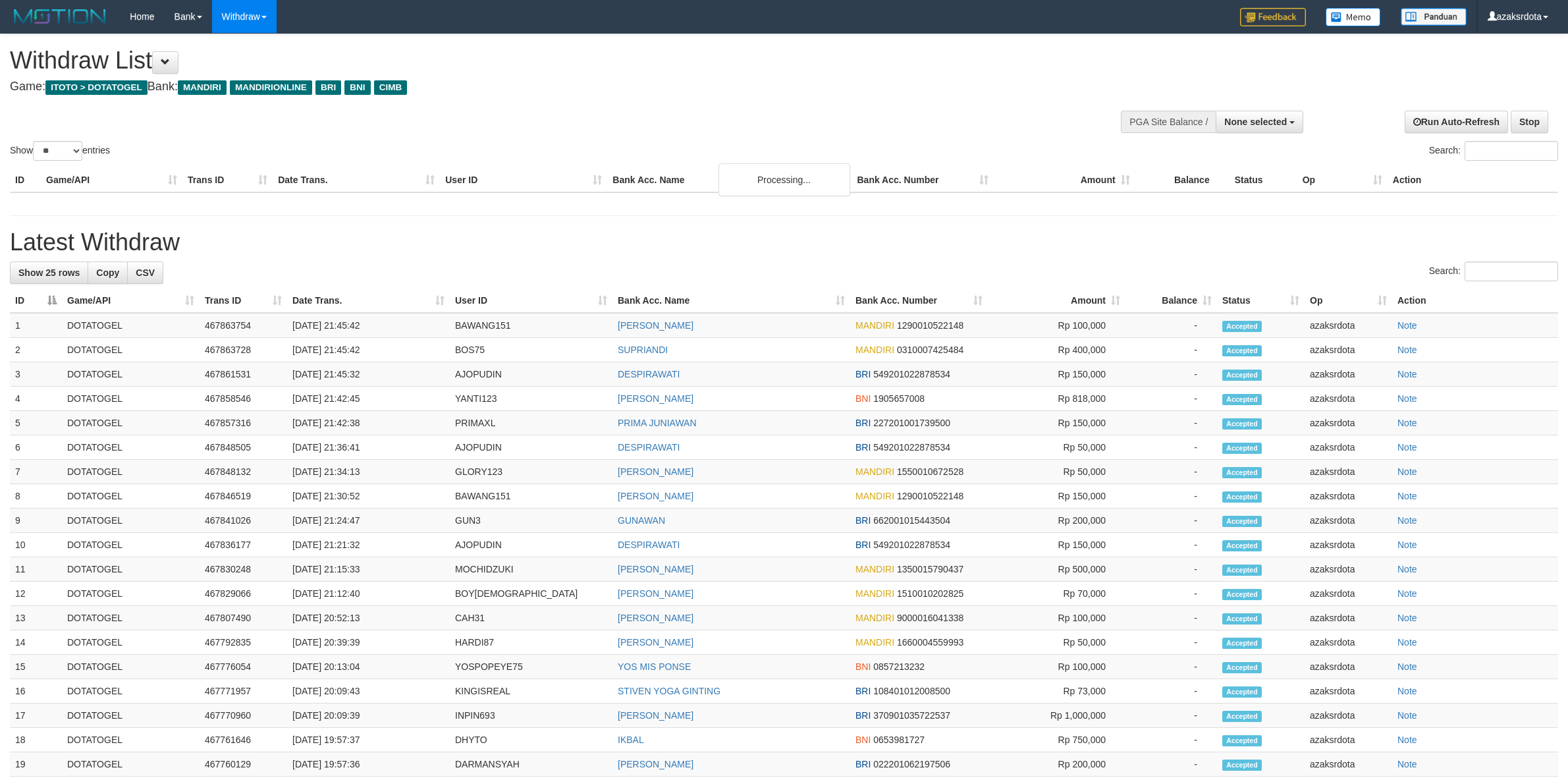
select select
select select "**"
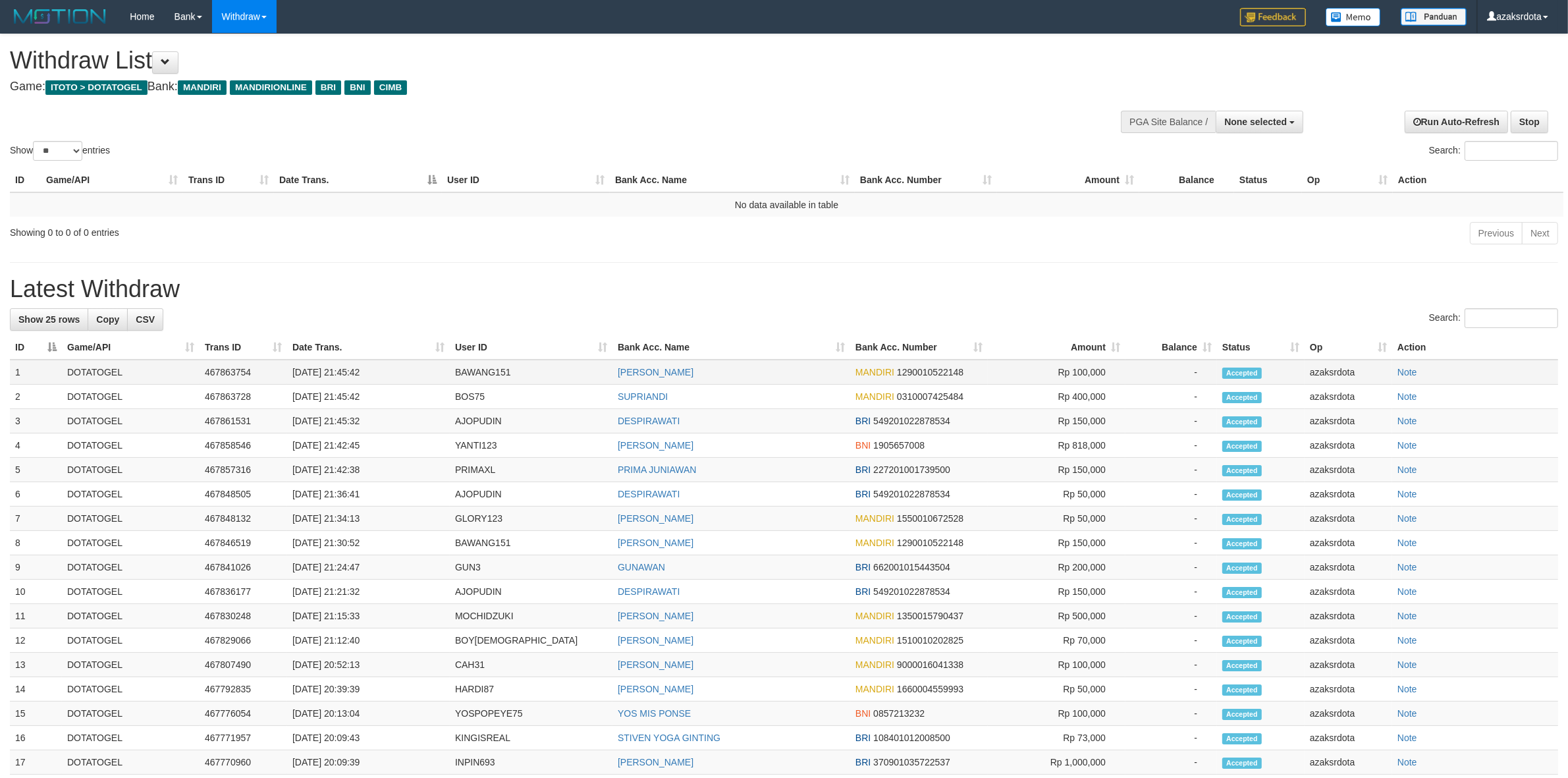
click at [340, 373] on td "[DATE] 21:45:42" at bounding box center [368, 372] width 162 height 25
drag, startPoint x: 340, startPoint y: 373, endPoint x: 385, endPoint y: 373, distance: 45.0
click at [385, 373] on td "[DATE] 21:45:42" at bounding box center [368, 372] width 162 height 25
copy td "21:45:42"
click at [344, 395] on td "[DATE] 21:45:42" at bounding box center [368, 397] width 162 height 24
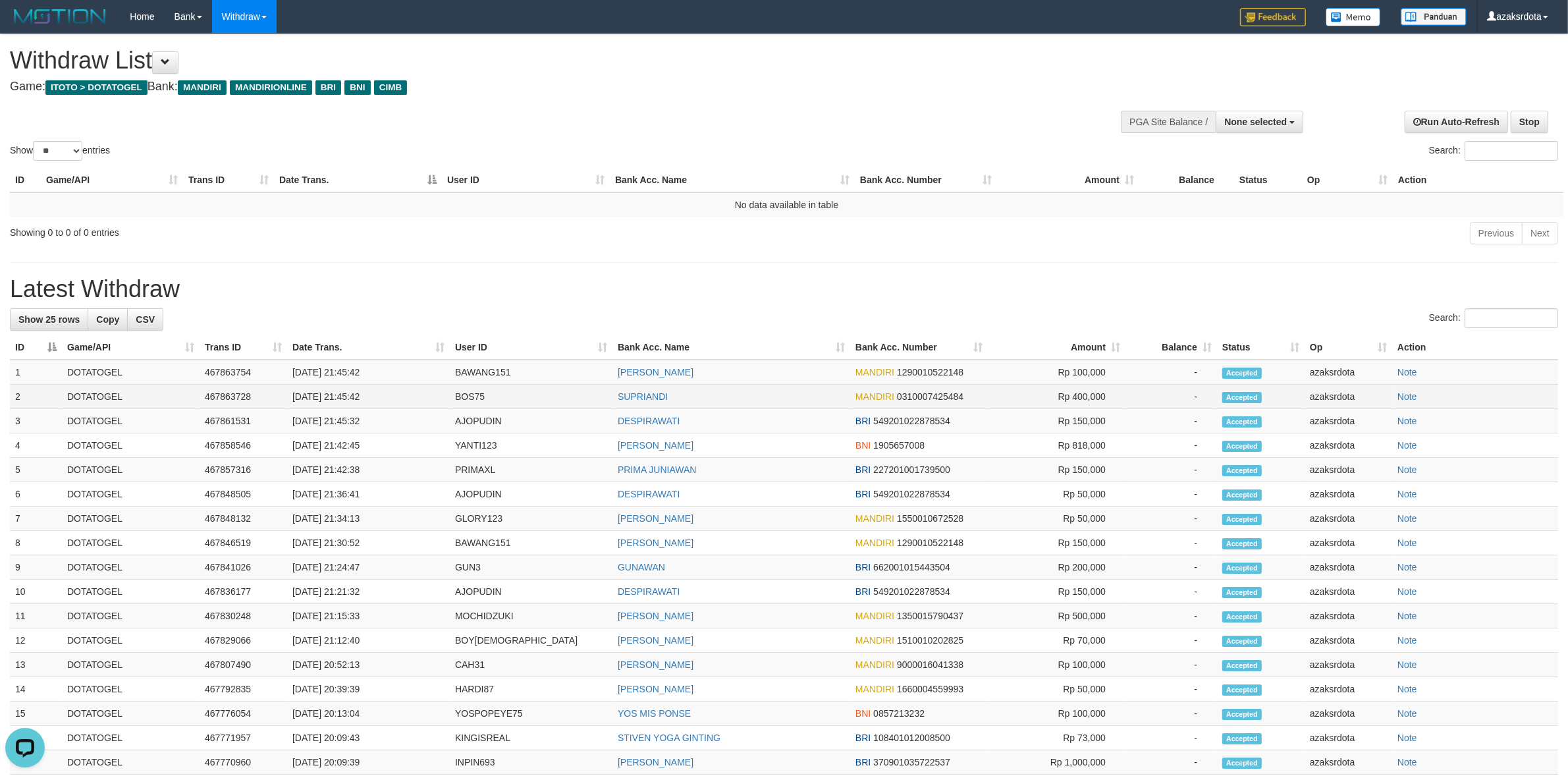
drag, startPoint x: 344, startPoint y: 395, endPoint x: 397, endPoint y: 395, distance: 53.0
click at [397, 395] on td "[DATE] 21:45:42" at bounding box center [368, 397] width 162 height 24
copy td "21:45:42"
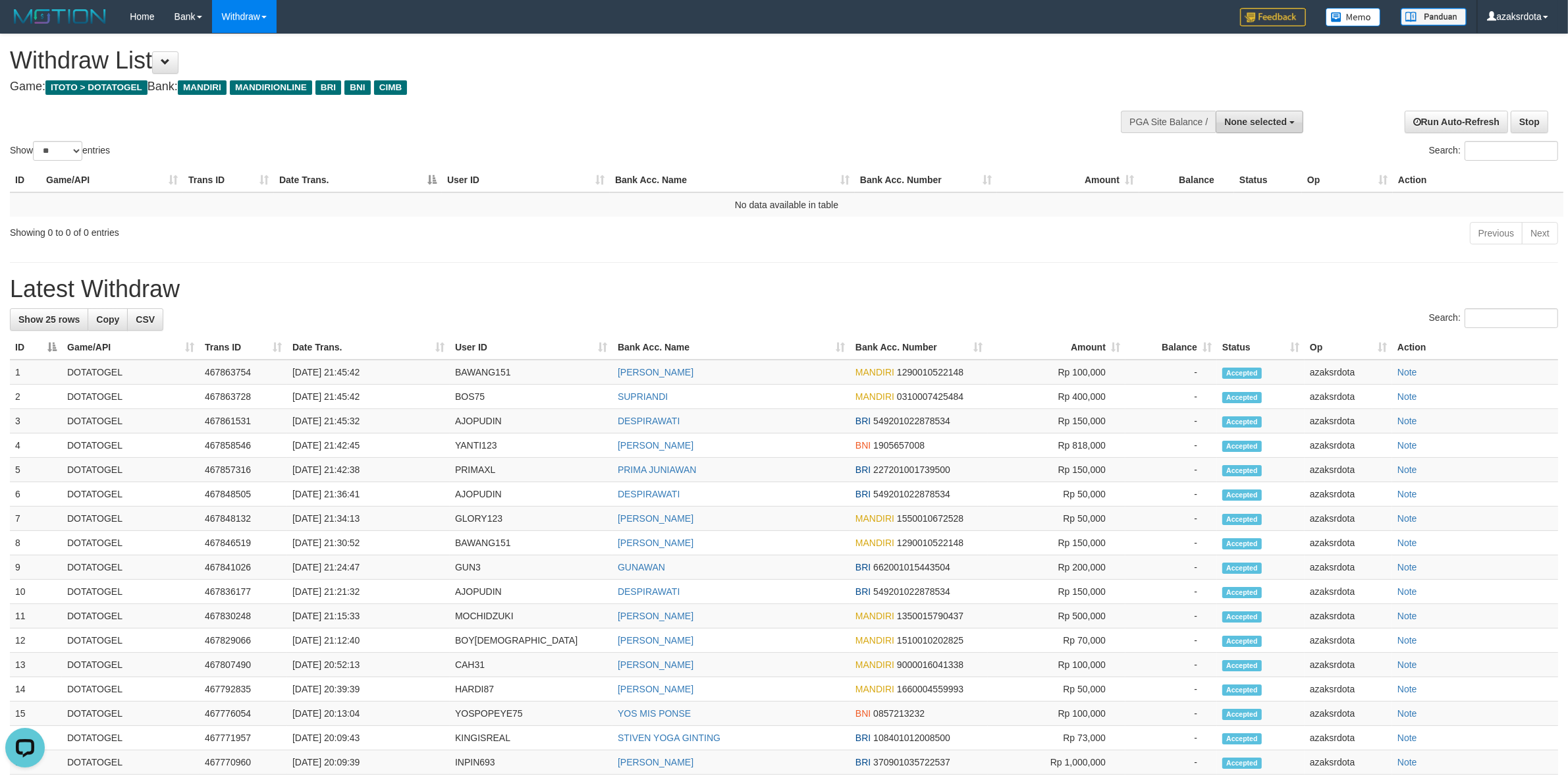
click at [1260, 120] on span "None selected" at bounding box center [1255, 122] width 62 height 10
click at [1215, 180] on label "[ITOTO] DOTATOGEL" at bounding box center [1237, 189] width 130 height 17
select select "***"
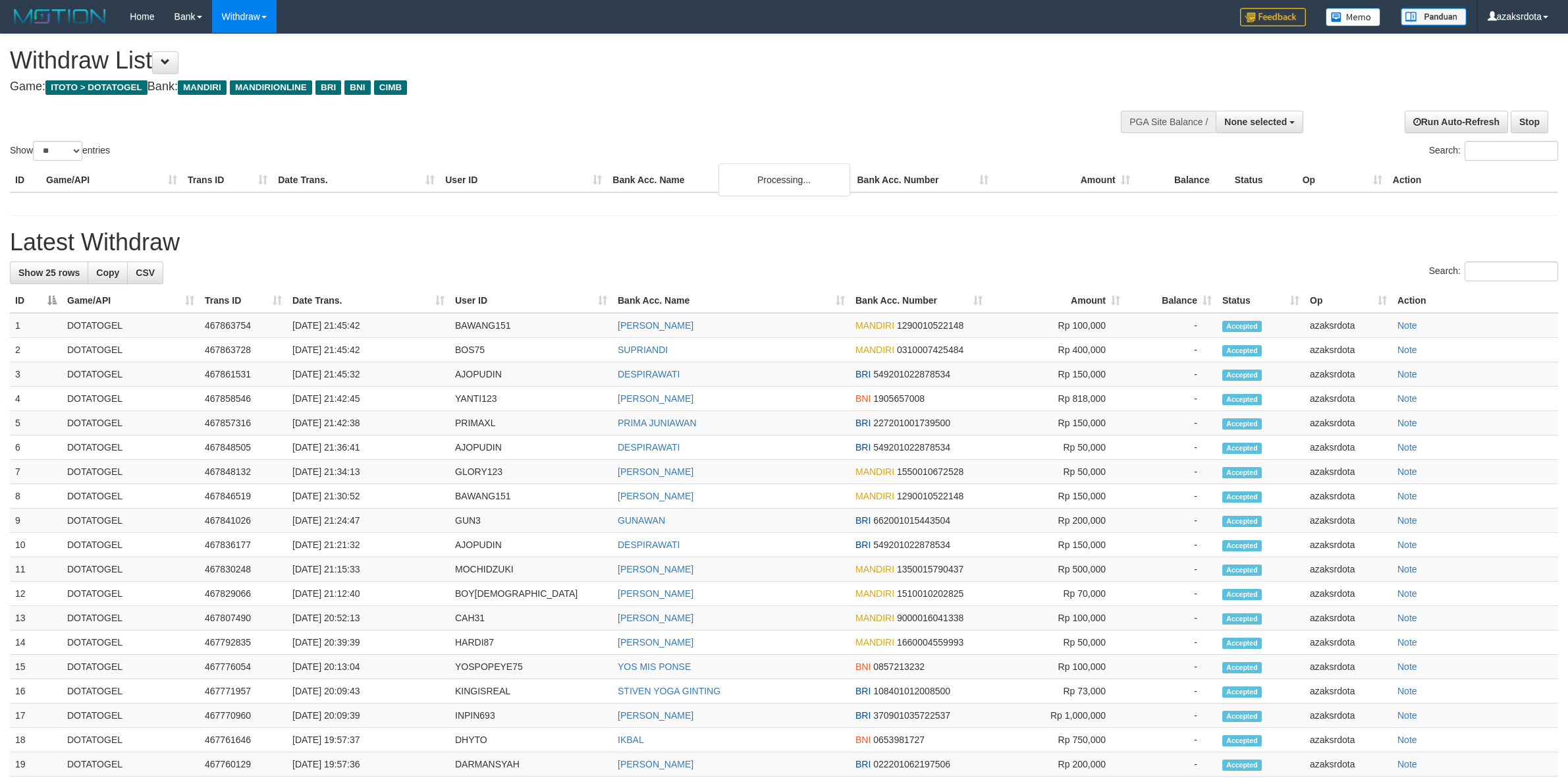
select select
select select "**"
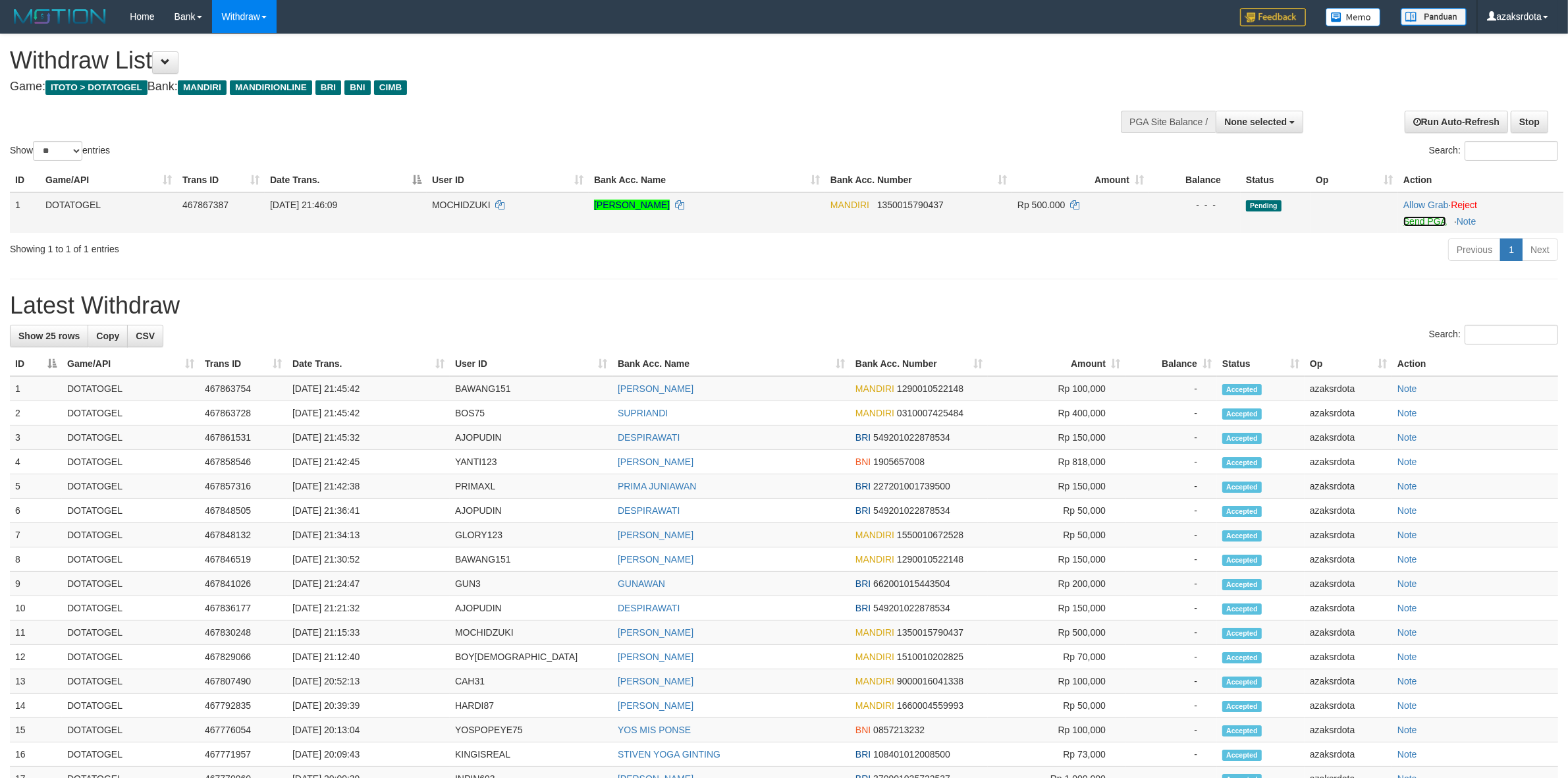
click at [1419, 222] on link "Send PGA" at bounding box center [1424, 221] width 43 height 10
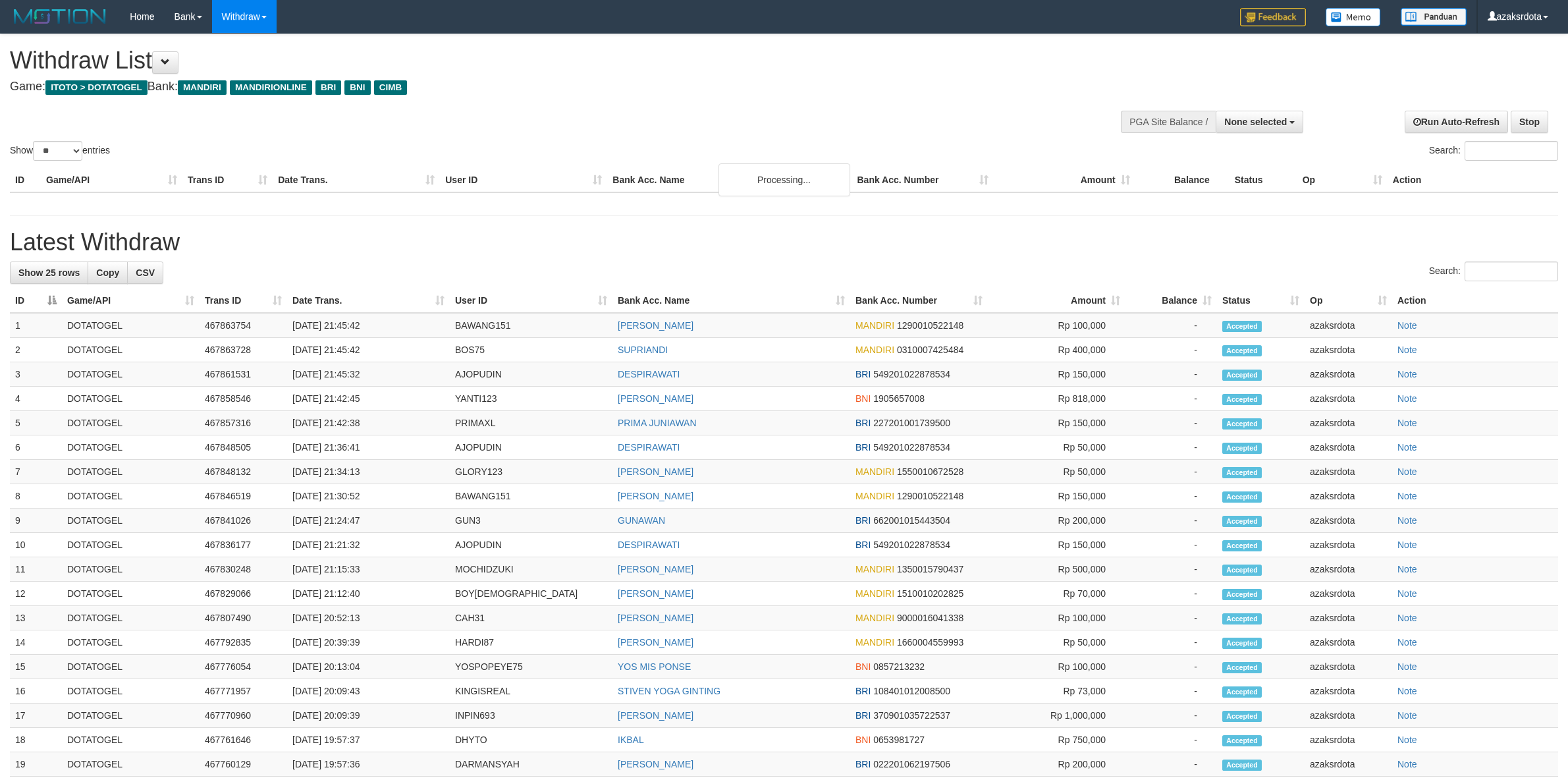
select select
select select "**"
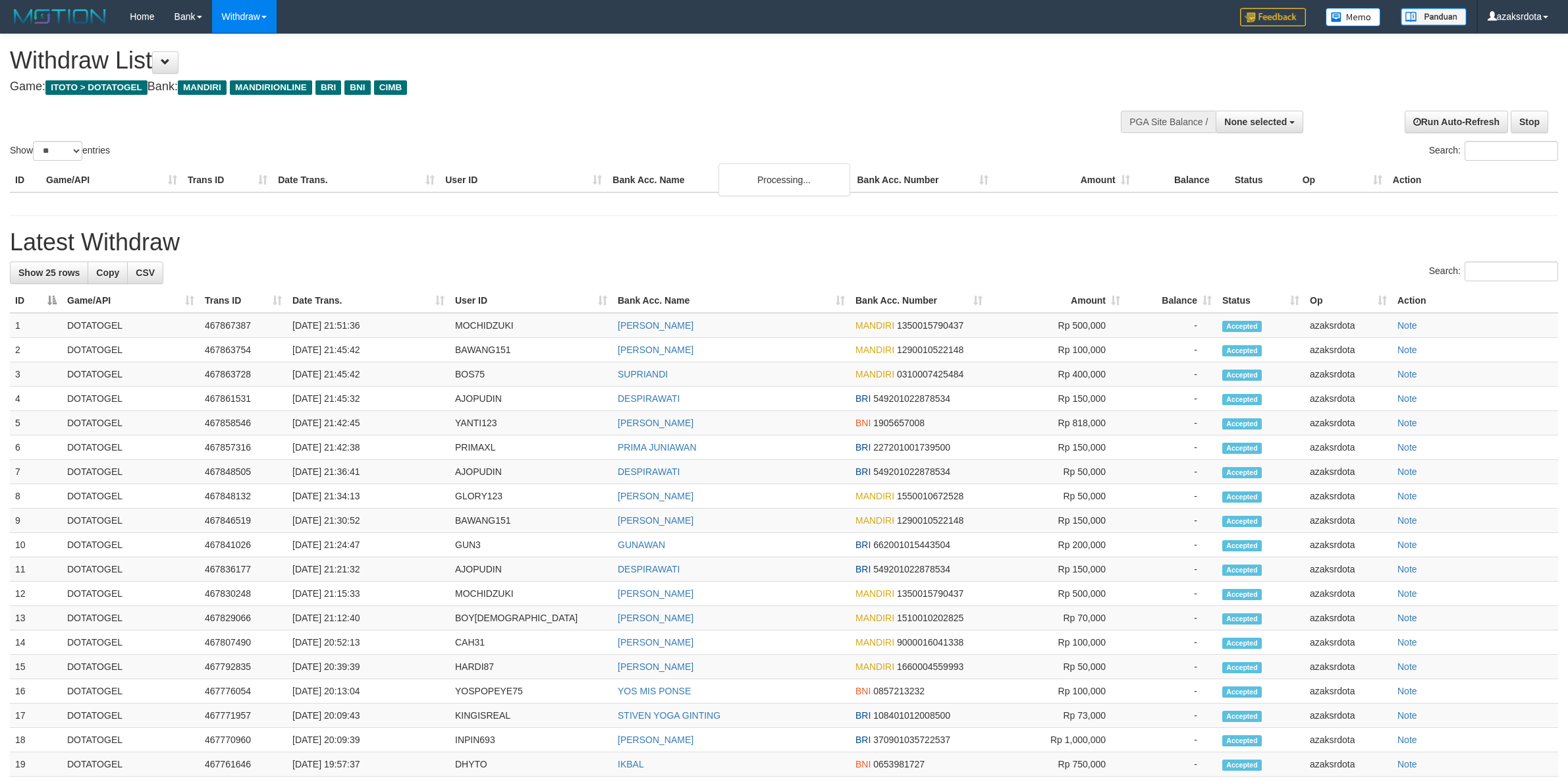
select select
select select "**"
select select
select select "**"
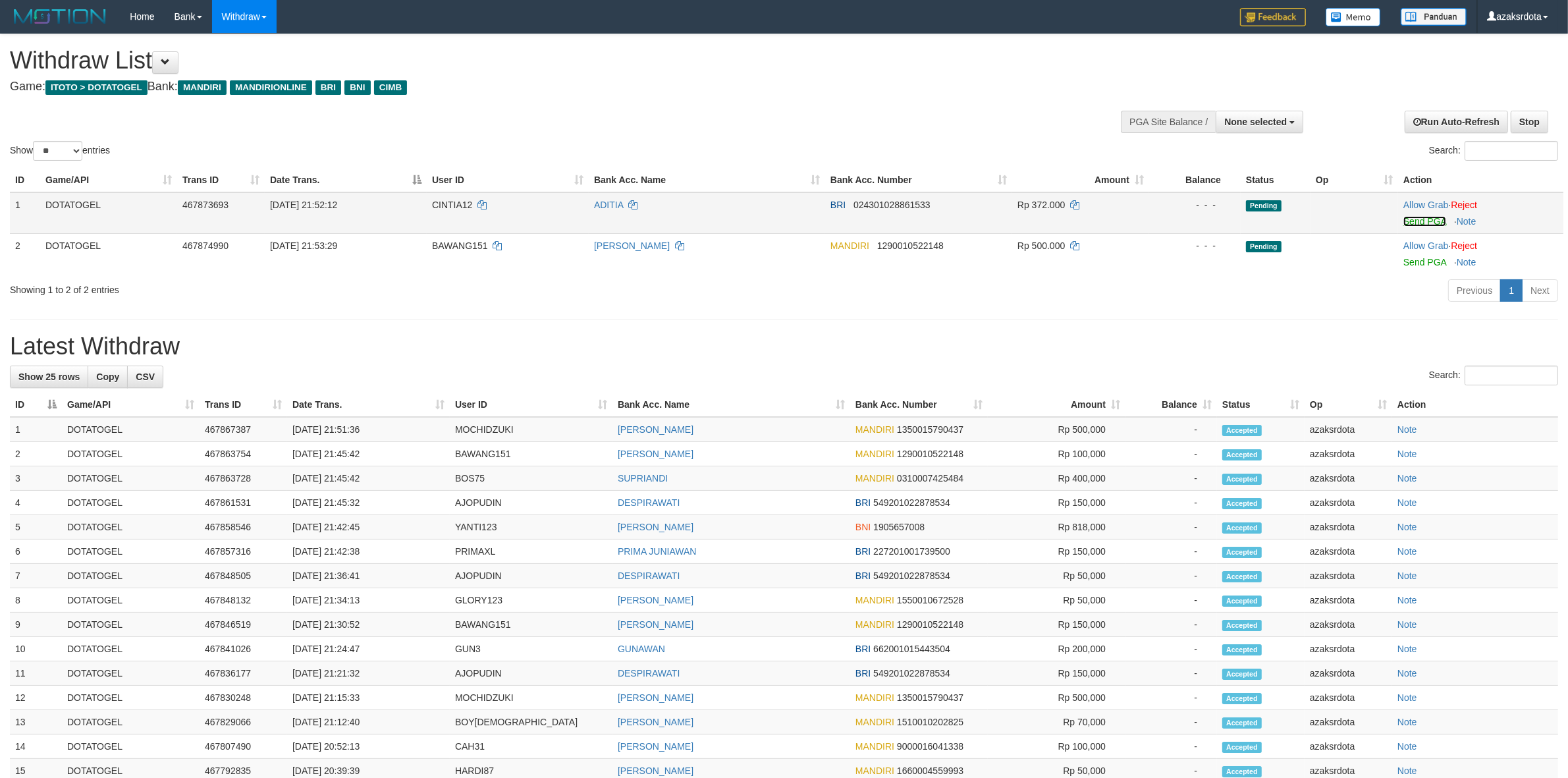
drag, startPoint x: 1403, startPoint y: 221, endPoint x: 856, endPoint y: 227, distance: 547.0
click at [1403, 221] on link "Send PGA" at bounding box center [1424, 221] width 43 height 10
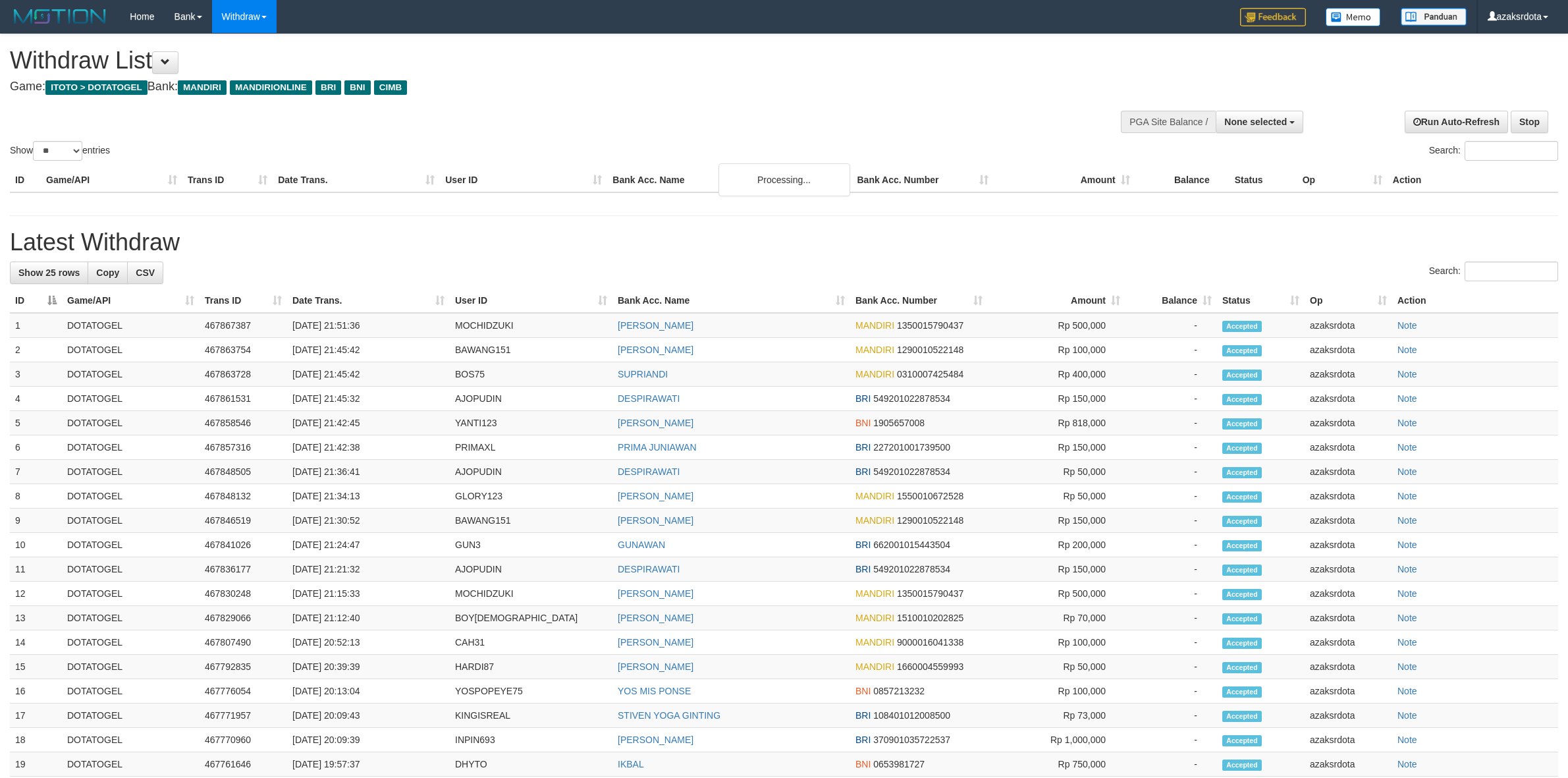
select select
select select "**"
select select
select select "**"
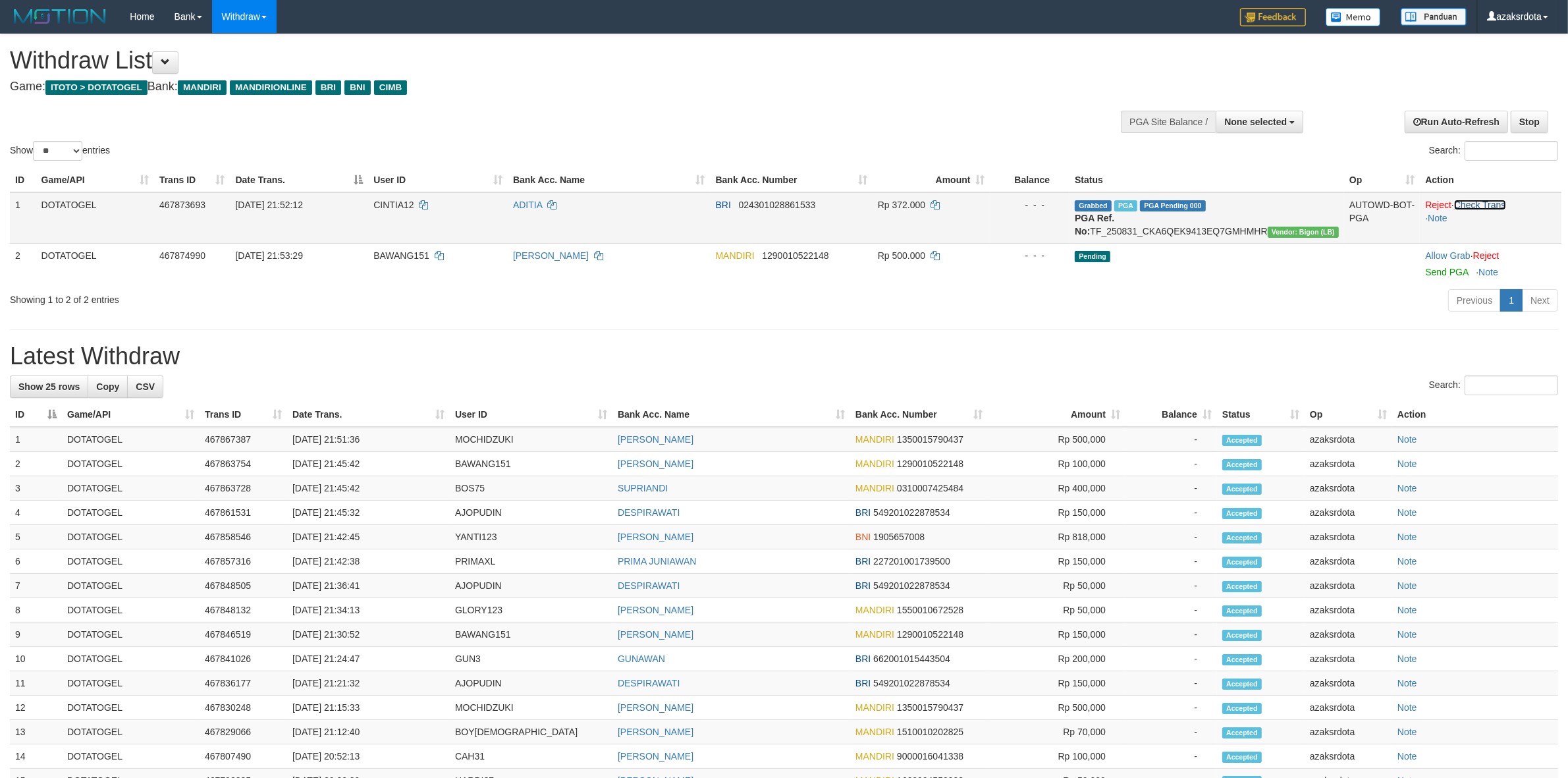
click at [1486, 200] on link "Check Trans" at bounding box center [1480, 204] width 52 height 10
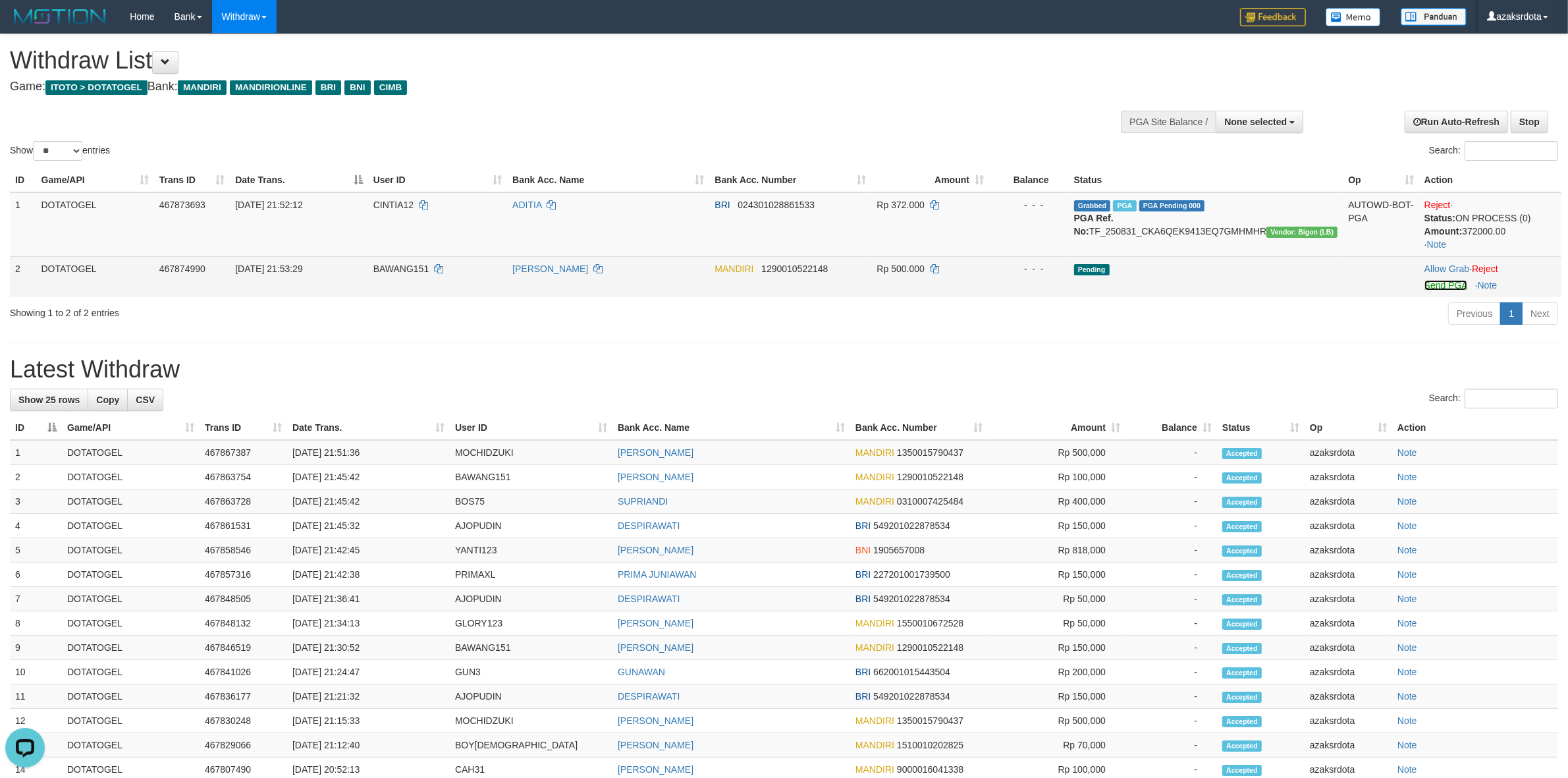
click at [1440, 287] on link "Send PGA" at bounding box center [1446, 285] width 43 height 10
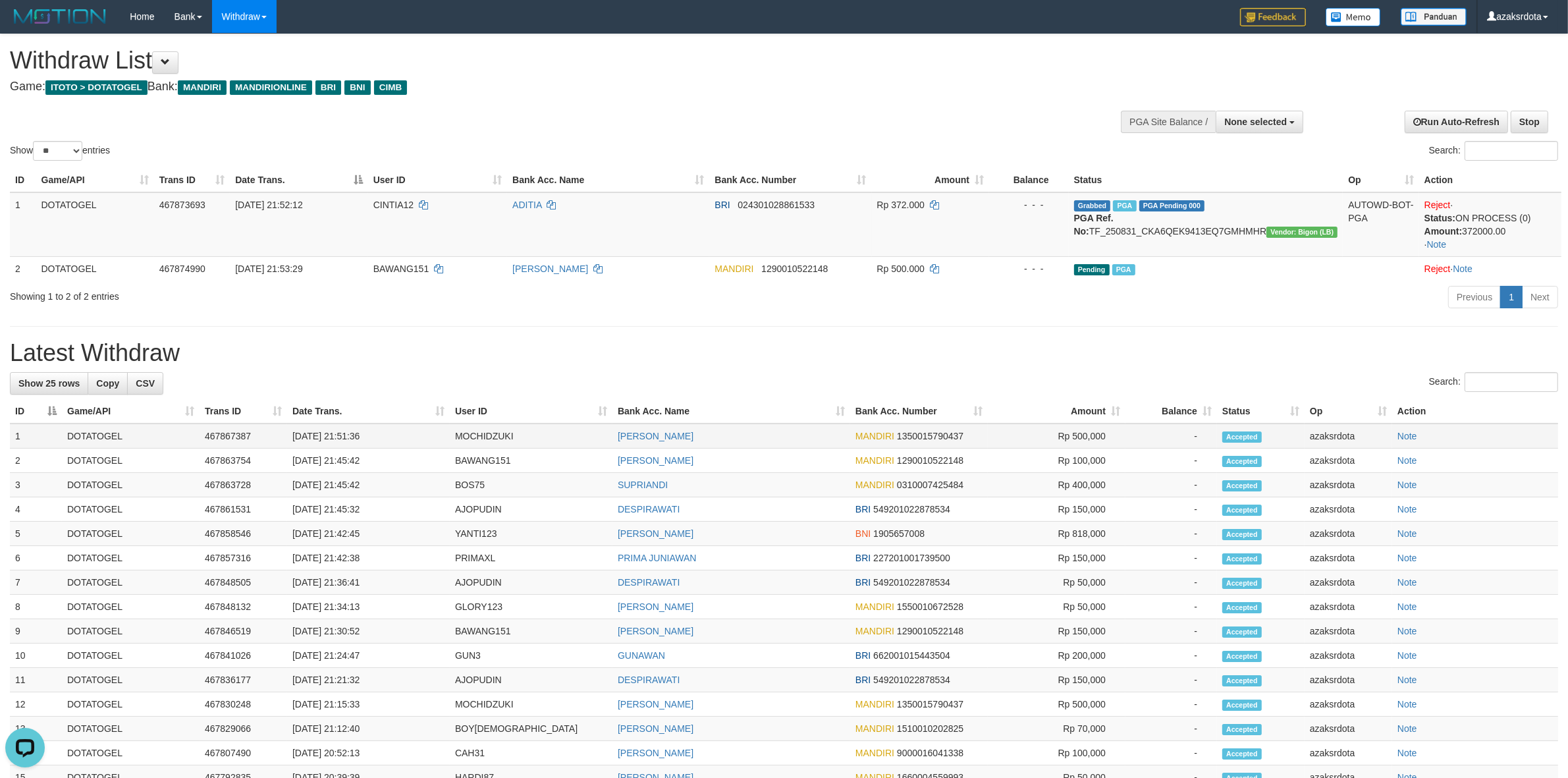
click at [341, 436] on td "[DATE] 21:51:36" at bounding box center [368, 436] width 162 height 25
drag, startPoint x: 341, startPoint y: 436, endPoint x: 375, endPoint y: 436, distance: 34.0
click at [375, 436] on td "[DATE] 21:51:36" at bounding box center [368, 436] width 162 height 25
copy td "21:51:36"
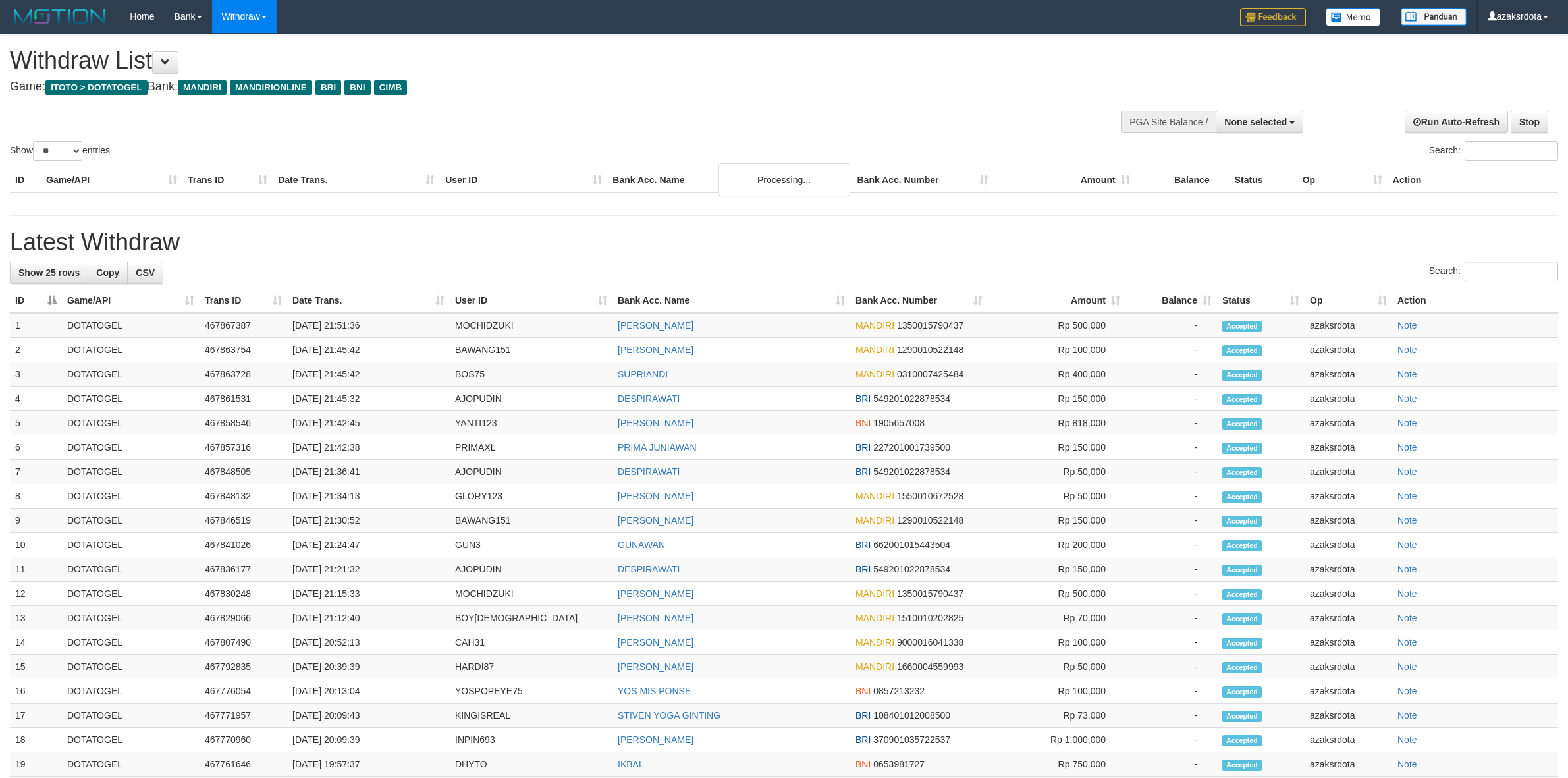
select select
select select "**"
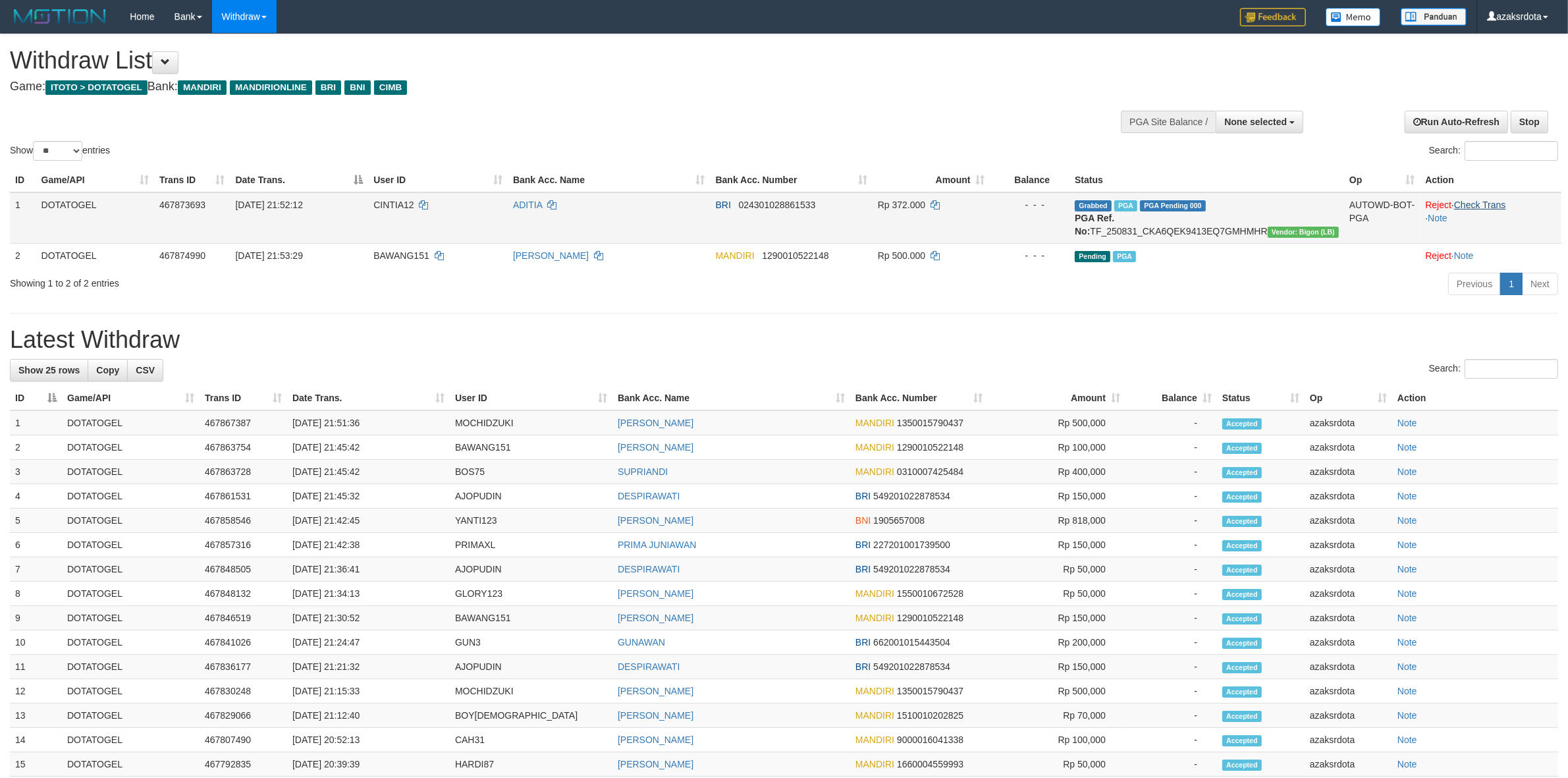
click at [1483, 209] on td "Reject · Check Trans · Note" at bounding box center [1491, 218] width 142 height 51
click at [1485, 208] on link "Check Trans" at bounding box center [1480, 204] width 52 height 10
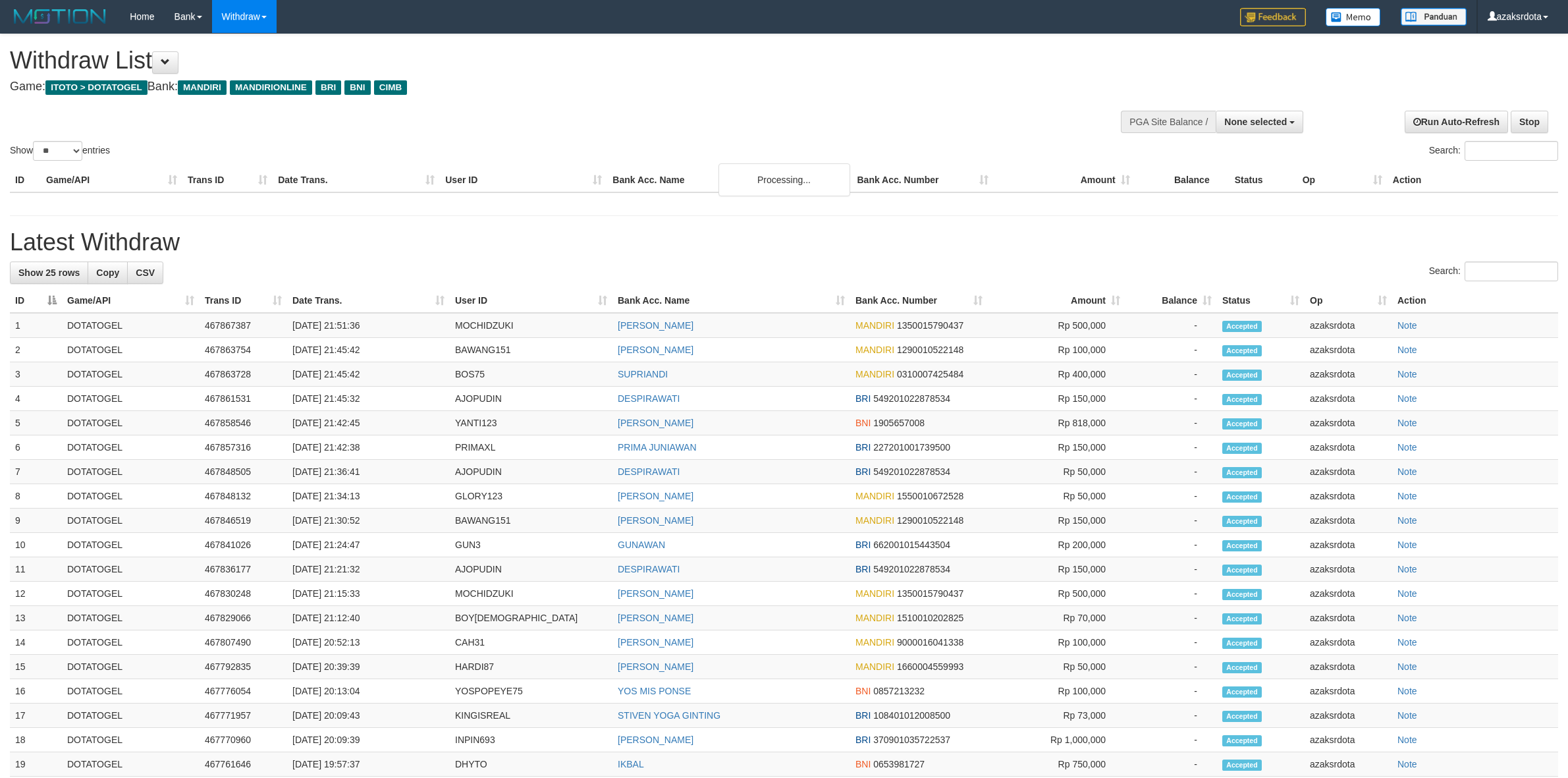
select select
select select "**"
click at [908, 261] on div "Search:" at bounding box center [784, 272] width 1548 height 23
select select
select select "**"
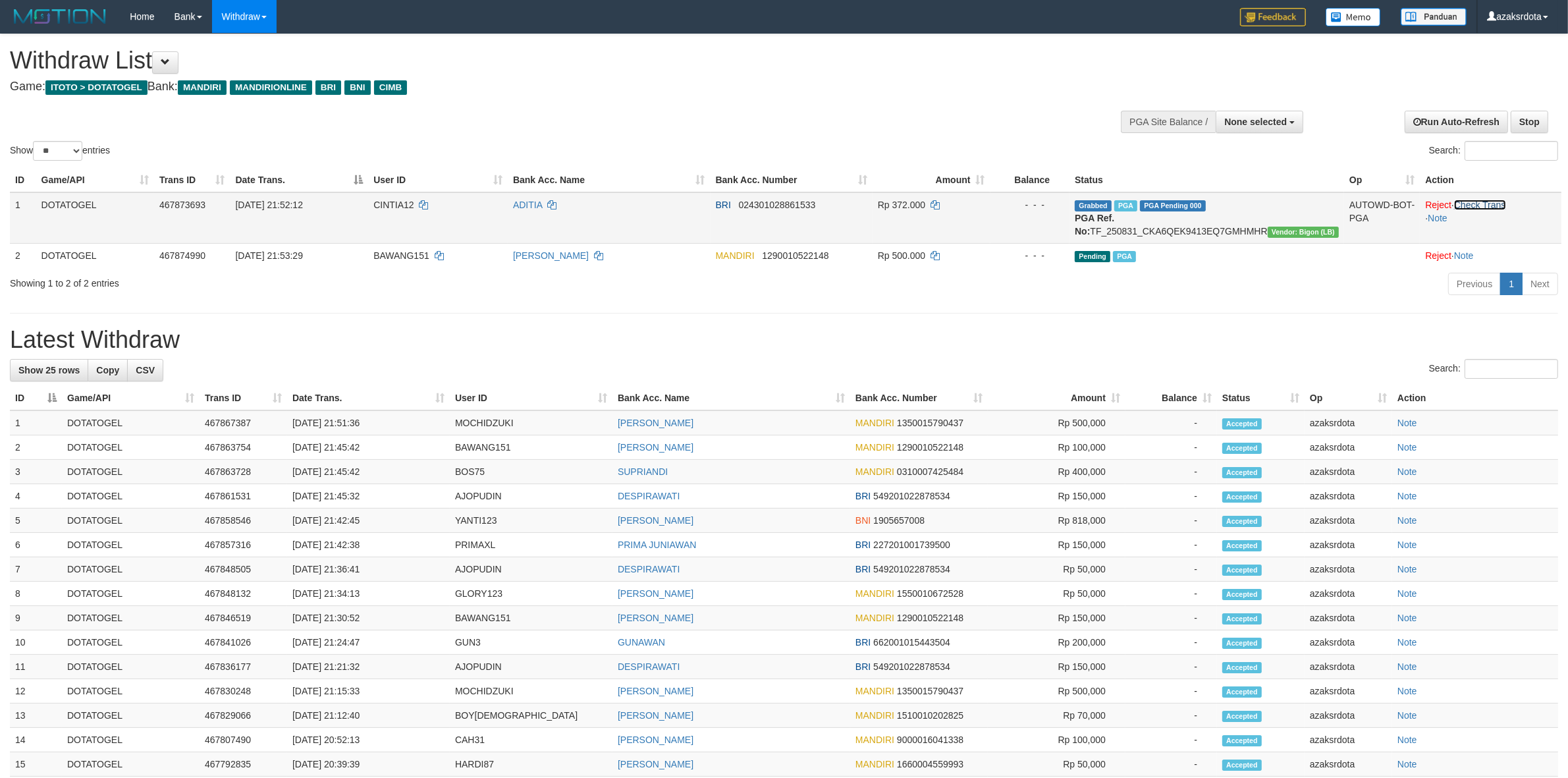
click at [1484, 206] on link "Check Trans" at bounding box center [1480, 204] width 52 height 10
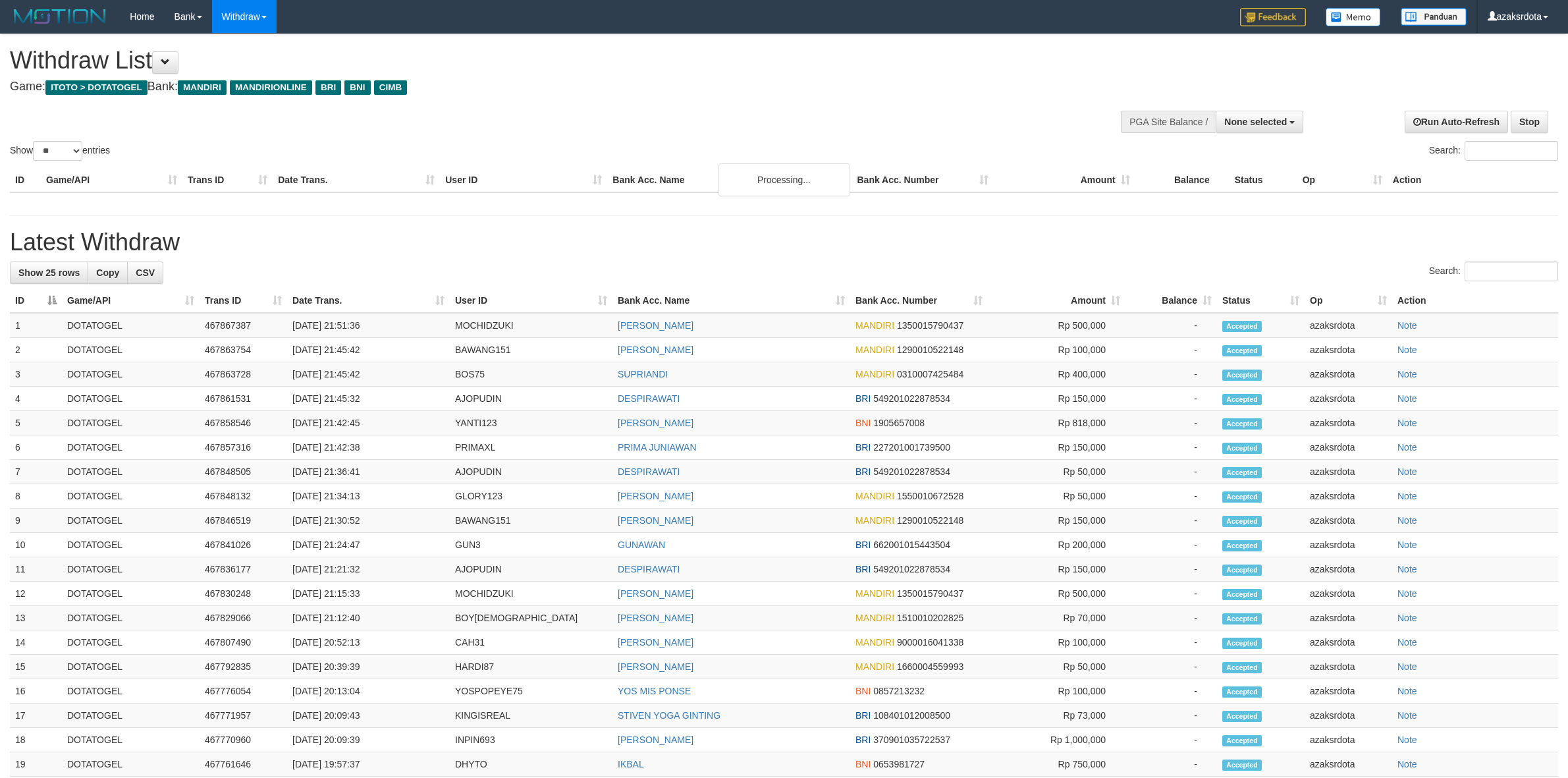
select select
select select "**"
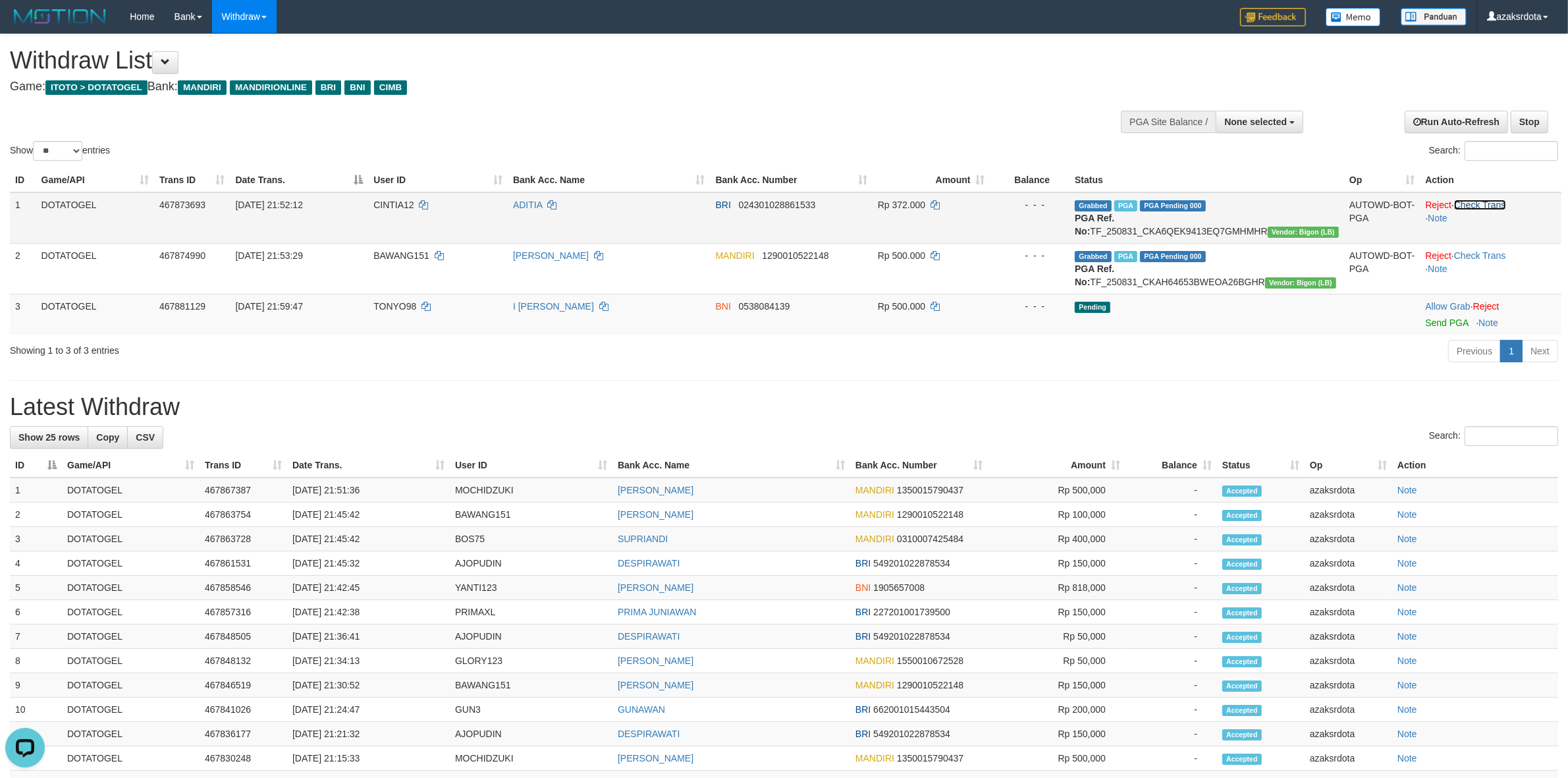
click at [1490, 209] on link "Check Trans" at bounding box center [1480, 204] width 52 height 10
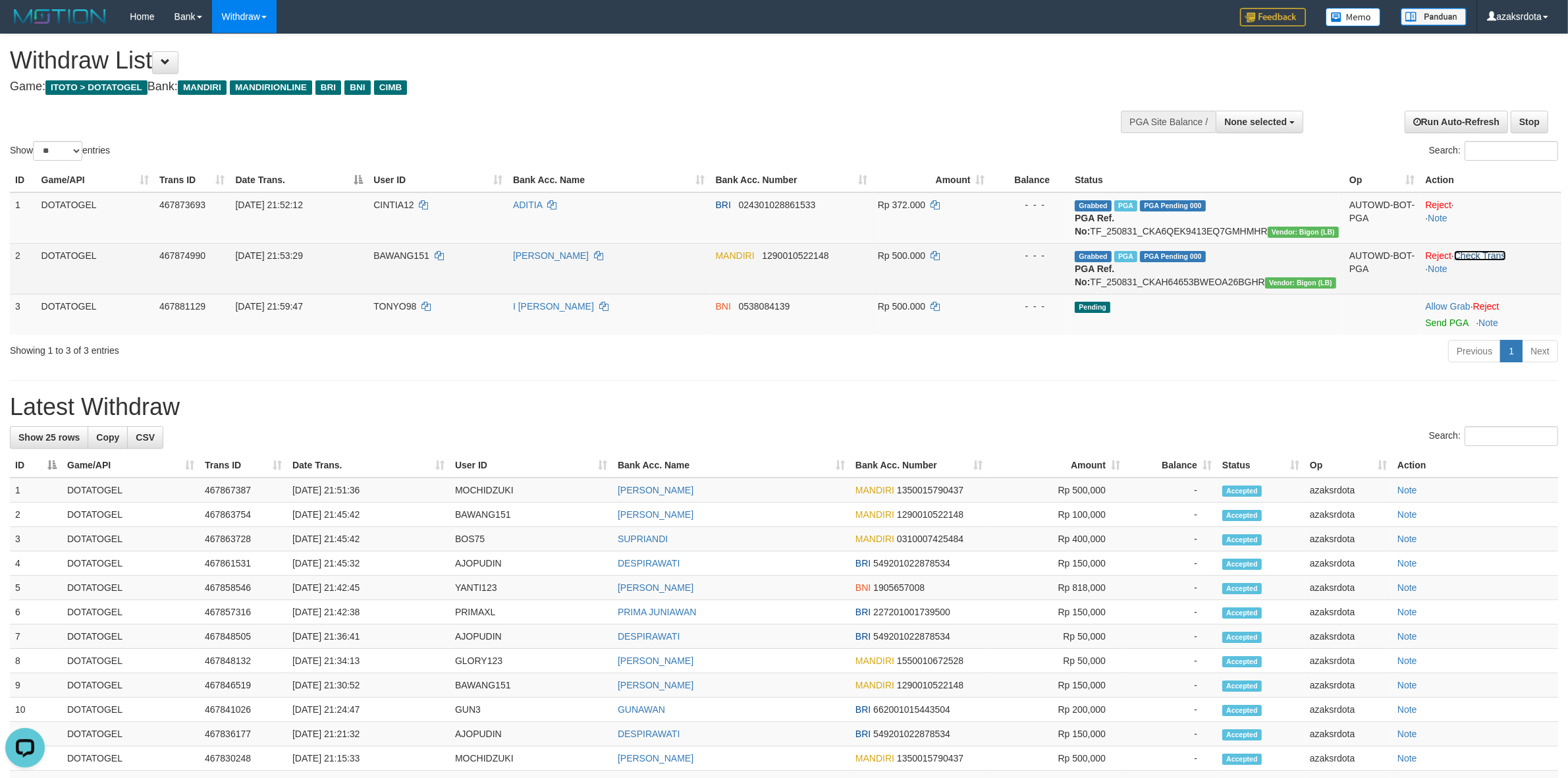
click at [1490, 250] on link "Check Trans" at bounding box center [1480, 255] width 52 height 10
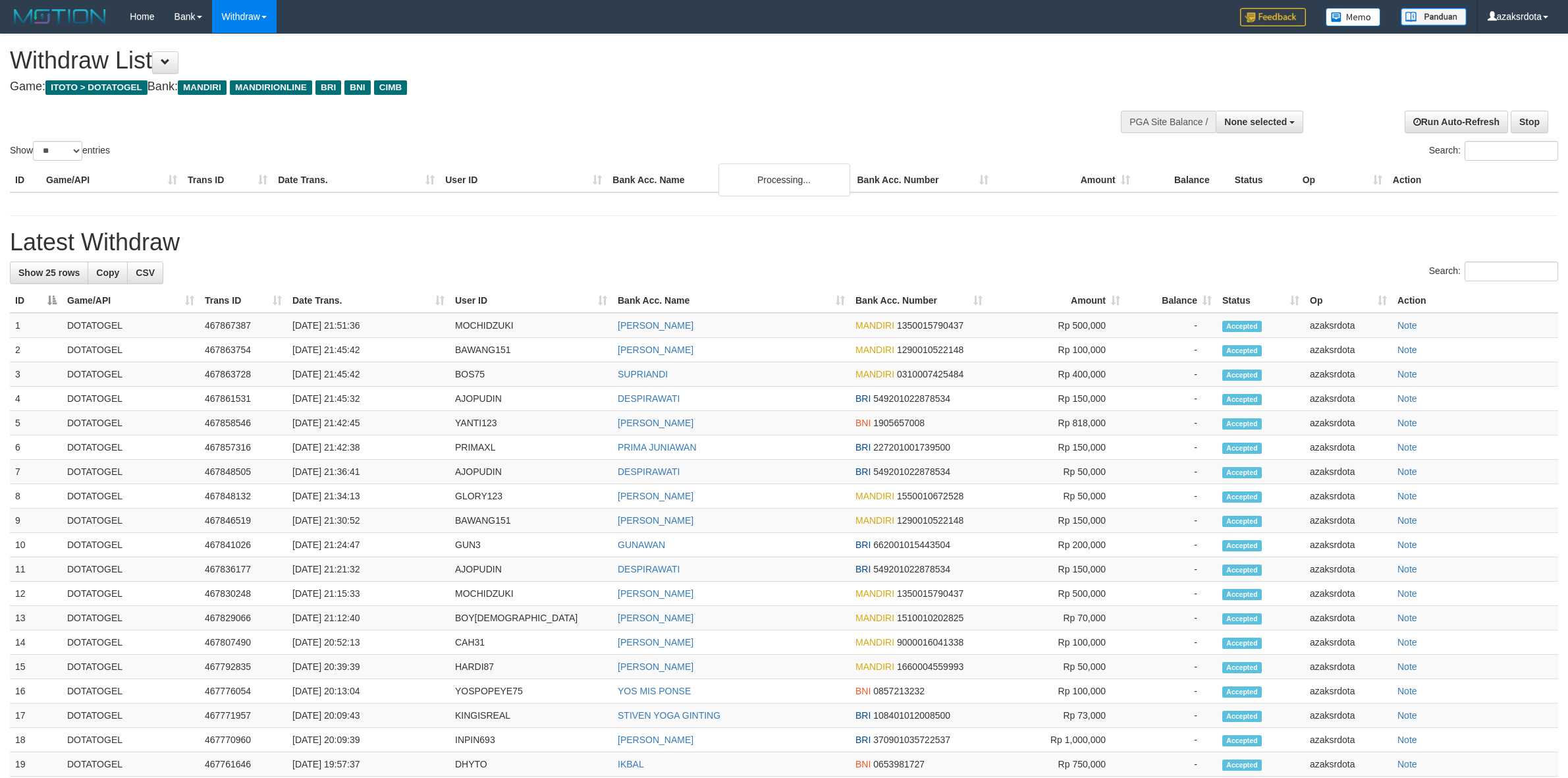
select select
select select "**"
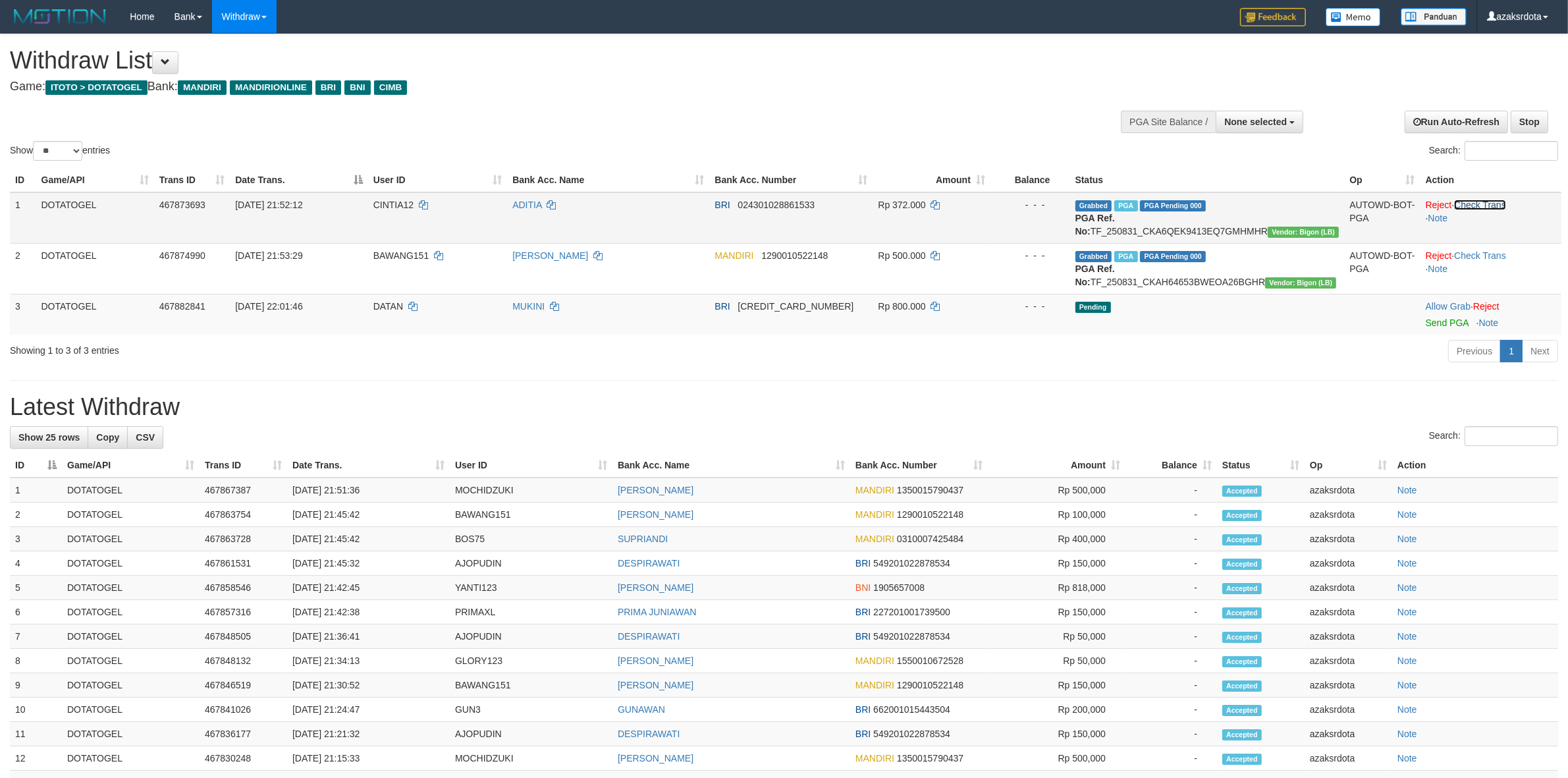
click at [1495, 206] on link "Check Trans" at bounding box center [1480, 204] width 52 height 10
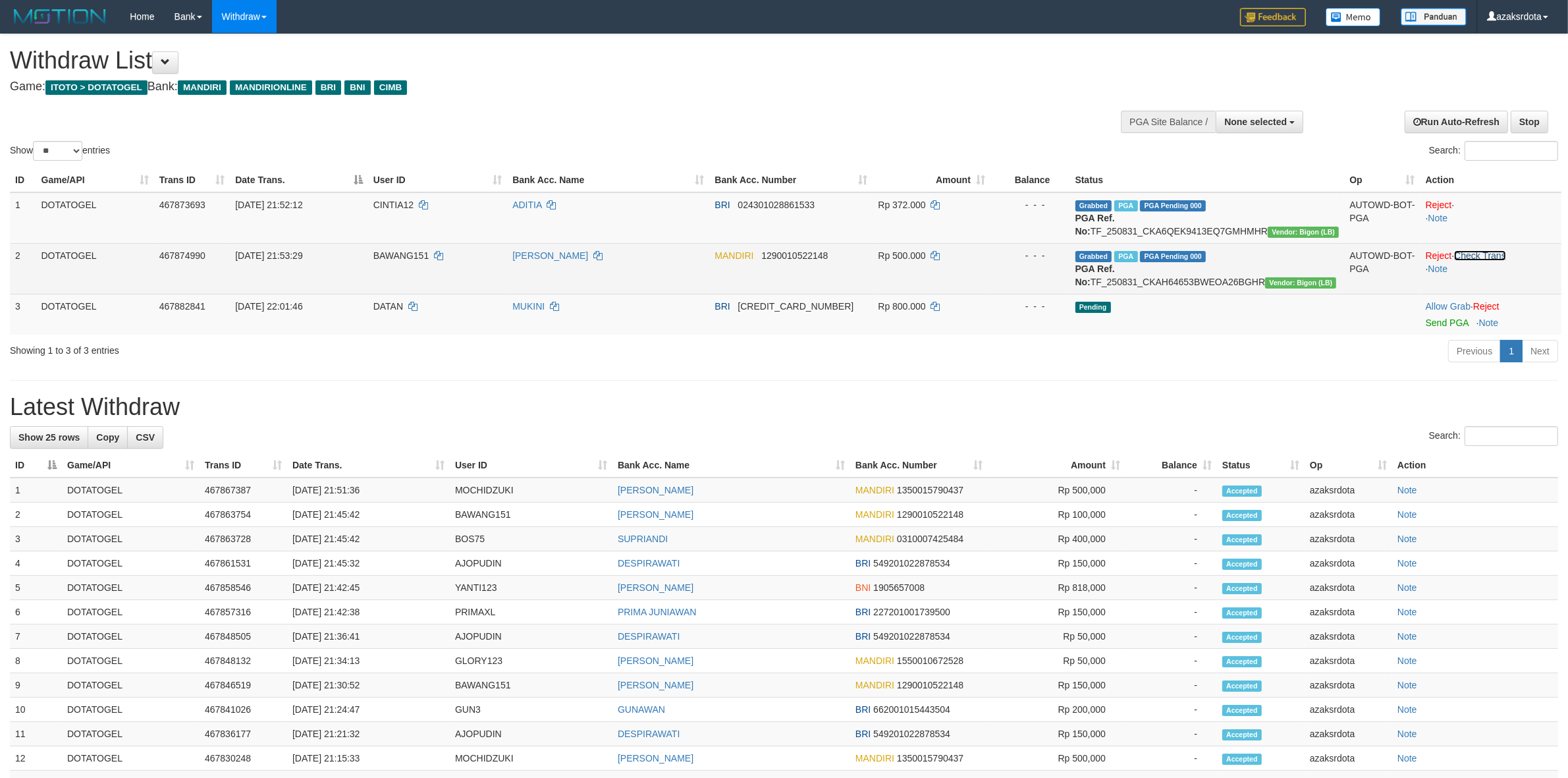
click at [1493, 256] on link "Check Trans" at bounding box center [1480, 255] width 52 height 10
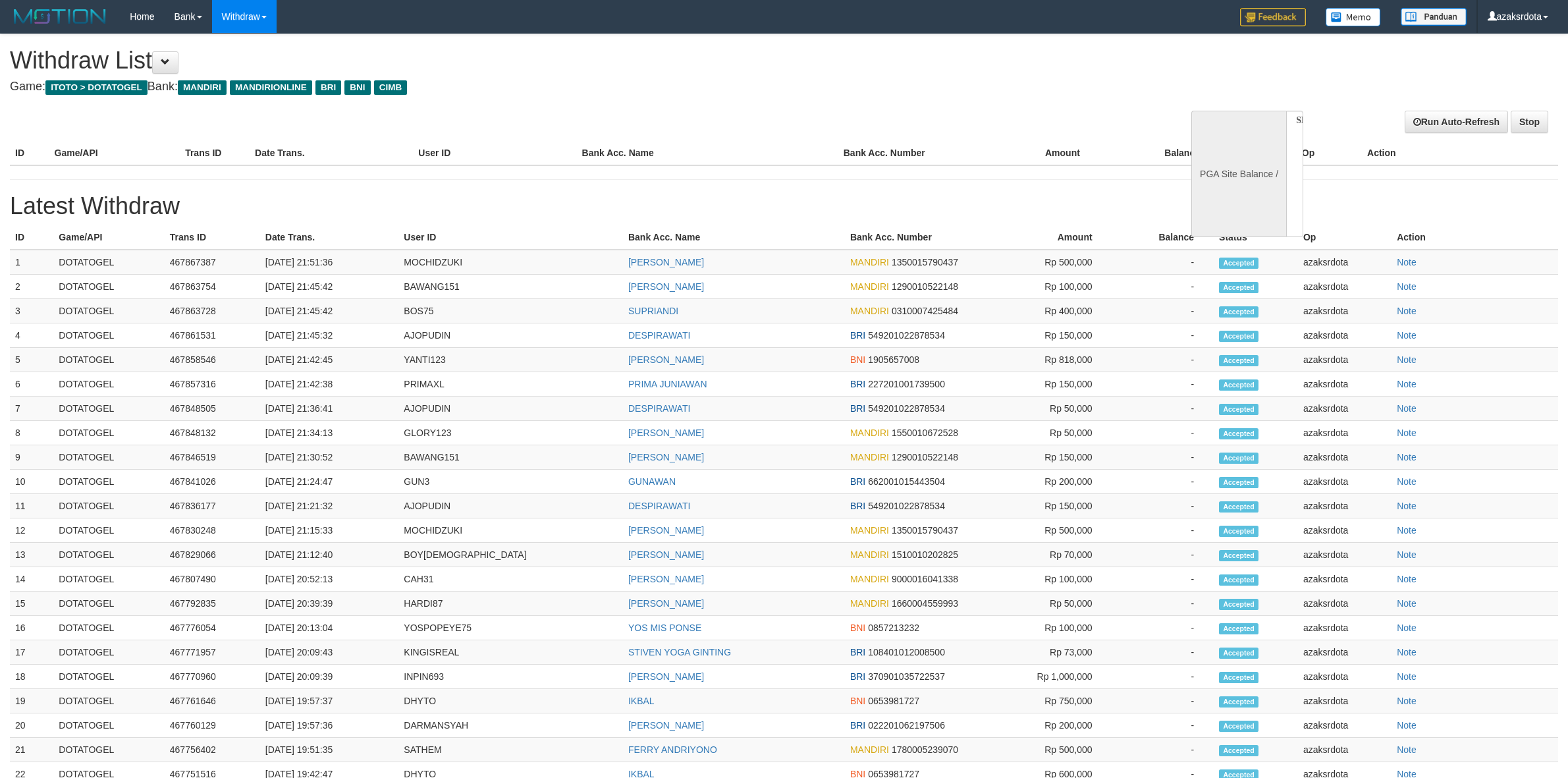
select select
select select "**"
select select
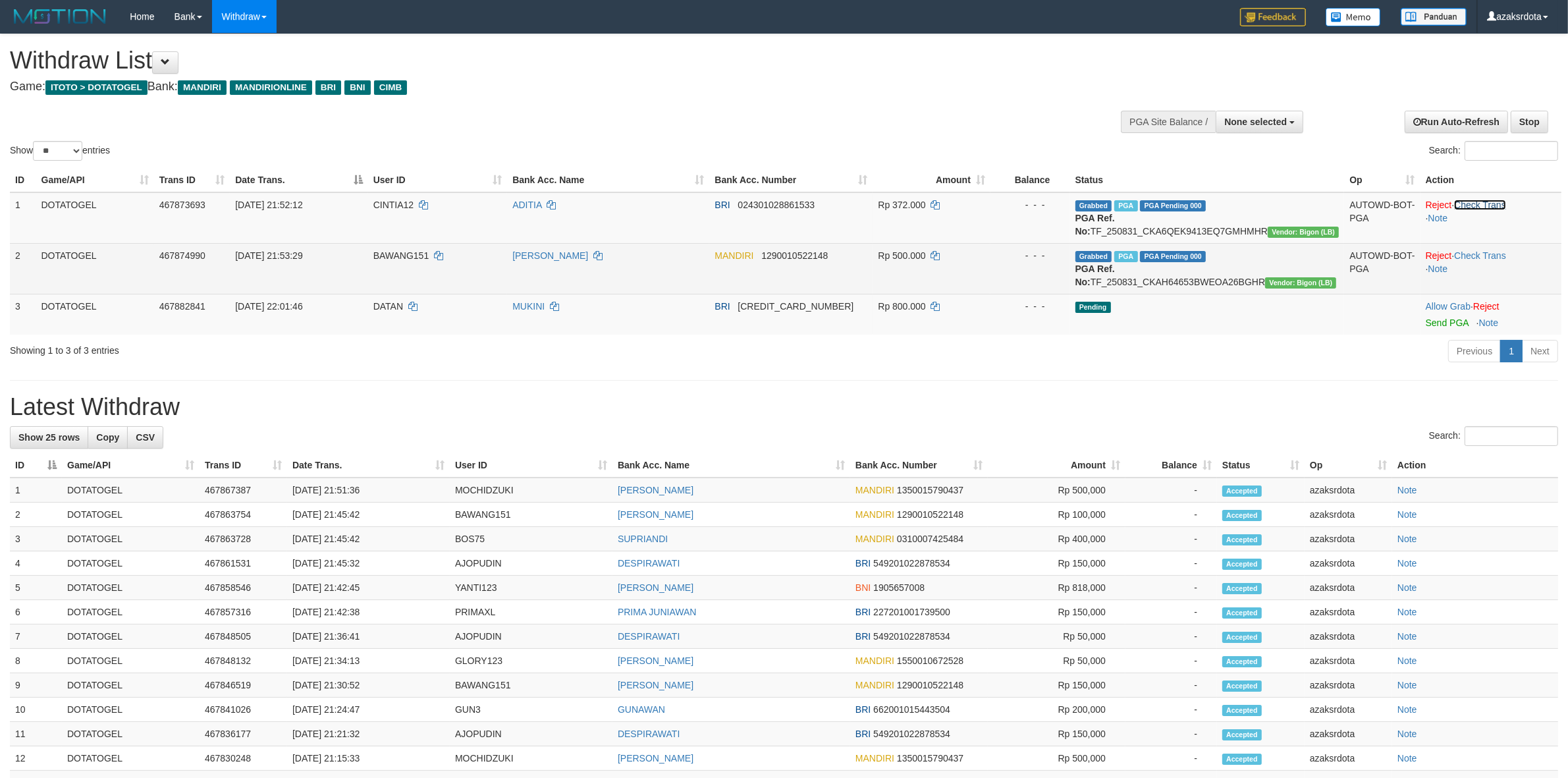
drag, startPoint x: 1494, startPoint y: 204, endPoint x: 1499, endPoint y: 261, distance: 57.2
click at [1494, 204] on link "Check Trans" at bounding box center [1480, 204] width 52 height 10
click at [1499, 256] on link "Check Trans" at bounding box center [1480, 255] width 52 height 10
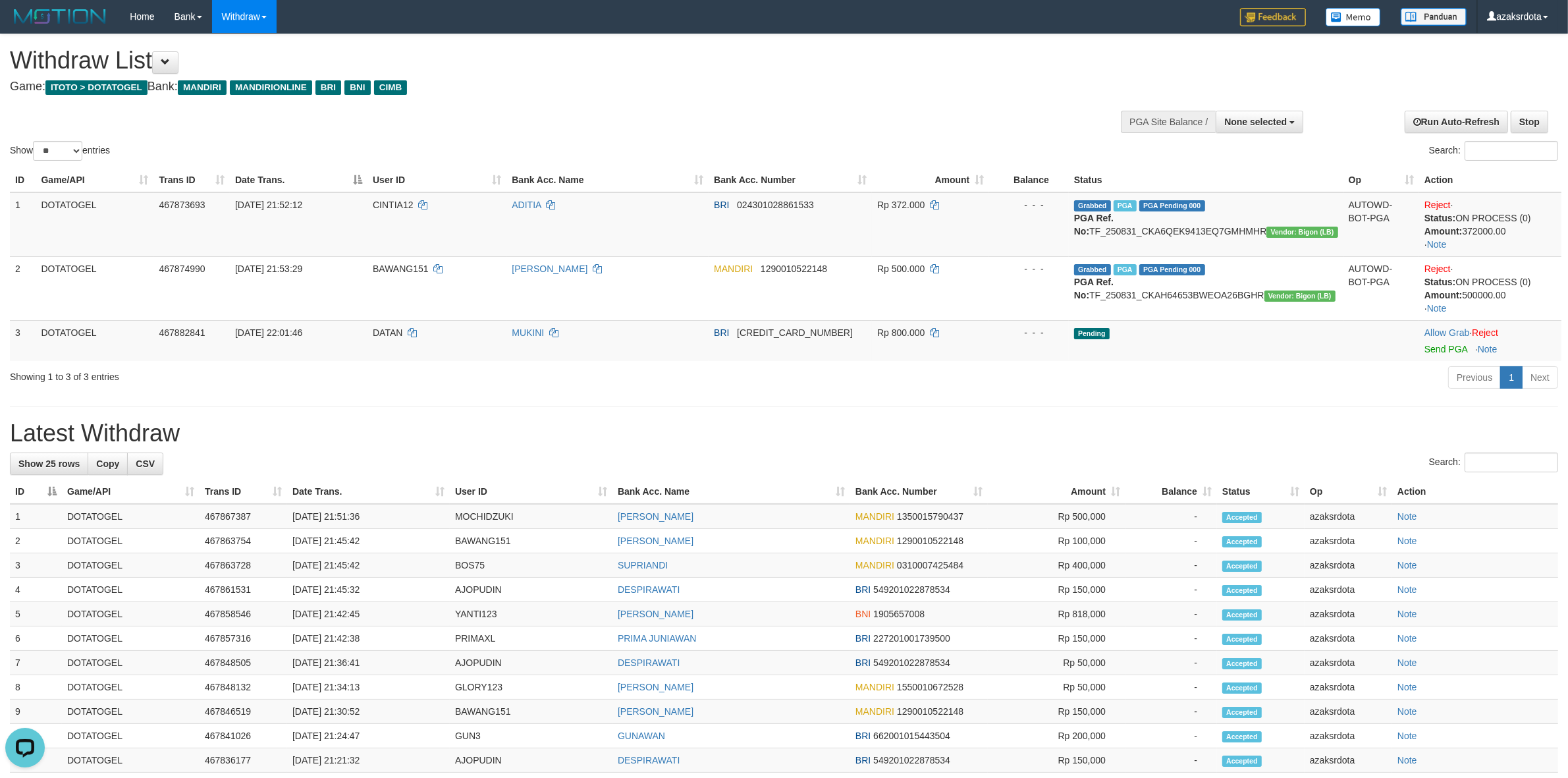
click at [1183, 401] on div "**********" at bounding box center [784, 611] width 1568 height 1154
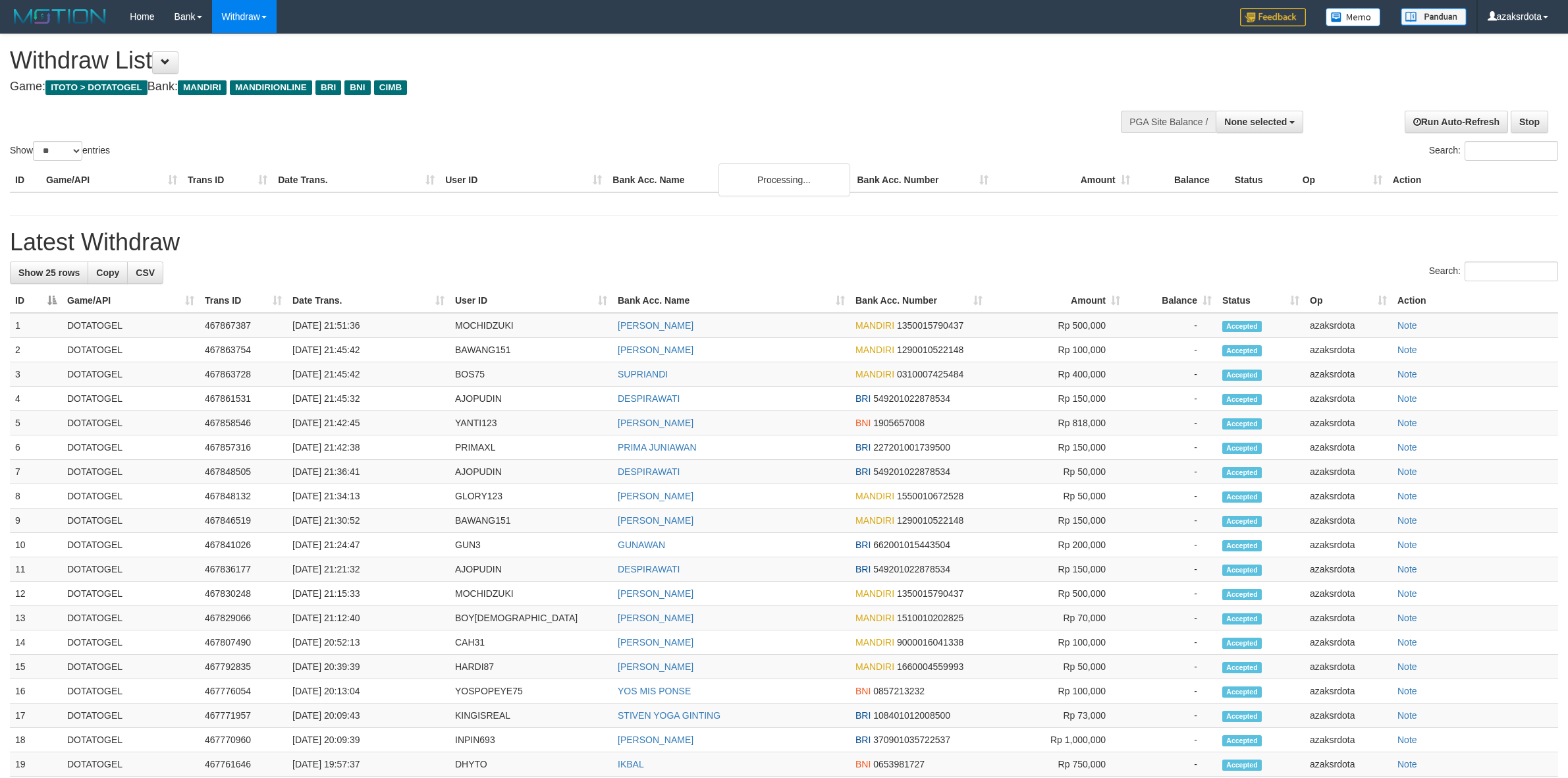
select select
select select "**"
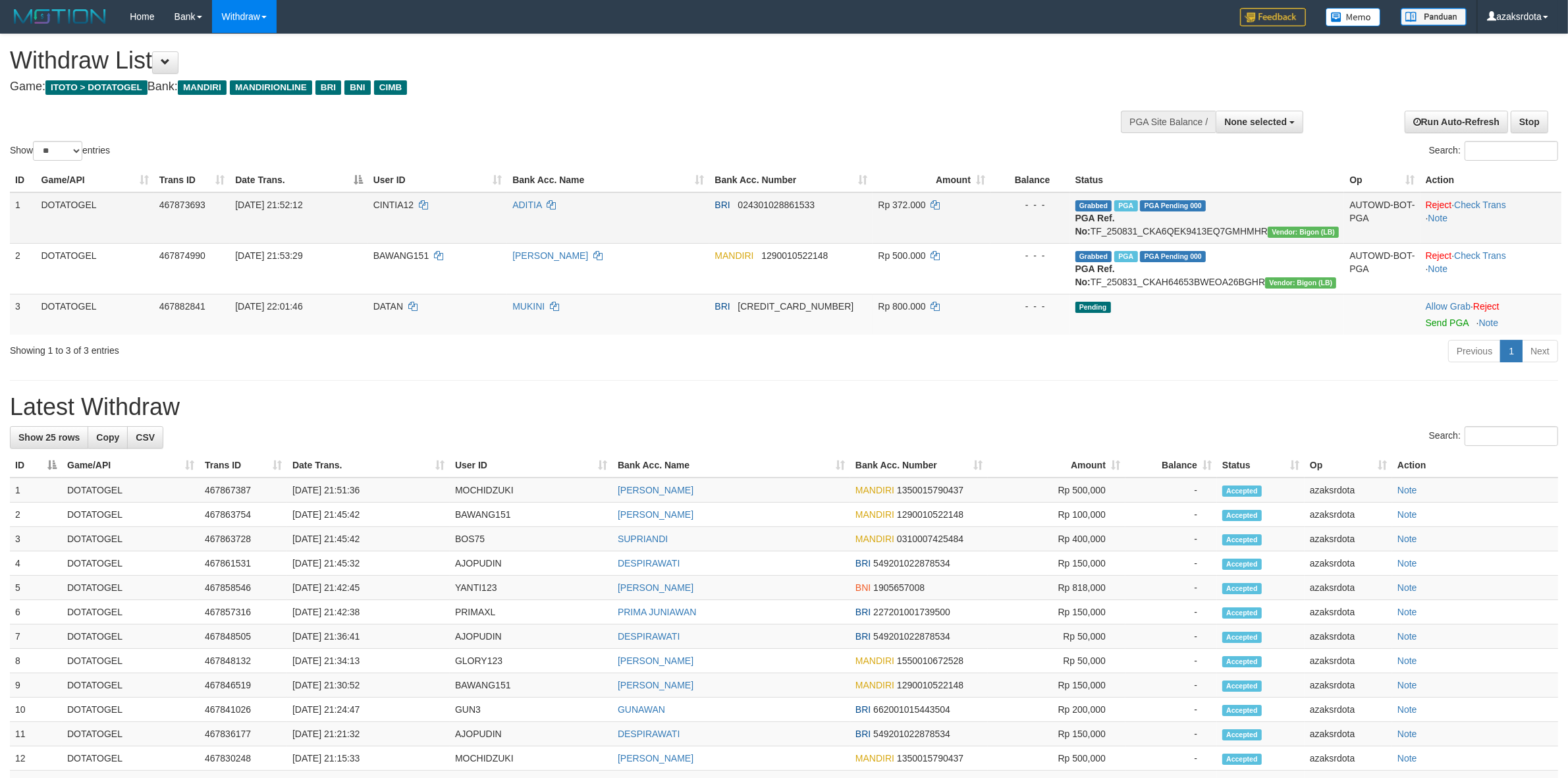
click at [1488, 196] on td "Reject · Check Trans · Note" at bounding box center [1491, 218] width 141 height 51
click at [1503, 196] on td "Reject · Check Trans · Note" at bounding box center [1491, 218] width 141 height 51
click at [1500, 208] on link "Check Trans" at bounding box center [1480, 204] width 52 height 10
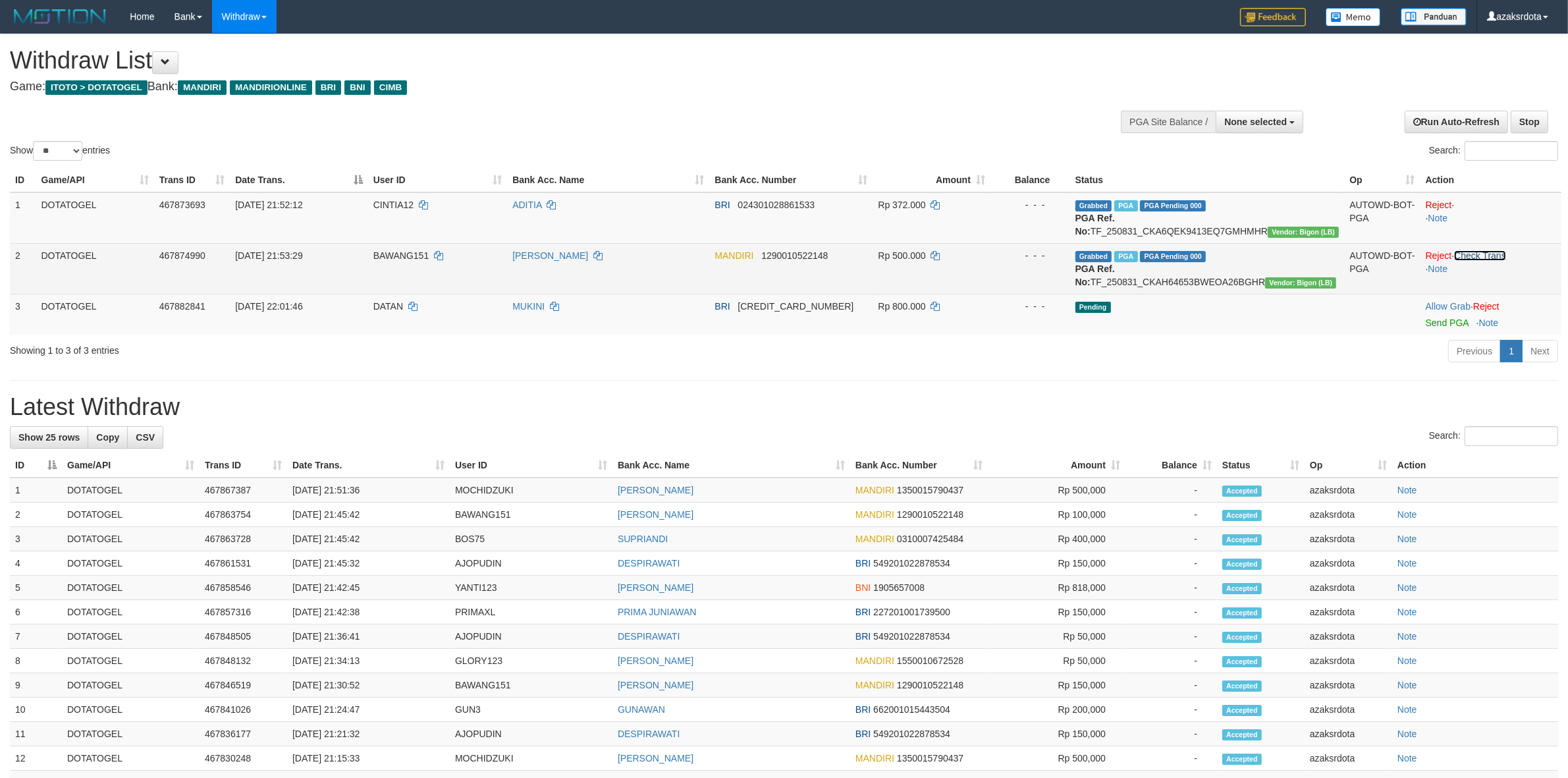
click at [1493, 254] on link "Check Trans" at bounding box center [1480, 255] width 52 height 10
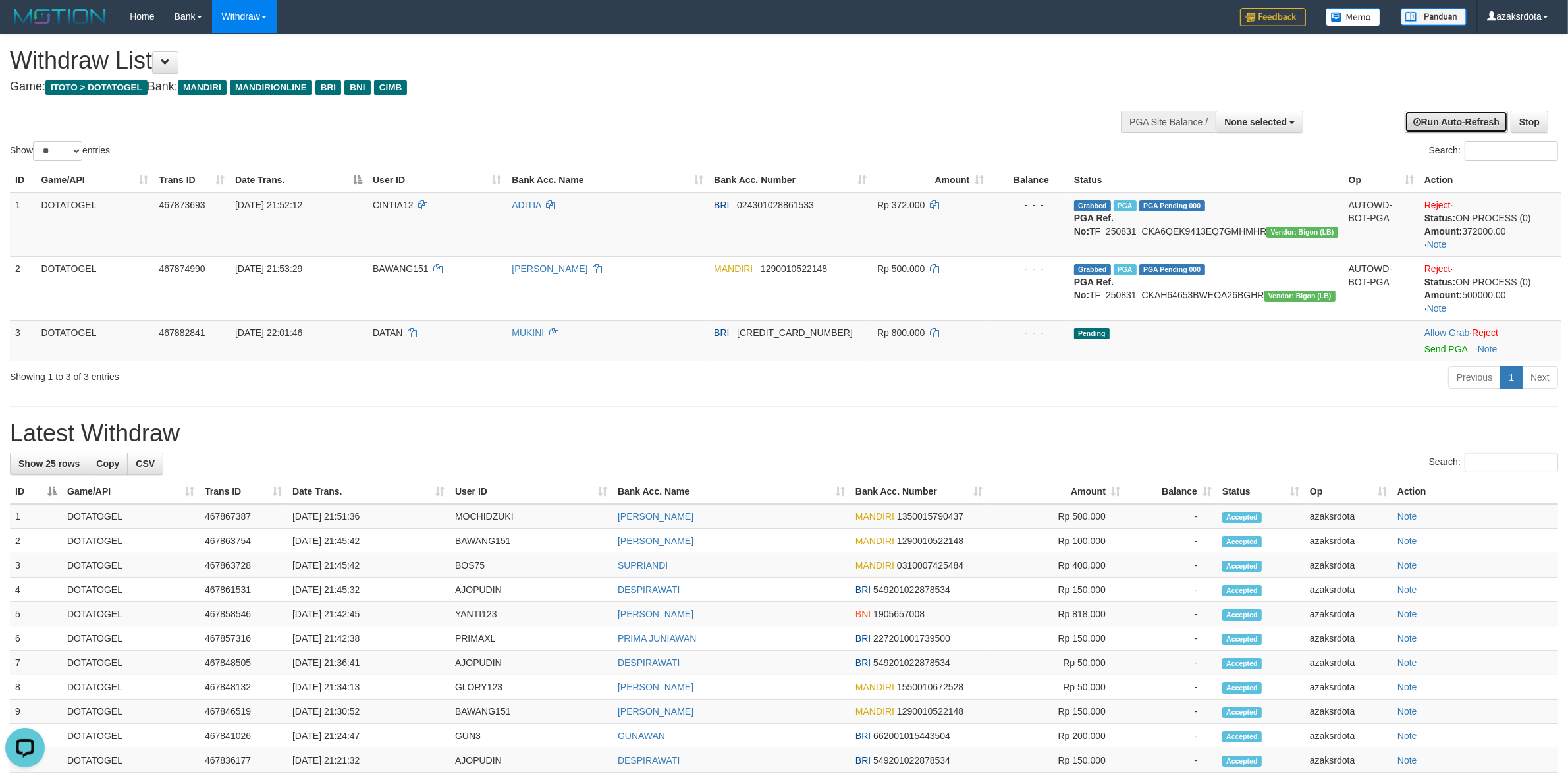
click at [1443, 118] on link "Run Auto-Refresh" at bounding box center [1456, 122] width 103 height 22
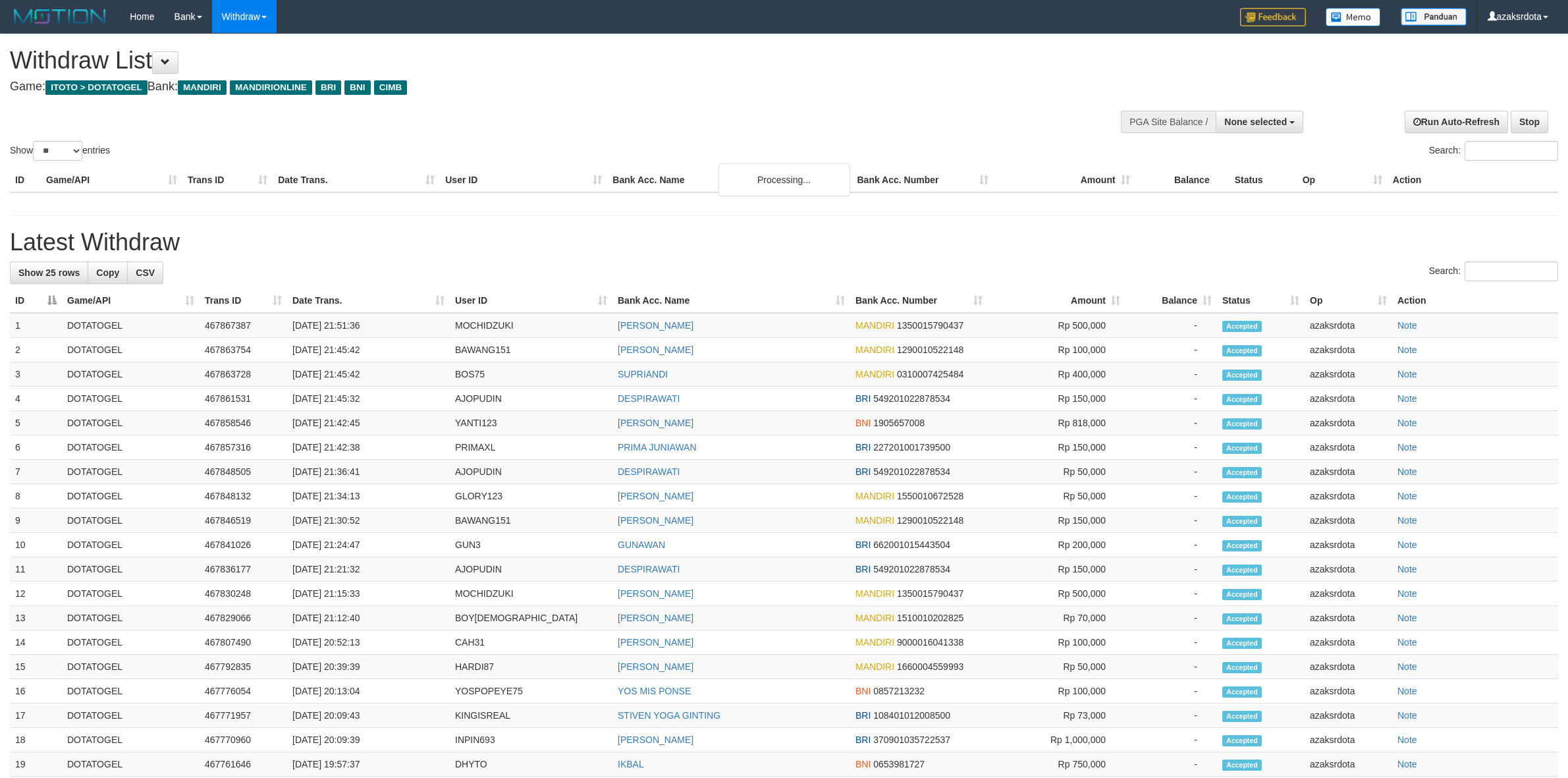
select select
select select "**"
select select
select select "**"
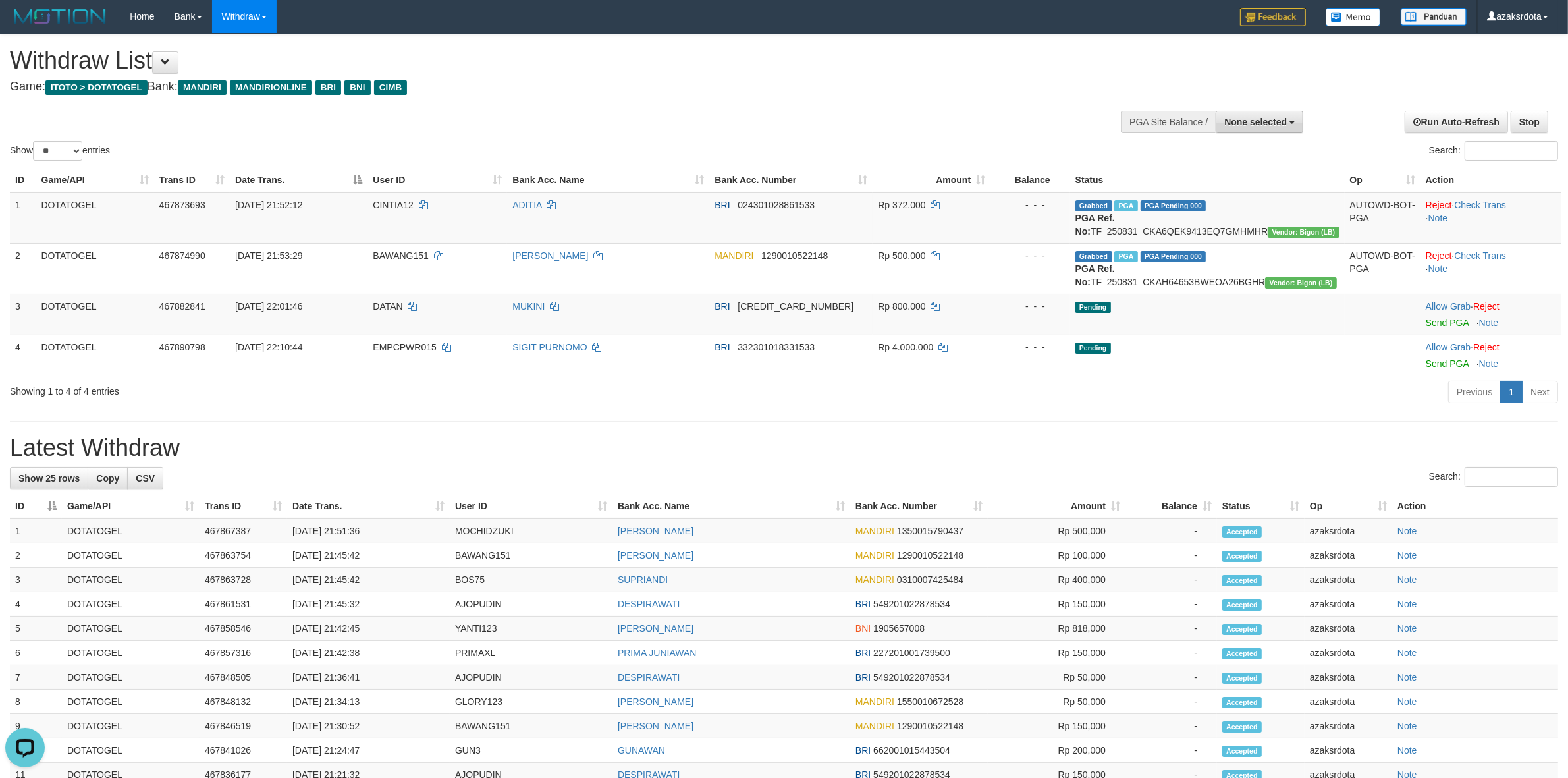
click at [1265, 121] on span "None selected" at bounding box center [1255, 122] width 62 height 10
click at [1194, 188] on label "[ITOTO] DOTATOGEL" at bounding box center [1237, 189] width 130 height 17
select select "***"
